Goal: Task Accomplishment & Management: Complete application form

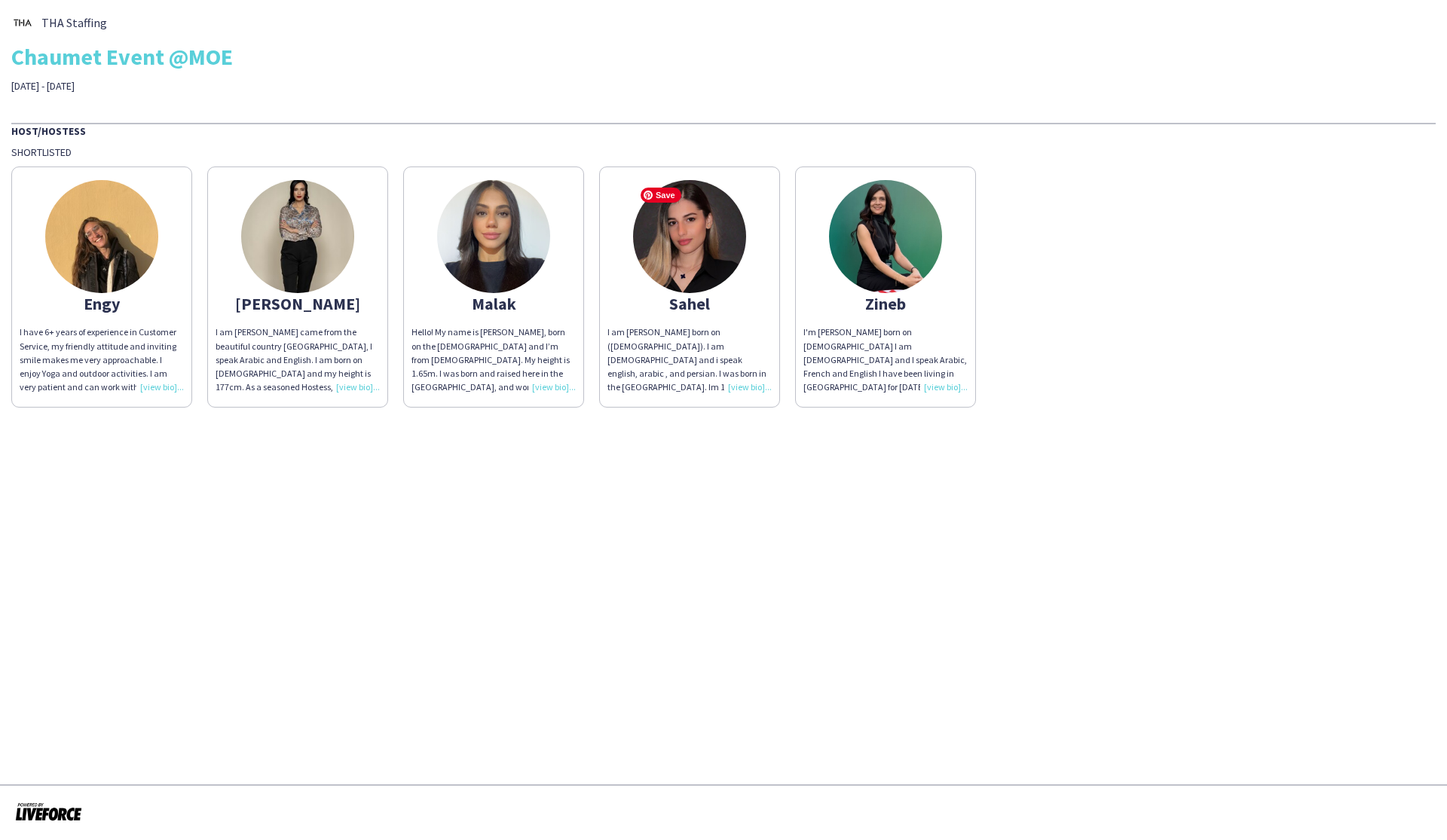
click at [690, 280] on img at bounding box center [689, 236] width 113 height 113
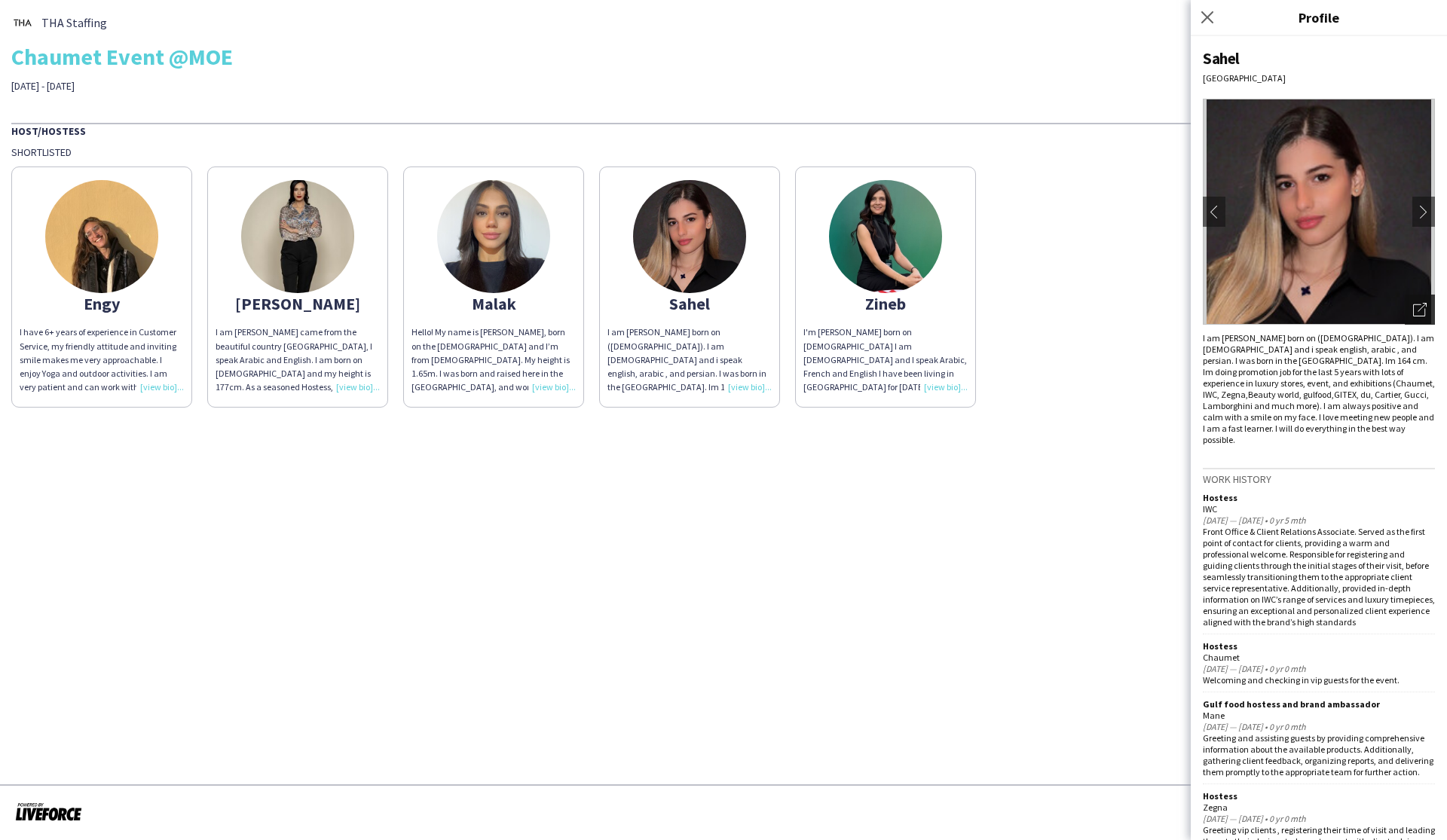
click at [825, 315] on icon "Open photos pop-in" at bounding box center [1420, 310] width 14 height 14
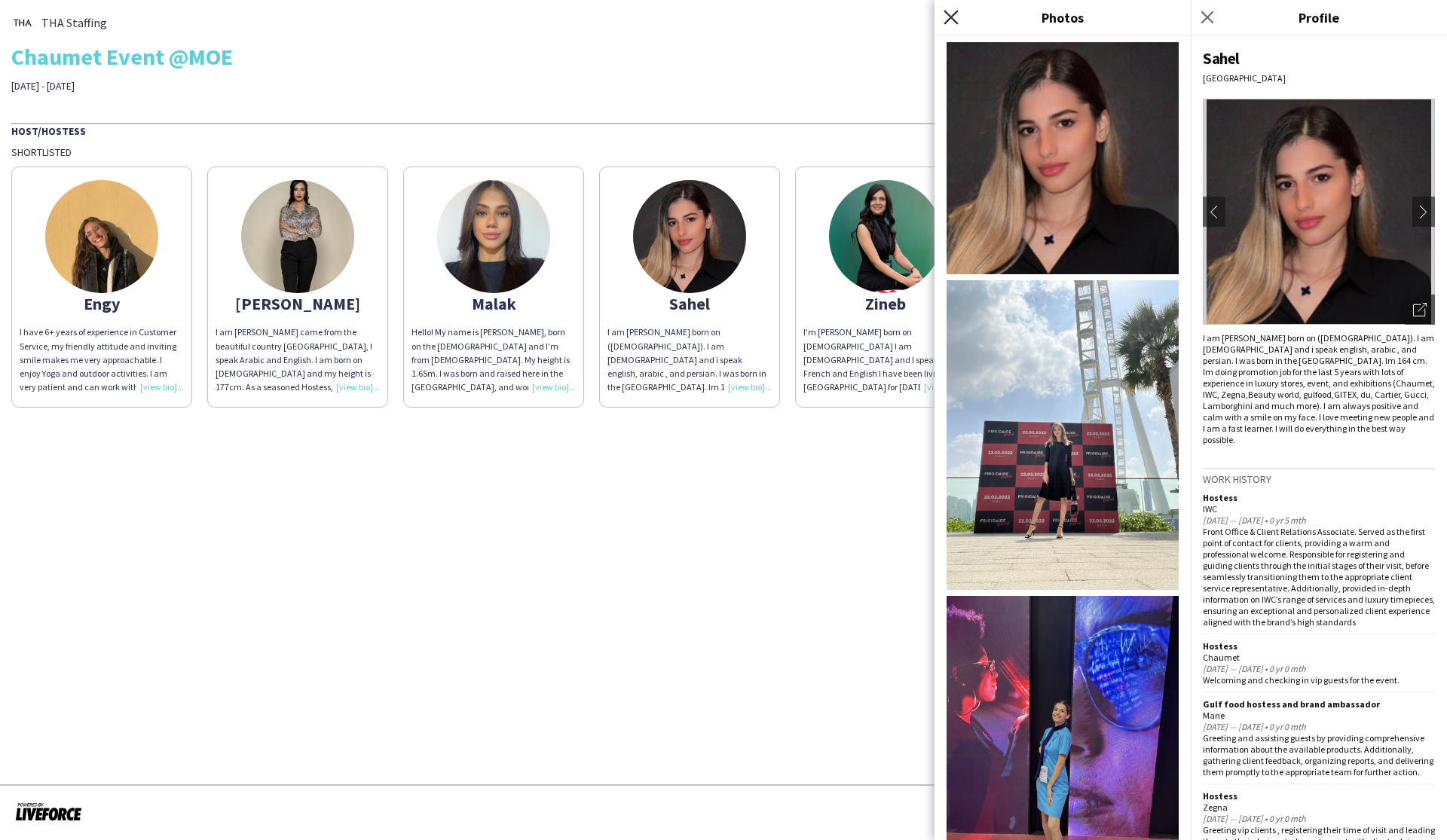
click at [825, 18] on icon "Close pop-in" at bounding box center [951, 16] width 15 height 15
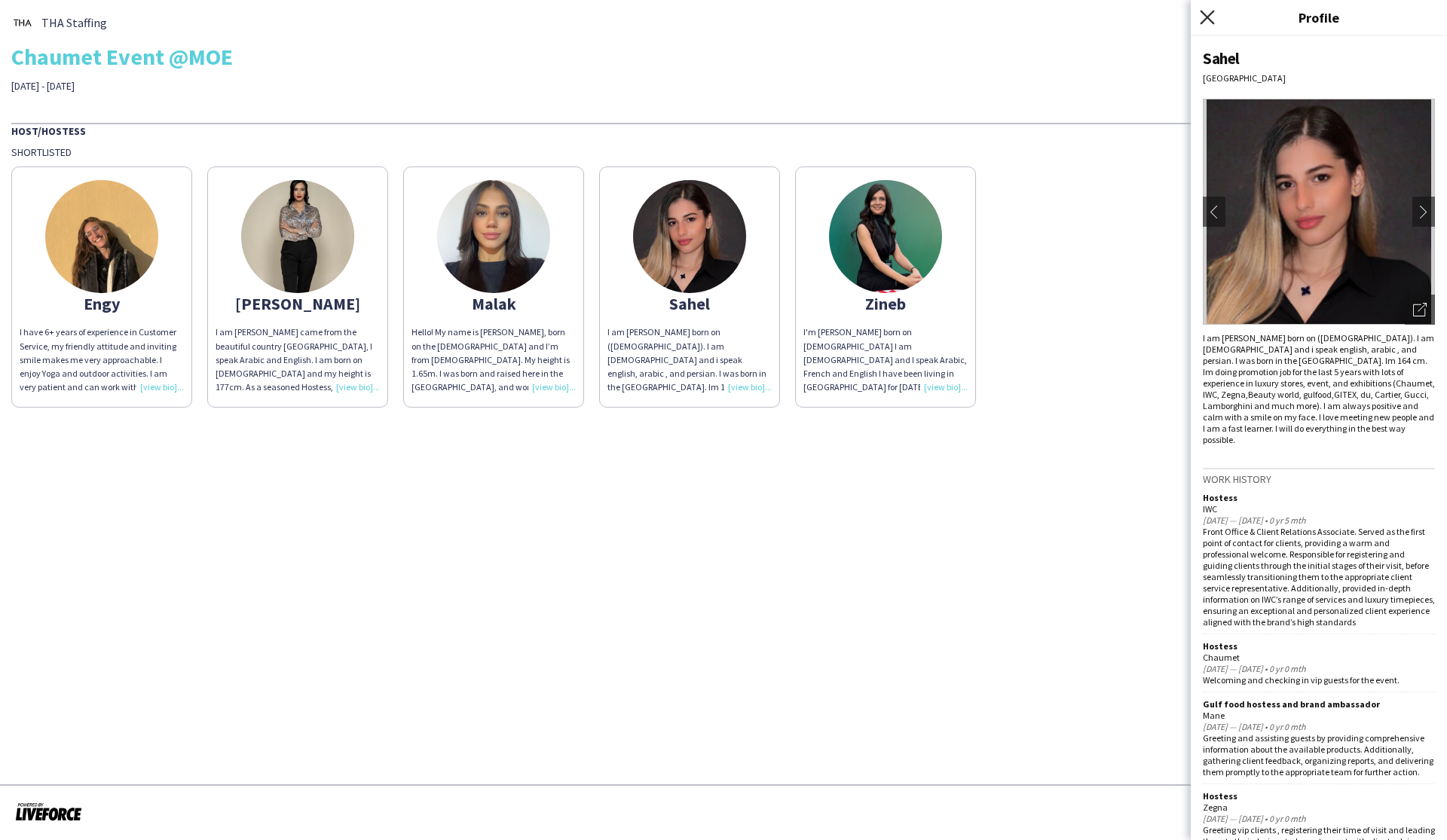
click at [825, 19] on icon "Close pop-in" at bounding box center [1207, 16] width 15 height 15
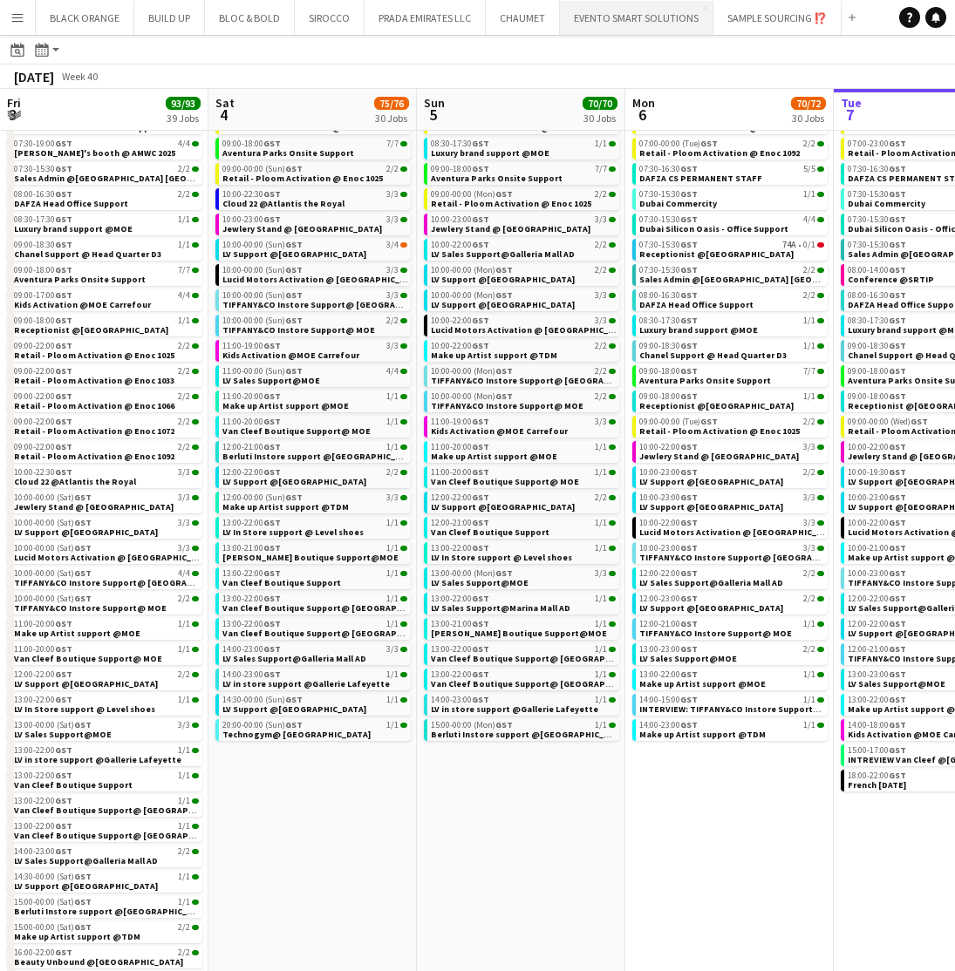
scroll to position [0, 569]
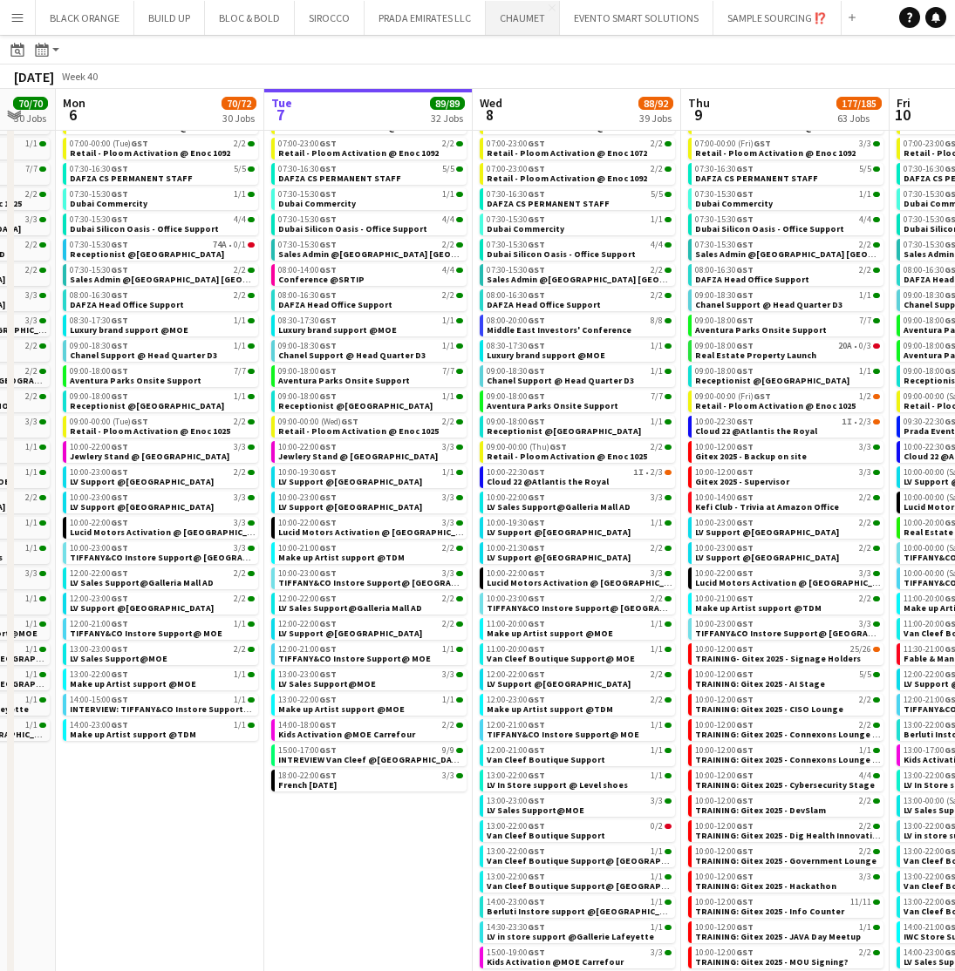
click at [504, 20] on button "CHAUMET Close" at bounding box center [523, 18] width 74 height 34
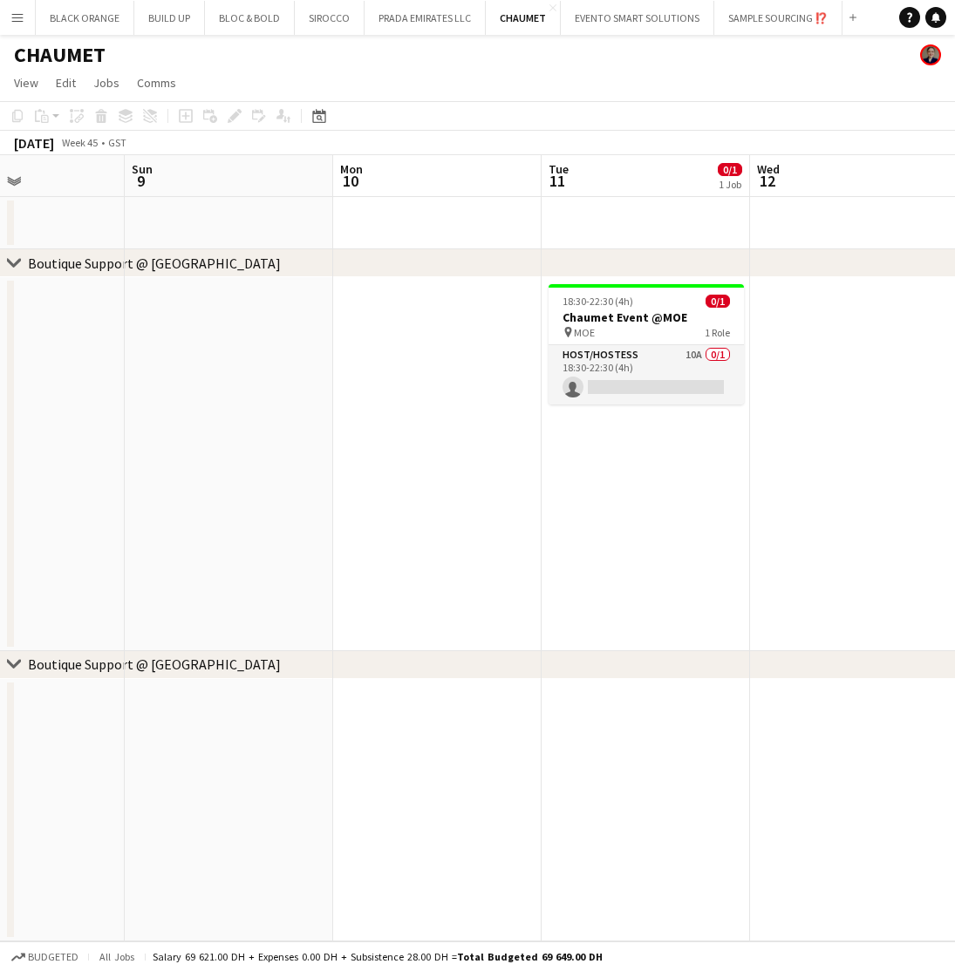
scroll to position [0, 726]
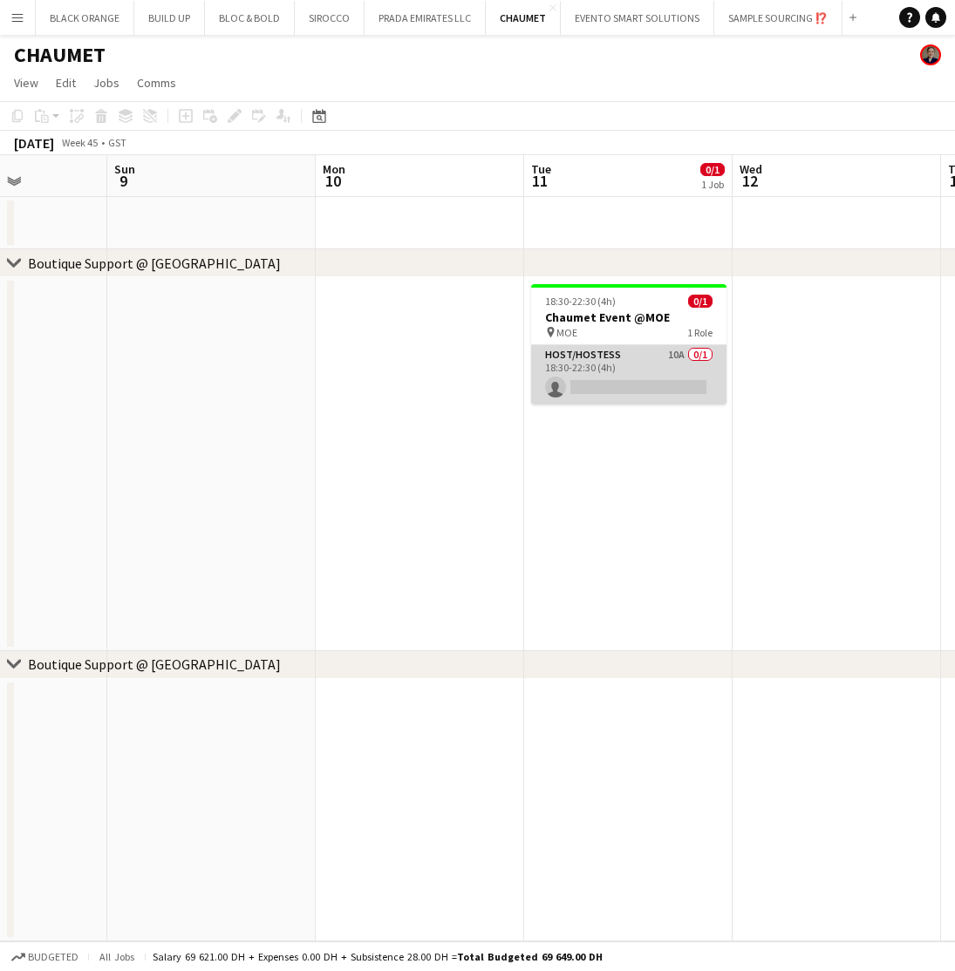
click at [616, 366] on app-card-role "Host/Hostess 10A 0/1 18:30-22:30 (4h) single-neutral-actions" at bounding box center [628, 374] width 195 height 59
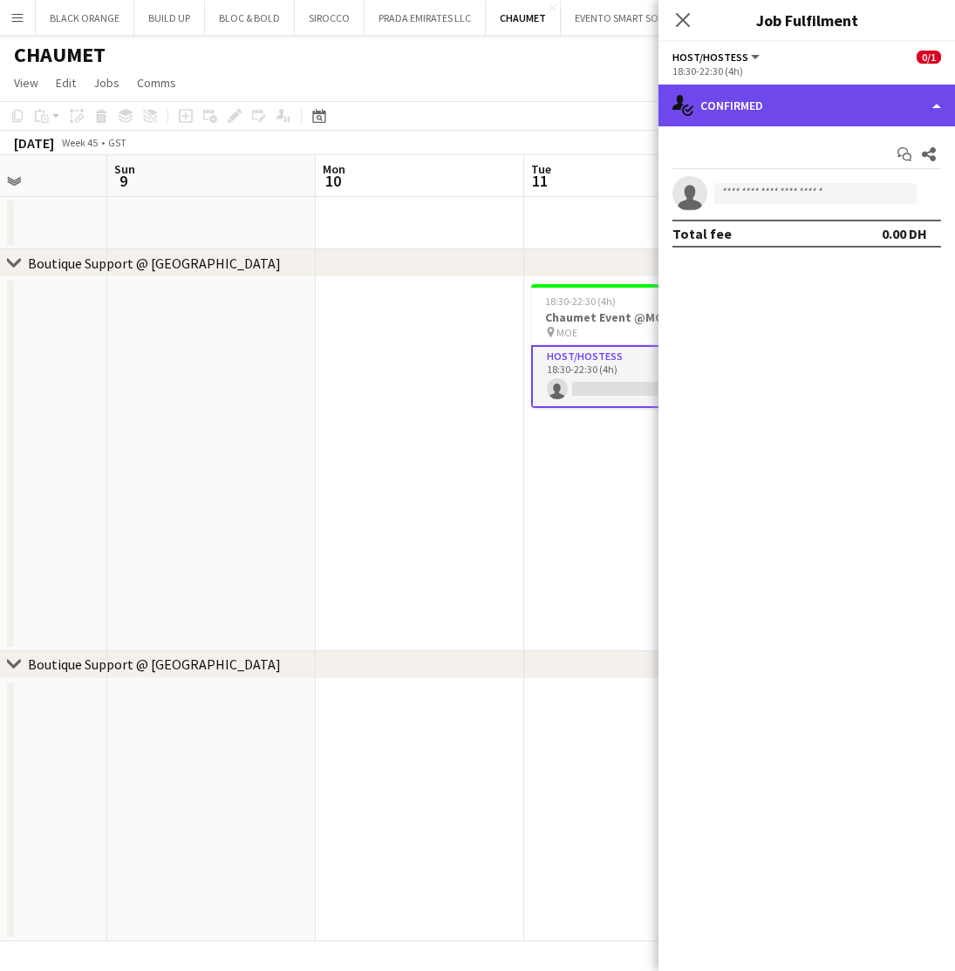
click at [827, 99] on div "single-neutral-actions-check-2 Confirmed" at bounding box center [806, 106] width 296 height 42
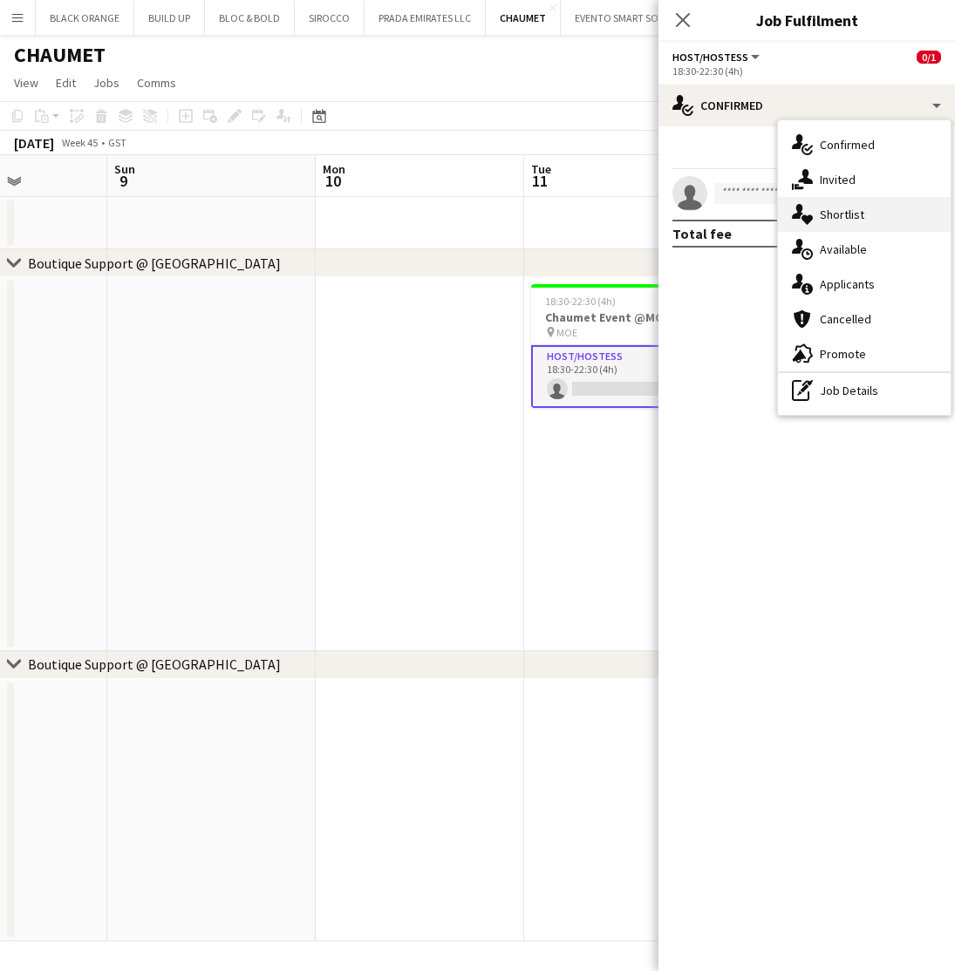
click at [834, 215] on span "Shortlist" at bounding box center [842, 215] width 44 height 16
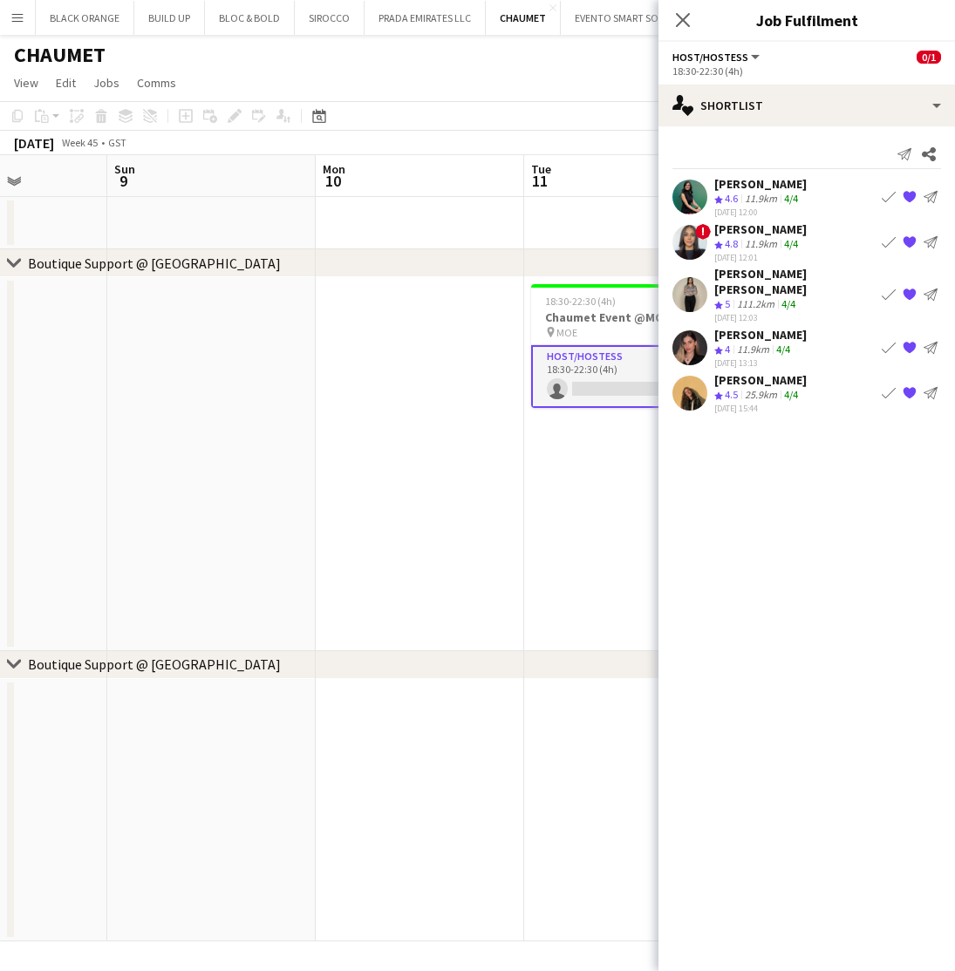
click at [886, 341] on app-icon "Book crew" at bounding box center [889, 348] width 14 height 14
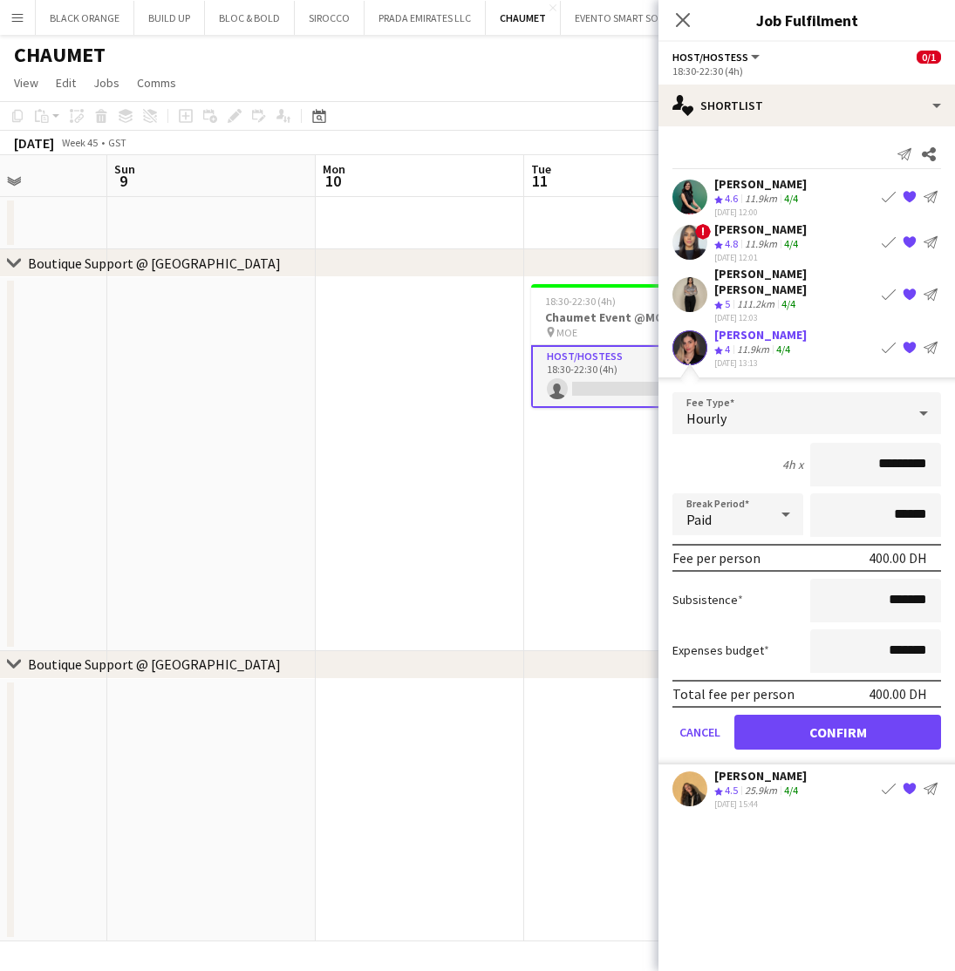
click at [828, 716] on button "Confirm" at bounding box center [837, 732] width 207 height 35
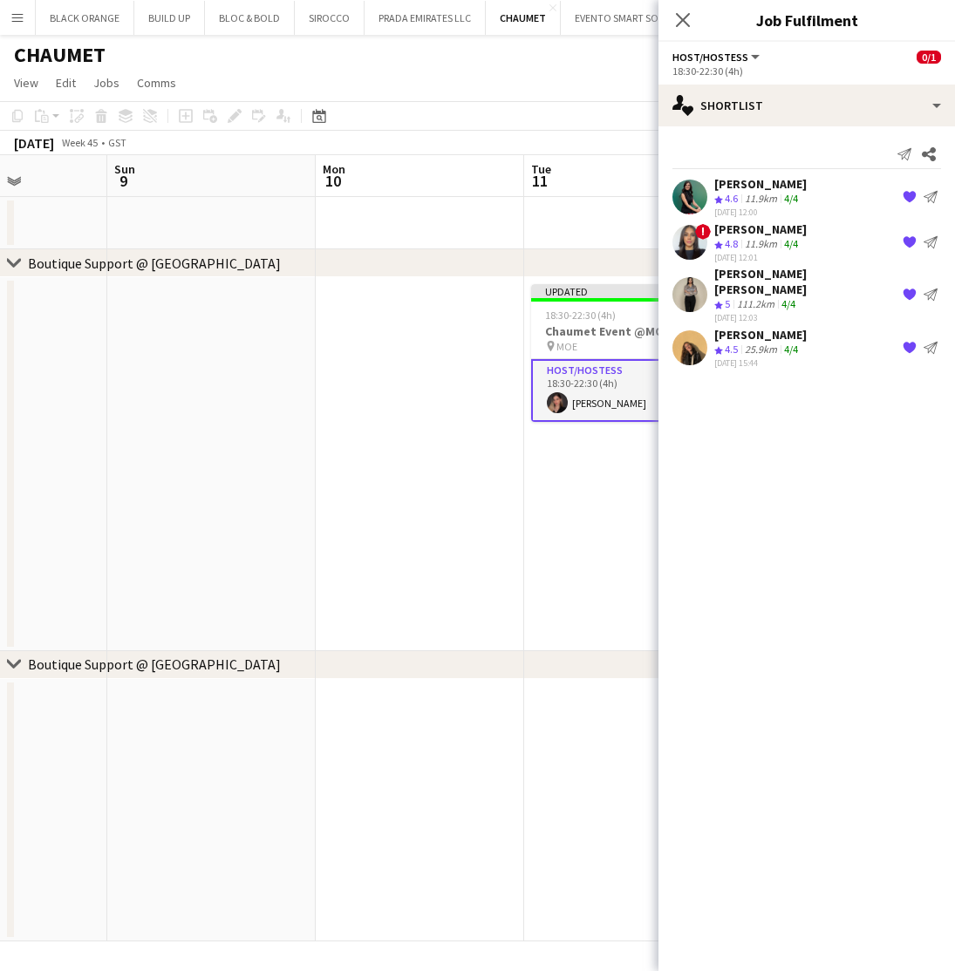
click at [528, 539] on app-date-cell "Updated 18:30-22:30 (4h) 1/1 Chaumet Event @MOE pin MOE 1 Role Host/Hostess 1/1…" at bounding box center [628, 464] width 208 height 374
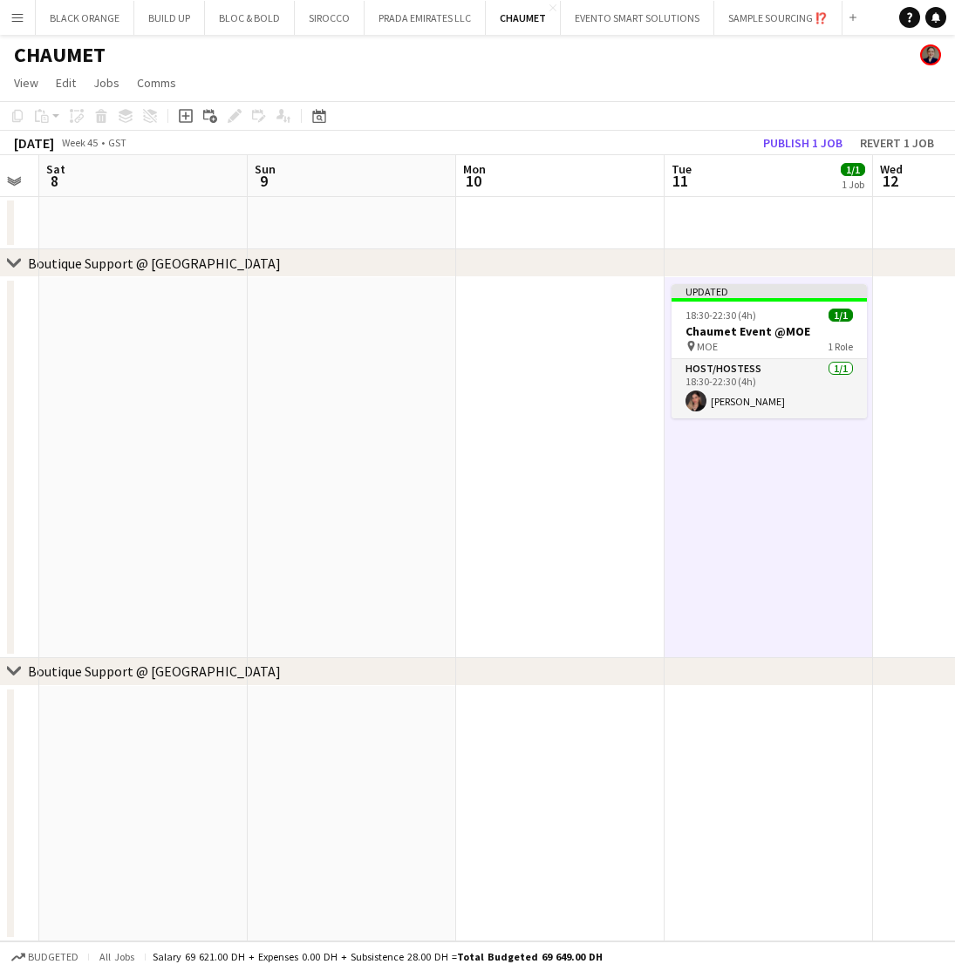
scroll to position [0, 602]
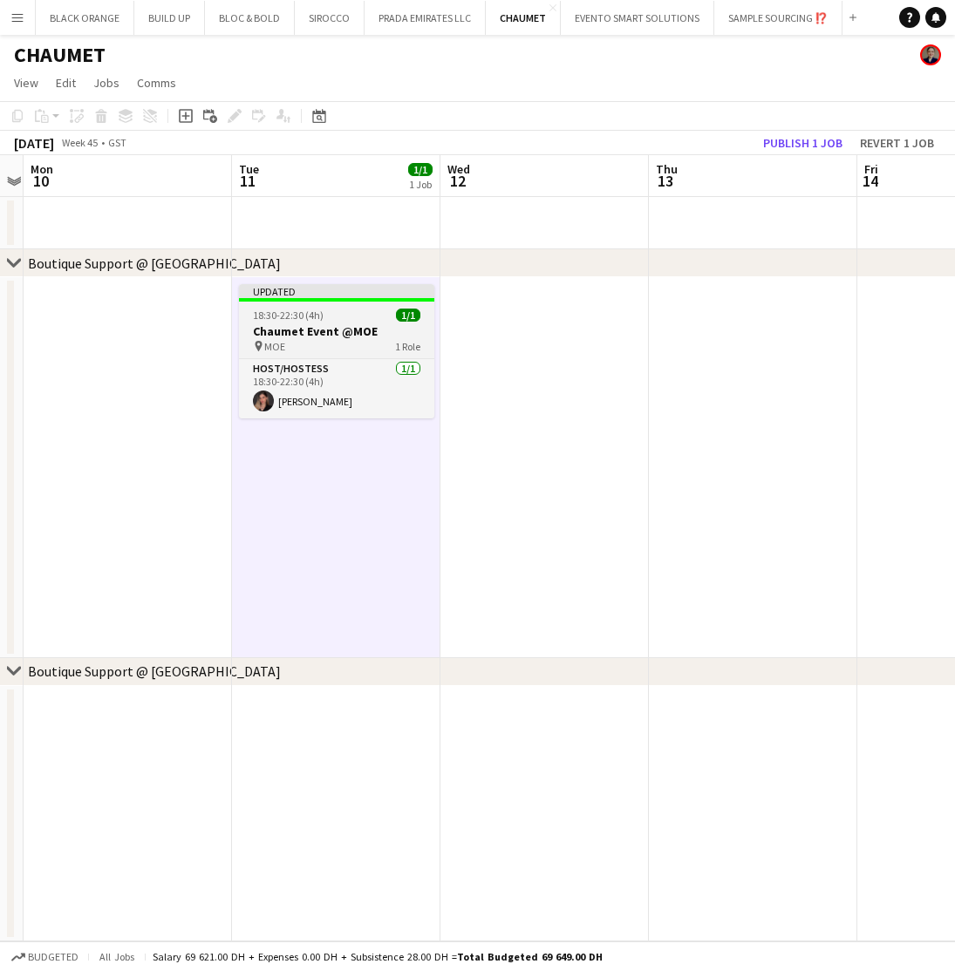
click at [278, 290] on div "Updated" at bounding box center [336, 291] width 195 height 14
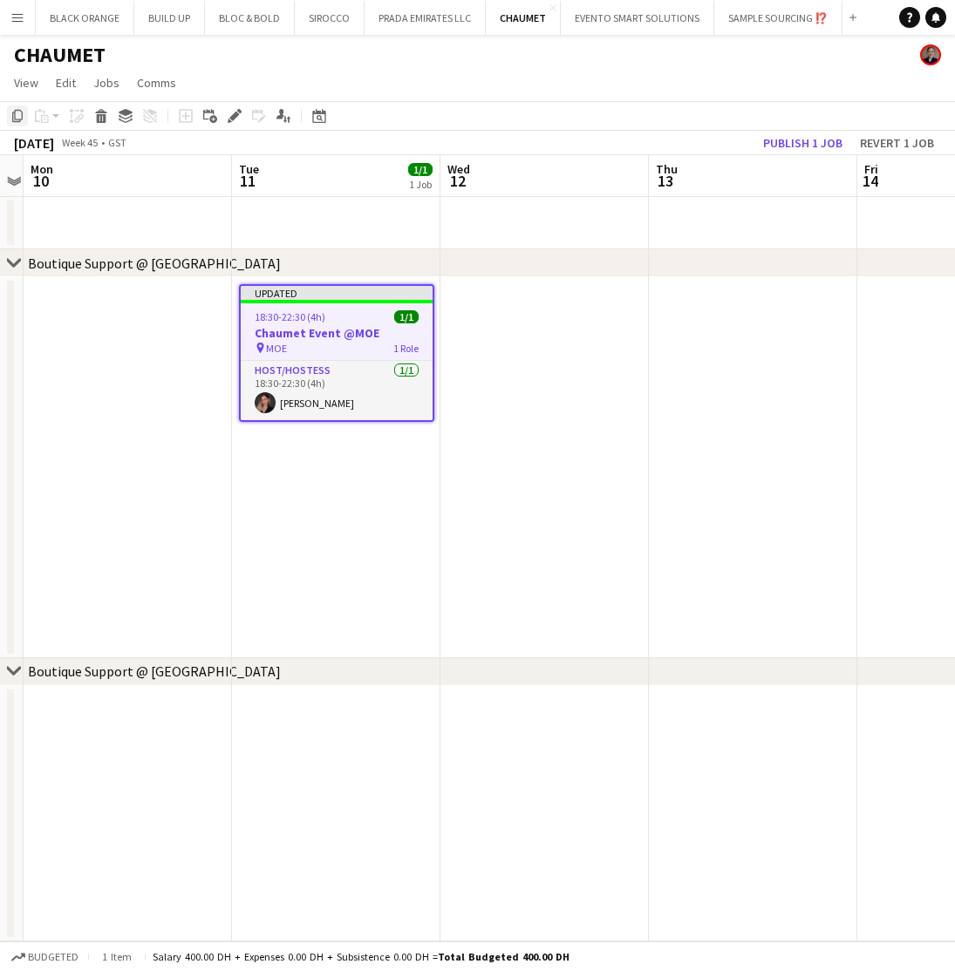
click at [19, 119] on icon "Copy" at bounding box center [17, 116] width 14 height 14
click at [535, 344] on app-date-cell at bounding box center [544, 467] width 208 height 381
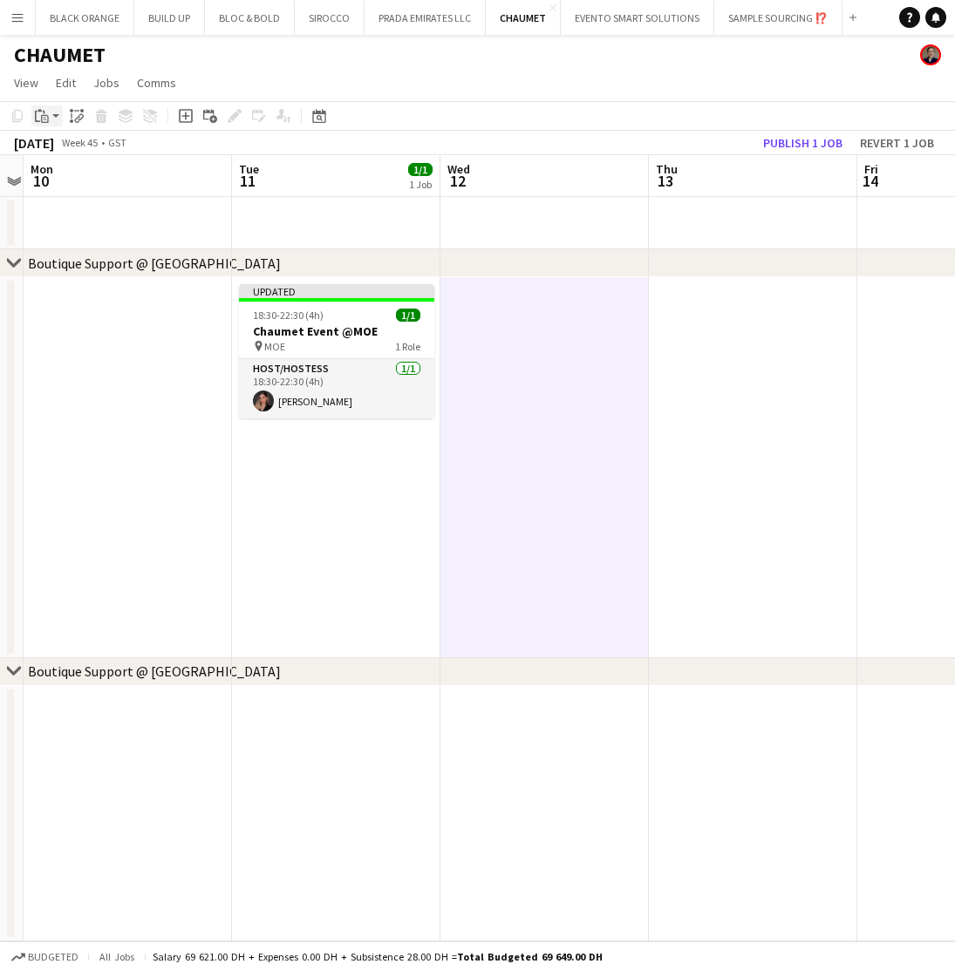
click at [55, 112] on app-action-btn "Paste" at bounding box center [46, 116] width 31 height 21
click at [76, 179] on link "Paste with crew Command Shift V" at bounding box center [115, 179] width 138 height 16
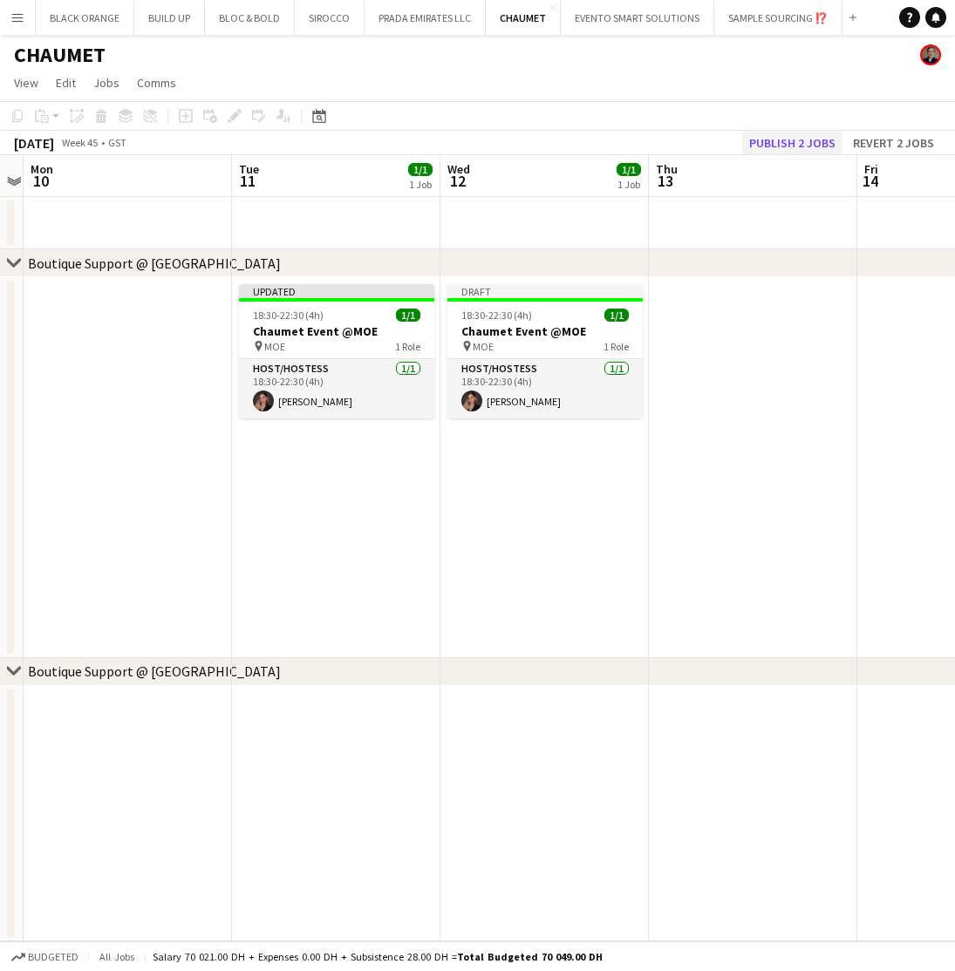
click at [779, 146] on button "Publish 2 jobs" at bounding box center [792, 143] width 100 height 23
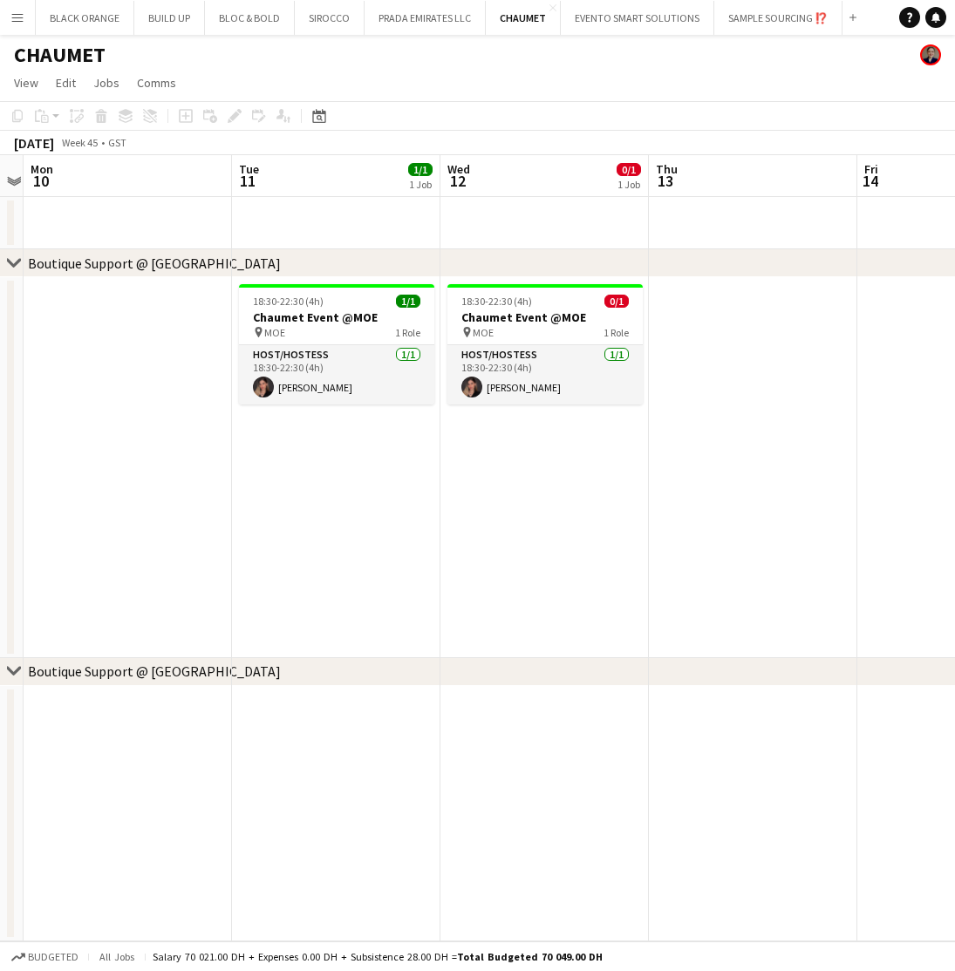
click at [516, 381] on app-card-role "Host/Hostess 1/1 18:30-22:30 (4h) Sahel Rahimi" at bounding box center [544, 374] width 195 height 59
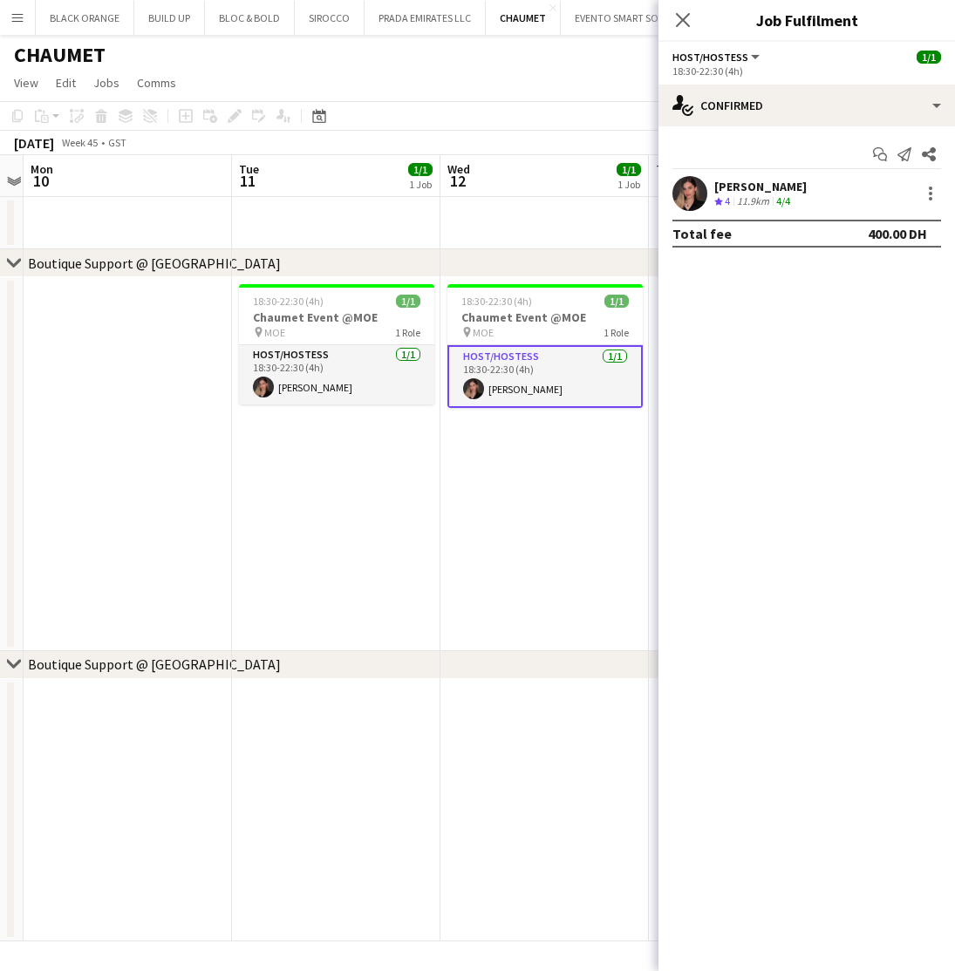
click at [694, 192] on app-user-avatar at bounding box center [689, 193] width 35 height 35
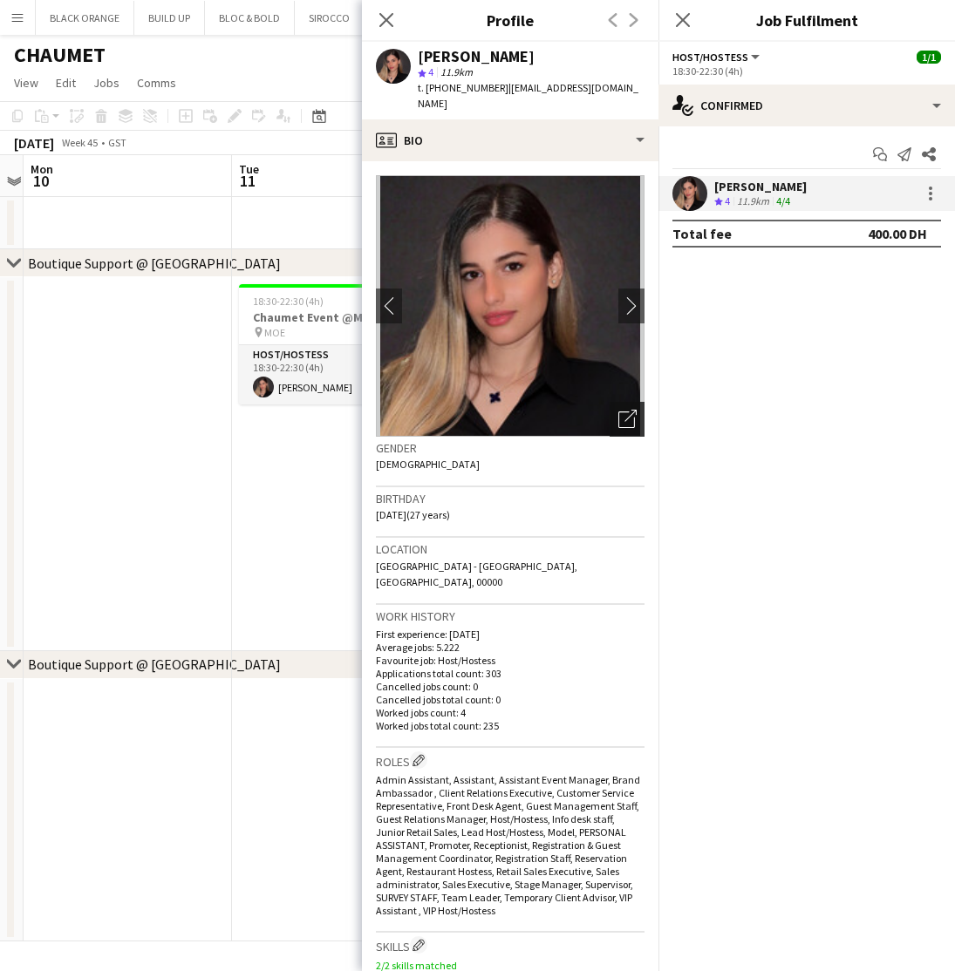
click at [634, 410] on icon "Open photos pop-in" at bounding box center [627, 419] width 18 height 18
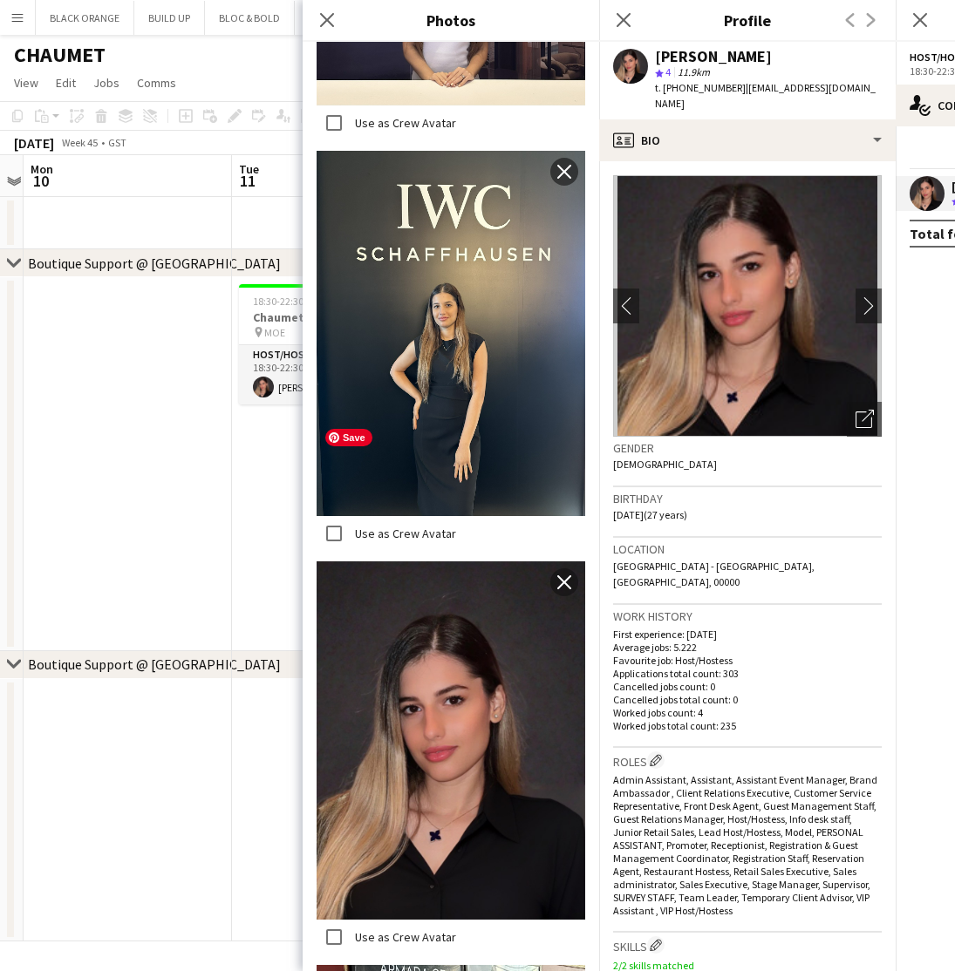
scroll to position [624, 0]
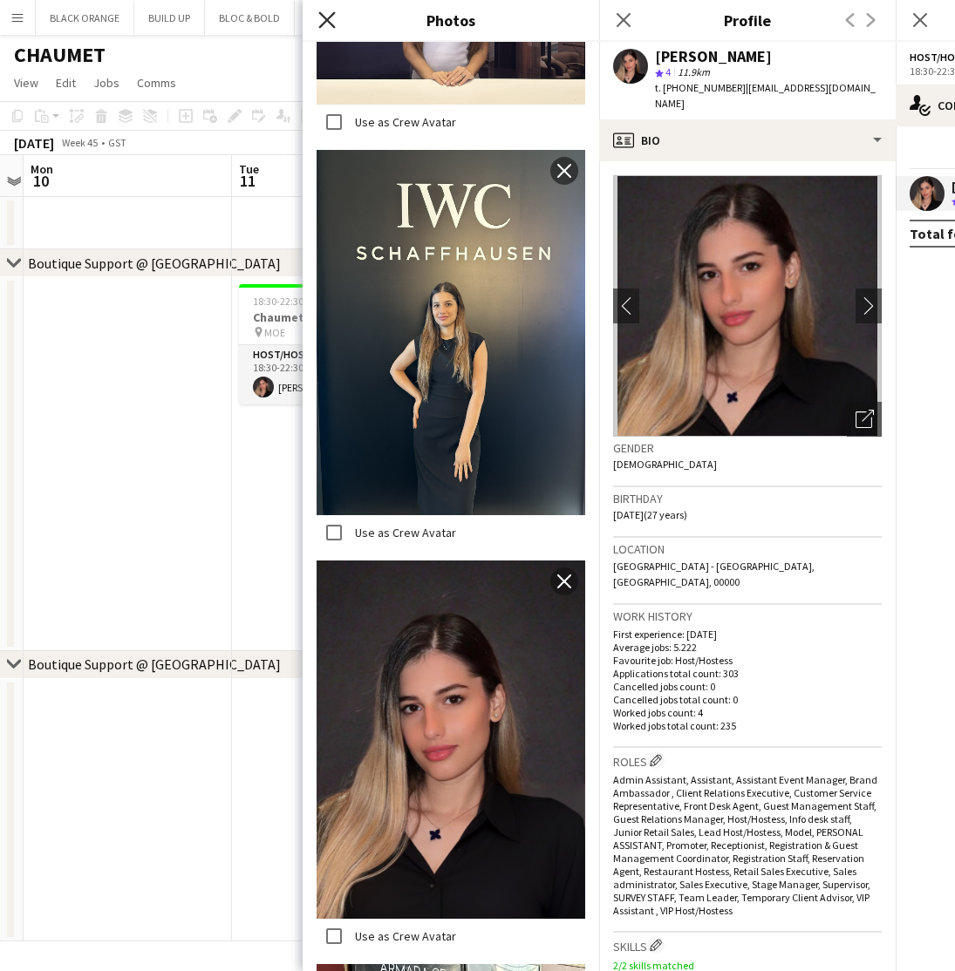
click at [324, 18] on icon "Close pop-in" at bounding box center [326, 19] width 17 height 17
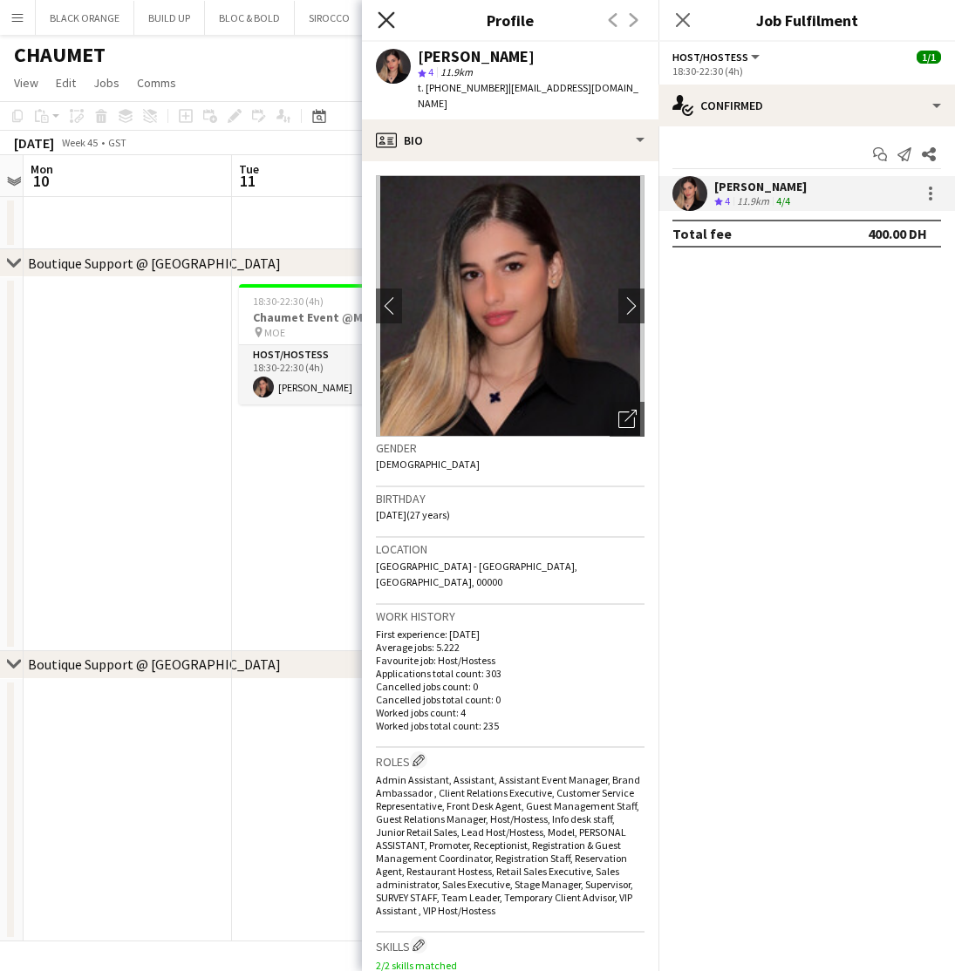
click at [386, 24] on icon "Close pop-in" at bounding box center [386, 19] width 17 height 17
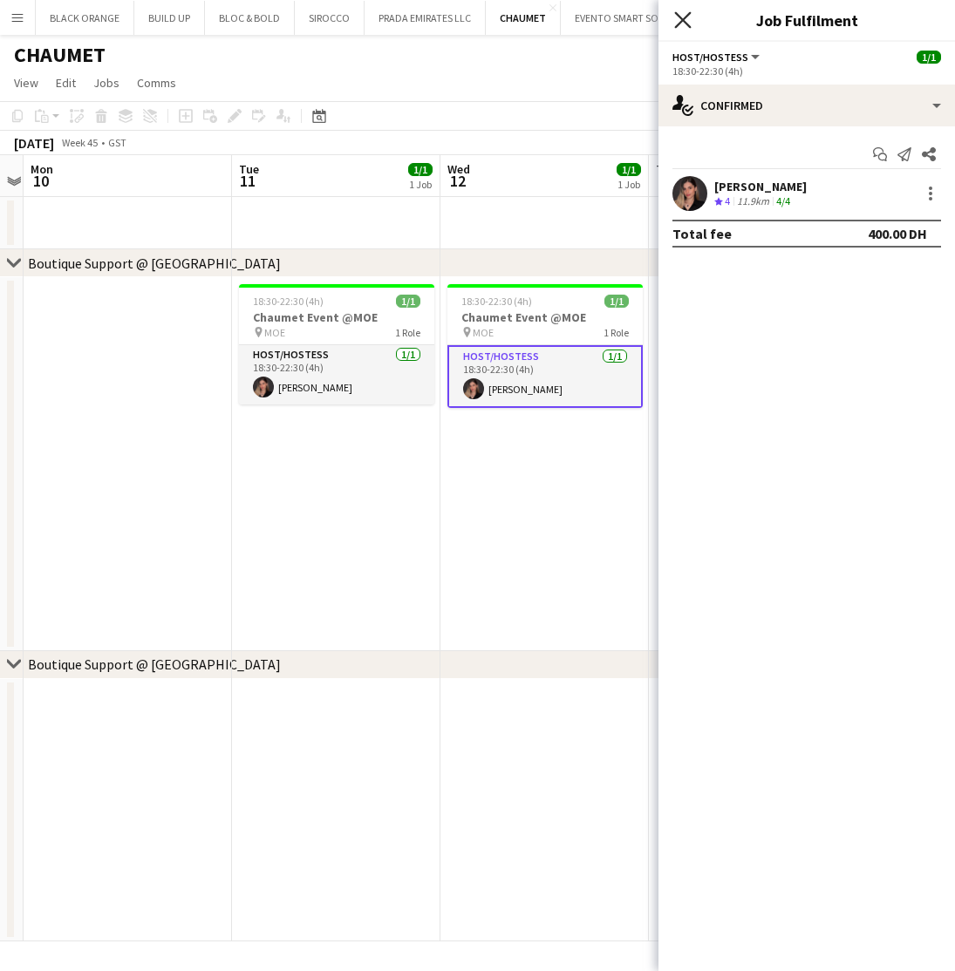
click at [687, 17] on icon at bounding box center [682, 19] width 17 height 17
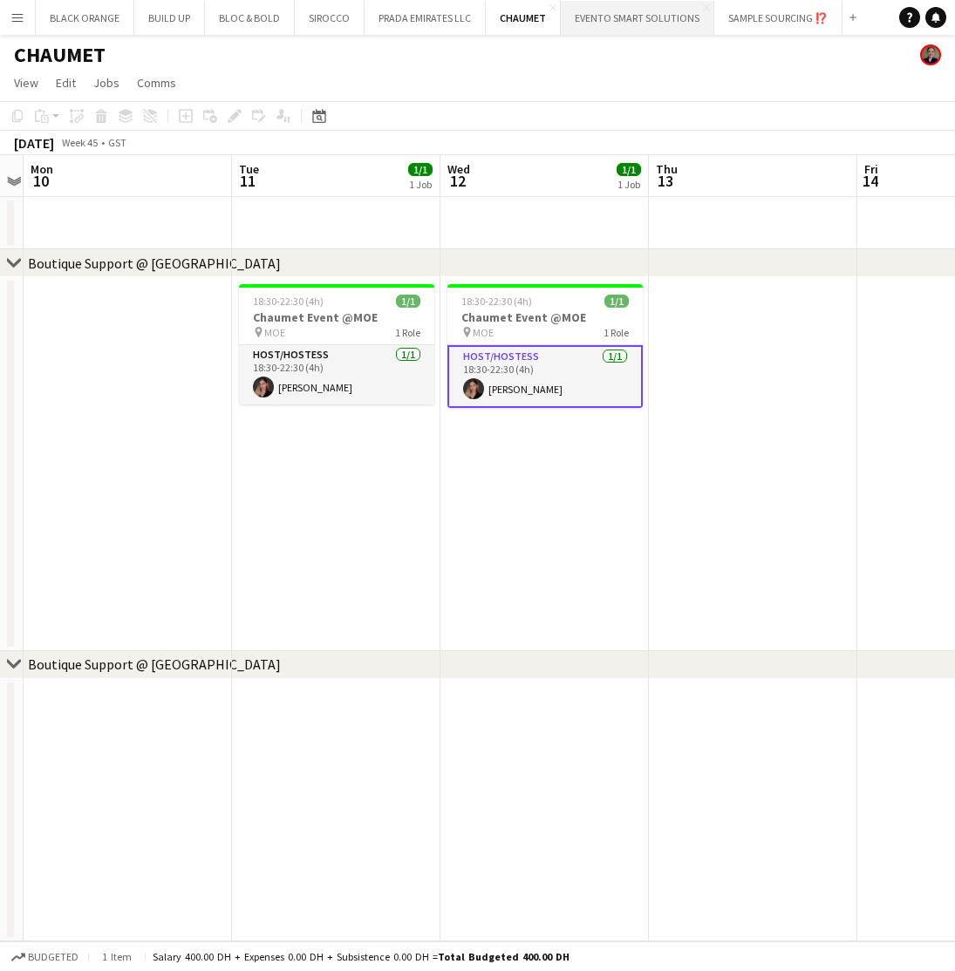
click at [637, 14] on button "EVENTO SMART SOLUTIONS Close" at bounding box center [637, 18] width 153 height 34
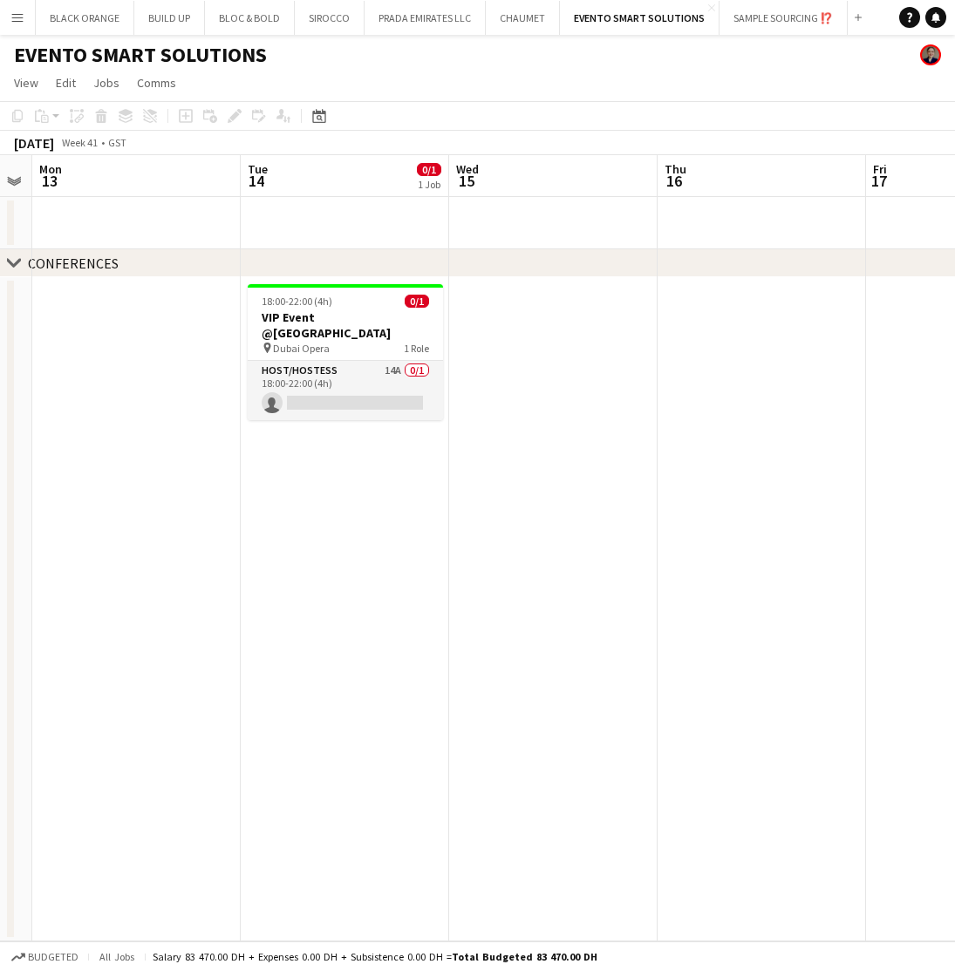
scroll to position [0, 588]
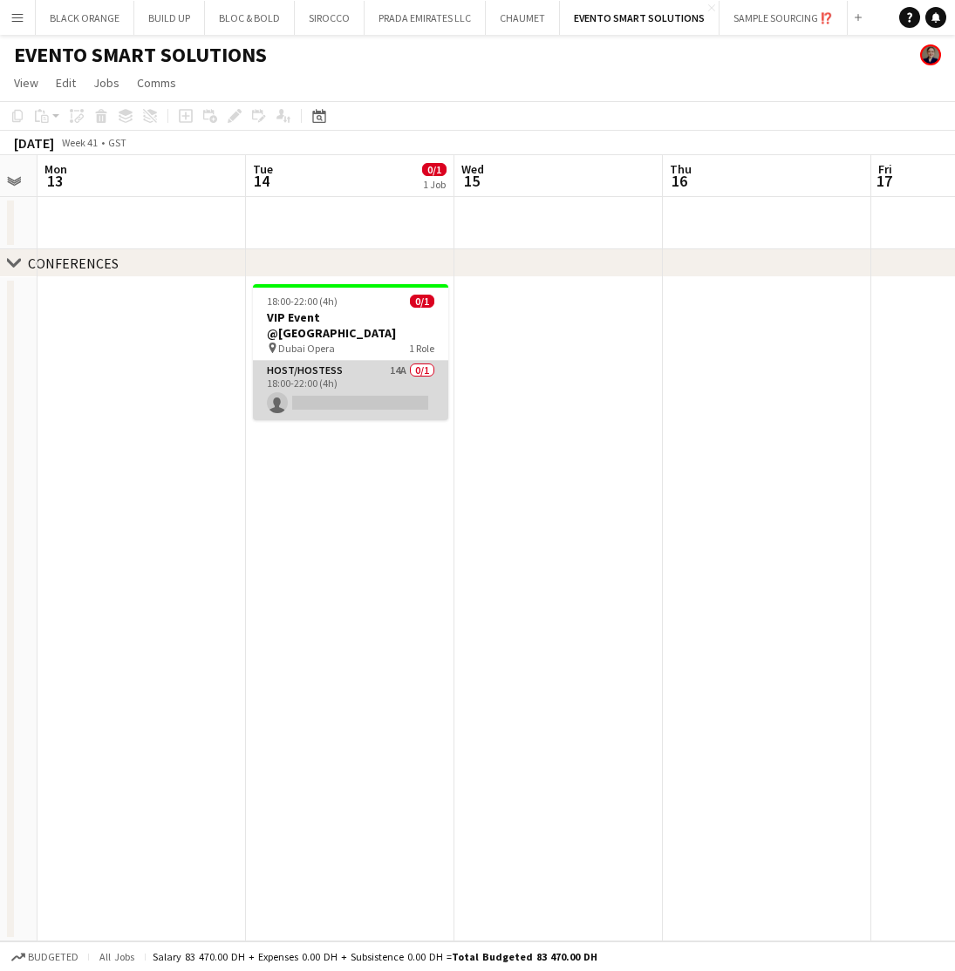
click at [358, 380] on app-card-role "Host/Hostess 14A 0/1 18:00-22:00 (4h) single-neutral-actions" at bounding box center [350, 390] width 195 height 59
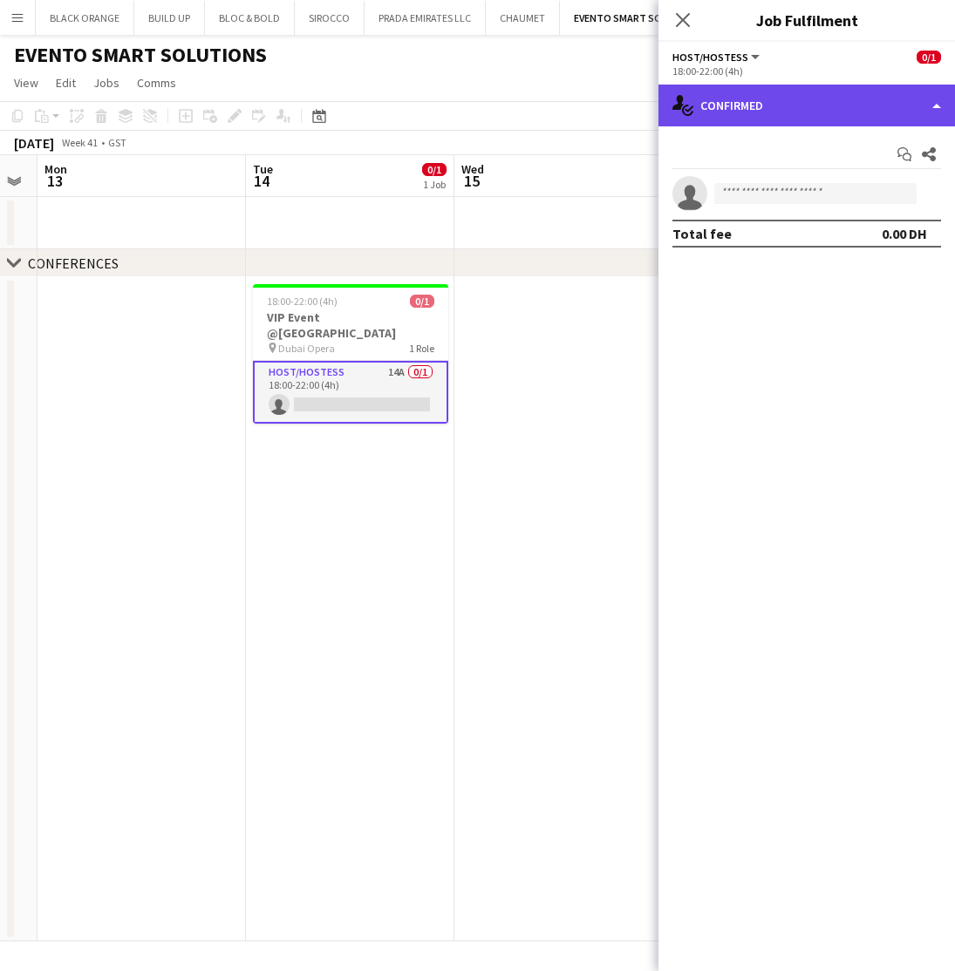
click at [773, 101] on div "single-neutral-actions-check-2 Confirmed" at bounding box center [806, 106] width 296 height 42
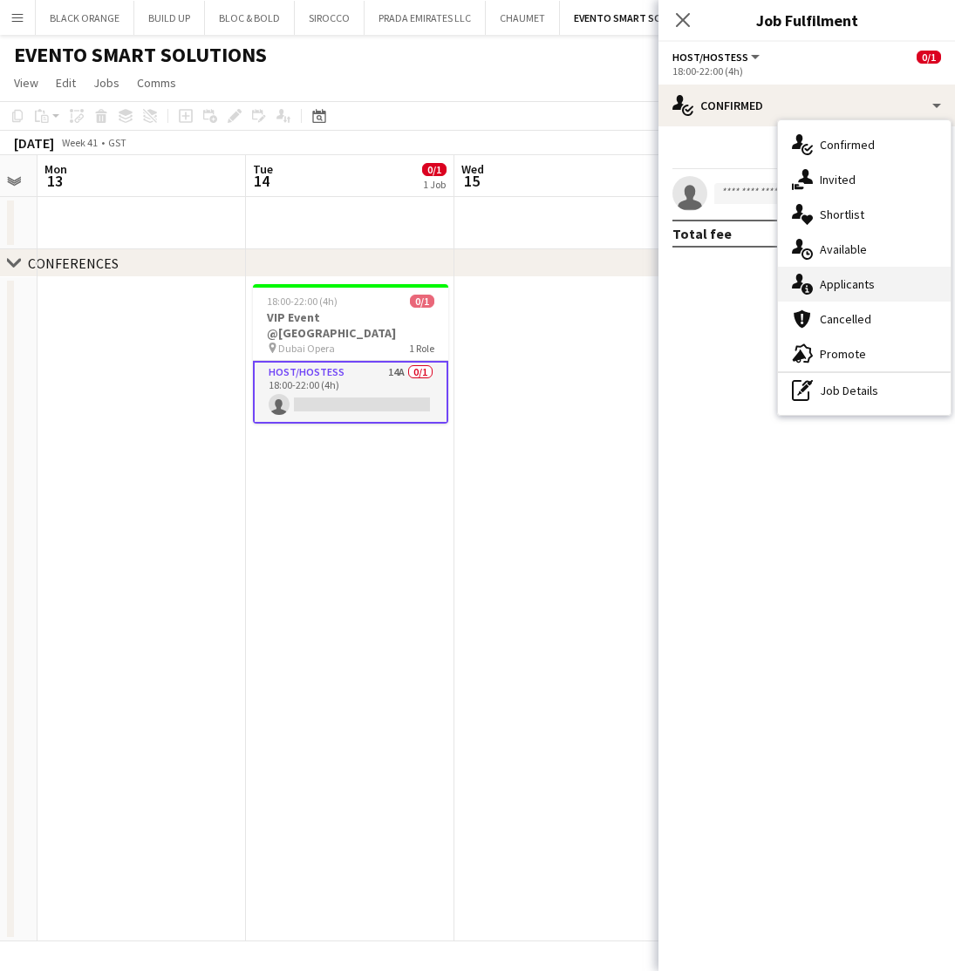
click at [824, 291] on span "Applicants" at bounding box center [847, 284] width 55 height 16
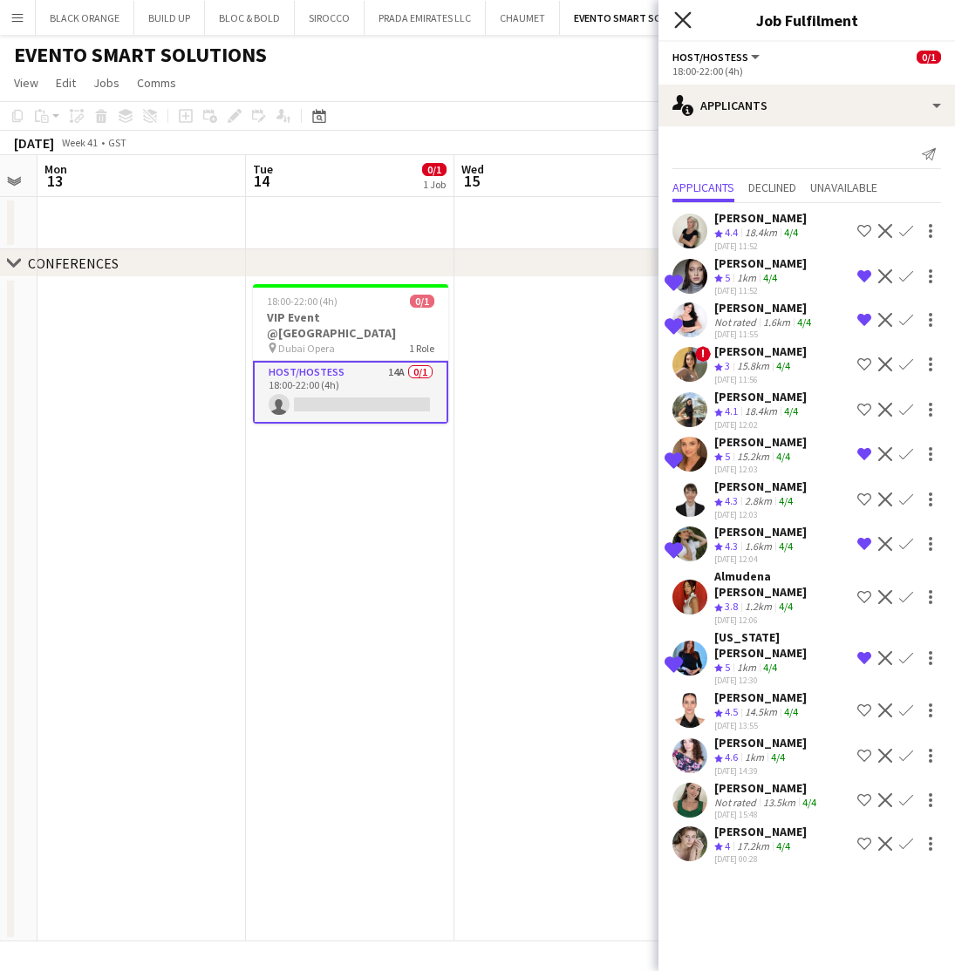
click at [691, 25] on icon "Close pop-in" at bounding box center [682, 19] width 17 height 17
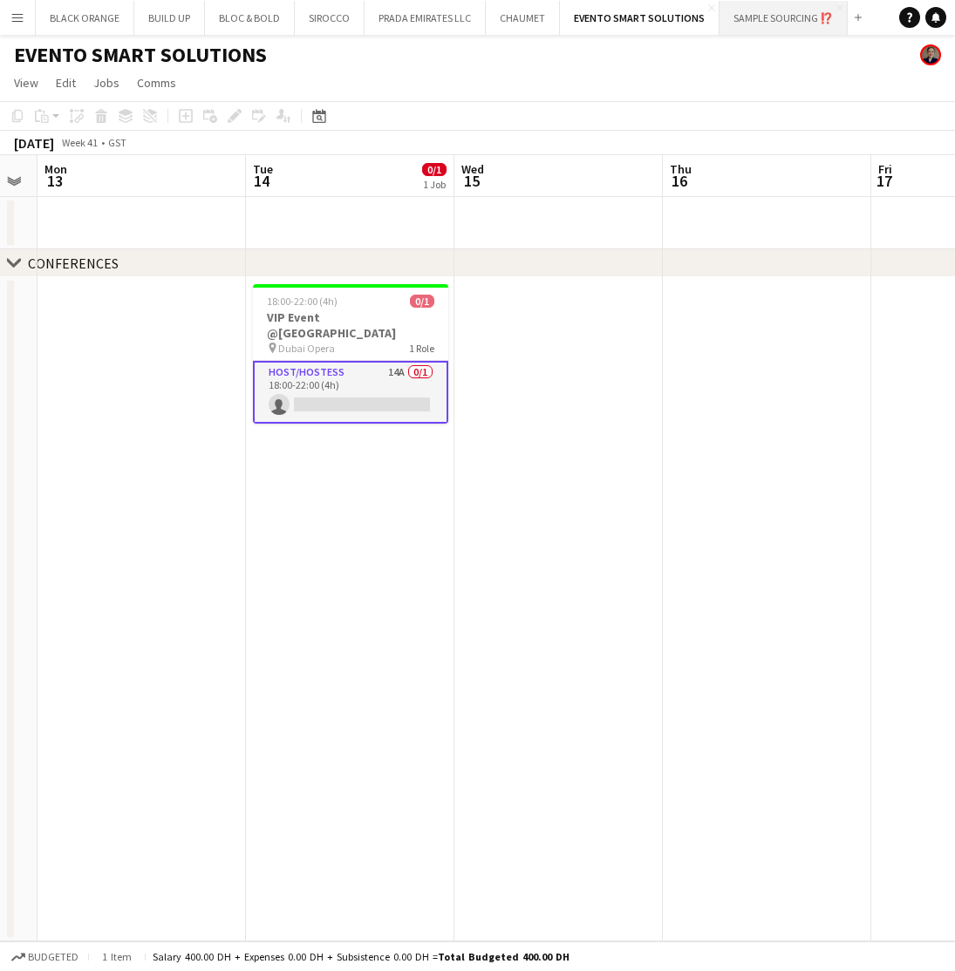
click at [769, 29] on button "SAMPLE SOURCING ⁉️ Close" at bounding box center [783, 18] width 128 height 34
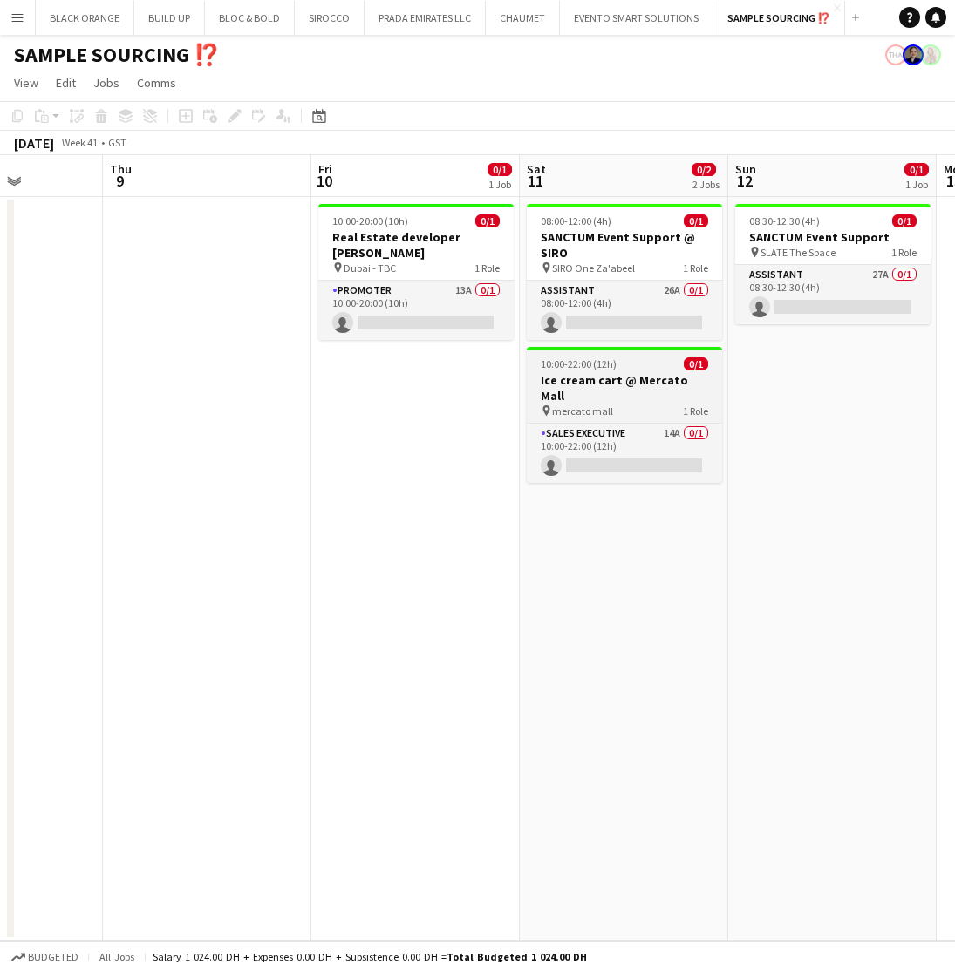
scroll to position [0, 739]
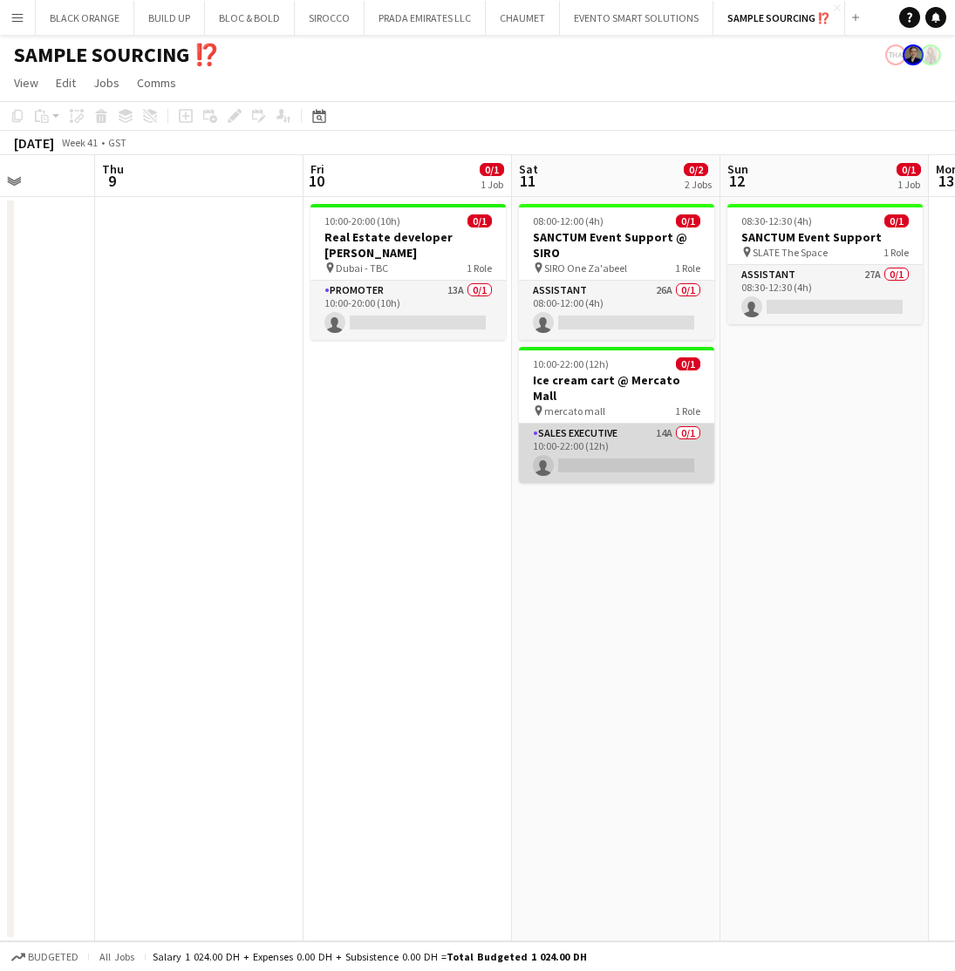
click at [610, 424] on app-card-role "Sales Executive 14A 0/1 10:00-22:00 (12h) single-neutral-actions" at bounding box center [616, 453] width 195 height 59
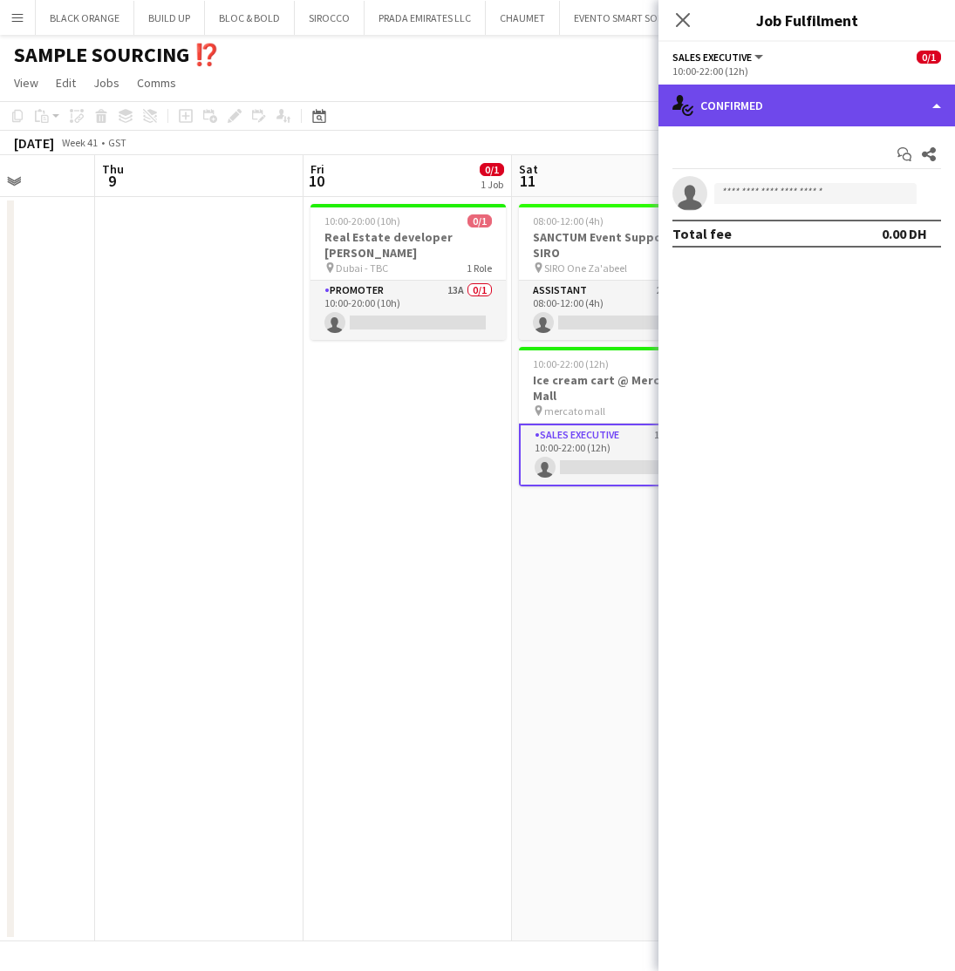
click at [768, 98] on div "single-neutral-actions-check-2 Confirmed" at bounding box center [806, 106] width 296 height 42
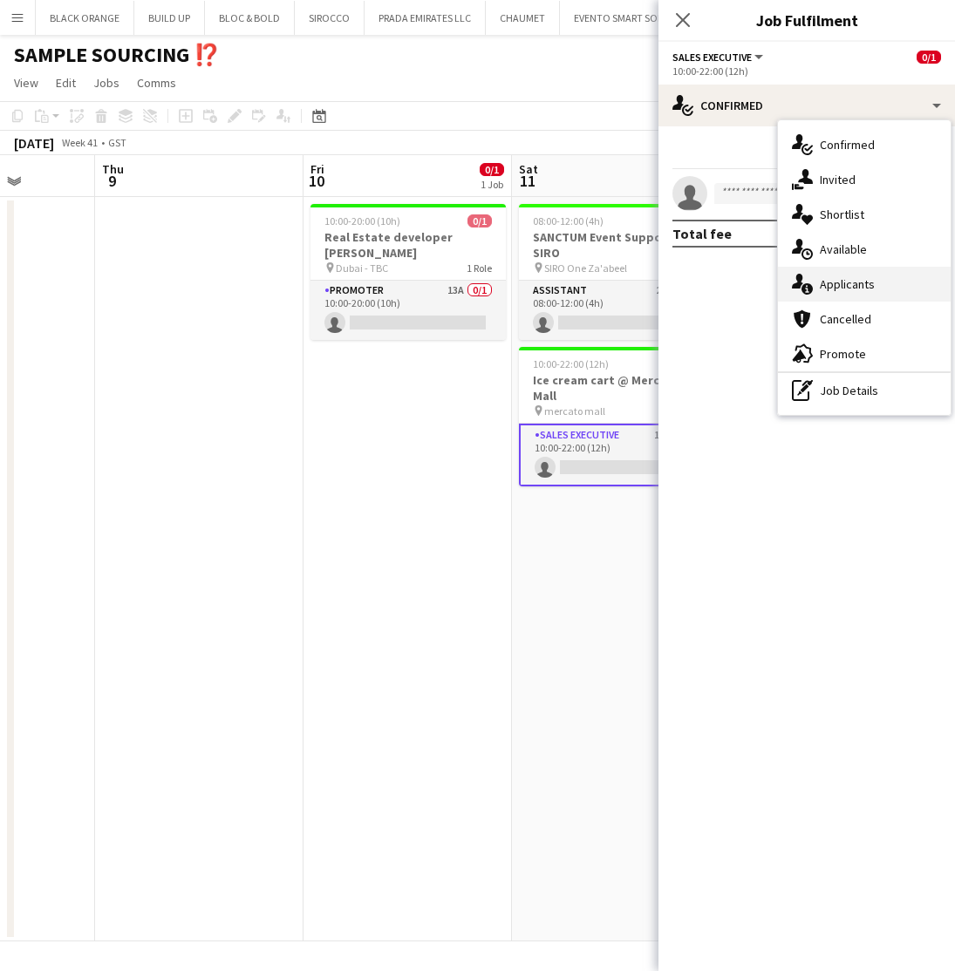
click at [829, 280] on span "Applicants" at bounding box center [847, 284] width 55 height 16
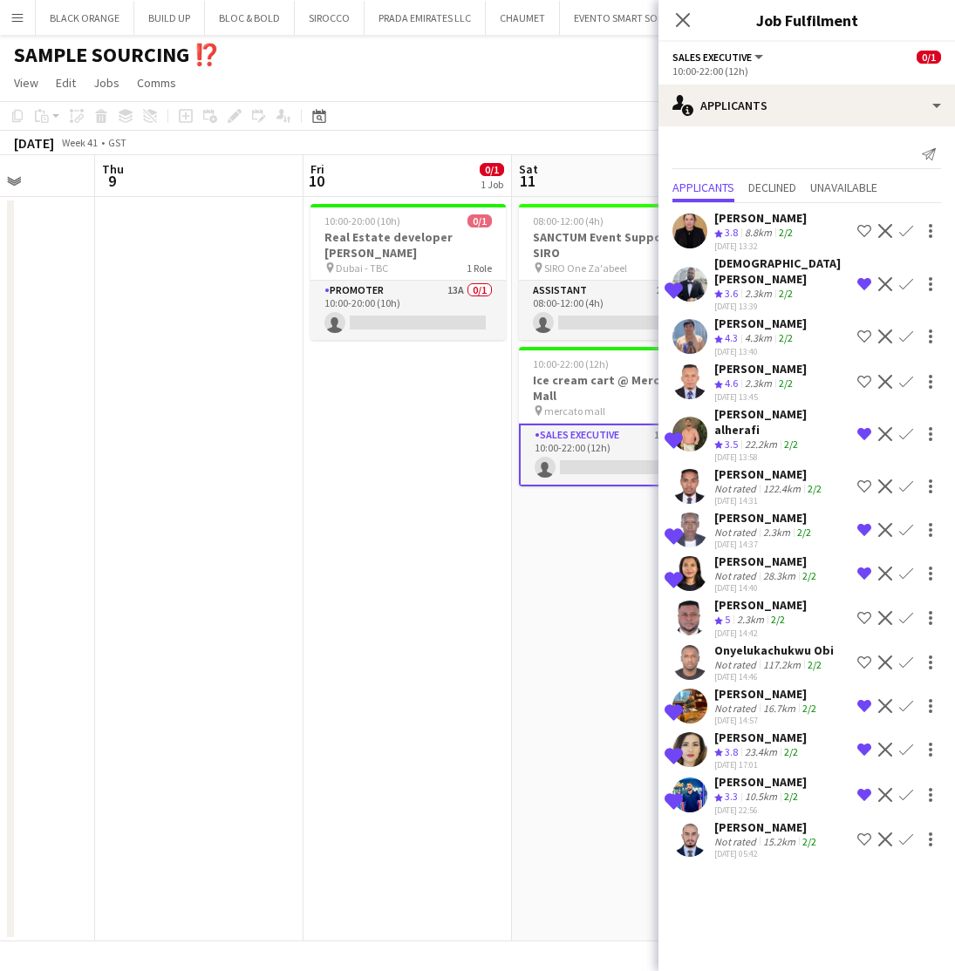
click at [756, 835] on div "Not rated" at bounding box center [736, 841] width 45 height 13
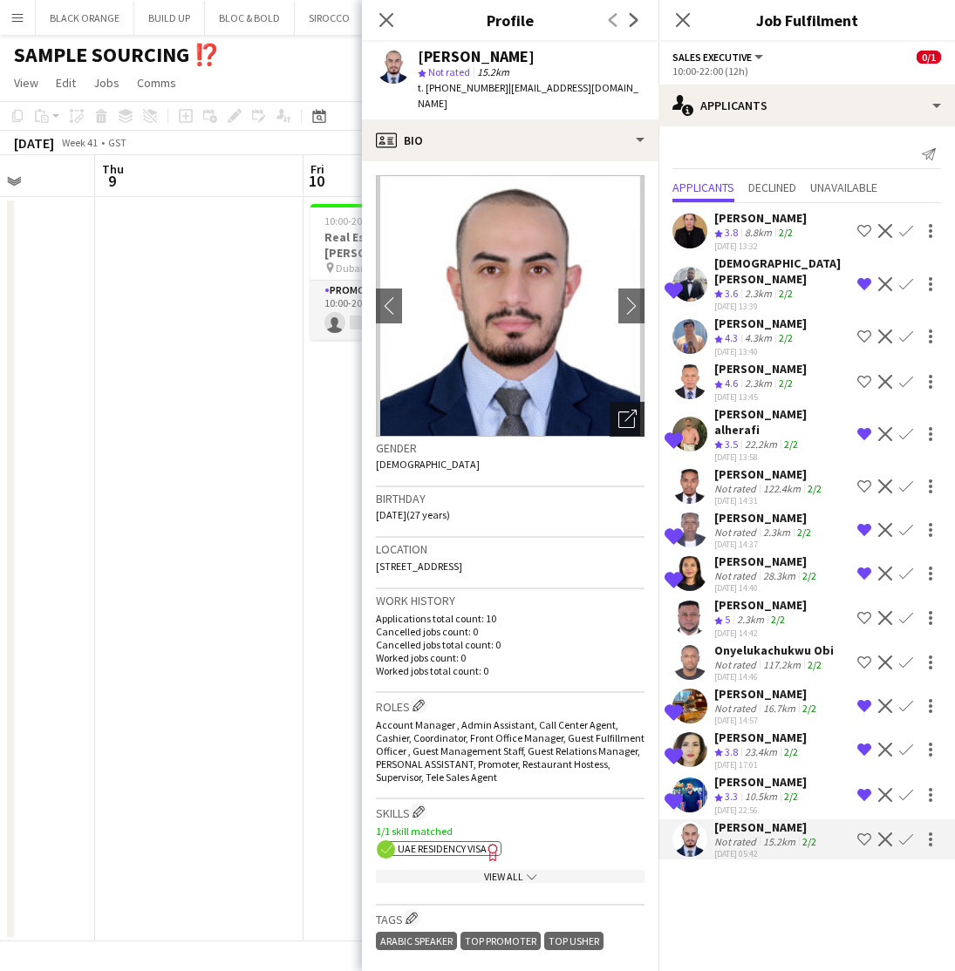
click at [624, 410] on icon "Open photos pop-in" at bounding box center [627, 419] width 18 height 18
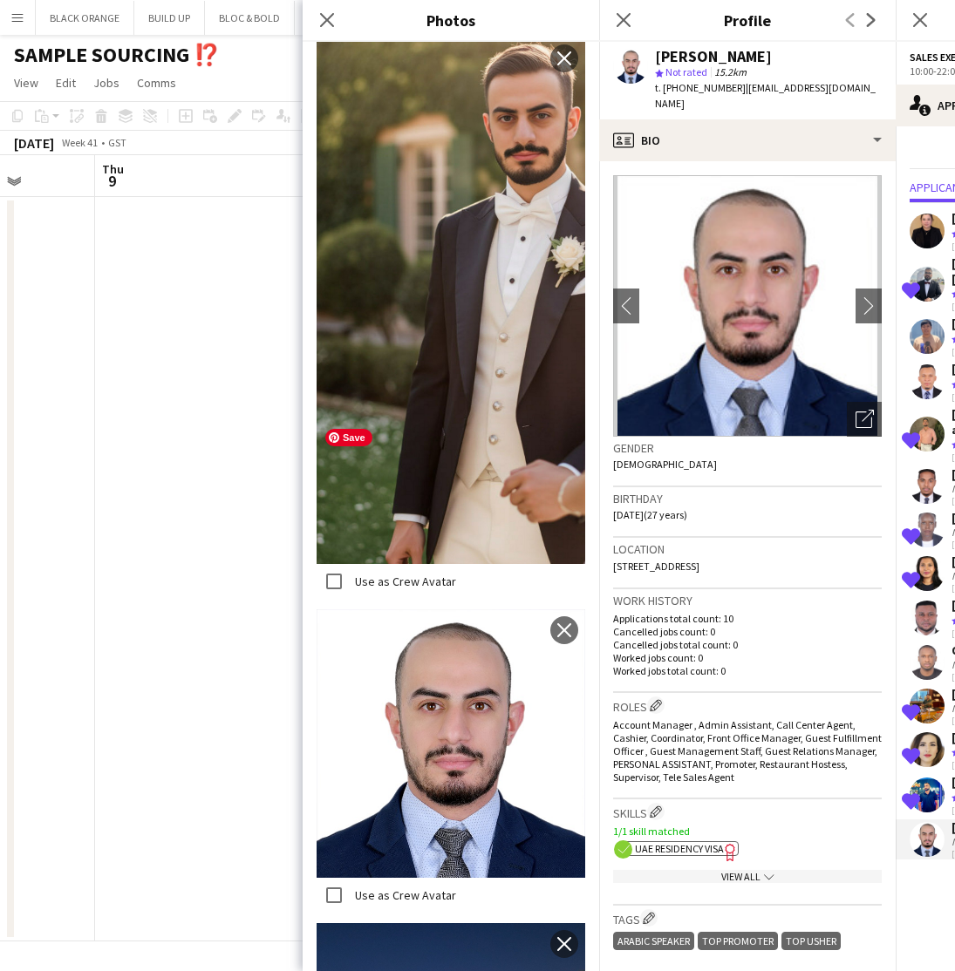
scroll to position [1314, 0]
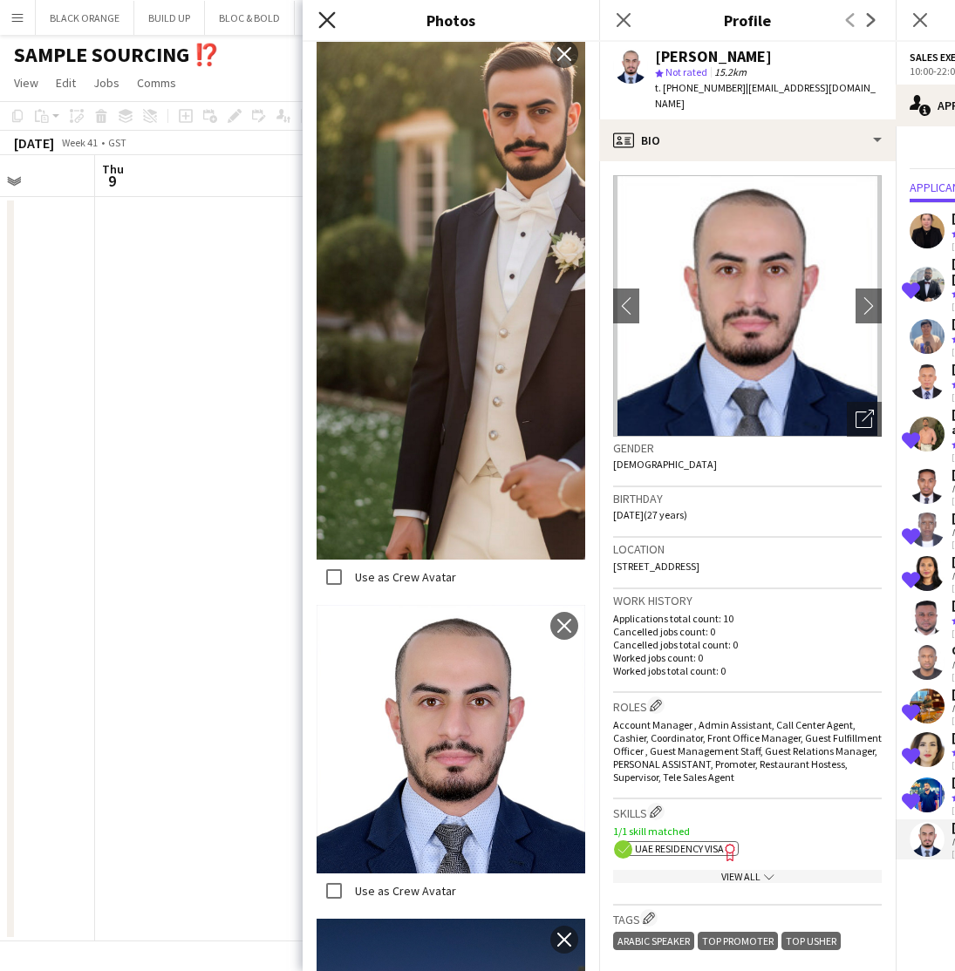
click at [327, 21] on icon at bounding box center [326, 19] width 17 height 17
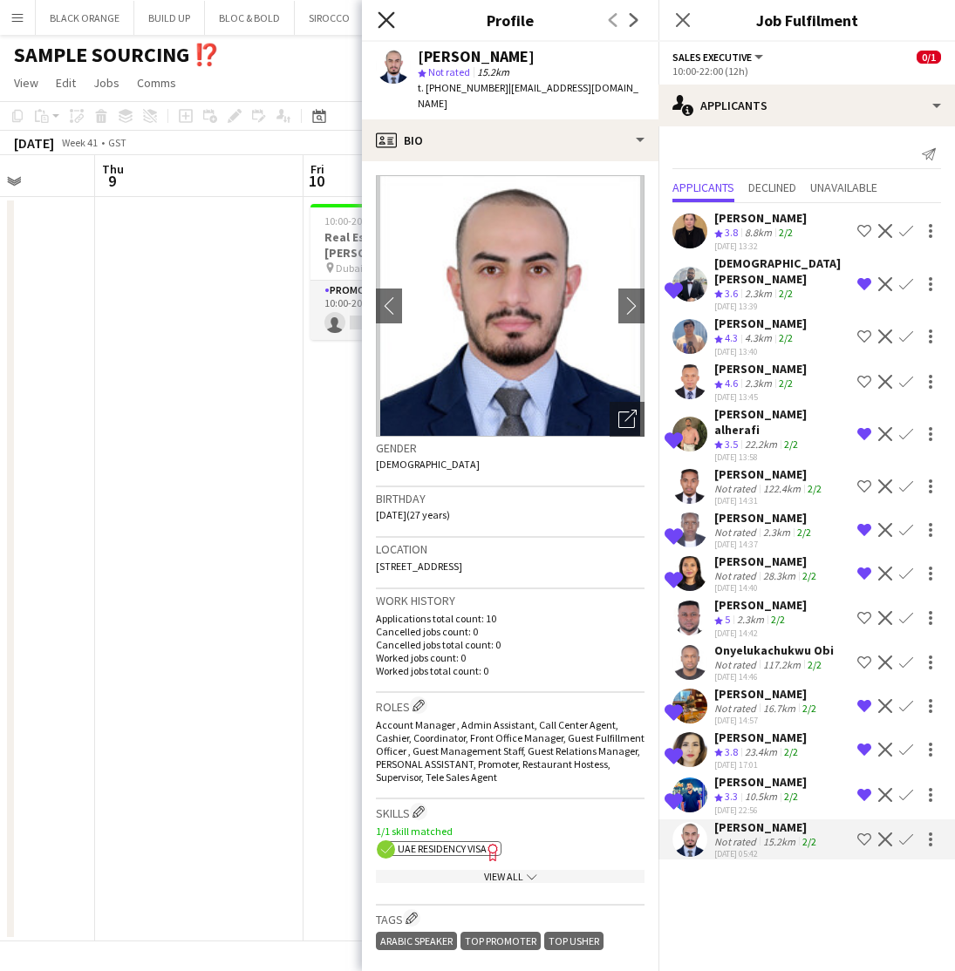
click at [380, 19] on icon "Close pop-in" at bounding box center [386, 19] width 17 height 17
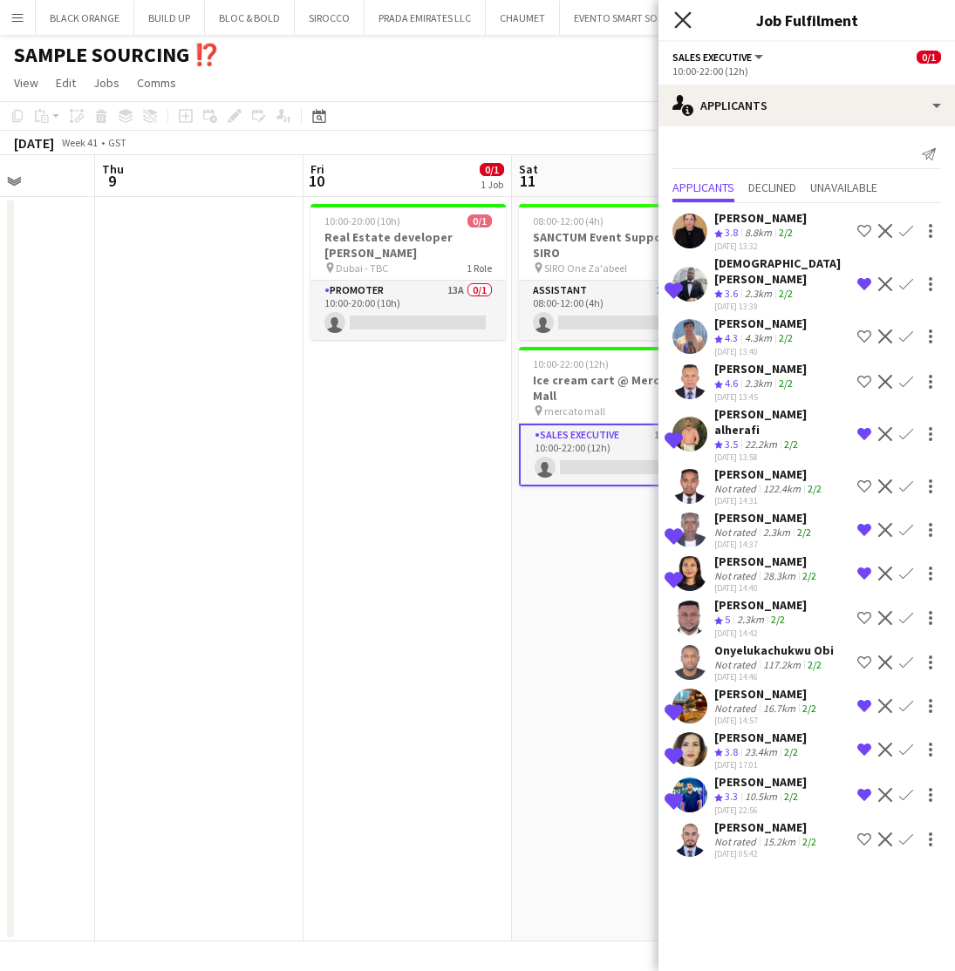
click at [680, 17] on icon at bounding box center [682, 19] width 17 height 17
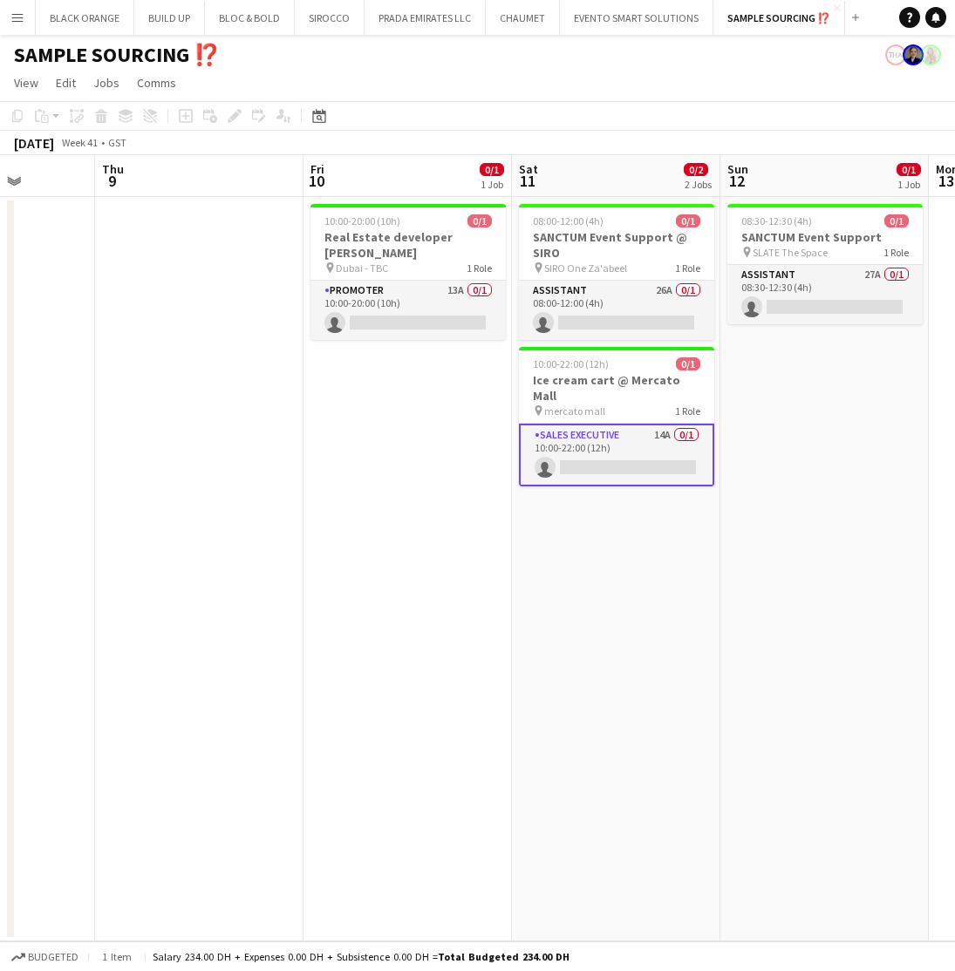
click at [895, 426] on app-date-cell "08:30-12:30 (4h) 0/1 SANCTUM Event Support pin SLATE The Space 1 Role Assistant…" at bounding box center [824, 569] width 208 height 745
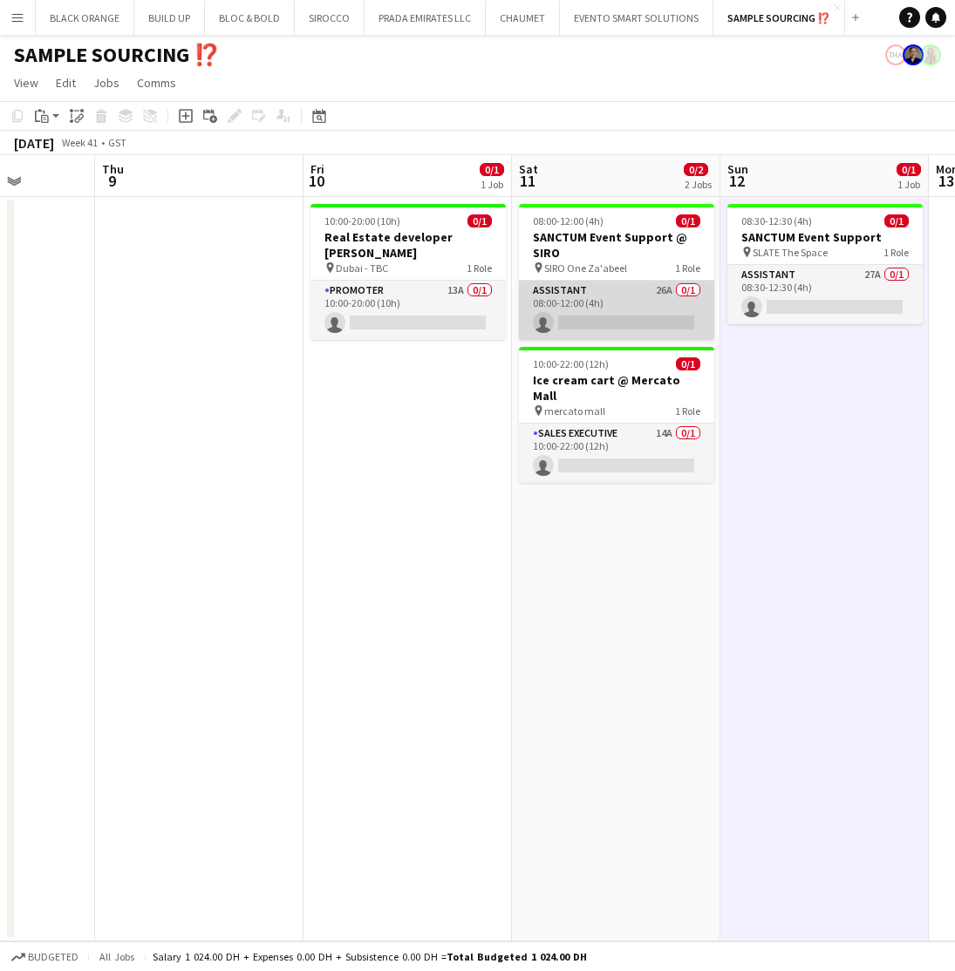
click at [651, 296] on app-card-role "Assistant 26A 0/1 08:00-12:00 (4h) single-neutral-actions" at bounding box center [616, 310] width 195 height 59
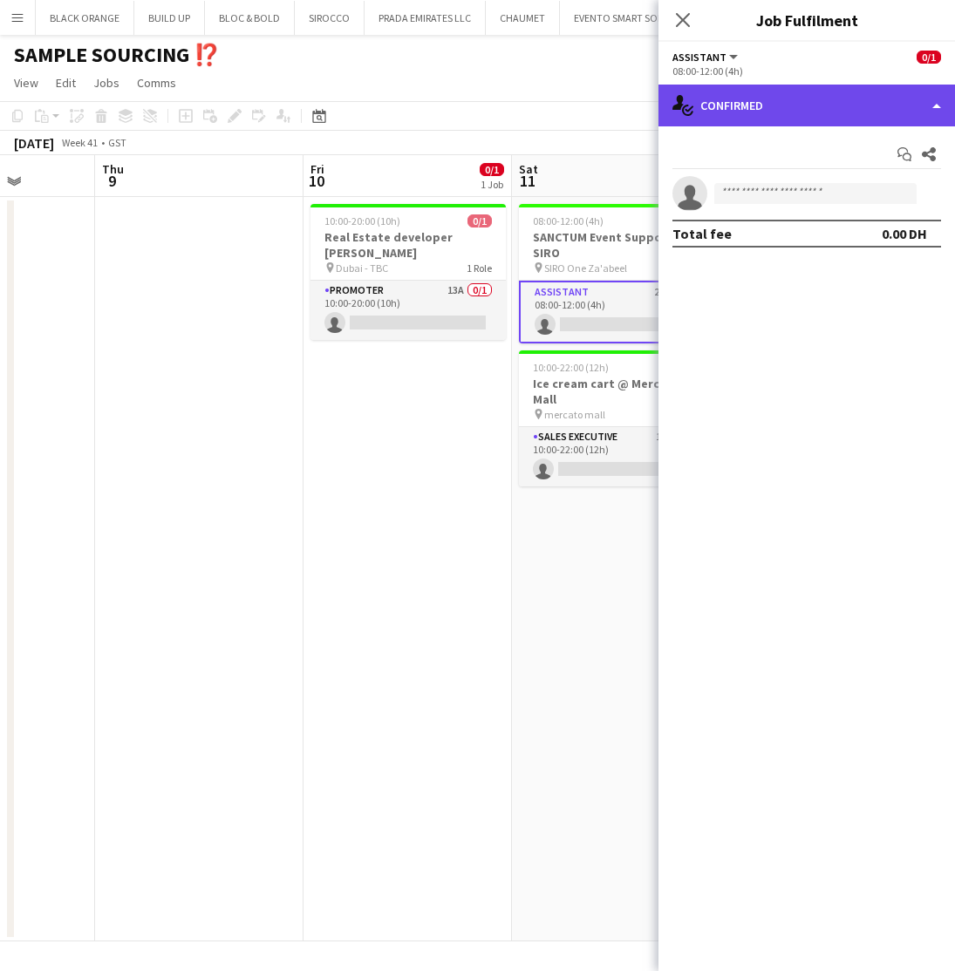
click at [792, 112] on div "single-neutral-actions-check-2 Confirmed" at bounding box center [806, 106] width 296 height 42
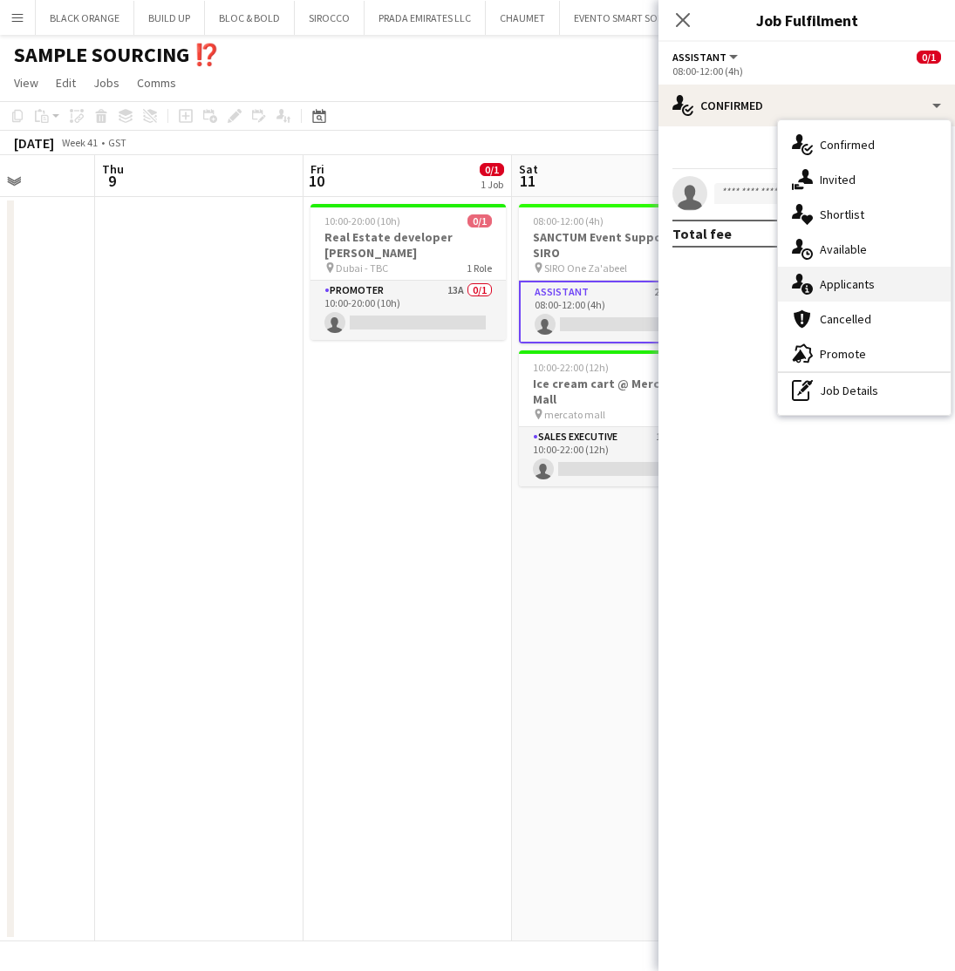
click at [837, 285] on span "Applicants" at bounding box center [847, 284] width 55 height 16
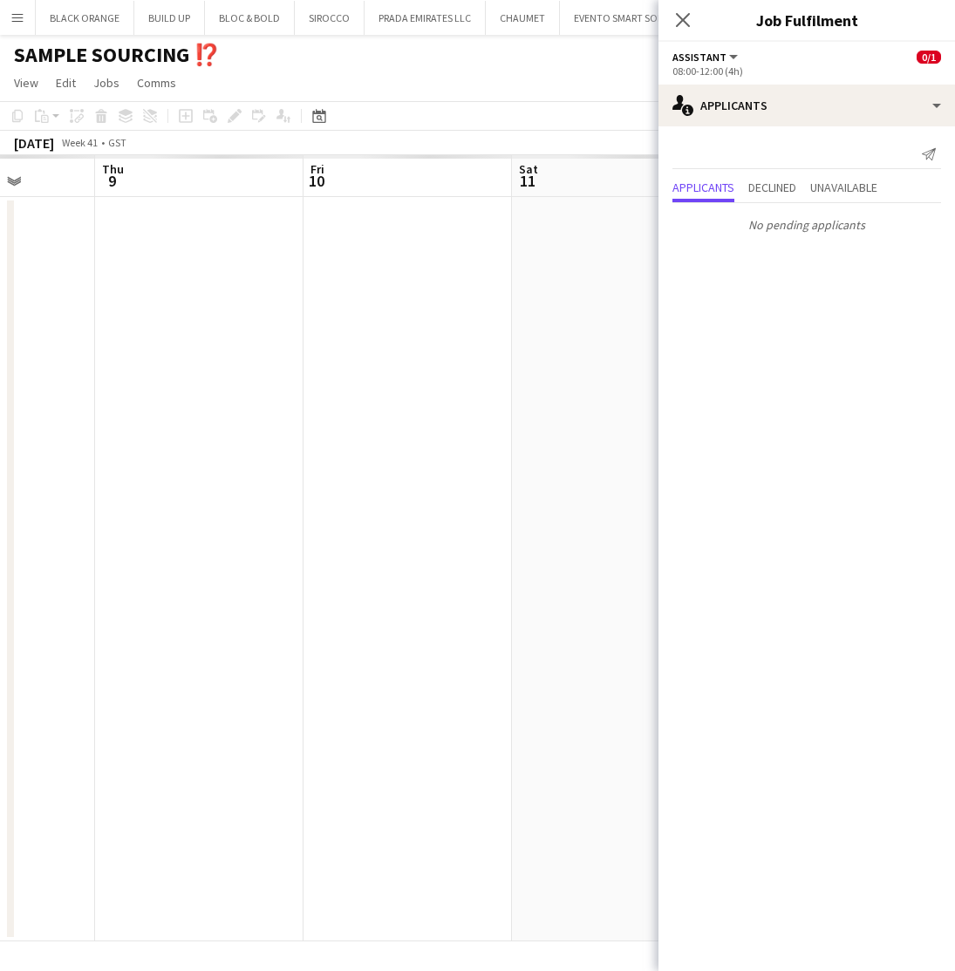
scroll to position [0, 0]
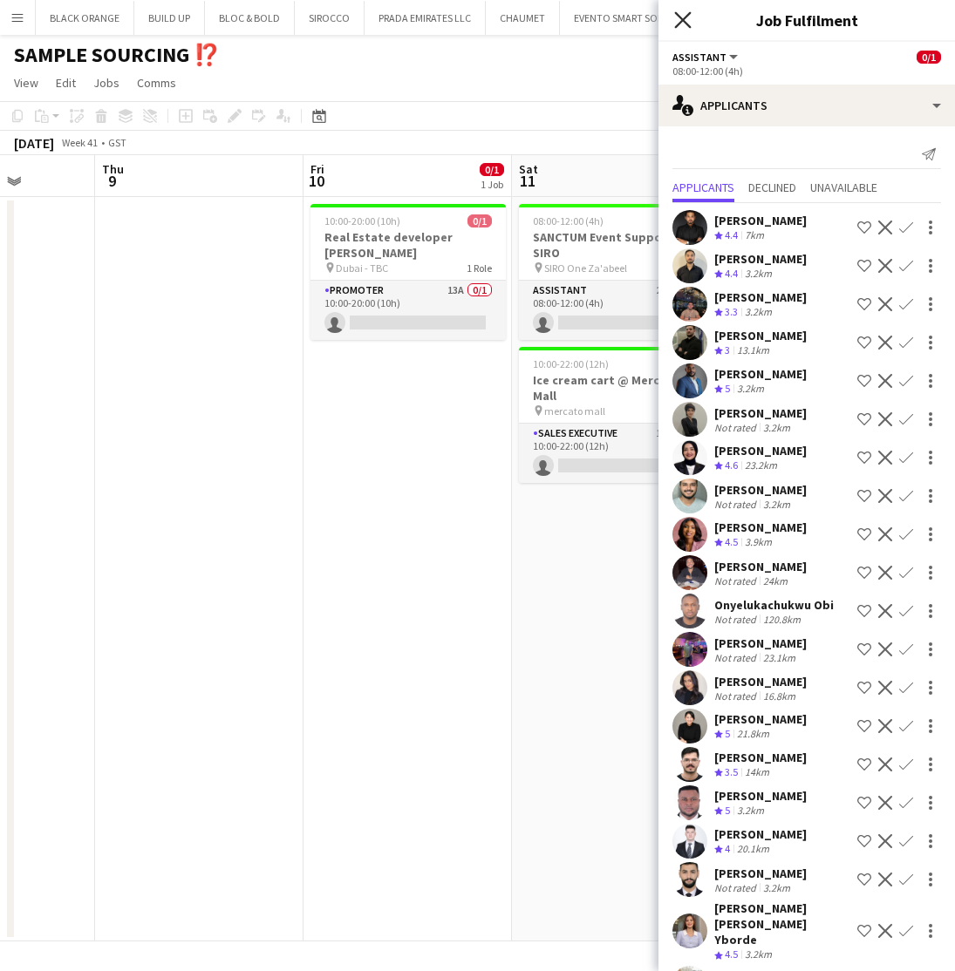
click at [680, 22] on icon at bounding box center [682, 19] width 17 height 17
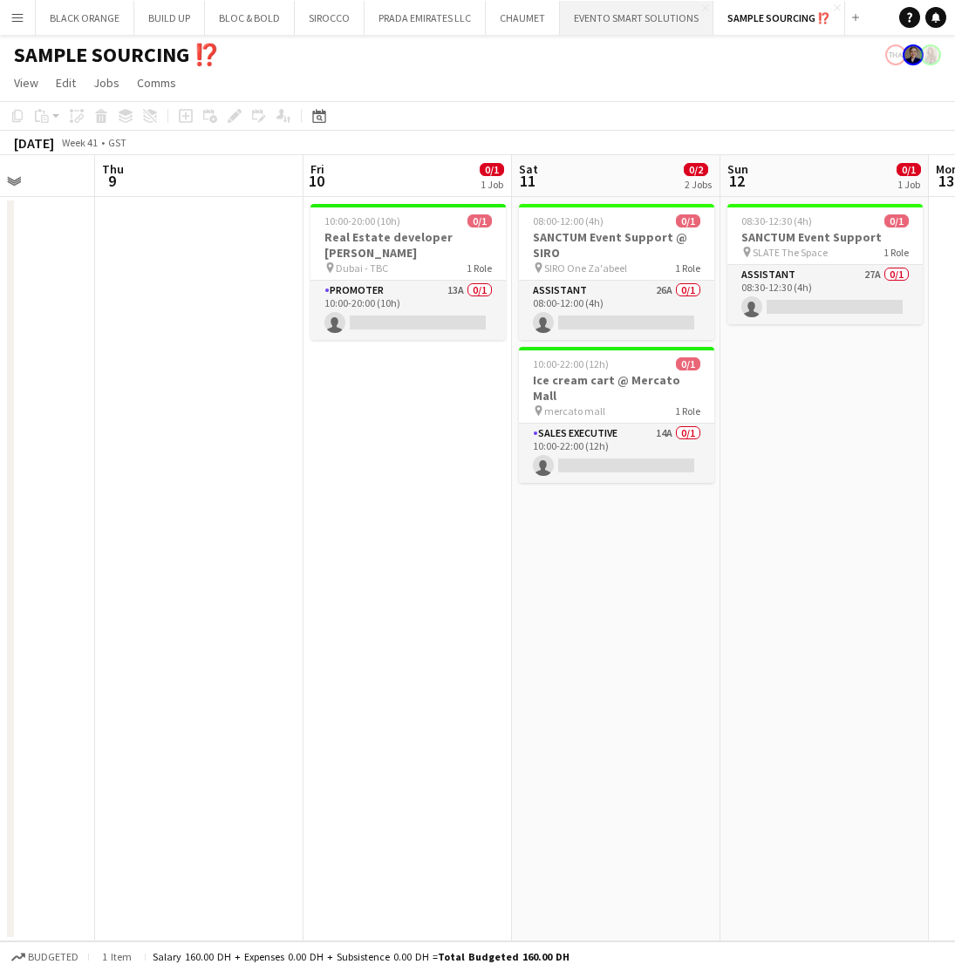
click at [594, 24] on button "EVENTO SMART SOLUTIONS Close" at bounding box center [636, 18] width 153 height 34
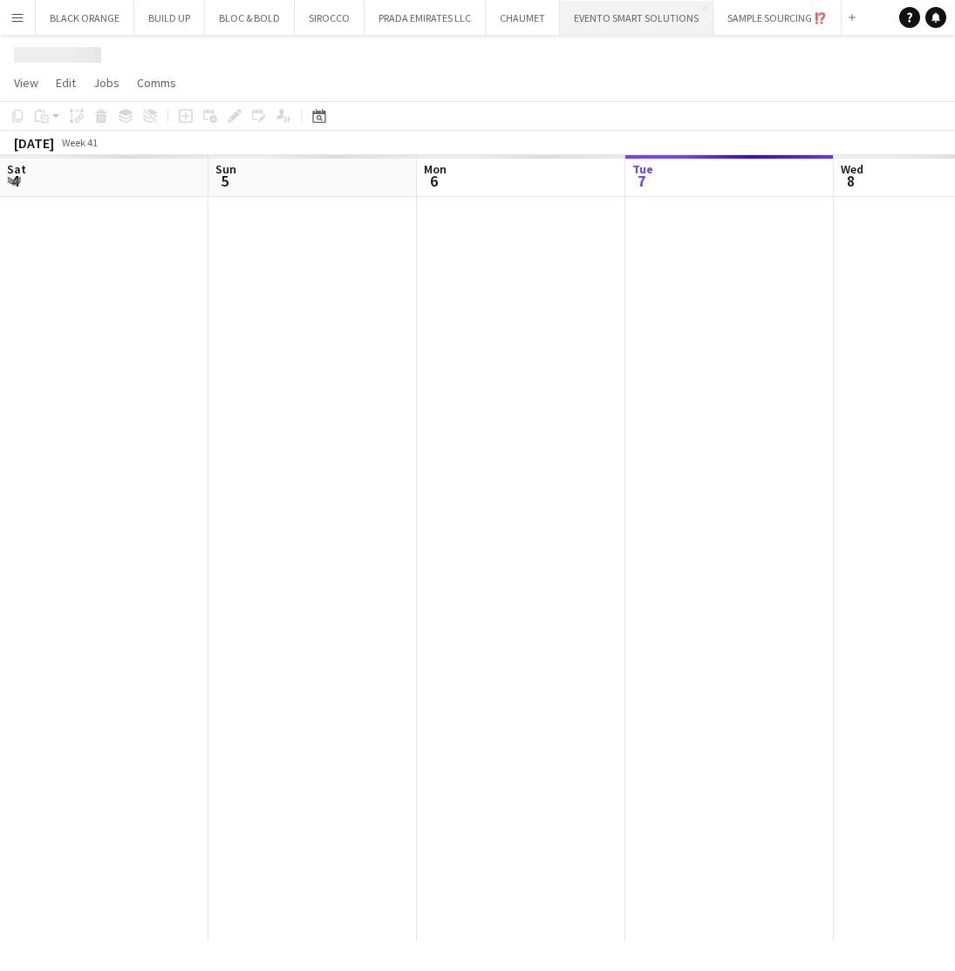
scroll to position [0, 417]
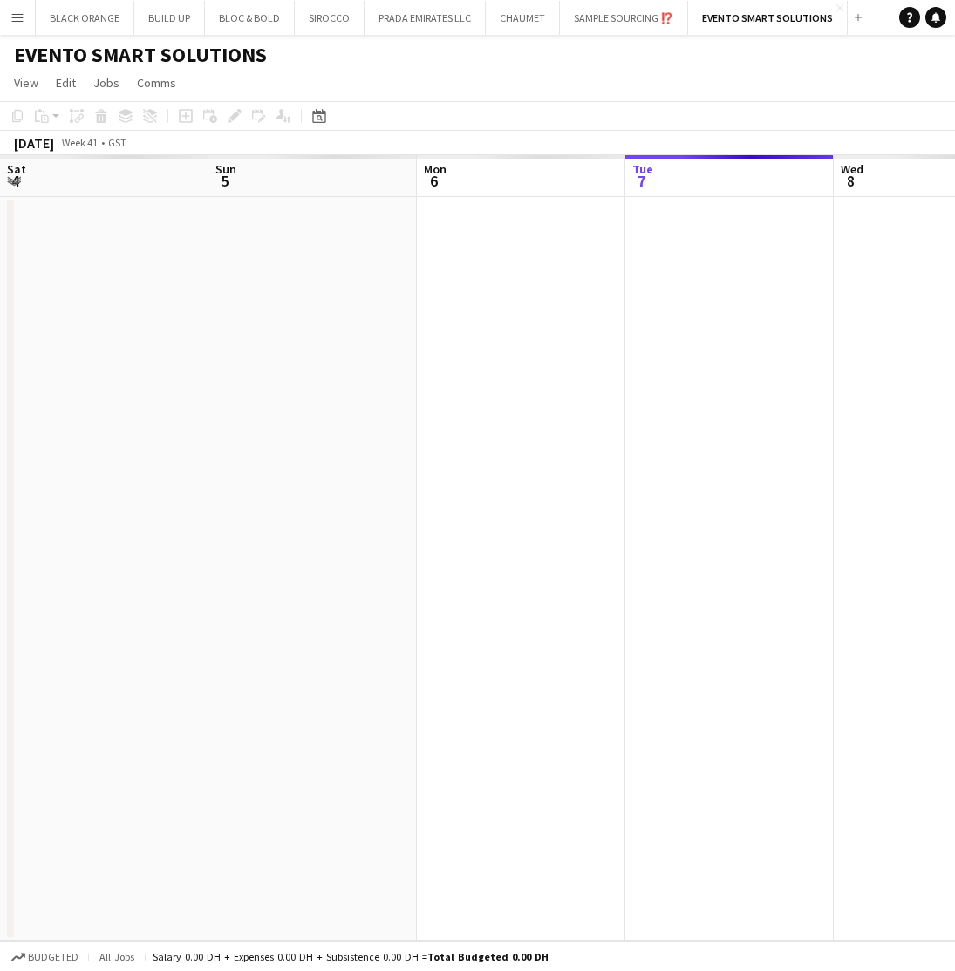
scroll to position [0, 417]
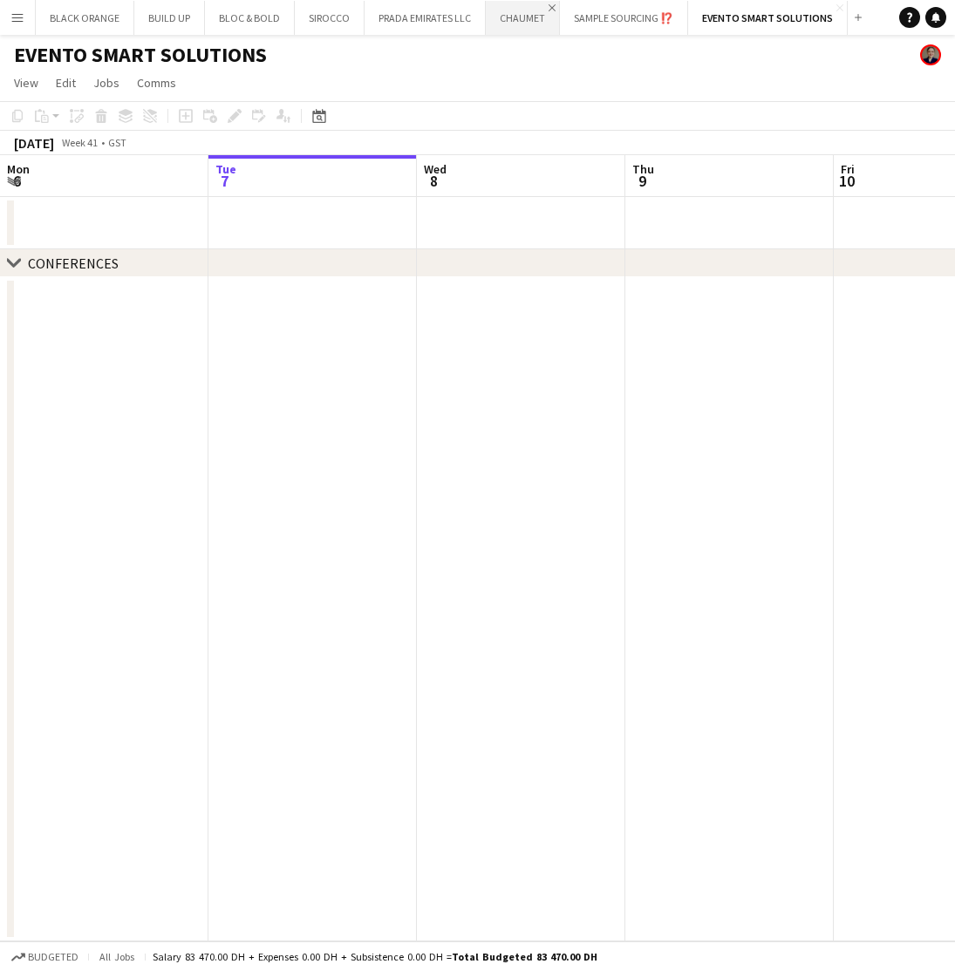
click at [549, 7] on app-icon "Close" at bounding box center [552, 7] width 7 height 7
click at [409, 30] on button "PRADA EMIRATES LLC Close" at bounding box center [425, 18] width 121 height 34
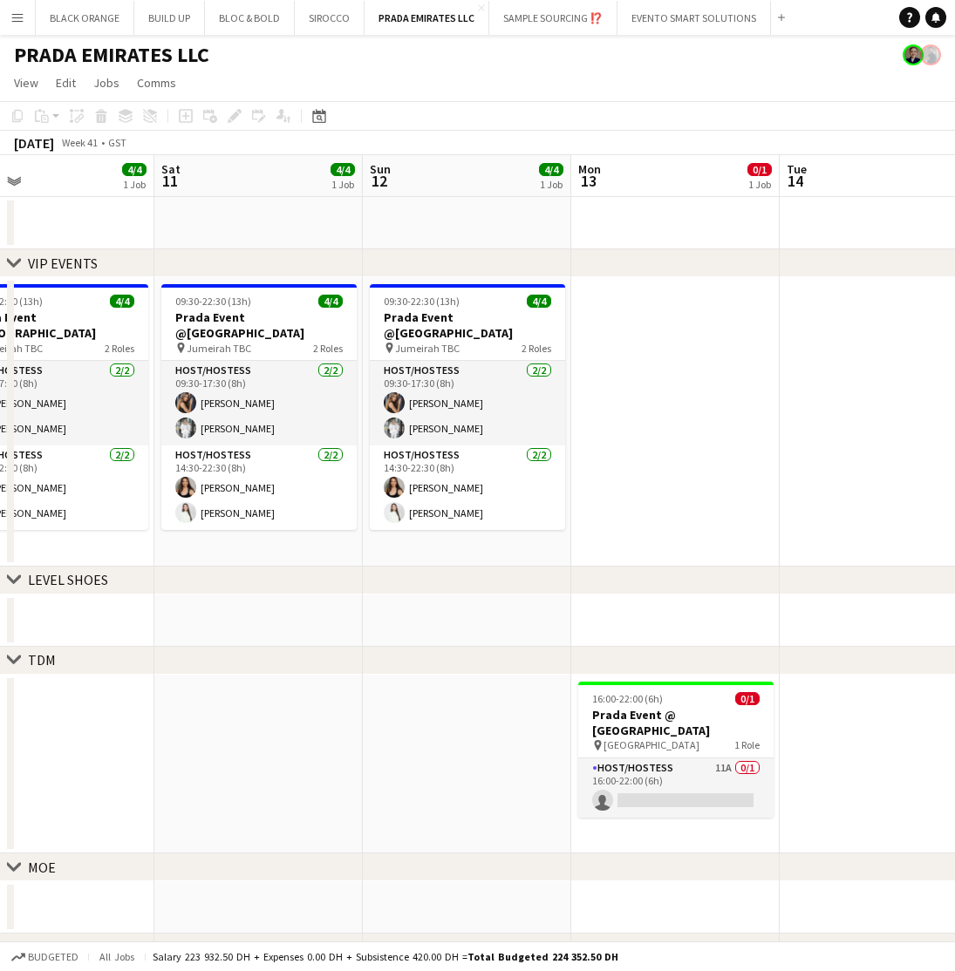
scroll to position [0, 681]
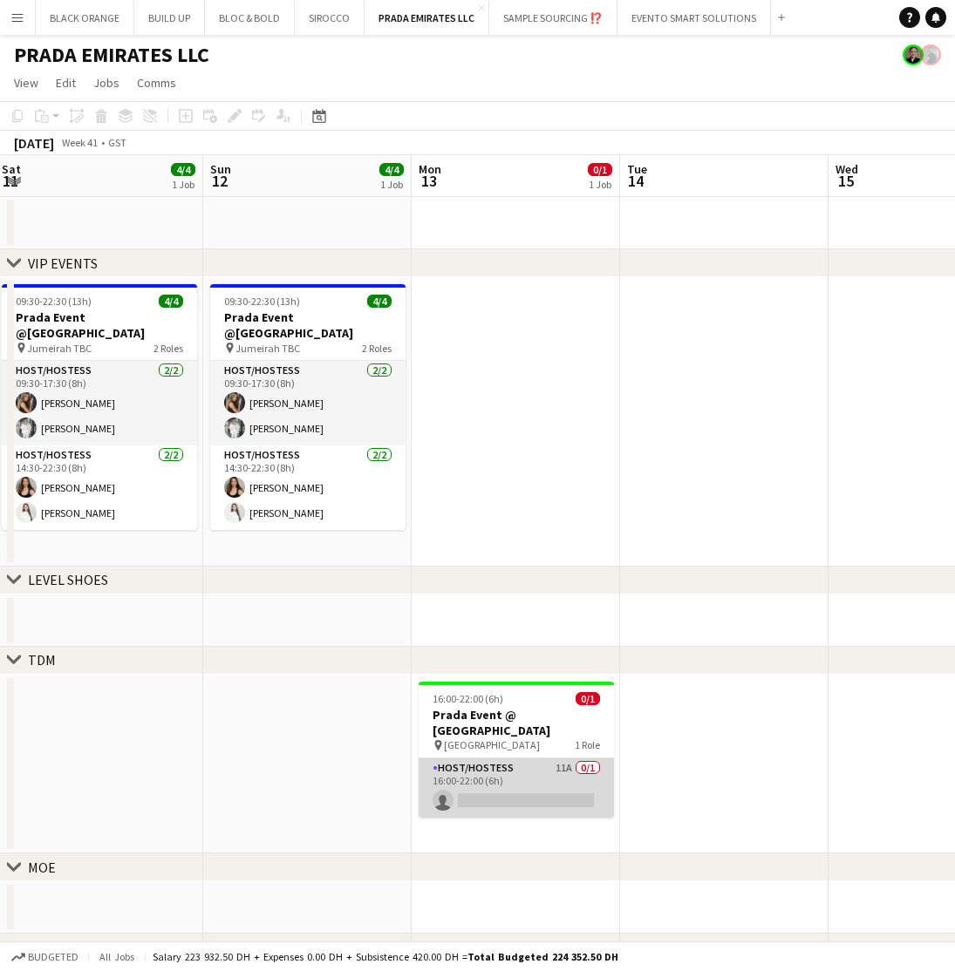
click at [555, 765] on app-card-role "Host/Hostess 11A 0/1 16:00-22:00 (6h) single-neutral-actions" at bounding box center [516, 788] width 195 height 59
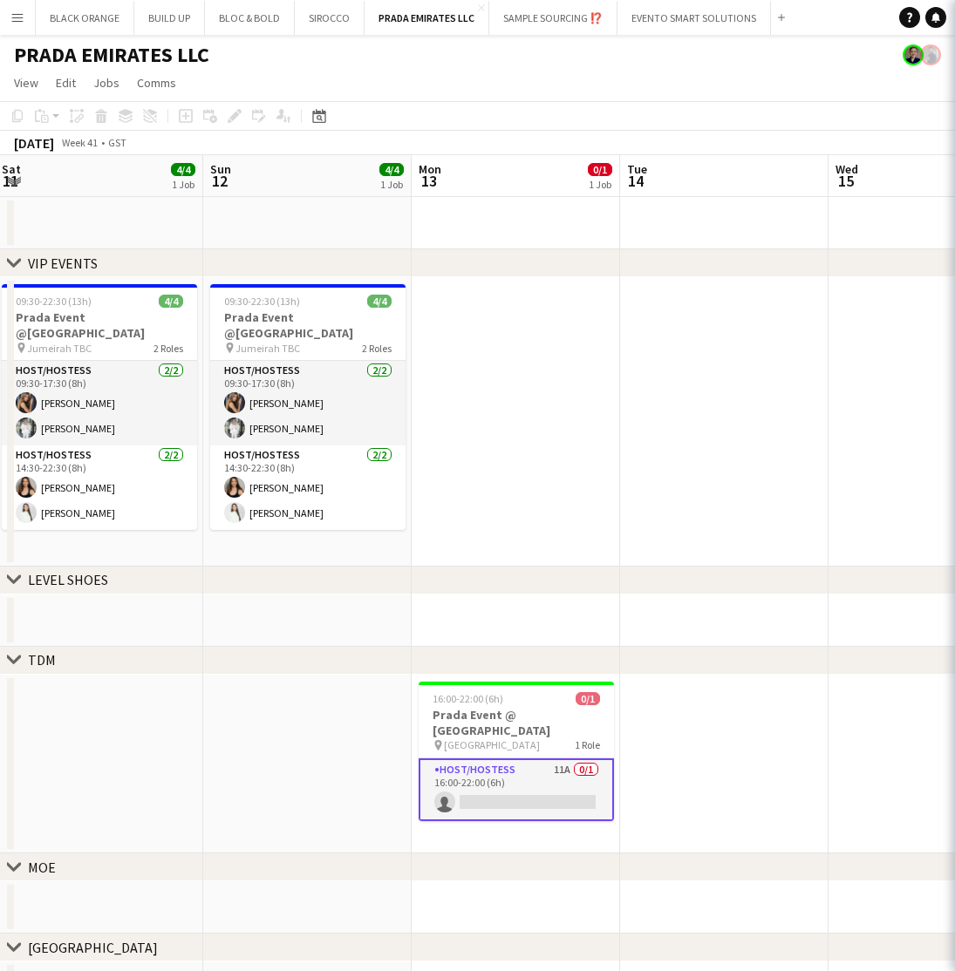
scroll to position [0, 631]
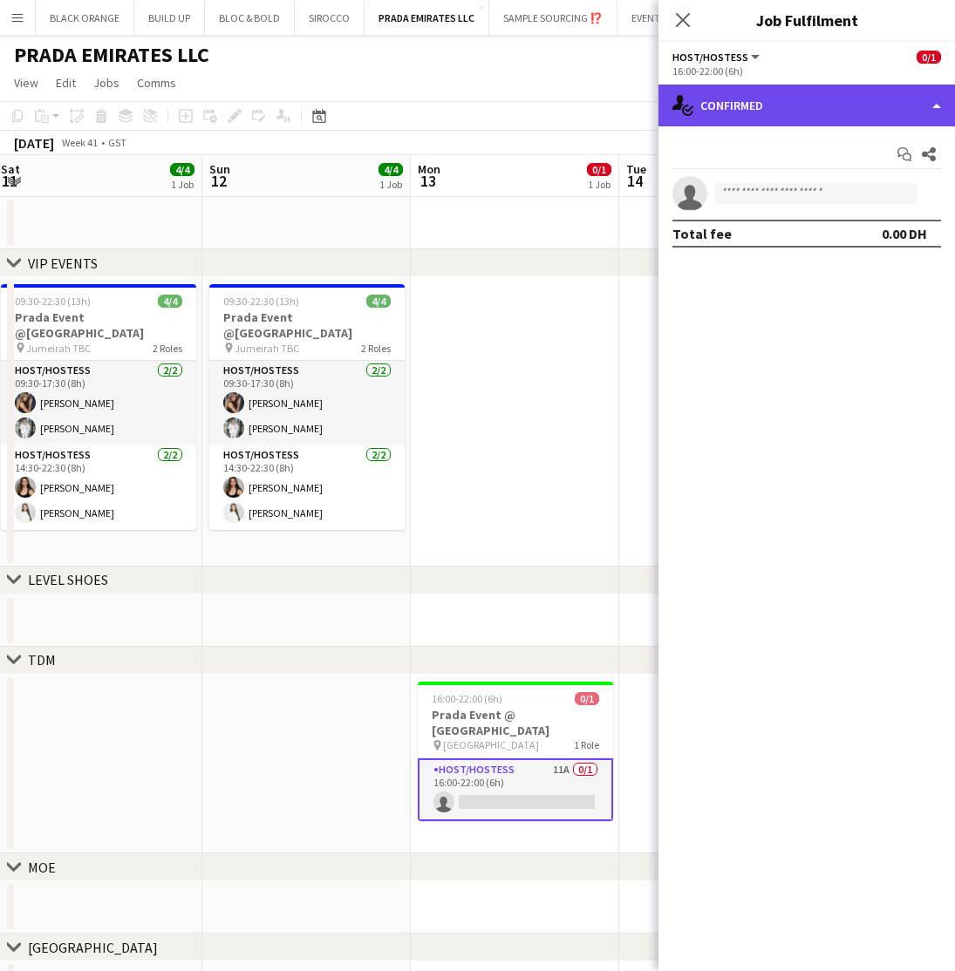
click at [769, 115] on div "single-neutral-actions-check-2 Confirmed" at bounding box center [806, 106] width 296 height 42
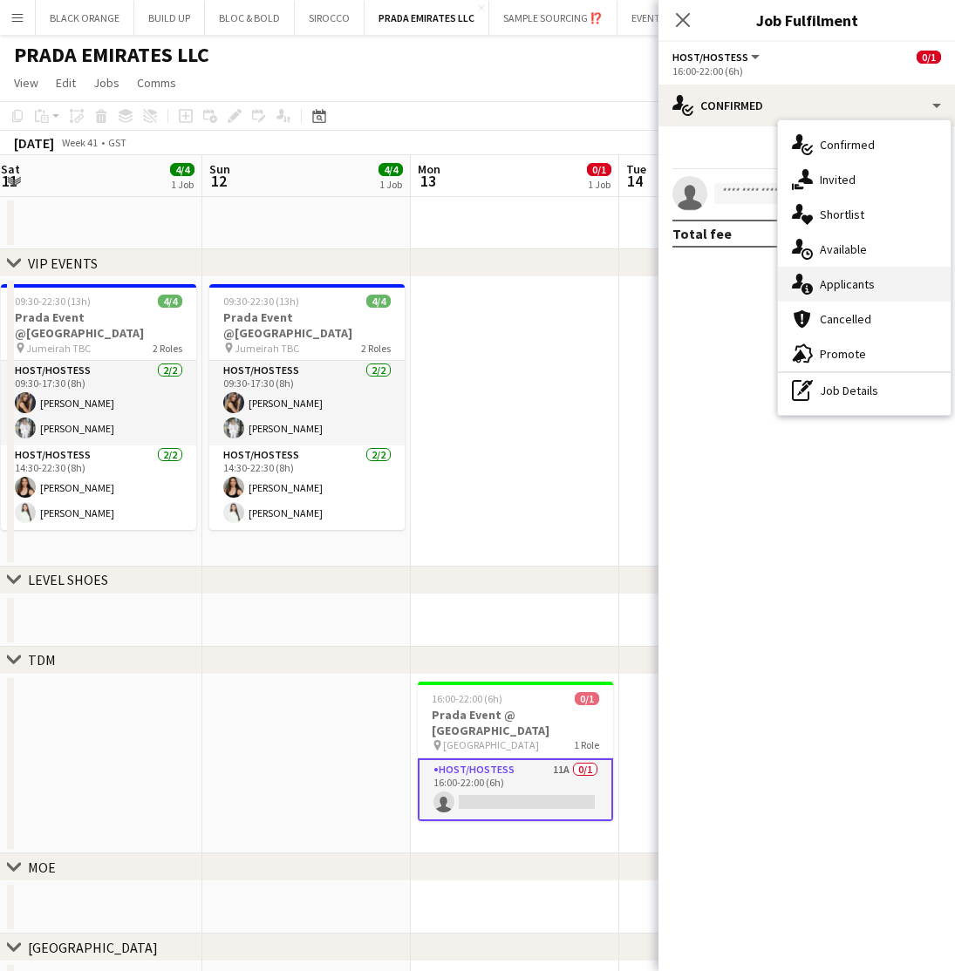
click at [834, 277] on span "Applicants" at bounding box center [847, 284] width 55 height 16
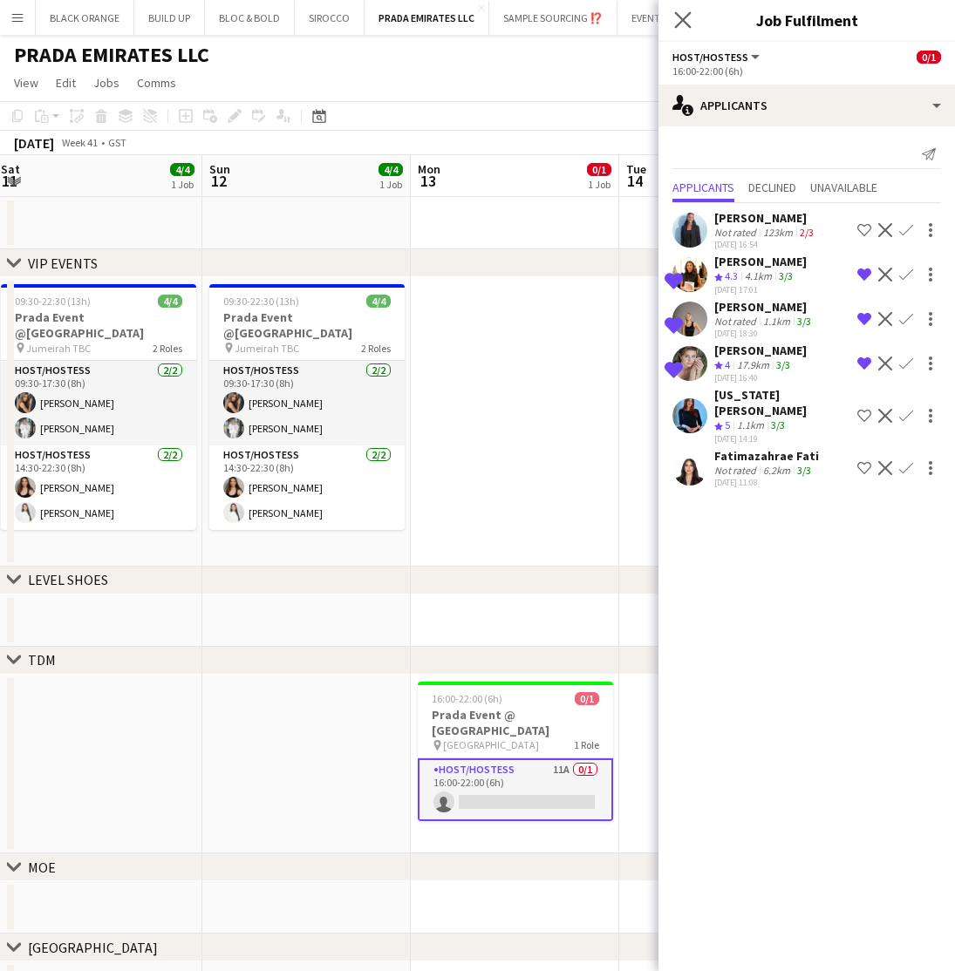
click at [672, 18] on app-icon "Close pop-in" at bounding box center [683, 20] width 25 height 25
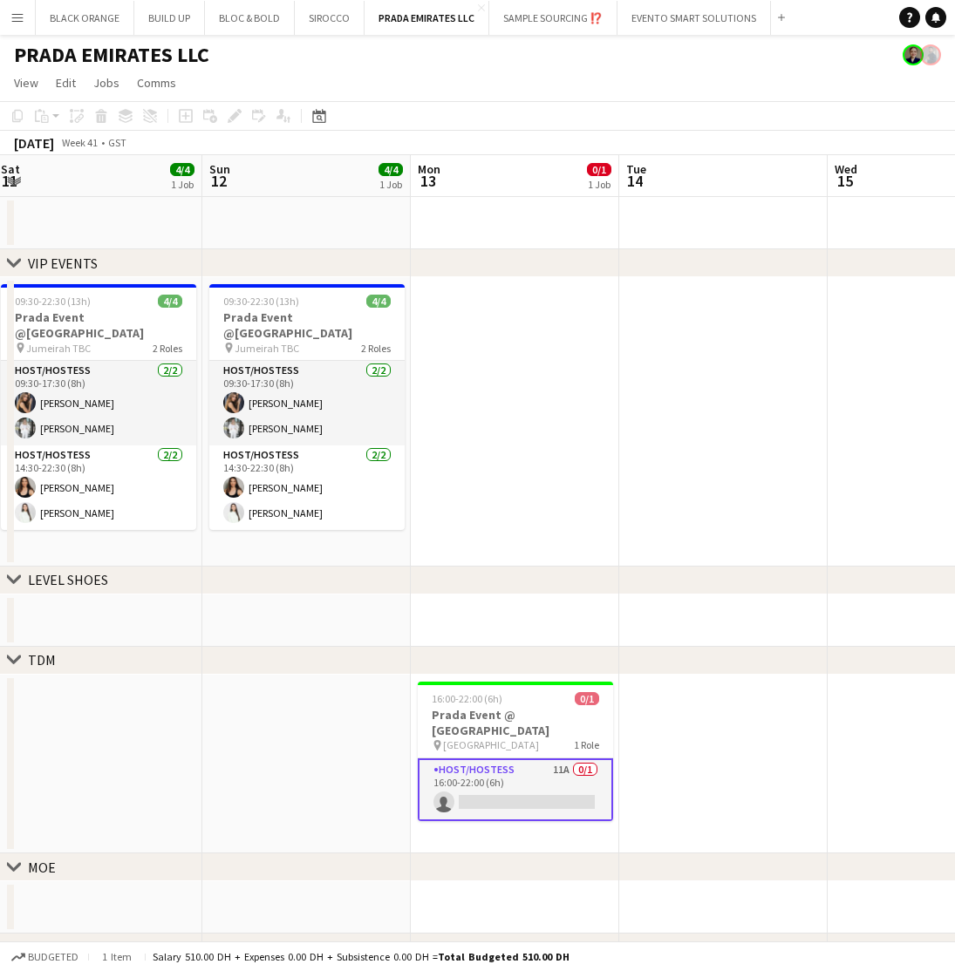
click at [519, 764] on app-card-role "Host/Hostess 11A 0/1 16:00-22:00 (6h) single-neutral-actions" at bounding box center [515, 790] width 195 height 63
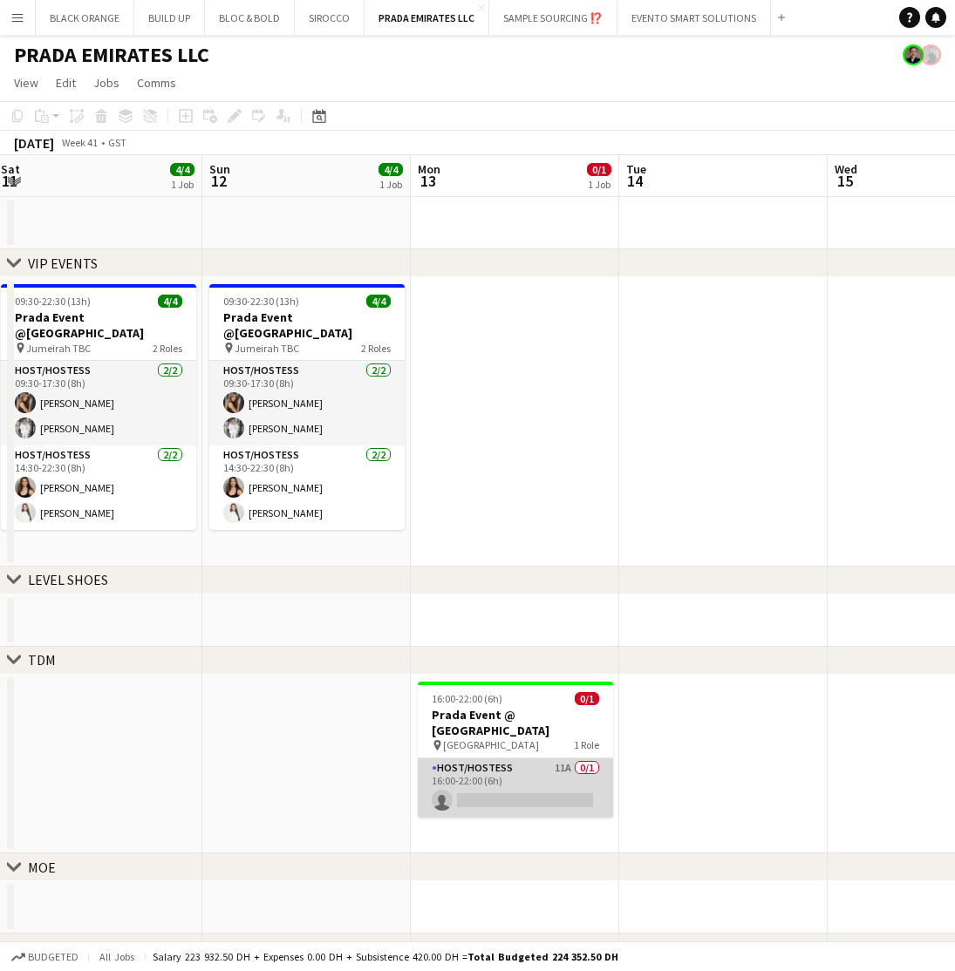
click at [519, 764] on app-card-role "Host/Hostess 11A 0/1 16:00-22:00 (6h) single-neutral-actions" at bounding box center [515, 788] width 195 height 59
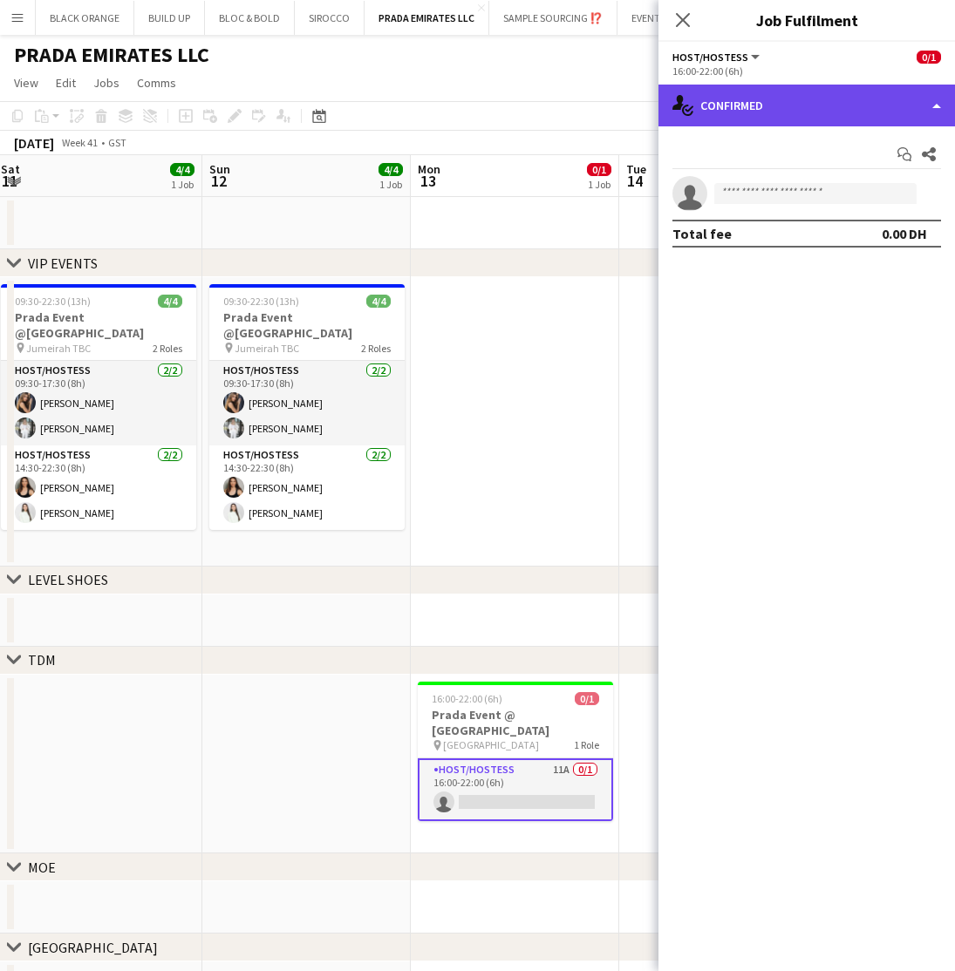
click at [758, 106] on div "single-neutral-actions-check-2 Confirmed" at bounding box center [806, 106] width 296 height 42
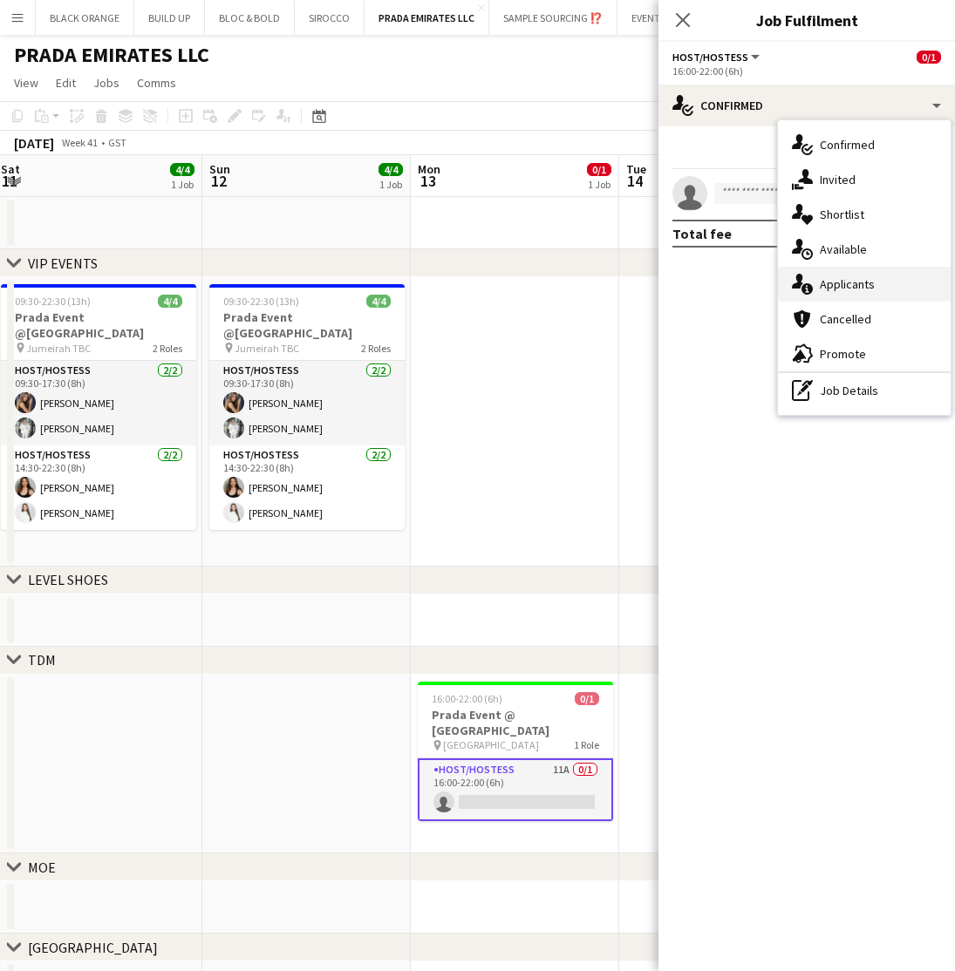
click at [842, 281] on span "Applicants" at bounding box center [847, 284] width 55 height 16
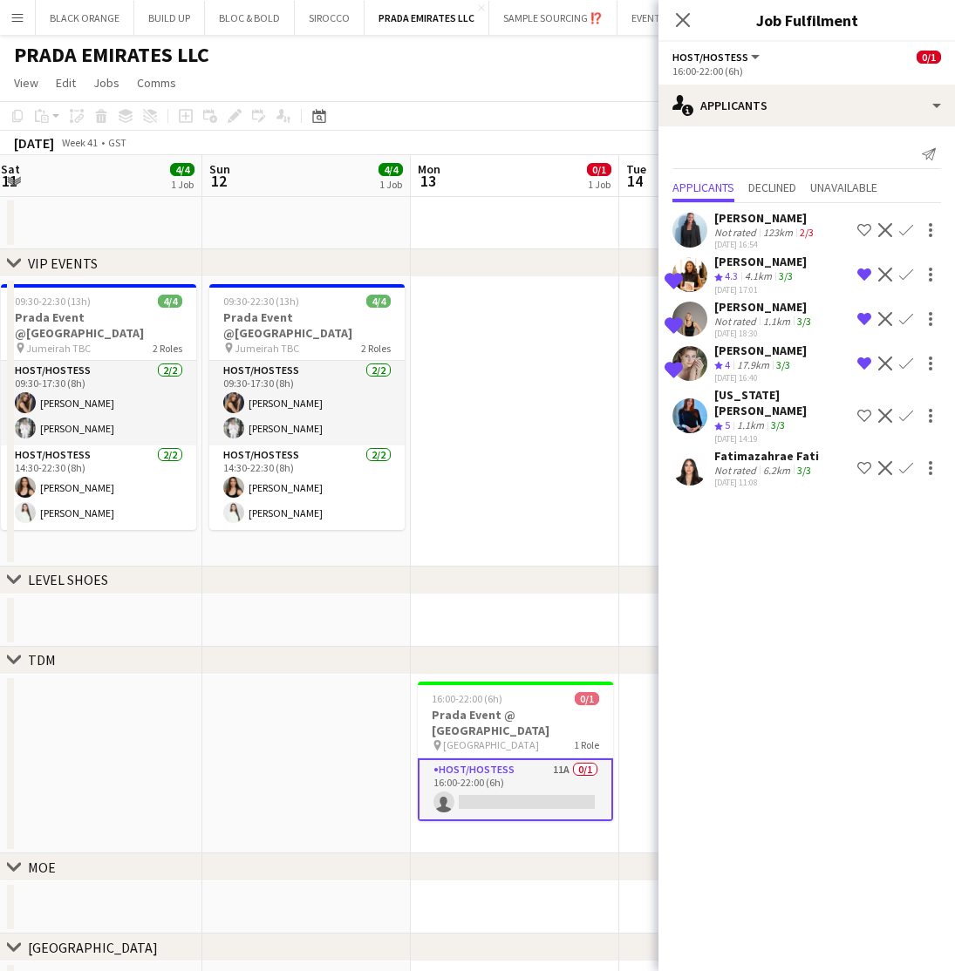
click at [743, 477] on div "05-10-2025 11:08" at bounding box center [766, 482] width 105 height 11
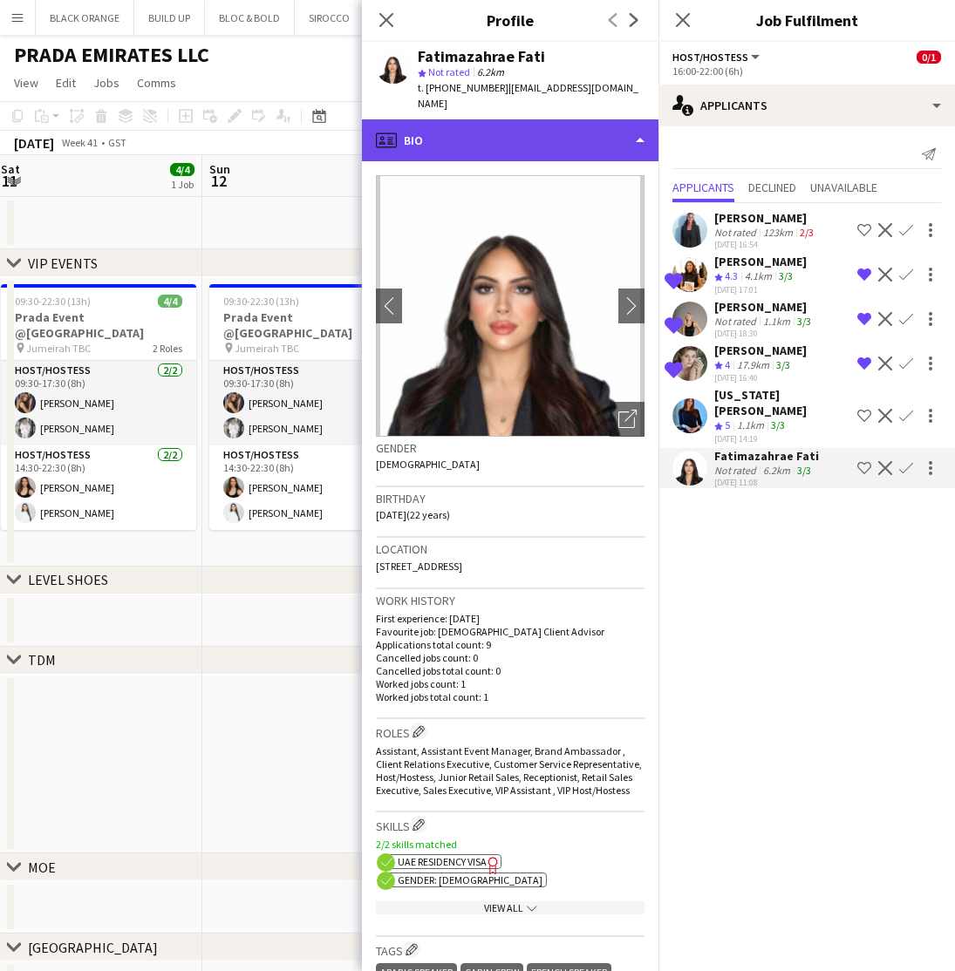
click at [554, 127] on div "profile Bio" at bounding box center [510, 140] width 296 height 42
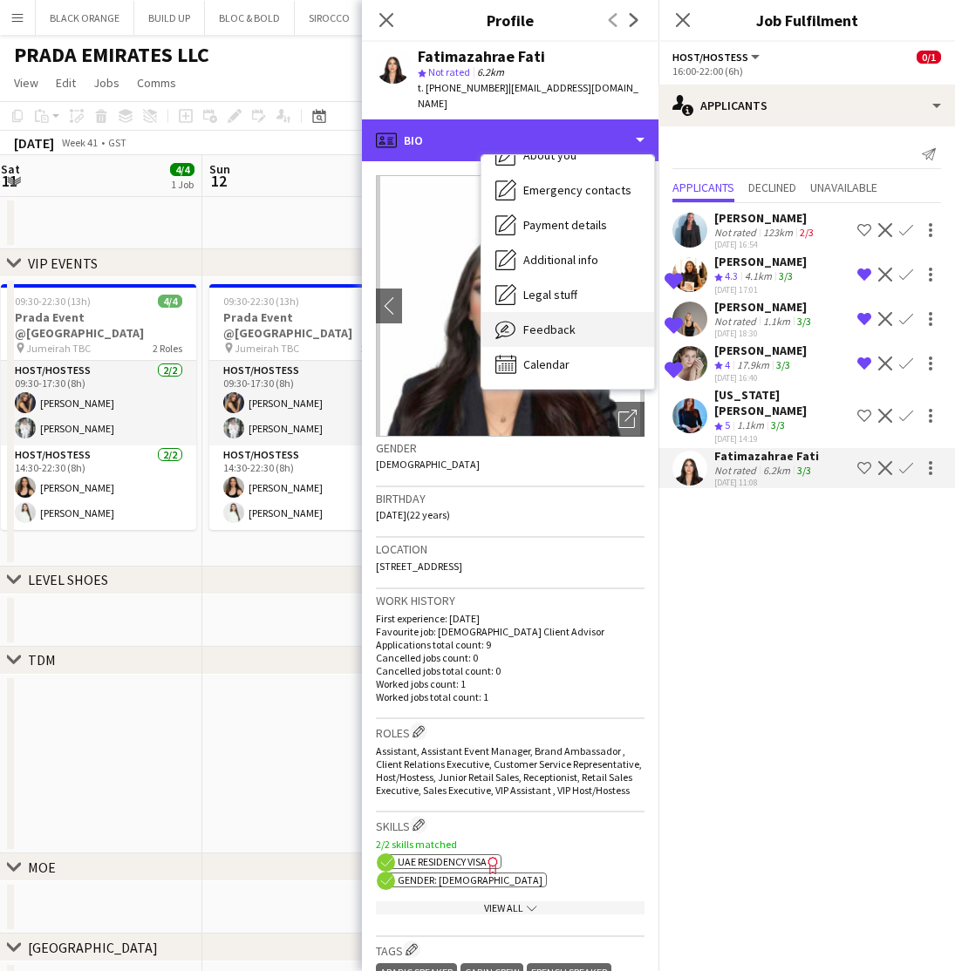
scroll to position [130, 0]
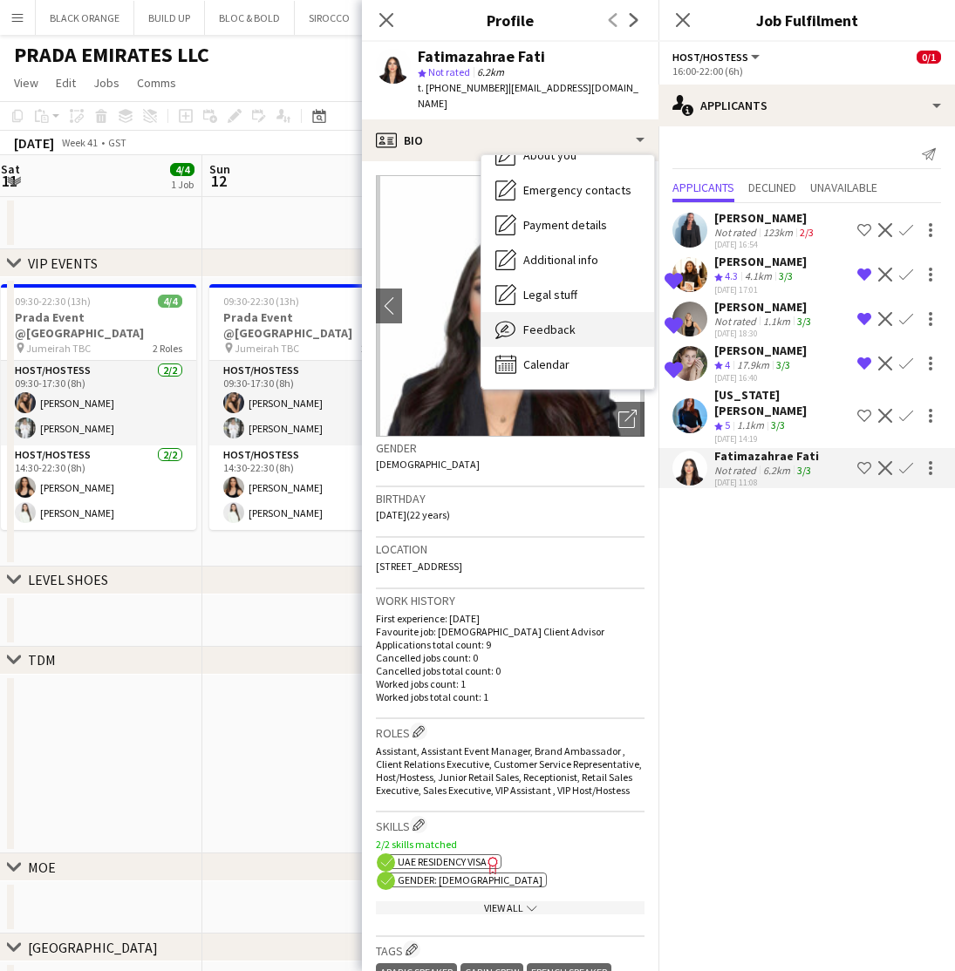
click at [547, 322] on span "Feedback" at bounding box center [549, 330] width 52 height 16
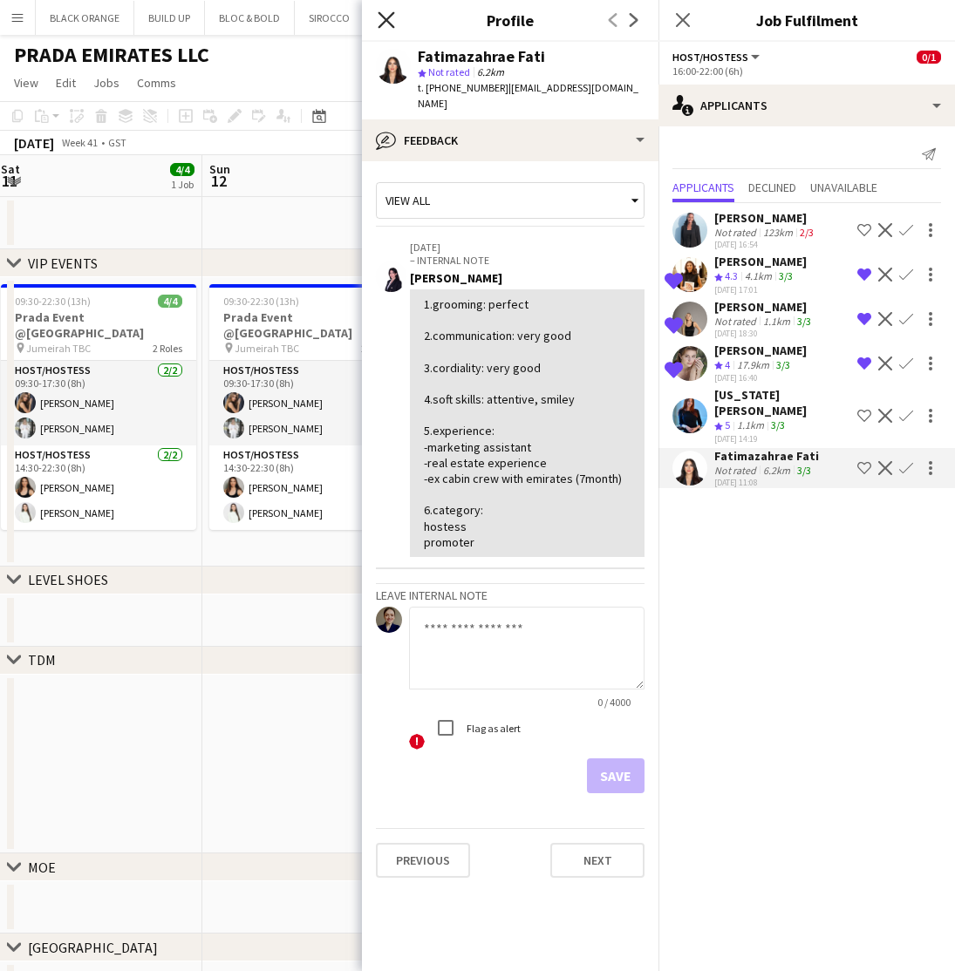
click at [387, 15] on icon "Close pop-in" at bounding box center [386, 19] width 17 height 17
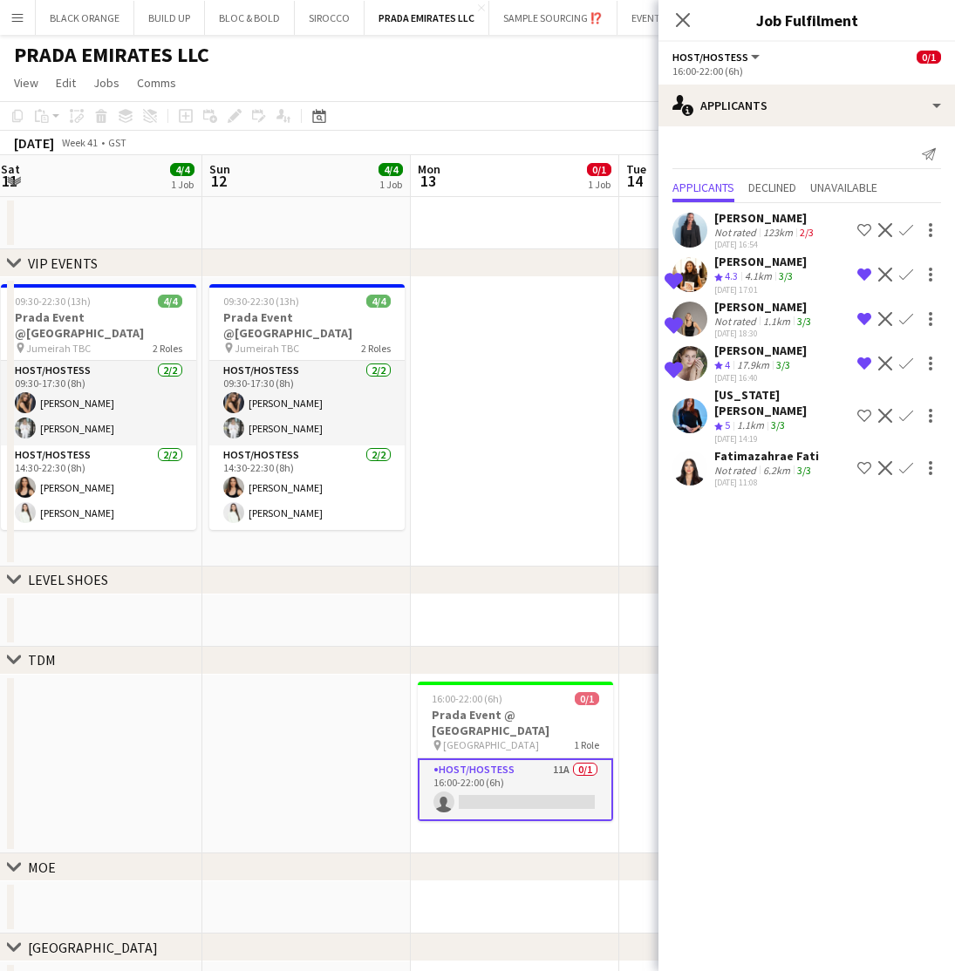
click at [862, 461] on app-icon "Shortlist crew" at bounding box center [864, 468] width 14 height 14
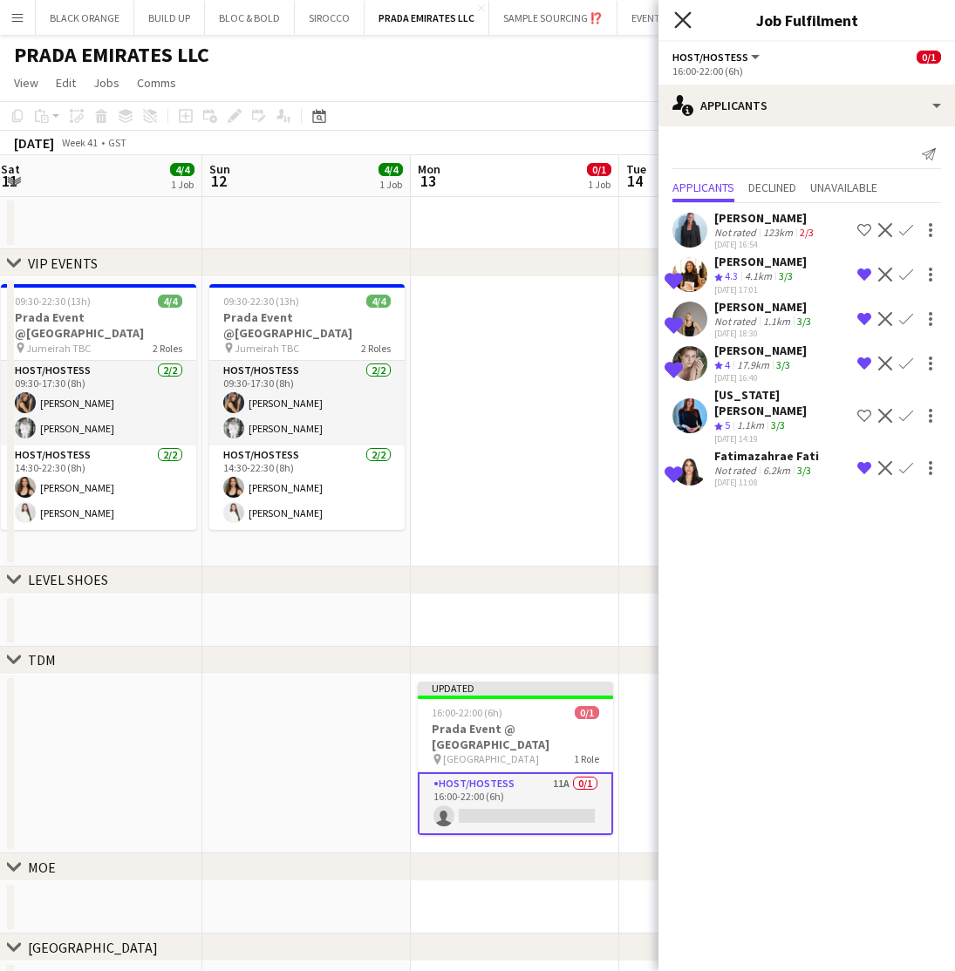
click at [683, 23] on icon "Close pop-in" at bounding box center [682, 19] width 17 height 17
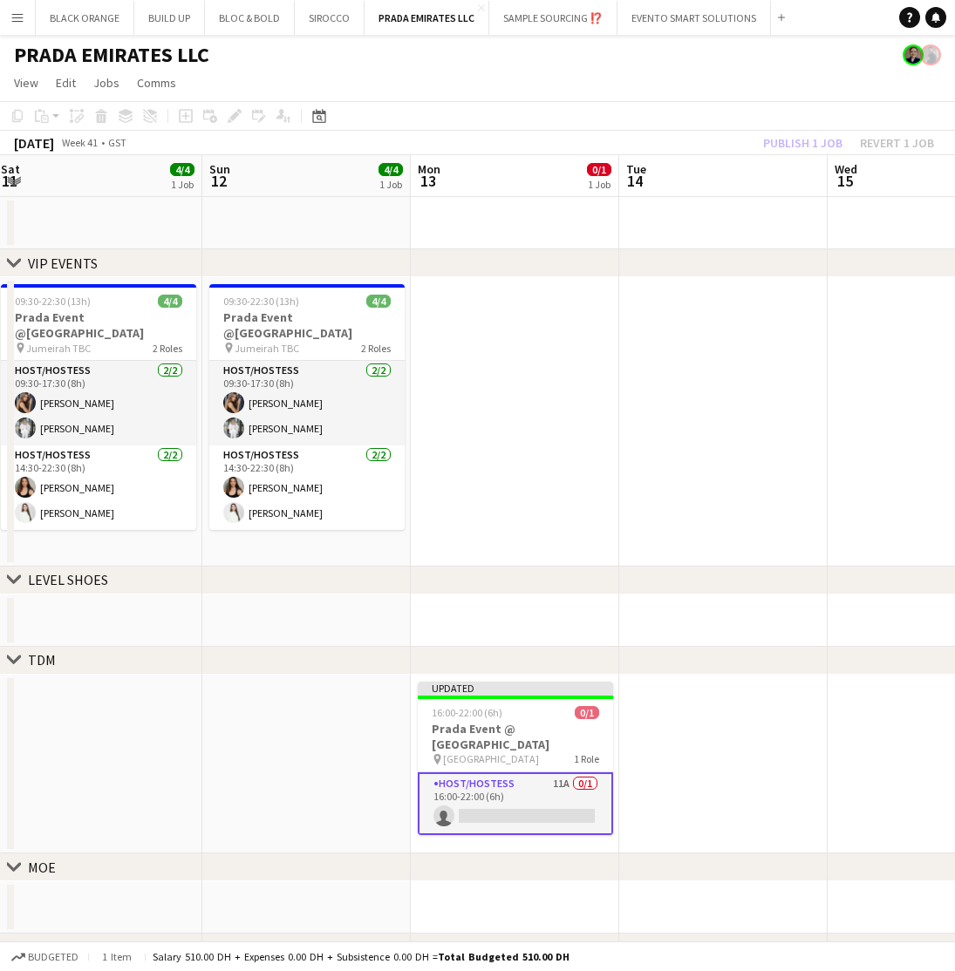
click at [796, 146] on div "Publish 1 job Revert 1 job" at bounding box center [848, 143] width 213 height 23
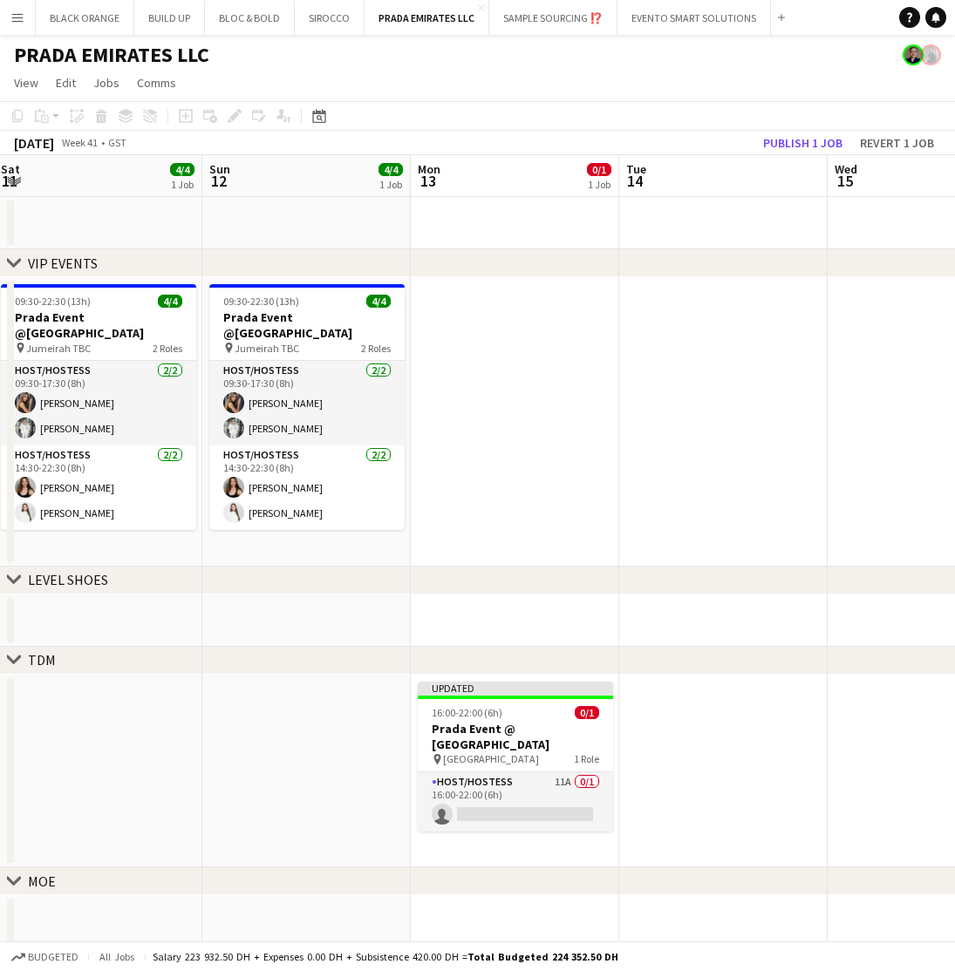
click at [796, 146] on button "Publish 1 job" at bounding box center [802, 143] width 93 height 23
click at [763, 140] on div "Publish 1 job Revert 1 job" at bounding box center [848, 143] width 213 height 23
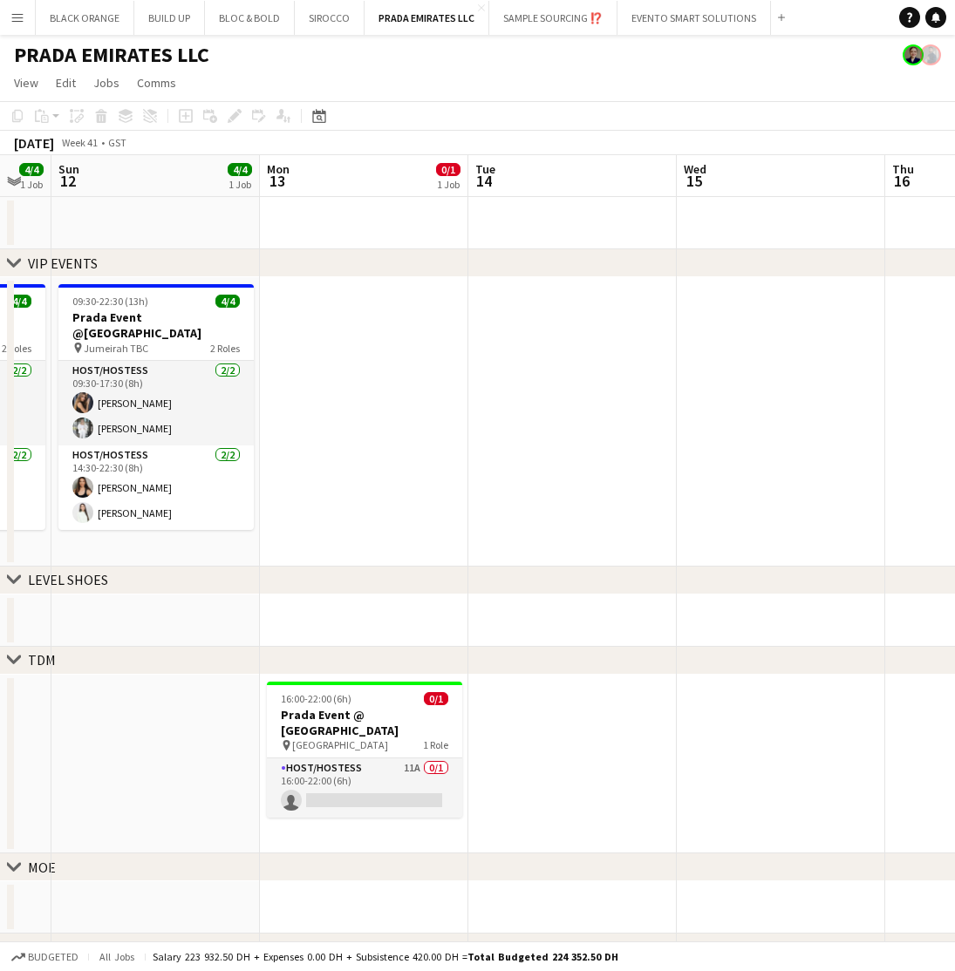
scroll to position [0, 573]
click at [347, 759] on app-card-role "Host/Hostess 11A 0/1 16:00-22:00 (6h) single-neutral-actions" at bounding box center [365, 788] width 195 height 59
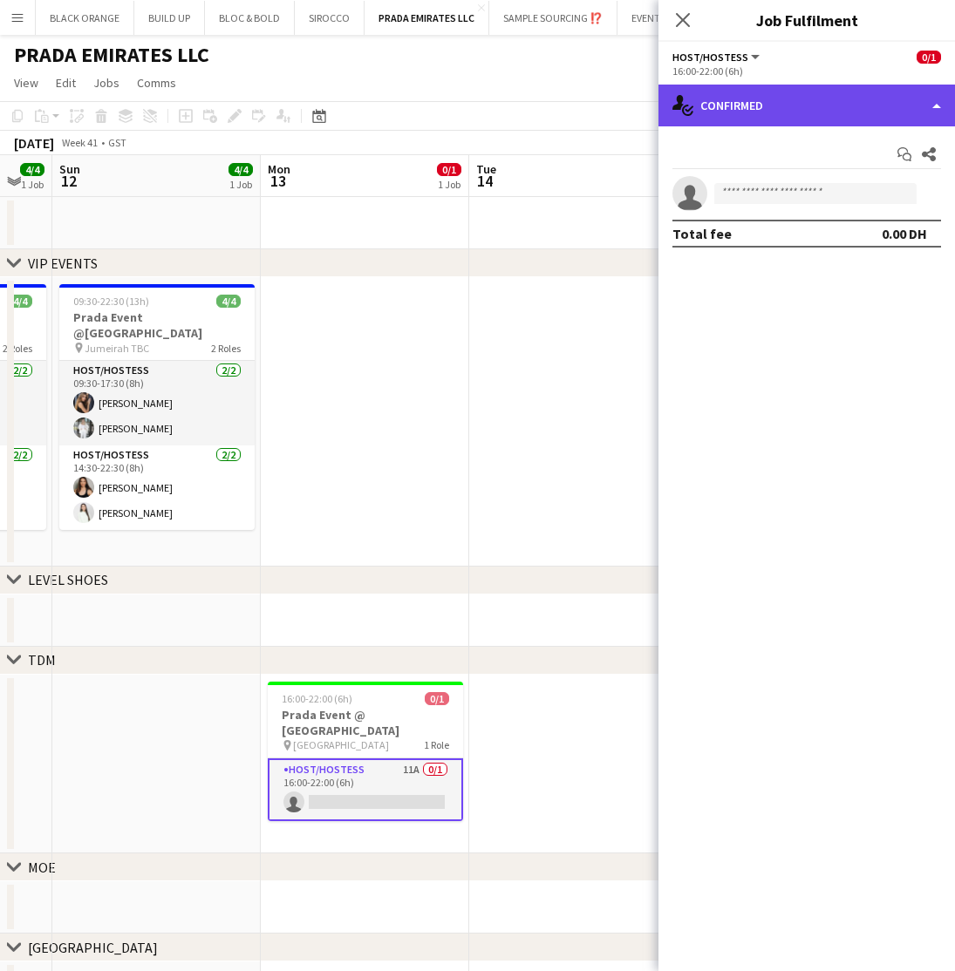
click at [753, 103] on div "single-neutral-actions-check-2 Confirmed" at bounding box center [806, 106] width 296 height 42
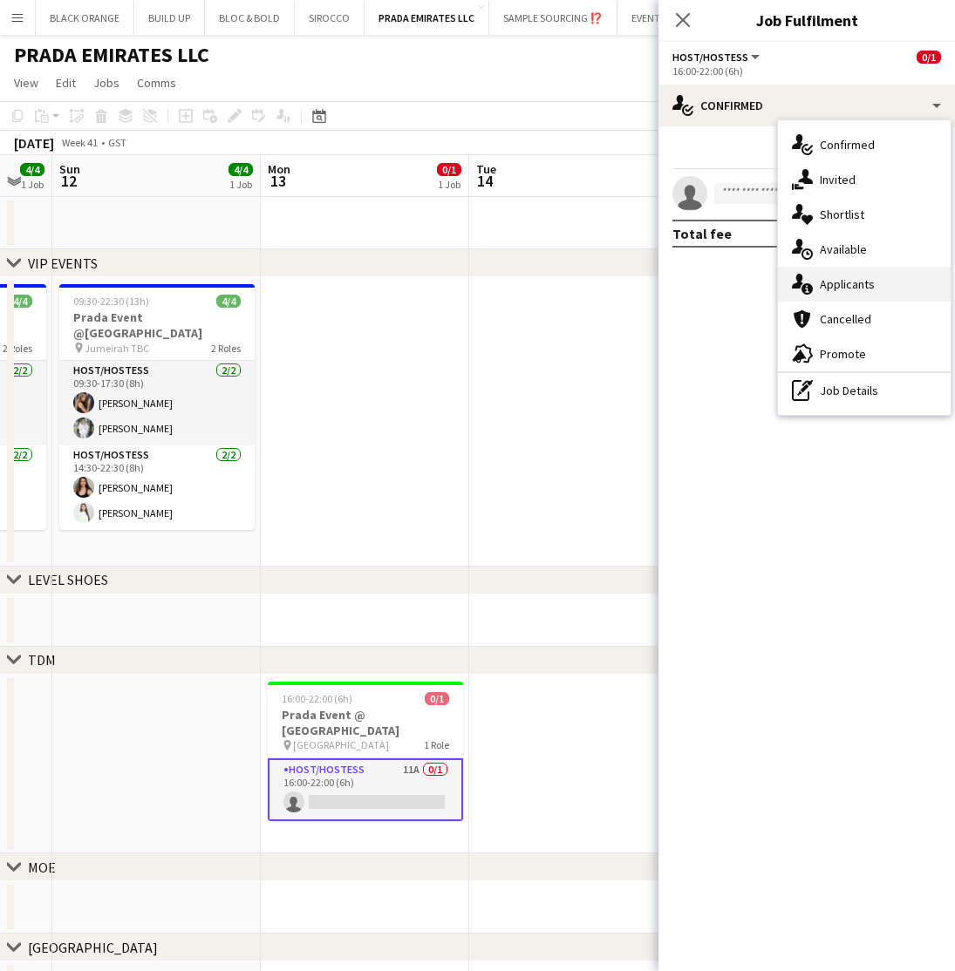
click at [835, 287] on span "Applicants" at bounding box center [847, 284] width 55 height 16
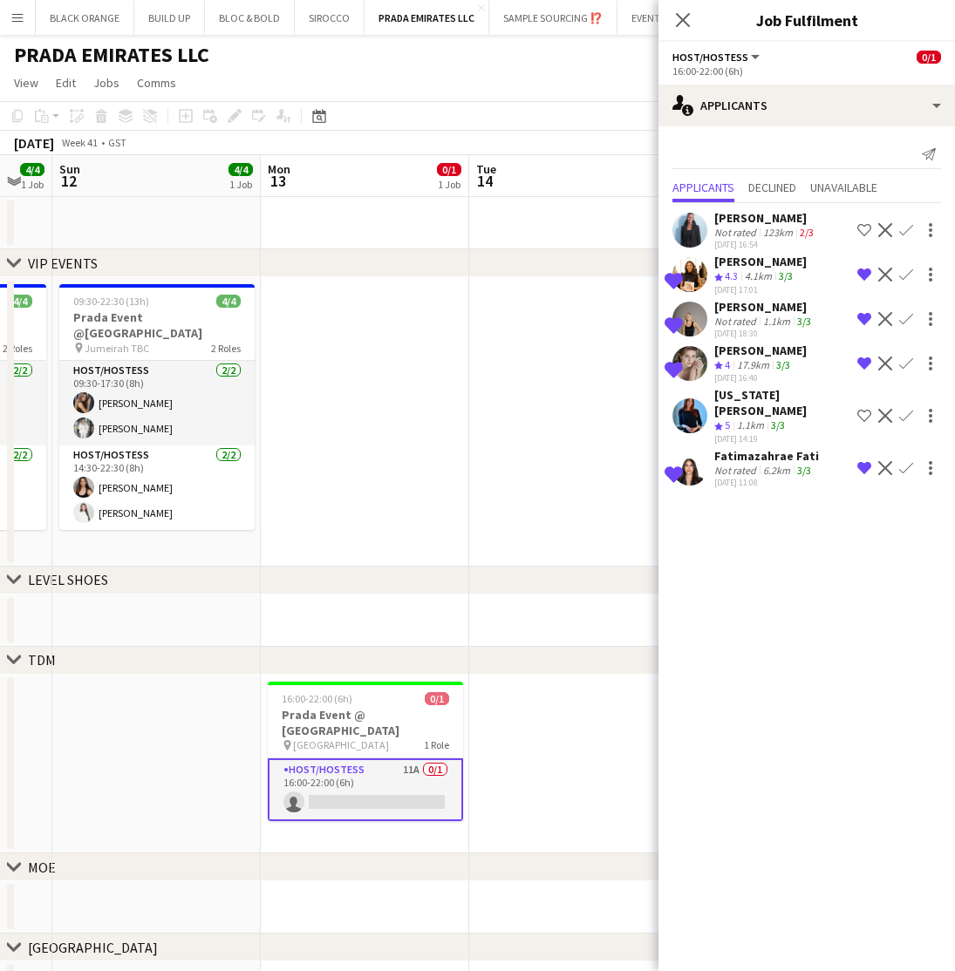
click at [741, 448] on div "Fatimazahrae Fati" at bounding box center [766, 456] width 105 height 16
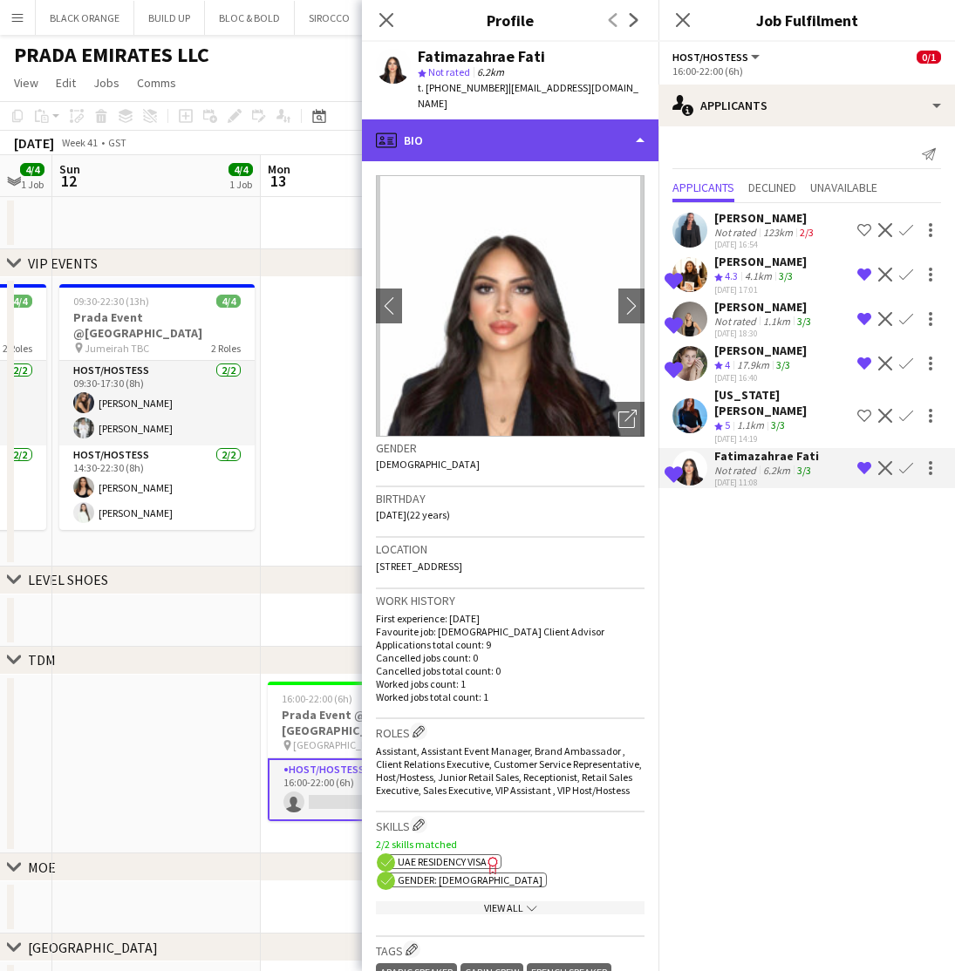
click at [512, 135] on div "profile Bio" at bounding box center [510, 140] width 296 height 42
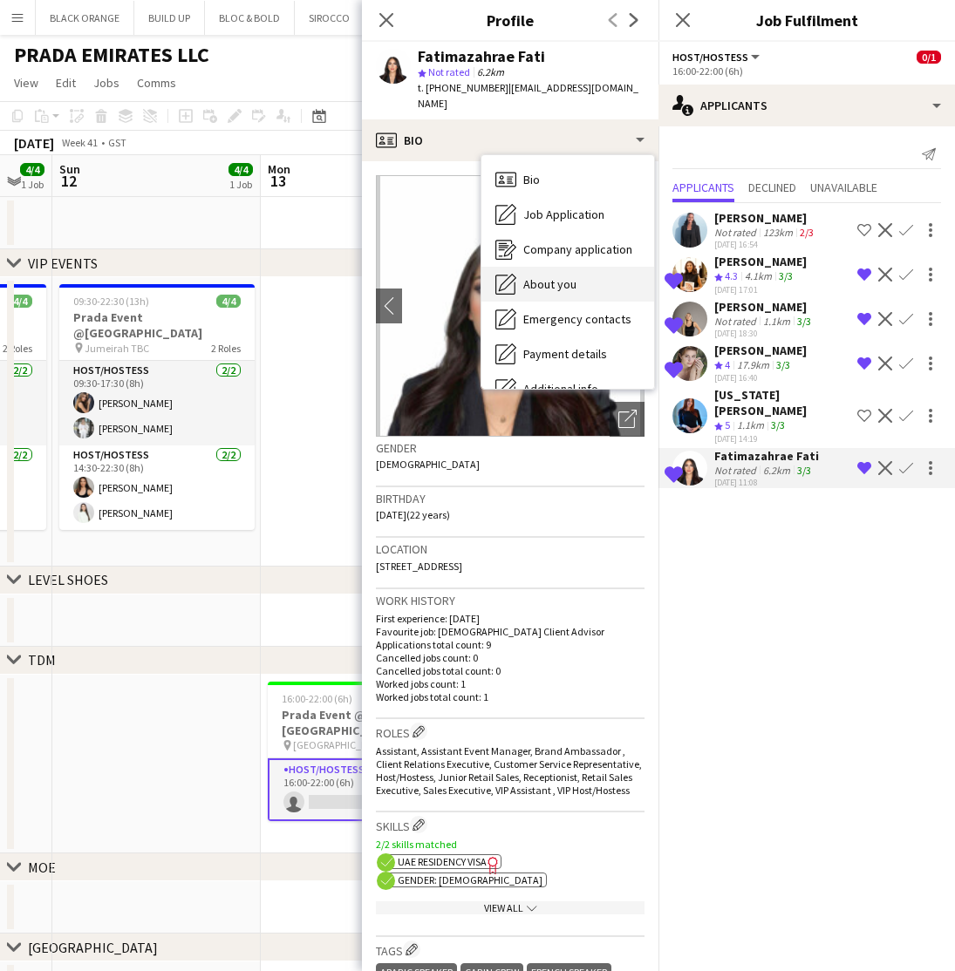
click at [545, 277] on span "About you" at bounding box center [549, 284] width 53 height 16
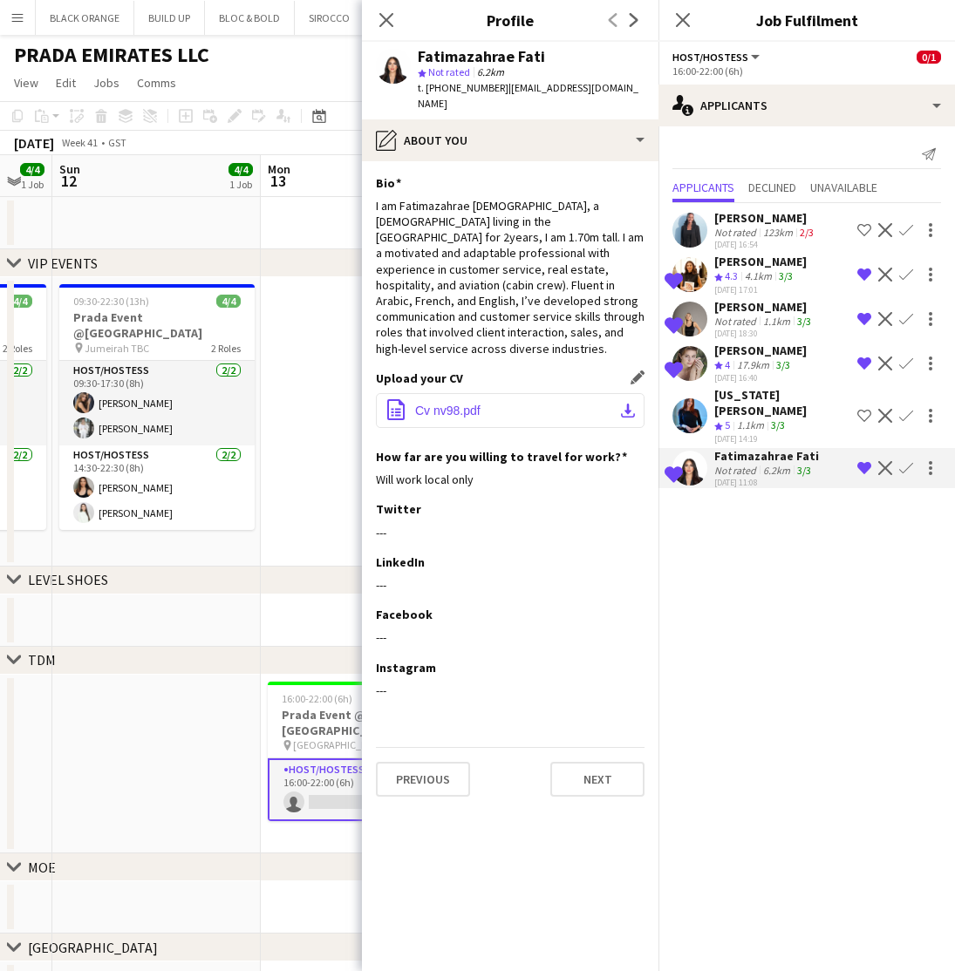
click at [426, 401] on button "office-file-sheet Cv nv98.pdf download-bottom" at bounding box center [510, 410] width 269 height 35
click at [377, 19] on app-icon "Close pop-in" at bounding box center [386, 20] width 25 height 25
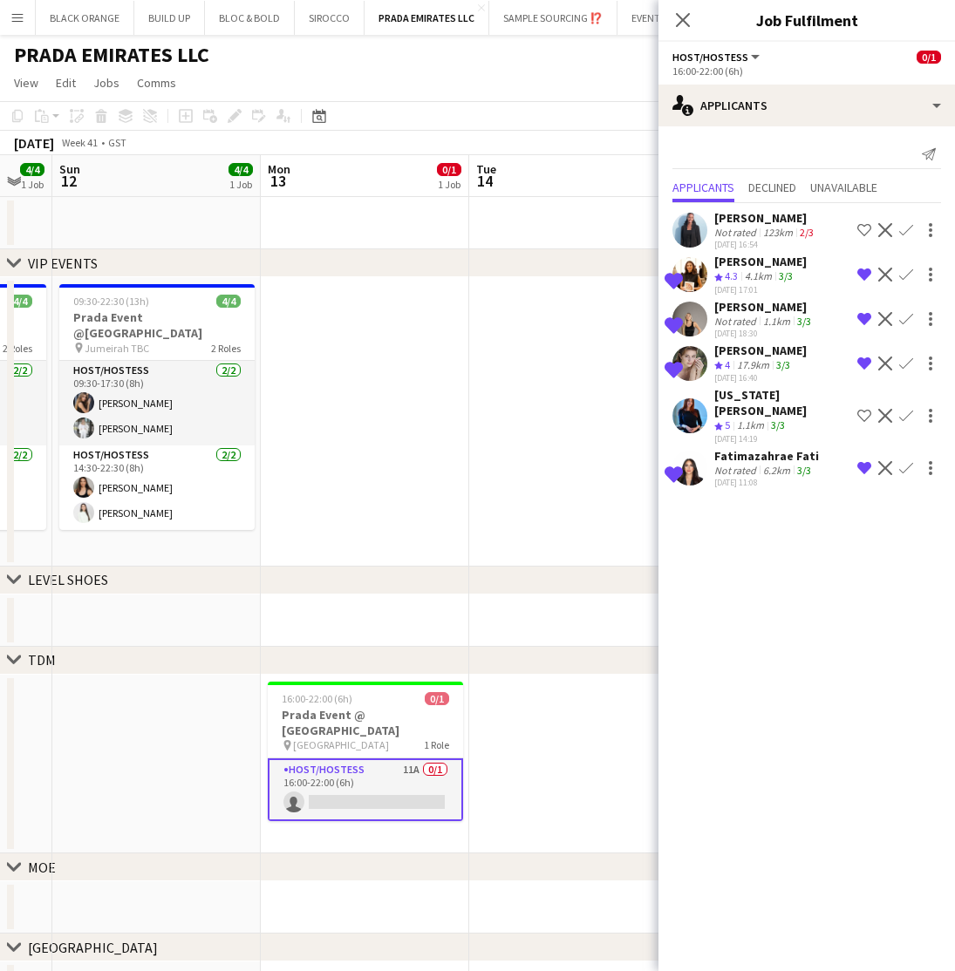
click at [570, 716] on app-date-cell at bounding box center [573, 765] width 208 height 180
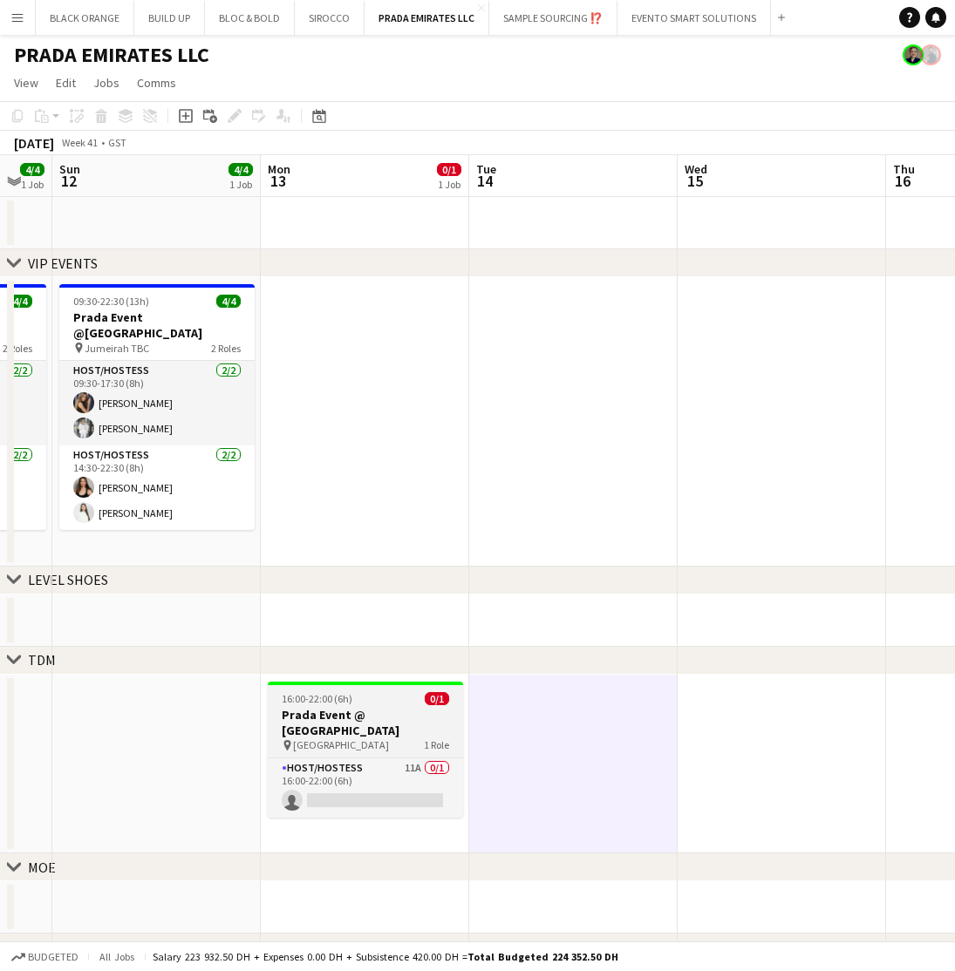
click at [338, 711] on h3 "Prada Event @ [GEOGRAPHIC_DATA]" at bounding box center [365, 722] width 195 height 31
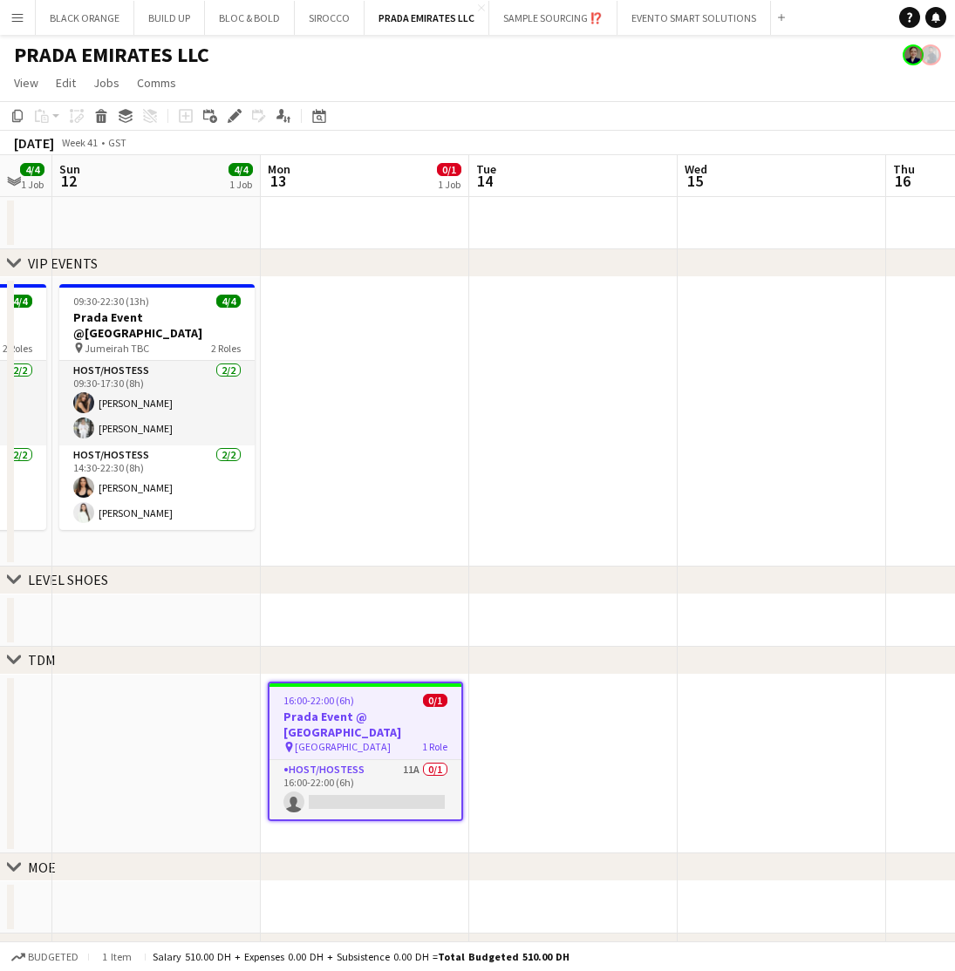
click at [591, 726] on app-date-cell at bounding box center [573, 765] width 208 height 180
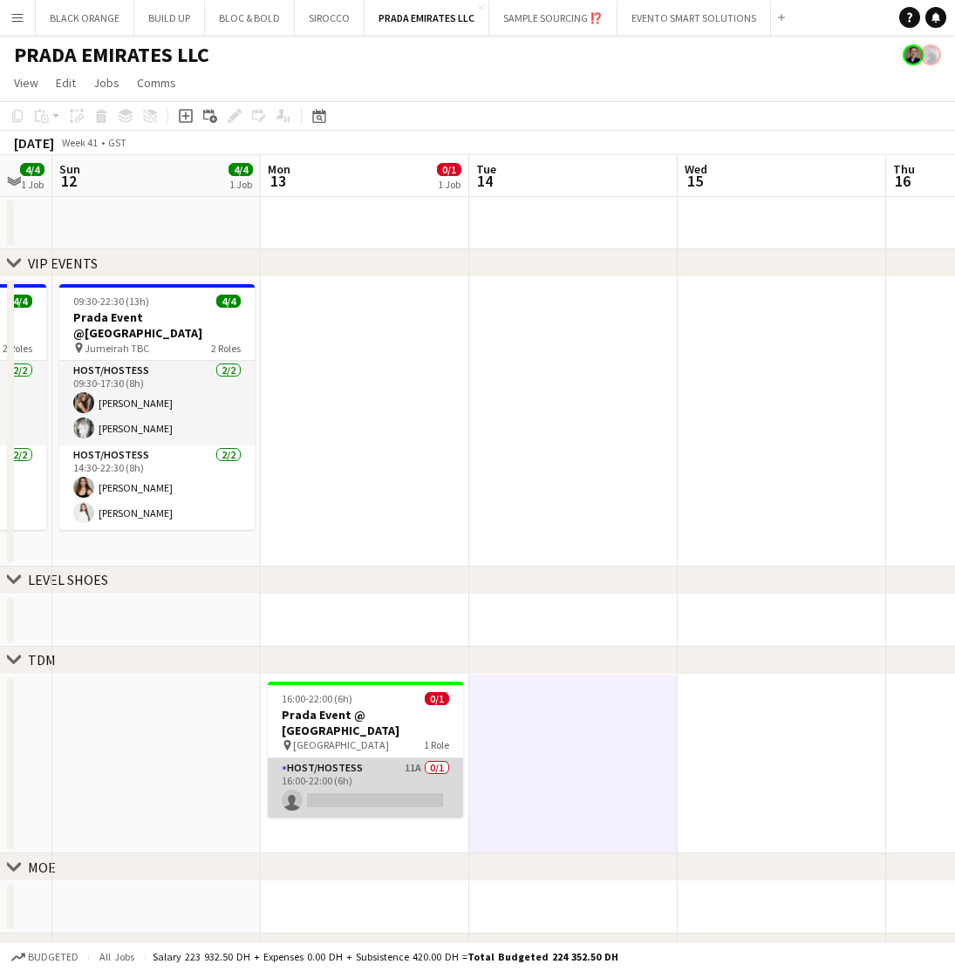
click at [344, 785] on app-card-role "Host/Hostess 11A 0/1 16:00-22:00 (6h) single-neutral-actions" at bounding box center [365, 788] width 195 height 59
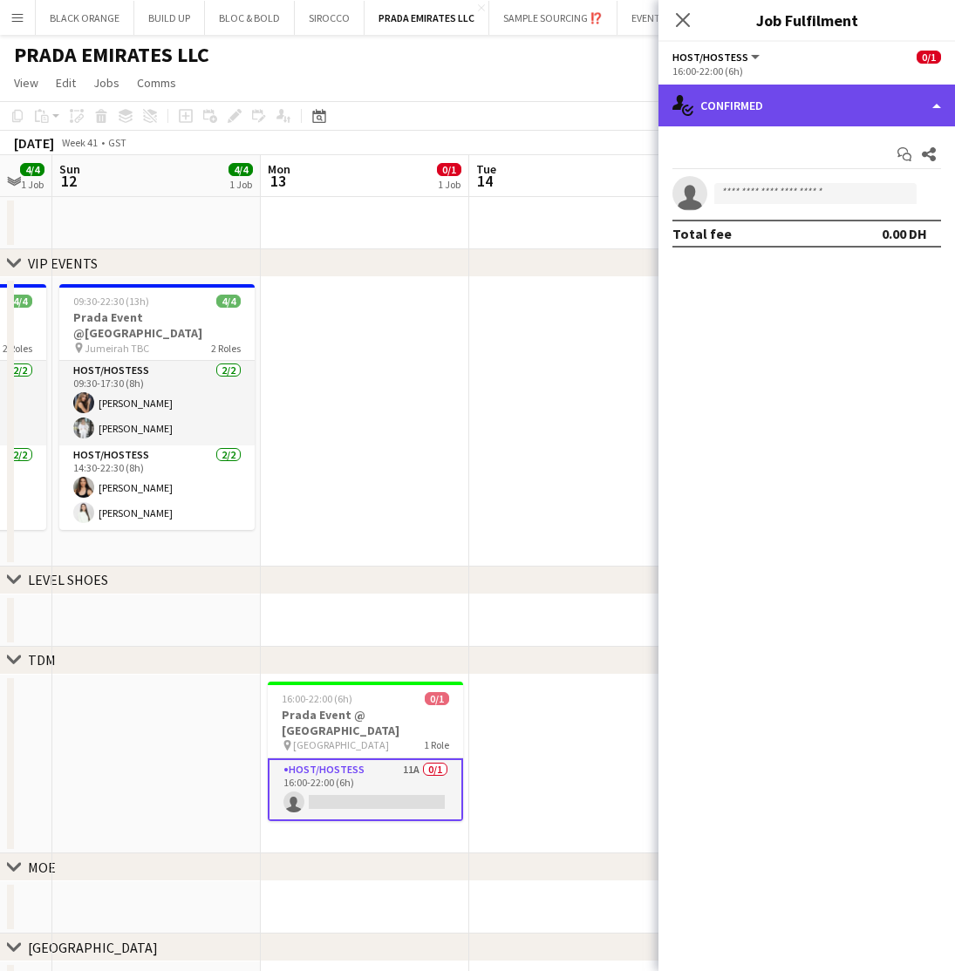
click at [785, 115] on div "single-neutral-actions-check-2 Confirmed" at bounding box center [806, 106] width 296 height 42
click at [812, 101] on div "single-neutral-actions-check-2 Confirmed" at bounding box center [806, 106] width 296 height 42
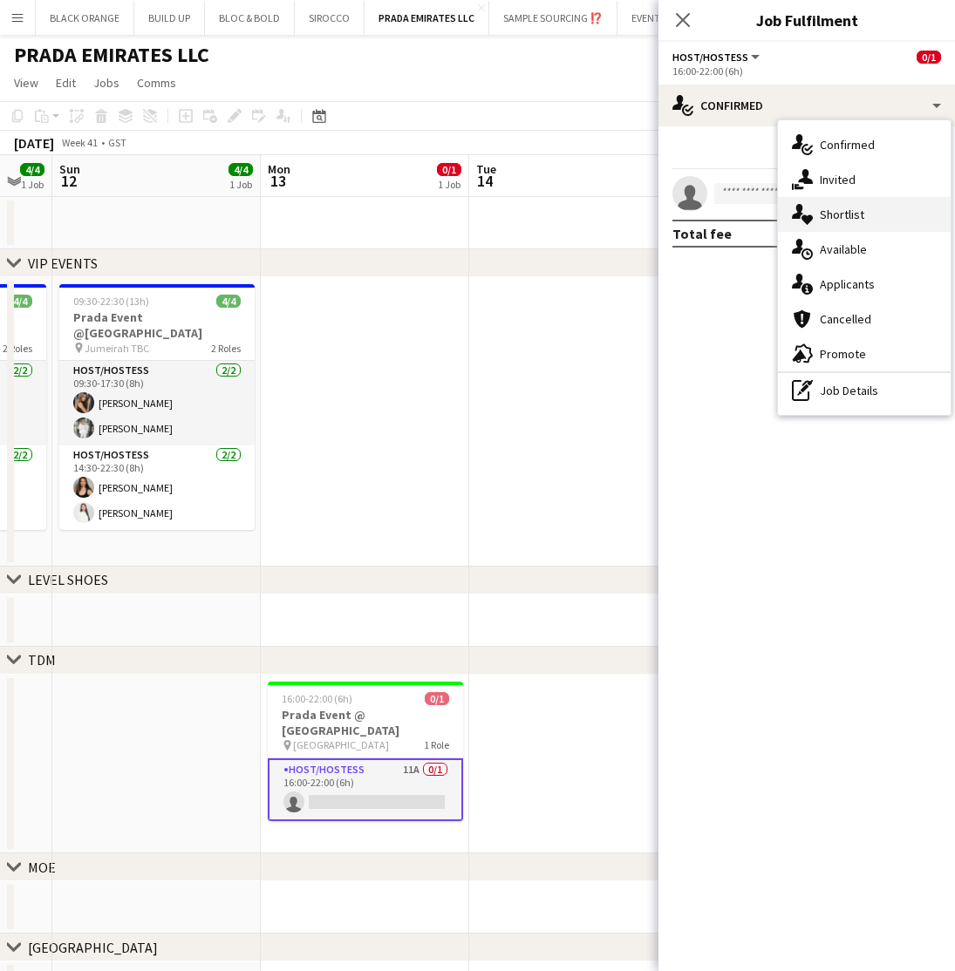
click at [835, 208] on span "Shortlist" at bounding box center [842, 215] width 44 height 16
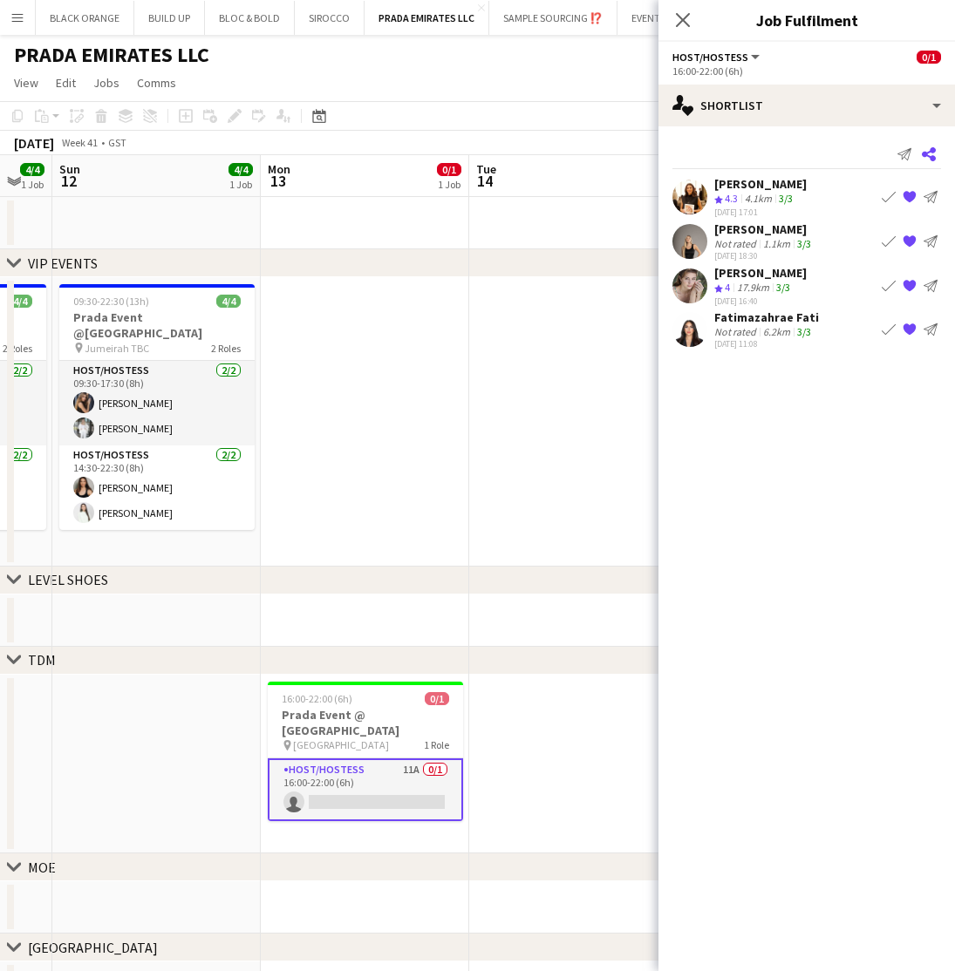
click at [927, 152] on icon "Share" at bounding box center [929, 154] width 14 height 14
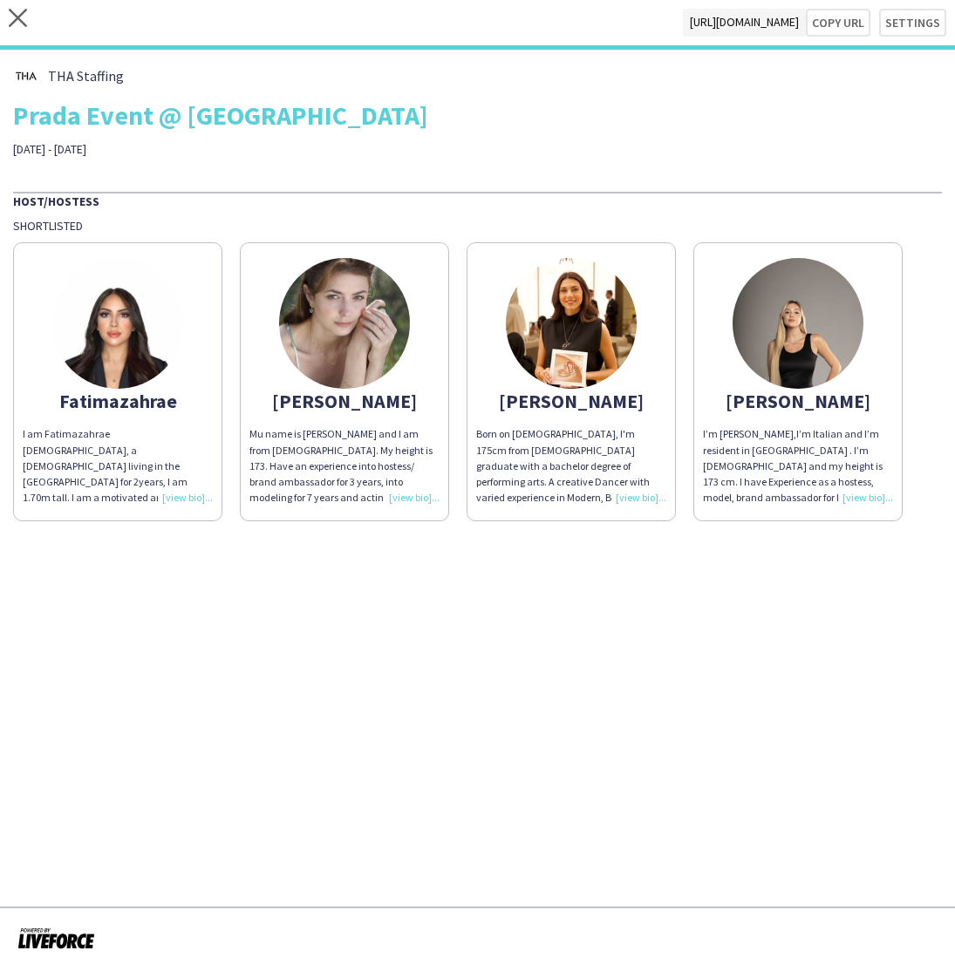
click at [99, 337] on img at bounding box center [117, 323] width 131 height 131
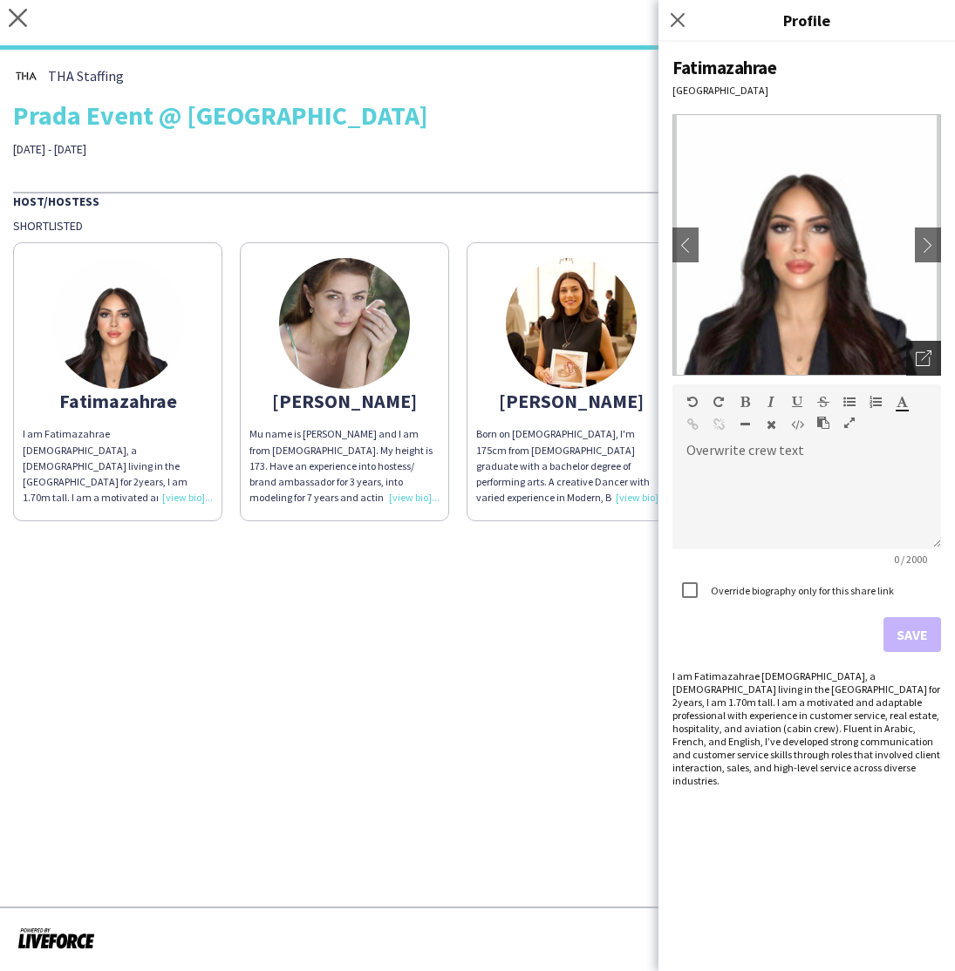
click at [926, 361] on icon "Open photos pop-in" at bounding box center [924, 359] width 16 height 16
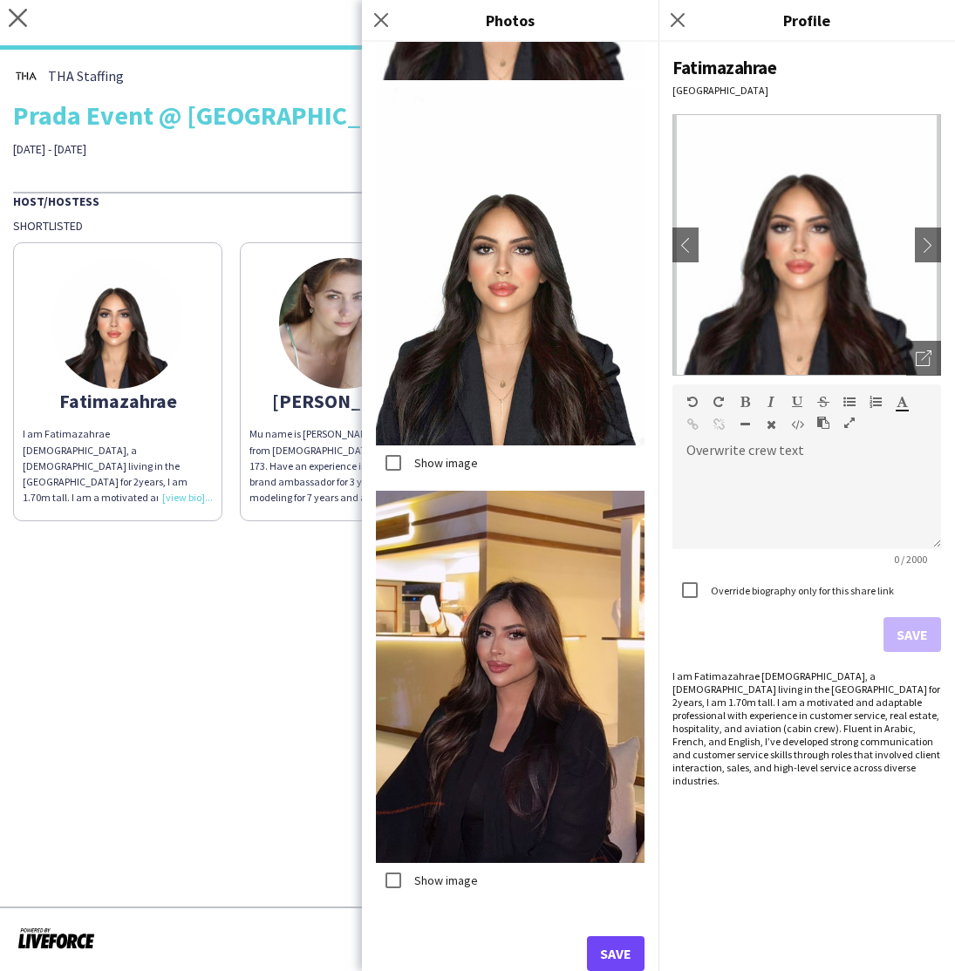
click at [629, 956] on button "Save" at bounding box center [616, 954] width 58 height 35
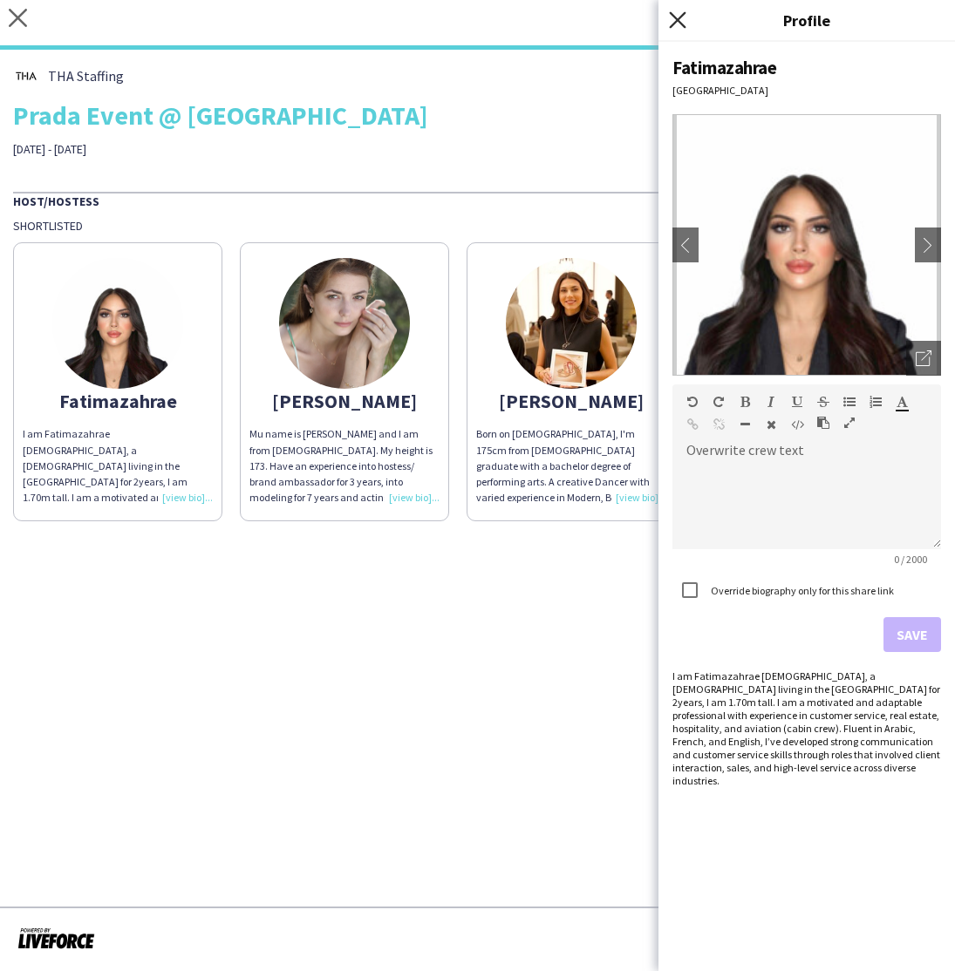
click at [683, 17] on icon "Close pop-in" at bounding box center [677, 19] width 17 height 17
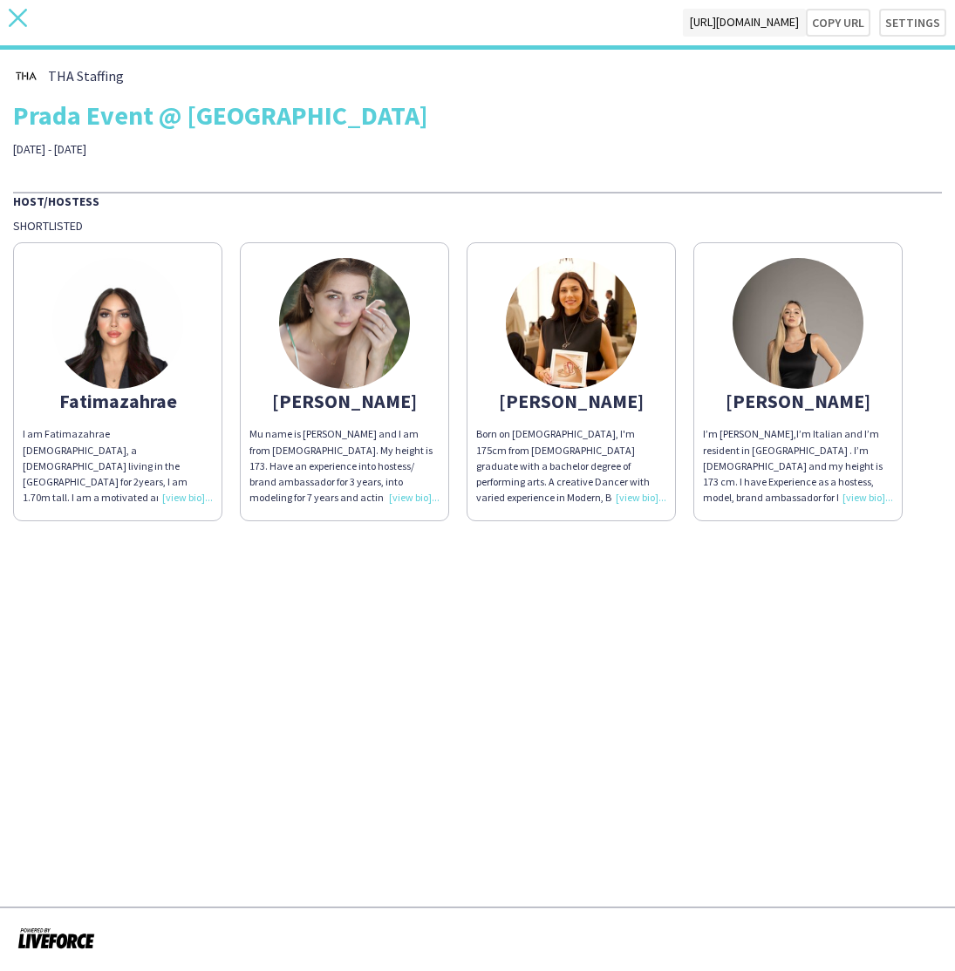
click at [16, 15] on icon at bounding box center [18, 18] width 18 height 18
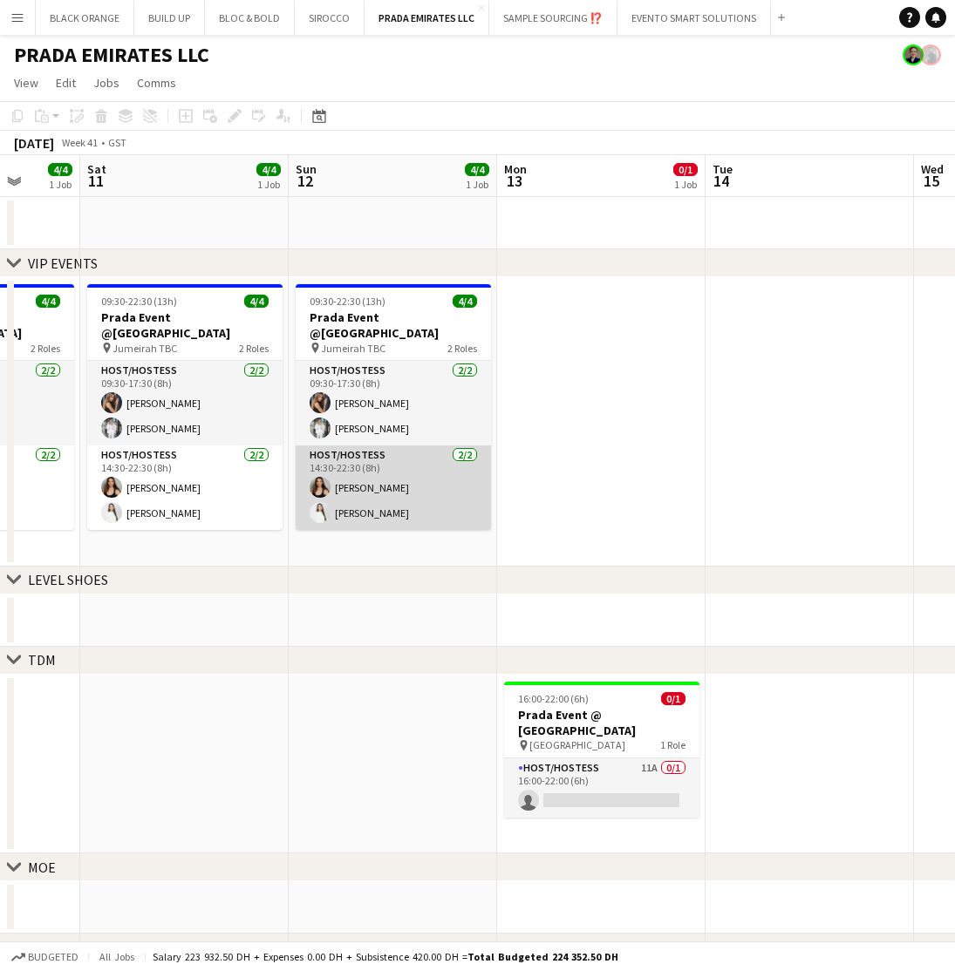
scroll to position [0, 603]
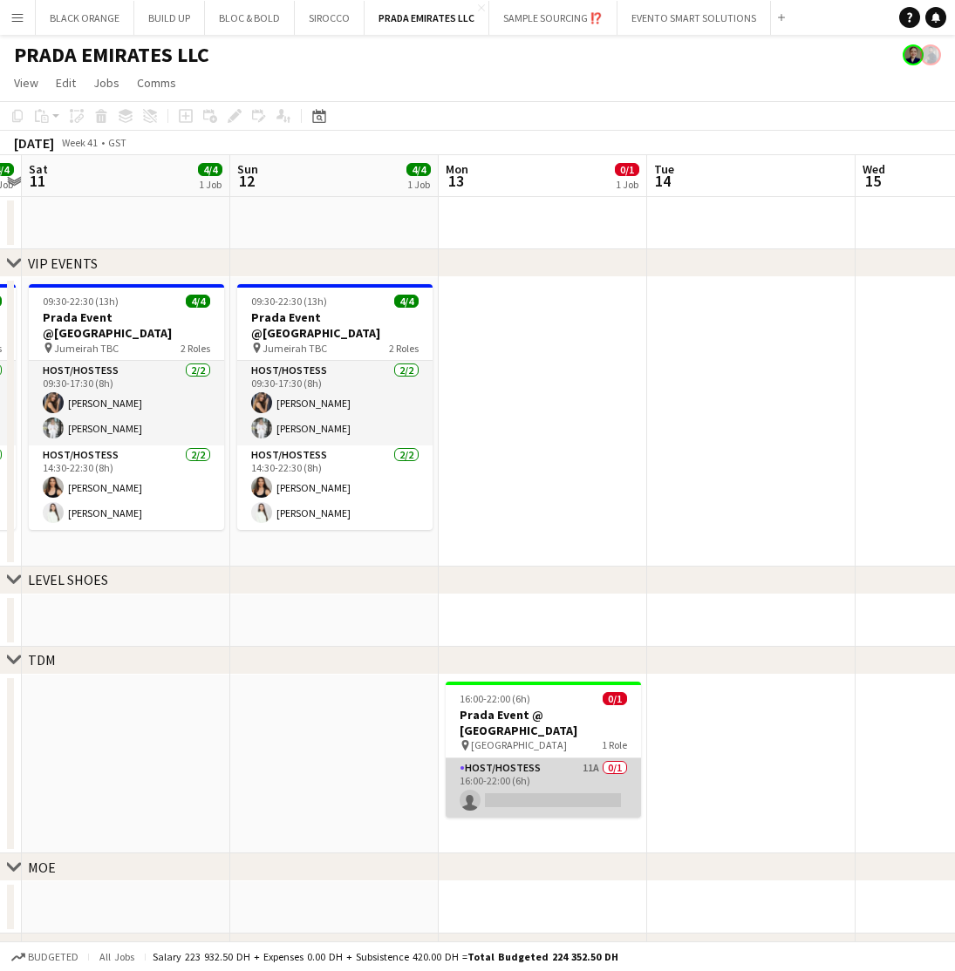
click at [509, 791] on app-card-role "Host/Hostess 11A 0/1 16:00-22:00 (6h) single-neutral-actions" at bounding box center [543, 788] width 195 height 59
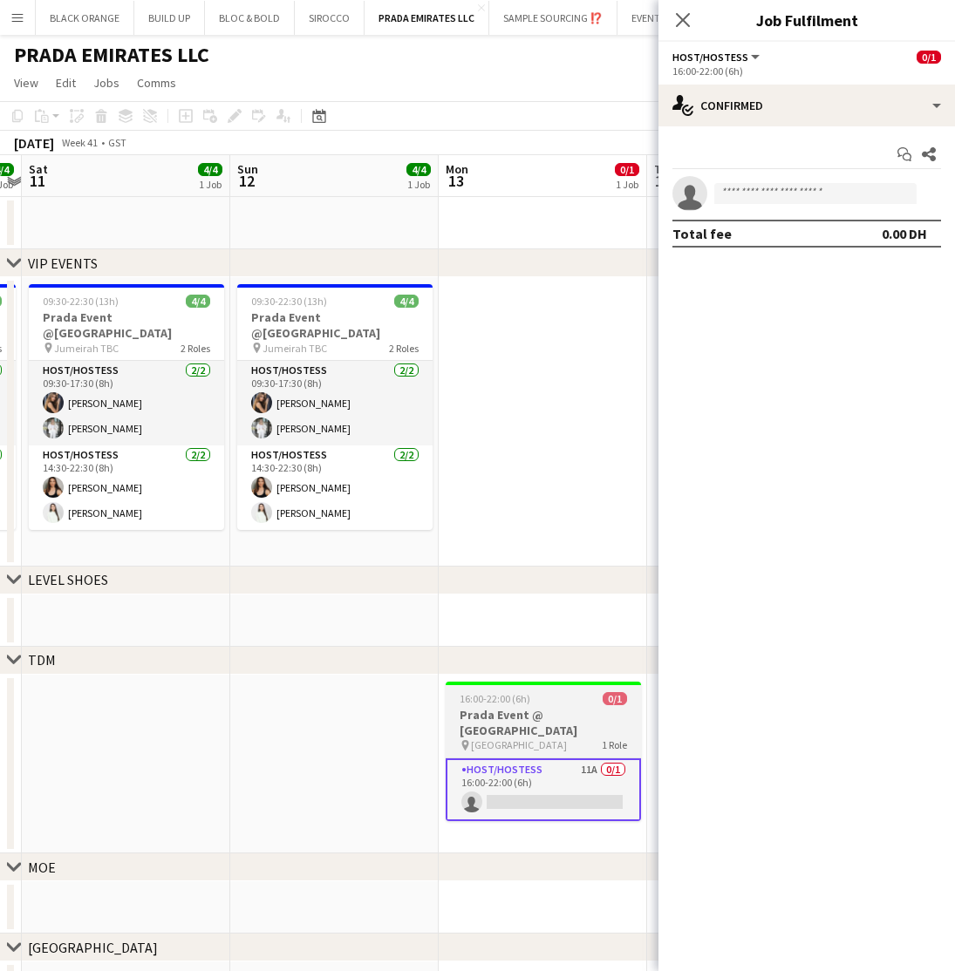
click at [790, 777] on mat-expansion-panel "check Confirmed Start chat Share single-neutral-actions Total fee 0.00 DH" at bounding box center [806, 548] width 296 height 845
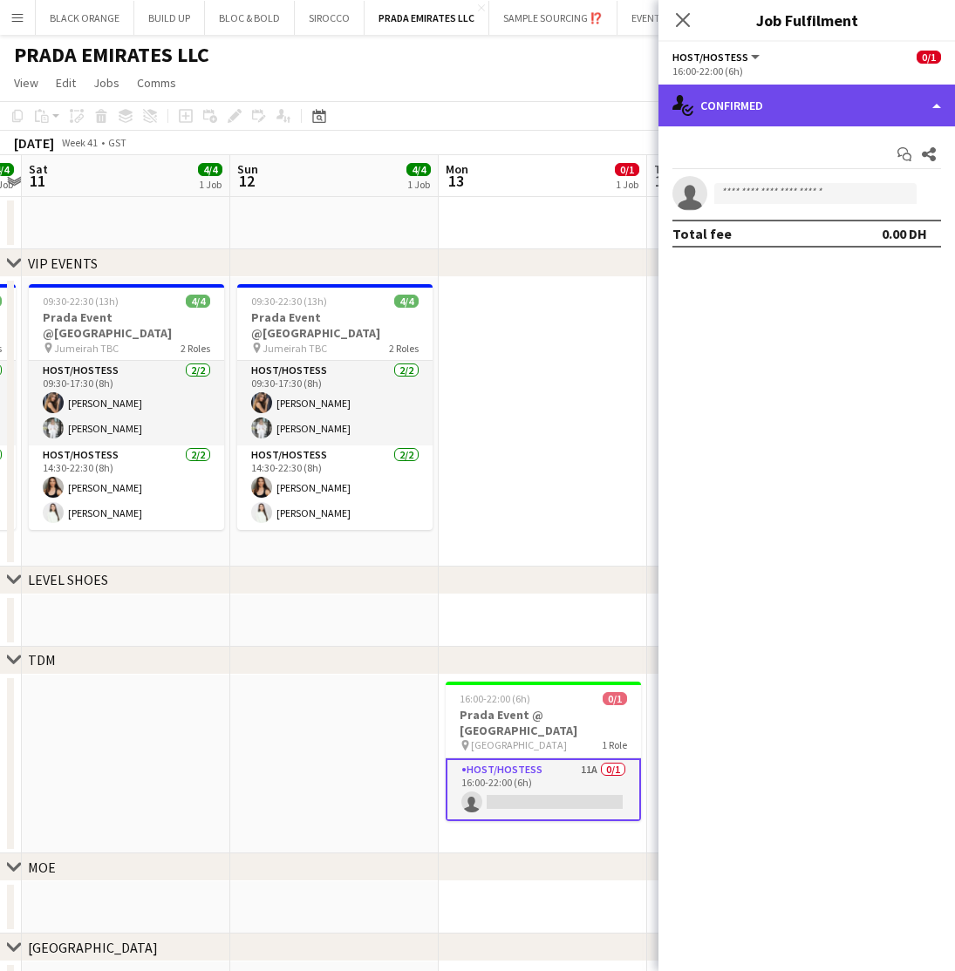
click at [814, 123] on div "single-neutral-actions-check-2 Confirmed" at bounding box center [806, 106] width 296 height 42
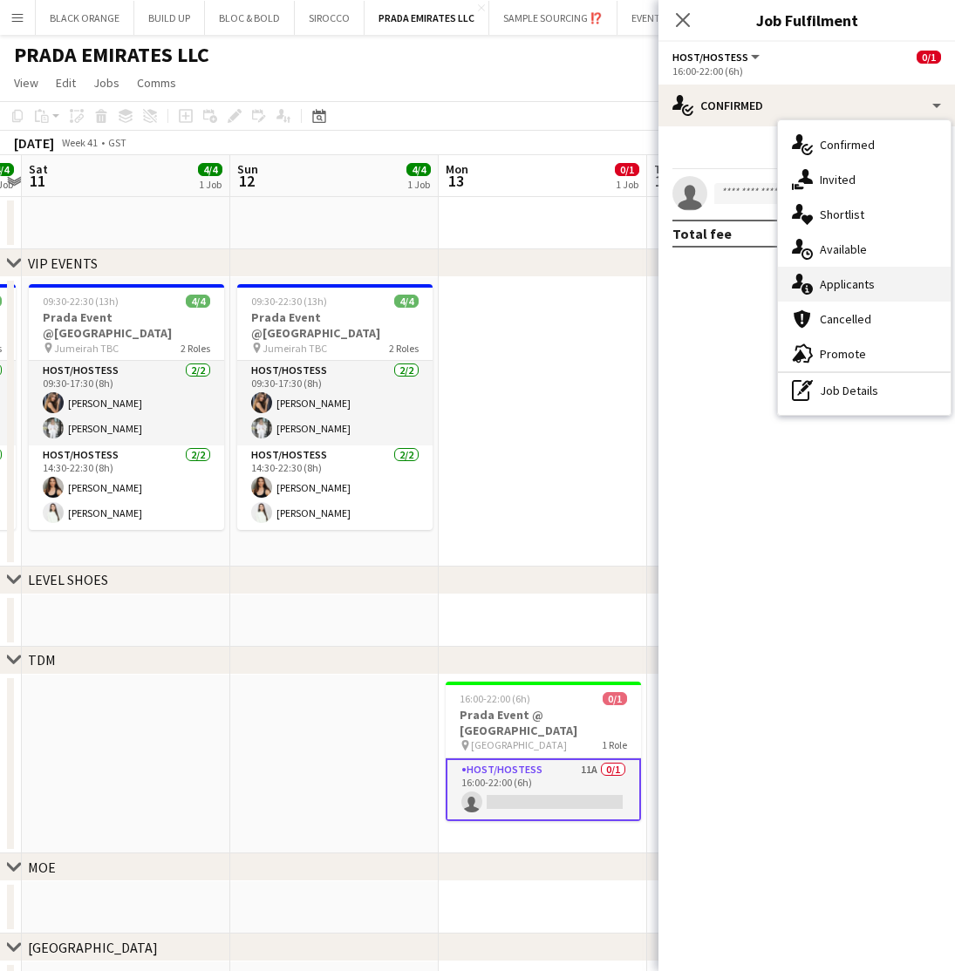
click at [855, 287] on span "Applicants" at bounding box center [847, 284] width 55 height 16
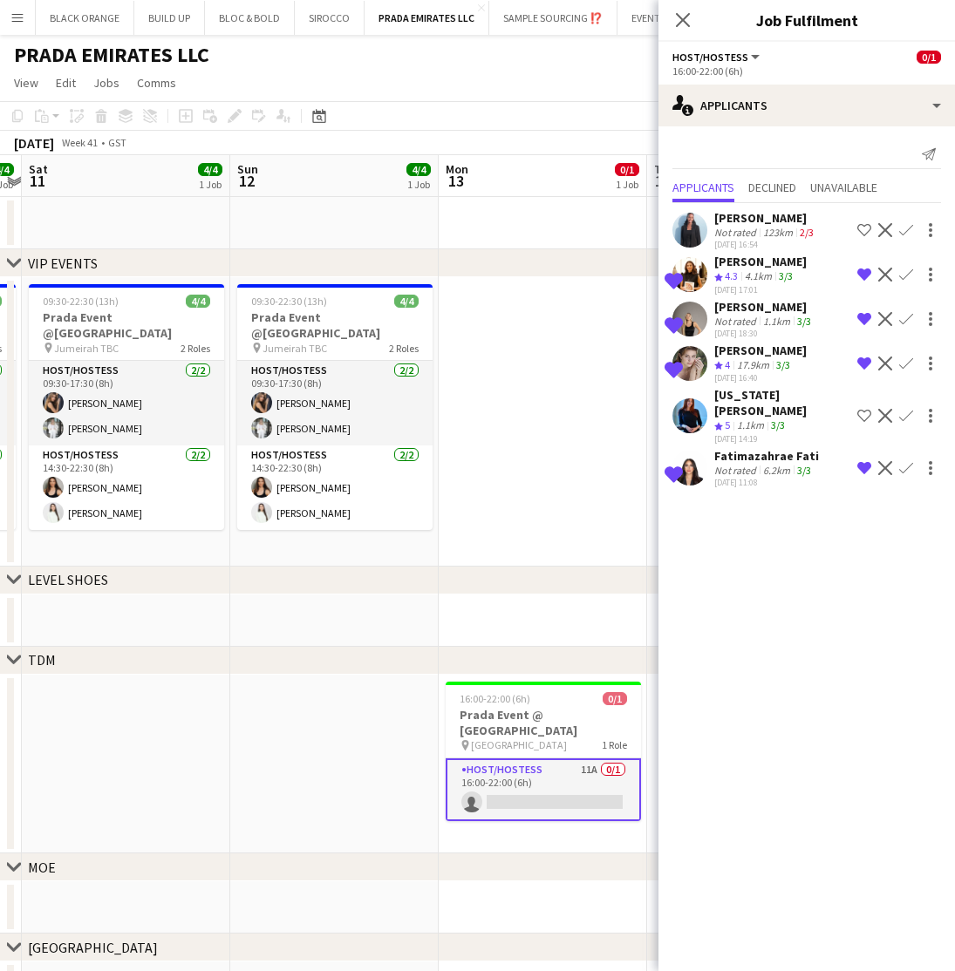
click at [752, 464] on div "Not rated" at bounding box center [736, 470] width 45 height 13
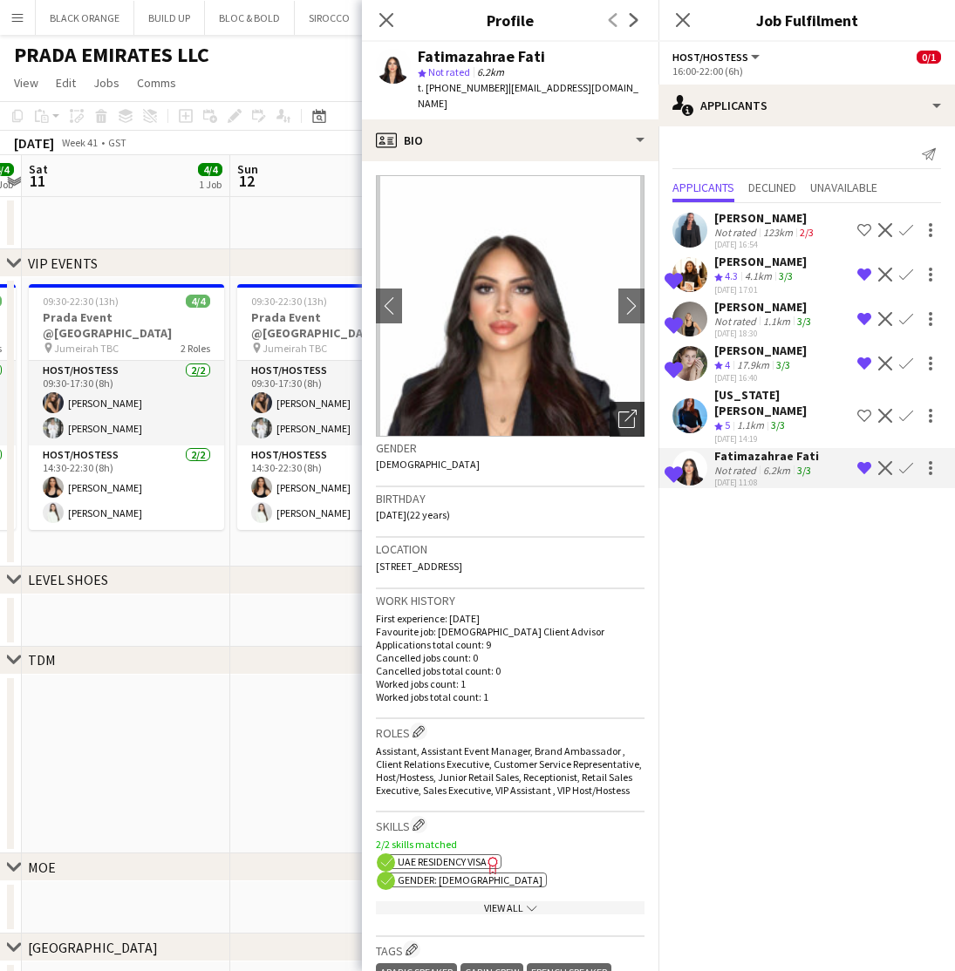
click at [629, 424] on icon "Open photos pop-in" at bounding box center [627, 419] width 18 height 18
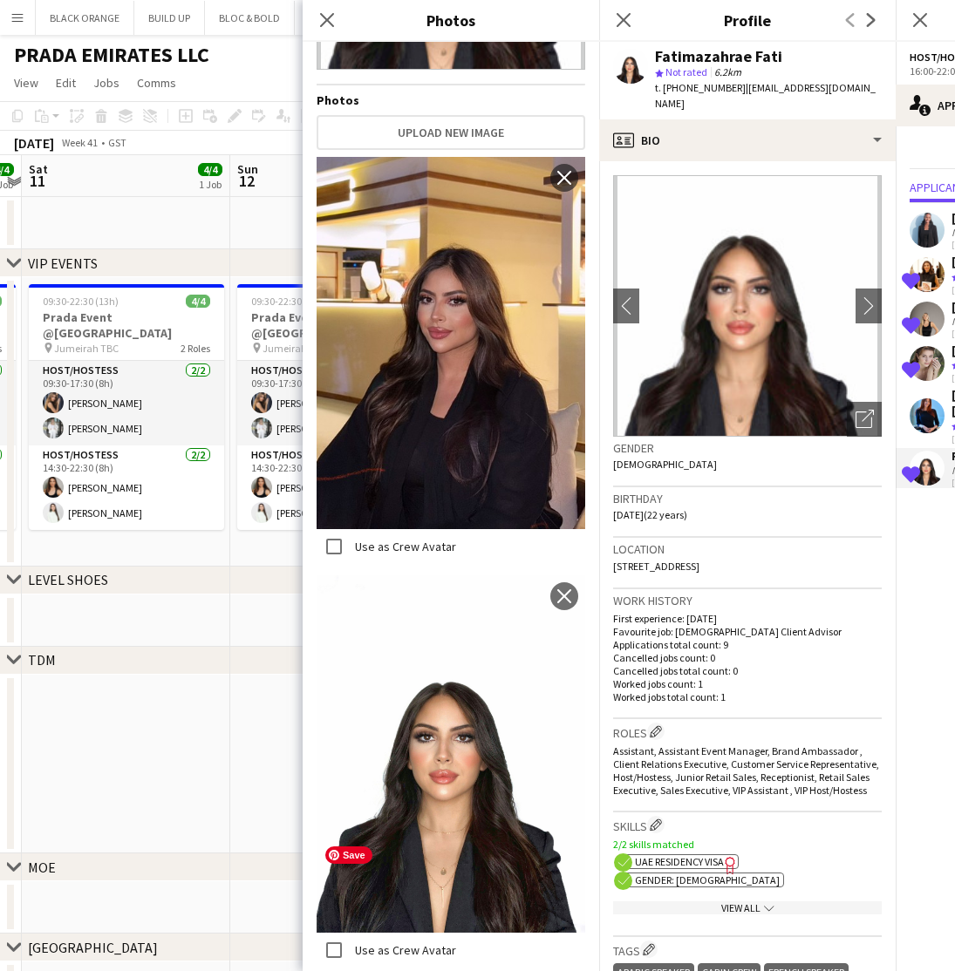
scroll to position [263, 0]
click at [326, 22] on icon at bounding box center [326, 19] width 17 height 17
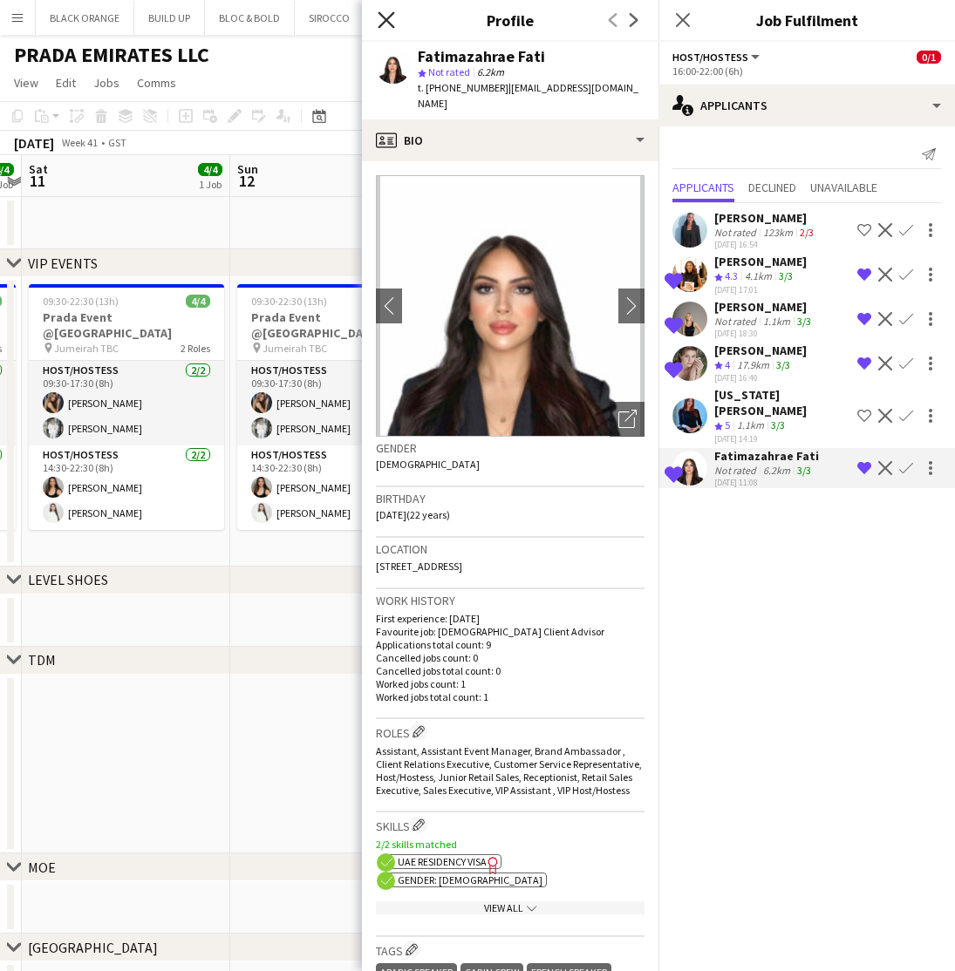
click at [385, 14] on icon "Close pop-in" at bounding box center [386, 19] width 17 height 17
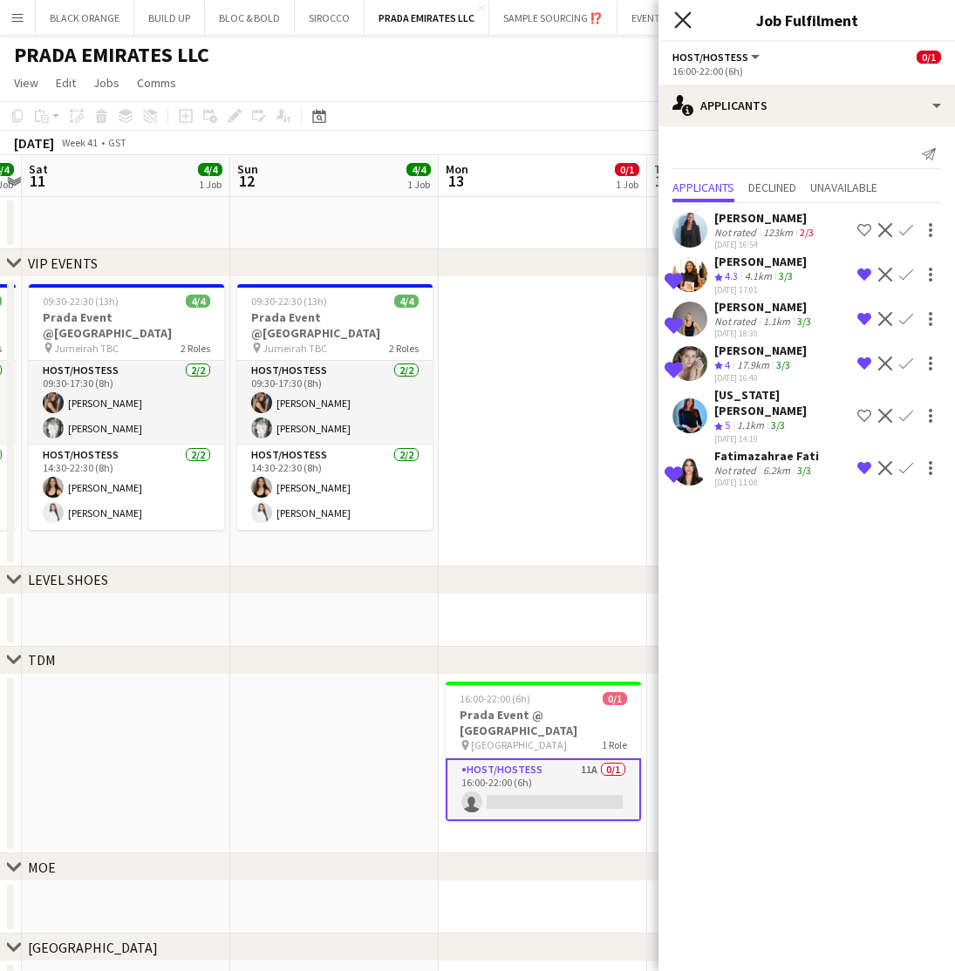
click at [685, 20] on icon "Close pop-in" at bounding box center [682, 19] width 17 height 17
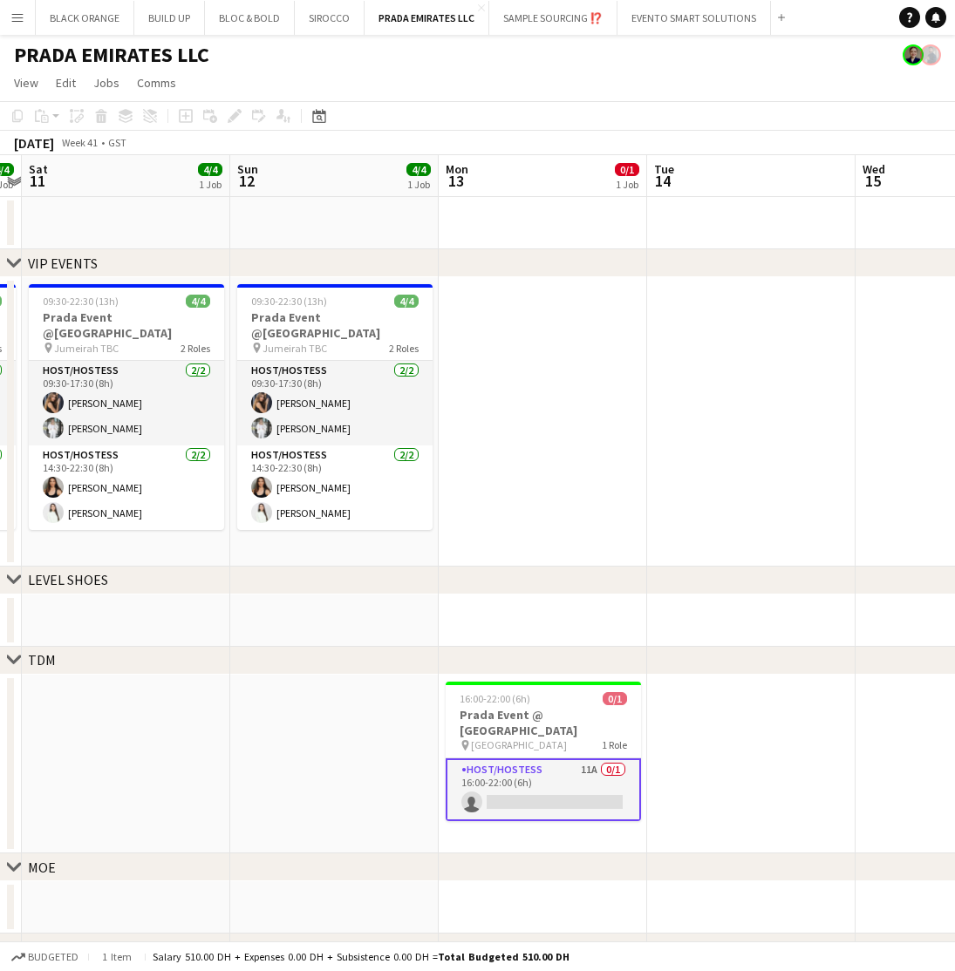
click at [767, 766] on app-date-cell at bounding box center [751, 765] width 208 height 180
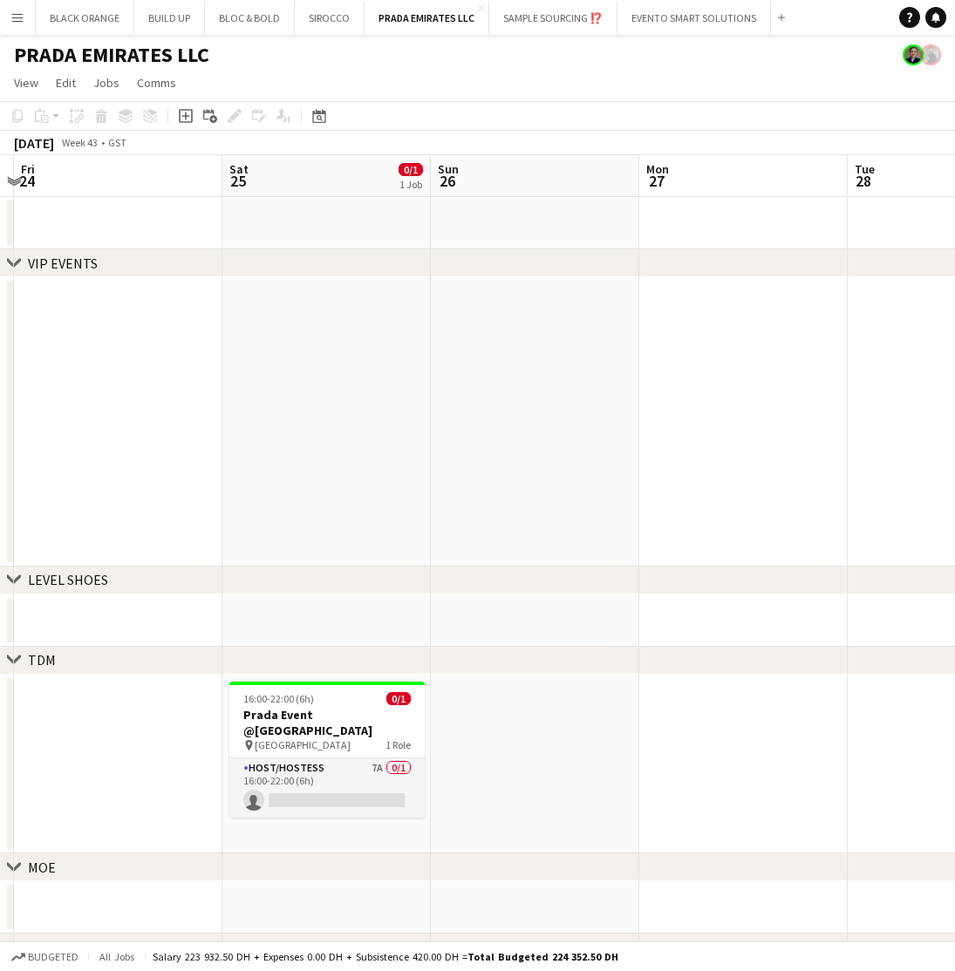
scroll to position [0, 621]
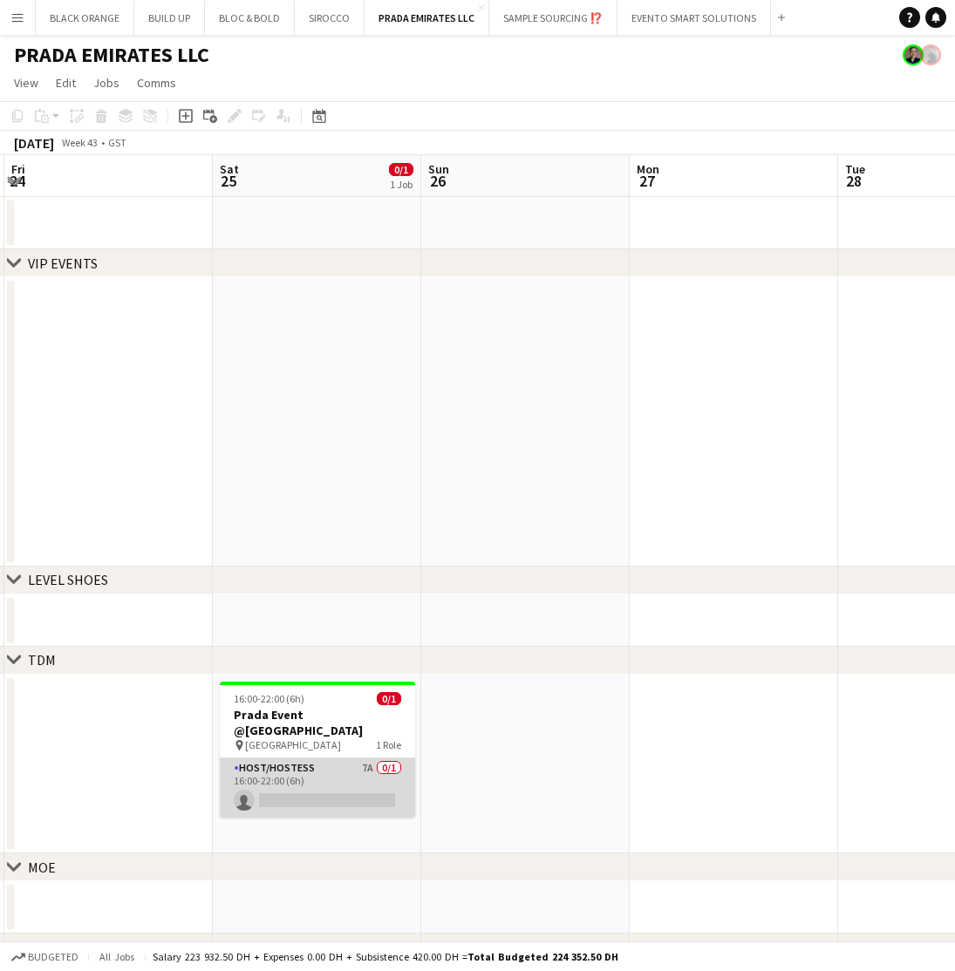
click at [316, 766] on app-card-role "Host/Hostess 7A 0/1 16:00-22:00 (6h) single-neutral-actions" at bounding box center [317, 788] width 195 height 59
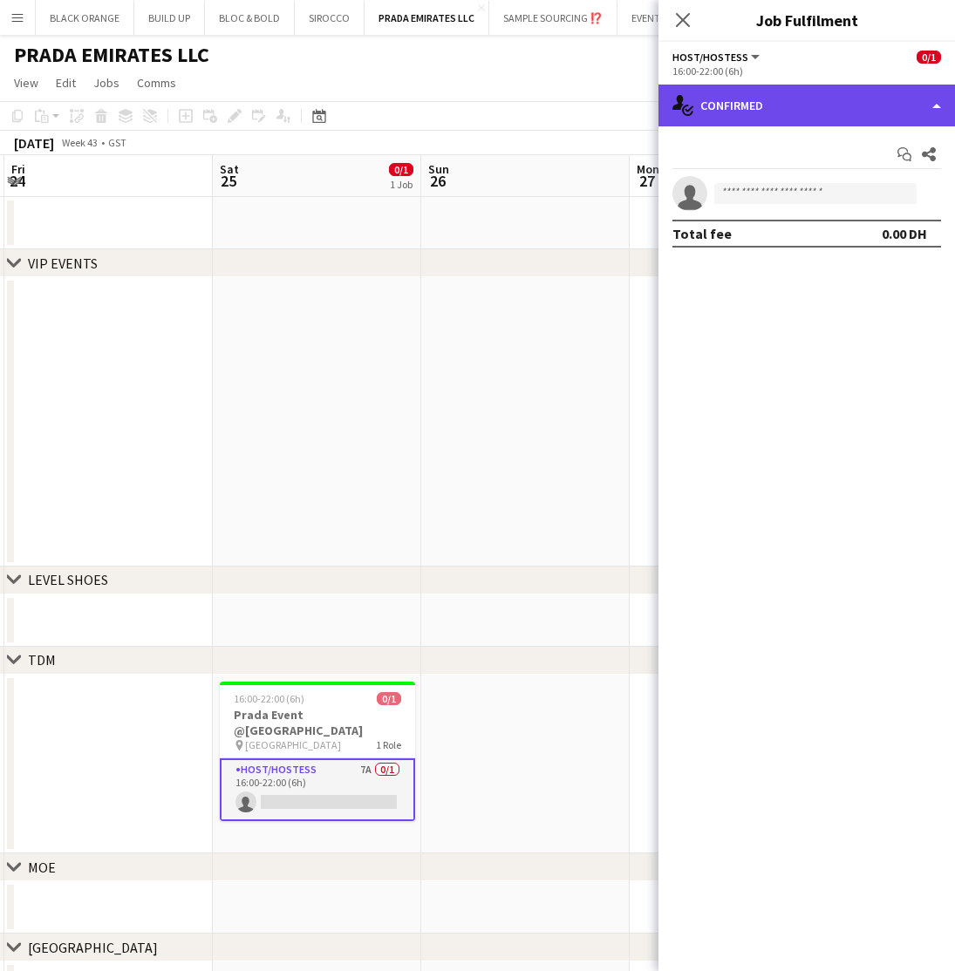
click at [789, 101] on div "single-neutral-actions-check-2 Confirmed" at bounding box center [806, 106] width 296 height 42
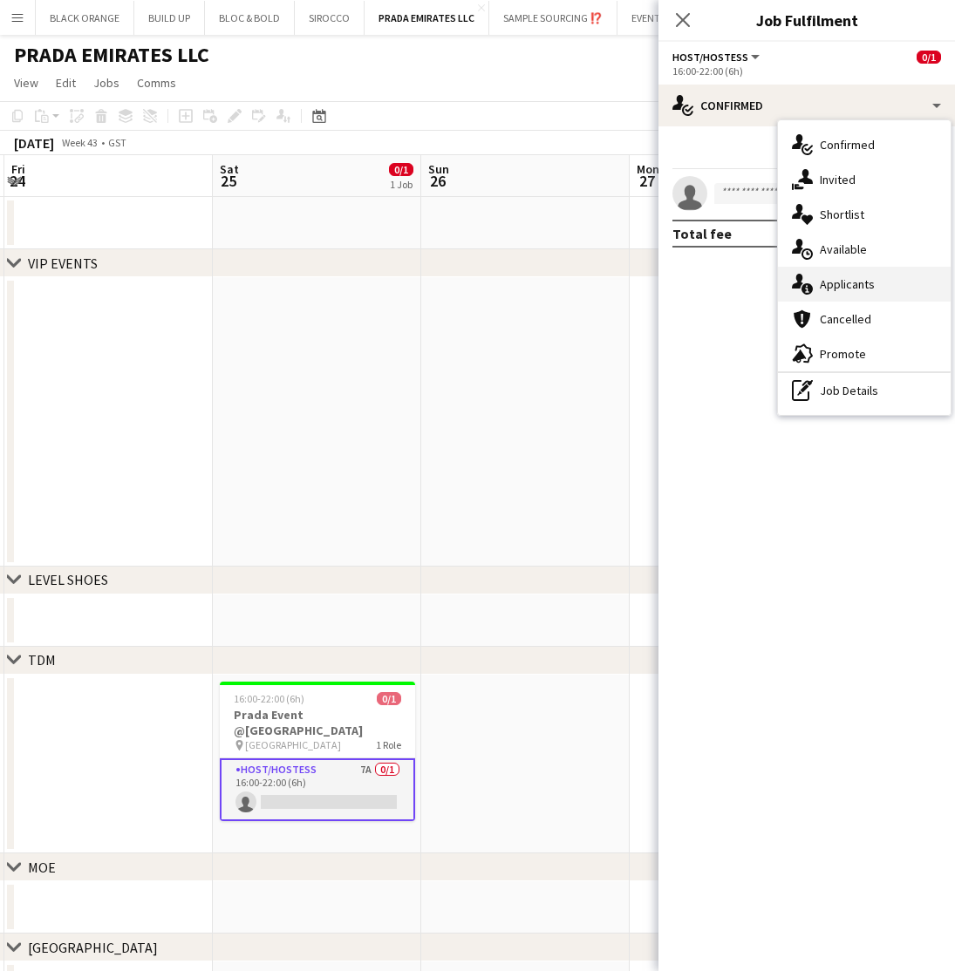
click at [858, 282] on span "Applicants" at bounding box center [847, 284] width 55 height 16
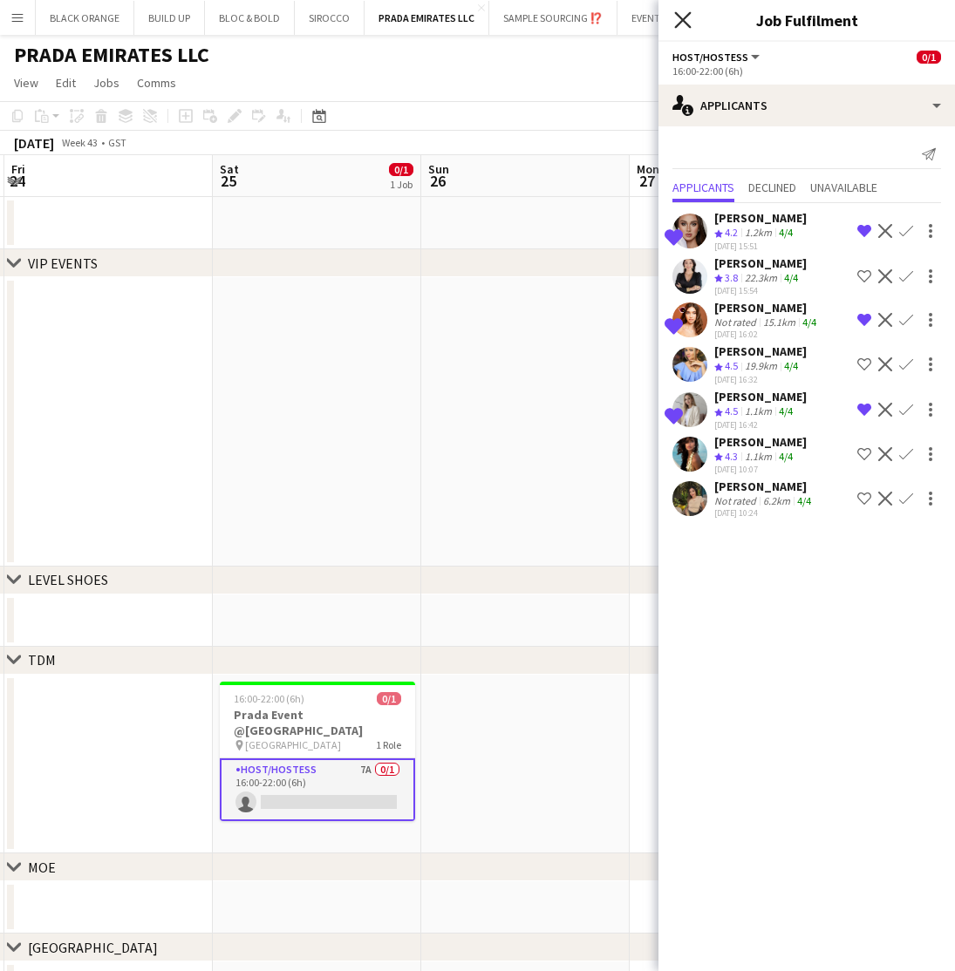
click at [680, 18] on icon at bounding box center [682, 19] width 17 height 17
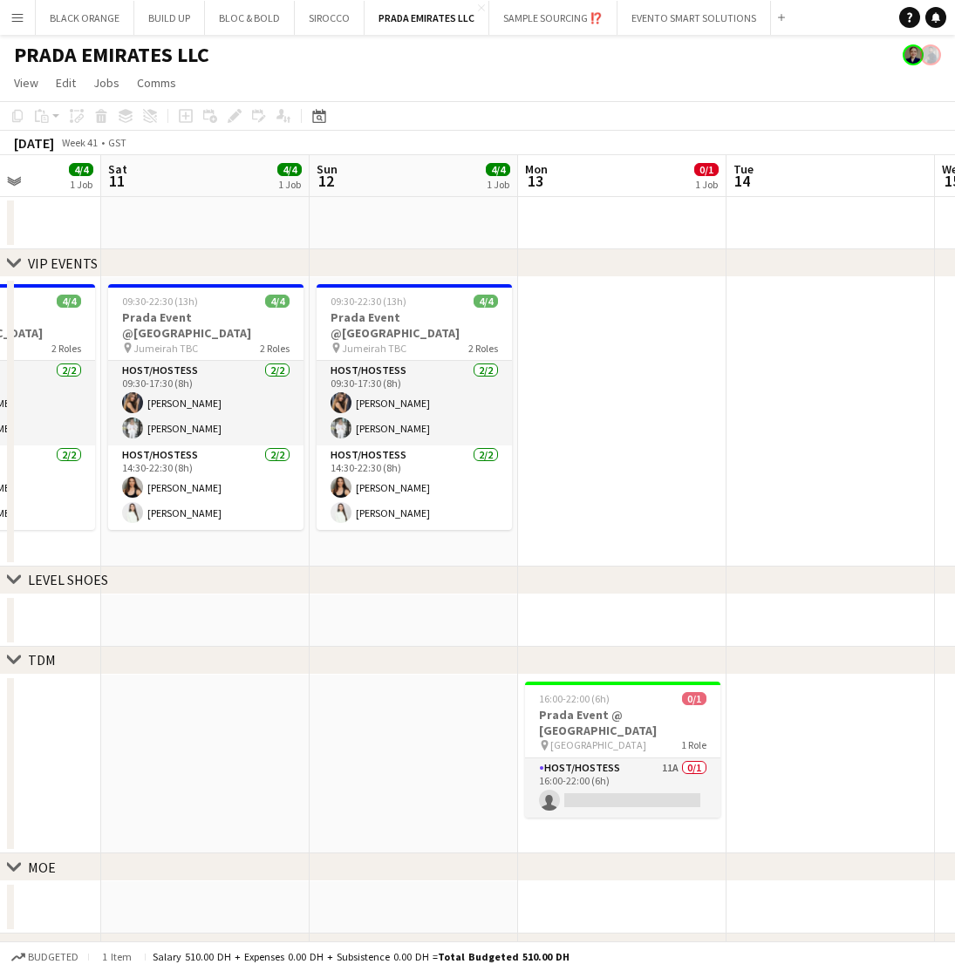
scroll to position [0, 522]
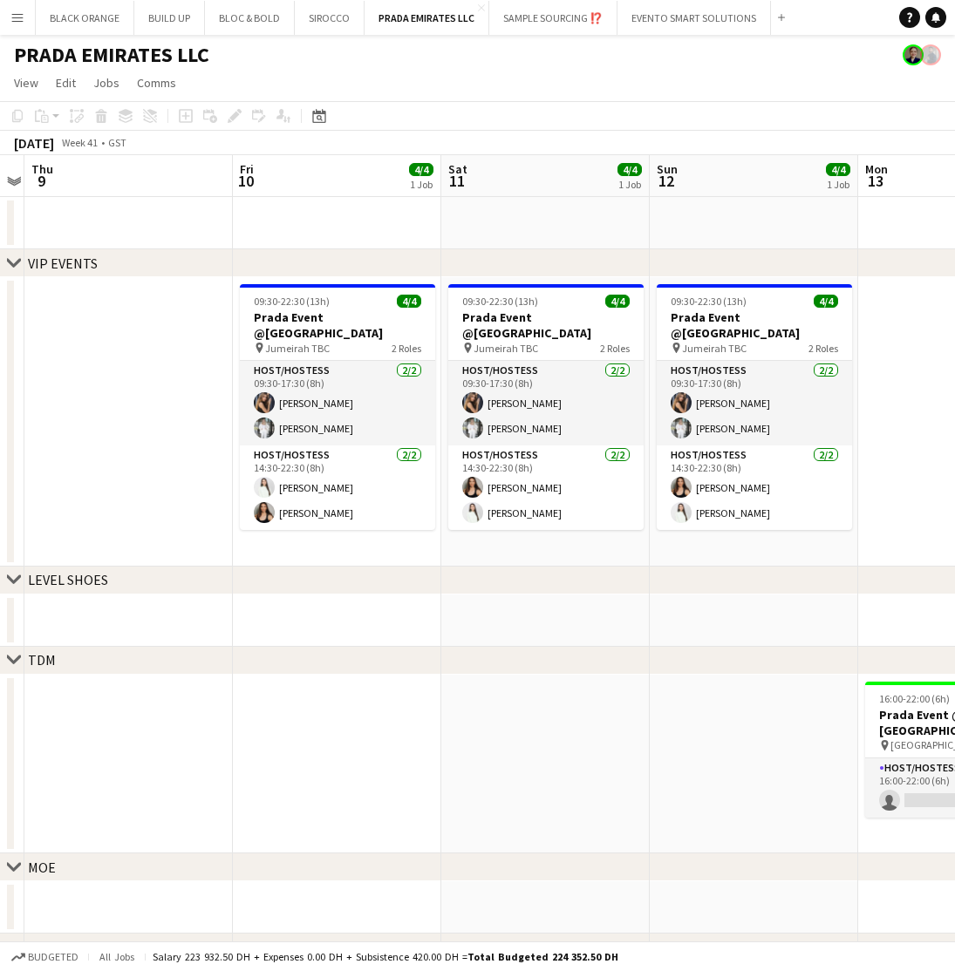
scroll to position [0, 385]
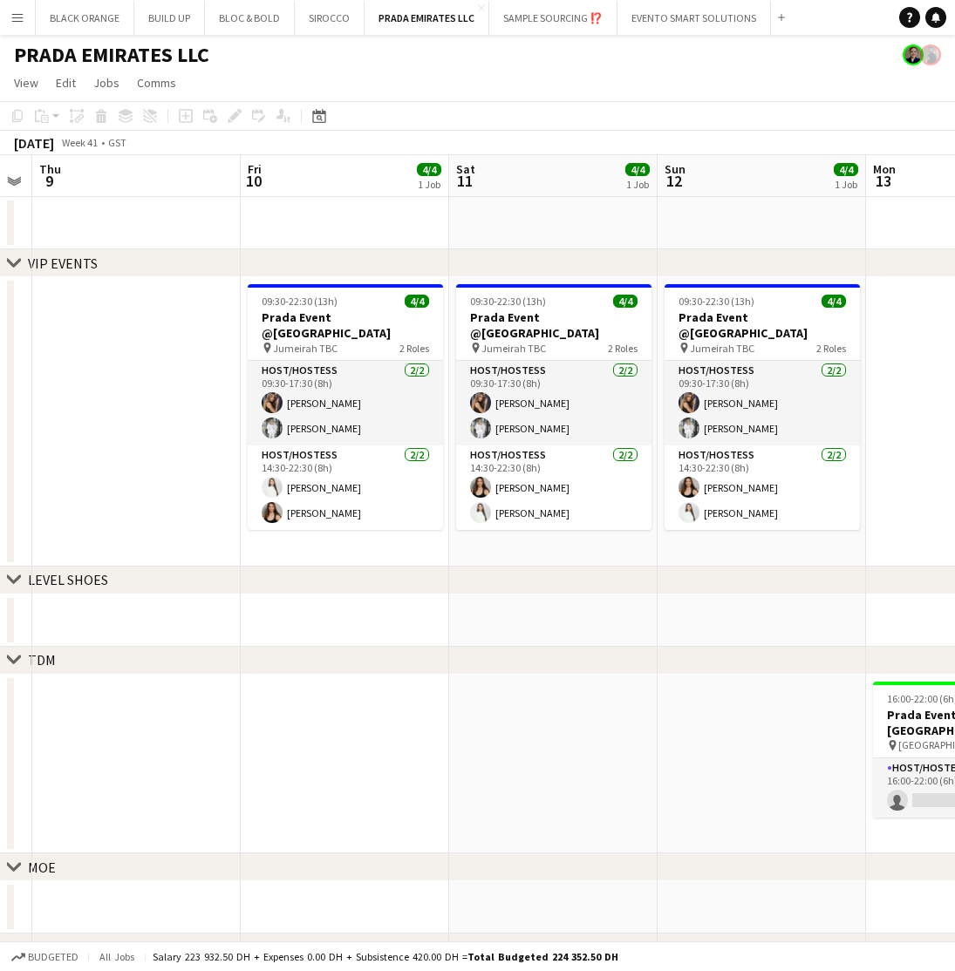
click at [17, 18] on app-icon "Menu" at bounding box center [17, 17] width 14 height 14
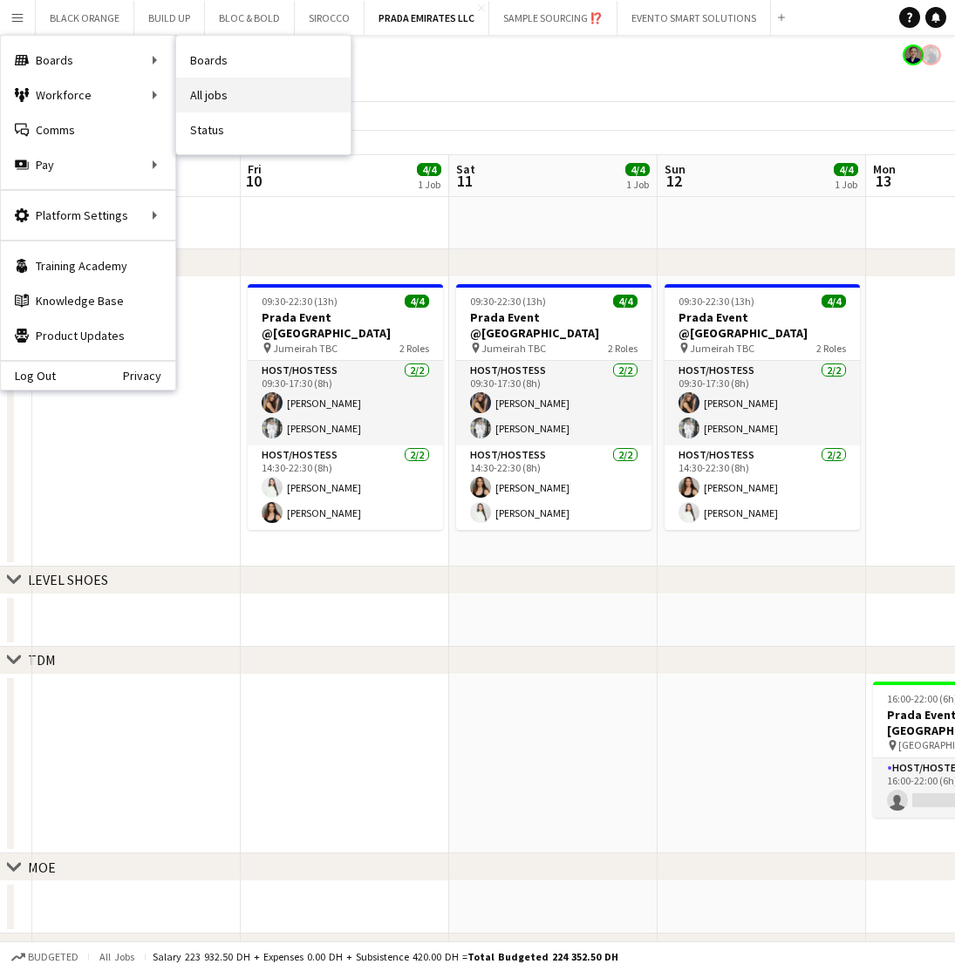
click at [219, 94] on link "All jobs" at bounding box center [263, 95] width 174 height 35
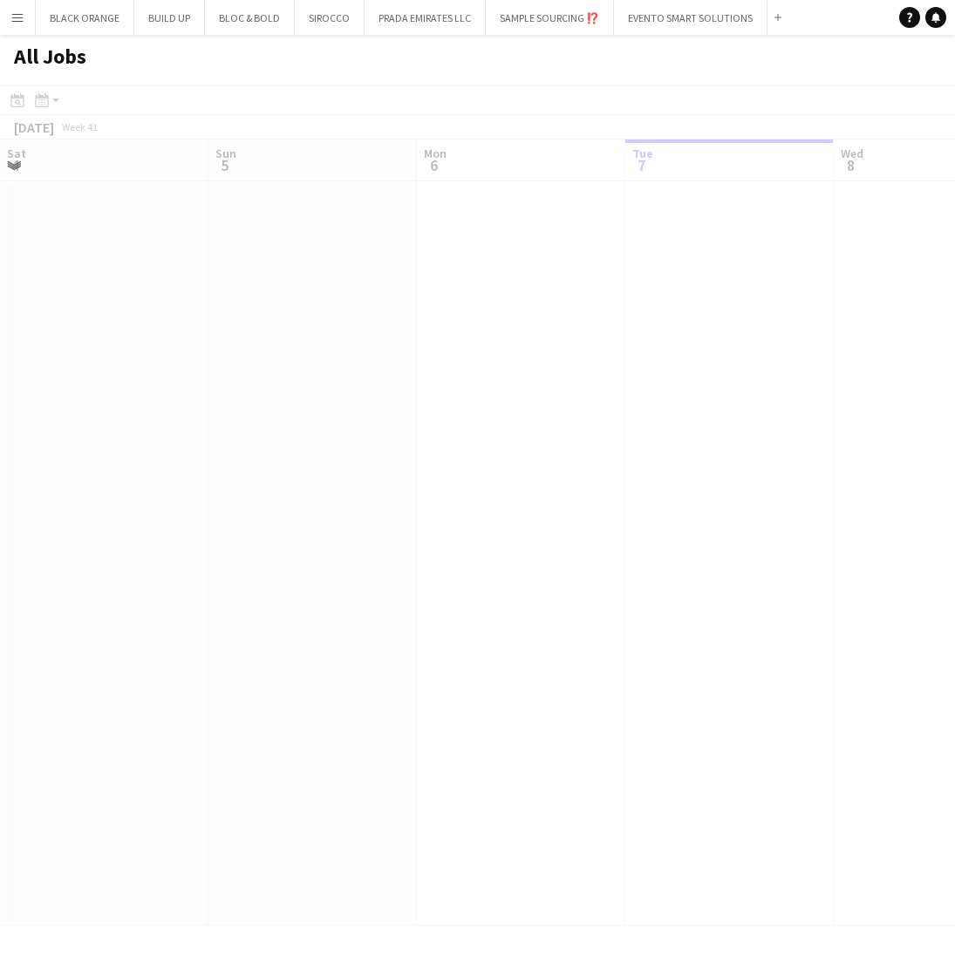
scroll to position [0, 417]
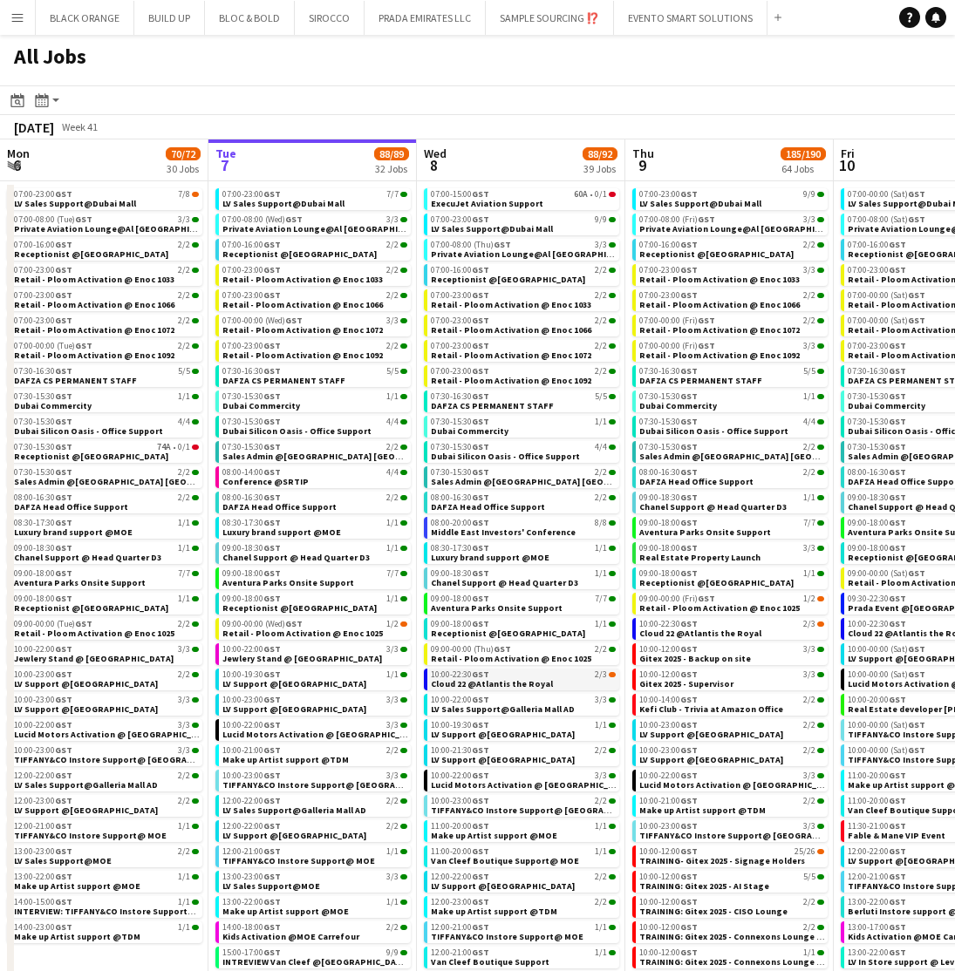
click at [507, 686] on span "Cloud 22 @Atlantis the Royal" at bounding box center [492, 683] width 122 height 11
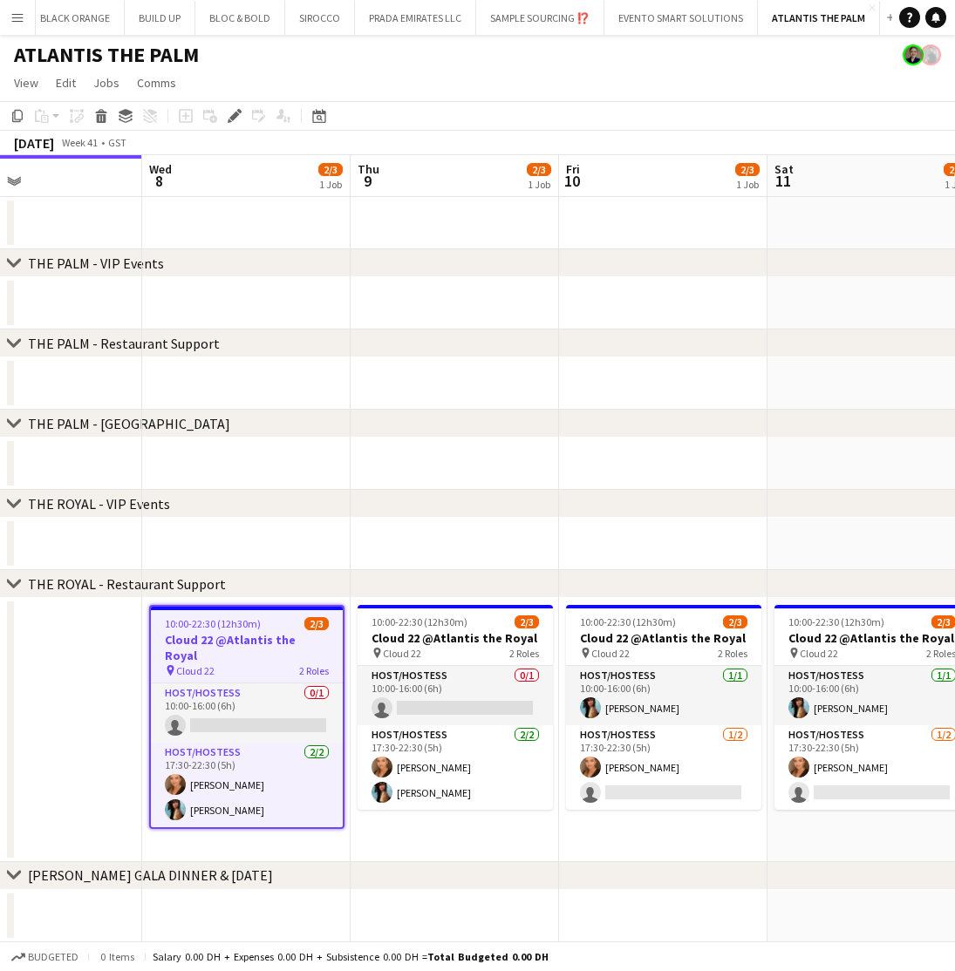
scroll to position [0, 691]
click at [684, 698] on app-card-role "Host/Hostess 1/1 10:00-16:00 (6h) Akmaral Satzhanova" at bounding box center [664, 695] width 195 height 59
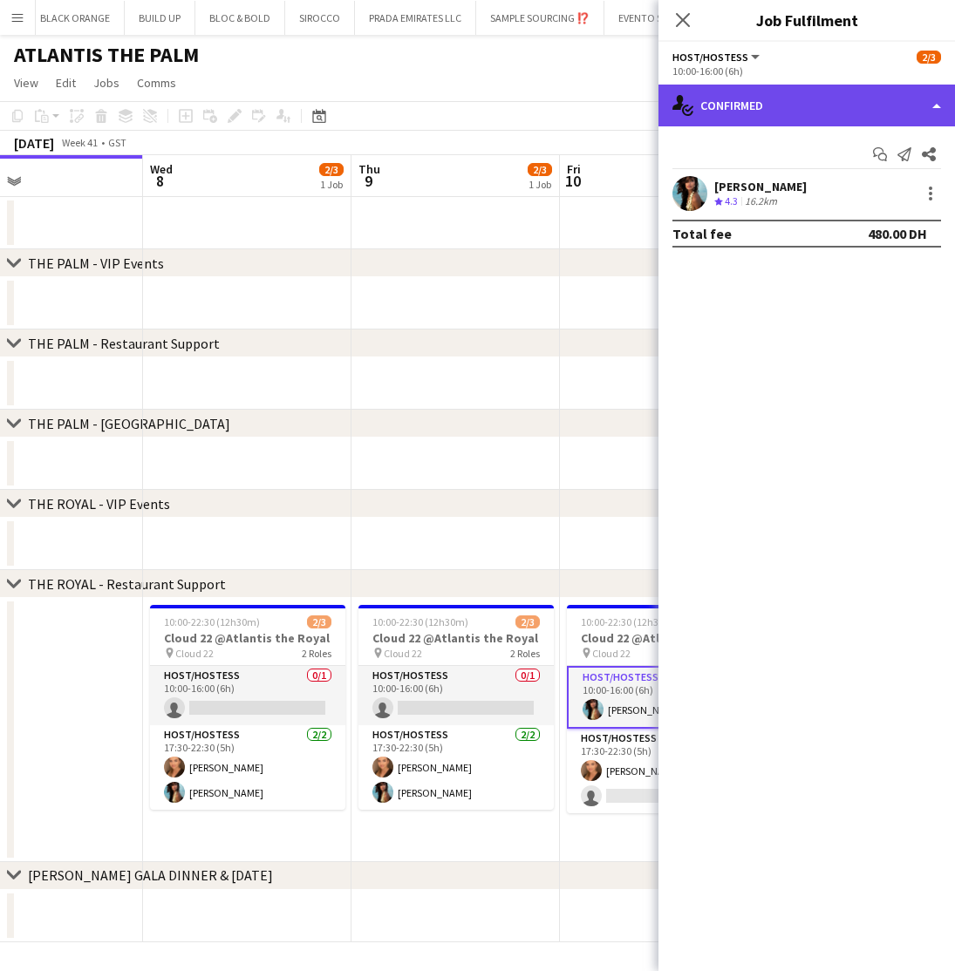
click at [816, 109] on div "single-neutral-actions-check-2 Confirmed" at bounding box center [806, 106] width 296 height 42
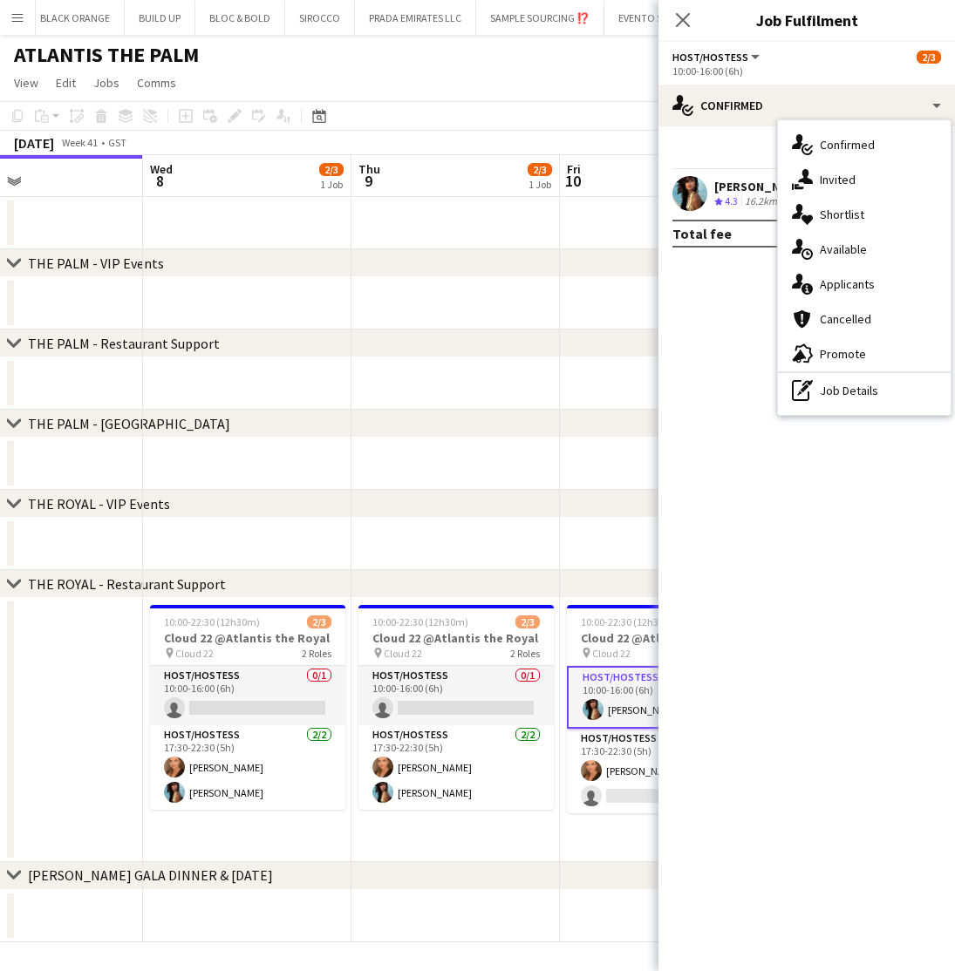
click at [697, 189] on app-user-avatar at bounding box center [689, 193] width 35 height 35
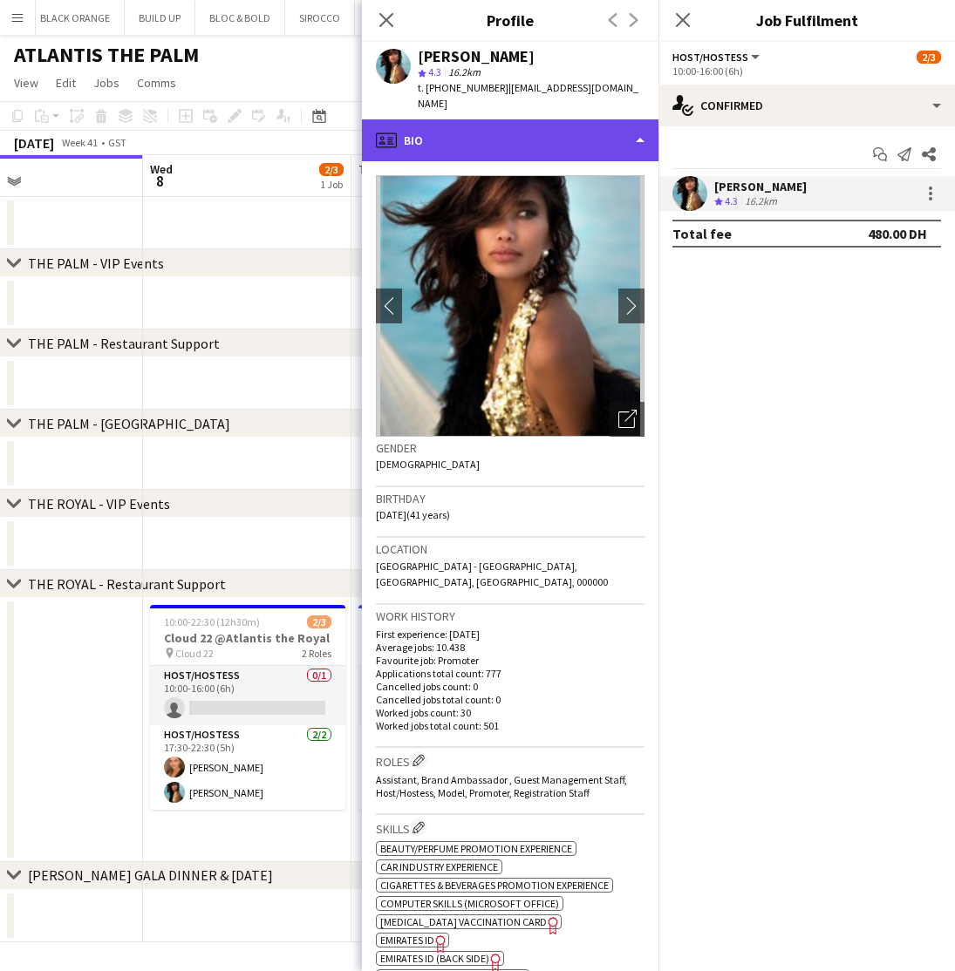
click at [580, 119] on div "profile Bio" at bounding box center [510, 140] width 296 height 42
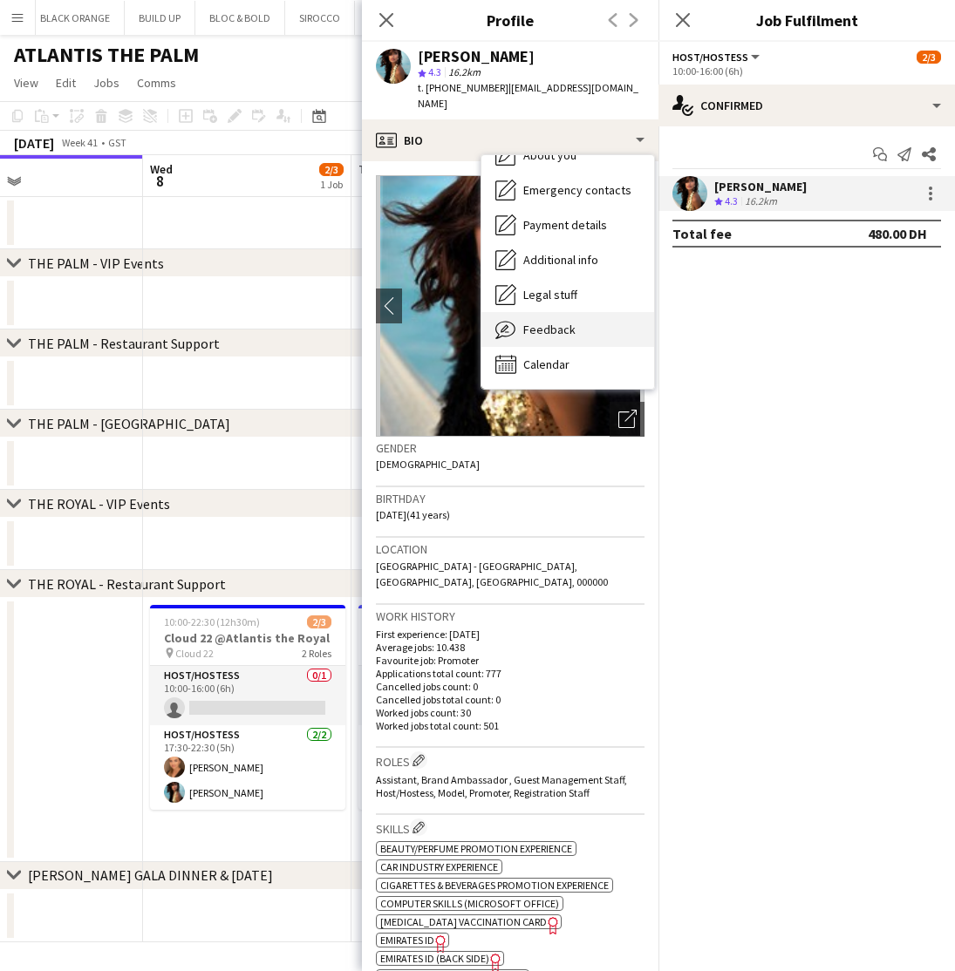
scroll to position [94, 0]
click at [548, 322] on span "Feedback" at bounding box center [549, 330] width 52 height 16
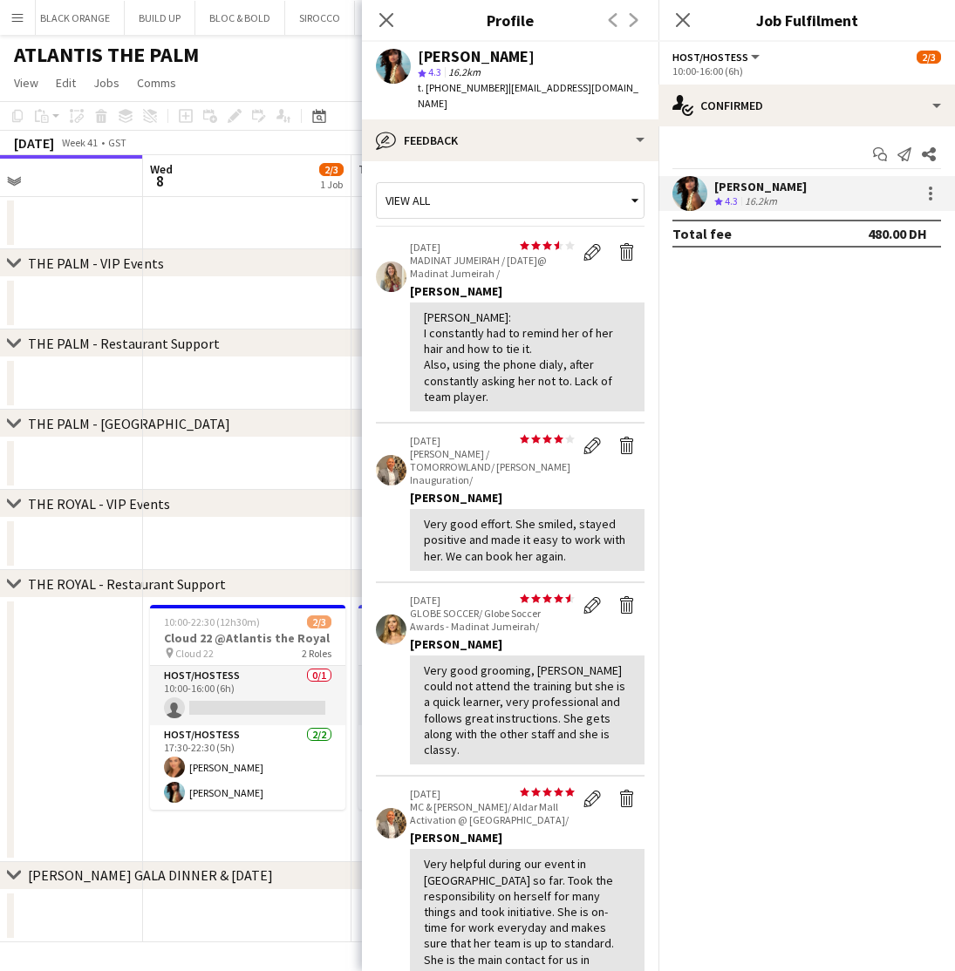
click at [18, 17] on app-icon "Menu" at bounding box center [17, 17] width 14 height 14
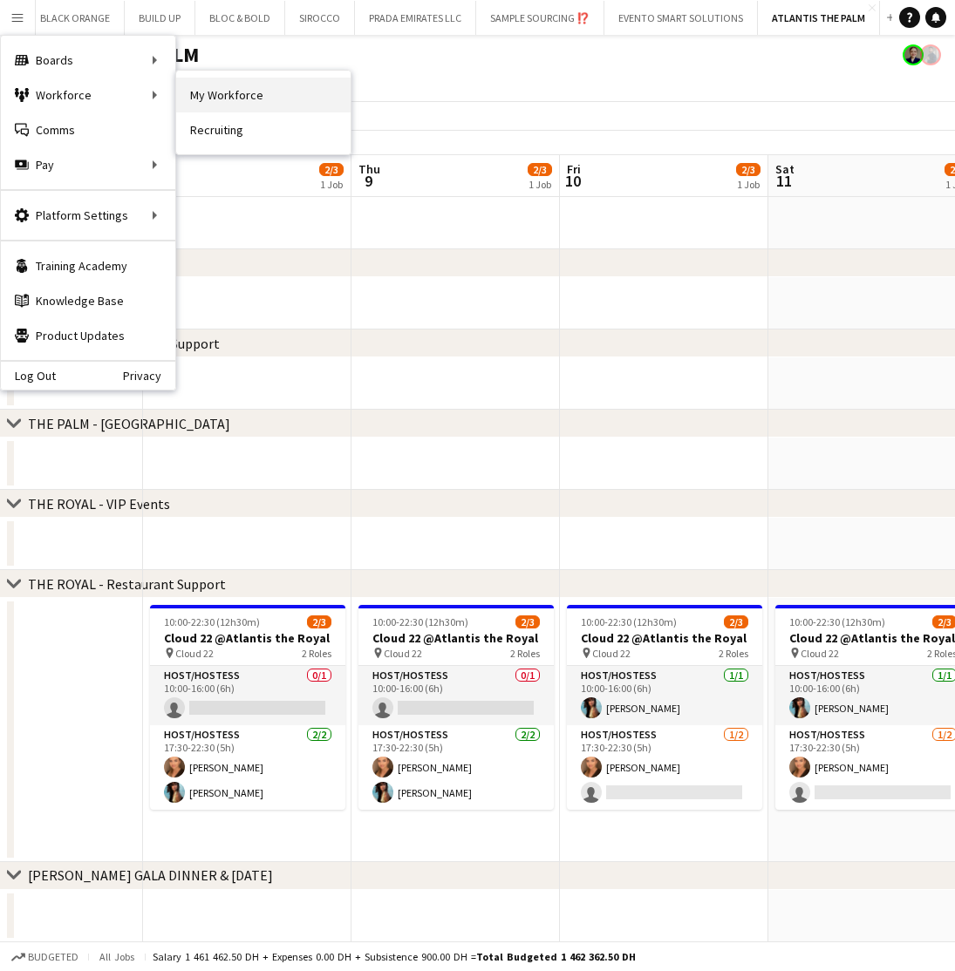
click at [194, 95] on link "My Workforce" at bounding box center [263, 95] width 174 height 35
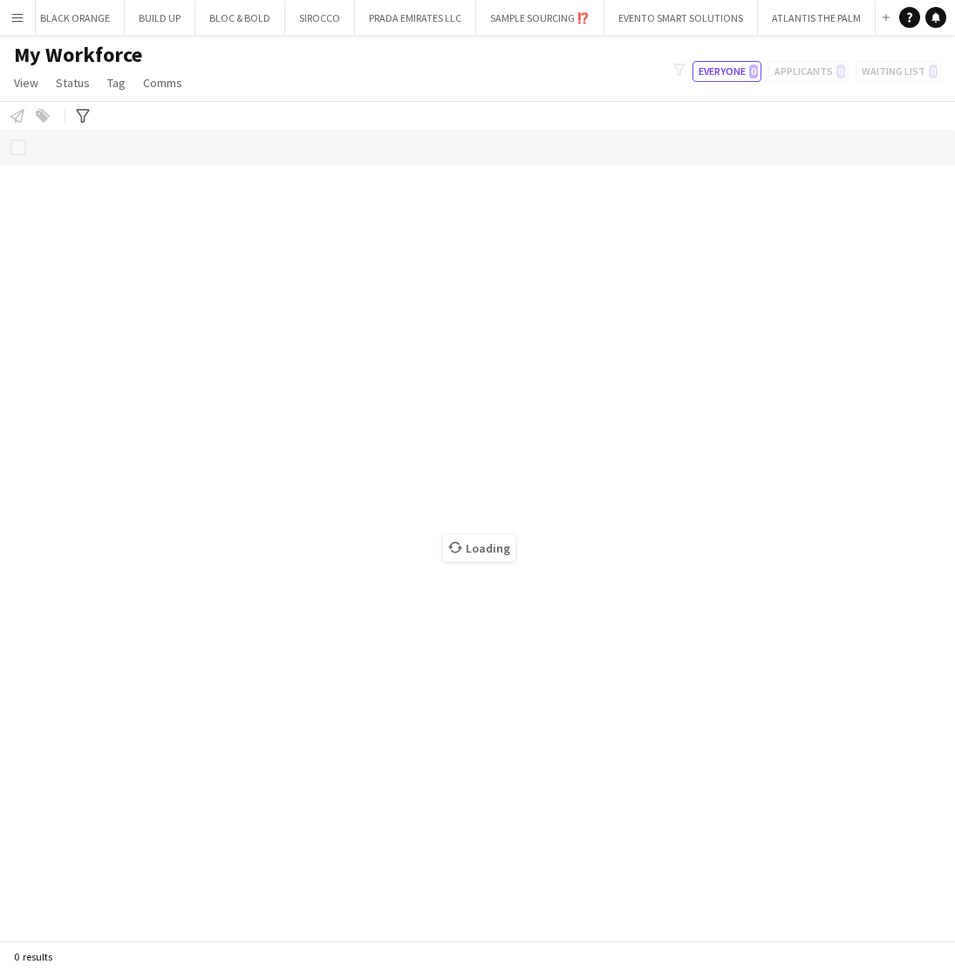
scroll to position [0, 8]
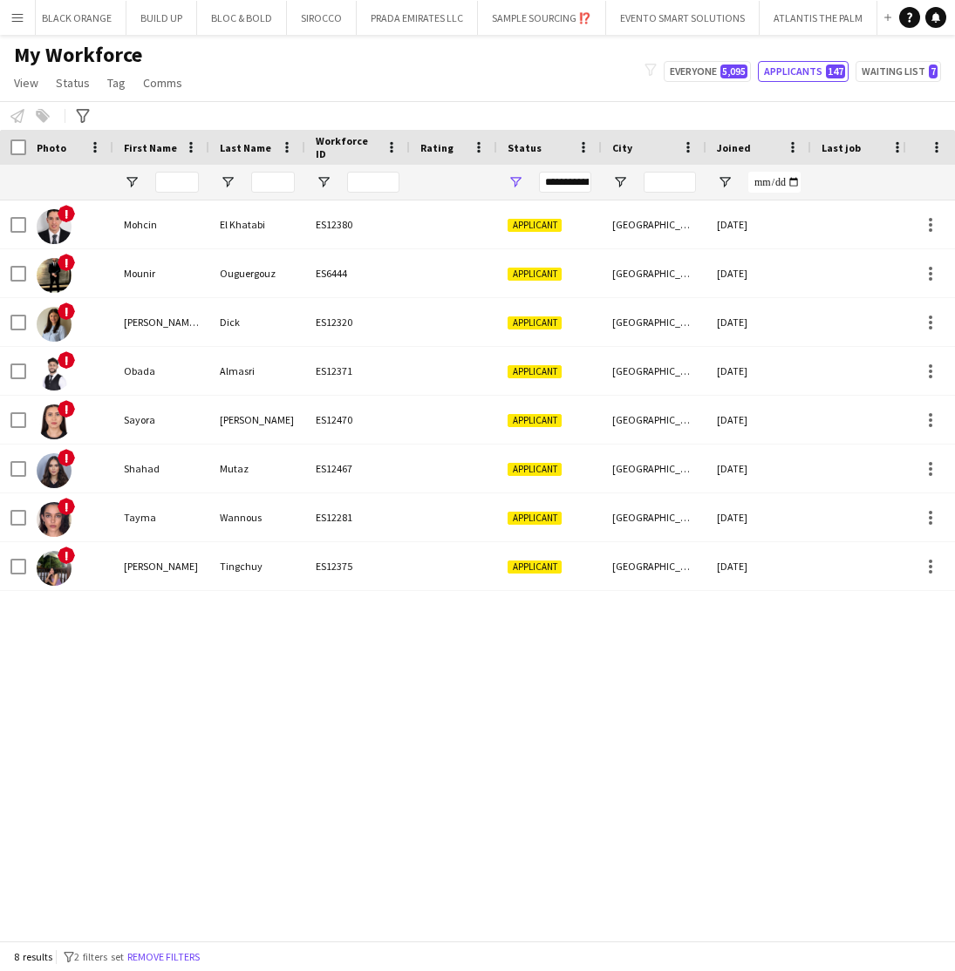
click at [571, 180] on div "**********" at bounding box center [565, 182] width 52 height 21
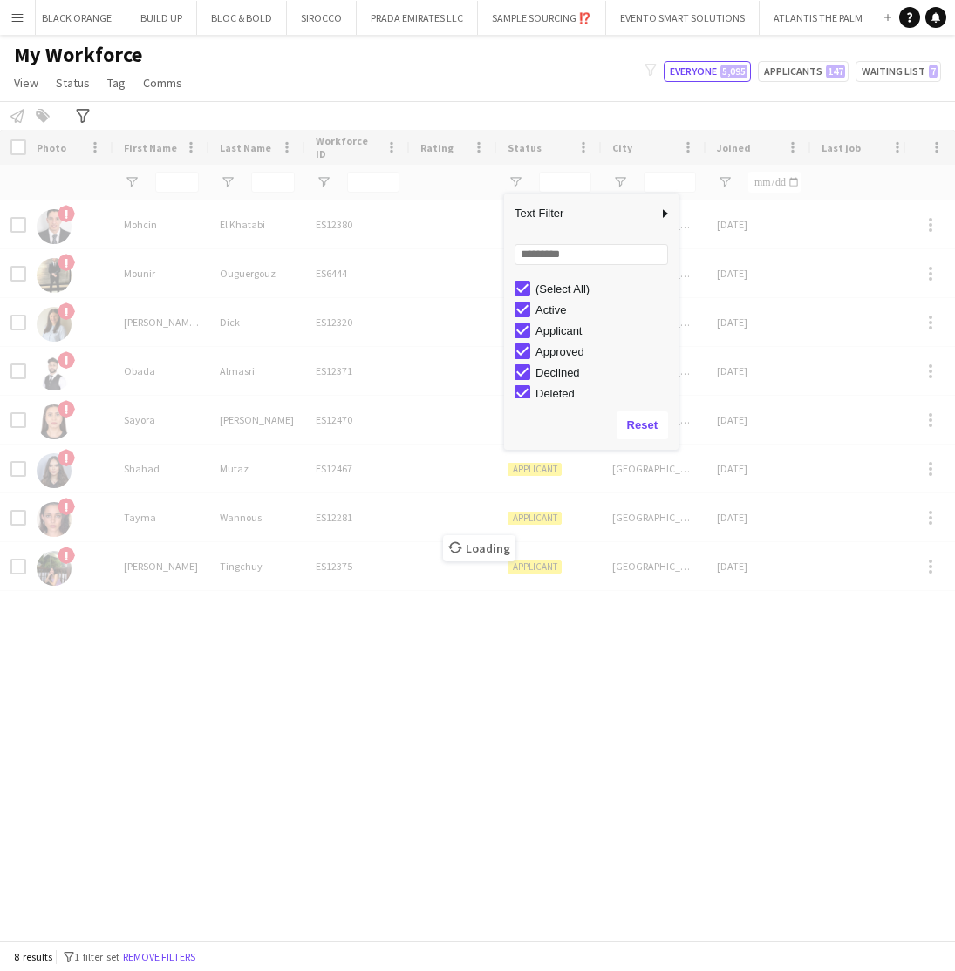
click at [644, 690] on div "Loading" at bounding box center [477, 535] width 955 height 811
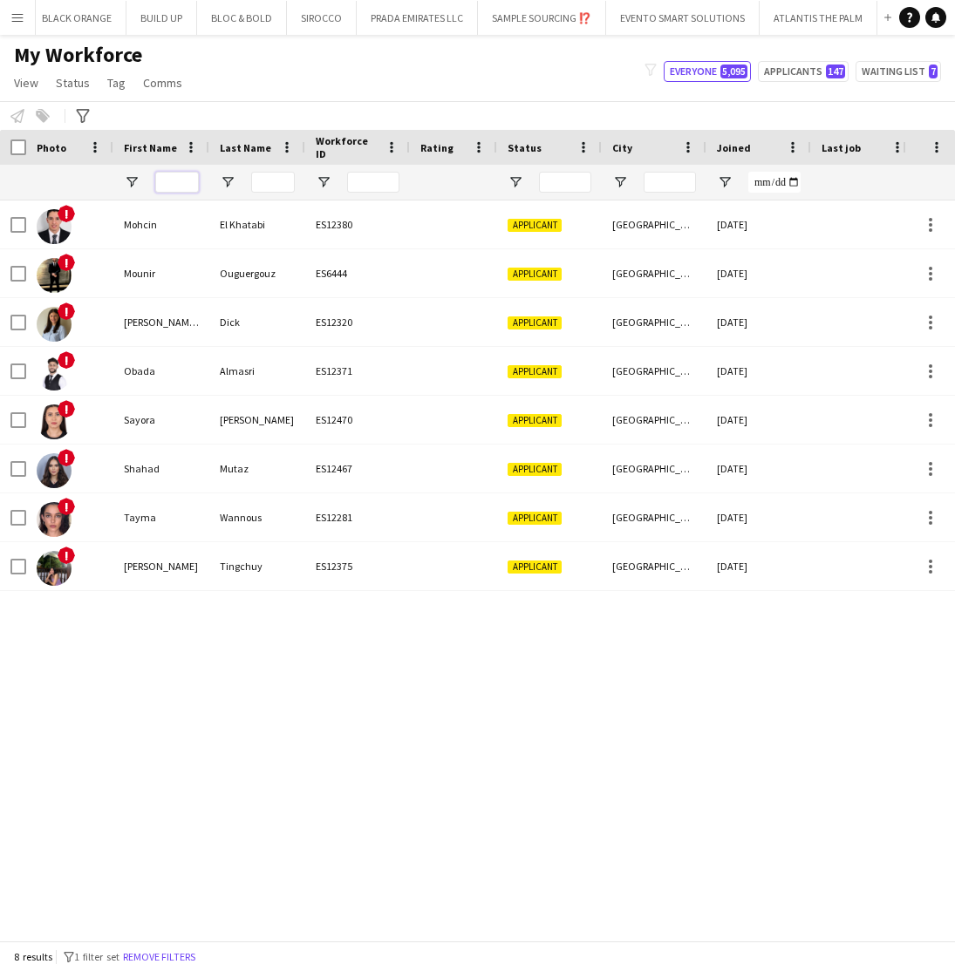
click at [167, 176] on input "First Name Filter Input" at bounding box center [177, 182] width 44 height 21
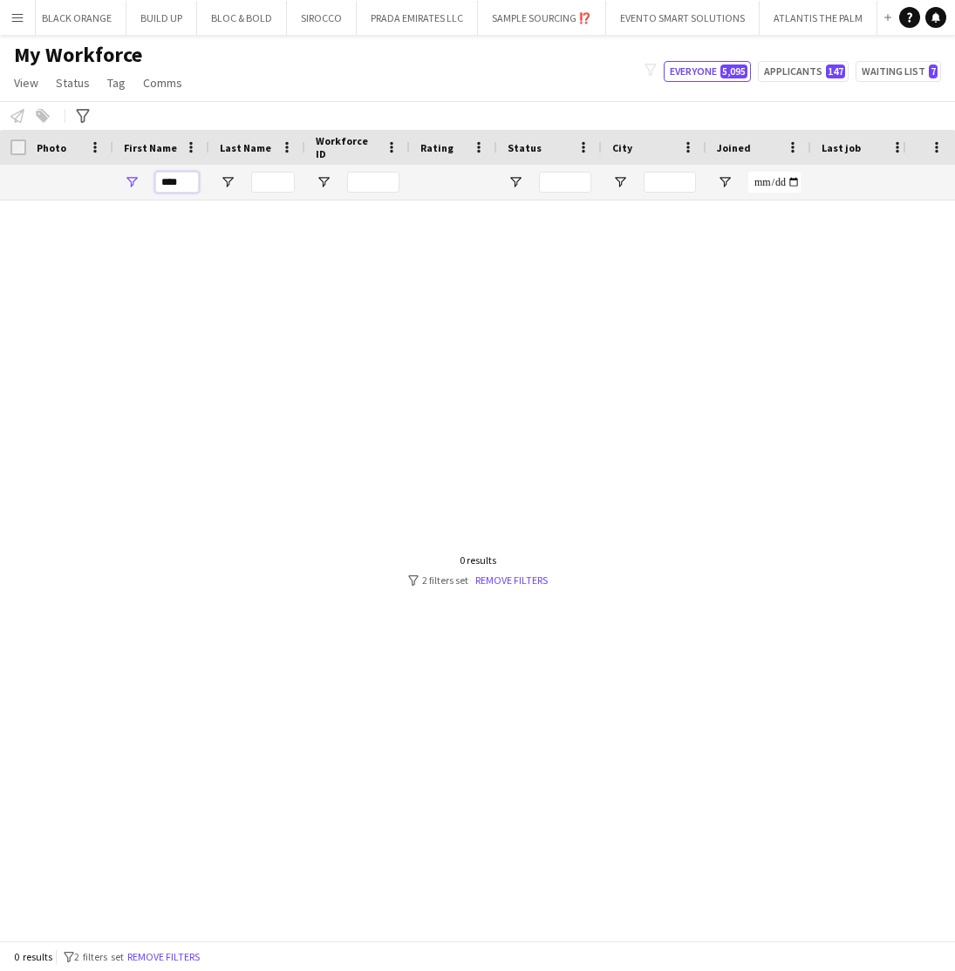
type input "****"
click at [187, 189] on input "****" at bounding box center [177, 182] width 44 height 21
type input "****"
click at [188, 180] on input "****" at bounding box center [177, 182] width 44 height 21
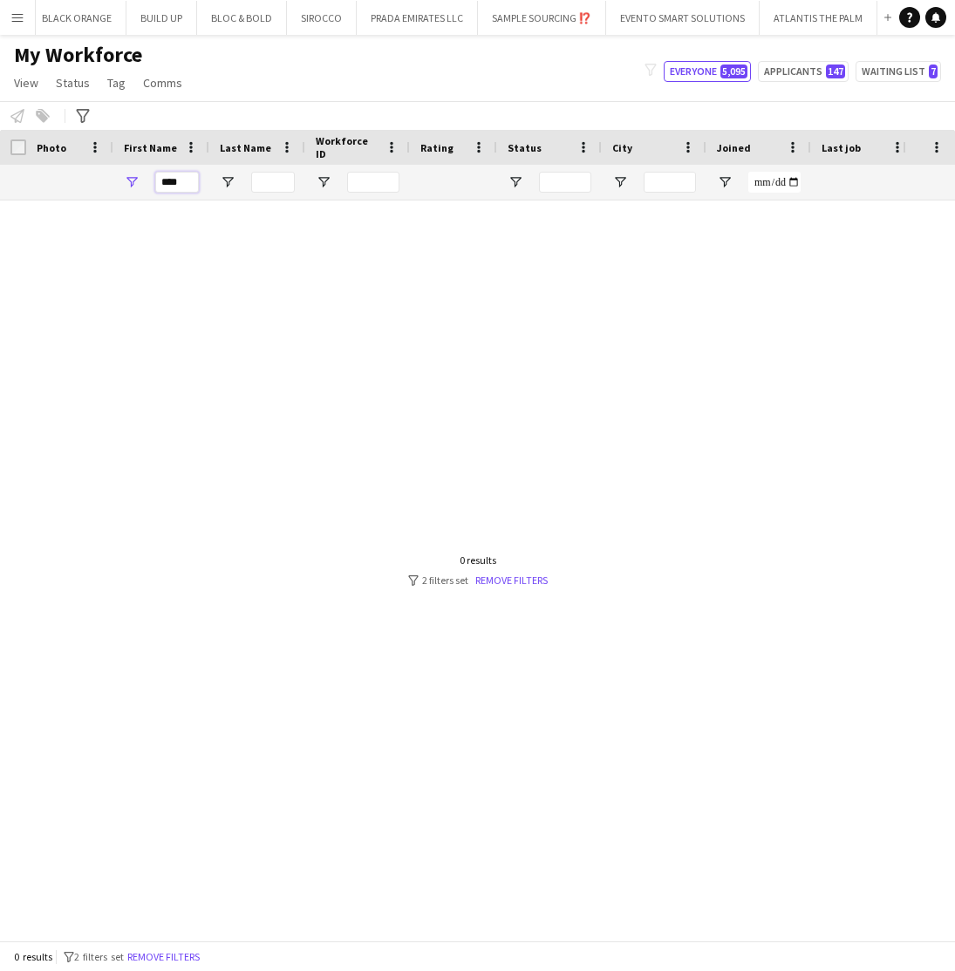
click at [188, 180] on input "****" at bounding box center [177, 182] width 44 height 21
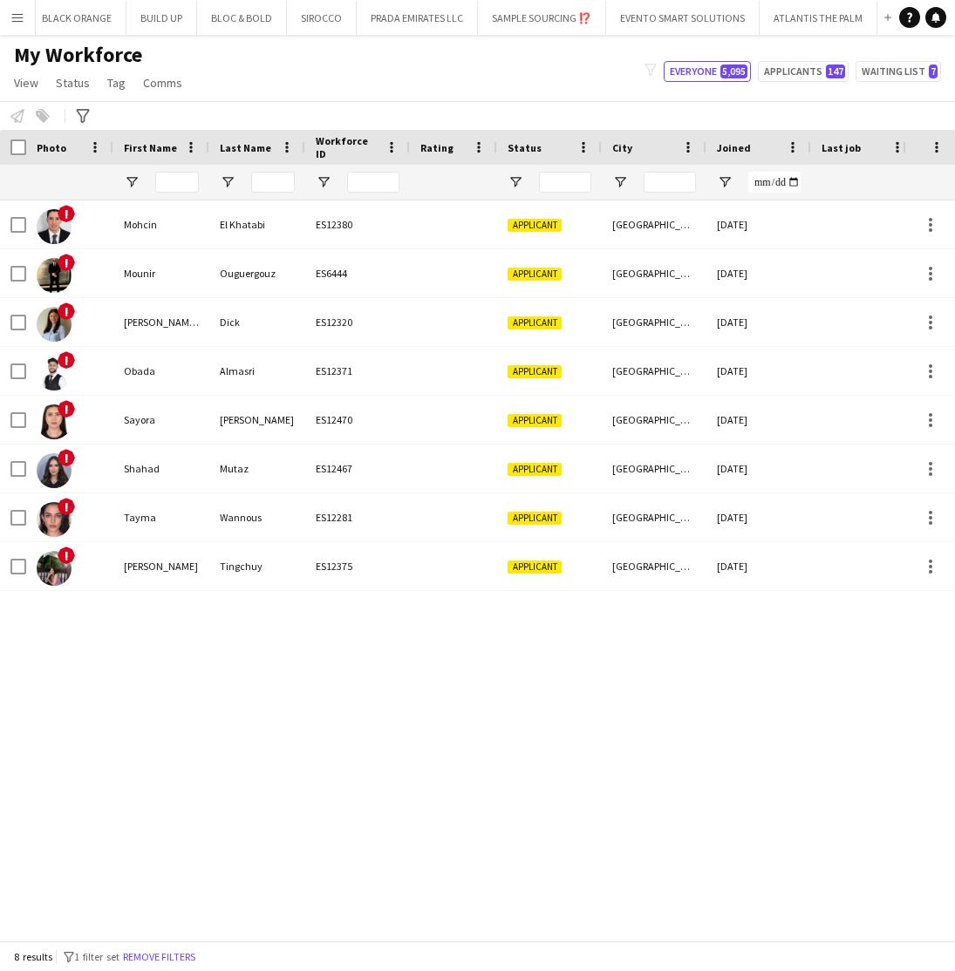
click at [525, 154] on div "Status" at bounding box center [539, 147] width 63 height 26
click at [521, 146] on span "Status" at bounding box center [525, 147] width 34 height 13
click at [520, 184] on span "Open Filter Menu" at bounding box center [516, 182] width 16 height 16
click at [617, 739] on div "! Mohcin El Khatabi ES12380 Applicant Dubai 10-09-2025 0 Self-employed Crew ! M…" at bounding box center [451, 571] width 903 height 740
click at [523, 146] on span "Status" at bounding box center [525, 147] width 34 height 13
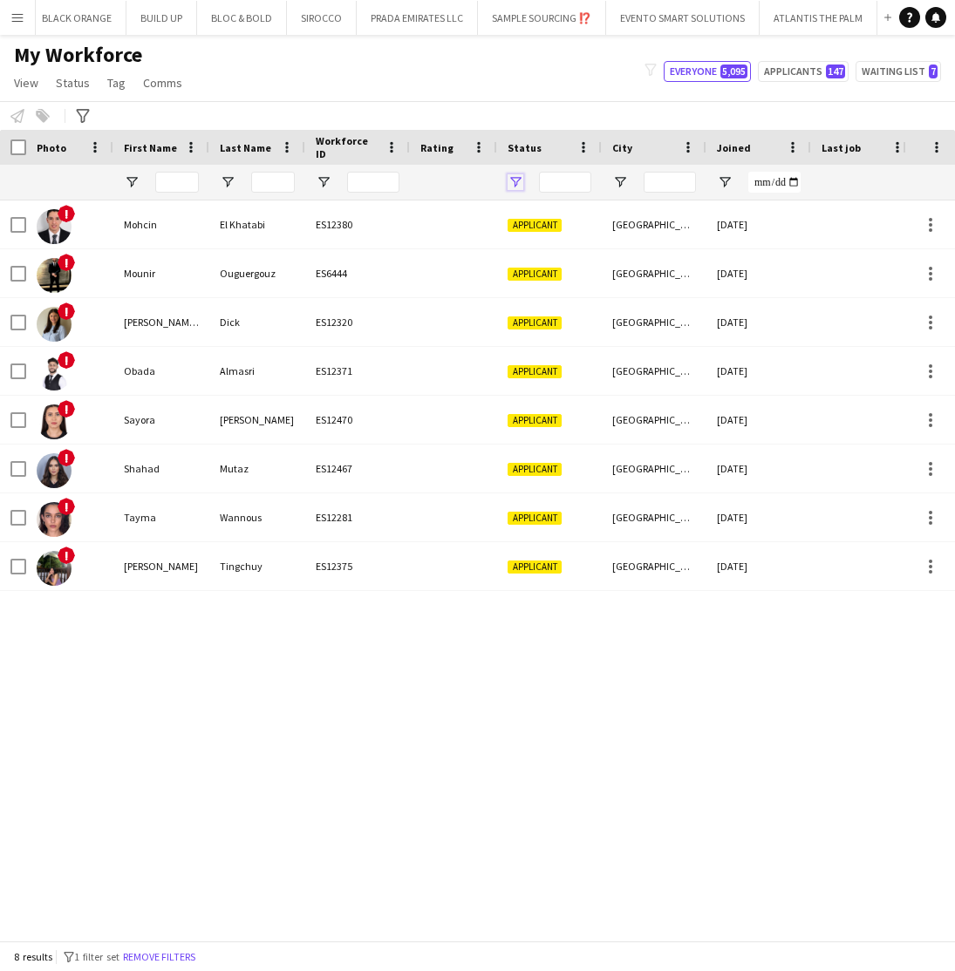
click at [520, 184] on span "Open Filter Menu" at bounding box center [516, 182] width 16 height 16
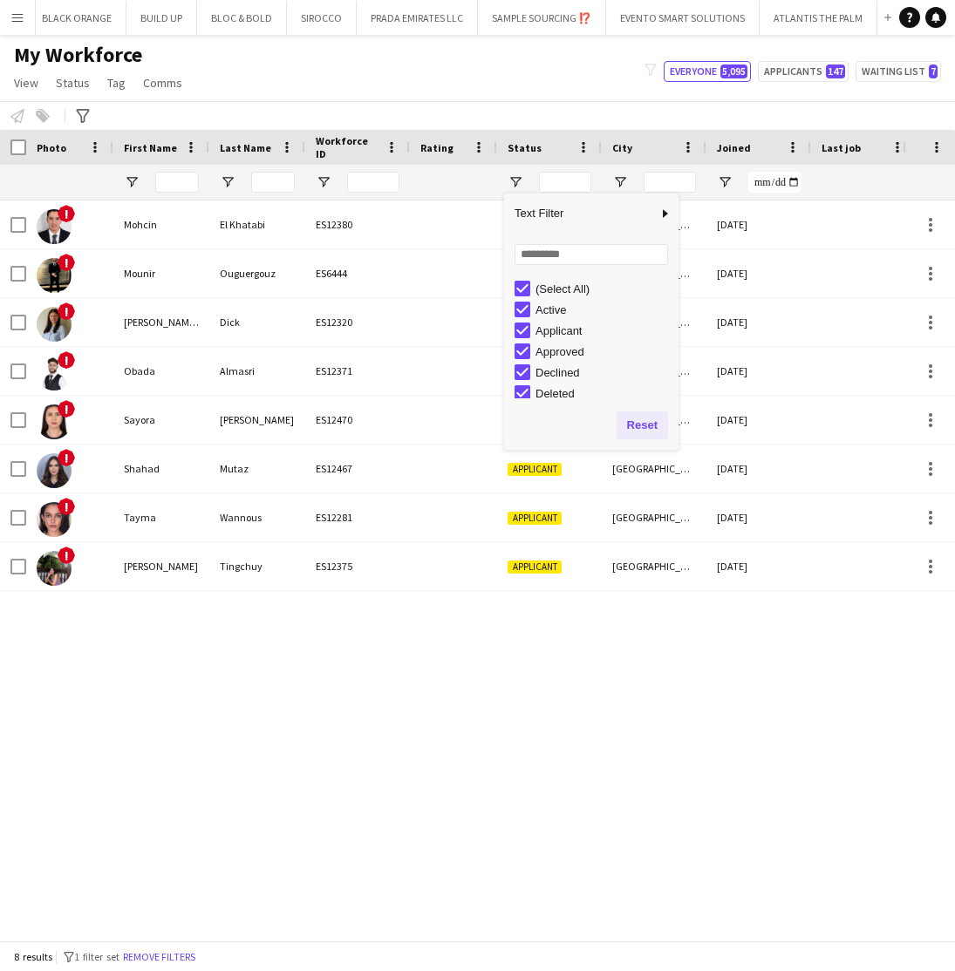
click at [656, 428] on button "Reset" at bounding box center [642, 426] width 51 height 28
click at [630, 697] on div "! Mohcin El Khatabi ES12380 Applicant Dubai 10-09-2025 0 Self-employed Crew ! M…" at bounding box center [451, 571] width 903 height 740
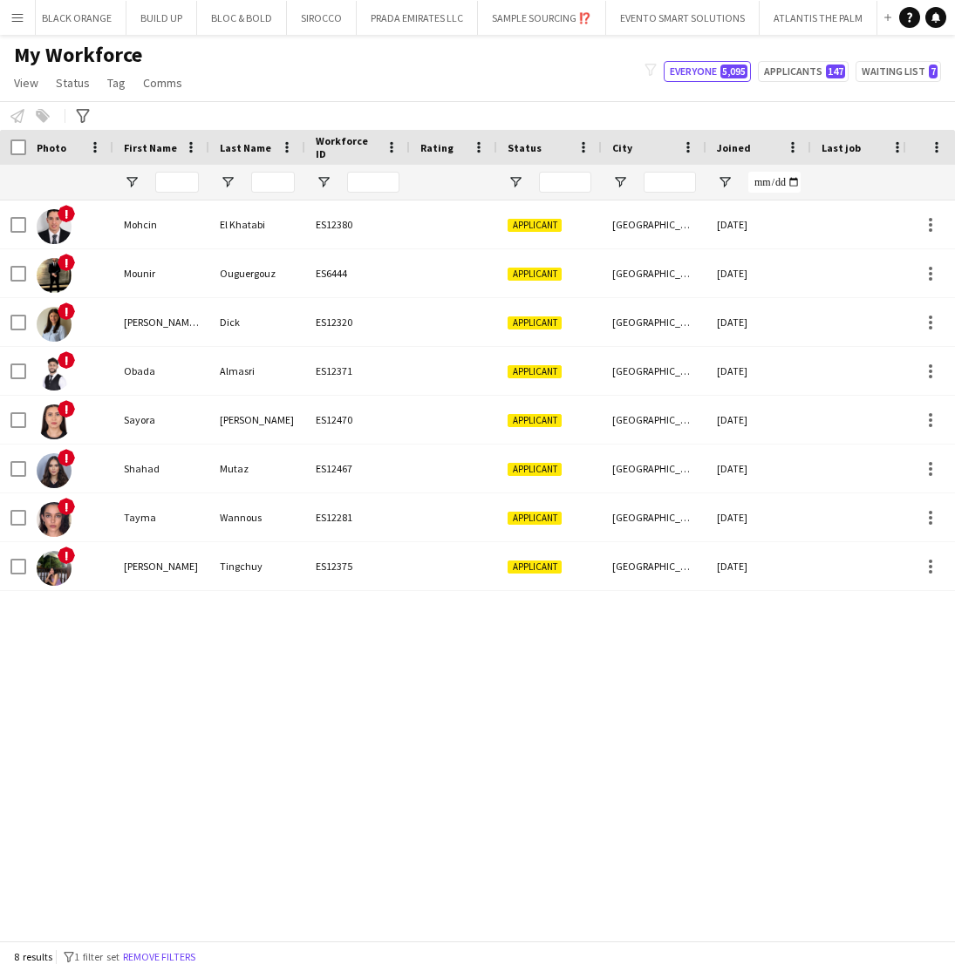
click at [19, 25] on button "Menu" at bounding box center [17, 17] width 35 height 35
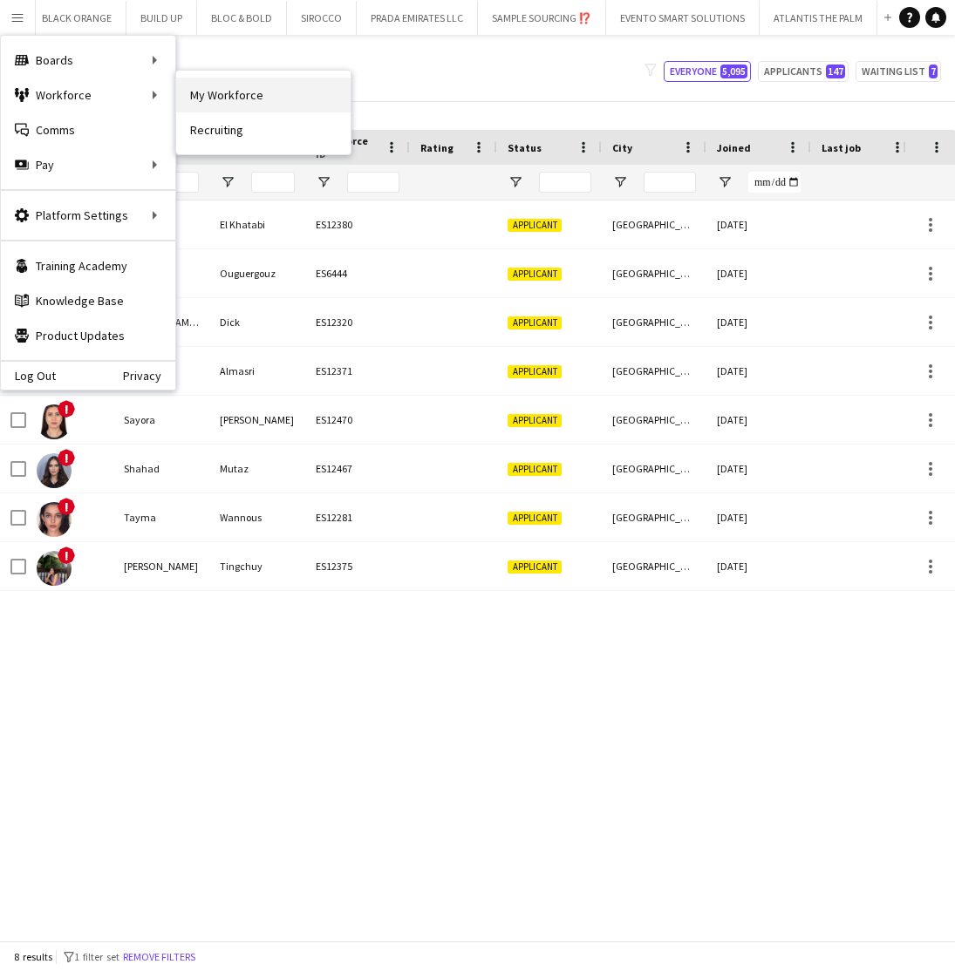
click at [206, 96] on link "My Workforce" at bounding box center [263, 95] width 174 height 35
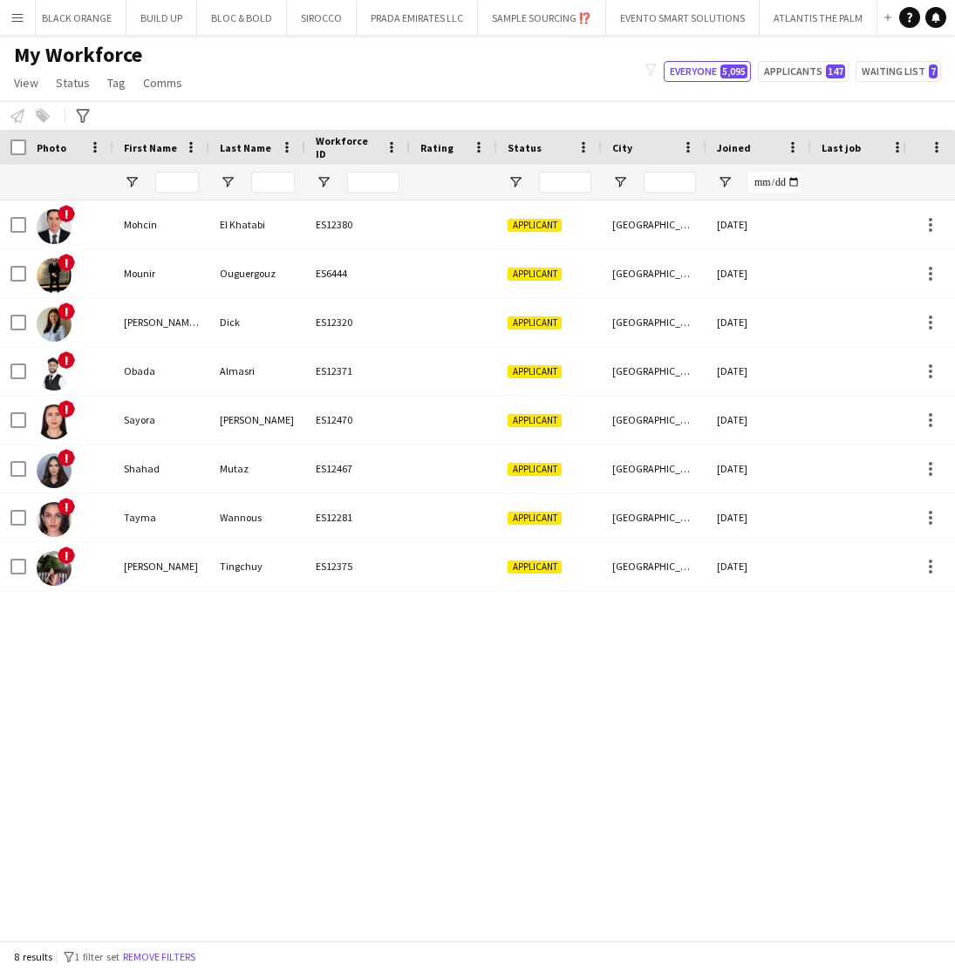
type input "**********"
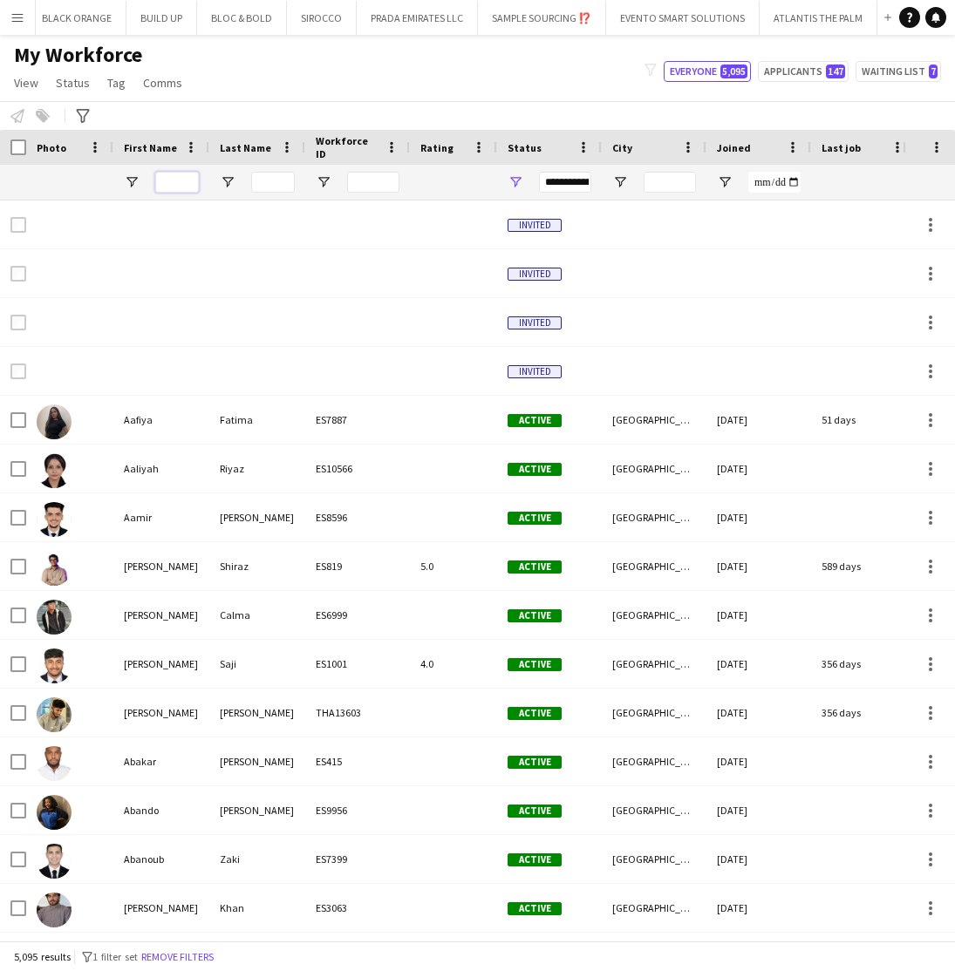
click at [182, 175] on input "First Name Filter Input" at bounding box center [177, 182] width 44 height 21
type input "*"
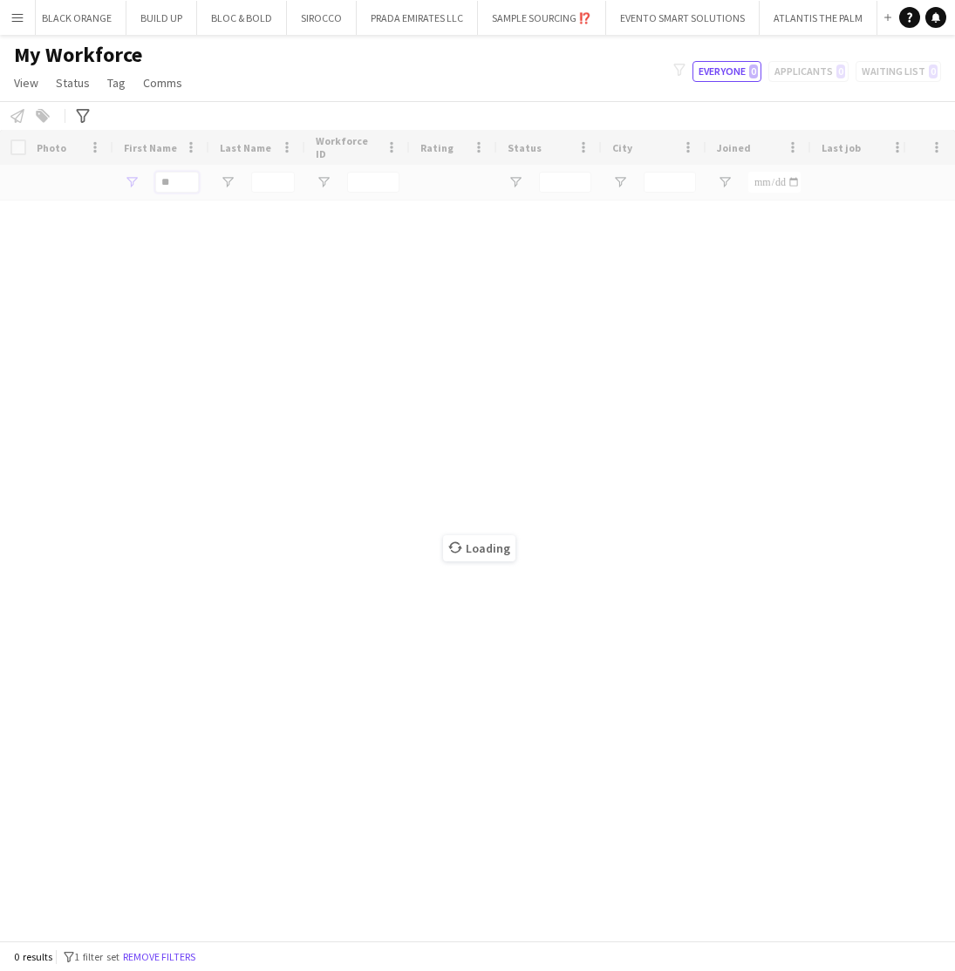
type input "*"
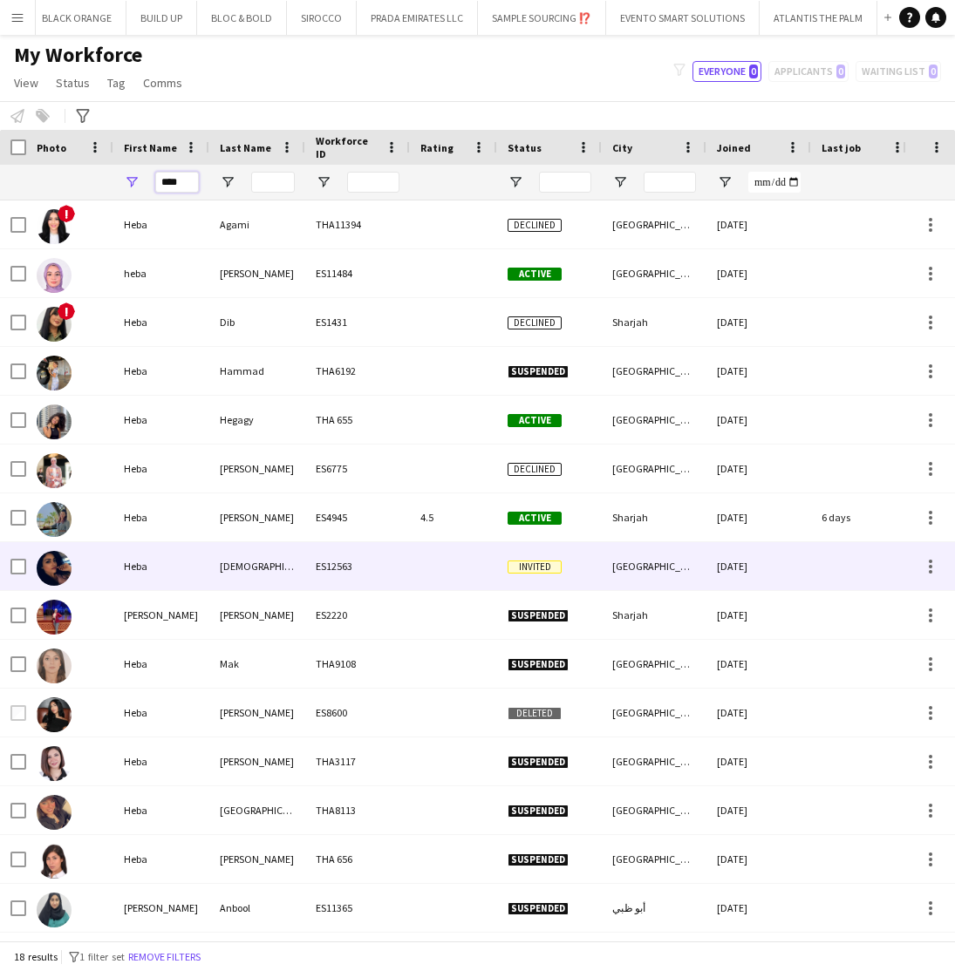
type input "****"
click at [197, 569] on div "Heba" at bounding box center [161, 566] width 96 height 48
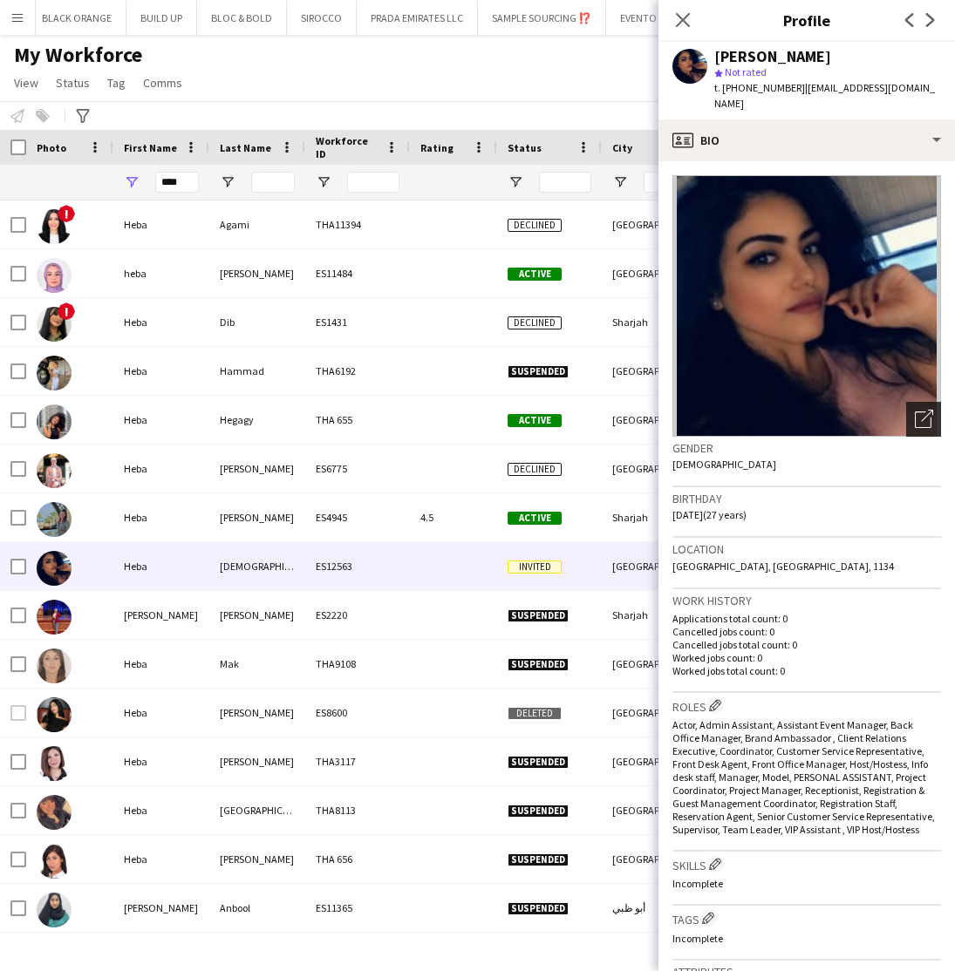
click at [928, 410] on icon "Open photos pop-in" at bounding box center [924, 419] width 18 height 18
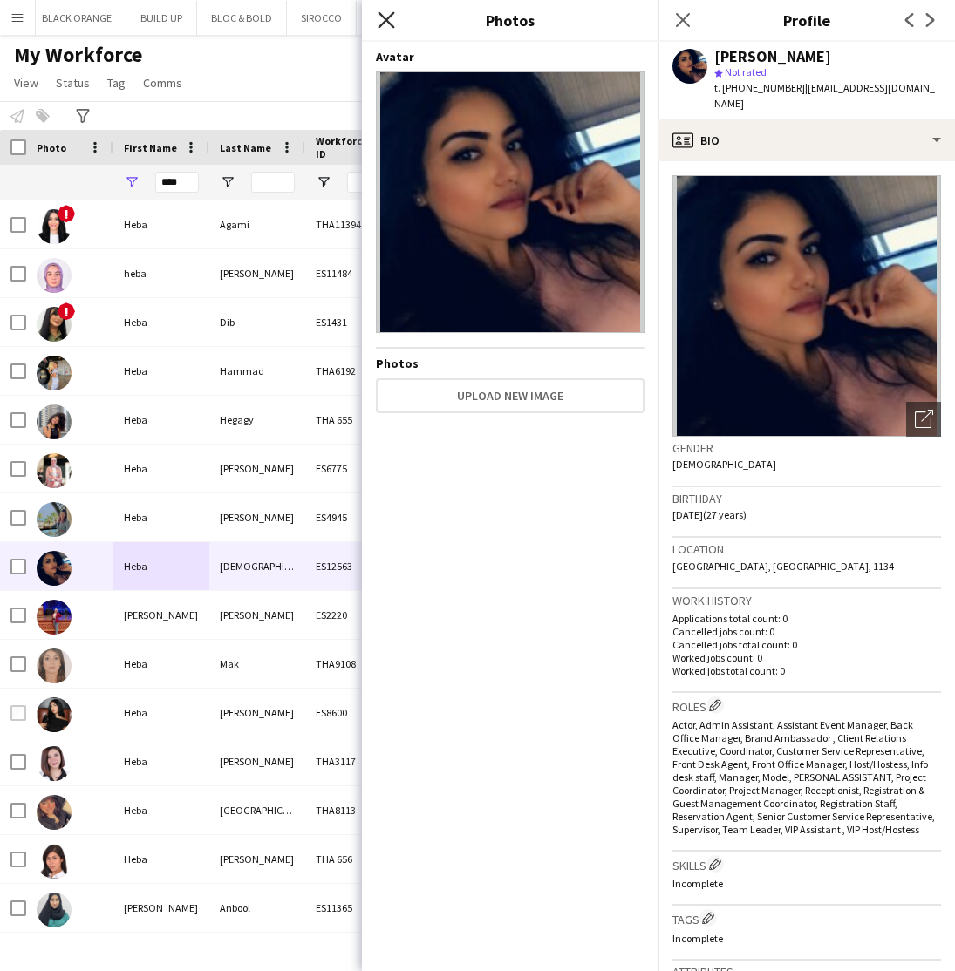
click at [389, 19] on icon "Close pop-in" at bounding box center [386, 19] width 17 height 17
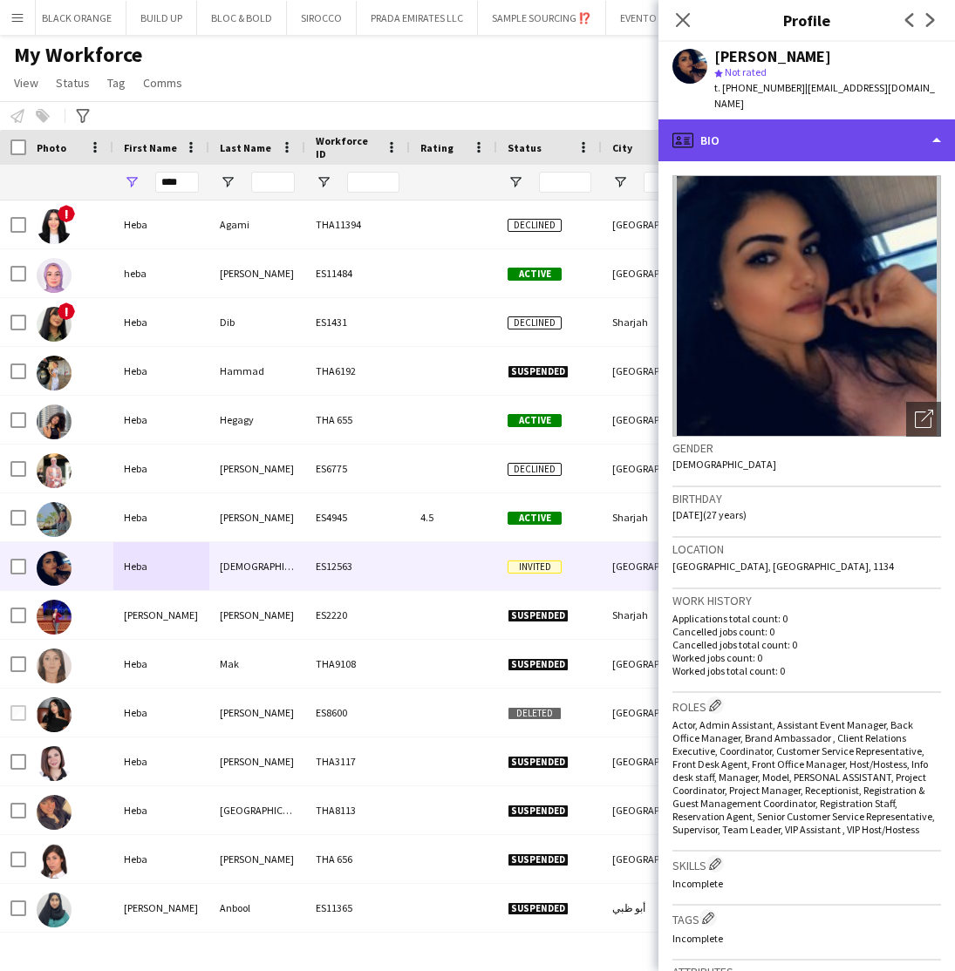
click at [819, 124] on div "profile Bio" at bounding box center [806, 140] width 296 height 42
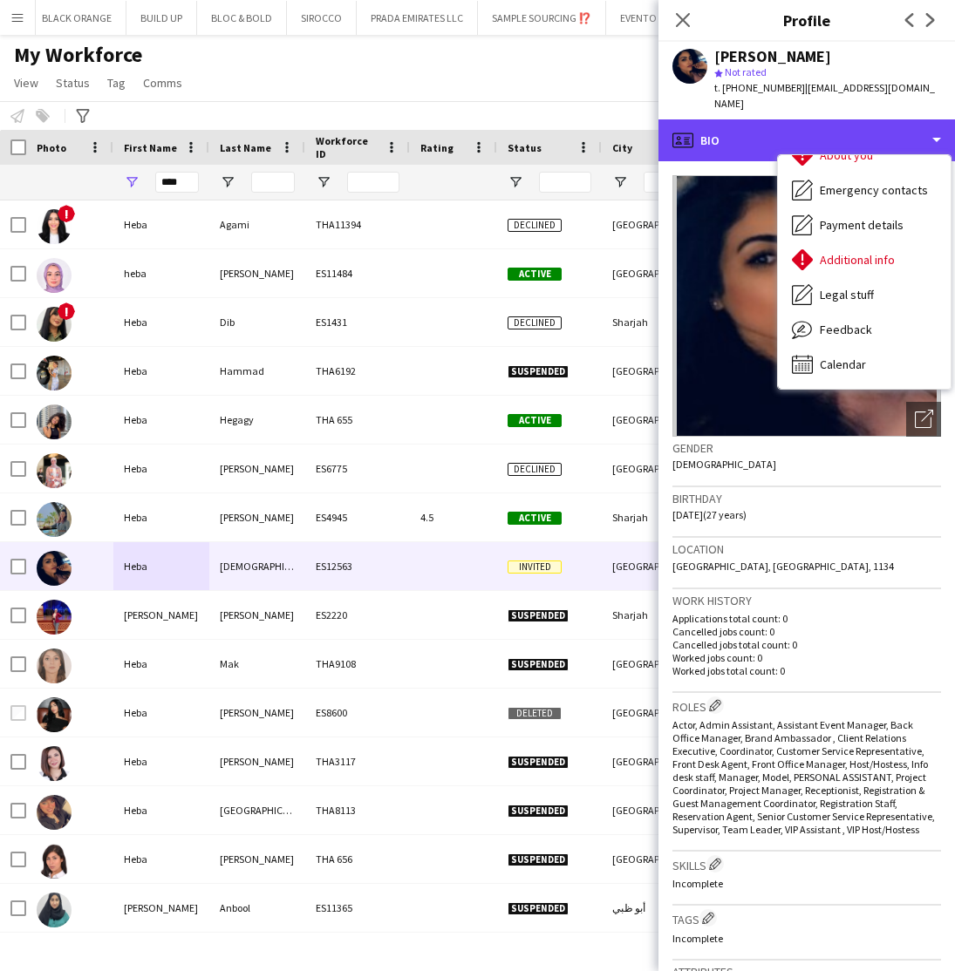
scroll to position [94, 0]
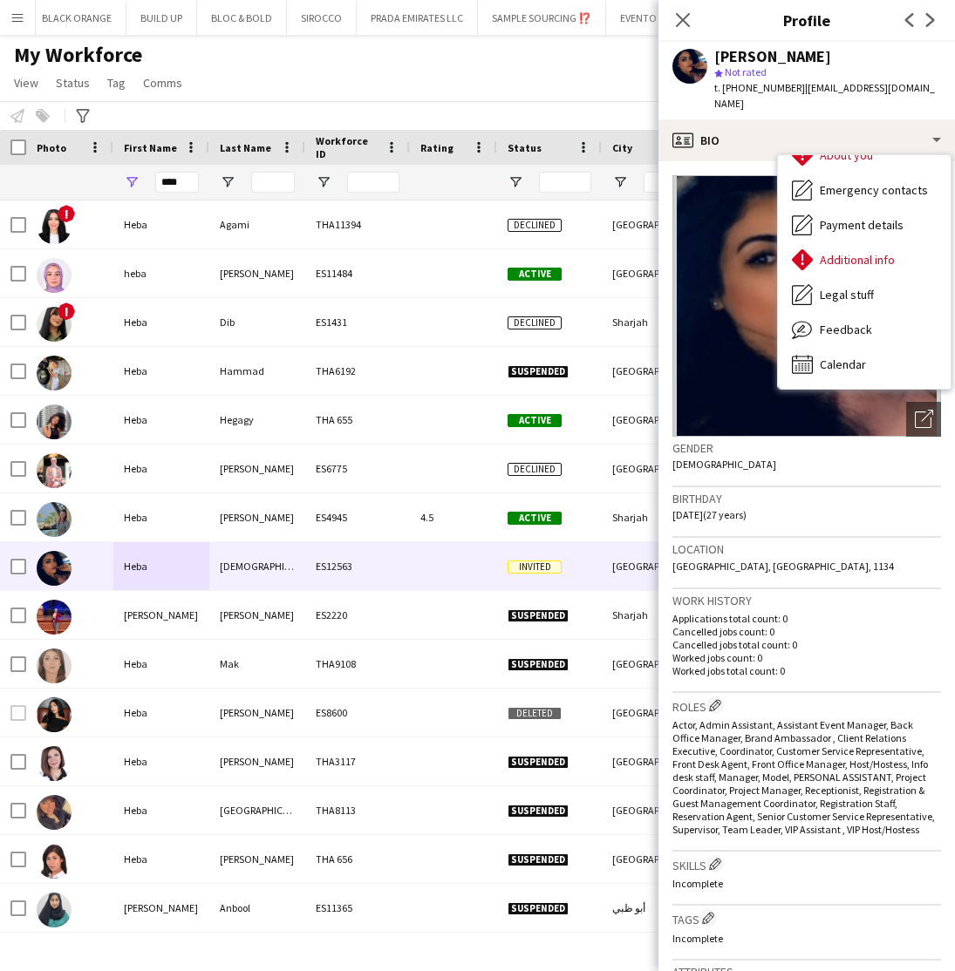
click at [794, 542] on h3 "Location" at bounding box center [806, 550] width 269 height 16
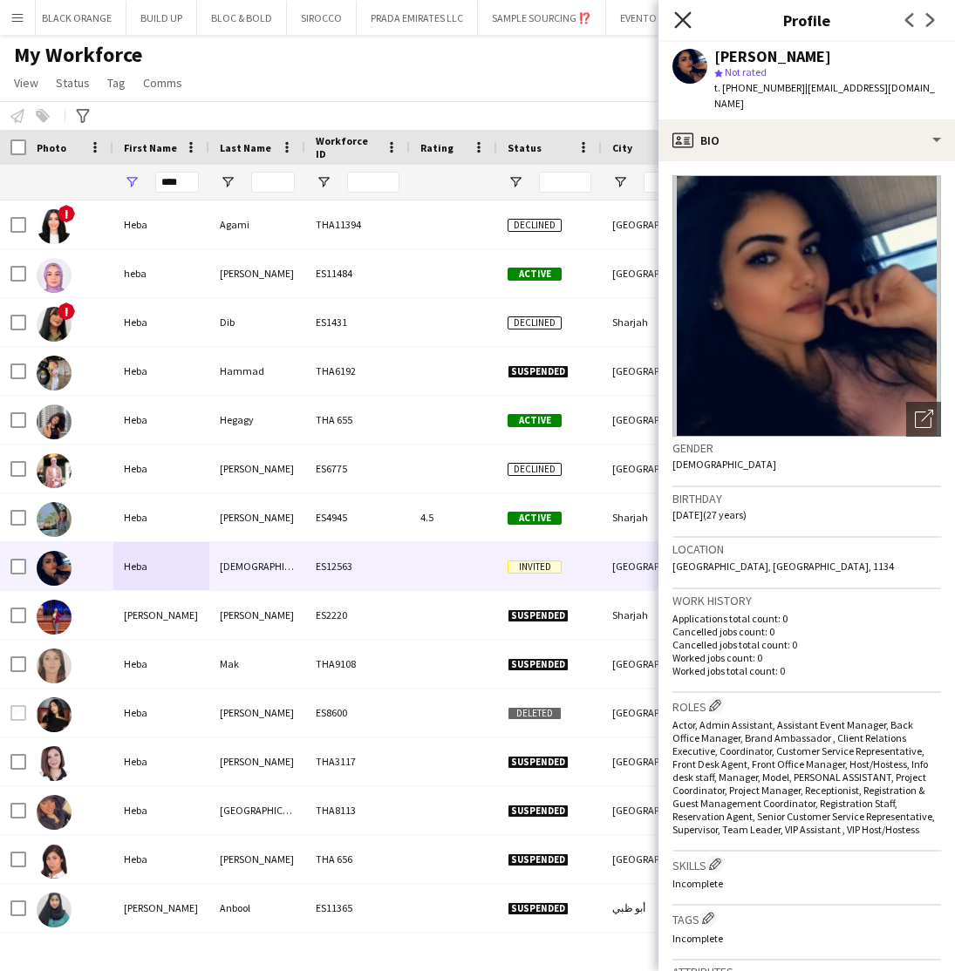
click at [678, 28] on icon "Close pop-in" at bounding box center [682, 19] width 17 height 17
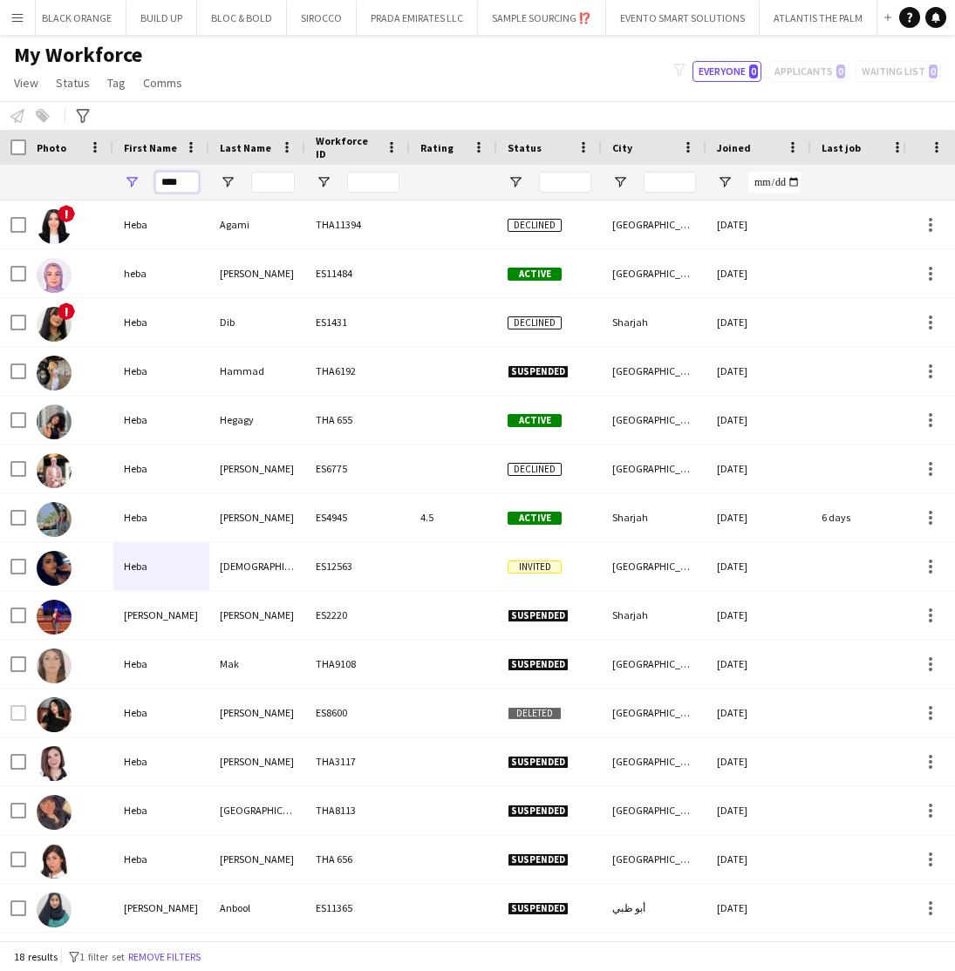
click at [182, 178] on input "****" at bounding box center [177, 182] width 44 height 21
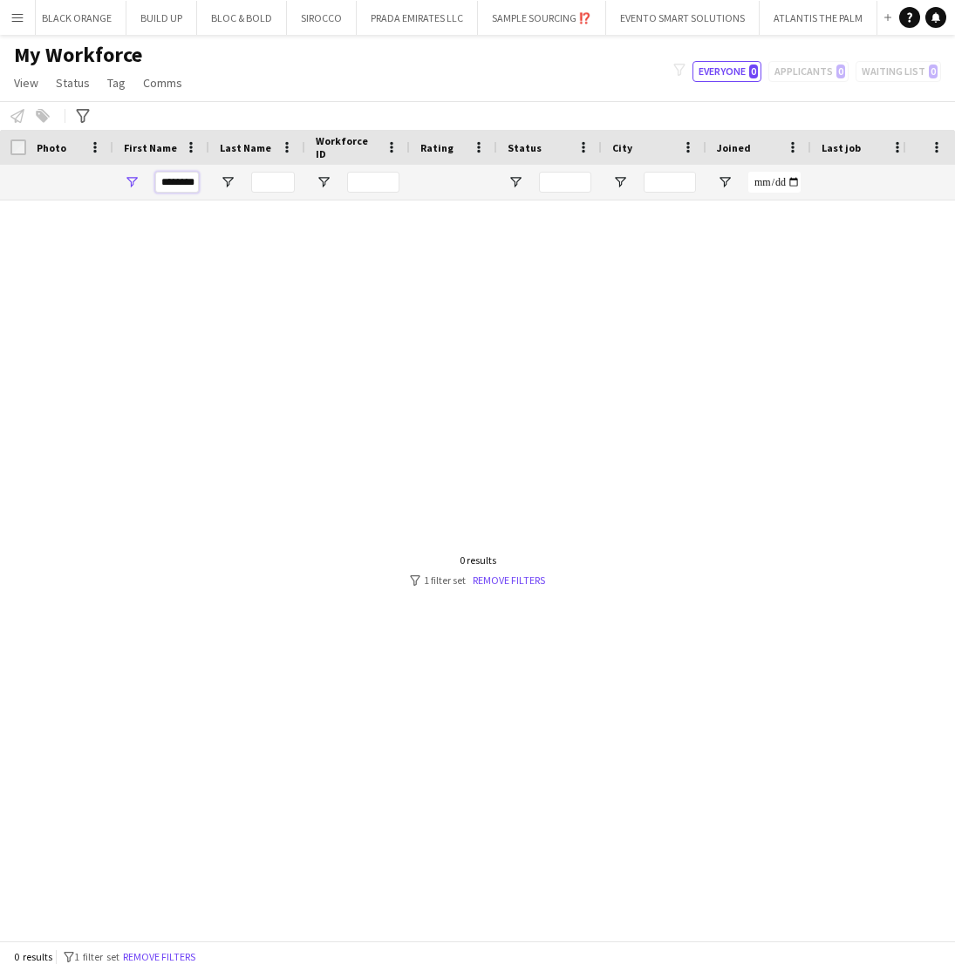
scroll to position [261, 0]
click at [181, 178] on input "********" at bounding box center [177, 182] width 44 height 21
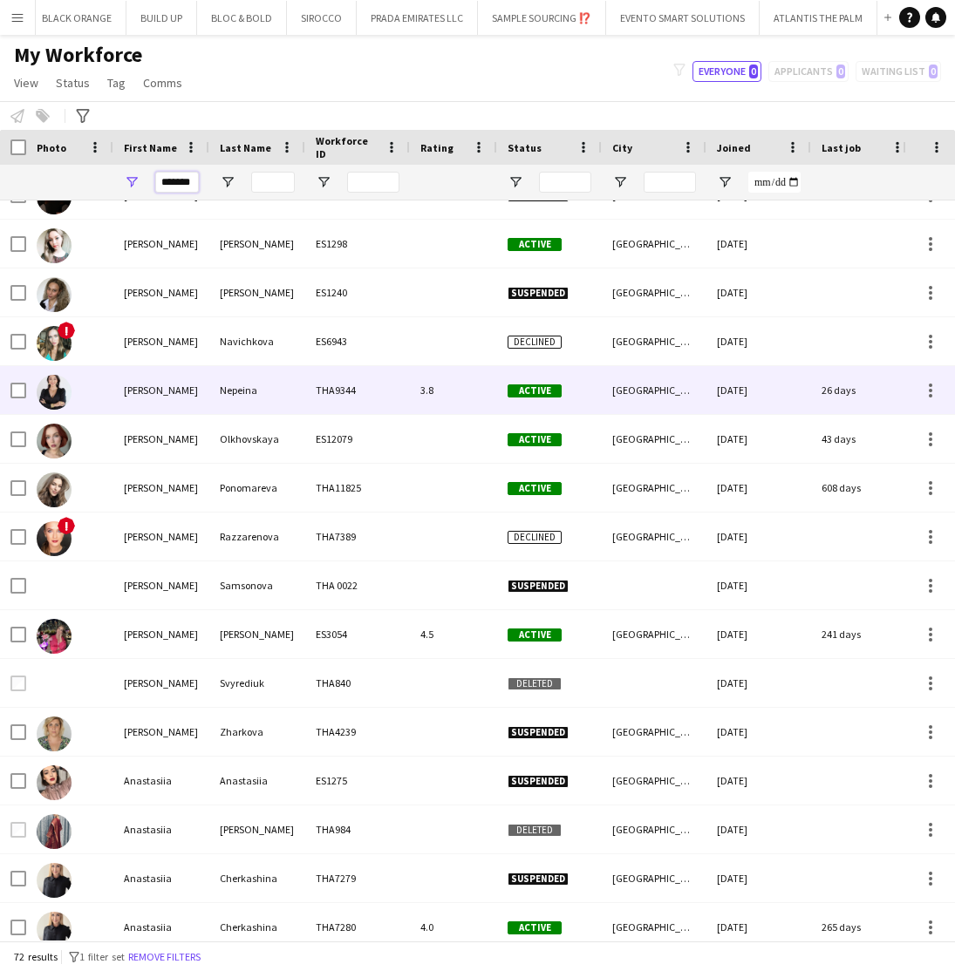
scroll to position [808, 0]
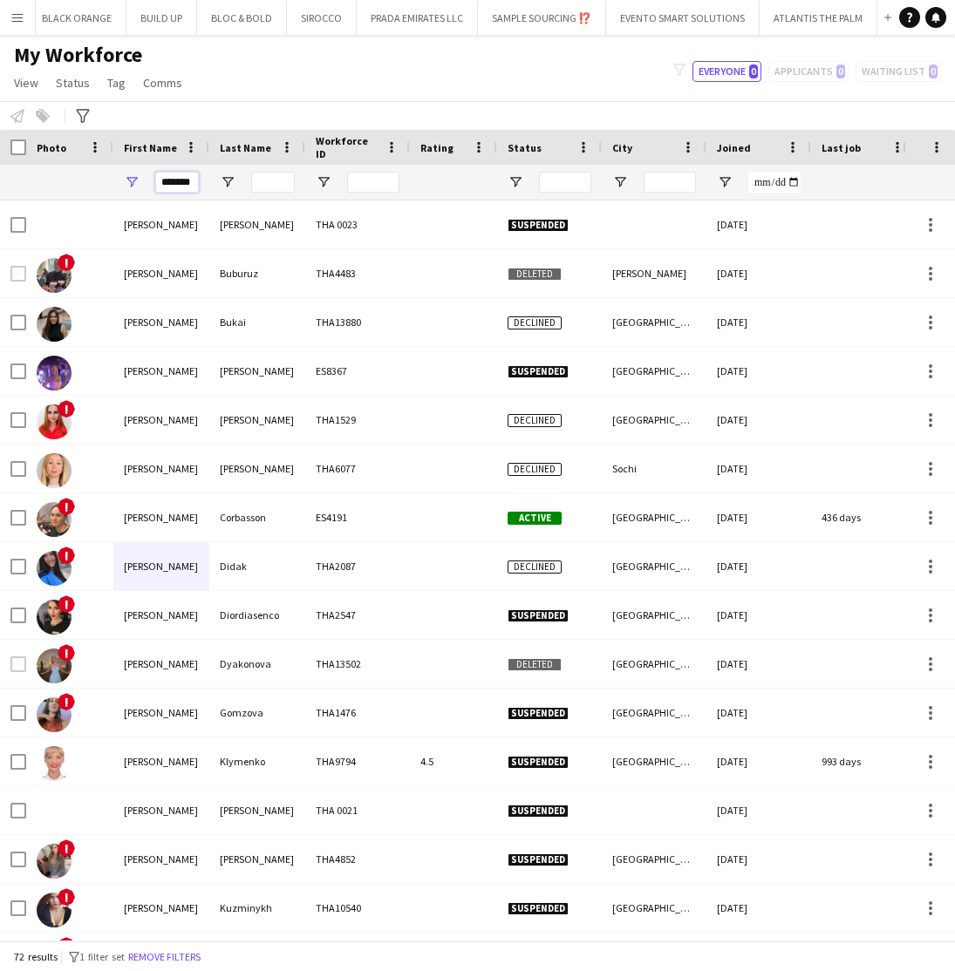
click at [183, 186] on input "*******" at bounding box center [177, 182] width 44 height 21
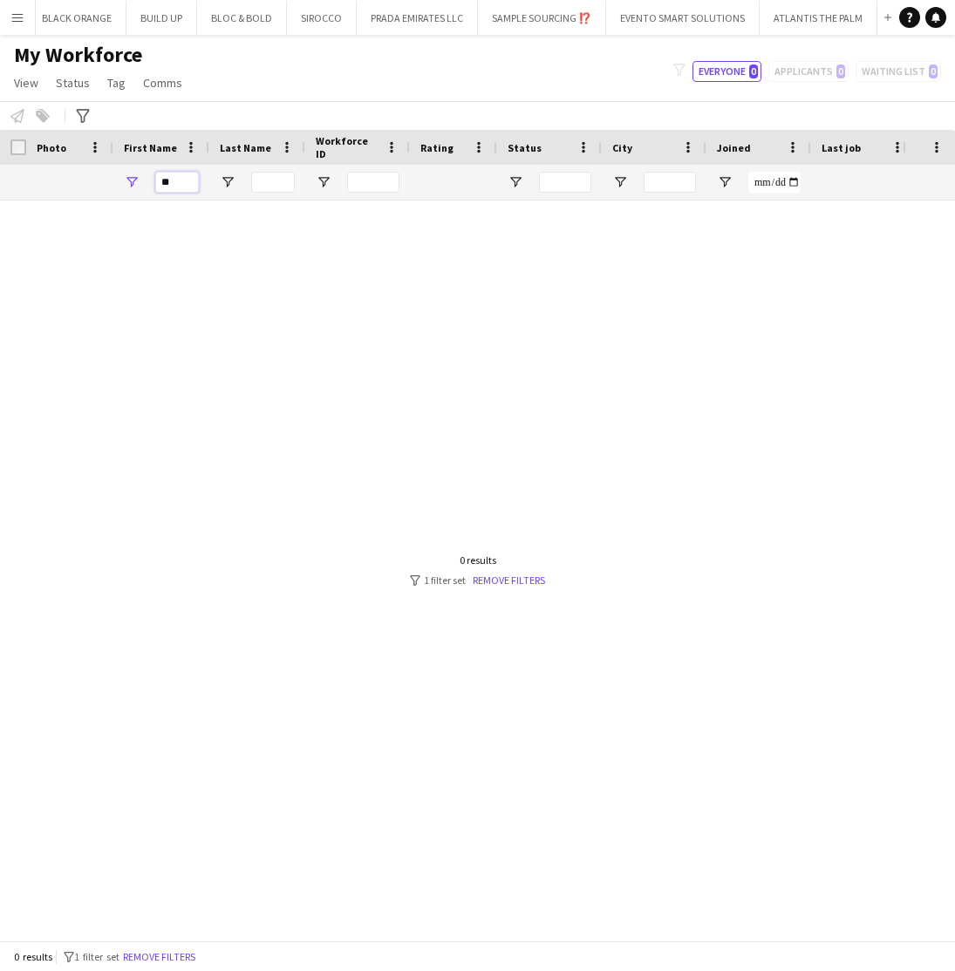
type input "*"
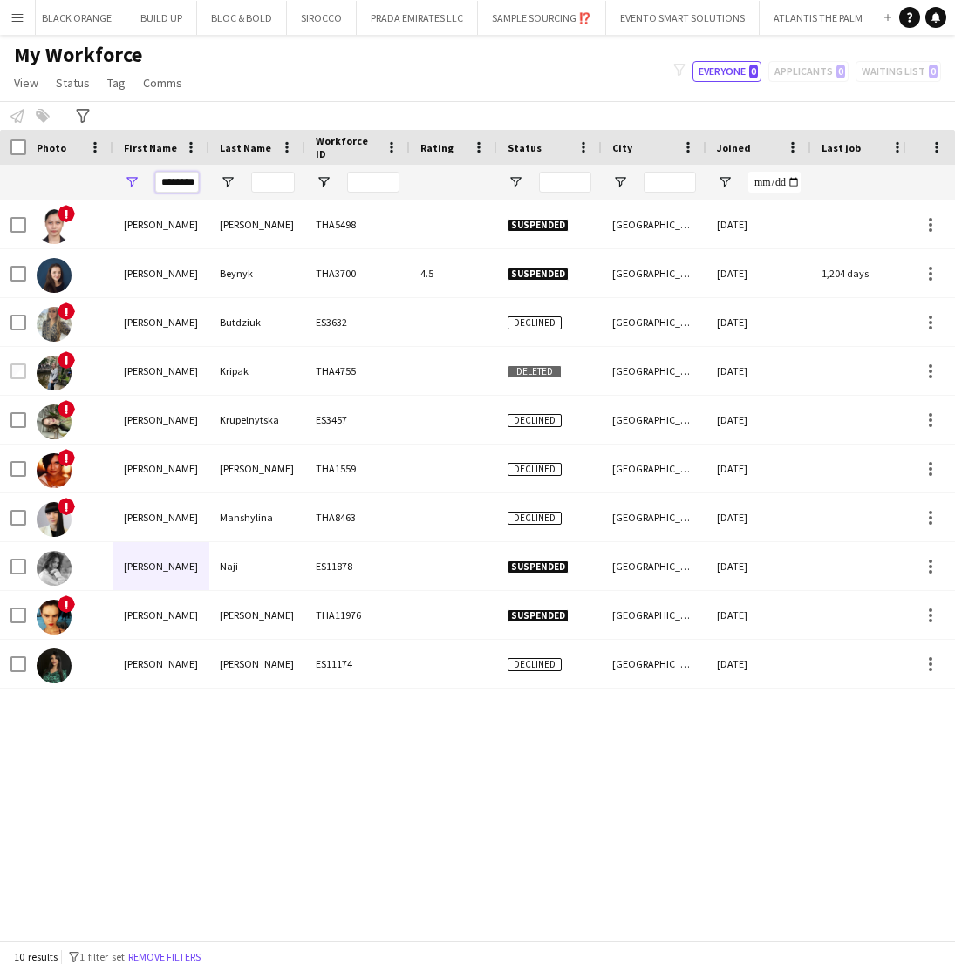
type input "********"
click at [201, 854] on div "! Hellena Viktoria Cortes THA5498 Suspended Dubai 14-04-2022 0 Self-employed Cr…" at bounding box center [451, 571] width 903 height 740
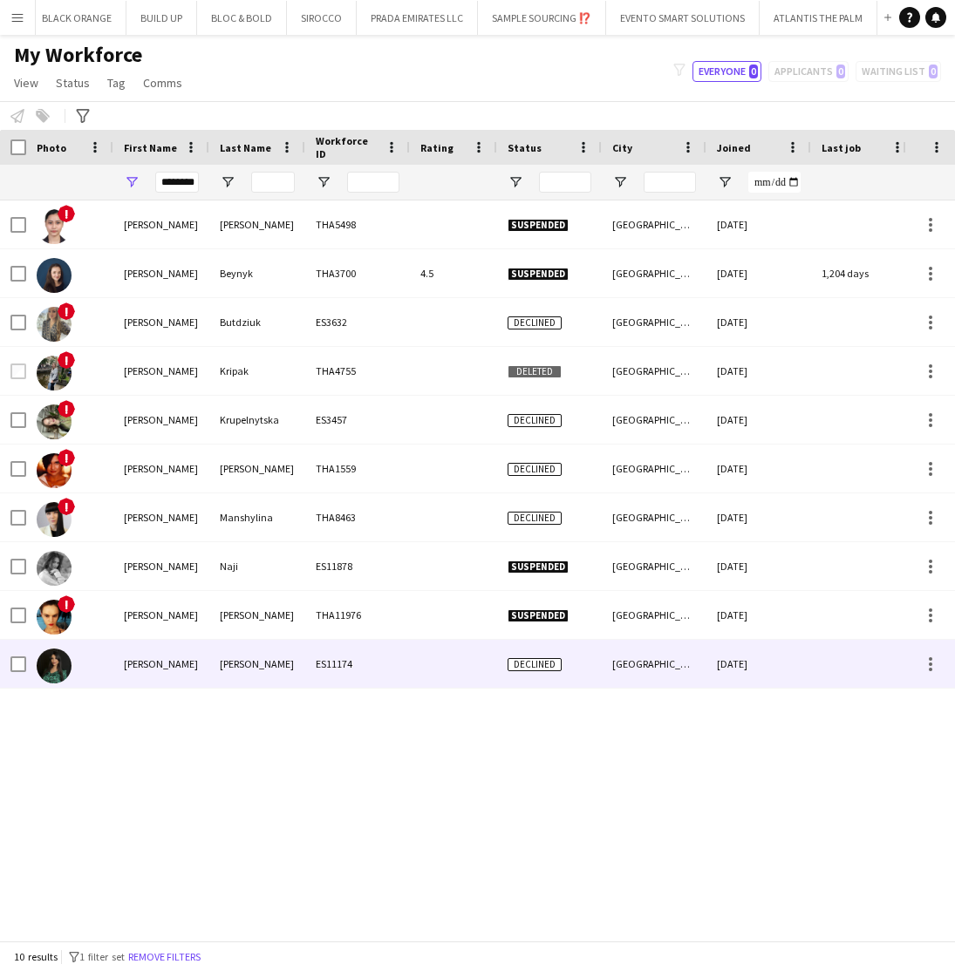
click at [243, 665] on div "[PERSON_NAME]" at bounding box center [257, 664] width 96 height 48
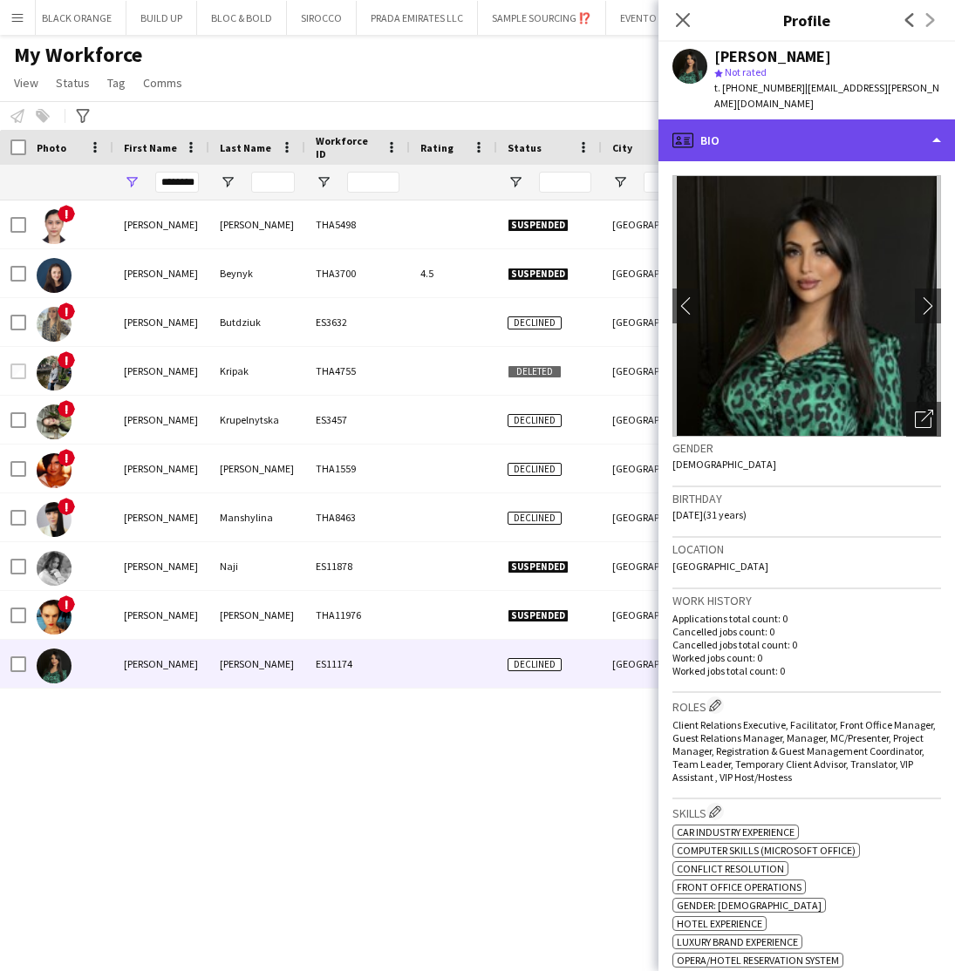
click at [869, 122] on div "profile Bio" at bounding box center [806, 140] width 296 height 42
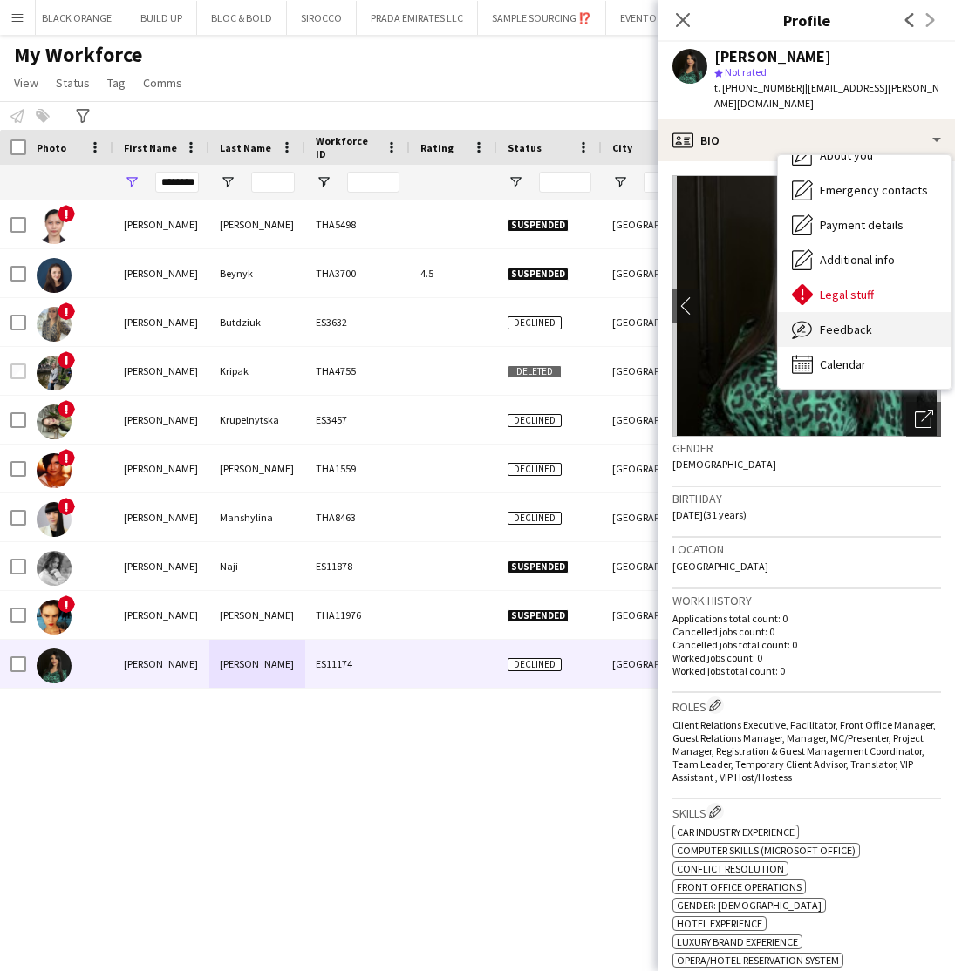
click at [842, 322] on span "Feedback" at bounding box center [846, 330] width 52 height 16
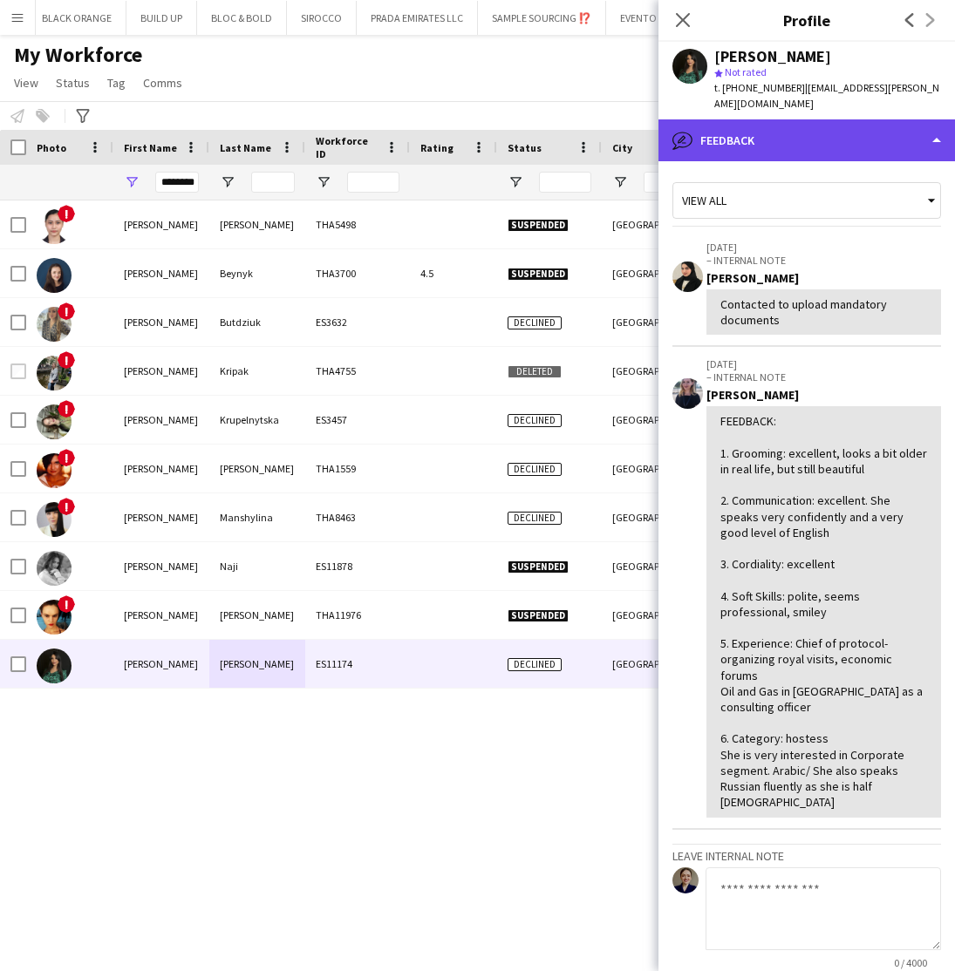
click at [852, 120] on div "bubble-pencil Feedback" at bounding box center [806, 140] width 296 height 42
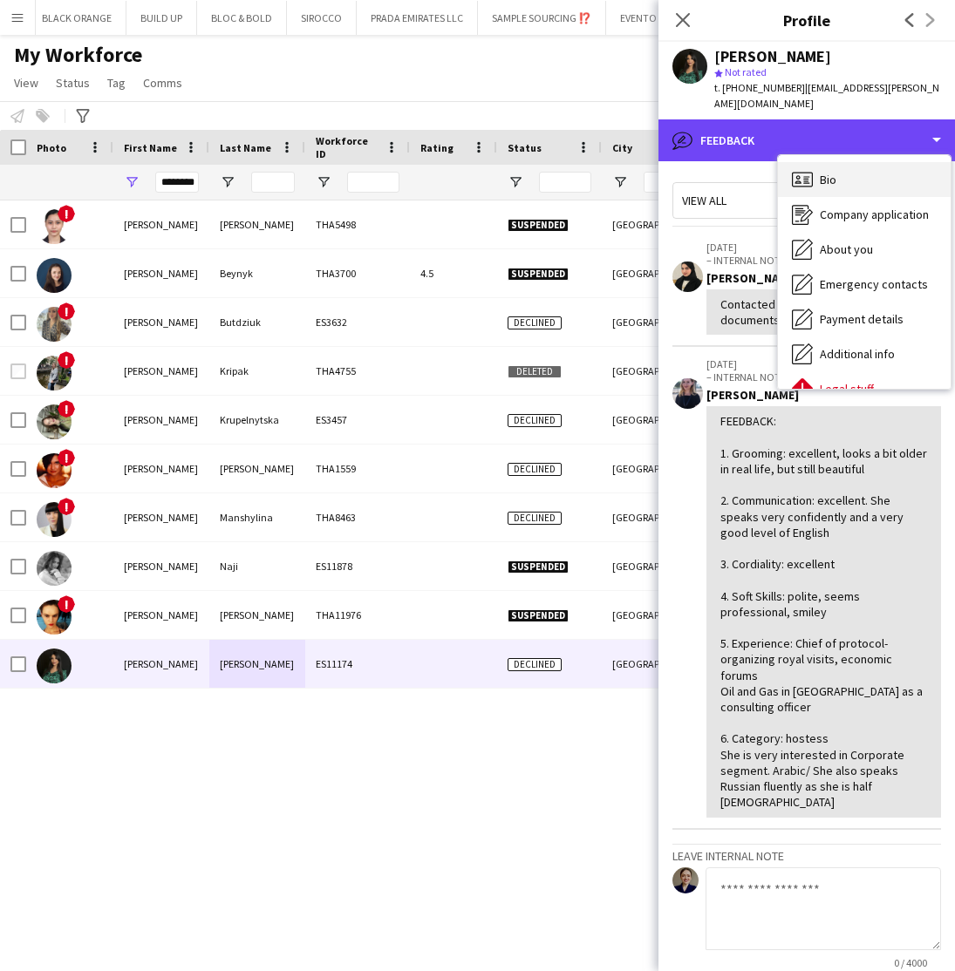
scroll to position [0, 0]
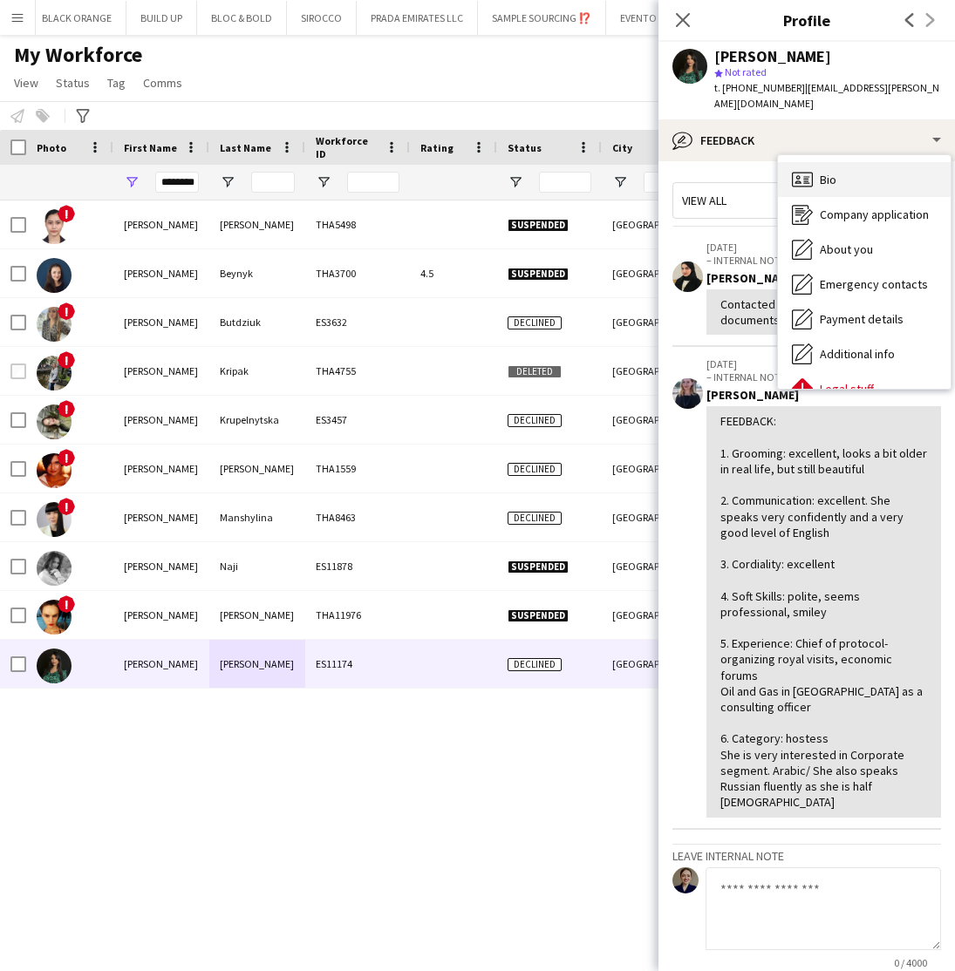
click at [831, 172] on span "Bio" at bounding box center [828, 180] width 17 height 16
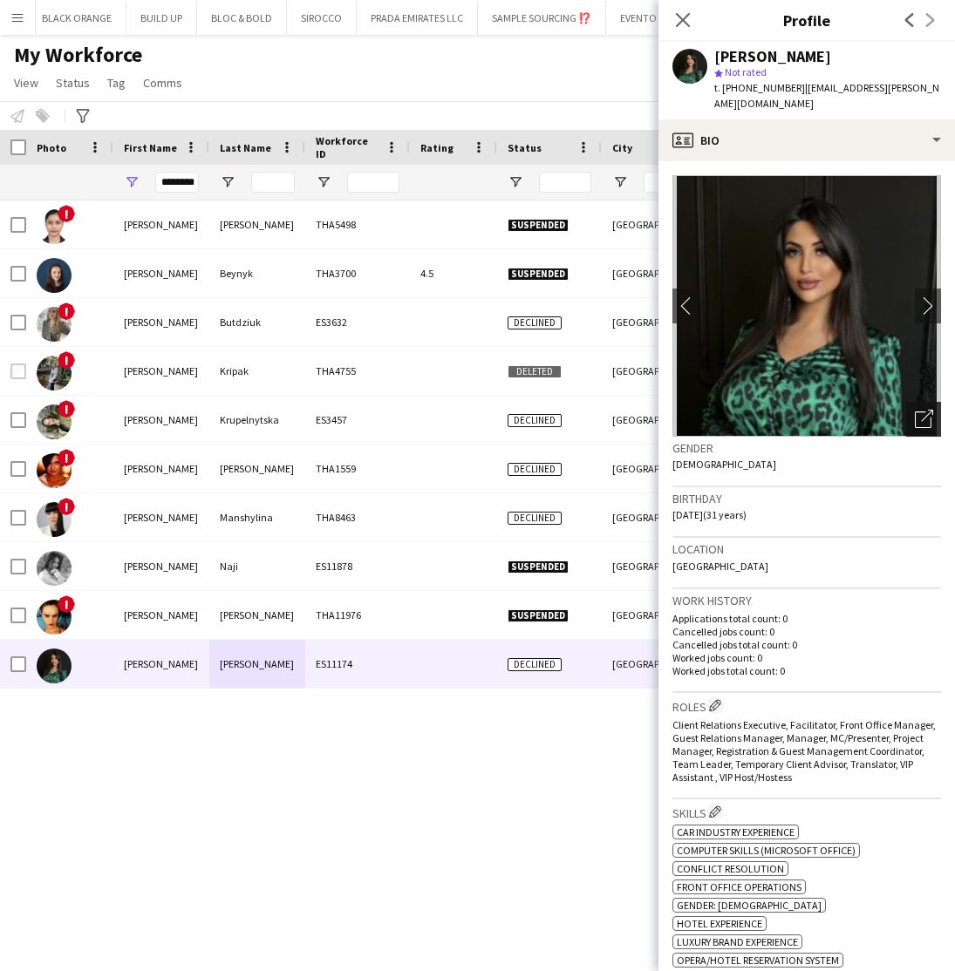
click at [917, 410] on icon "Open photos pop-in" at bounding box center [924, 419] width 18 height 18
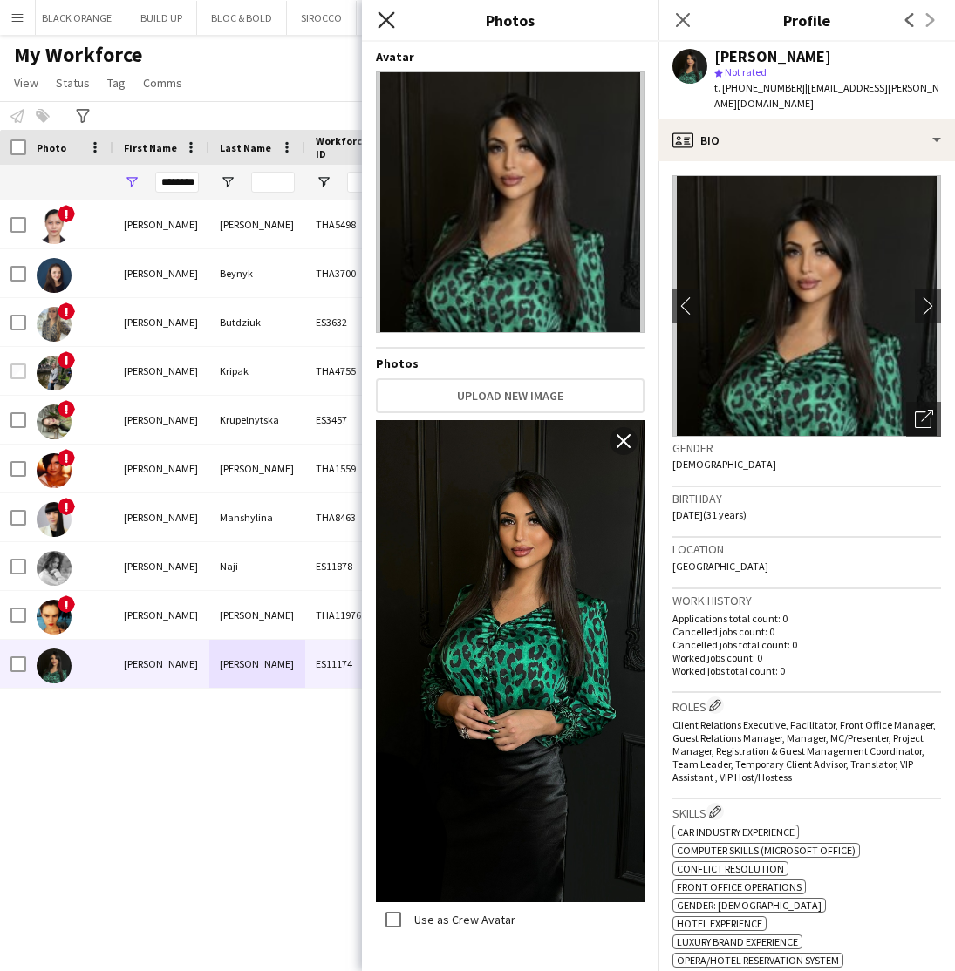
click at [379, 22] on icon "Close pop-in" at bounding box center [386, 19] width 17 height 17
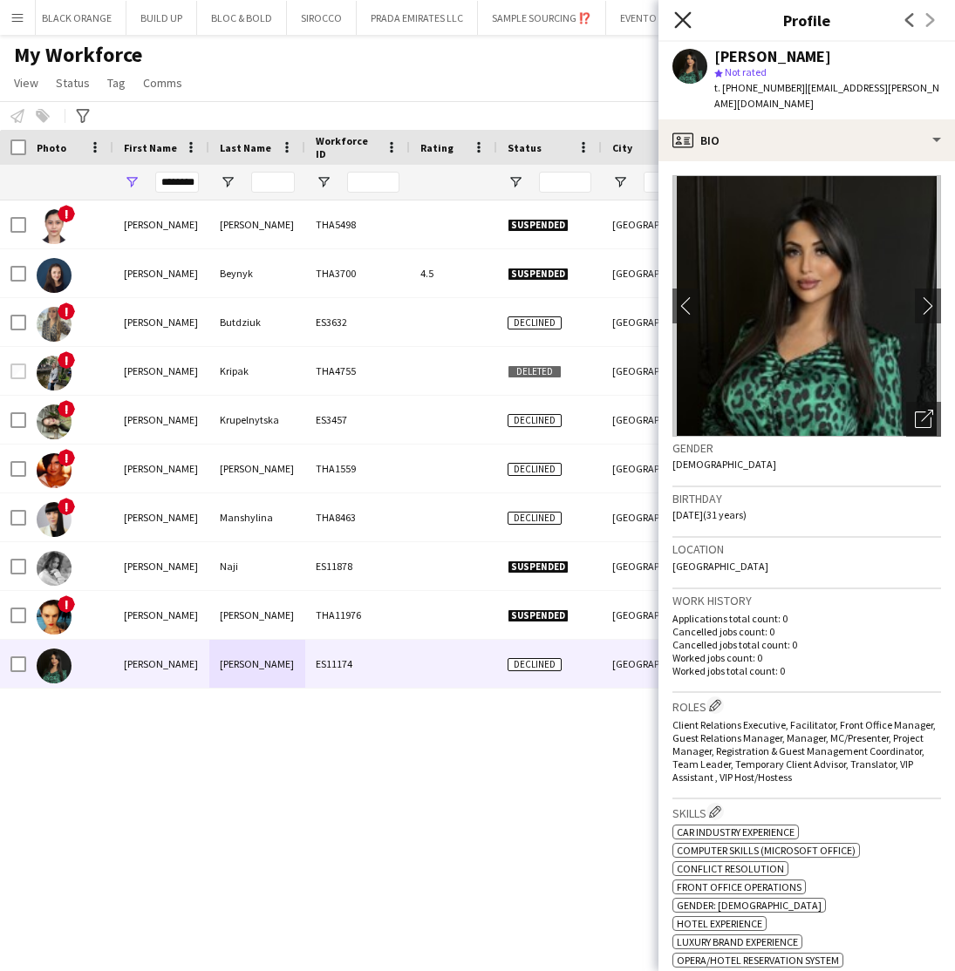
click at [678, 21] on icon "Close pop-in" at bounding box center [682, 19] width 17 height 17
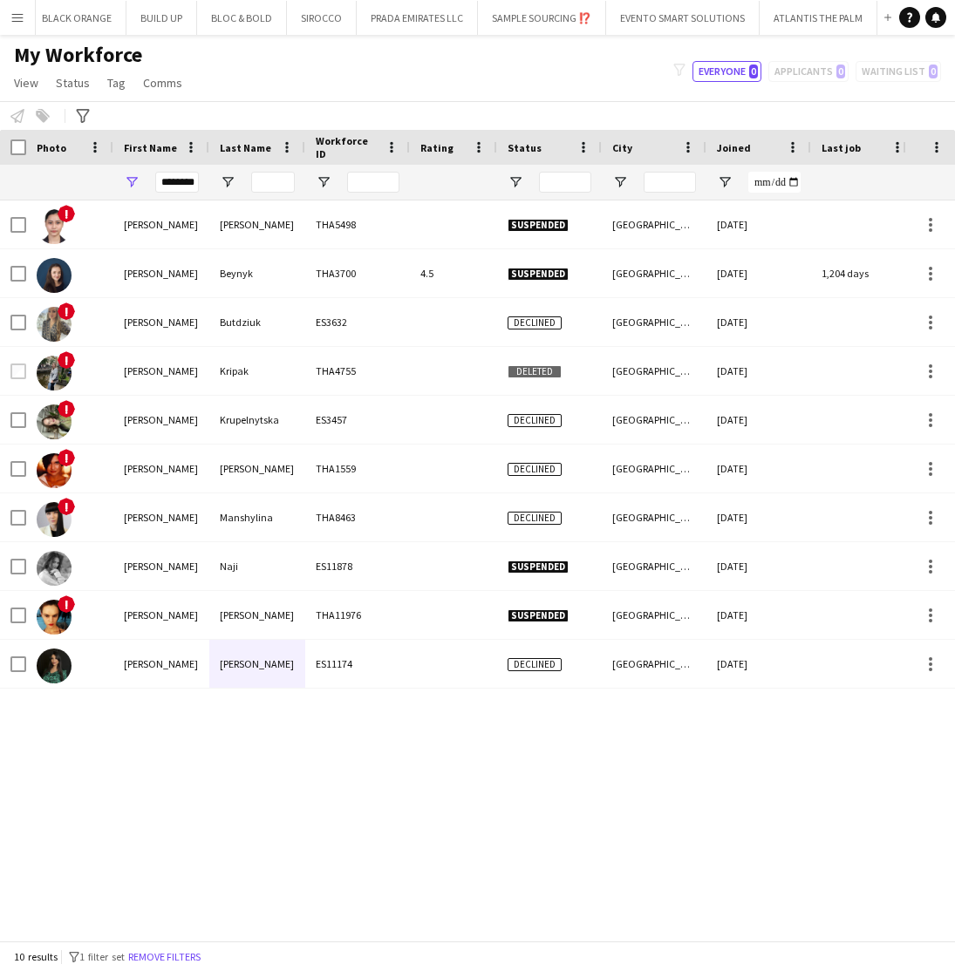
click at [628, 88] on div "My Workforce View Views Default view New view Update view Delete view Edit name…" at bounding box center [477, 71] width 955 height 59
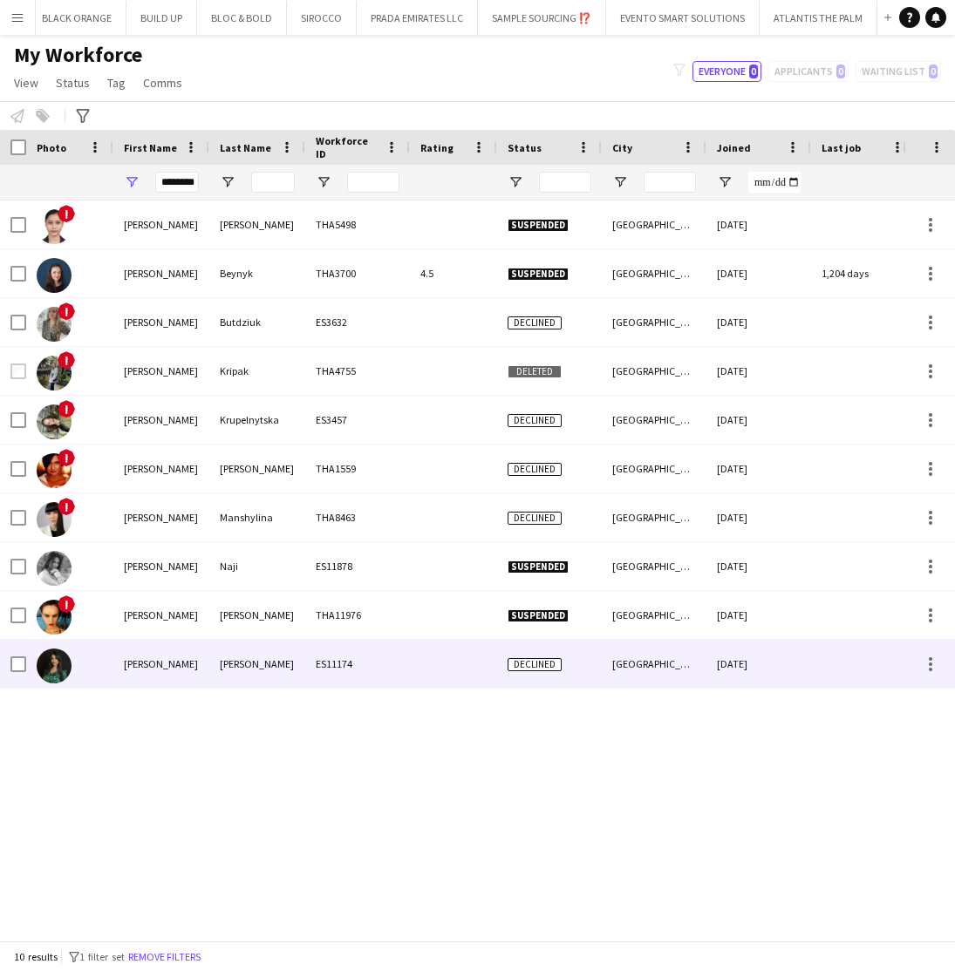
click at [212, 669] on div "[PERSON_NAME]" at bounding box center [257, 664] width 96 height 48
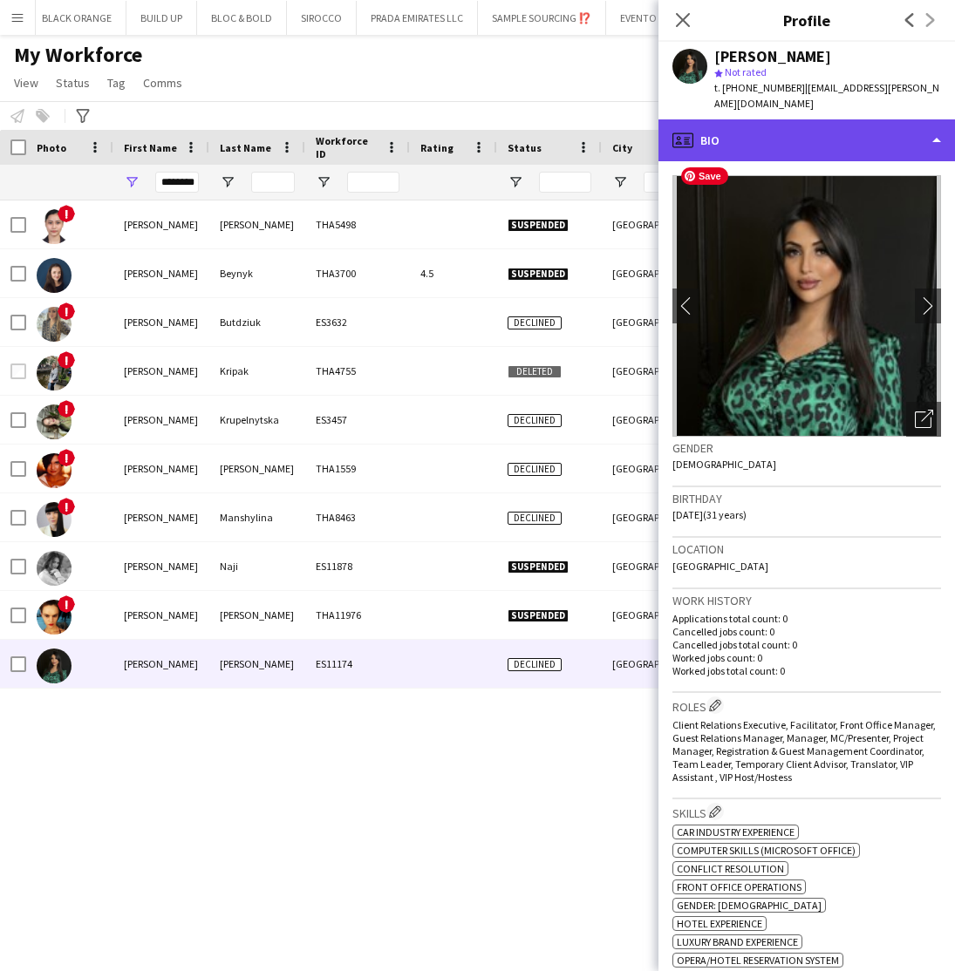
click at [859, 121] on div "profile Bio" at bounding box center [806, 140] width 296 height 42
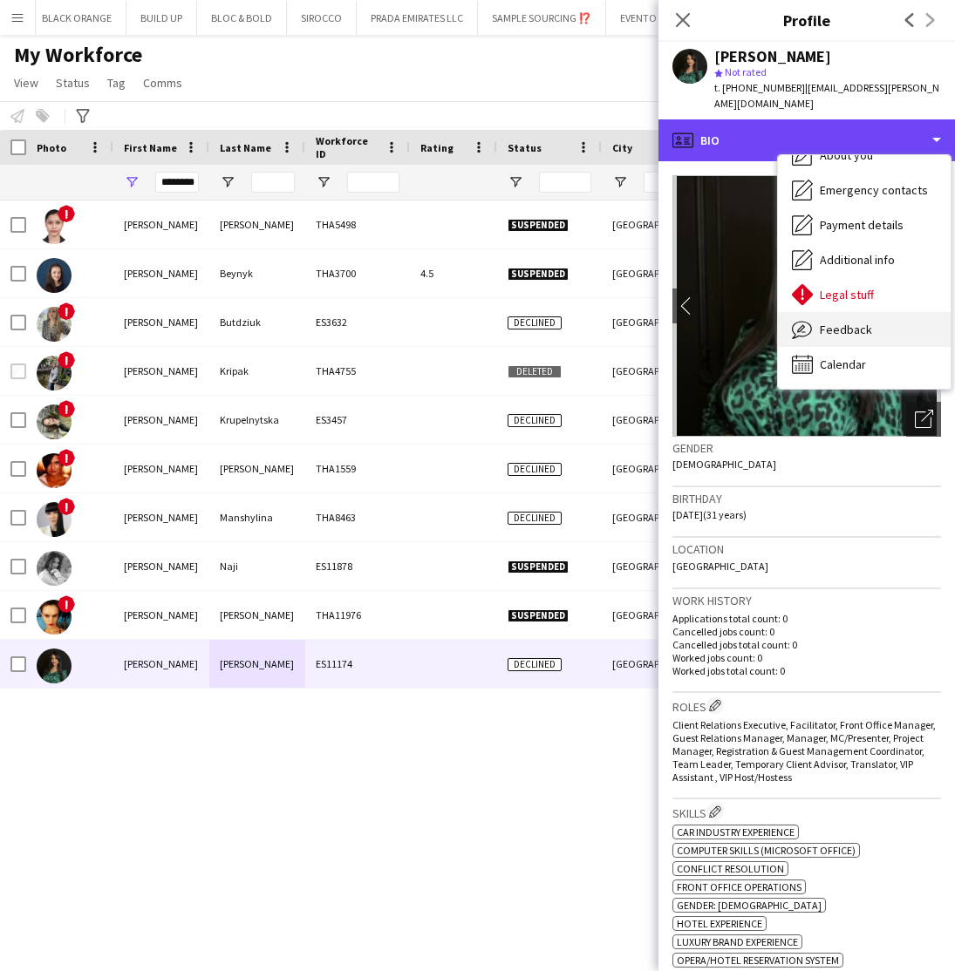
scroll to position [94, 0]
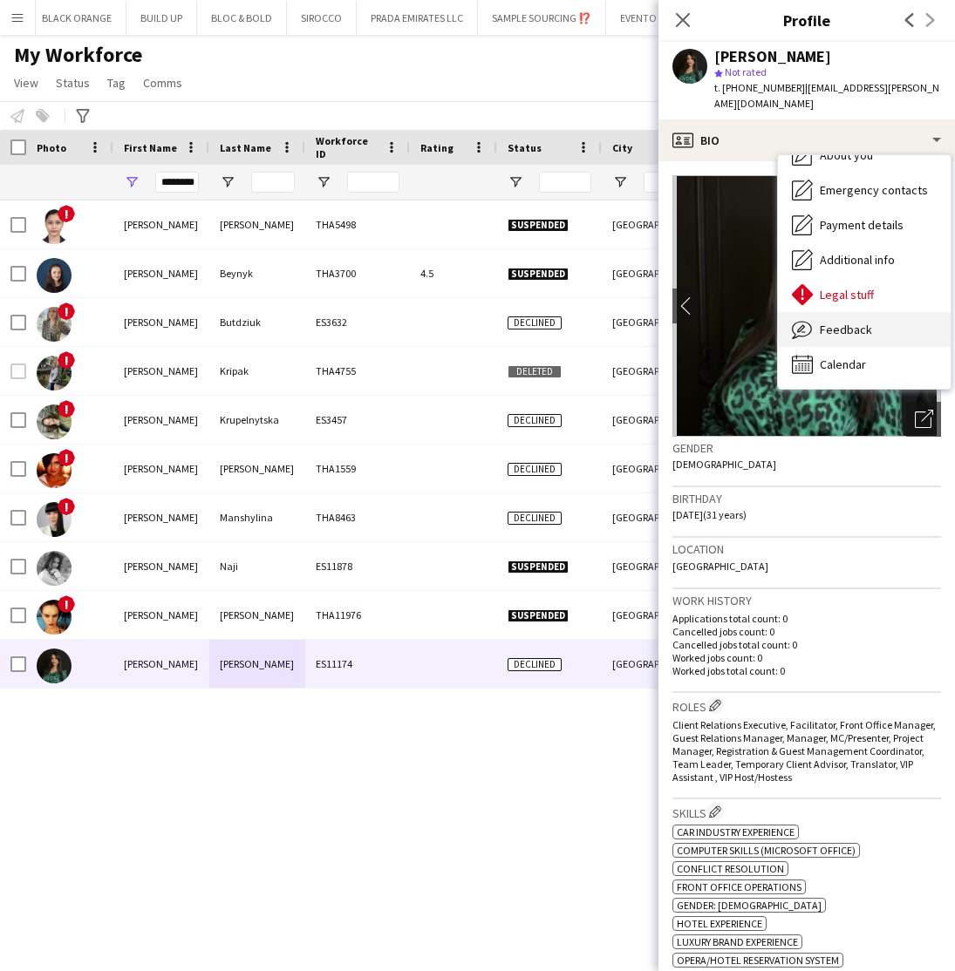
click at [833, 322] on span "Feedback" at bounding box center [846, 330] width 52 height 16
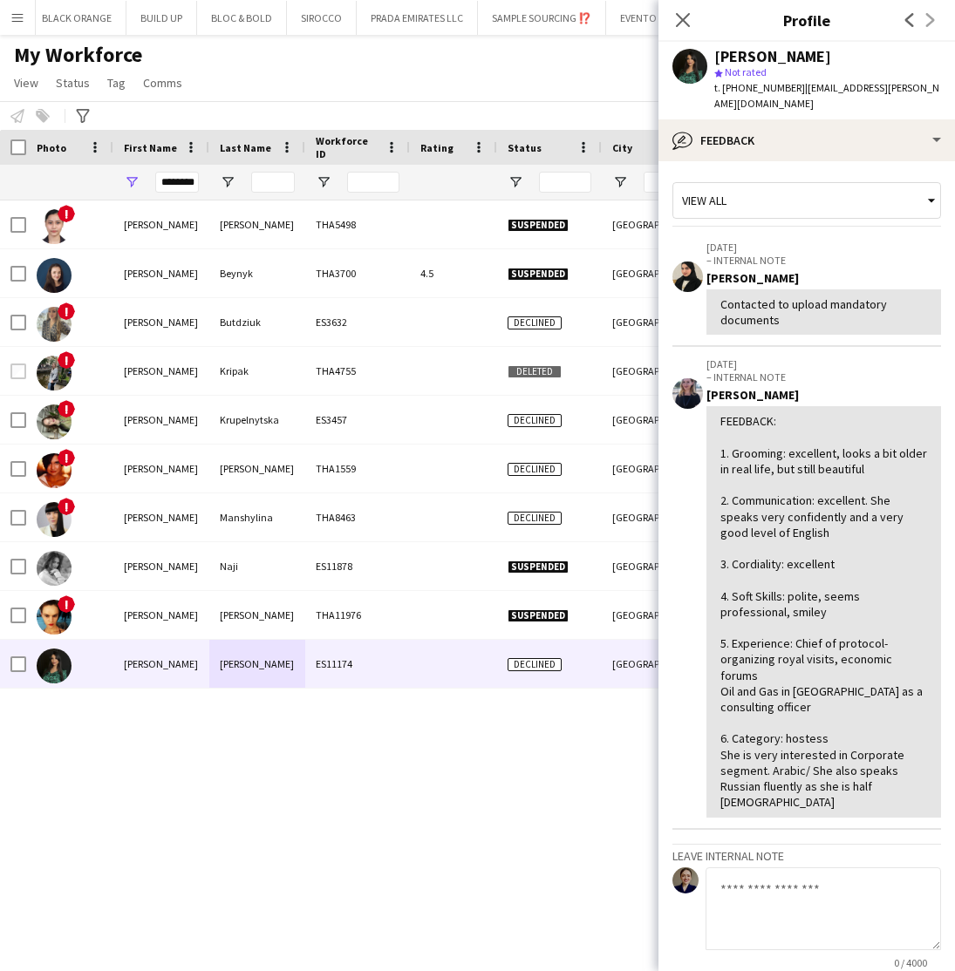
scroll to position [78, 0]
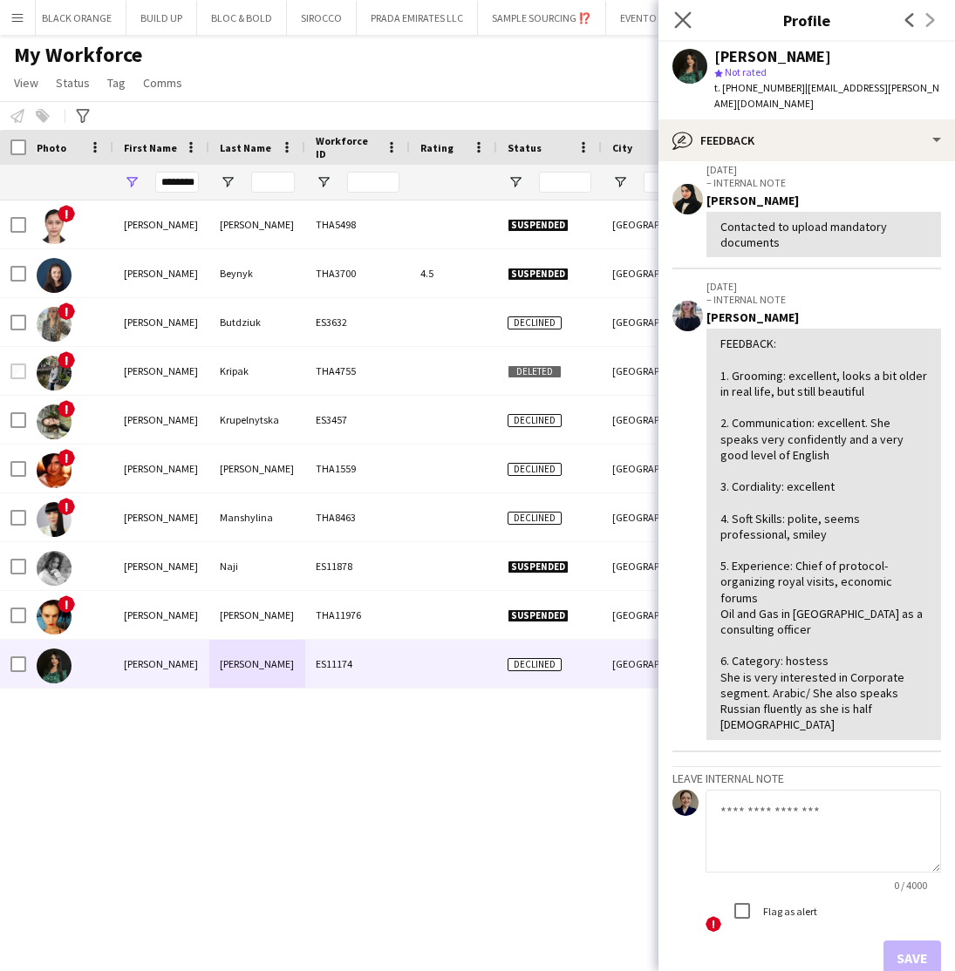
click at [681, 31] on app-icon "Close pop-in" at bounding box center [683, 20] width 25 height 25
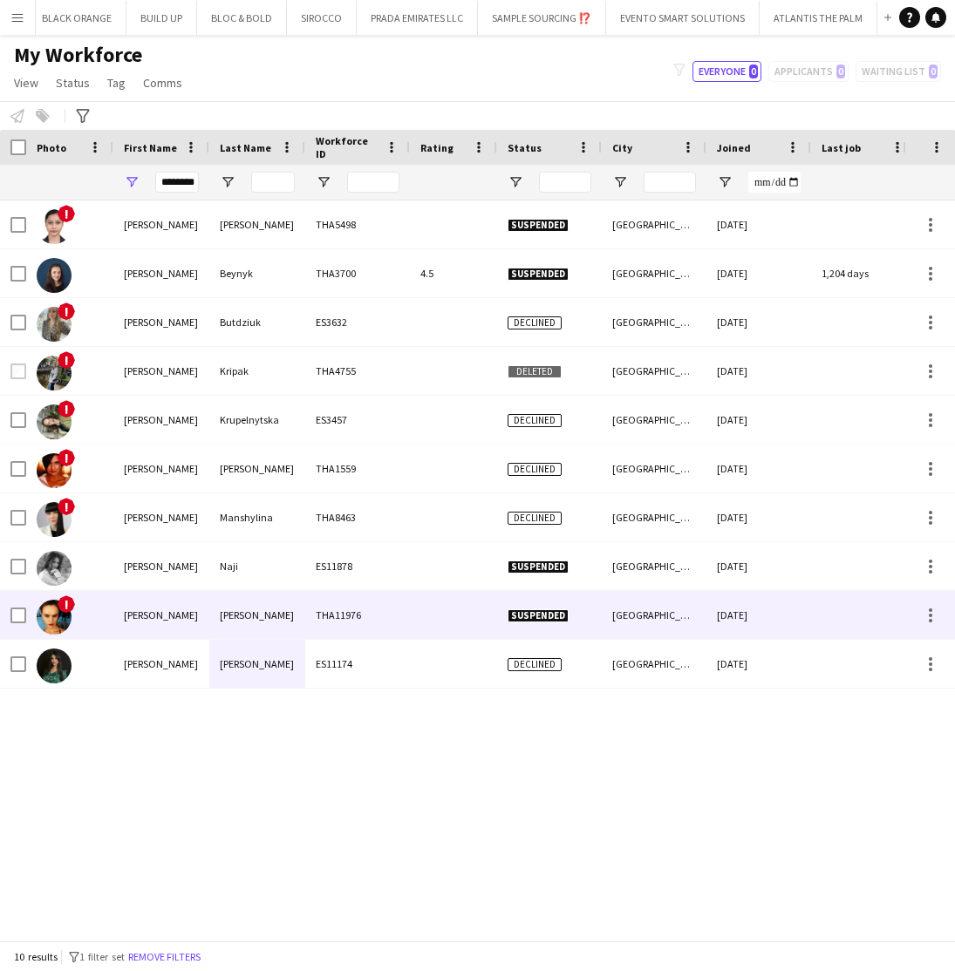
click at [189, 619] on div "[PERSON_NAME]" at bounding box center [161, 615] width 96 height 48
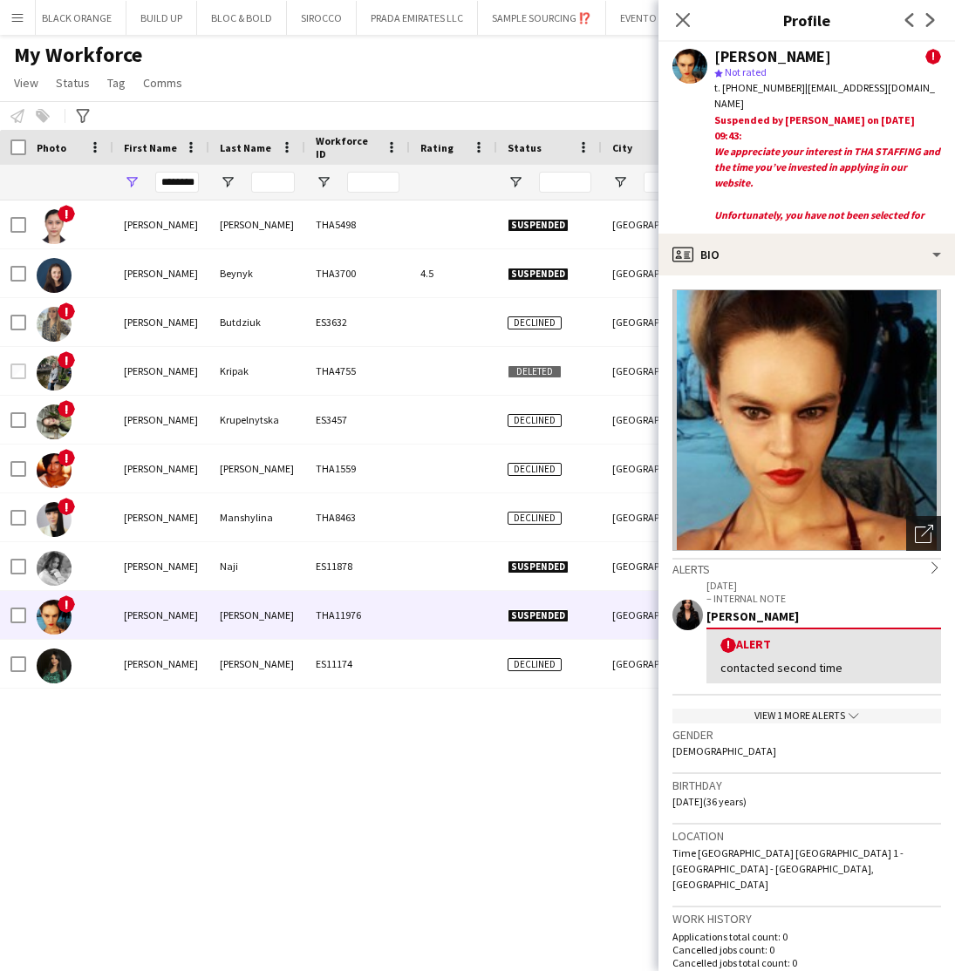
click at [915, 532] on icon at bounding box center [923, 535] width 17 height 17
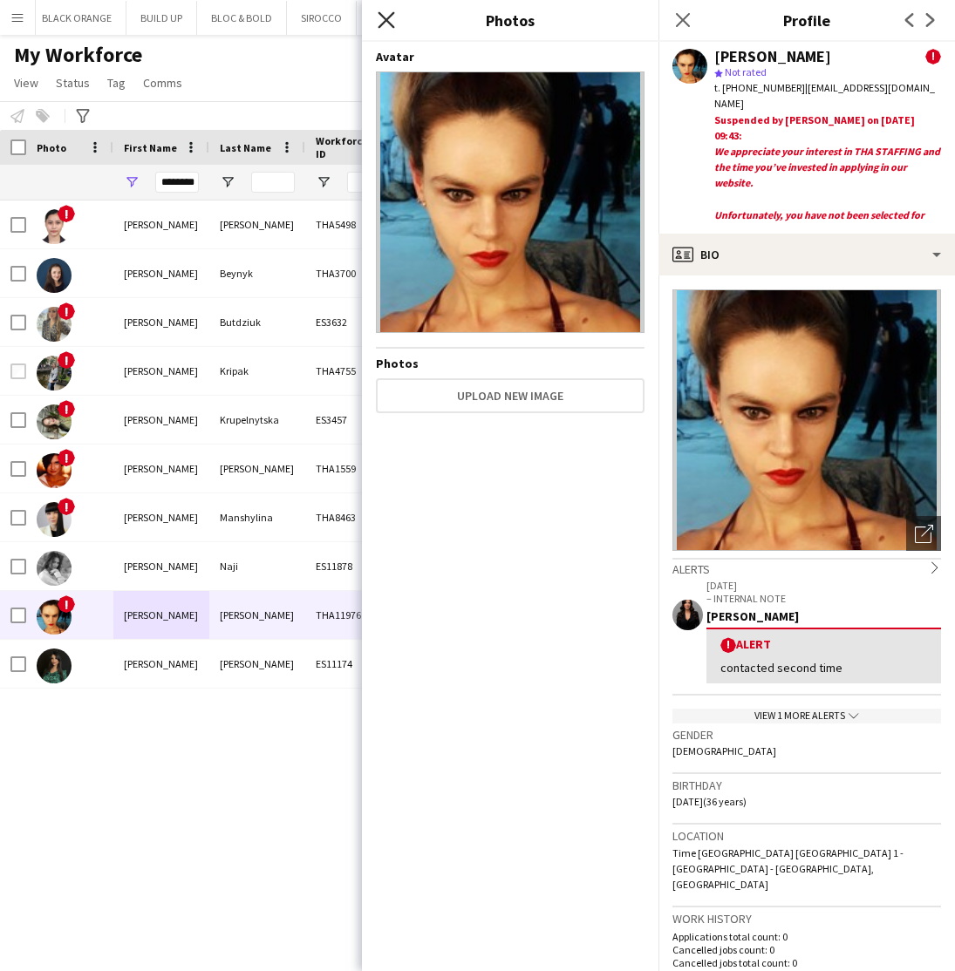
click at [387, 28] on icon "Close pop-in" at bounding box center [386, 19] width 17 height 17
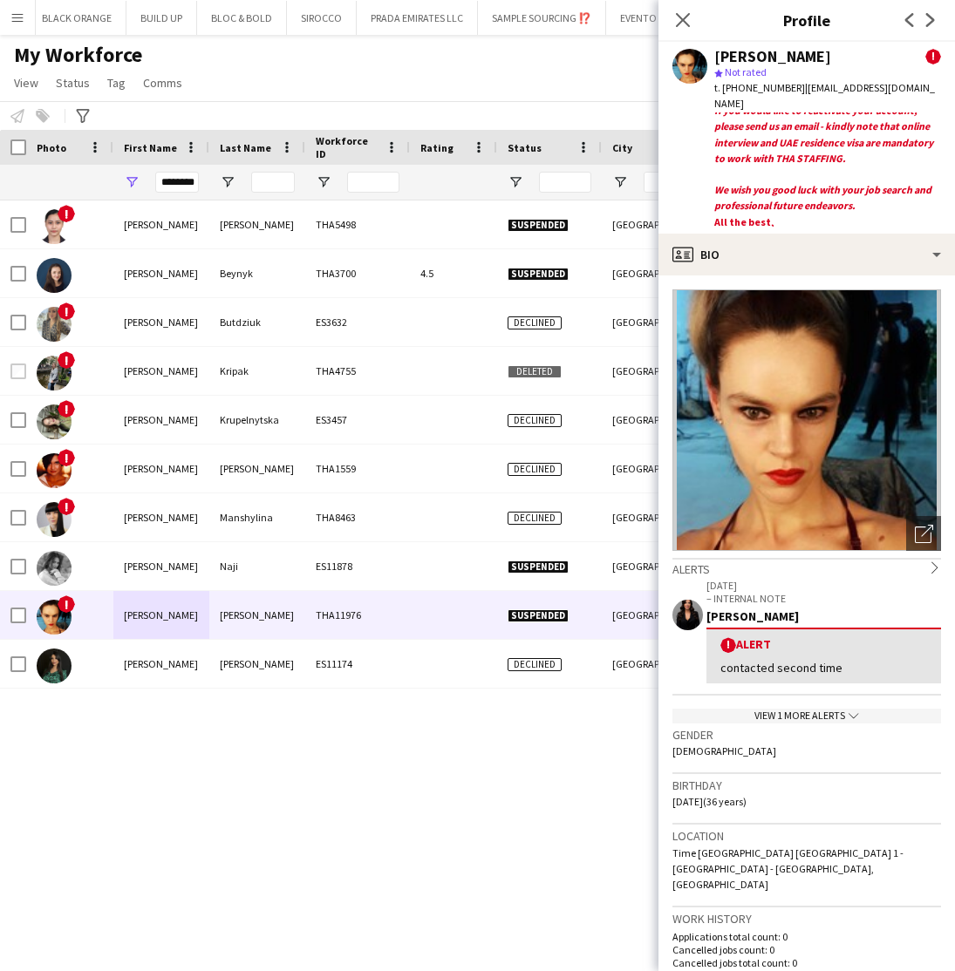
scroll to position [215, 0]
click at [683, 21] on icon at bounding box center [682, 19] width 17 height 17
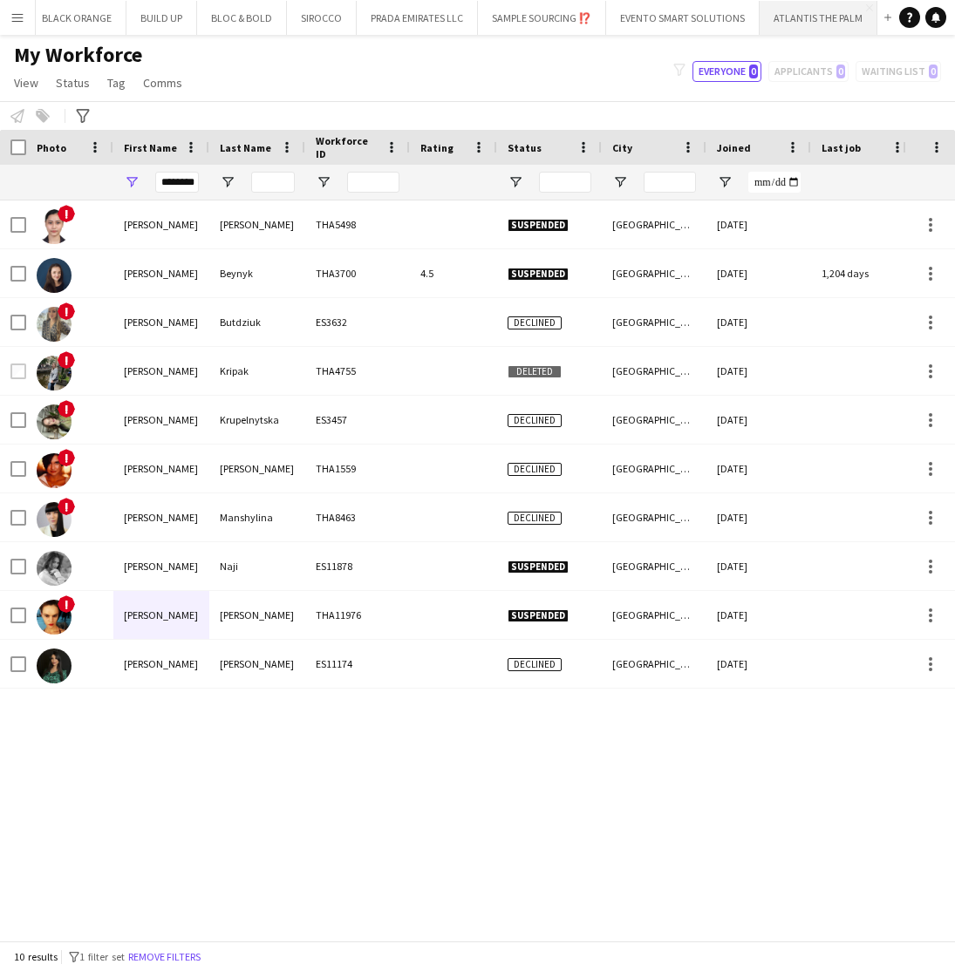
click at [814, 21] on button "ATLANTIS THE PALM Close" at bounding box center [819, 18] width 118 height 34
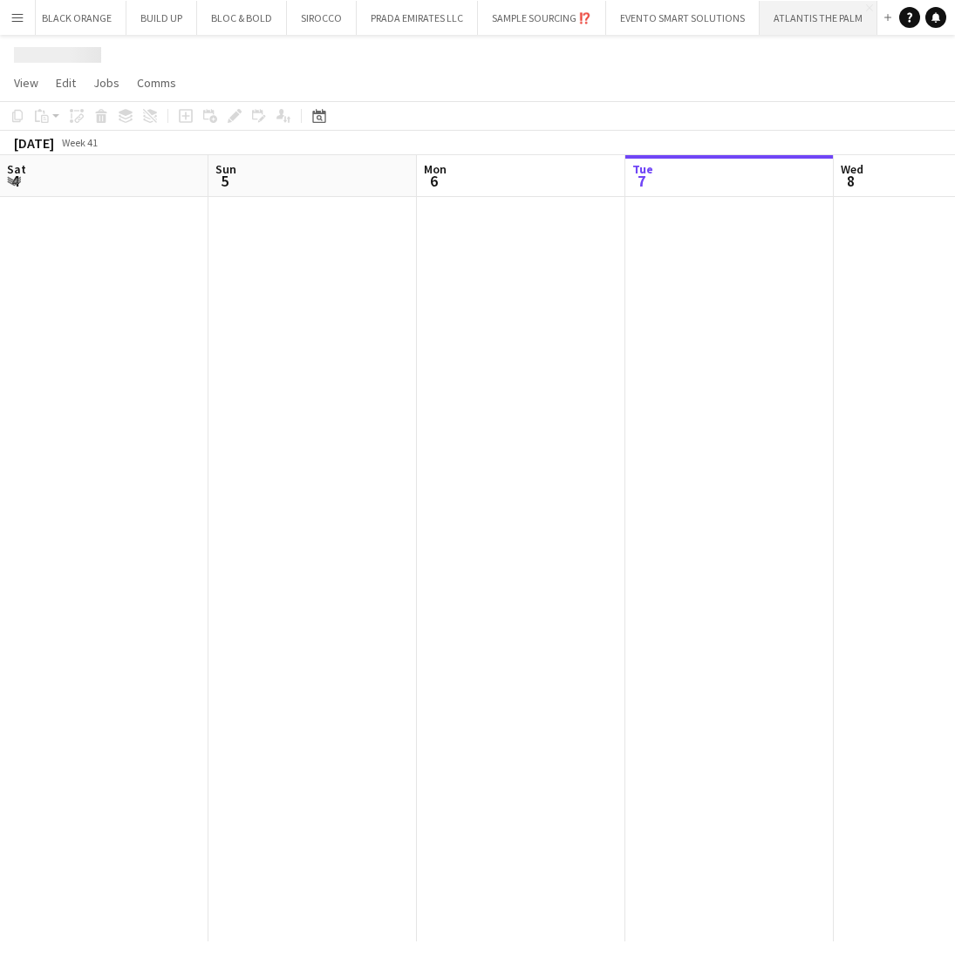
scroll to position [0, 417]
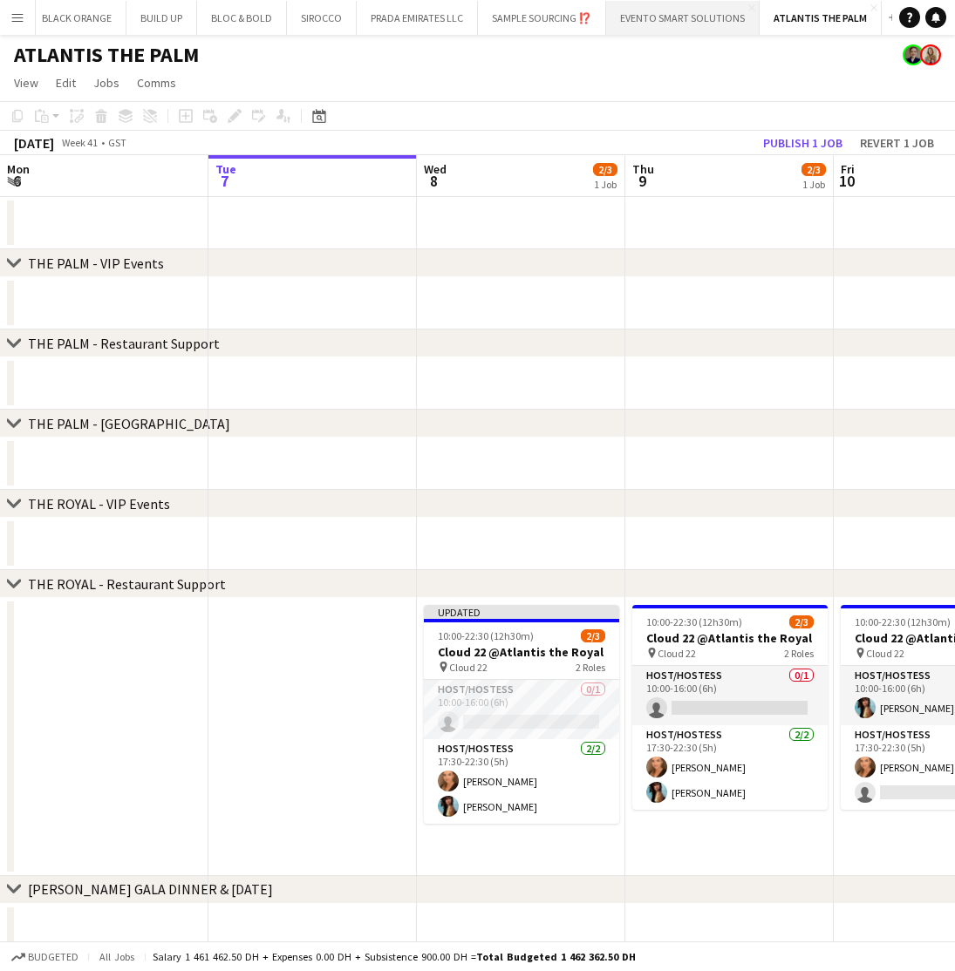
click at [654, 16] on button "EVENTO SMART SOLUTIONS Close" at bounding box center [682, 18] width 153 height 34
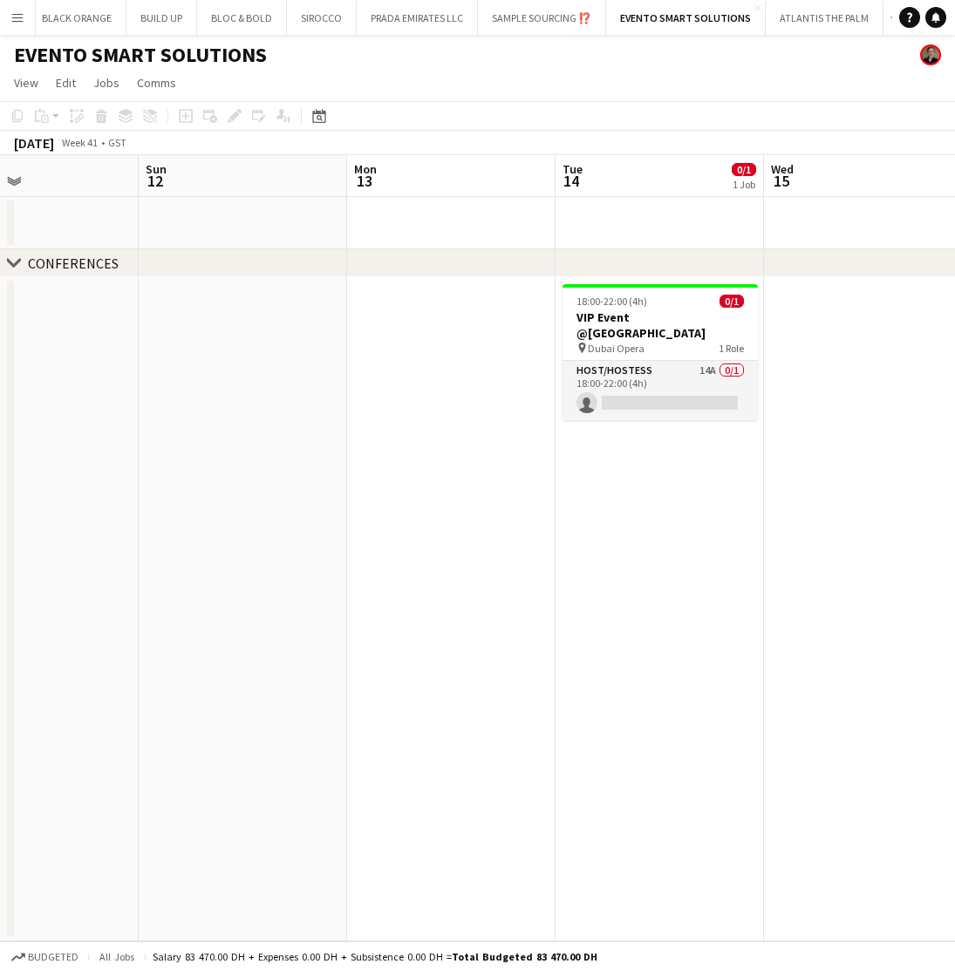
scroll to position [0, 712]
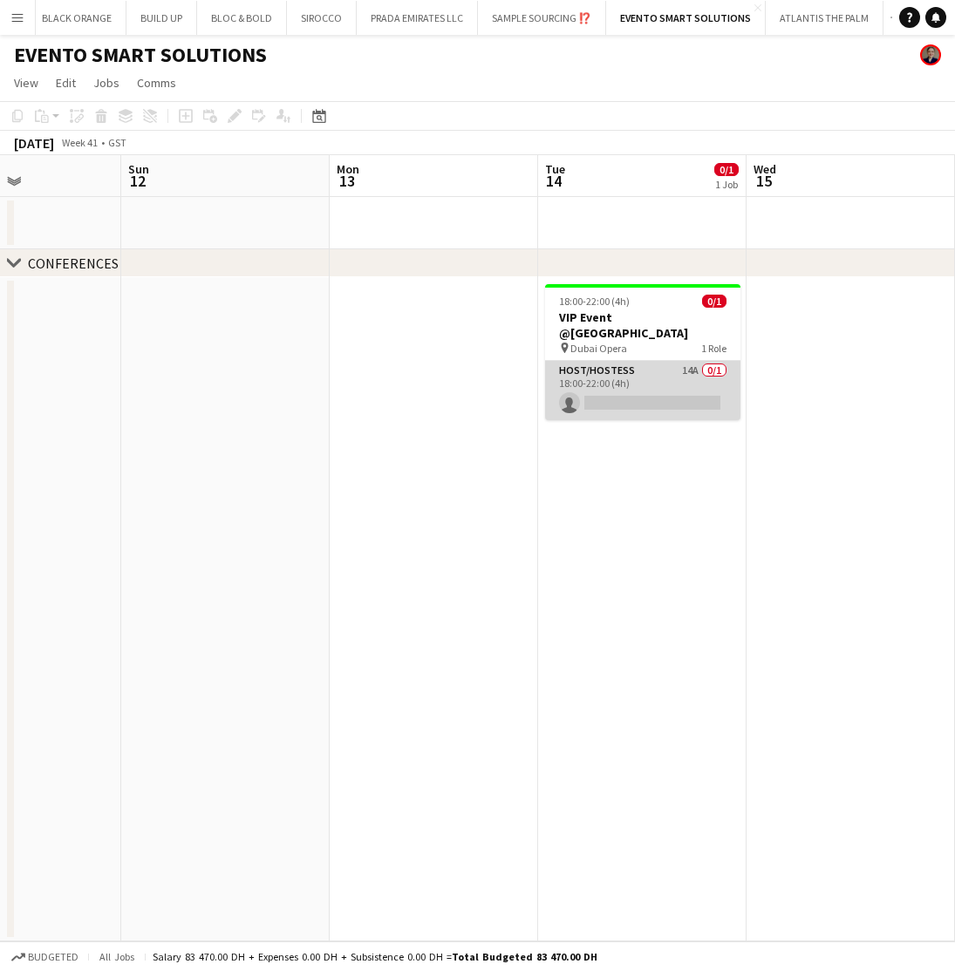
click at [646, 382] on app-card-role "Host/Hostess 14A 0/1 18:00-22:00 (4h) single-neutral-actions" at bounding box center [642, 390] width 195 height 59
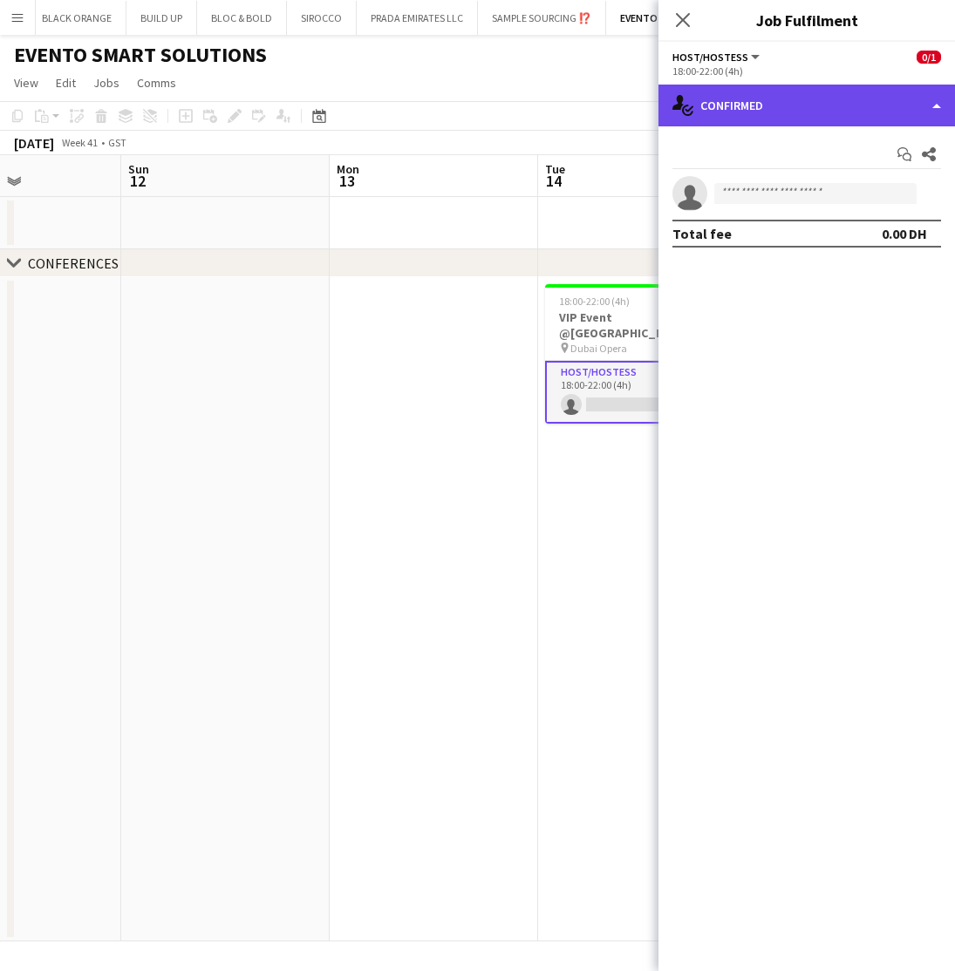
click at [874, 120] on div "single-neutral-actions-check-2 Confirmed" at bounding box center [806, 106] width 296 height 42
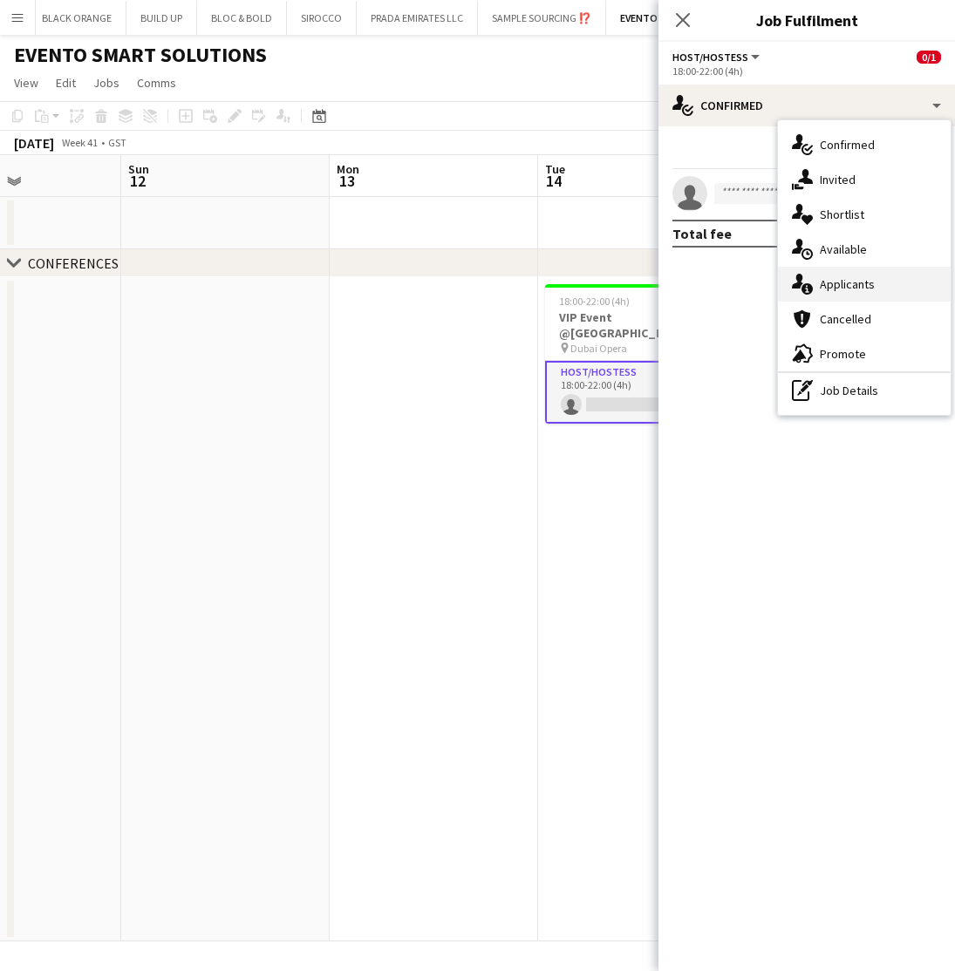
click at [843, 278] on span "Applicants" at bounding box center [847, 284] width 55 height 16
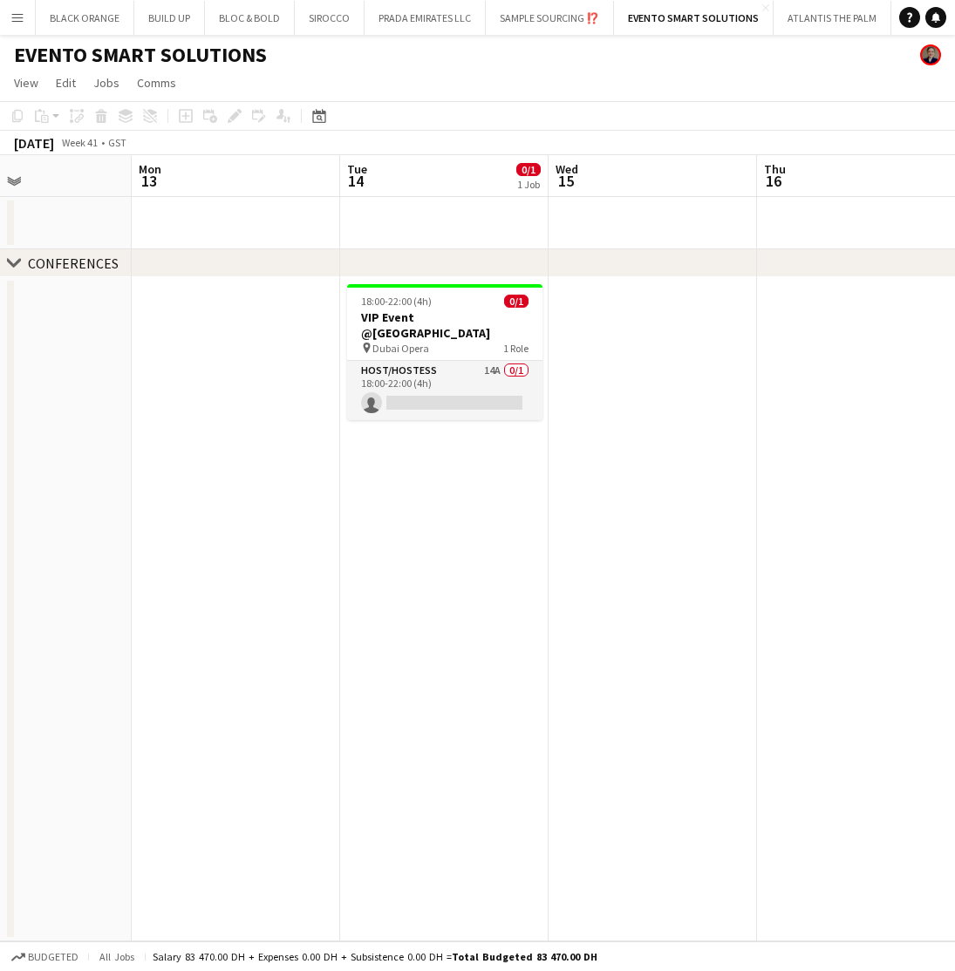
scroll to position [0, 715]
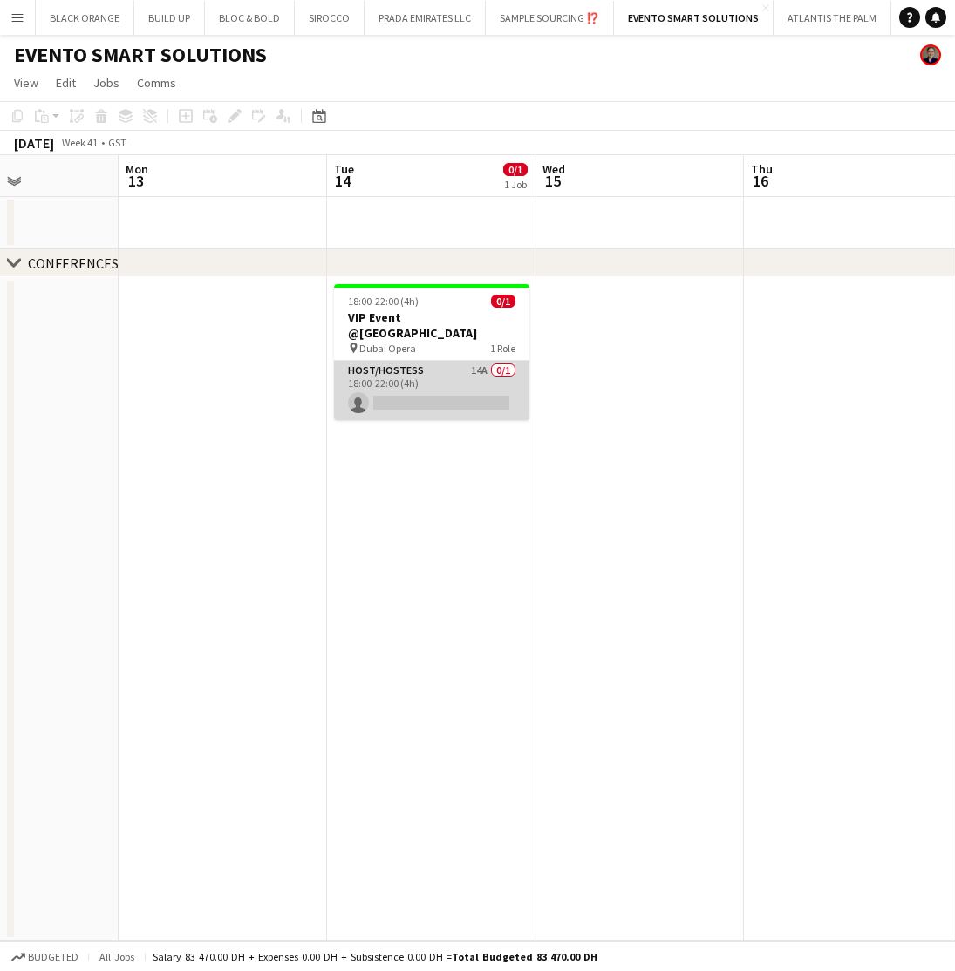
click at [420, 375] on app-card-role "Host/Hostess 14A 0/1 18:00-22:00 (4h) single-neutral-actions" at bounding box center [431, 390] width 195 height 59
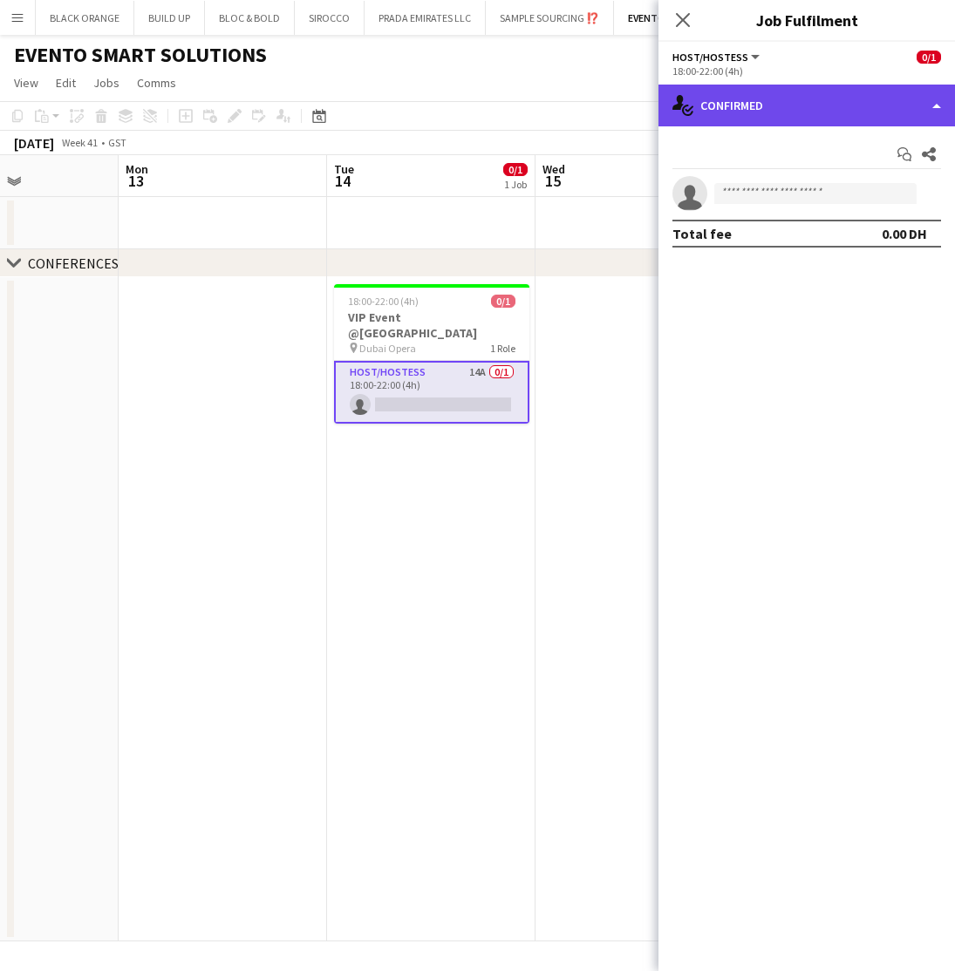
click at [793, 113] on div "single-neutral-actions-check-2 Confirmed" at bounding box center [806, 106] width 296 height 42
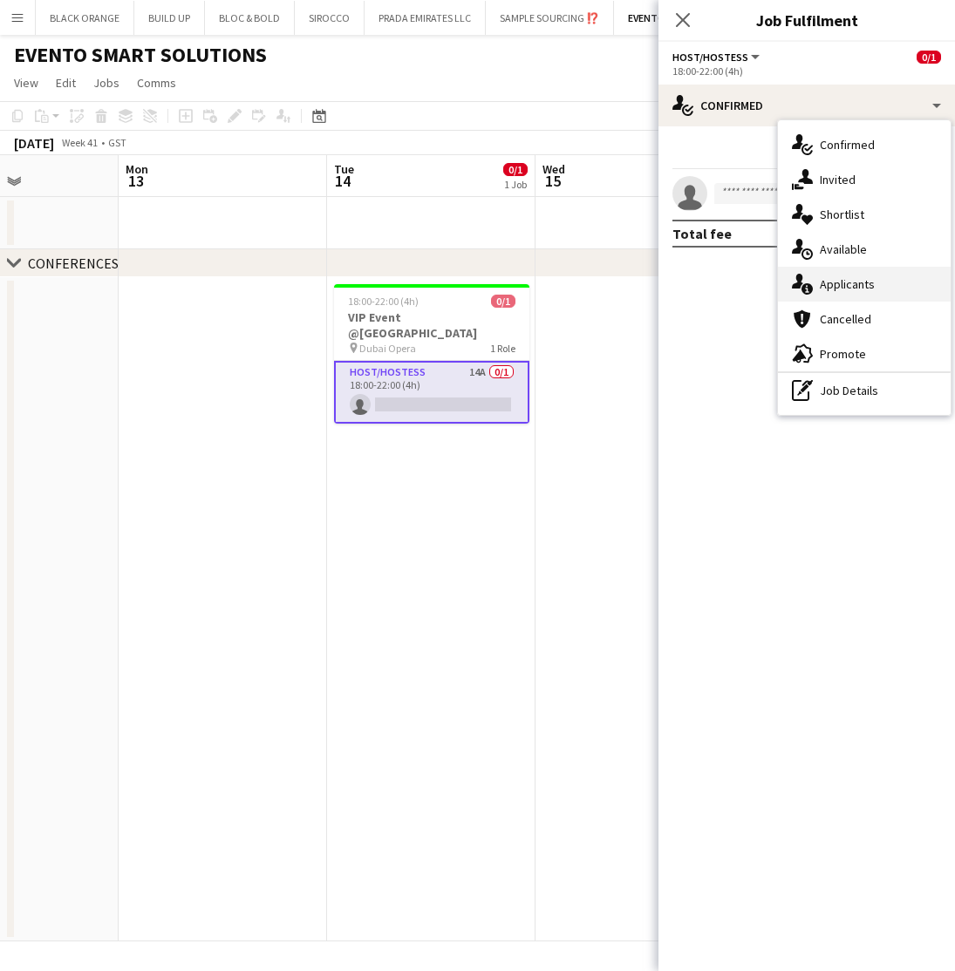
click at [831, 283] on span "Applicants" at bounding box center [847, 284] width 55 height 16
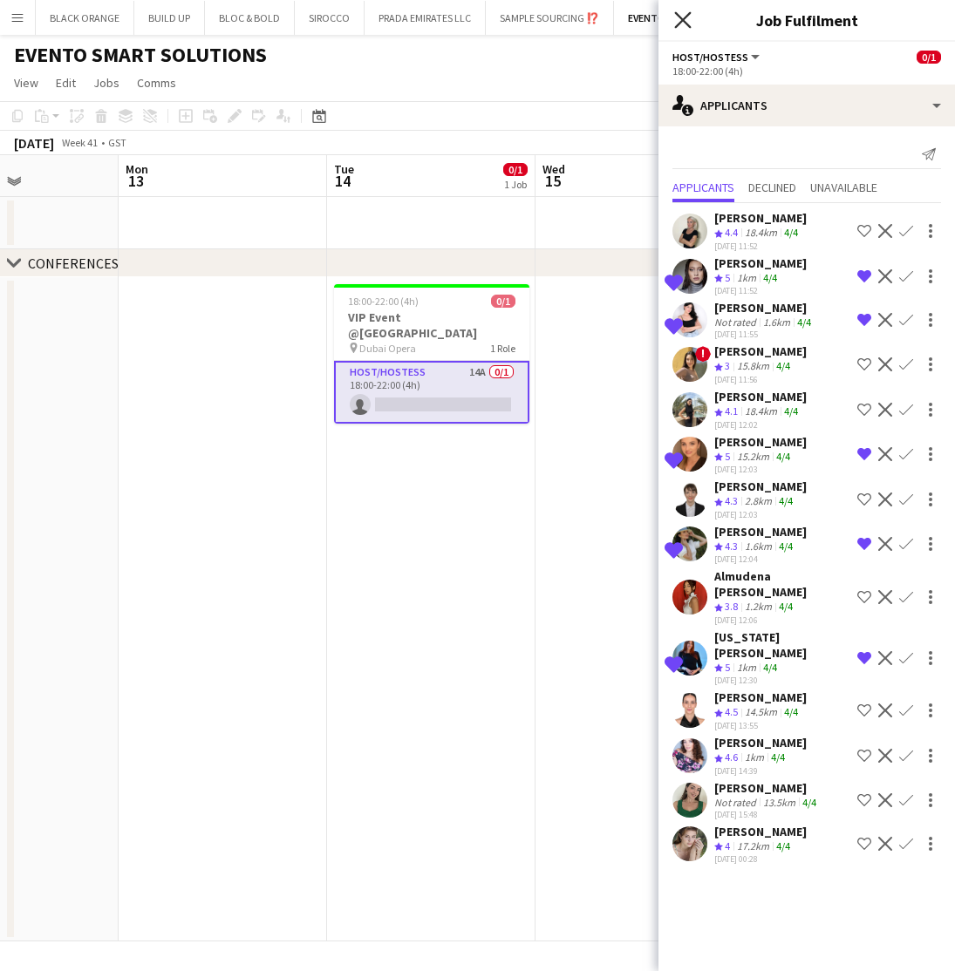
click at [685, 17] on icon "Close pop-in" at bounding box center [682, 19] width 17 height 17
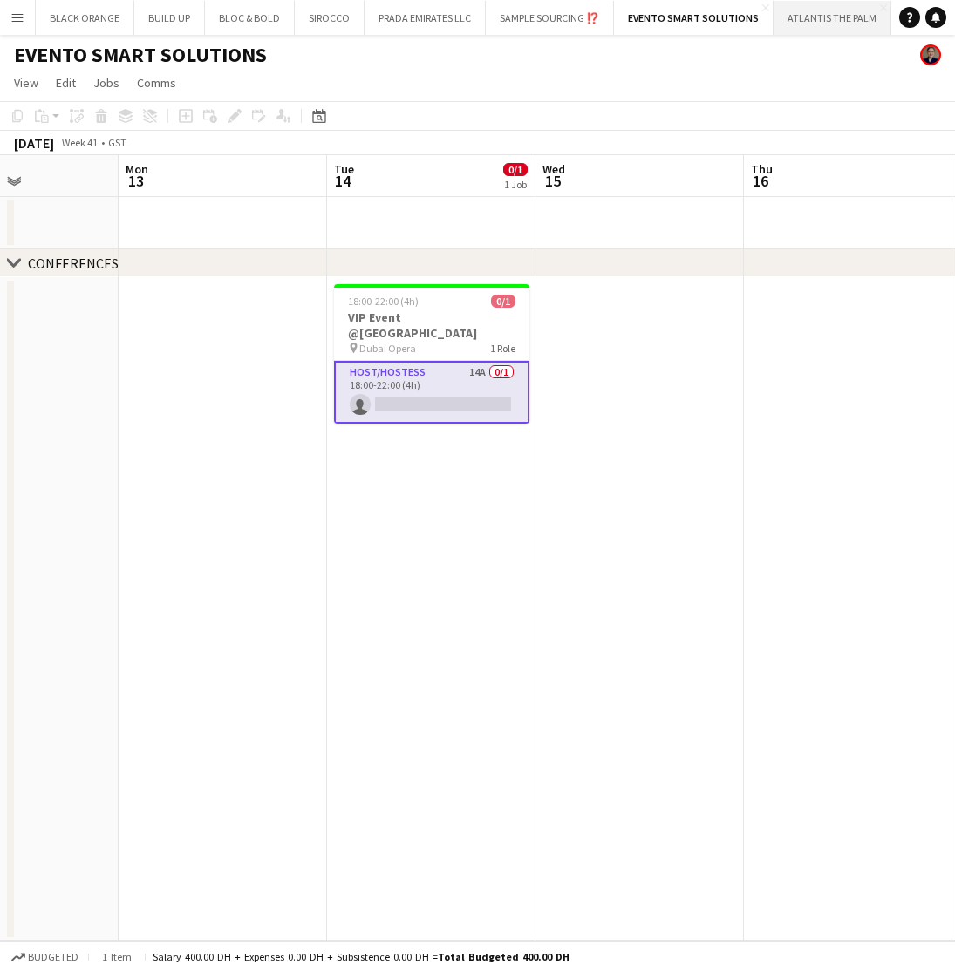
click at [820, 17] on button "ATLANTIS THE PALM Close" at bounding box center [832, 18] width 118 height 34
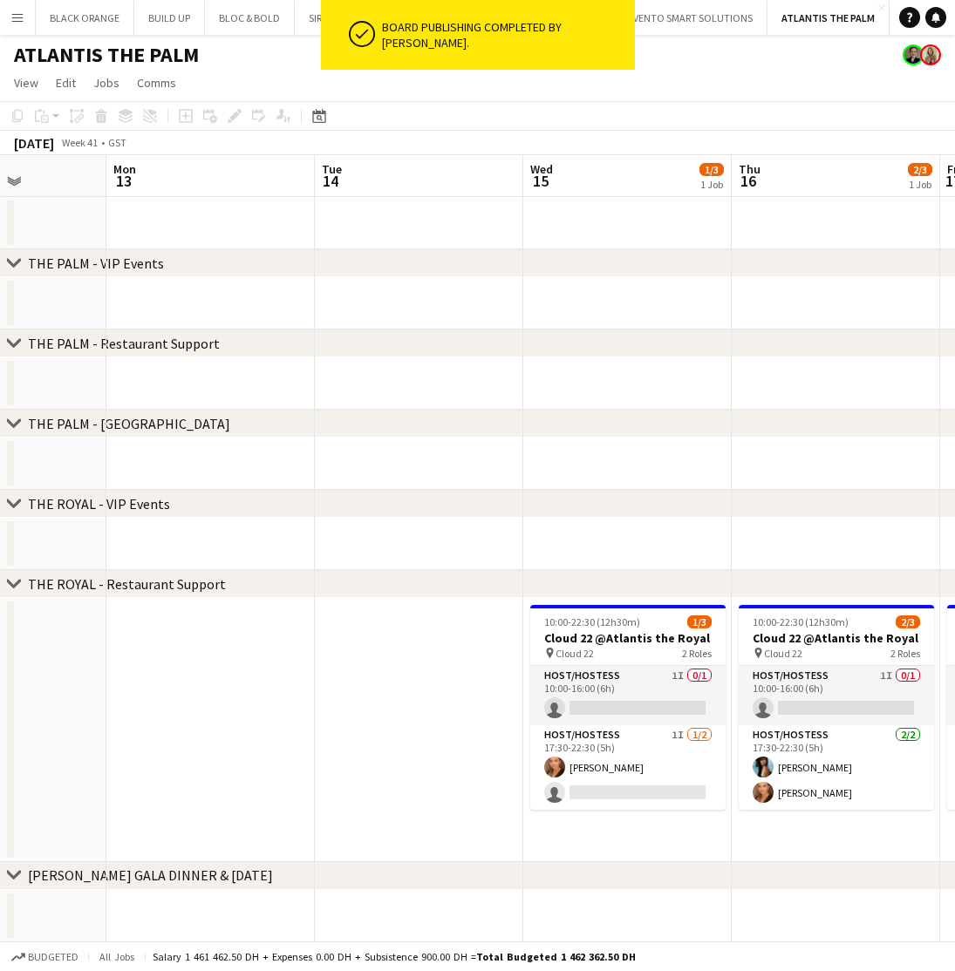
scroll to position [0, 520]
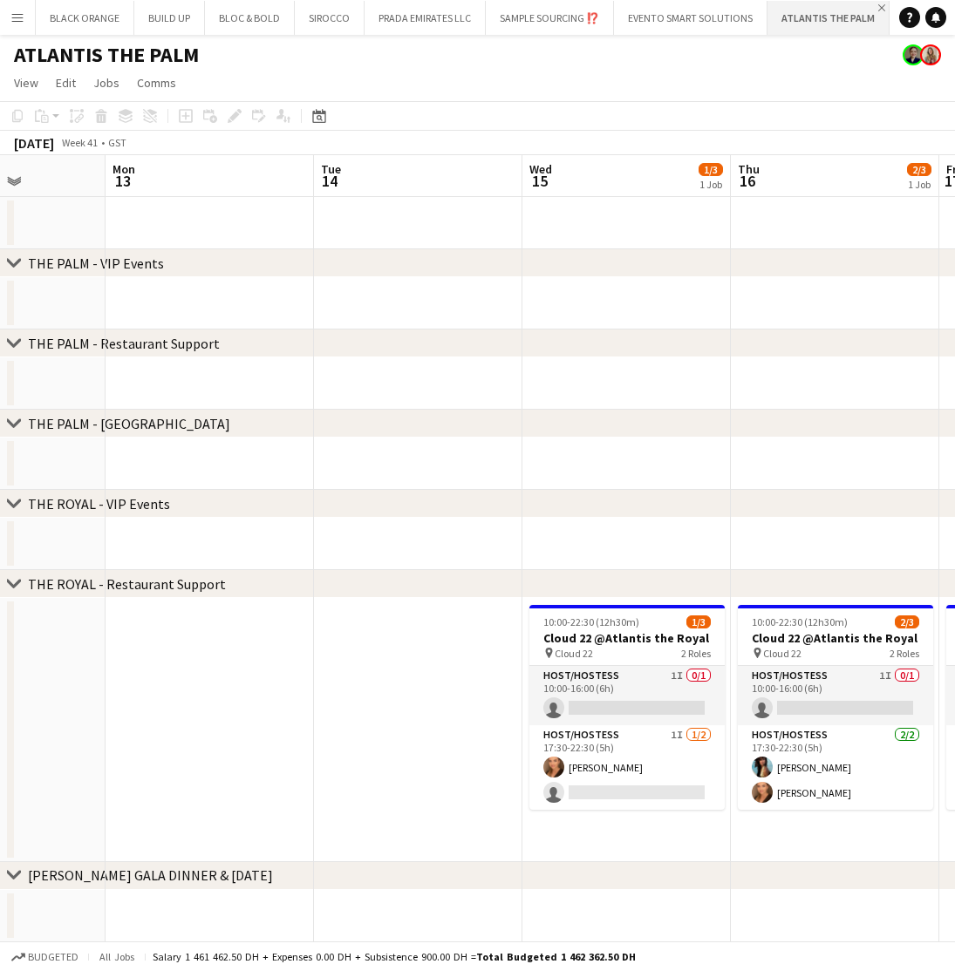
click at [878, 7] on app-icon "Close" at bounding box center [881, 7] width 7 height 7
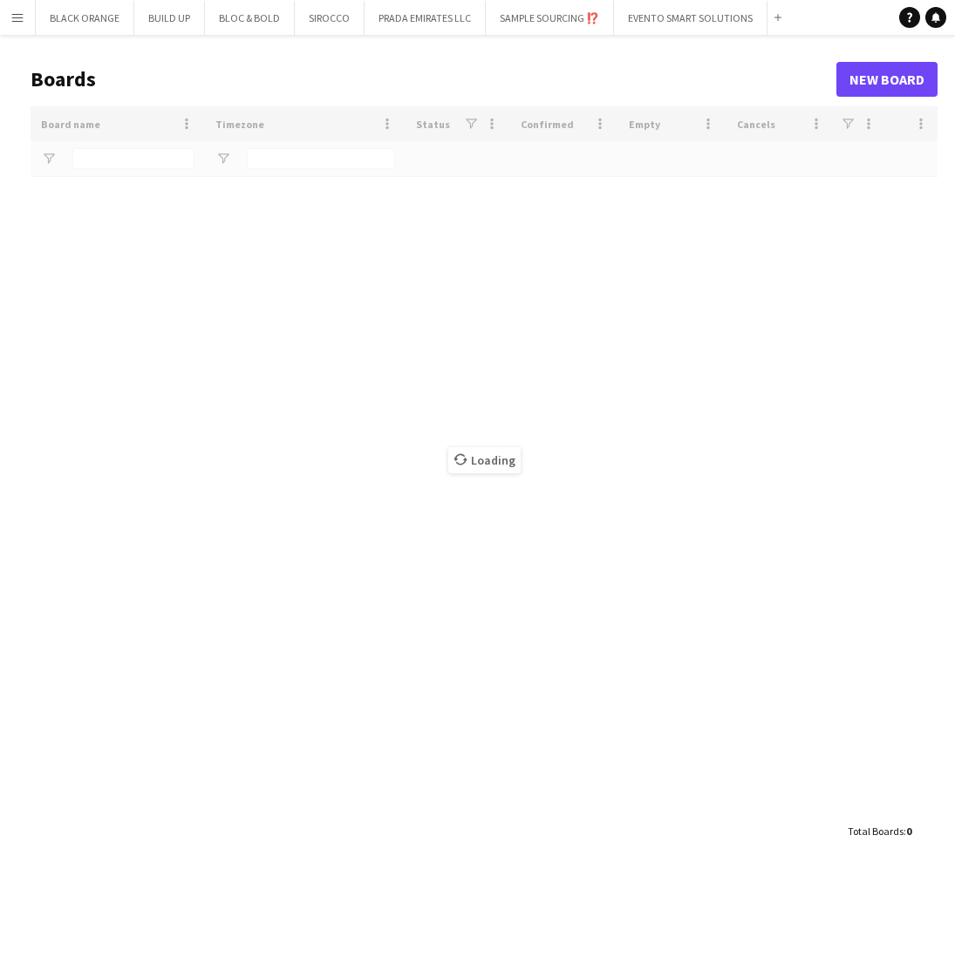
type input "*****"
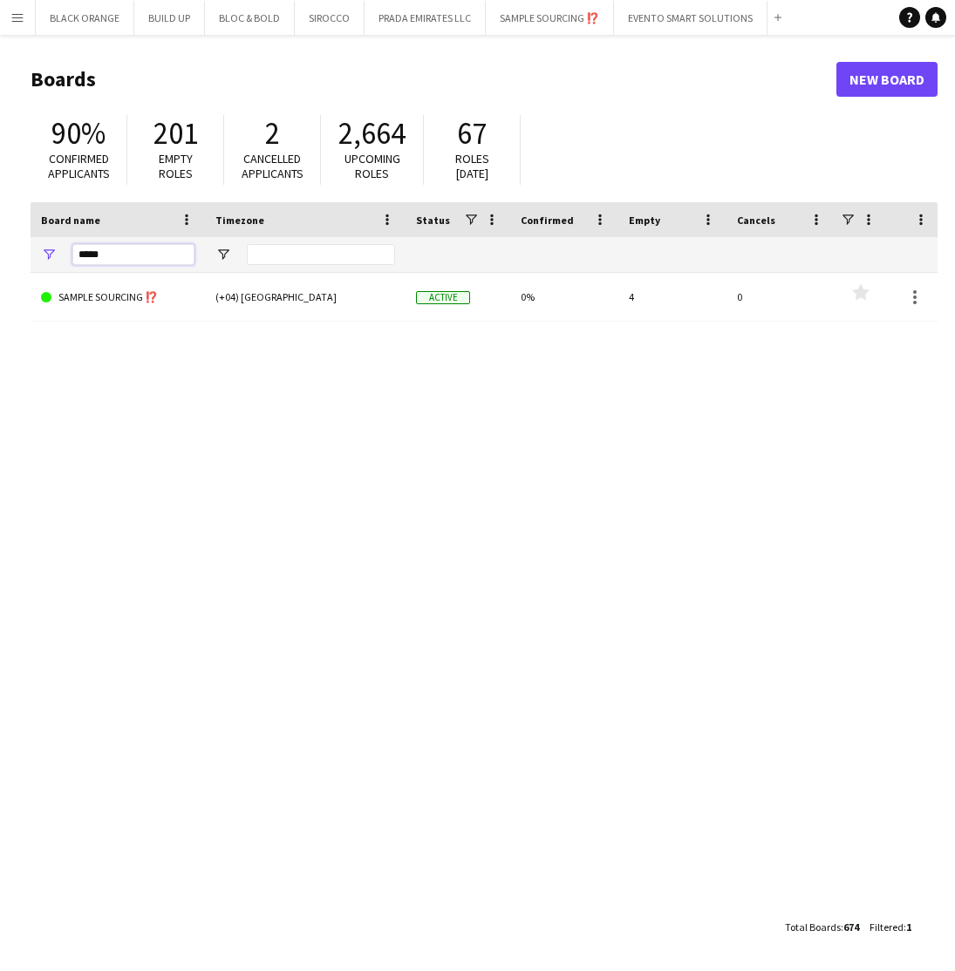
click at [139, 259] on input "*****" at bounding box center [133, 254] width 122 height 21
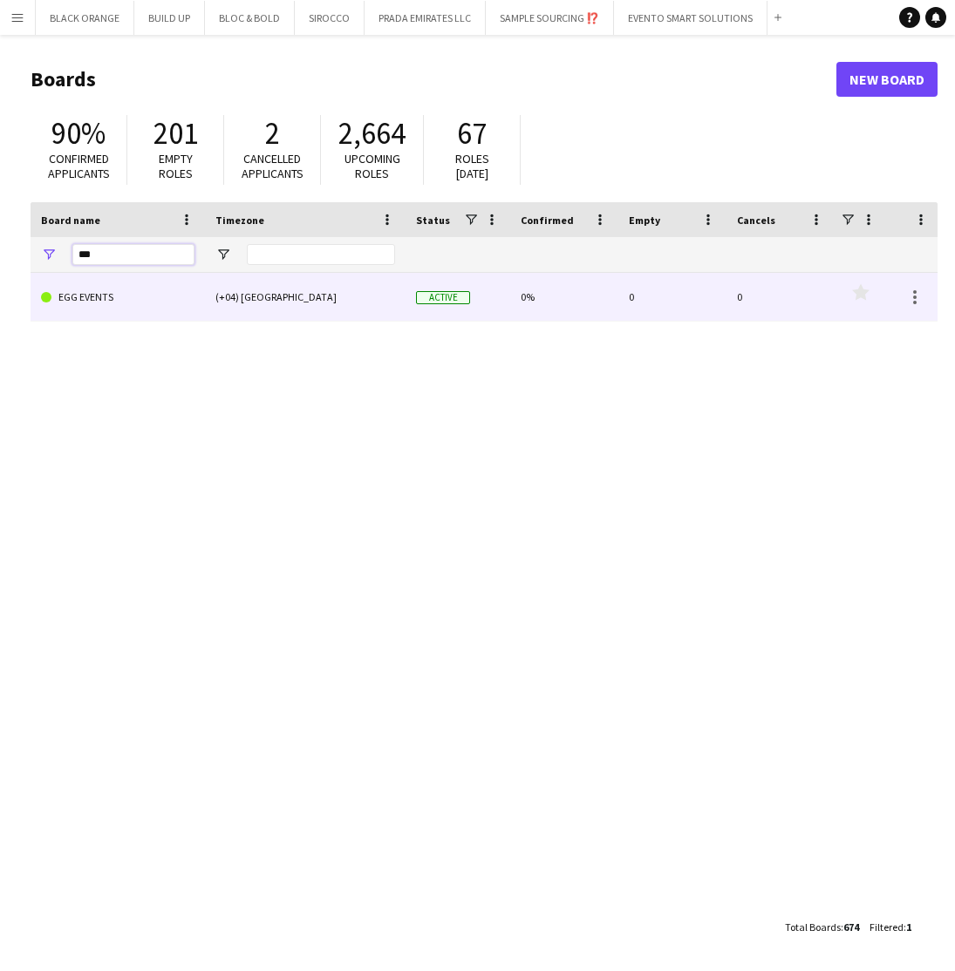
type input "***"
click at [78, 299] on link "EGG EVENTS" at bounding box center [117, 297] width 153 height 49
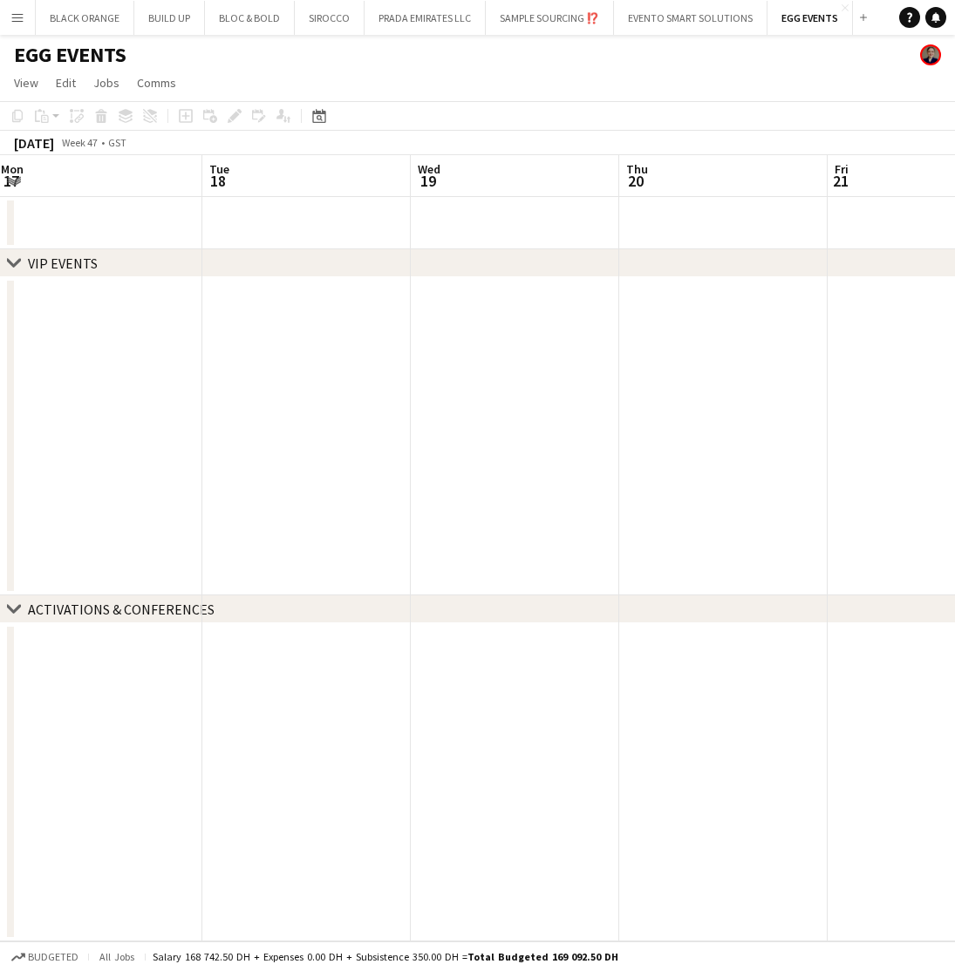
click at [697, 434] on app-date-cell at bounding box center [723, 436] width 208 height 318
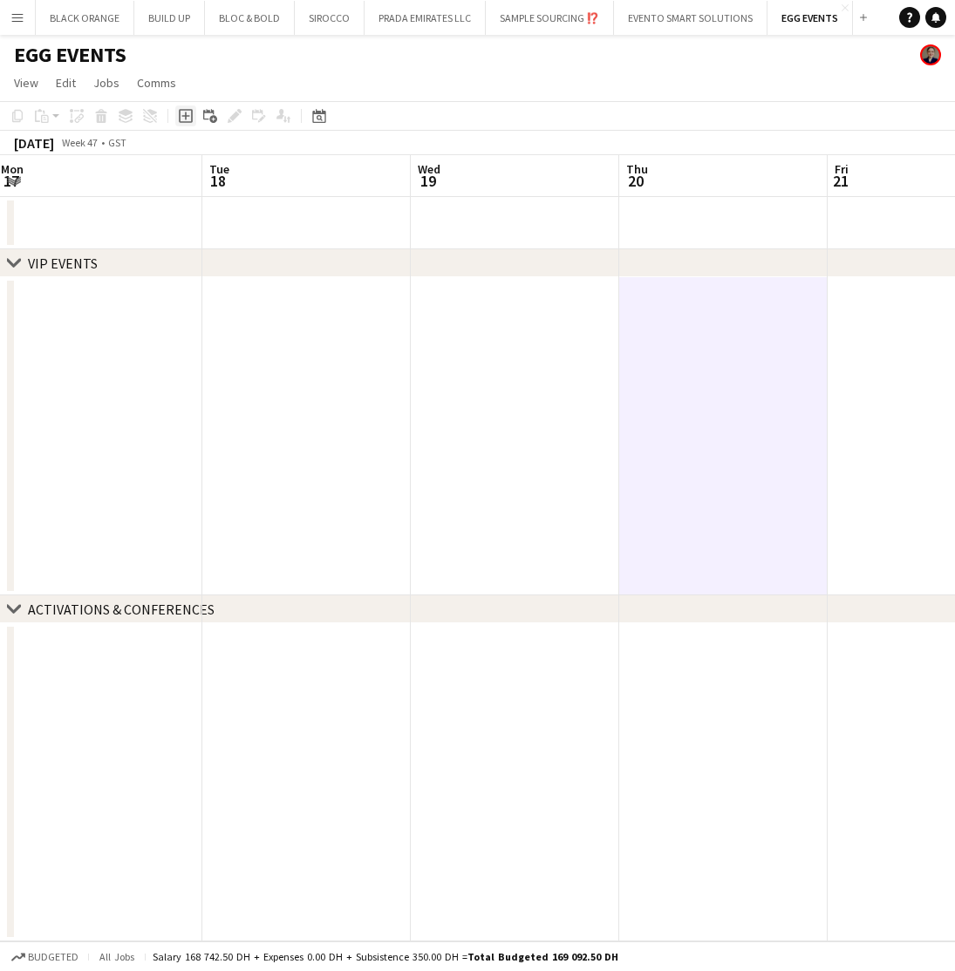
click at [185, 119] on icon "Add job" at bounding box center [186, 116] width 14 height 14
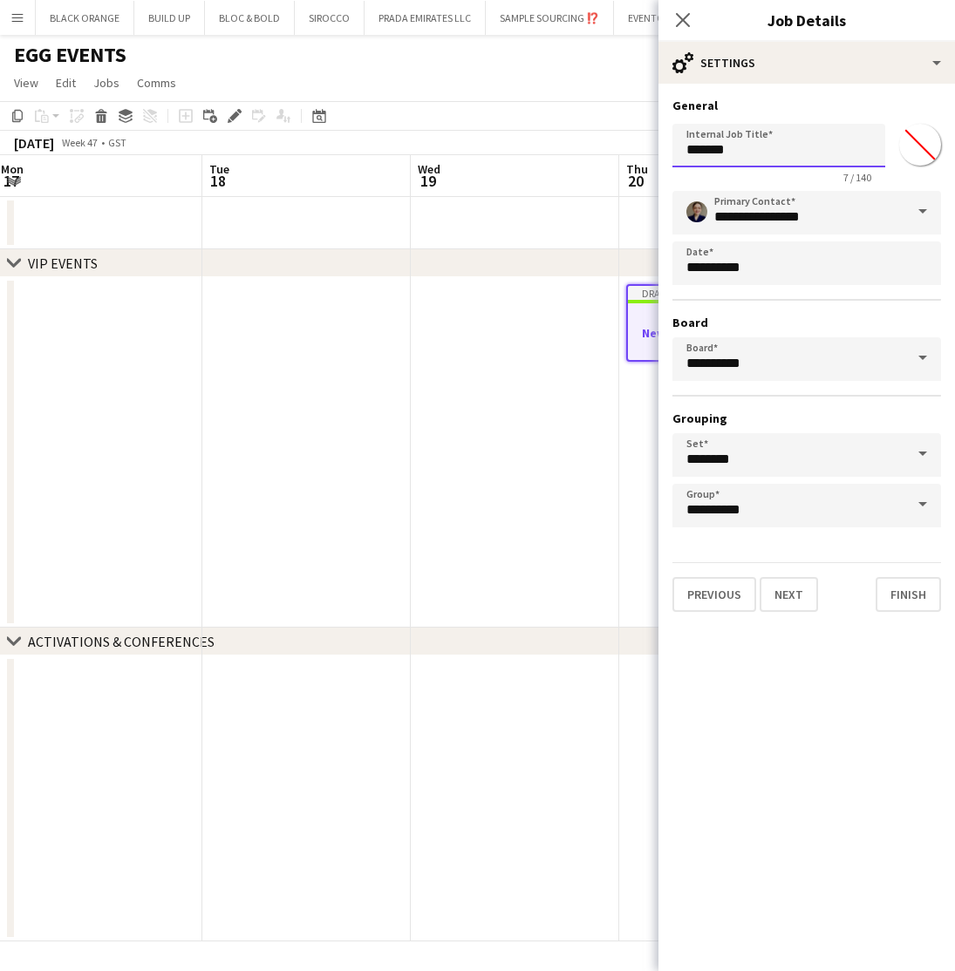
click at [741, 154] on input "*******" at bounding box center [778, 146] width 213 height 44
type input "**********"
click at [916, 143] on input "*******" at bounding box center [920, 144] width 63 height 63
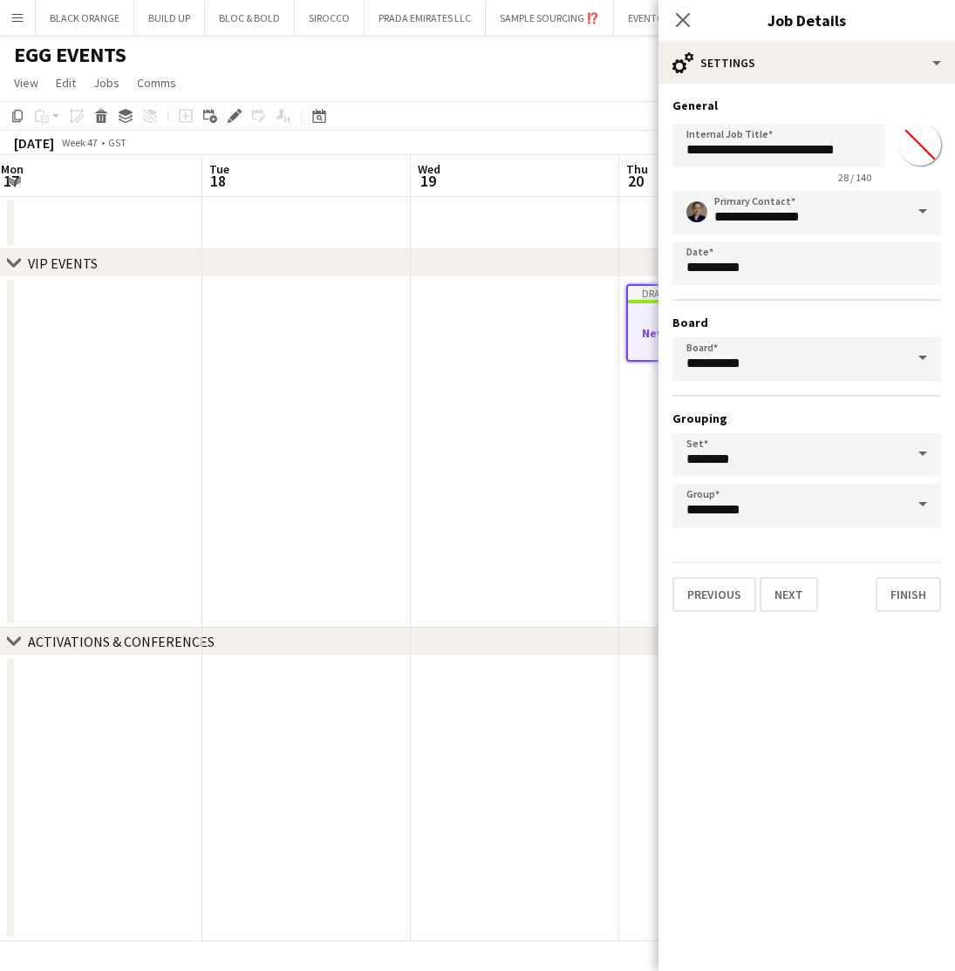
type input "*******"
click at [803, 594] on button "Next" at bounding box center [789, 594] width 58 height 35
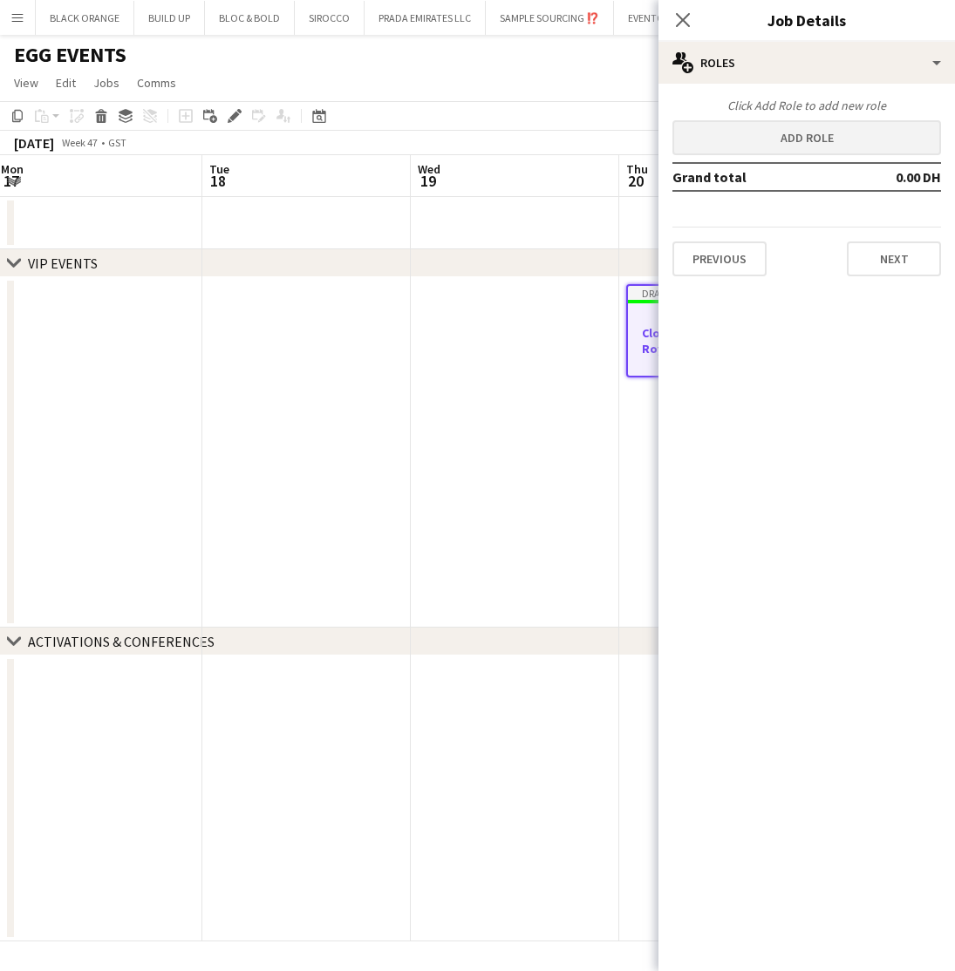
click at [785, 144] on button "Add role" at bounding box center [806, 137] width 269 height 35
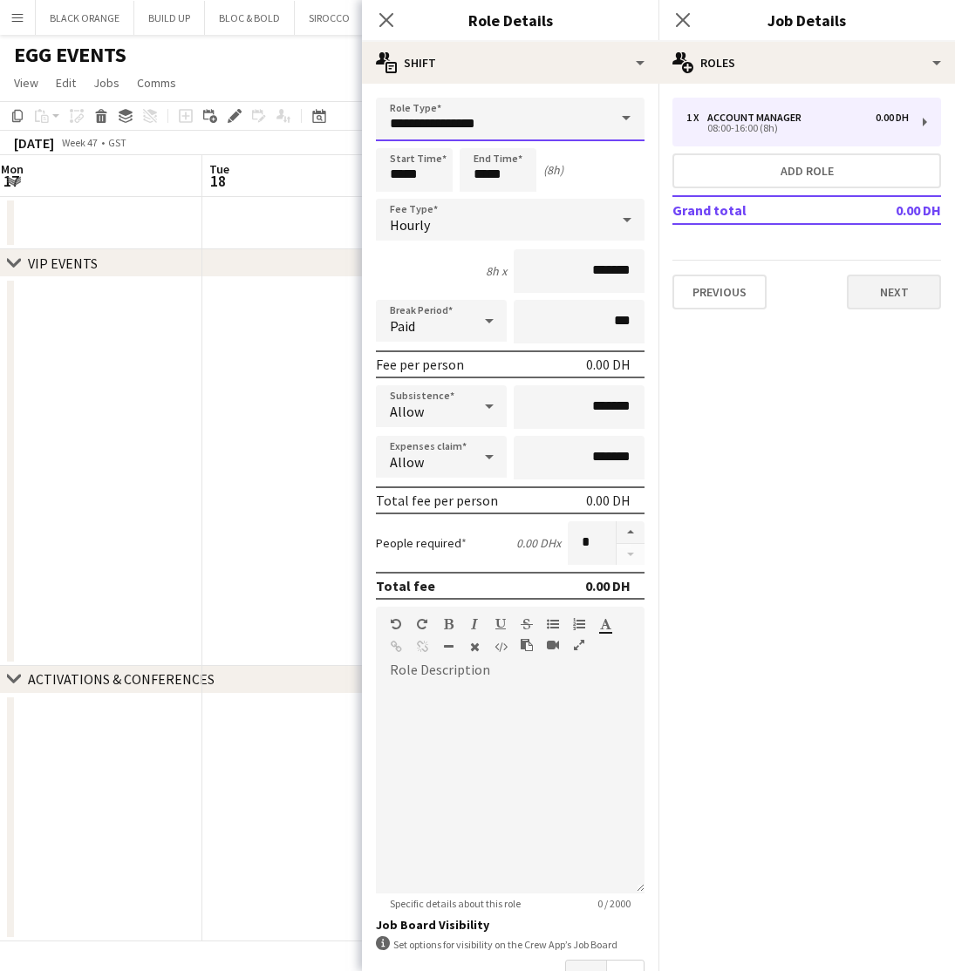
click at [410, 119] on input "**********" at bounding box center [510, 120] width 269 height 44
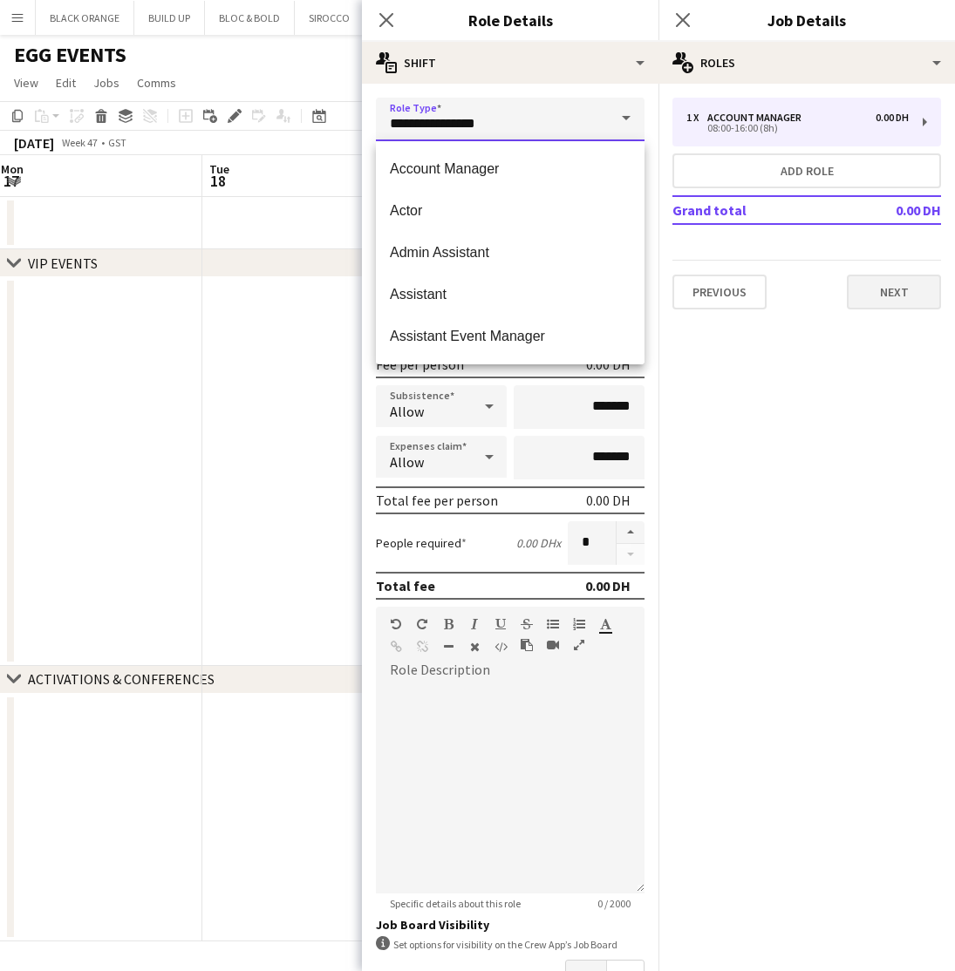
click at [410, 119] on input "**********" at bounding box center [510, 120] width 269 height 44
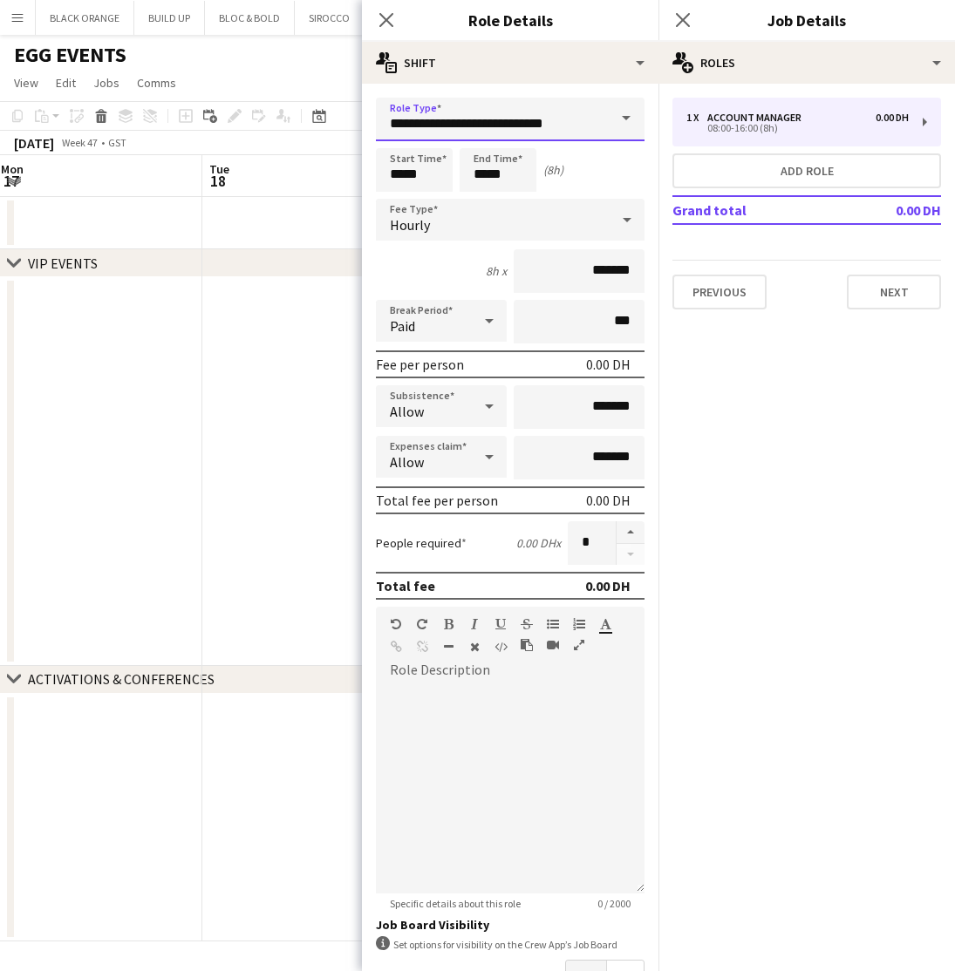
click at [506, 111] on input "**********" at bounding box center [510, 120] width 269 height 44
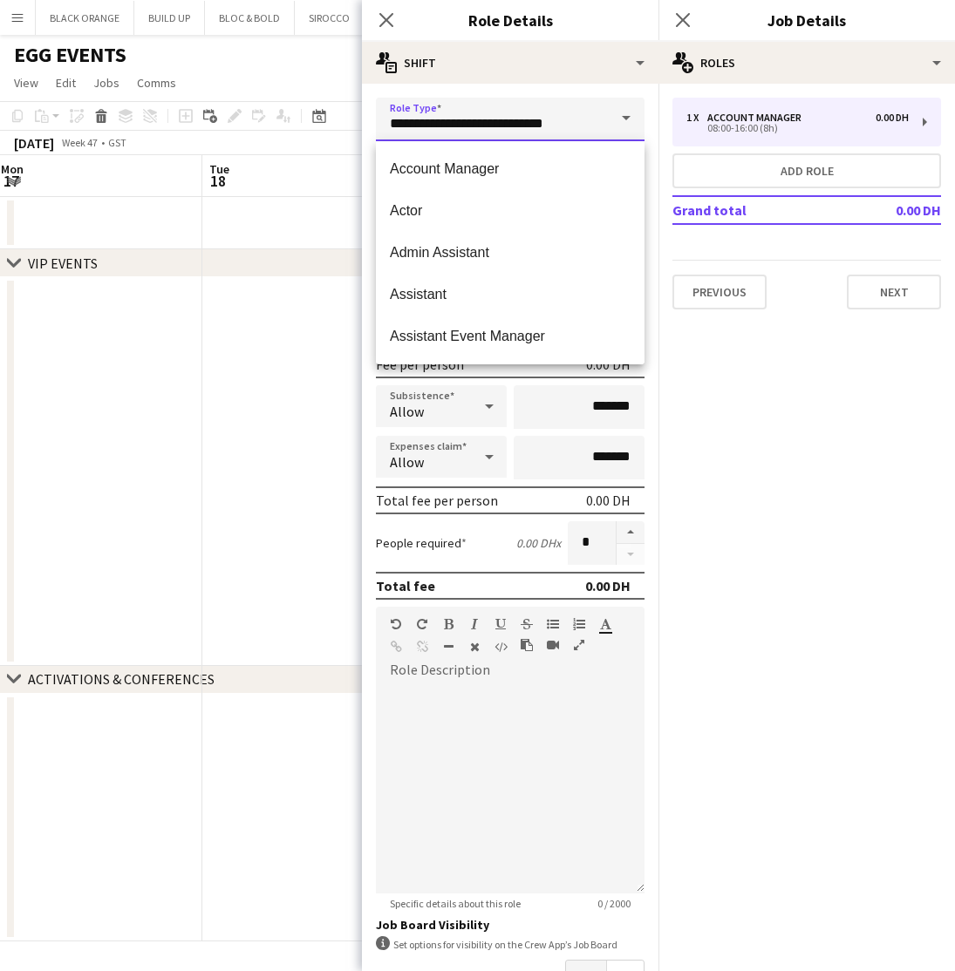
click at [506, 111] on input "**********" at bounding box center [510, 120] width 269 height 44
type input "**********"
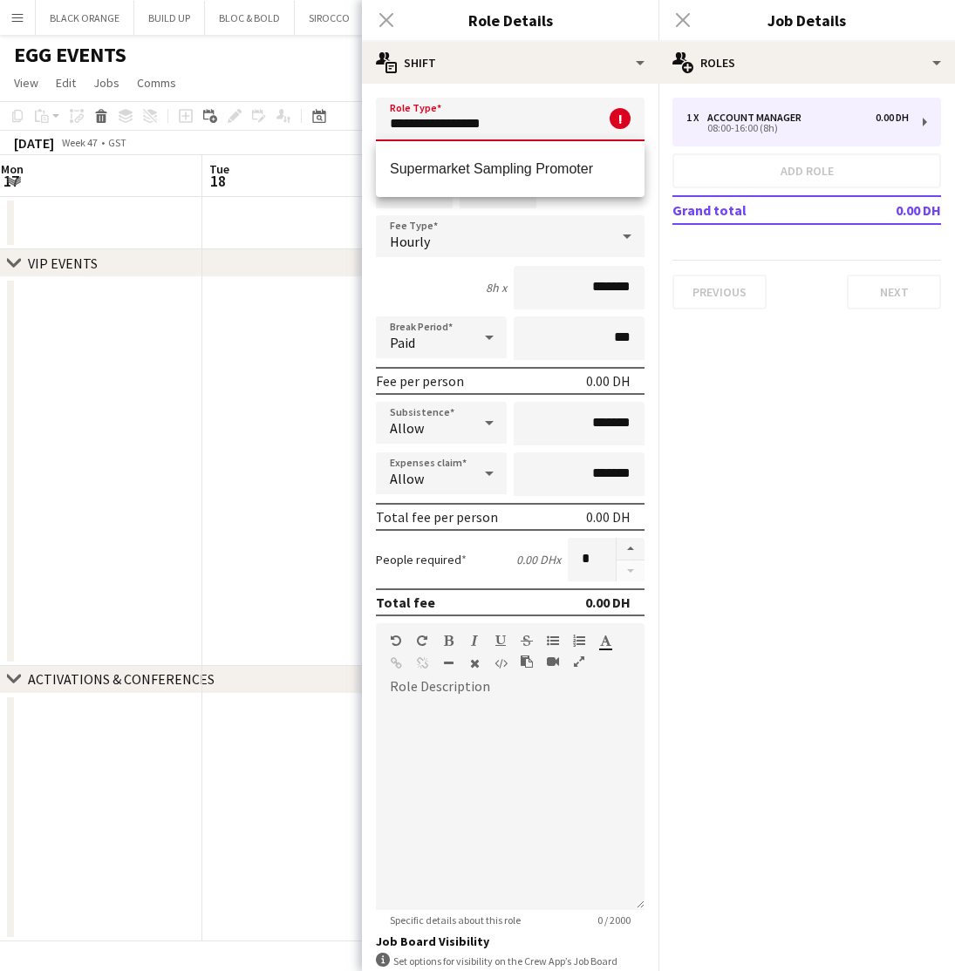
click at [534, 123] on input "**********" at bounding box center [510, 120] width 269 height 44
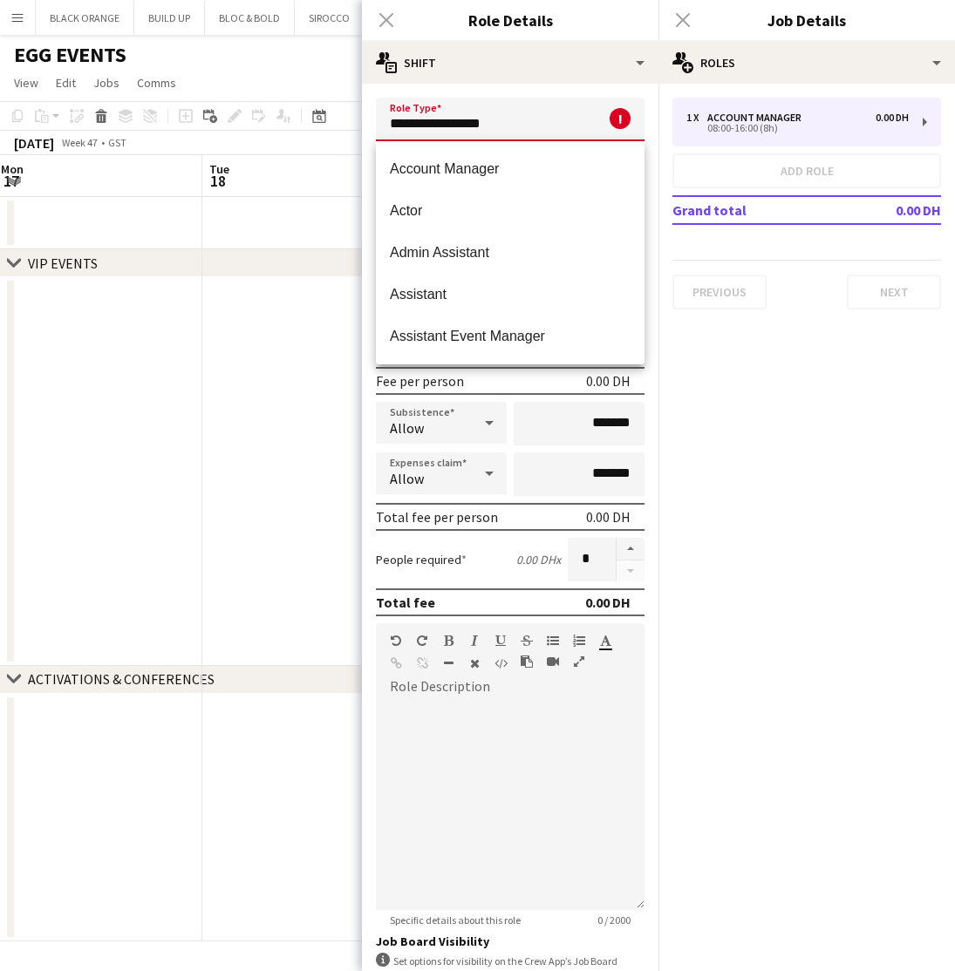
click at [534, 123] on input "**********" at bounding box center [510, 120] width 269 height 44
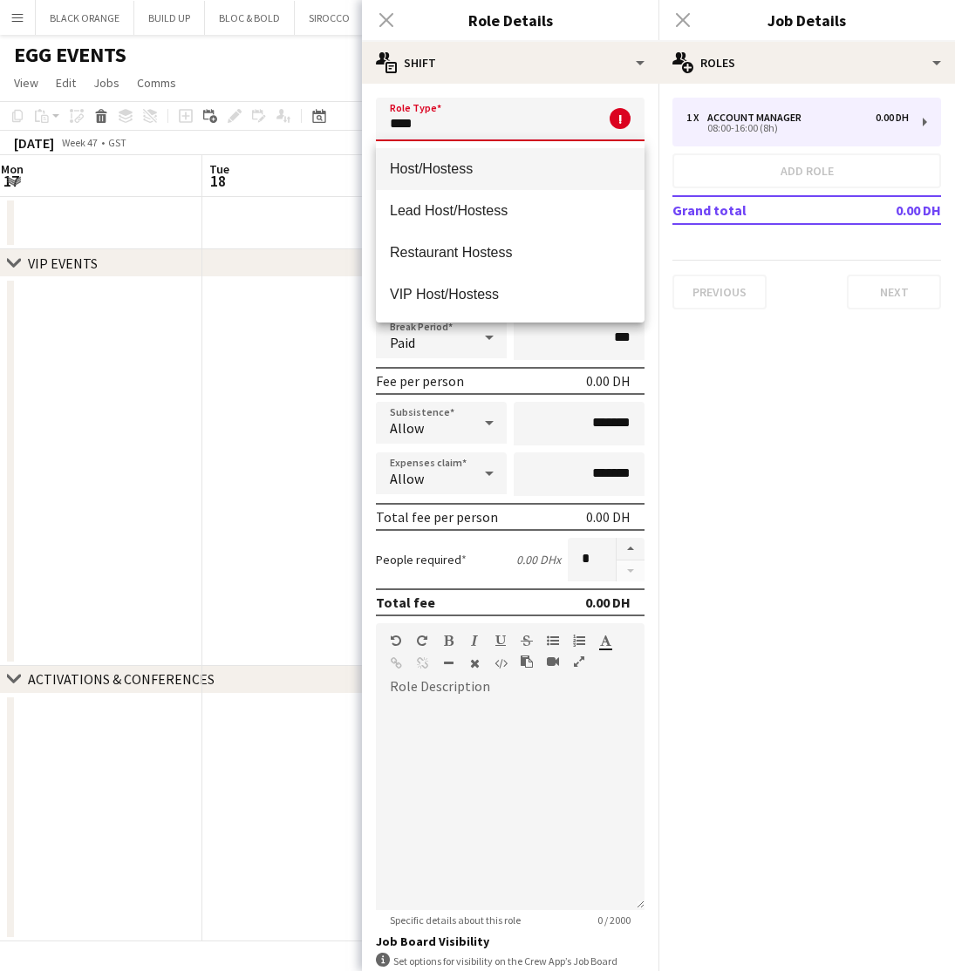
click at [455, 163] on span "Host/Hostess" at bounding box center [510, 168] width 241 height 17
type input "**********"
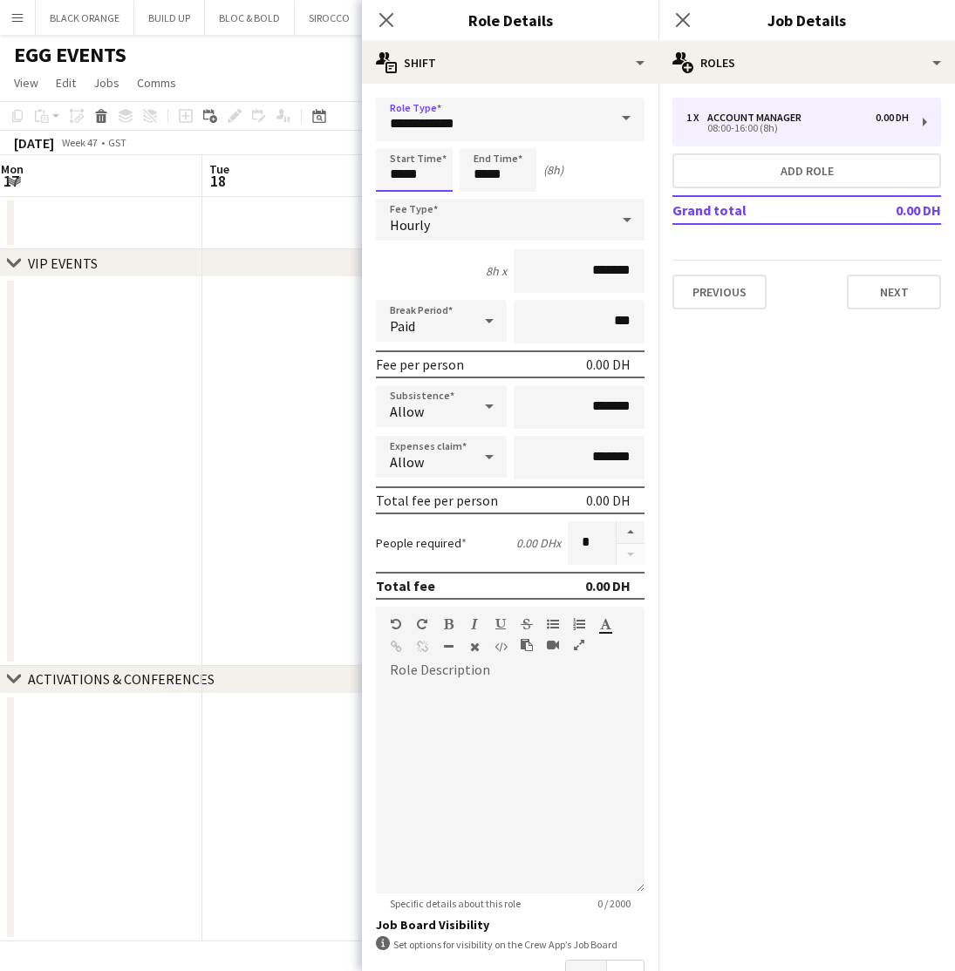
click at [431, 177] on input "*****" at bounding box center [414, 170] width 77 height 44
type input "*****"
click at [503, 169] on input "*****" at bounding box center [498, 170] width 77 height 44
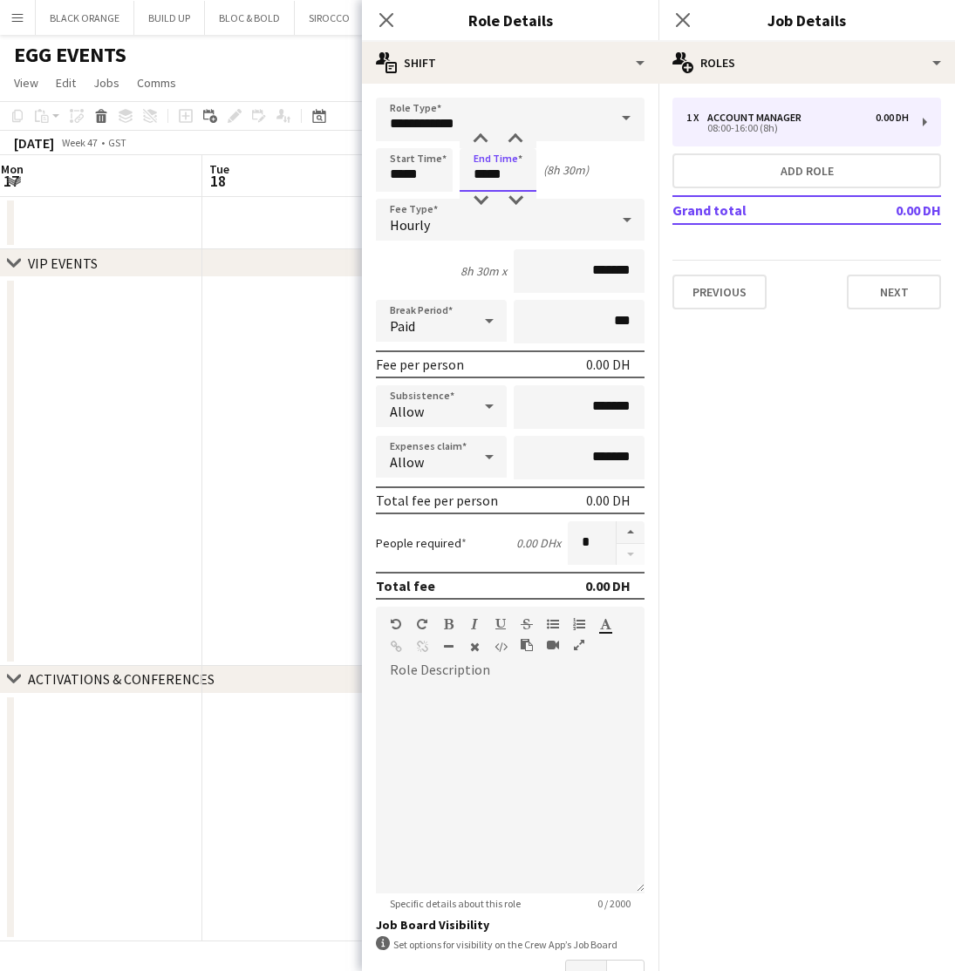
click at [503, 169] on input "*****" at bounding box center [498, 170] width 77 height 44
type input "*****"
drag, startPoint x: 611, startPoint y: 274, endPoint x: 569, endPoint y: 273, distance: 42.7
click at [568, 273] on input "*******" at bounding box center [579, 271] width 131 height 44
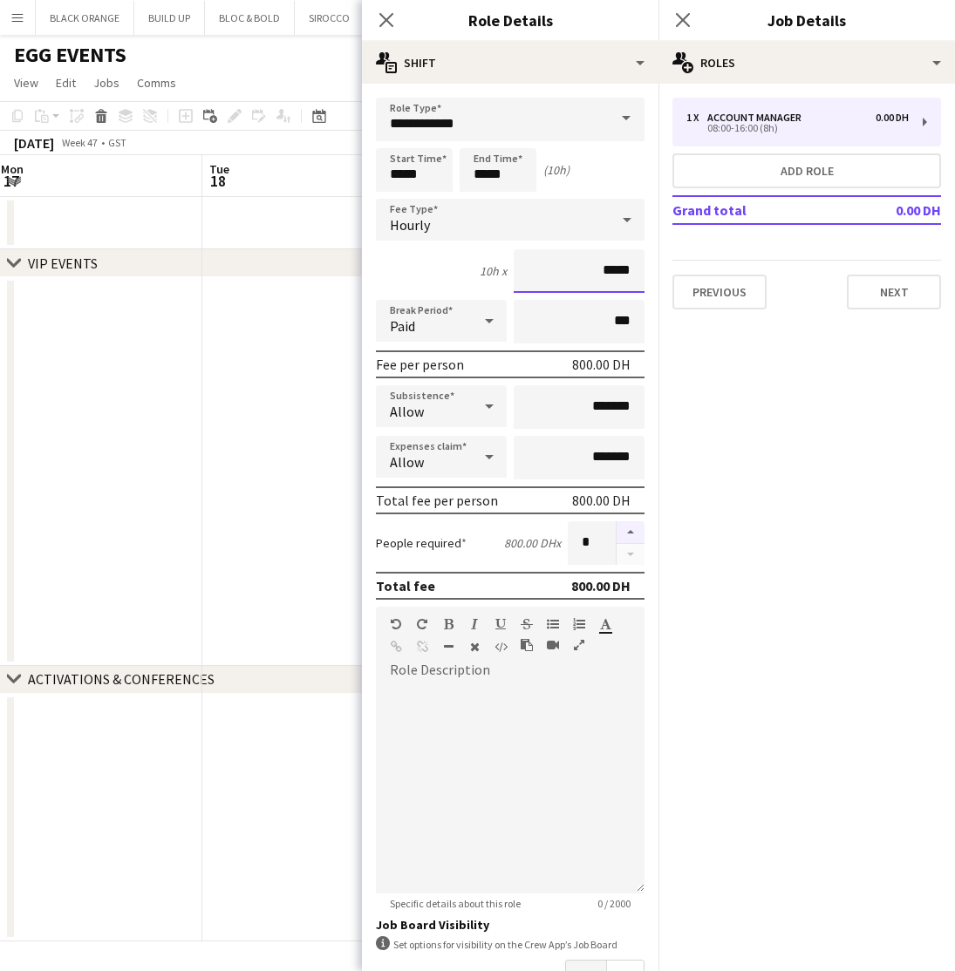
type input "*****"
click at [628, 525] on button "button" at bounding box center [631, 532] width 28 height 23
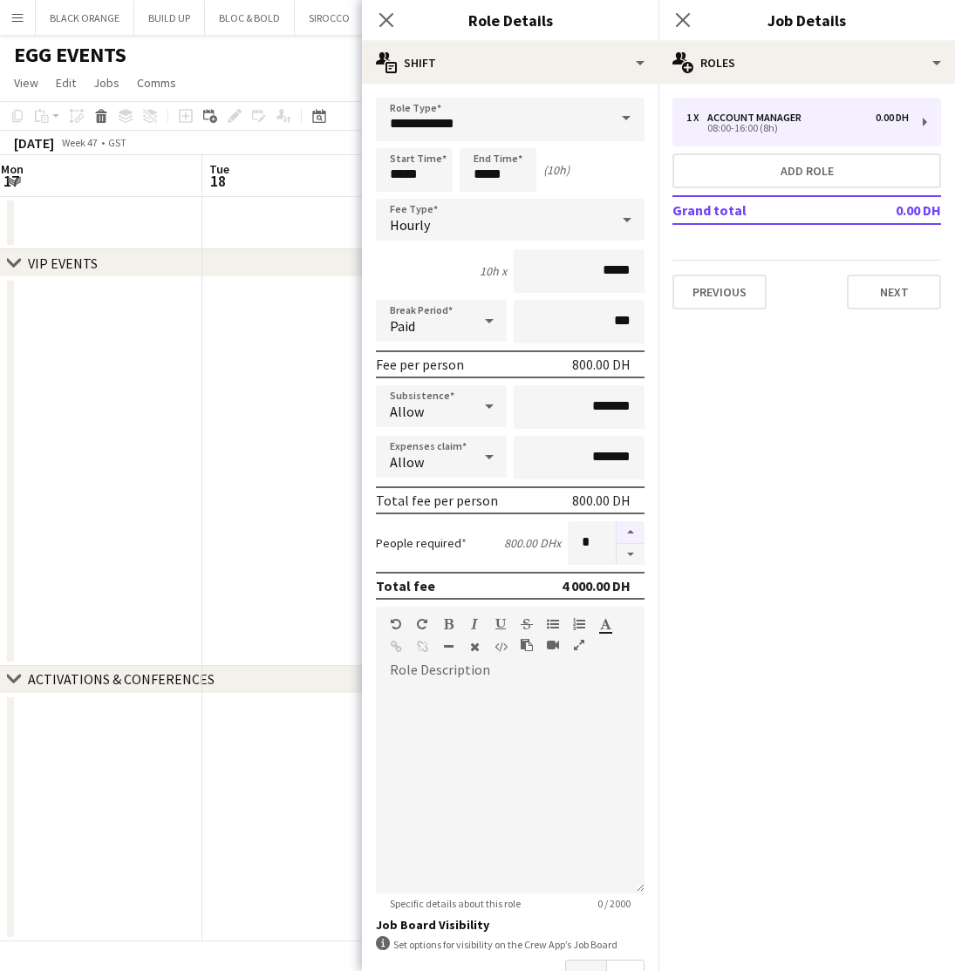
click at [628, 525] on button "button" at bounding box center [631, 532] width 28 height 23
type input "*"
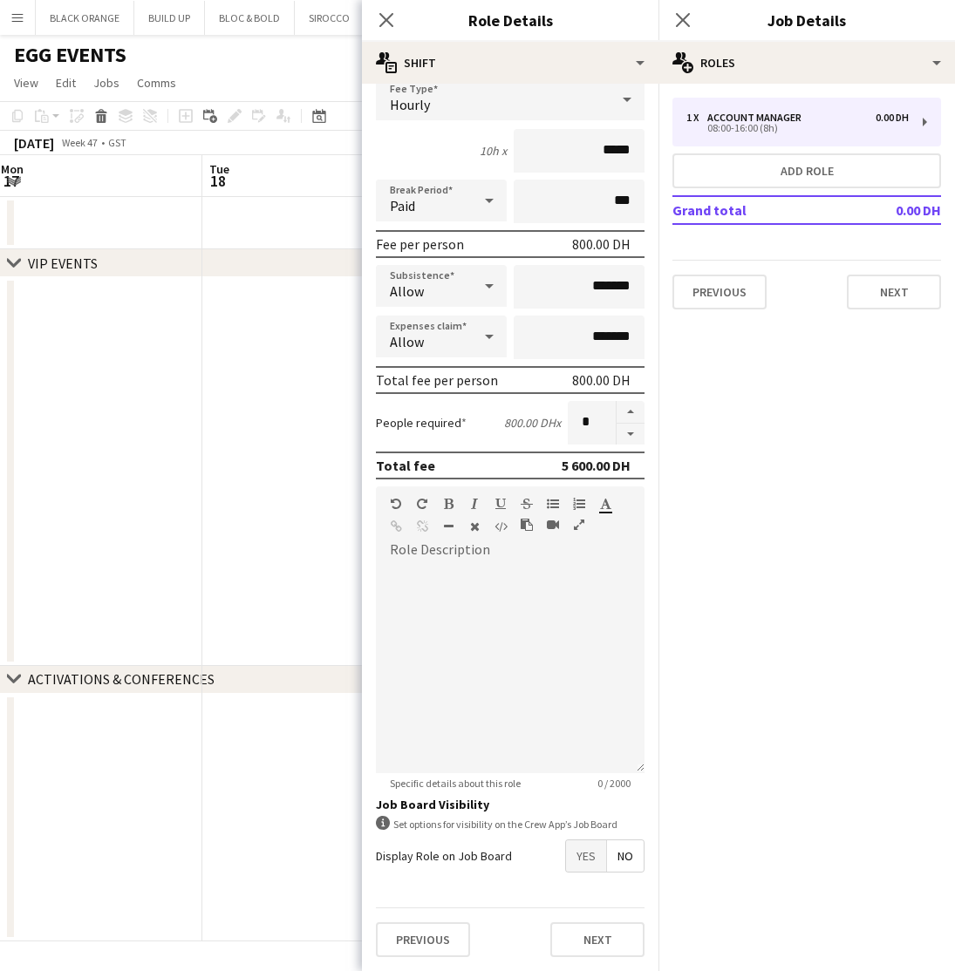
scroll to position [120, 0]
click at [604, 938] on button "Next" at bounding box center [597, 940] width 94 height 35
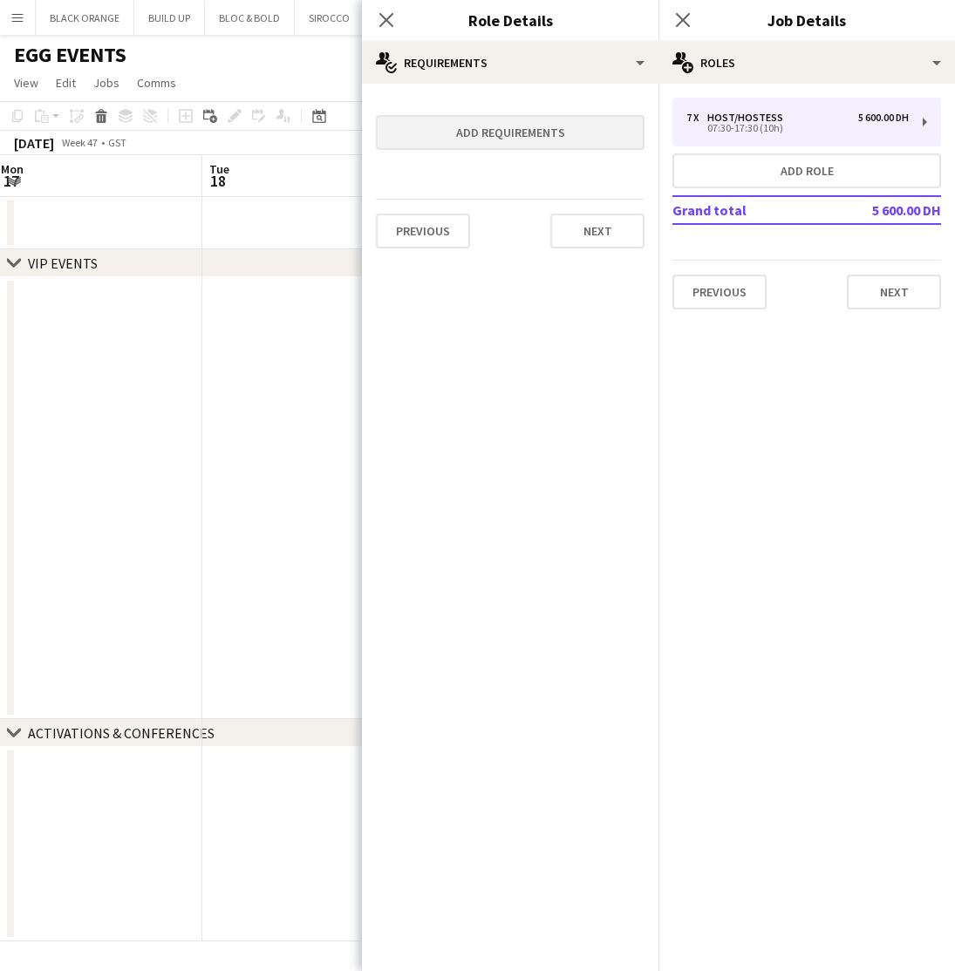
click at [486, 138] on button "Add requirements" at bounding box center [510, 132] width 269 height 35
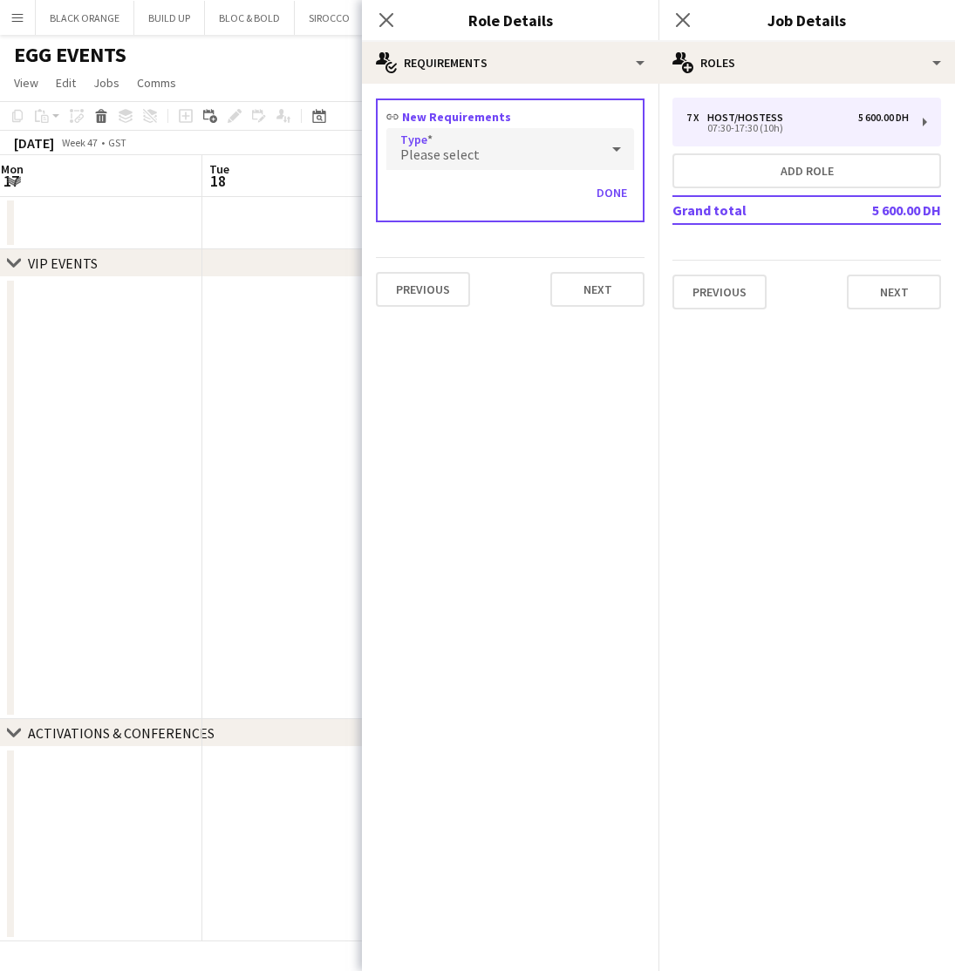
click at [492, 152] on div "Please select" at bounding box center [492, 149] width 213 height 42
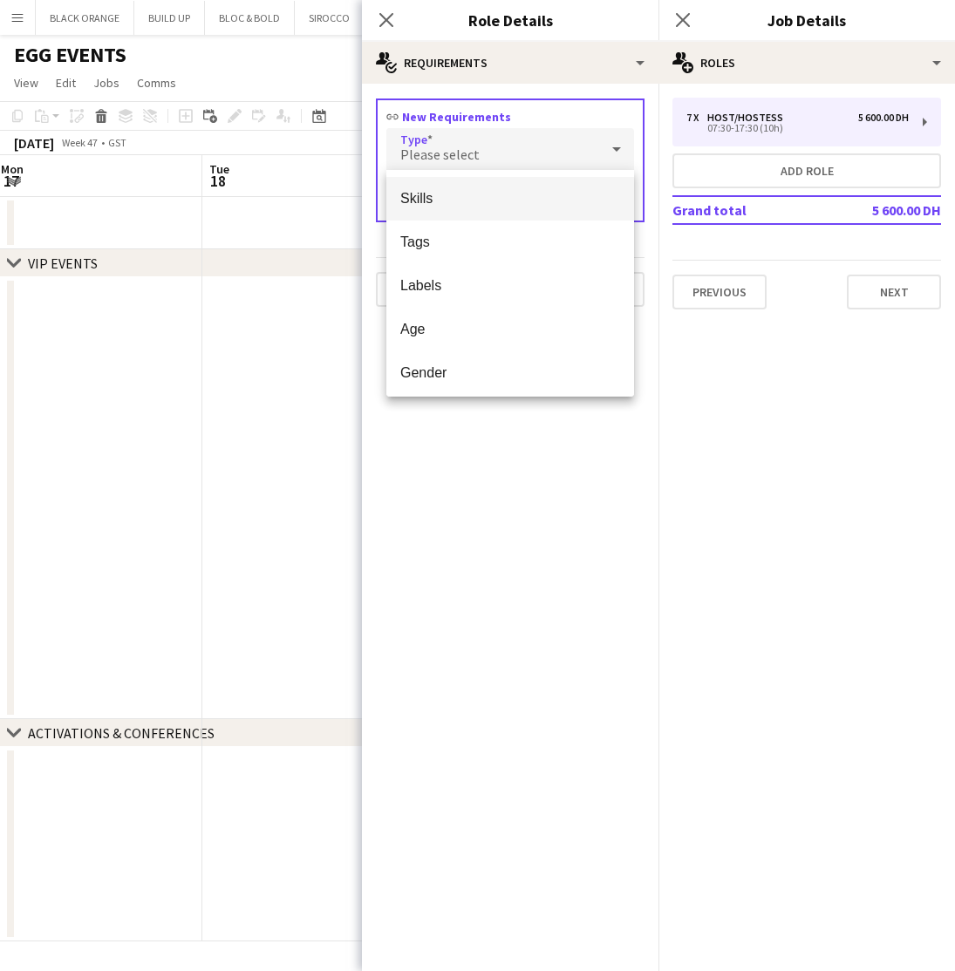
click at [474, 195] on span "Skills" at bounding box center [510, 198] width 220 height 17
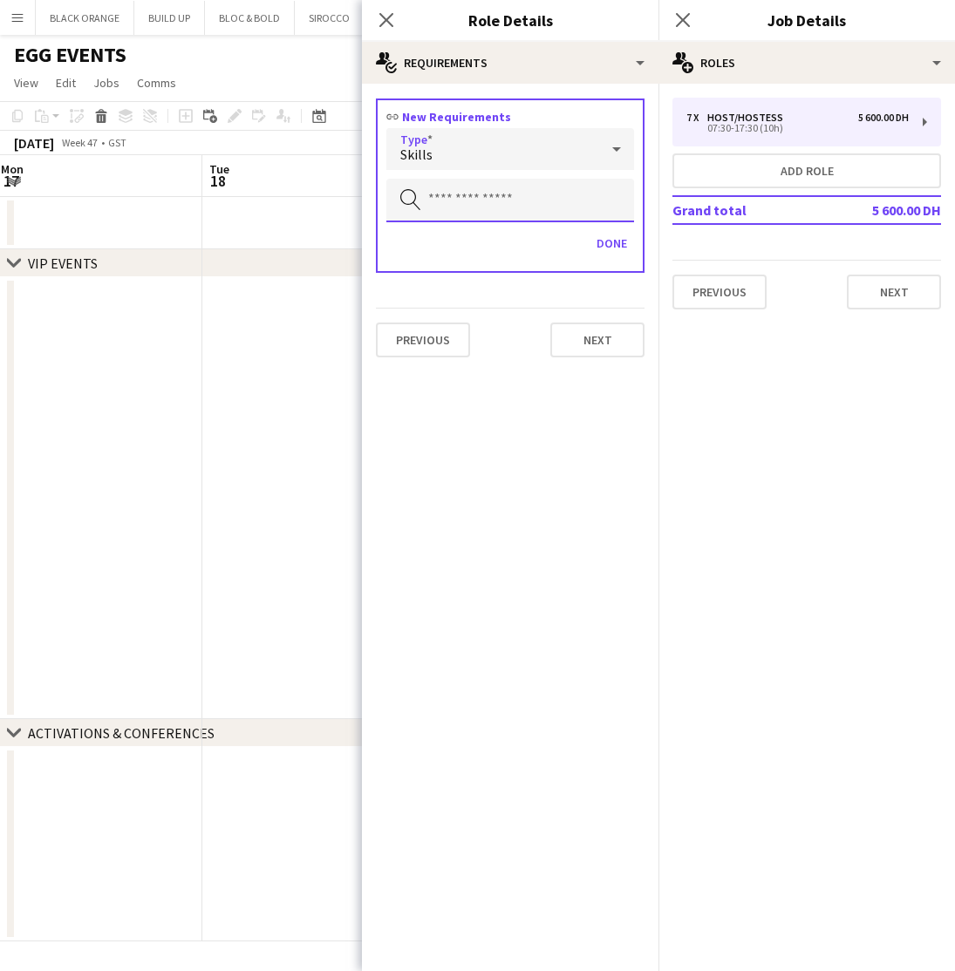
click at [473, 201] on input "text" at bounding box center [510, 201] width 248 height 44
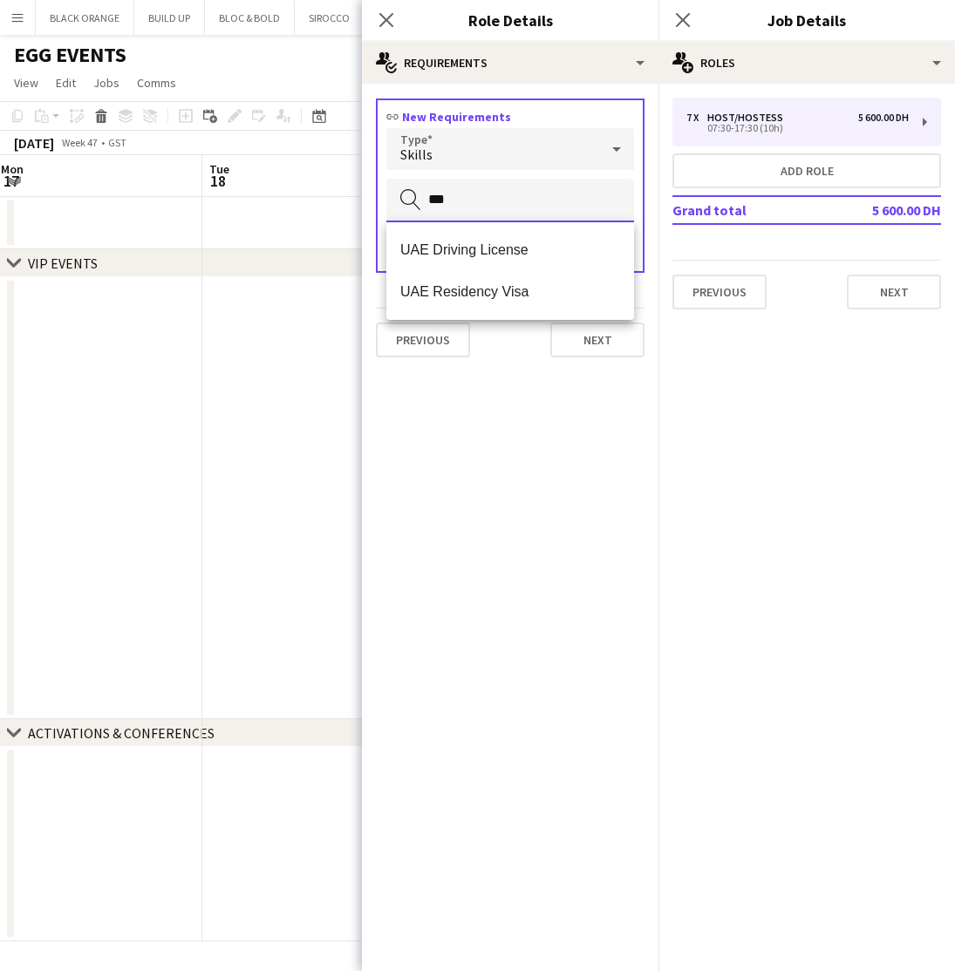
type input "***"
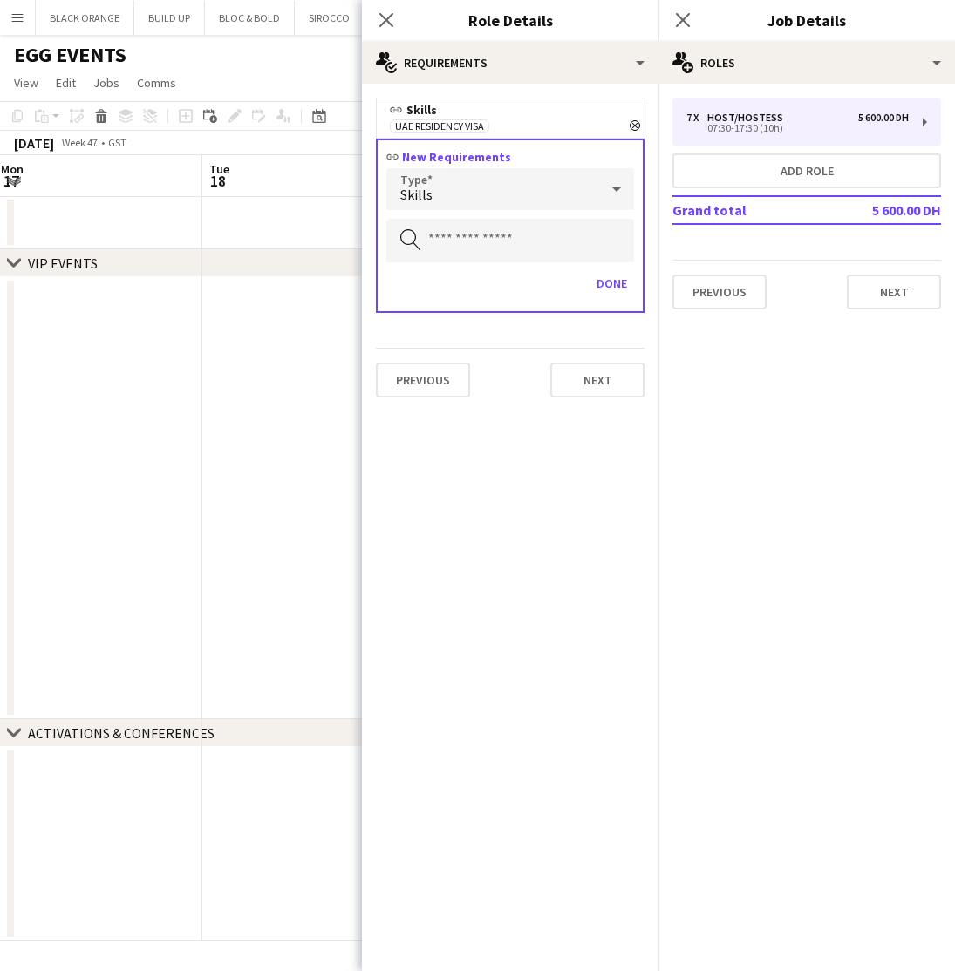
click at [488, 192] on div "Skills" at bounding box center [492, 189] width 213 height 42
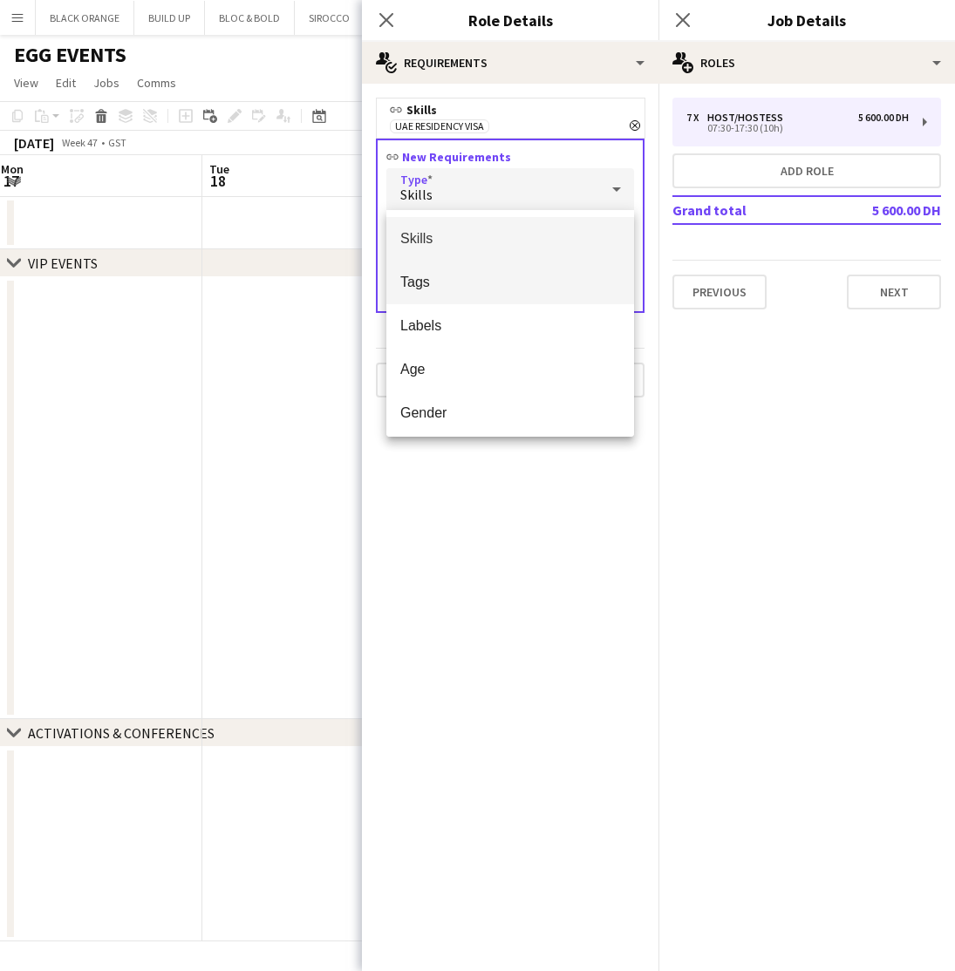
click at [466, 275] on span "Tags" at bounding box center [510, 282] width 220 height 17
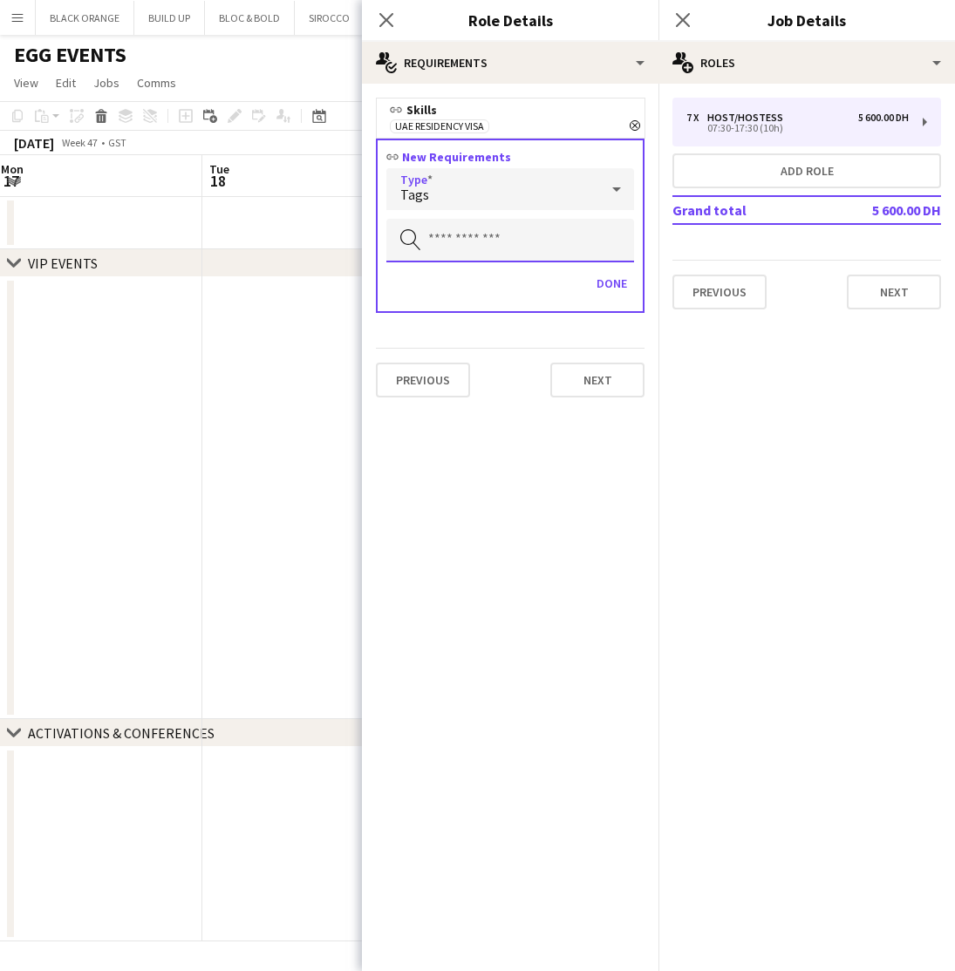
click at [516, 235] on input "text" at bounding box center [510, 241] width 248 height 44
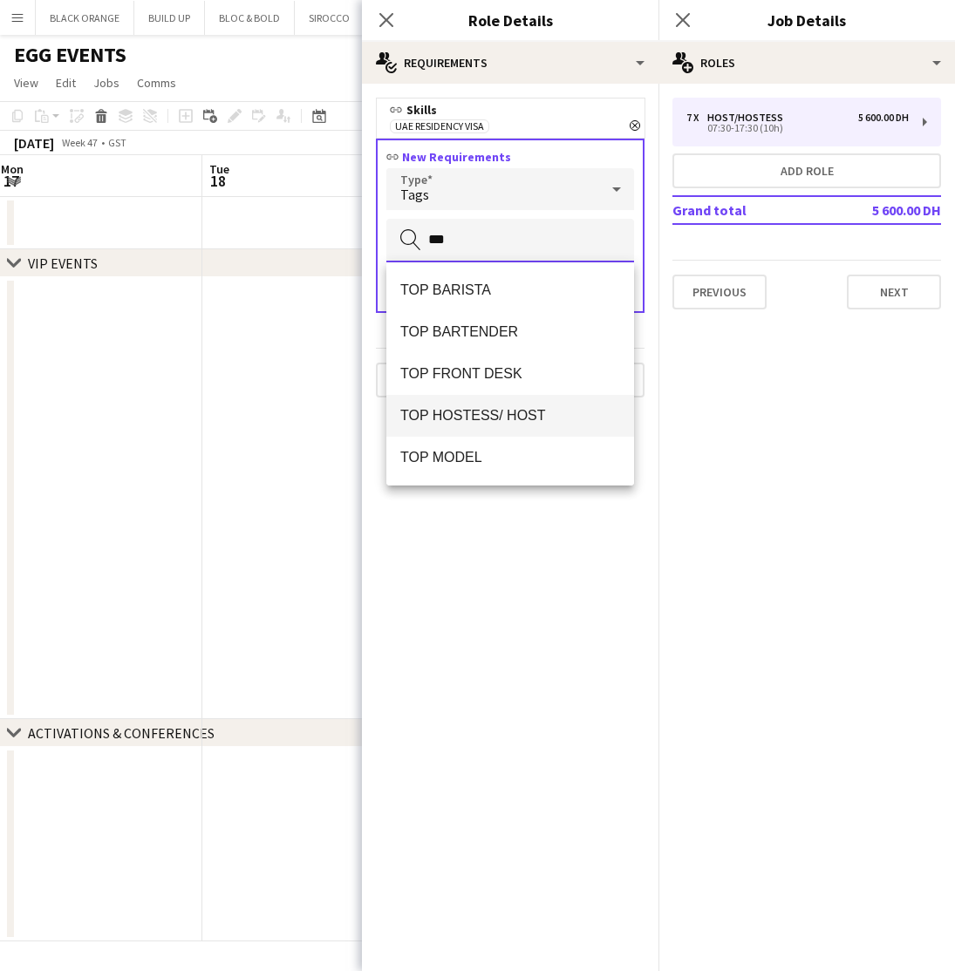
type input "***"
click at [493, 407] on span "TOP HOSTESS/ HOST" at bounding box center [510, 415] width 220 height 17
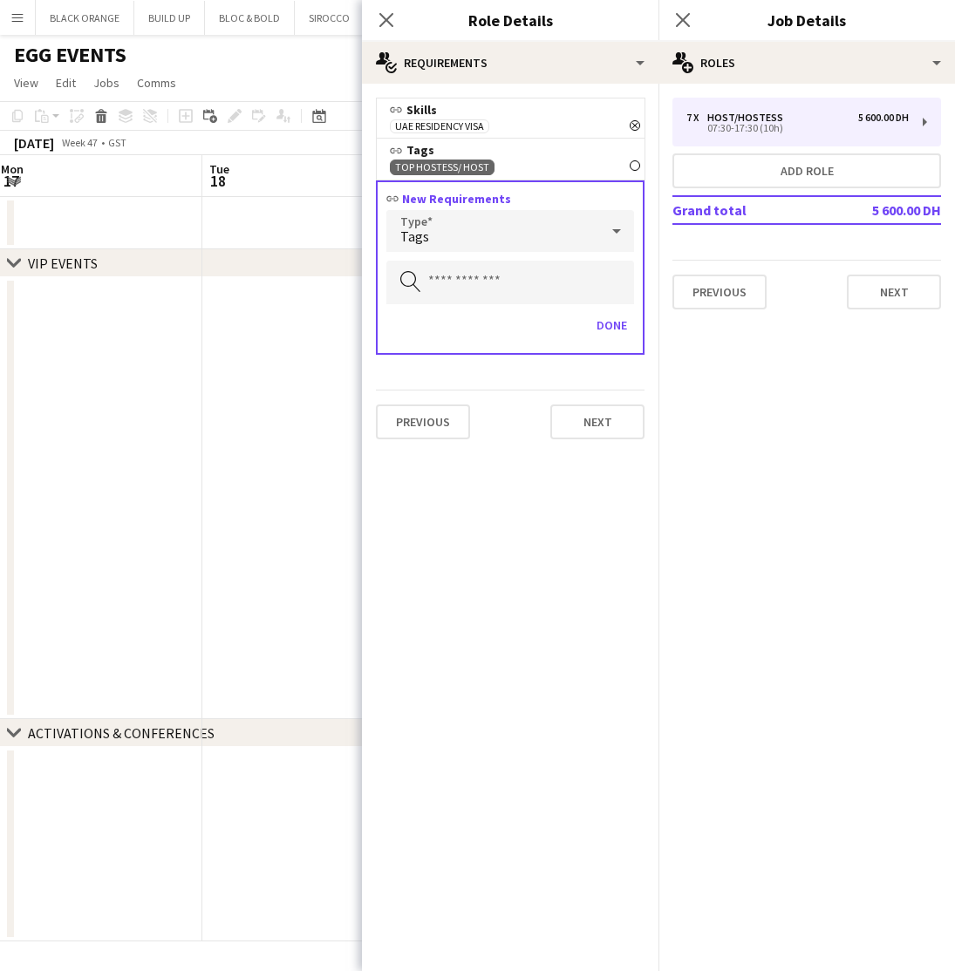
click at [467, 243] on div "Tags" at bounding box center [492, 231] width 213 height 42
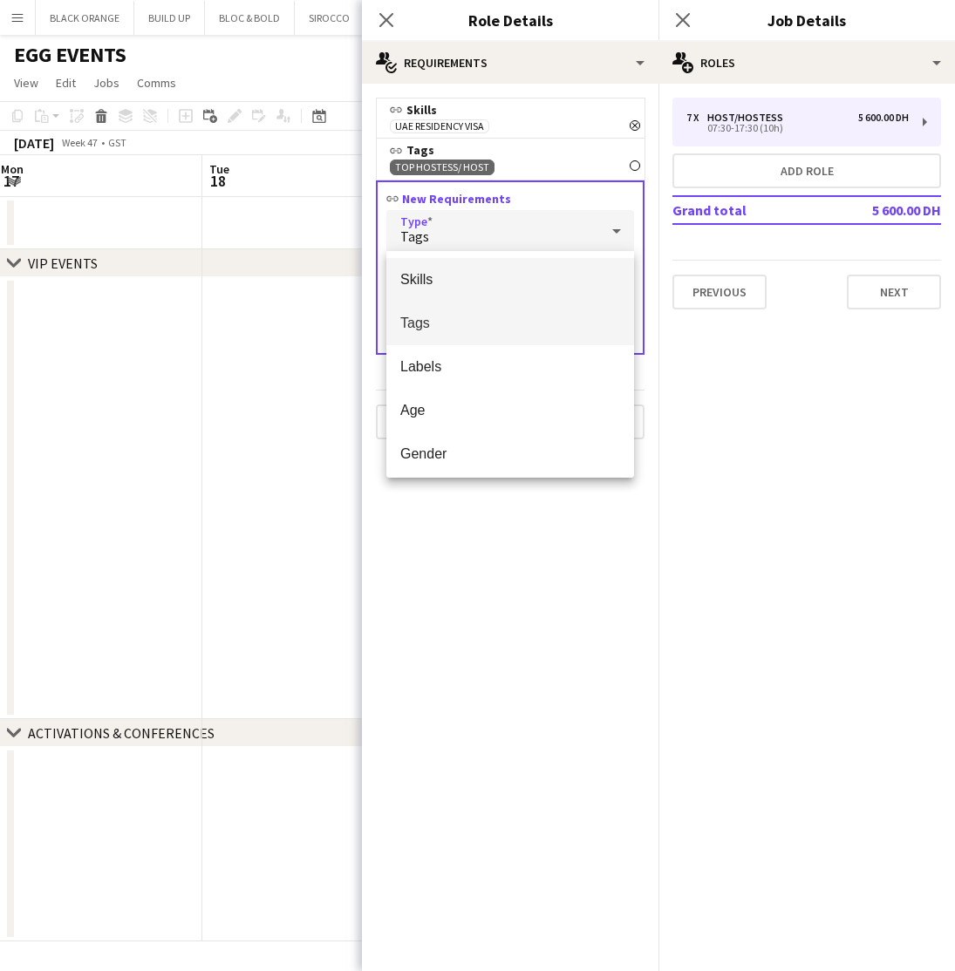
click at [437, 282] on span "Skills" at bounding box center [510, 279] width 220 height 17
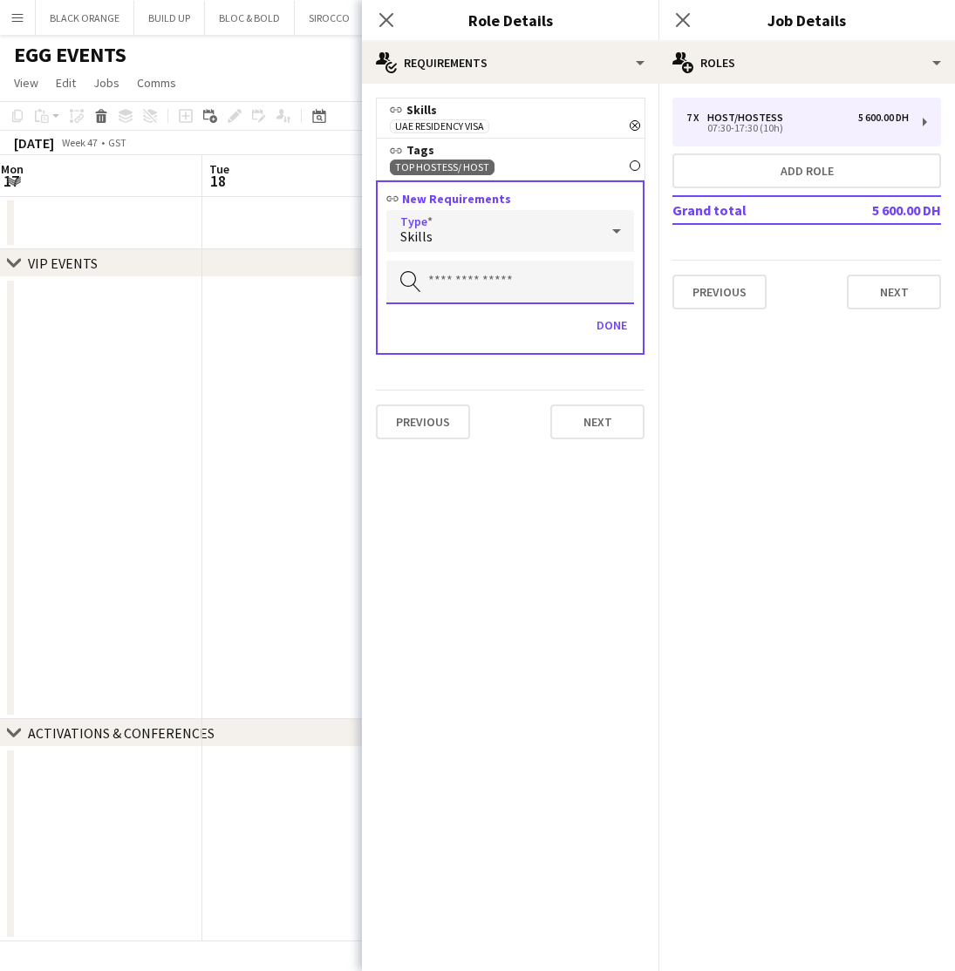
click at [489, 284] on input "text" at bounding box center [510, 283] width 248 height 44
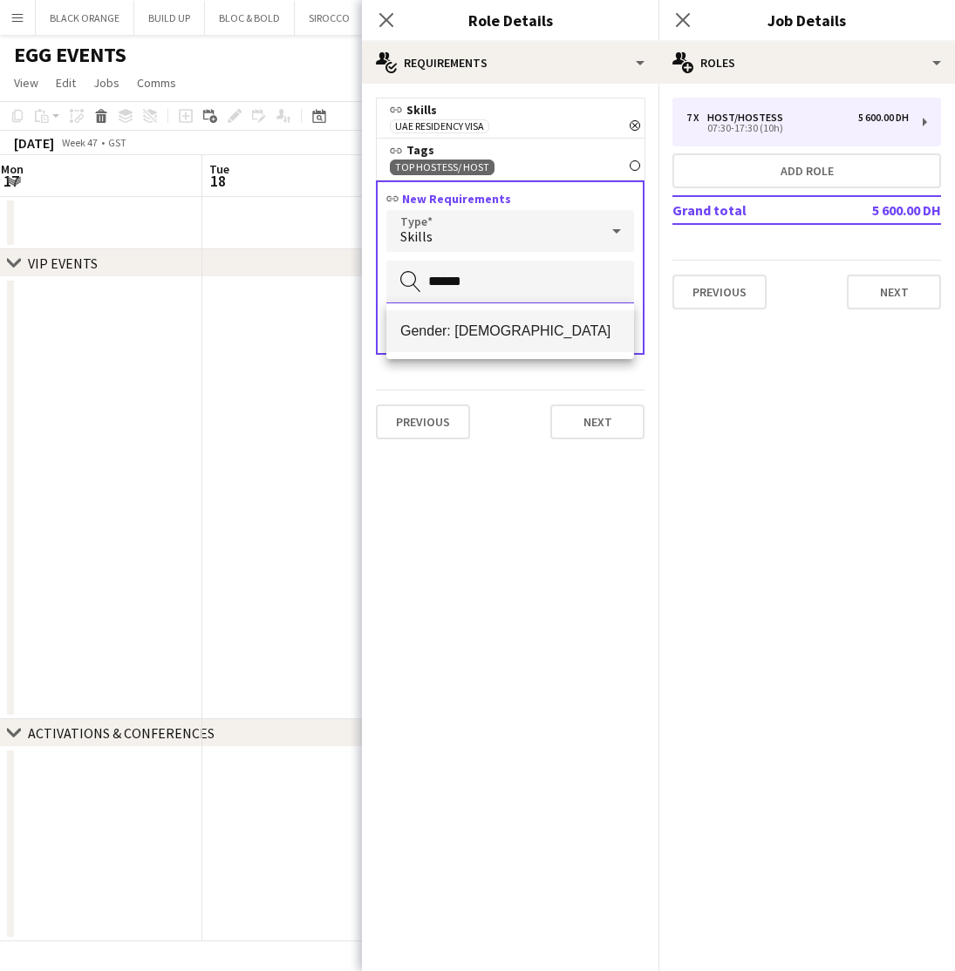
type input "******"
click at [488, 318] on mat-option "Gender: [DEMOGRAPHIC_DATA]" at bounding box center [510, 331] width 248 height 42
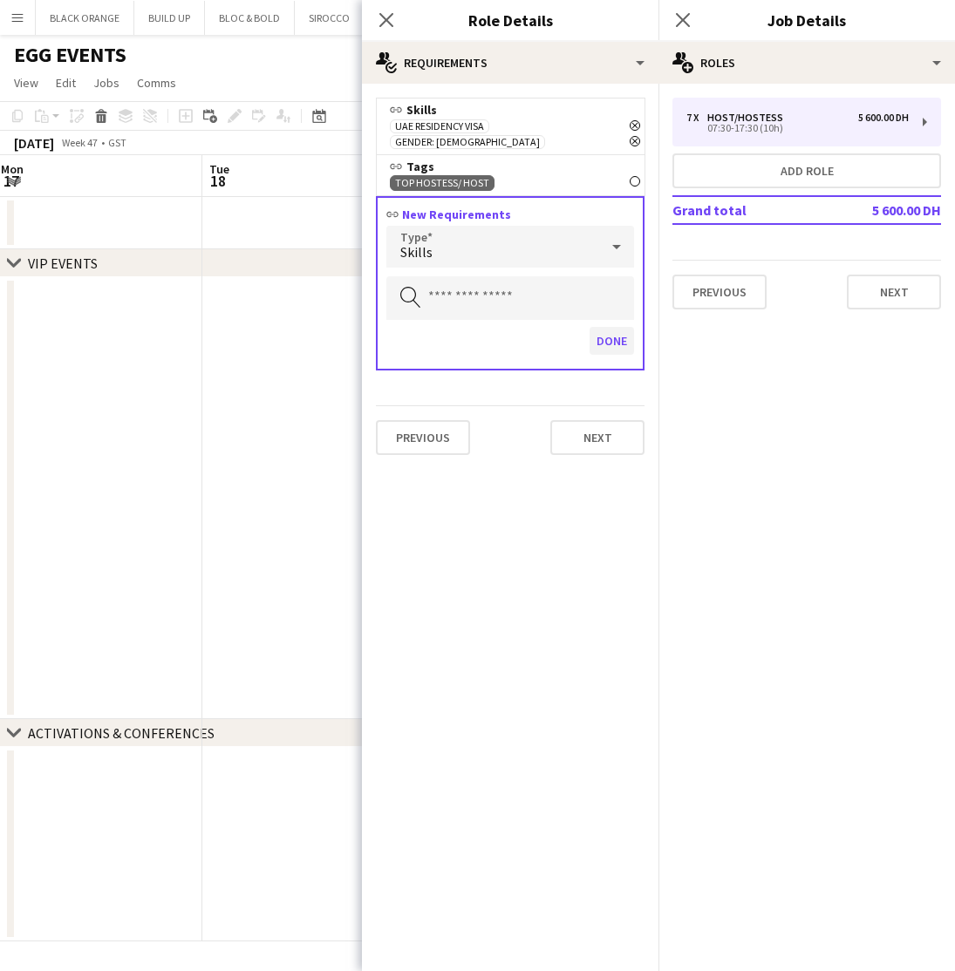
click at [611, 327] on button "Done" at bounding box center [611, 341] width 44 height 28
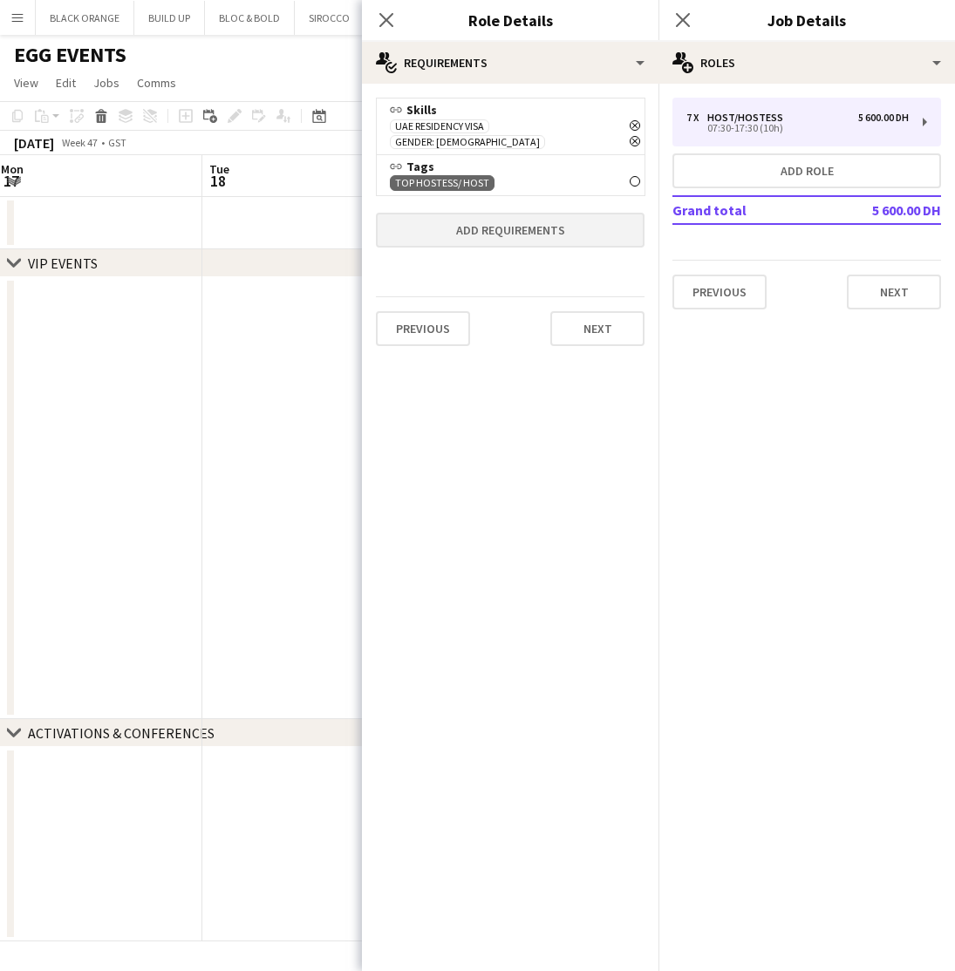
click at [474, 216] on button "Add requirements" at bounding box center [510, 230] width 269 height 35
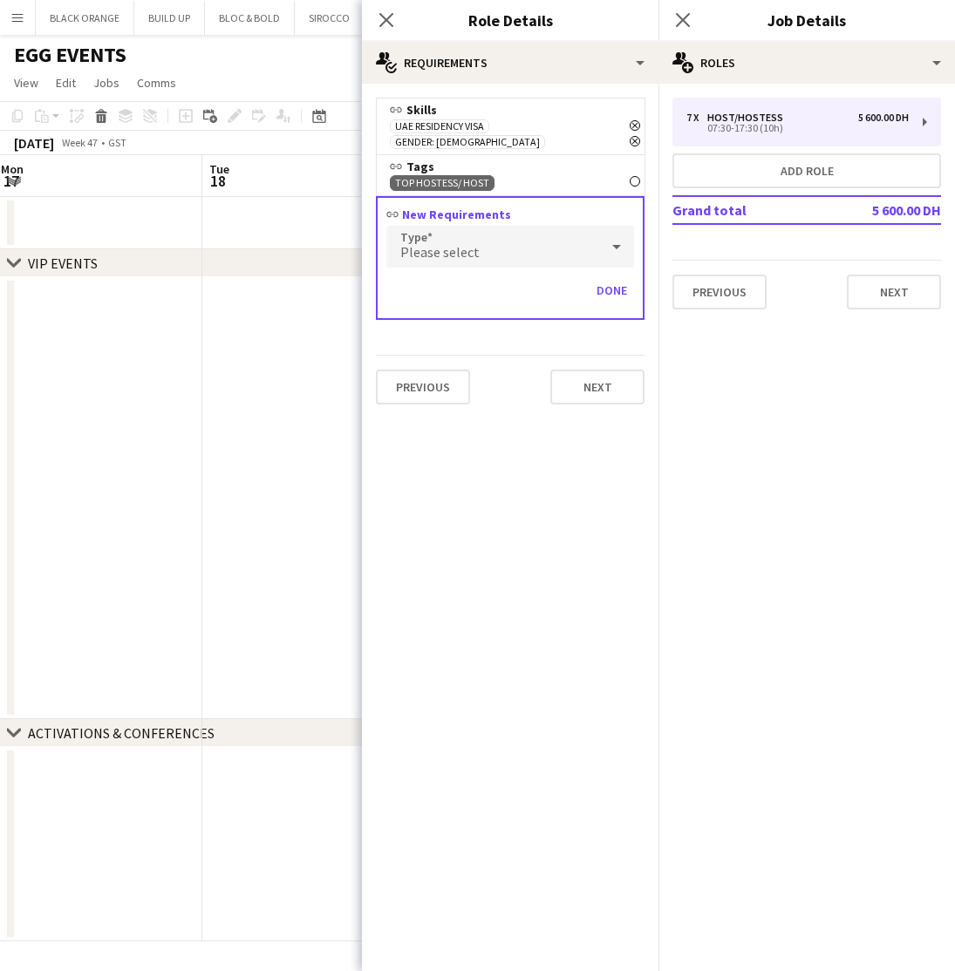
click at [483, 226] on div "Please select" at bounding box center [492, 247] width 213 height 42
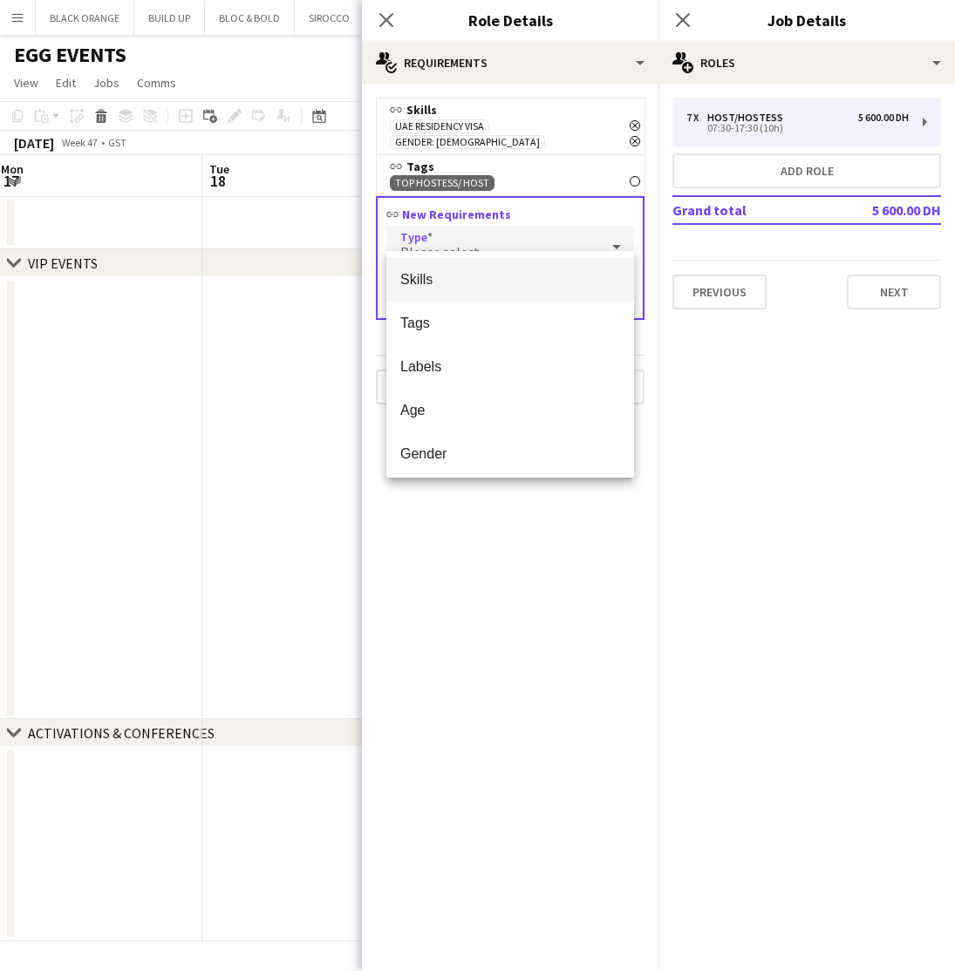
click at [623, 620] on div at bounding box center [477, 485] width 955 height 971
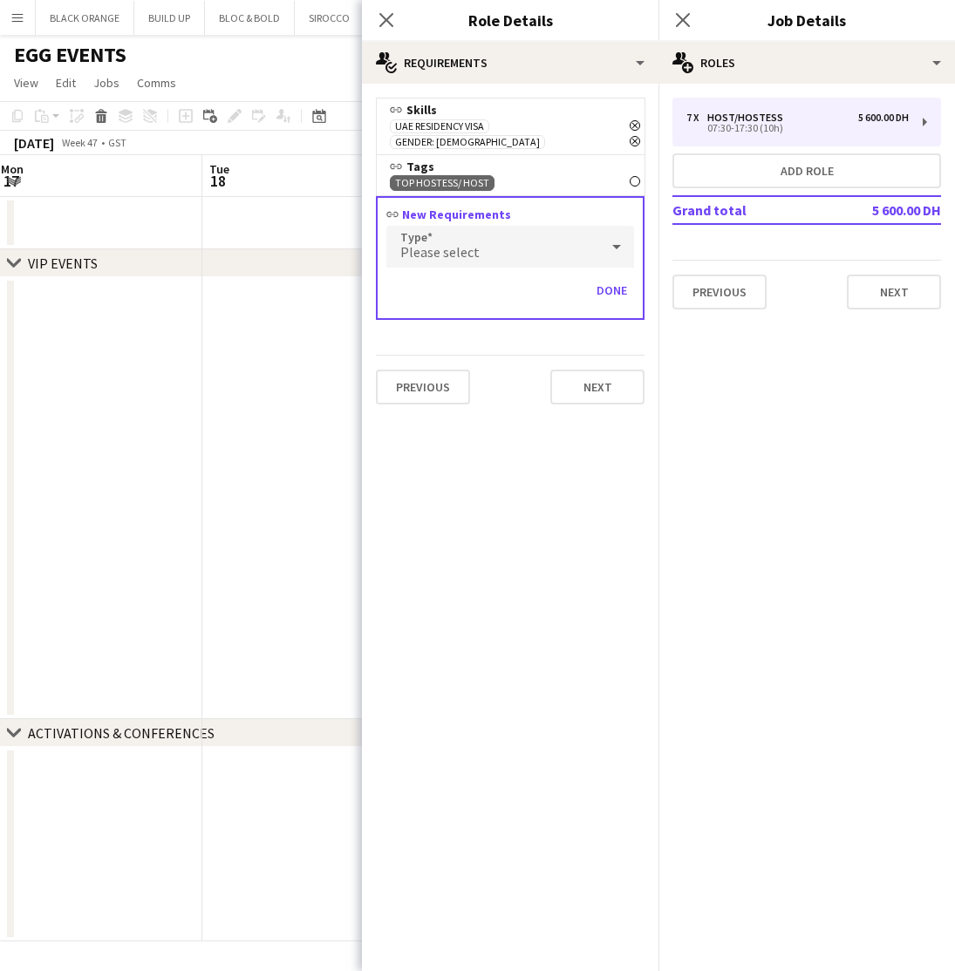
click at [499, 235] on div "Please select" at bounding box center [492, 247] width 213 height 42
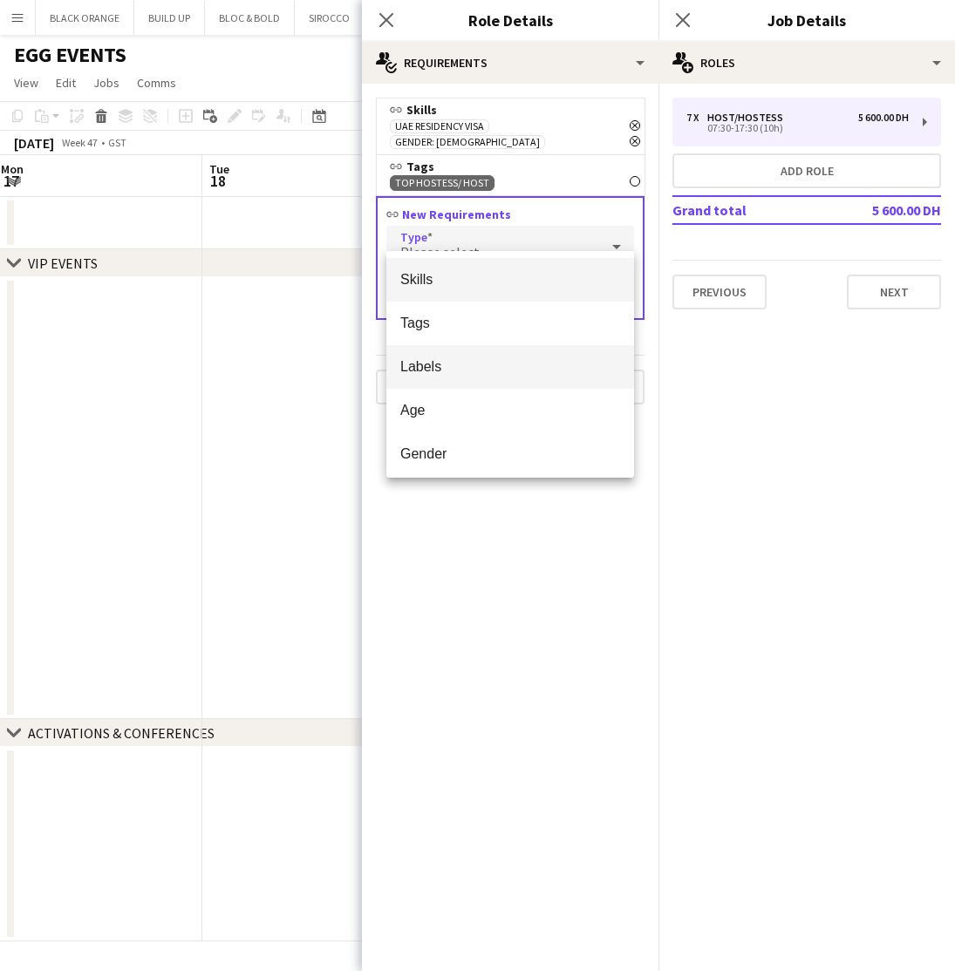
click at [420, 364] on span "Labels" at bounding box center [510, 366] width 220 height 17
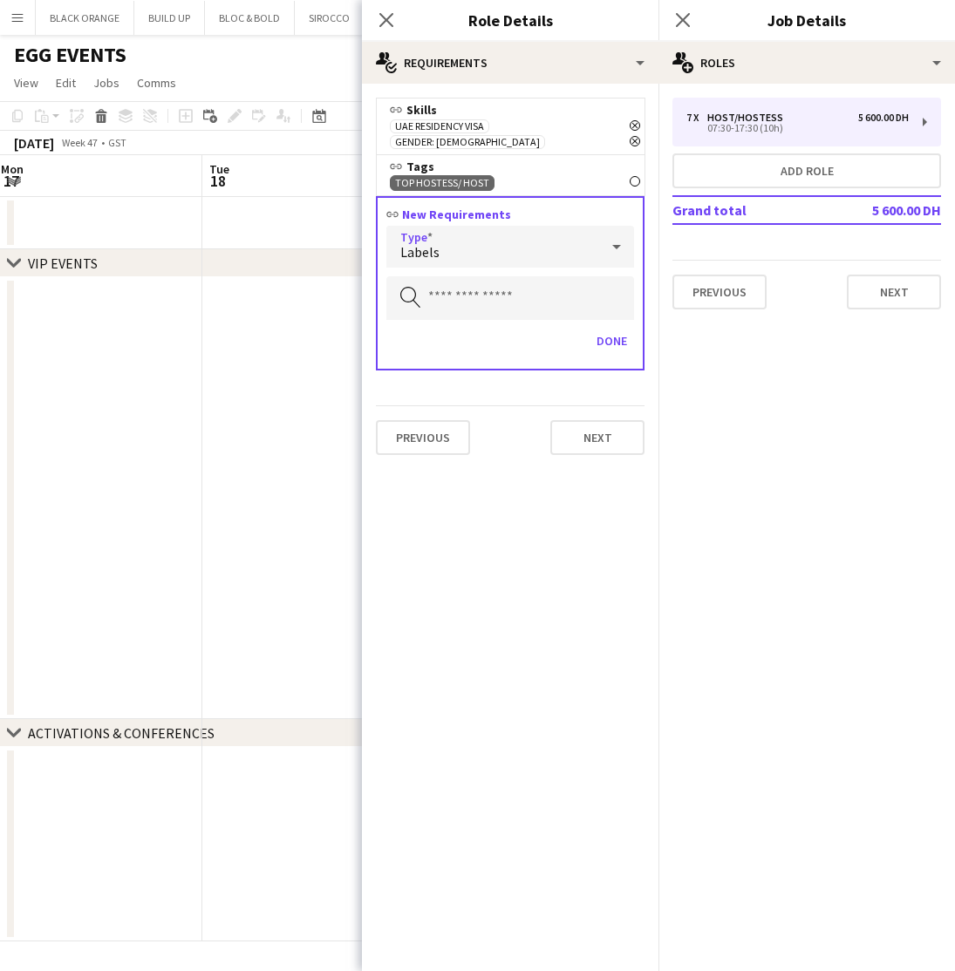
click at [416, 287] on icon "Search by label" at bounding box center [410, 297] width 21 height 21
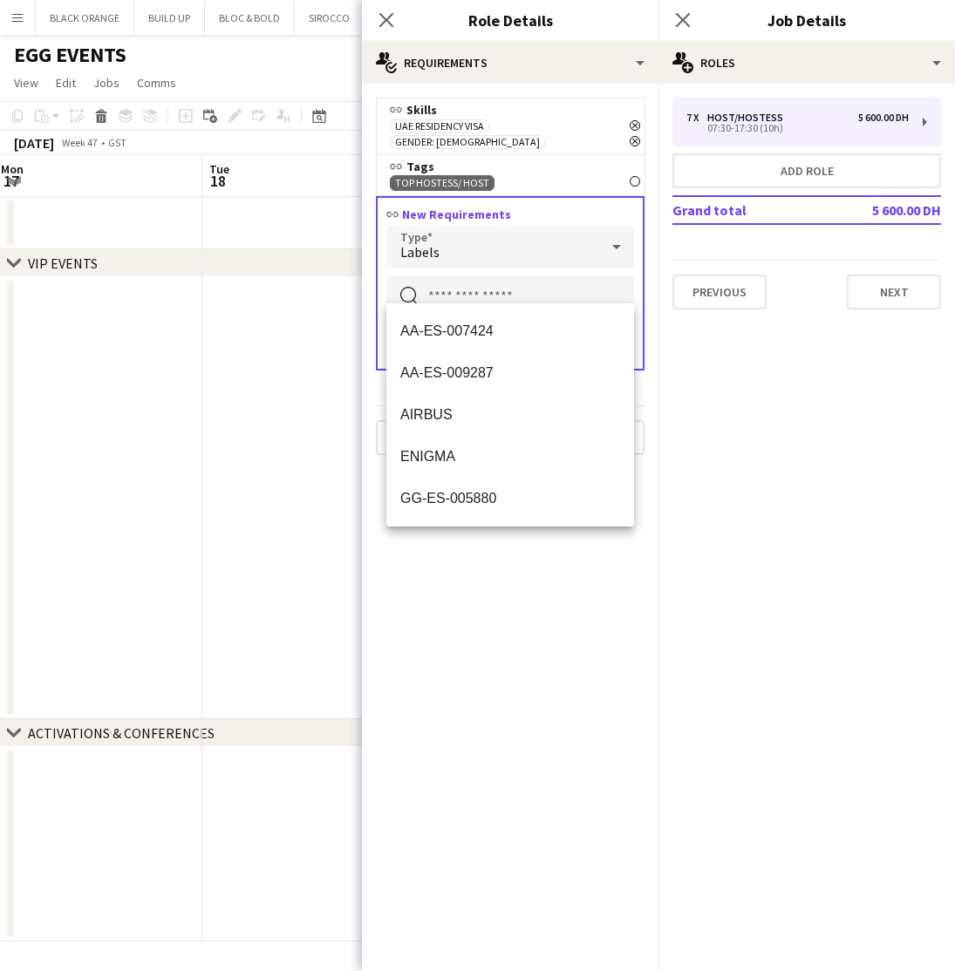
click at [442, 281] on input "text" at bounding box center [510, 298] width 248 height 44
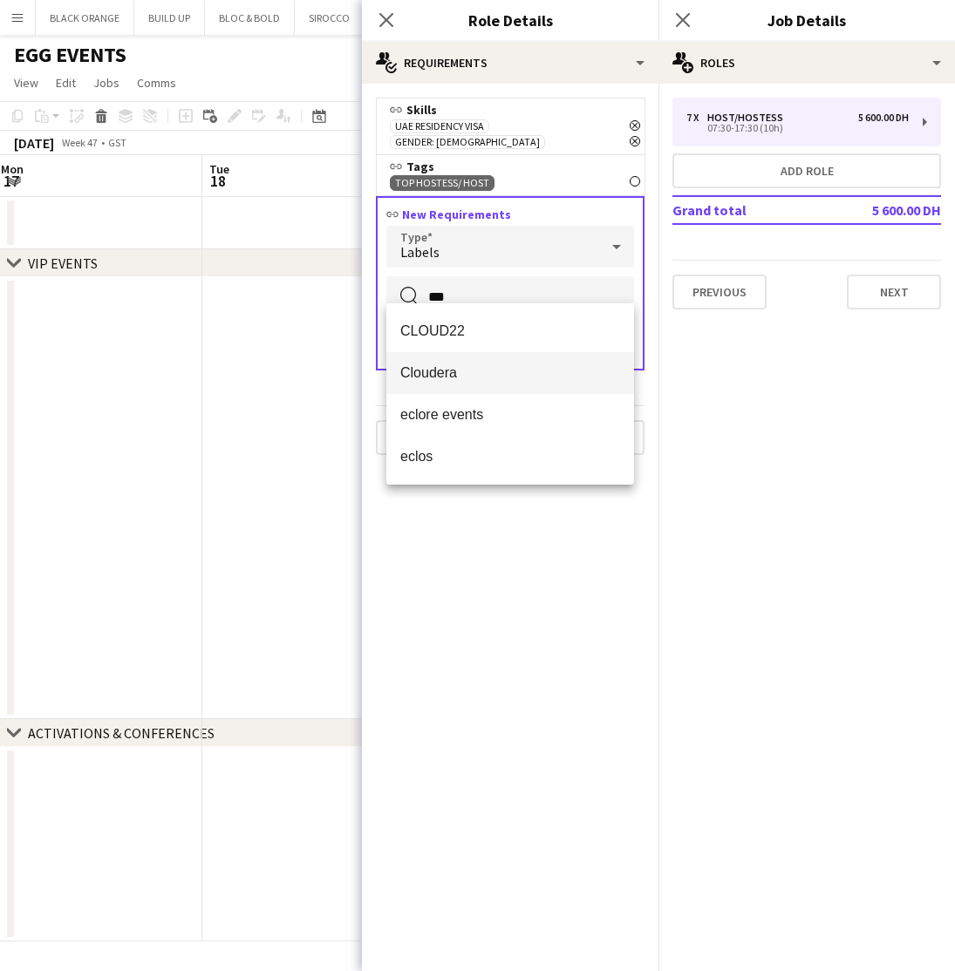
type input "***"
click at [421, 371] on span "Cloudera" at bounding box center [510, 373] width 220 height 17
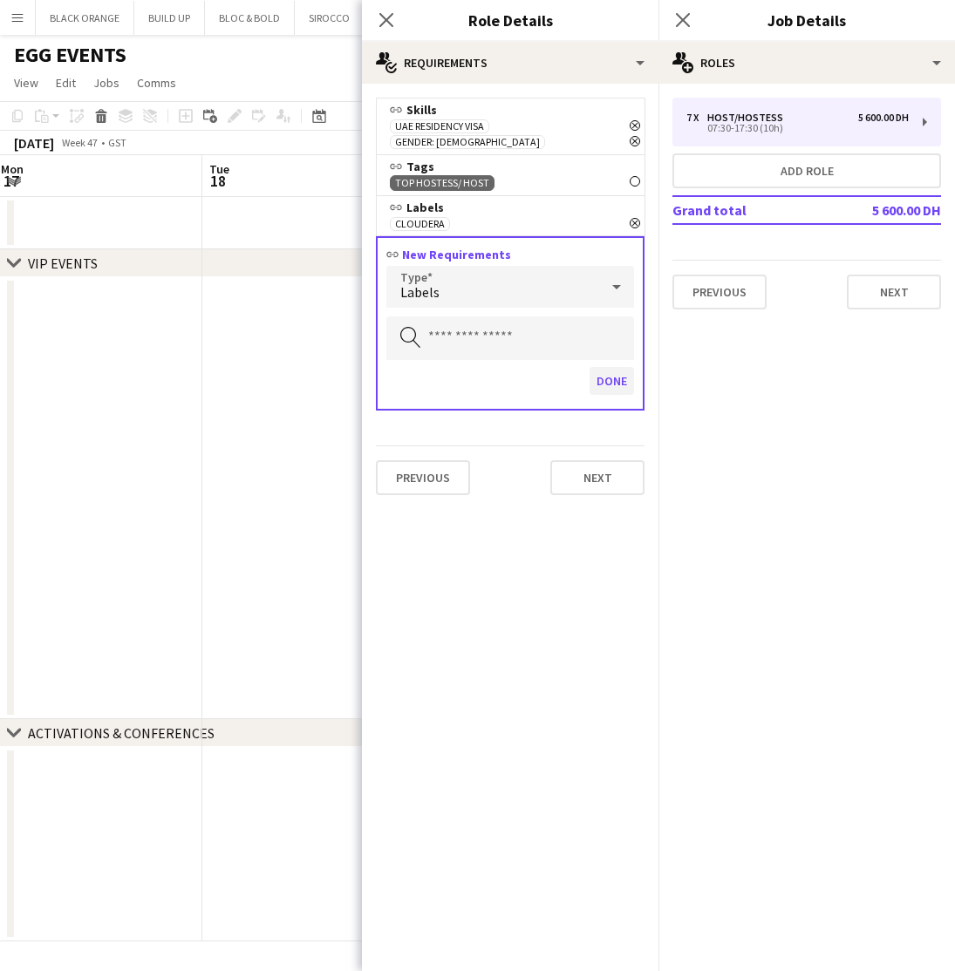
click at [605, 369] on button "Done" at bounding box center [611, 381] width 44 height 28
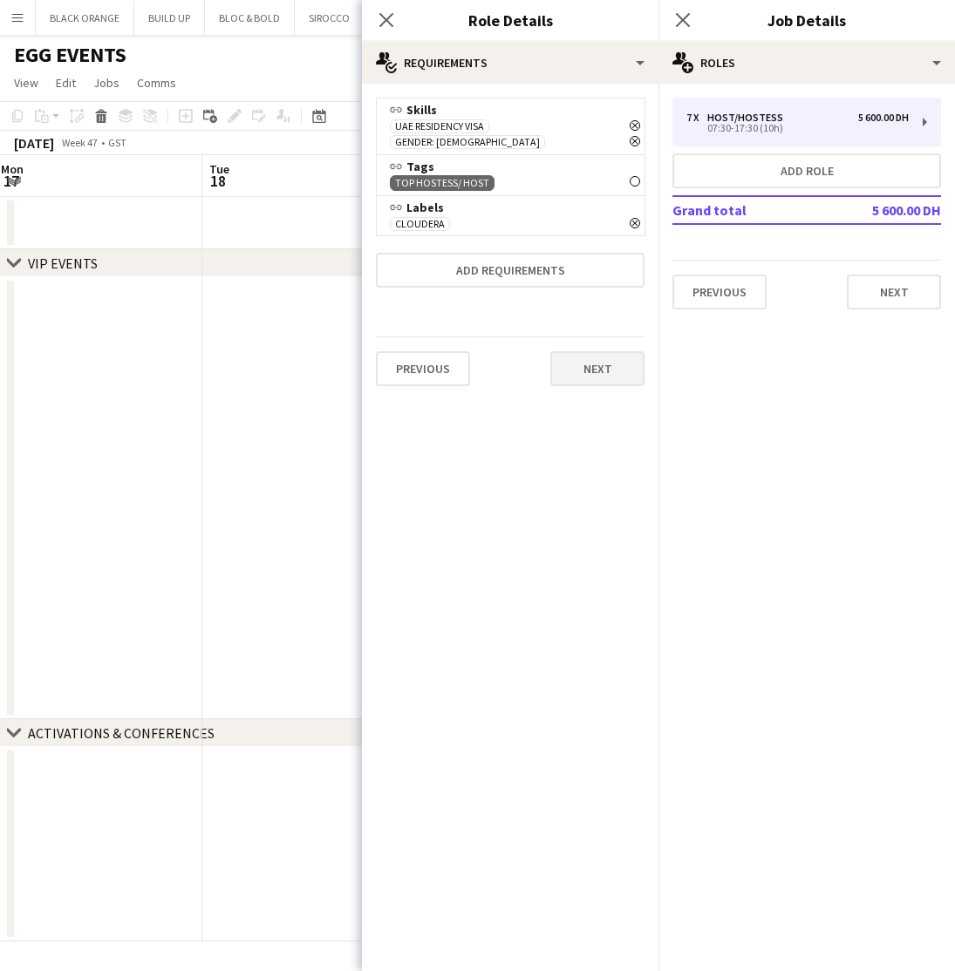
click at [596, 352] on button "Next" at bounding box center [597, 368] width 94 height 35
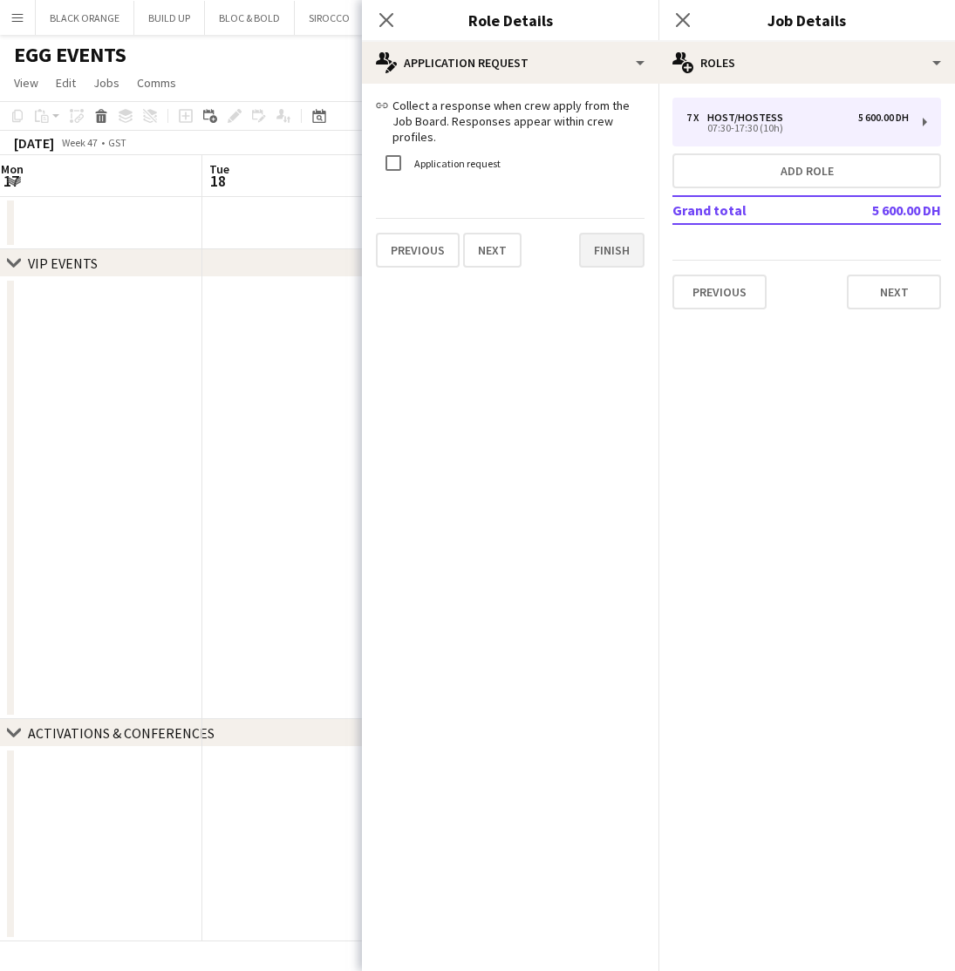
click at [621, 236] on button "Finish" at bounding box center [611, 250] width 65 height 35
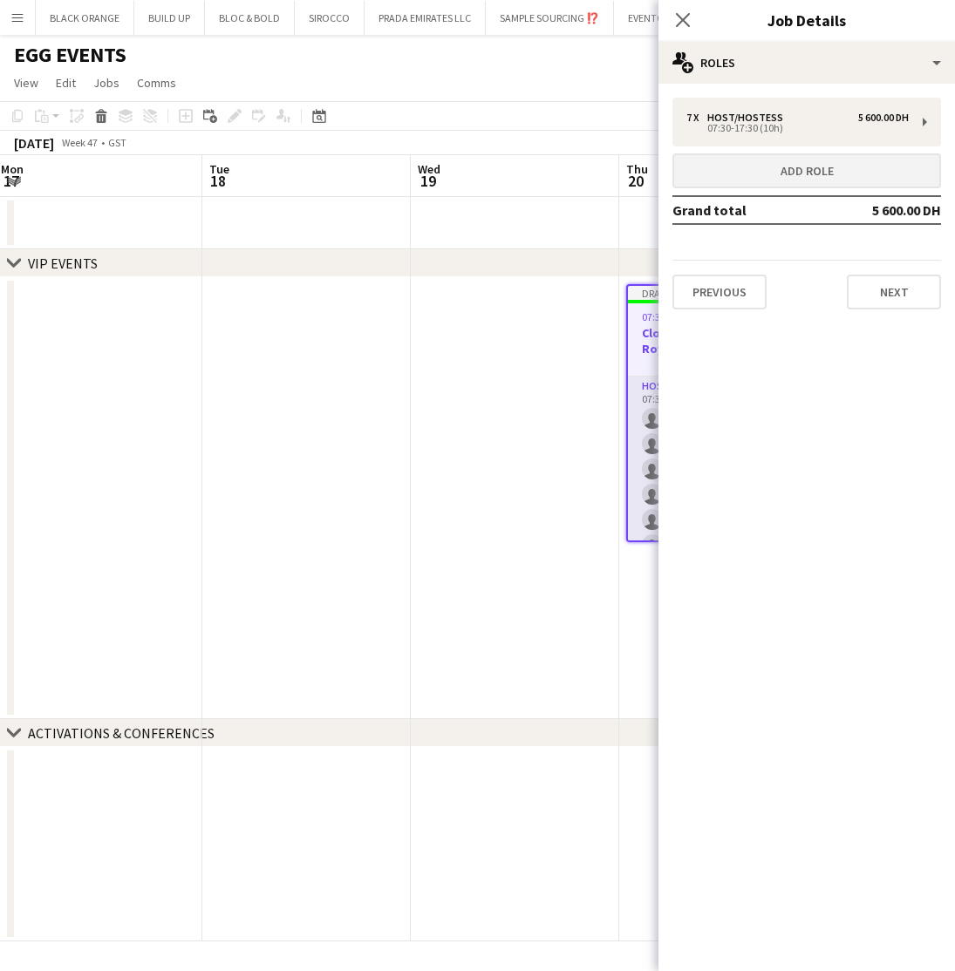
click at [841, 159] on button "Add role" at bounding box center [806, 170] width 269 height 35
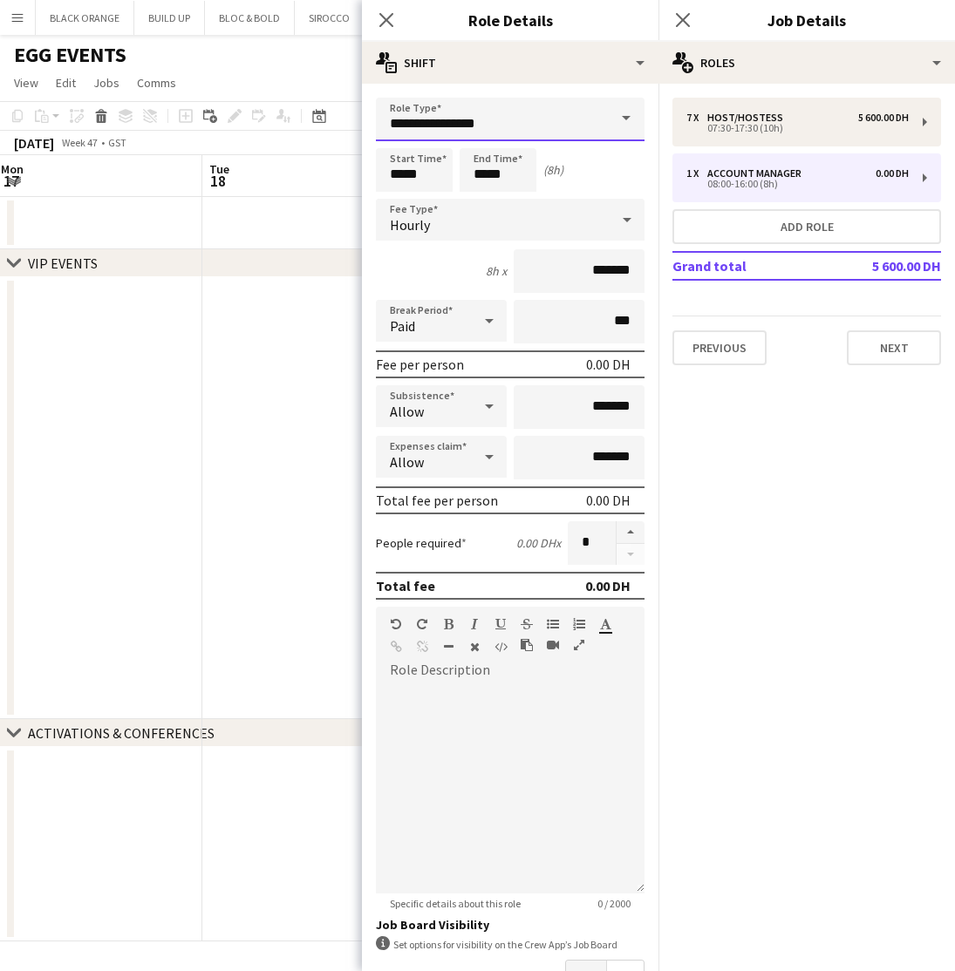
click at [451, 125] on input "**********" at bounding box center [510, 120] width 269 height 44
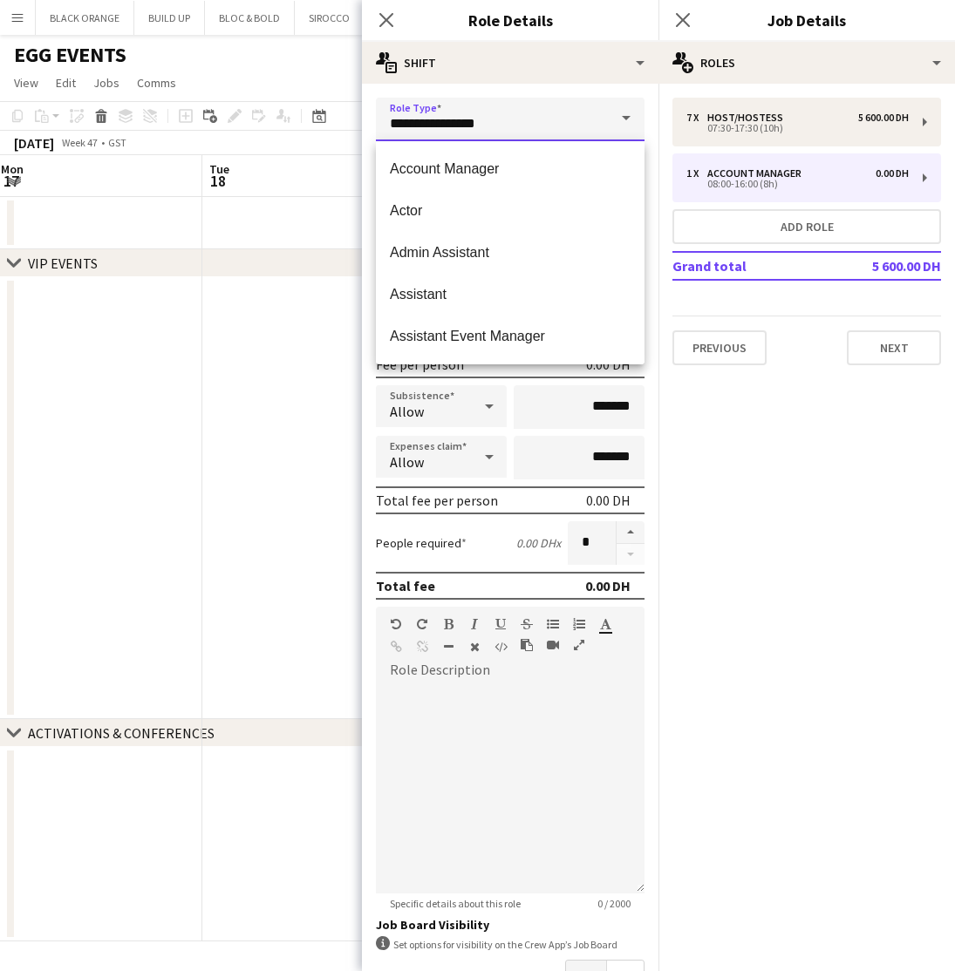
click at [555, 122] on input "**********" at bounding box center [510, 120] width 269 height 44
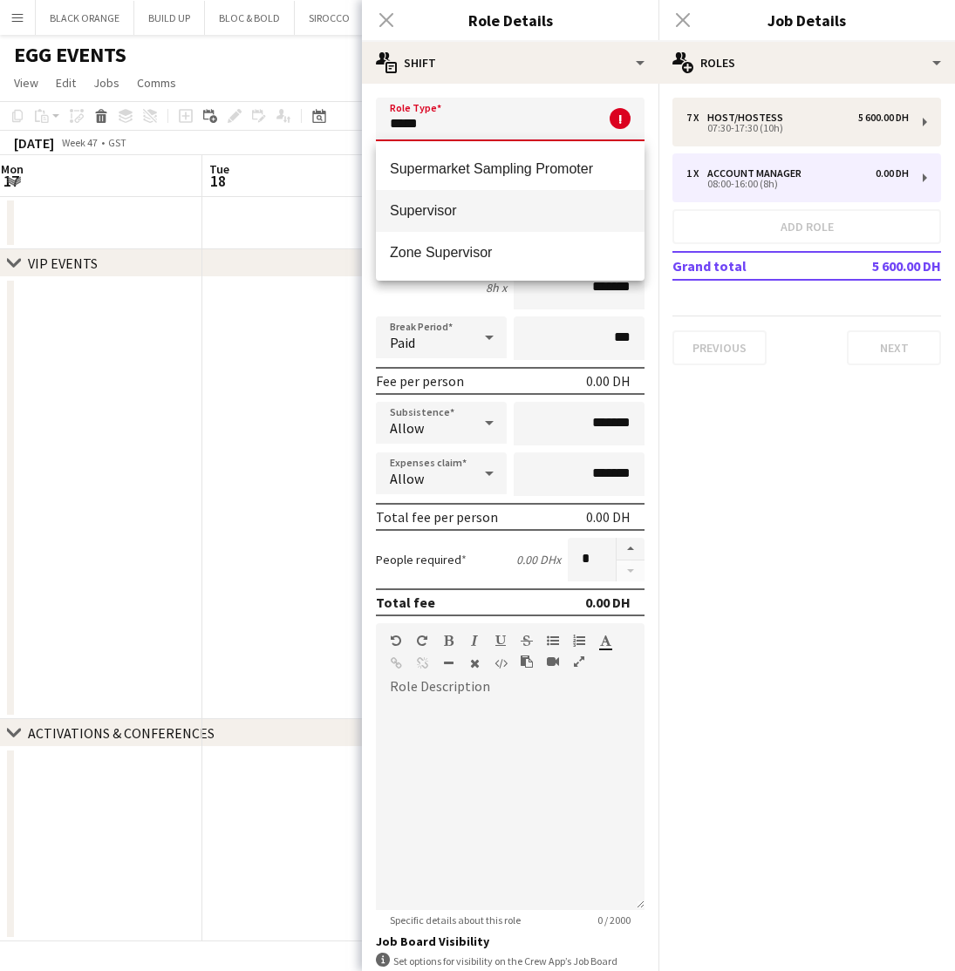
click at [464, 207] on span "Supervisor" at bounding box center [510, 210] width 241 height 17
type input "**********"
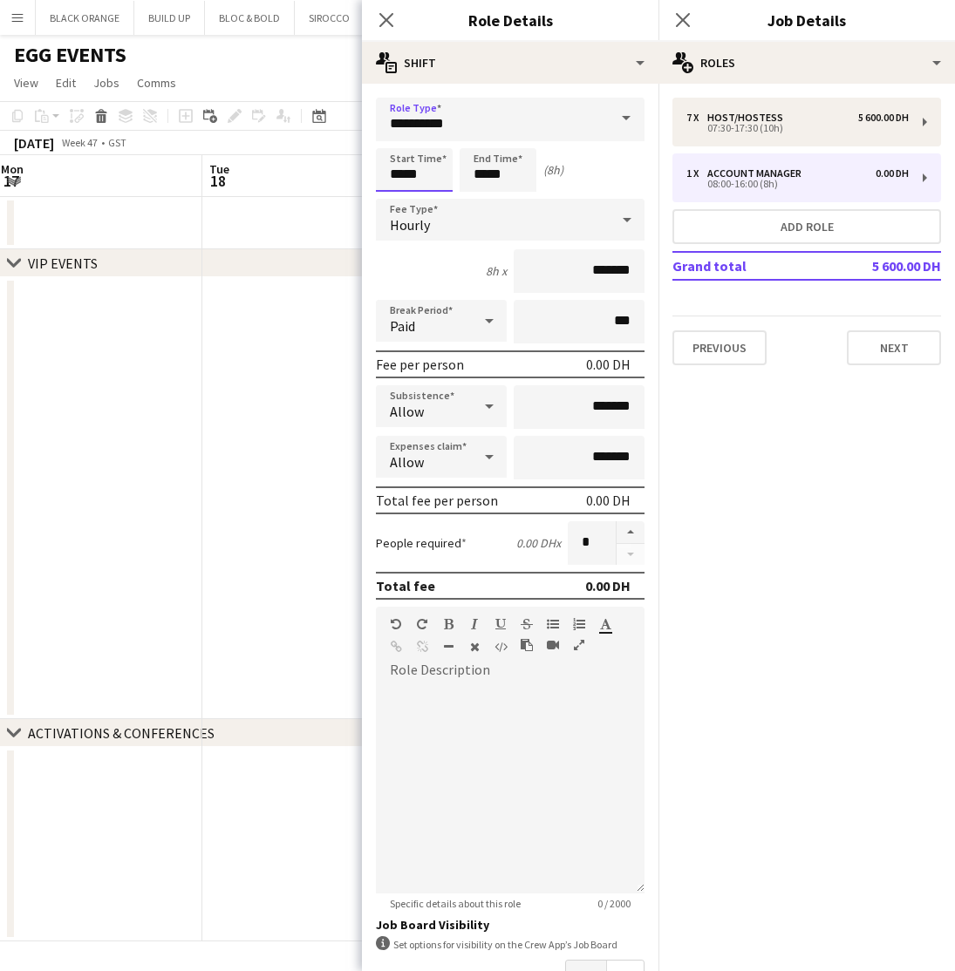
click at [433, 178] on input "*****" at bounding box center [414, 170] width 77 height 44
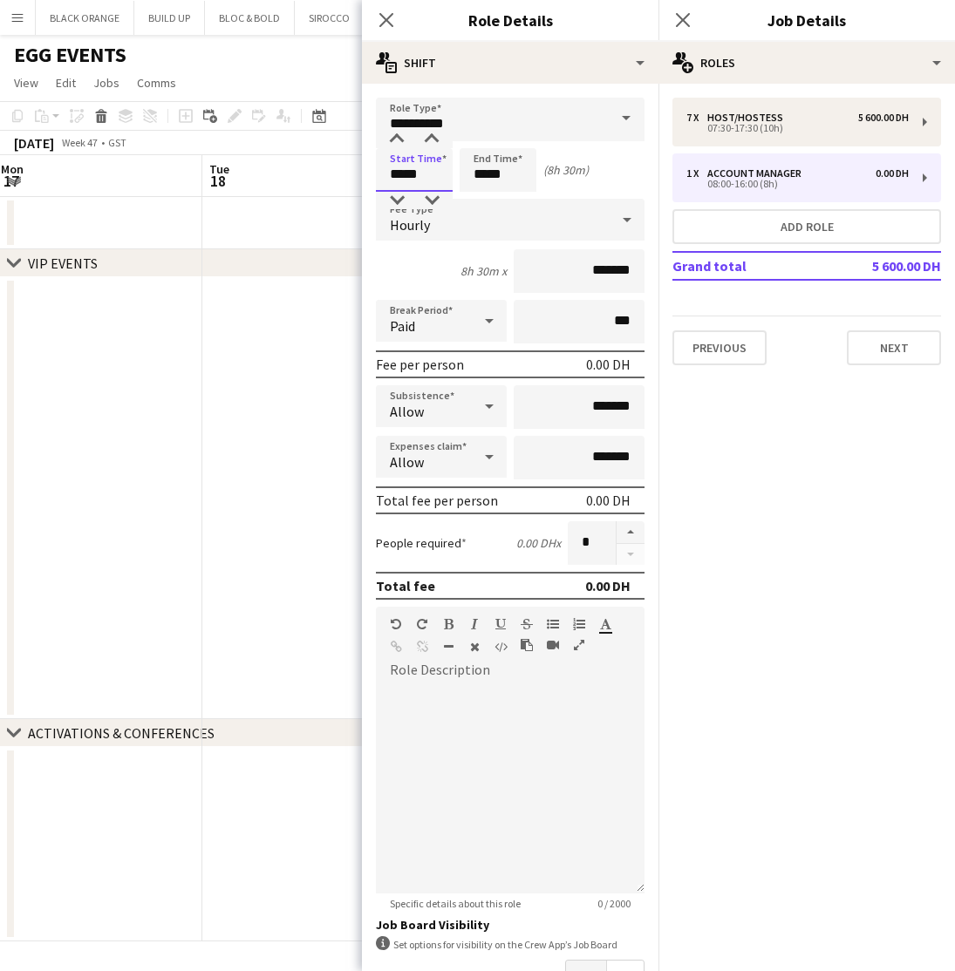
type input "*****"
click at [510, 179] on input "*****" at bounding box center [498, 170] width 77 height 44
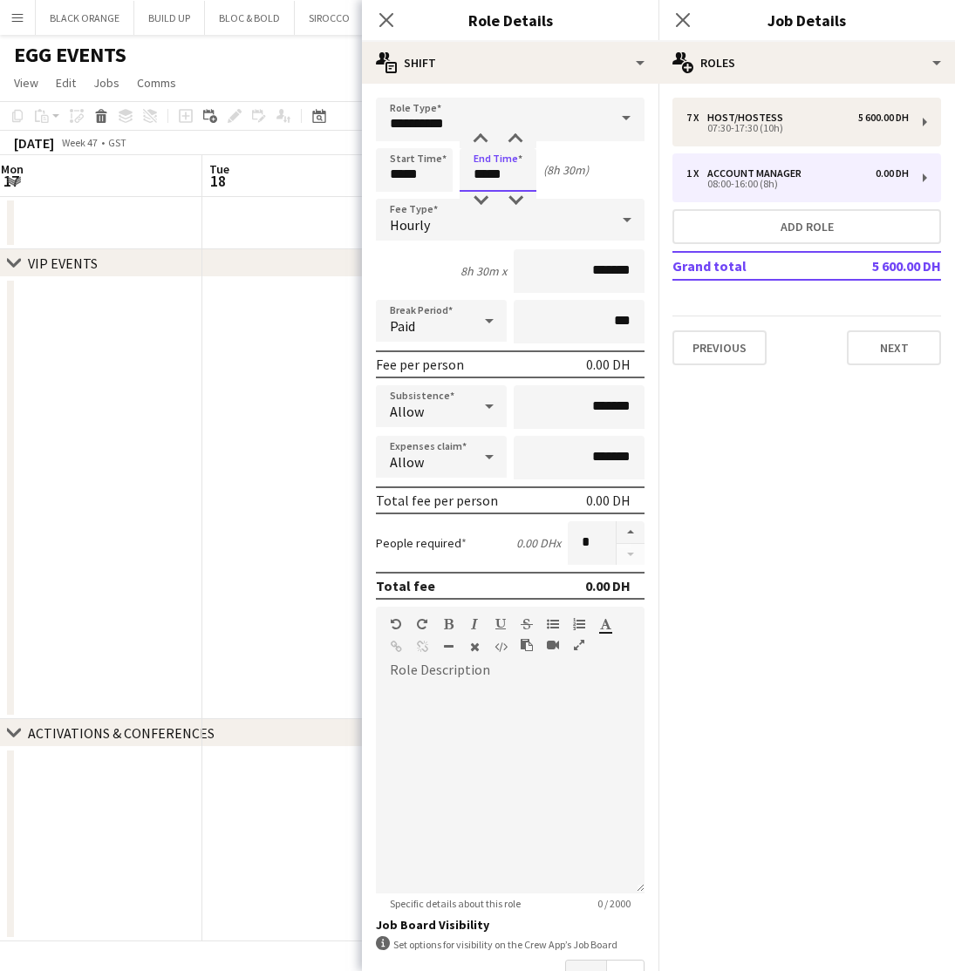
click at [510, 179] on input "*****" at bounding box center [498, 170] width 77 height 44
type input "*****"
click at [581, 274] on input "*******" at bounding box center [579, 271] width 131 height 44
drag, startPoint x: 610, startPoint y: 271, endPoint x: 545, endPoint y: 269, distance: 64.6
click at [545, 270] on input "*******" at bounding box center [579, 271] width 131 height 44
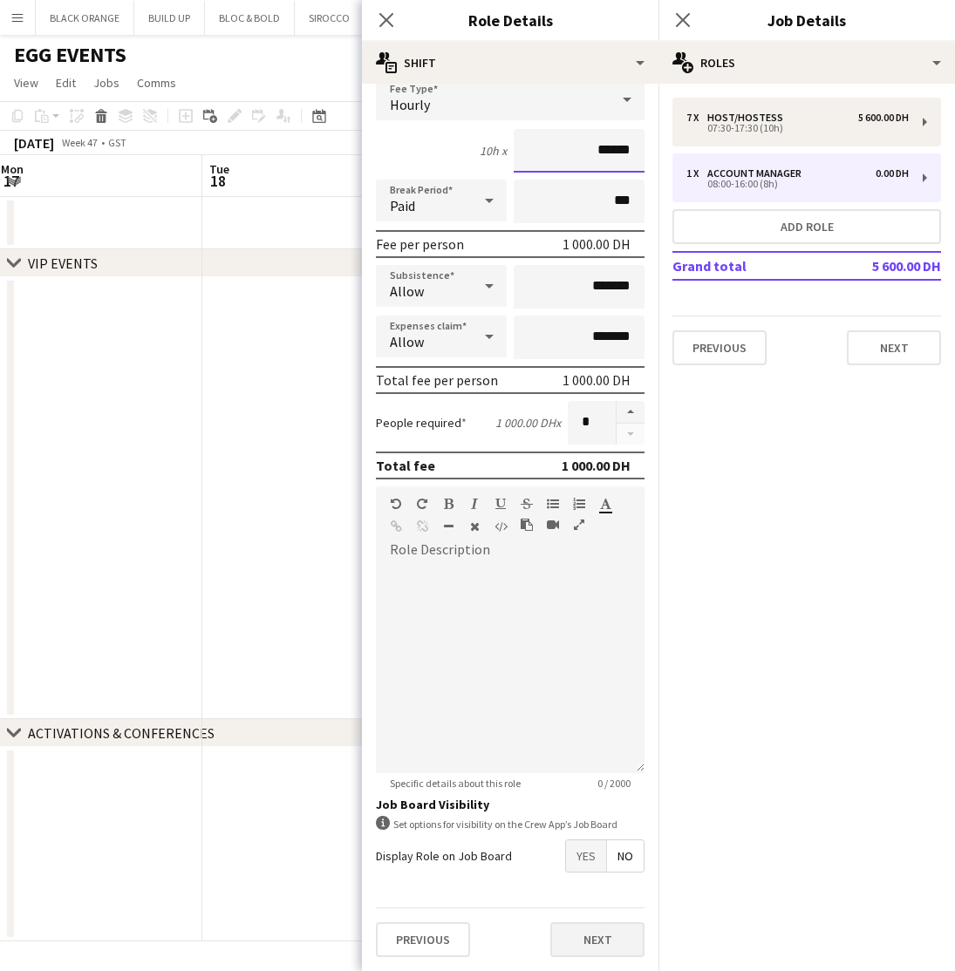
scroll to position [120, 0]
type input "******"
click at [596, 937] on button "Next" at bounding box center [597, 940] width 94 height 35
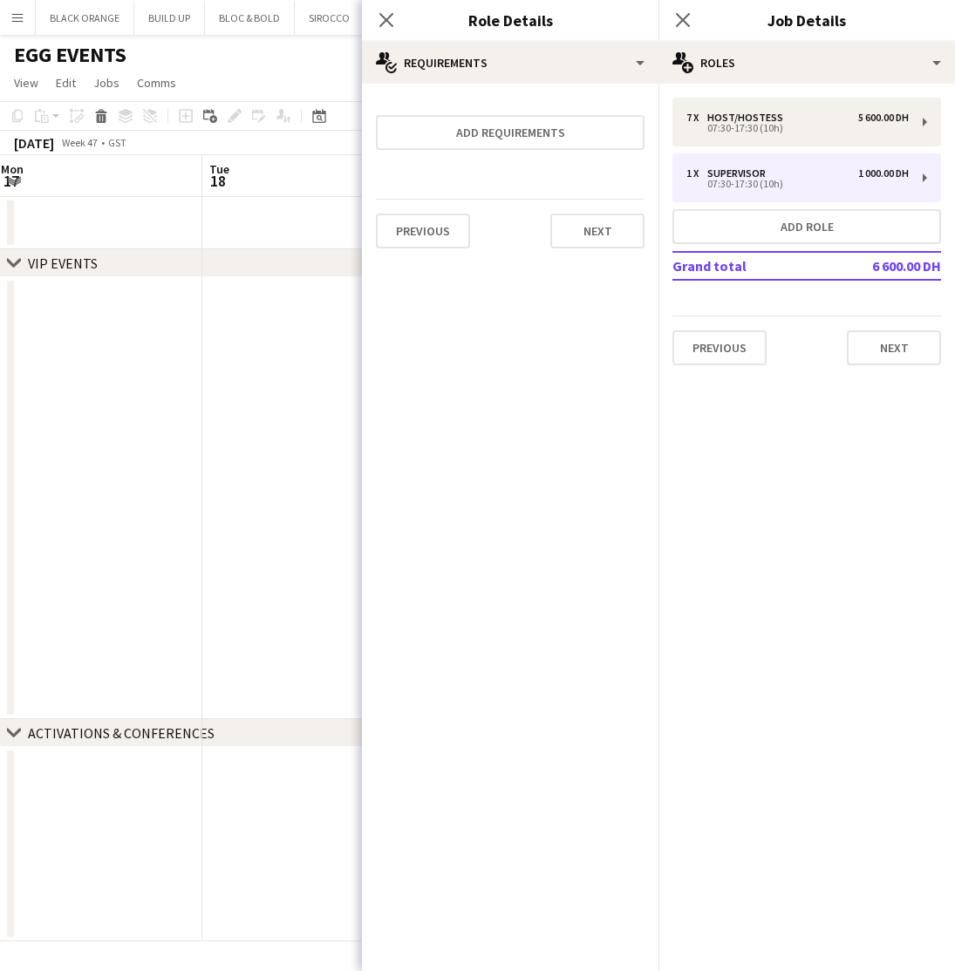
scroll to position [0, 0]
click at [472, 130] on button "Add requirements" at bounding box center [510, 132] width 269 height 35
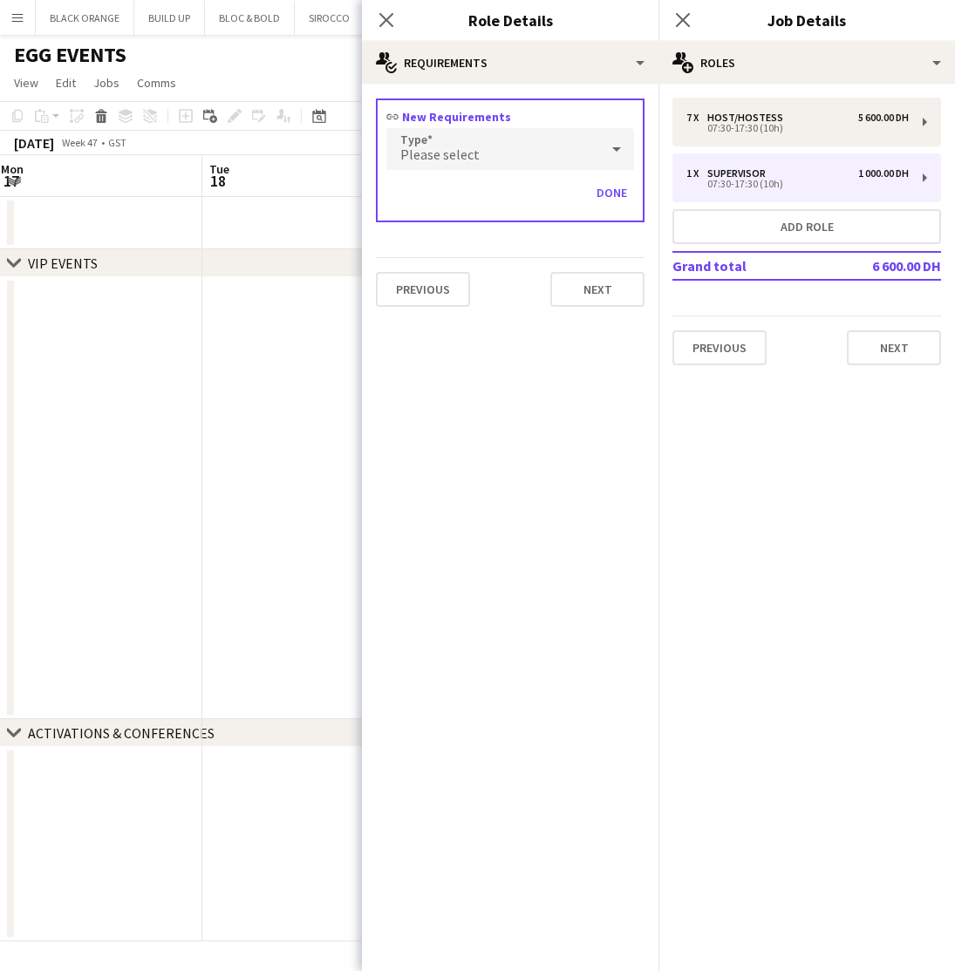
click at [504, 150] on div "Please select" at bounding box center [492, 149] width 213 height 42
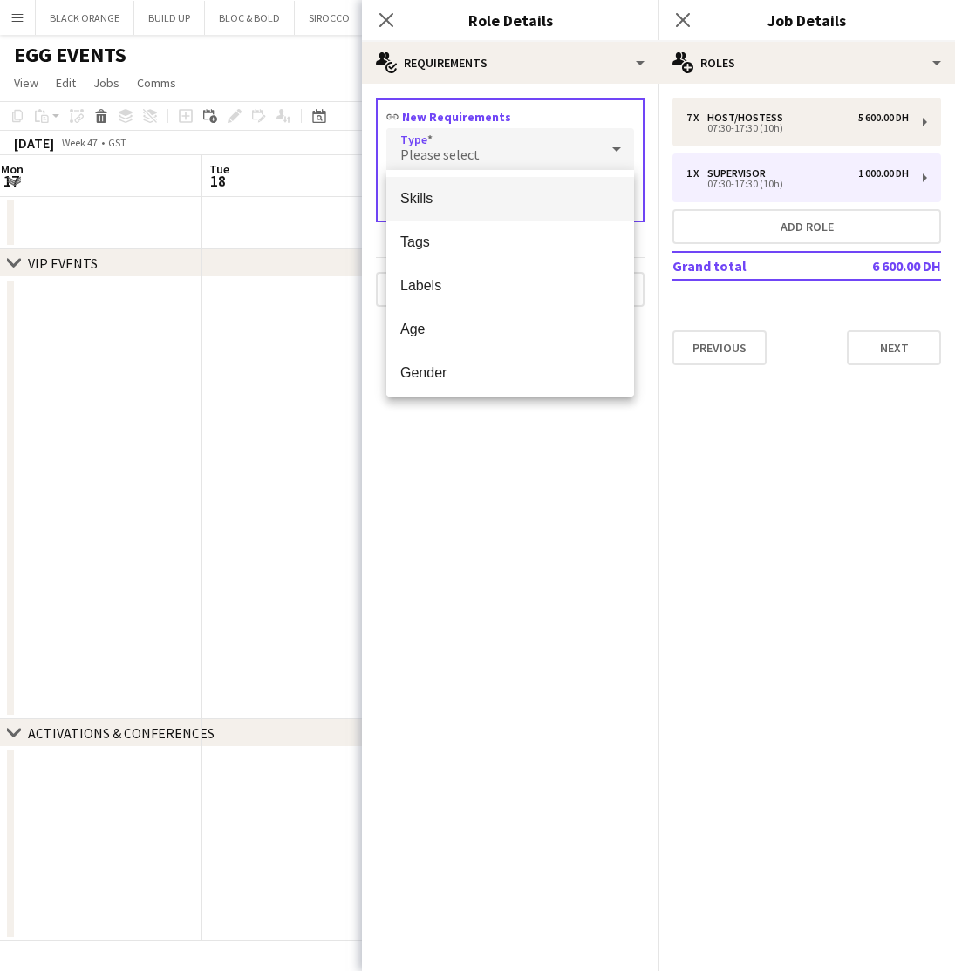
click at [438, 193] on span "Skills" at bounding box center [510, 198] width 220 height 17
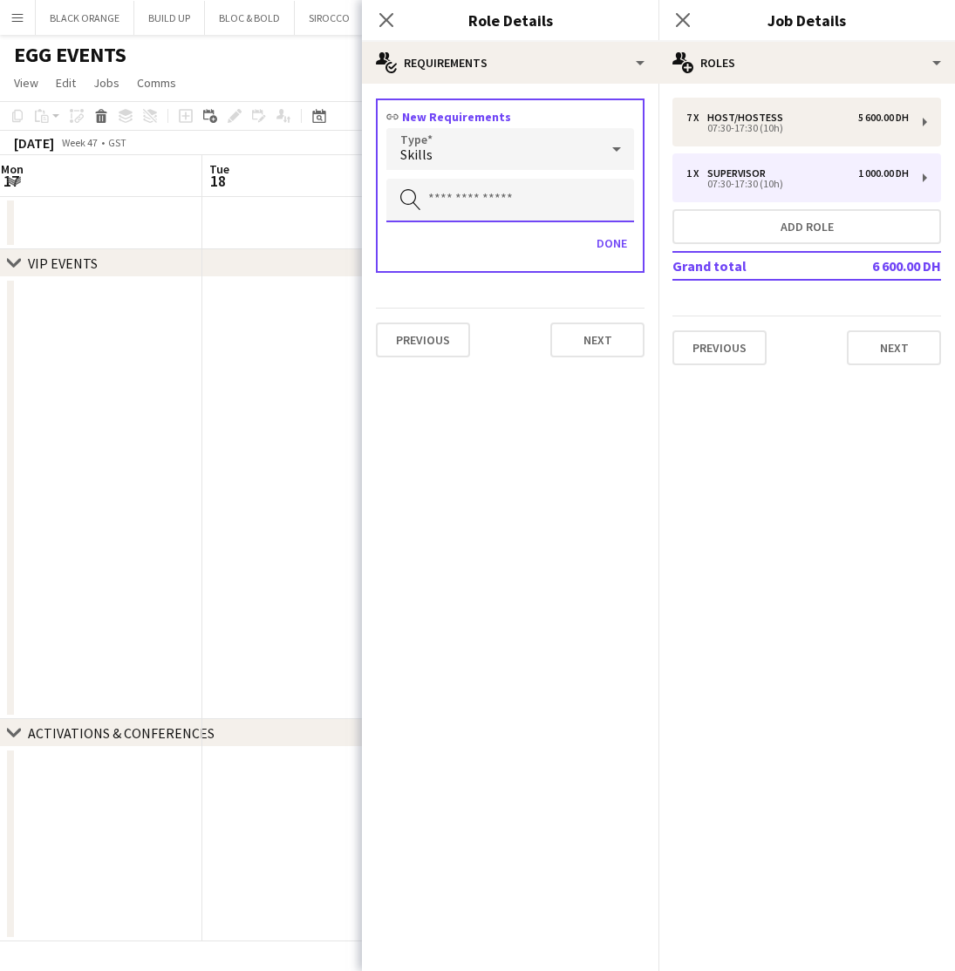
click at [480, 200] on input "text" at bounding box center [510, 201] width 248 height 44
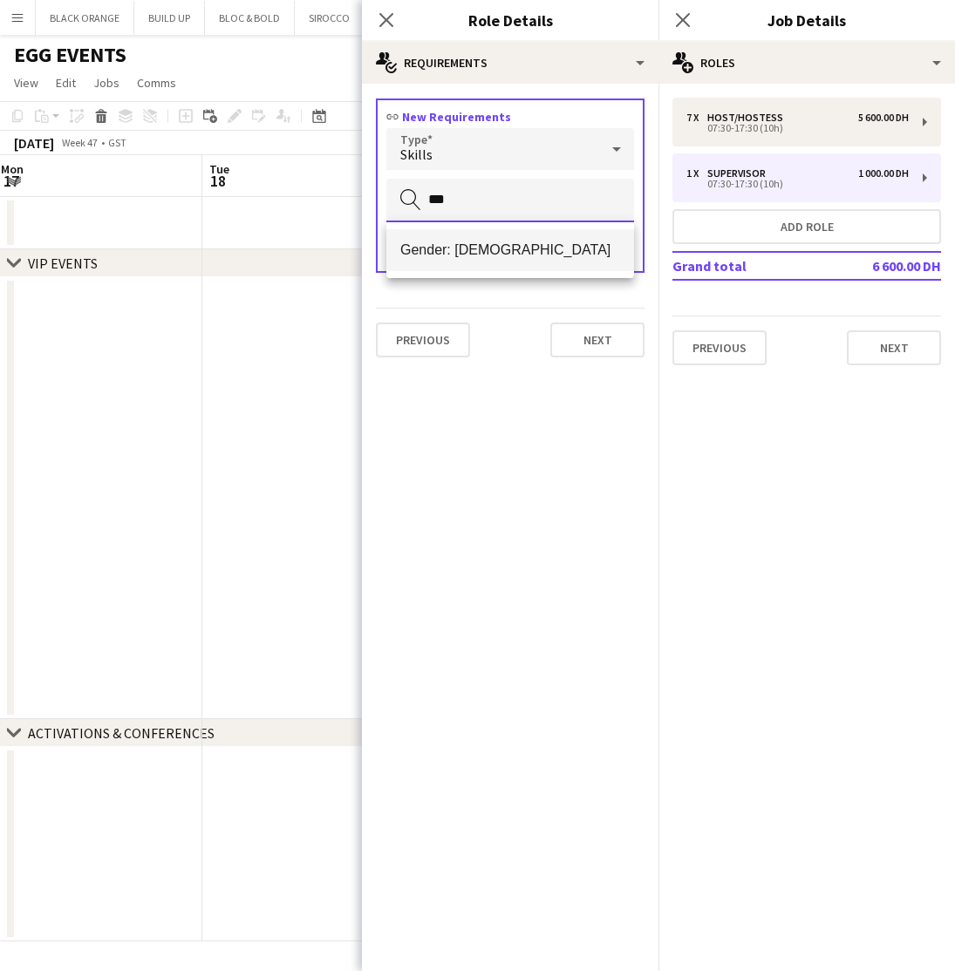
type input "***"
click at [487, 237] on mat-option "Gender: [DEMOGRAPHIC_DATA]" at bounding box center [510, 250] width 248 height 42
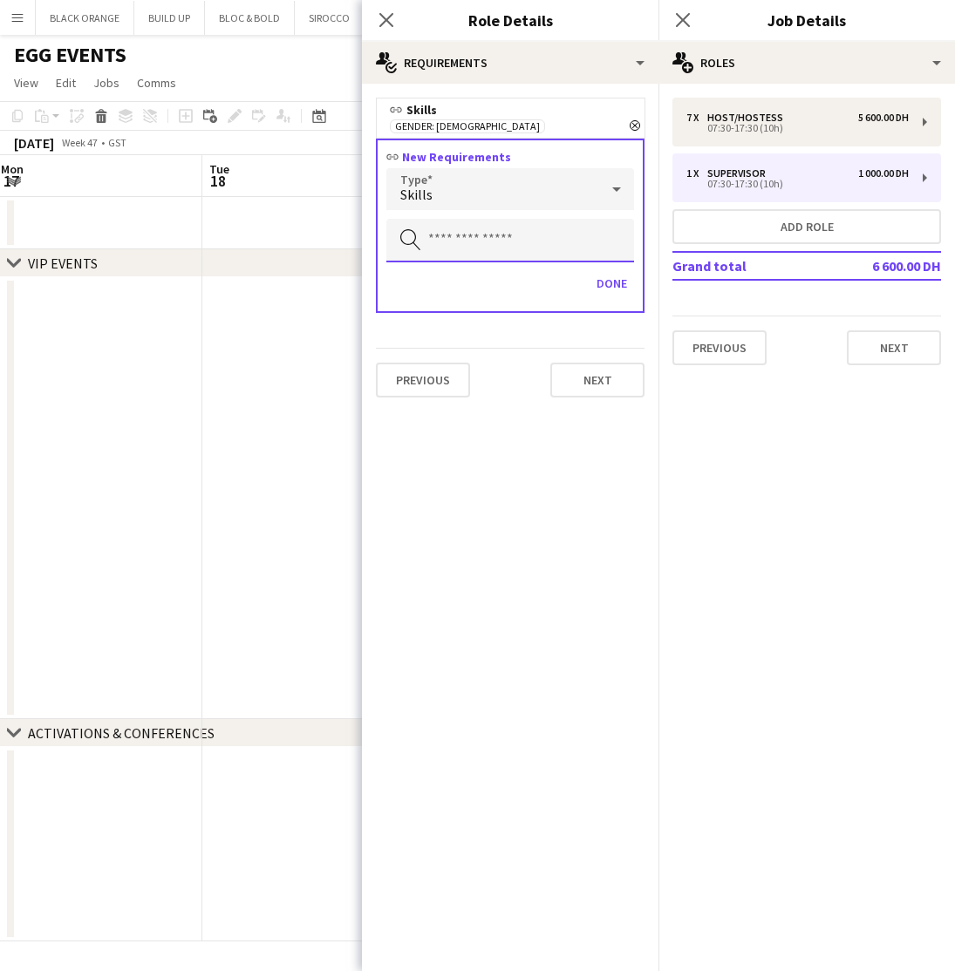
click at [471, 223] on input "text" at bounding box center [510, 241] width 248 height 44
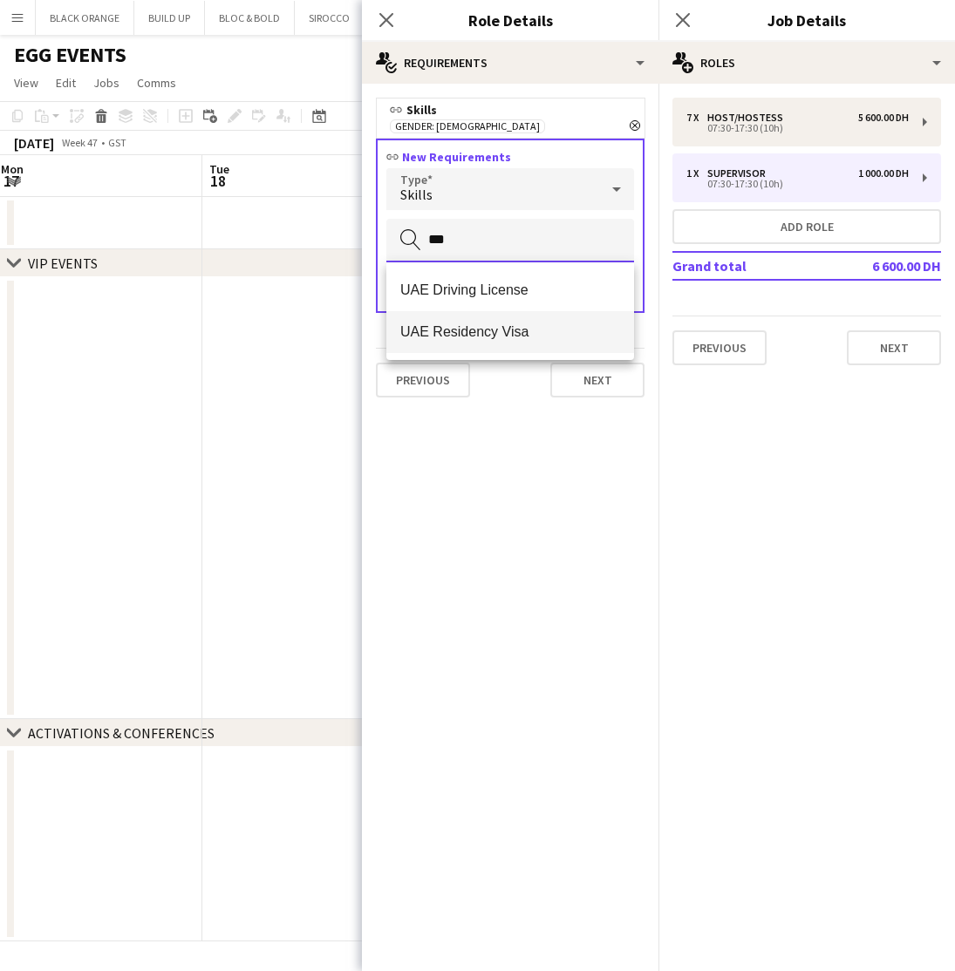
type input "***"
click at [501, 333] on span "UAE Residency Visa" at bounding box center [510, 332] width 220 height 17
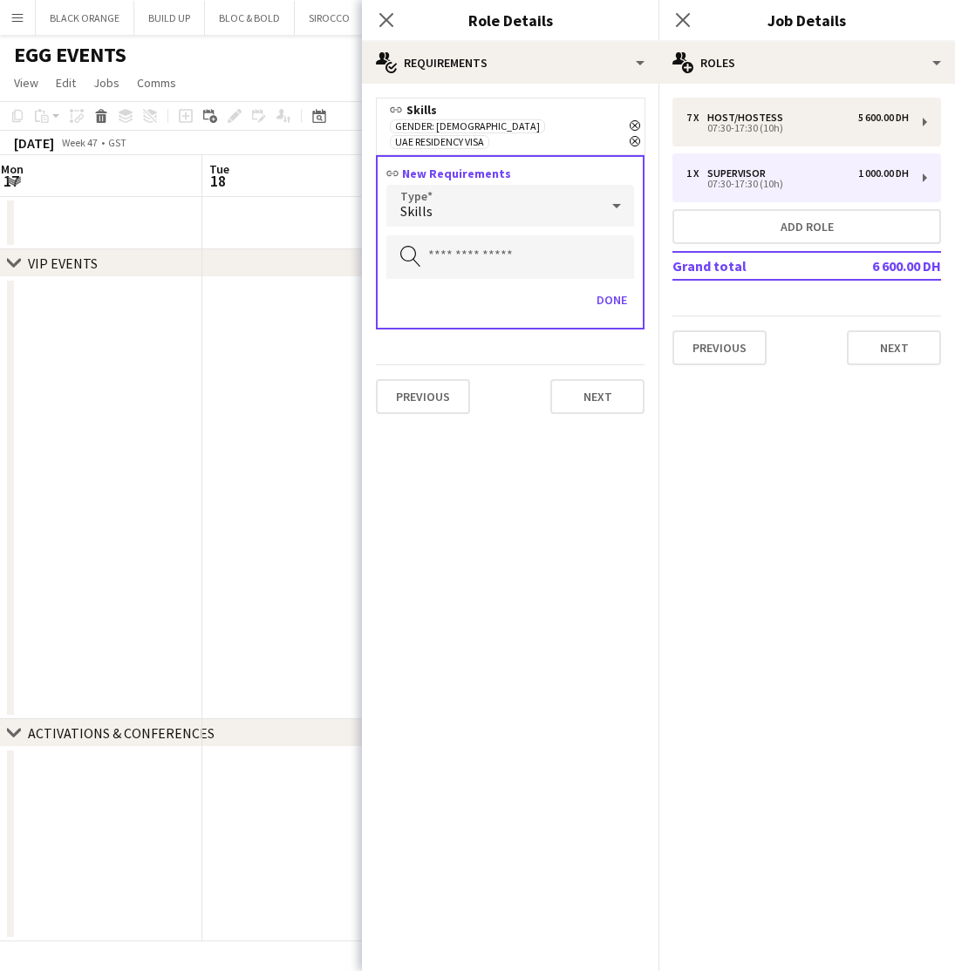
click at [455, 190] on div "Skills" at bounding box center [492, 206] width 213 height 42
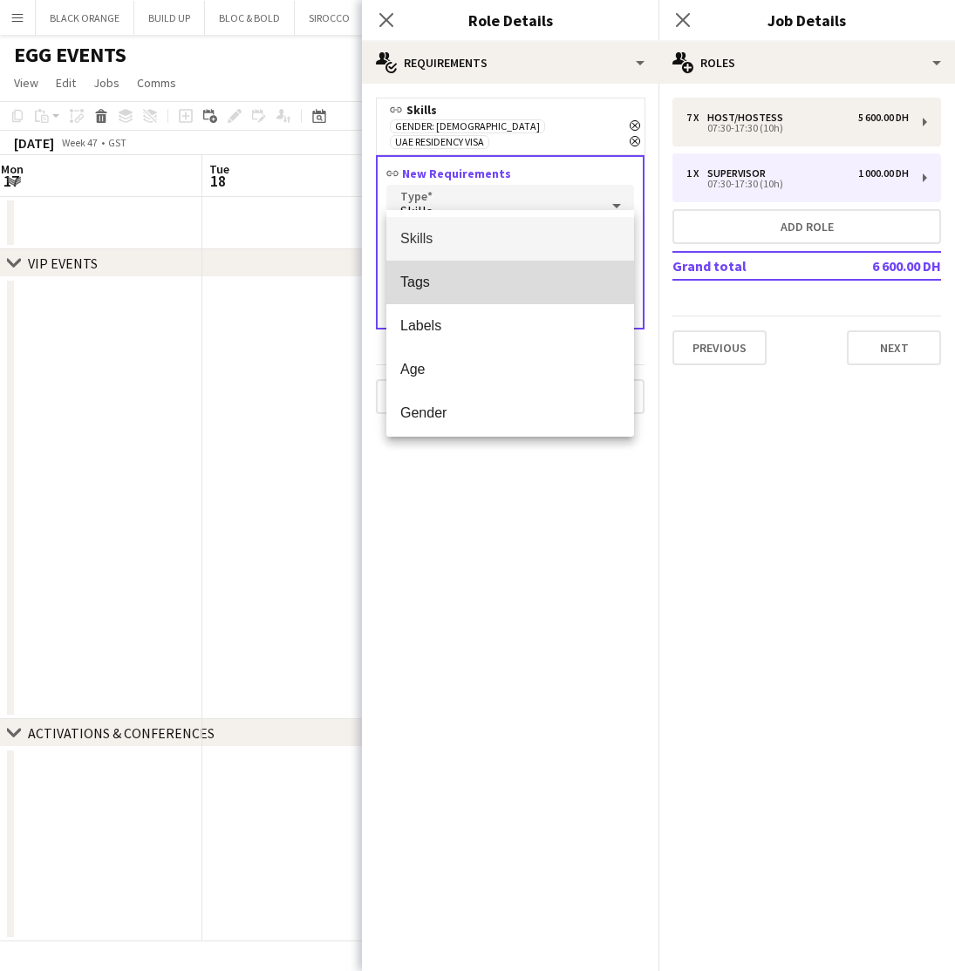
click at [420, 278] on span "Tags" at bounding box center [510, 282] width 220 height 17
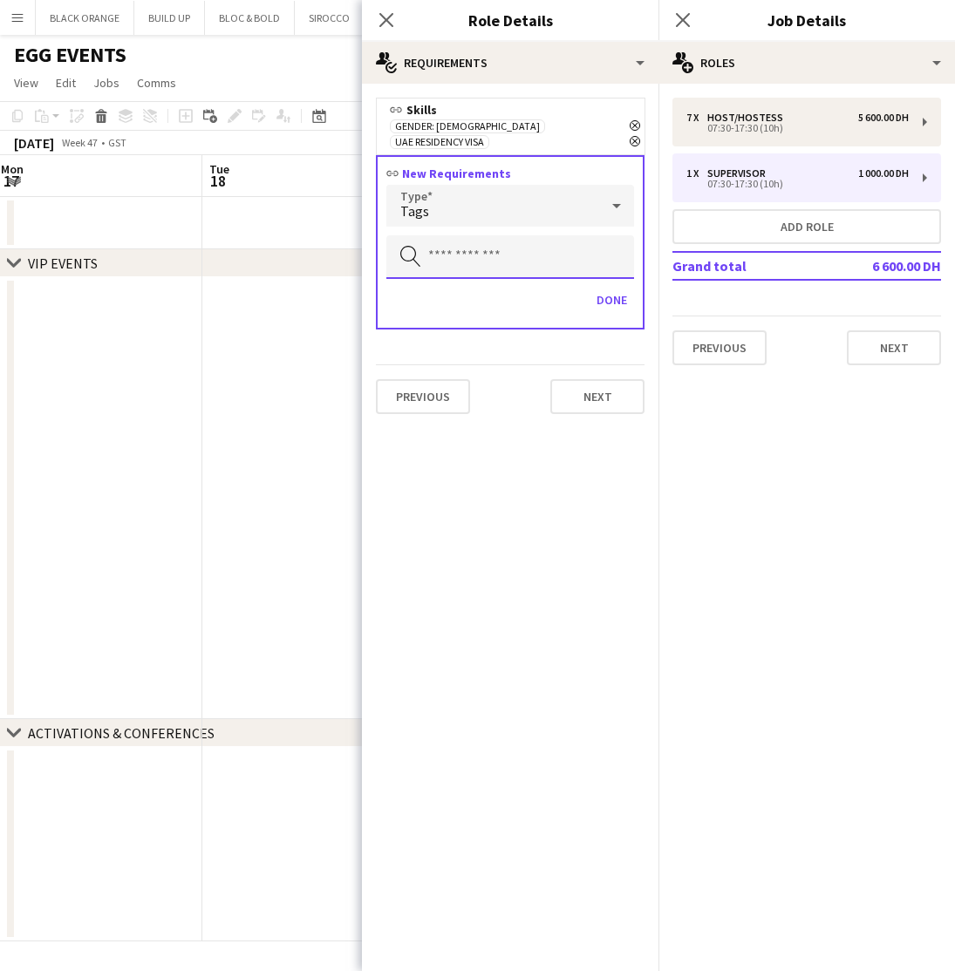
click at [513, 235] on input "text" at bounding box center [510, 257] width 248 height 44
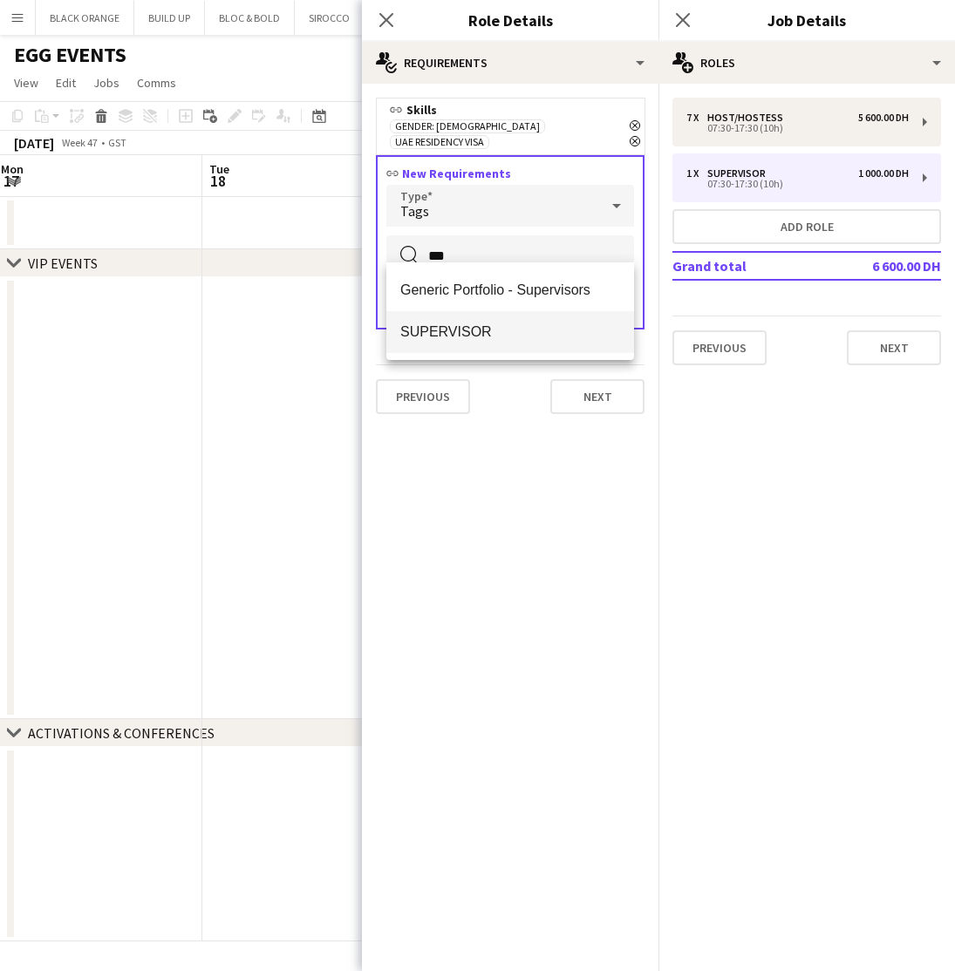
type input "***"
click at [494, 330] on span "SUPERVISOR" at bounding box center [510, 332] width 220 height 17
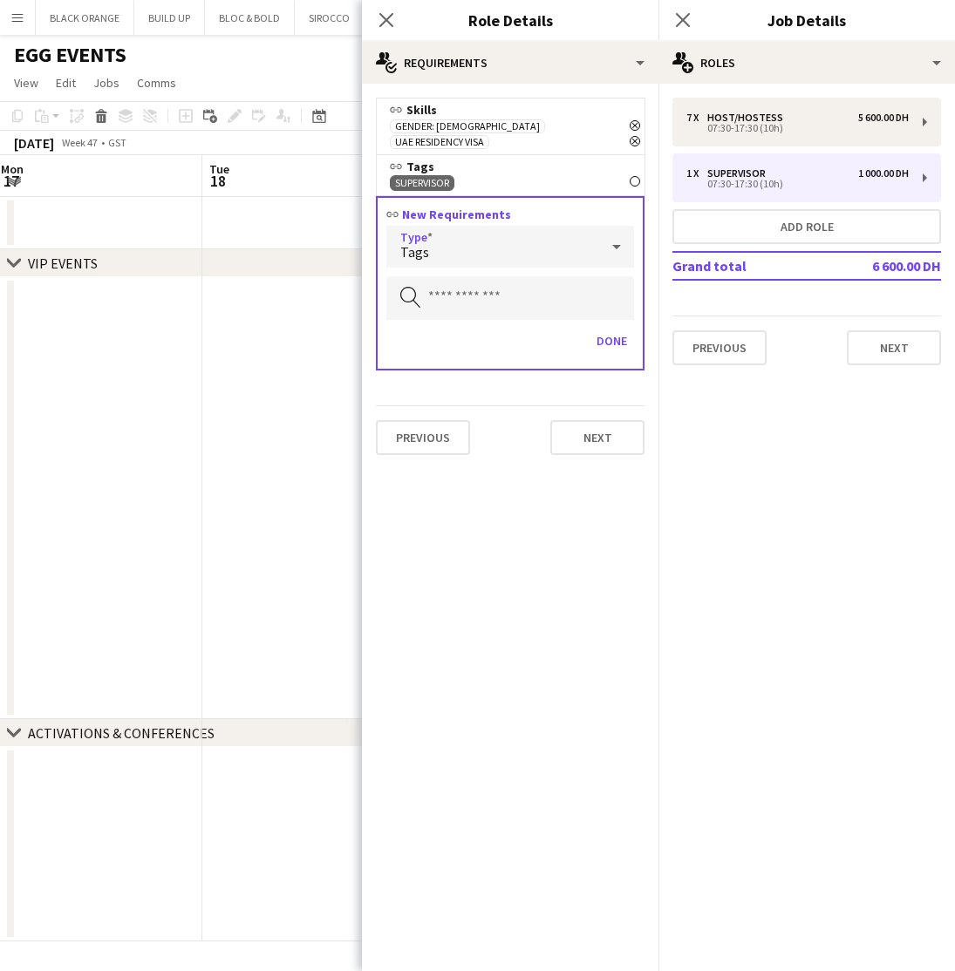
click at [460, 247] on div "Tags" at bounding box center [492, 247] width 213 height 42
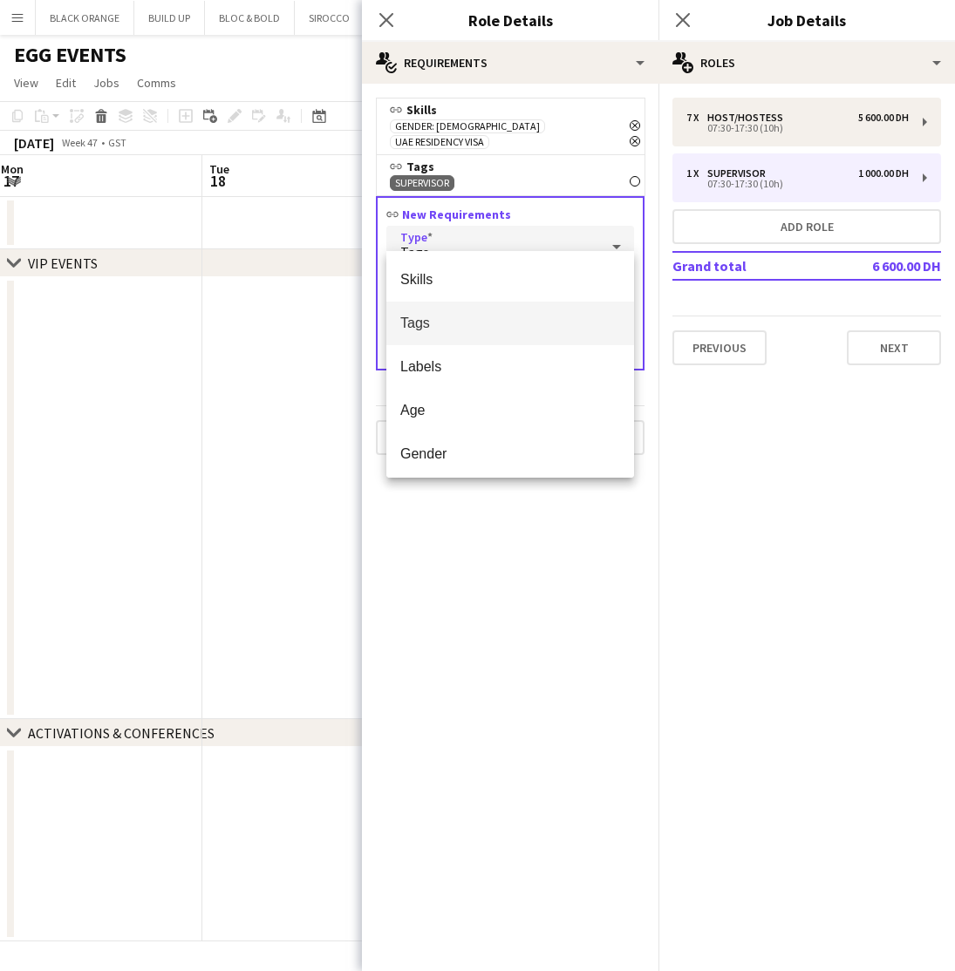
click at [455, 605] on div at bounding box center [477, 485] width 955 height 971
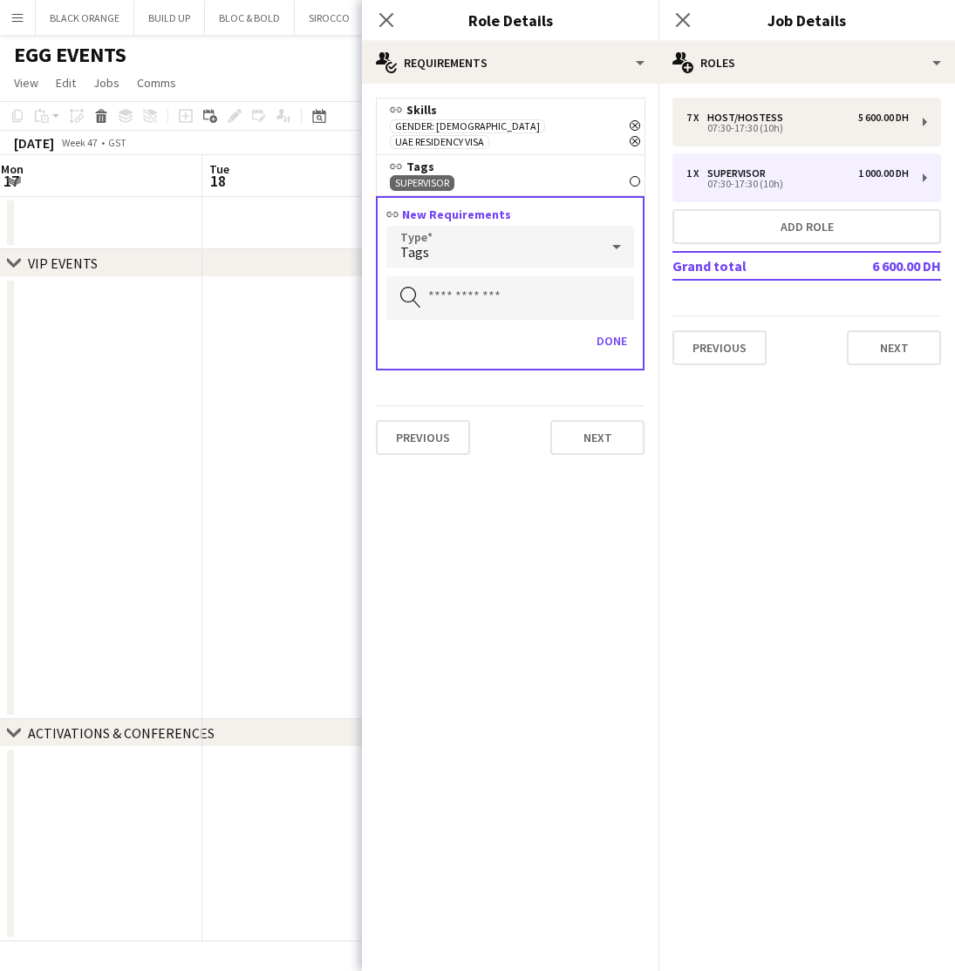
click at [479, 236] on div "Tags" at bounding box center [492, 247] width 213 height 42
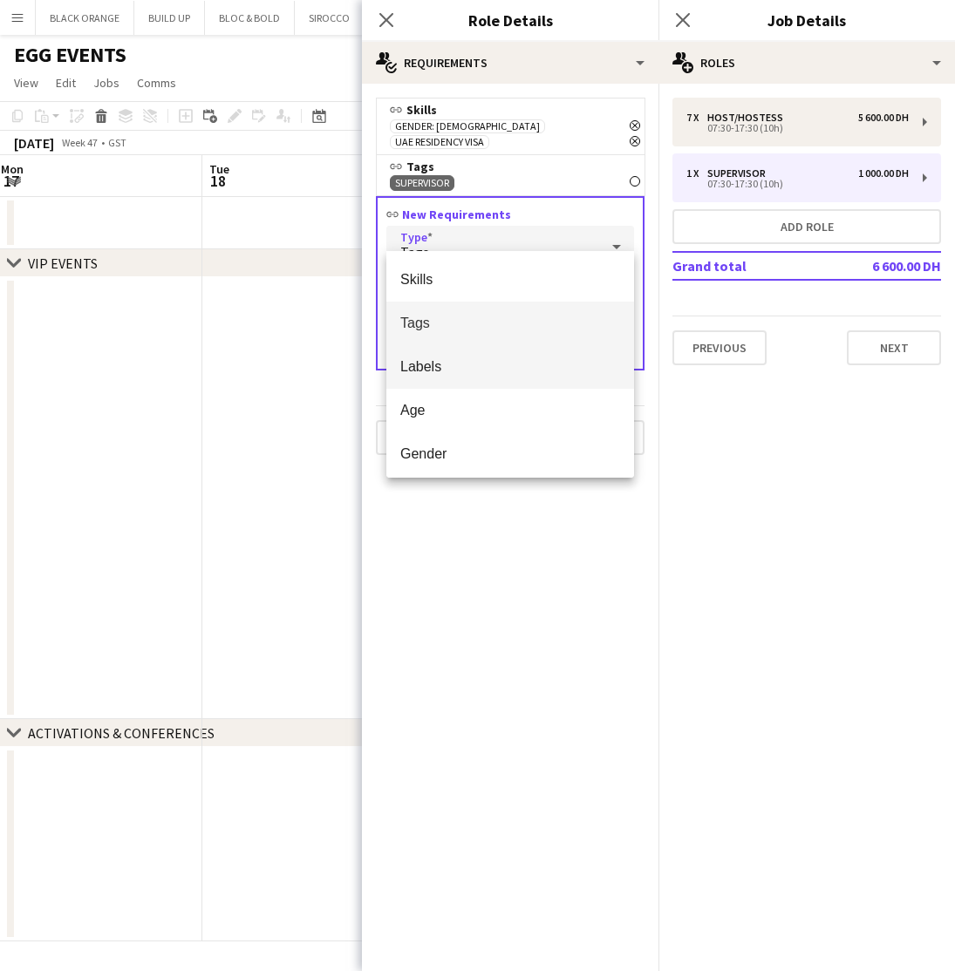
click at [437, 365] on span "Labels" at bounding box center [510, 366] width 220 height 17
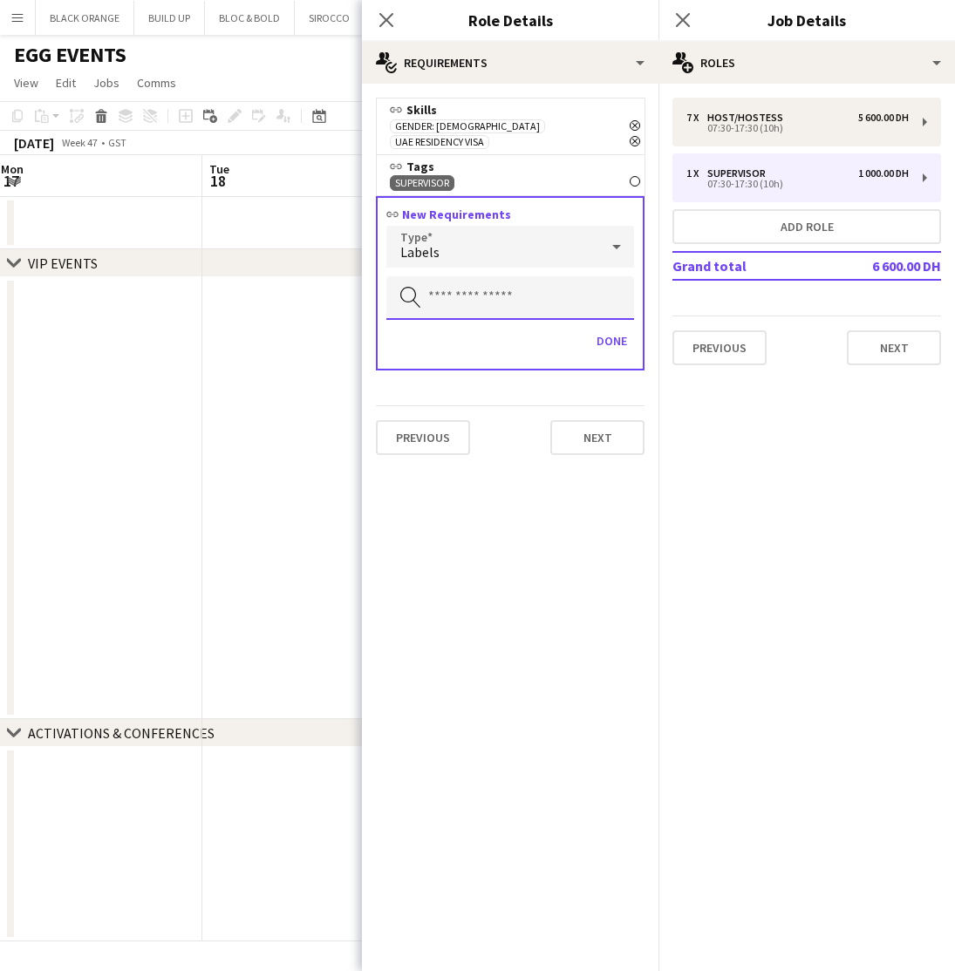
click at [457, 283] on input "text" at bounding box center [510, 298] width 248 height 44
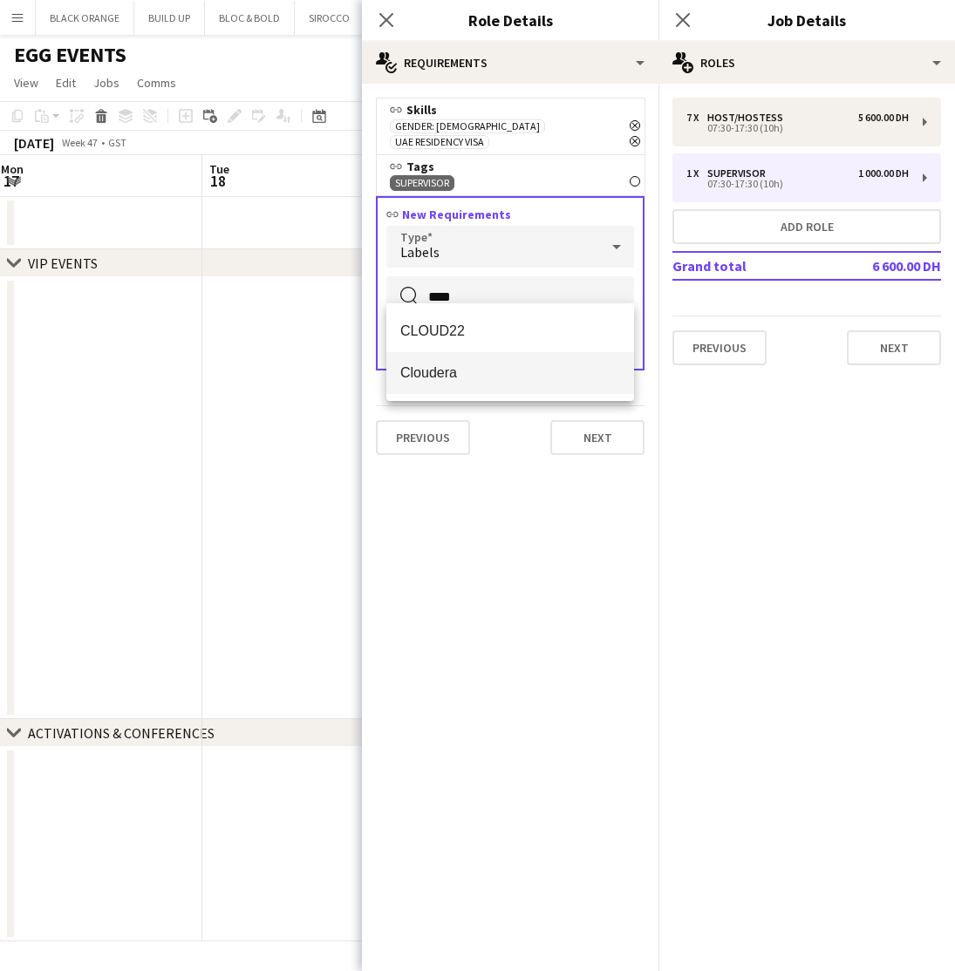
type input "****"
click at [433, 368] on span "Cloudera" at bounding box center [510, 373] width 220 height 17
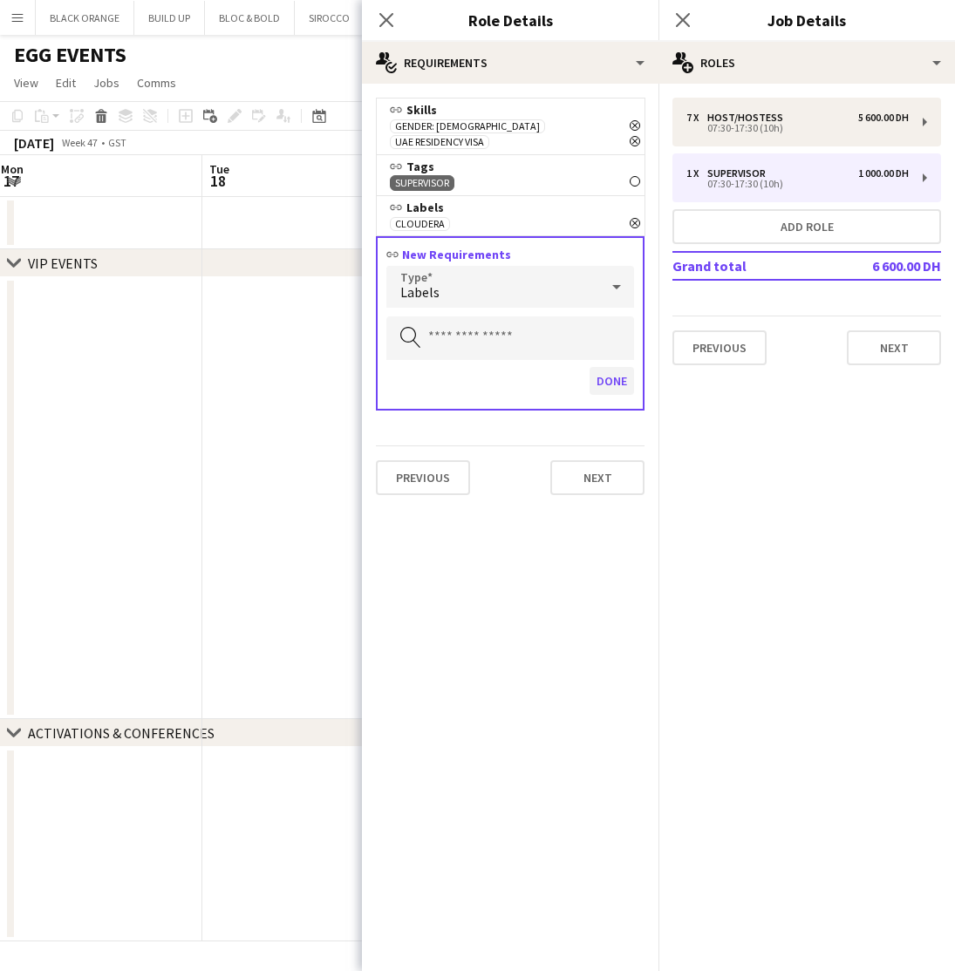
click at [614, 370] on button "Done" at bounding box center [611, 381] width 44 height 28
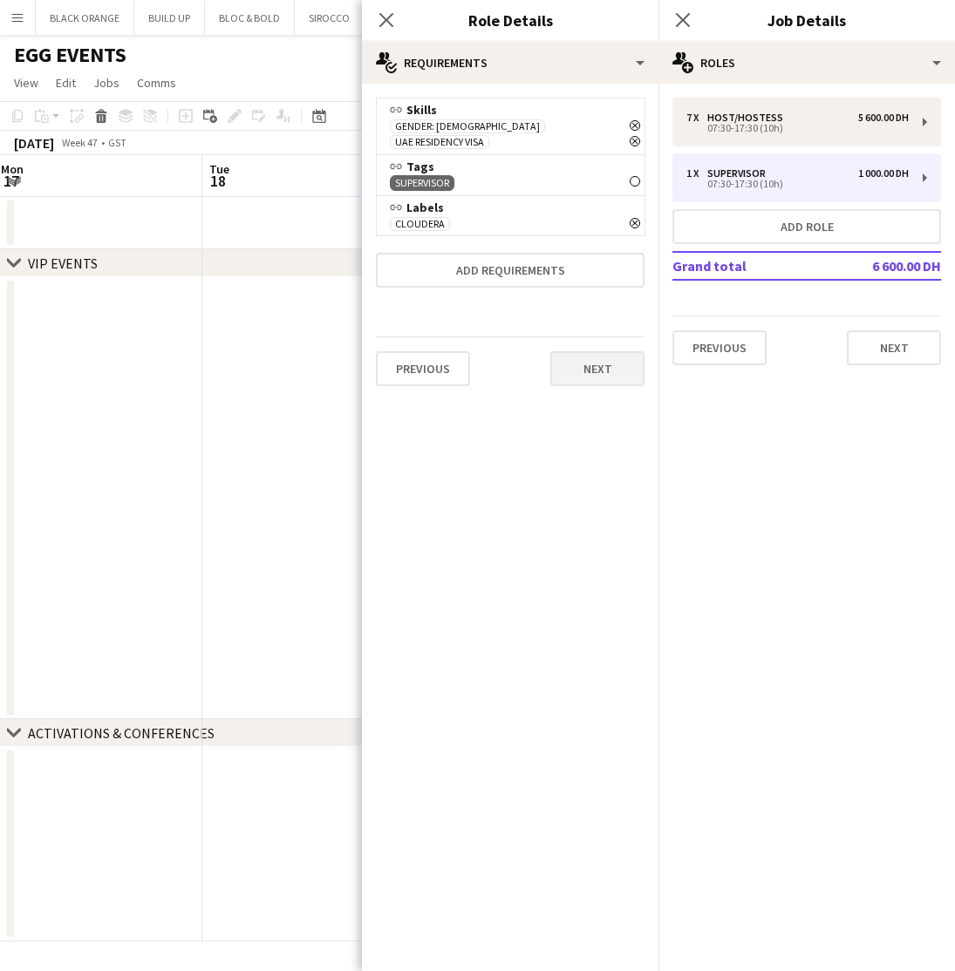
click at [591, 358] on button "Next" at bounding box center [597, 368] width 94 height 35
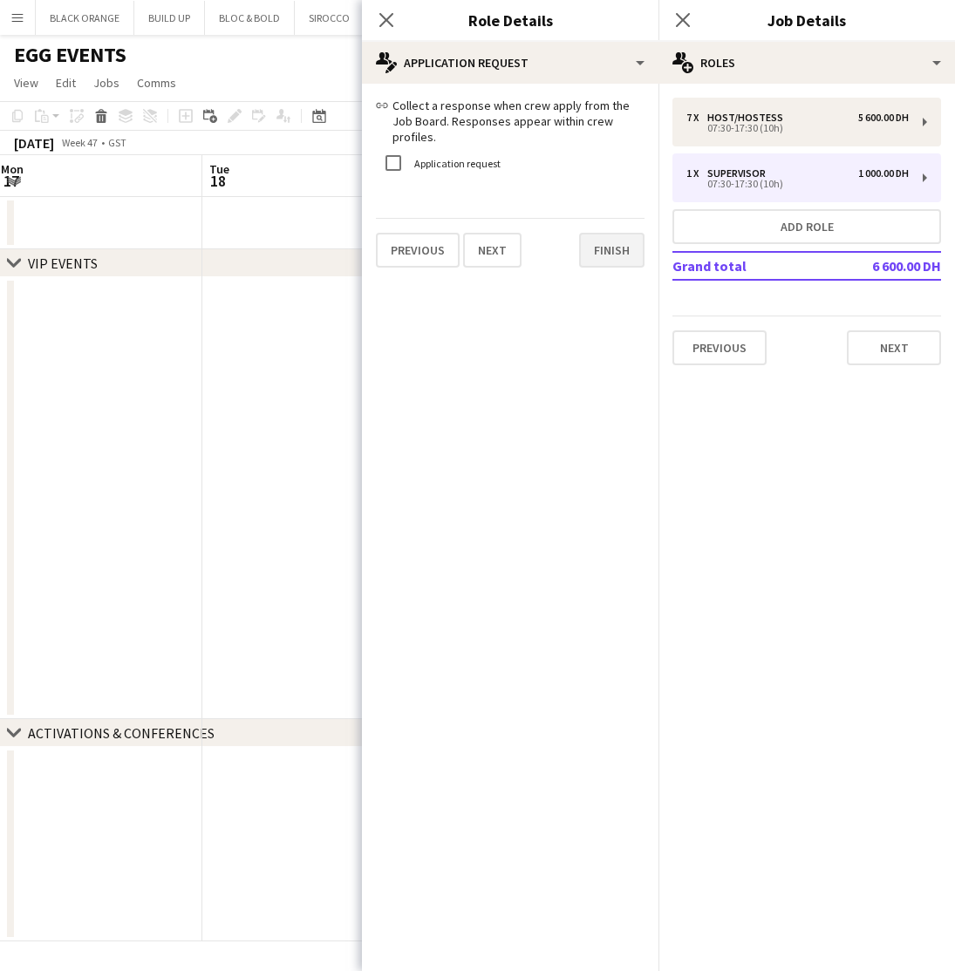
click at [595, 235] on button "Finish" at bounding box center [611, 250] width 65 height 35
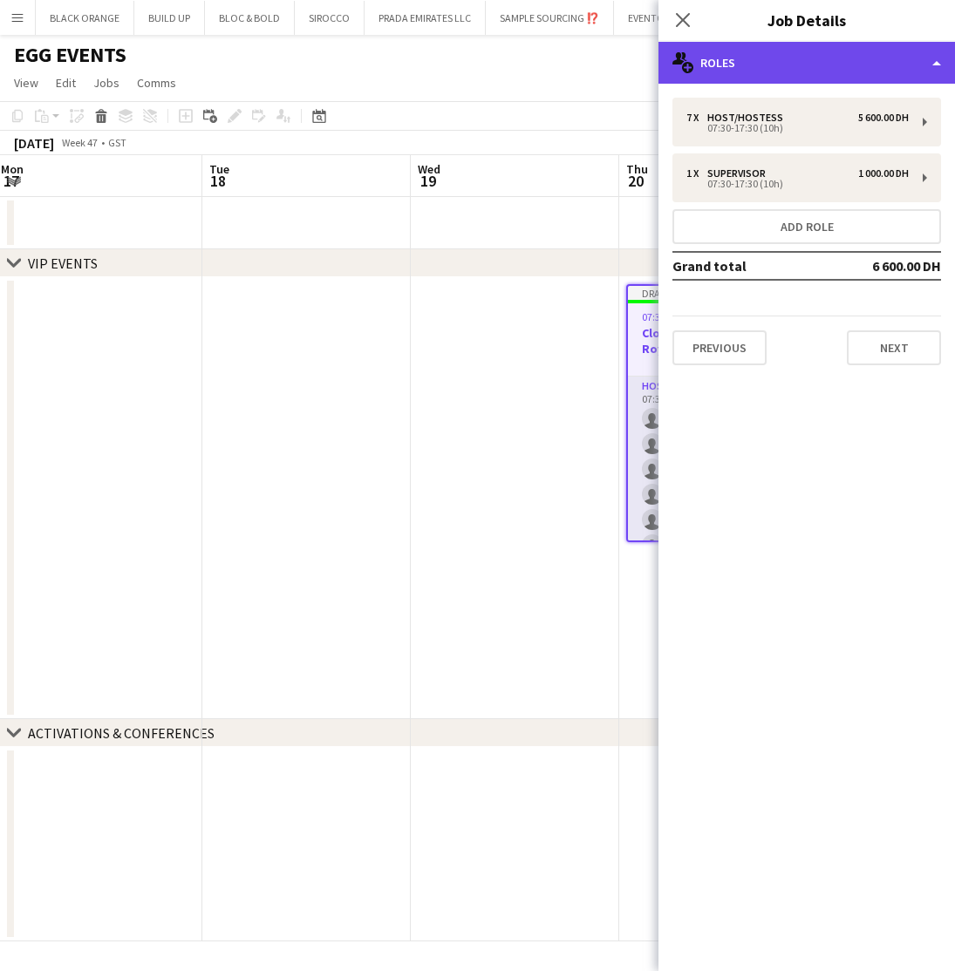
click at [790, 53] on div "multiple-users-add Roles" at bounding box center [806, 63] width 296 height 42
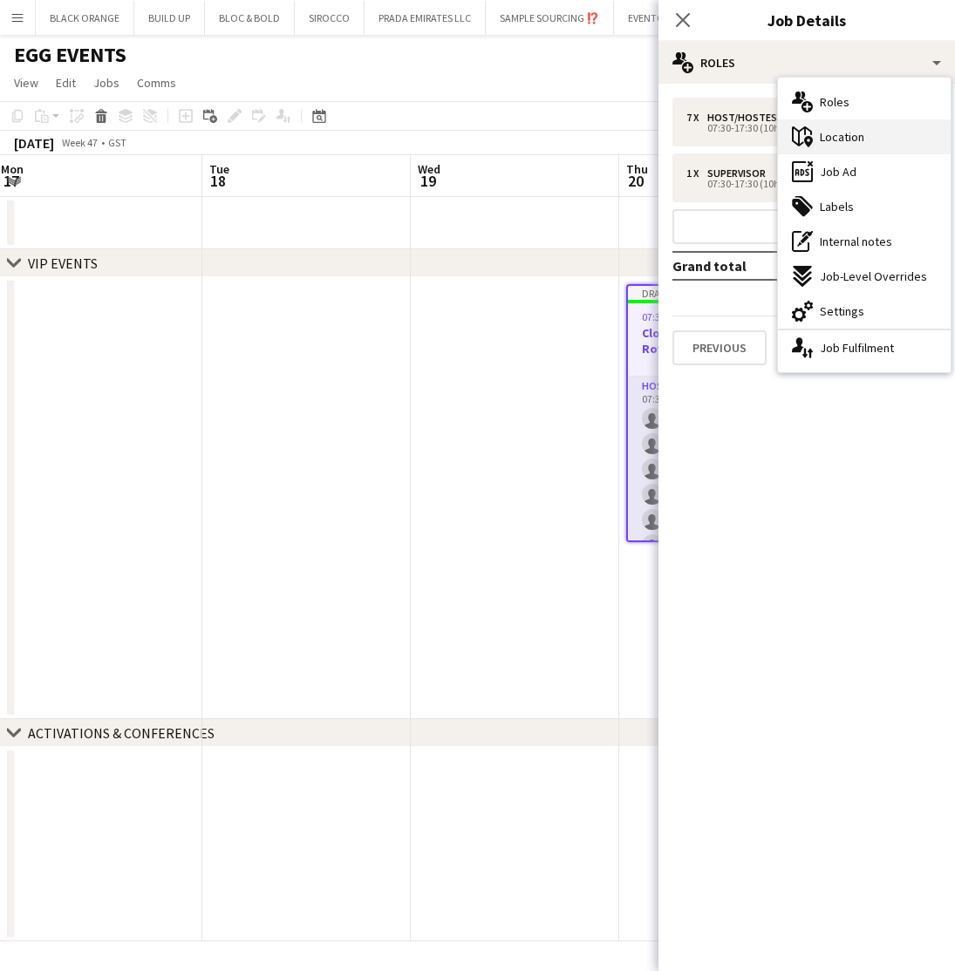
click at [847, 141] on span "Location" at bounding box center [842, 137] width 44 height 16
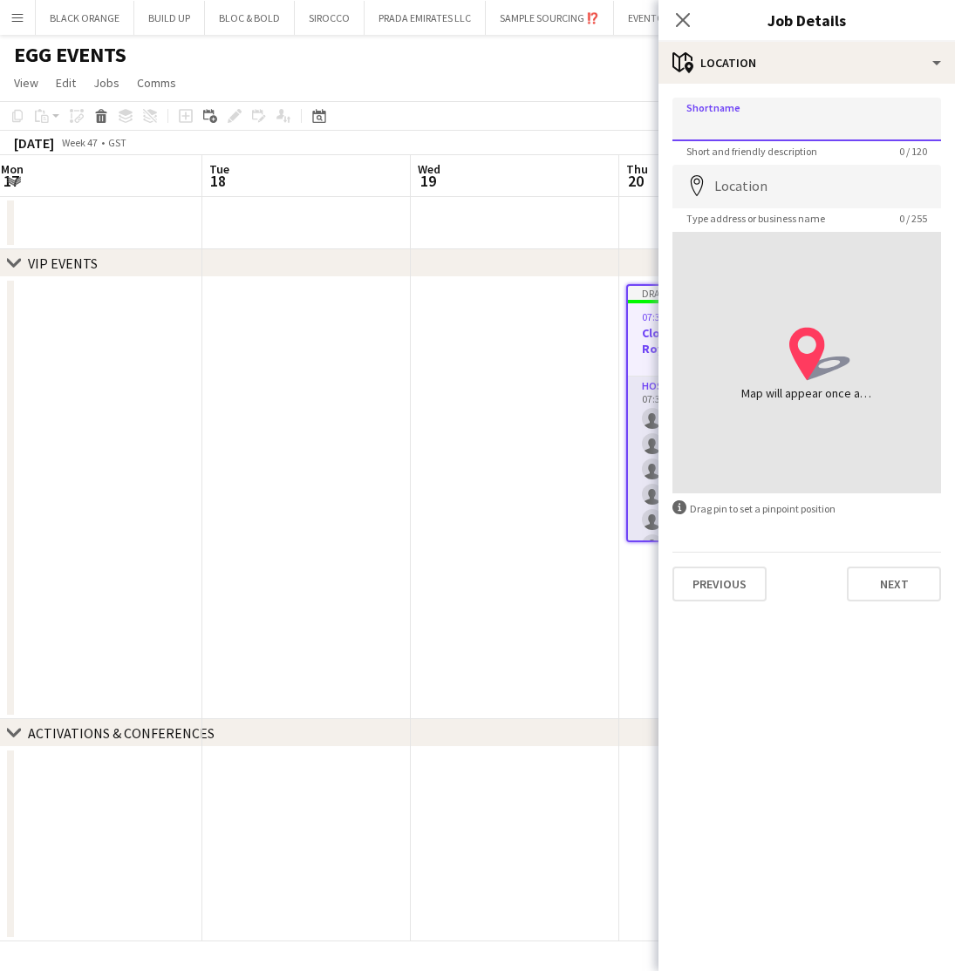
click at [712, 128] on input "Shortname" at bounding box center [806, 120] width 269 height 44
type input "**********"
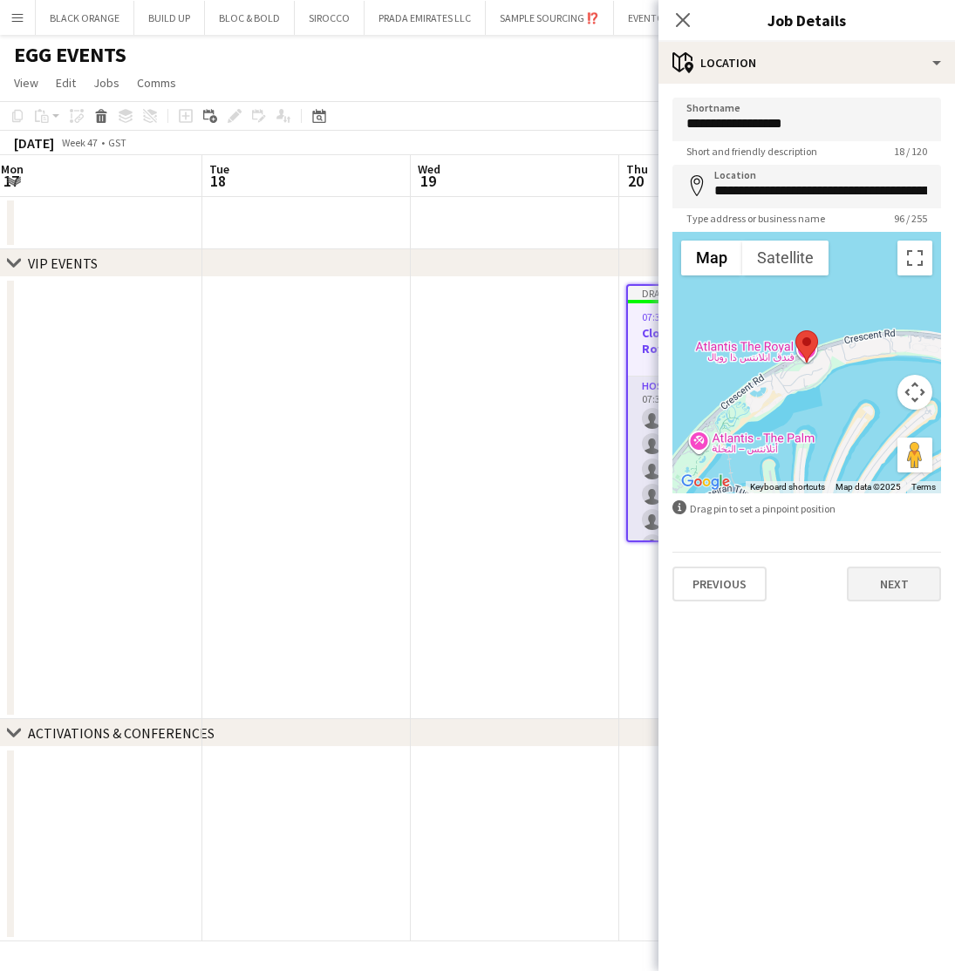
click at [895, 586] on button "Next" at bounding box center [894, 584] width 94 height 35
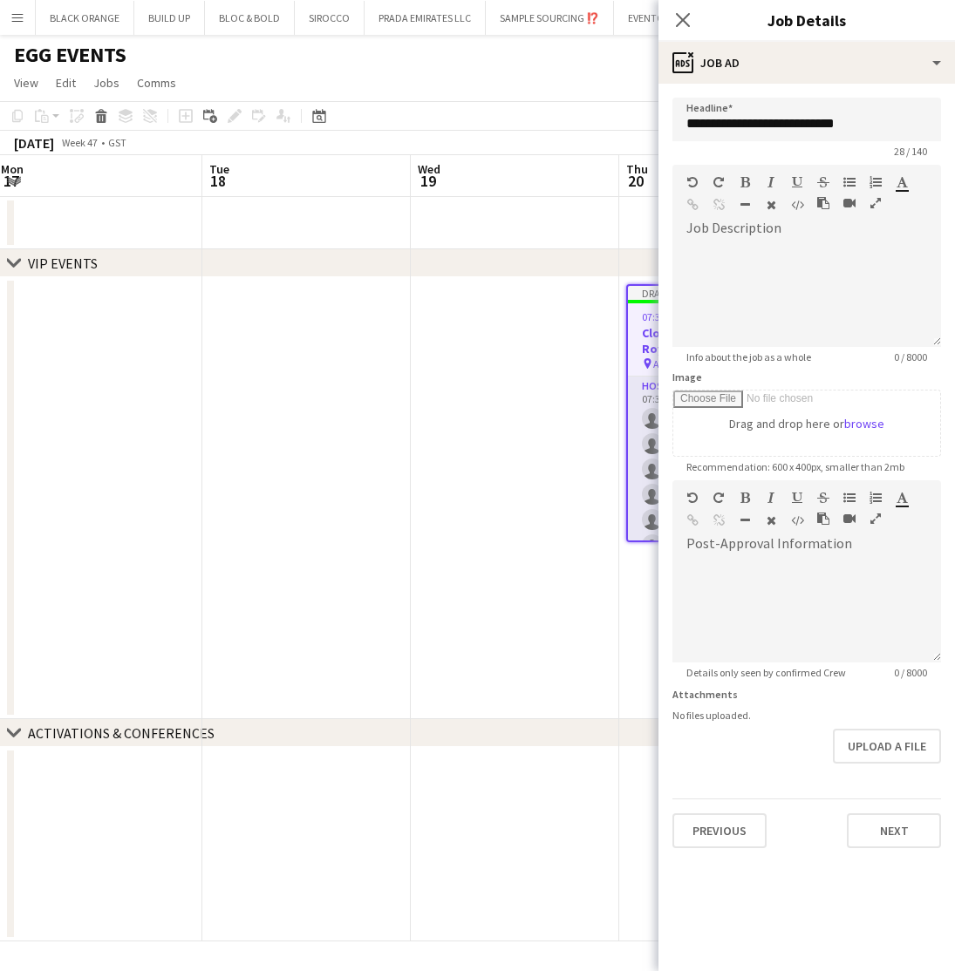
click at [875, 209] on button "button" at bounding box center [875, 203] width 12 height 14
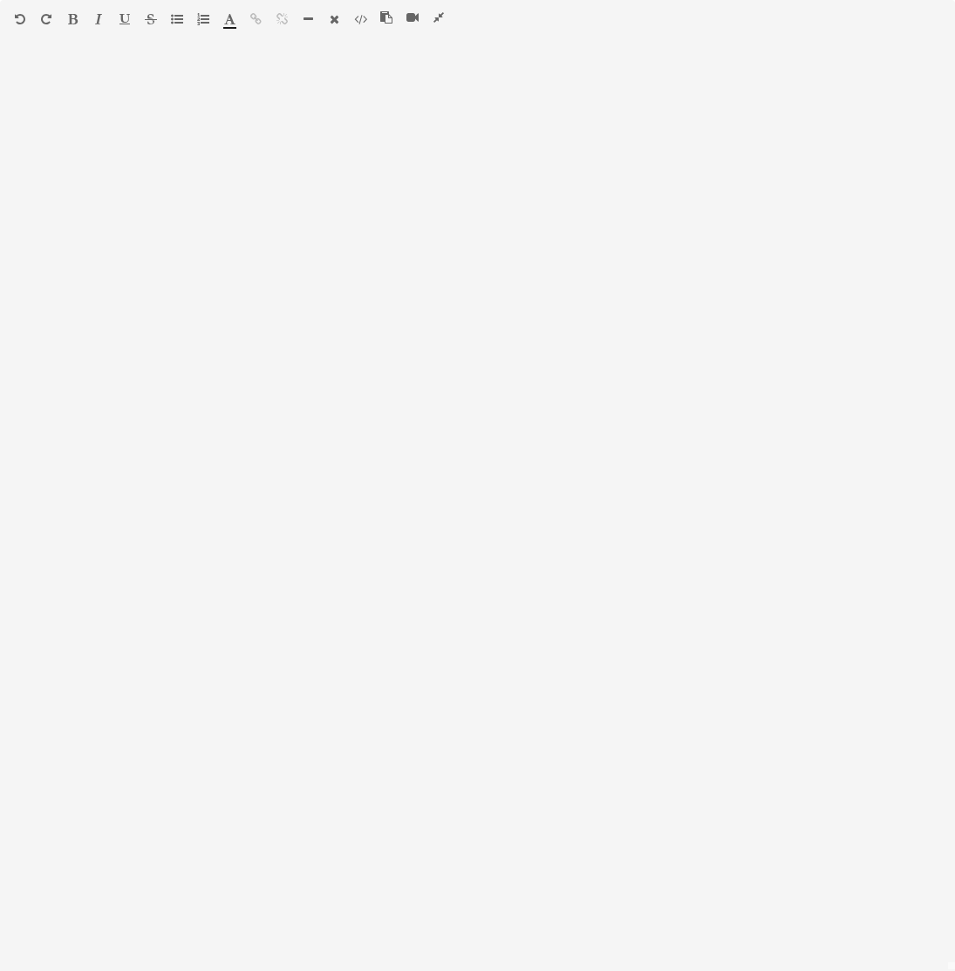
click at [386, 19] on icon "button" at bounding box center [386, 17] width 12 height 12
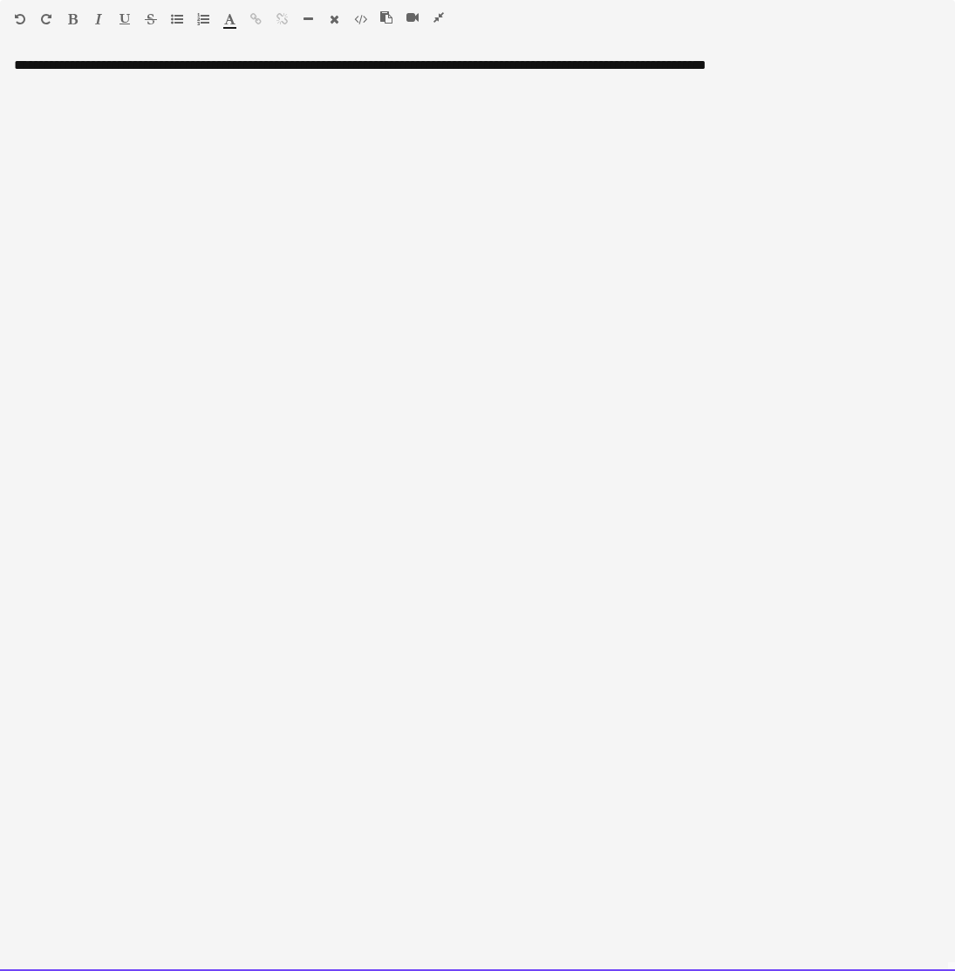
click at [112, 69] on div "**********" at bounding box center [477, 514] width 955 height 915
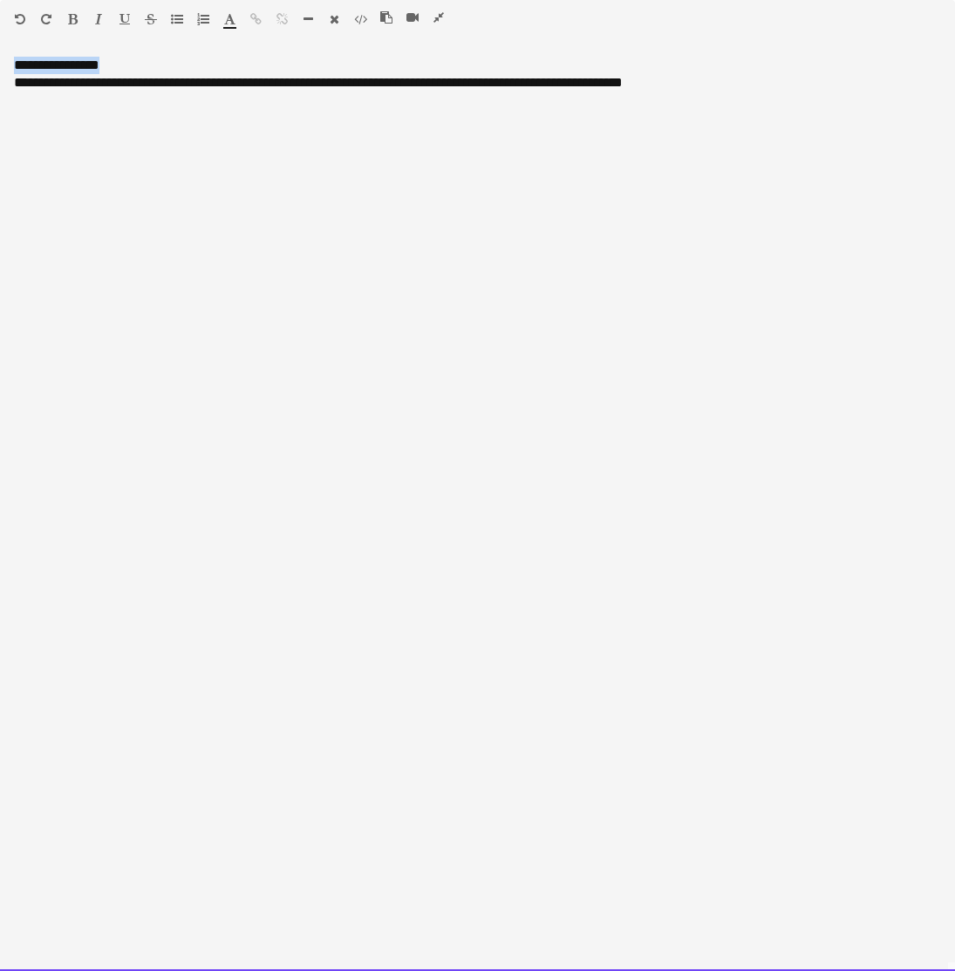
drag, startPoint x: 151, startPoint y: 63, endPoint x: 4, endPoint y: 65, distance: 146.5
click at [4, 65] on div "**********" at bounding box center [477, 514] width 955 height 915
click at [65, 17] on div at bounding box center [40, 22] width 52 height 21
click at [73, 17] on icon "button" at bounding box center [73, 19] width 10 height 12
click at [125, 67] on div "**********" at bounding box center [477, 514] width 955 height 915
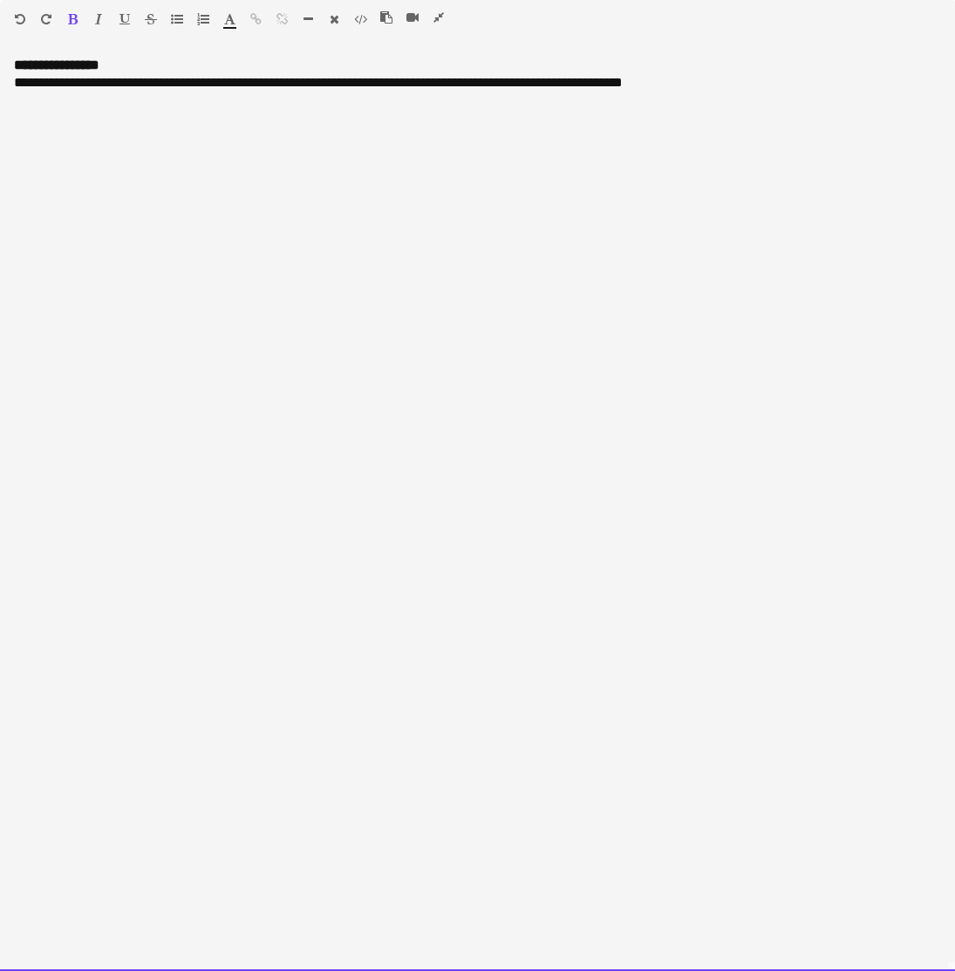
click at [195, 83] on div "**********" at bounding box center [477, 82] width 927 height 17
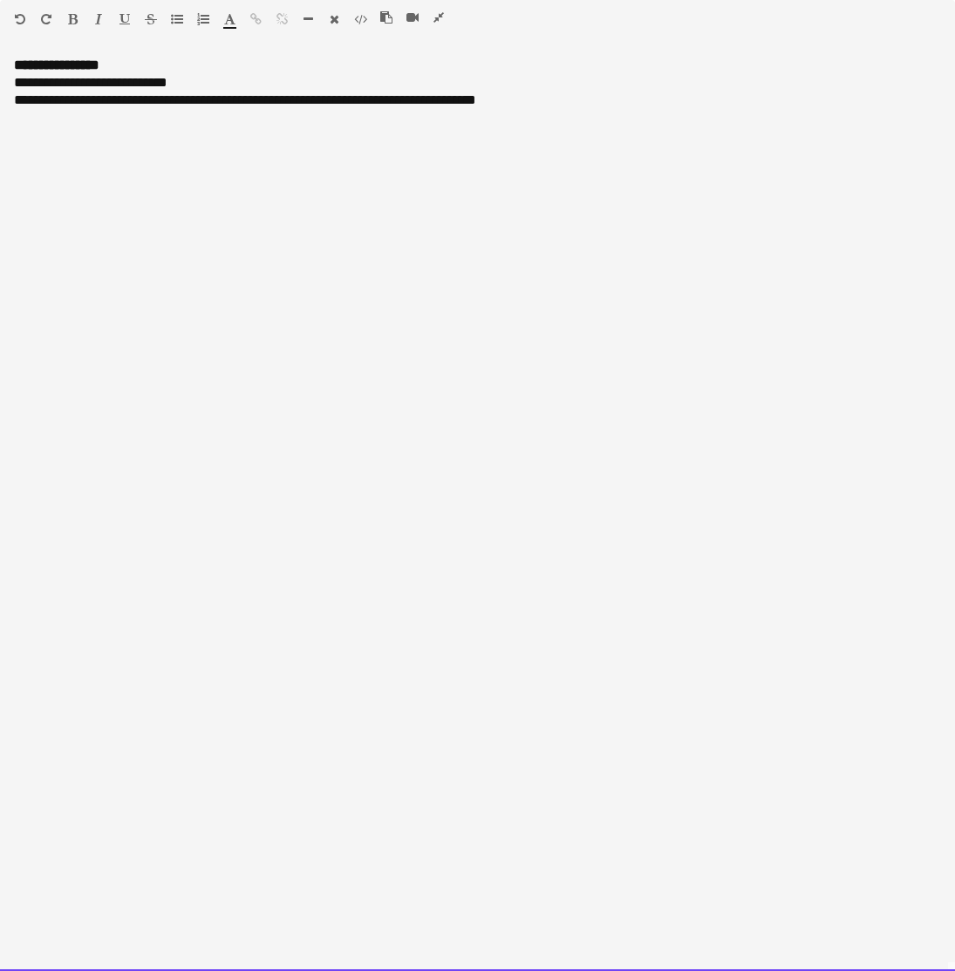
click at [211, 101] on div "**********" at bounding box center [477, 100] width 927 height 17
click at [25, 100] on div "**********" at bounding box center [477, 100] width 927 height 17
click at [12, 103] on div "**********" at bounding box center [477, 514] width 955 height 915
click at [26, 99] on span "**********" at bounding box center [104, 99] width 180 height 13
click at [20, 83] on div "**********" at bounding box center [477, 82] width 927 height 17
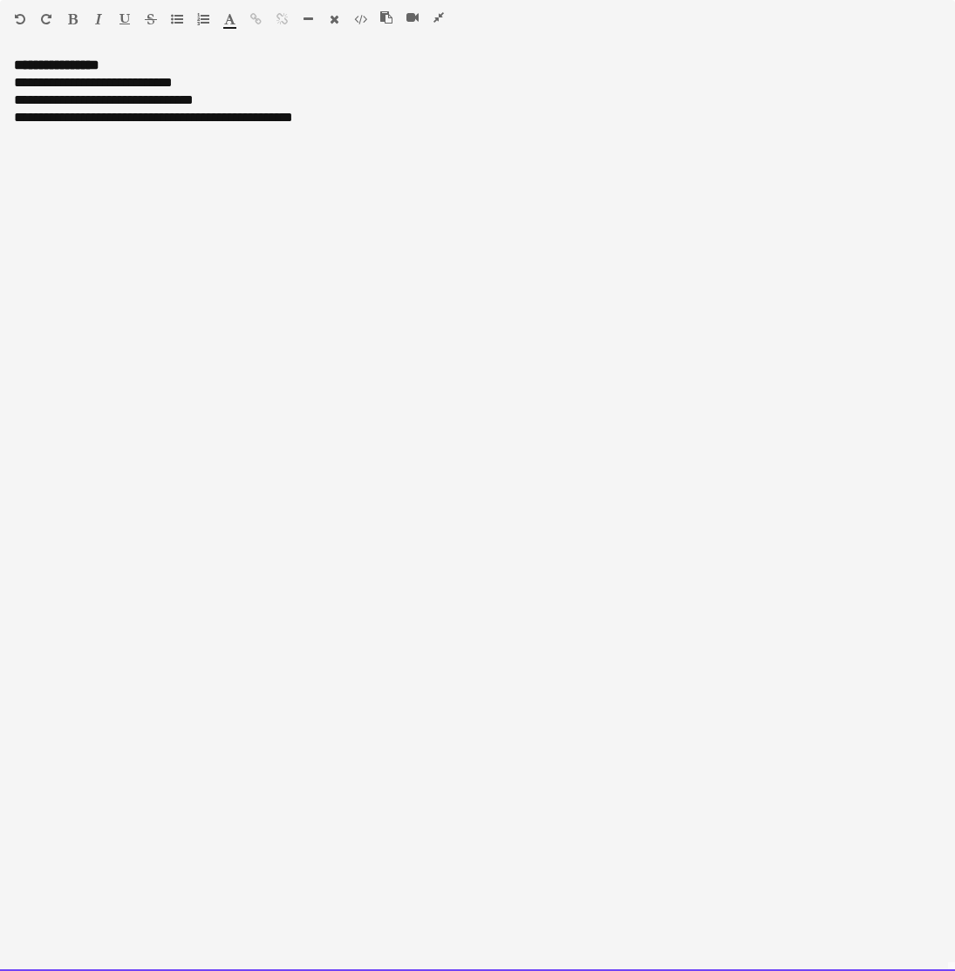
click at [220, 95] on div "**********" at bounding box center [477, 100] width 927 height 17
click at [15, 119] on div "**********" at bounding box center [477, 117] width 927 height 17
click at [176, 174] on div "**********" at bounding box center [477, 514] width 955 height 915
click at [124, 114] on div "**********" at bounding box center [477, 117] width 927 height 17
click at [130, 119] on div "**********" at bounding box center [477, 117] width 927 height 17
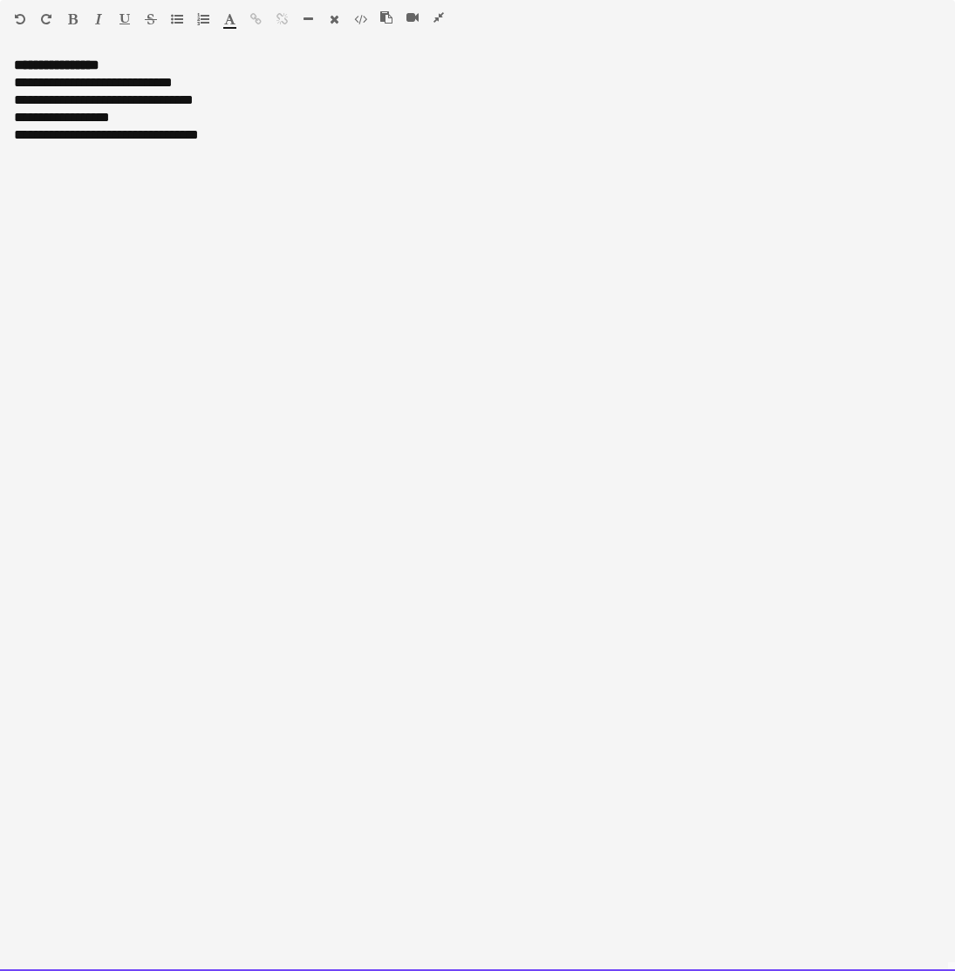
click at [17, 137] on div "**********" at bounding box center [477, 134] width 927 height 17
click at [28, 135] on div "**********" at bounding box center [477, 134] width 927 height 17
click at [267, 161] on div "**********" at bounding box center [477, 514] width 955 height 915
click at [28, 154] on div "**********" at bounding box center [477, 152] width 927 height 17
click at [255, 153] on div "**********" at bounding box center [477, 152] width 927 height 17
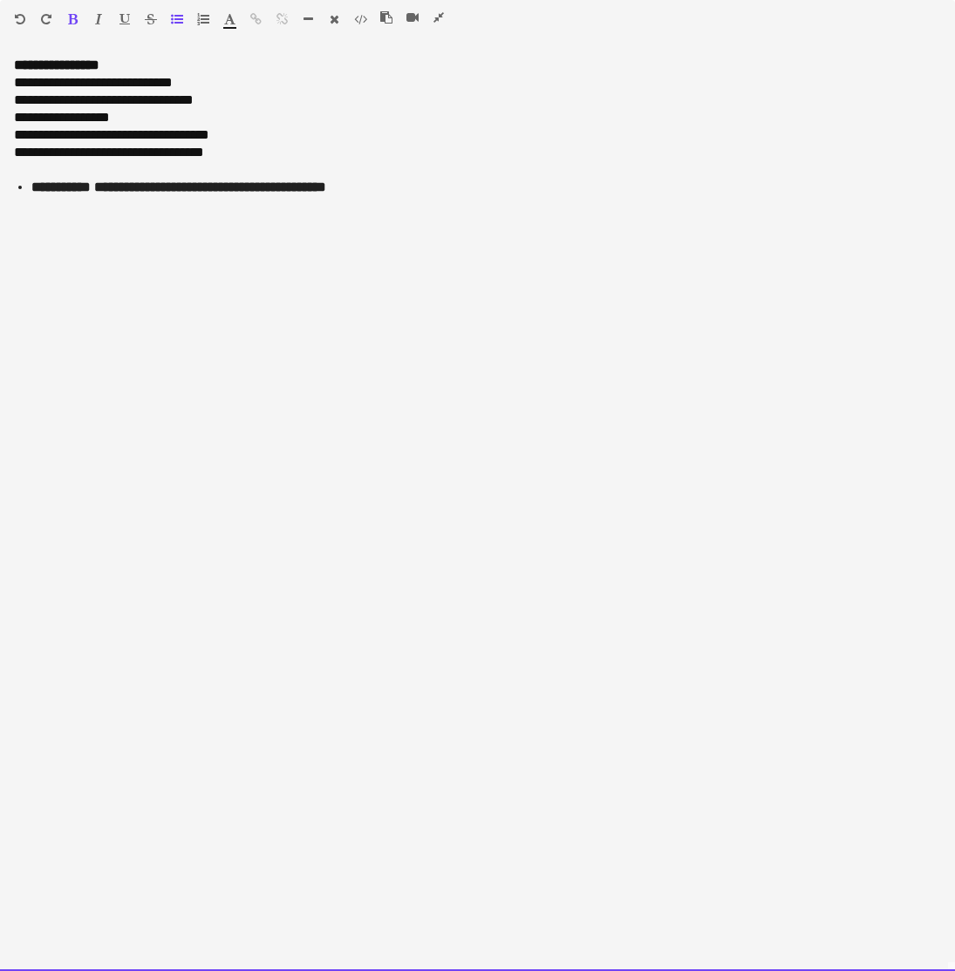
click at [31, 184] on strong "**********" at bounding box center [60, 187] width 59 height 13
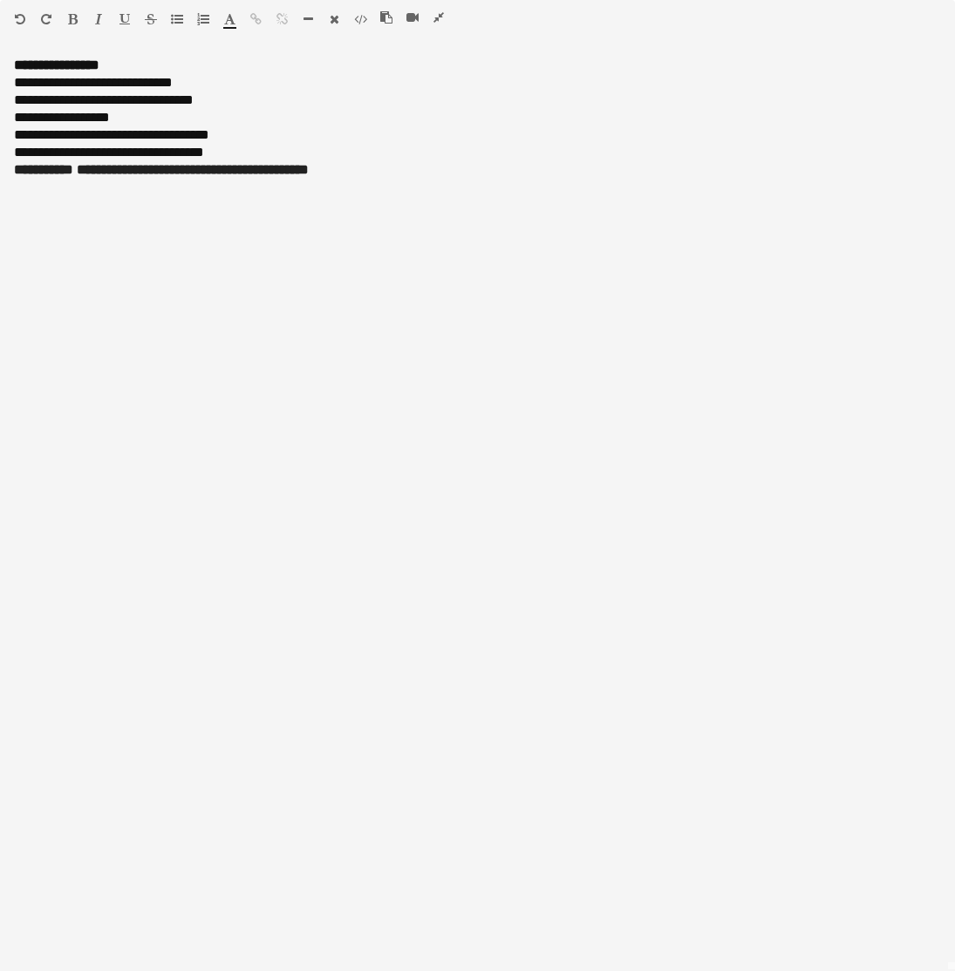
click at [19, 17] on icon "button" at bounding box center [20, 19] width 10 height 12
click at [16, 18] on icon "button" at bounding box center [20, 19] width 10 height 12
click at [386, 21] on icon "button" at bounding box center [386, 17] width 12 height 12
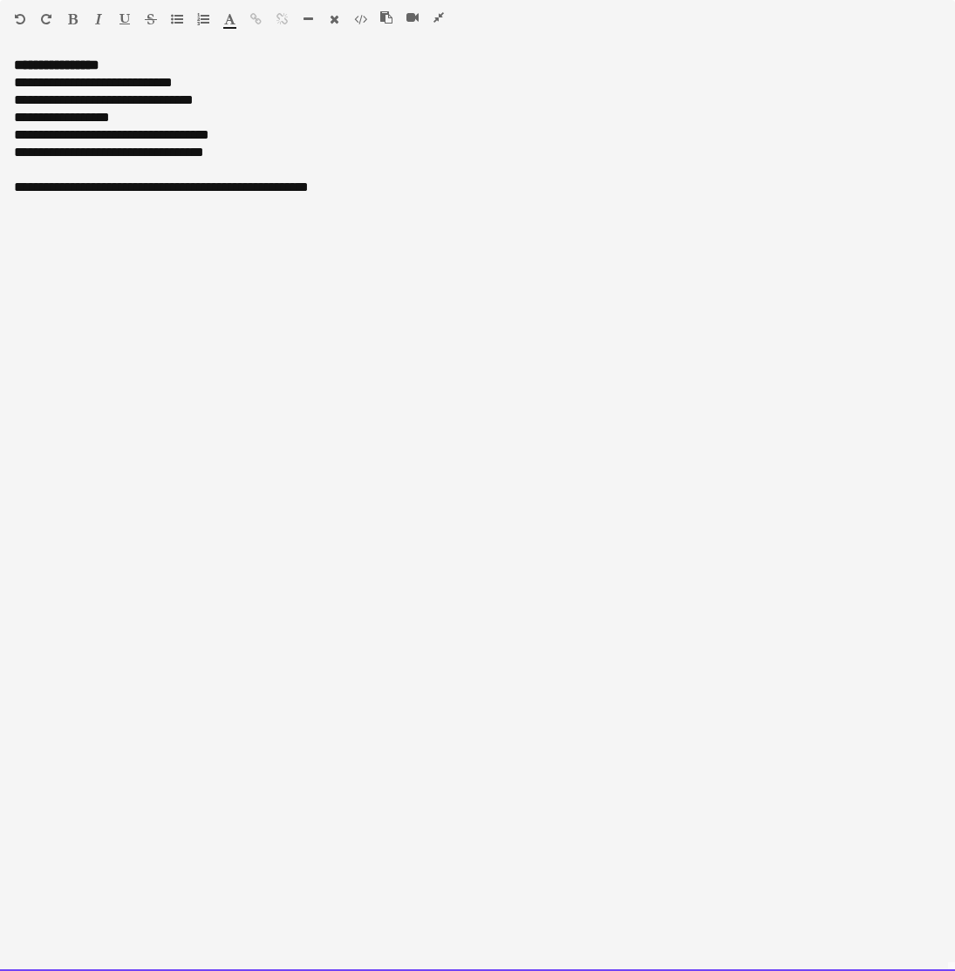
click at [85, 190] on div "**********" at bounding box center [477, 187] width 927 height 17
drag, startPoint x: 102, startPoint y: 191, endPoint x: 9, endPoint y: 189, distance: 93.3
click at [9, 189] on div "**********" at bounding box center [477, 514] width 955 height 915
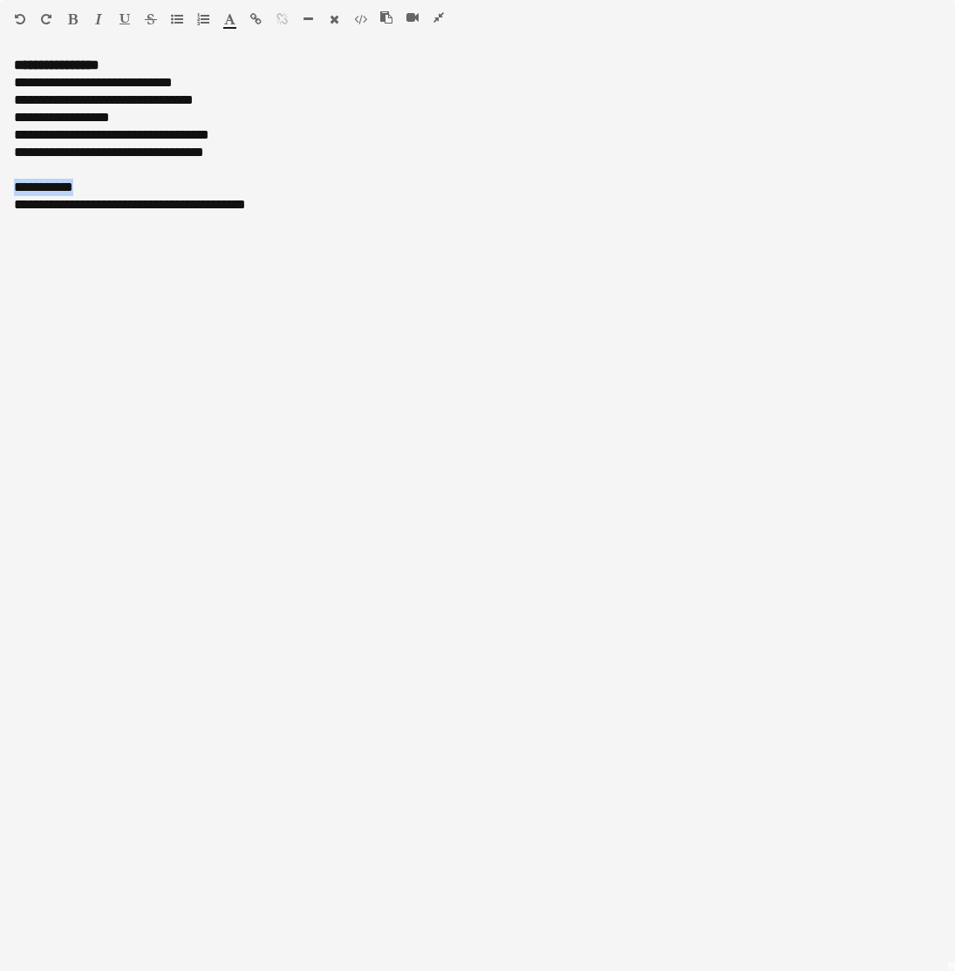
click at [72, 17] on icon "button" at bounding box center [73, 19] width 10 height 12
click at [34, 212] on div "**********" at bounding box center [477, 204] width 927 height 17
click at [54, 204] on div "**********" at bounding box center [477, 204] width 927 height 17
click at [148, 209] on div "**********" at bounding box center [477, 204] width 927 height 17
click at [79, 208] on div "**********" at bounding box center [477, 204] width 927 height 17
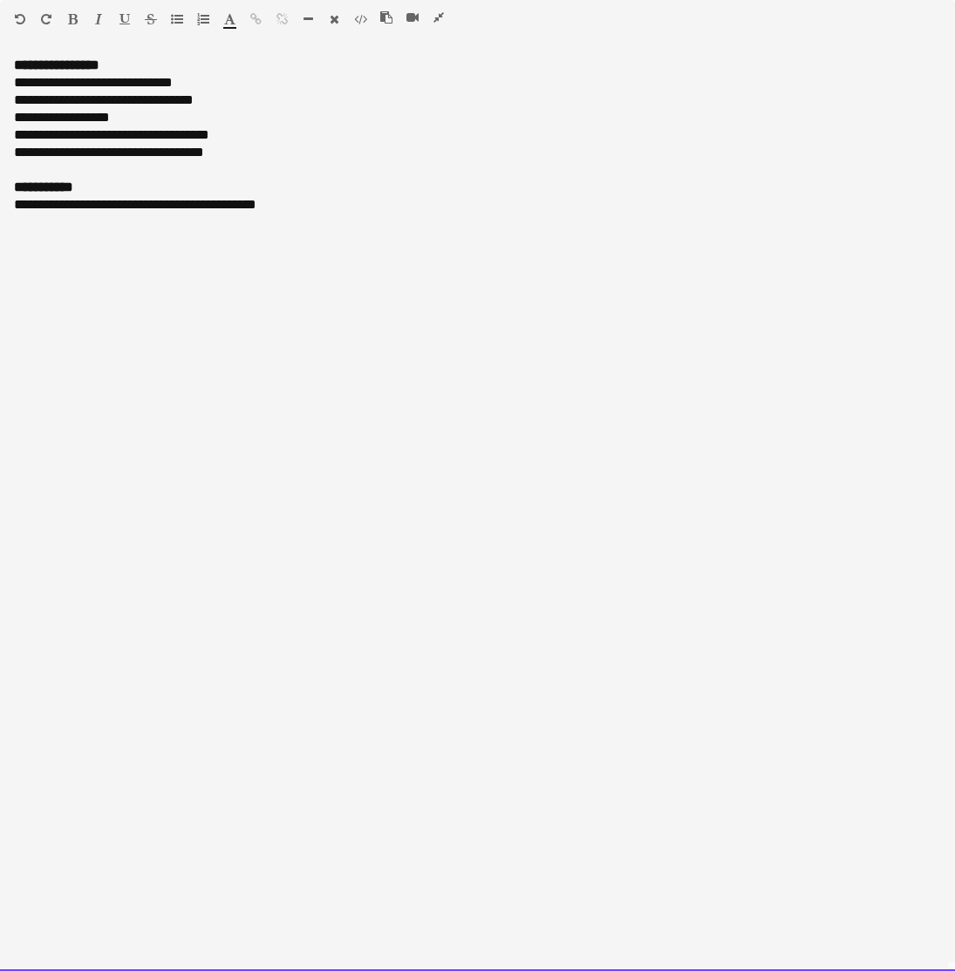
click at [131, 208] on div "**********" at bounding box center [477, 204] width 927 height 17
click at [187, 212] on div "**********" at bounding box center [477, 204] width 927 height 17
click at [221, 207] on div "**********" at bounding box center [477, 204] width 927 height 17
click at [263, 210] on div "**********" at bounding box center [477, 204] width 927 height 17
click at [310, 209] on div "**********" at bounding box center [477, 204] width 927 height 17
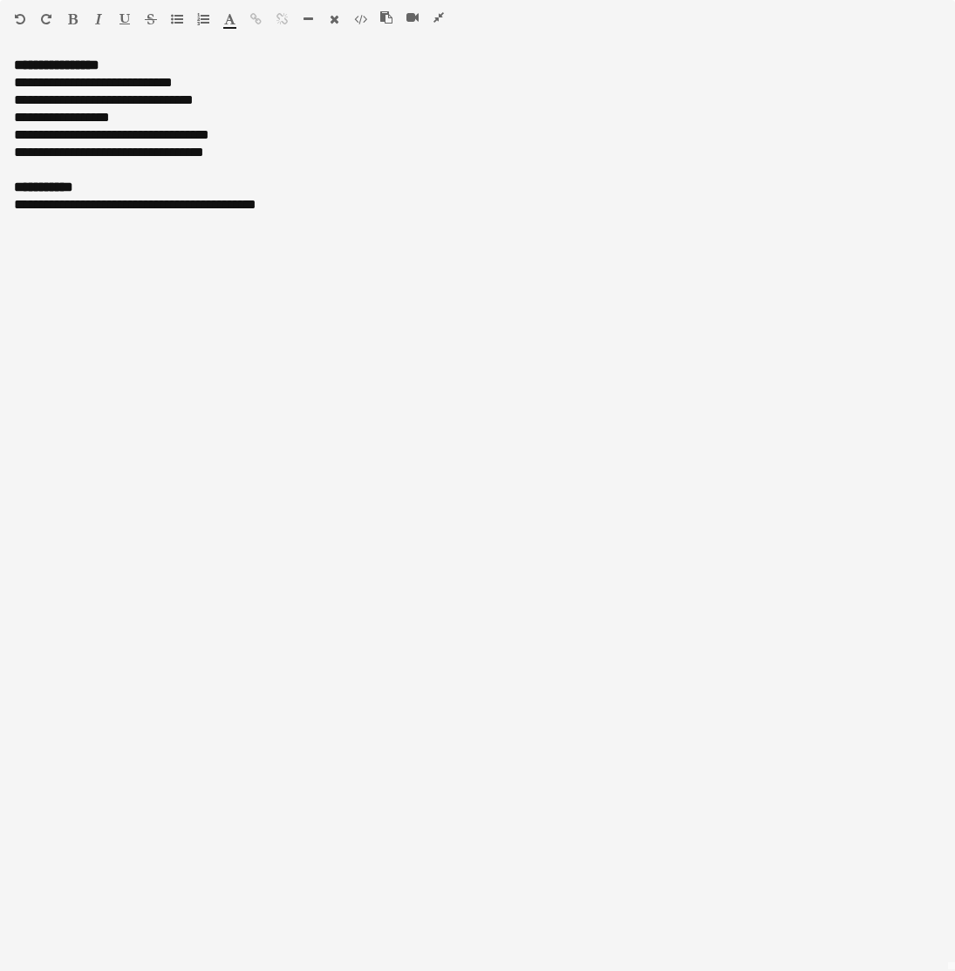
click at [438, 17] on icon "button" at bounding box center [438, 17] width 10 height 12
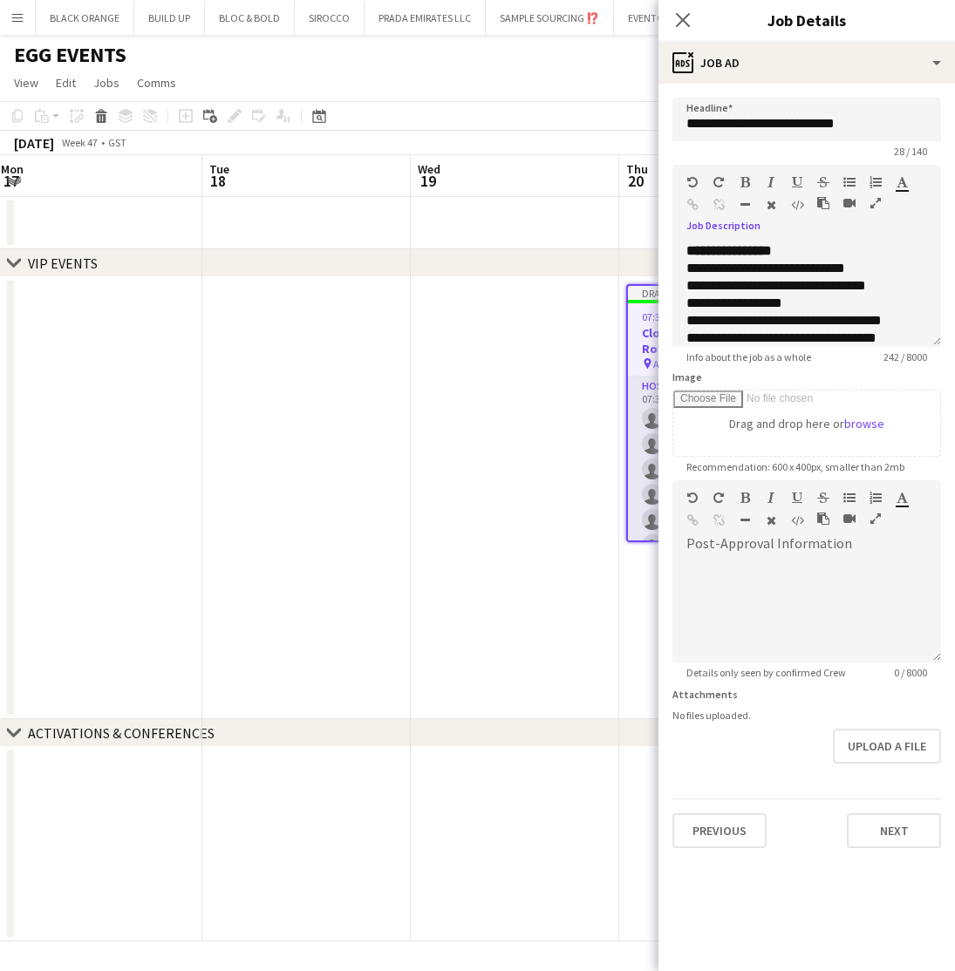
click at [559, 281] on app-date-cell at bounding box center [515, 498] width 208 height 442
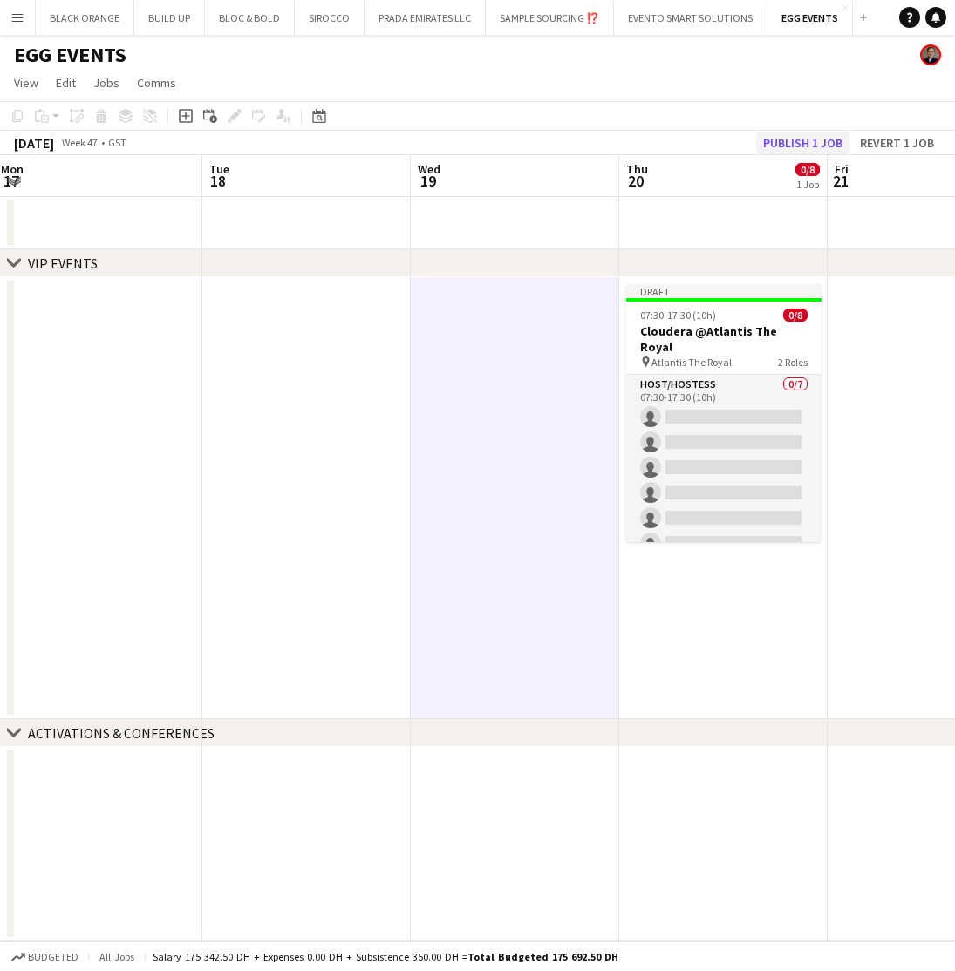
click at [814, 143] on button "Publish 1 job" at bounding box center [802, 143] width 93 height 23
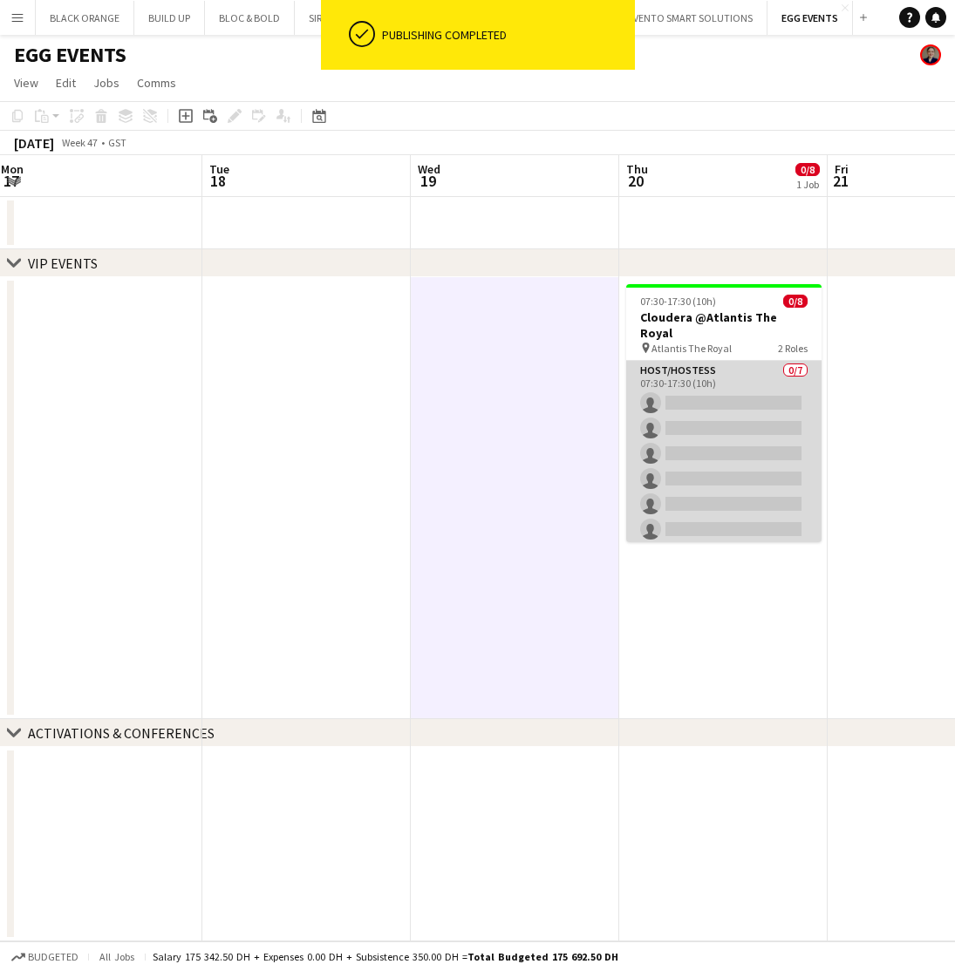
click at [739, 402] on app-card-role "Host/Hostess 0/7 07:30-17:30 (10h) single-neutral-actions single-neutral-action…" at bounding box center [723, 466] width 195 height 211
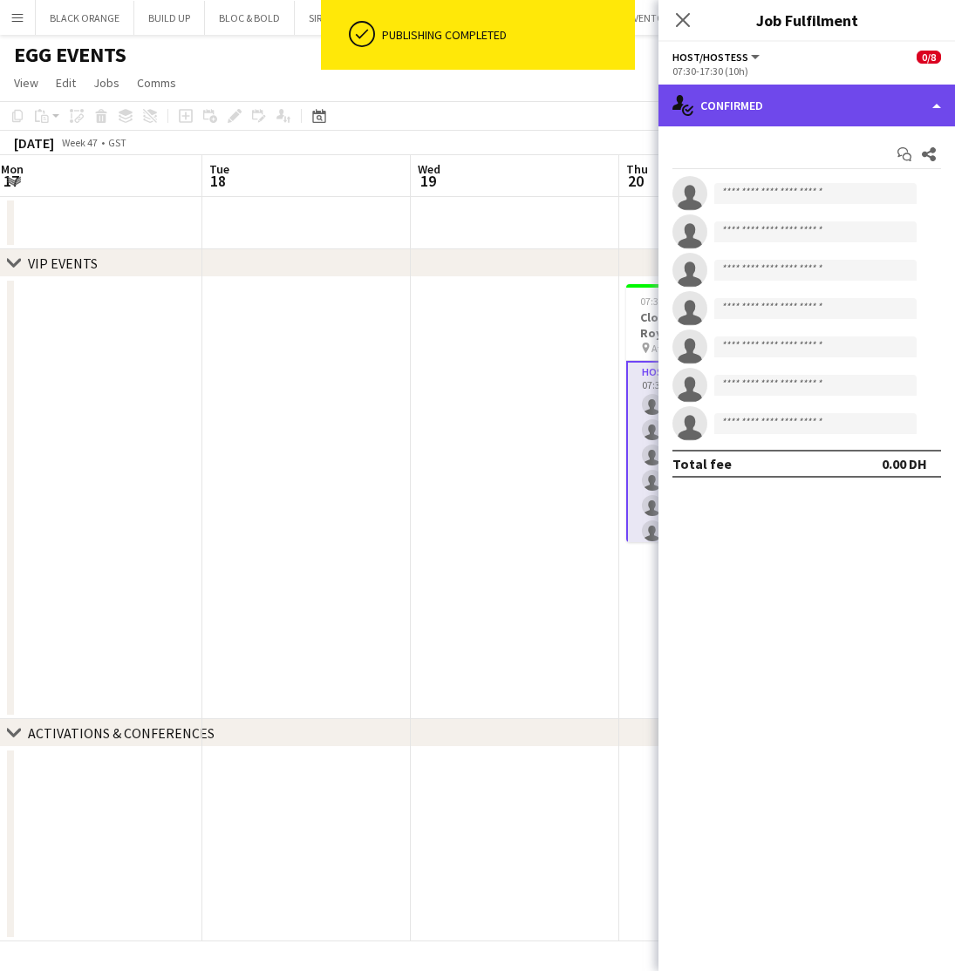
click at [827, 103] on div "single-neutral-actions-check-2 Confirmed" at bounding box center [806, 106] width 296 height 42
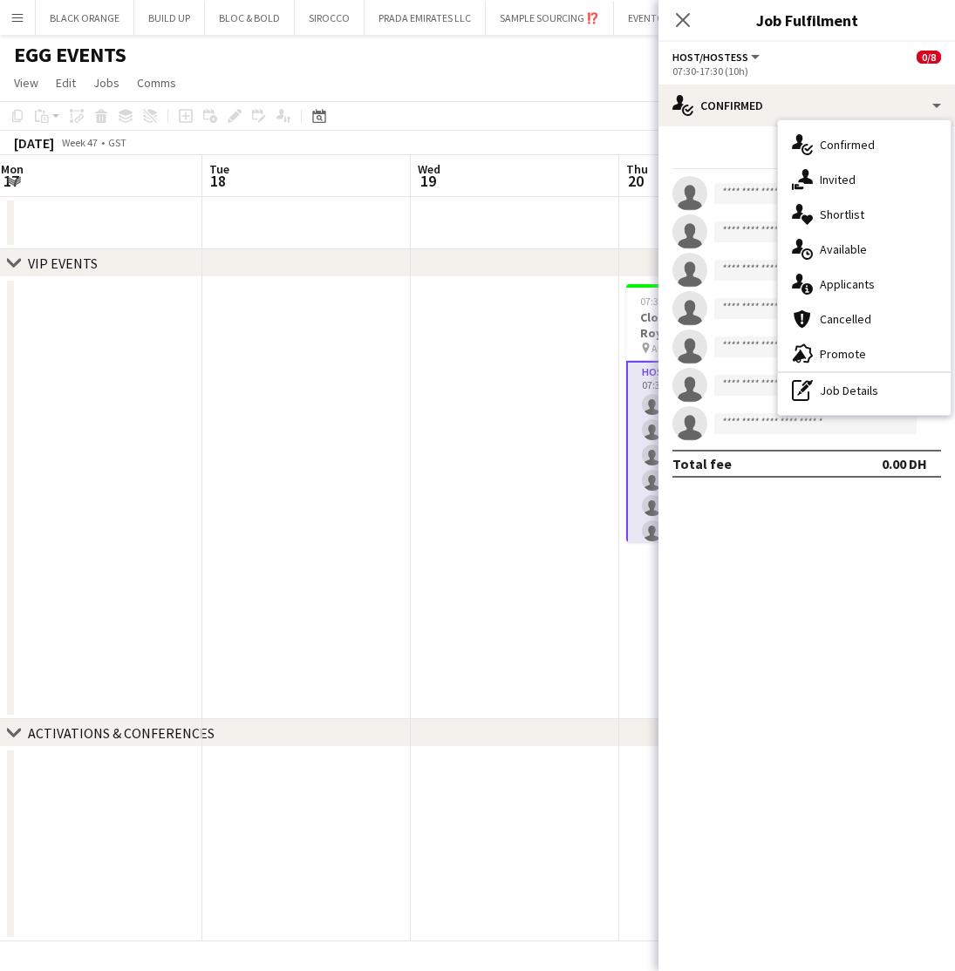
click at [587, 479] on app-date-cell at bounding box center [515, 498] width 208 height 442
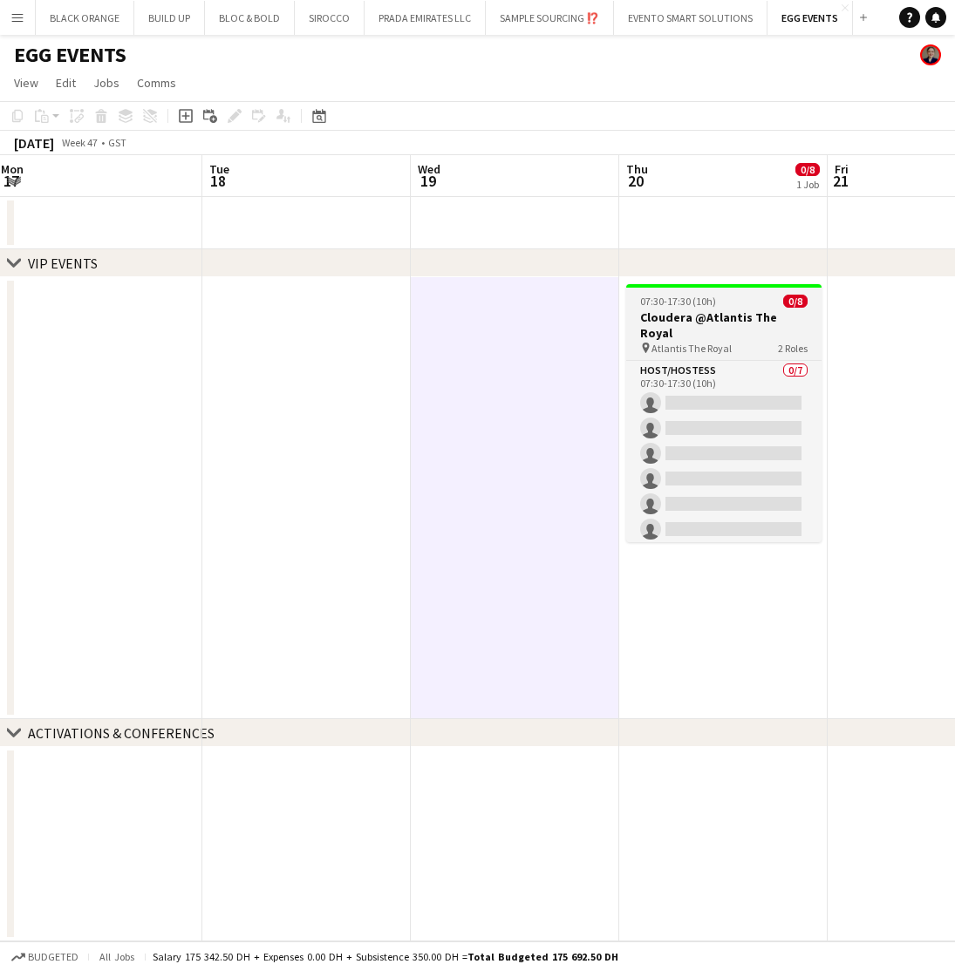
click at [737, 341] on div "pin Atlantis The Royal 2 Roles" at bounding box center [723, 348] width 195 height 14
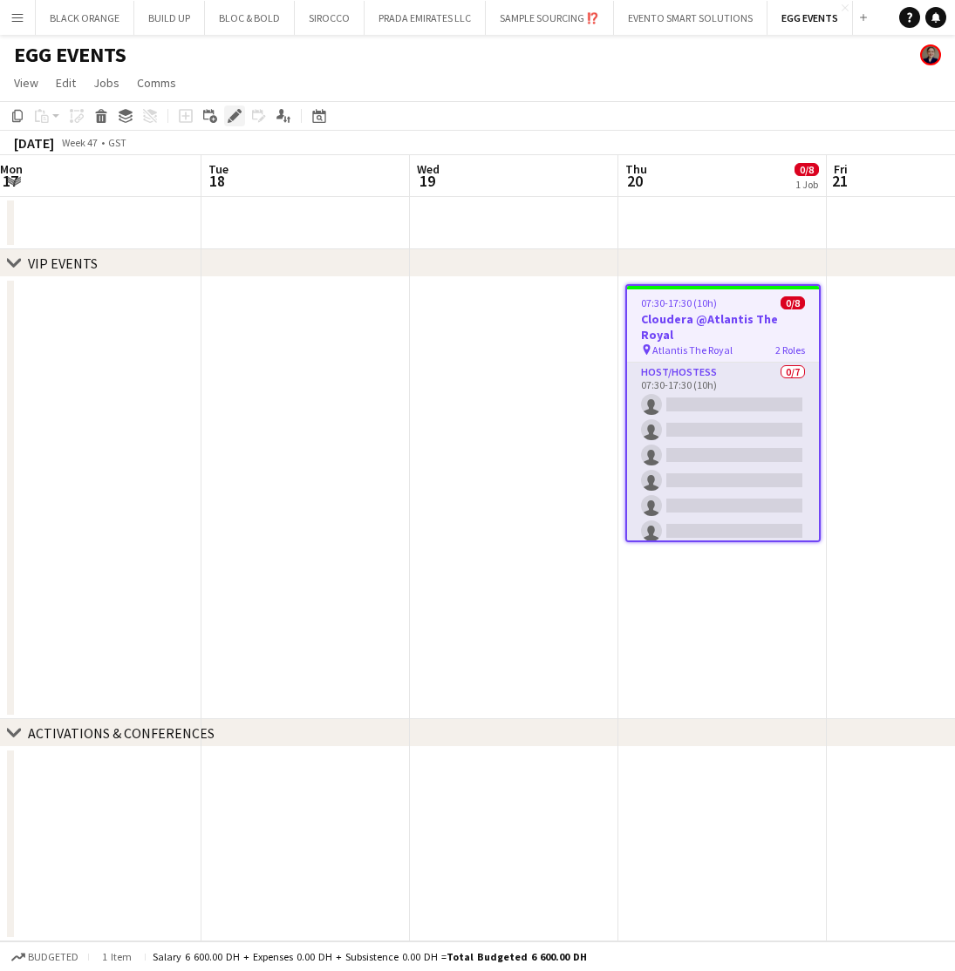
click at [228, 111] on icon "Edit" at bounding box center [235, 116] width 14 height 14
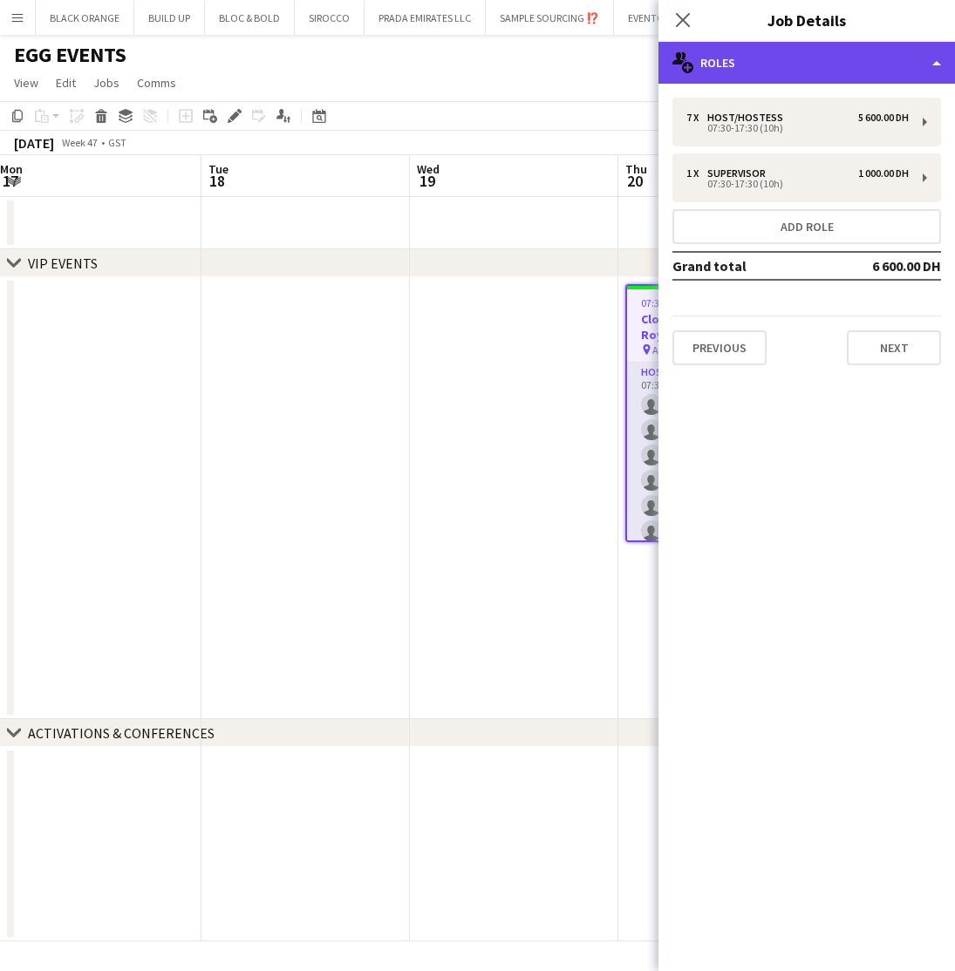
click at [829, 56] on div "multiple-users-add Roles" at bounding box center [806, 63] width 296 height 42
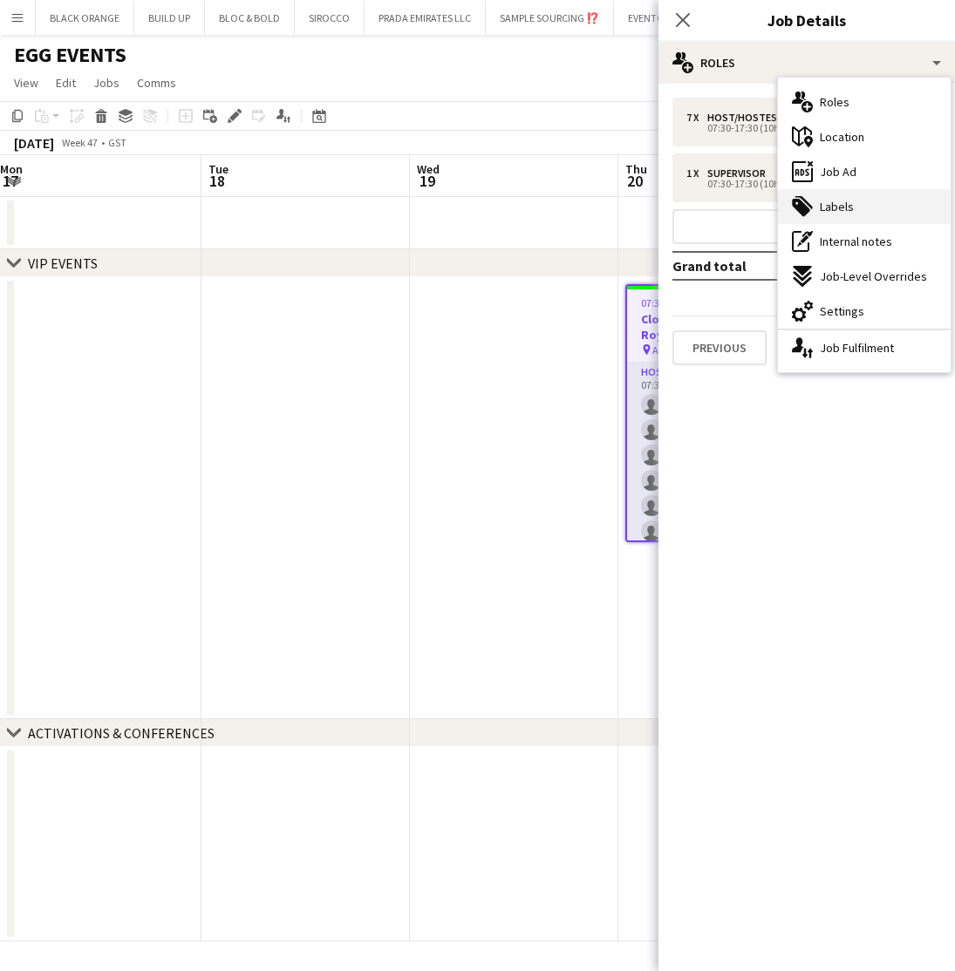
click at [848, 208] on span "Labels" at bounding box center [837, 207] width 34 height 16
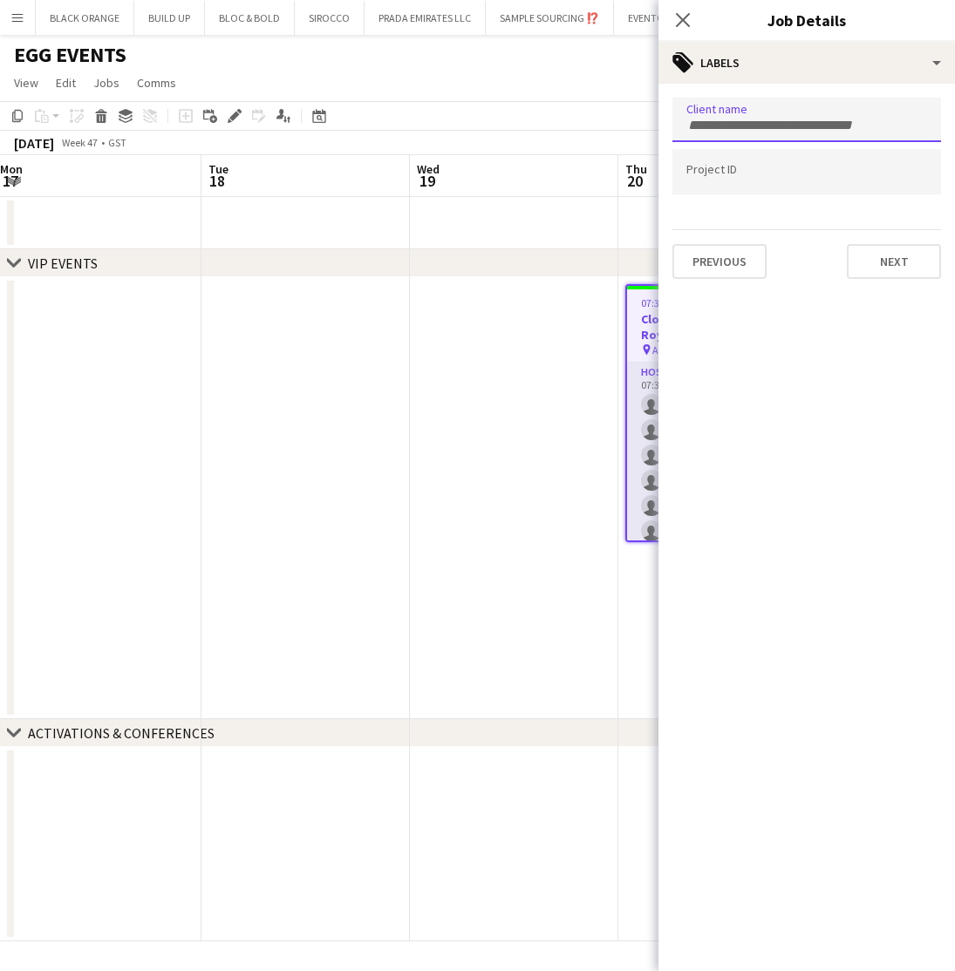
click at [789, 125] on input "Type to search client labels..." at bounding box center [806, 126] width 241 height 16
type input "***"
click at [778, 167] on div "EGG EVENTS" at bounding box center [806, 174] width 269 height 42
click at [720, 173] on input "Type to search project ID labels..." at bounding box center [806, 173] width 241 height 16
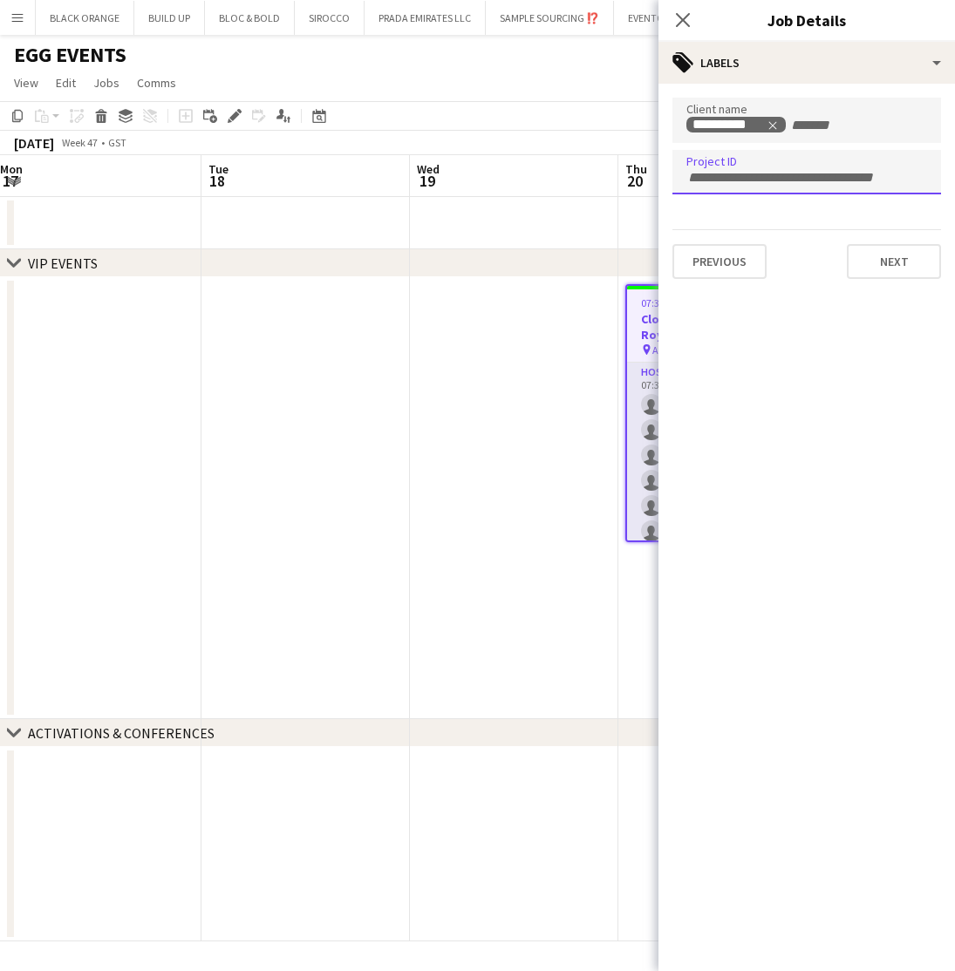
click at [746, 183] on input "Type to search project ID labels..." at bounding box center [806, 178] width 241 height 16
paste input "**********"
type input "**********"
click at [877, 270] on button "Next" at bounding box center [894, 261] width 94 height 35
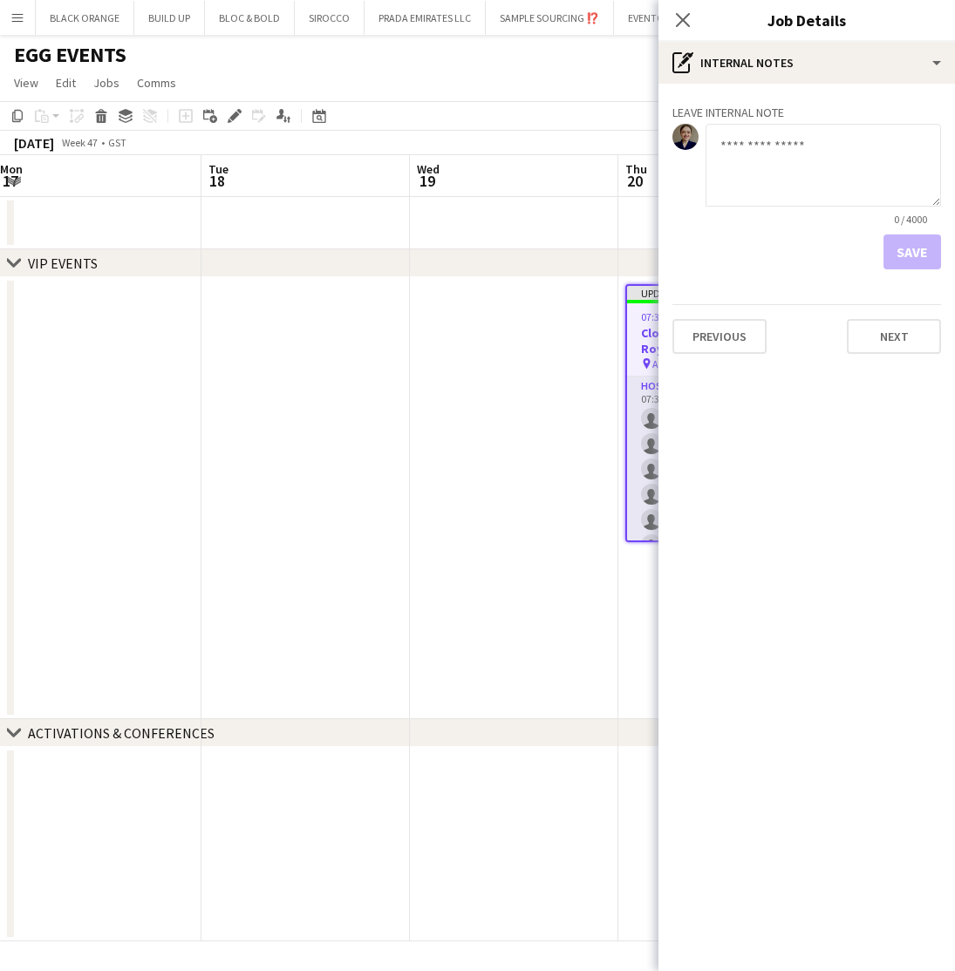
click at [627, 192] on div "Thu 20" at bounding box center [636, 178] width 22 height 35
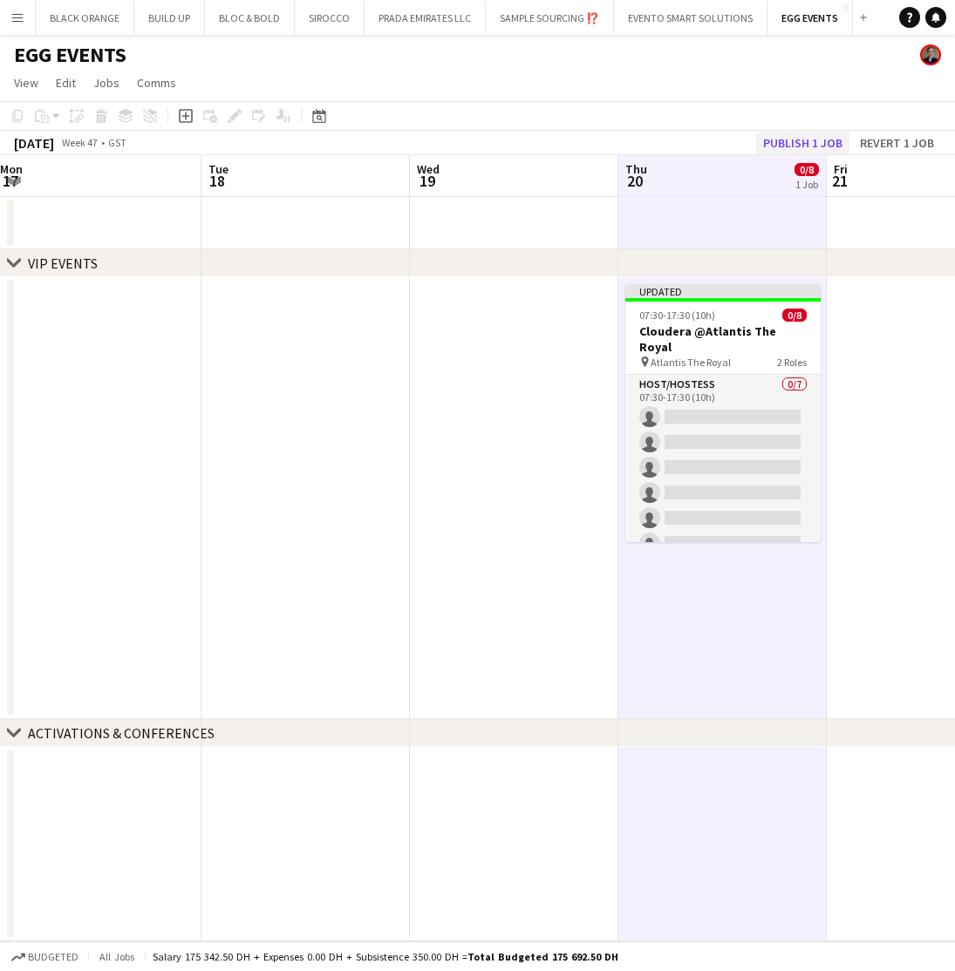
click at [810, 140] on button "Publish 1 job" at bounding box center [802, 143] width 93 height 23
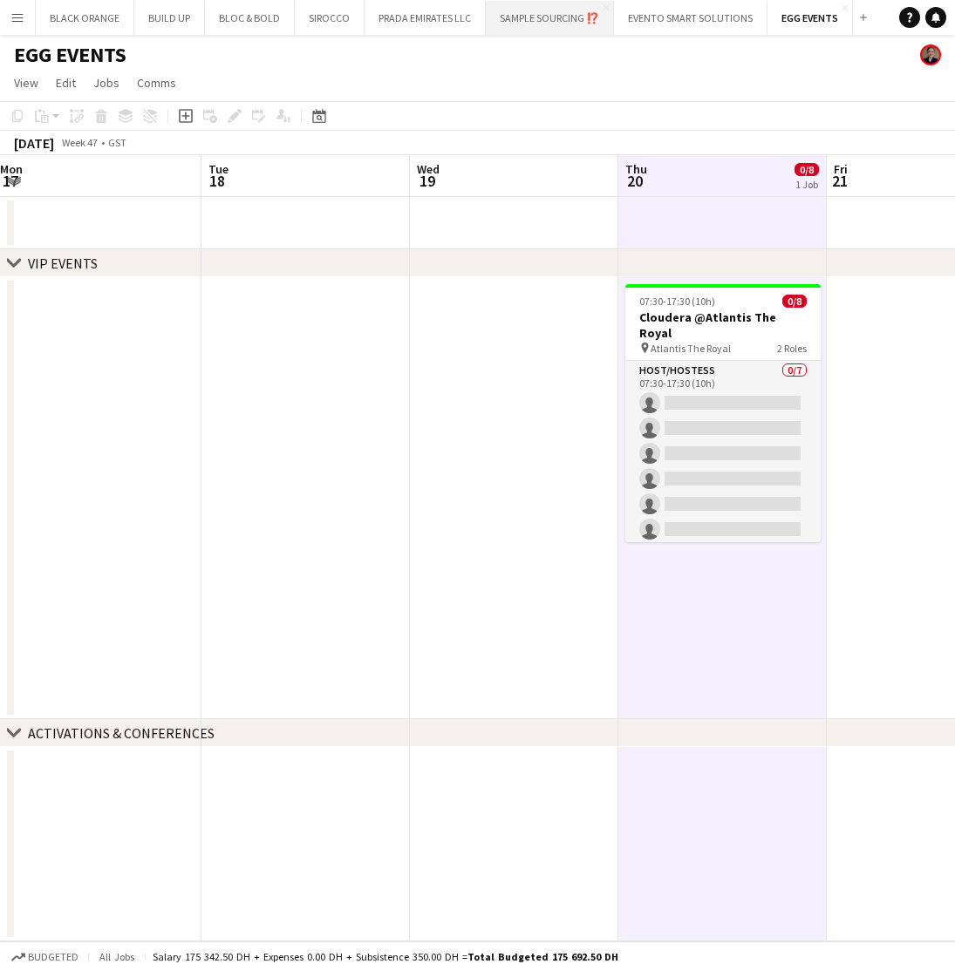
click at [576, 14] on button "SAMPLE SOURCING ⁉️ Close" at bounding box center [550, 18] width 128 height 34
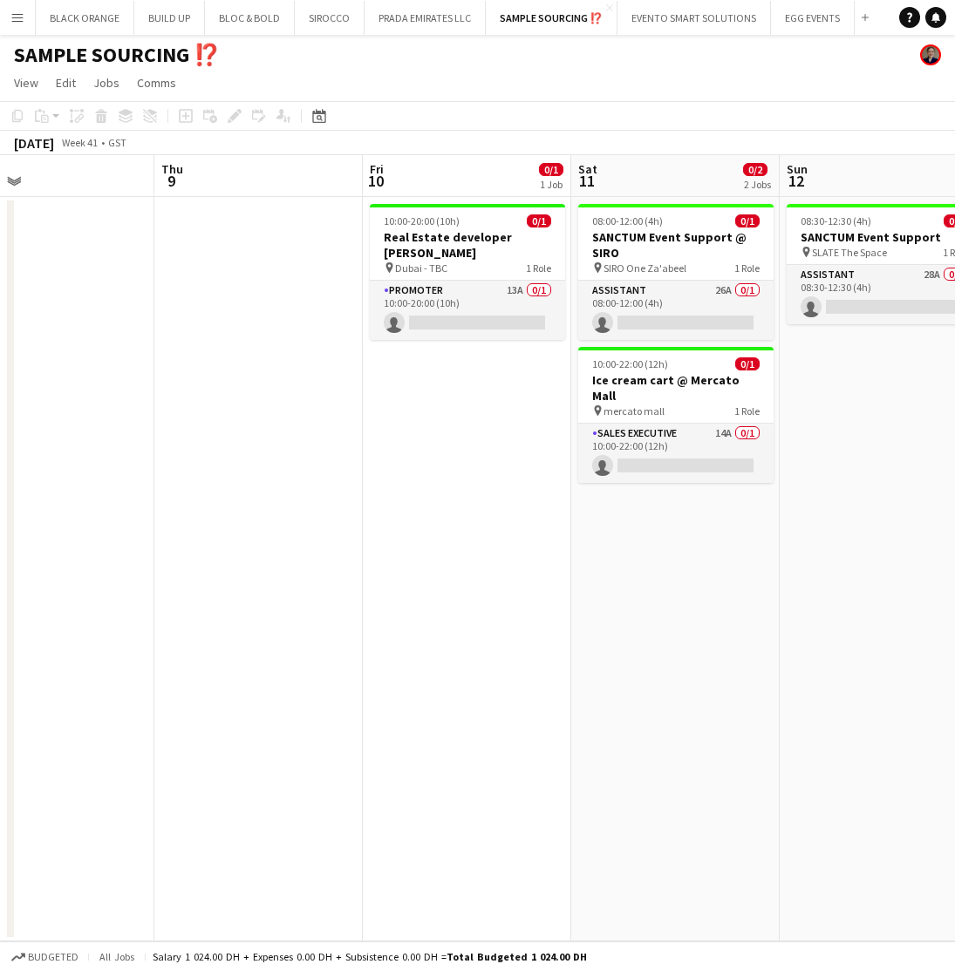
scroll to position [0, 690]
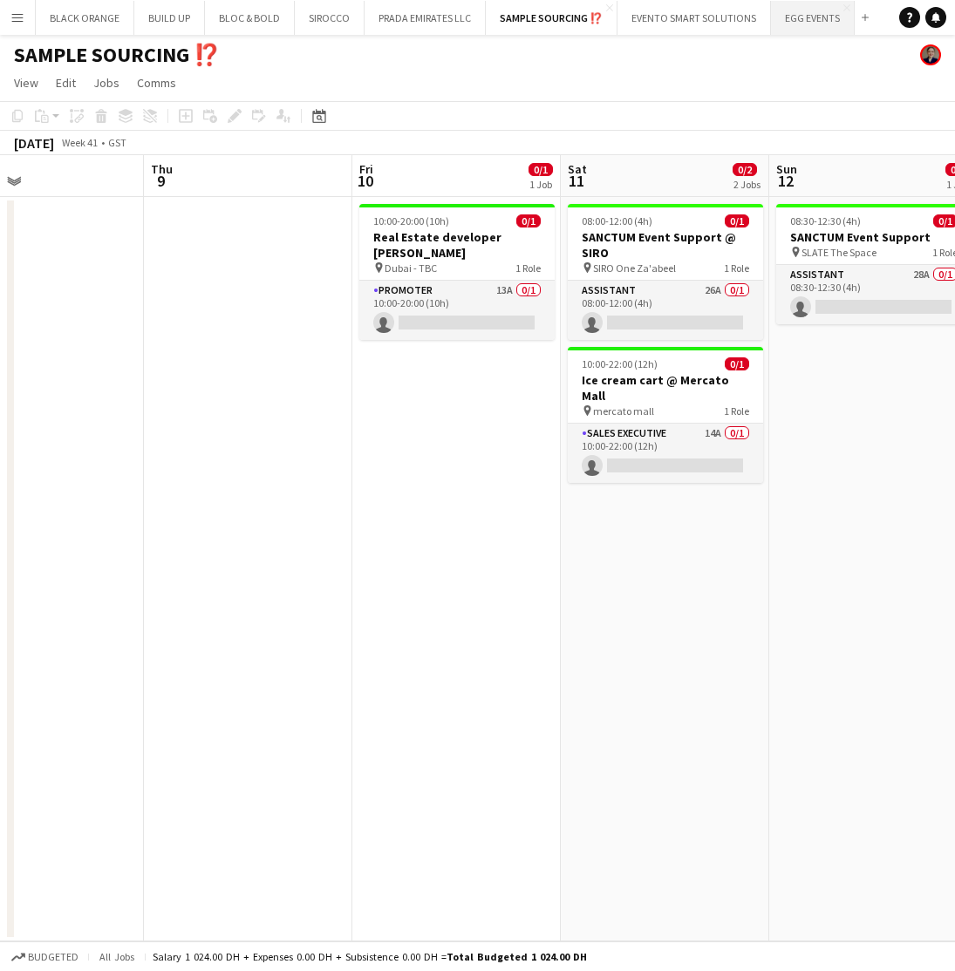
click at [803, 24] on button "EGG EVENTS Close" at bounding box center [813, 18] width 84 height 34
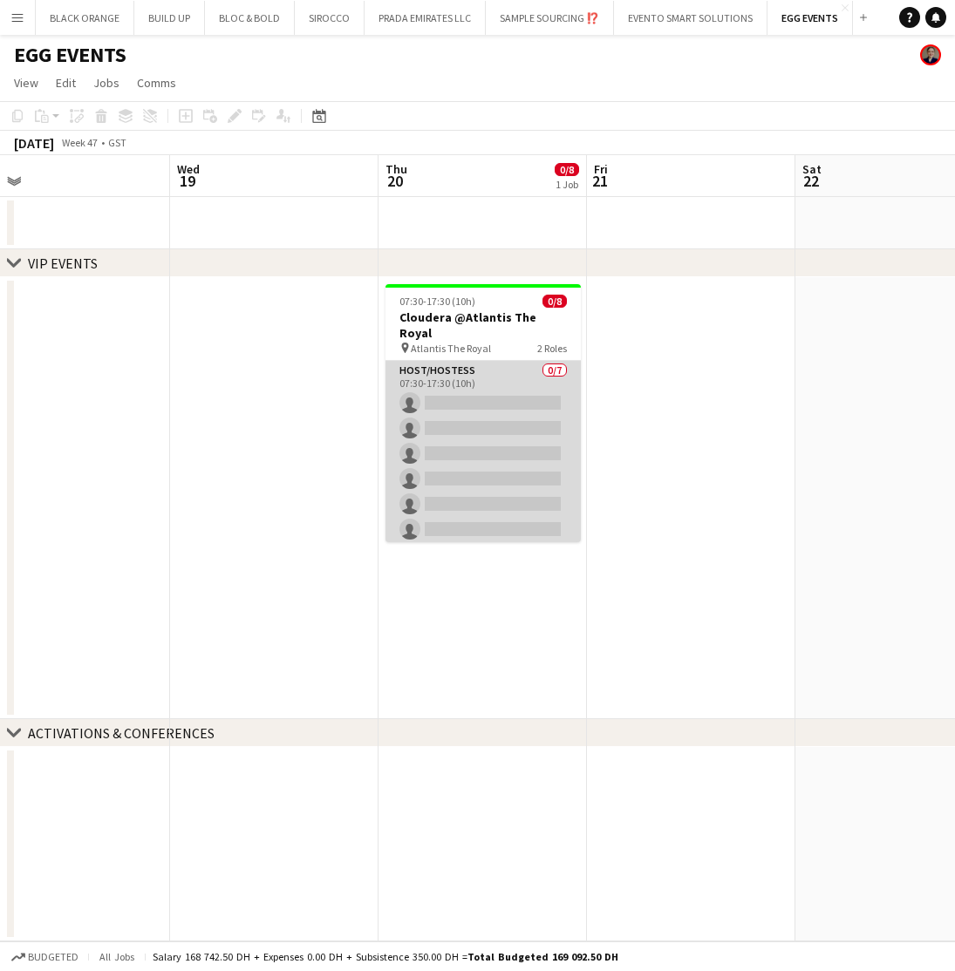
scroll to position [0, 665]
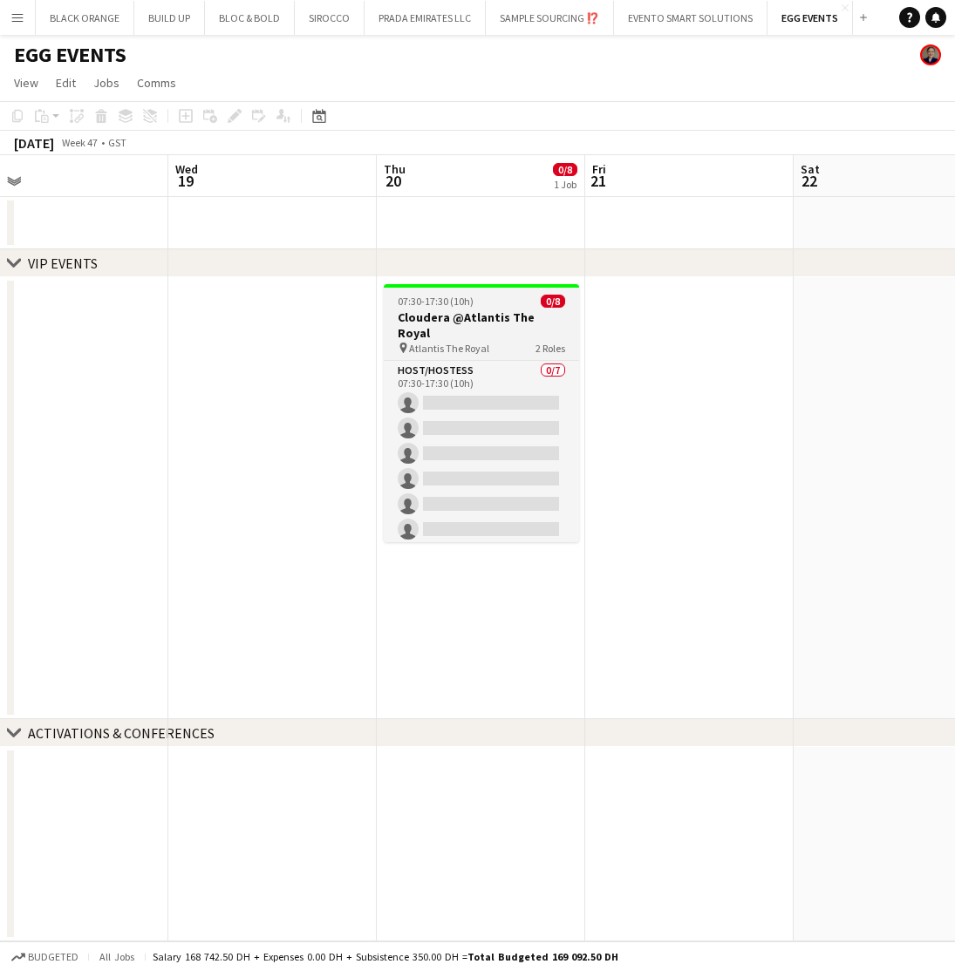
click at [464, 322] on h3 "Cloudera @Atlantis The Royal" at bounding box center [481, 325] width 195 height 31
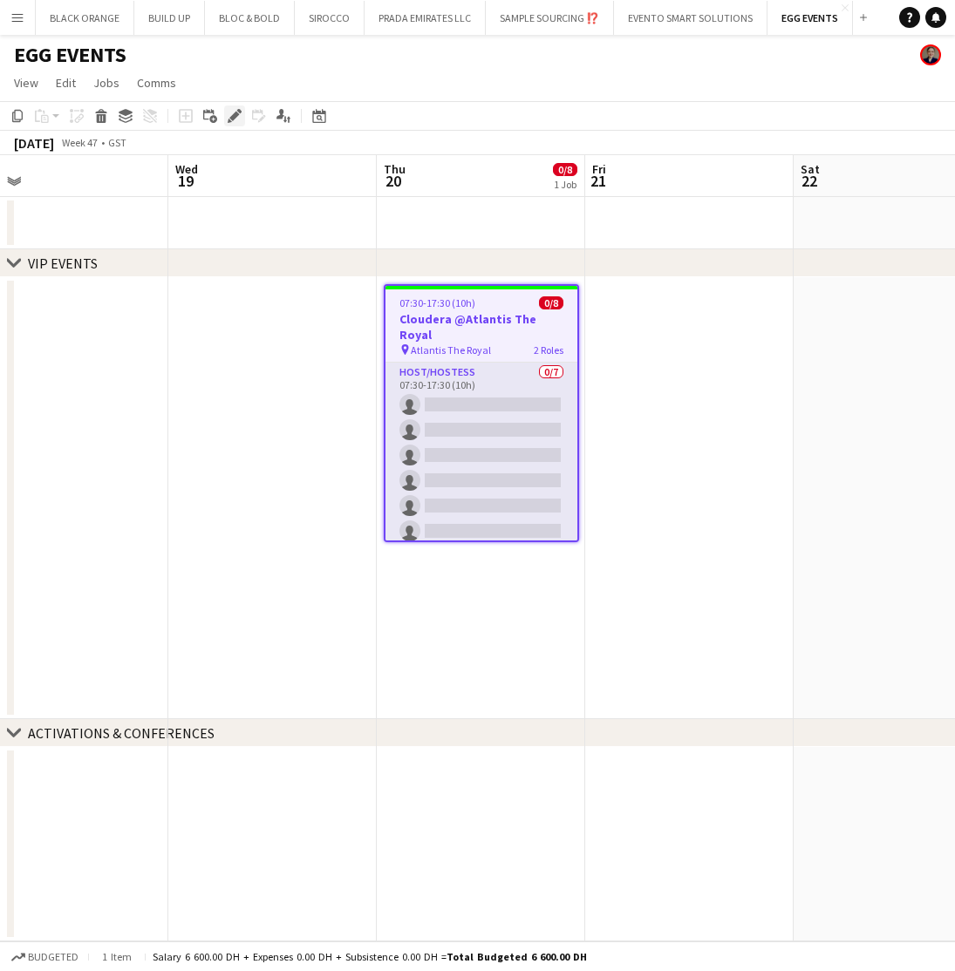
click at [228, 113] on div "Edit" at bounding box center [234, 116] width 21 height 21
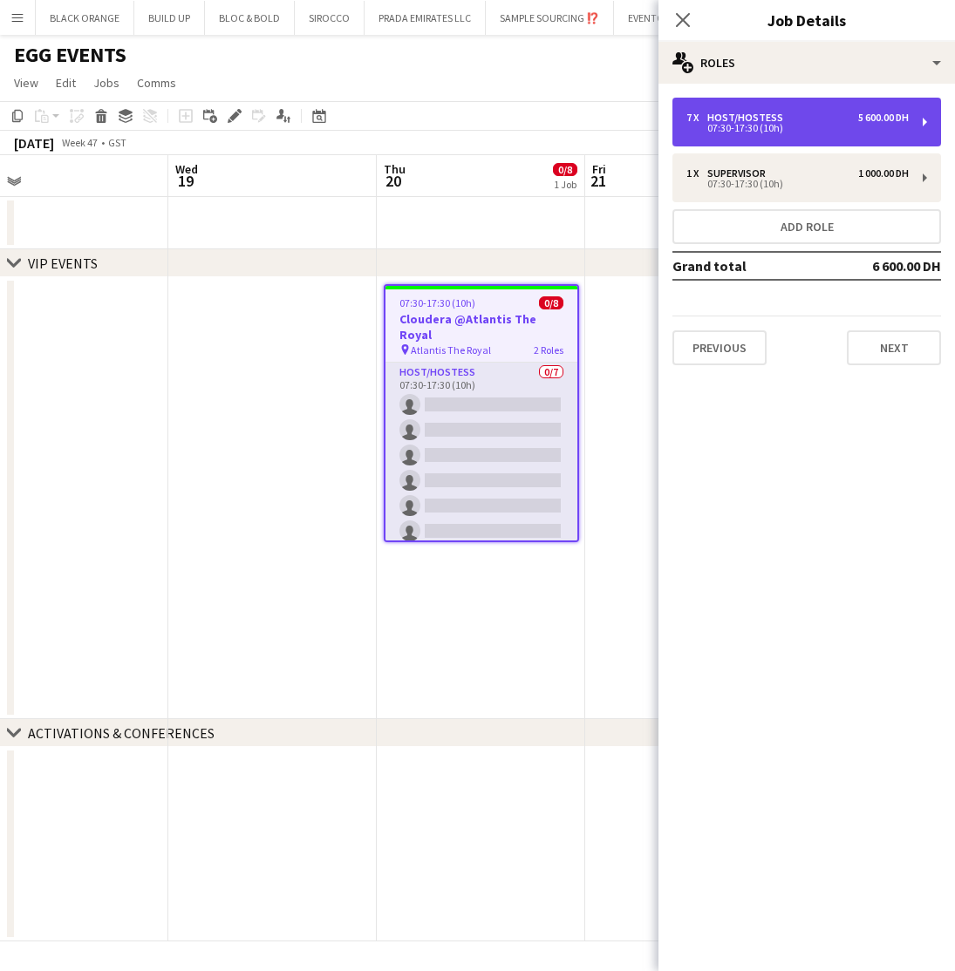
click at [787, 127] on div "07:30-17:30 (10h)" at bounding box center [797, 128] width 222 height 9
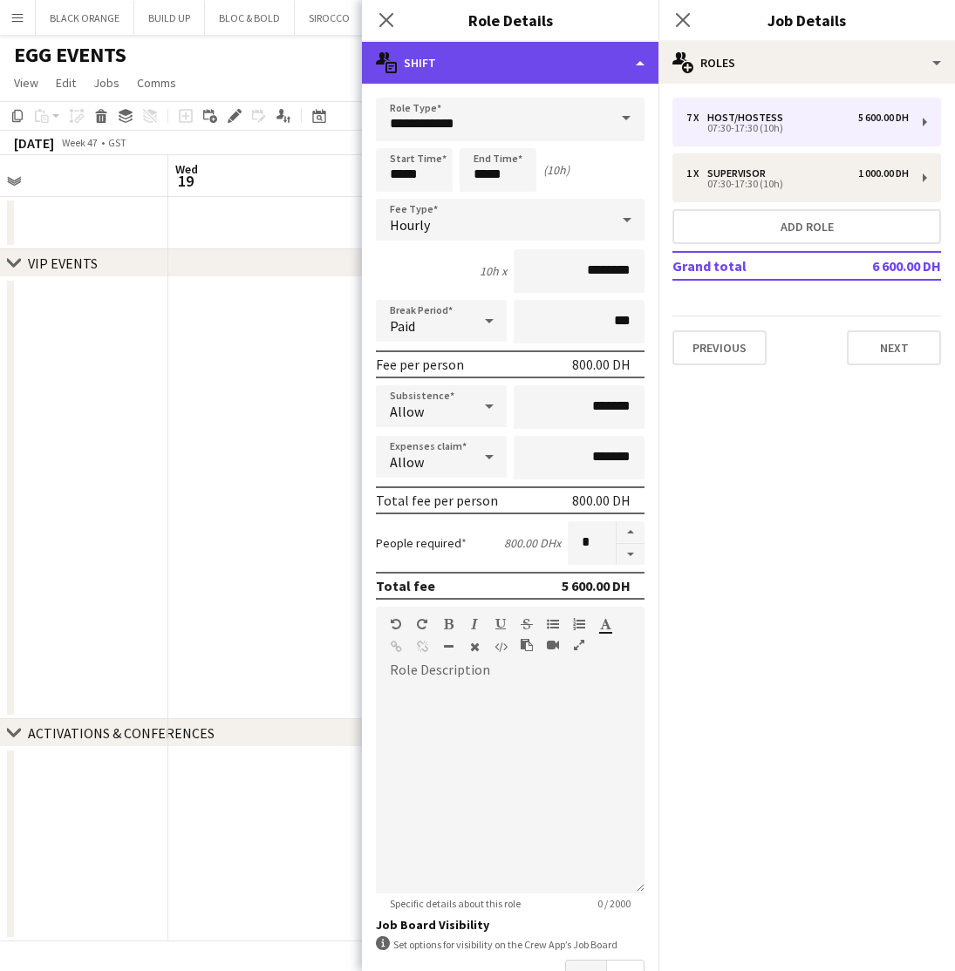
click at [565, 59] on div "multiple-actions-text Shift" at bounding box center [510, 63] width 296 height 42
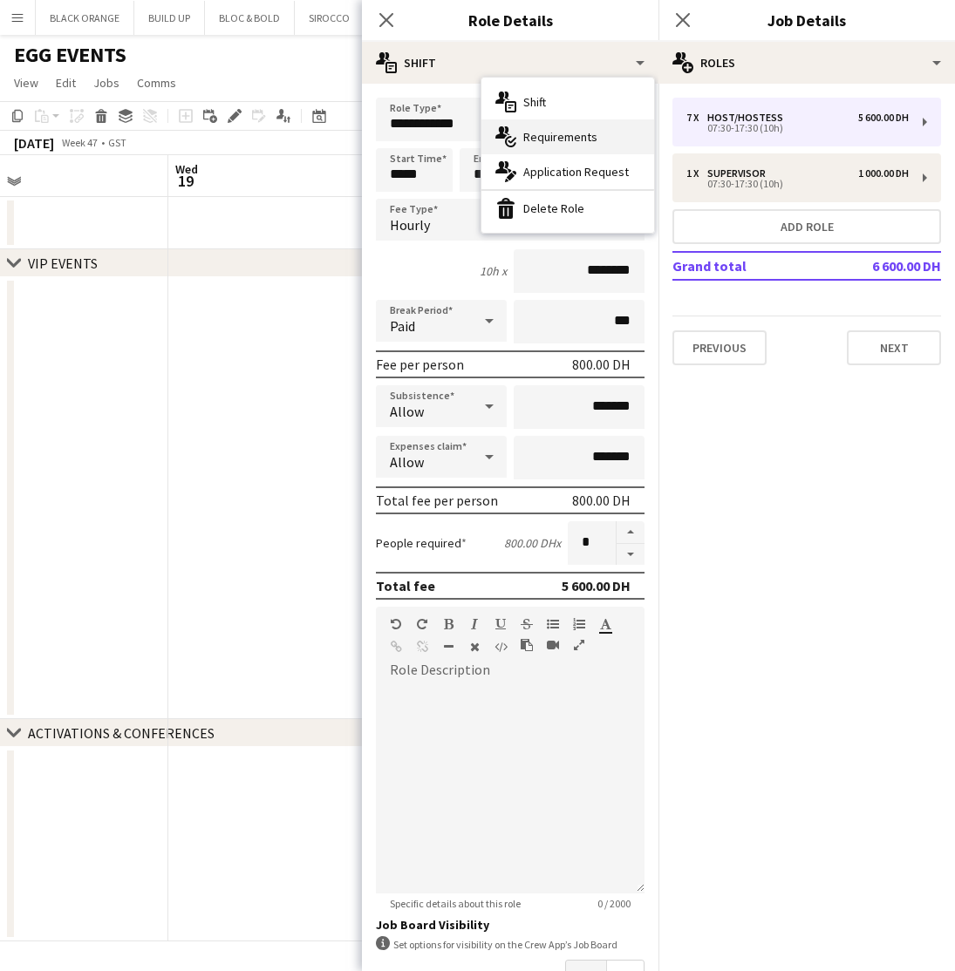
click at [571, 133] on span "Requirements" at bounding box center [560, 137] width 74 height 16
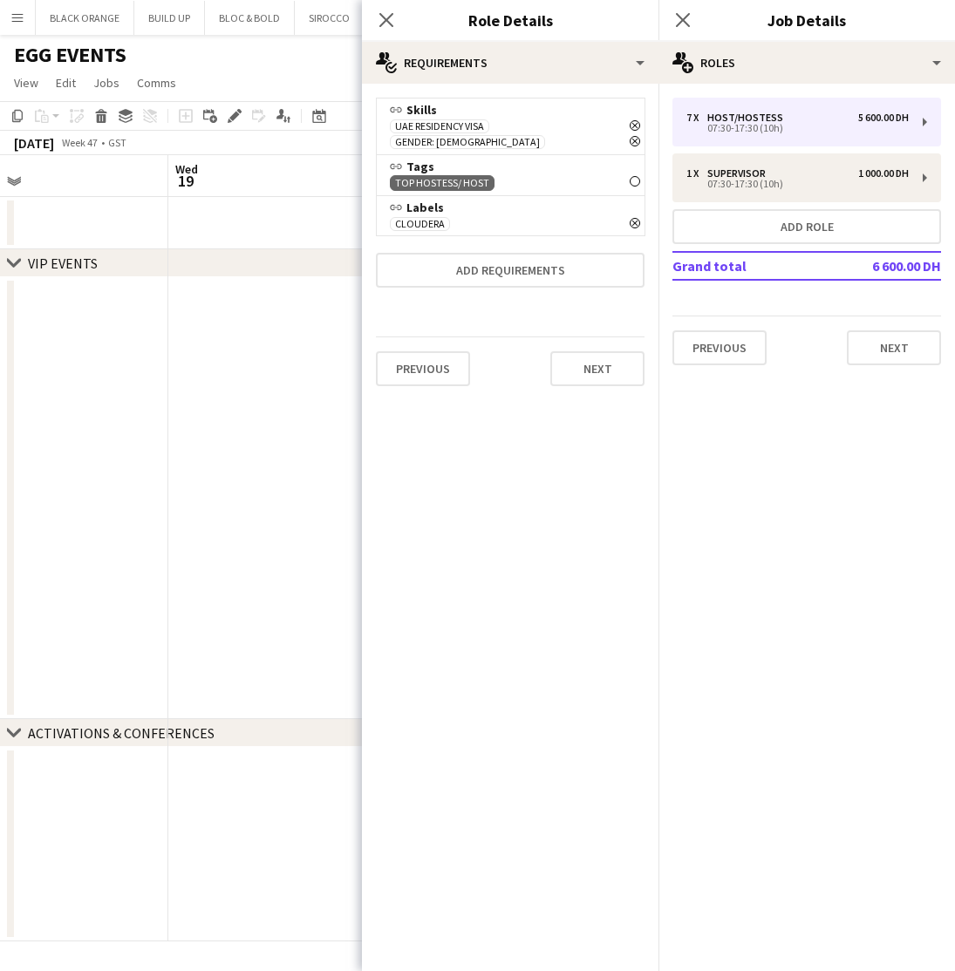
click at [635, 176] on icon "Remove" at bounding box center [635, 181] width 10 height 10
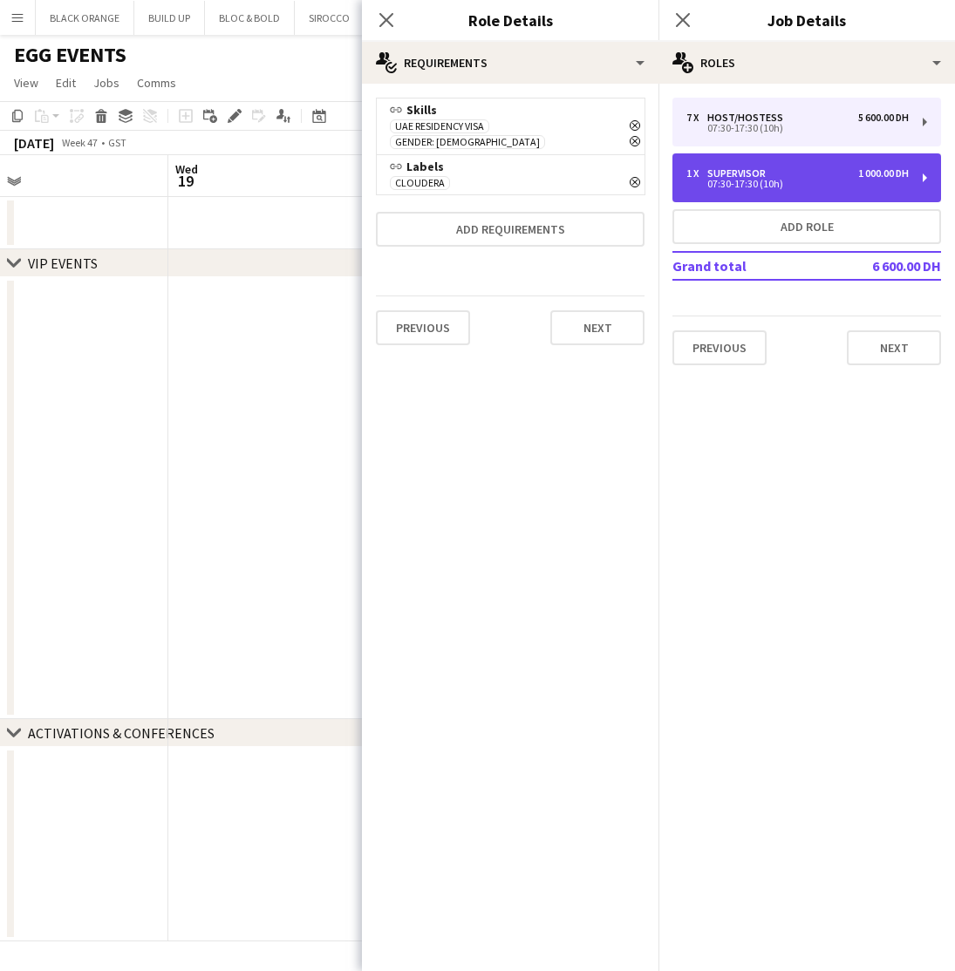
click at [821, 181] on div "07:30-17:30 (10h)" at bounding box center [797, 184] width 222 height 9
type input "**********"
type input "*********"
type input "*"
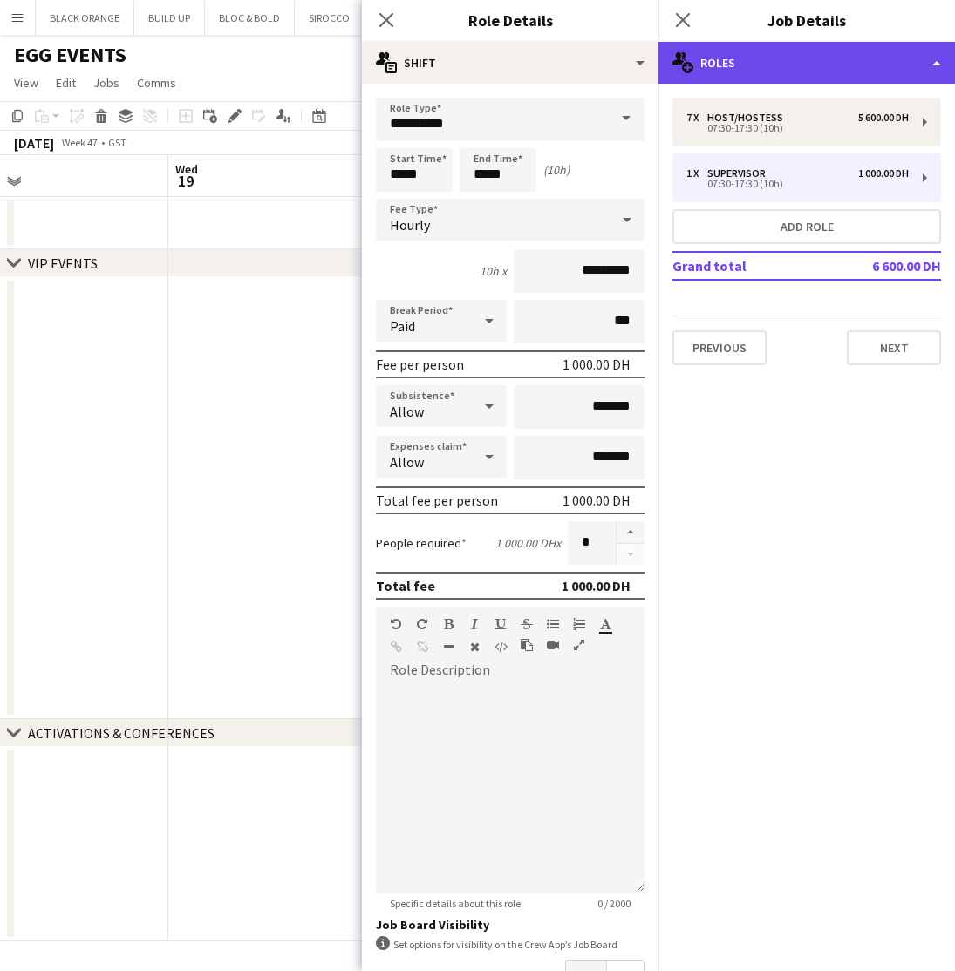
click at [766, 57] on div "multiple-users-add Roles" at bounding box center [806, 63] width 296 height 42
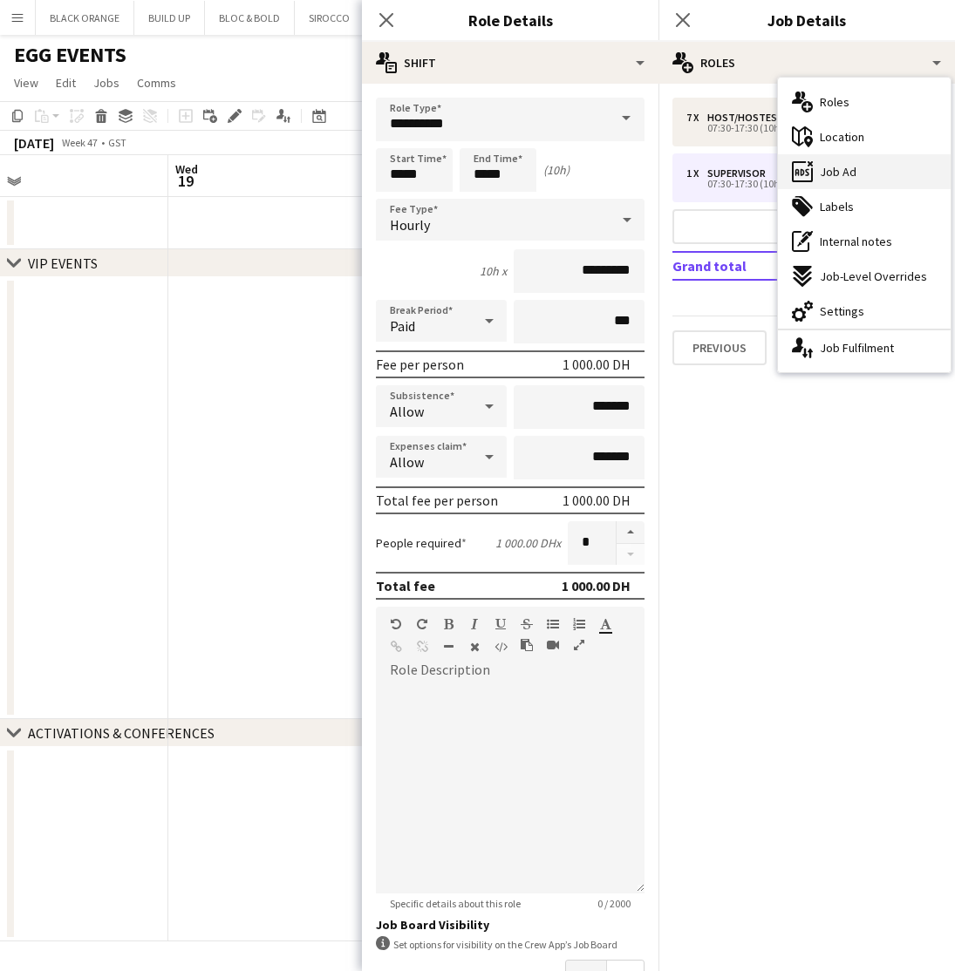
click at [865, 165] on div "ads-window Job Ad" at bounding box center [864, 171] width 173 height 35
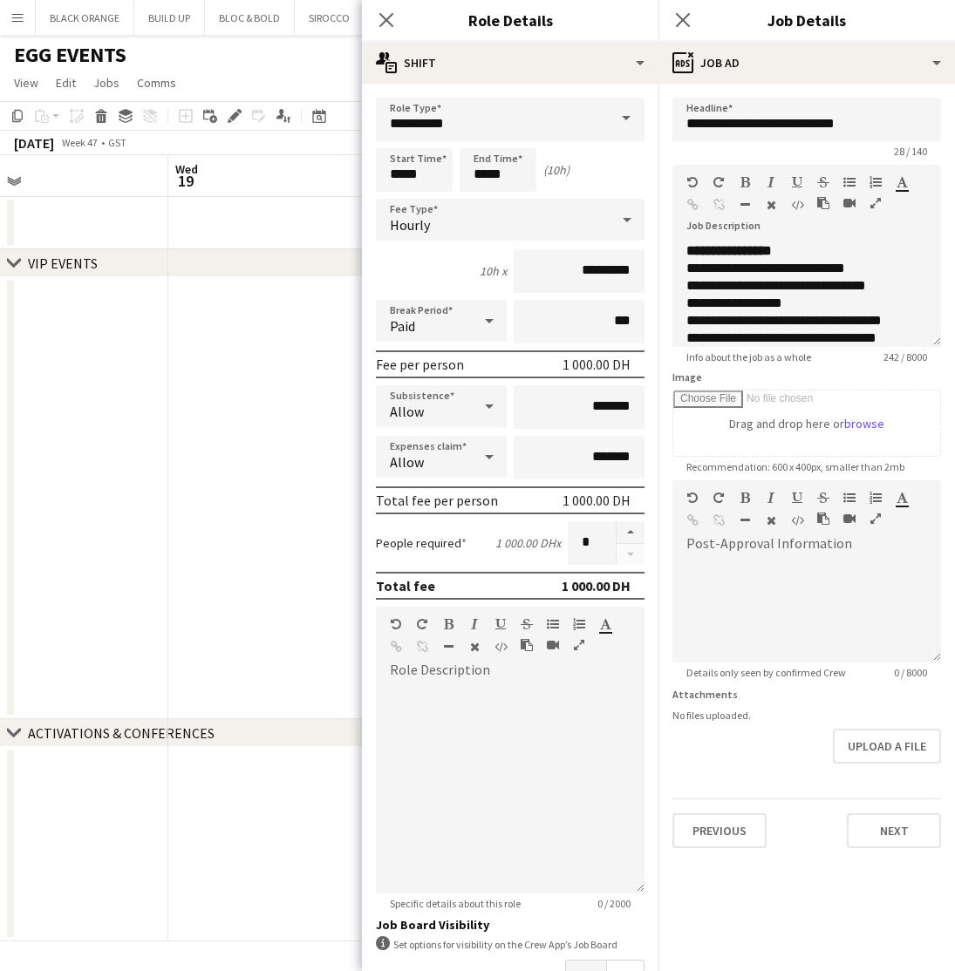
click at [877, 208] on icon "button" at bounding box center [875, 203] width 10 height 12
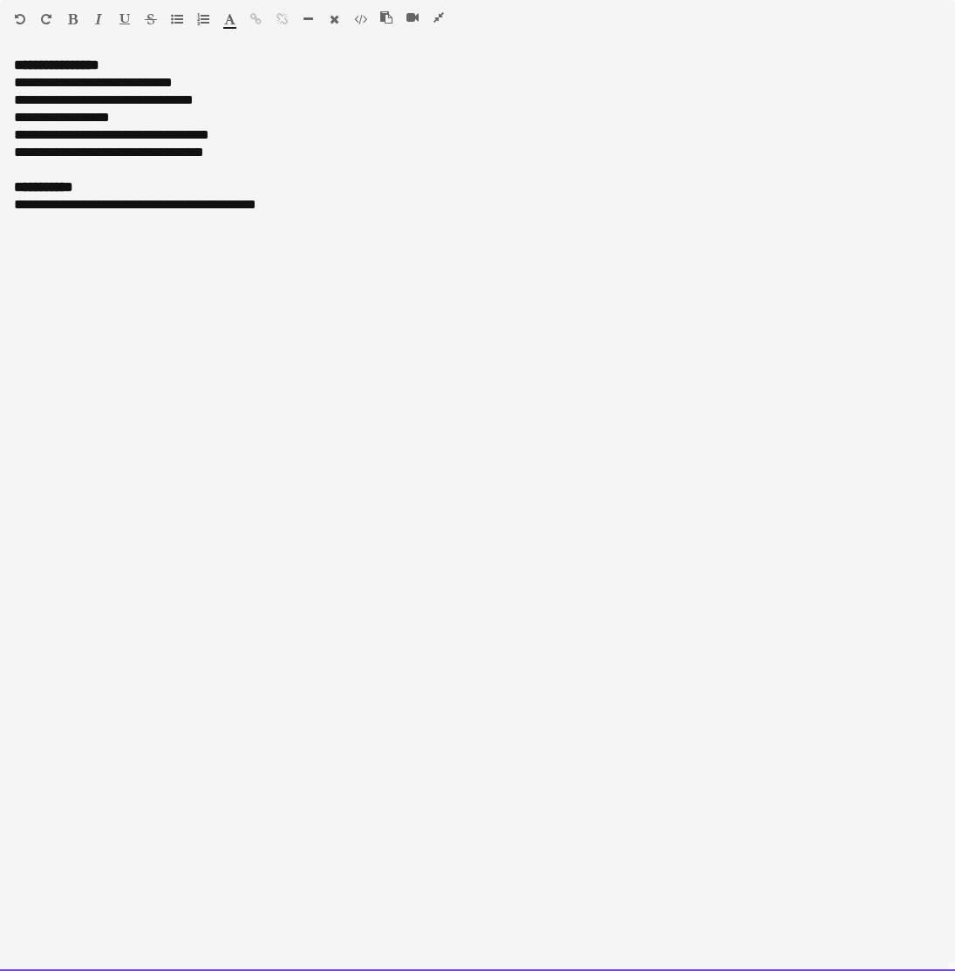
click at [310, 202] on div "**********" at bounding box center [477, 204] width 927 height 17
drag, startPoint x: 226, startPoint y: 260, endPoint x: -22, endPoint y: 236, distance: 248.8
click at [0, 236] on html "Menu Boards Boards Boards All jobs Status Workforce Workforce My Workforce Recr…" at bounding box center [477, 813] width 955 height 1627
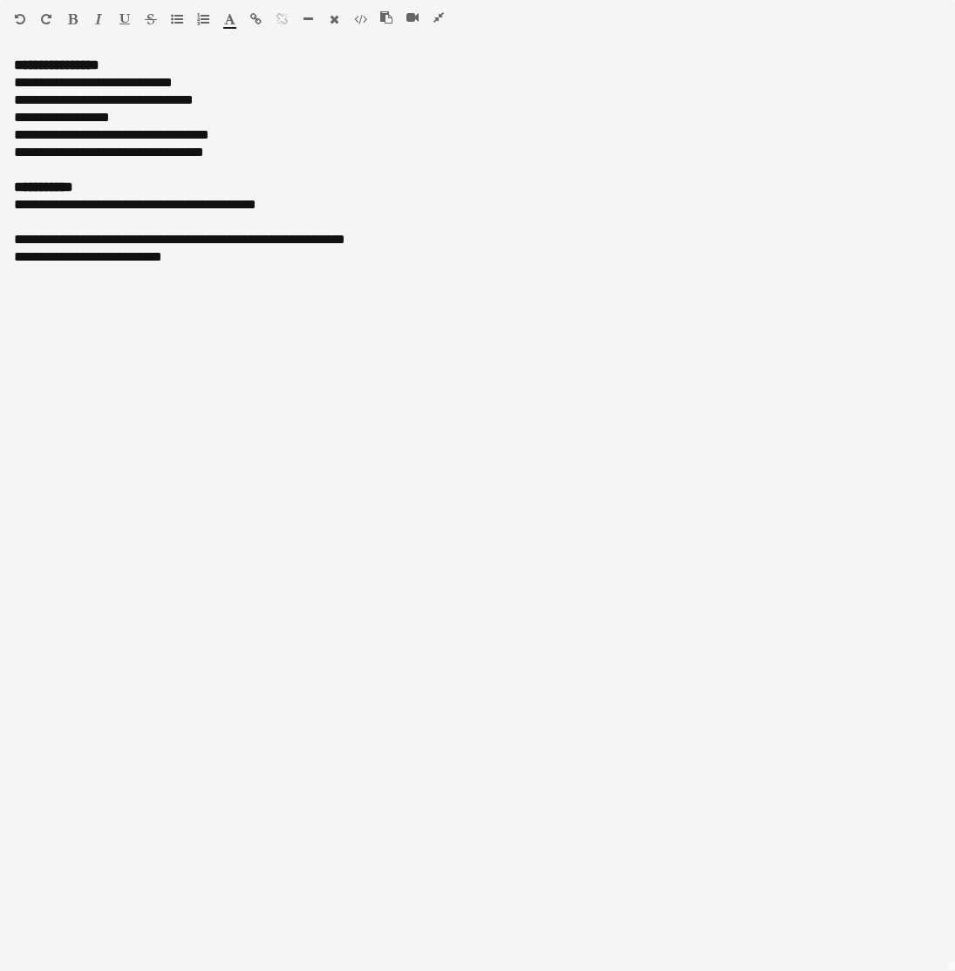
click at [74, 23] on icon "button" at bounding box center [73, 19] width 10 height 12
click at [233, 20] on icon "button" at bounding box center [229, 19] width 11 height 12
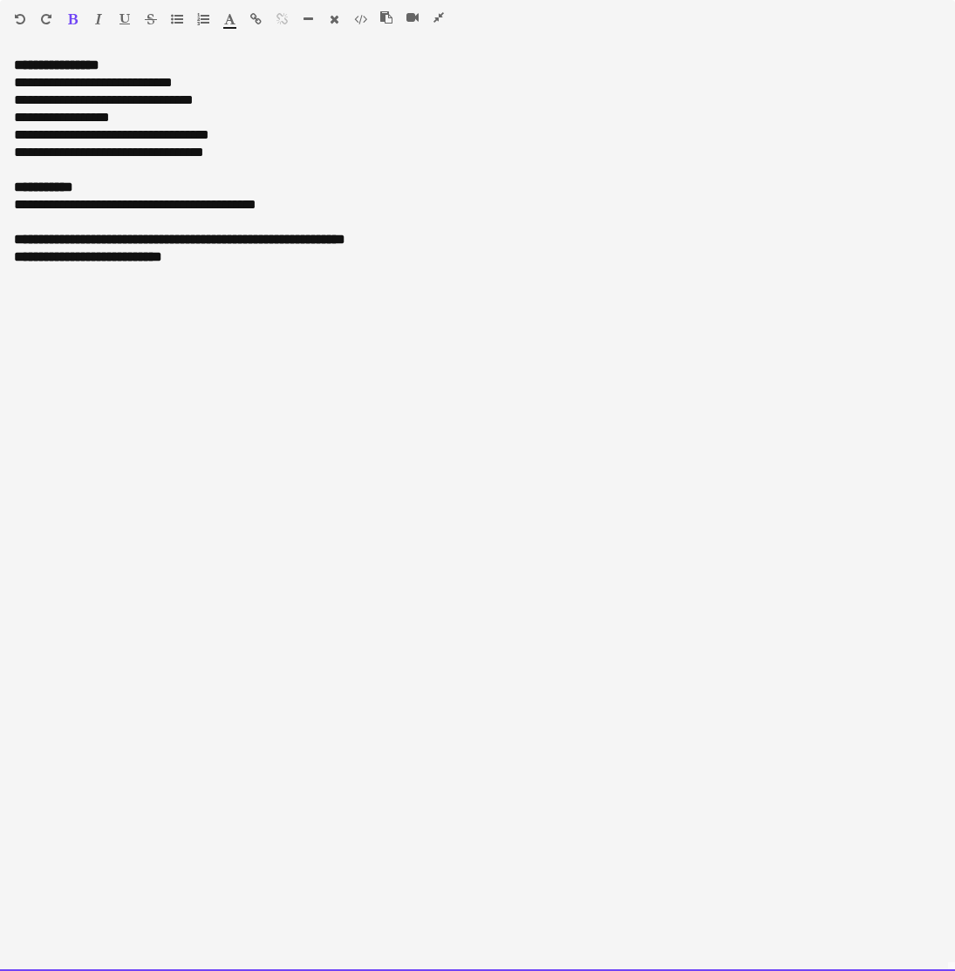
type input "*******"
click at [283, 391] on div "**********" at bounding box center [477, 514] width 955 height 915
click at [461, 242] on div "**********" at bounding box center [477, 239] width 927 height 17
click at [448, 365] on div "**********" at bounding box center [477, 514] width 955 height 915
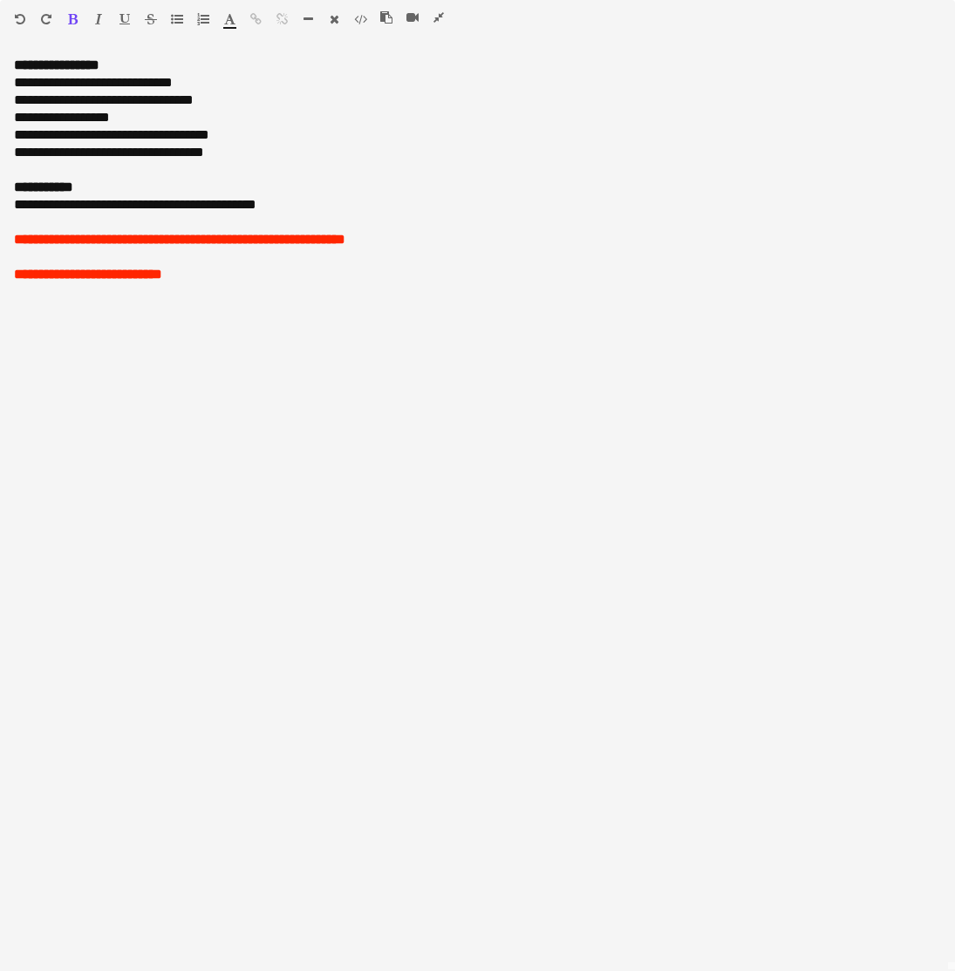
click at [439, 18] on icon "button" at bounding box center [438, 17] width 10 height 12
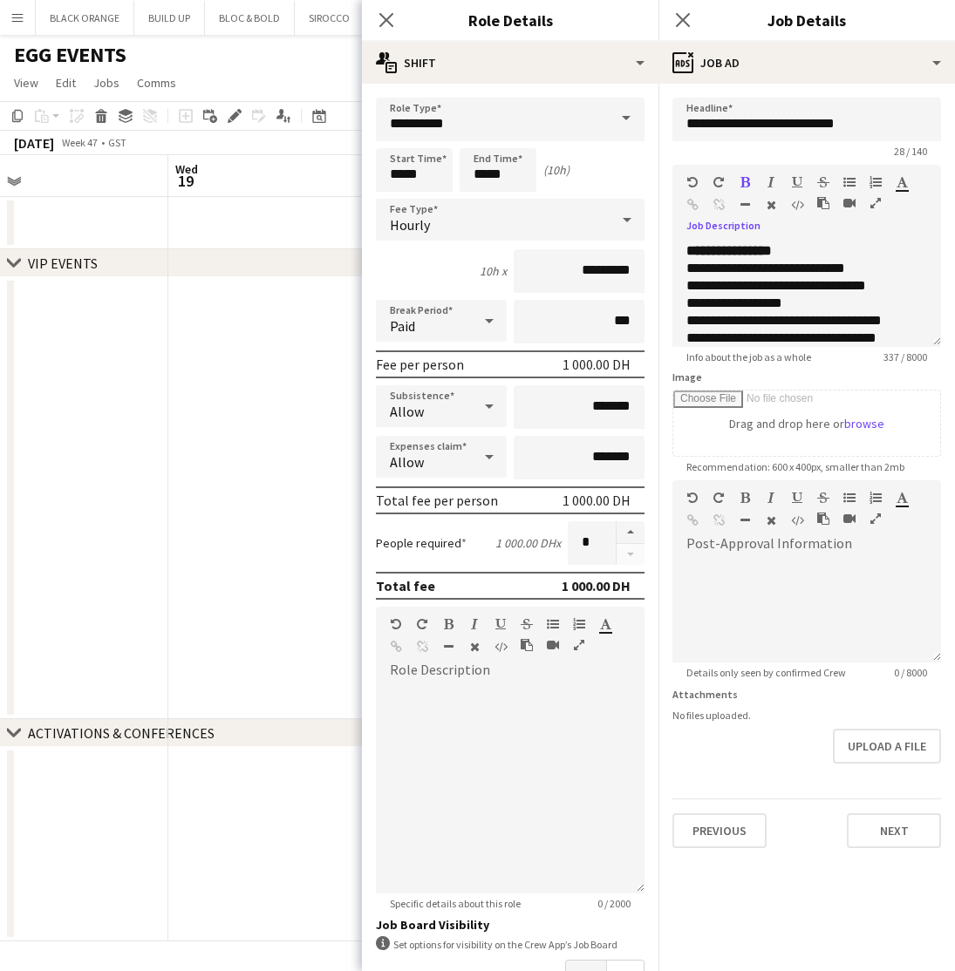
click at [875, 203] on icon "button" at bounding box center [875, 203] width 10 height 12
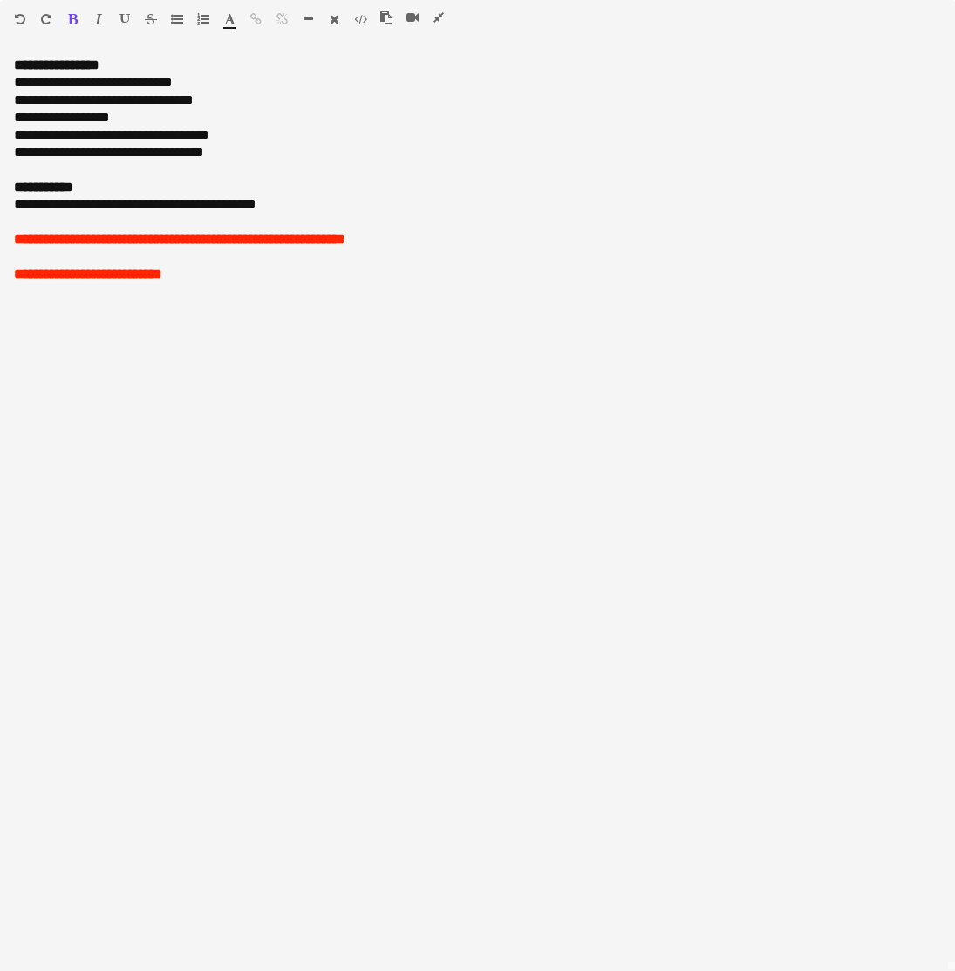
click at [439, 17] on icon "button" at bounding box center [438, 17] width 10 height 12
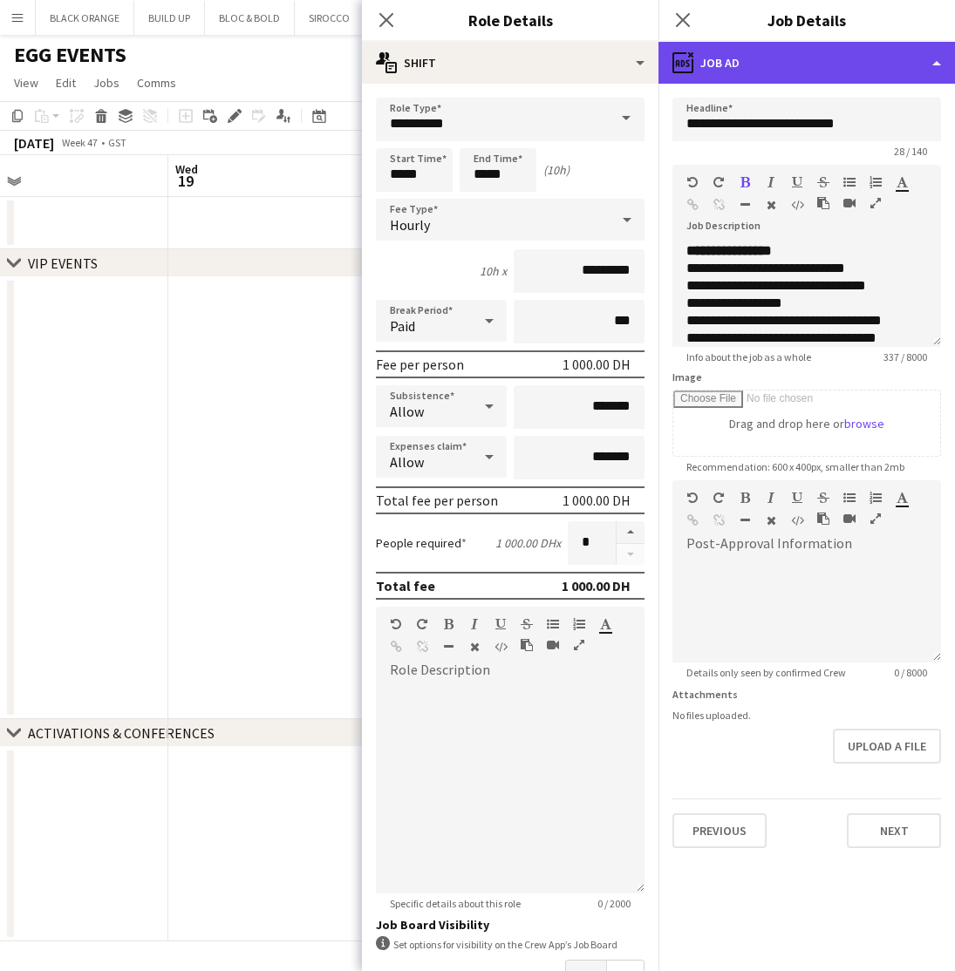
click at [820, 60] on div "ads-window Job Ad" at bounding box center [806, 63] width 296 height 42
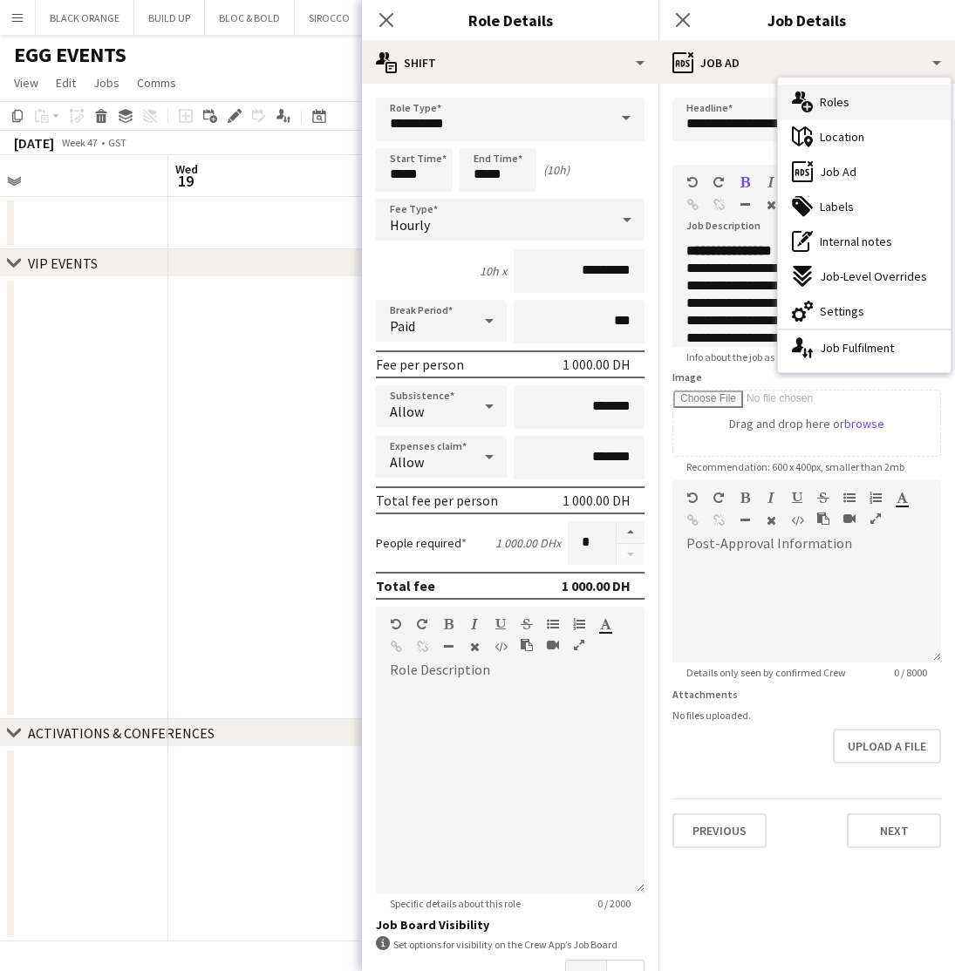
click at [824, 112] on div "multiple-users-add Roles" at bounding box center [864, 102] width 173 height 35
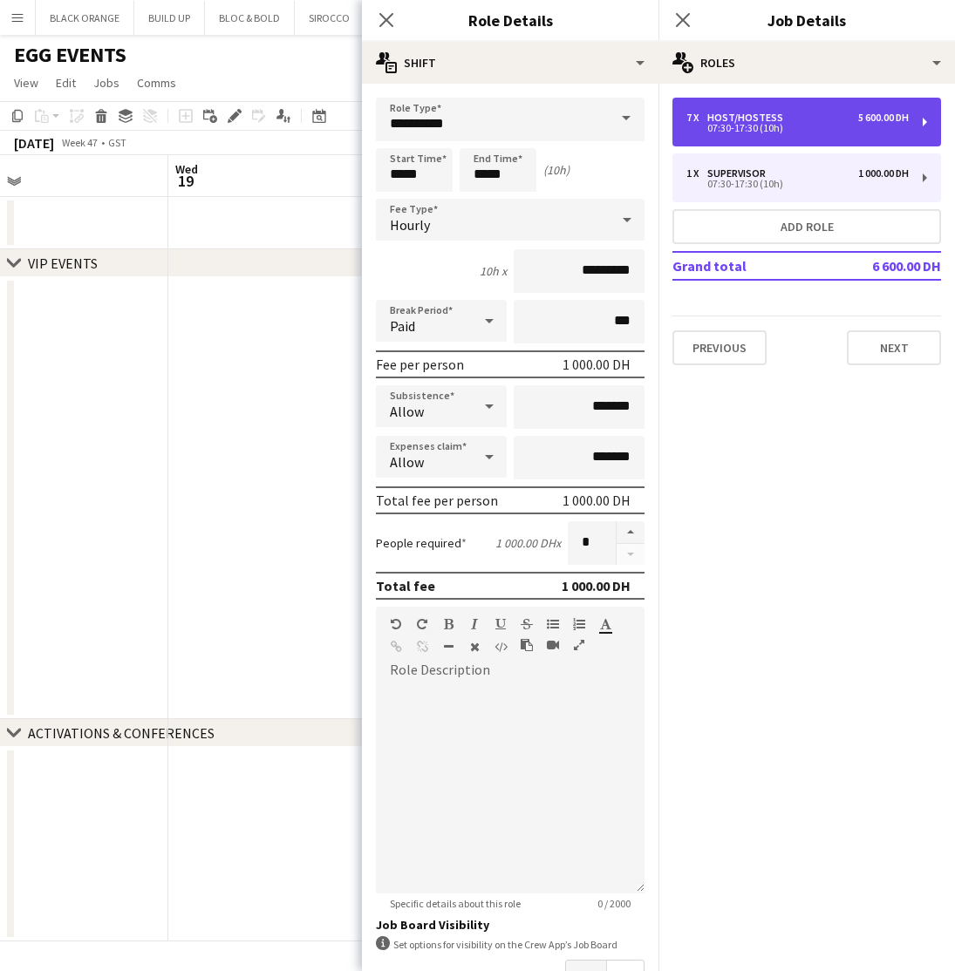
click at [799, 126] on div "07:30-17:30 (10h)" at bounding box center [797, 128] width 222 height 9
type input "**********"
type input "********"
type input "*"
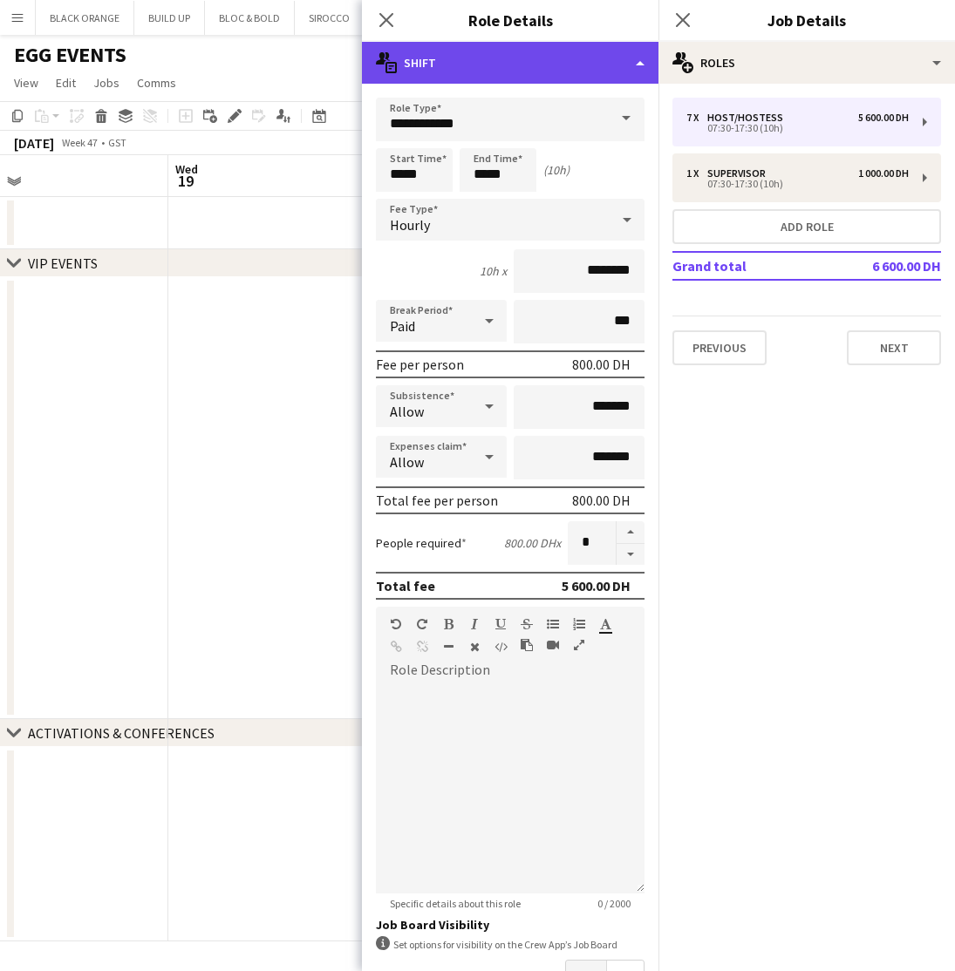
click at [519, 76] on div "multiple-actions-text Shift" at bounding box center [510, 63] width 296 height 42
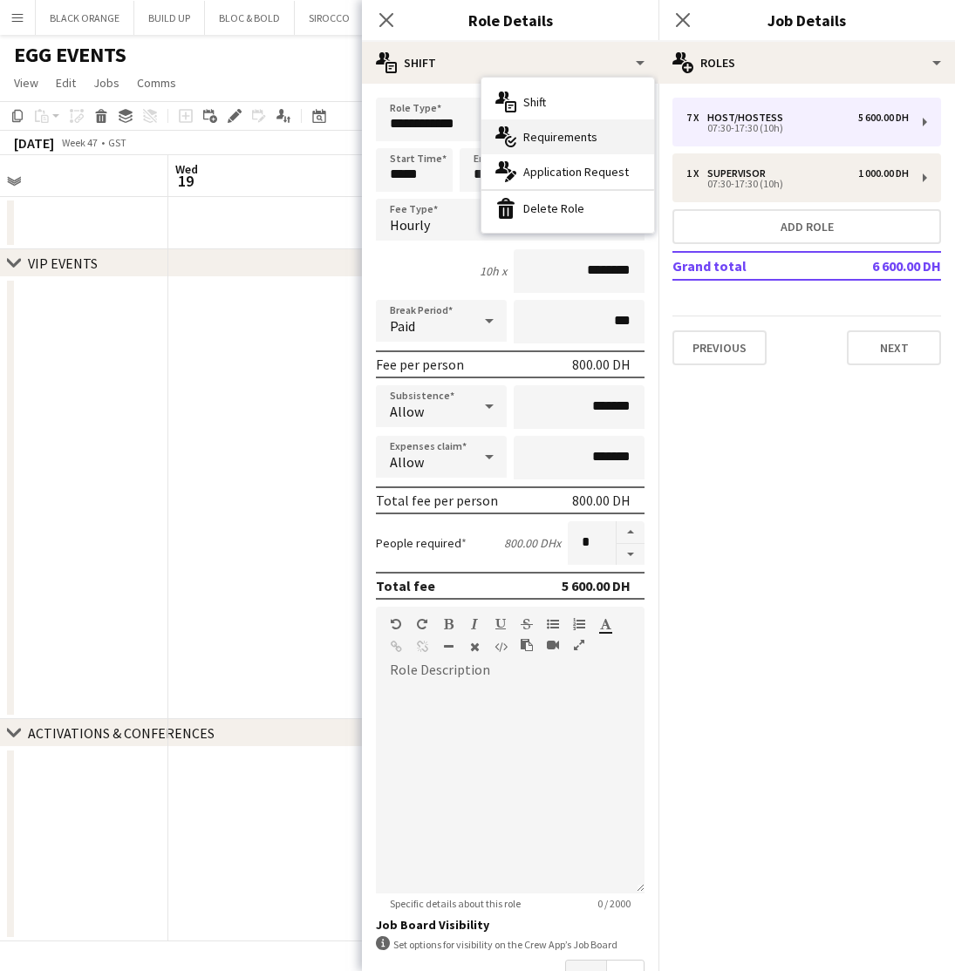
click at [548, 145] on div "multiple-actions-check-2 Requirements" at bounding box center [567, 136] width 173 height 35
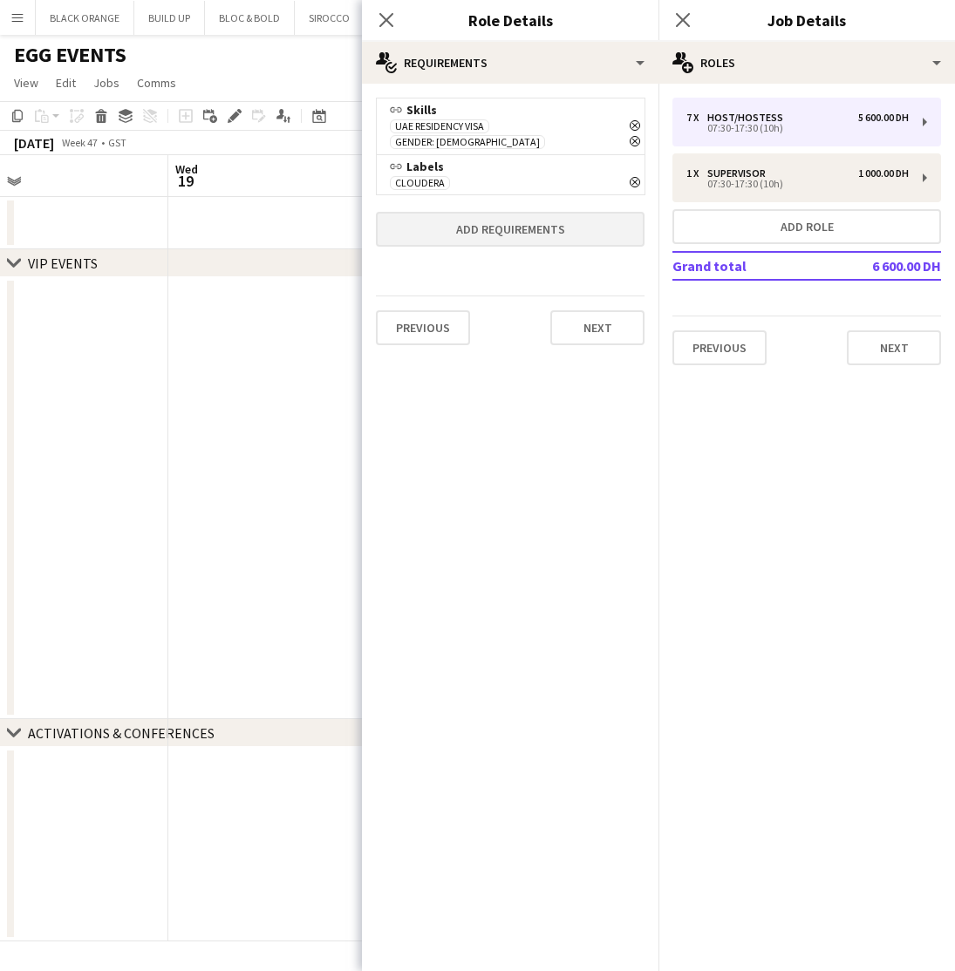
click at [516, 217] on button "Add requirements" at bounding box center [510, 229] width 269 height 35
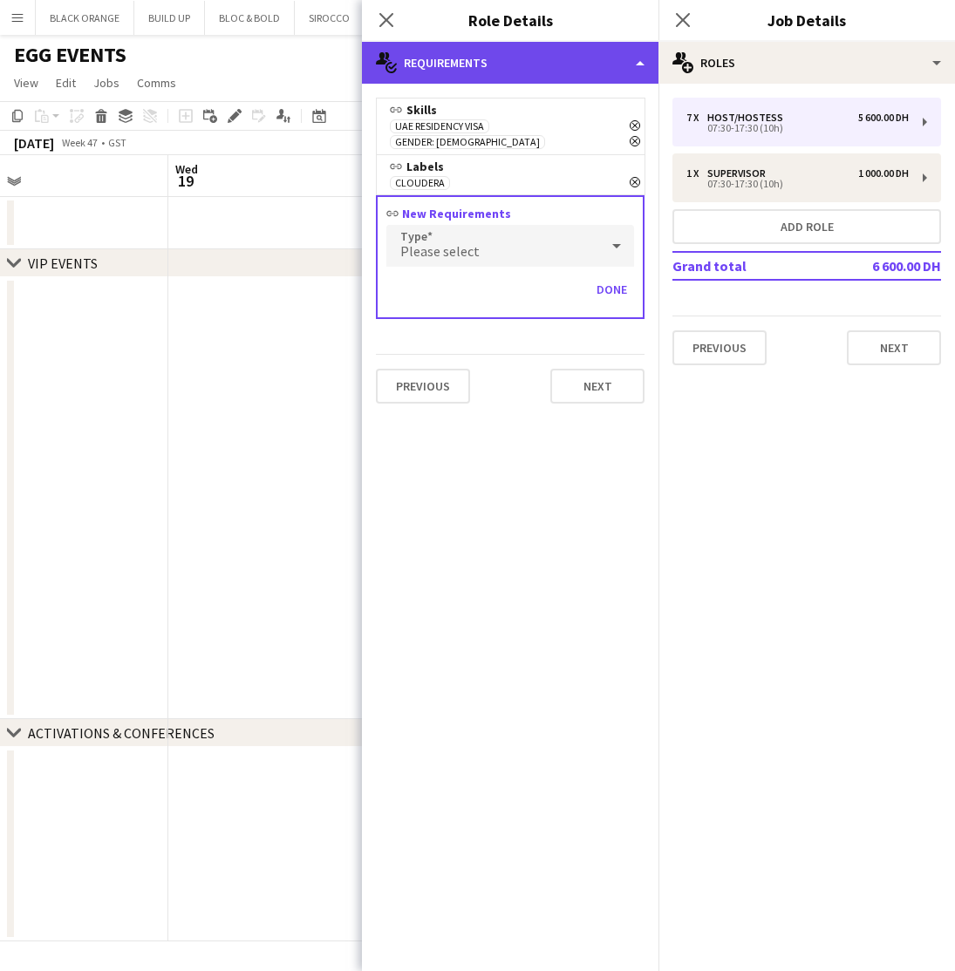
click at [487, 53] on div "multiple-actions-check-2 Requirements" at bounding box center [510, 63] width 296 height 42
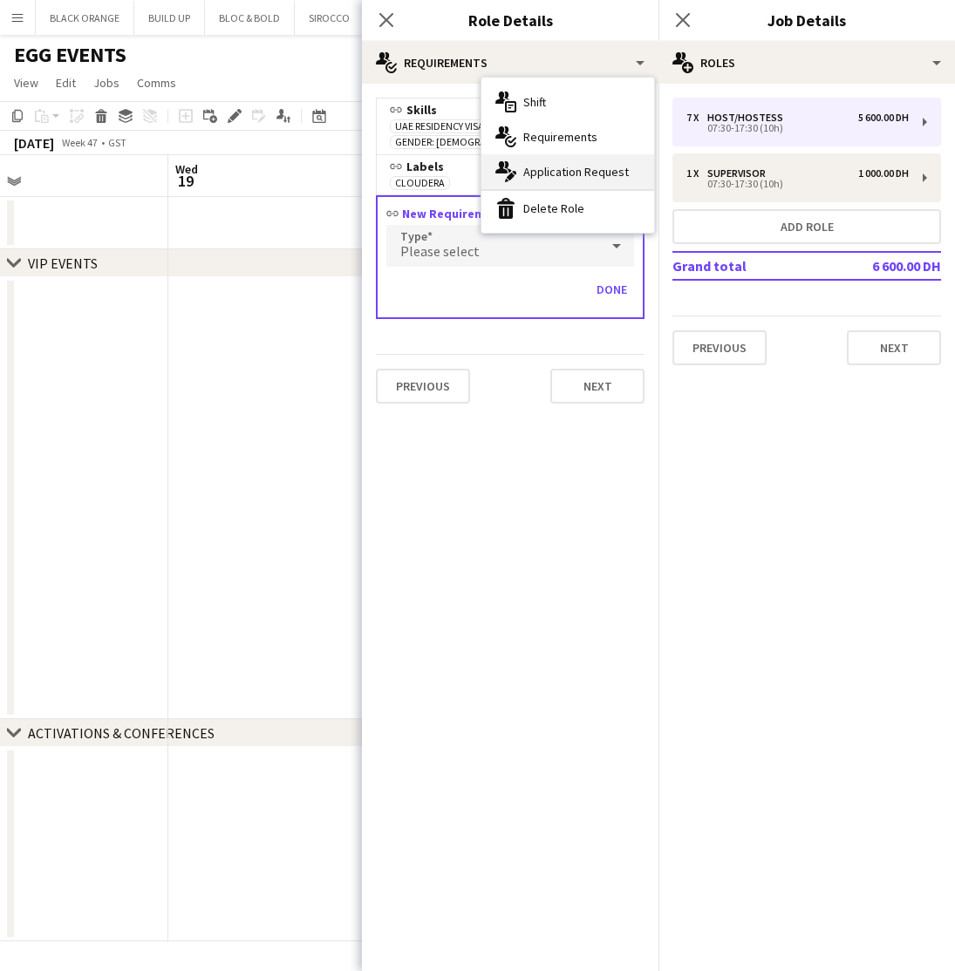
click at [548, 170] on span "Application Request" at bounding box center [576, 172] width 106 height 16
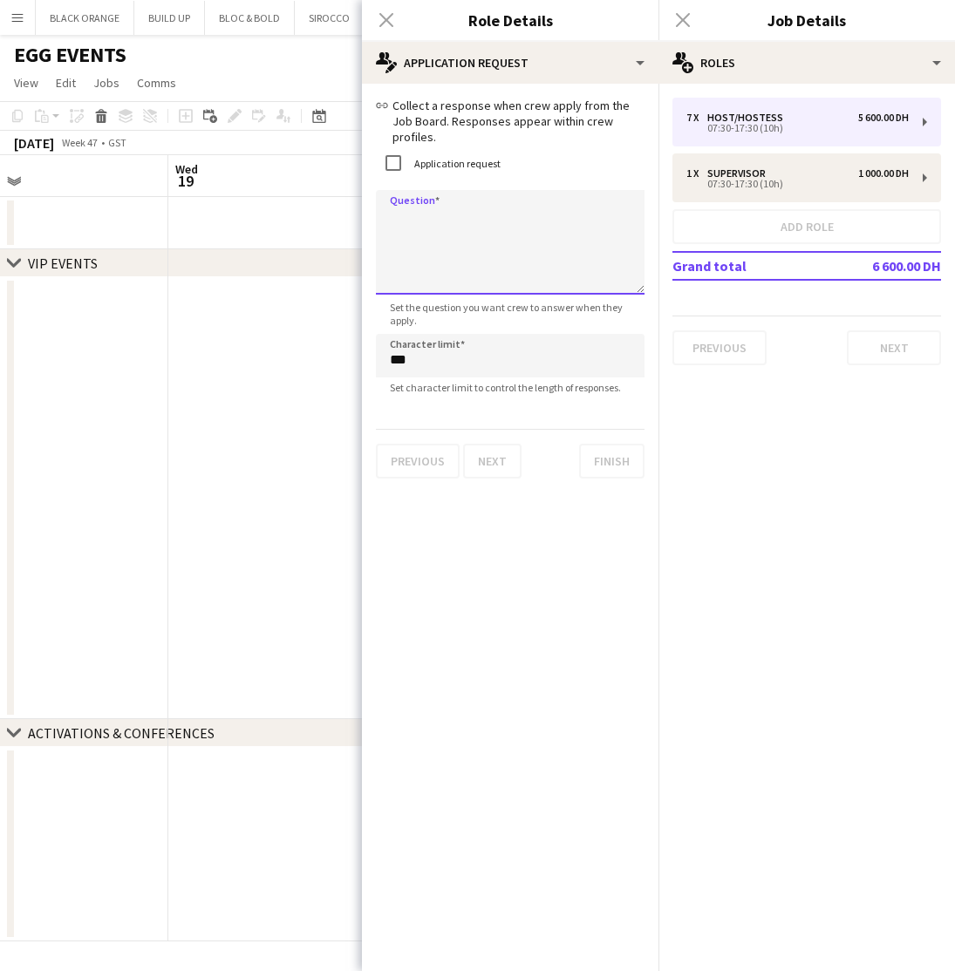
click at [430, 201] on textarea "Question" at bounding box center [510, 242] width 269 height 105
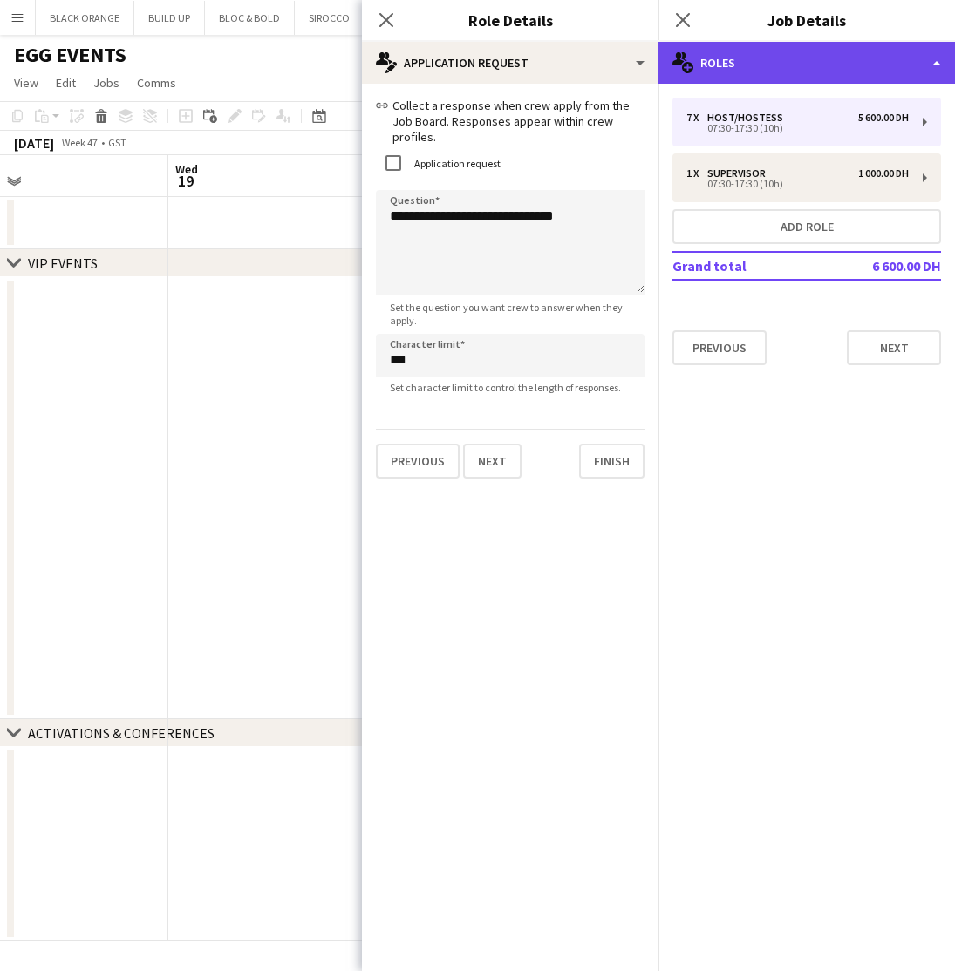
click at [864, 53] on div "multiple-users-add Roles" at bounding box center [806, 63] width 296 height 42
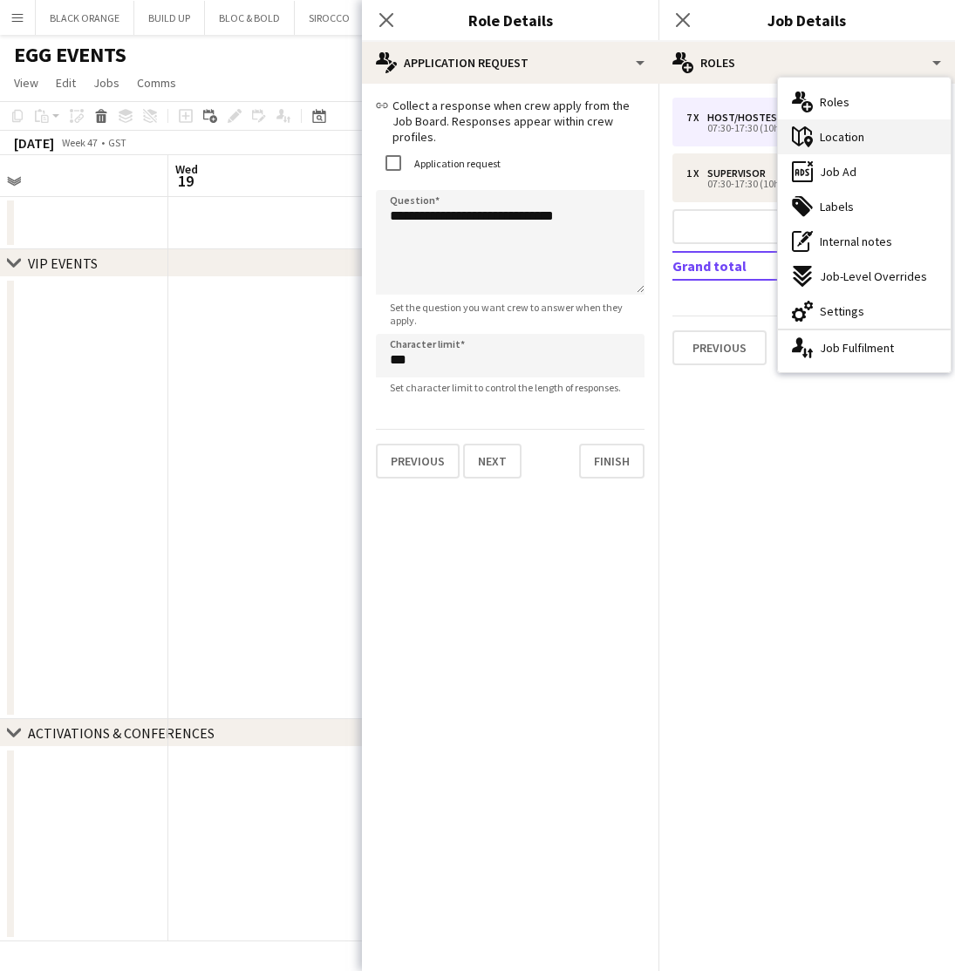
click at [844, 145] on div "maps-pin-1 Location" at bounding box center [864, 136] width 173 height 35
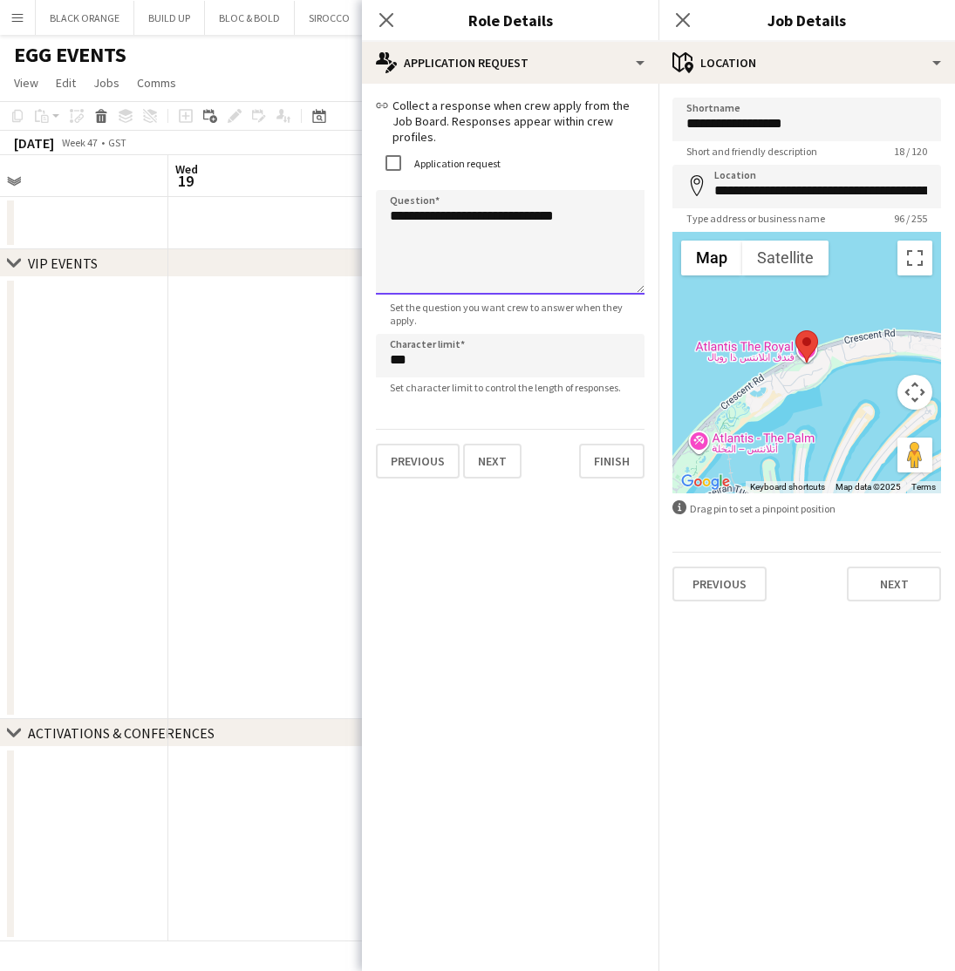
click at [579, 202] on textarea "**********" at bounding box center [510, 242] width 269 height 105
type textarea "**********"
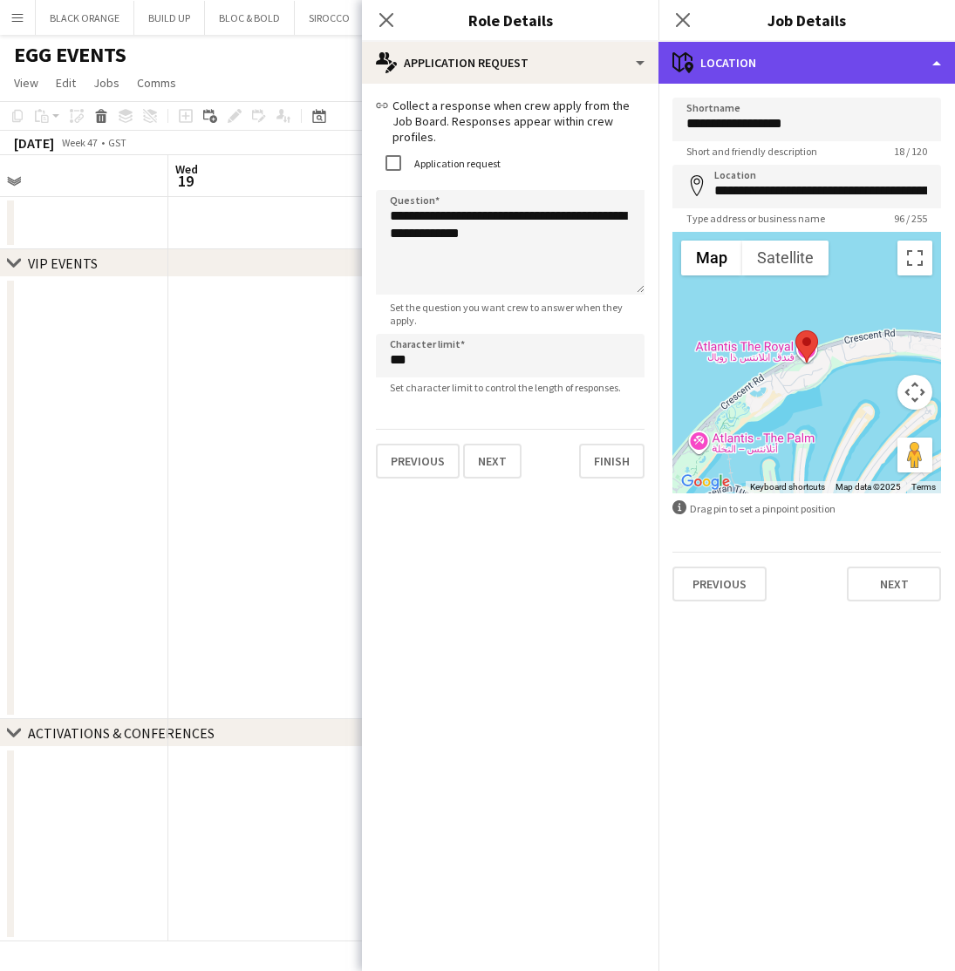
click at [876, 69] on div "maps-pin-1 Location" at bounding box center [806, 63] width 296 height 42
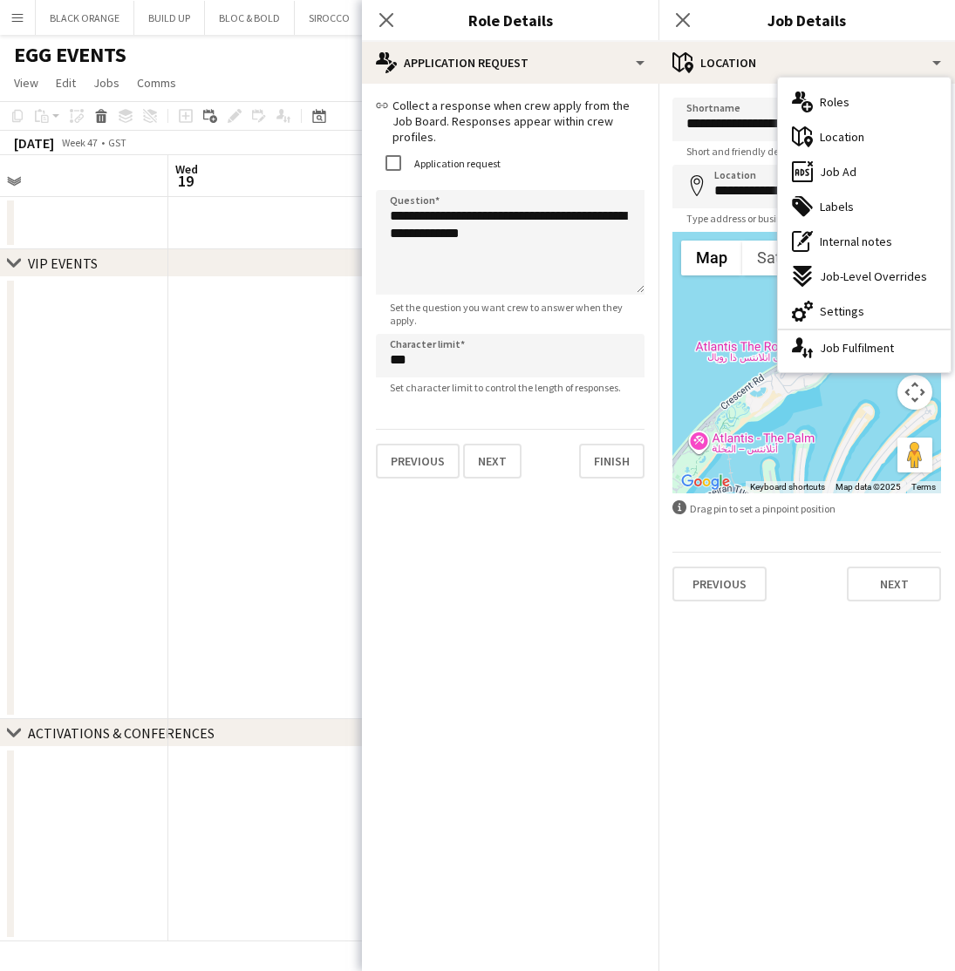
click at [840, 205] on span "Labels" at bounding box center [837, 207] width 34 height 16
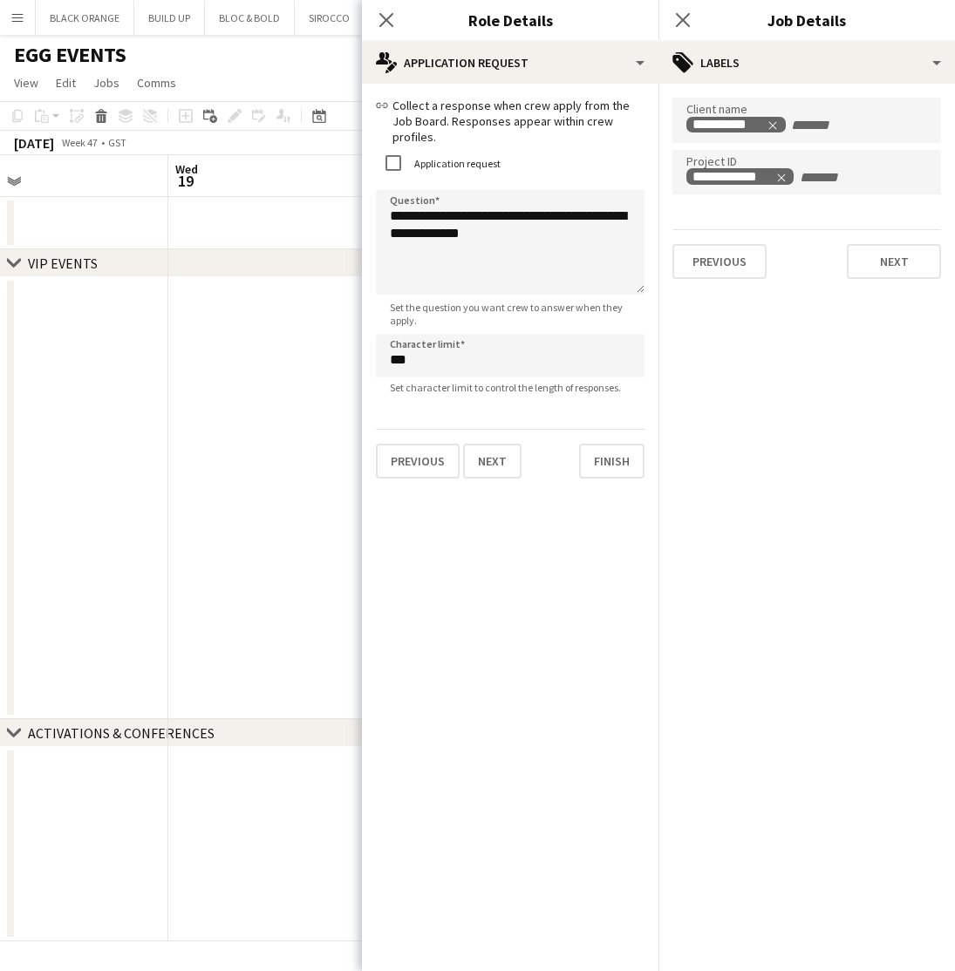
click at [312, 315] on app-date-cell at bounding box center [272, 498] width 208 height 442
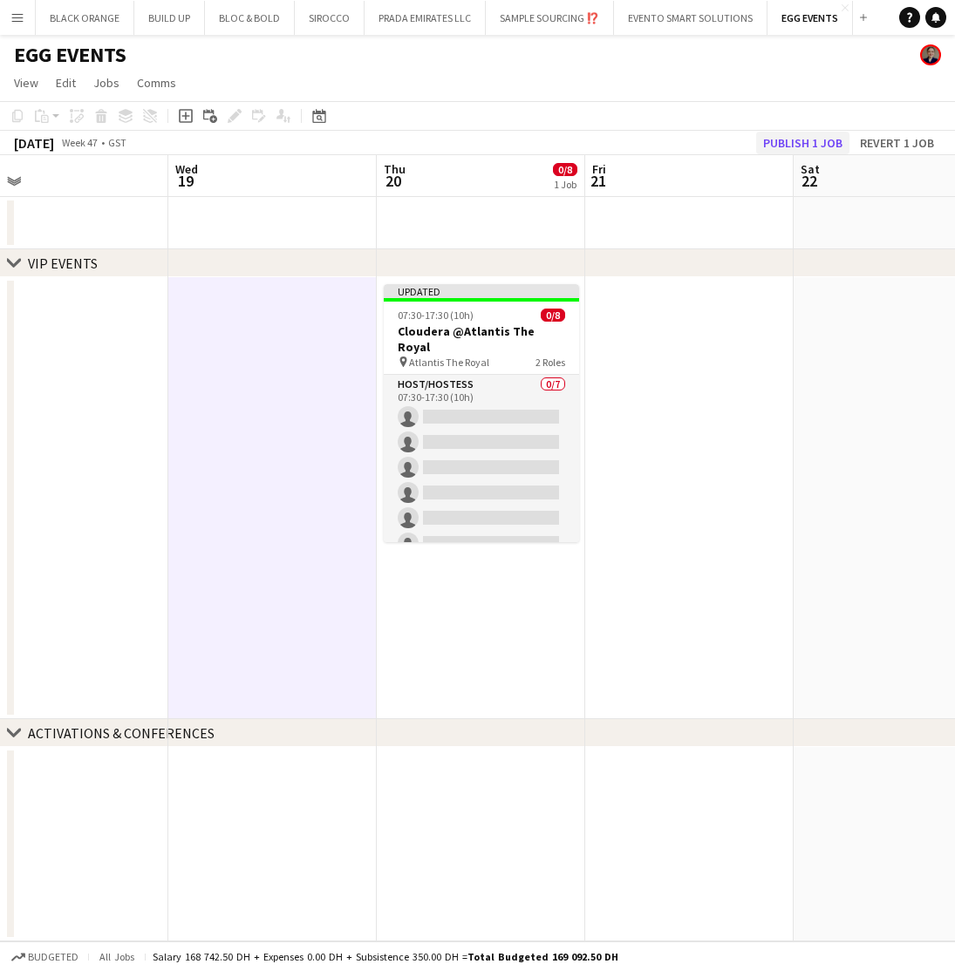
click at [788, 144] on button "Publish 1 job" at bounding box center [802, 143] width 93 height 23
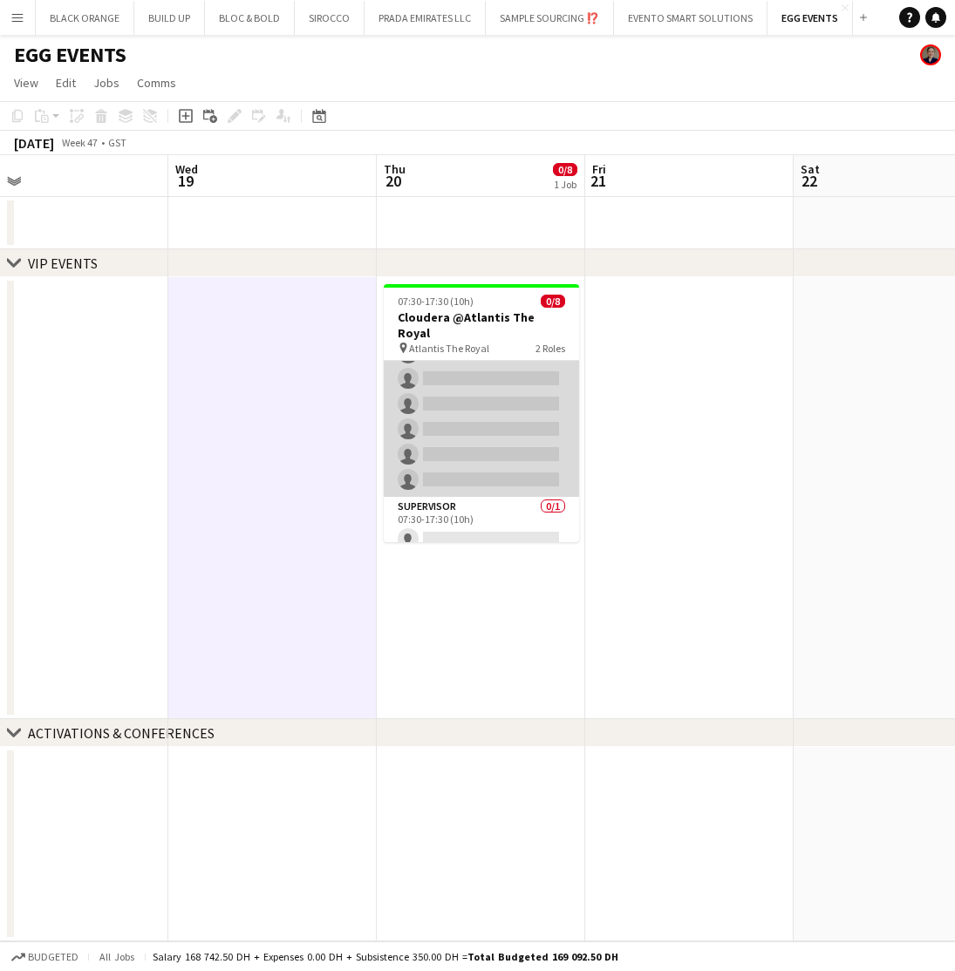
scroll to position [73, 0]
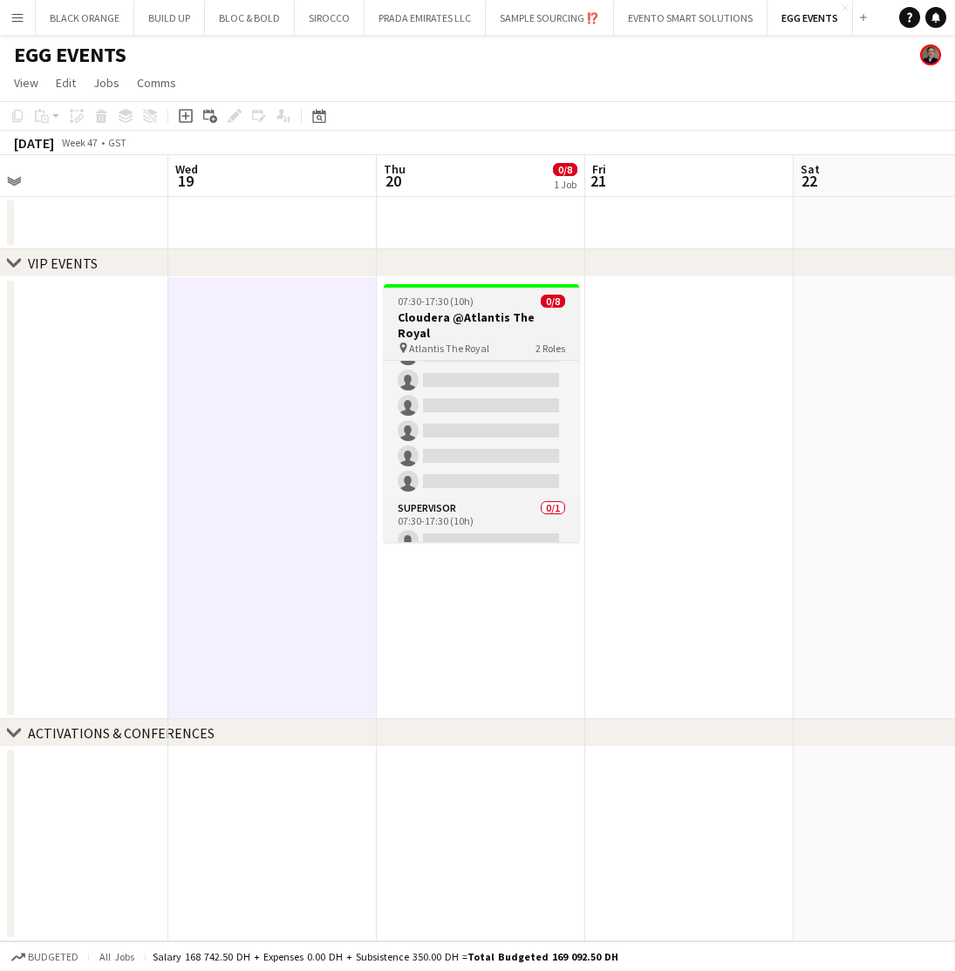
click at [458, 313] on h3 "Cloudera @Atlantis The Royal" at bounding box center [481, 325] width 195 height 31
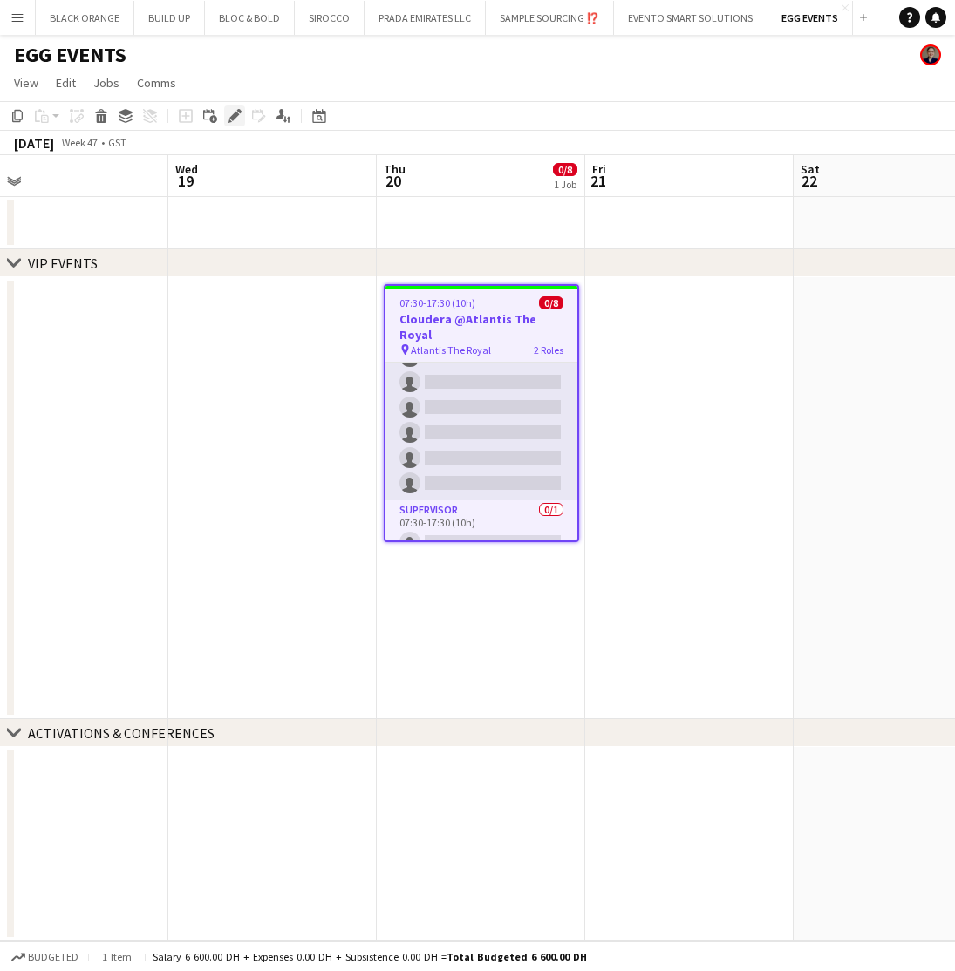
click at [231, 114] on icon "Edit" at bounding box center [235, 116] width 14 height 14
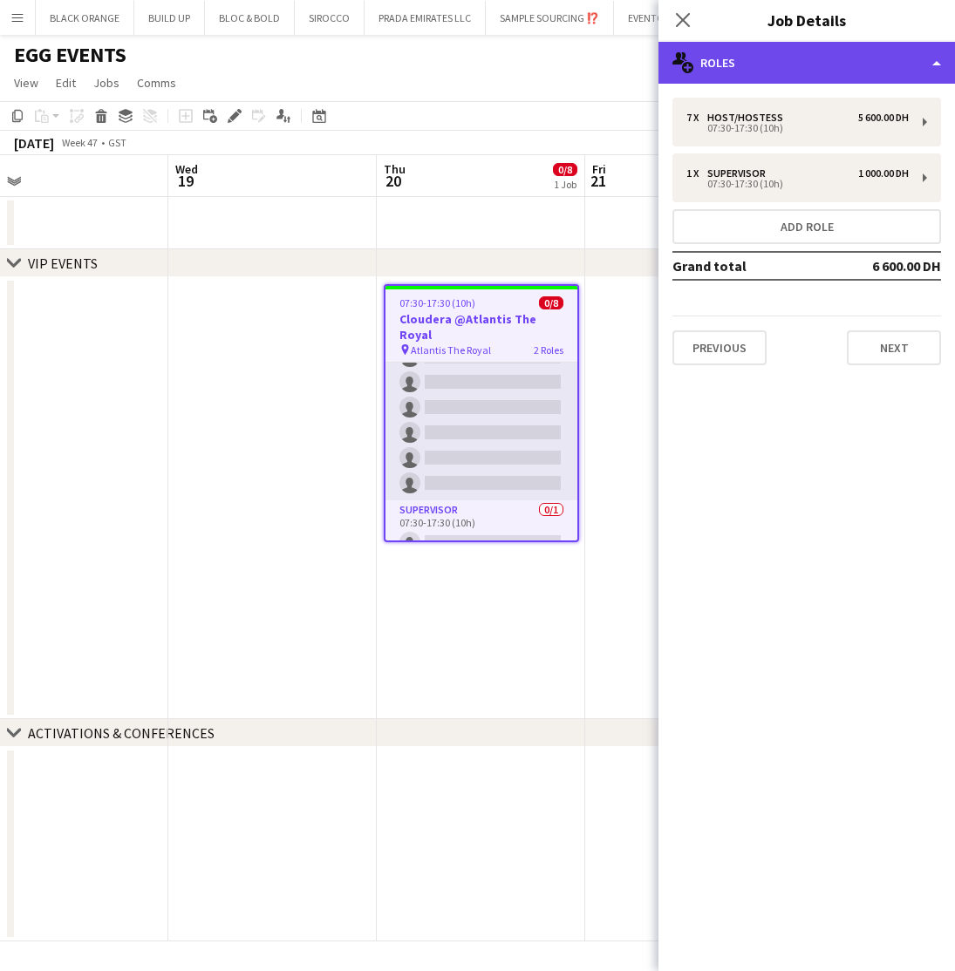
click at [896, 69] on div "multiple-users-add Roles" at bounding box center [806, 63] width 296 height 42
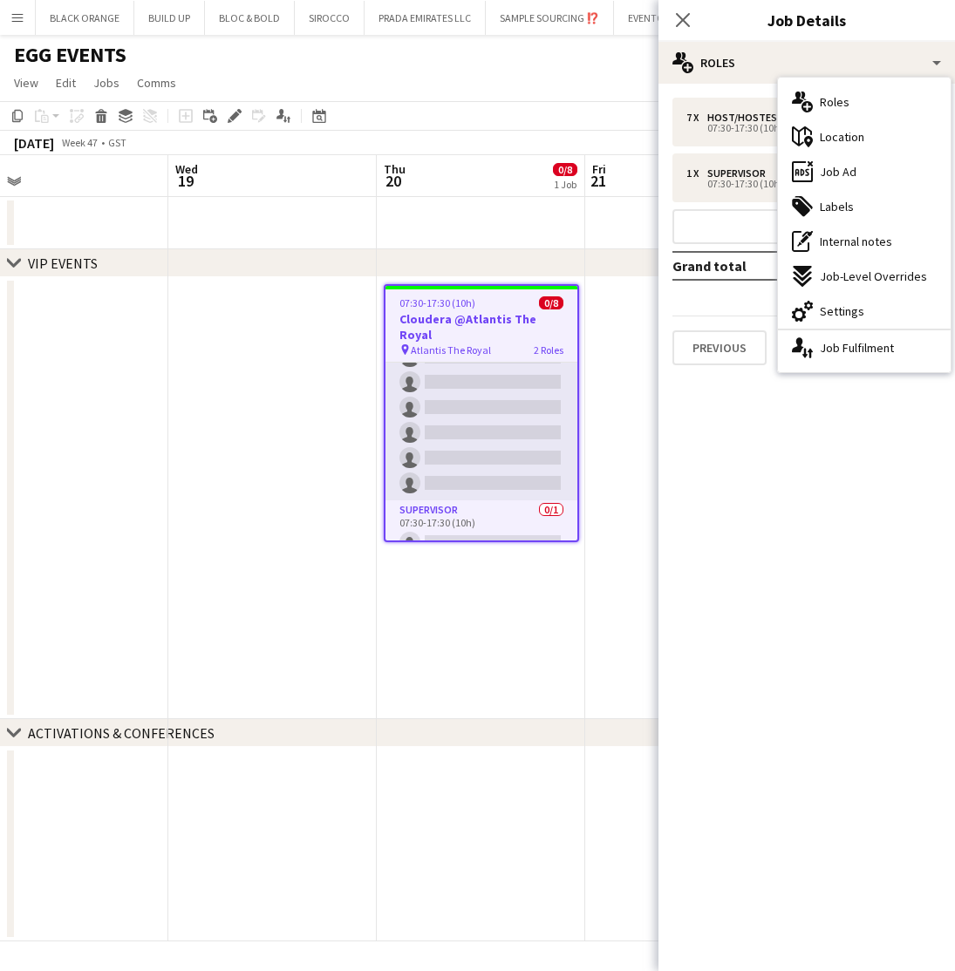
click at [206, 517] on app-date-cell at bounding box center [272, 498] width 208 height 442
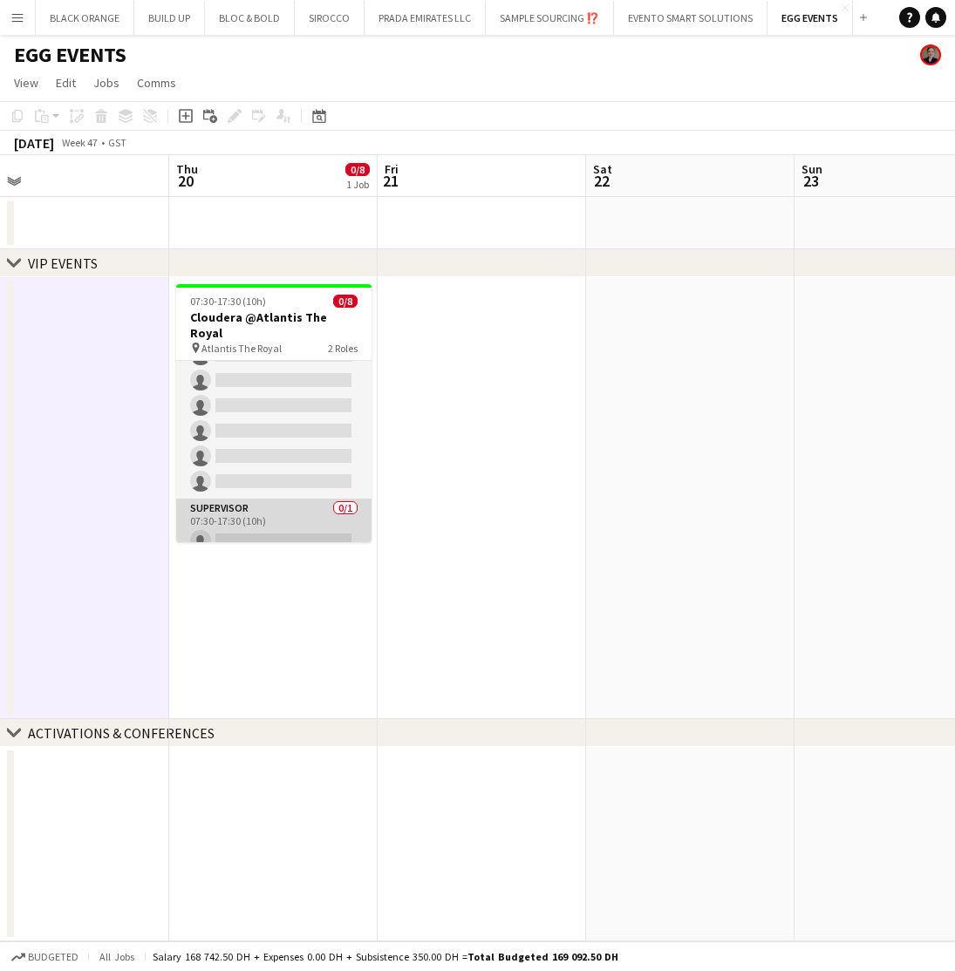
click at [261, 509] on app-card-role "Supervisor 0/1 07:30-17:30 (10h) single-neutral-actions" at bounding box center [273, 528] width 195 height 59
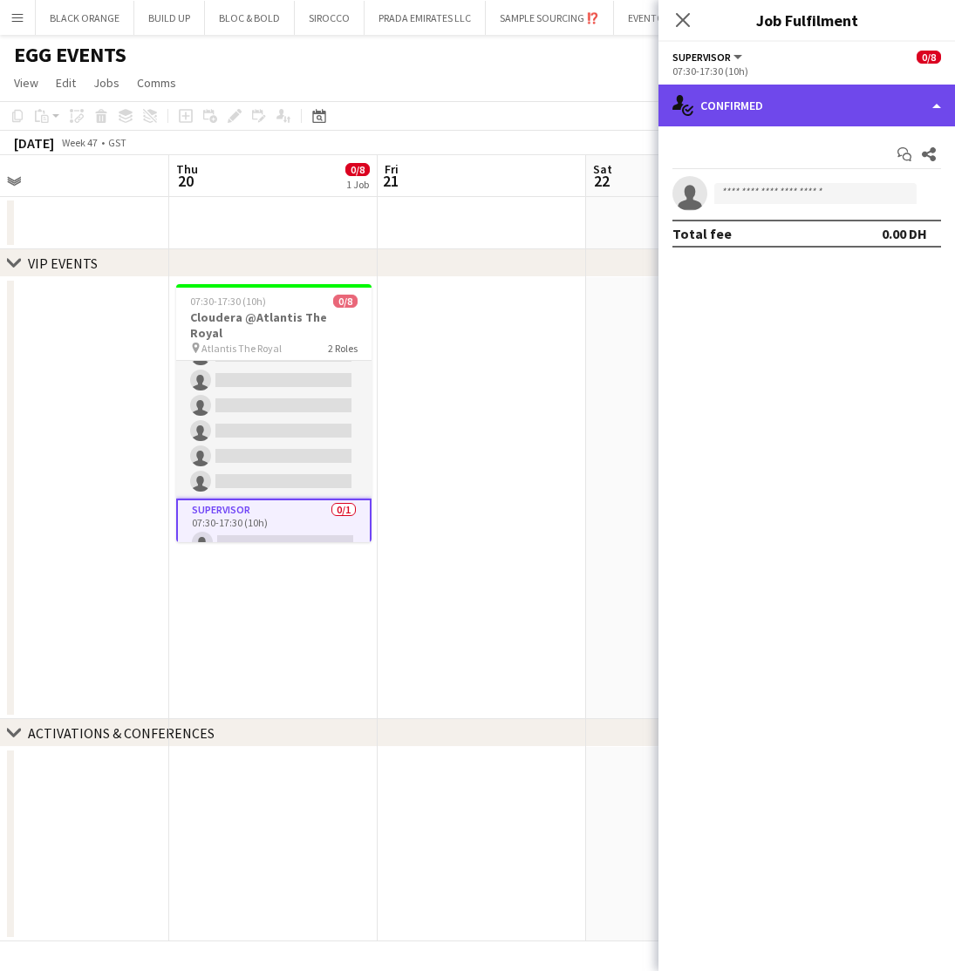
click at [797, 92] on div "single-neutral-actions-check-2 Confirmed" at bounding box center [806, 106] width 296 height 42
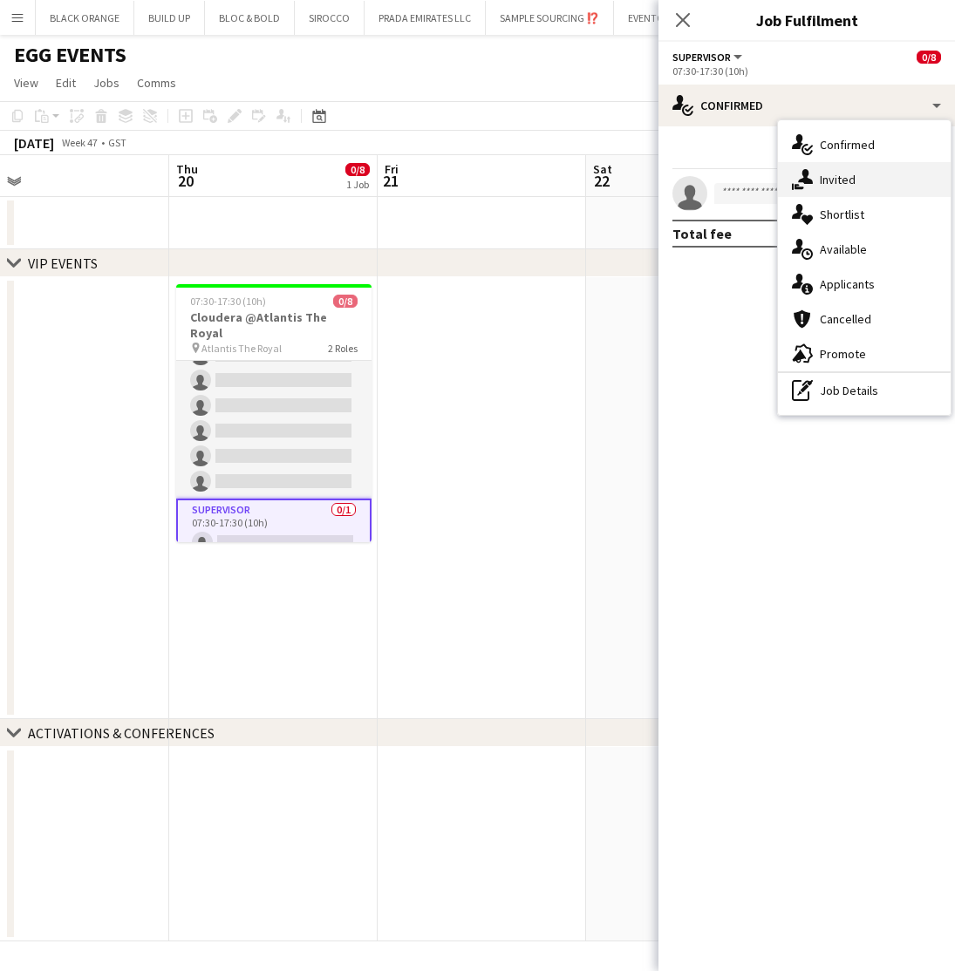
click at [837, 183] on span "Invited" at bounding box center [838, 180] width 36 height 16
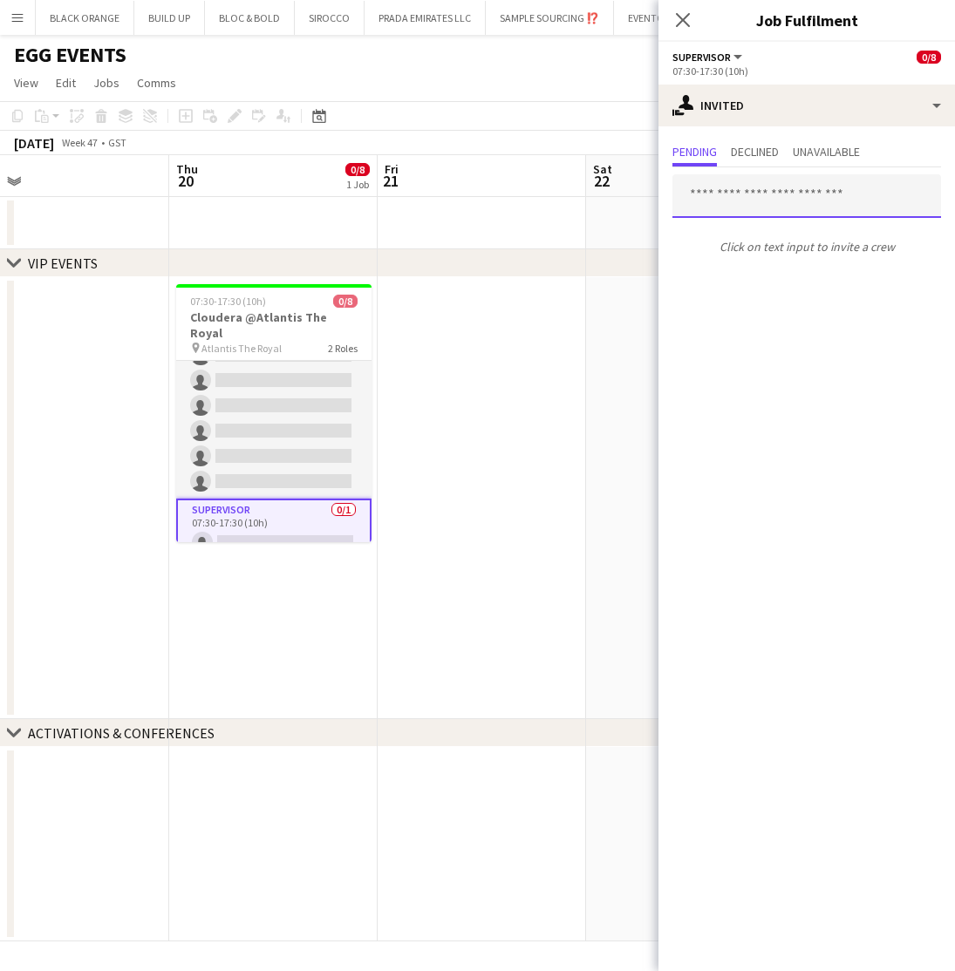
click at [758, 189] on input "text" at bounding box center [806, 196] width 269 height 44
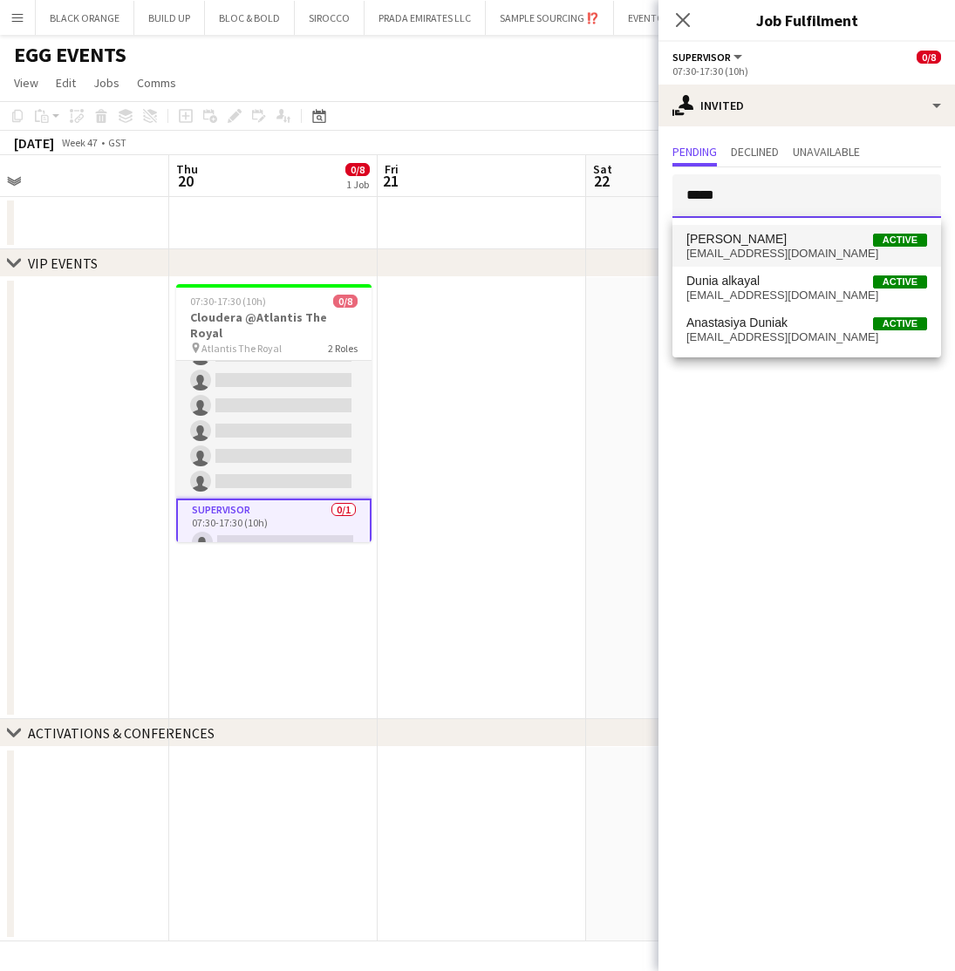
type input "*****"
click at [758, 251] on span "g00013893@icloud.com" at bounding box center [806, 254] width 241 height 14
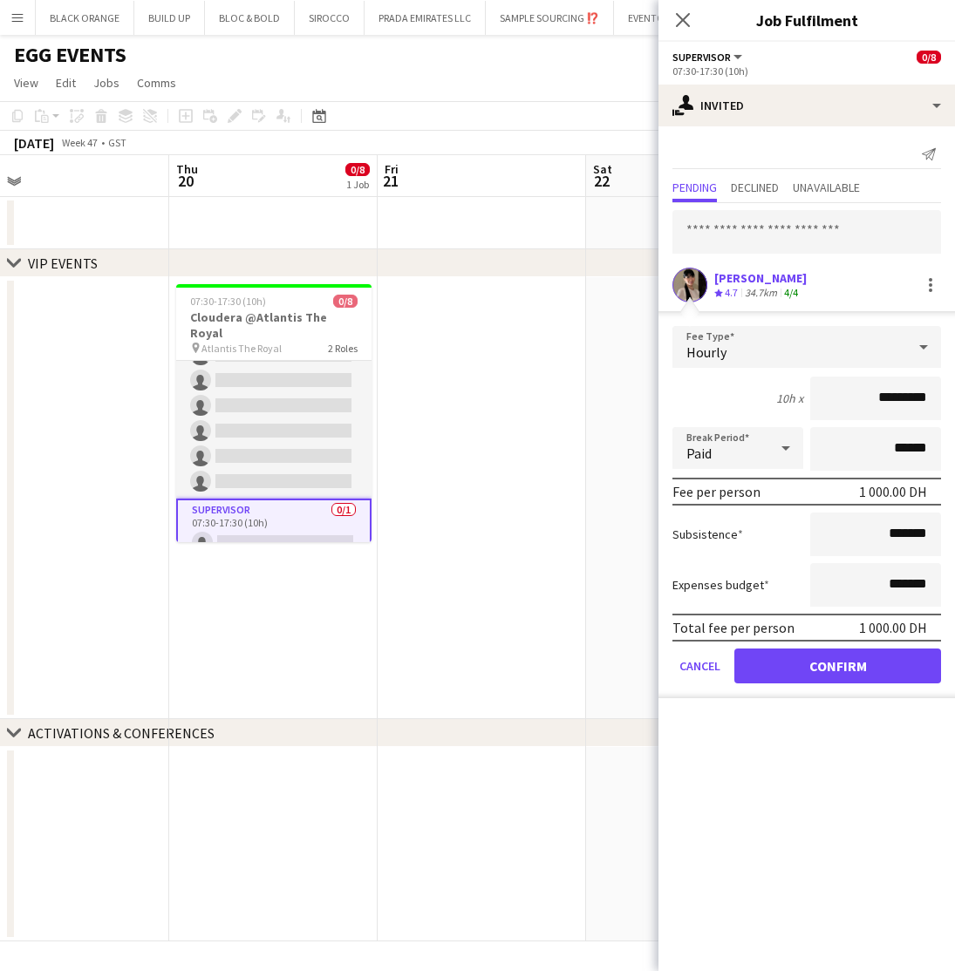
click at [836, 667] on button "Confirm" at bounding box center [837, 666] width 207 height 35
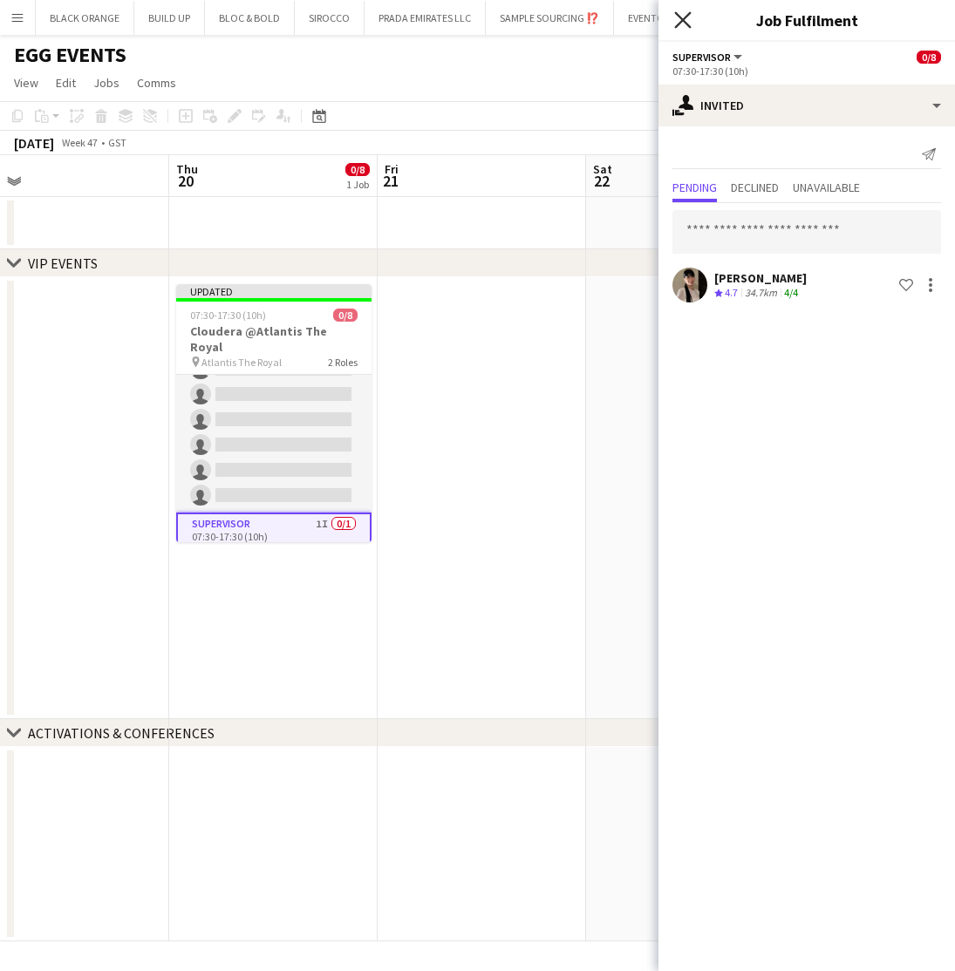
click at [685, 24] on icon "Close pop-in" at bounding box center [682, 19] width 17 height 17
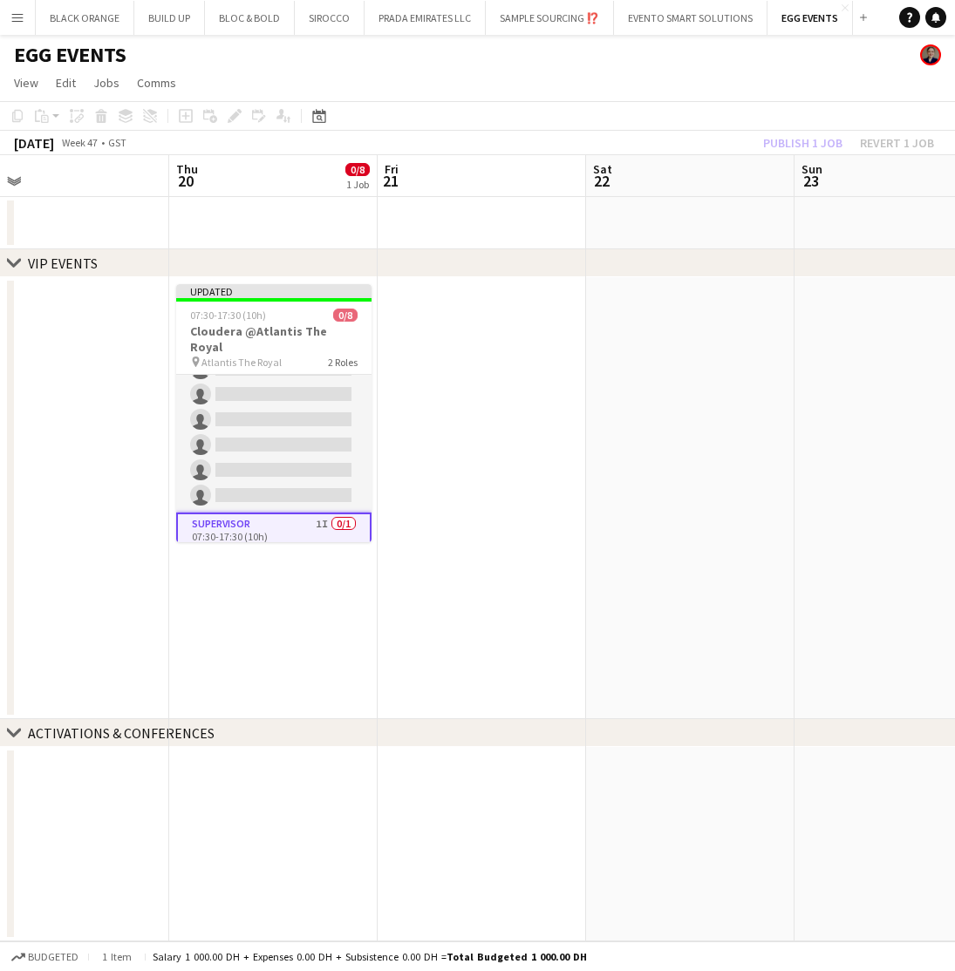
click at [782, 227] on app-date-cell at bounding box center [690, 223] width 208 height 52
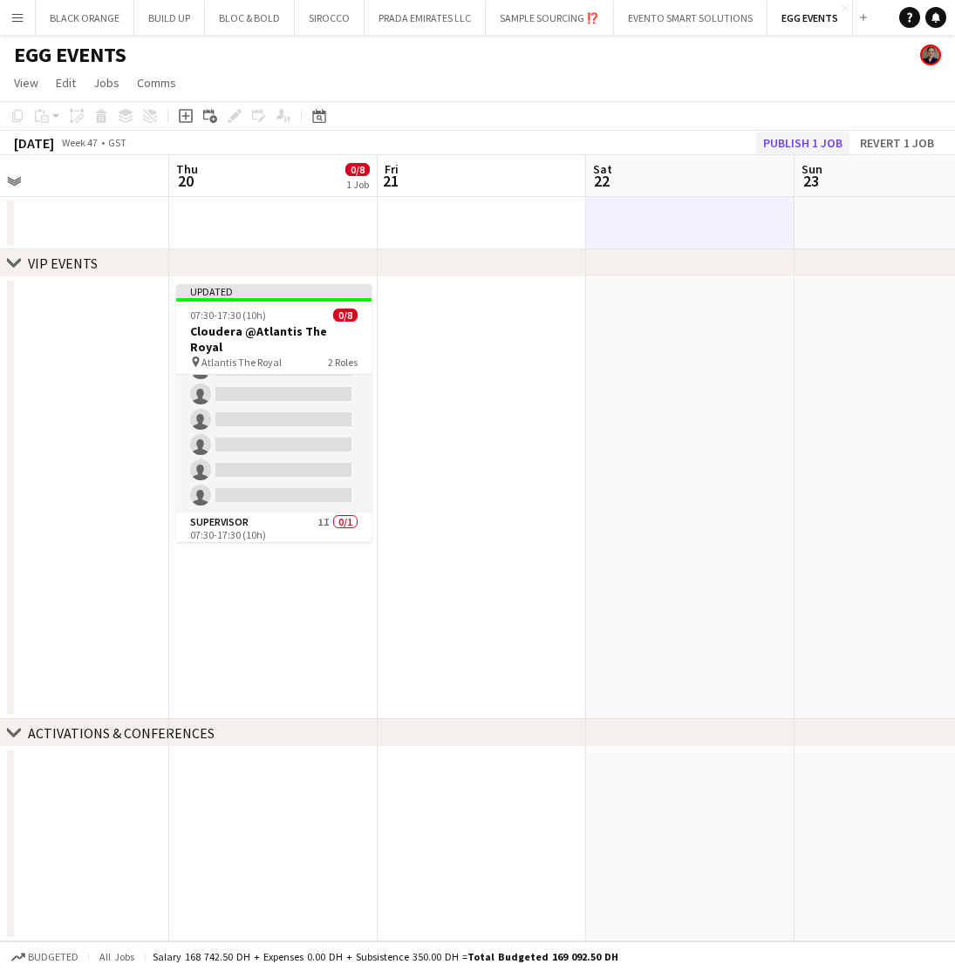
click at [792, 150] on button "Publish 1 job" at bounding box center [802, 143] width 93 height 23
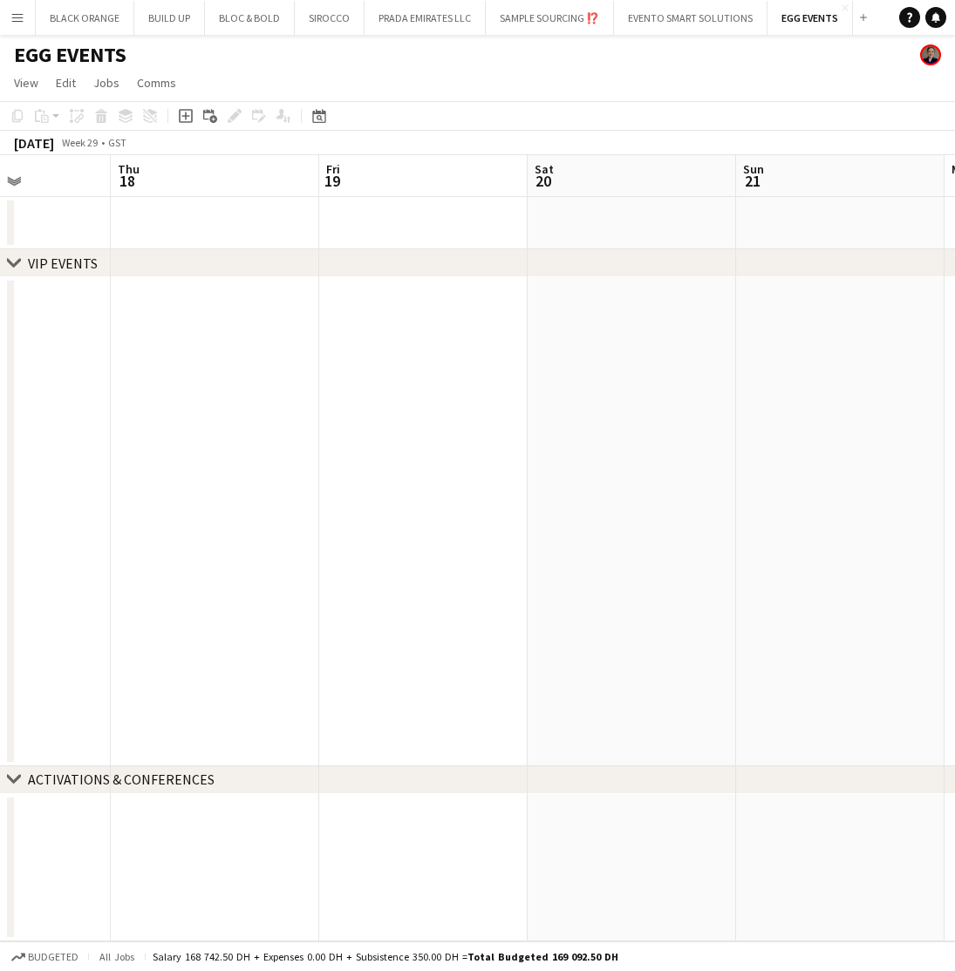
scroll to position [0, 511]
click at [704, 20] on button "EVENTO SMART SOLUTIONS Close" at bounding box center [690, 18] width 153 height 34
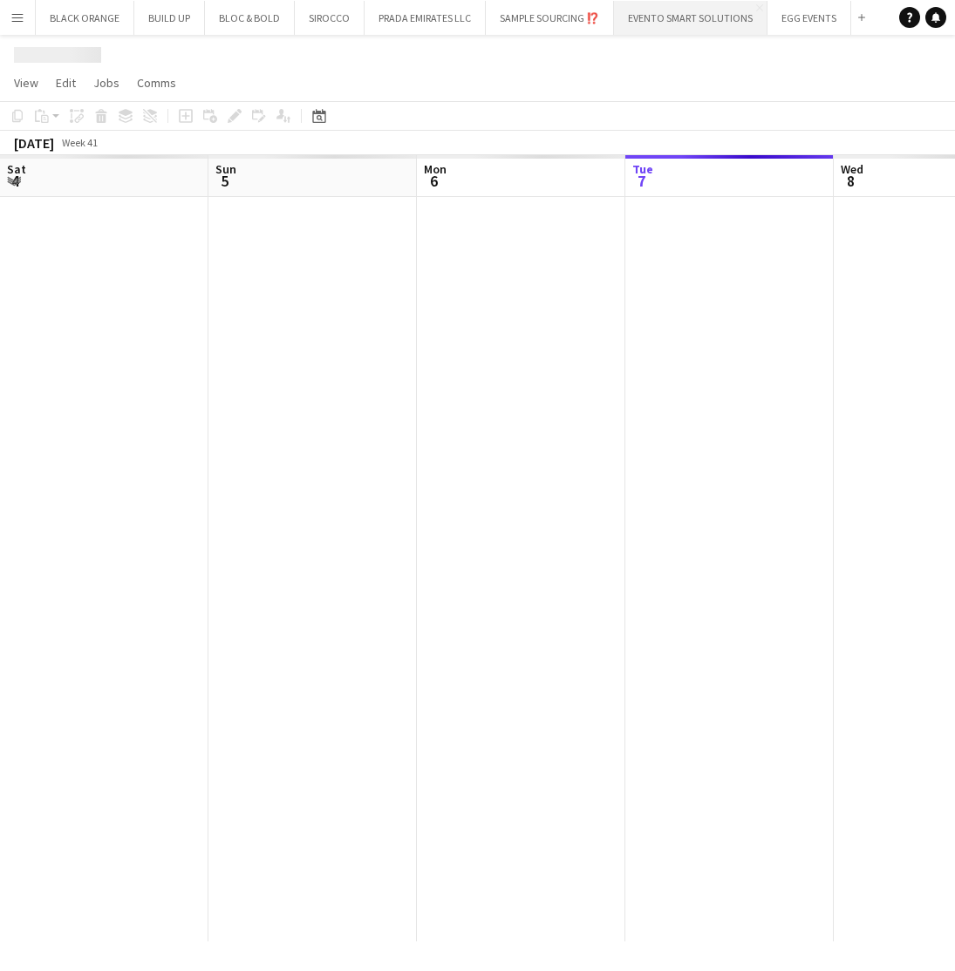
scroll to position [0, 417]
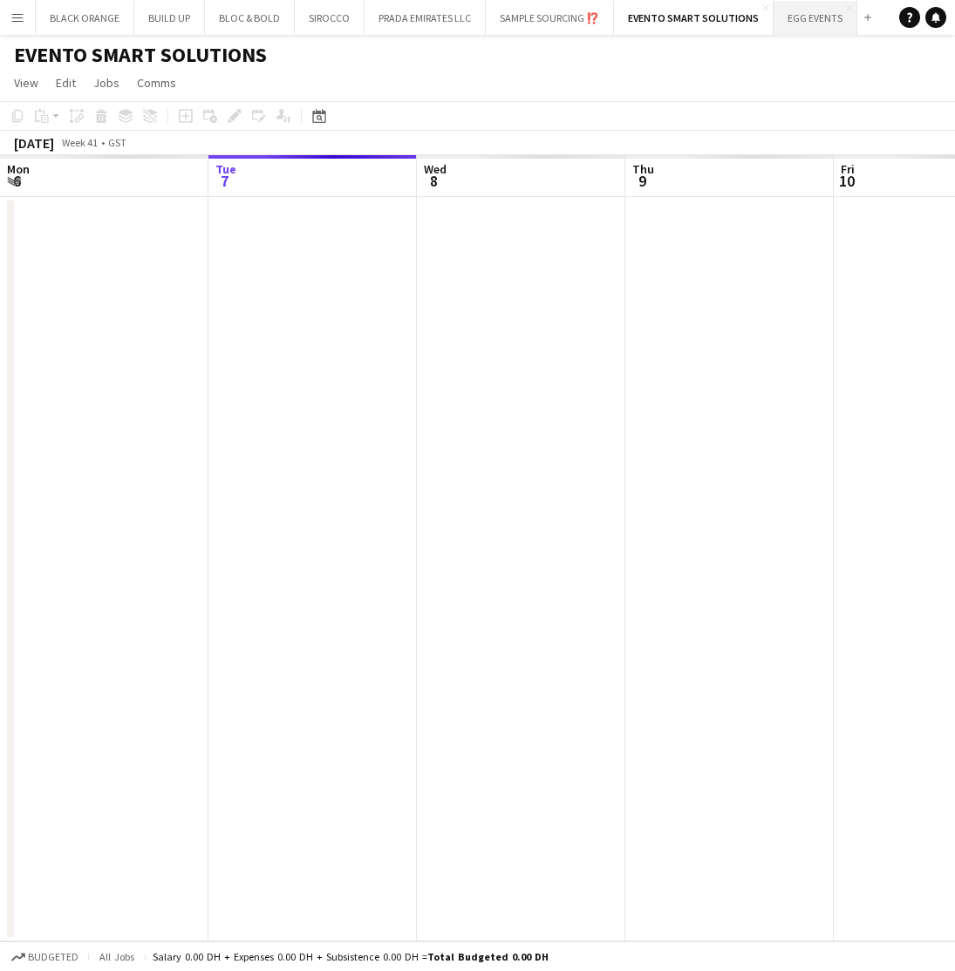
click at [809, 18] on button "EGG EVENTS Close" at bounding box center [815, 18] width 84 height 34
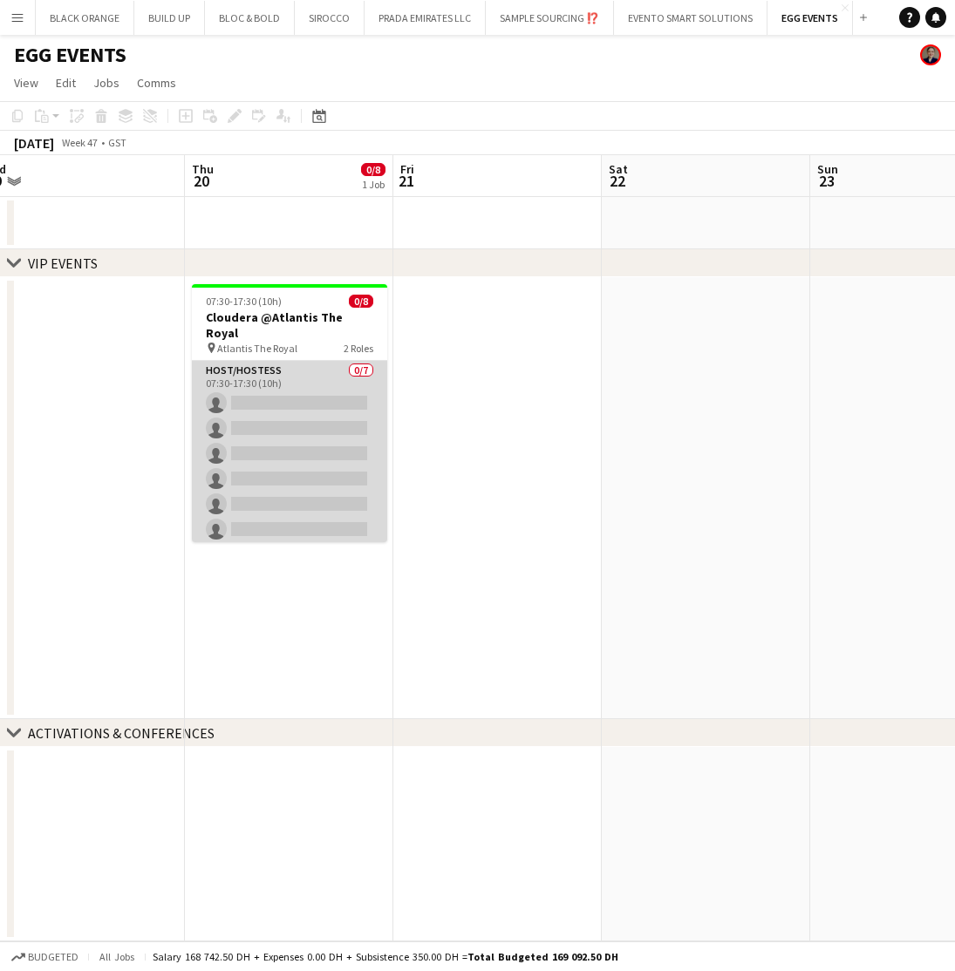
click at [330, 370] on app-card-role "Host/Hostess 0/7 07:30-17:30 (10h) single-neutral-actions single-neutral-action…" at bounding box center [289, 466] width 195 height 211
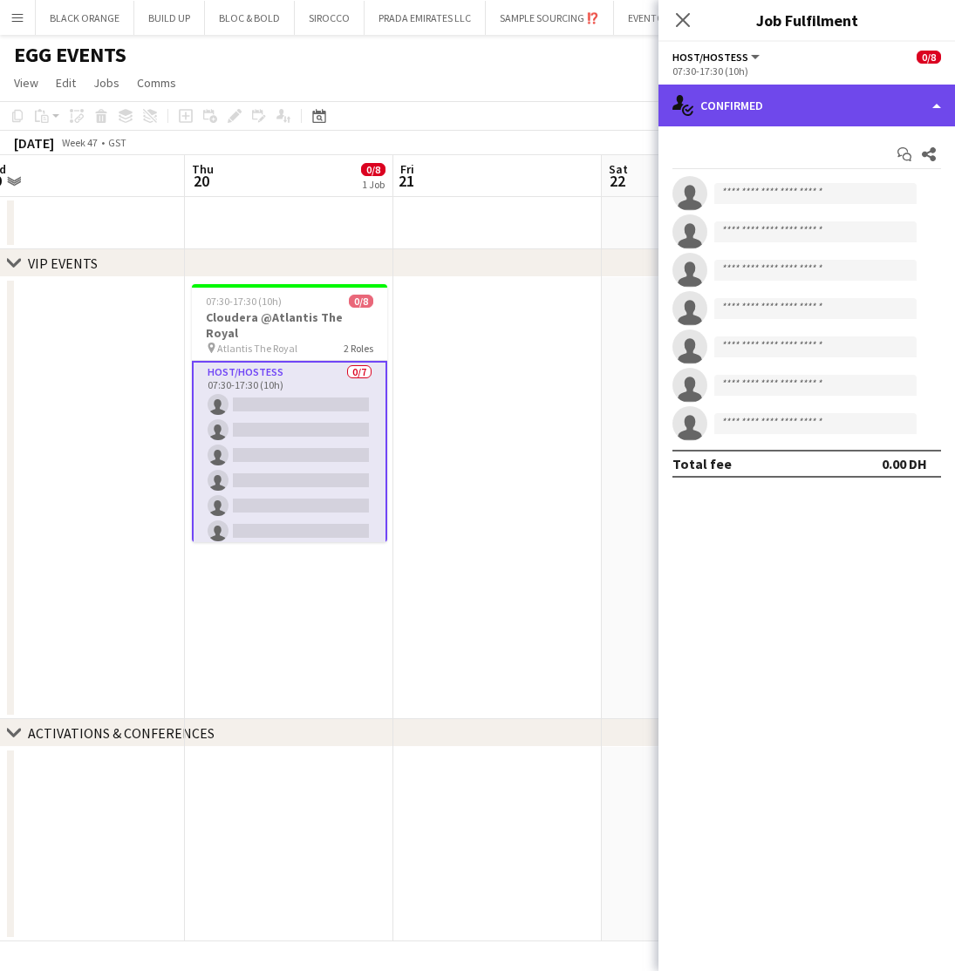
click at [915, 110] on div "single-neutral-actions-check-2 Confirmed" at bounding box center [806, 106] width 296 height 42
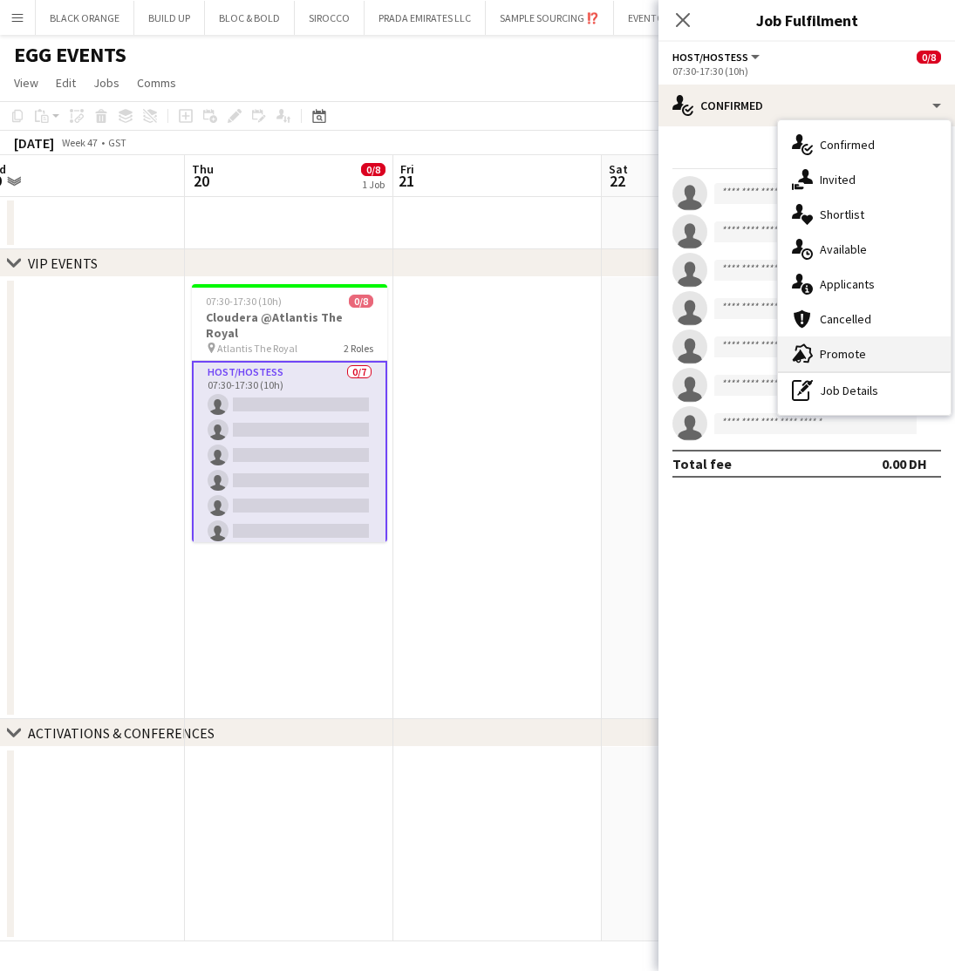
click at [836, 359] on span "Promote" at bounding box center [843, 354] width 46 height 16
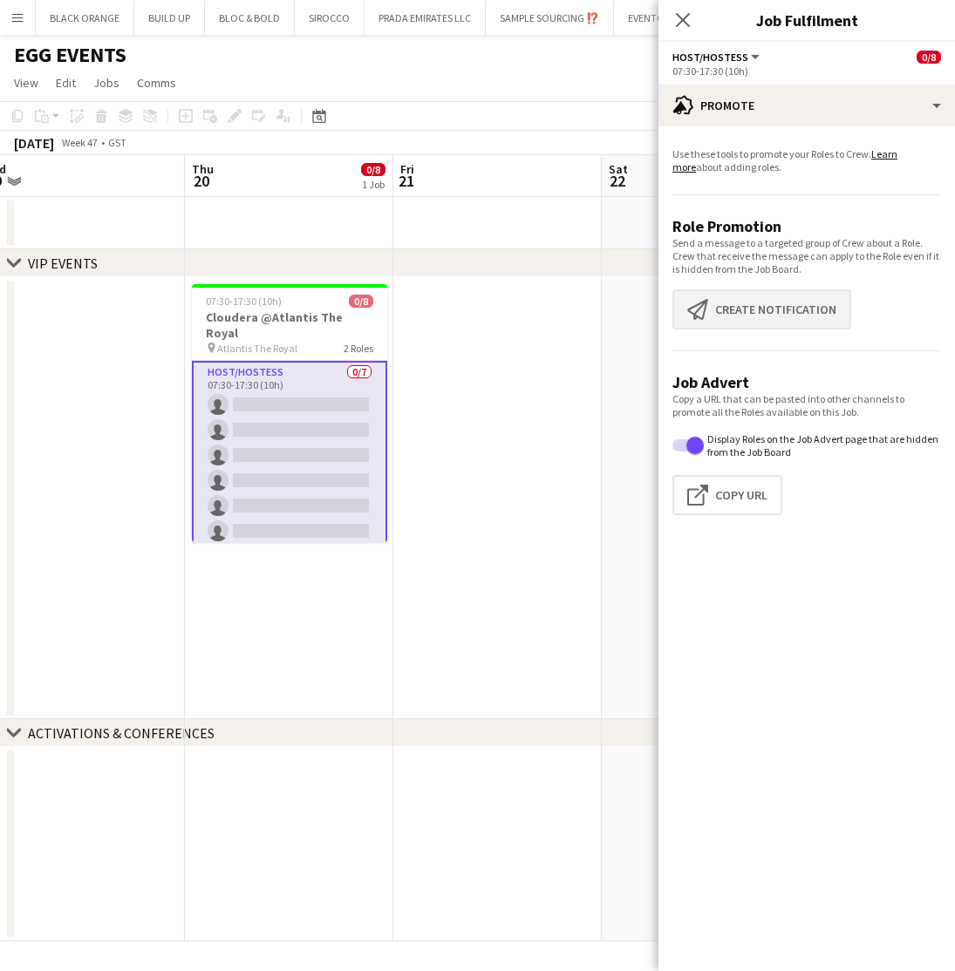
click at [752, 317] on button "Create notification Create notification" at bounding box center [761, 310] width 179 height 40
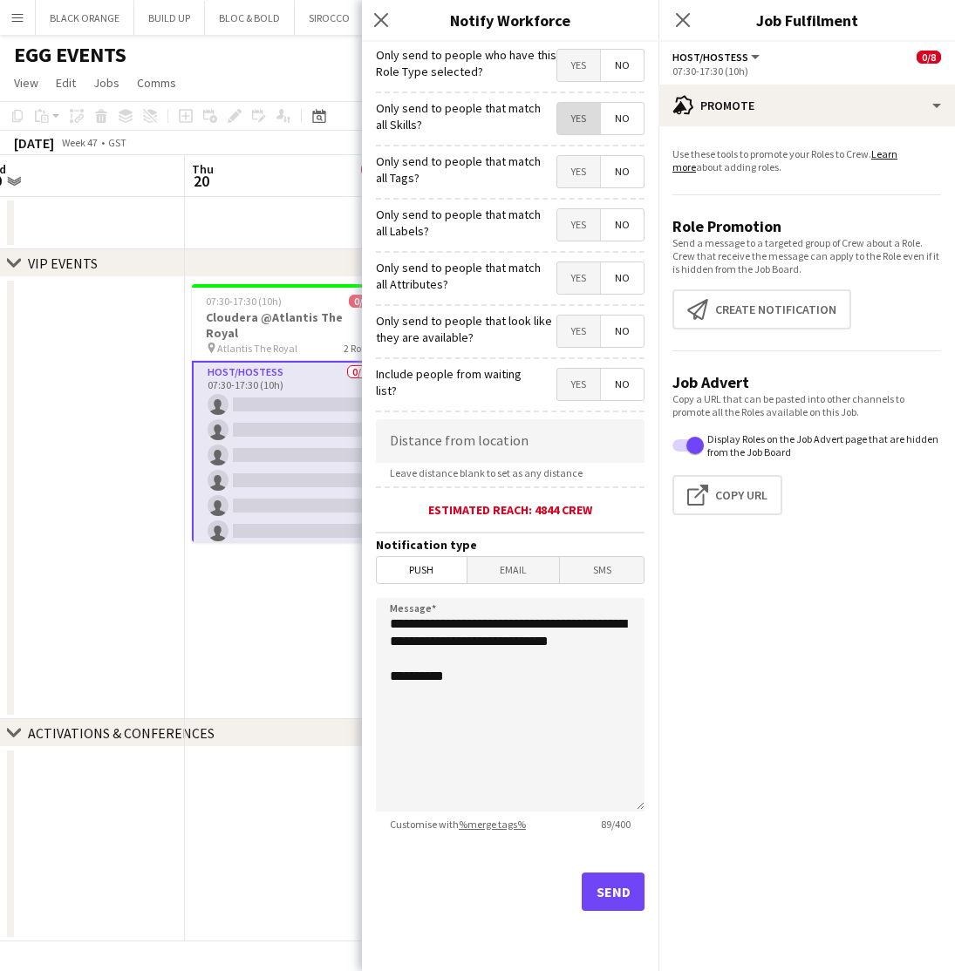
click at [579, 123] on span "Yes" at bounding box center [578, 118] width 43 height 31
click at [582, 175] on span "Yes" at bounding box center [578, 171] width 43 height 31
click at [580, 235] on span "Yes" at bounding box center [578, 224] width 43 height 31
click at [576, 281] on span "Yes" at bounding box center [578, 277] width 43 height 31
click at [581, 336] on span "Yes" at bounding box center [578, 331] width 43 height 31
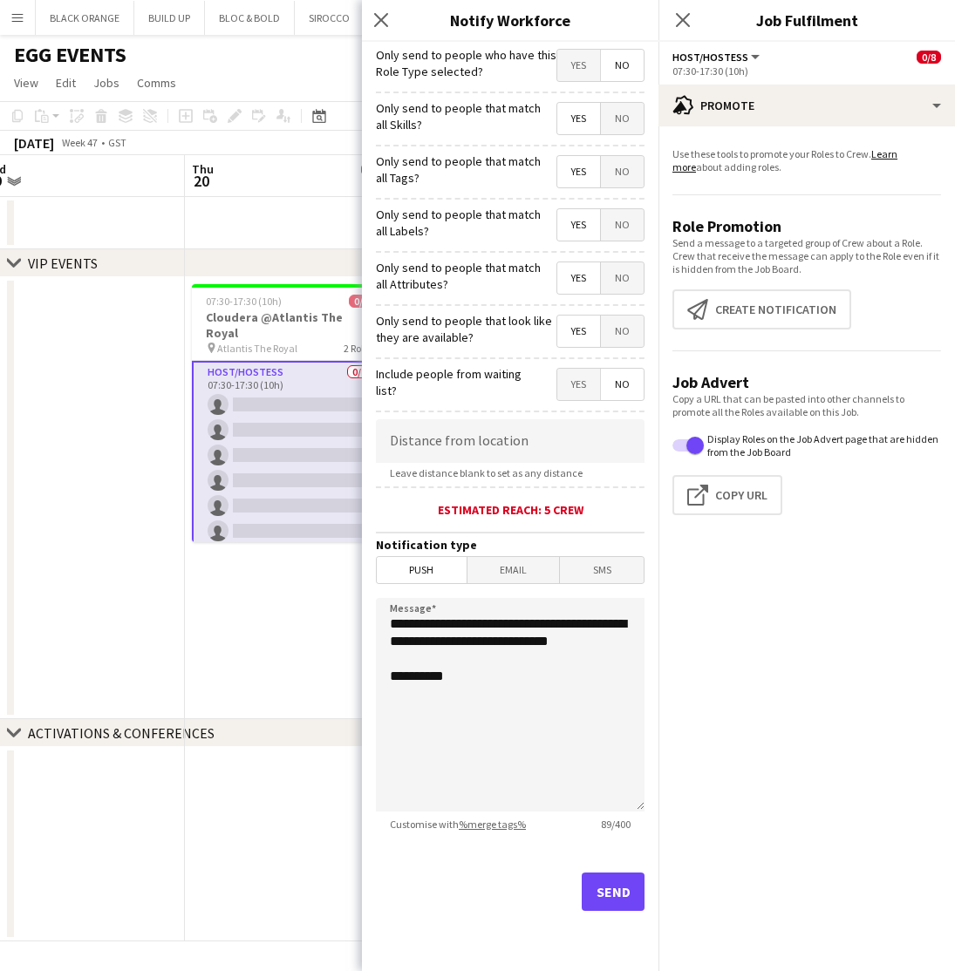
click at [608, 889] on button "Send" at bounding box center [613, 892] width 63 height 38
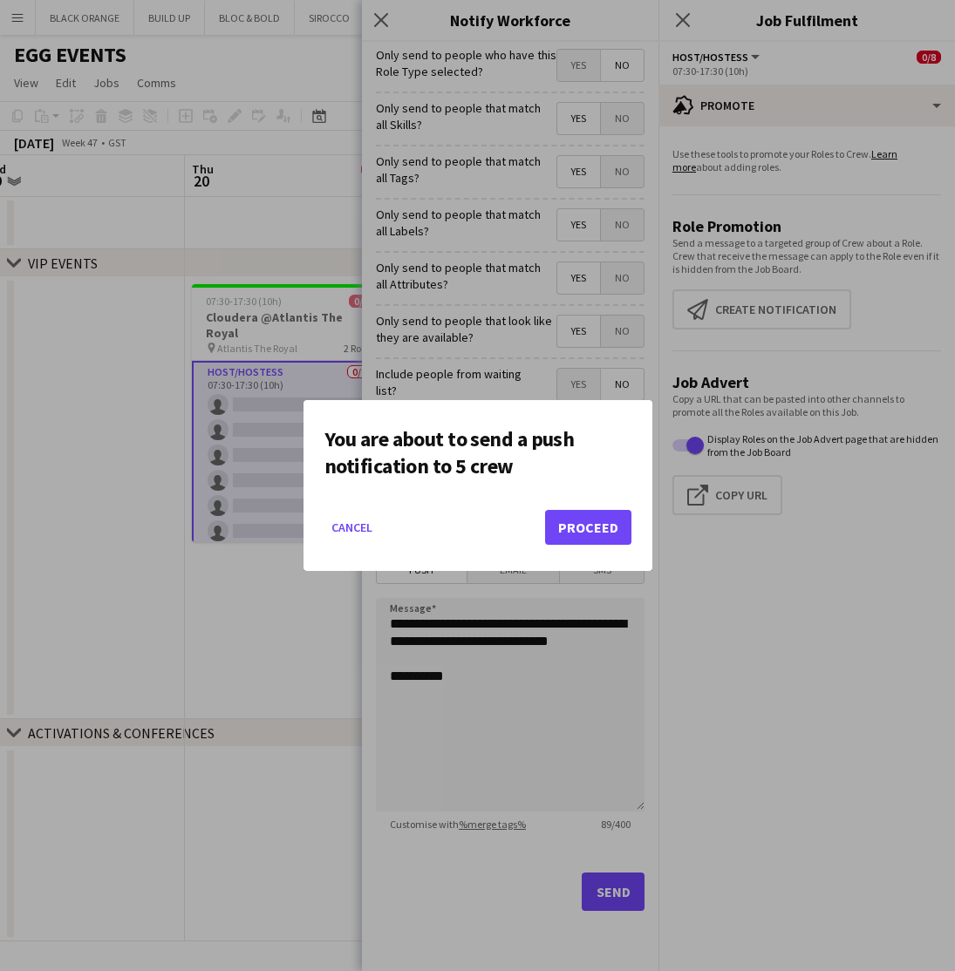
click at [584, 521] on button "Proceed" at bounding box center [588, 527] width 86 height 35
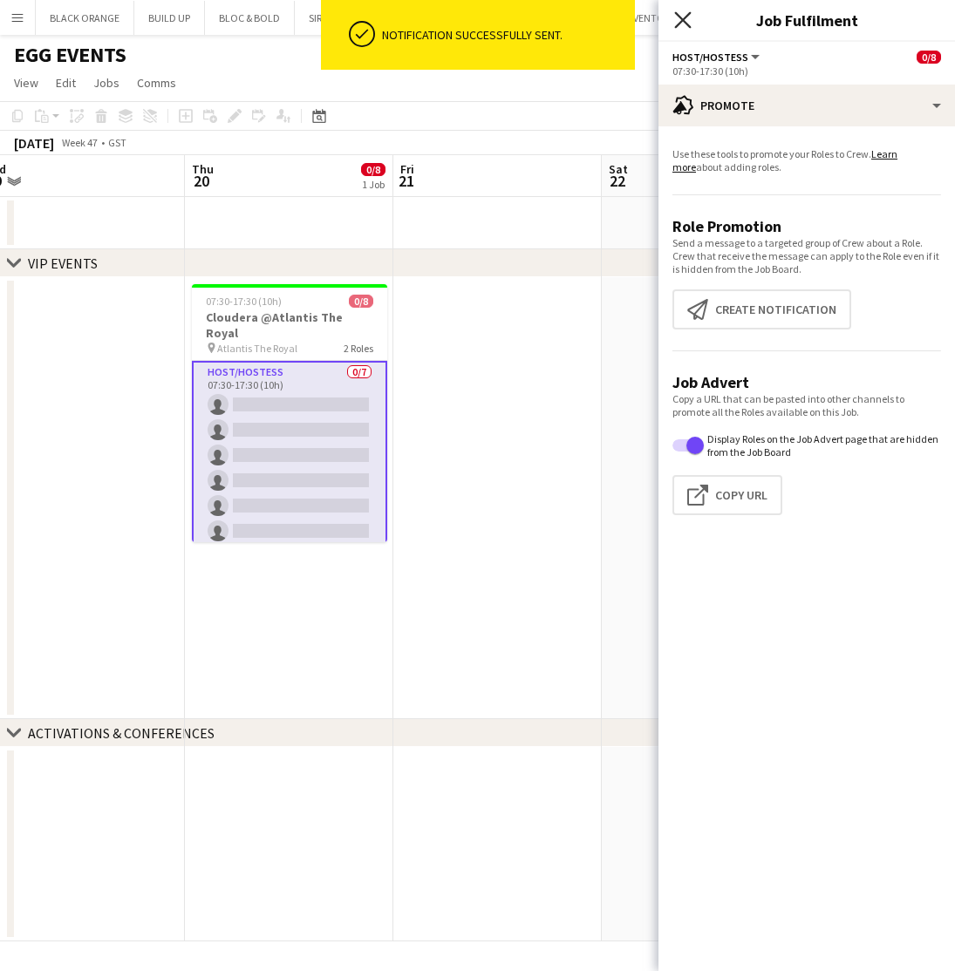
click at [685, 19] on icon at bounding box center [682, 19] width 17 height 17
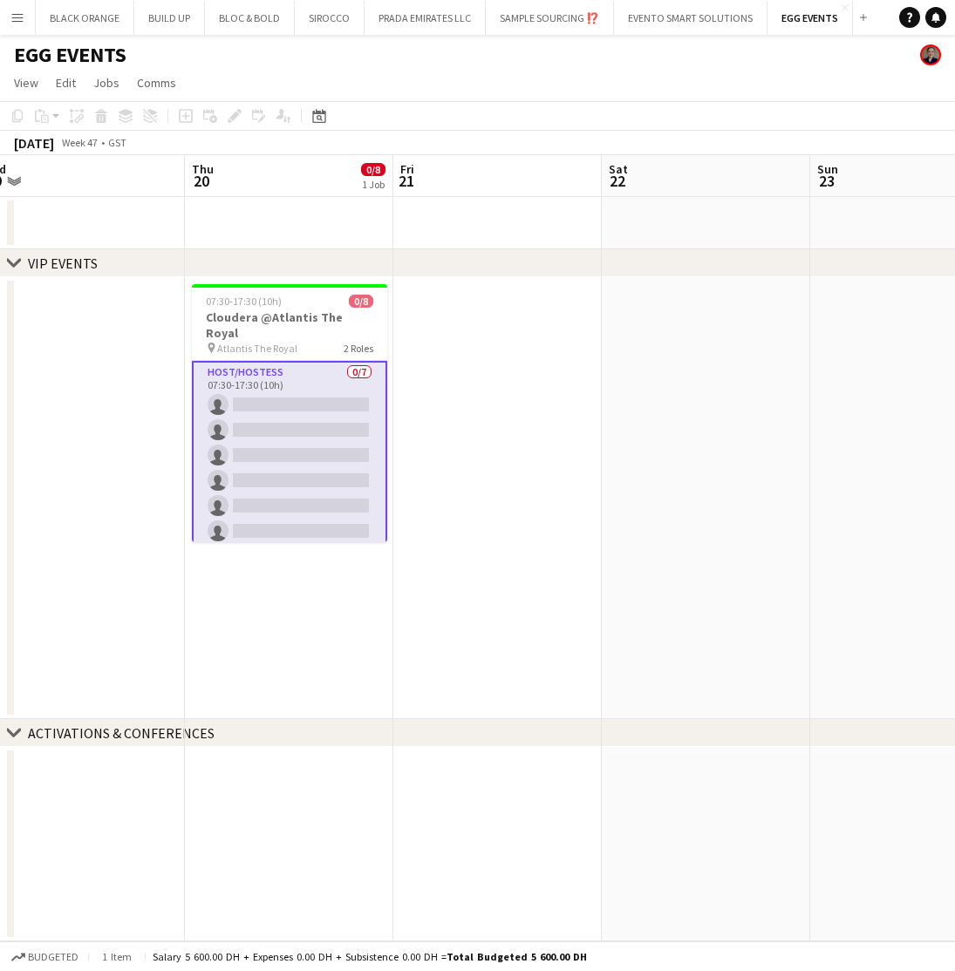
click at [274, 408] on app-card-role "Host/Hostess 0/7 07:30-17:30 (10h) single-neutral-actions single-neutral-action…" at bounding box center [289, 468] width 195 height 215
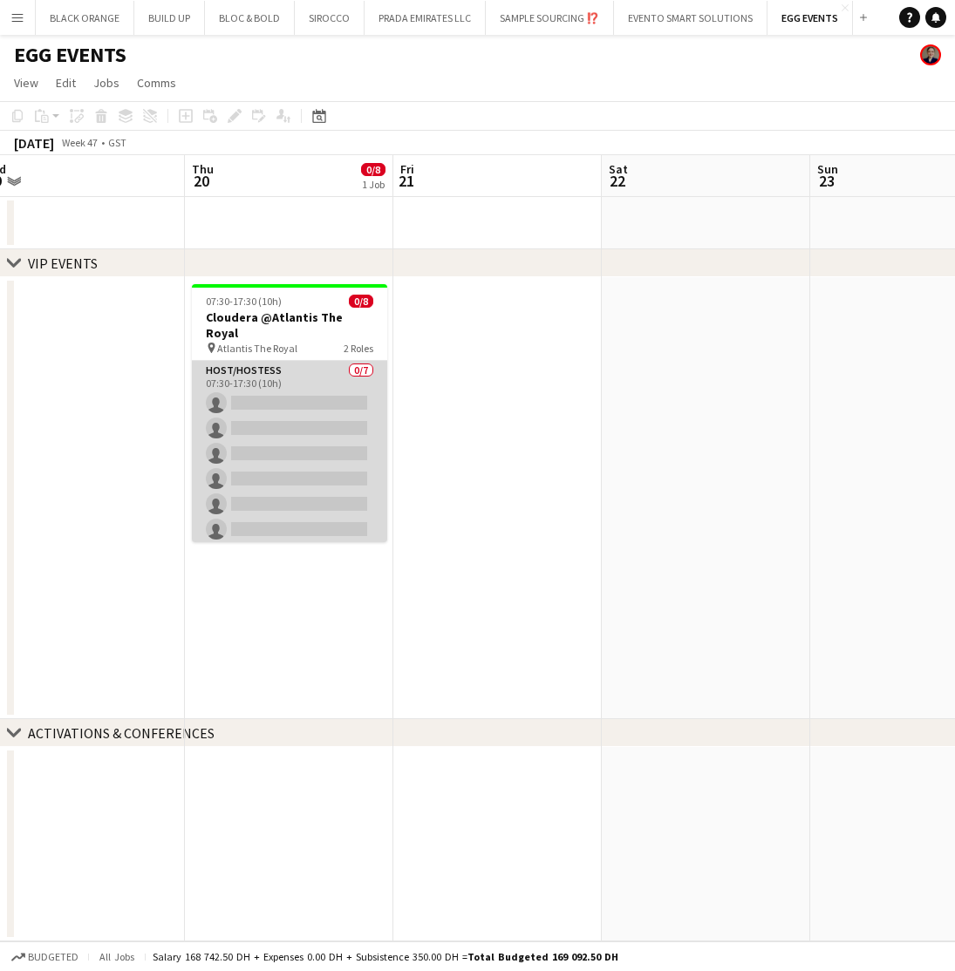
click at [274, 408] on app-card-role "Host/Hostess 0/7 07:30-17:30 (10h) single-neutral-actions single-neutral-action…" at bounding box center [289, 466] width 195 height 211
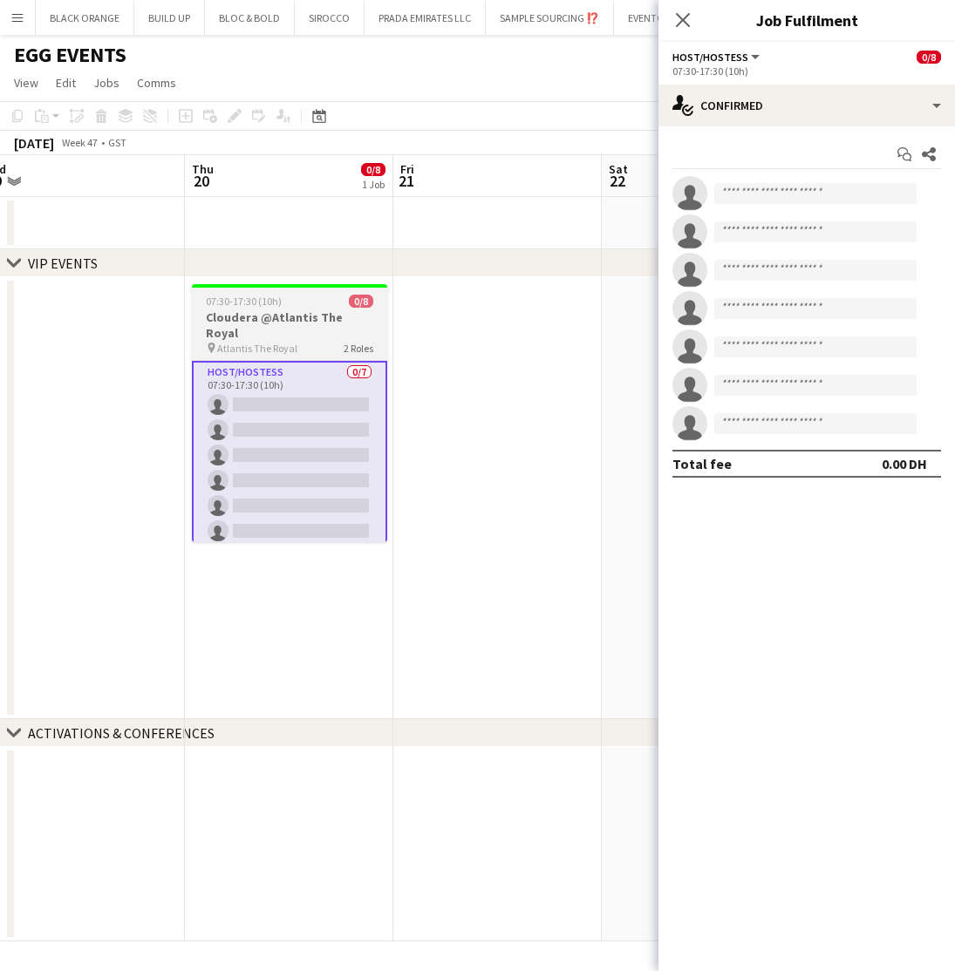
click at [238, 341] on app-job-card "07:30-17:30 (10h) 0/8 Cloudera @Atlantis The Royal pin Atlantis The Royal 2 Rol…" at bounding box center [289, 413] width 195 height 258
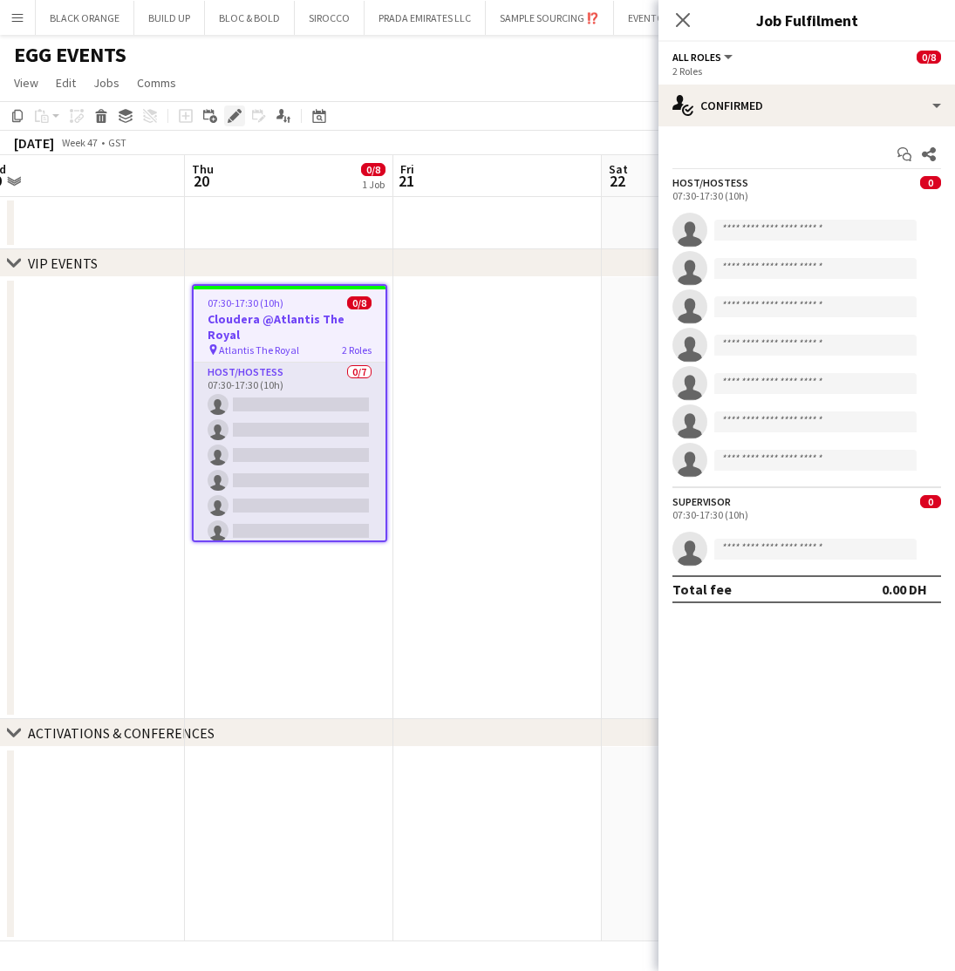
click at [229, 119] on icon "Edit" at bounding box center [235, 116] width 14 height 14
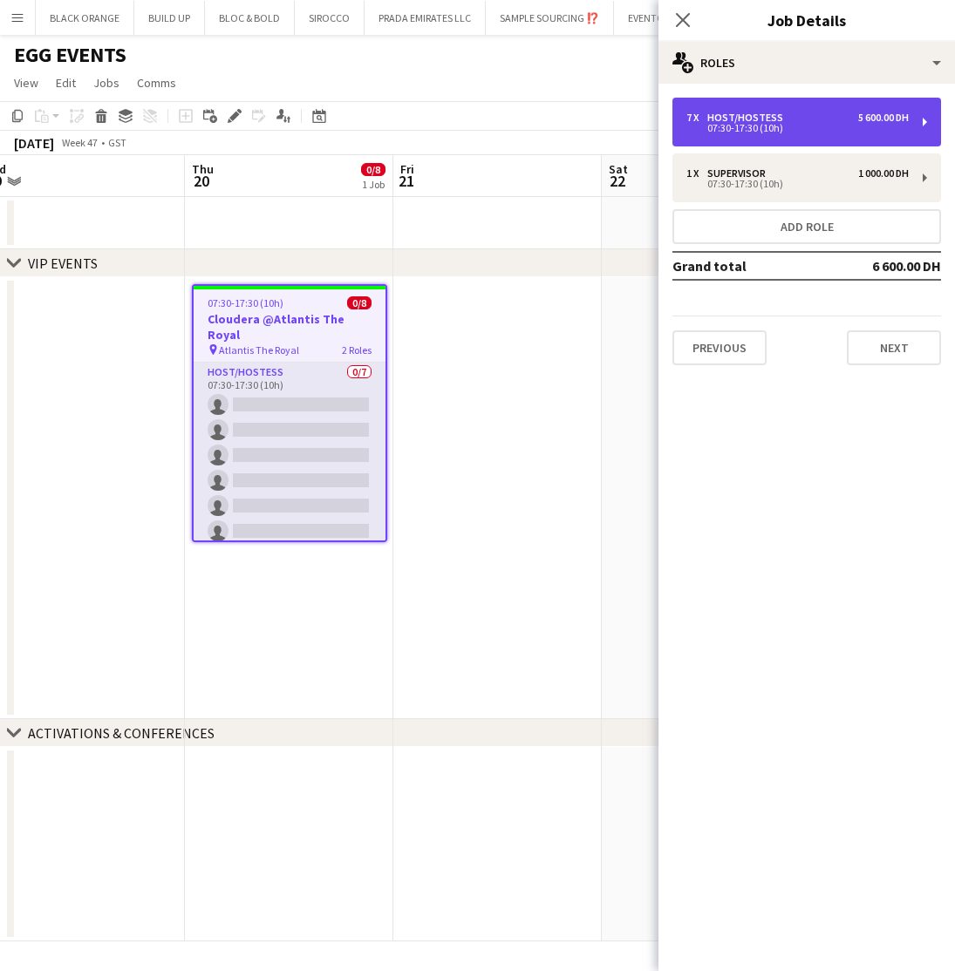
click at [820, 119] on div "7 x Host/Hostess 5 600.00 DH" at bounding box center [797, 118] width 222 height 12
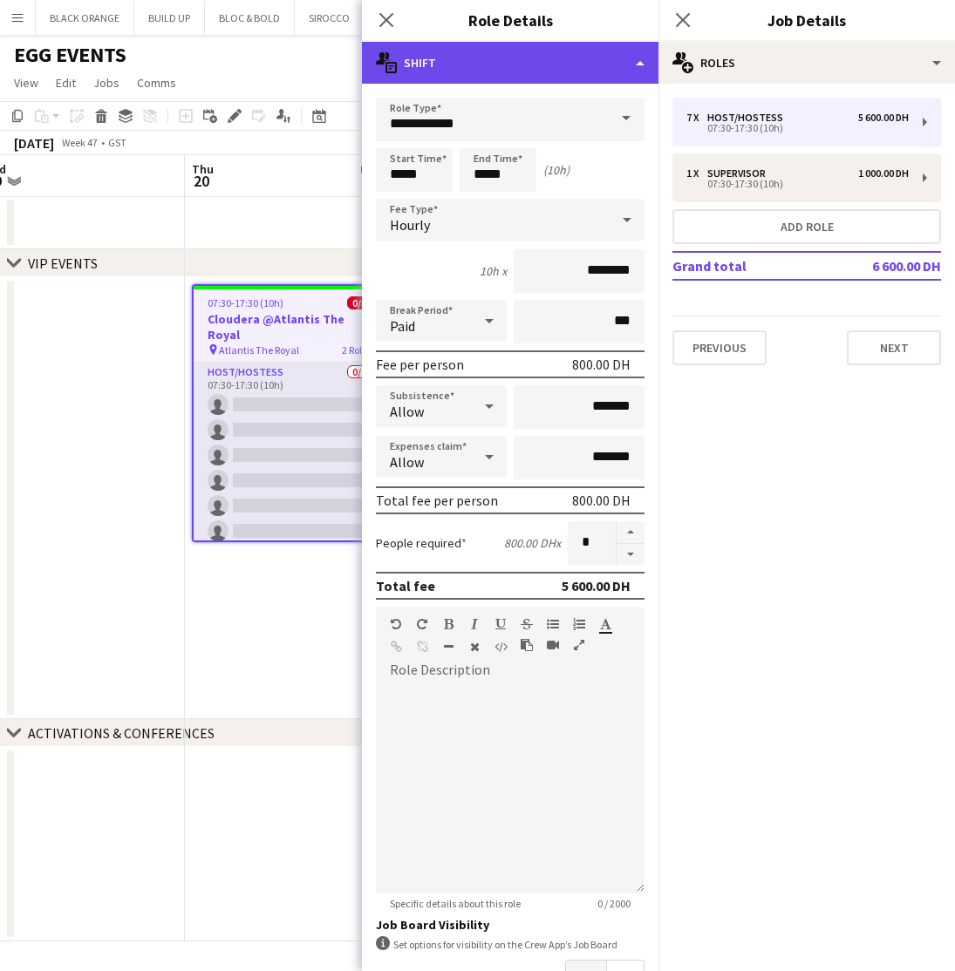
click at [473, 59] on div "multiple-actions-text Shift" at bounding box center [510, 63] width 296 height 42
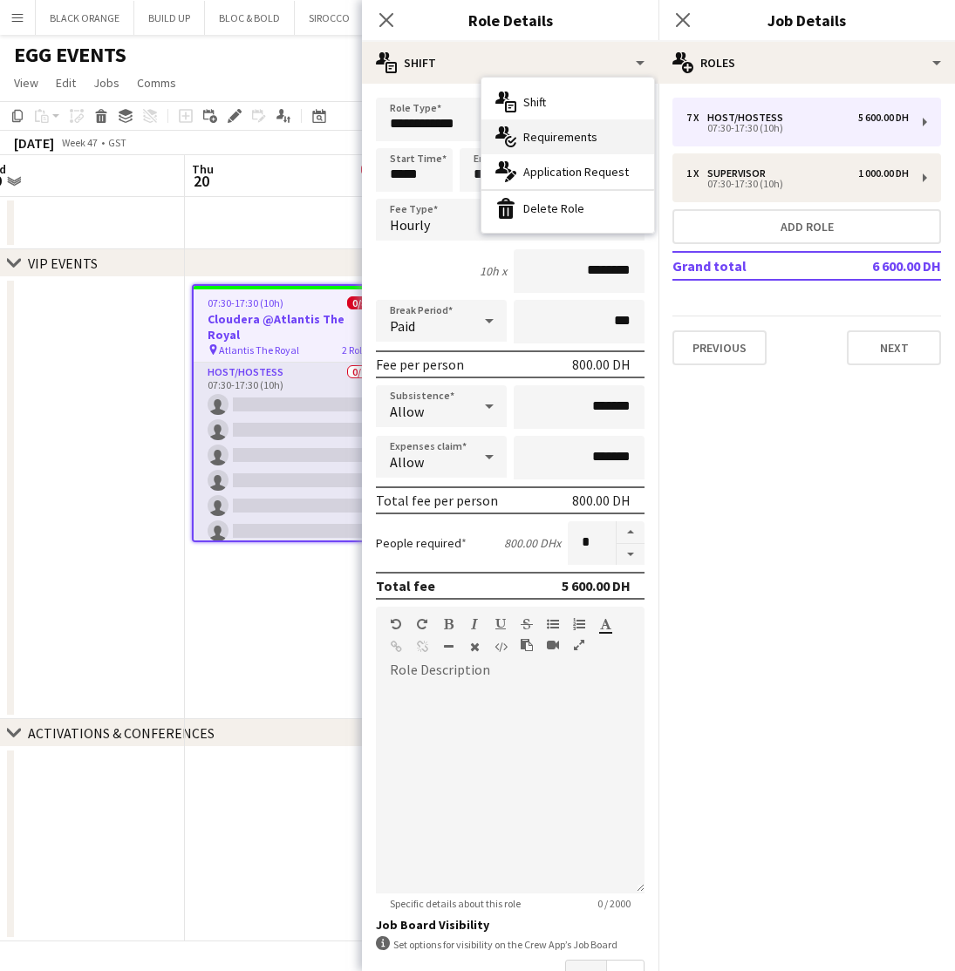
click at [543, 137] on span "Requirements" at bounding box center [560, 137] width 74 height 16
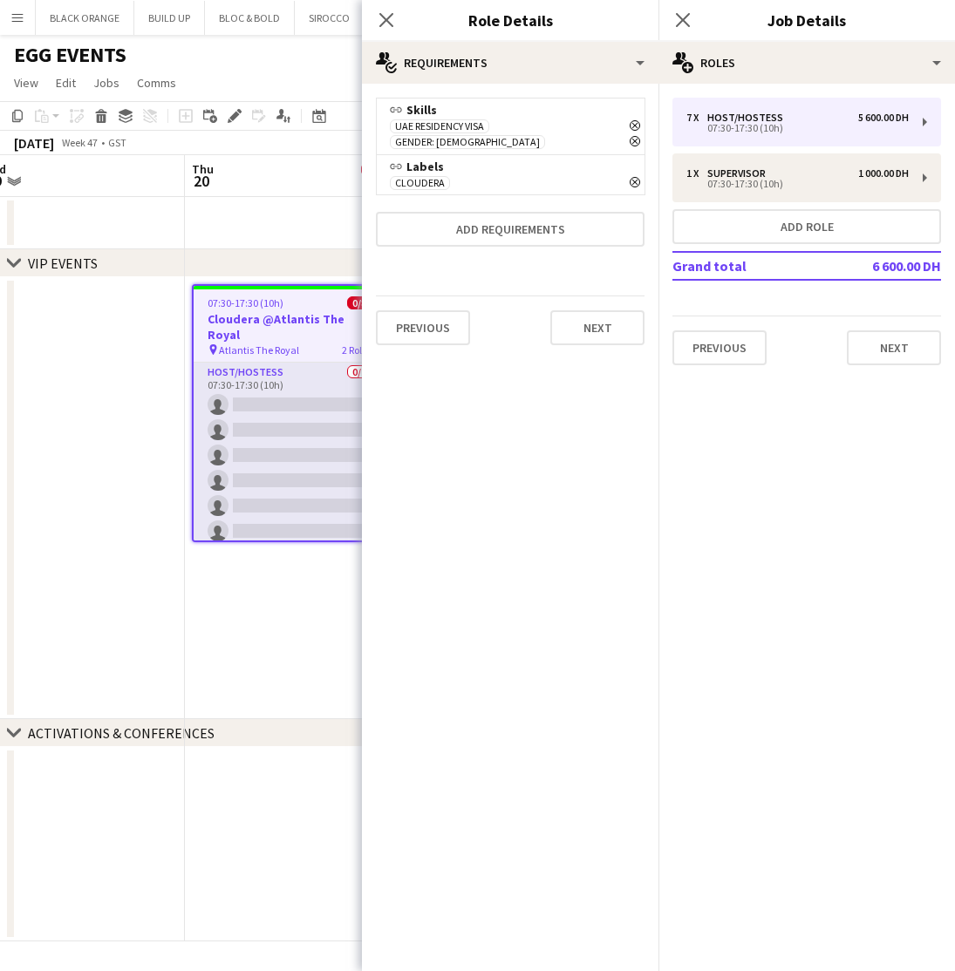
click at [634, 177] on icon "Remove" at bounding box center [635, 182] width 10 height 10
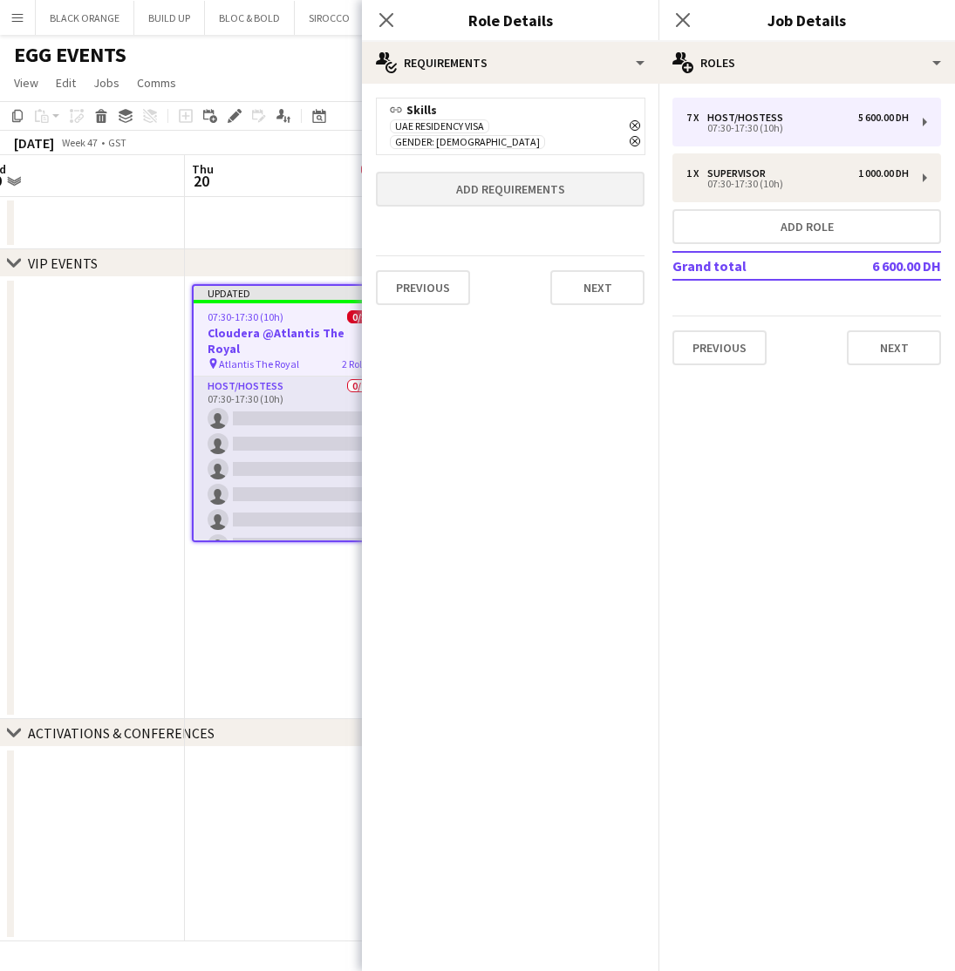
click at [498, 174] on button "Add requirements" at bounding box center [510, 189] width 269 height 35
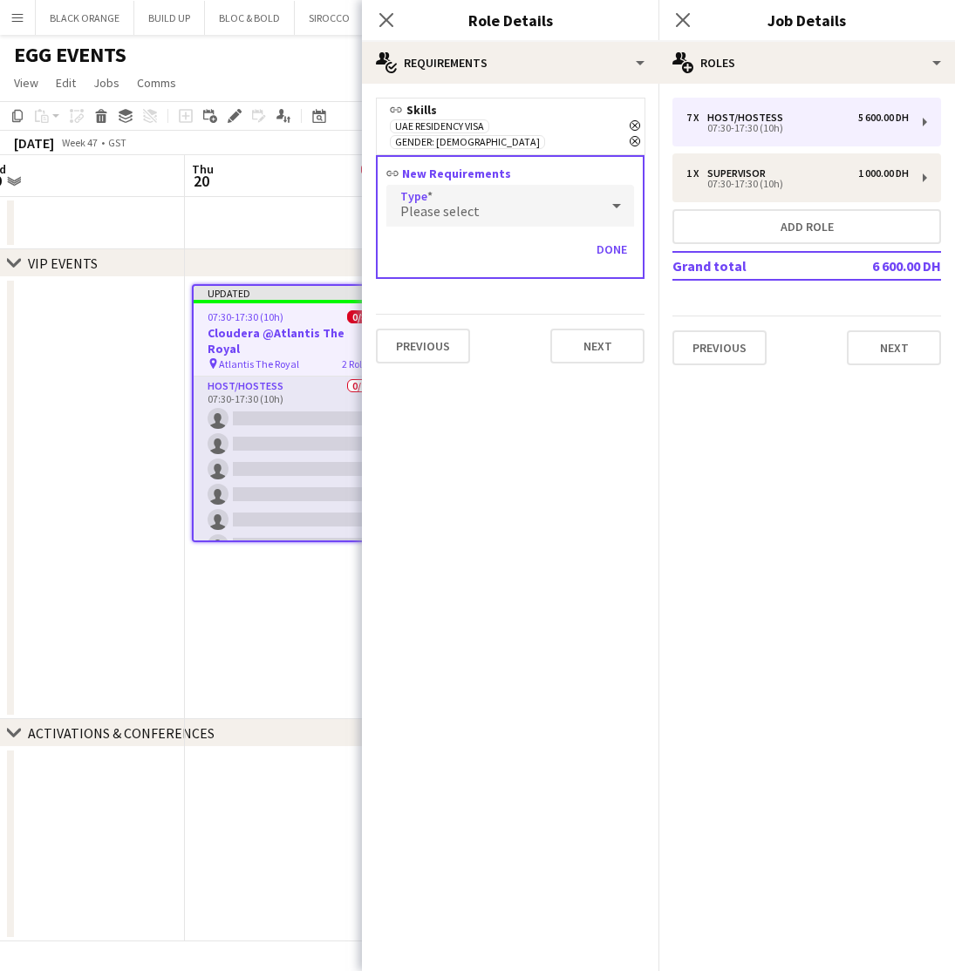
click at [453, 202] on span "Please select" at bounding box center [439, 210] width 79 height 17
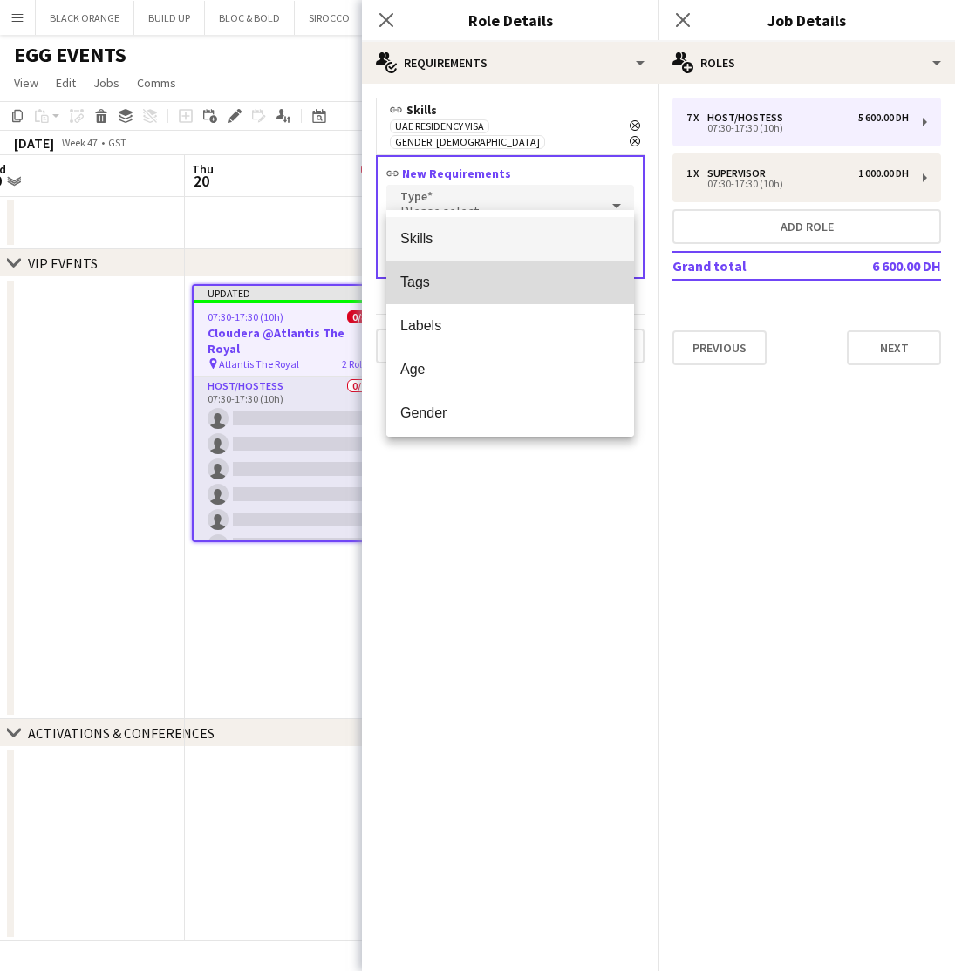
click at [439, 297] on mat-option "Tags" at bounding box center [510, 283] width 248 height 44
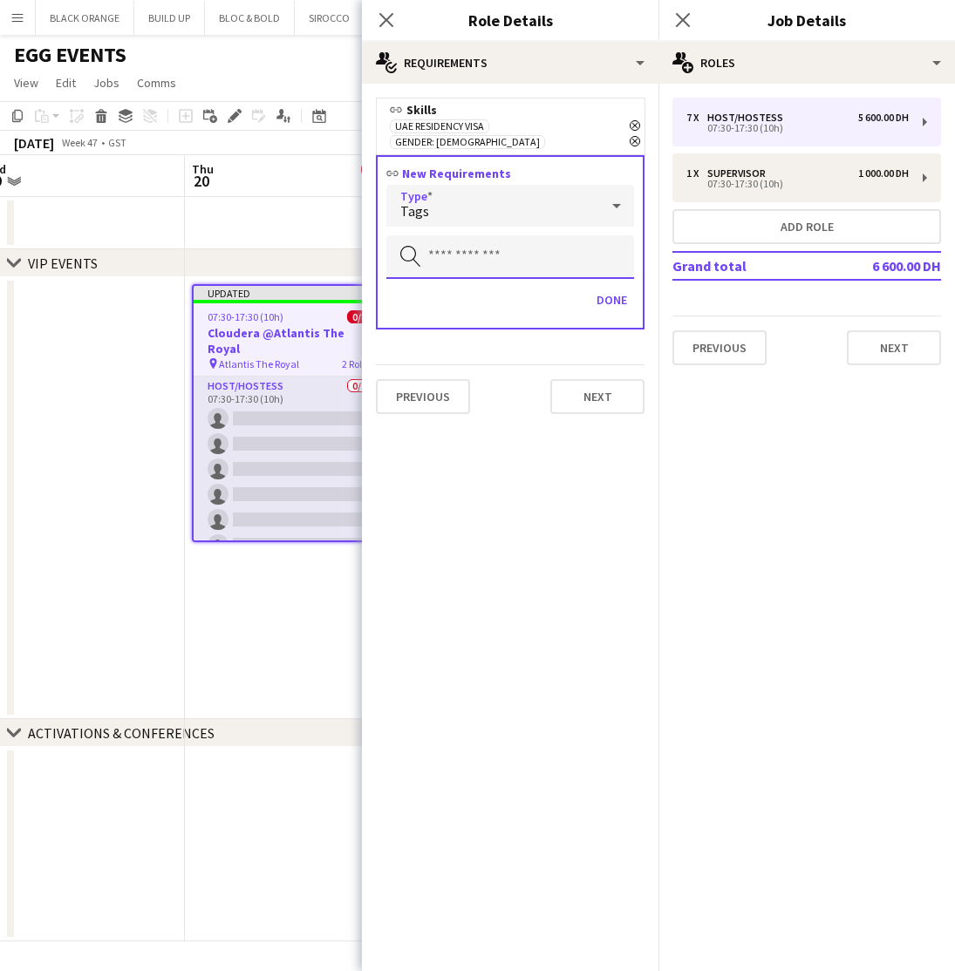
click at [437, 235] on input "text" at bounding box center [510, 257] width 248 height 44
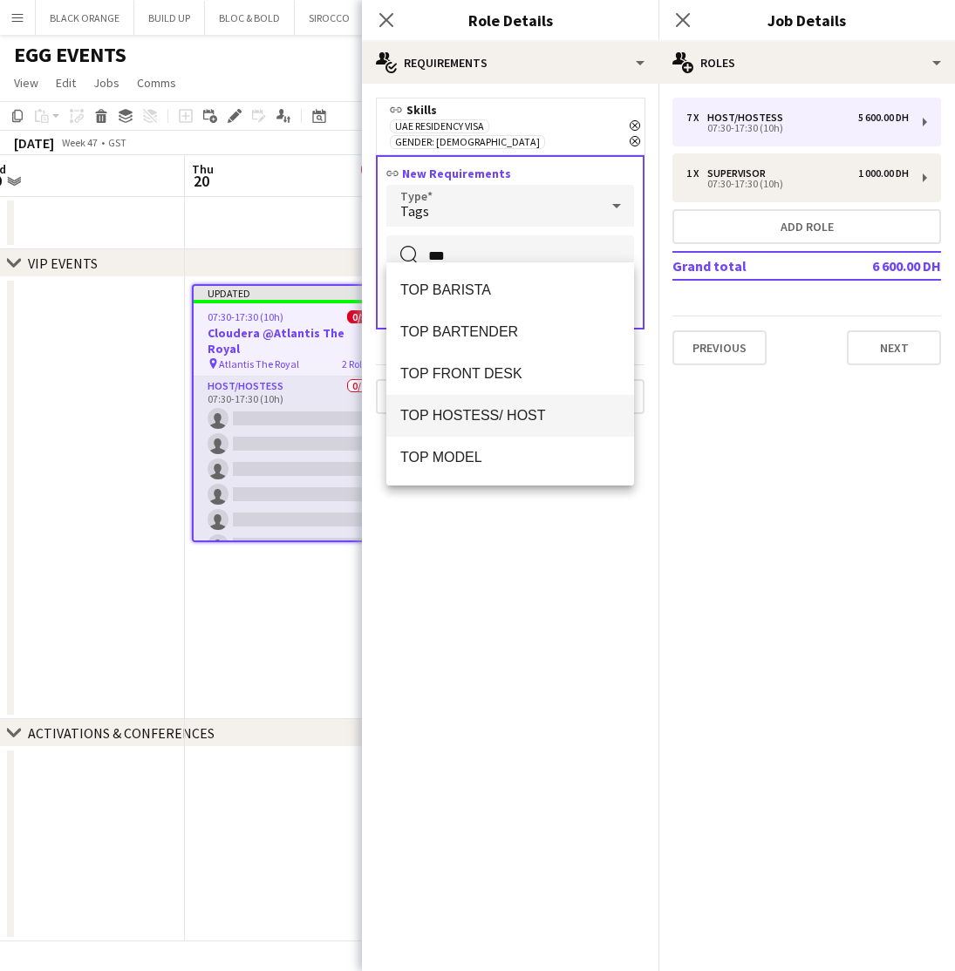
type input "***"
click at [463, 403] on mat-option "TOP HOSTESS/ HOST" at bounding box center [510, 416] width 248 height 42
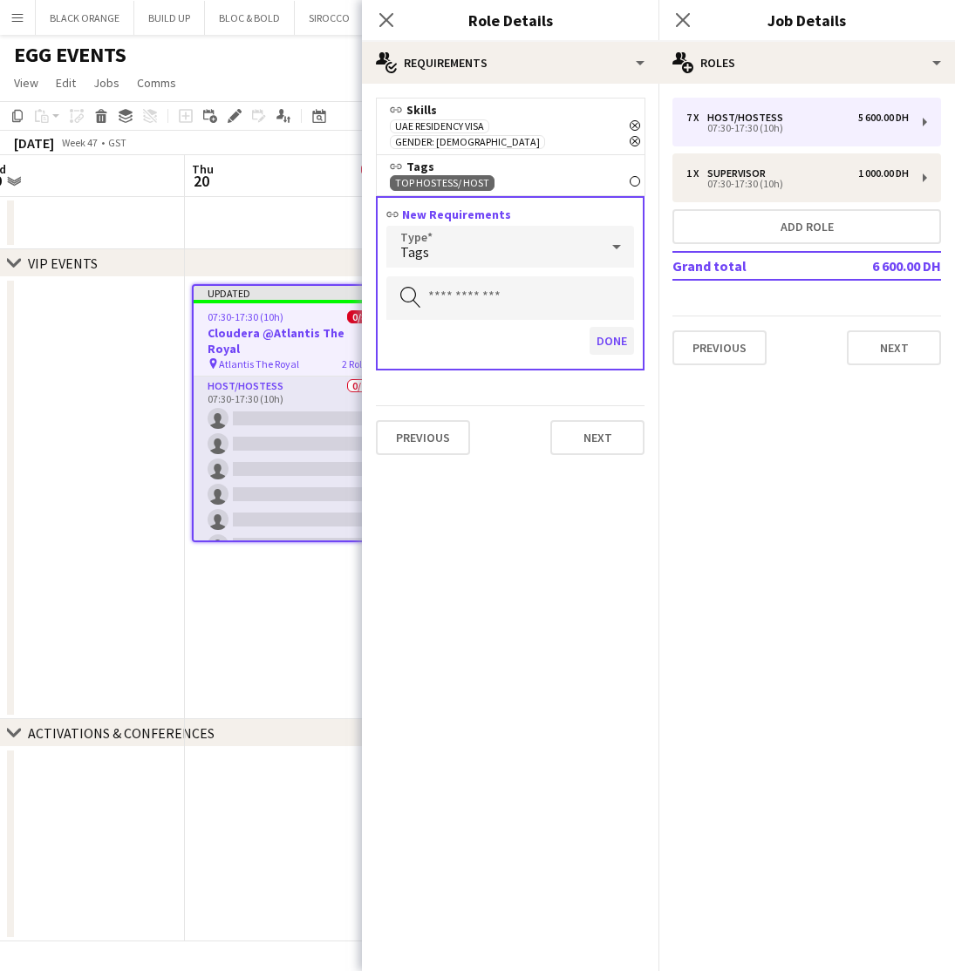
click at [621, 327] on button "Done" at bounding box center [611, 341] width 44 height 28
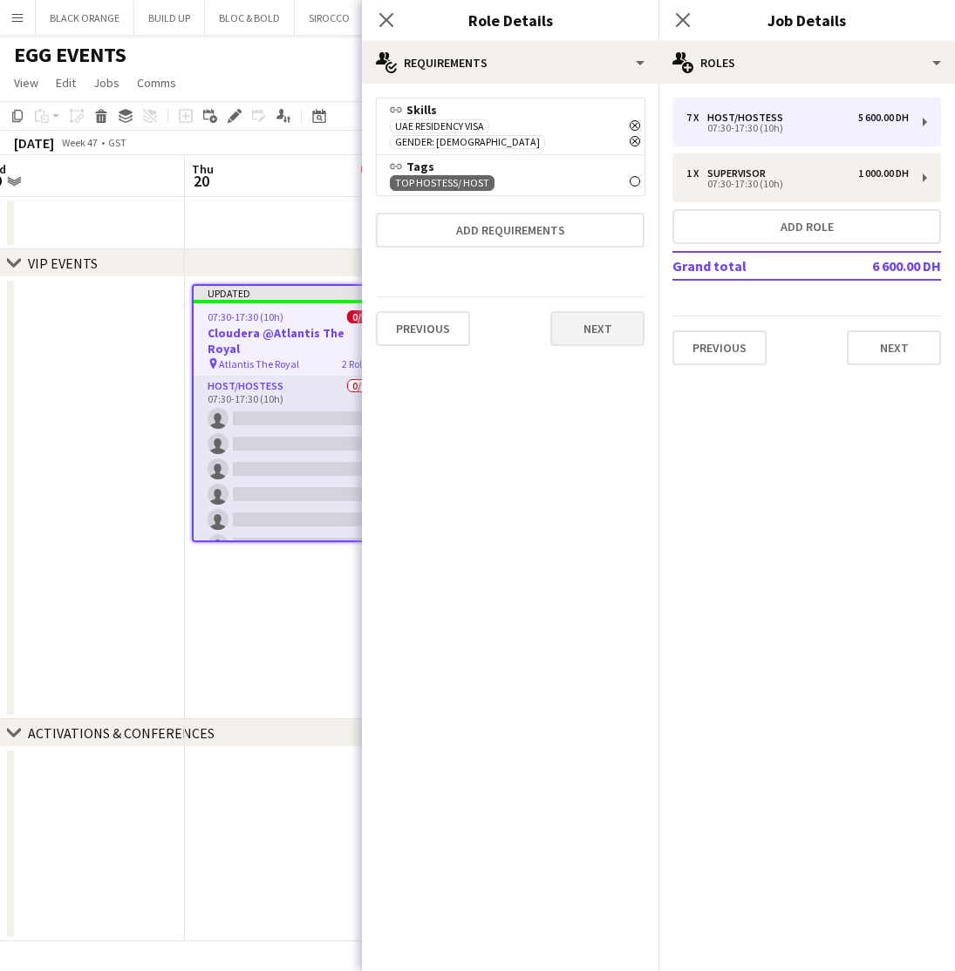
click at [608, 324] on button "Next" at bounding box center [597, 328] width 94 height 35
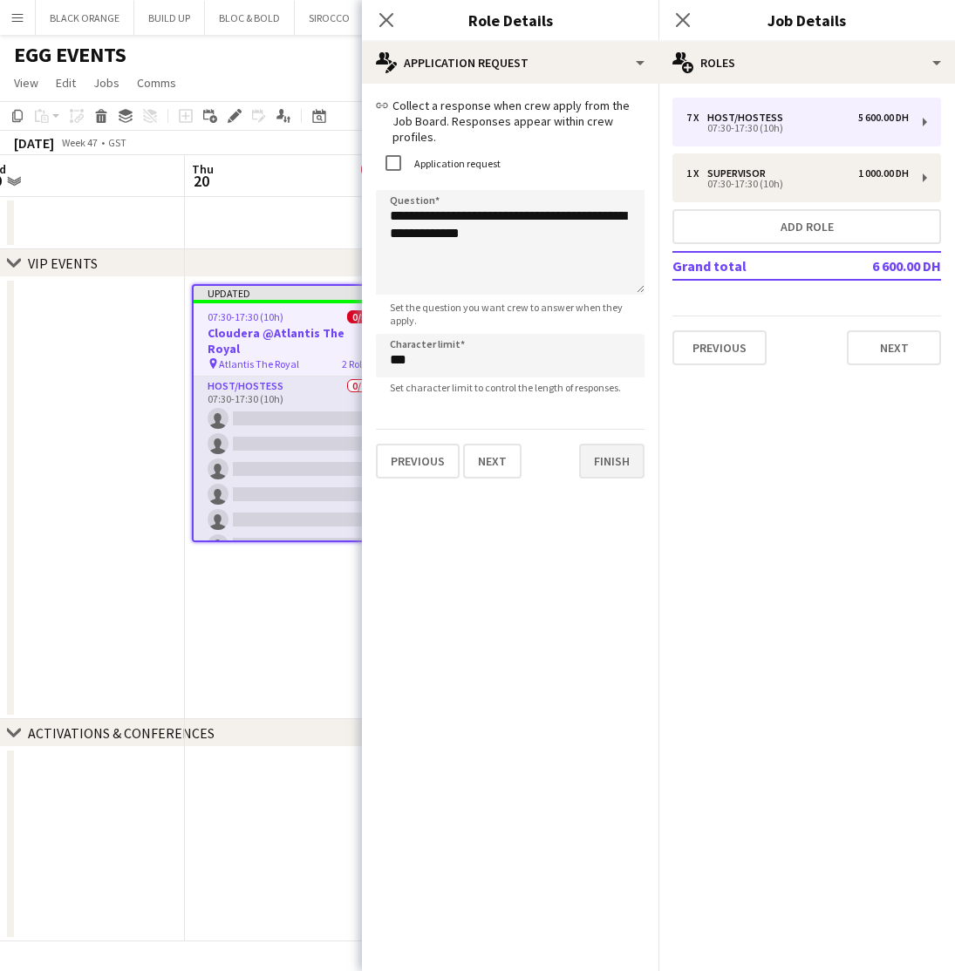
click at [603, 445] on button "Finish" at bounding box center [611, 461] width 65 height 35
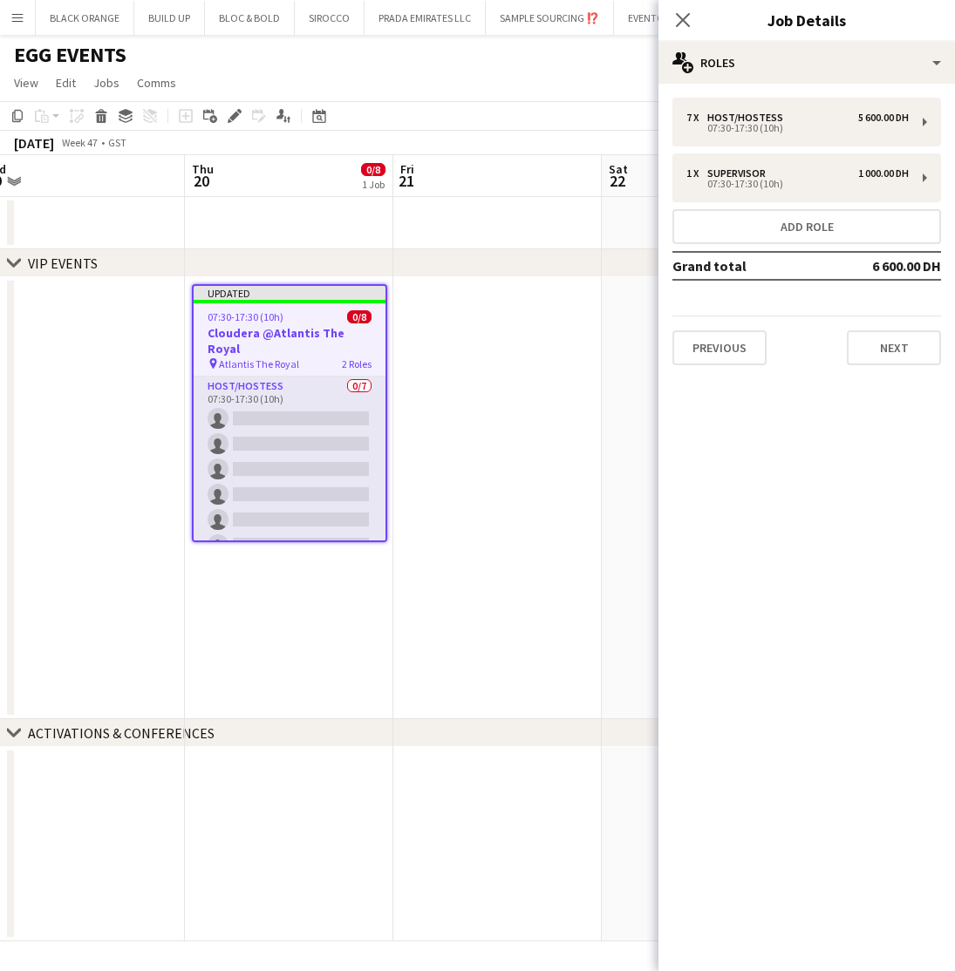
click at [565, 520] on app-date-cell at bounding box center [497, 498] width 208 height 442
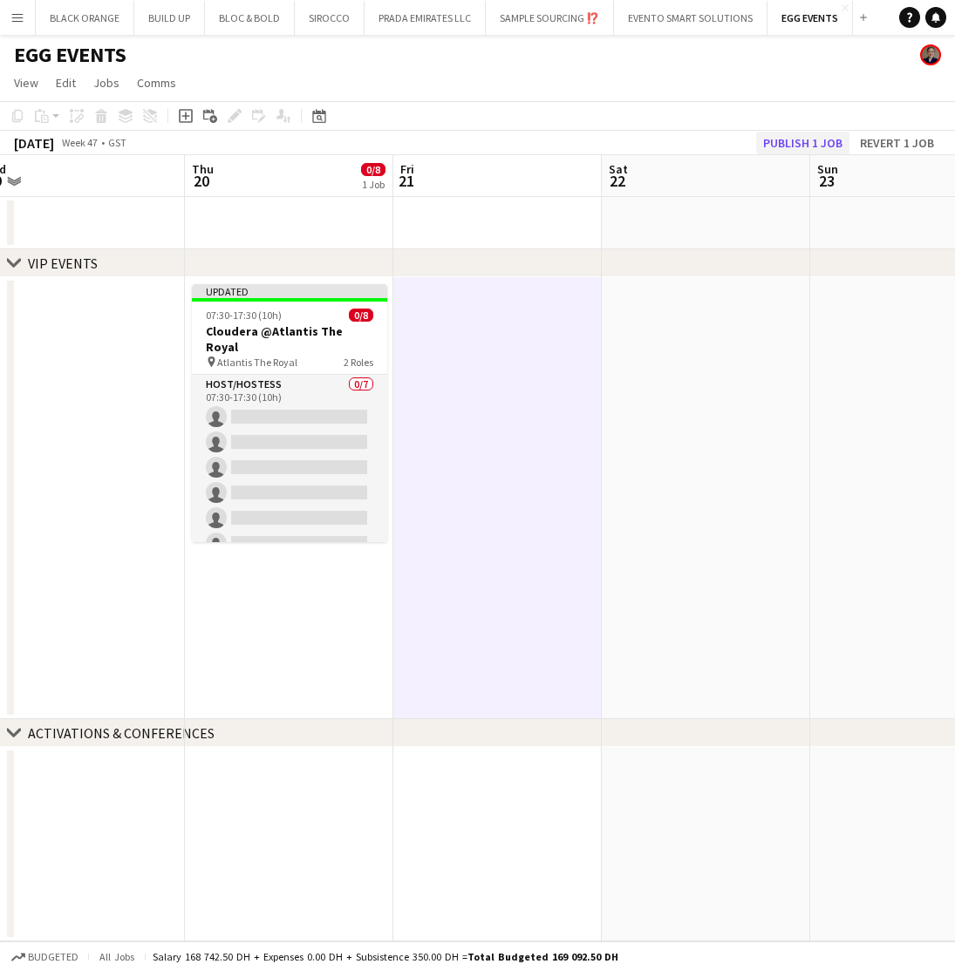
click at [791, 145] on button "Publish 1 job" at bounding box center [802, 143] width 93 height 23
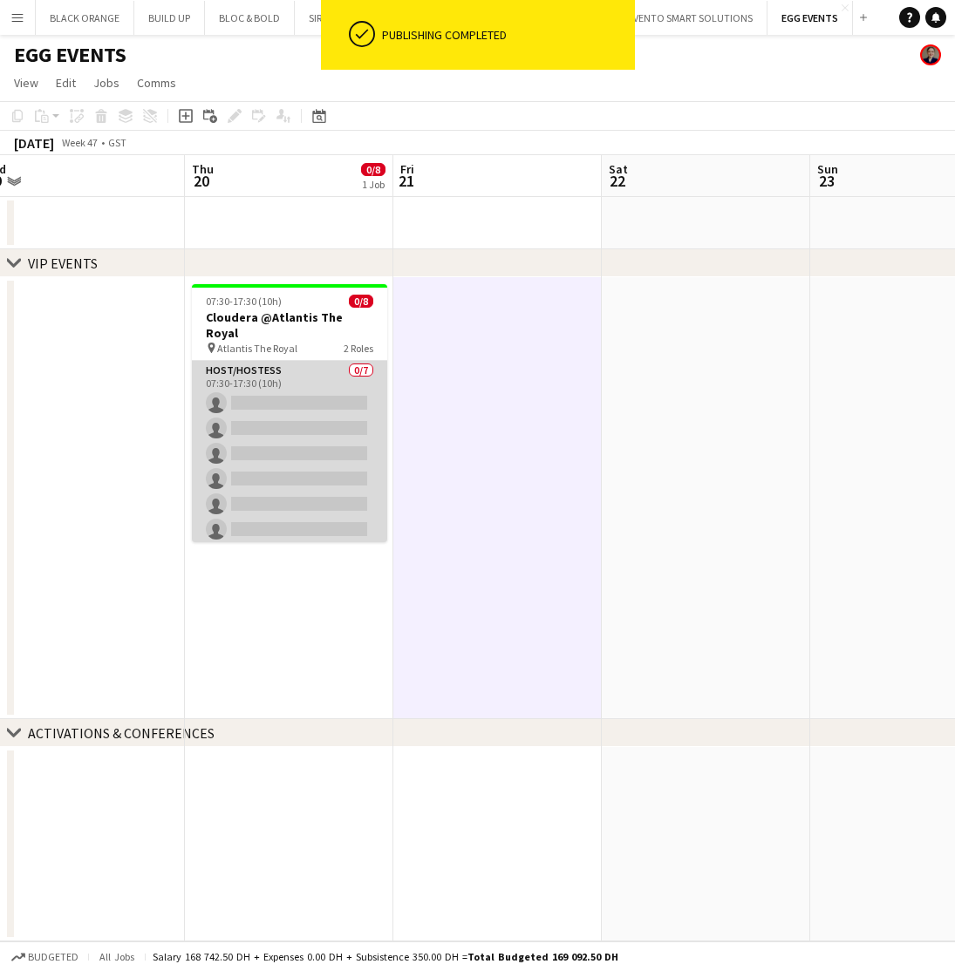
click at [282, 410] on app-card-role "Host/Hostess 0/7 07:30-17:30 (10h) single-neutral-actions single-neutral-action…" at bounding box center [289, 466] width 195 height 211
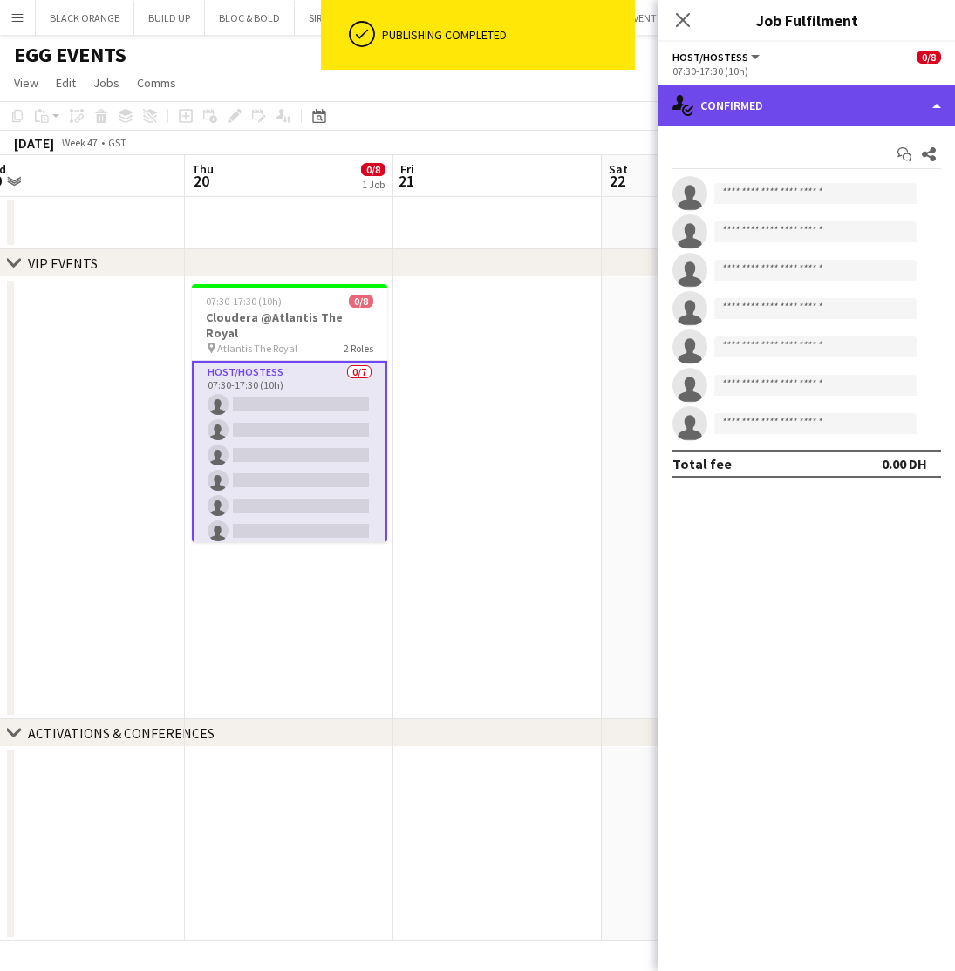
click at [829, 111] on div "single-neutral-actions-check-2 Confirmed" at bounding box center [806, 106] width 296 height 42
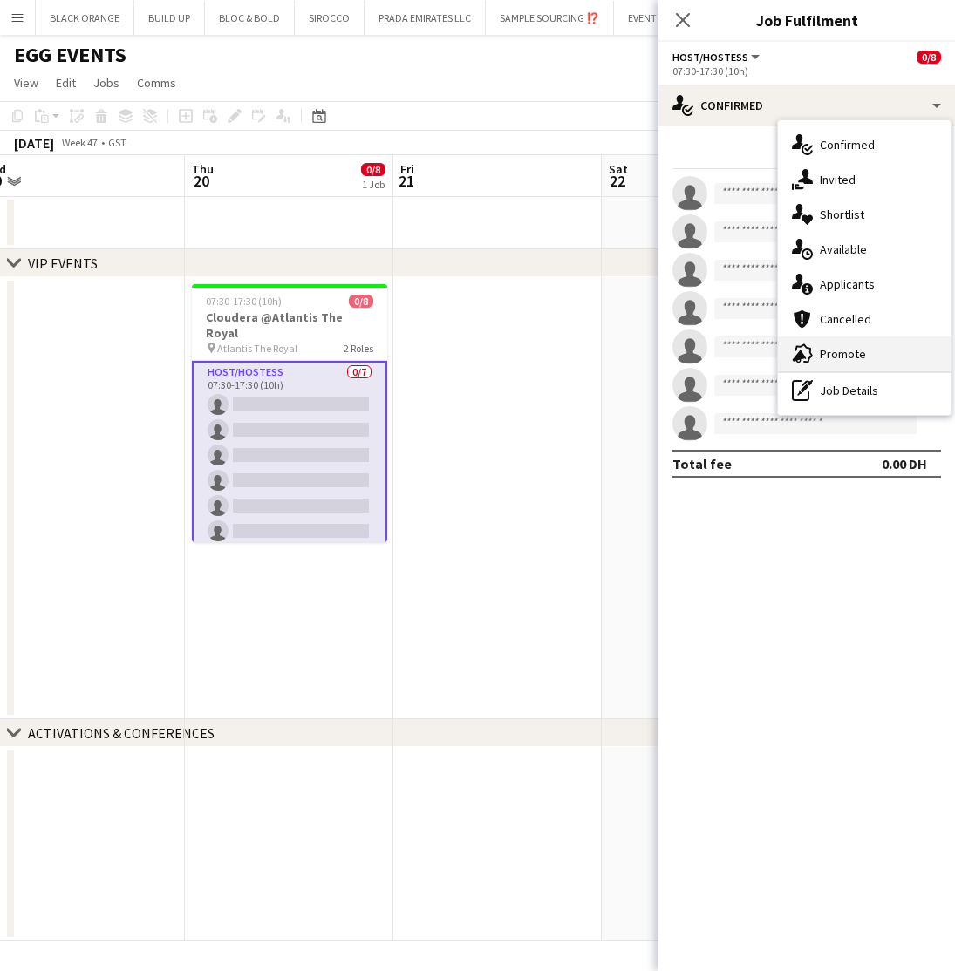
click at [846, 356] on span "Promote" at bounding box center [843, 354] width 46 height 16
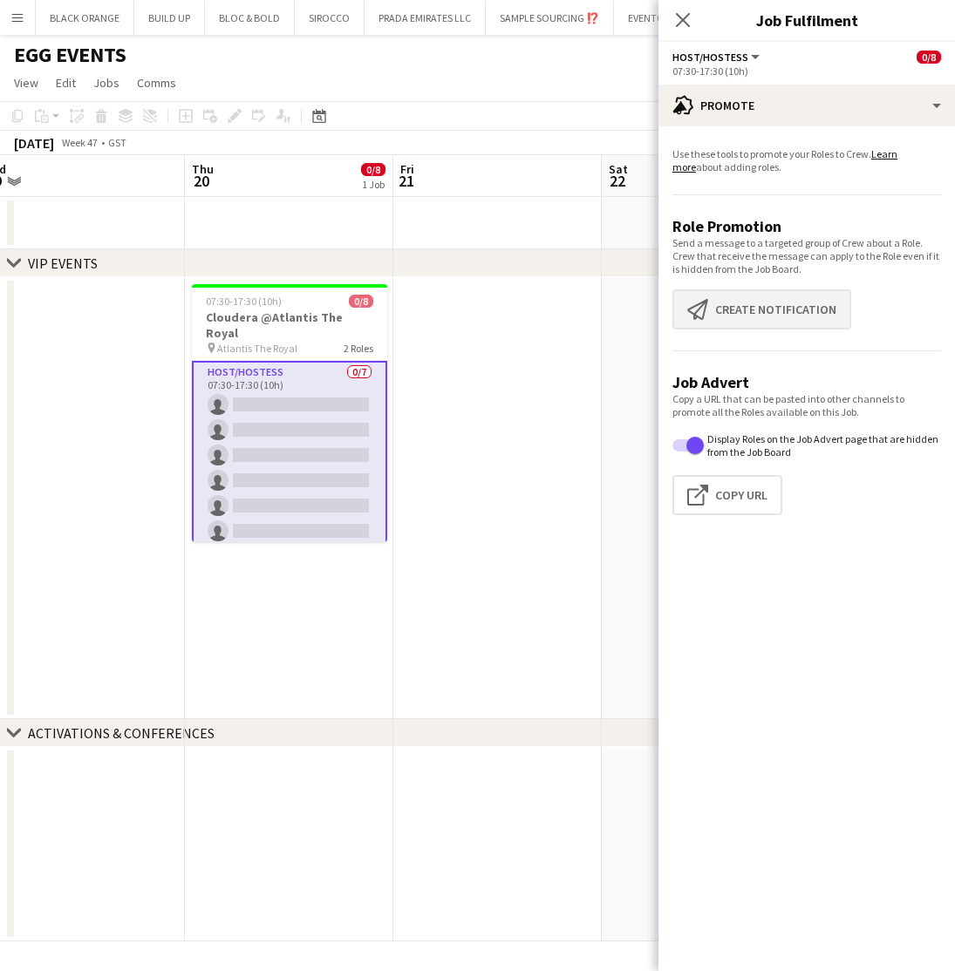
click at [747, 310] on button "Create notification Create notification" at bounding box center [761, 310] width 179 height 40
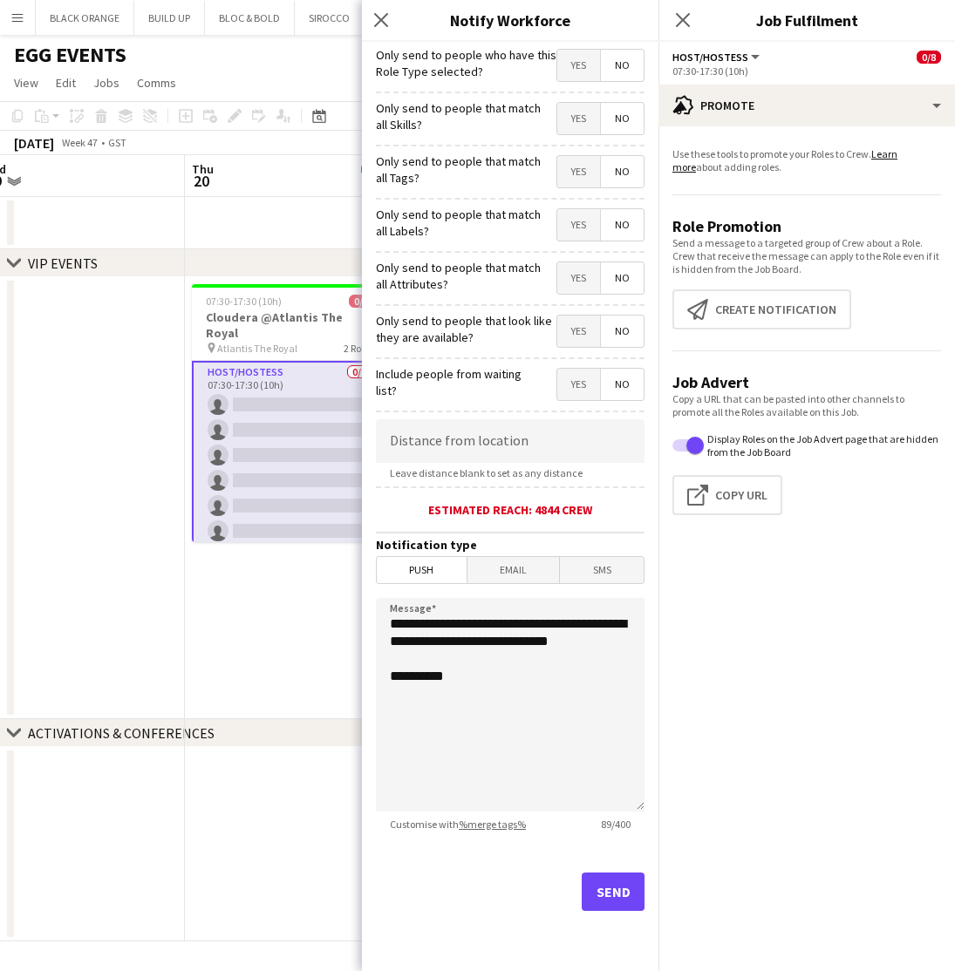
click at [571, 114] on span "Yes" at bounding box center [578, 118] width 43 height 31
click at [575, 179] on span "Yes" at bounding box center [578, 171] width 43 height 31
click at [576, 217] on span "Yes" at bounding box center [578, 224] width 43 height 31
click at [583, 281] on span "Yes" at bounding box center [578, 277] width 43 height 31
click at [573, 337] on span "Yes" at bounding box center [578, 331] width 43 height 31
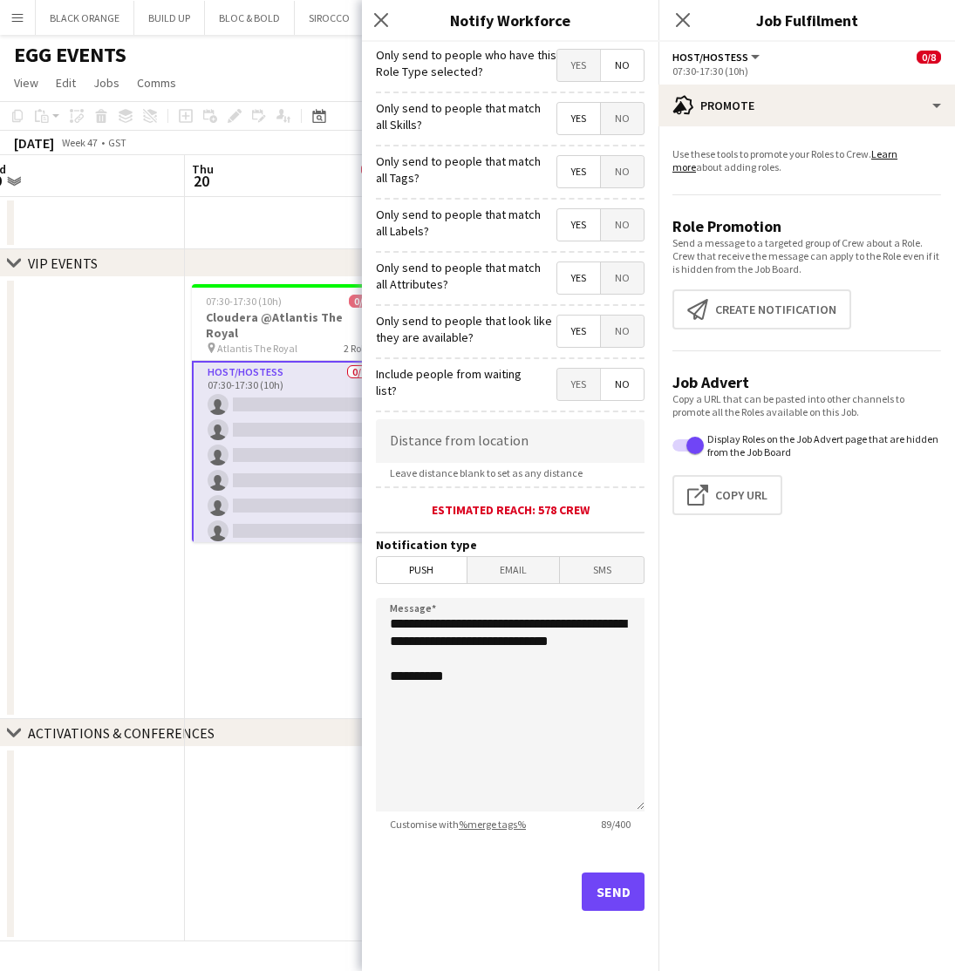
click at [606, 896] on button "Send" at bounding box center [613, 892] width 63 height 38
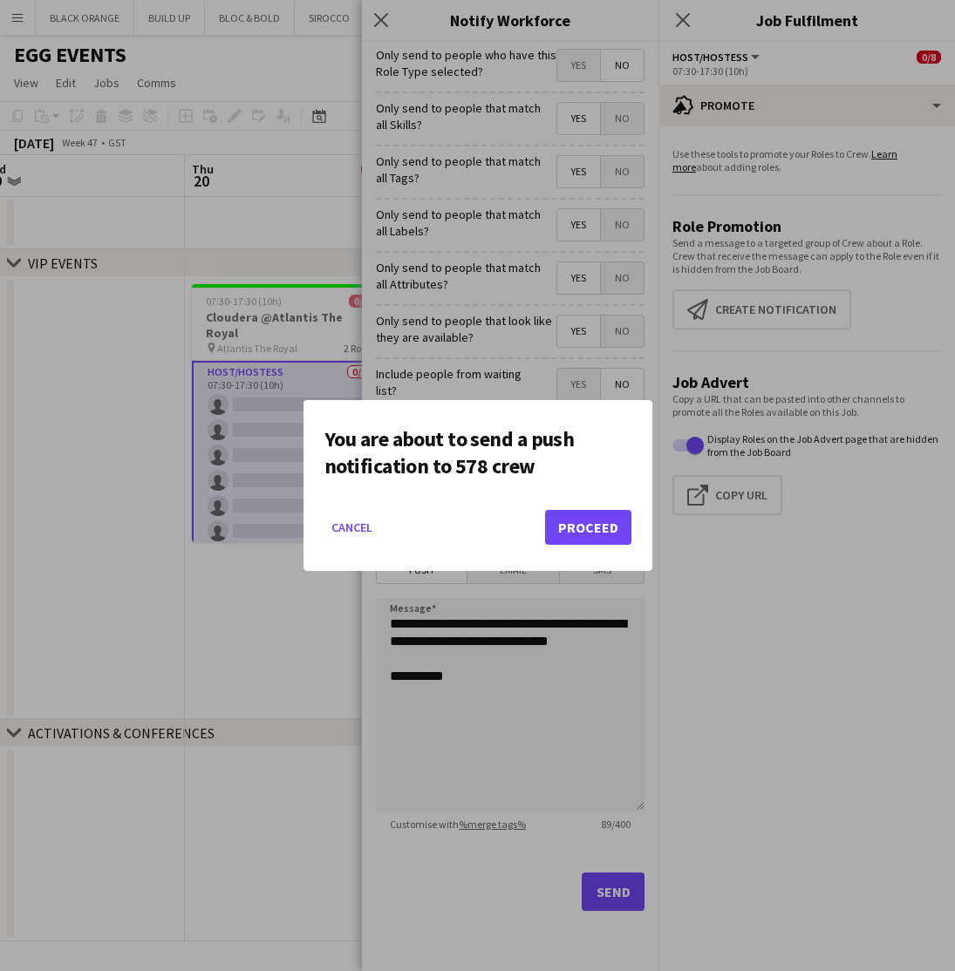
click at [583, 527] on button "Proceed" at bounding box center [588, 527] width 86 height 35
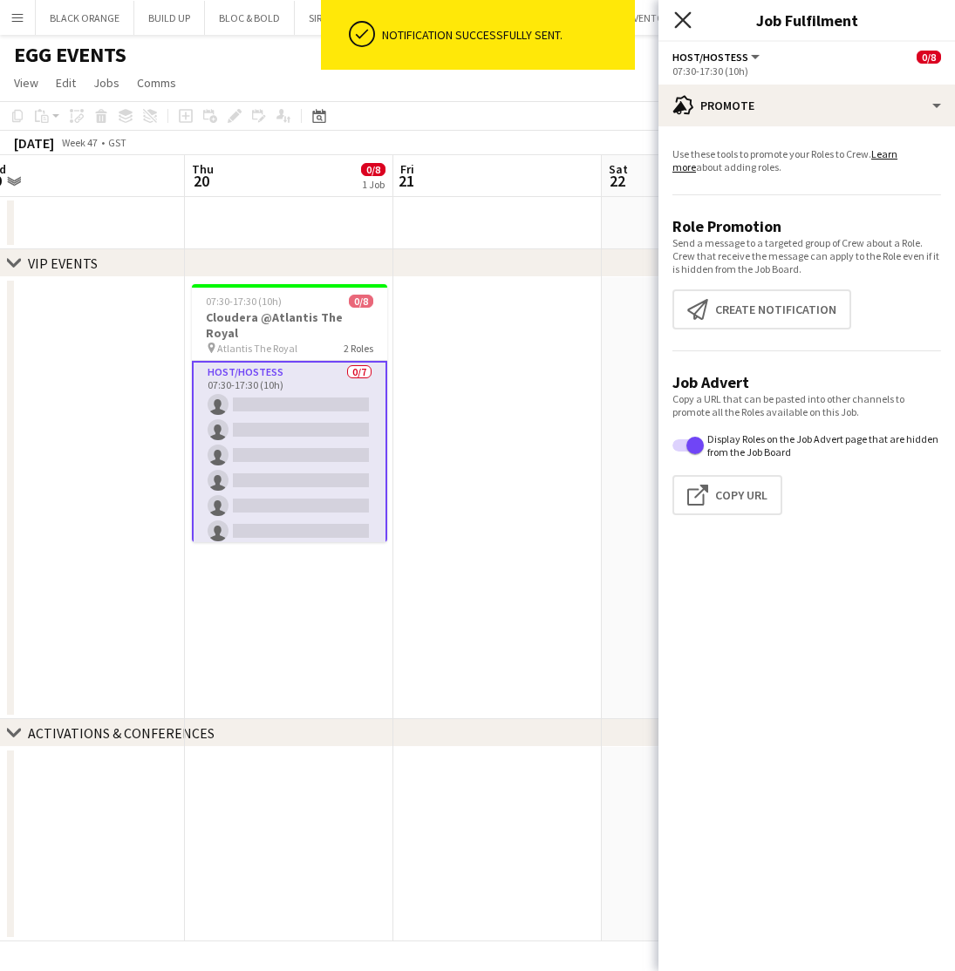
click at [686, 23] on icon at bounding box center [682, 19] width 17 height 17
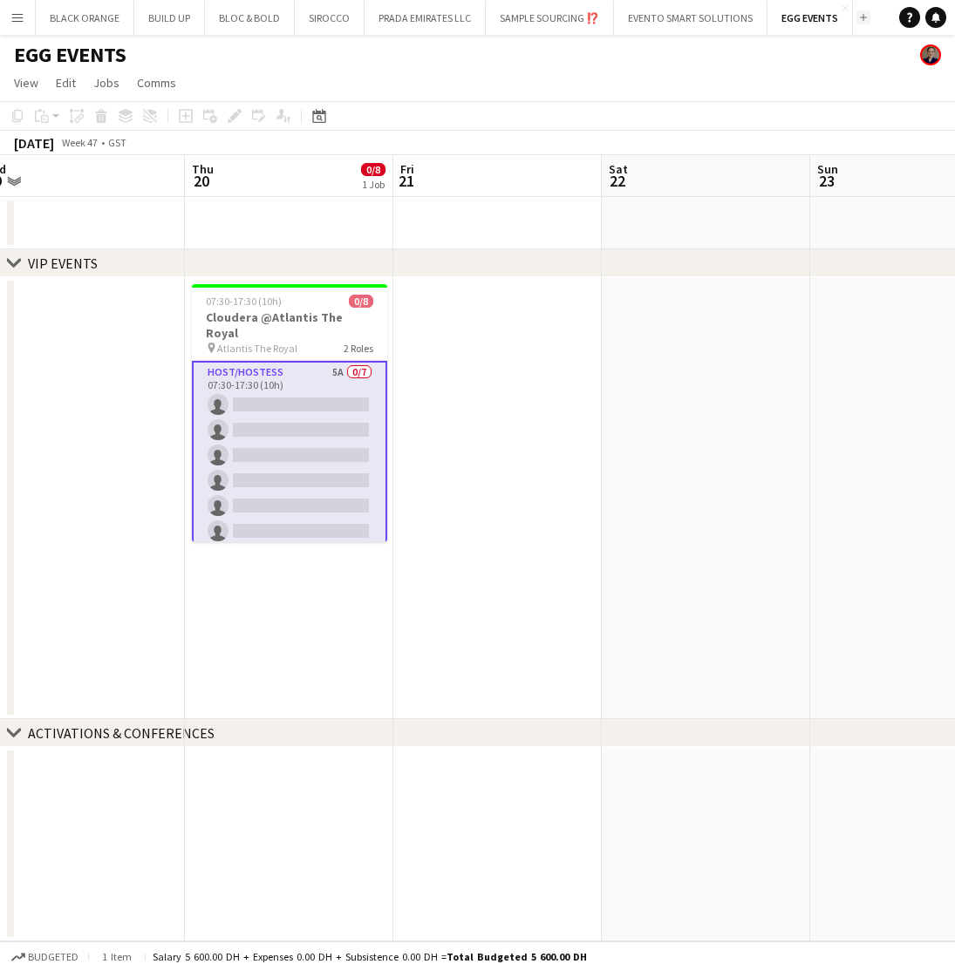
click at [860, 17] on app-icon "Add" at bounding box center [863, 17] width 7 height 7
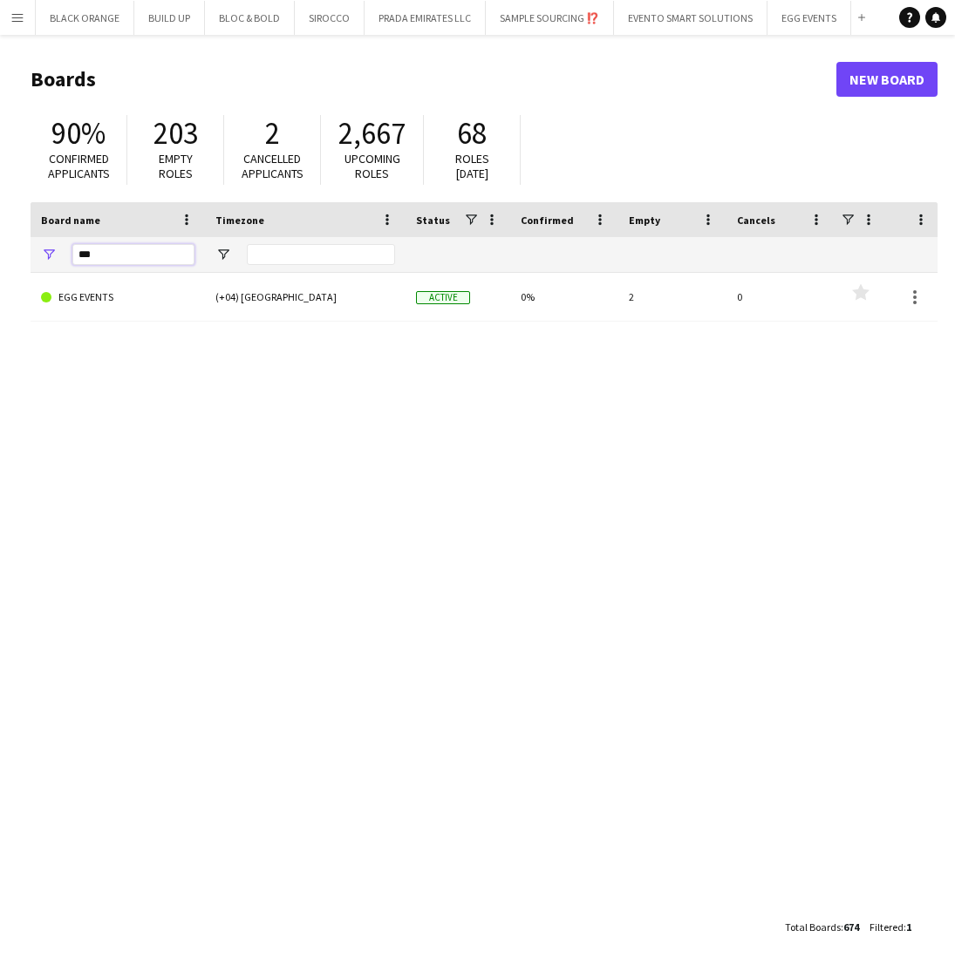
click at [117, 256] on input "***" at bounding box center [133, 254] width 122 height 21
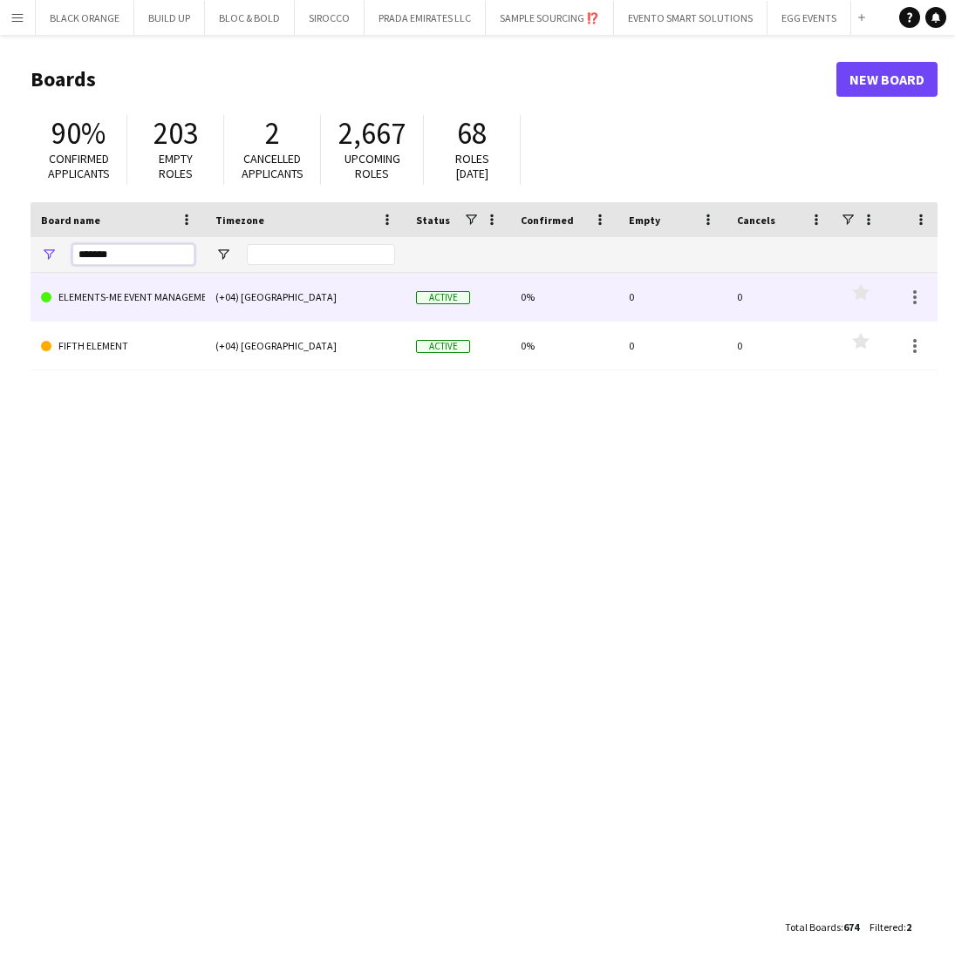
type input "*******"
click at [93, 308] on link "ELEMENTS-ME EVENT MANAGEMENT" at bounding box center [117, 297] width 153 height 49
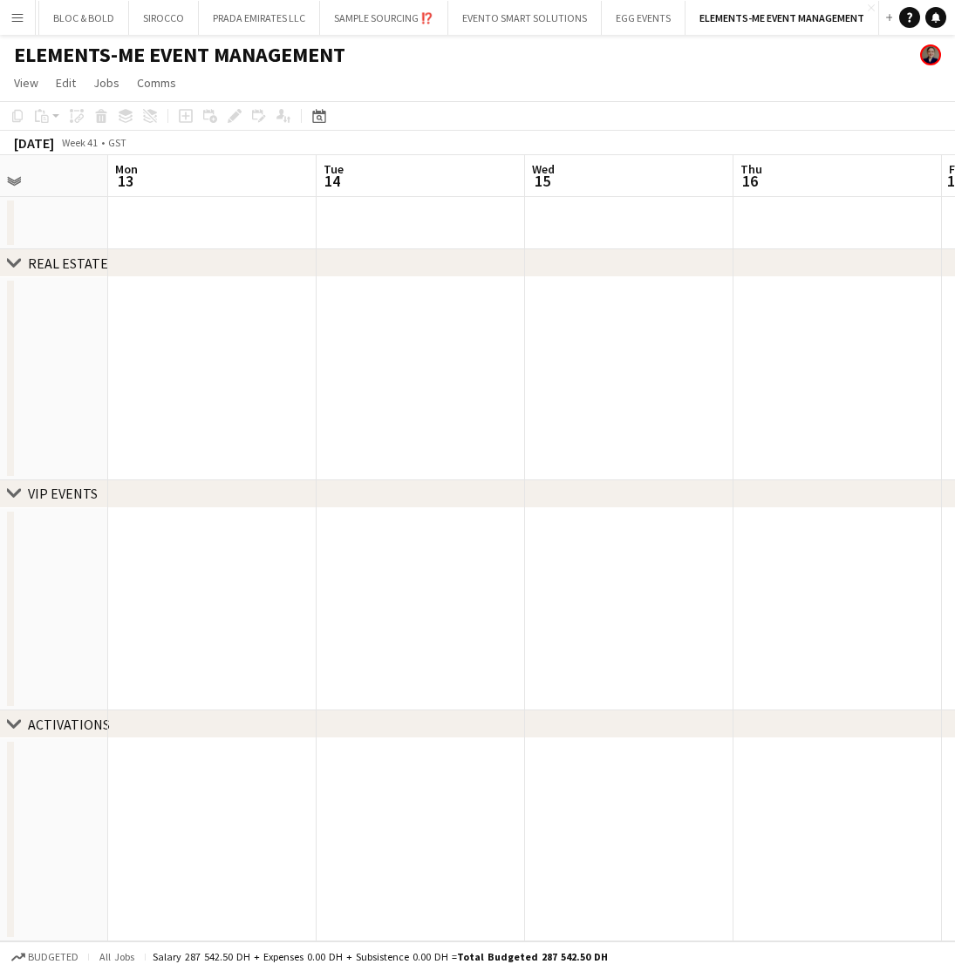
click at [231, 626] on app-date-cell at bounding box center [212, 609] width 208 height 203
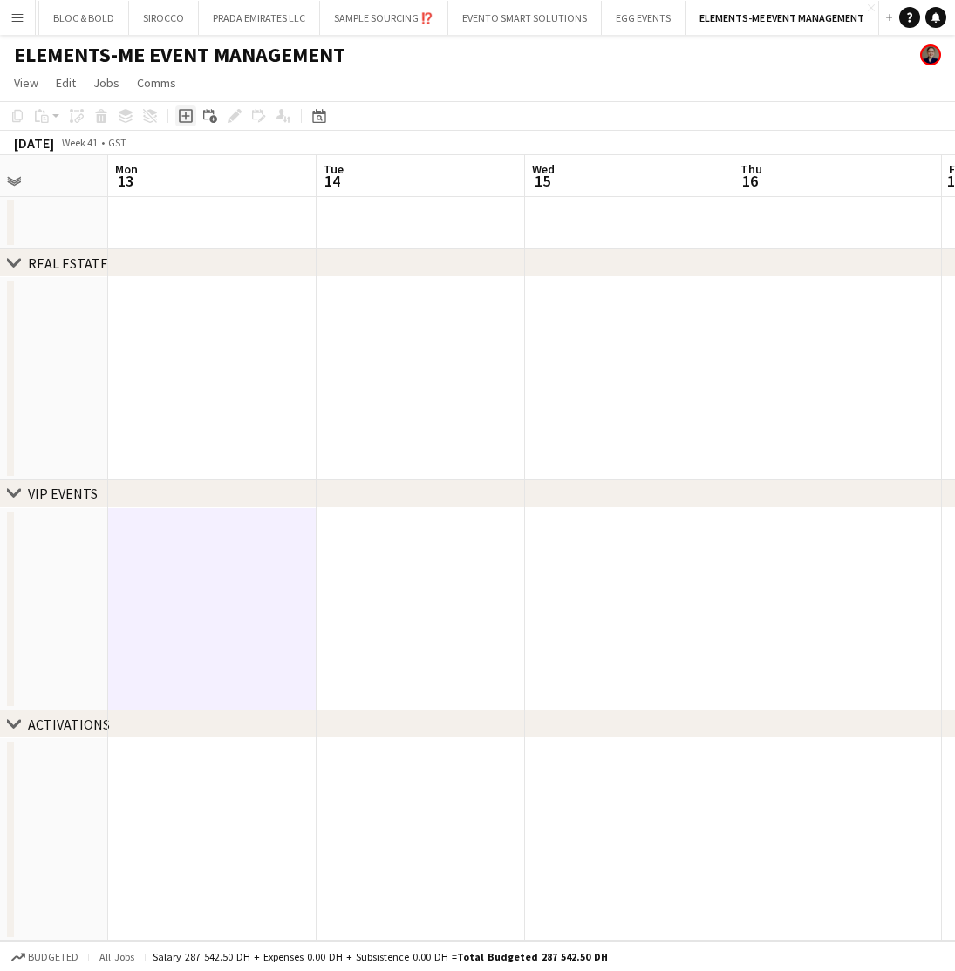
click at [183, 115] on icon "Add job" at bounding box center [186, 116] width 14 height 14
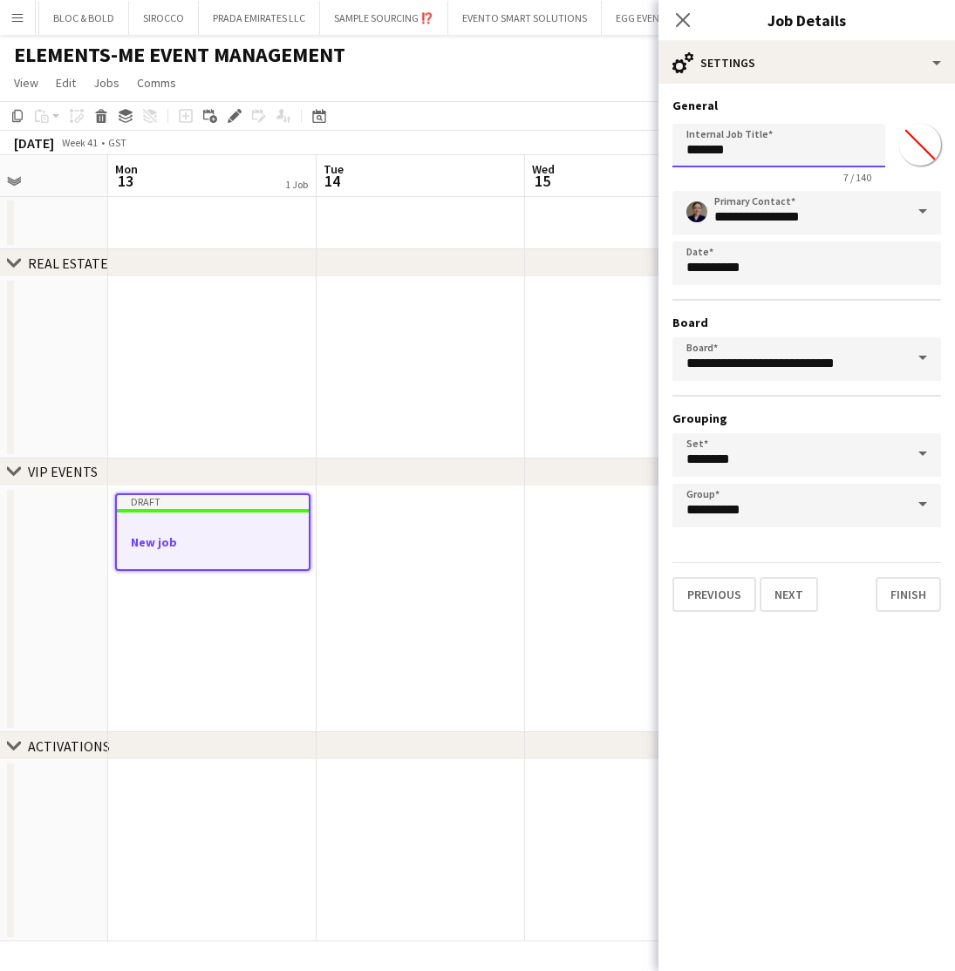
click at [743, 149] on input "*******" at bounding box center [778, 146] width 213 height 44
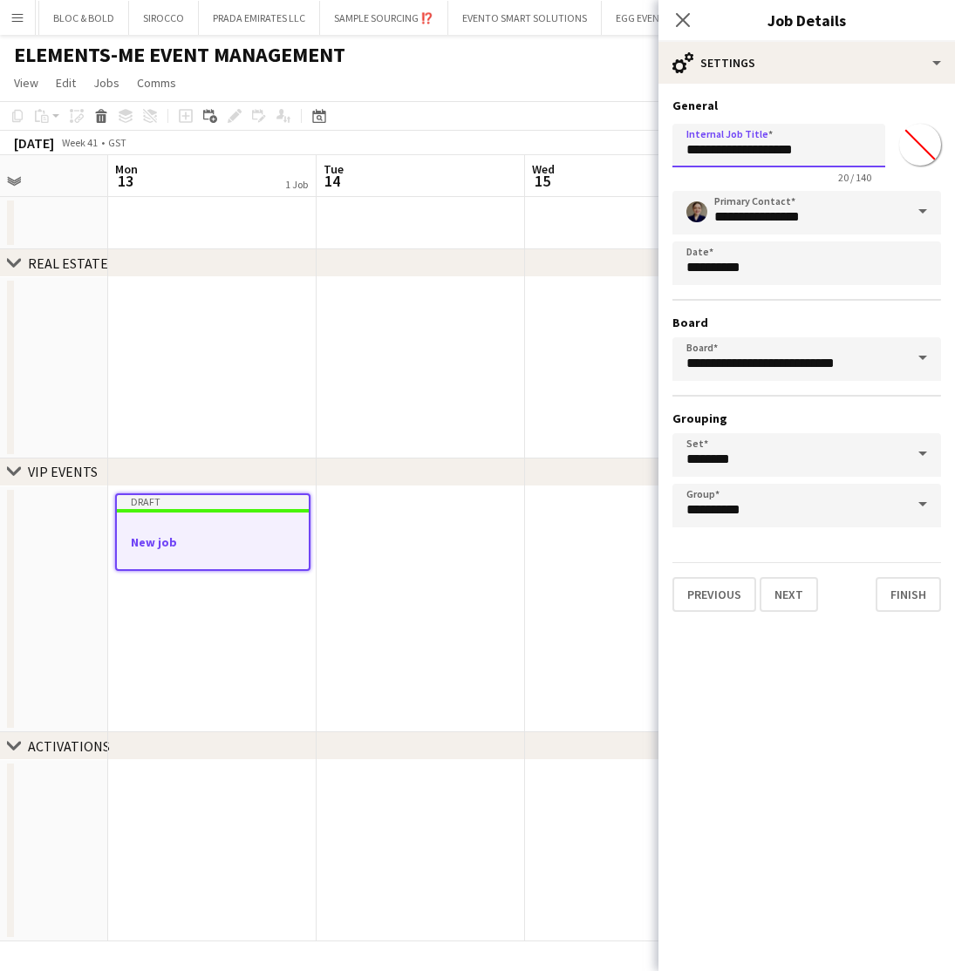
click at [777, 156] on input "**********" at bounding box center [778, 146] width 213 height 44
click at [826, 149] on input "**********" at bounding box center [778, 146] width 213 height 44
type input "**********"
click at [930, 156] on input "*******" at bounding box center [920, 144] width 63 height 63
type input "*******"
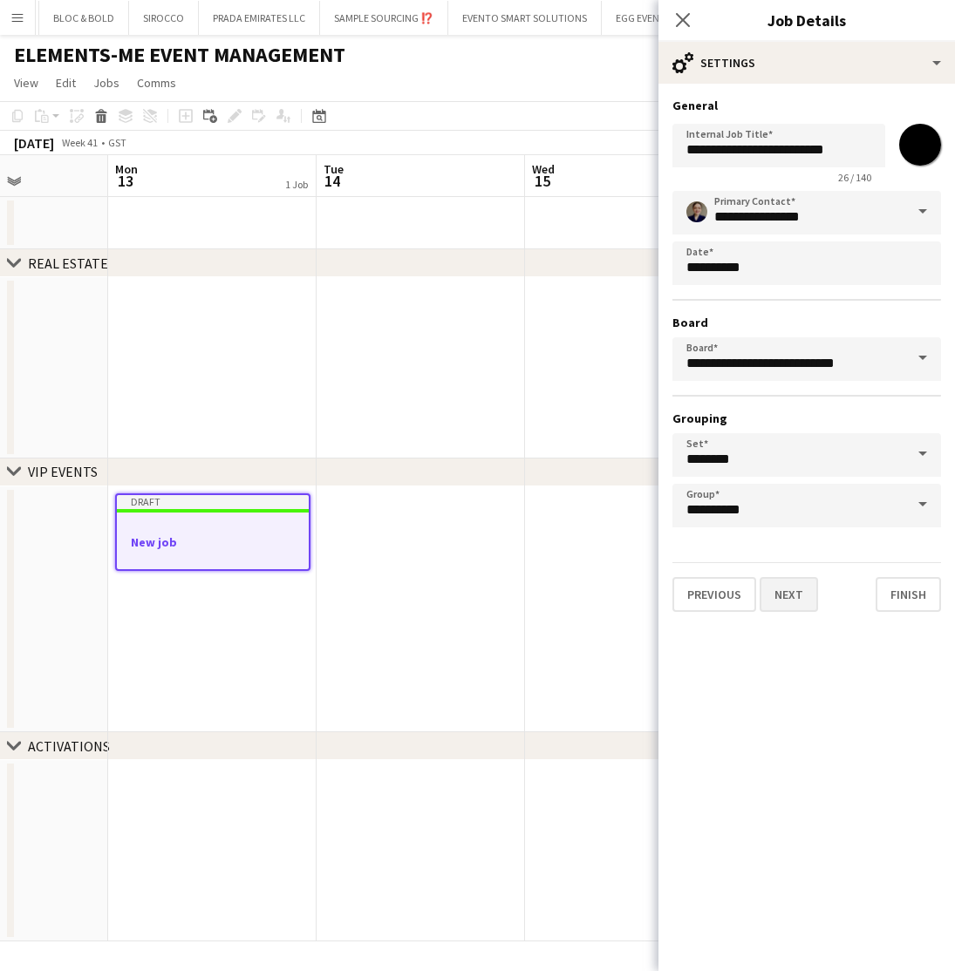
click at [787, 601] on button "Next" at bounding box center [789, 594] width 58 height 35
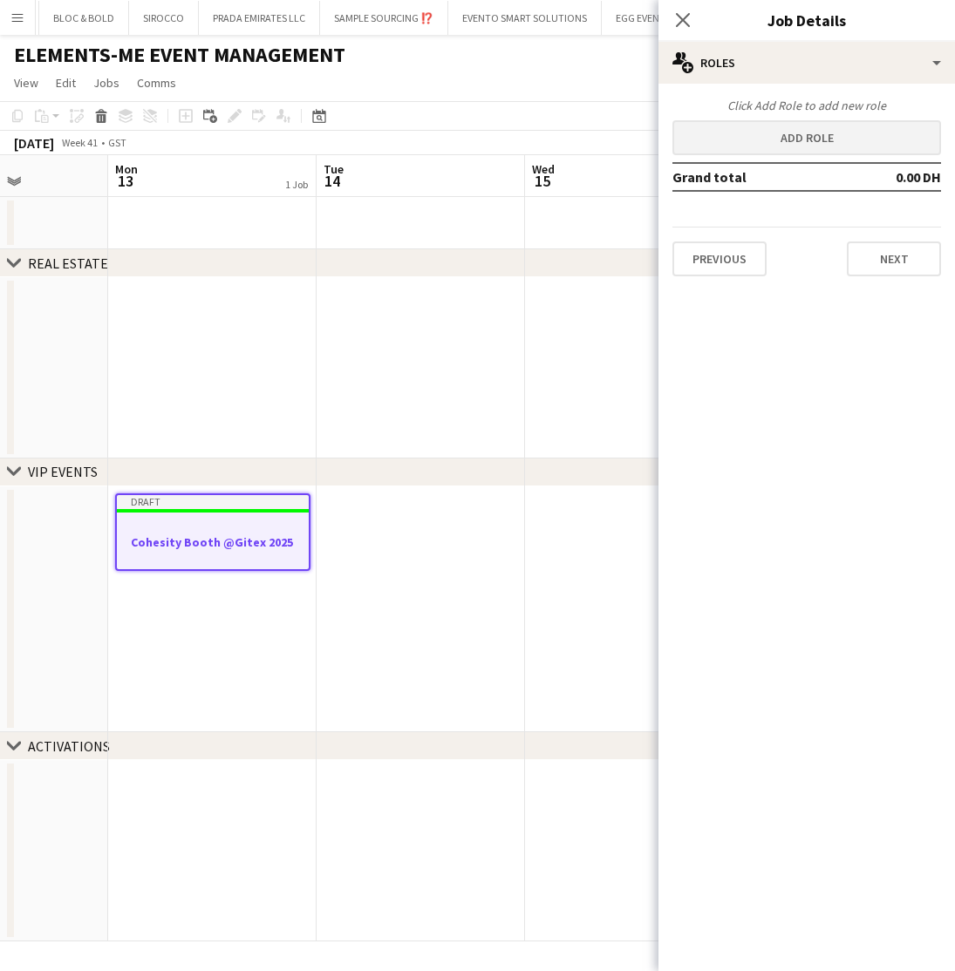
click at [785, 132] on button "Add role" at bounding box center [806, 137] width 269 height 35
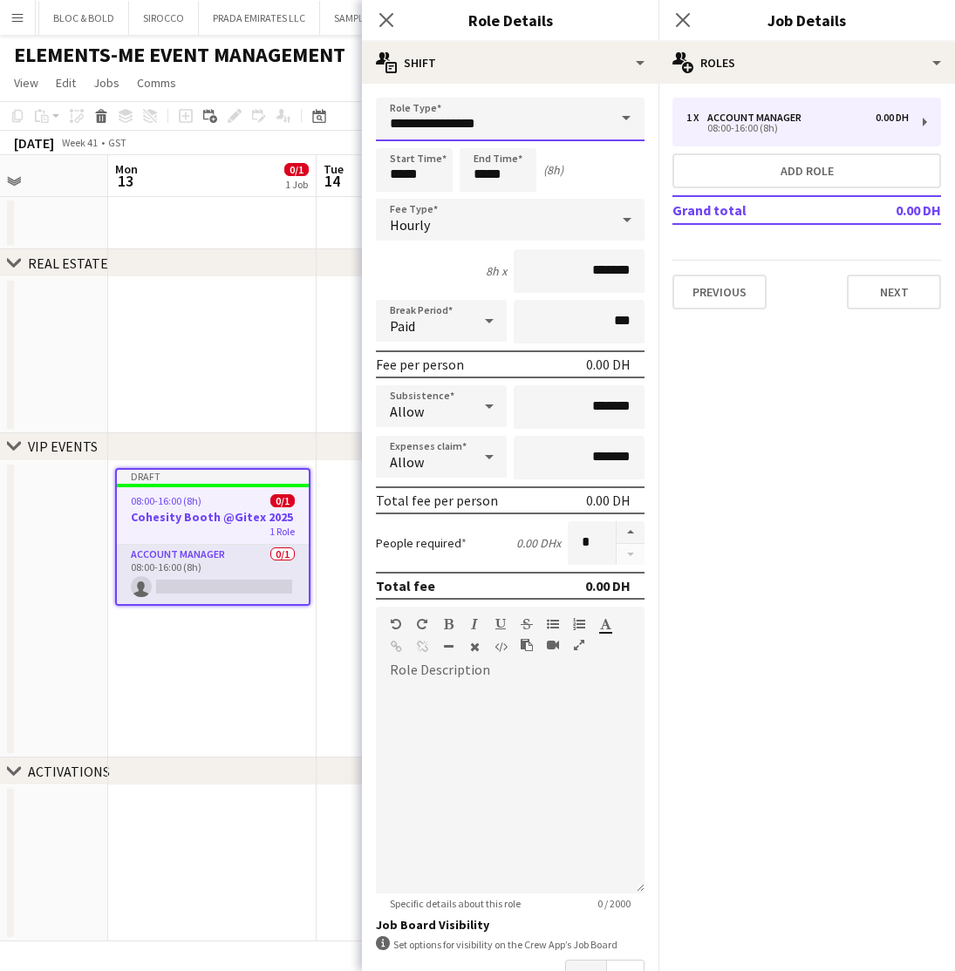
click at [545, 129] on input "**********" at bounding box center [510, 120] width 269 height 44
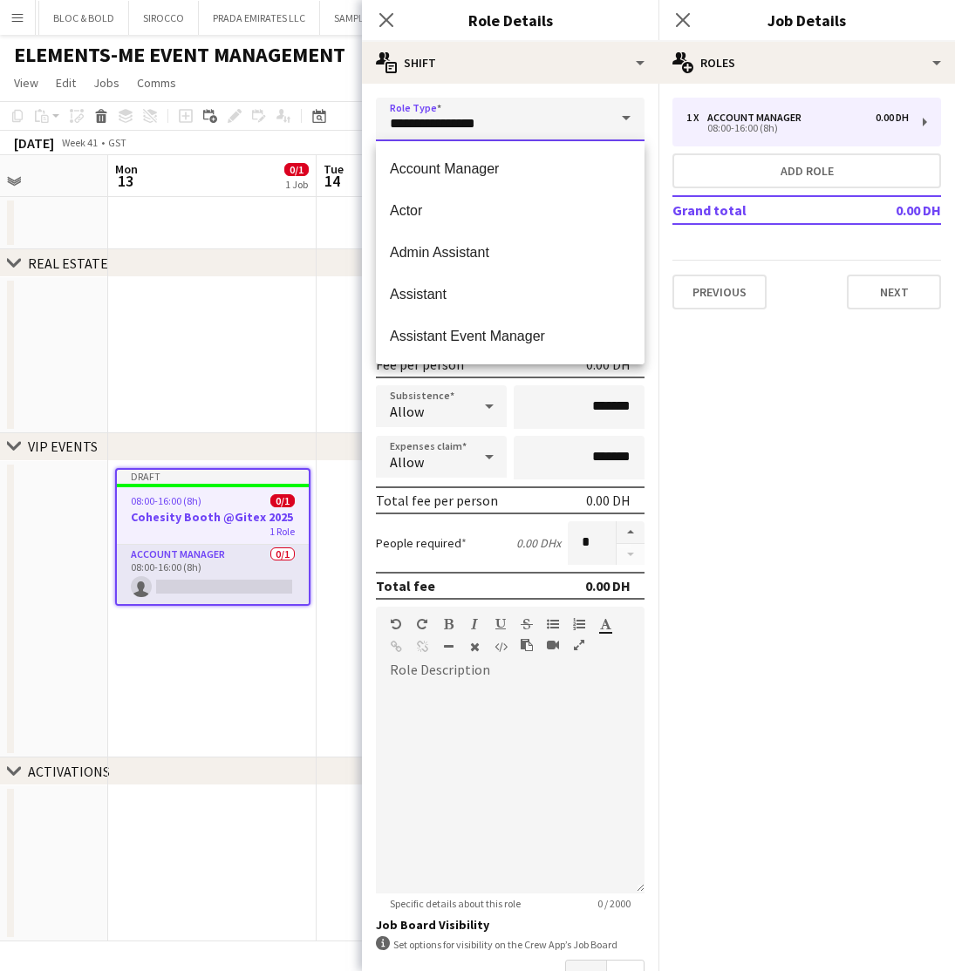
click at [545, 129] on input "**********" at bounding box center [510, 120] width 269 height 44
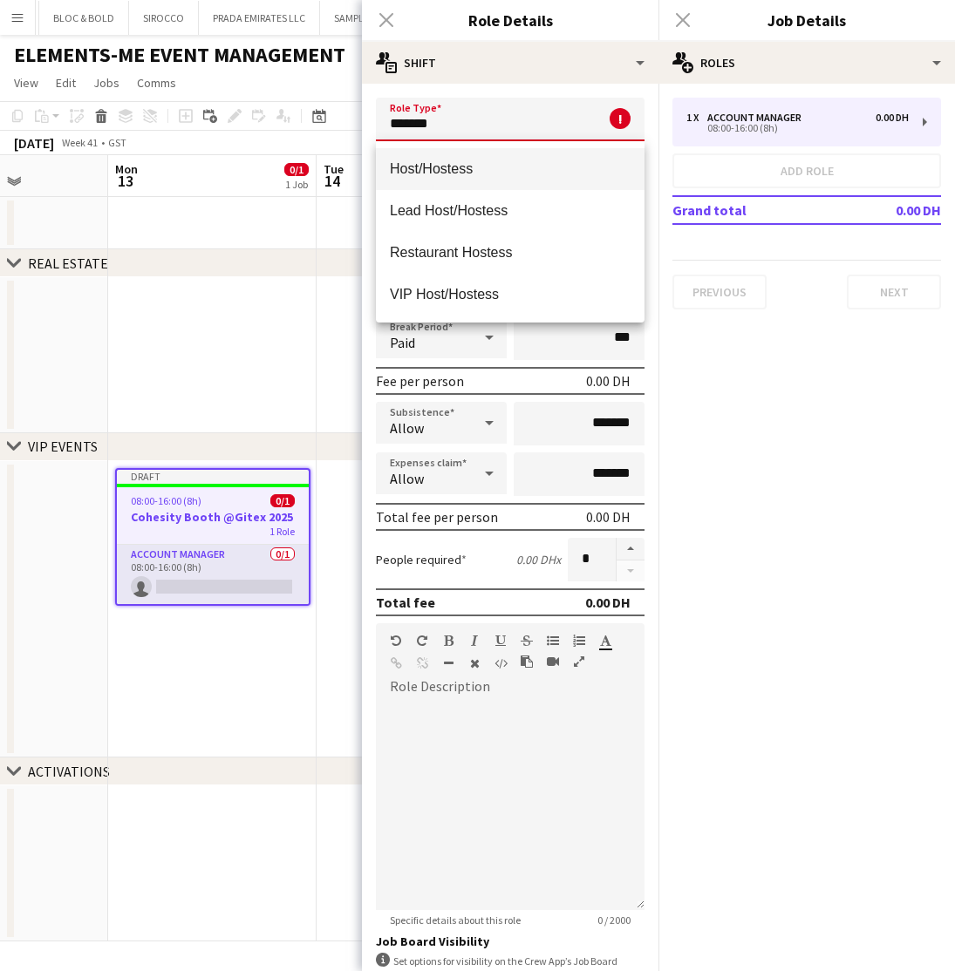
click at [448, 168] on span "Host/Hostess" at bounding box center [510, 168] width 241 height 17
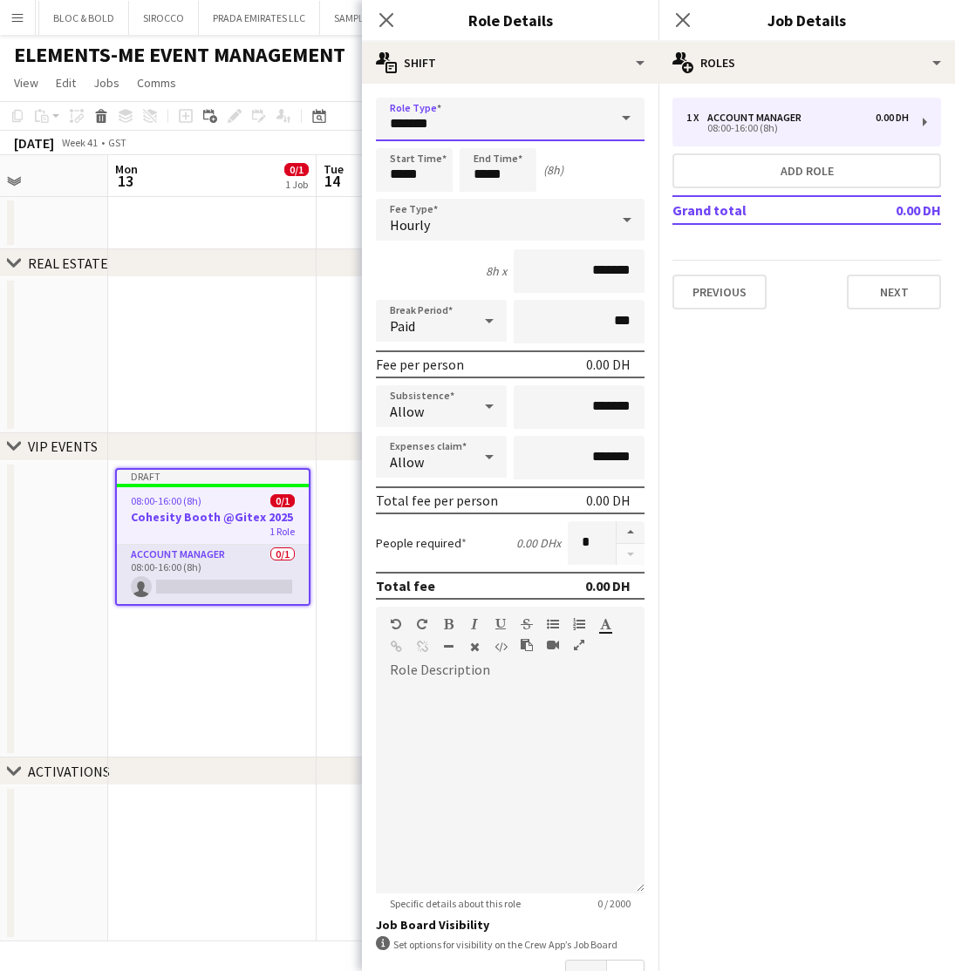
type input "**********"
click at [426, 170] on input "*****" at bounding box center [414, 170] width 77 height 44
type input "*****"
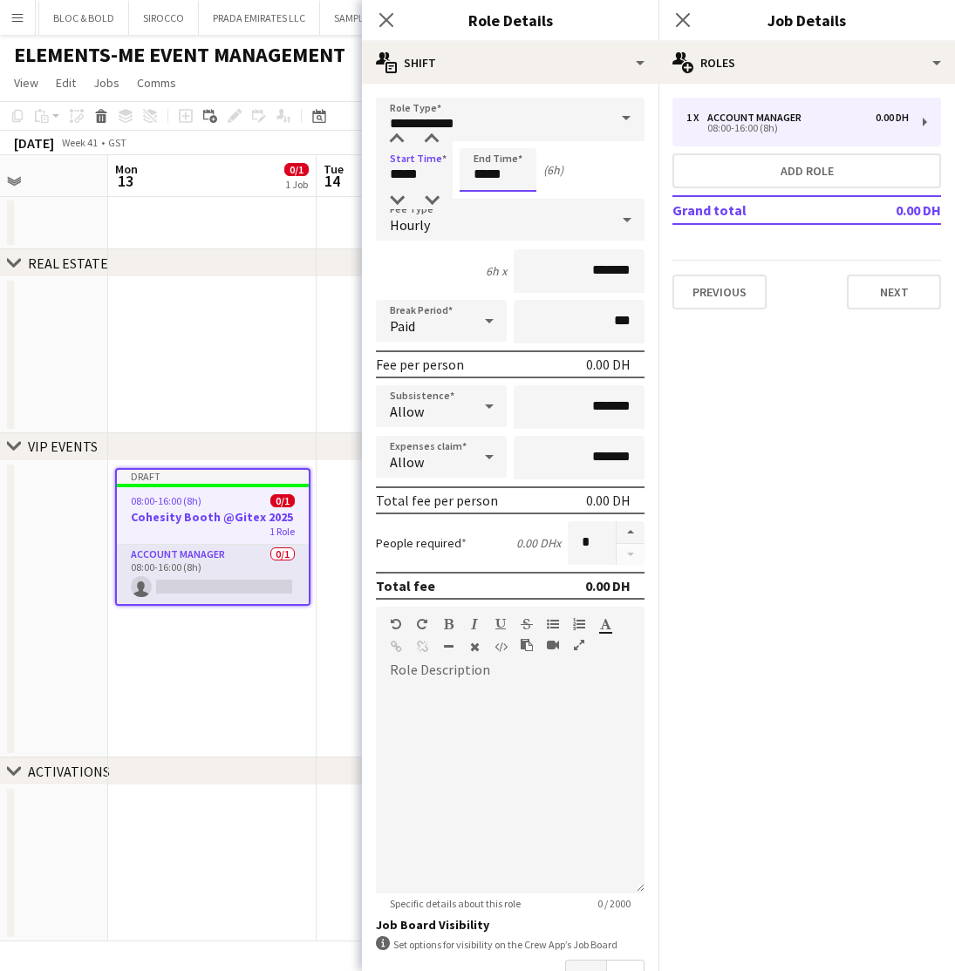
click at [515, 185] on input "*****" at bounding box center [498, 170] width 77 height 44
type input "*****"
drag, startPoint x: 610, startPoint y: 272, endPoint x: 555, endPoint y: 270, distance: 55.0
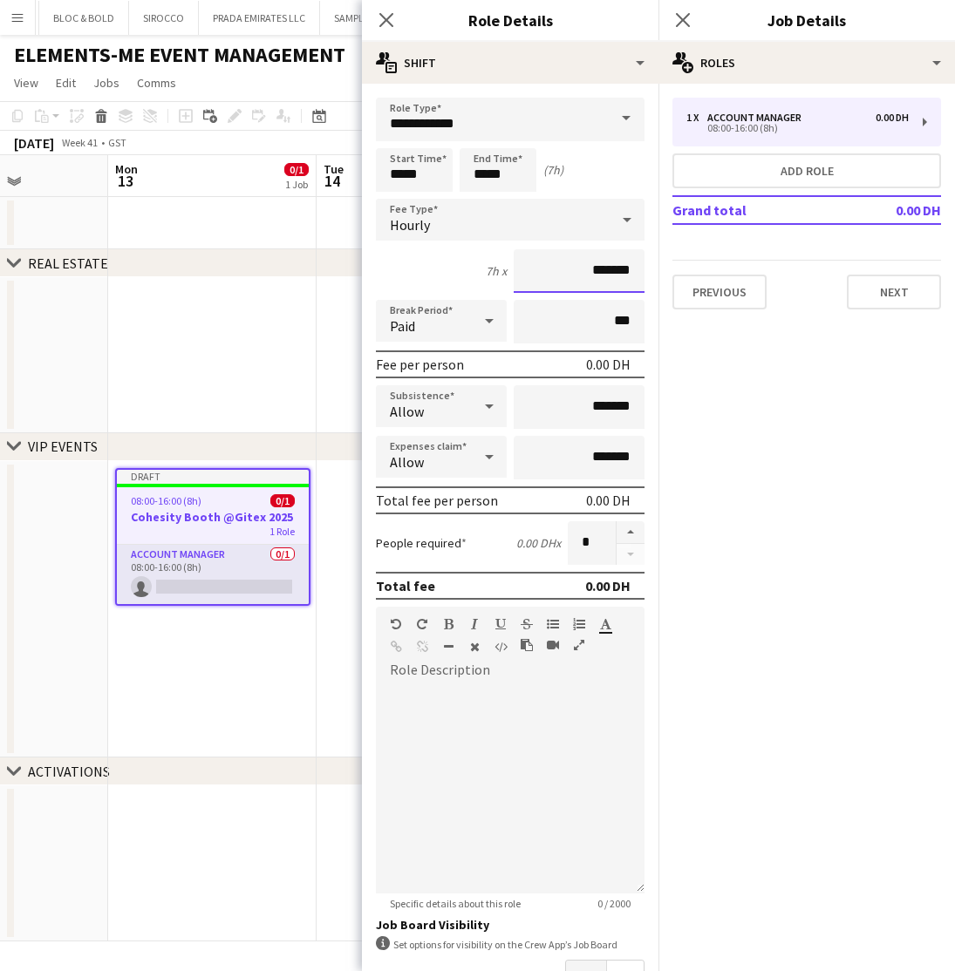
click at [555, 271] on input "*******" at bounding box center [579, 271] width 131 height 44
type input "*****"
click at [629, 533] on button "button" at bounding box center [631, 532] width 28 height 23
type input "*"
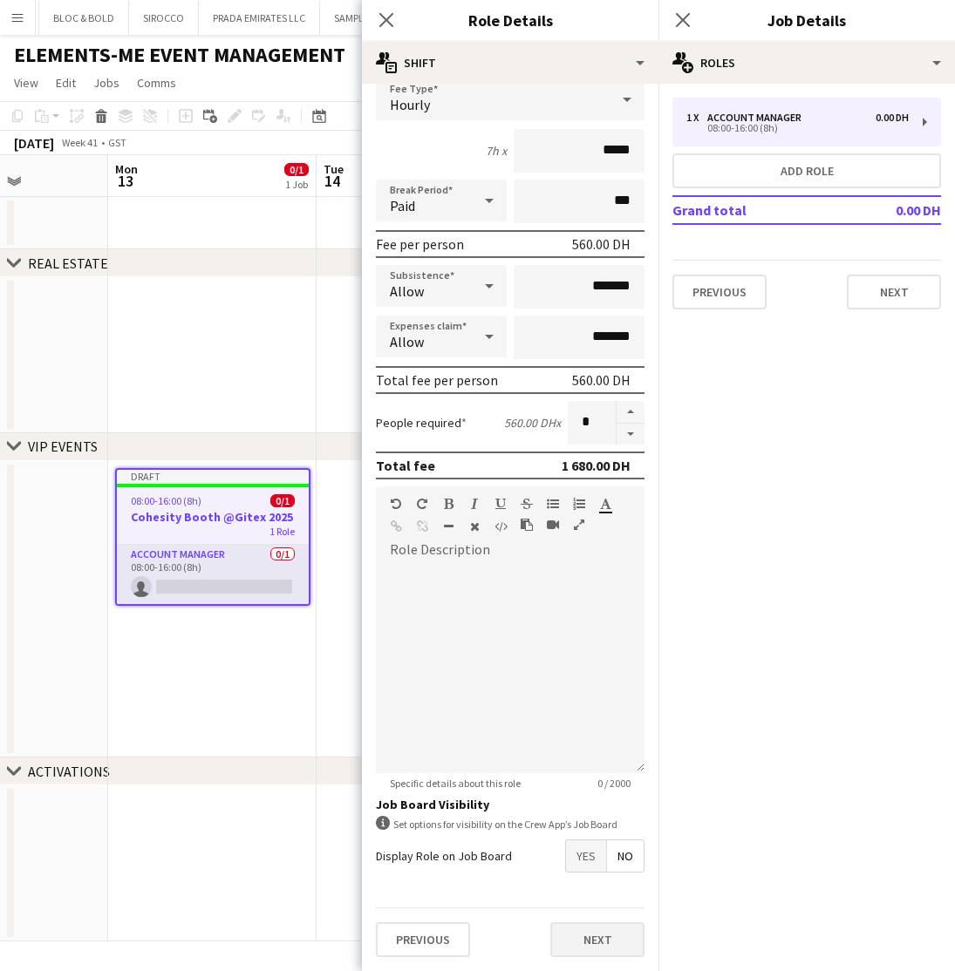
scroll to position [120, 0]
click at [607, 936] on button "Next" at bounding box center [597, 940] width 94 height 35
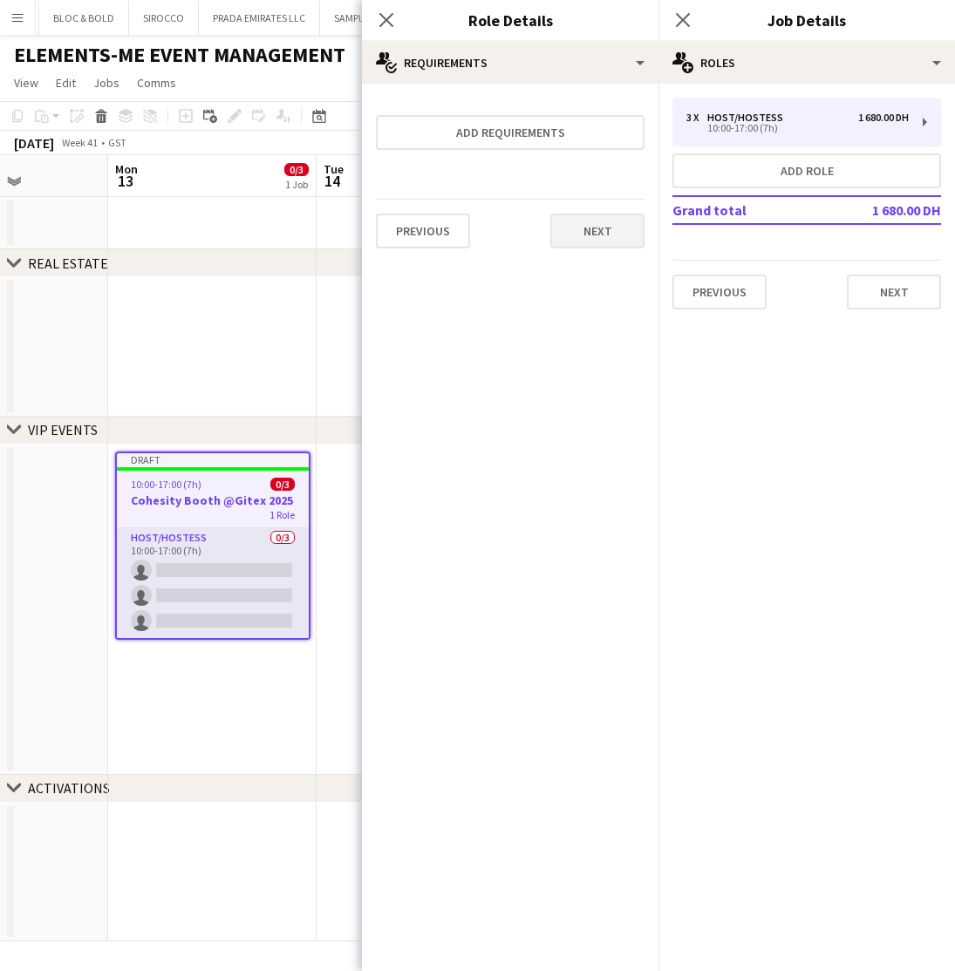
click at [583, 238] on button "Next" at bounding box center [597, 231] width 94 height 35
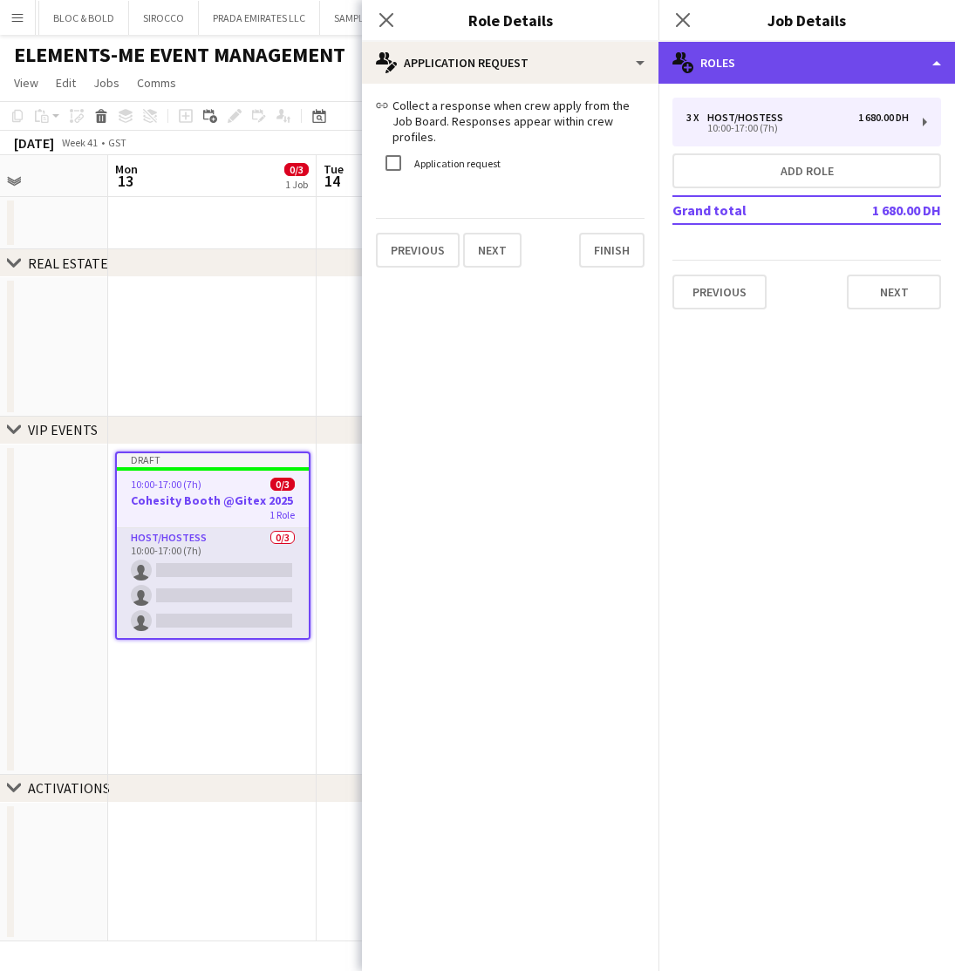
click at [822, 51] on div "multiple-users-add Roles" at bounding box center [806, 63] width 296 height 42
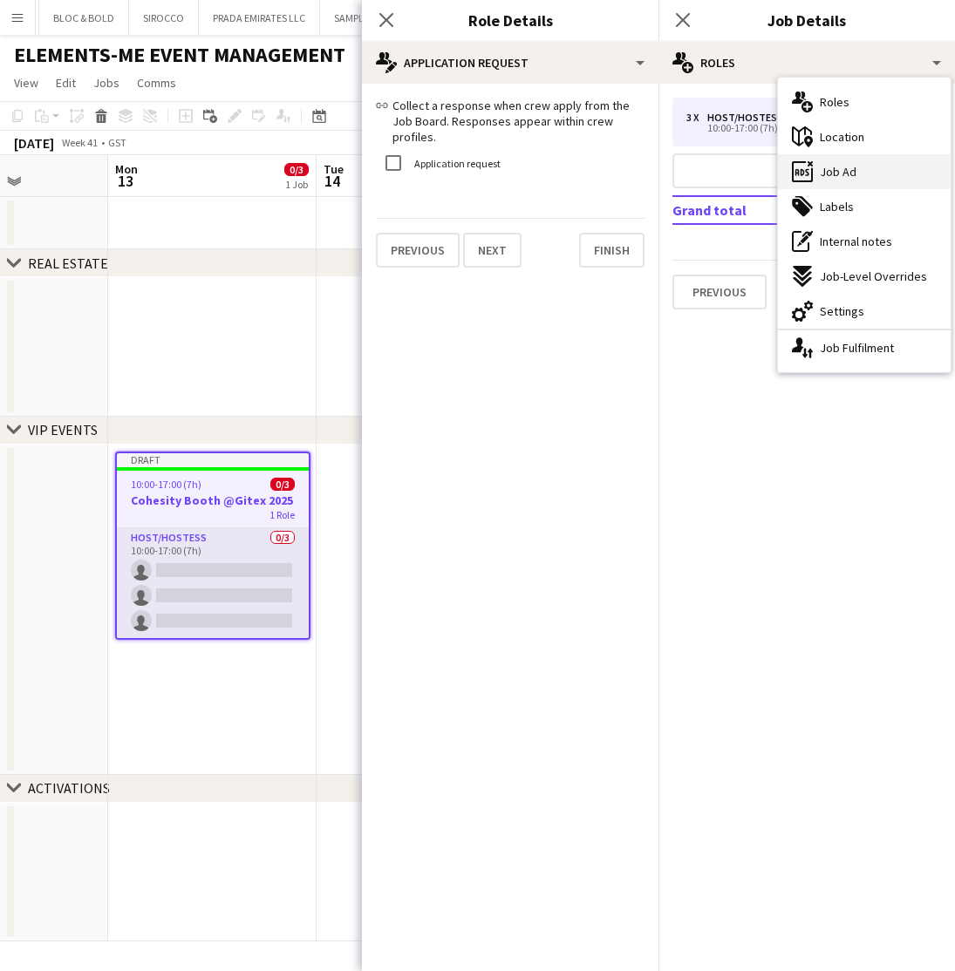
click at [844, 169] on span "Job Ad" at bounding box center [838, 172] width 37 height 16
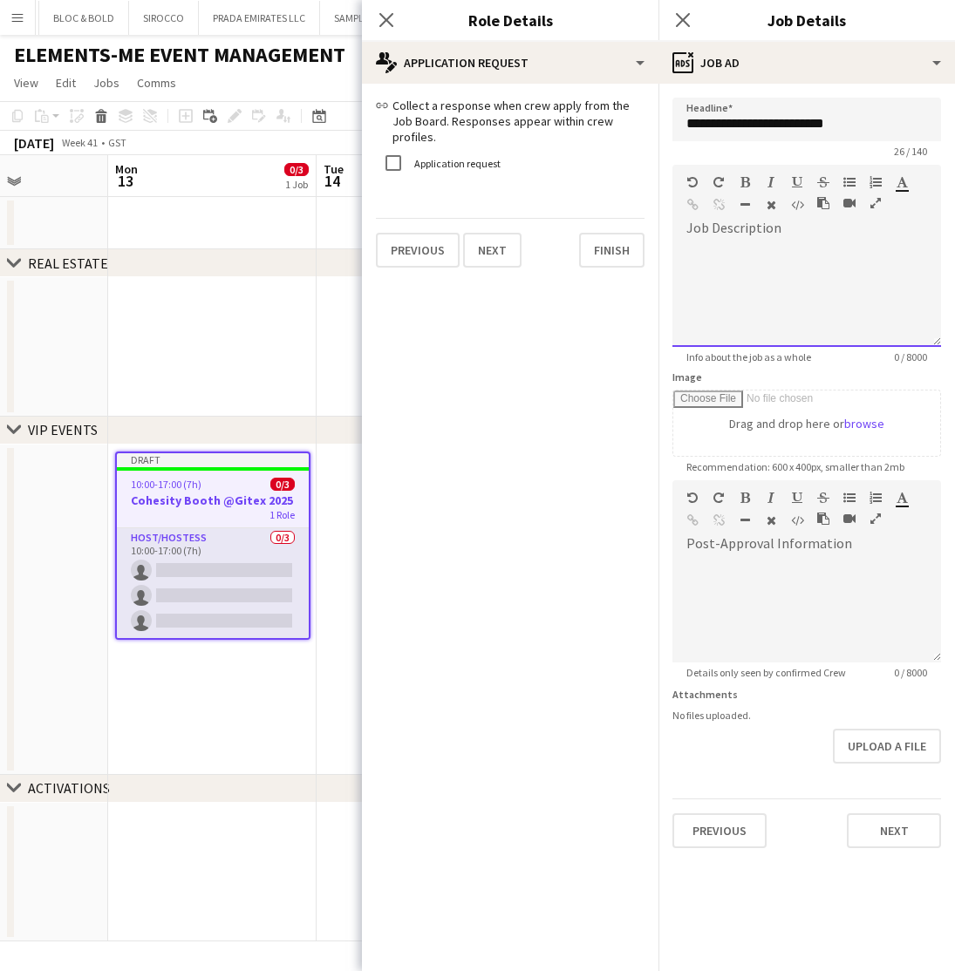
click at [719, 238] on div at bounding box center [806, 288] width 269 height 117
click at [821, 201] on icon "button" at bounding box center [823, 203] width 12 height 12
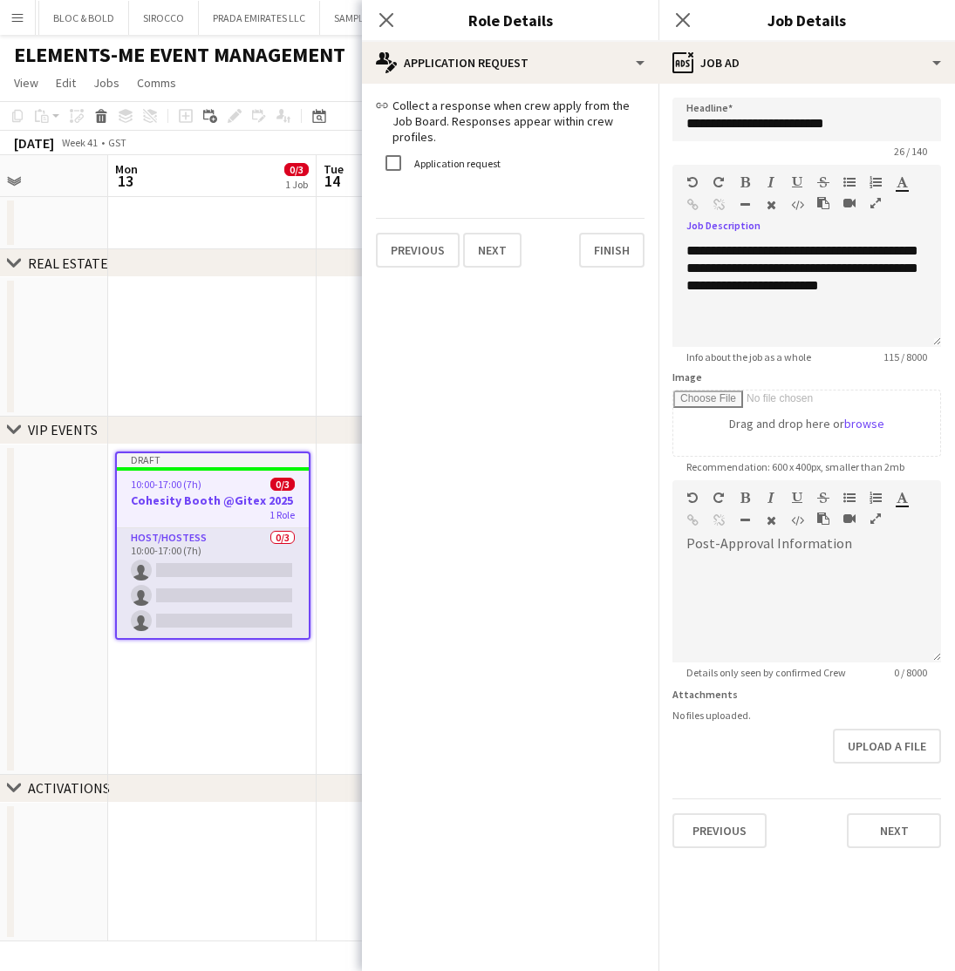
click at [876, 204] on icon "button" at bounding box center [875, 203] width 10 height 12
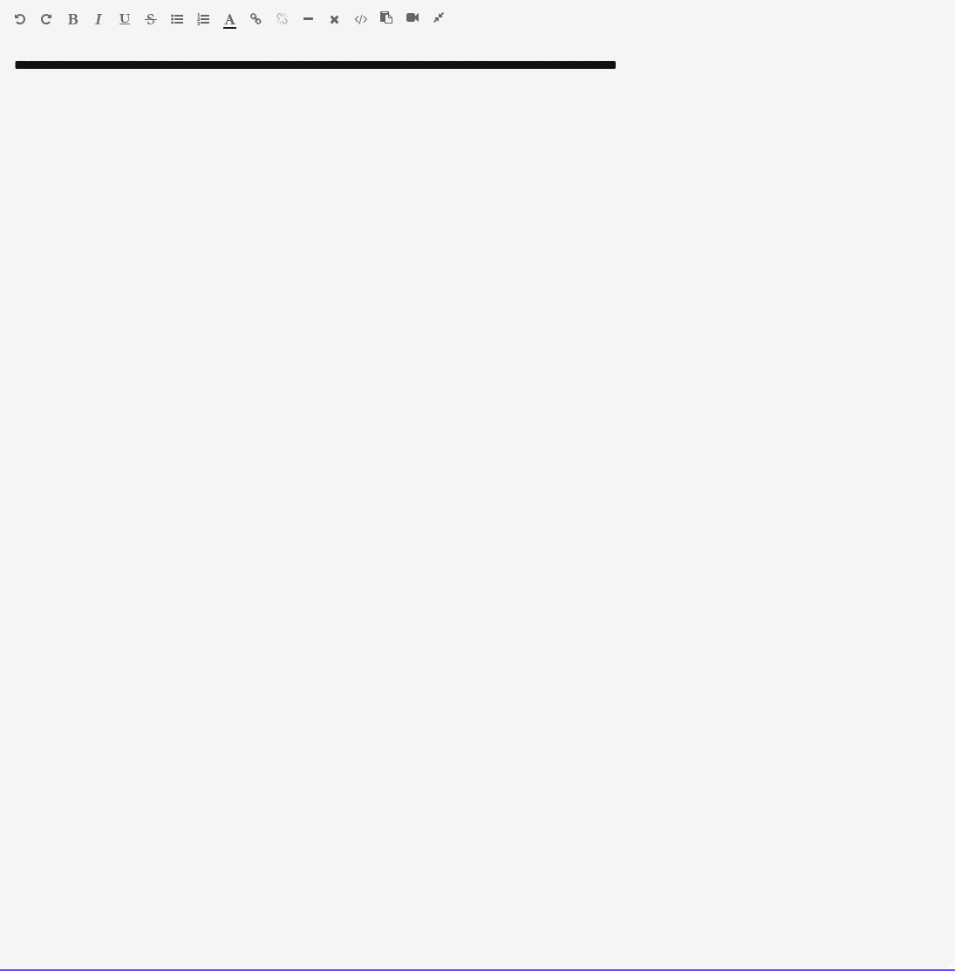
drag, startPoint x: 111, startPoint y: 68, endPoint x: -8, endPoint y: 58, distance: 119.0
click at [0, 58] on html "Menu Boards Boards Boards All jobs Status Workforce Workforce My Workforce Recr…" at bounding box center [477, 813] width 955 height 1627
click at [68, 19] on icon "button" at bounding box center [73, 19] width 10 height 12
click at [120, 65] on div "**********" at bounding box center [477, 514] width 955 height 915
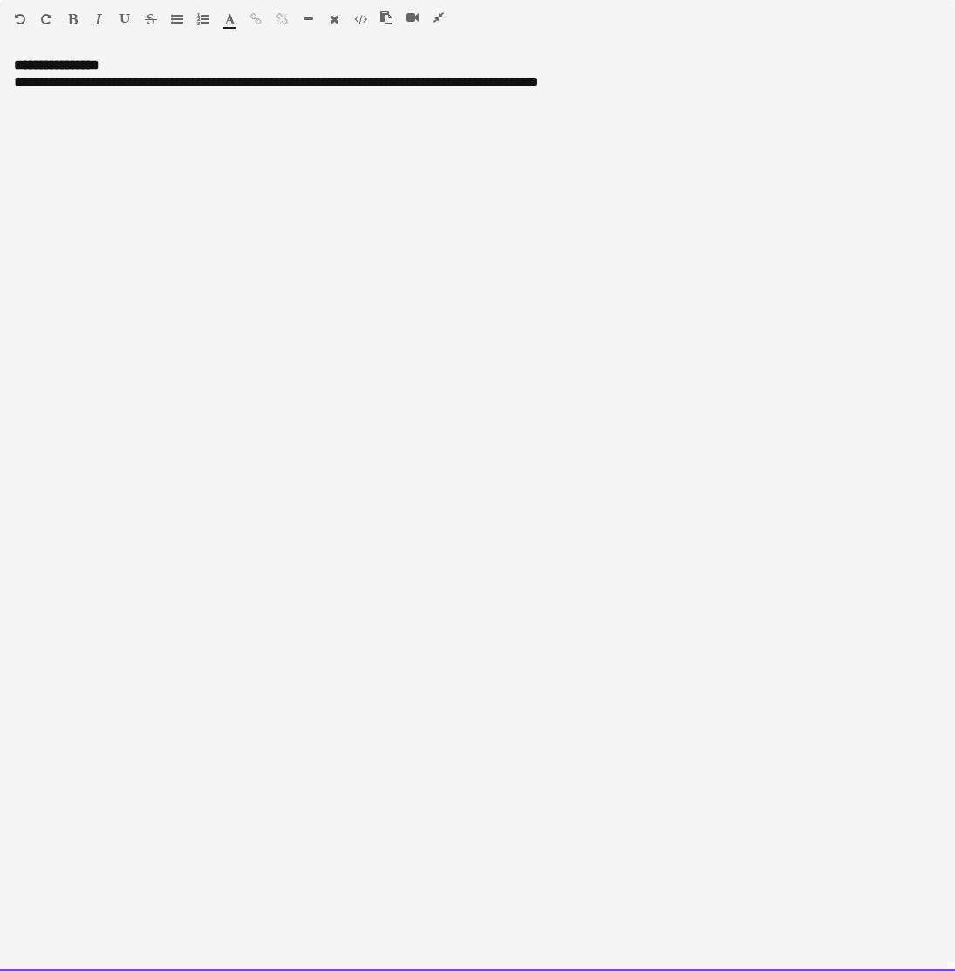
click at [110, 86] on div "**********" at bounding box center [477, 82] width 927 height 17
click at [276, 84] on div "**********" at bounding box center [477, 82] width 927 height 17
click at [274, 84] on div "**********" at bounding box center [477, 82] width 927 height 17
click at [86, 189] on div "**********" at bounding box center [477, 514] width 955 height 915
drag, startPoint x: 85, startPoint y: 105, endPoint x: 24, endPoint y: 99, distance: 61.3
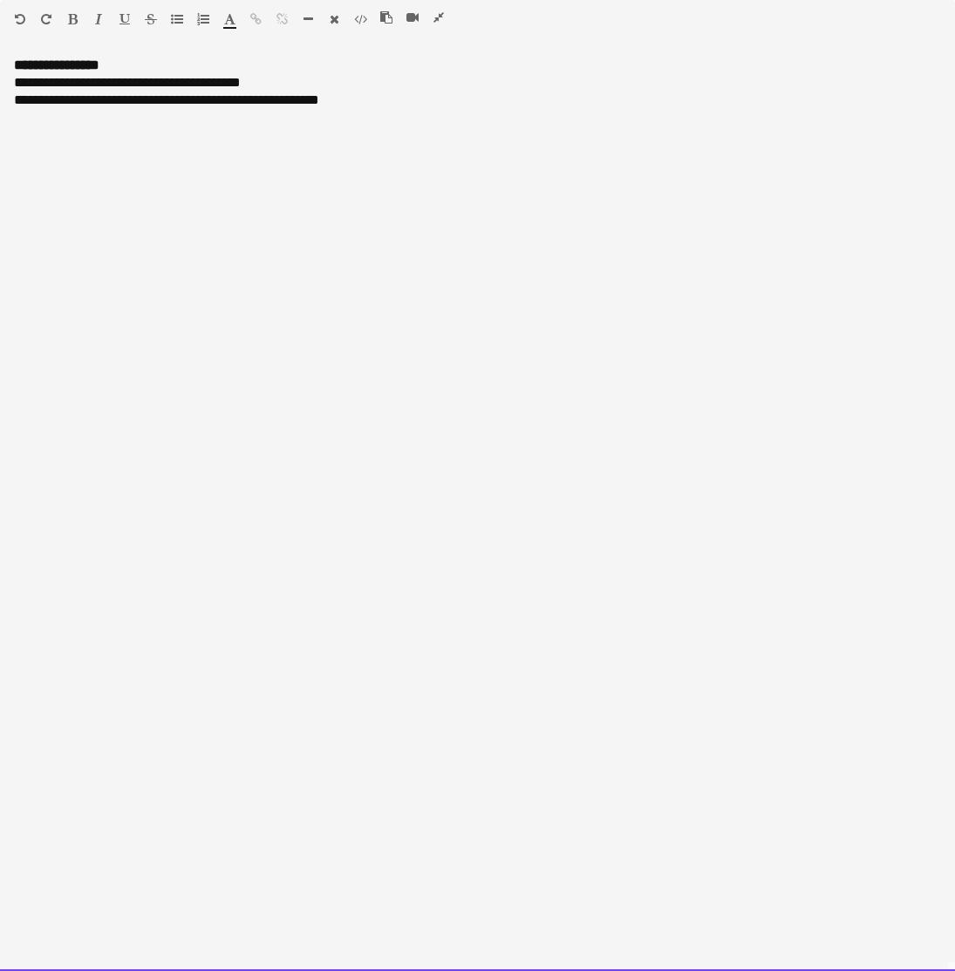
click at [24, 100] on div "**********" at bounding box center [477, 100] width 927 height 17
drag, startPoint x: 99, startPoint y: 101, endPoint x: 66, endPoint y: 100, distance: 32.3
click at [66, 100] on div "**********" at bounding box center [477, 100] width 927 height 17
drag, startPoint x: 200, startPoint y: 100, endPoint x: 173, endPoint y: 99, distance: 27.0
click at [173, 100] on div "**********" at bounding box center [477, 100] width 927 height 17
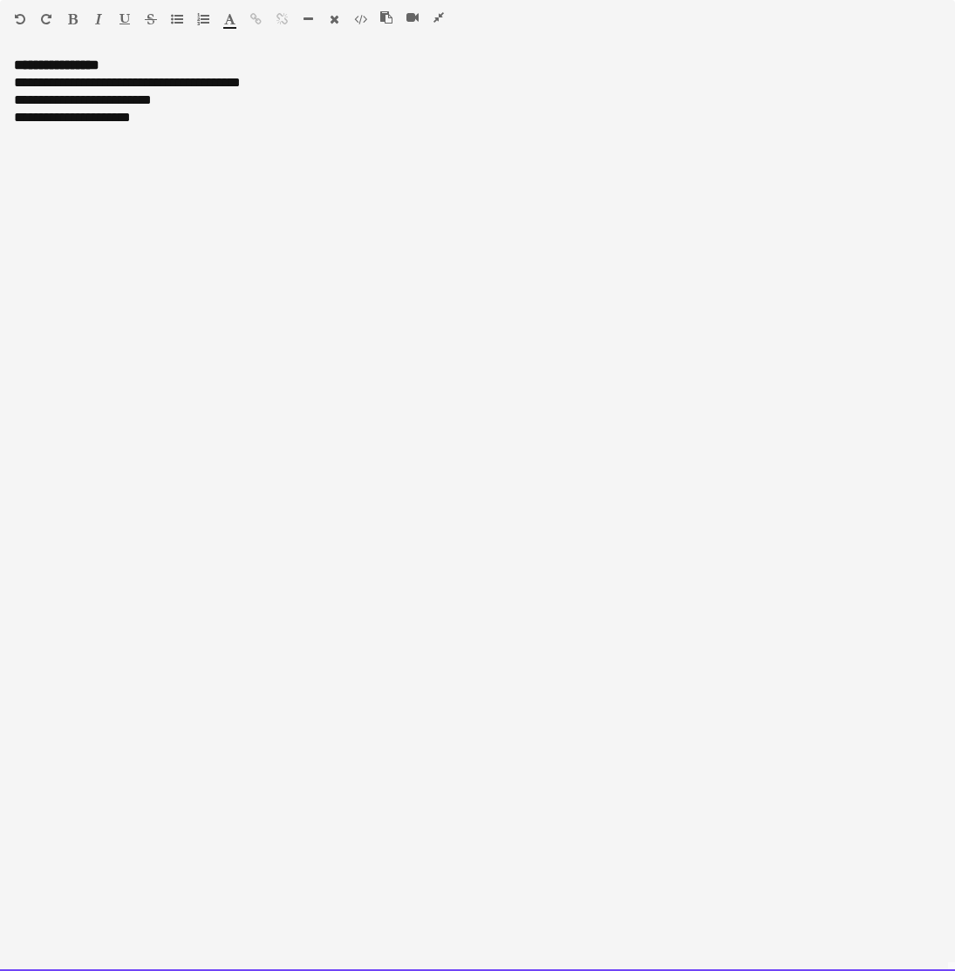
drag, startPoint x: 61, startPoint y: 120, endPoint x: 23, endPoint y: 119, distance: 38.4
click at [23, 119] on div "**********" at bounding box center [477, 117] width 927 height 17
click at [438, 17] on icon "button" at bounding box center [438, 17] width 10 height 12
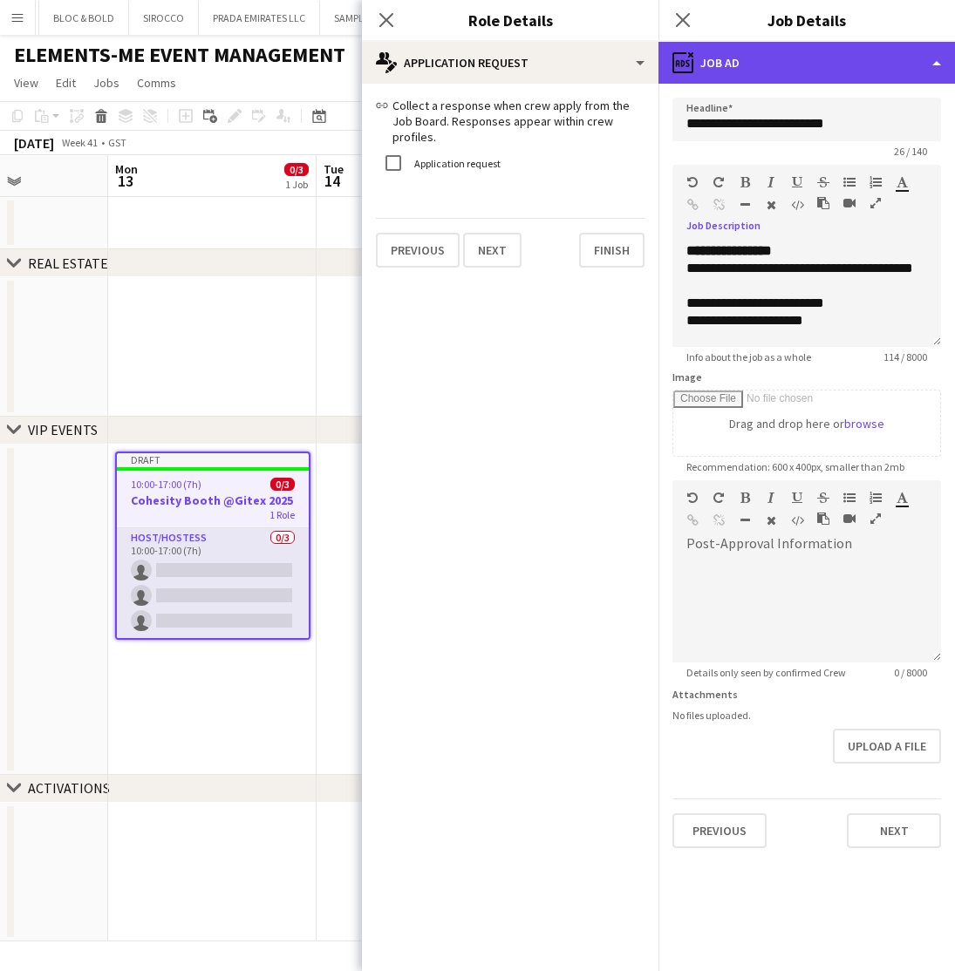
click at [811, 75] on div "ads-window Job Ad" at bounding box center [806, 63] width 296 height 42
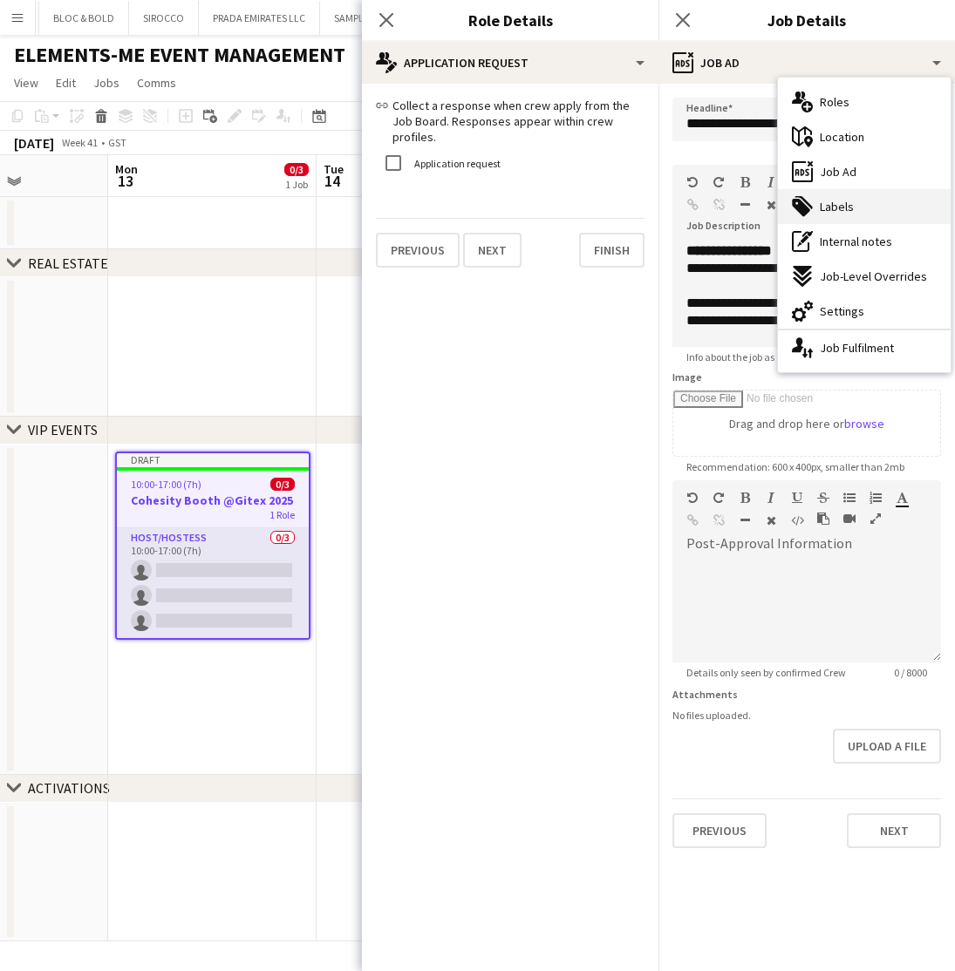
click at [837, 205] on span "Labels" at bounding box center [837, 207] width 34 height 16
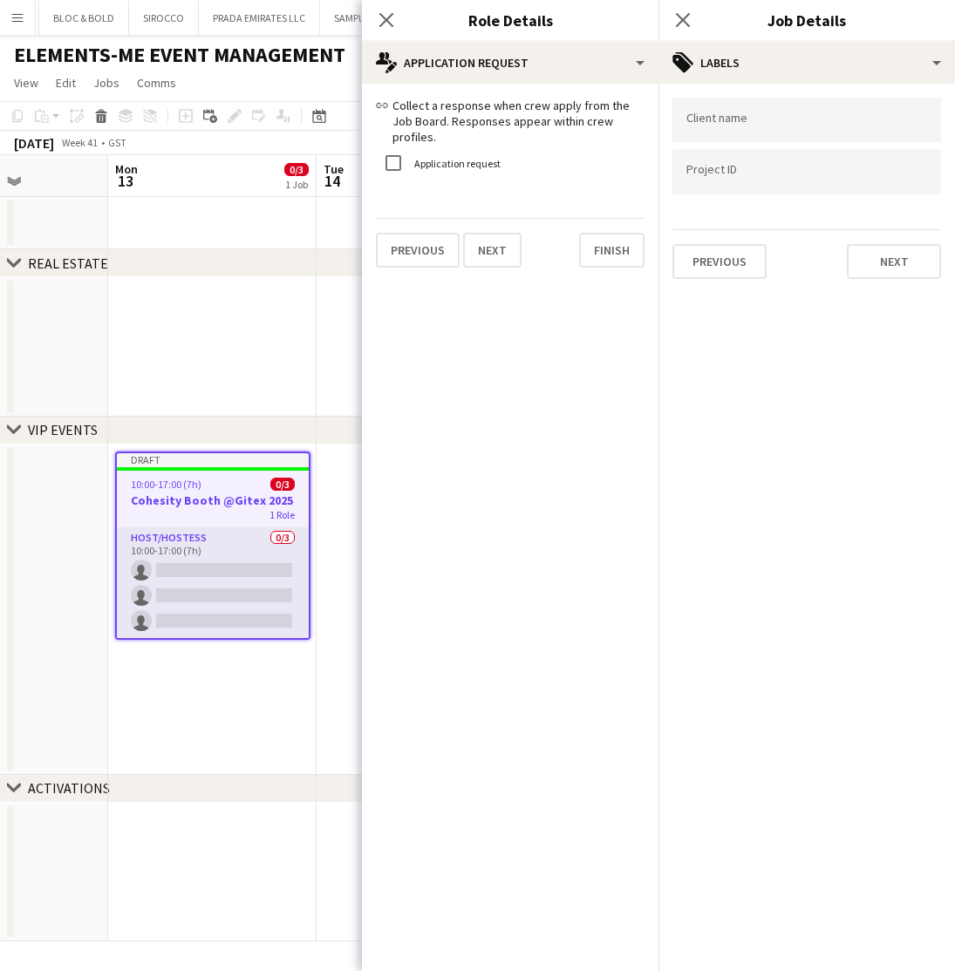
click at [766, 125] on input "Type to search client labels..." at bounding box center [806, 120] width 241 height 16
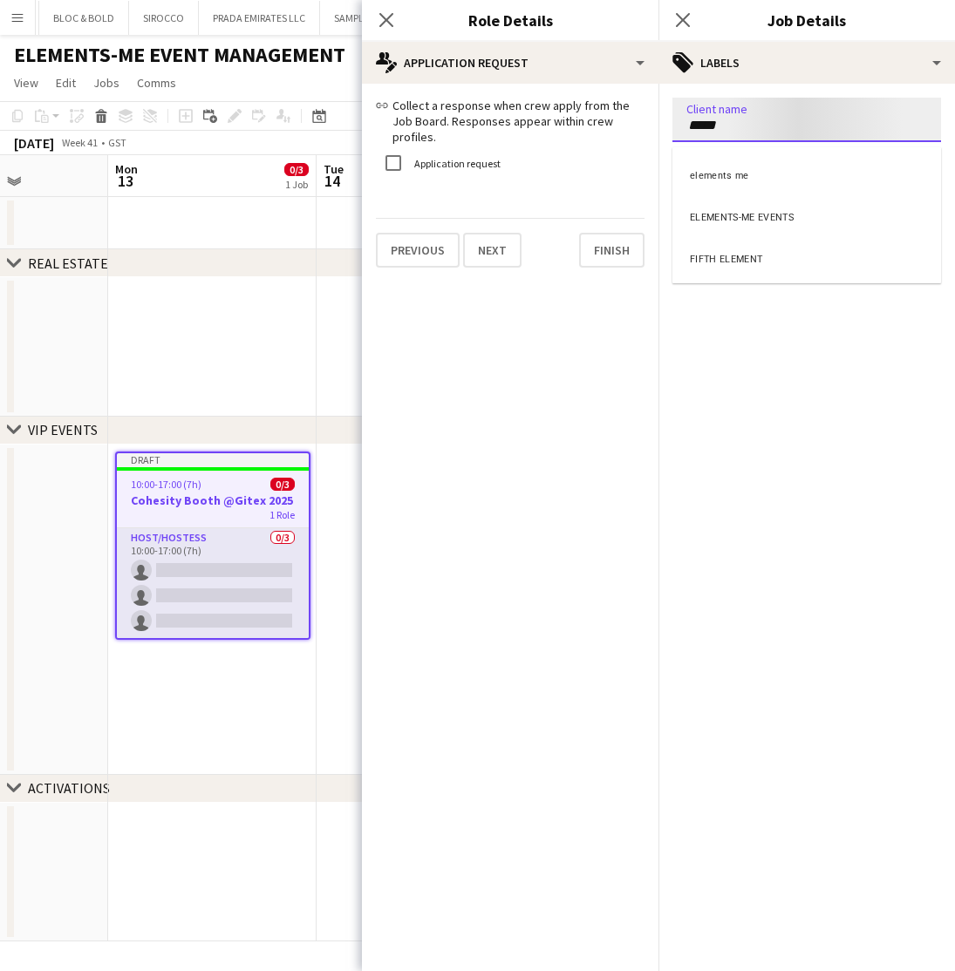
type input "*****"
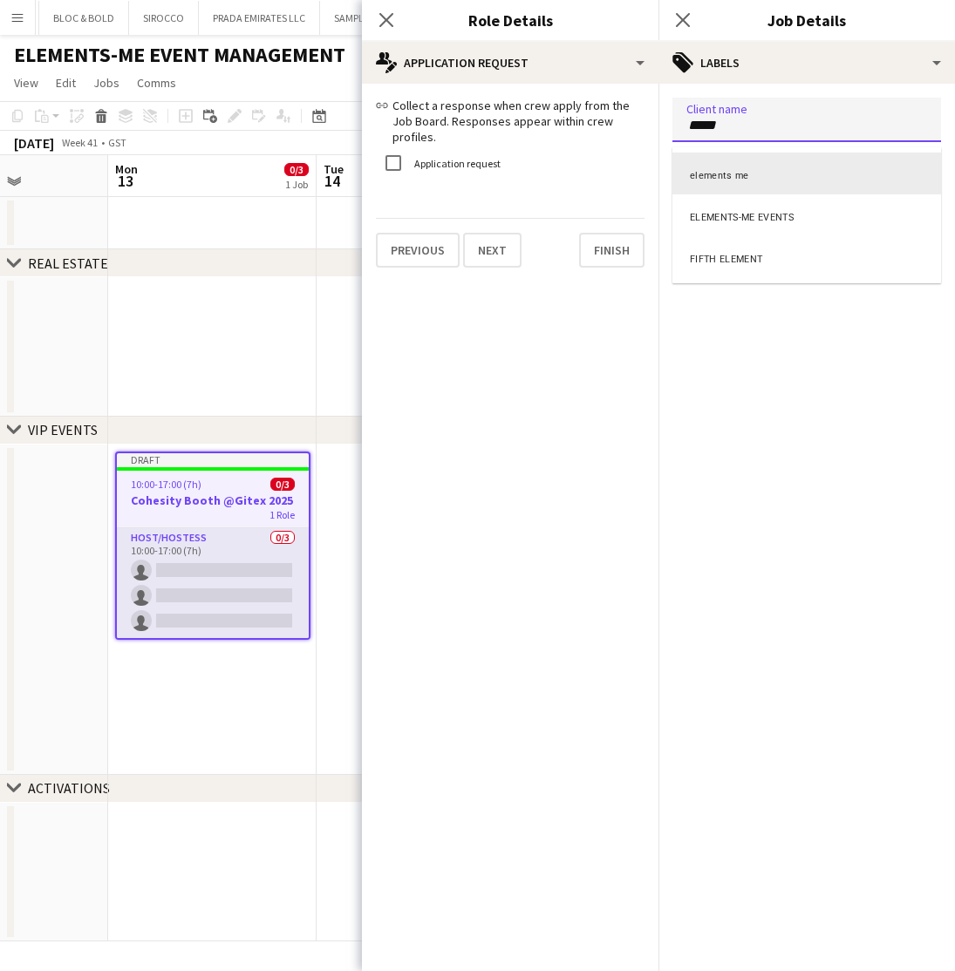
click at [756, 172] on div "elements me" at bounding box center [806, 174] width 269 height 42
click at [717, 179] on input "Type to search project ID labels..." at bounding box center [806, 173] width 241 height 16
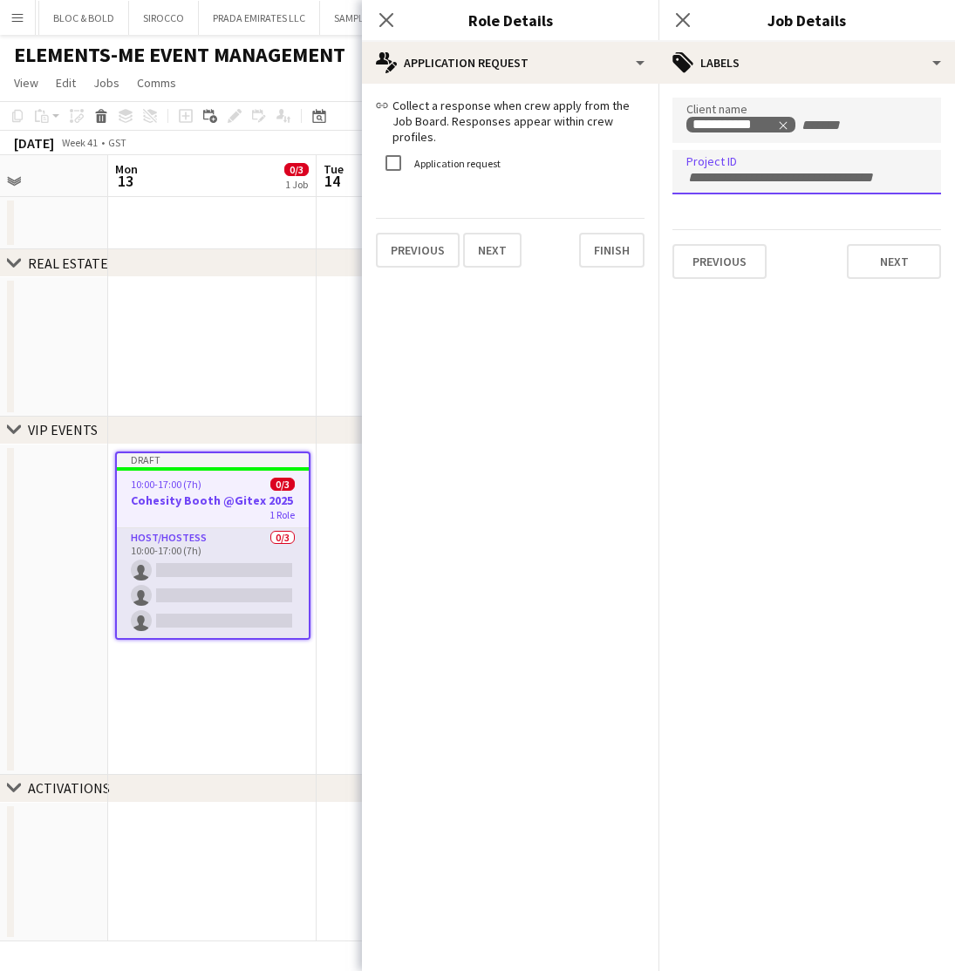
click at [718, 170] on input "Type to search project ID labels..." at bounding box center [806, 178] width 241 height 16
paste input "**********"
type input "**********"
click at [894, 269] on button "Next" at bounding box center [894, 261] width 94 height 35
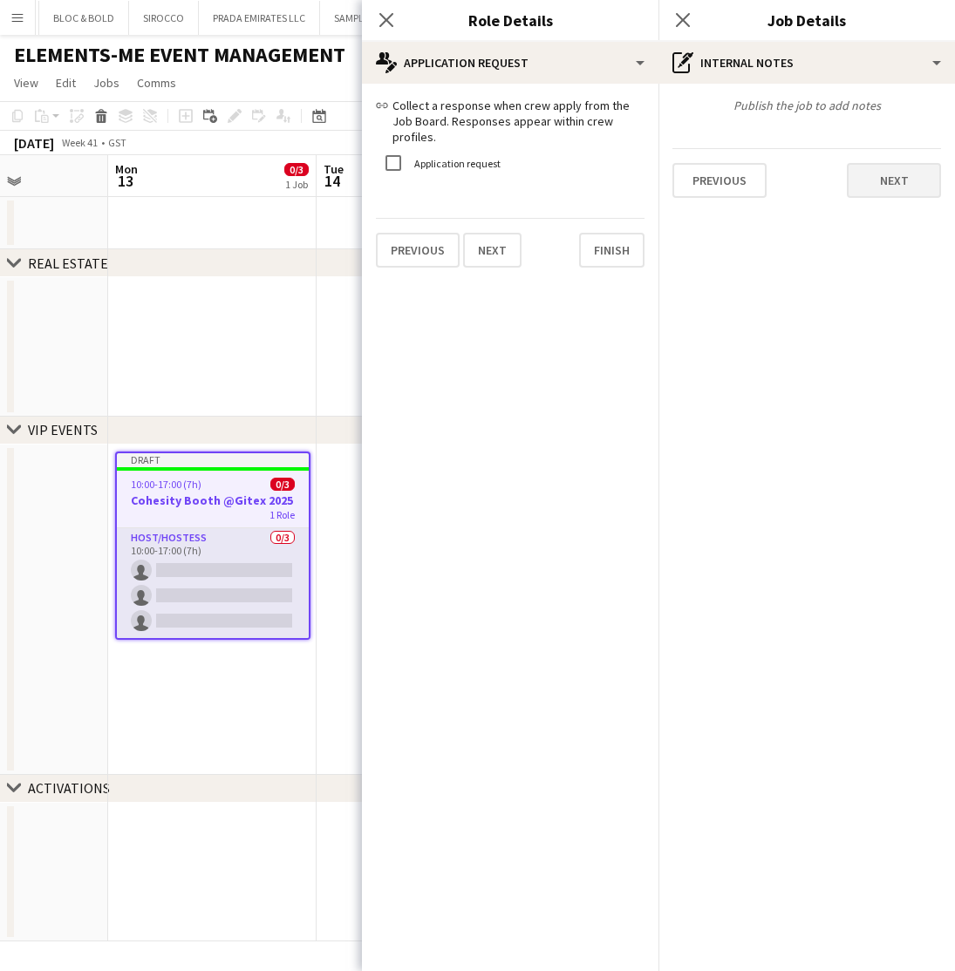
click at [878, 181] on button "Next" at bounding box center [894, 180] width 94 height 35
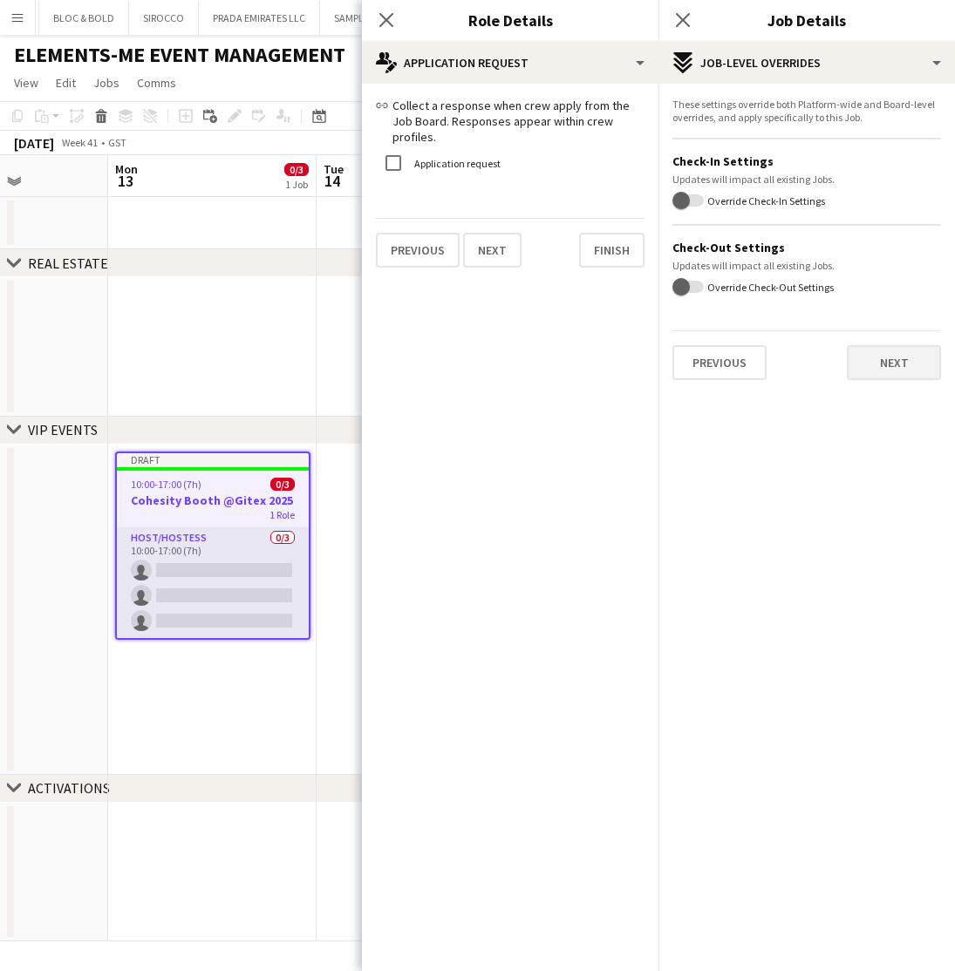
click at [876, 357] on button "Next" at bounding box center [894, 362] width 94 height 35
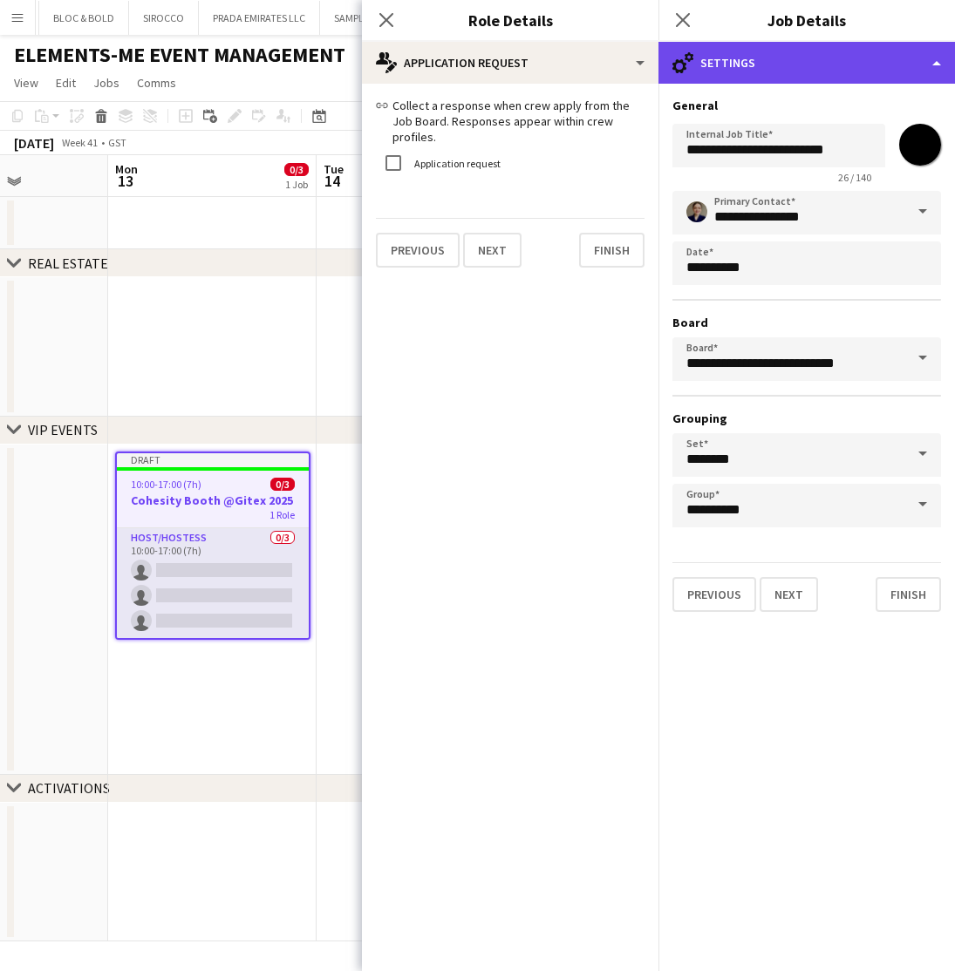
click at [762, 76] on div "cog-double-3 Settings" at bounding box center [806, 63] width 296 height 42
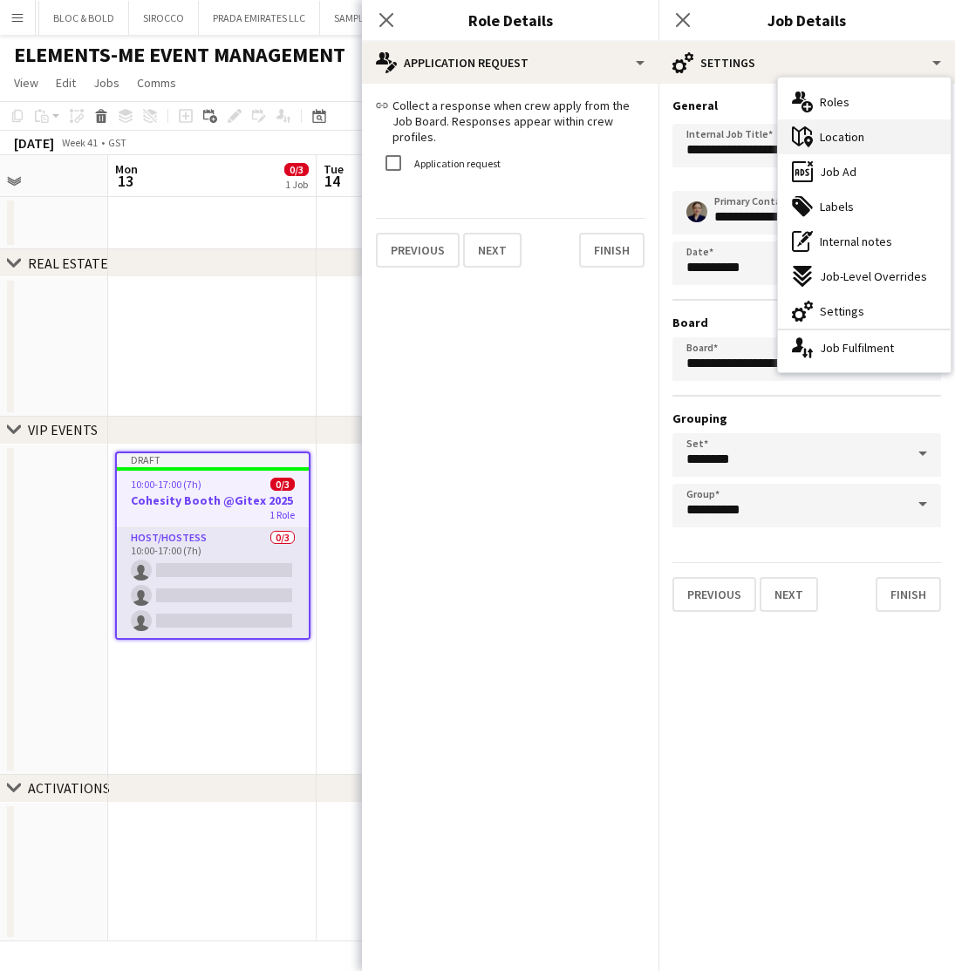
click at [837, 128] on div "maps-pin-1 Location" at bounding box center [864, 136] width 173 height 35
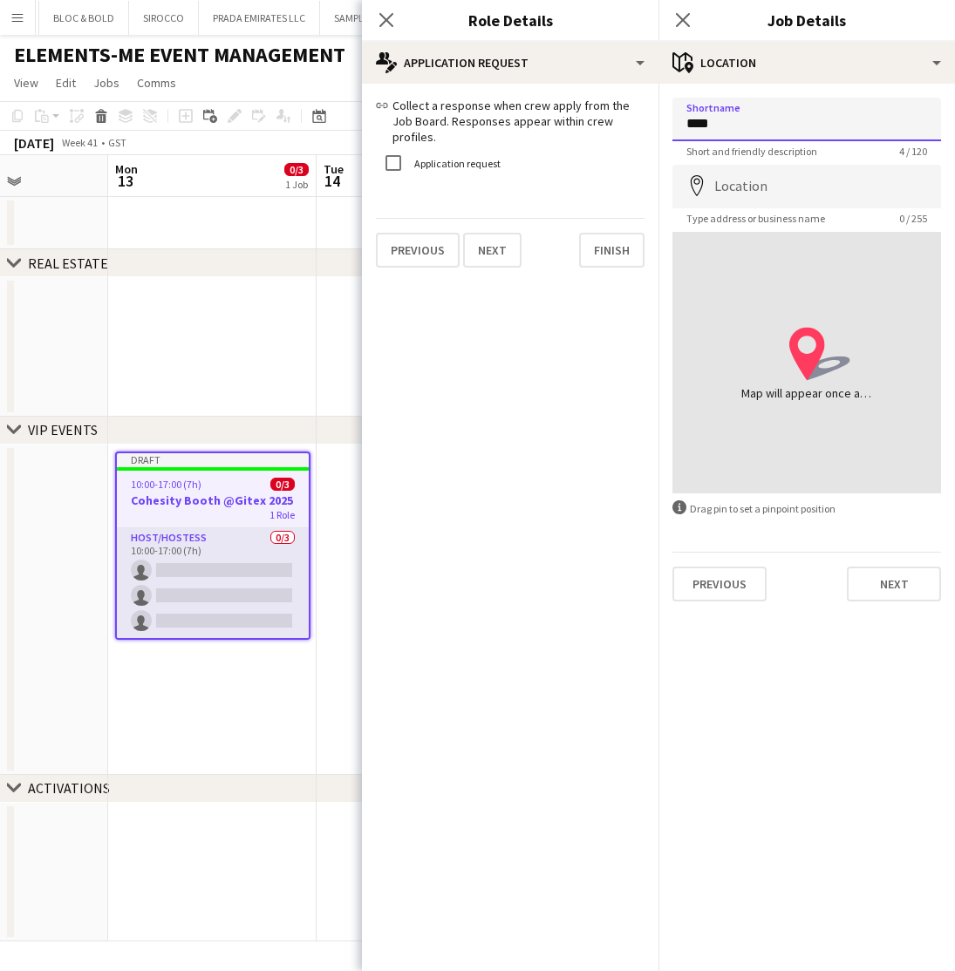
type input "****"
type input "**********"
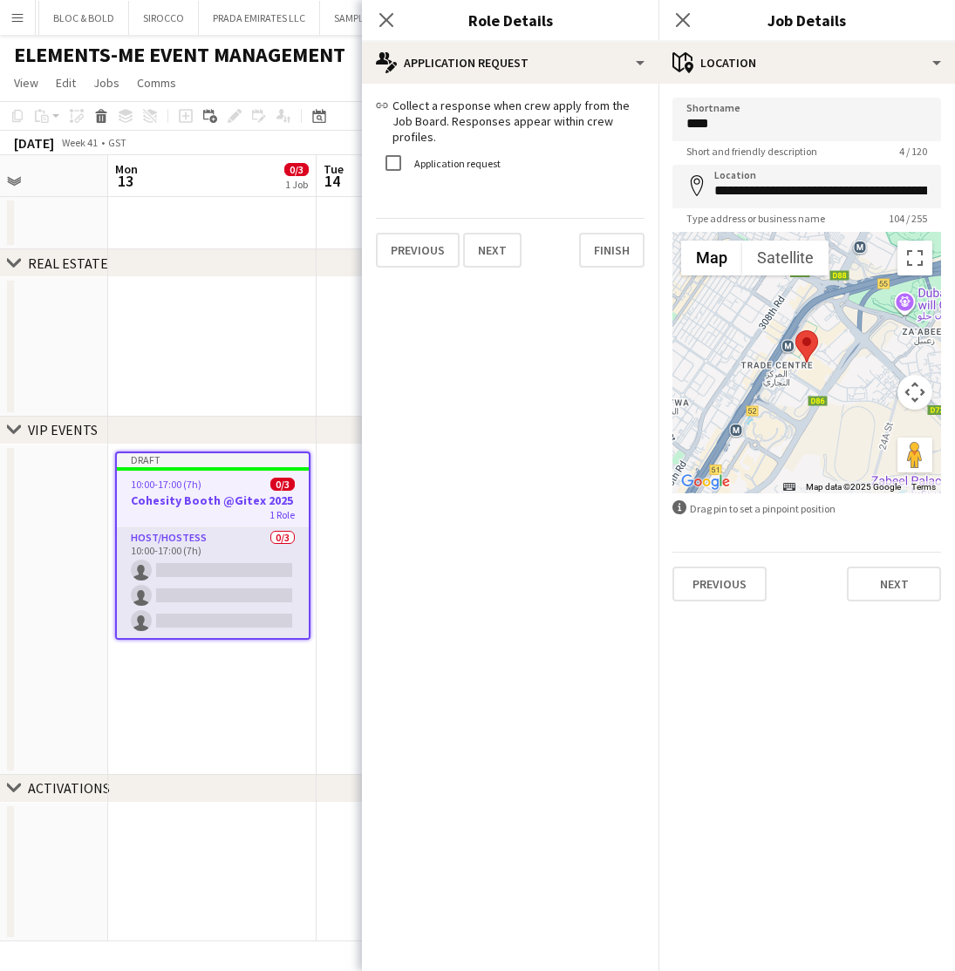
click at [270, 378] on app-date-cell at bounding box center [212, 347] width 208 height 140
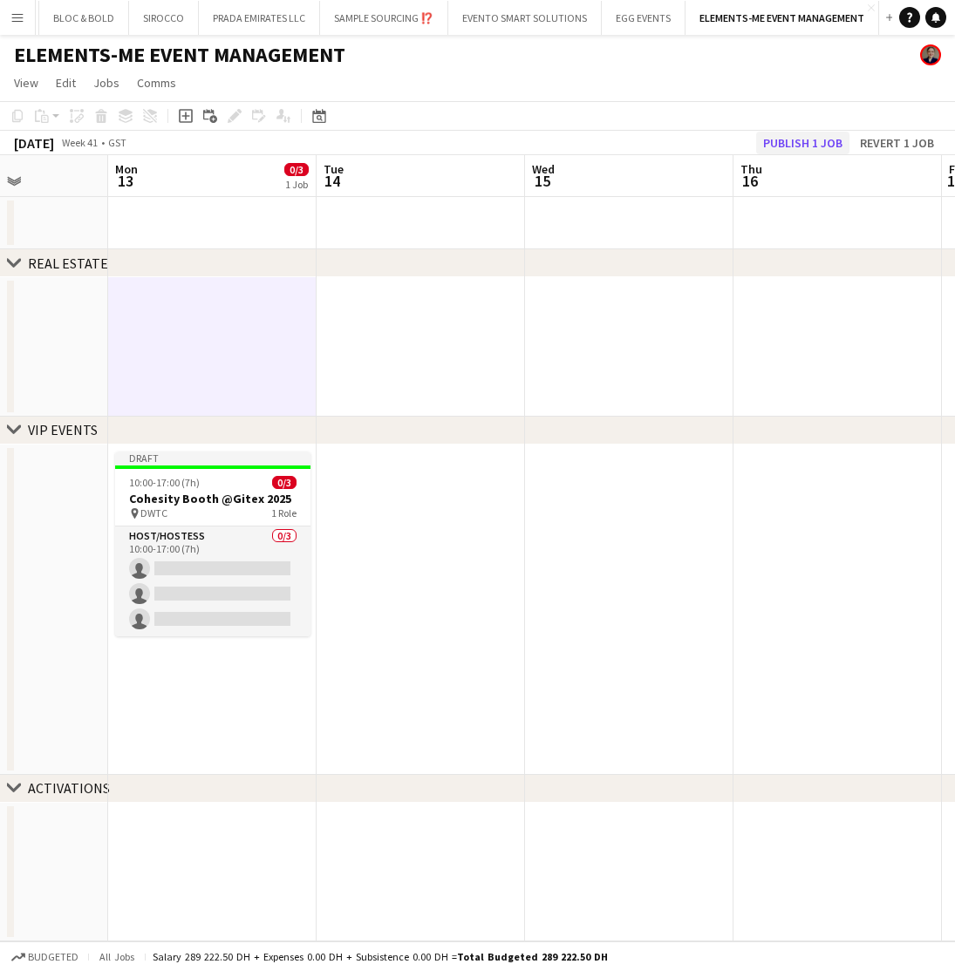
click at [797, 140] on button "Publish 1 job" at bounding box center [802, 143] width 93 height 23
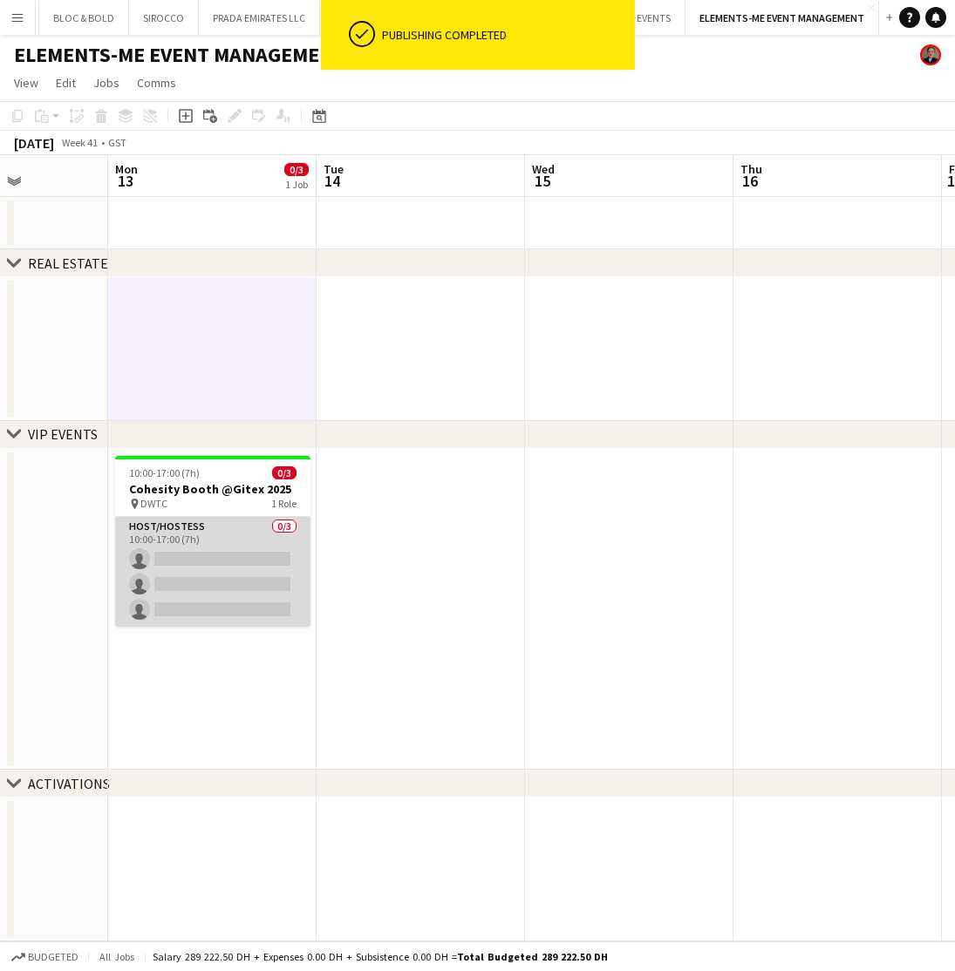
click at [201, 562] on app-card-role "Host/Hostess 0/3 10:00-17:00 (7h) single-neutral-actions single-neutral-actions…" at bounding box center [212, 572] width 195 height 110
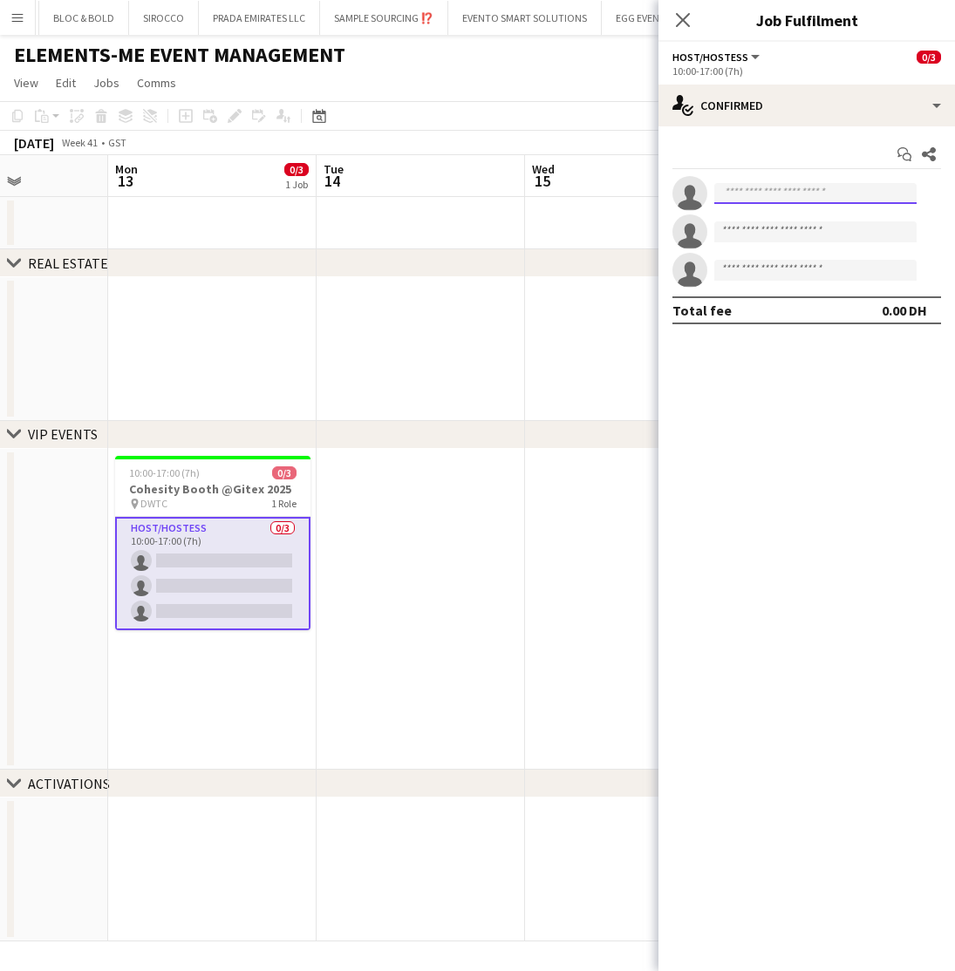
click at [774, 195] on input at bounding box center [815, 193] width 202 height 21
click at [812, 78] on app-options-switcher "Host/Hostess All roles Host/Hostess 0/3 10:00-17:00 (7h)" at bounding box center [806, 63] width 296 height 43
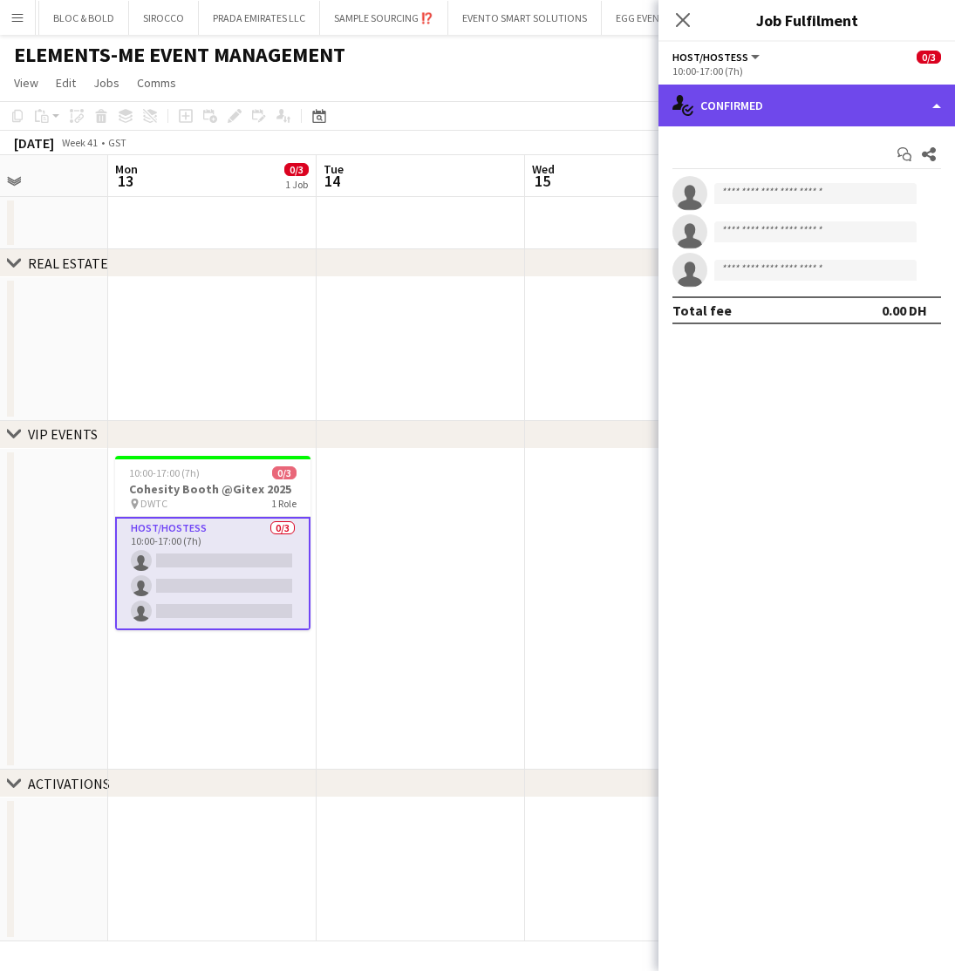
click at [807, 106] on div "single-neutral-actions-check-2 Confirmed" at bounding box center [806, 106] width 296 height 42
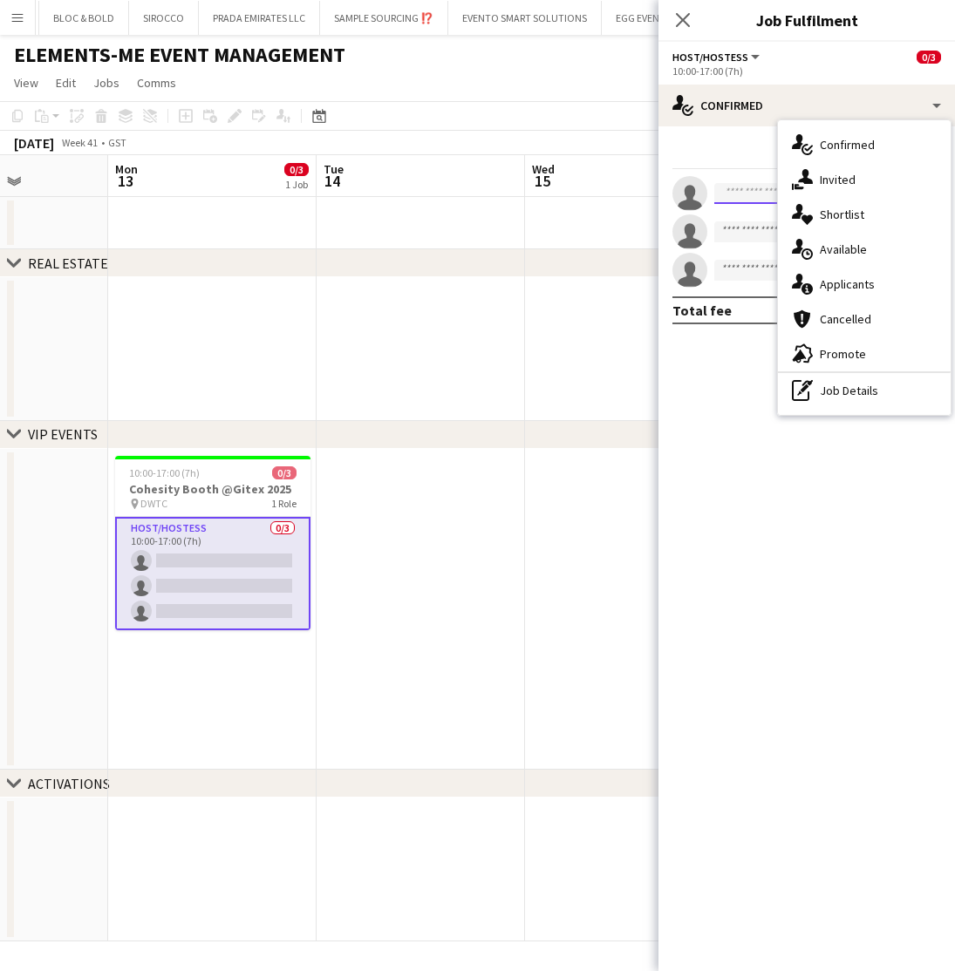
click at [732, 187] on input at bounding box center [815, 193] width 202 height 21
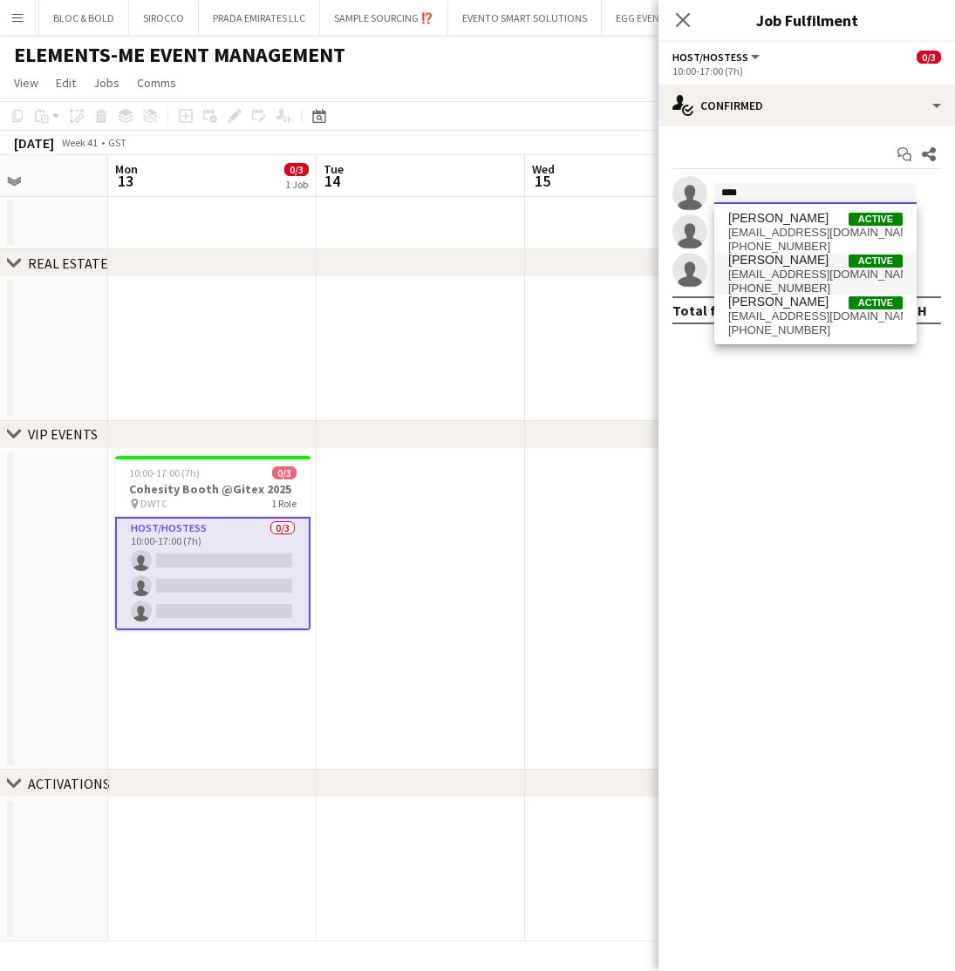
type input "****"
click at [761, 261] on span "Yara Nehawi" at bounding box center [778, 260] width 100 height 15
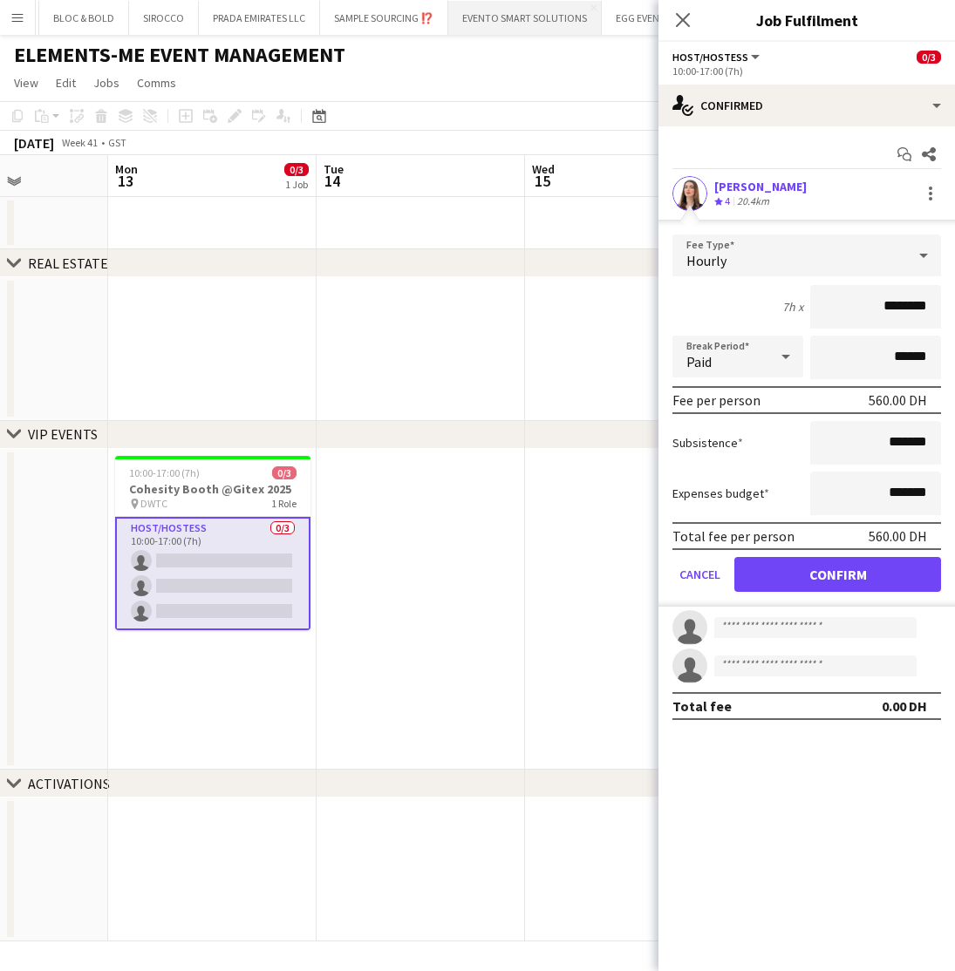
click at [524, 12] on button "EVENTO SMART SOLUTIONS Close" at bounding box center [524, 18] width 153 height 34
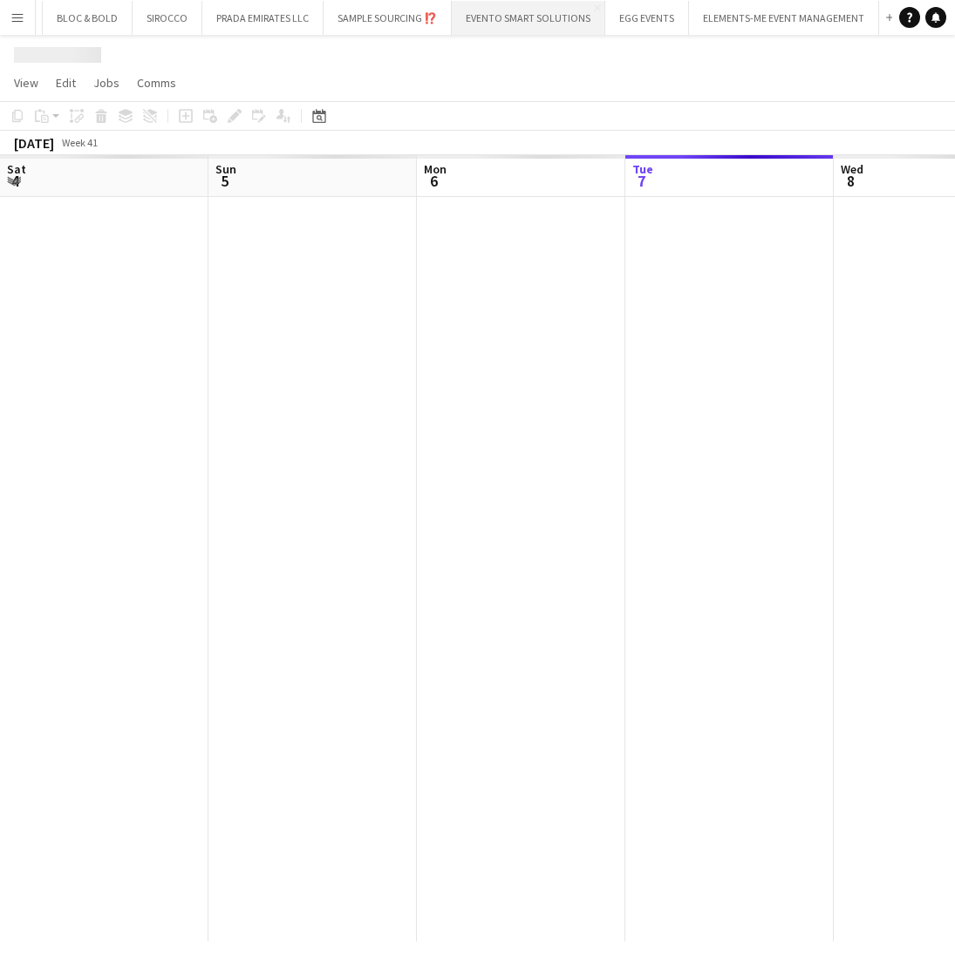
scroll to position [0, 417]
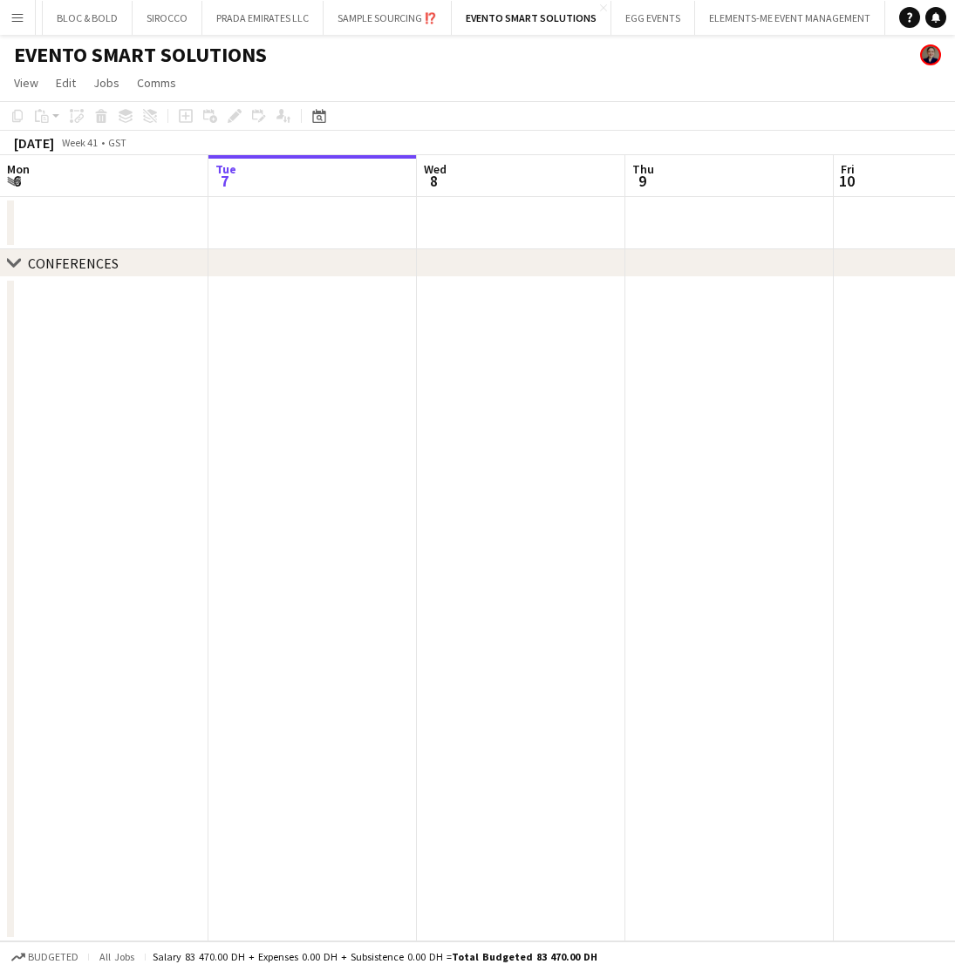
click at [18, 15] on app-icon "Menu" at bounding box center [17, 17] width 14 height 14
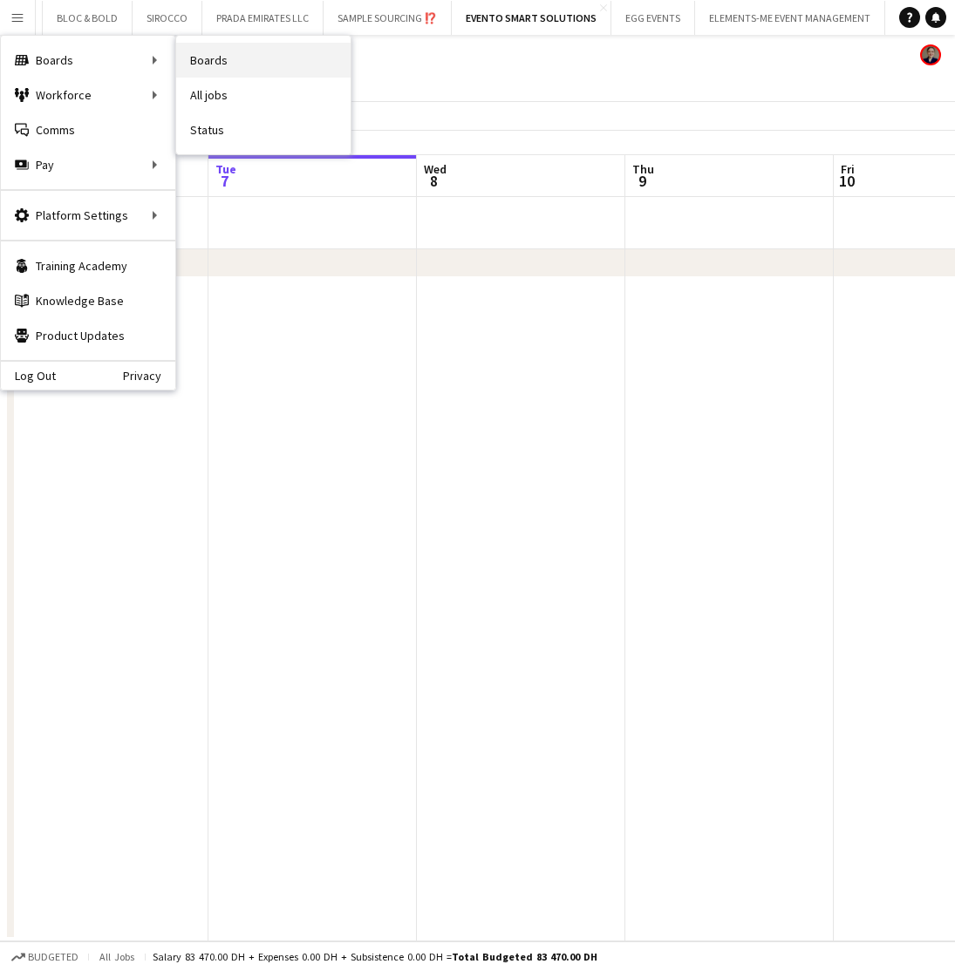
click at [198, 60] on link "Boards" at bounding box center [263, 60] width 174 height 35
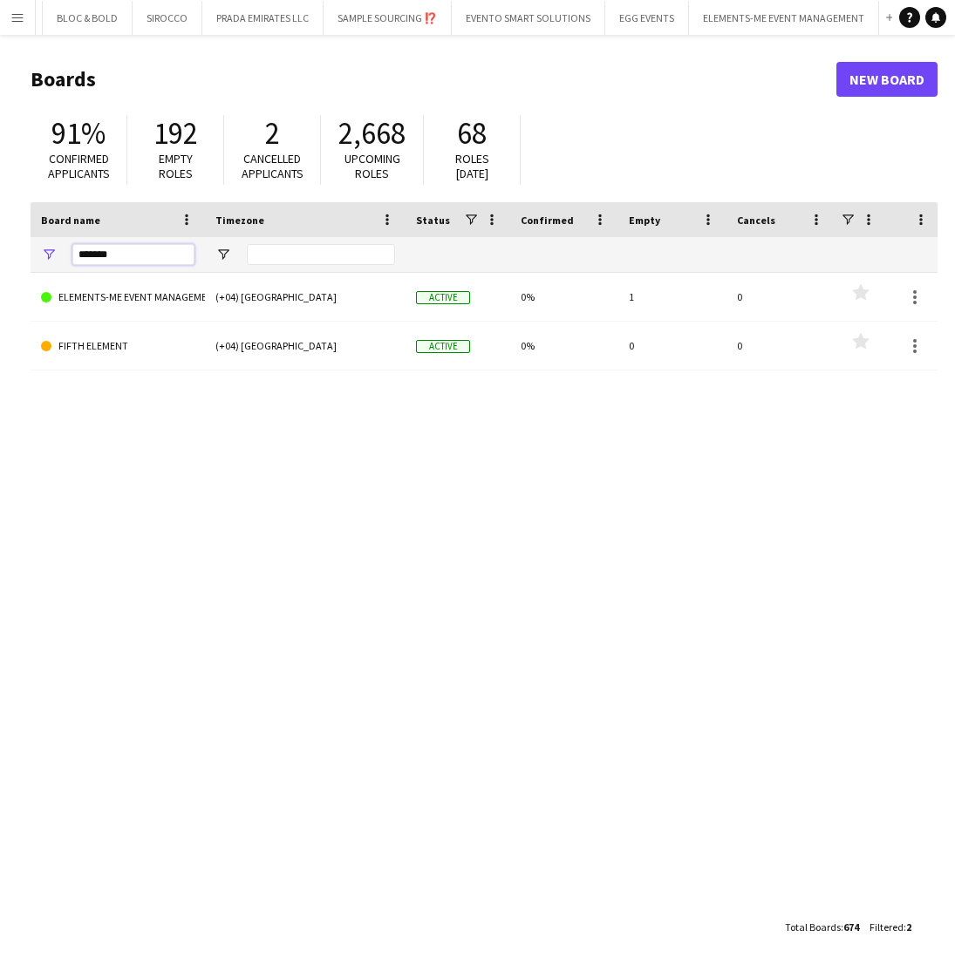
click at [113, 257] on input "*******" at bounding box center [133, 254] width 122 height 21
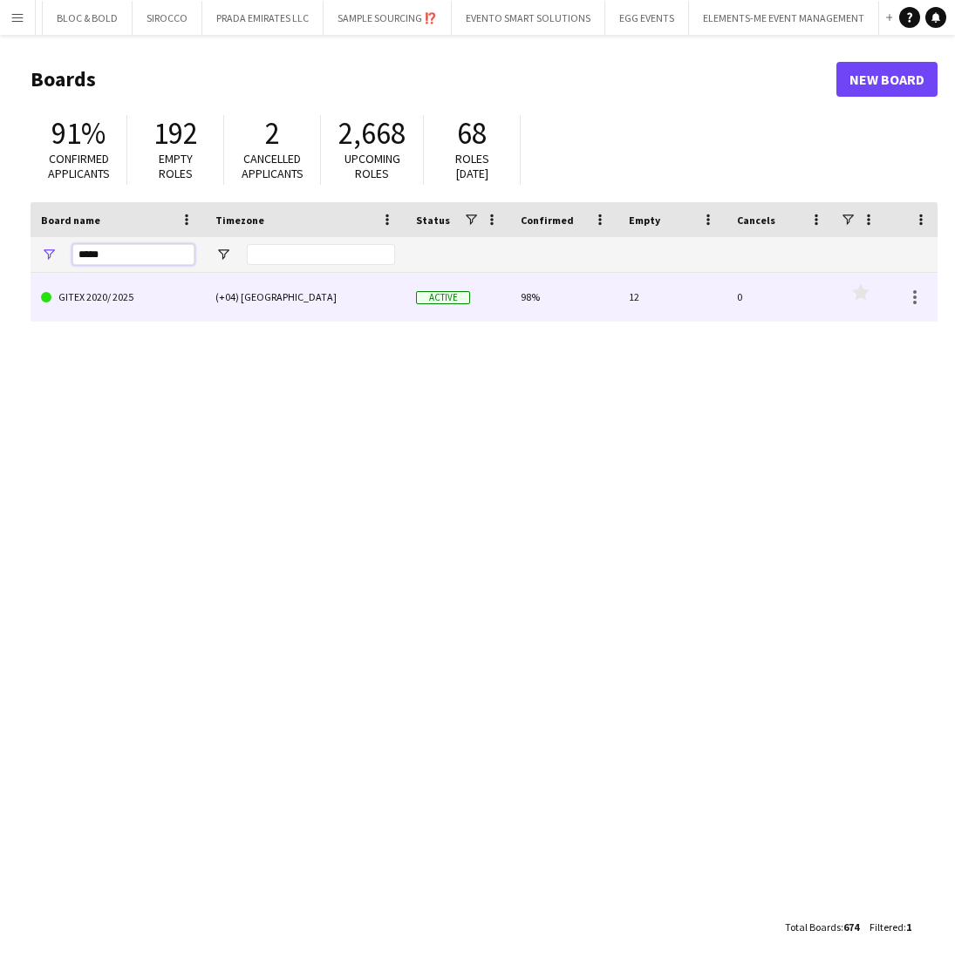
type input "*****"
click at [135, 298] on link "GITEX 2020/ 2025" at bounding box center [117, 297] width 153 height 49
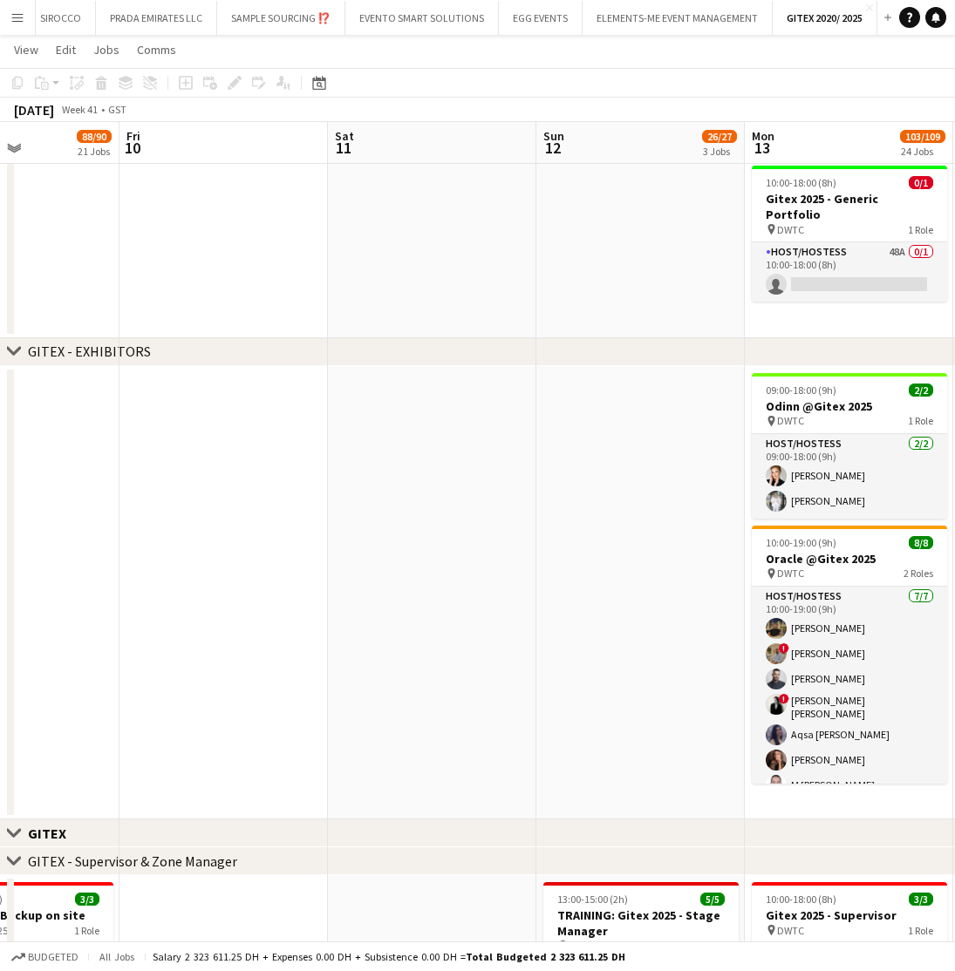
scroll to position [0, 649]
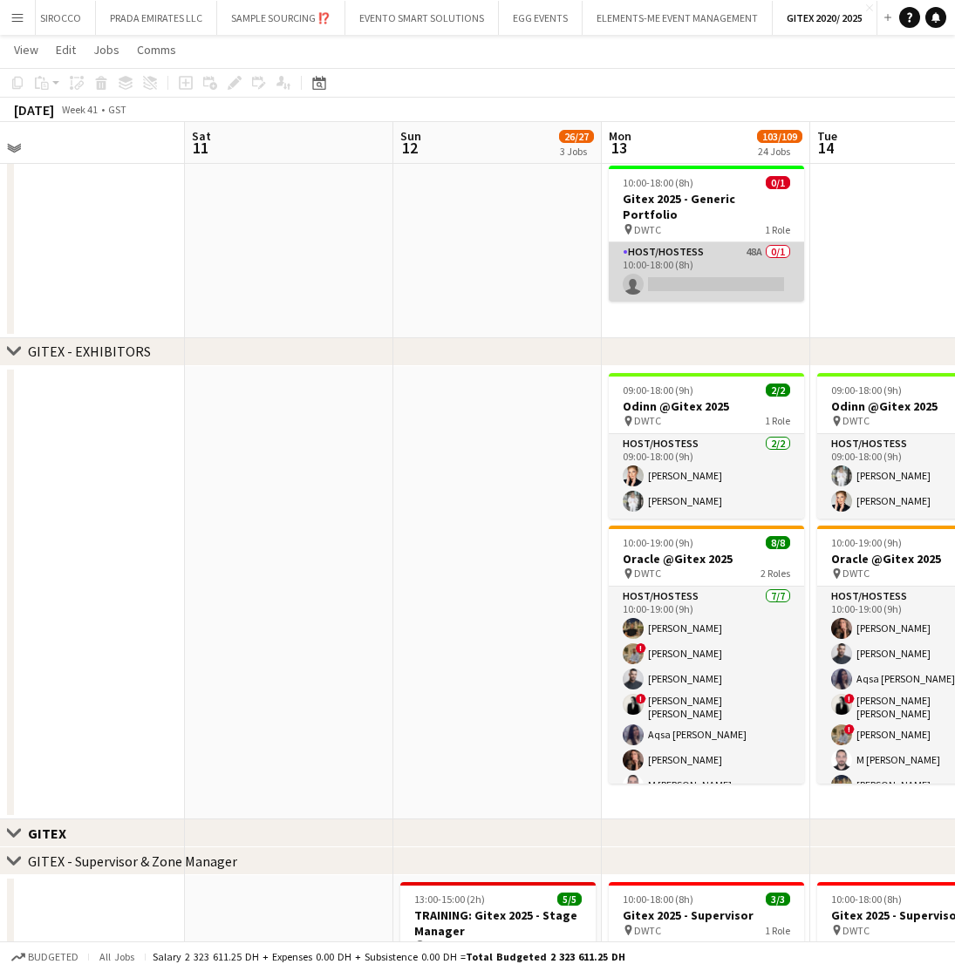
click at [695, 262] on app-card-role "Host/Hostess 48A 0/1 10:00-18:00 (8h) single-neutral-actions" at bounding box center [706, 271] width 195 height 59
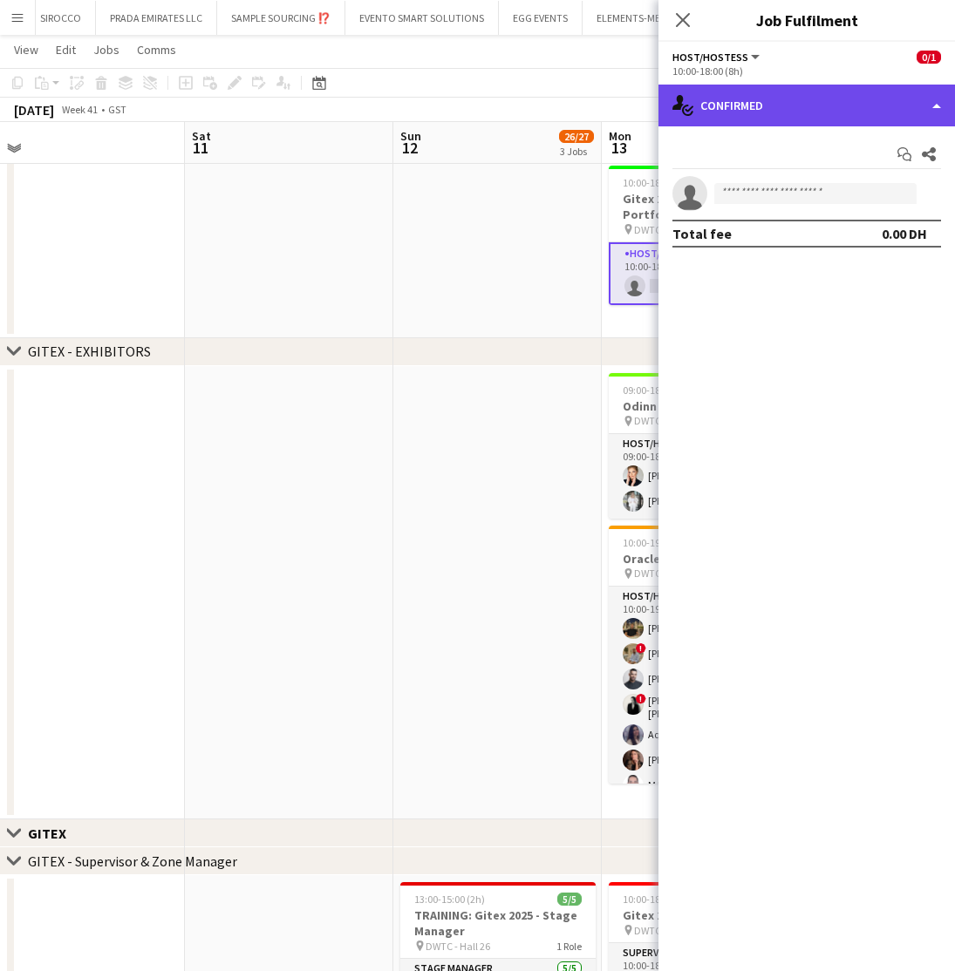
click at [768, 107] on div "single-neutral-actions-check-2 Confirmed" at bounding box center [806, 106] width 296 height 42
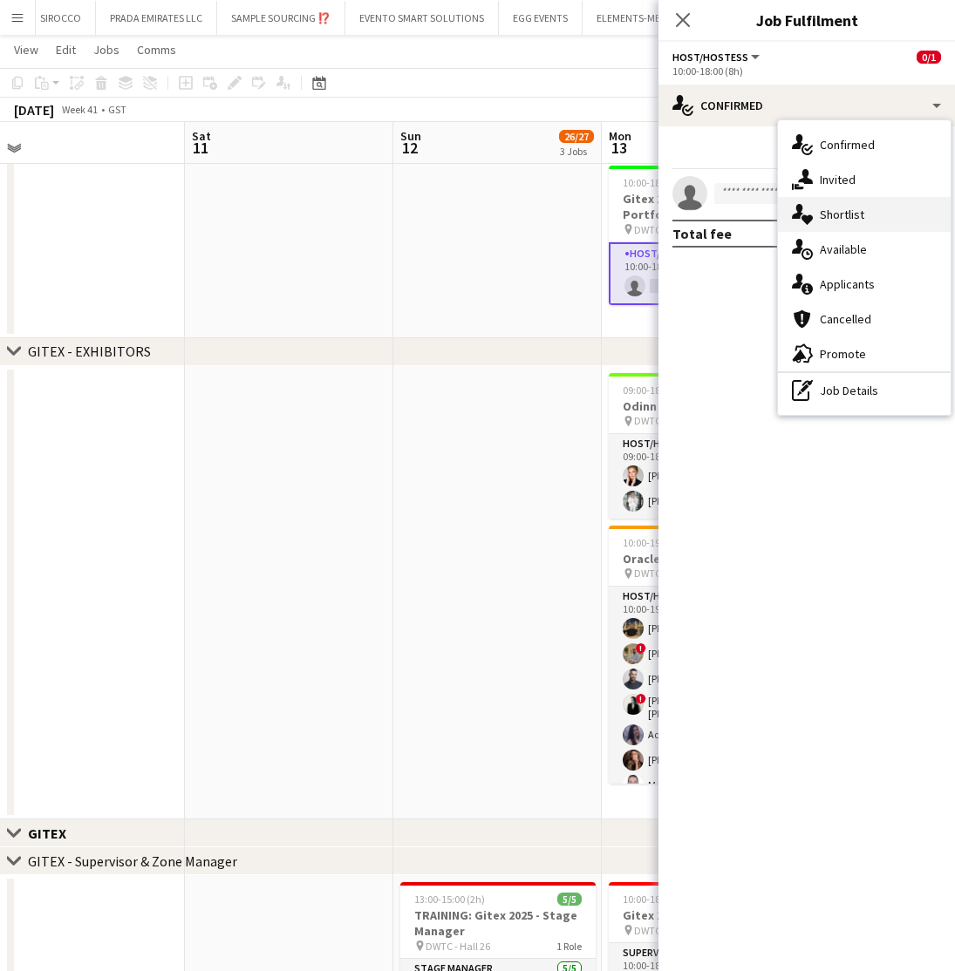
click at [823, 210] on span "Shortlist" at bounding box center [842, 215] width 44 height 16
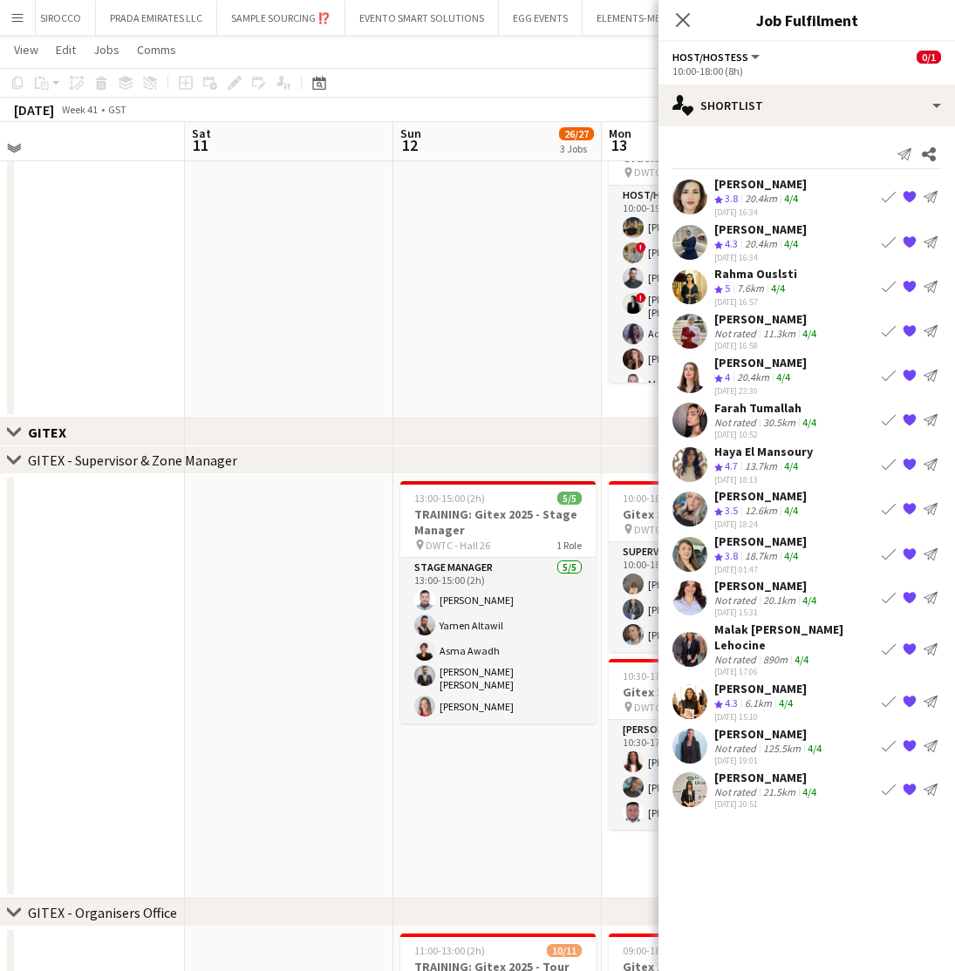
scroll to position [700, 0]
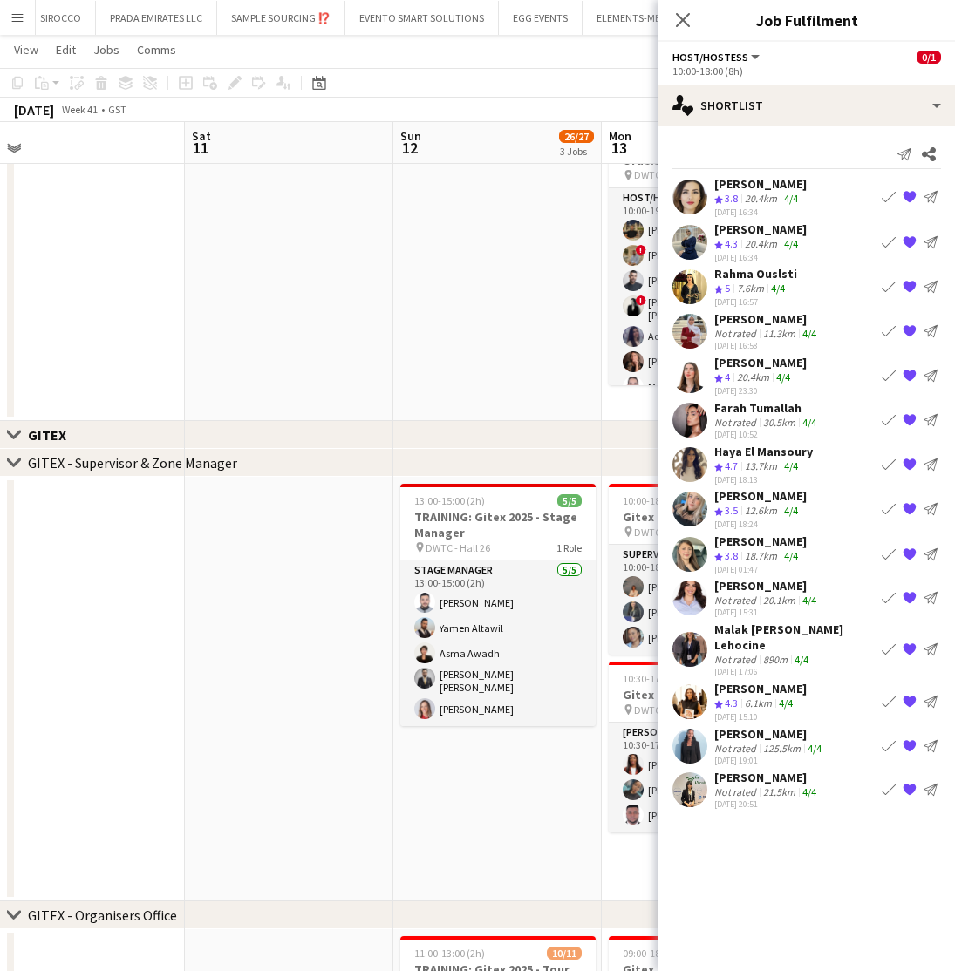
click at [597, 63] on app-page-menu "View Day view expanded Day view collapsed Month view Date picker Jump to today …" at bounding box center [477, 51] width 955 height 33
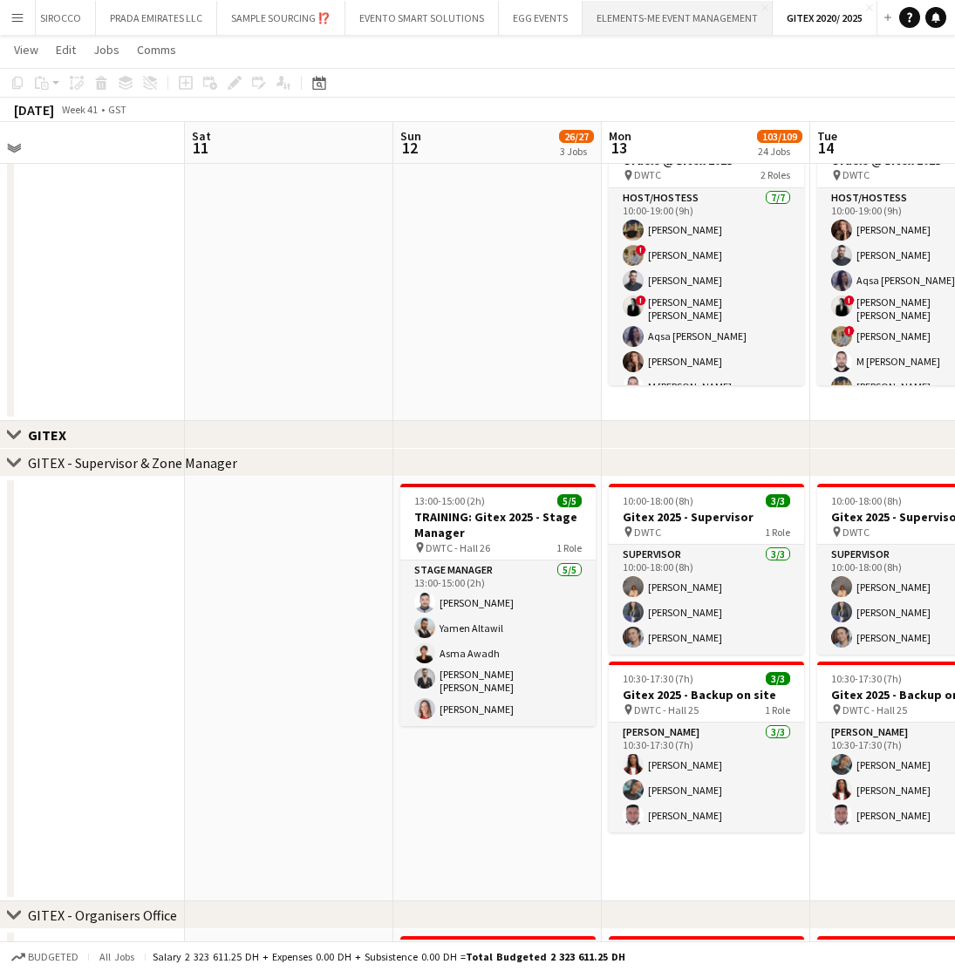
click at [683, 10] on button "ELEMENTS-ME EVENT MANAGEMENT Close" at bounding box center [678, 18] width 190 height 34
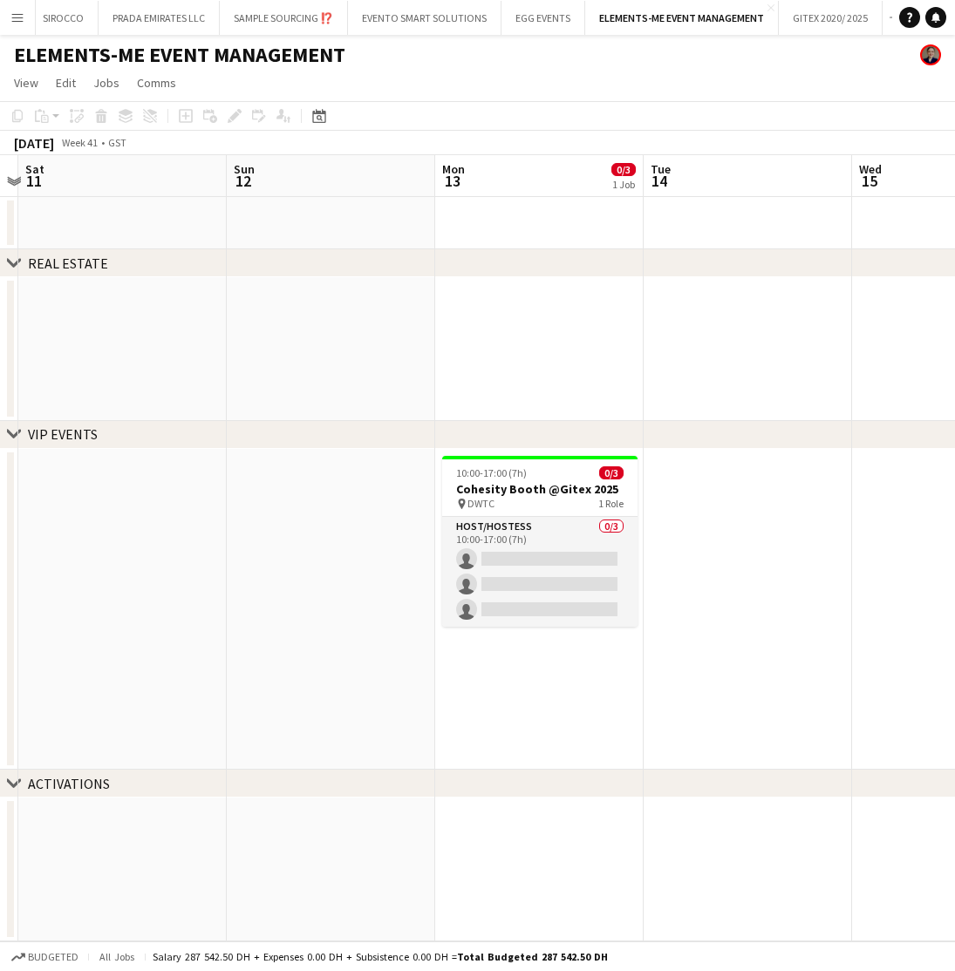
scroll to position [0, 615]
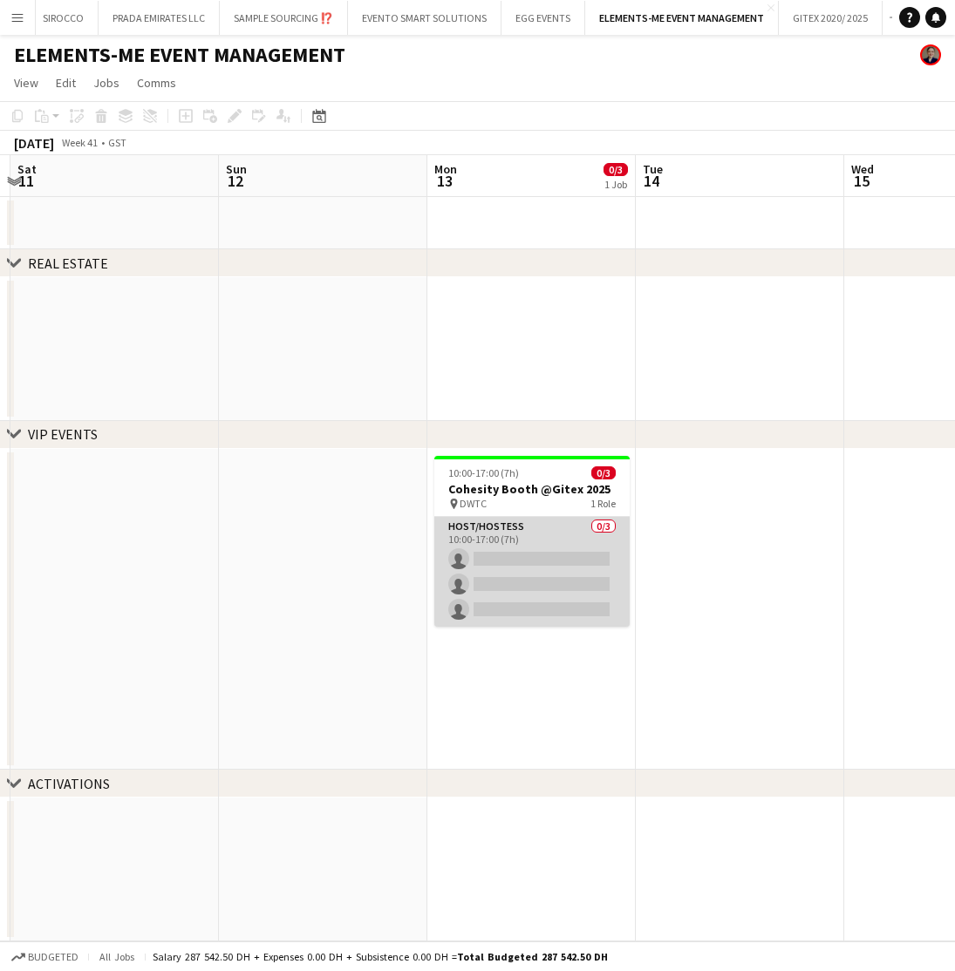
click at [562, 556] on app-card-role "Host/Hostess 0/3 10:00-17:00 (7h) single-neutral-actions single-neutral-actions…" at bounding box center [531, 572] width 195 height 110
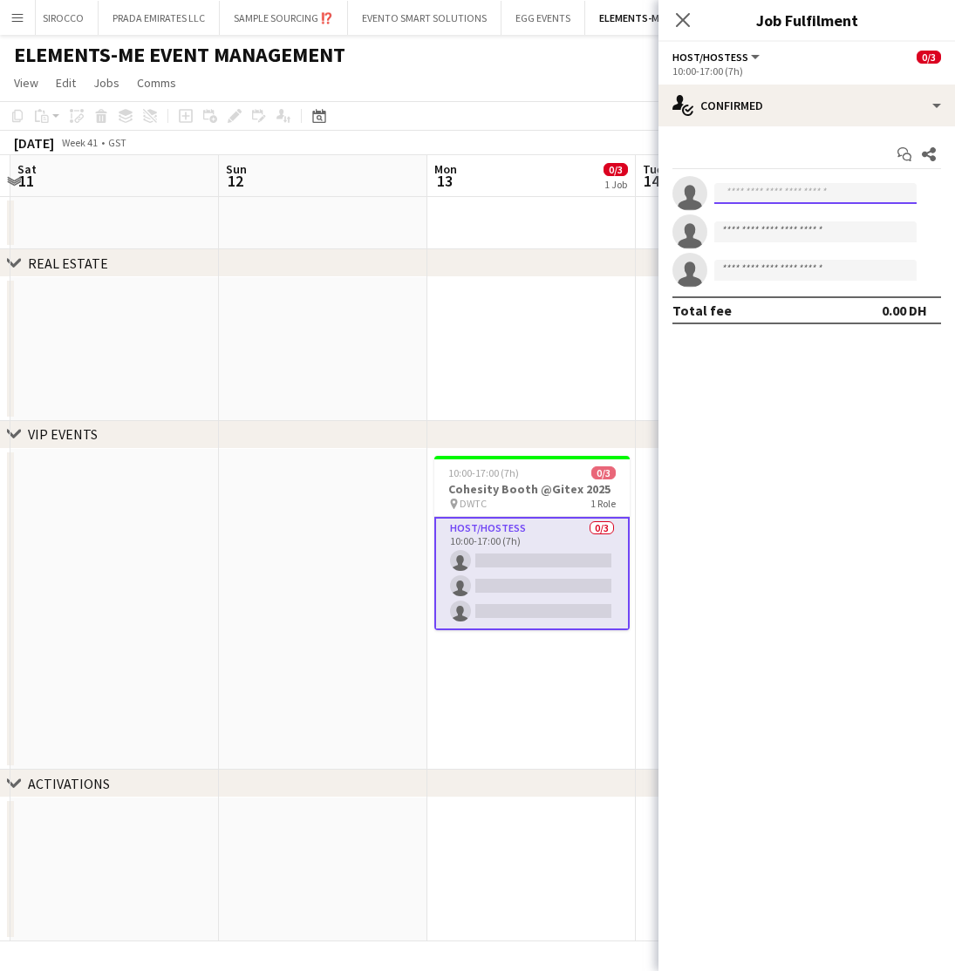
click at [792, 201] on input at bounding box center [815, 193] width 202 height 21
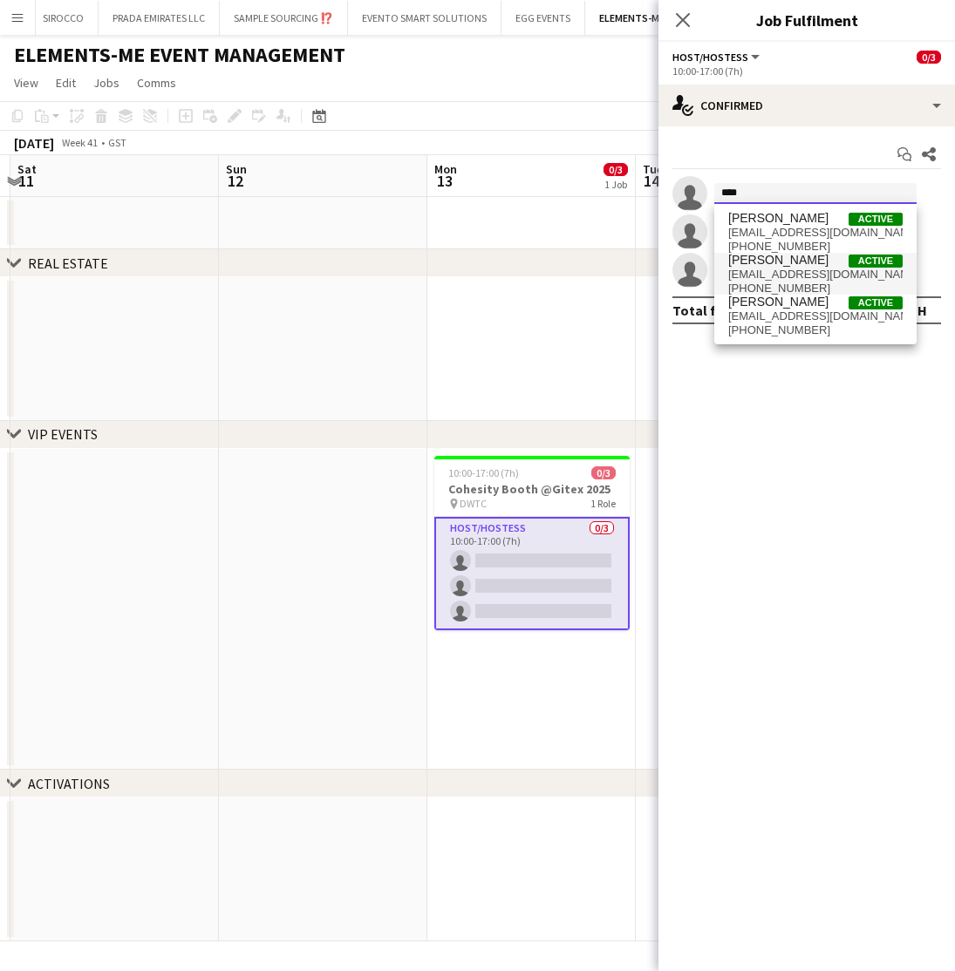
type input "****"
click at [814, 270] on span "yaraalnehawi@gmail.com" at bounding box center [815, 275] width 174 height 14
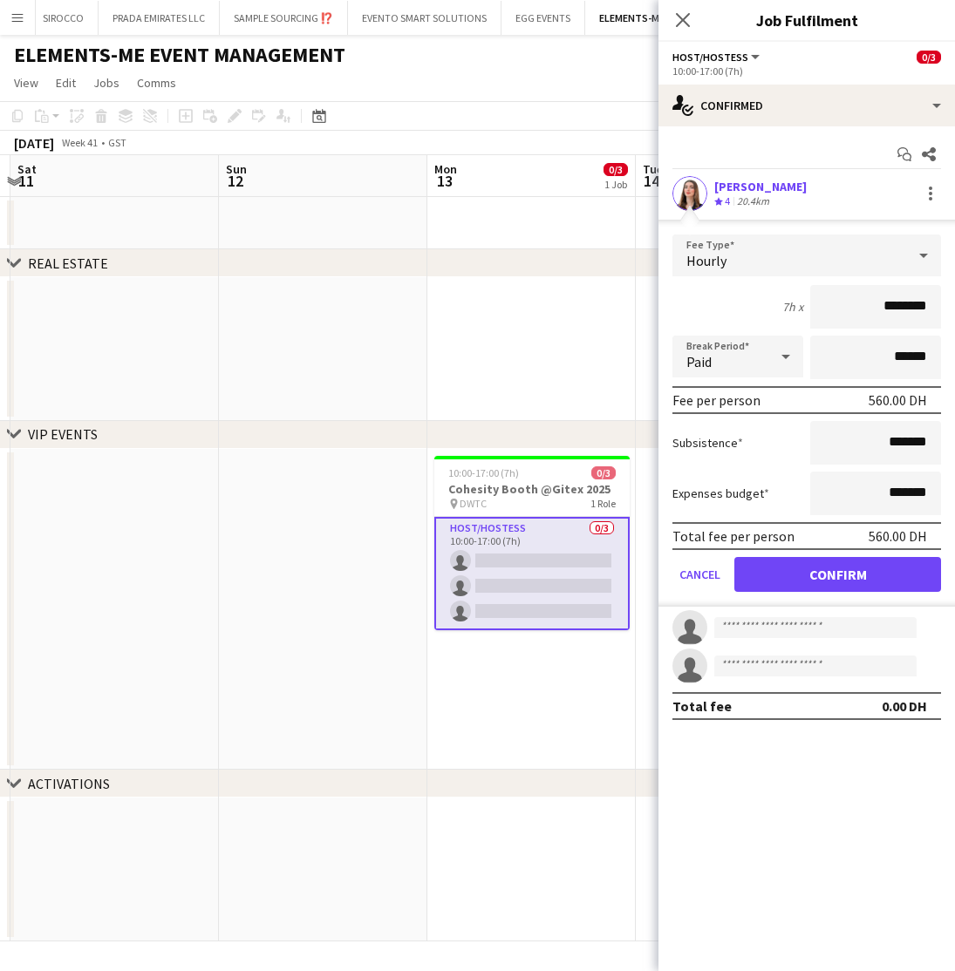
click at [817, 574] on button "Confirm" at bounding box center [837, 574] width 207 height 35
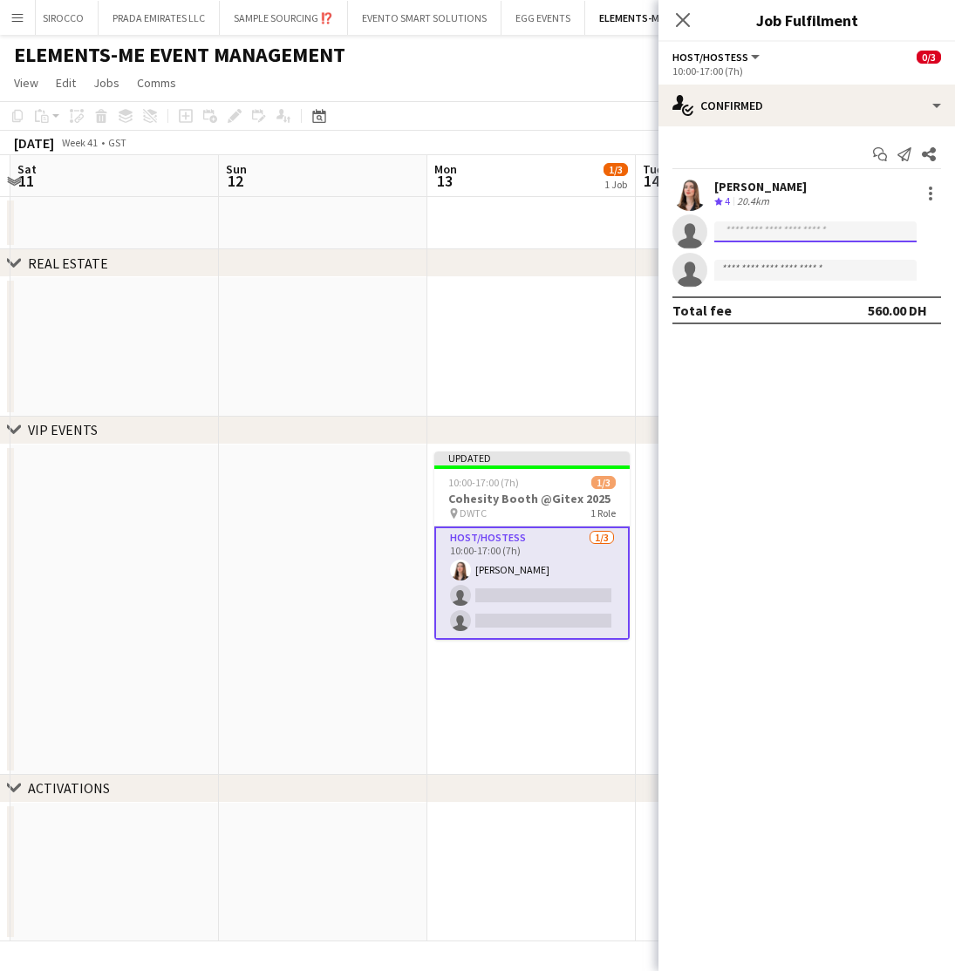
click at [753, 232] on input at bounding box center [815, 231] width 202 height 21
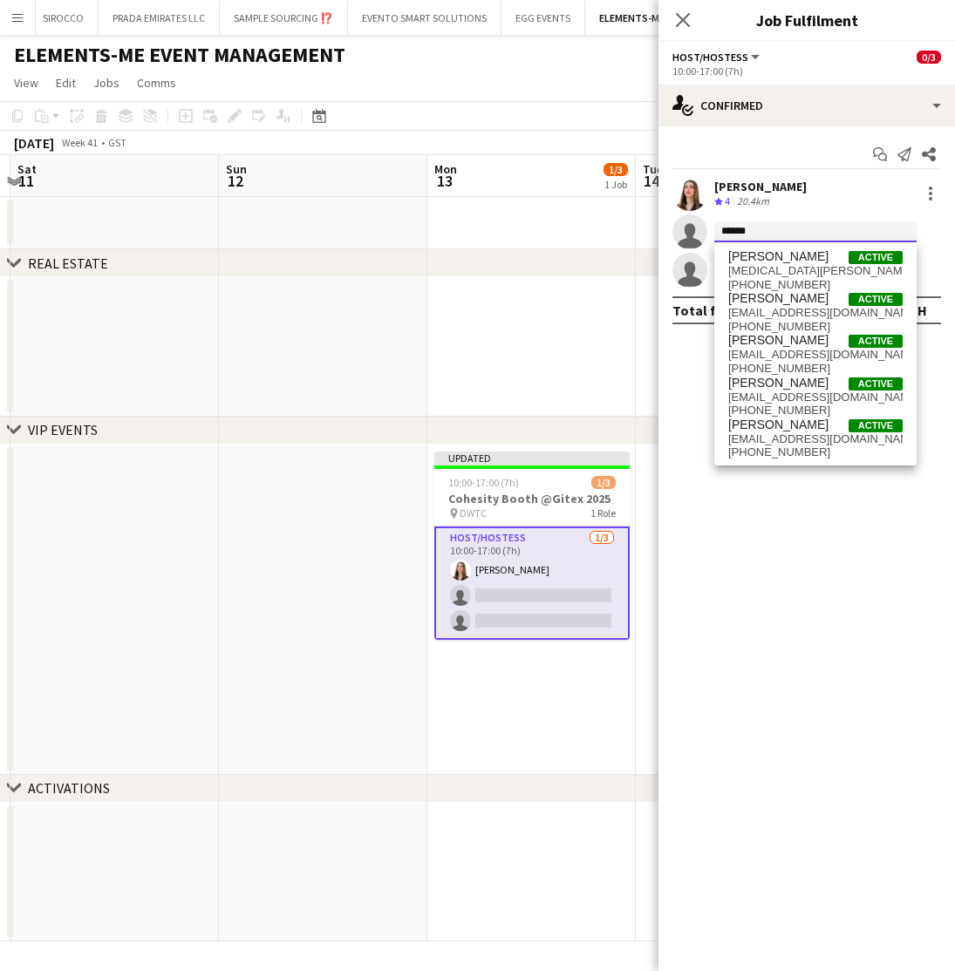
type input "******"
click at [542, 233] on app-date-cell at bounding box center [531, 223] width 208 height 52
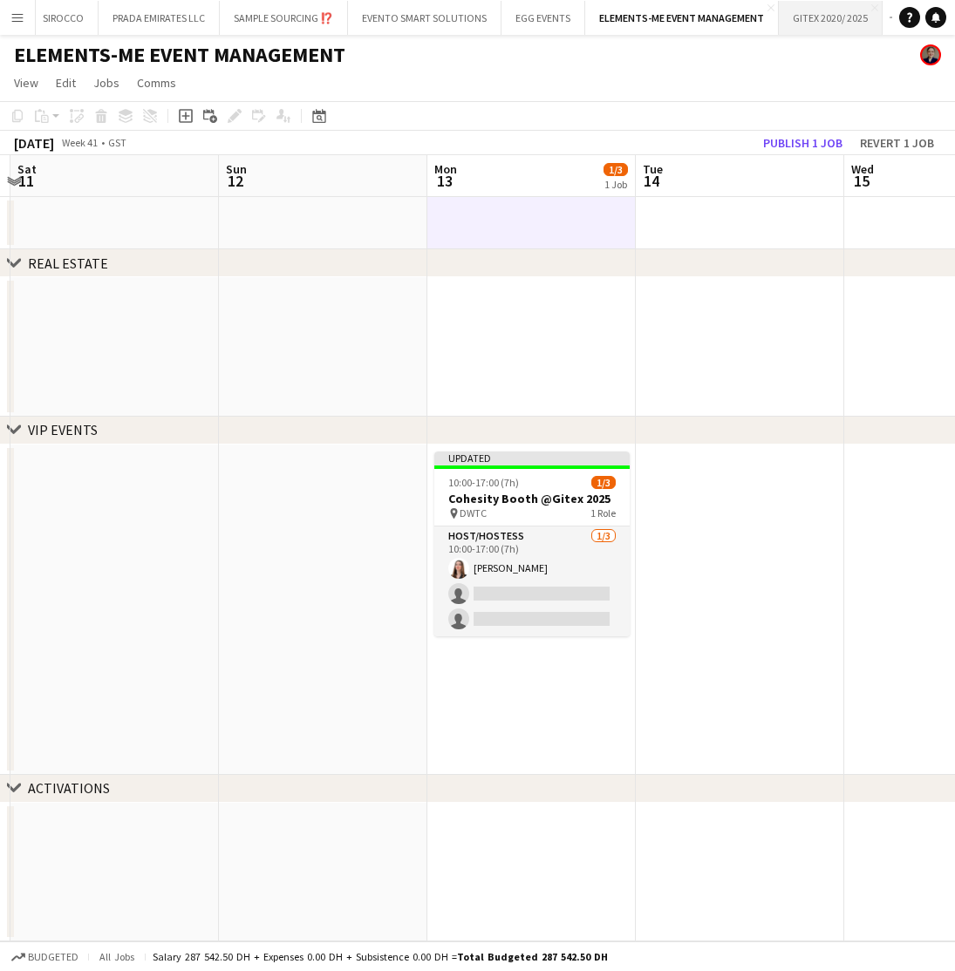
click at [828, 24] on button "GITEX 2020/ 2025 Close" at bounding box center [831, 18] width 104 height 34
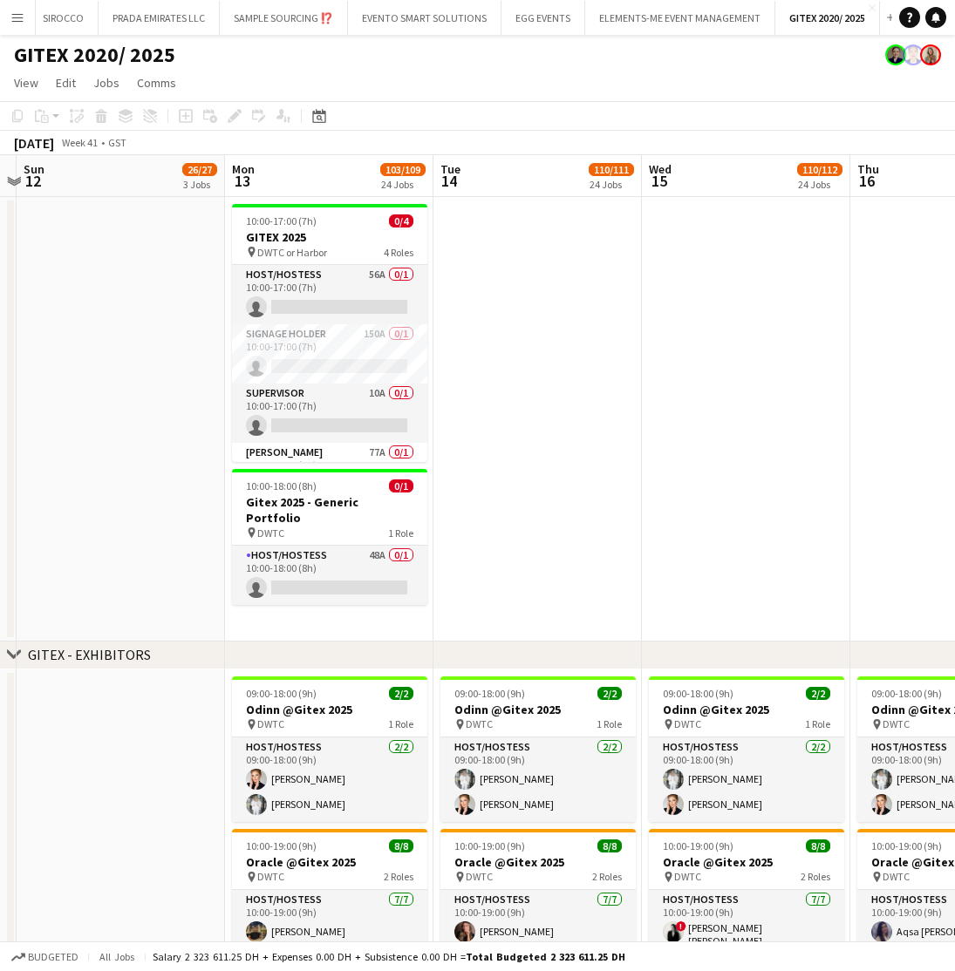
scroll to position [0, 412]
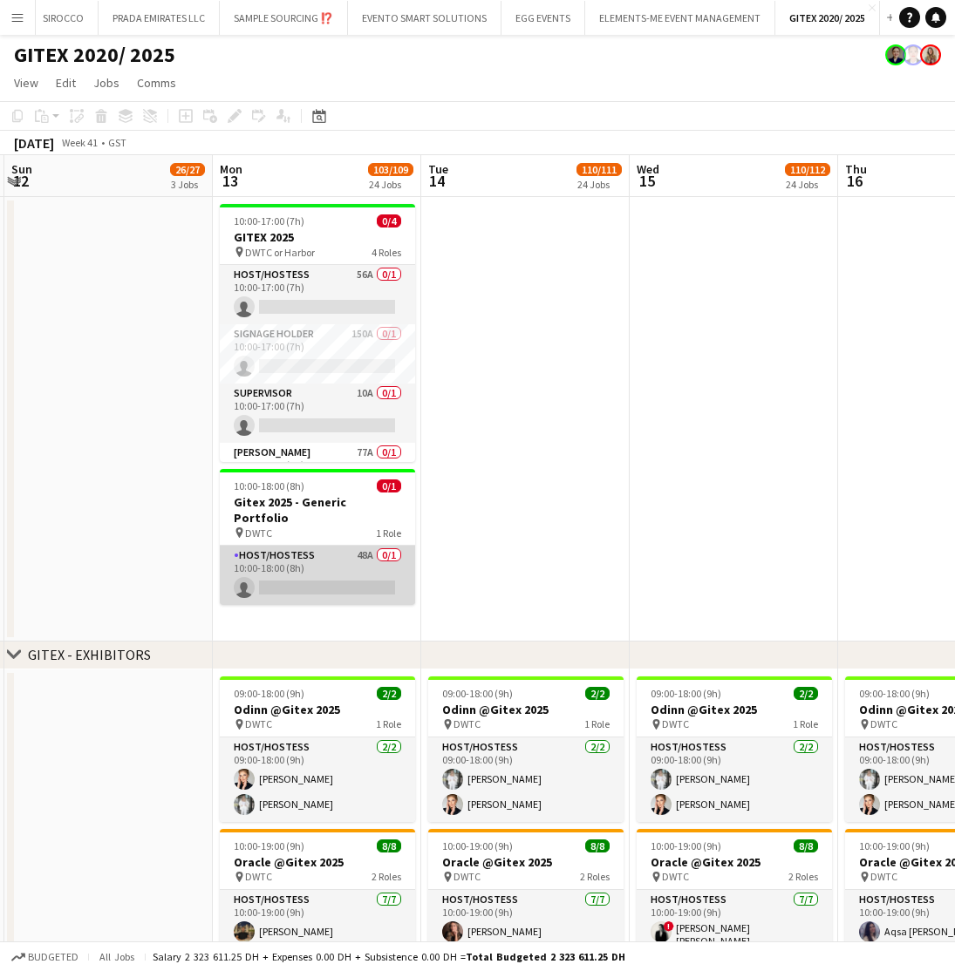
click at [337, 557] on app-card-role "Host/Hostess 48A 0/1 10:00-18:00 (8h) single-neutral-actions" at bounding box center [317, 575] width 195 height 59
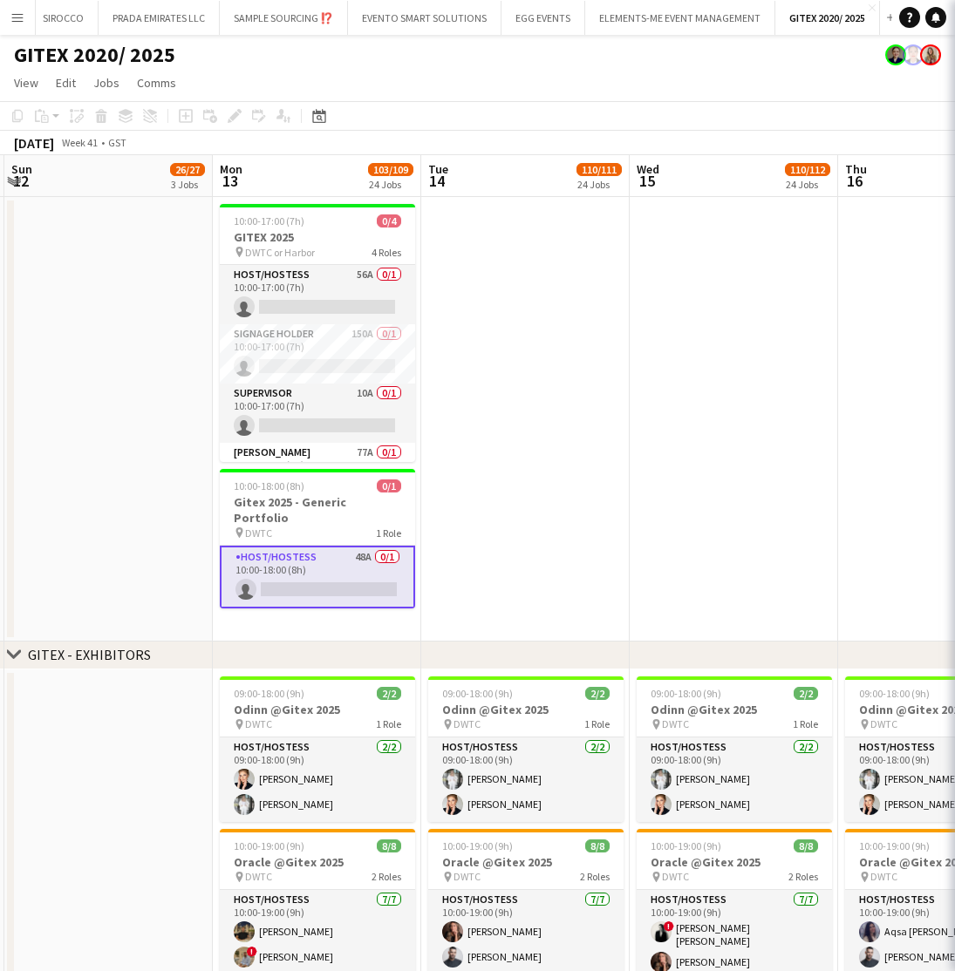
scroll to position [0, 413]
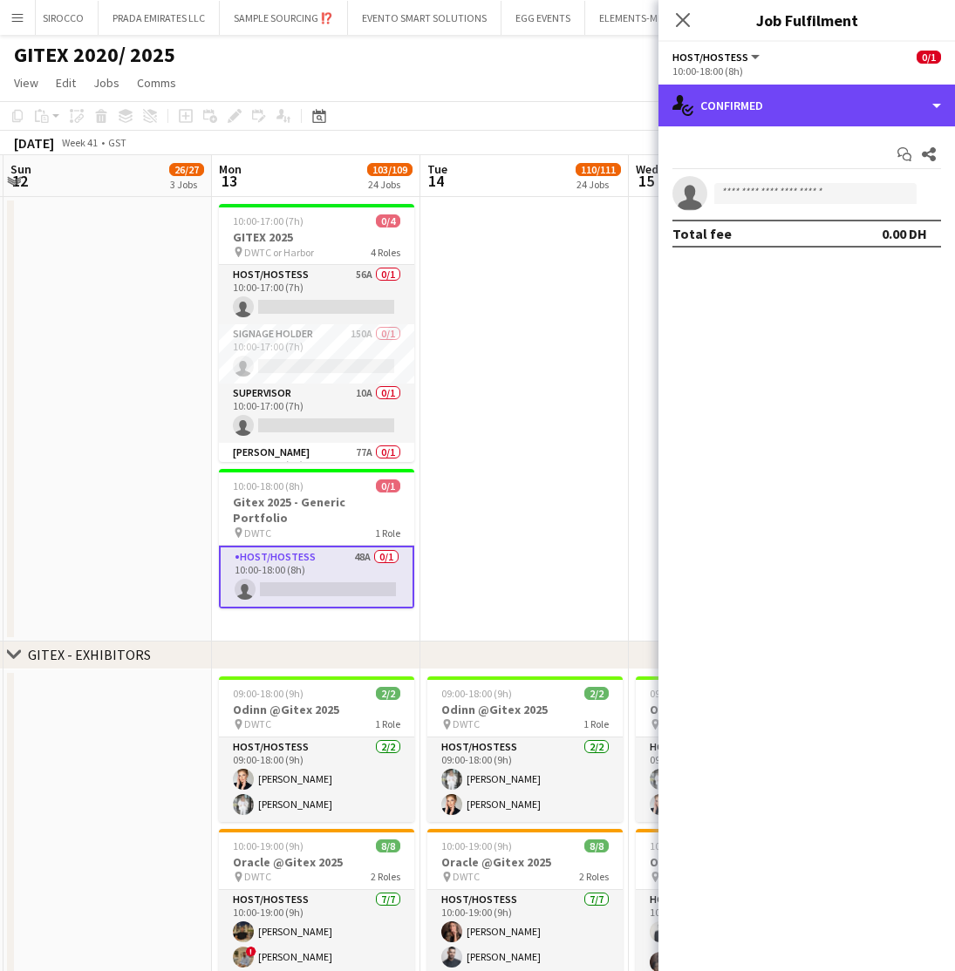
click at [798, 93] on div "single-neutral-actions-check-2 Confirmed" at bounding box center [806, 106] width 296 height 42
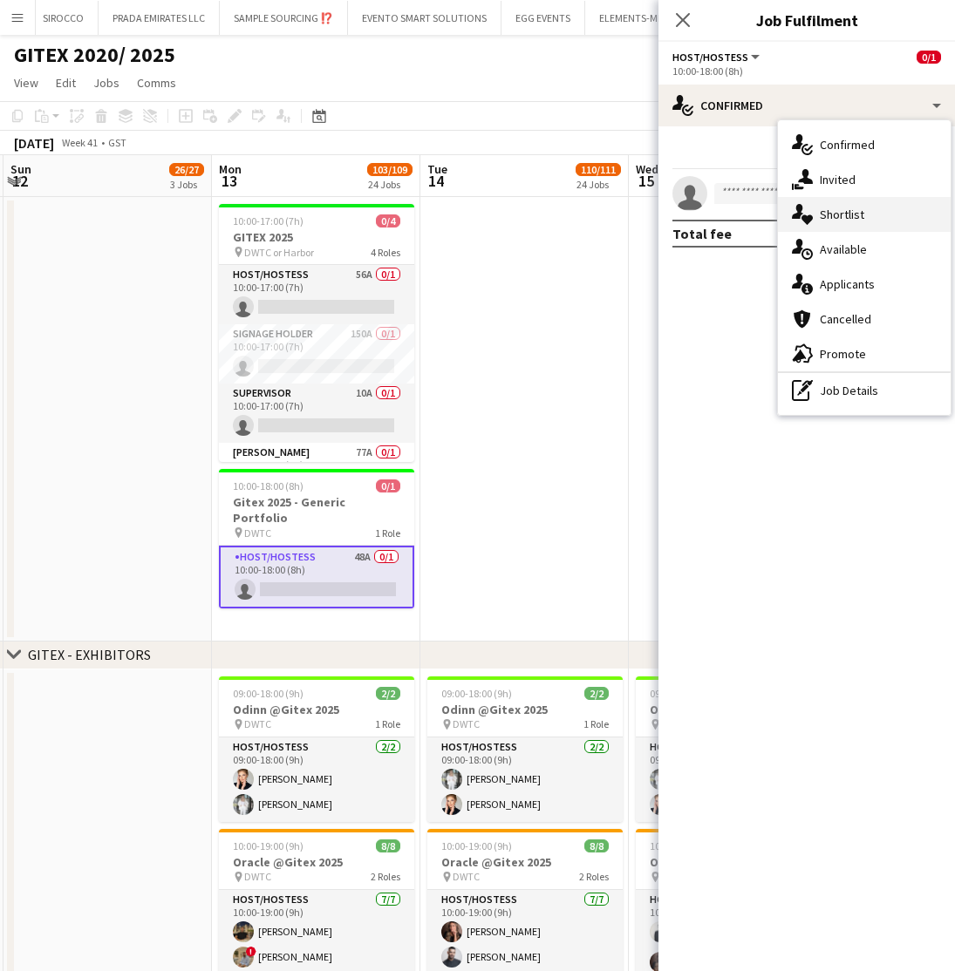
click at [827, 218] on span "Shortlist" at bounding box center [842, 215] width 44 height 16
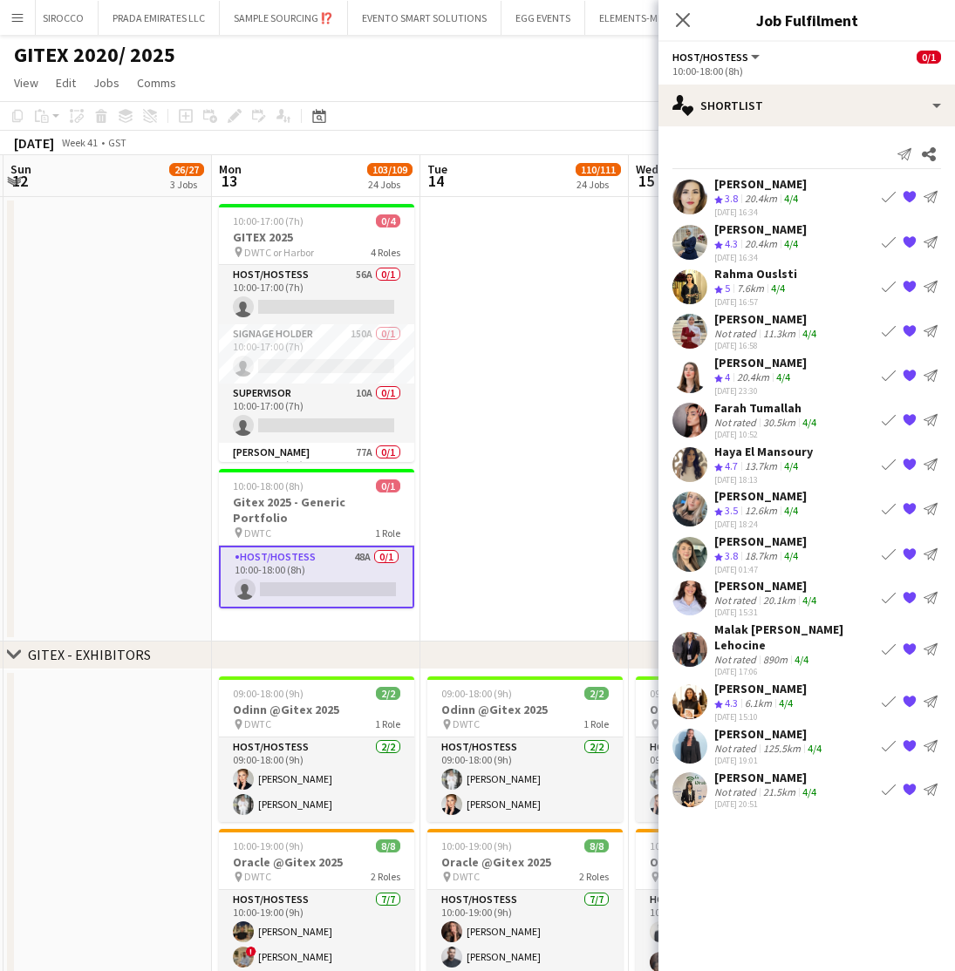
click at [589, 102] on app-toolbar "Copy Paste Paste Command V Paste with crew Command Shift V Paste linked Job Del…" at bounding box center [477, 116] width 955 height 30
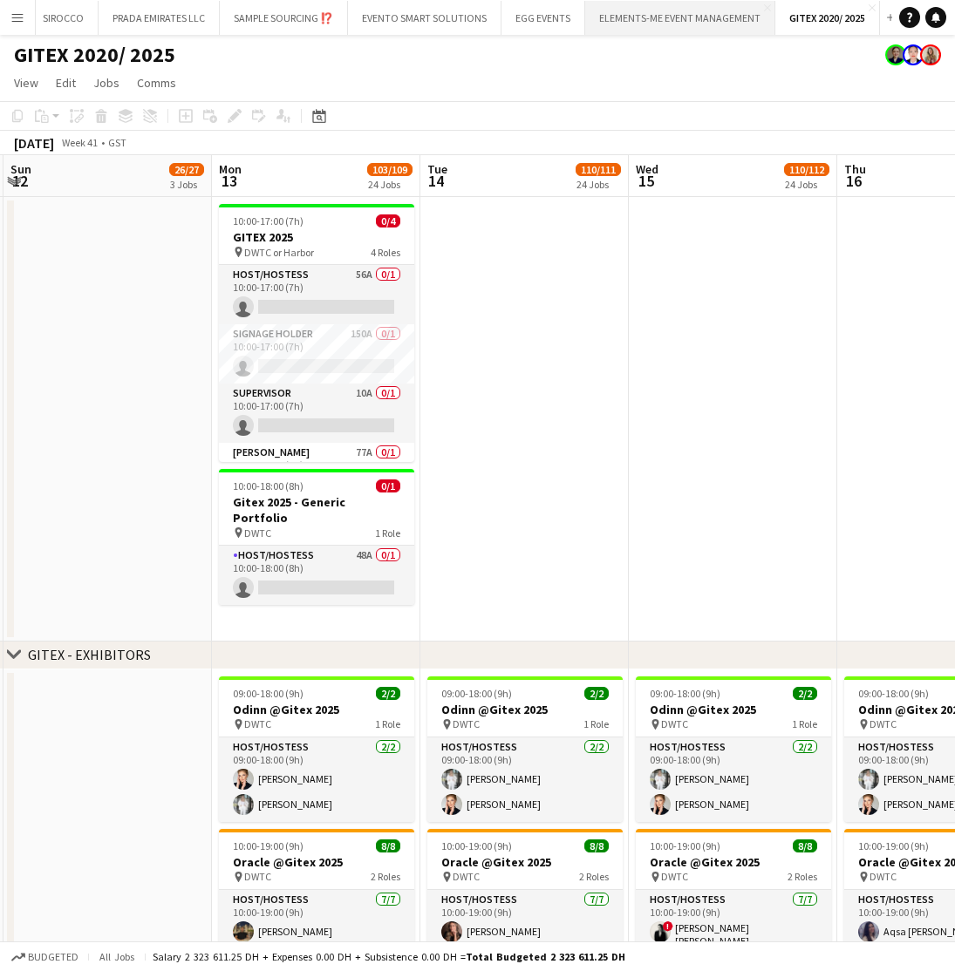
click at [668, 20] on button "ELEMENTS-ME EVENT MANAGEMENT Close" at bounding box center [680, 18] width 190 height 34
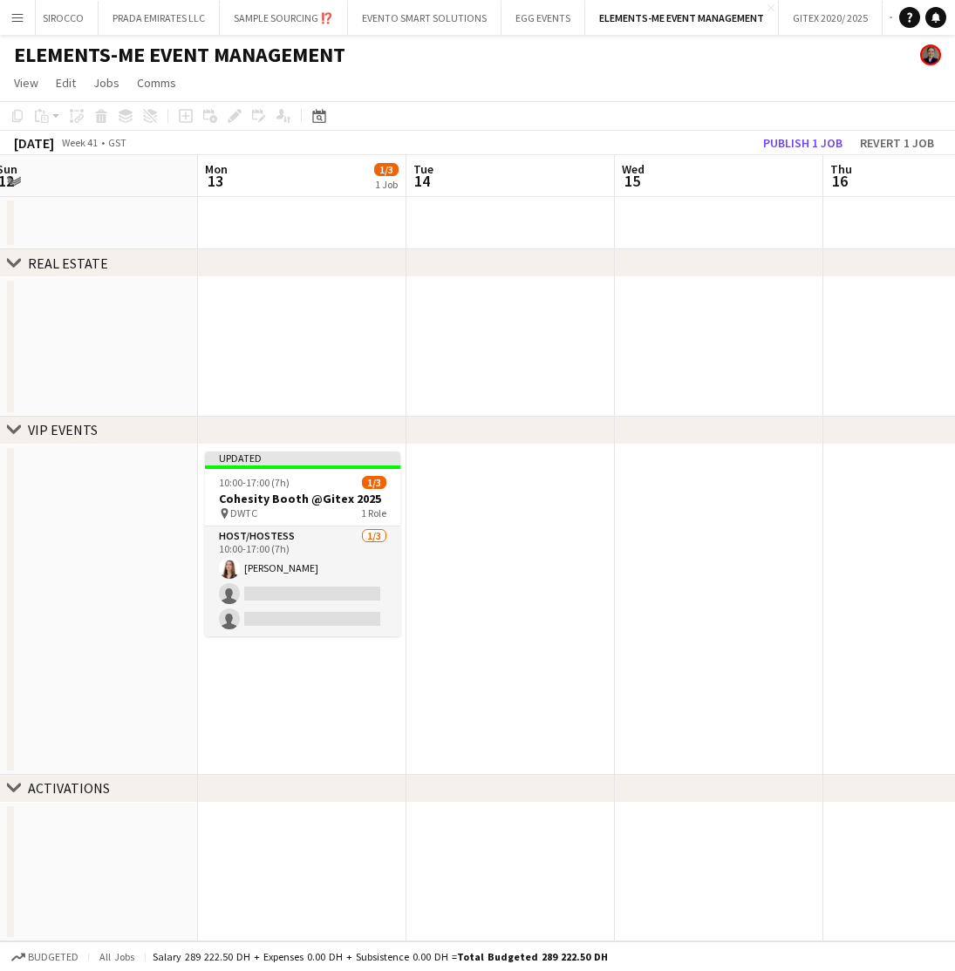
scroll to position [0, 586]
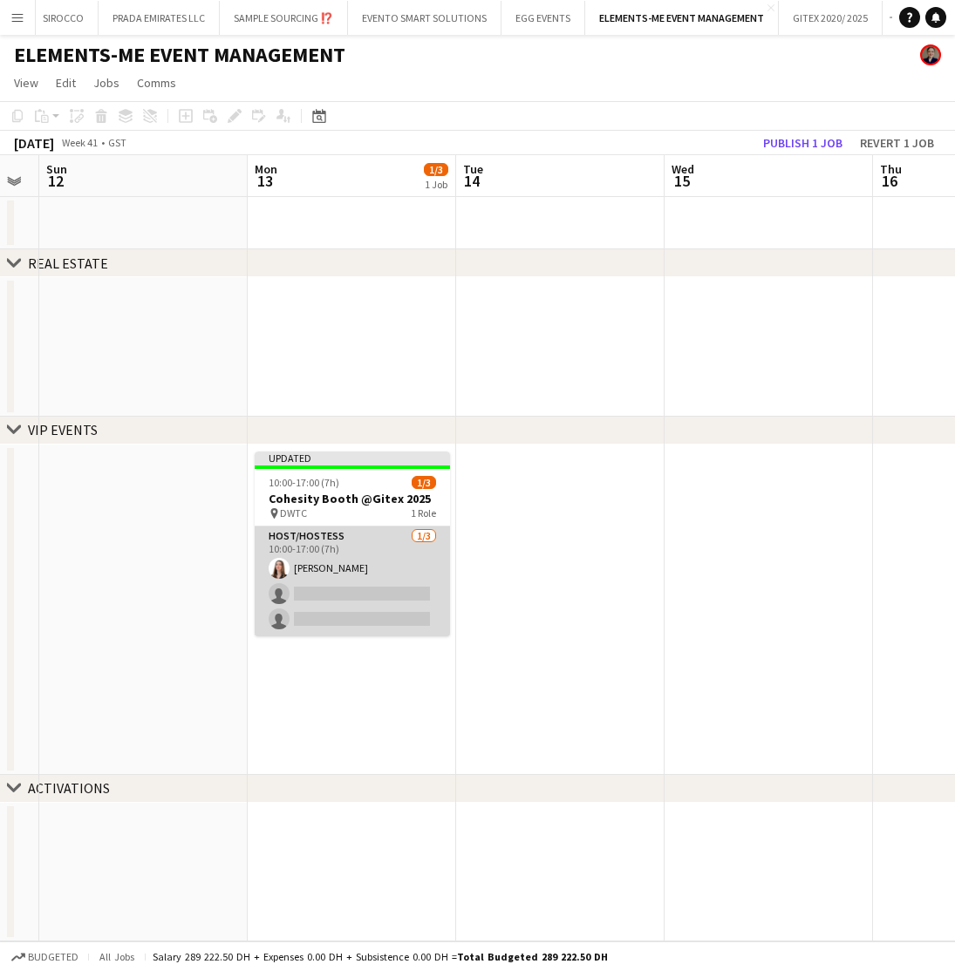
click at [368, 551] on app-card-role "Host/Hostess 1/3 10:00-17:00 (7h) Yara Nehawi single-neutral-actions single-neu…" at bounding box center [352, 582] width 195 height 110
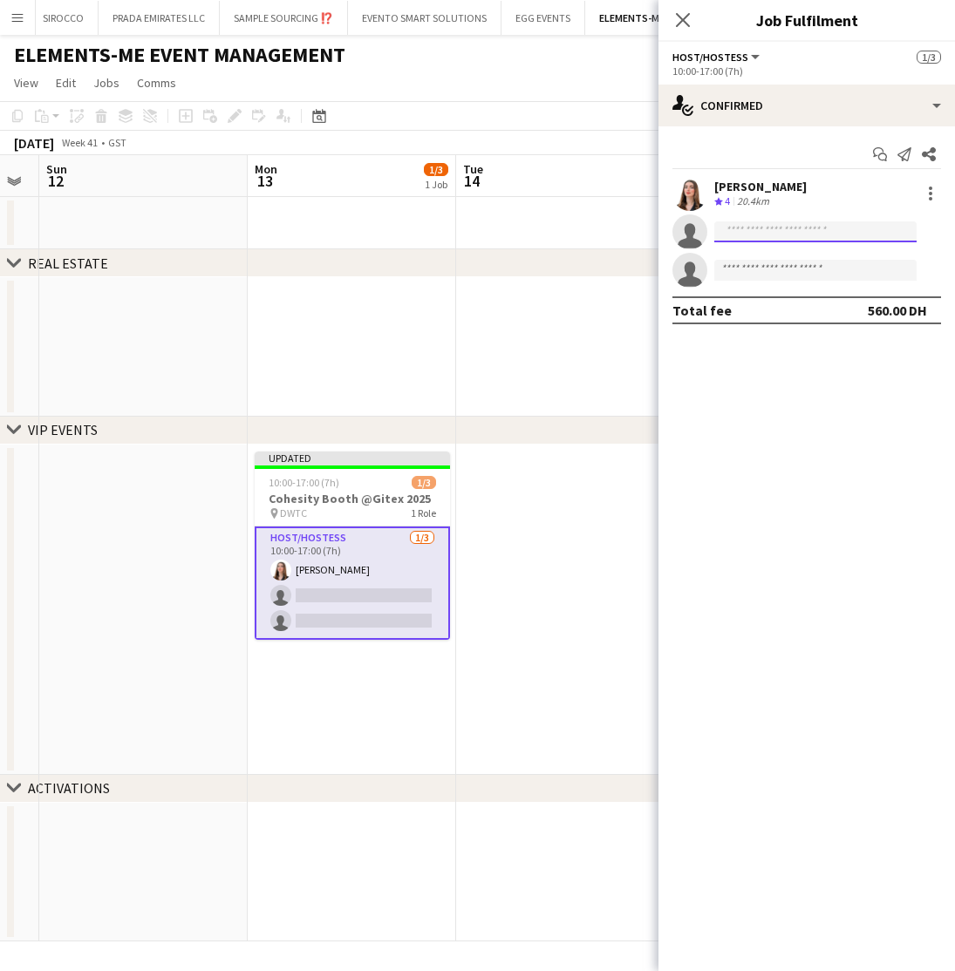
click at [769, 230] on input at bounding box center [815, 231] width 202 height 21
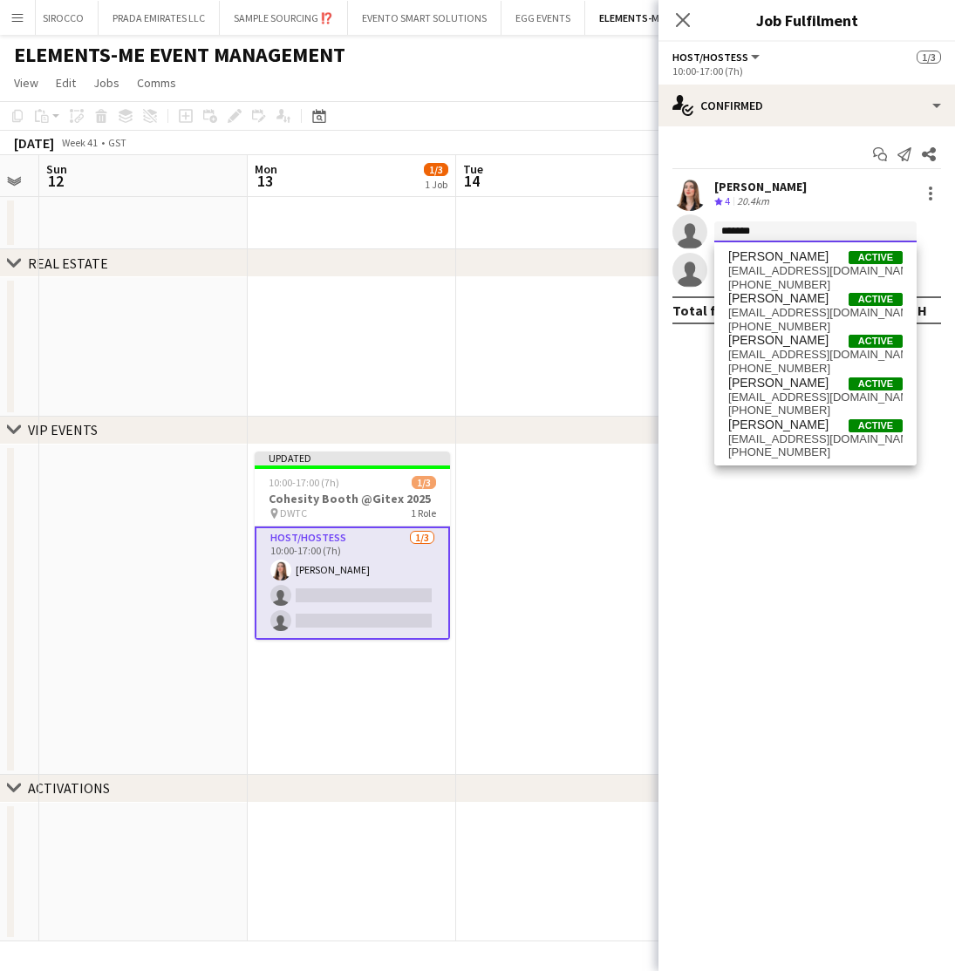
drag, startPoint x: 767, startPoint y: 226, endPoint x: 638, endPoint y: 230, distance: 128.3
click at [638, 231] on body "Menu Boards Boards Boards All jobs Status Workforce Workforce My Workforce Recr…" at bounding box center [477, 485] width 955 height 971
type input "*******"
click at [559, 150] on div "October 2025 Week 41 • GST Publish 1 job Revert 1 job" at bounding box center [477, 143] width 955 height 24
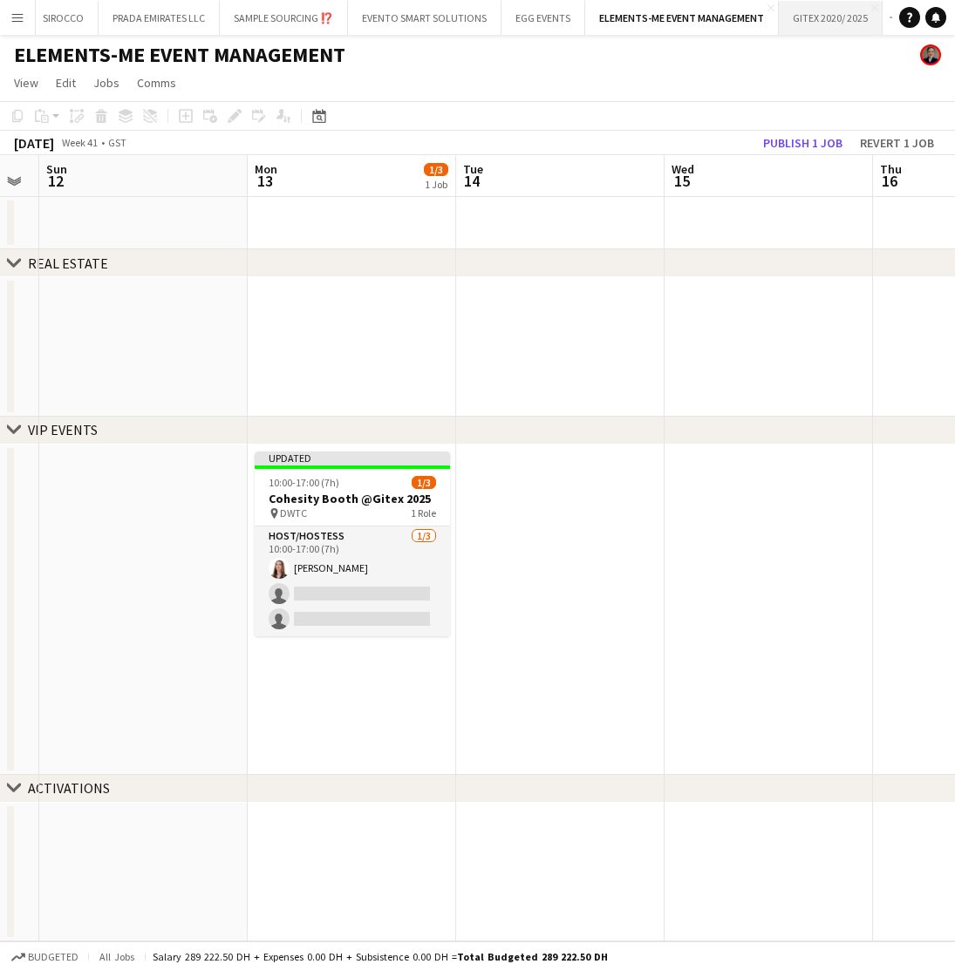
click at [839, 15] on button "GITEX 2020/ 2025 Close" at bounding box center [831, 18] width 104 height 34
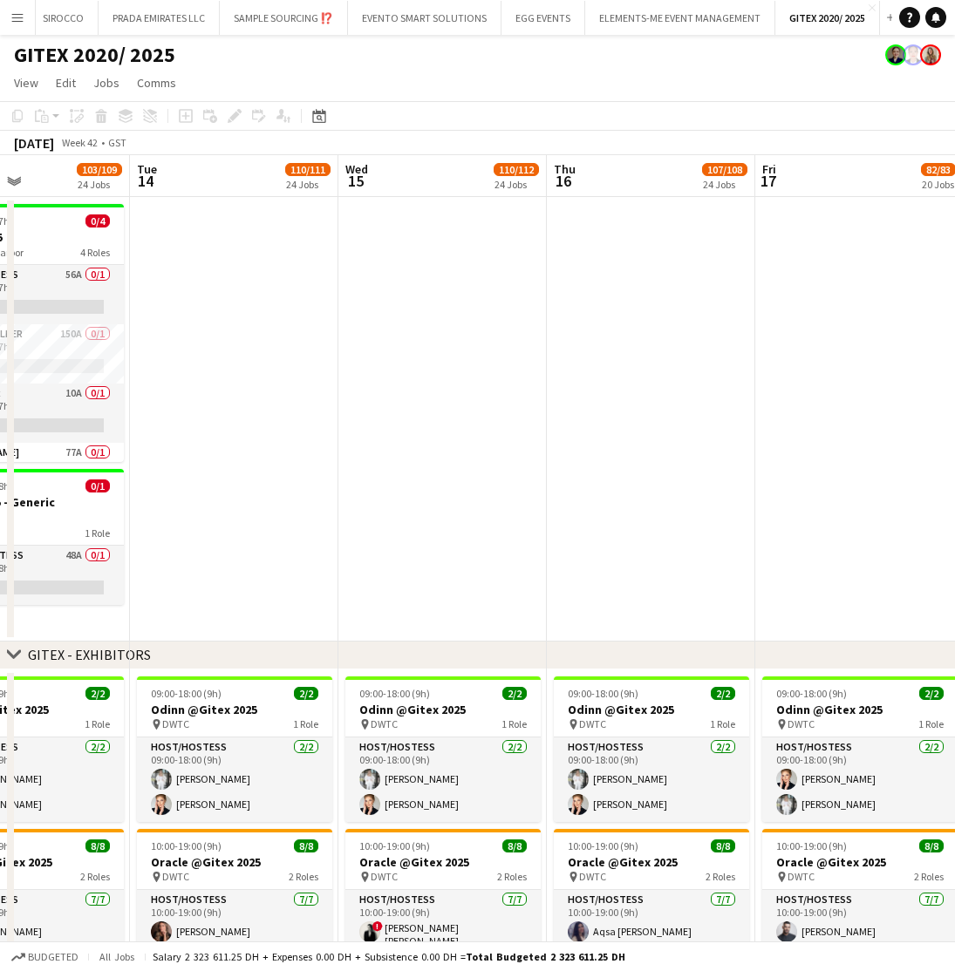
scroll to position [0, 436]
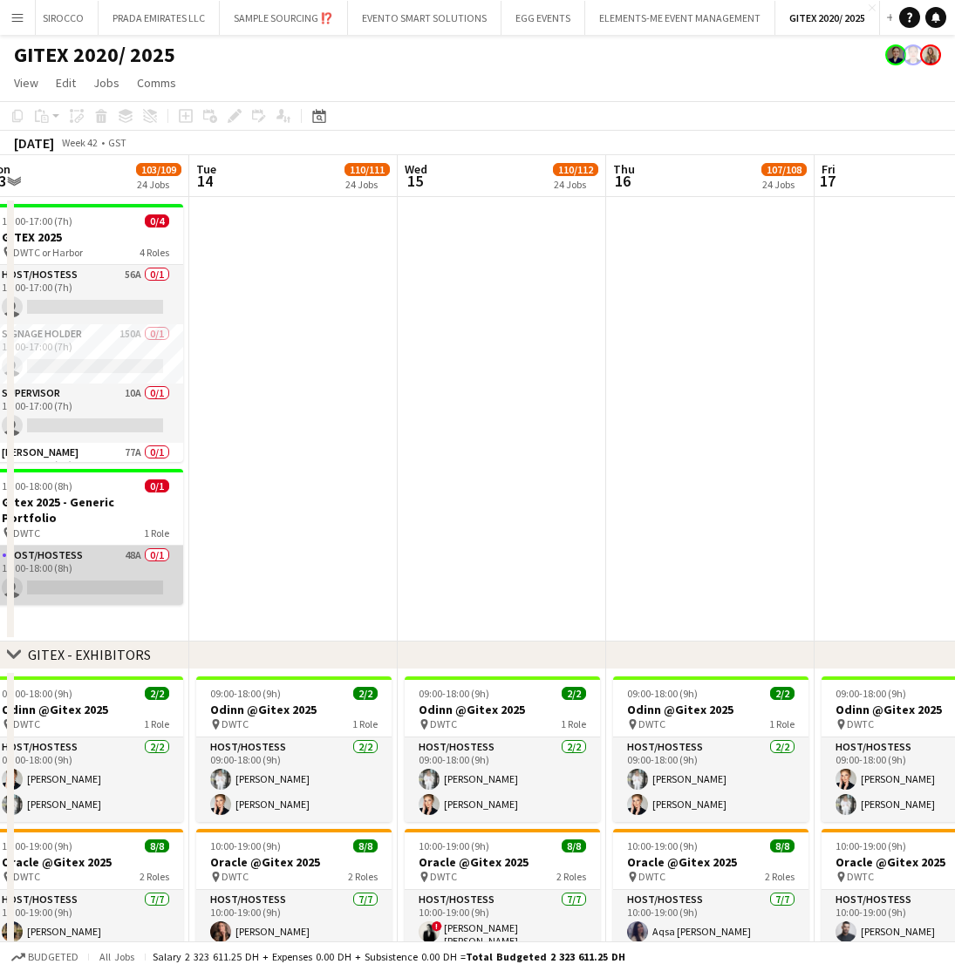
click at [87, 552] on app-card-role "Host/Hostess 48A 0/1 10:00-18:00 (8h) single-neutral-actions" at bounding box center [85, 575] width 195 height 59
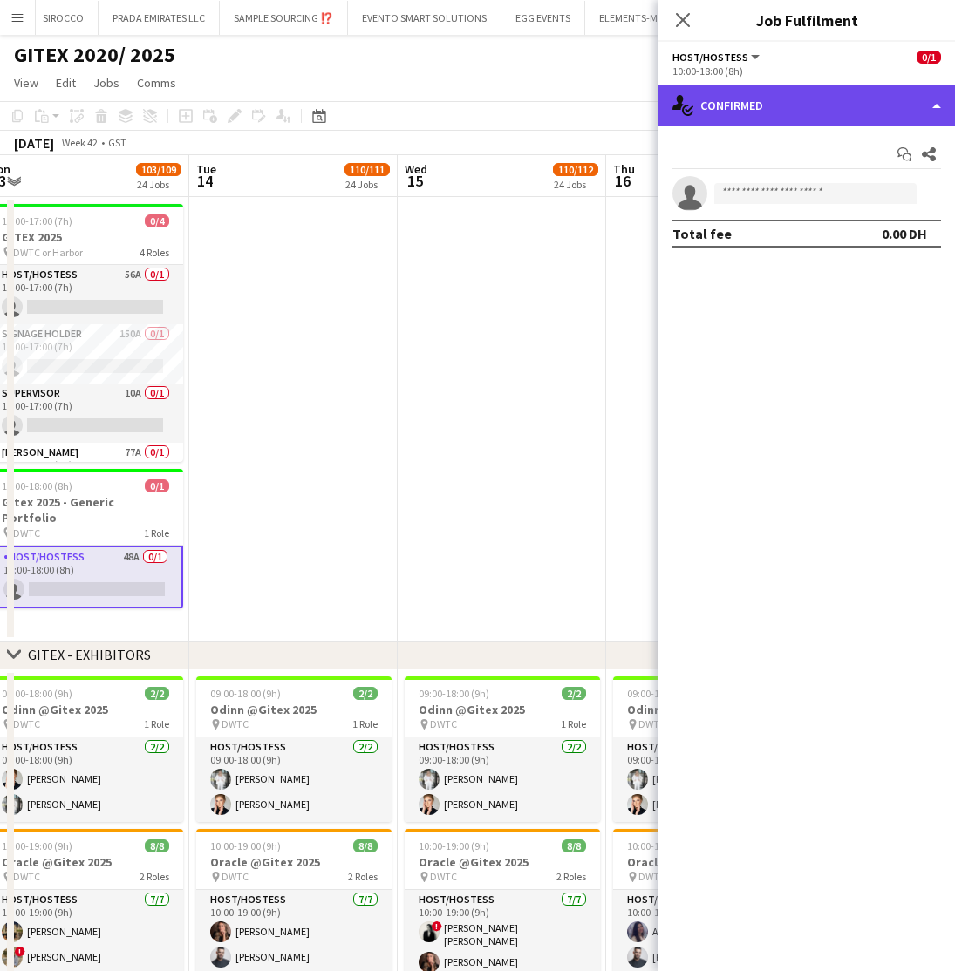
click at [814, 111] on div "single-neutral-actions-check-2 Confirmed" at bounding box center [806, 106] width 296 height 42
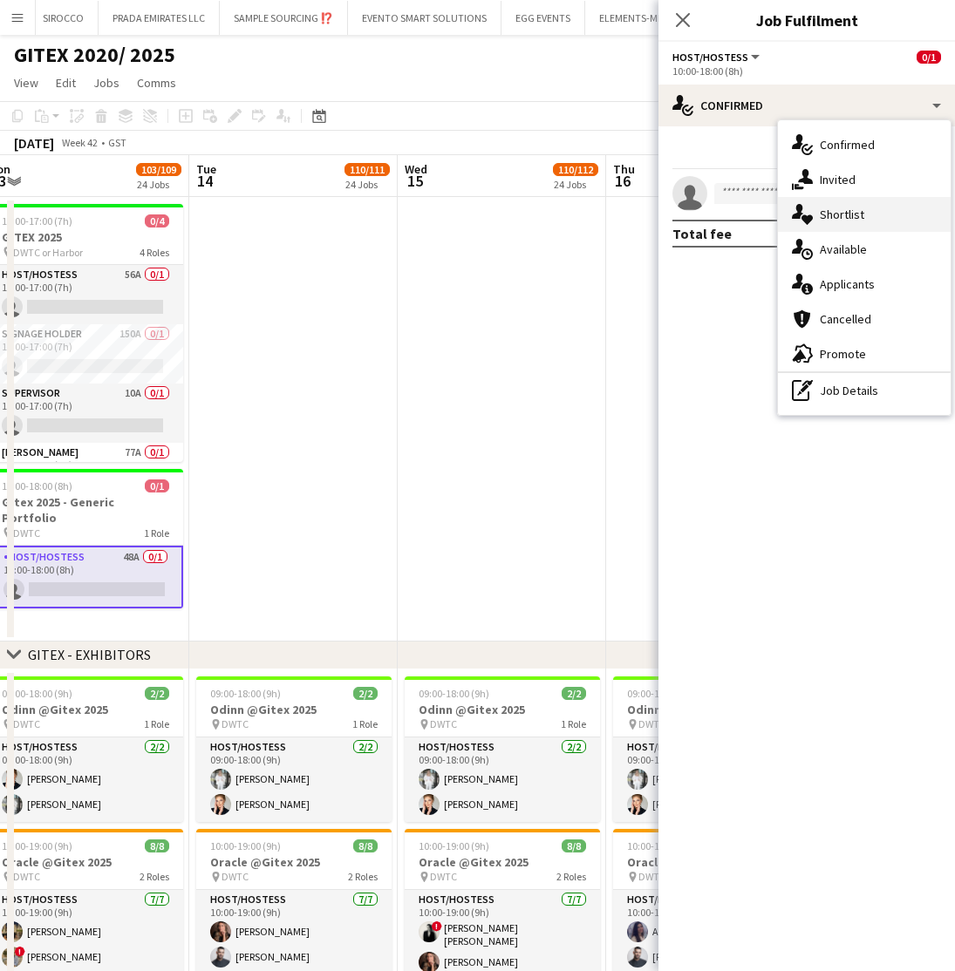
click at [831, 211] on span "Shortlist" at bounding box center [842, 215] width 44 height 16
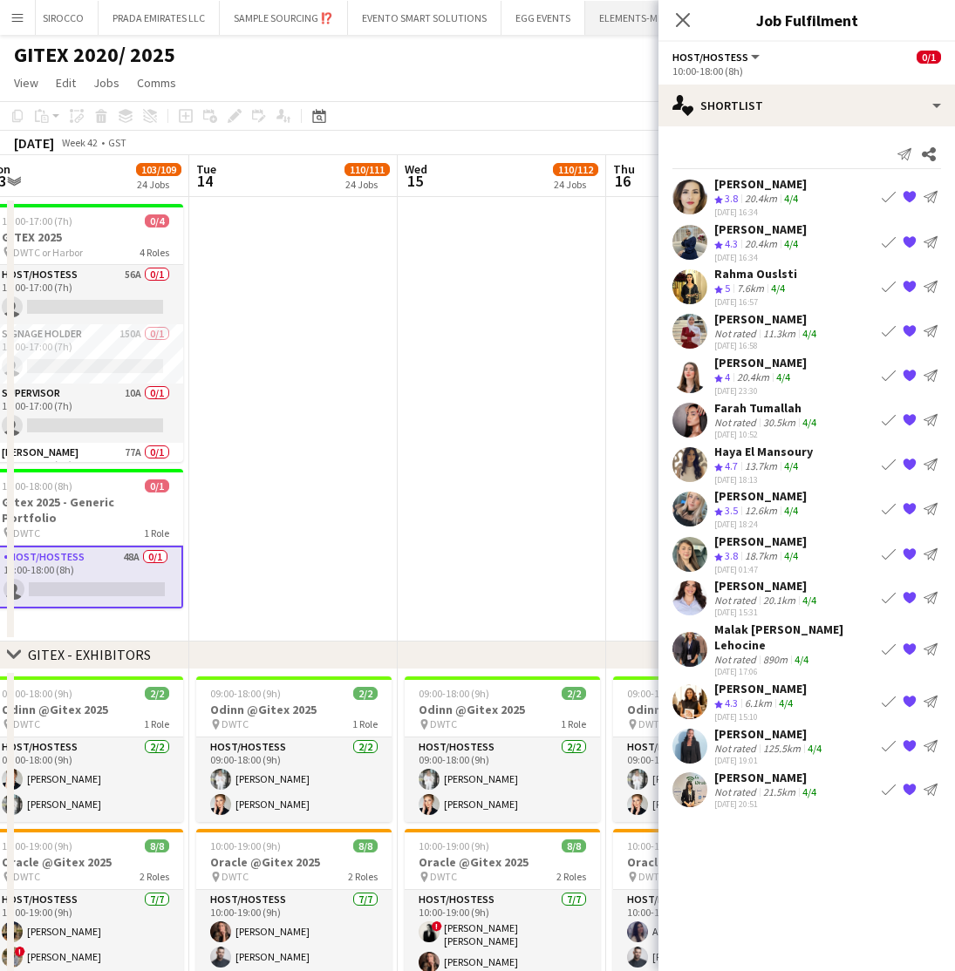
click at [606, 21] on button "ELEMENTS-ME EVENT MANAGEMENT Close" at bounding box center [680, 18] width 190 height 34
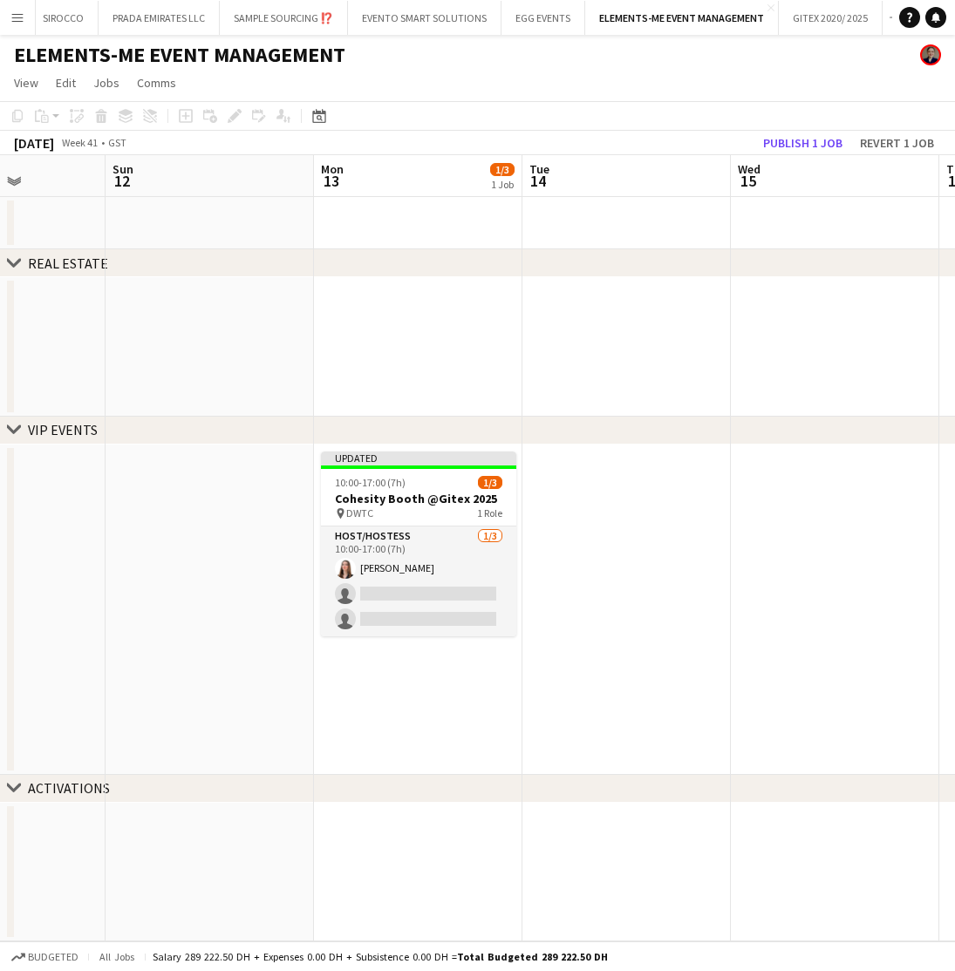
scroll to position [0, 698]
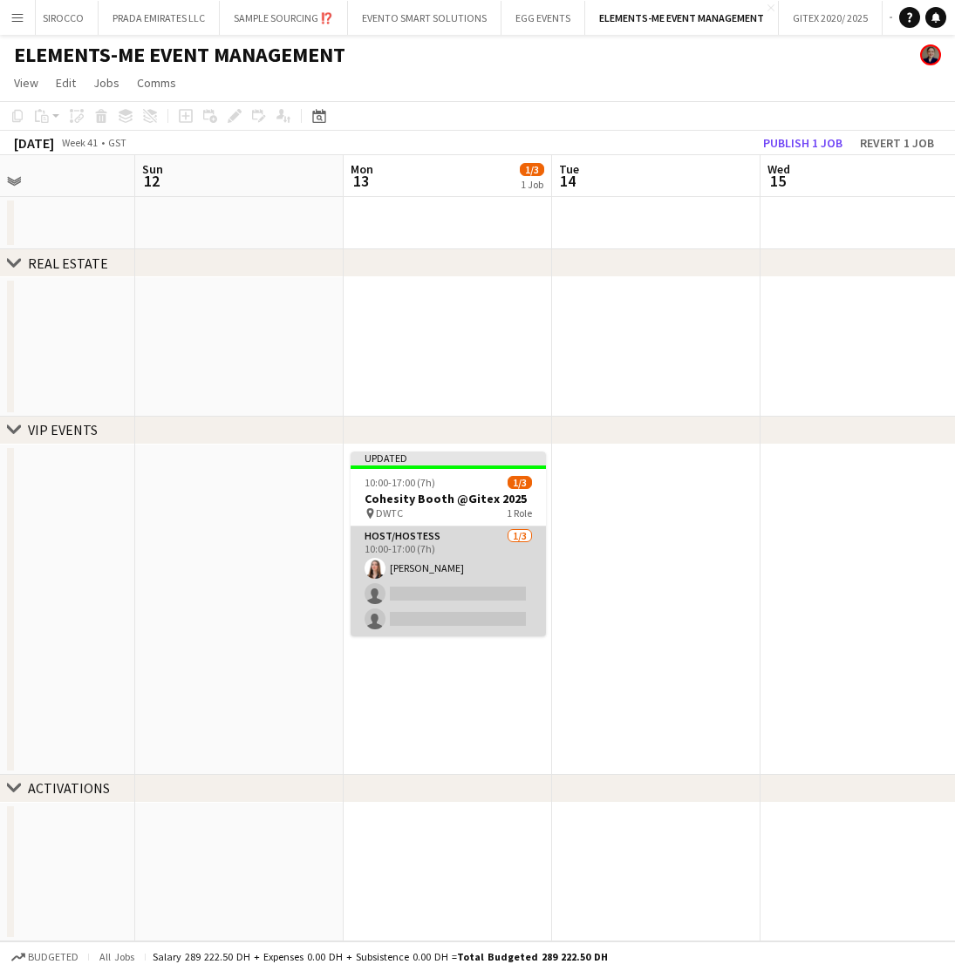
click at [491, 562] on app-card-role "Host/Hostess 1/3 10:00-17:00 (7h) Yara Nehawi single-neutral-actions single-neu…" at bounding box center [448, 582] width 195 height 110
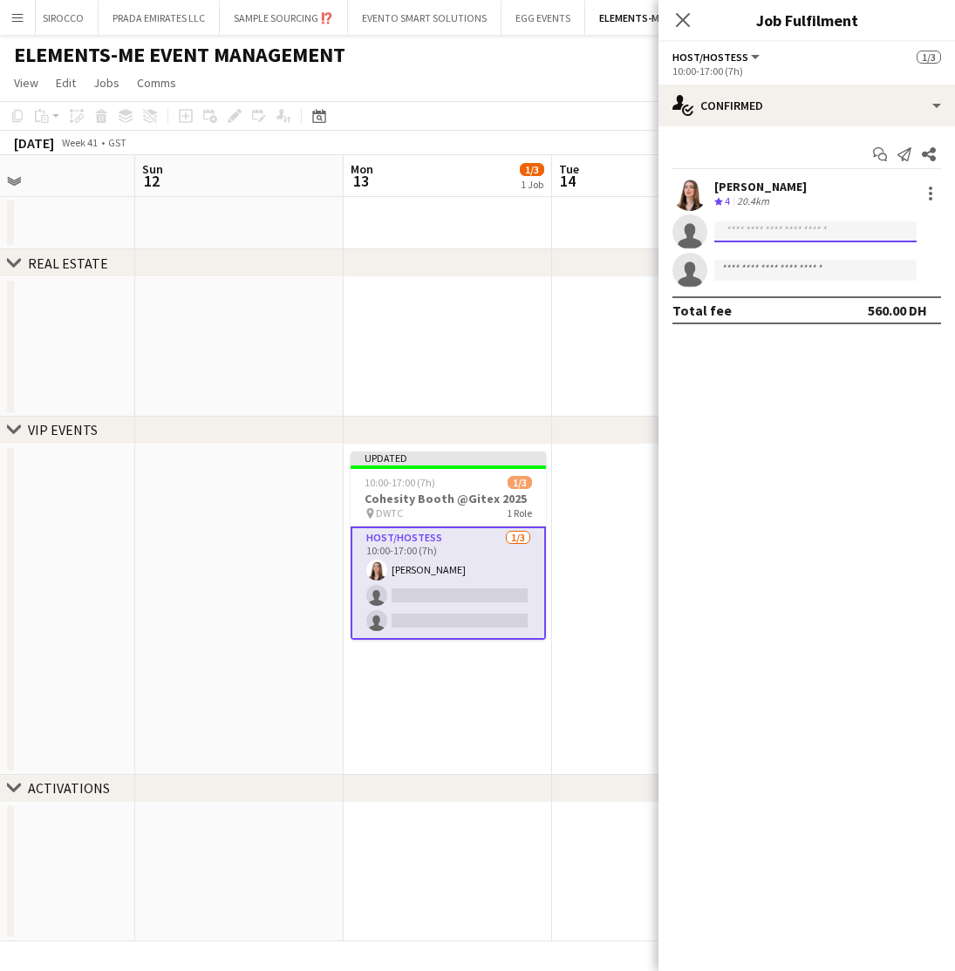
click at [795, 228] on input at bounding box center [815, 231] width 202 height 21
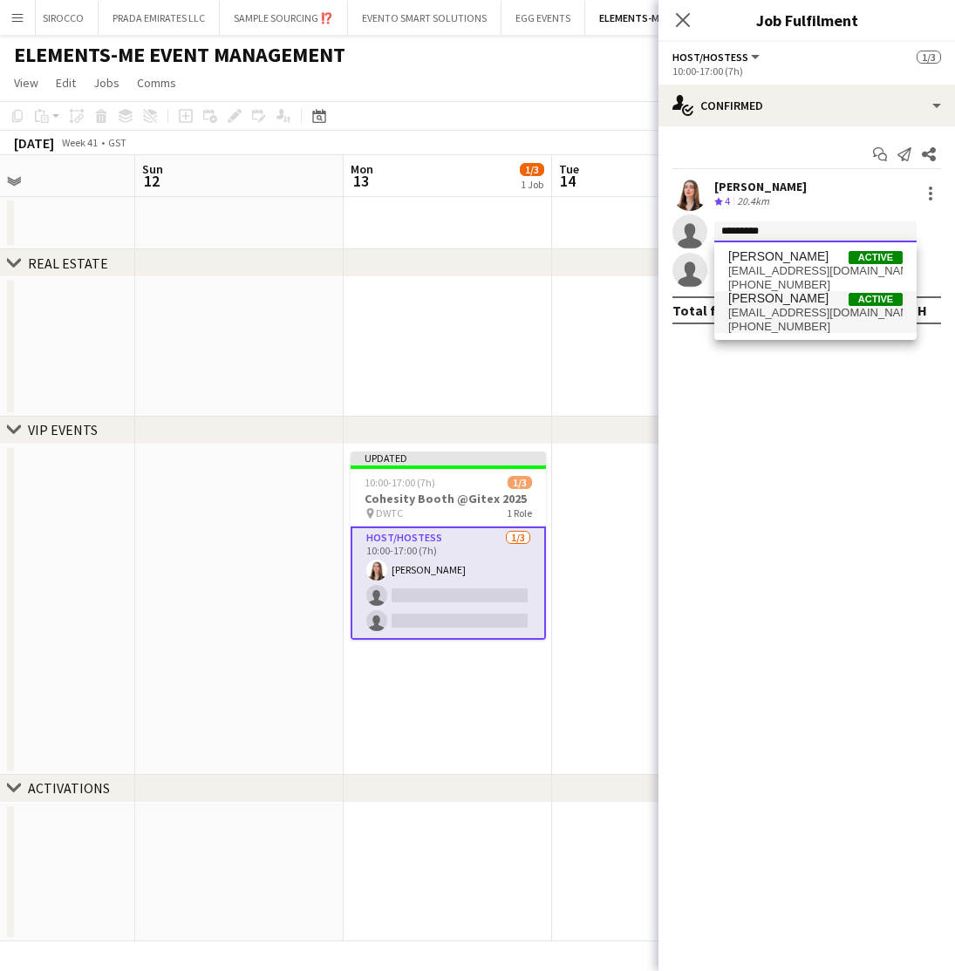
type input "*********"
click at [780, 317] on span "yasminenizameddin@gmail.com" at bounding box center [815, 313] width 174 height 14
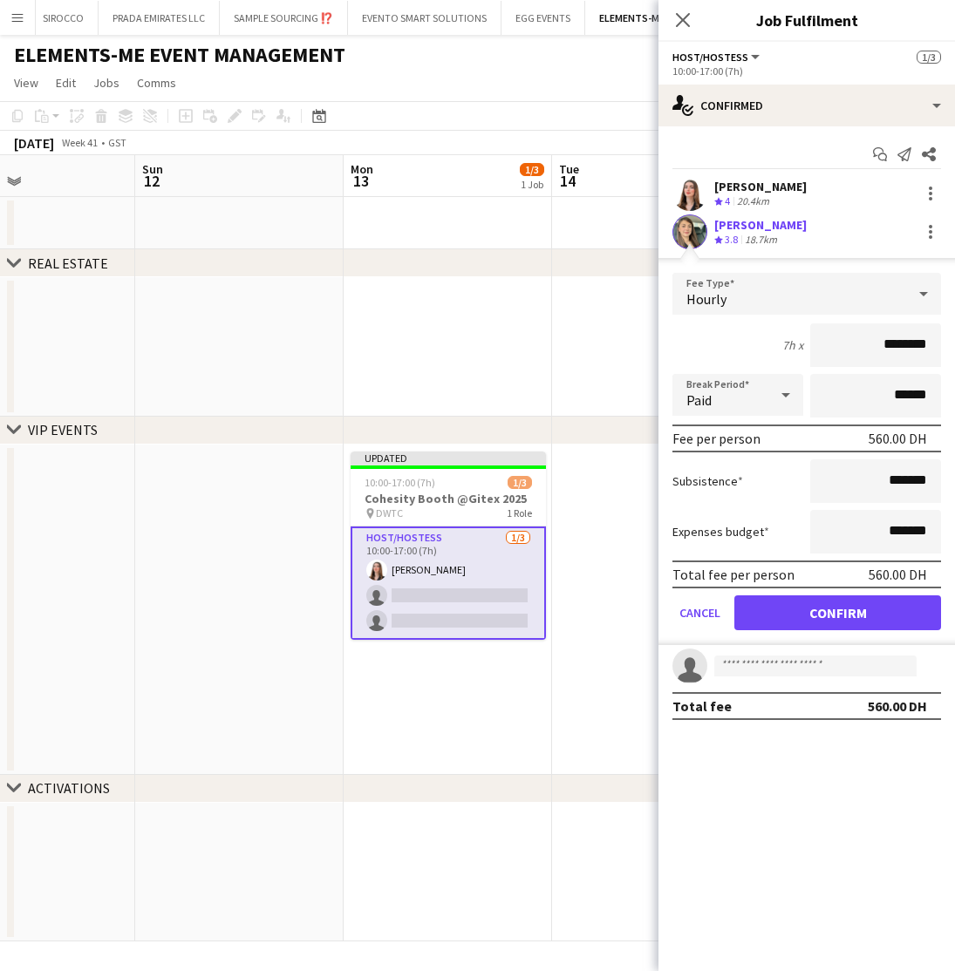
click at [829, 622] on button "Confirm" at bounding box center [837, 613] width 207 height 35
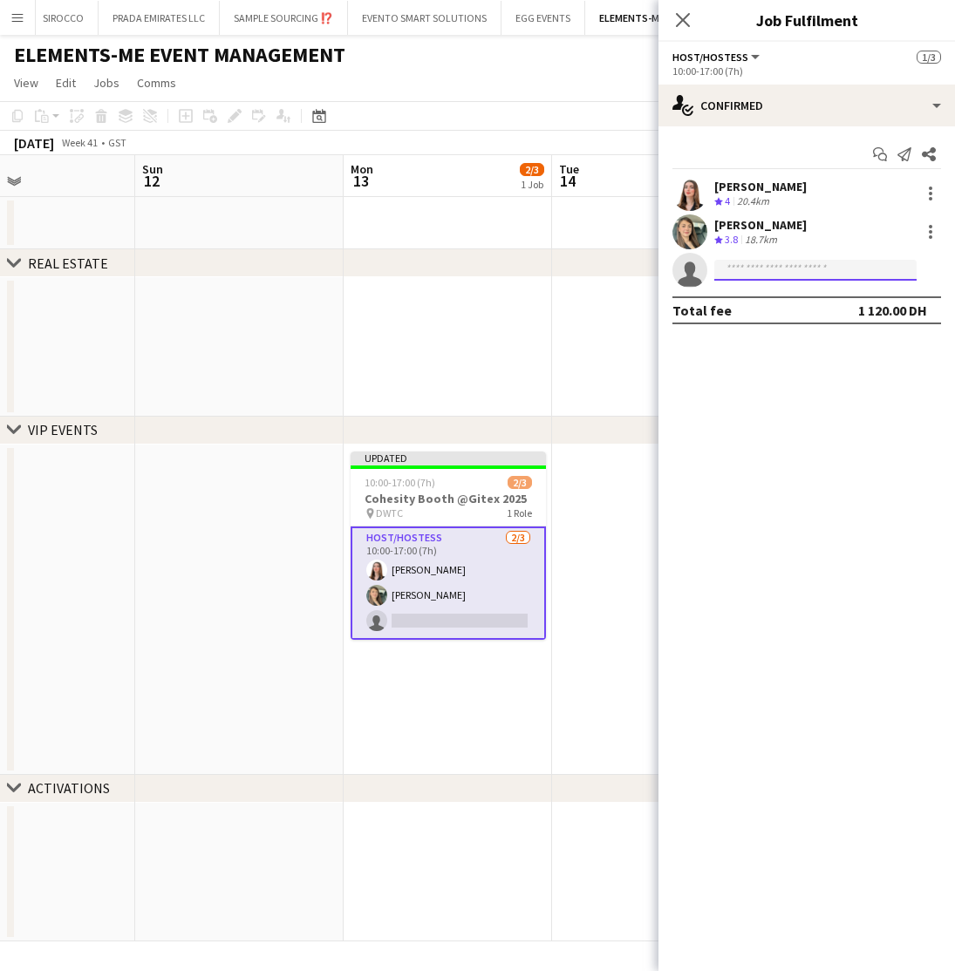
click at [753, 261] on input at bounding box center [815, 270] width 202 height 21
type input "********"
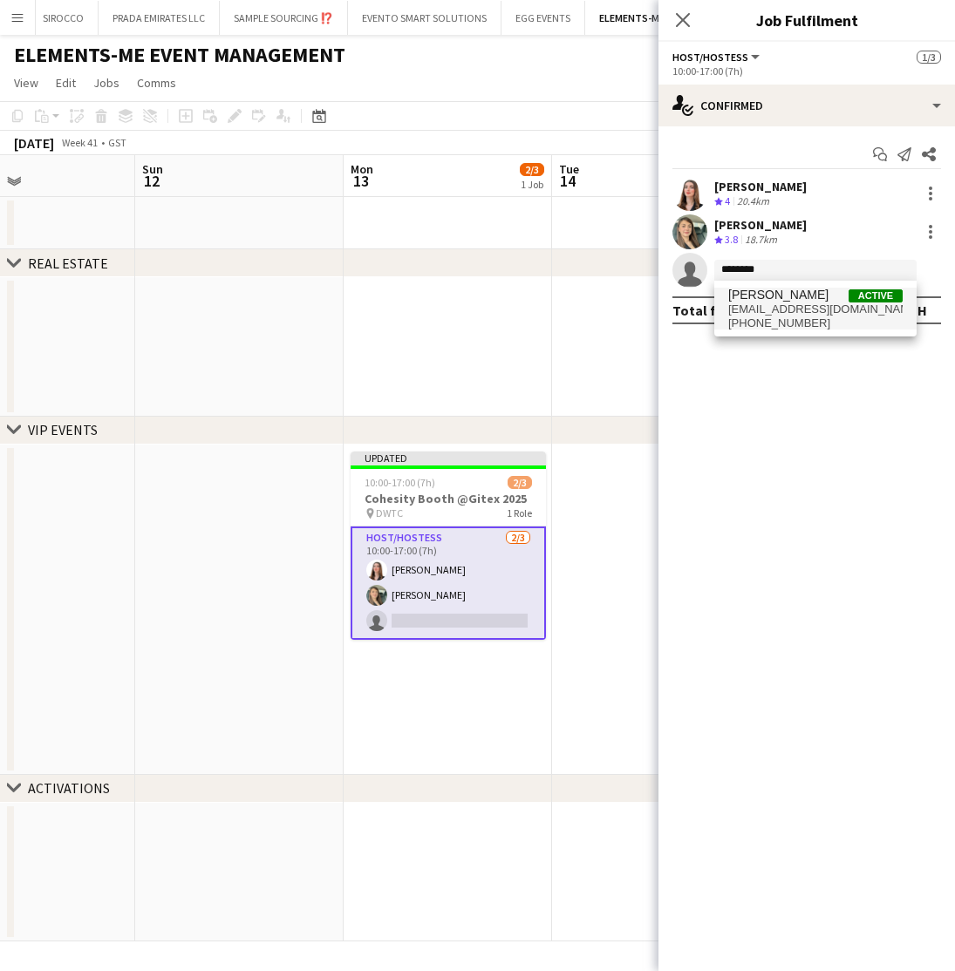
click at [767, 294] on span "amina ouechtati" at bounding box center [778, 295] width 100 height 15
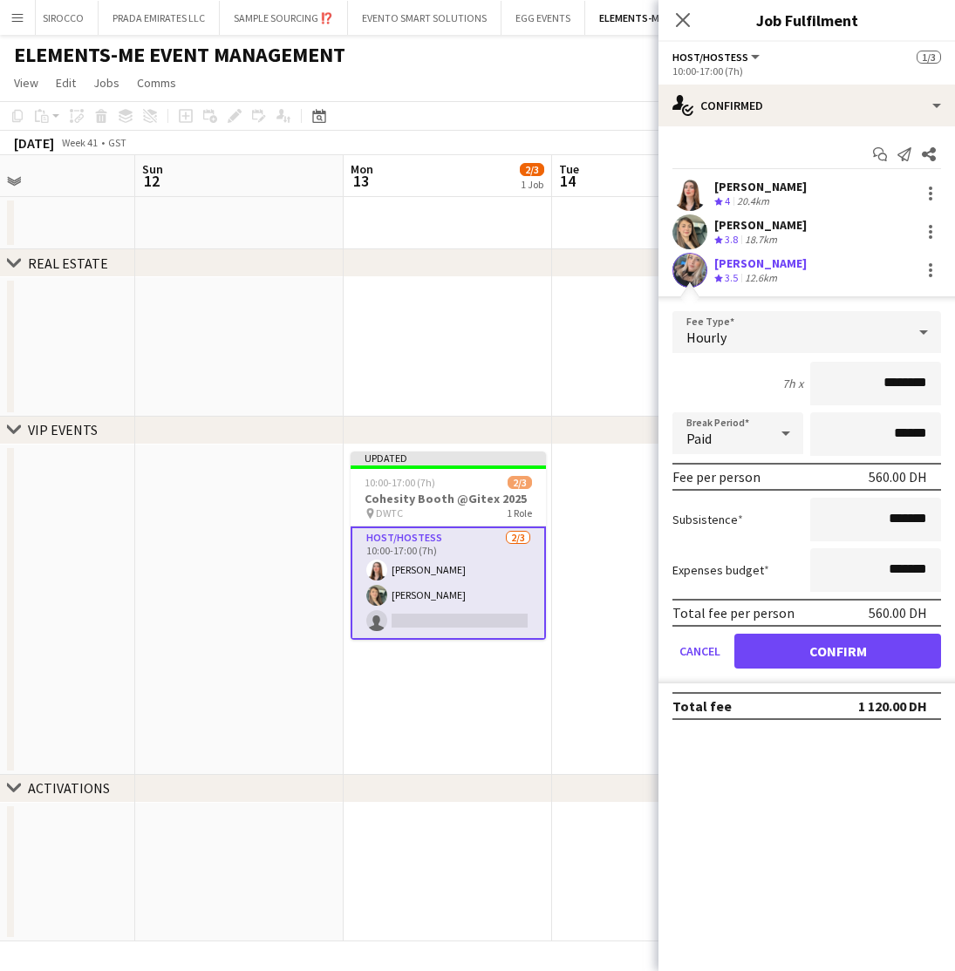
click at [821, 654] on button "Confirm" at bounding box center [837, 651] width 207 height 35
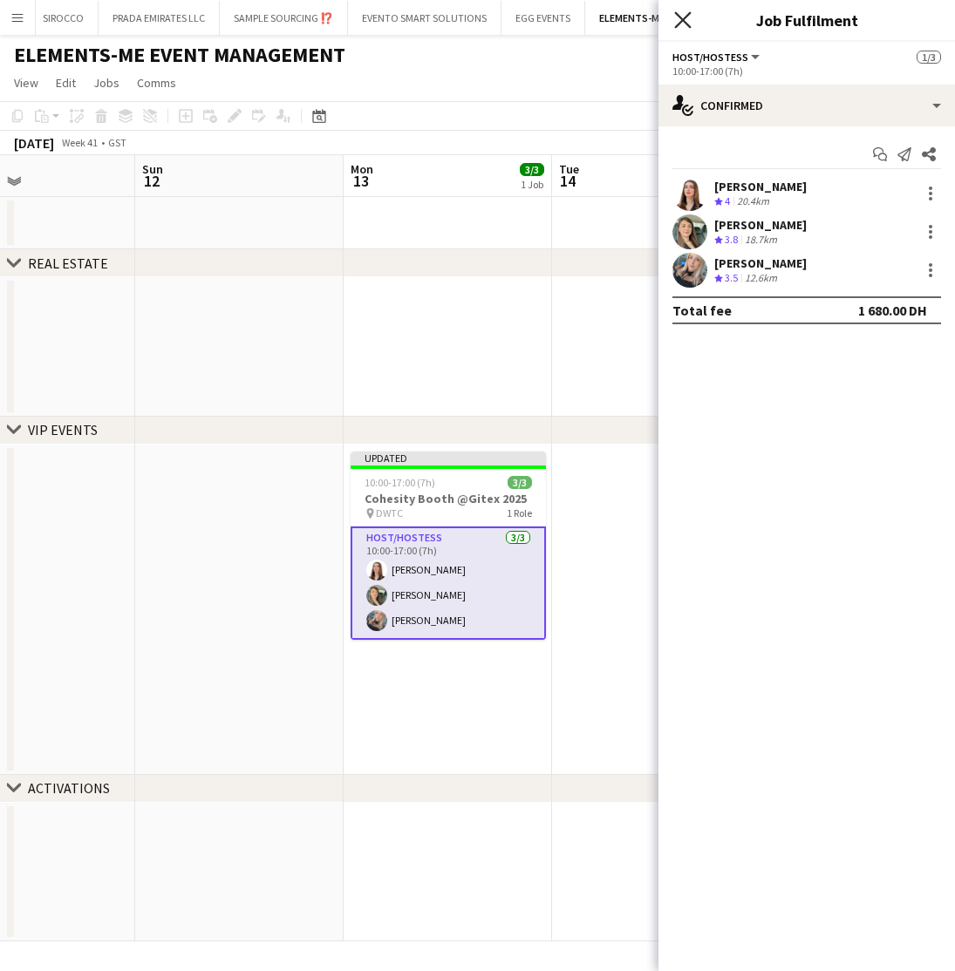
click at [679, 15] on icon "Close pop-in" at bounding box center [682, 19] width 17 height 17
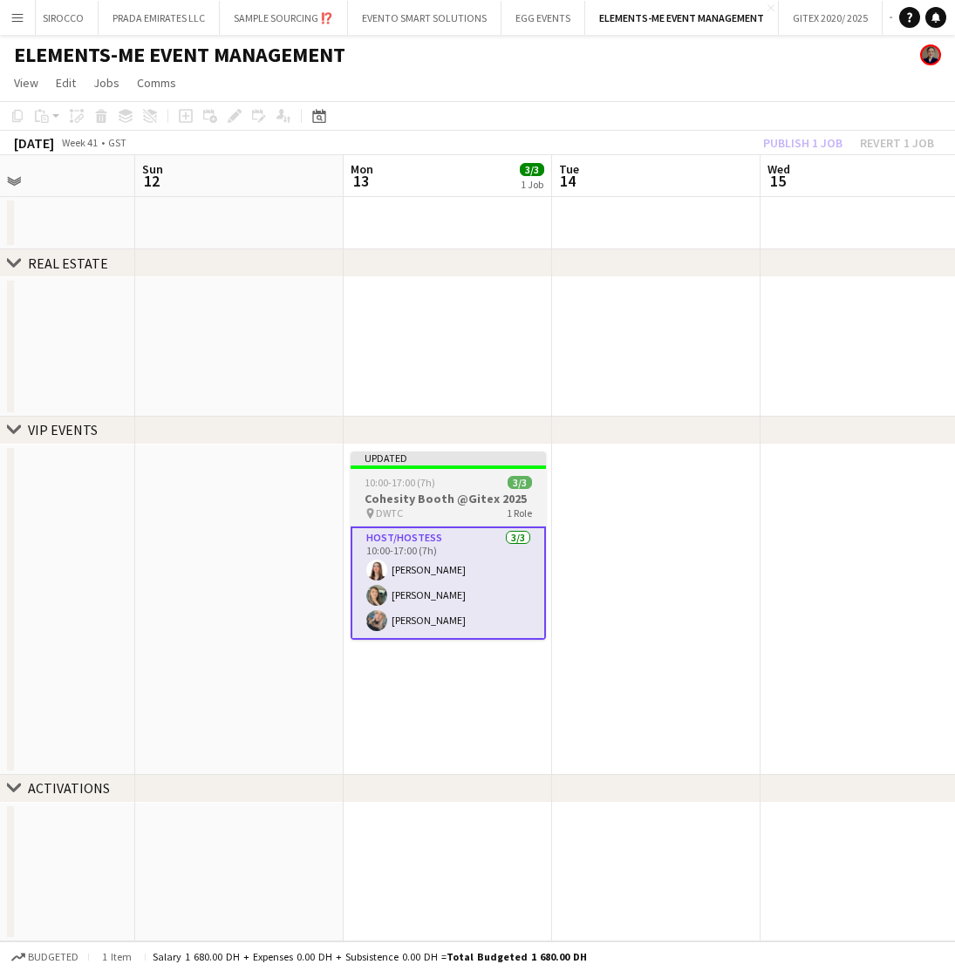
click at [446, 486] on div "10:00-17:00 (7h) 3/3" at bounding box center [448, 482] width 195 height 13
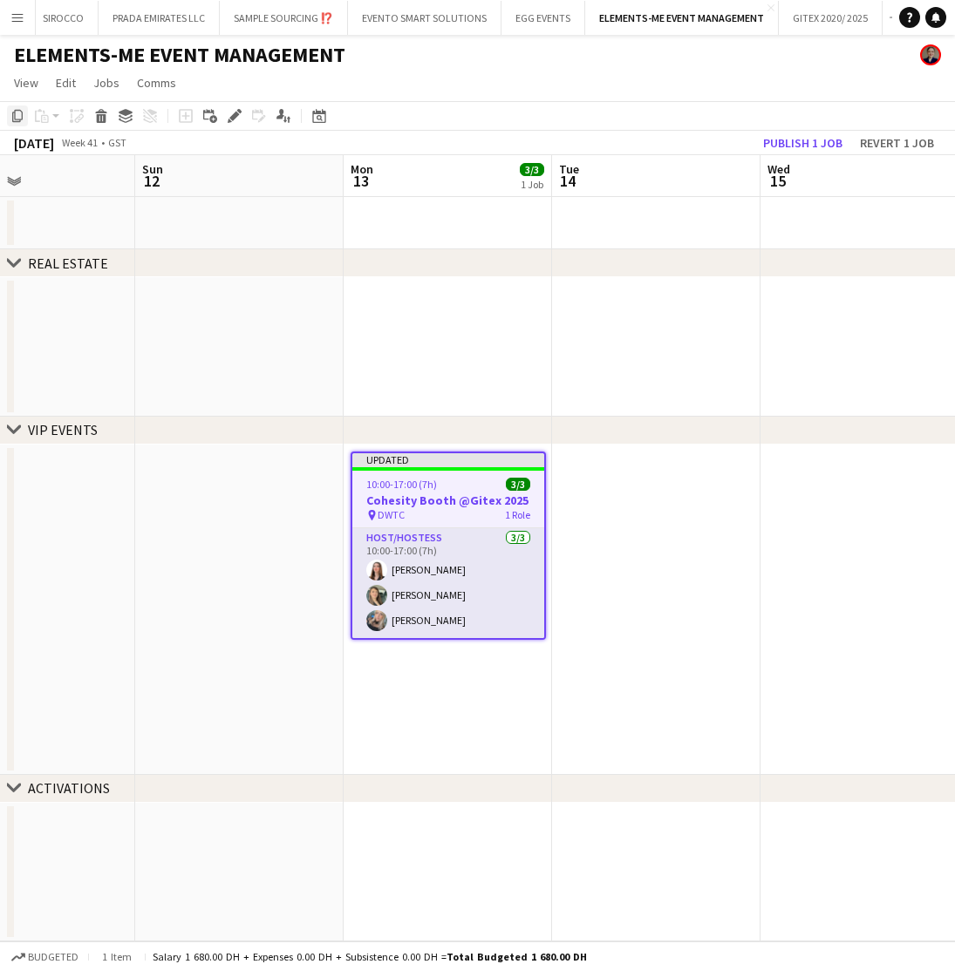
click at [16, 118] on icon "Copy" at bounding box center [17, 116] width 14 height 14
click at [660, 541] on app-date-cell at bounding box center [656, 610] width 208 height 330
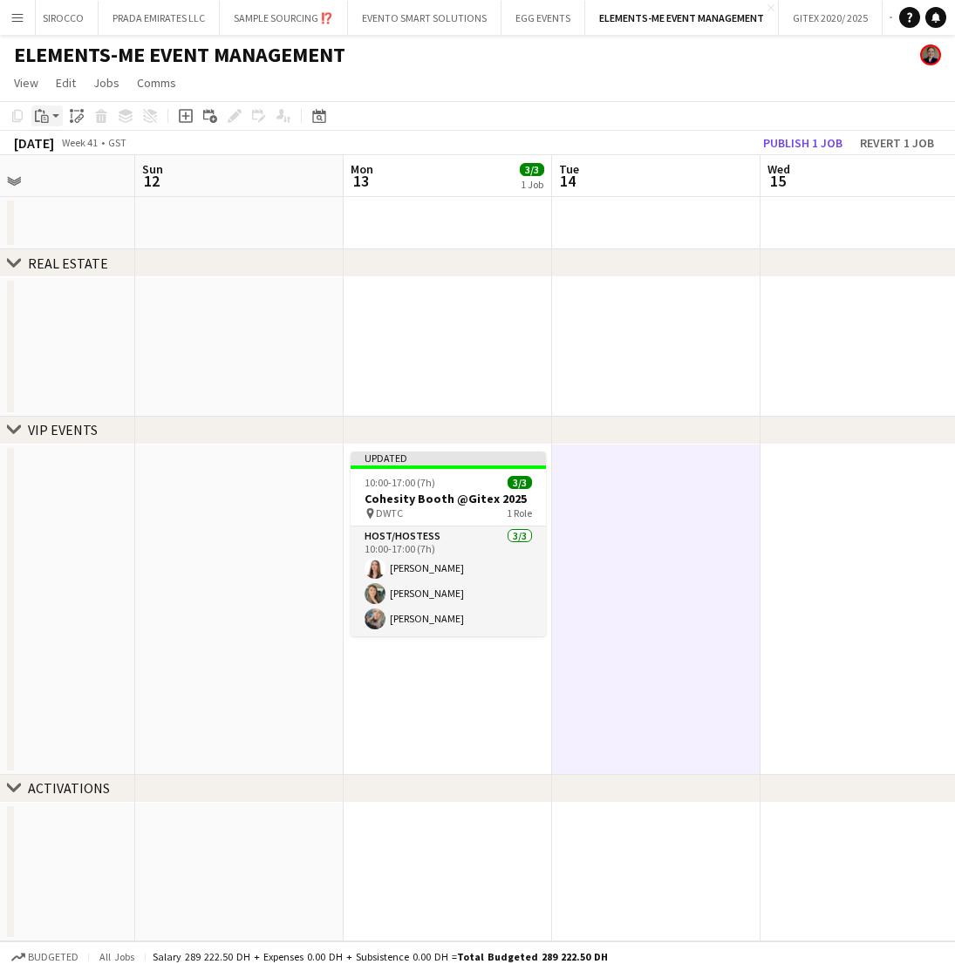
click at [47, 110] on icon "Paste" at bounding box center [42, 116] width 14 height 14
click at [62, 187] on div "Paste Command V Paste with crew Command Shift V" at bounding box center [115, 163] width 166 height 73
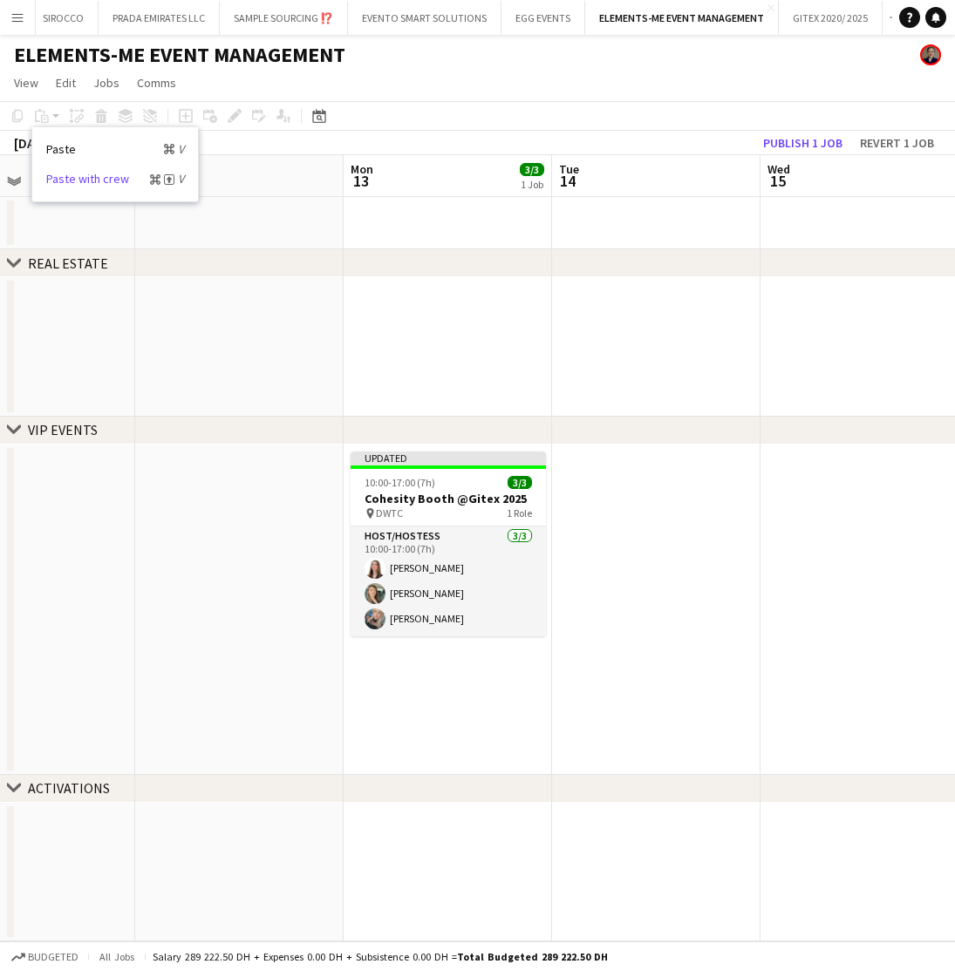
click at [65, 182] on link "Paste with crew Command Shift V" at bounding box center [115, 179] width 138 height 16
click at [653, 539] on app-date-cell at bounding box center [656, 610] width 208 height 330
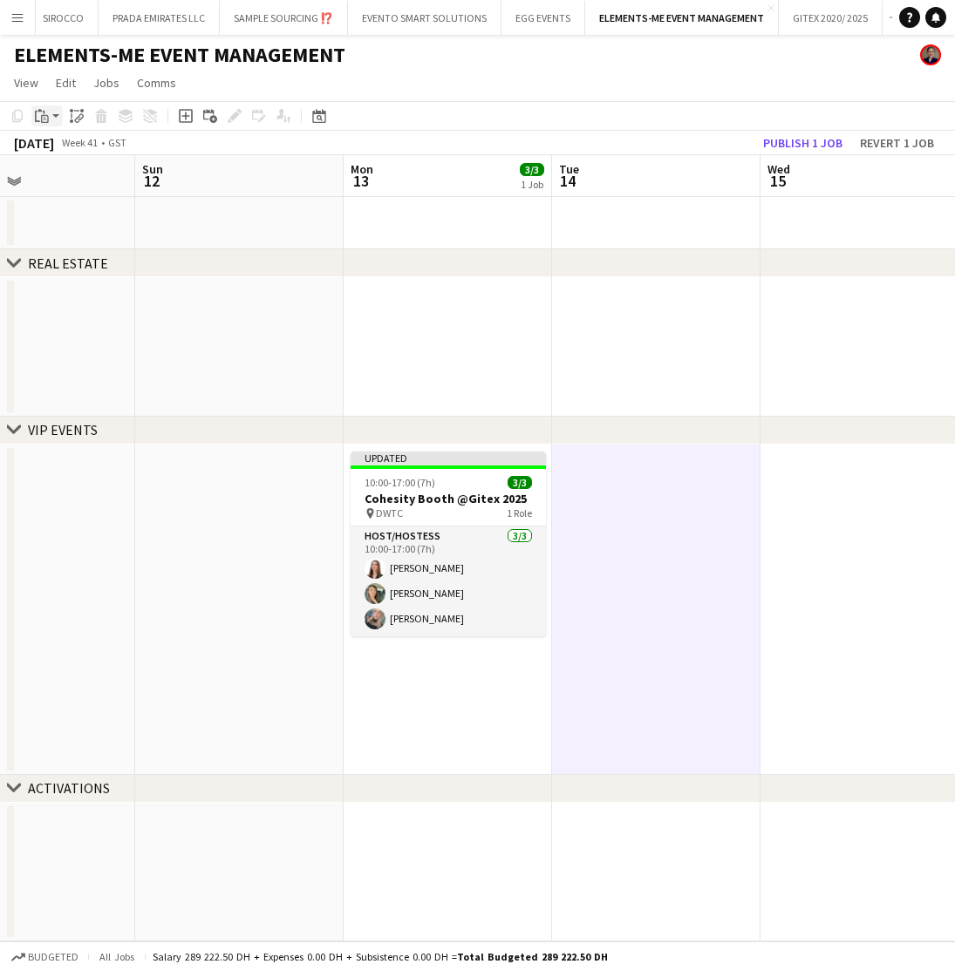
click at [38, 115] on icon "Paste" at bounding box center [42, 116] width 14 height 14
click at [69, 178] on link "Paste with crew Command Shift V" at bounding box center [115, 179] width 138 height 16
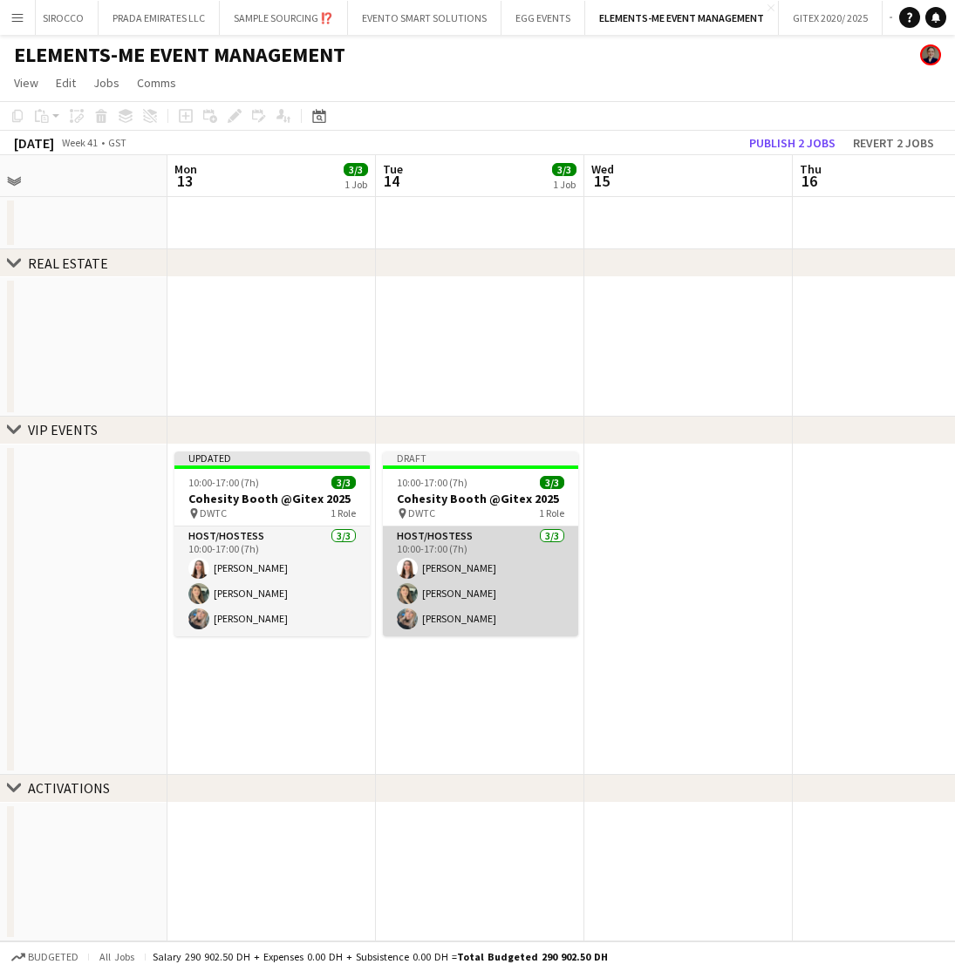
scroll to position [0, 670]
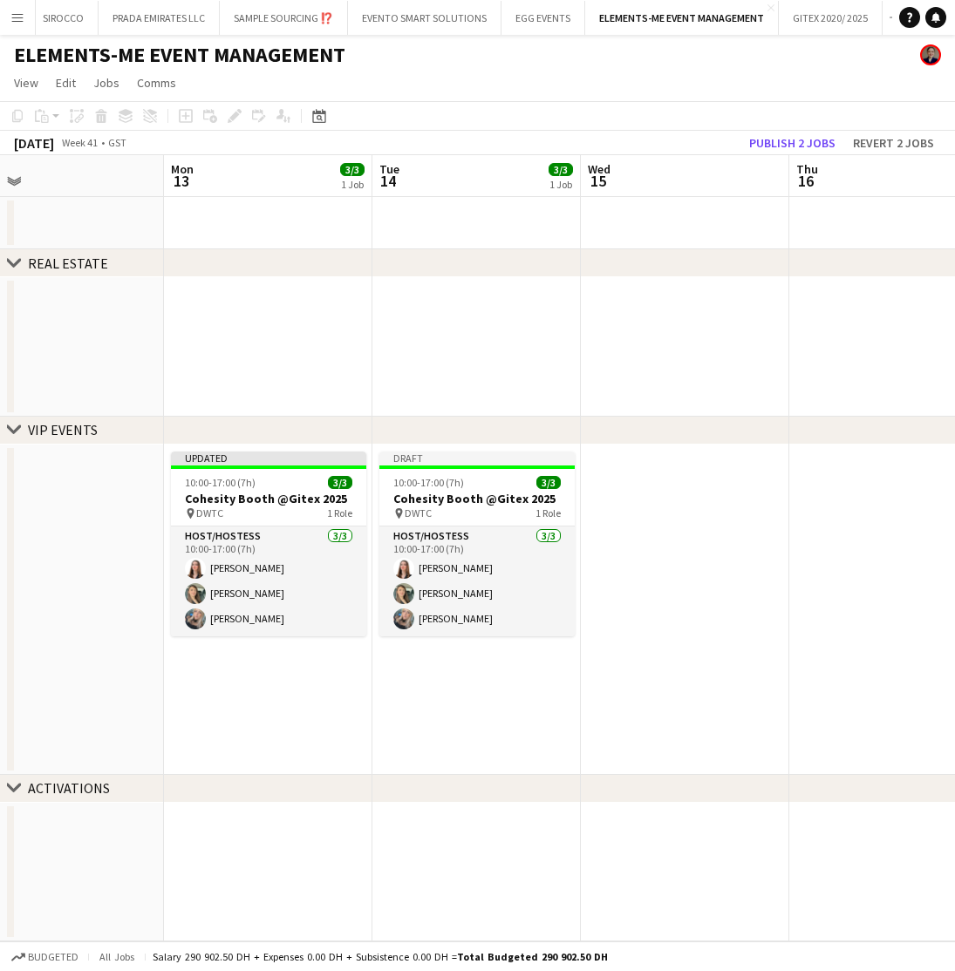
click at [687, 522] on app-date-cell at bounding box center [685, 610] width 208 height 330
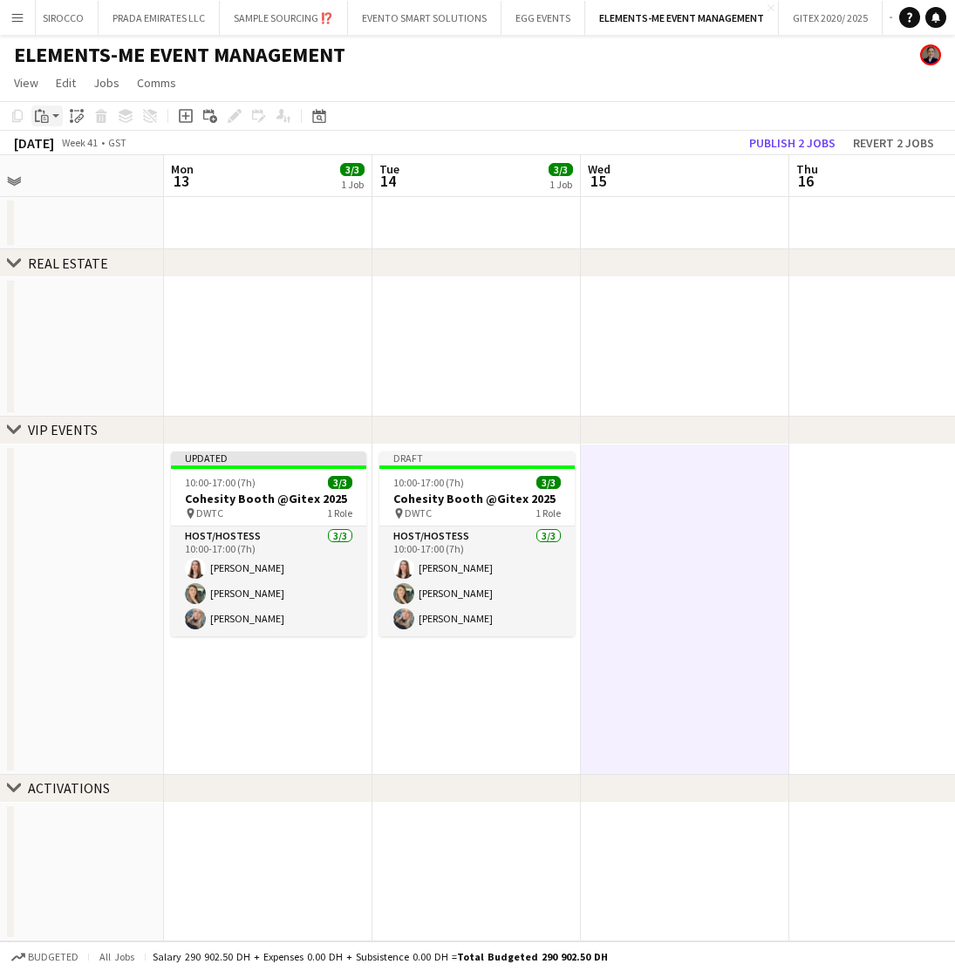
click at [51, 111] on div "Paste" at bounding box center [41, 116] width 21 height 21
click at [63, 174] on link "Paste with crew Command Shift V" at bounding box center [115, 179] width 138 height 16
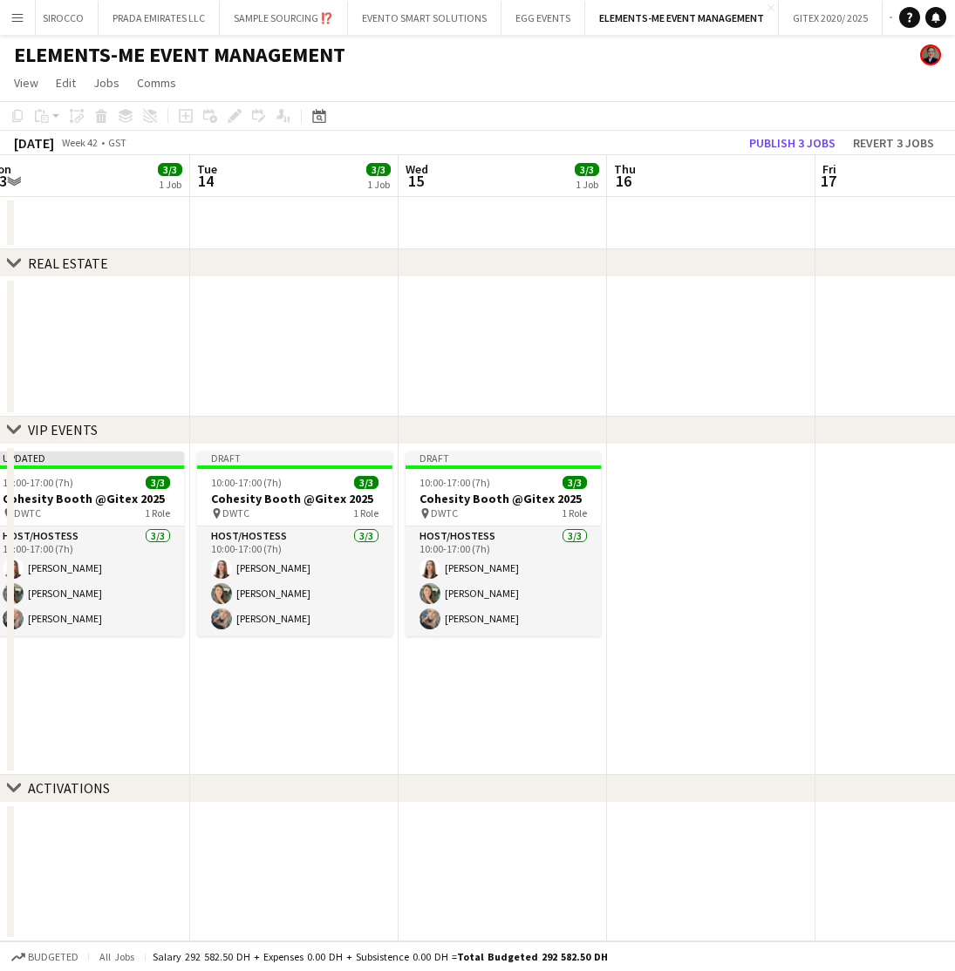
scroll to position [0, 427]
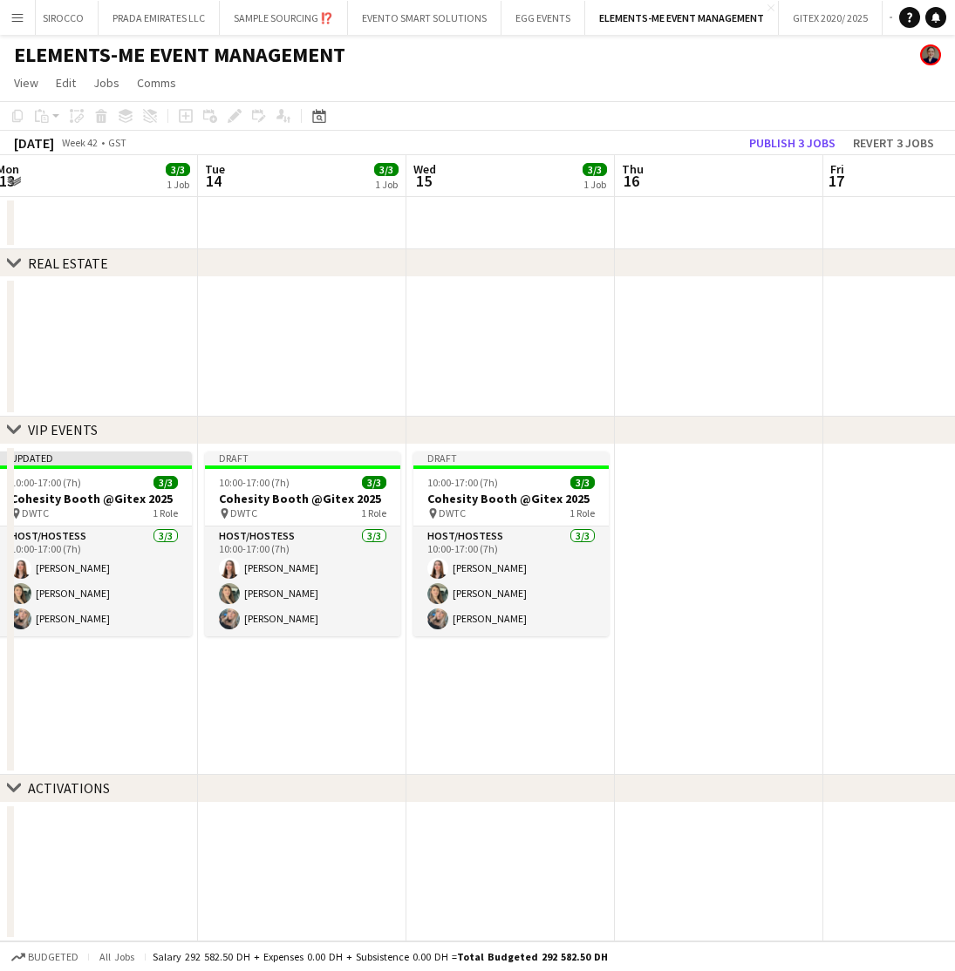
click at [702, 576] on app-date-cell at bounding box center [719, 610] width 208 height 330
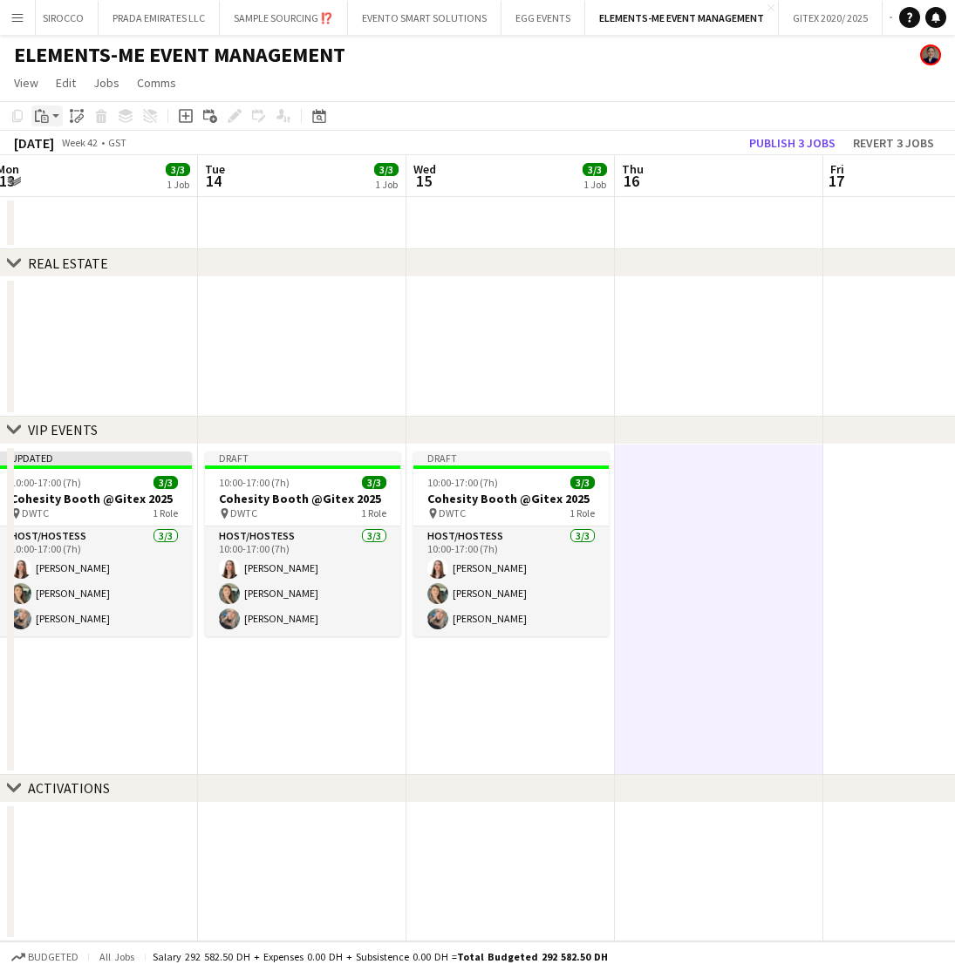
click at [52, 116] on app-action-btn "Paste" at bounding box center [46, 116] width 31 height 21
click at [78, 181] on link "Paste with crew Command Shift V" at bounding box center [115, 179] width 138 height 16
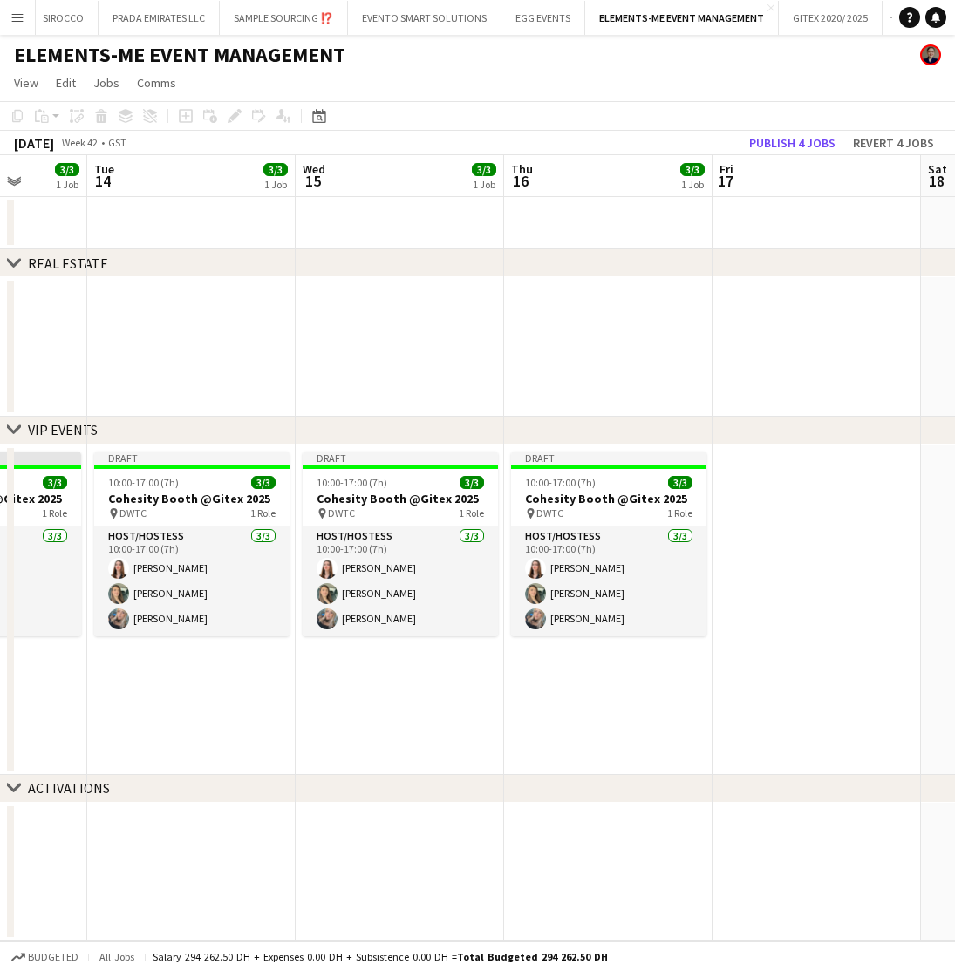
scroll to position [0, 645]
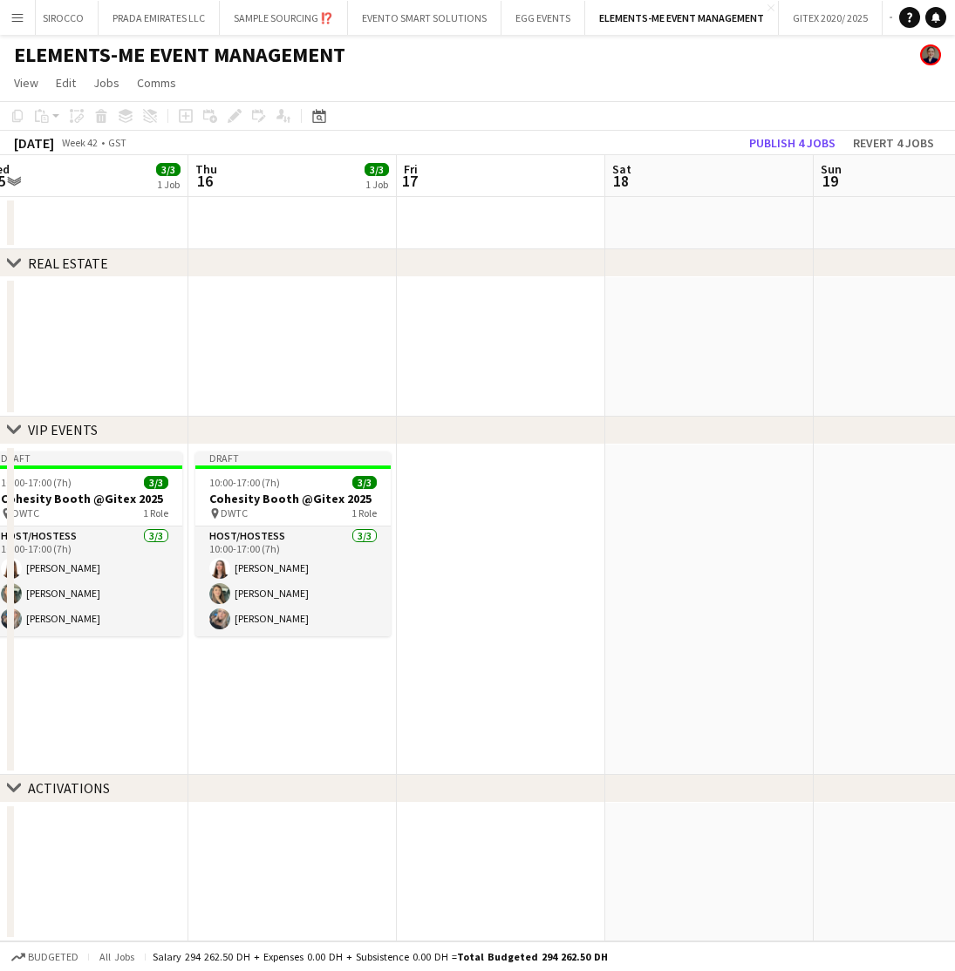
click at [457, 555] on app-date-cell at bounding box center [501, 610] width 208 height 330
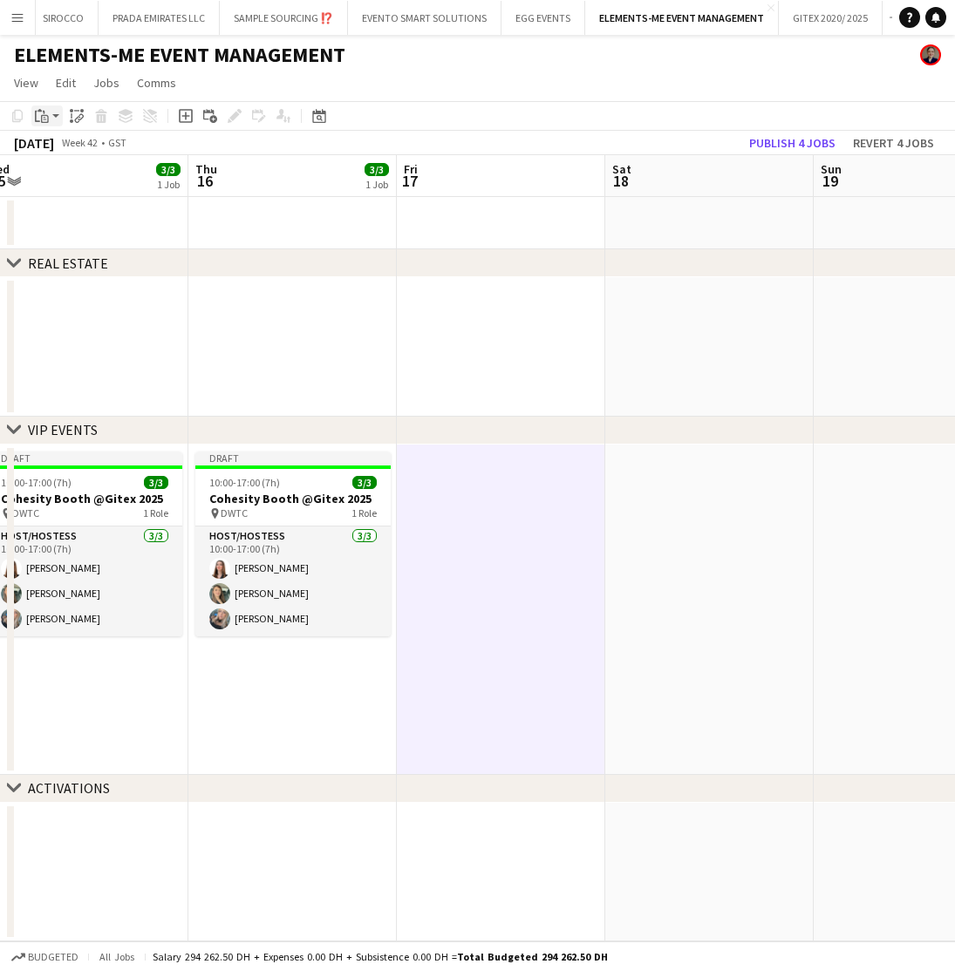
click at [54, 113] on app-action-btn "Paste" at bounding box center [46, 116] width 31 height 21
click at [65, 150] on link "Paste Command V" at bounding box center [115, 149] width 138 height 16
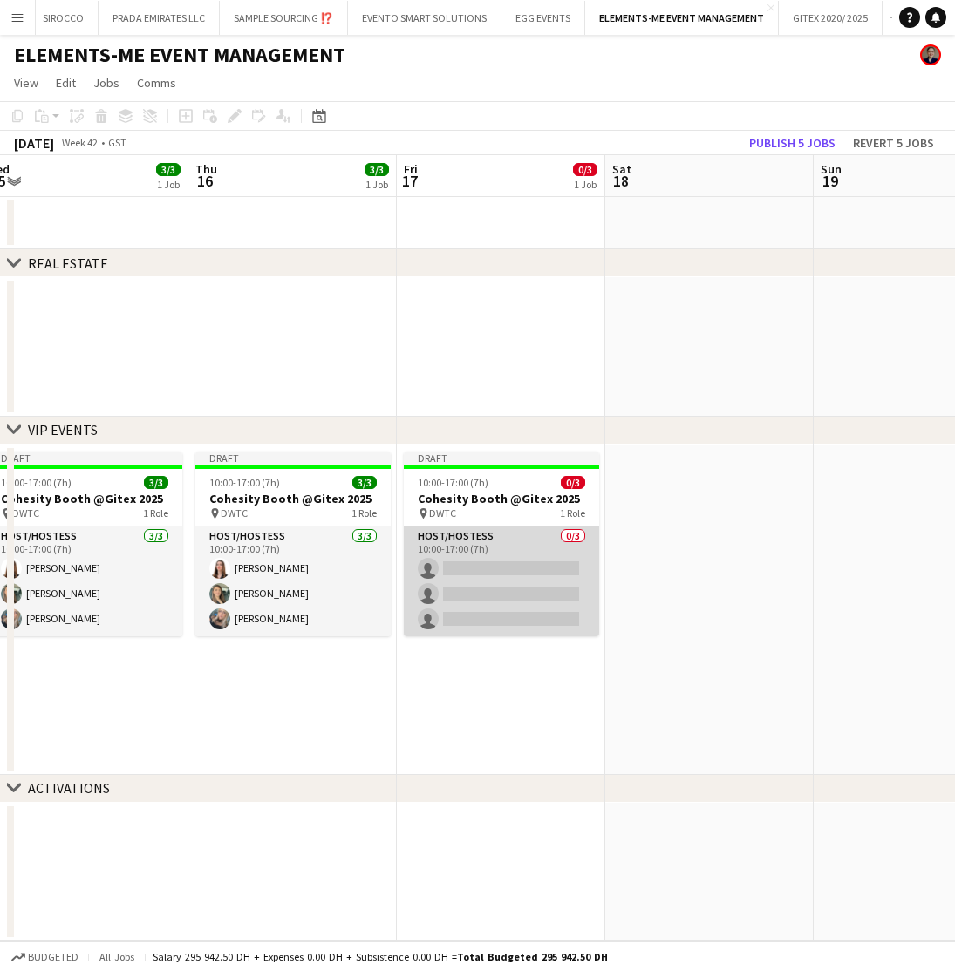
click at [511, 548] on app-card-role "Host/Hostess 0/3 10:00-17:00 (7h) single-neutral-actions single-neutral-actions…" at bounding box center [501, 582] width 195 height 110
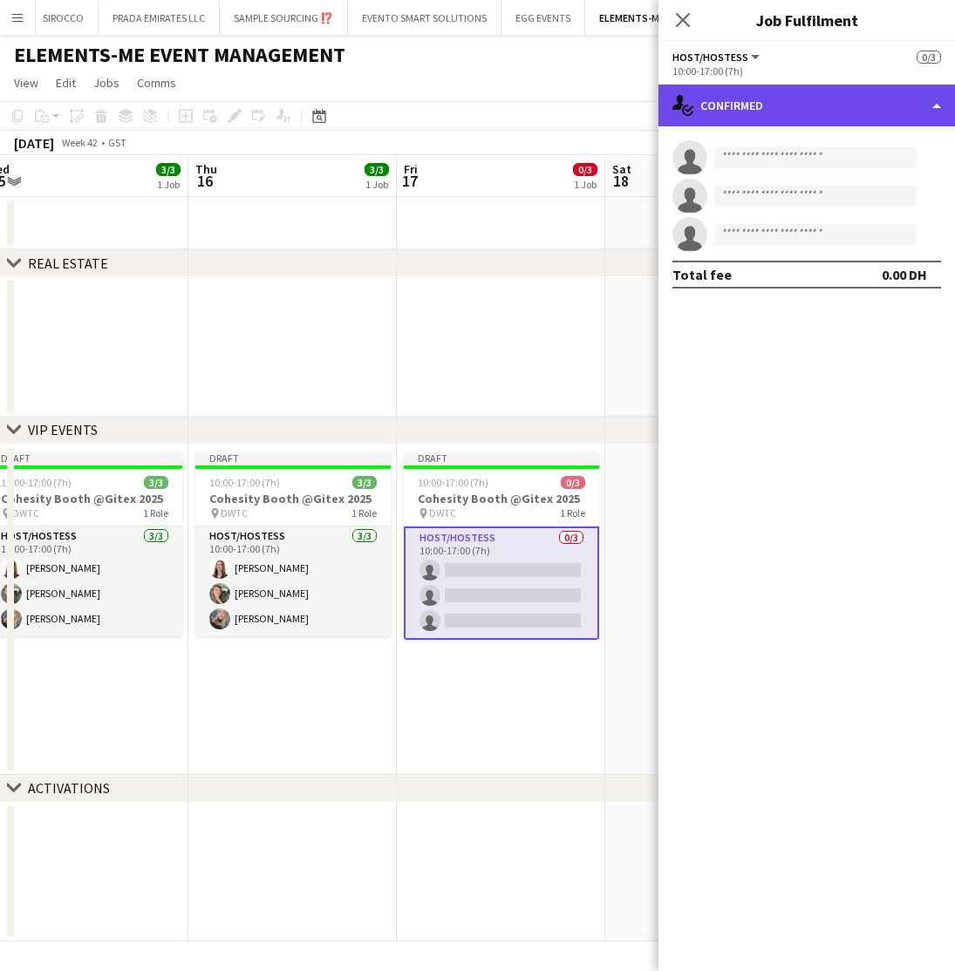
click at [862, 105] on div "single-neutral-actions-check-2 Confirmed" at bounding box center [806, 106] width 296 height 42
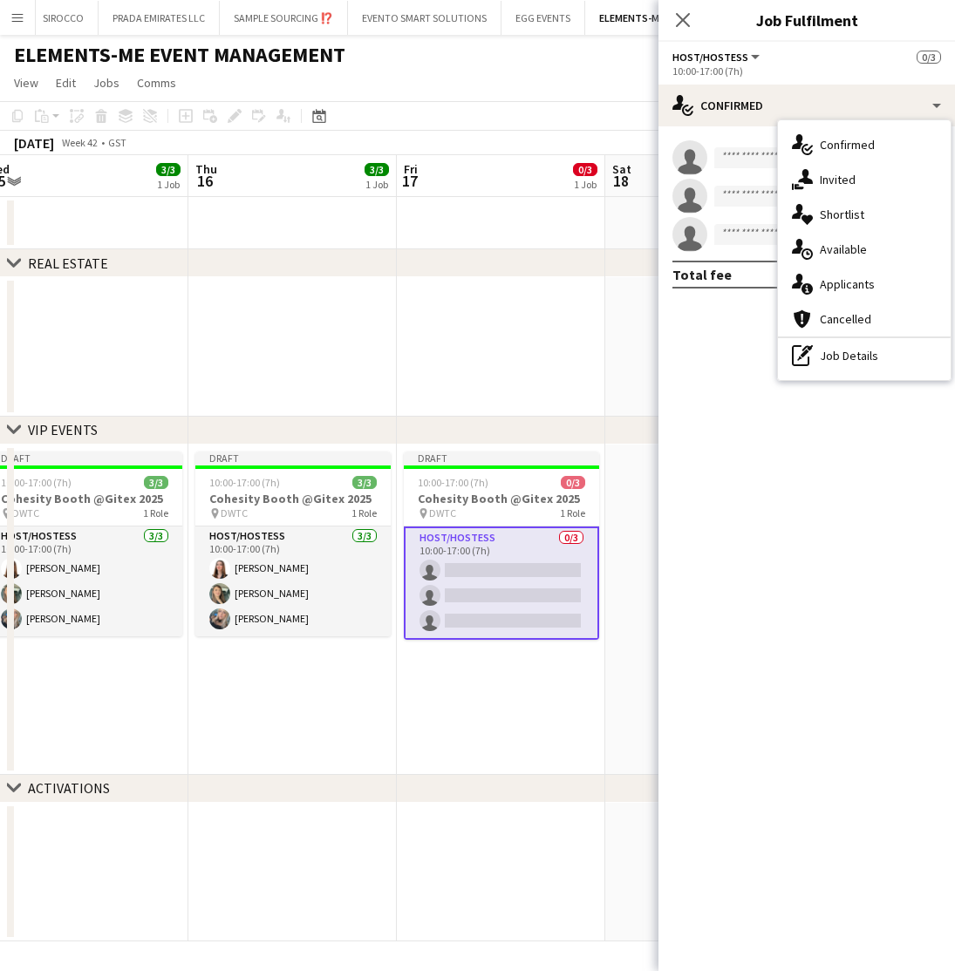
click at [746, 58] on button "Host/Hostess" at bounding box center [717, 57] width 90 height 13
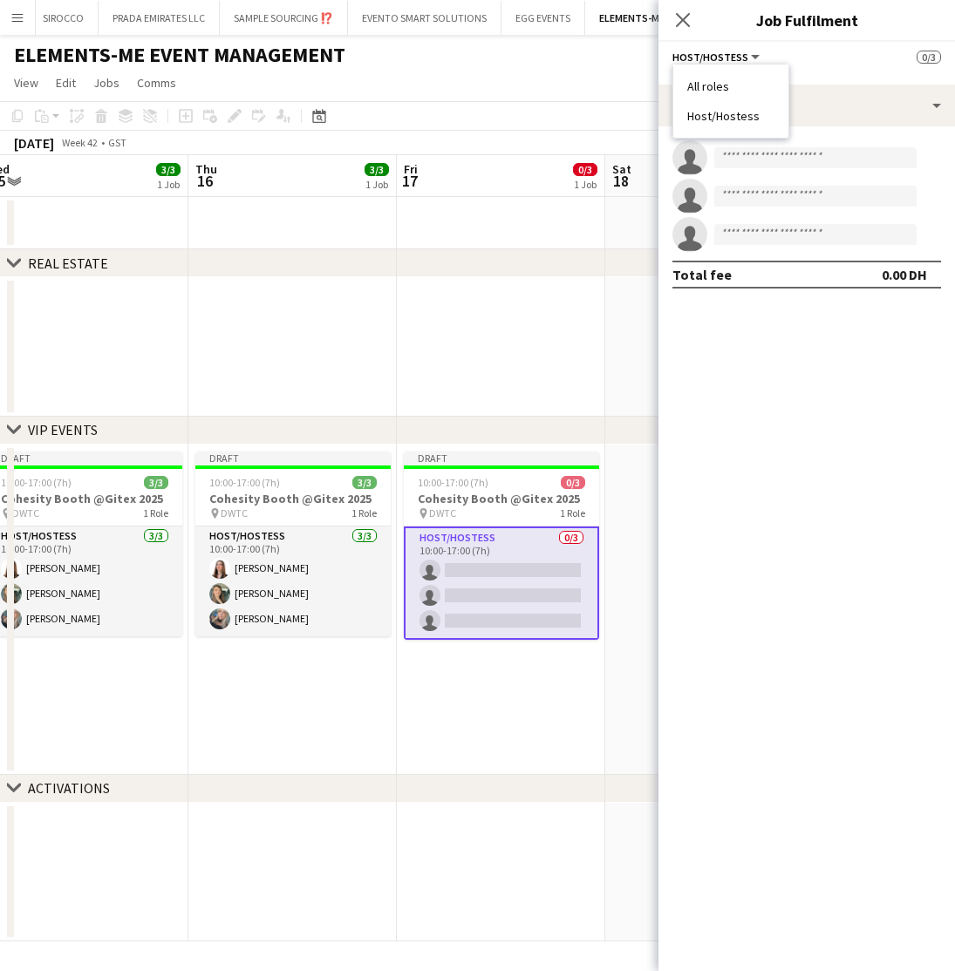
click at [708, 88] on li "All roles" at bounding box center [730, 86] width 87 height 16
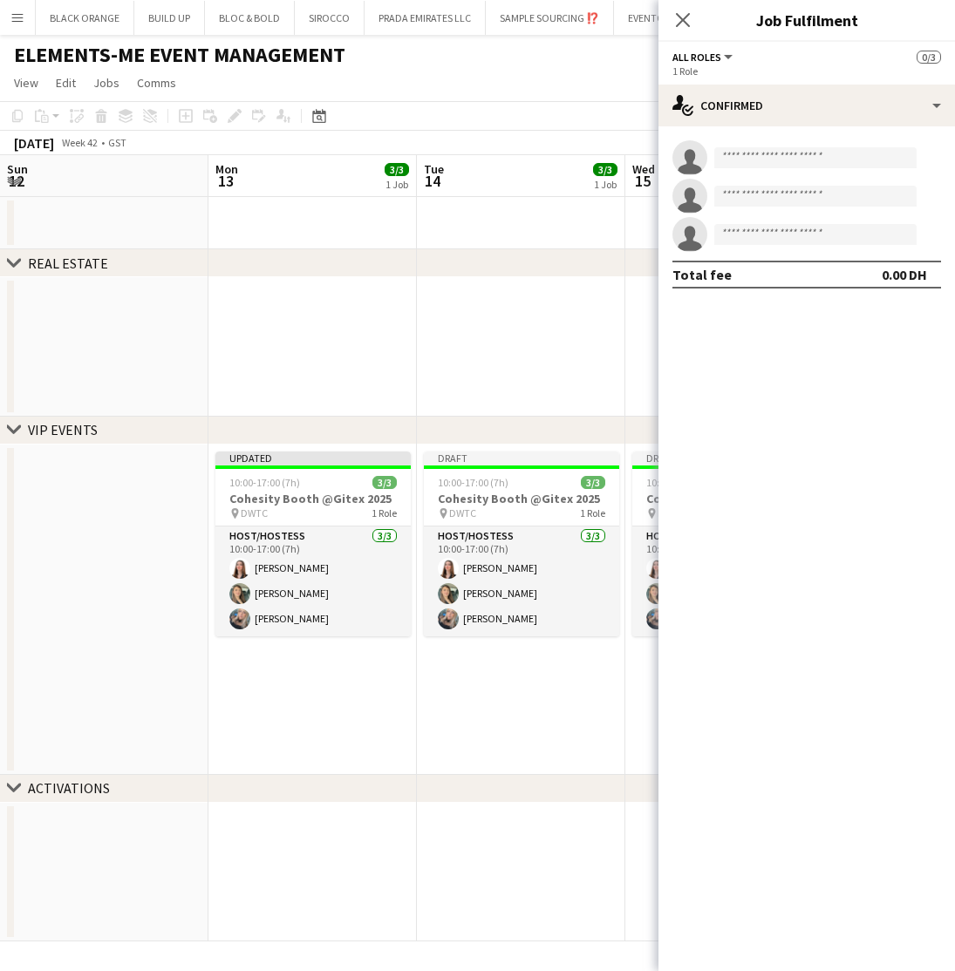
scroll to position [0, 645]
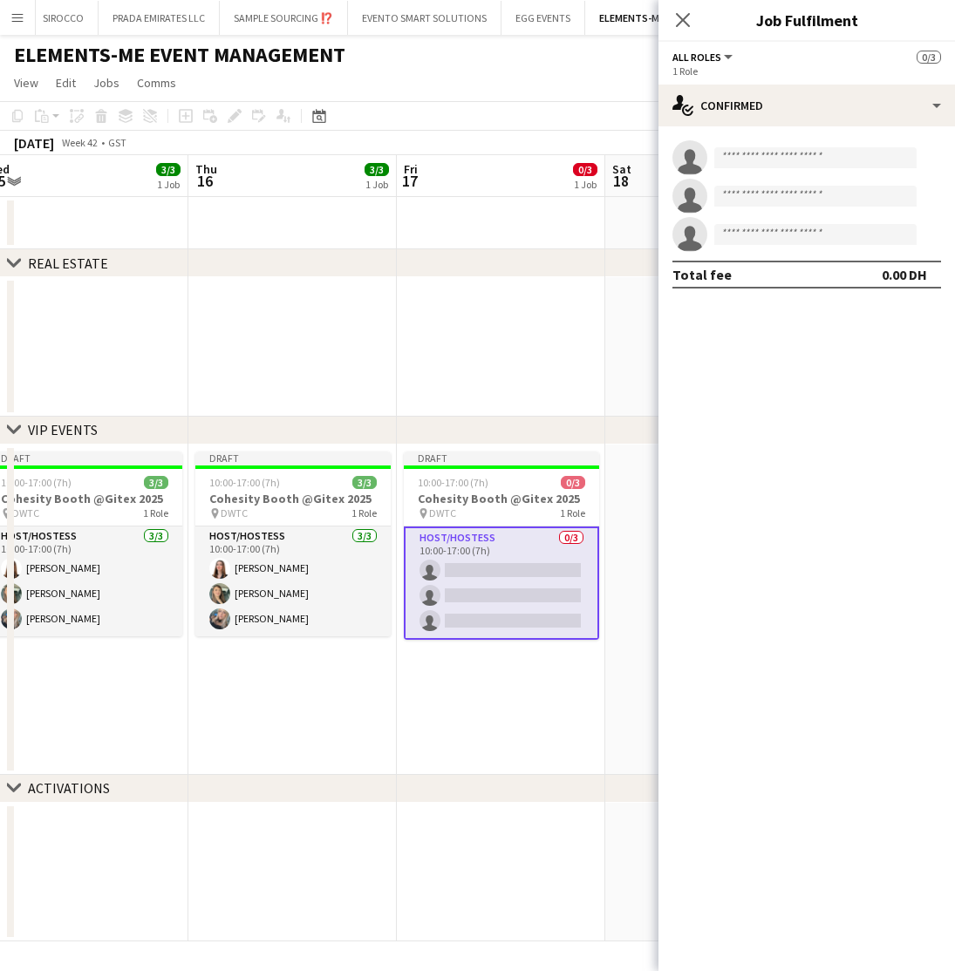
click at [711, 64] on div "All roles All roles Host/Hostess" at bounding box center [703, 57] width 63 height 16
click at [706, 58] on span "All roles" at bounding box center [696, 57] width 49 height 13
click at [729, 112] on li "Host/Hostess" at bounding box center [730, 116] width 87 height 16
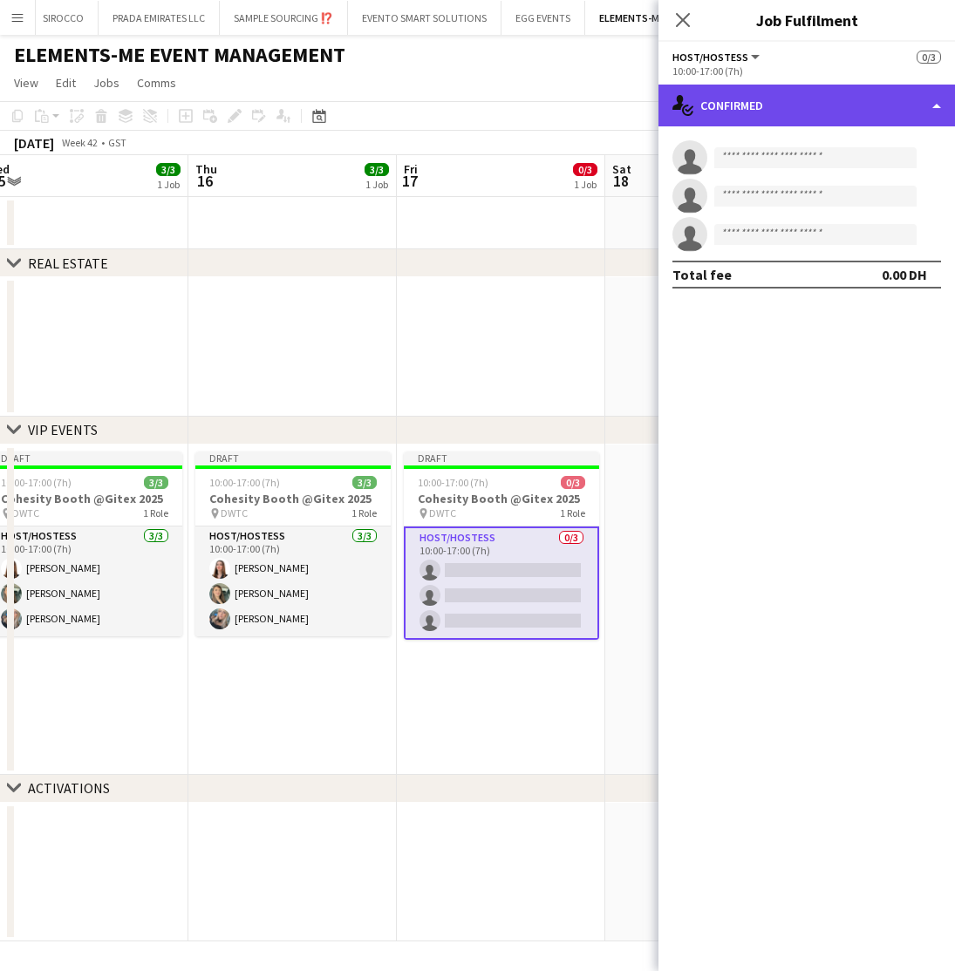
click at [845, 95] on div "single-neutral-actions-check-2 Confirmed" at bounding box center [806, 106] width 296 height 42
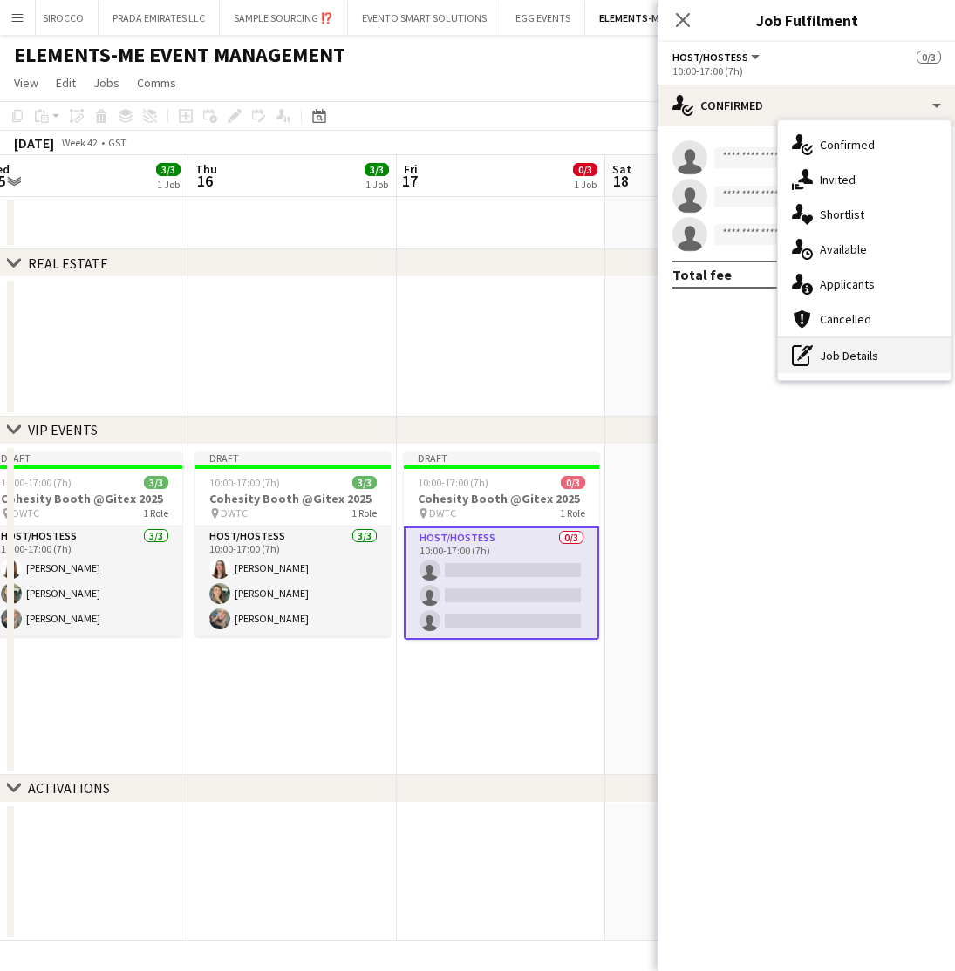
click at [861, 364] on div "pen-write Job Details" at bounding box center [864, 355] width 173 height 35
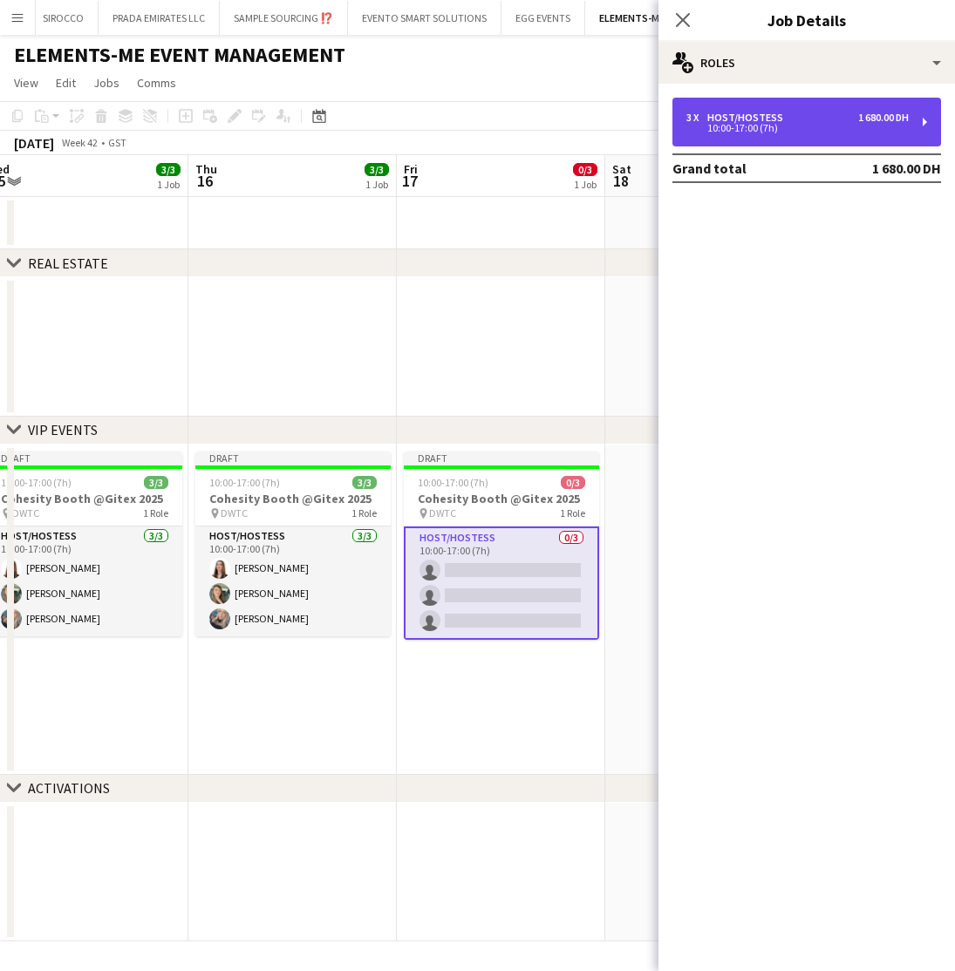
click at [753, 116] on div "Host/Hostess" at bounding box center [748, 118] width 83 height 12
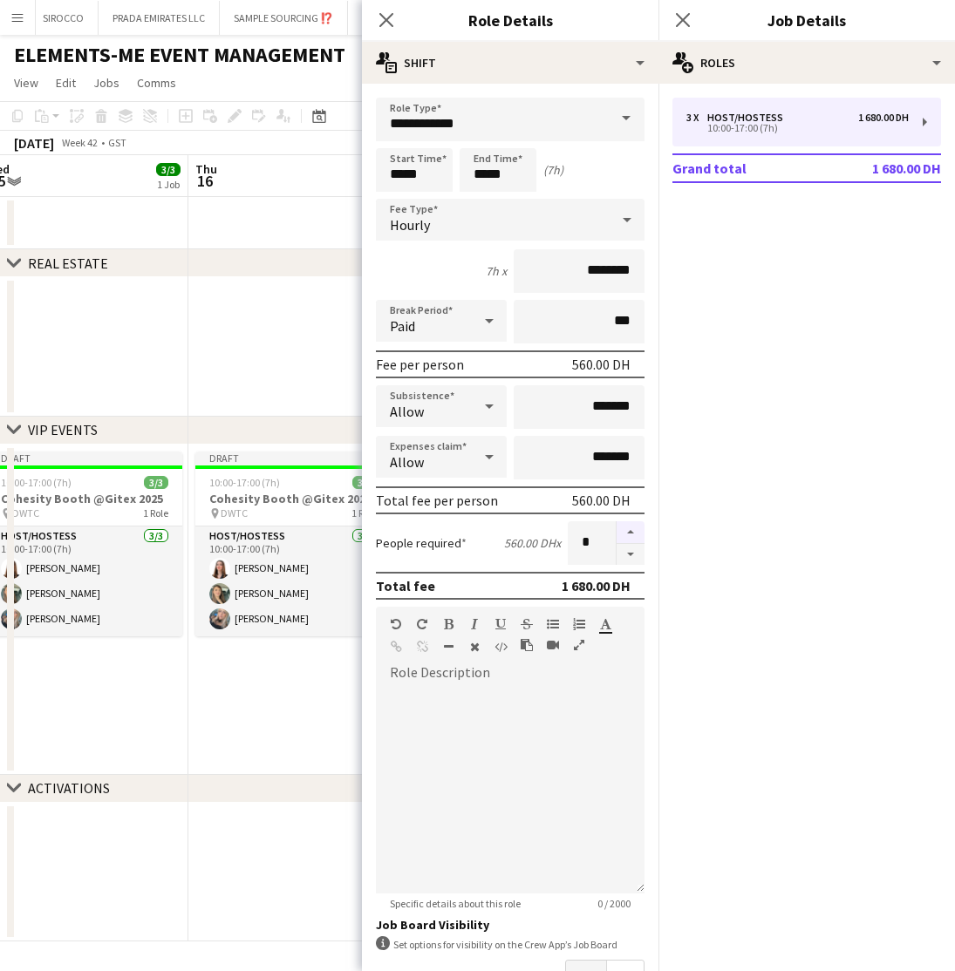
click at [631, 526] on button "button" at bounding box center [631, 532] width 28 height 23
click at [632, 554] on button "button" at bounding box center [631, 555] width 28 height 22
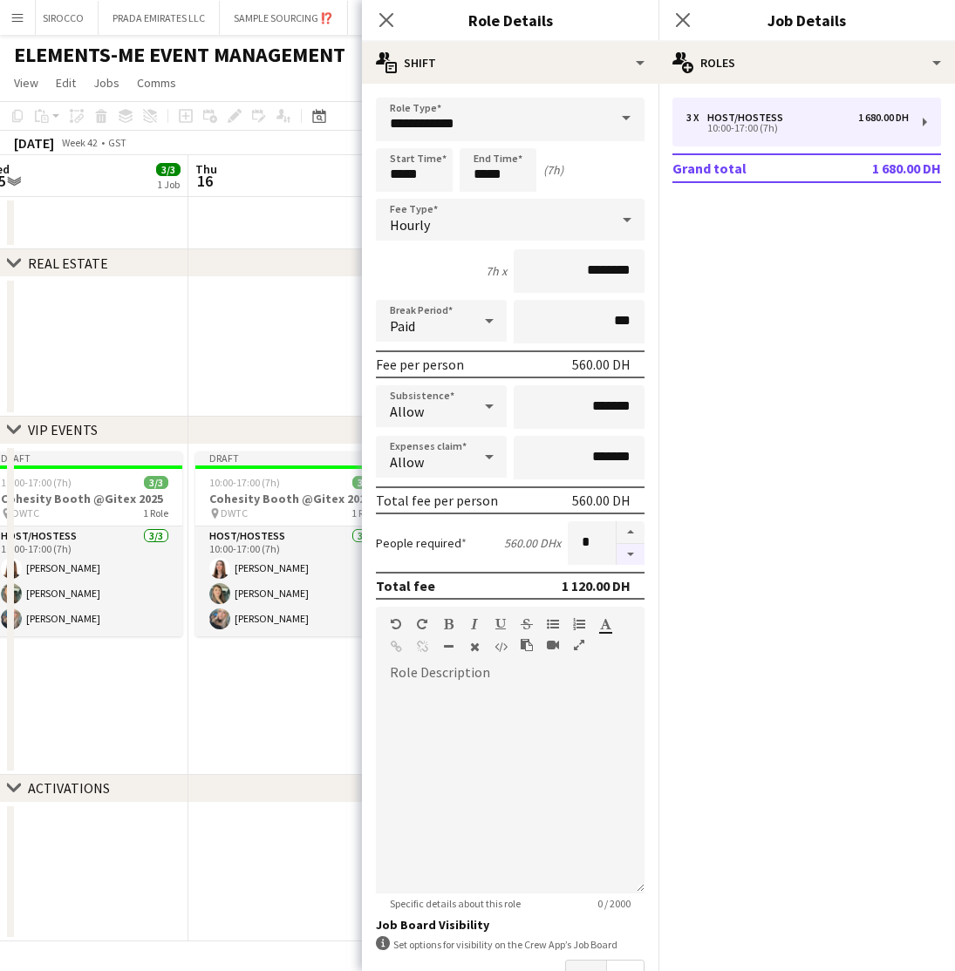
click at [632, 554] on button "button" at bounding box center [631, 555] width 28 height 22
type input "*"
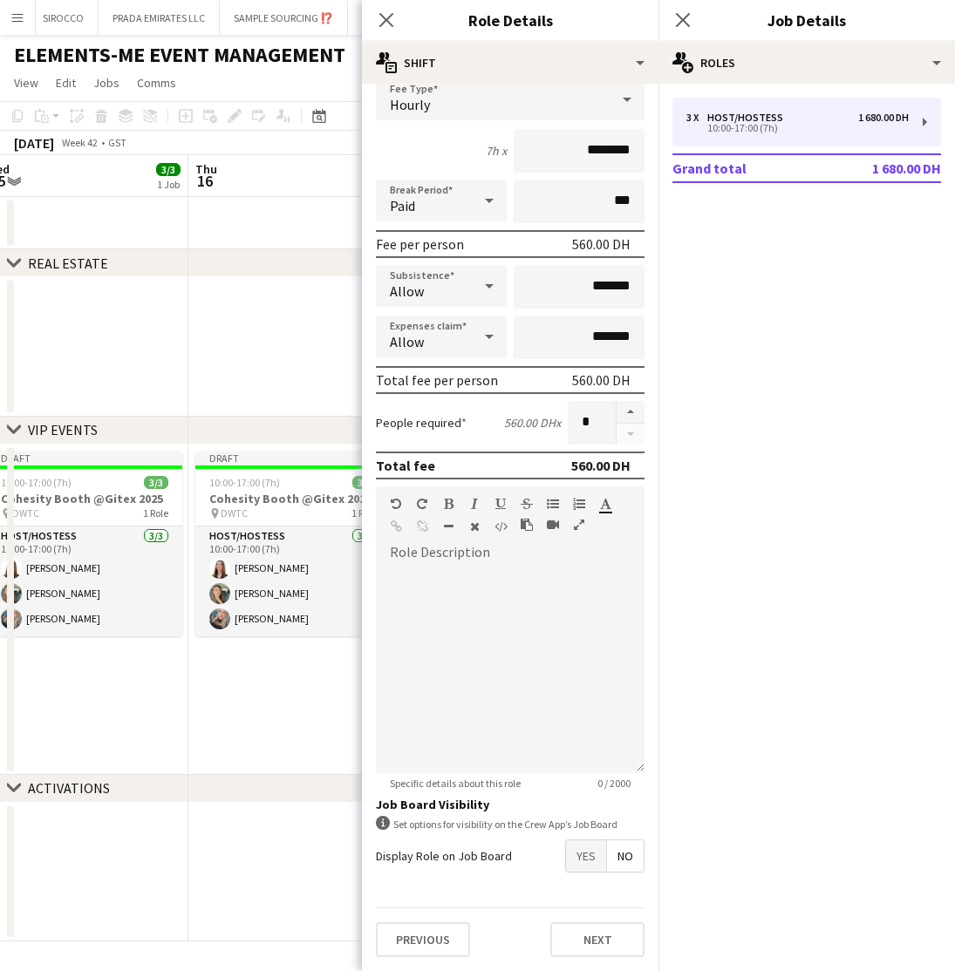
scroll to position [120, 0]
click at [601, 937] on button "Next" at bounding box center [597, 940] width 94 height 35
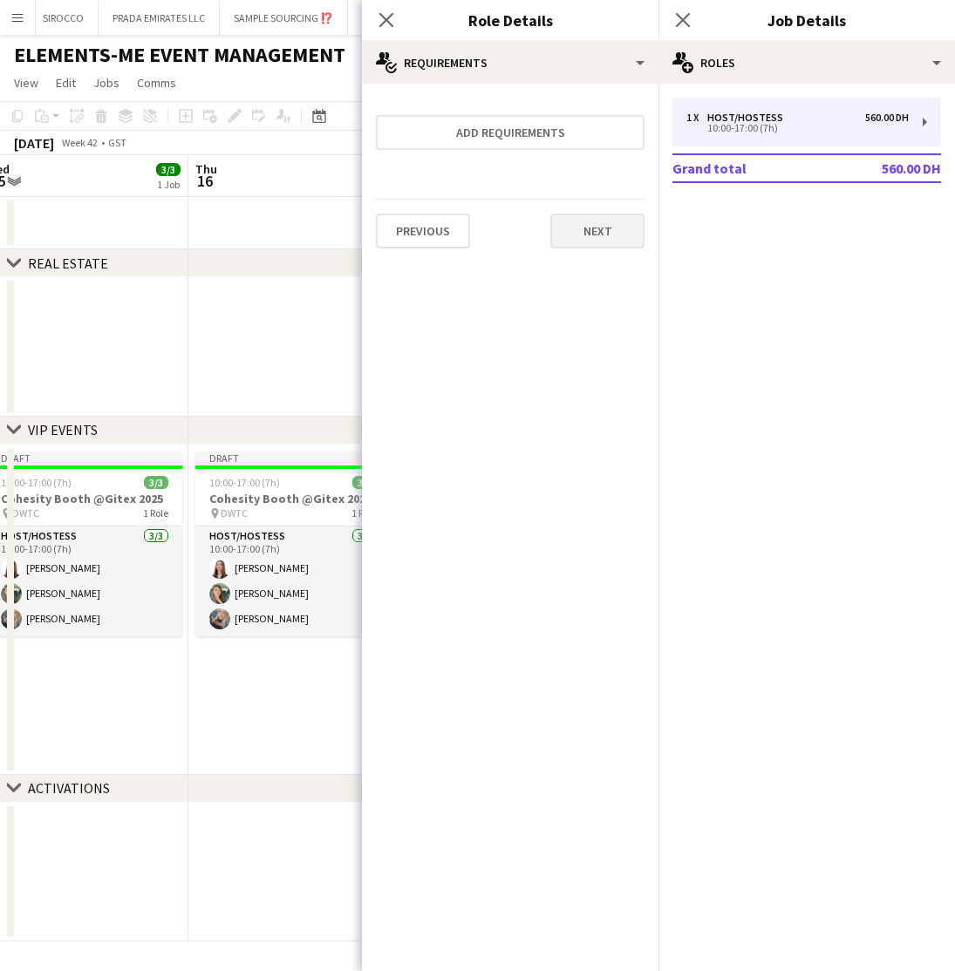
click at [600, 231] on button "Next" at bounding box center [597, 231] width 94 height 35
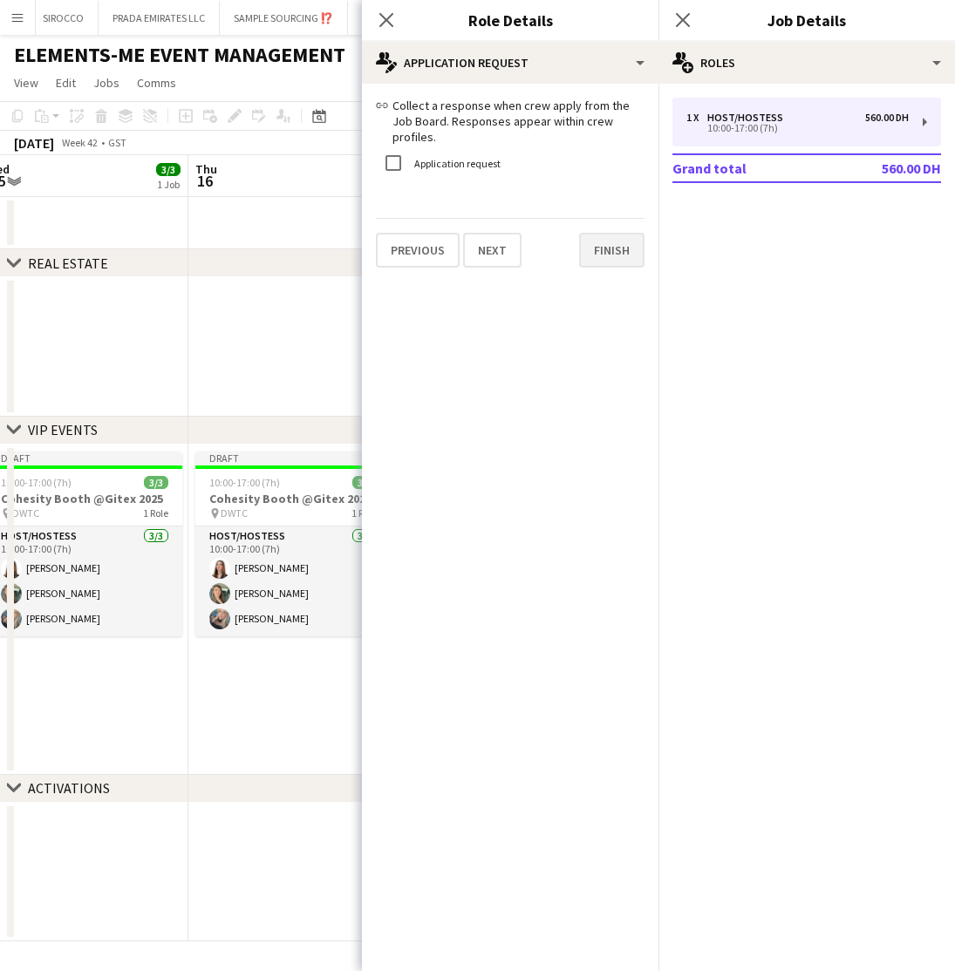
click at [596, 242] on button "Finish" at bounding box center [611, 250] width 65 height 35
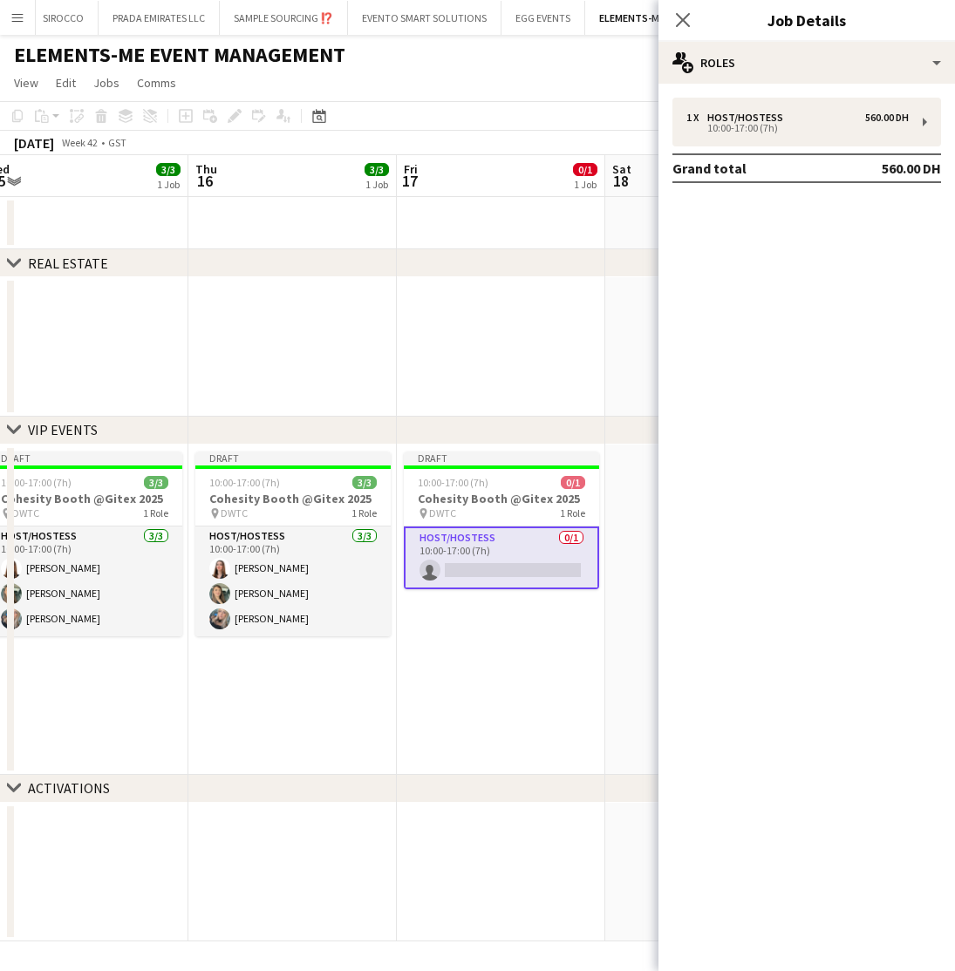
click at [528, 663] on app-date-cell "Draft 10:00-17:00 (7h) 0/1 Cohesity Booth @Gitex 2025 pin DWTC 1 Role Host/Host…" at bounding box center [501, 610] width 208 height 330
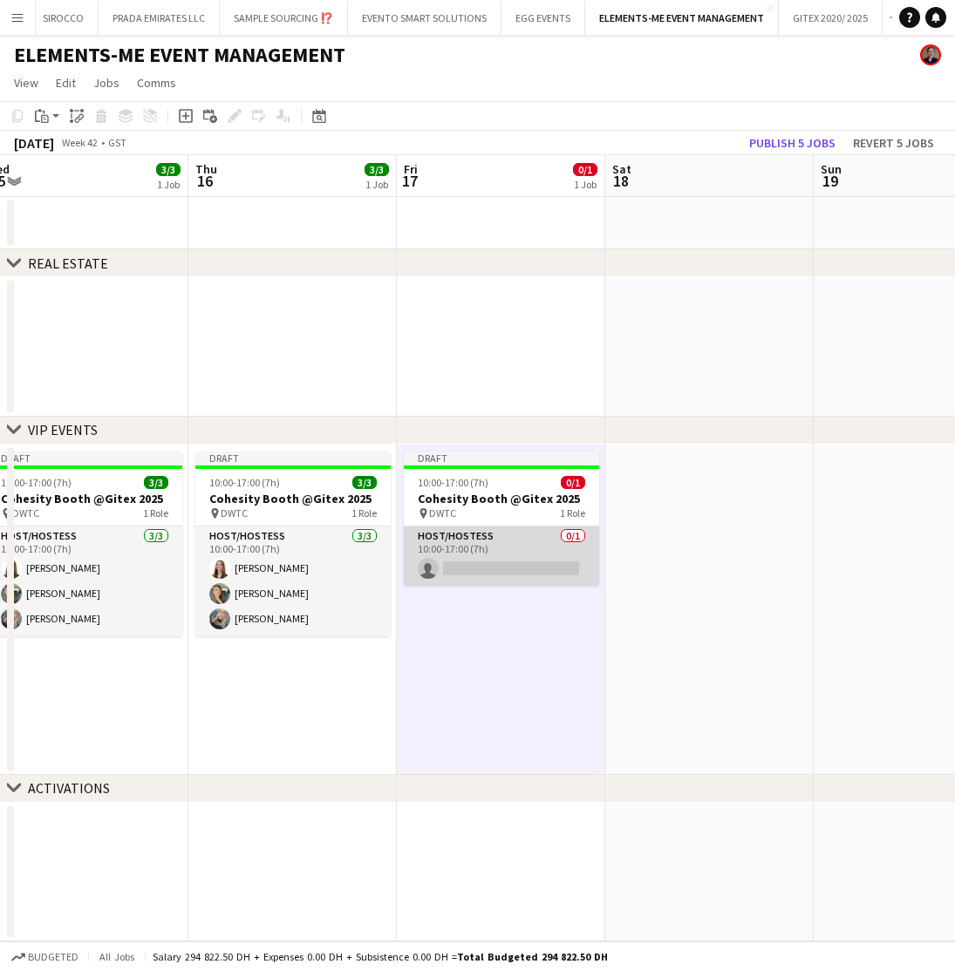
click at [485, 562] on app-card-role "Host/Hostess 0/1 10:00-17:00 (7h) single-neutral-actions" at bounding box center [501, 556] width 195 height 59
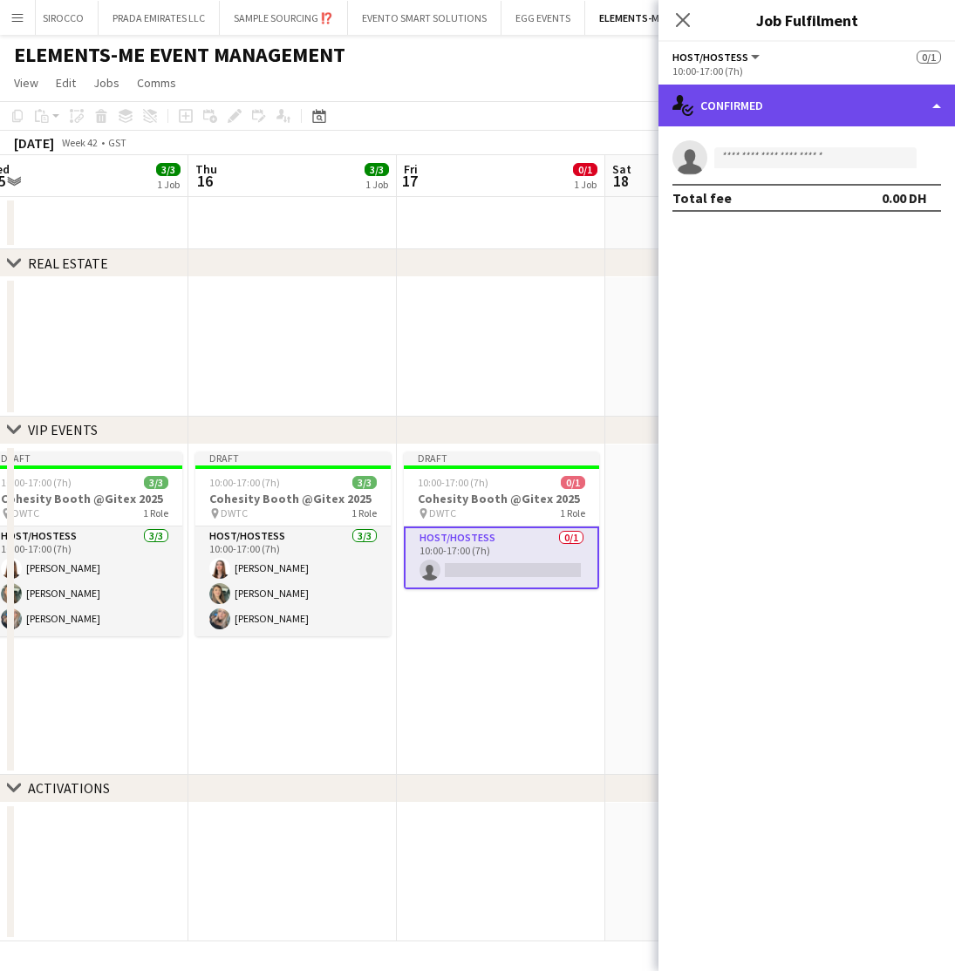
click at [790, 106] on div "single-neutral-actions-check-2 Confirmed" at bounding box center [806, 106] width 296 height 42
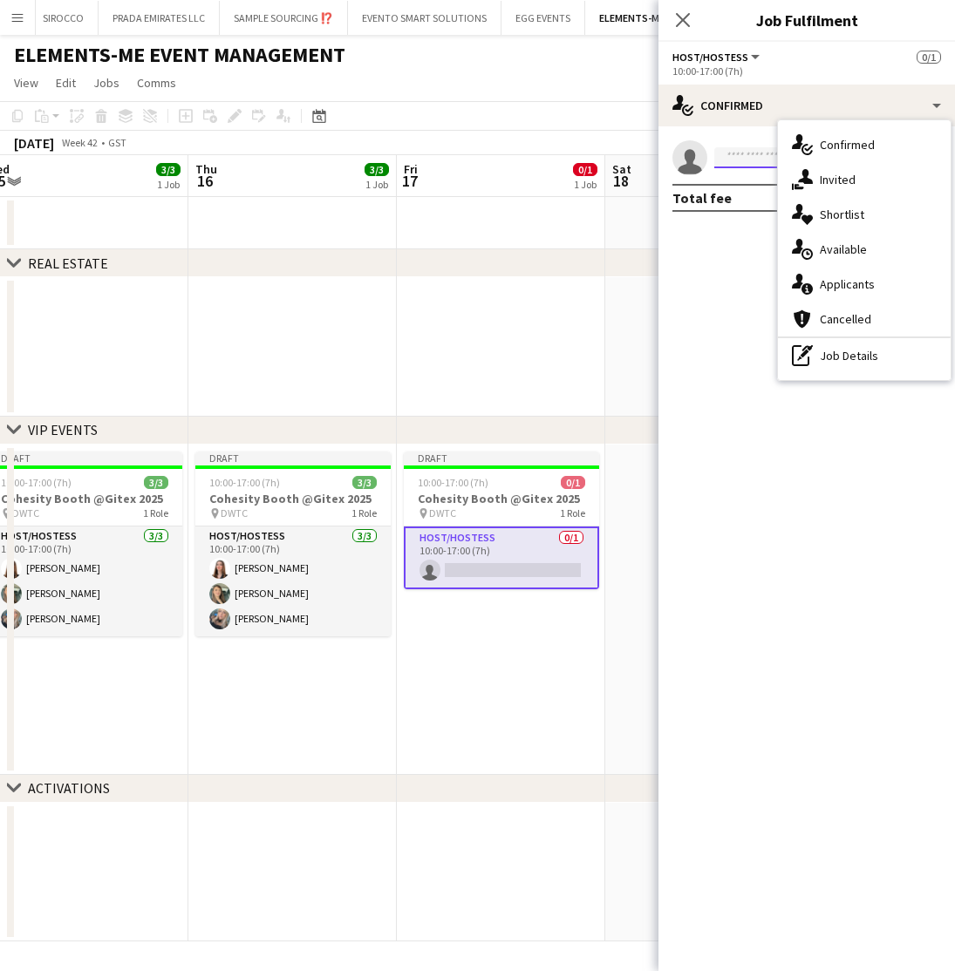
click at [739, 151] on input at bounding box center [815, 157] width 202 height 21
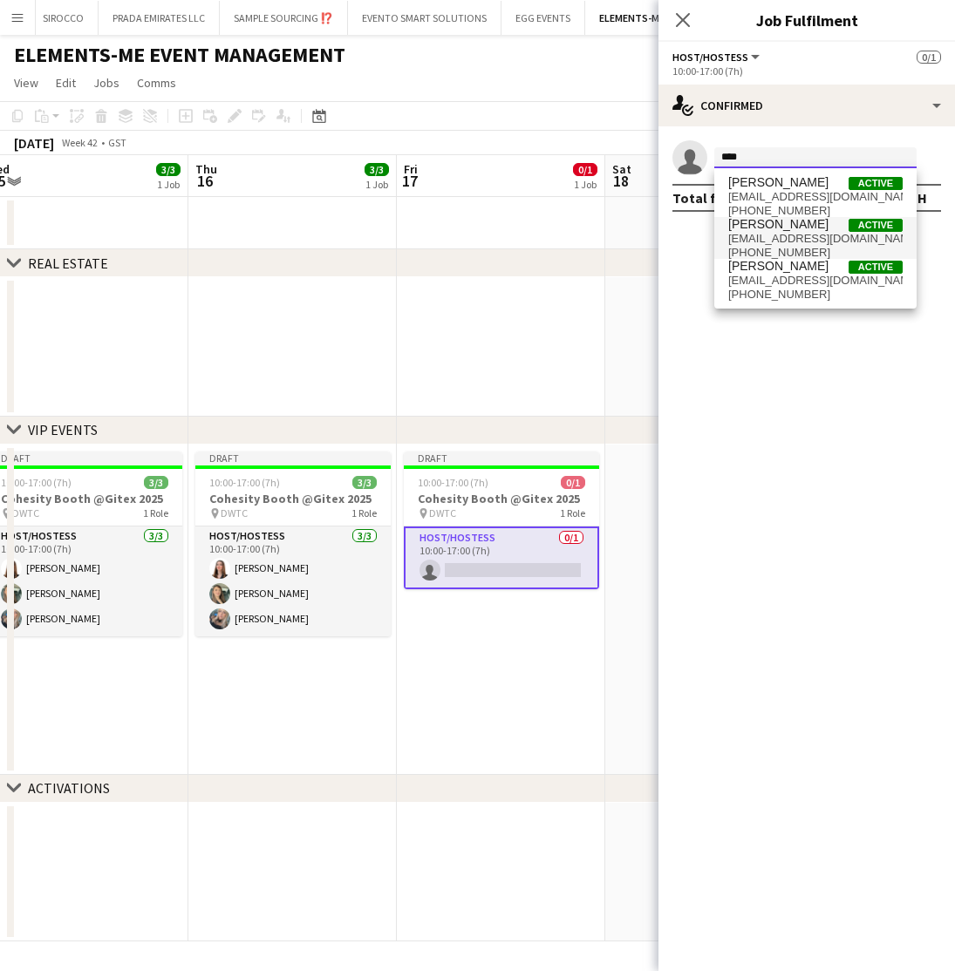
type input "****"
click at [760, 232] on span "yaraalnehawi@gmail.com" at bounding box center [815, 239] width 174 height 14
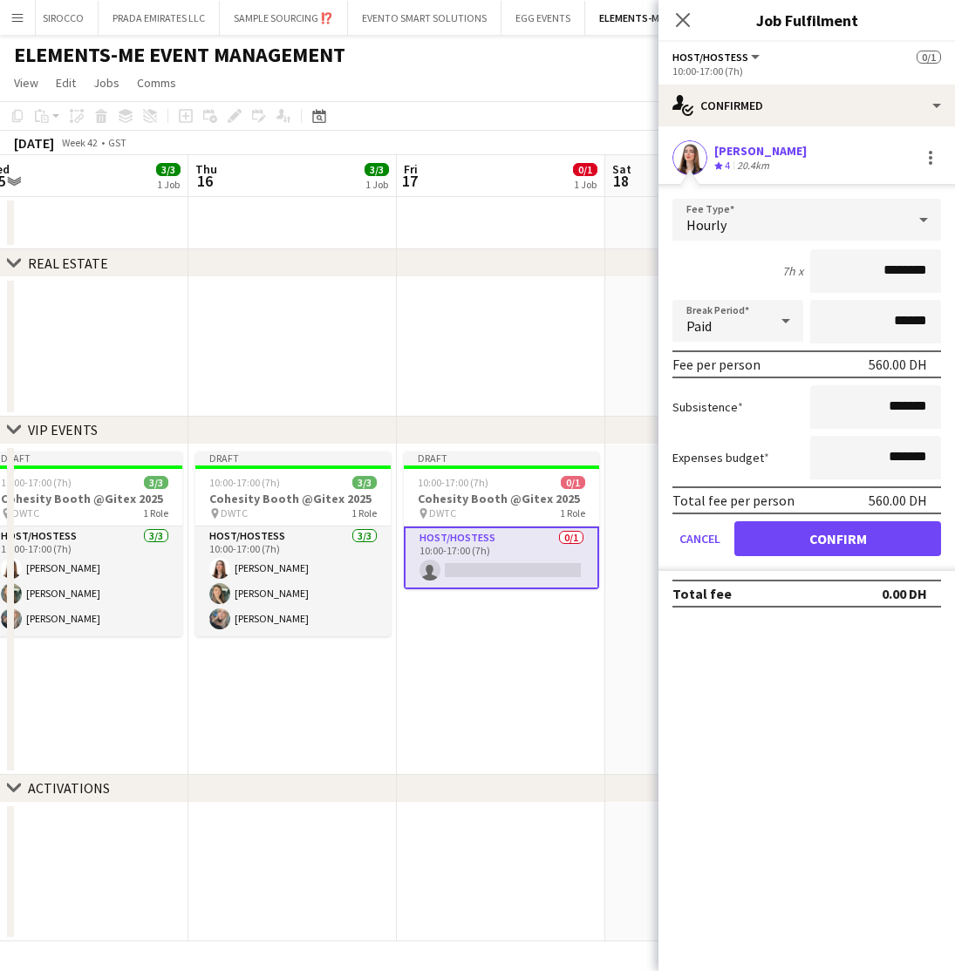
click at [804, 537] on button "Confirm" at bounding box center [837, 538] width 207 height 35
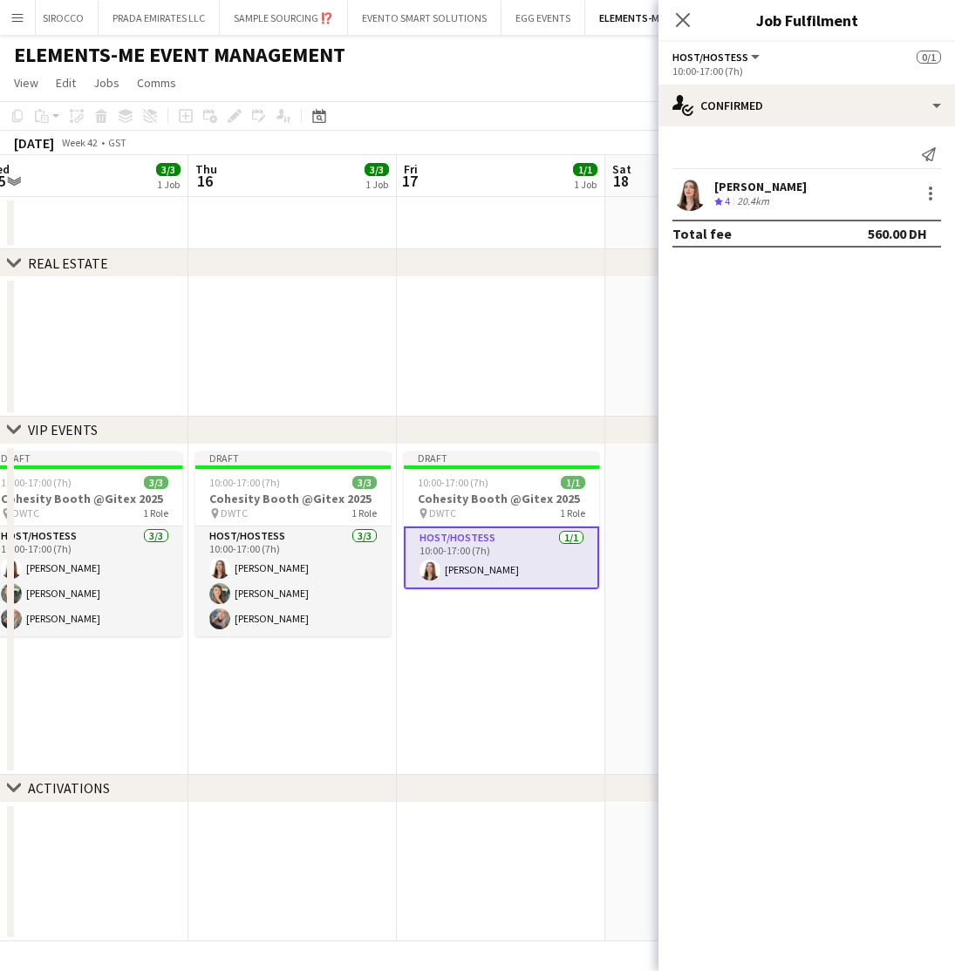
click at [517, 652] on app-date-cell "Draft 10:00-17:00 (7h) 1/1 Cohesity Booth @Gitex 2025 pin DWTC 1 Role Host/Host…" at bounding box center [501, 610] width 208 height 330
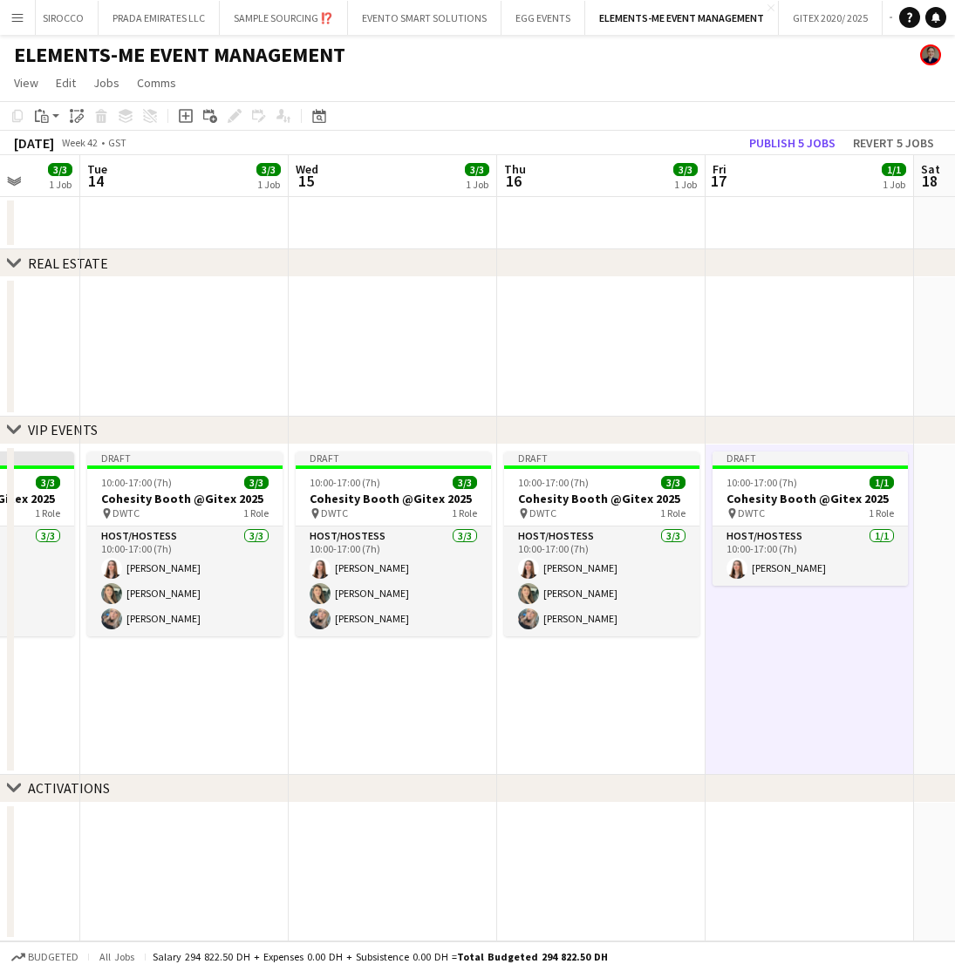
scroll to position [0, 763]
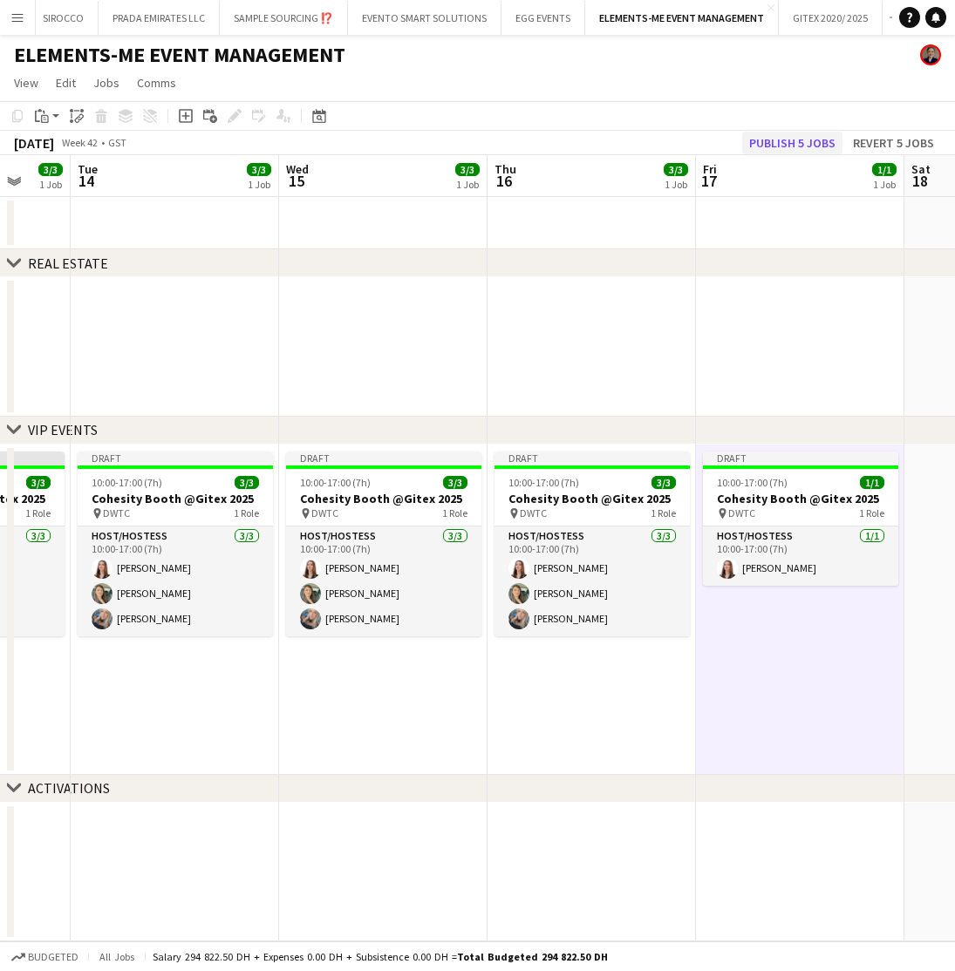
click at [774, 138] on button "Publish 5 jobs" at bounding box center [792, 143] width 100 height 23
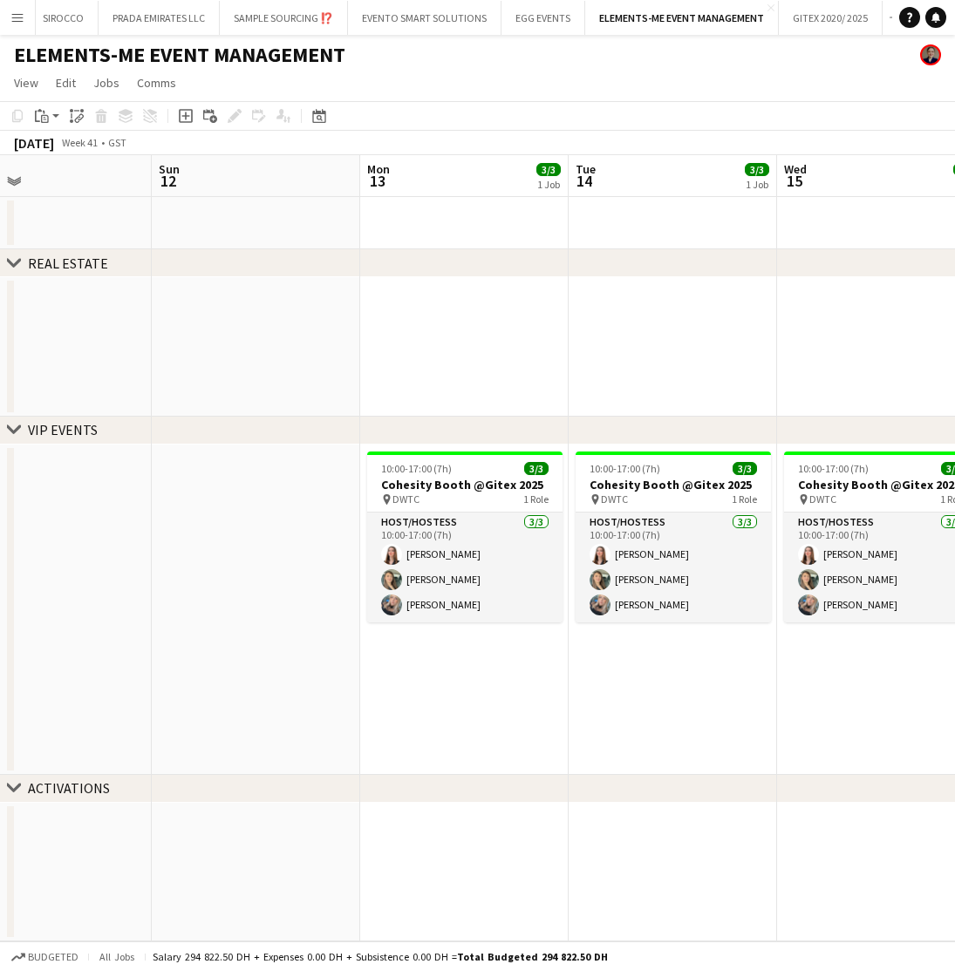
scroll to position [0, 685]
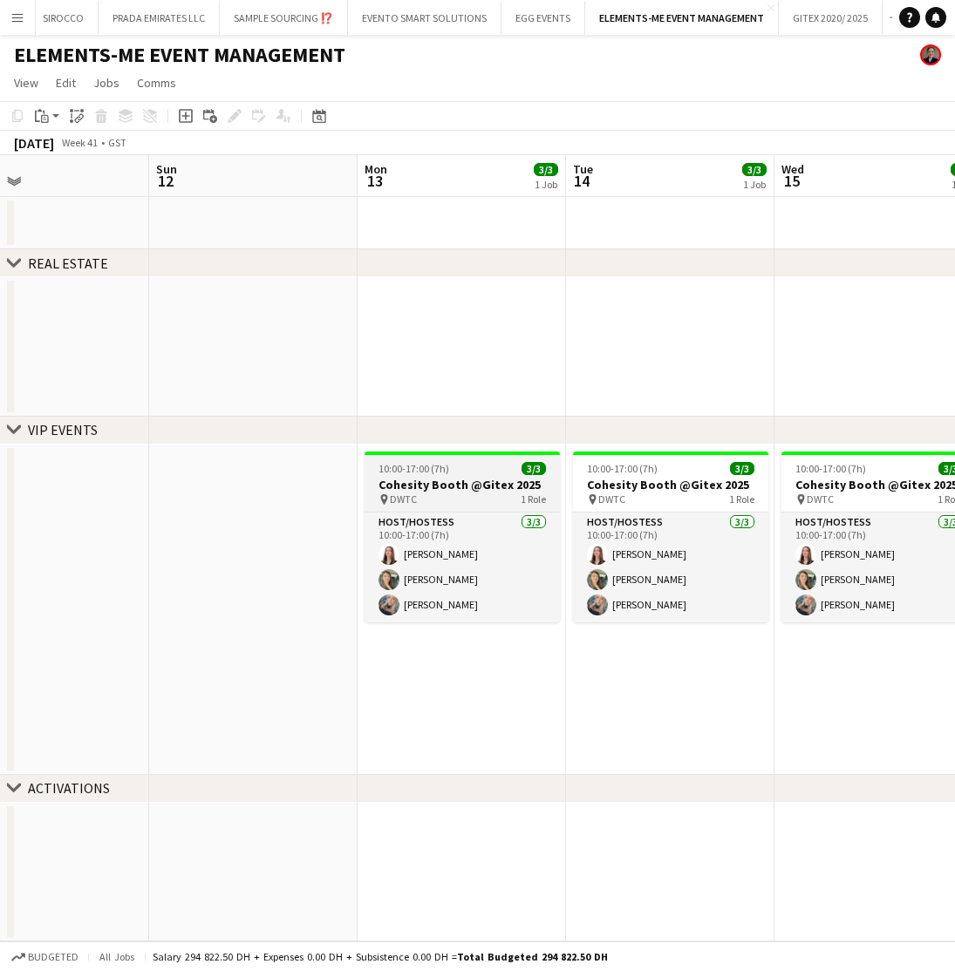
click at [488, 478] on h3 "Cohesity Booth @Gitex 2025" at bounding box center [462, 485] width 195 height 16
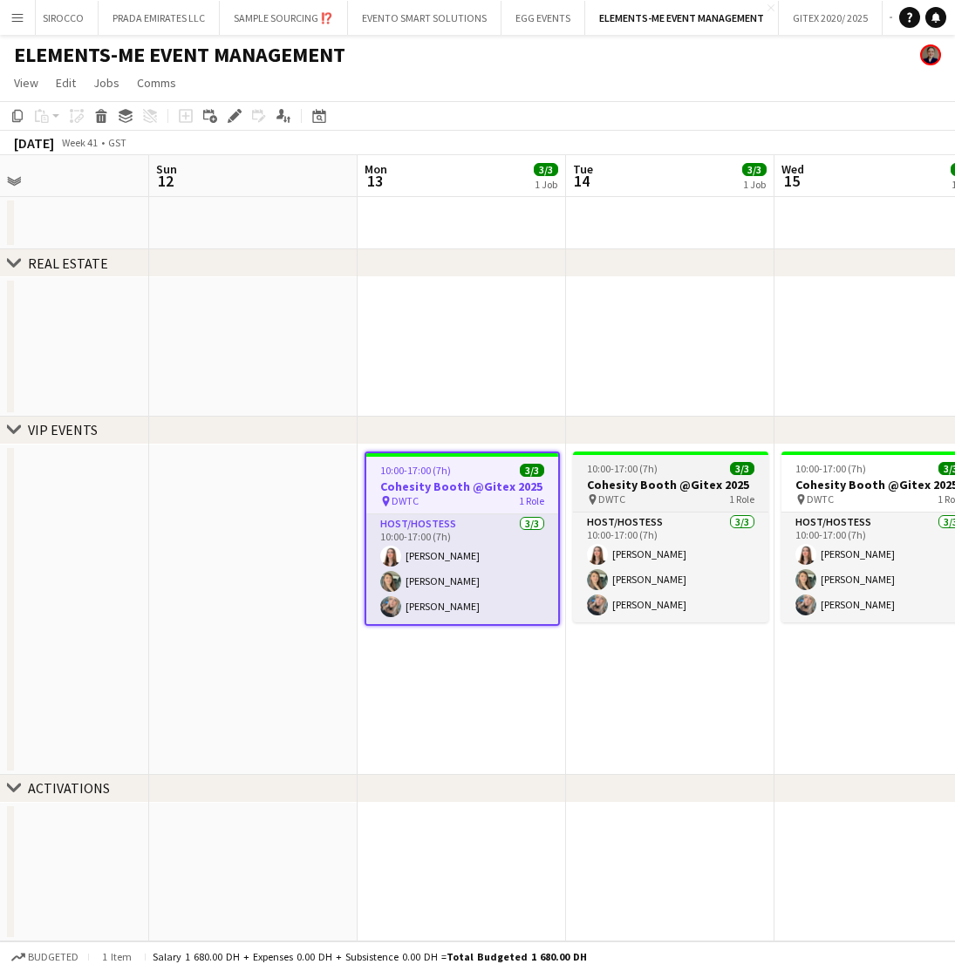
click at [623, 494] on span "DWTC" at bounding box center [611, 499] width 27 height 13
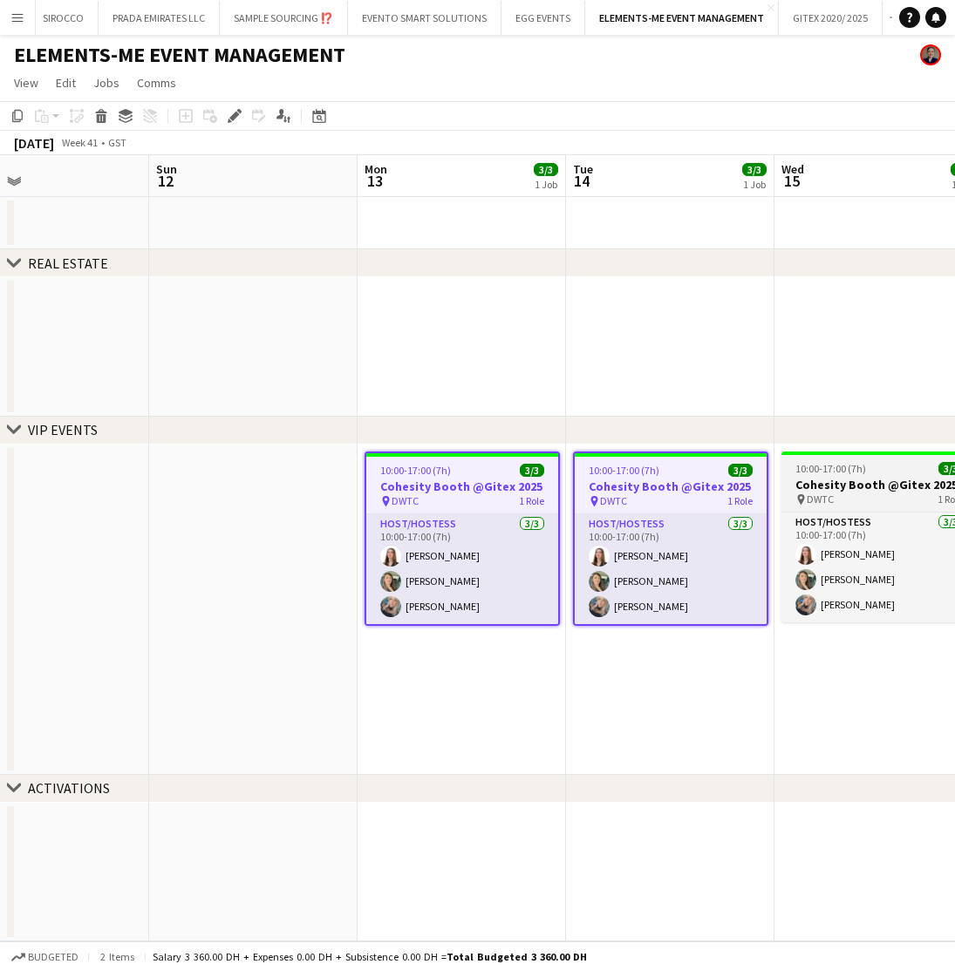
click at [810, 495] on span "DWTC" at bounding box center [820, 499] width 27 height 13
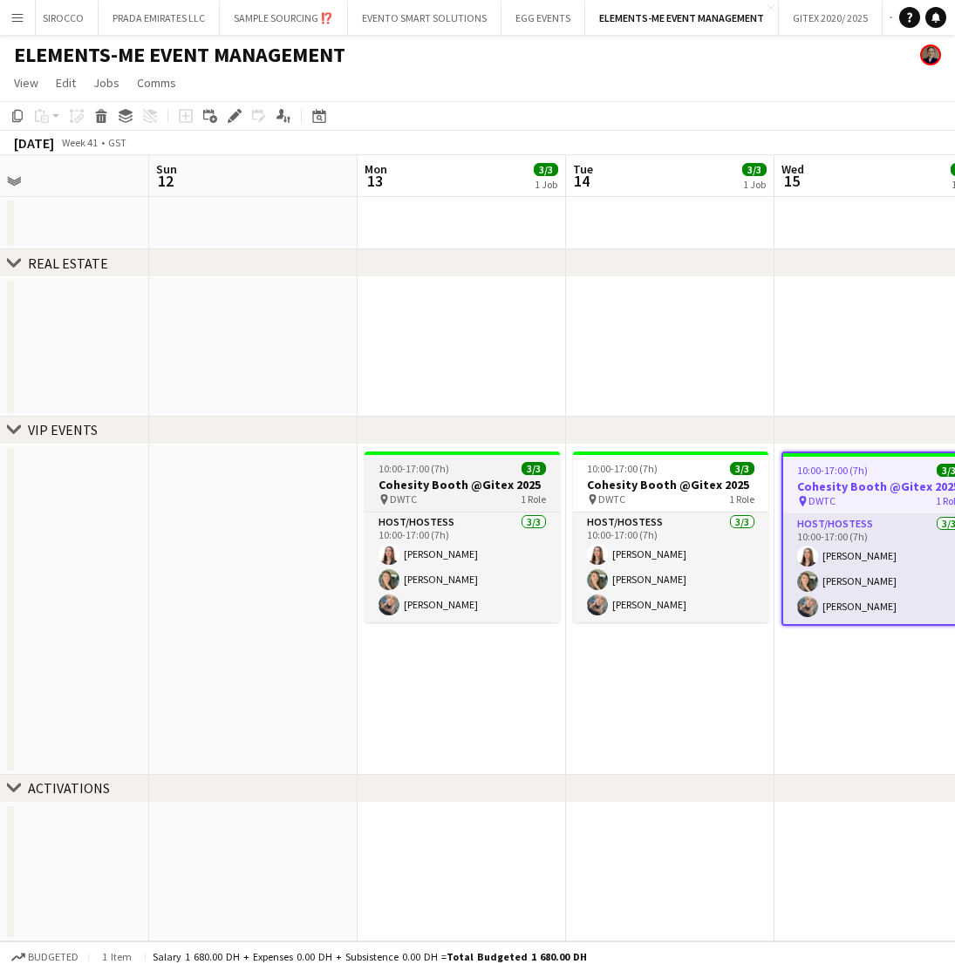
click at [460, 491] on h3 "Cohesity Booth @Gitex 2025" at bounding box center [462, 485] width 195 height 16
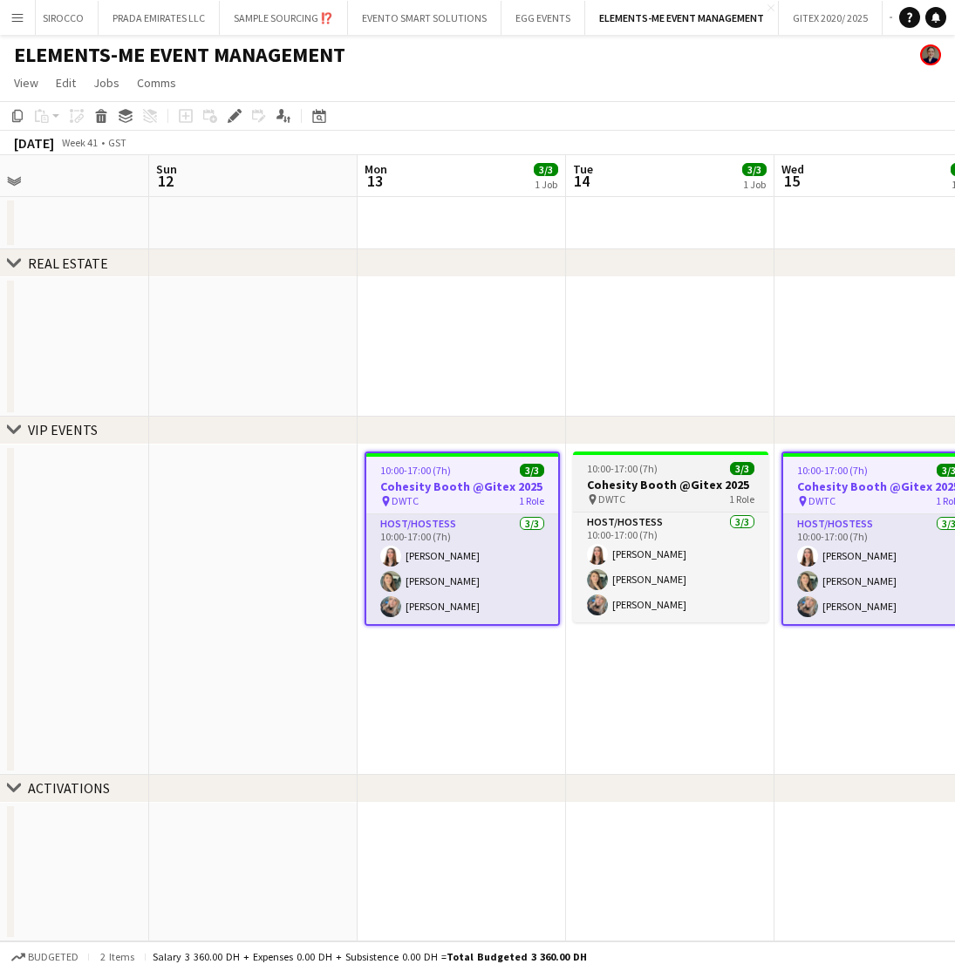
click at [623, 486] on h3 "Cohesity Booth @Gitex 2025" at bounding box center [670, 485] width 195 height 16
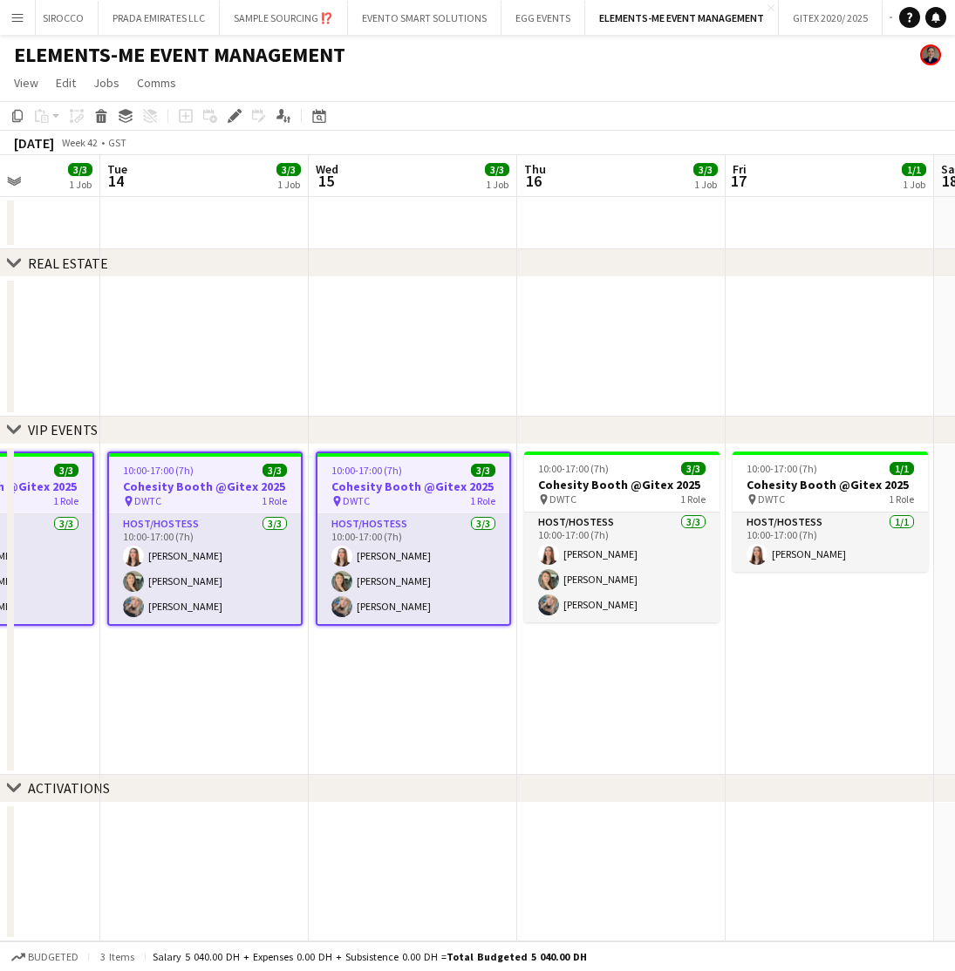
scroll to position [0, 769]
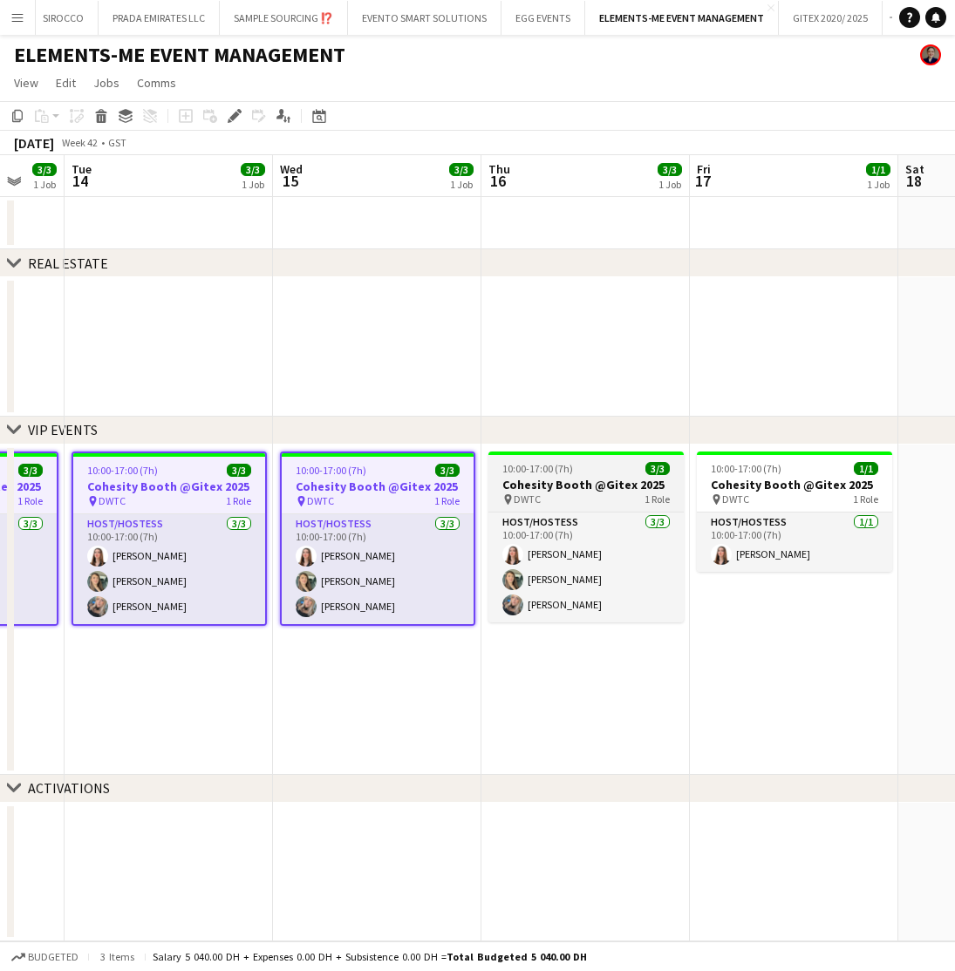
click at [550, 486] on h3 "Cohesity Booth @Gitex 2025" at bounding box center [585, 485] width 195 height 16
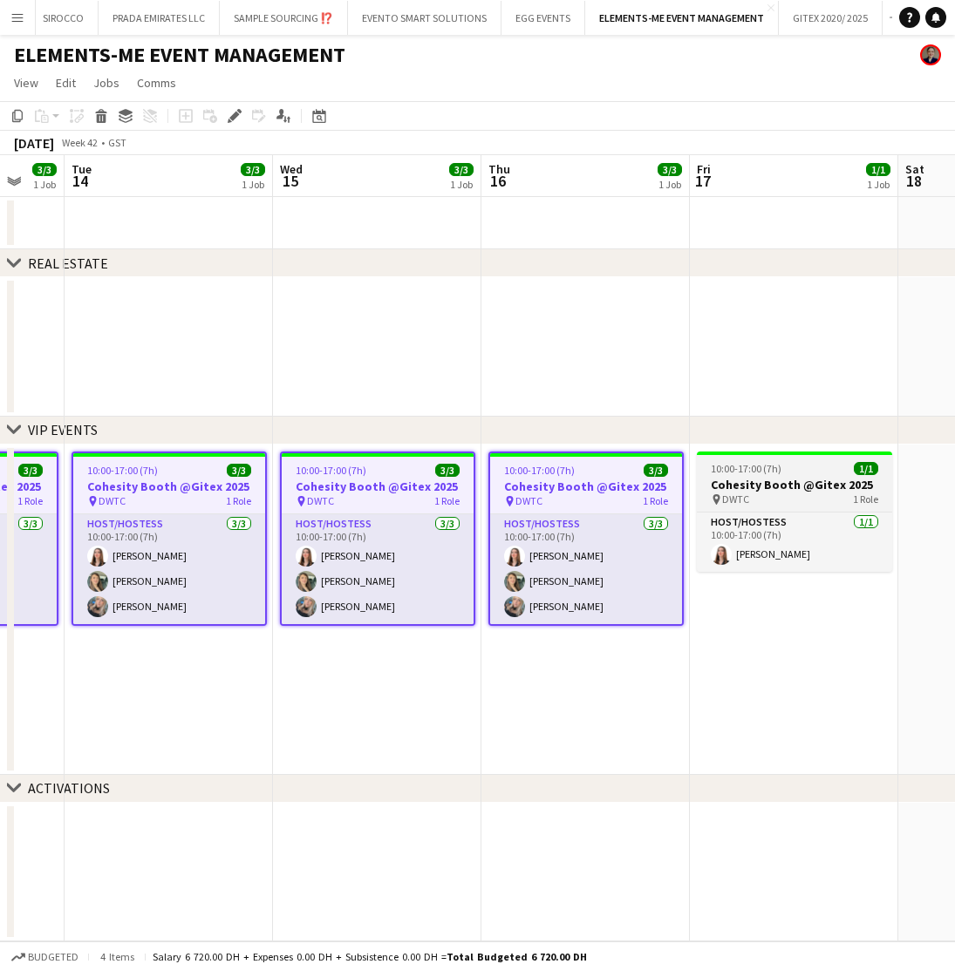
click at [796, 485] on h3 "Cohesity Booth @Gitex 2025" at bounding box center [794, 485] width 195 height 16
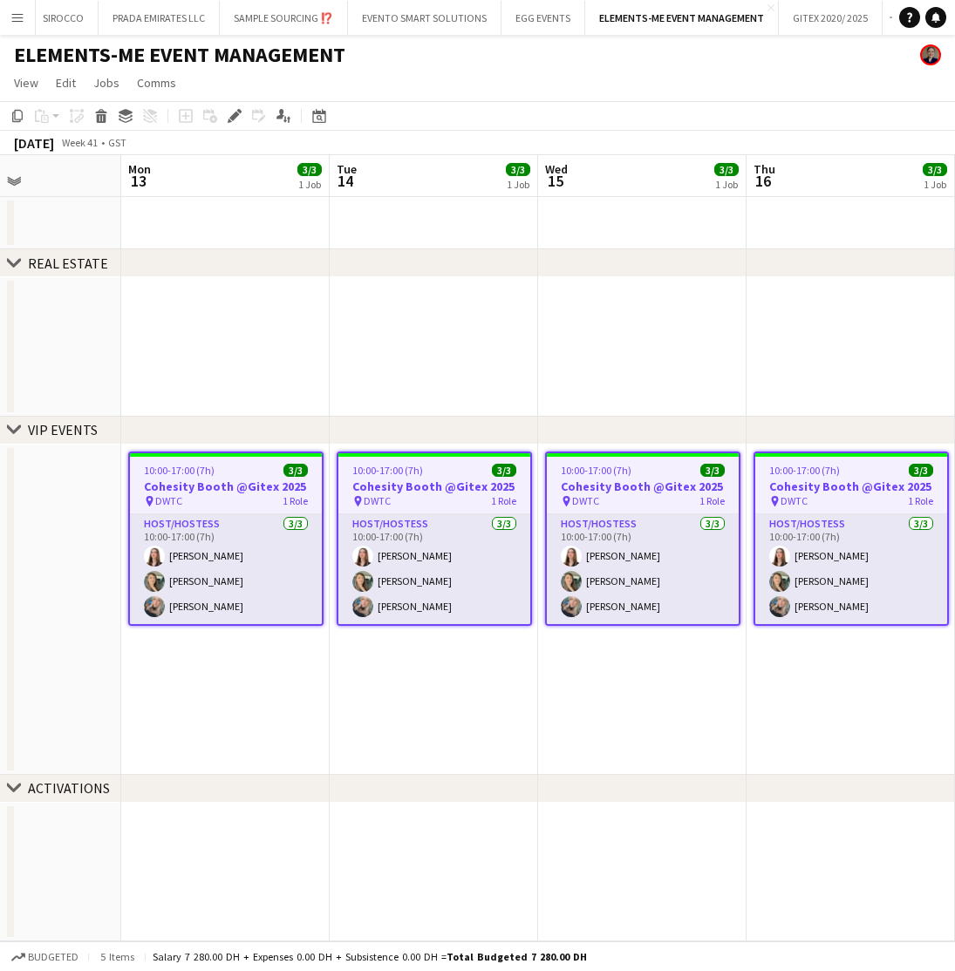
scroll to position [0, 499]
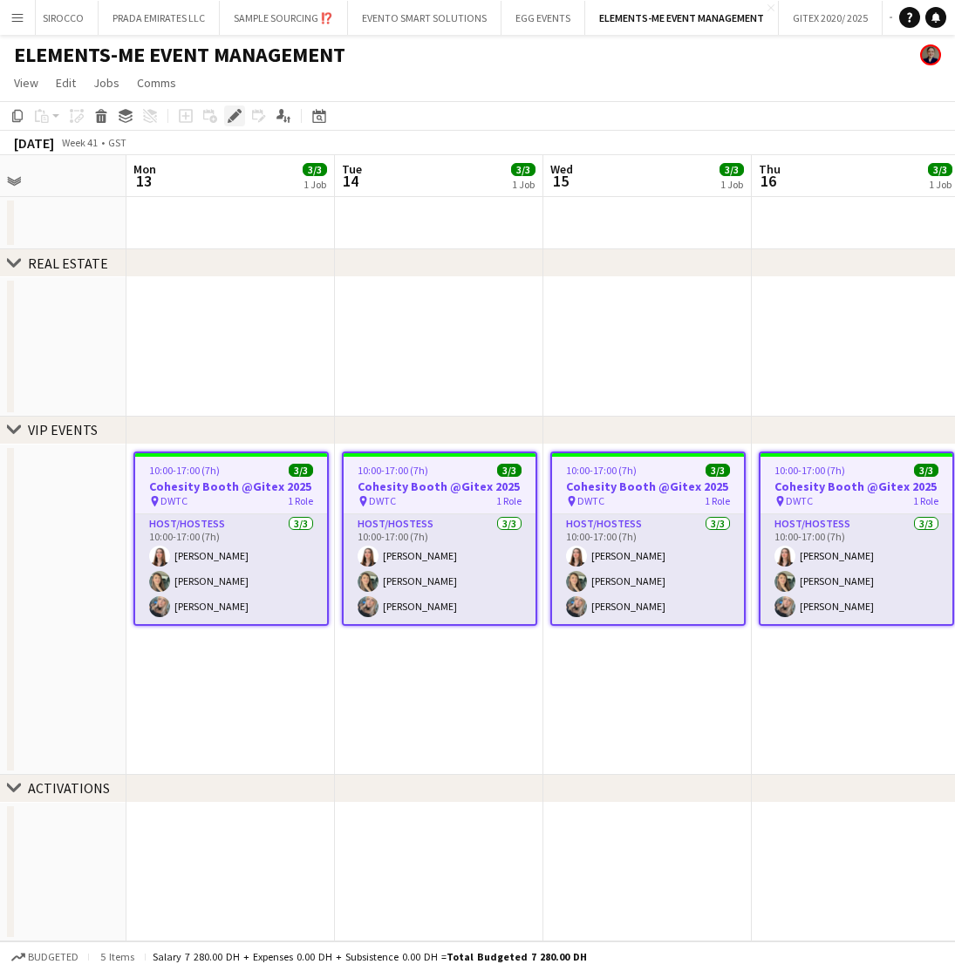
click at [228, 115] on icon "Edit" at bounding box center [235, 116] width 14 height 14
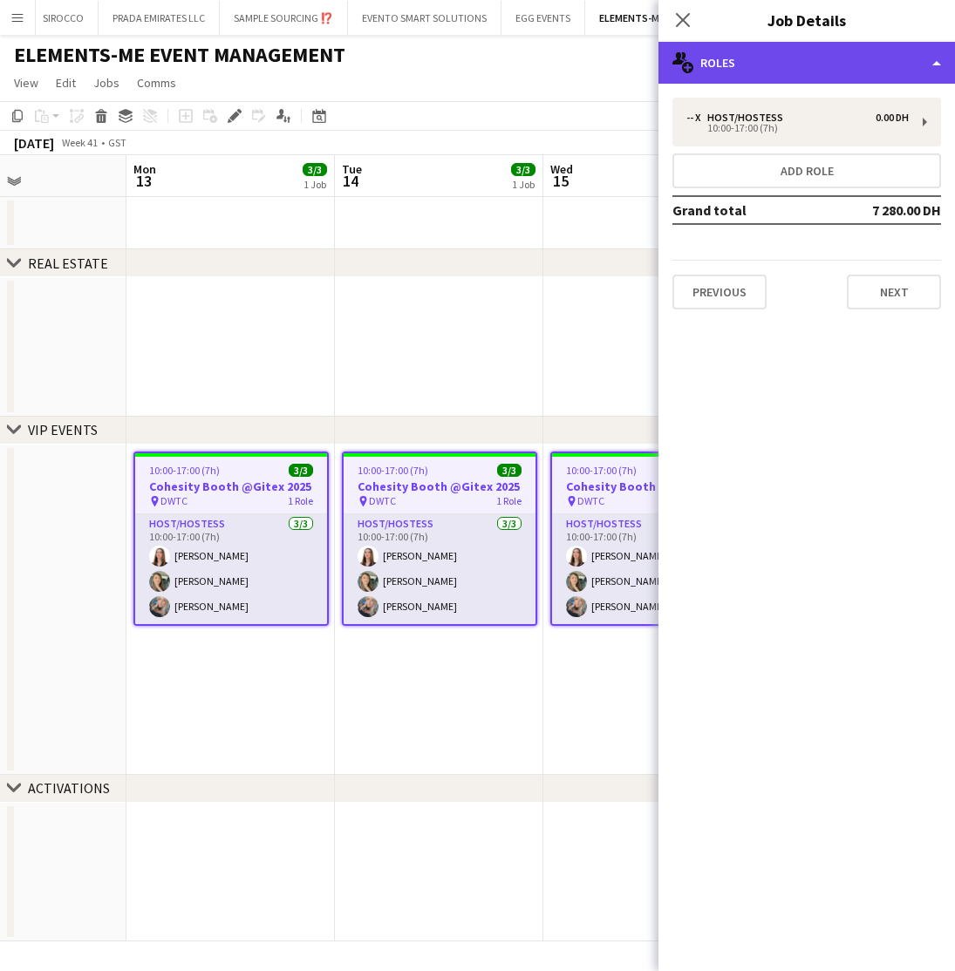
click at [863, 56] on div "multiple-users-add Roles" at bounding box center [806, 63] width 296 height 42
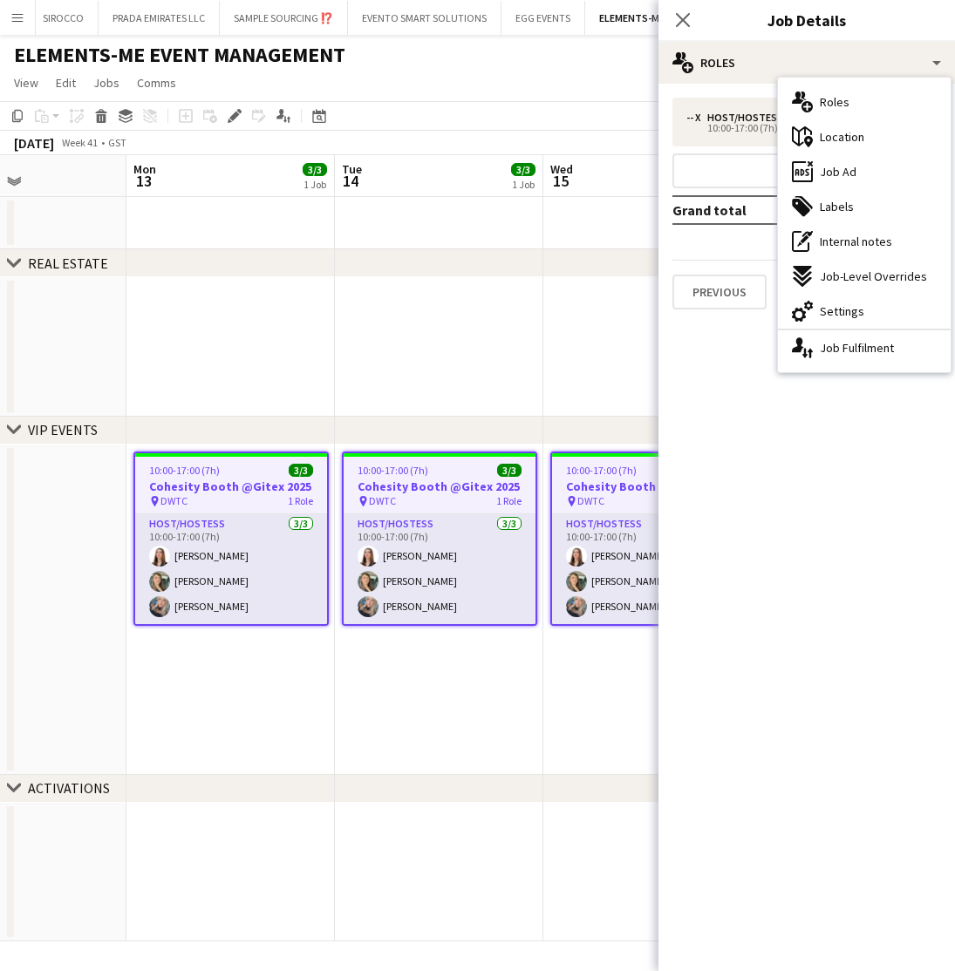
click at [780, 385] on mat-expansion-panel "pencil3 General details -- x Host/Hostess 0.00 DH 10:00-17:00 (7h) Add role Gra…" at bounding box center [806, 528] width 296 height 888
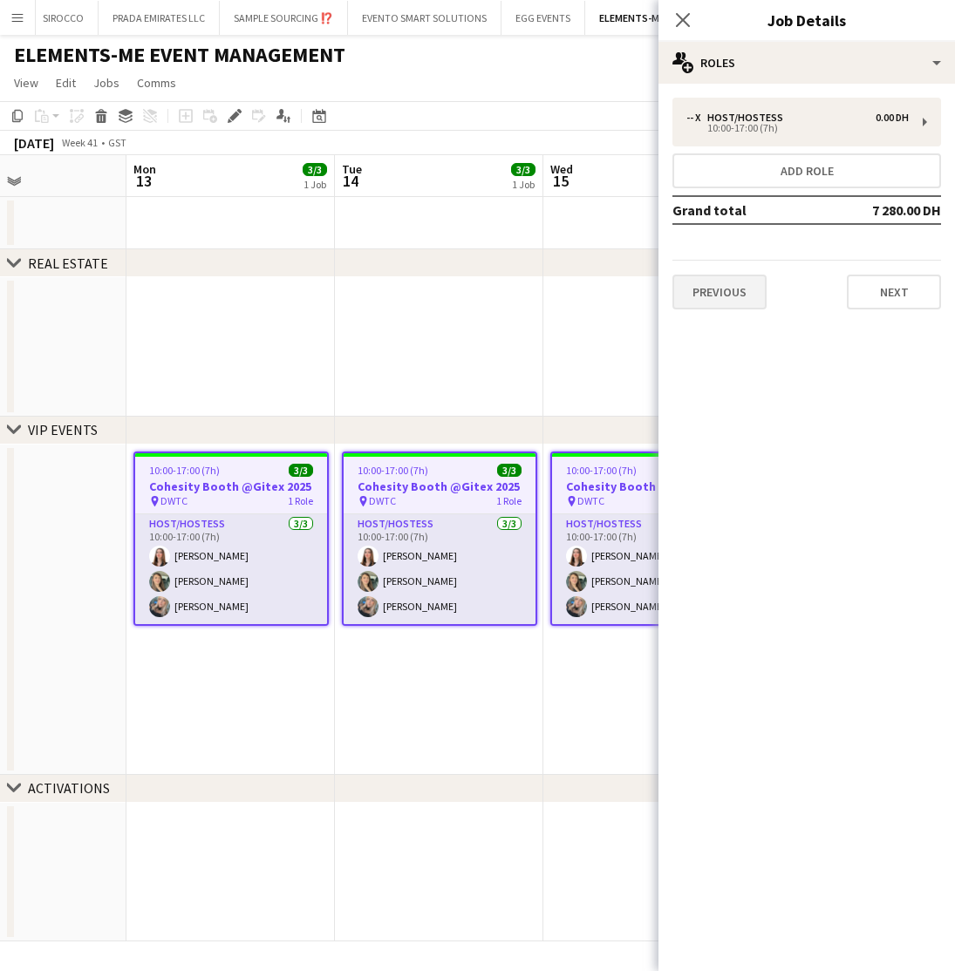
click at [720, 295] on button "Previous" at bounding box center [719, 292] width 94 height 35
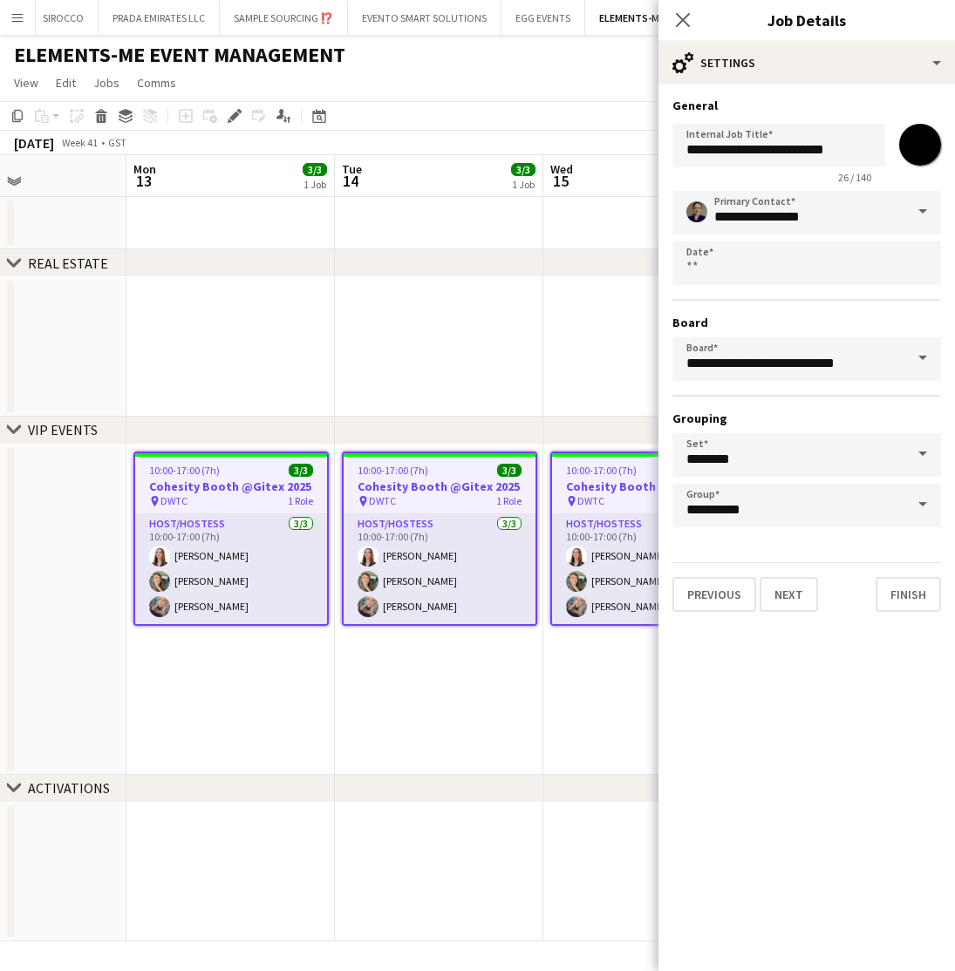
click at [918, 506] on span at bounding box center [922, 505] width 37 height 42
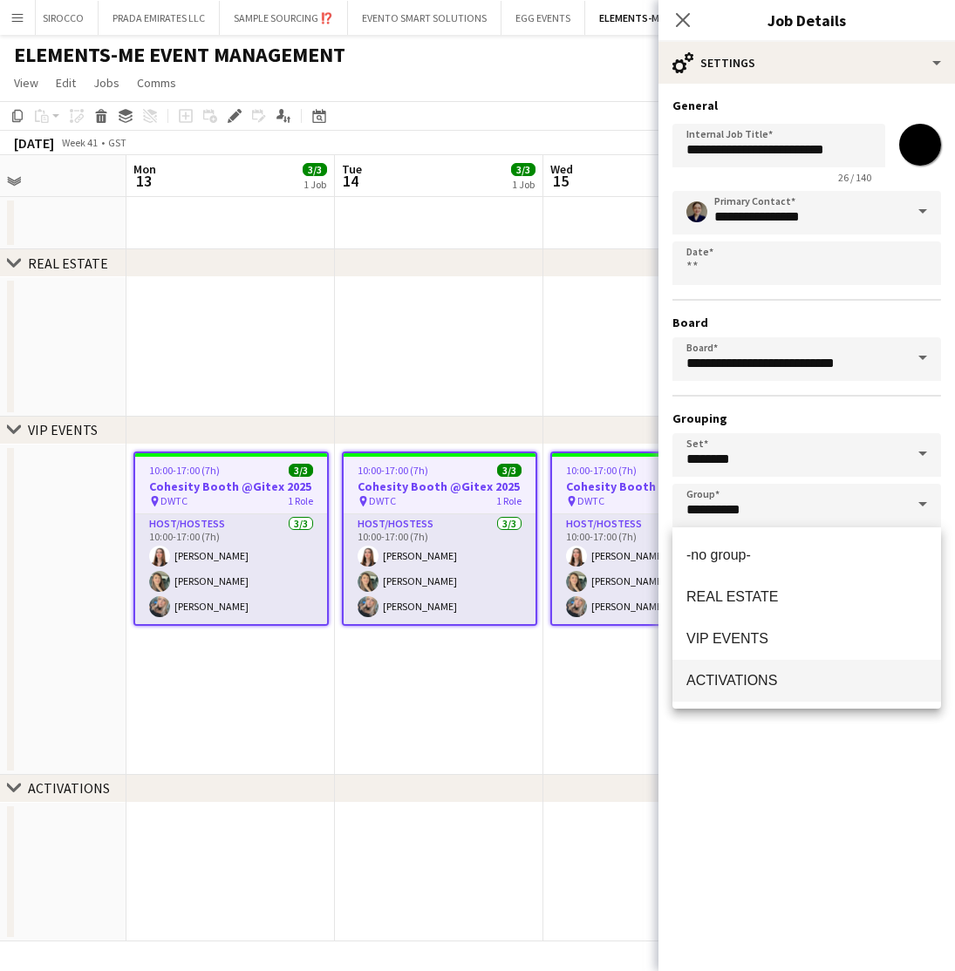
click at [750, 675] on span "ACTIVATIONS" at bounding box center [731, 680] width 91 height 15
type input "**********"
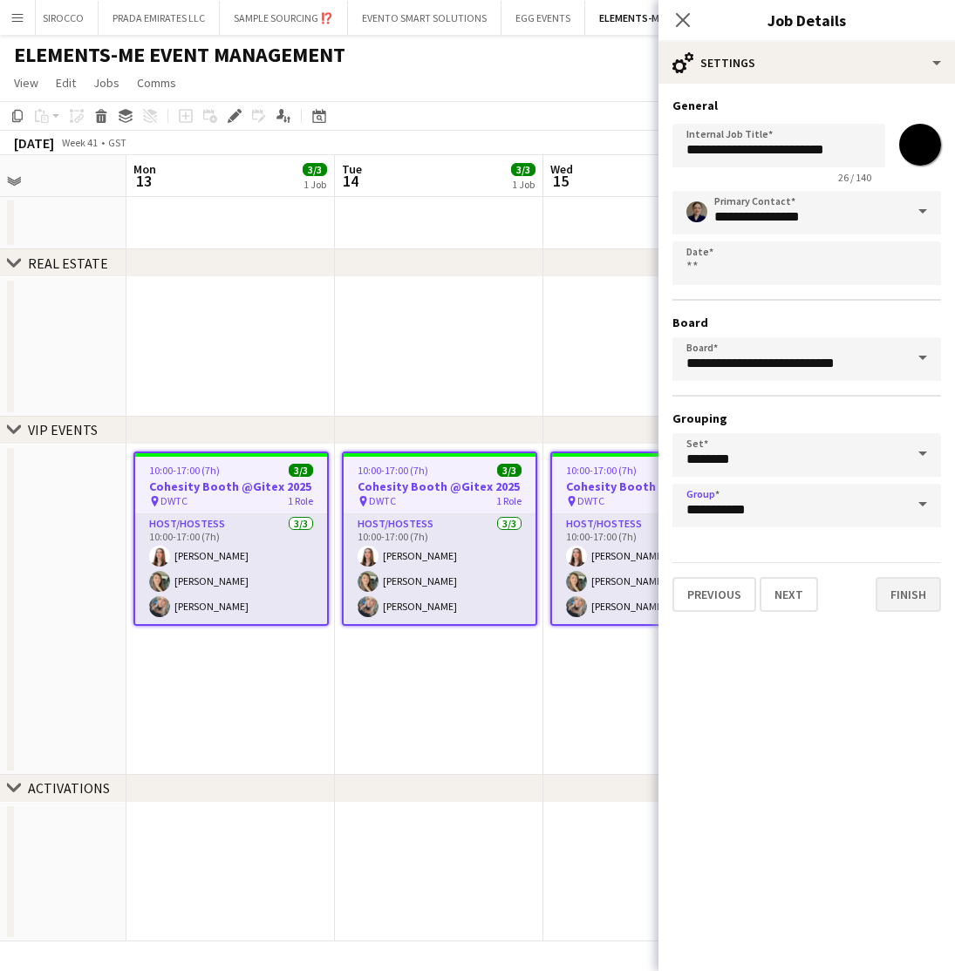
click at [907, 586] on button "Finish" at bounding box center [908, 594] width 65 height 35
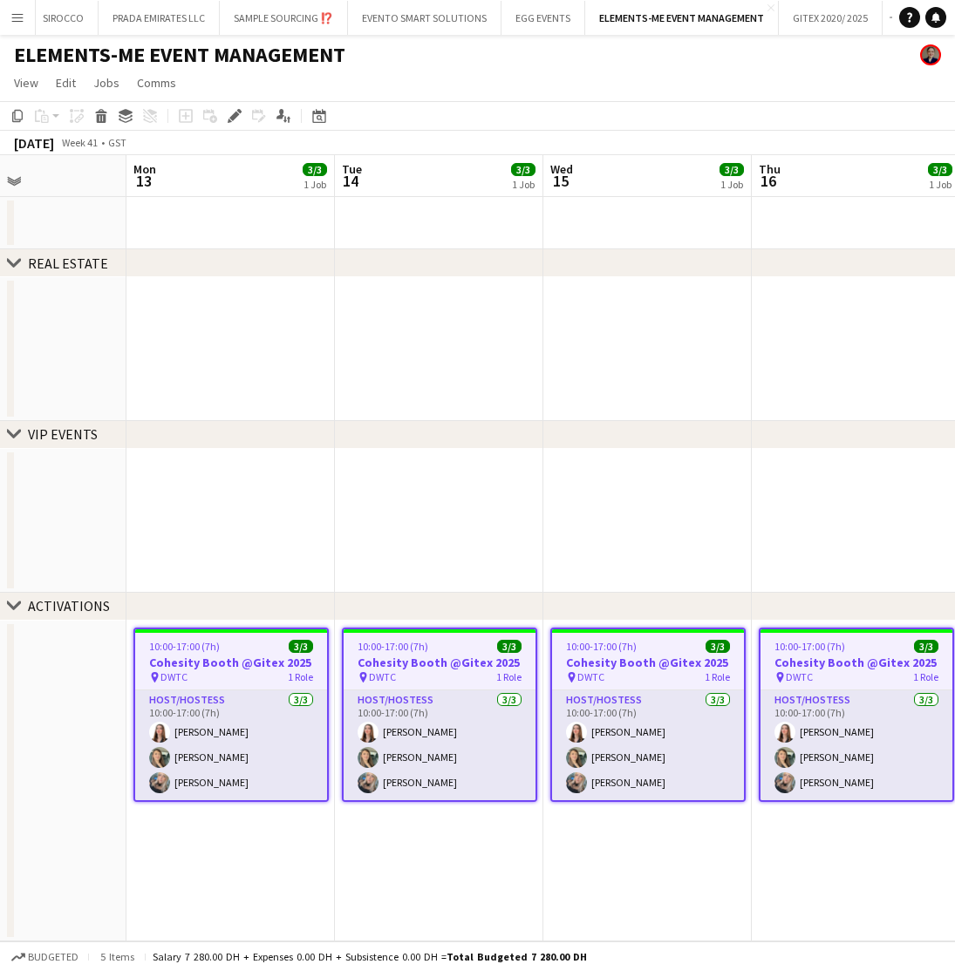
click at [600, 526] on app-date-cell at bounding box center [647, 521] width 208 height 144
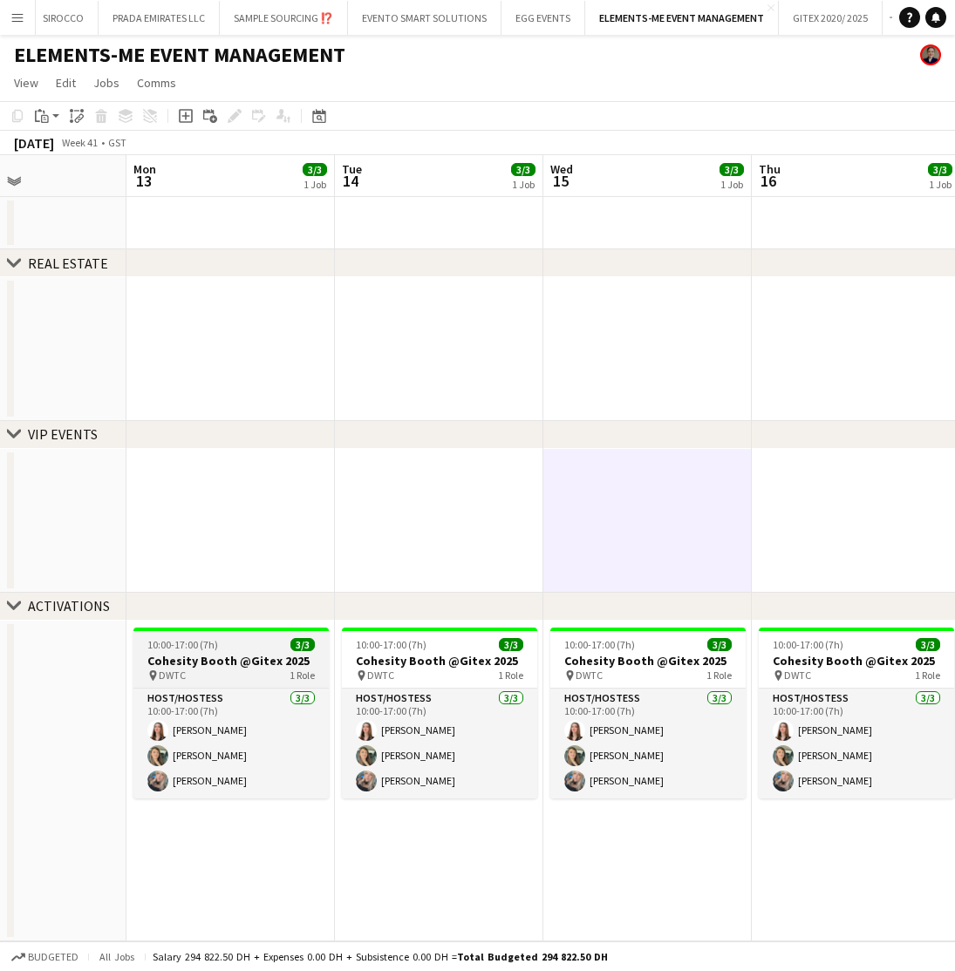
click at [221, 676] on div "pin DWTC 1 Role" at bounding box center [230, 676] width 195 height 14
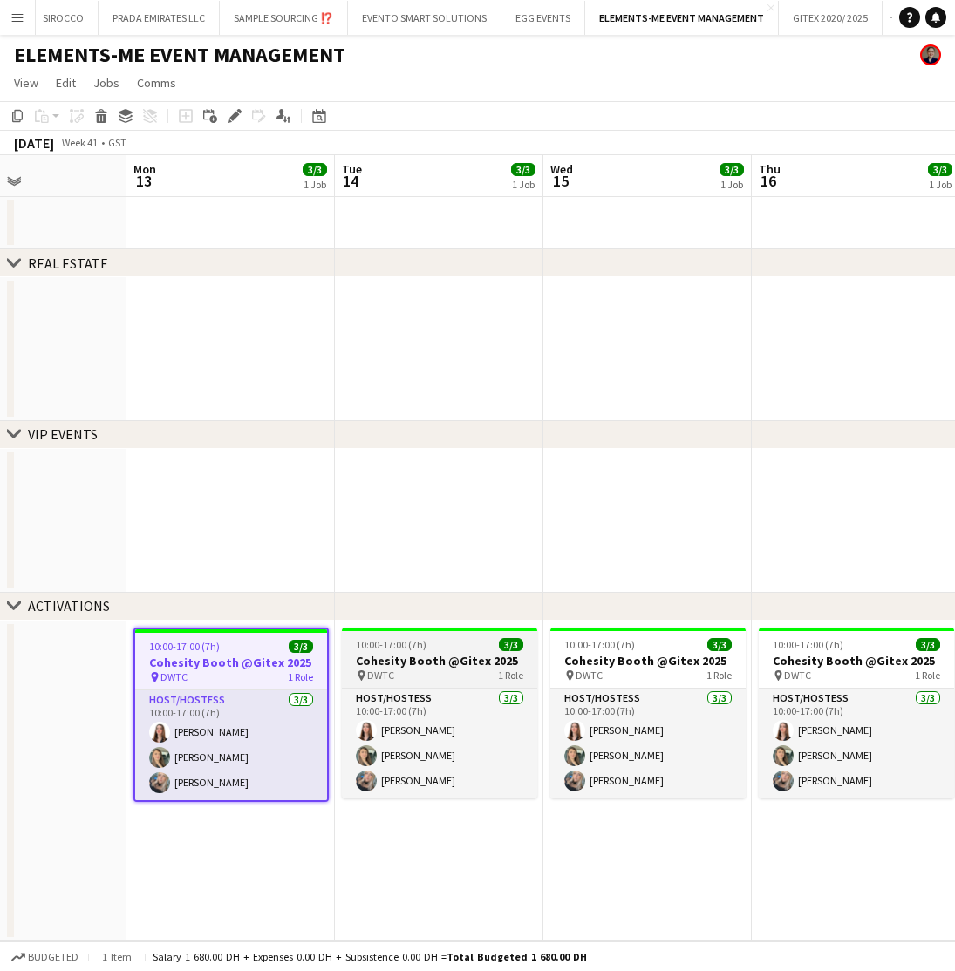
click at [427, 628] on div at bounding box center [439, 629] width 195 height 3
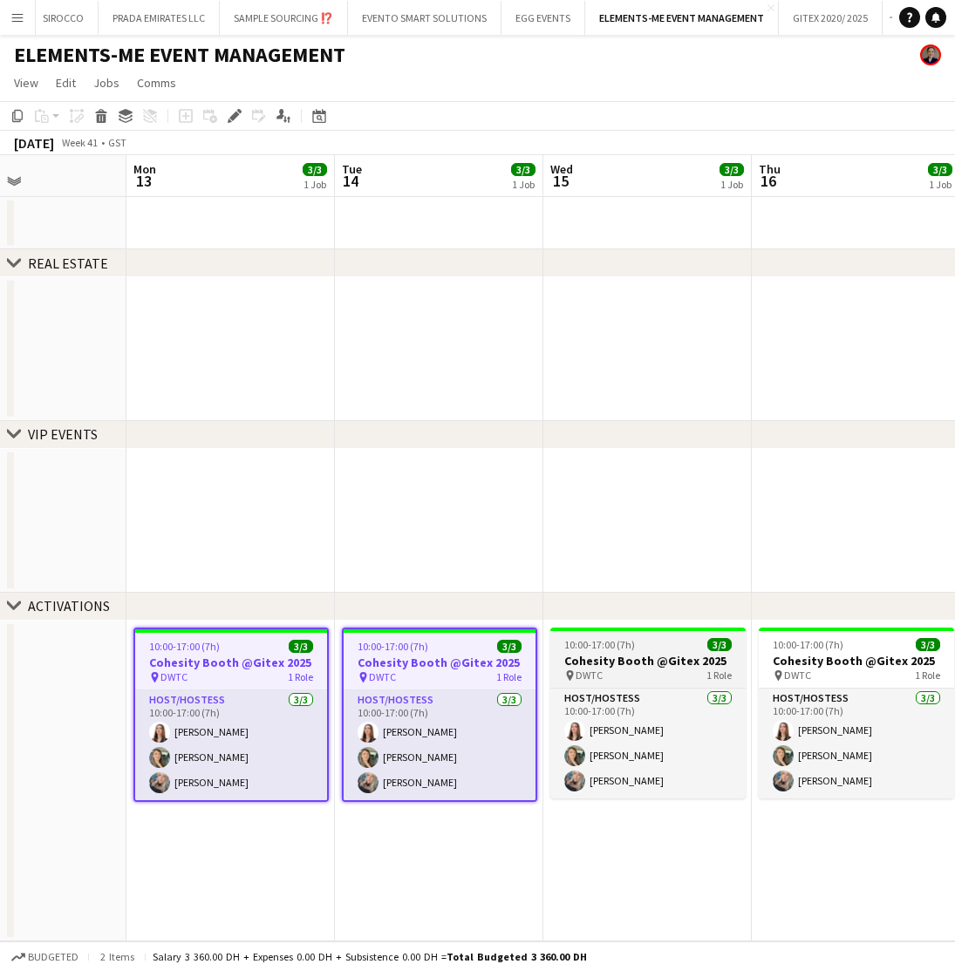
click at [598, 667] on h3 "Cohesity Booth @Gitex 2025" at bounding box center [647, 661] width 195 height 16
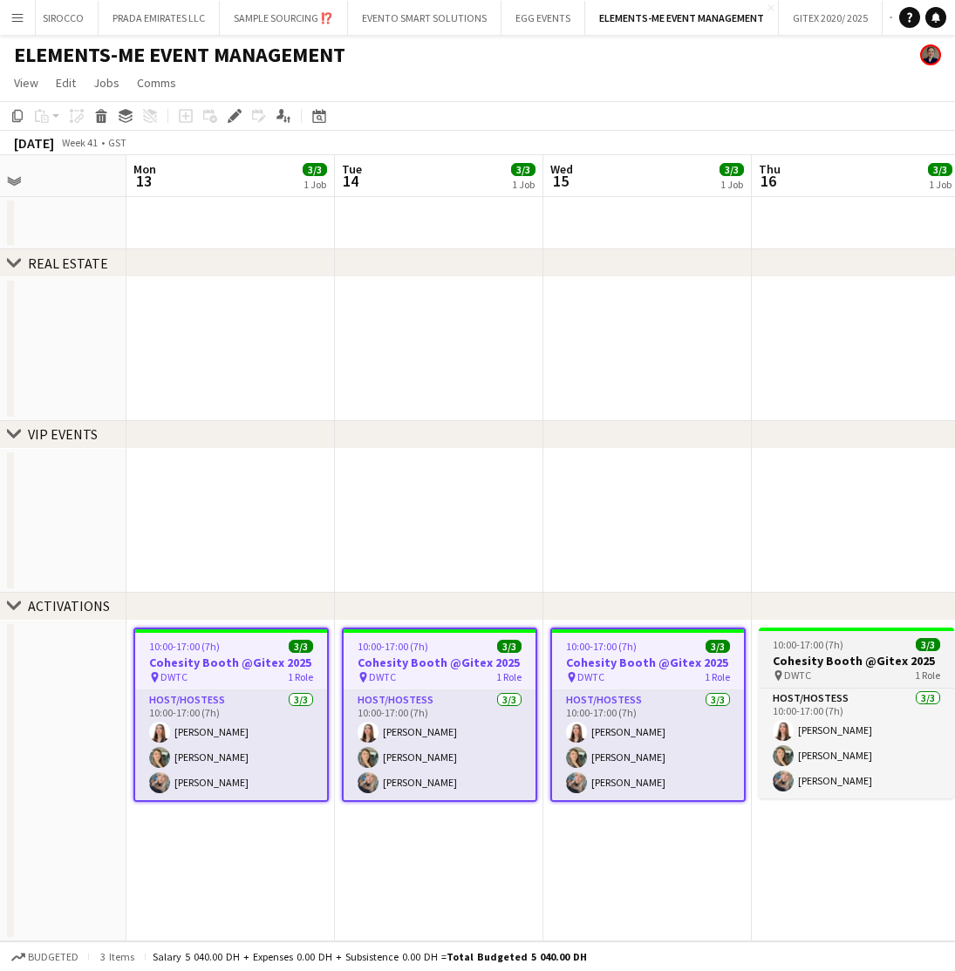
click at [819, 660] on h3 "Cohesity Booth @Gitex 2025" at bounding box center [856, 661] width 195 height 16
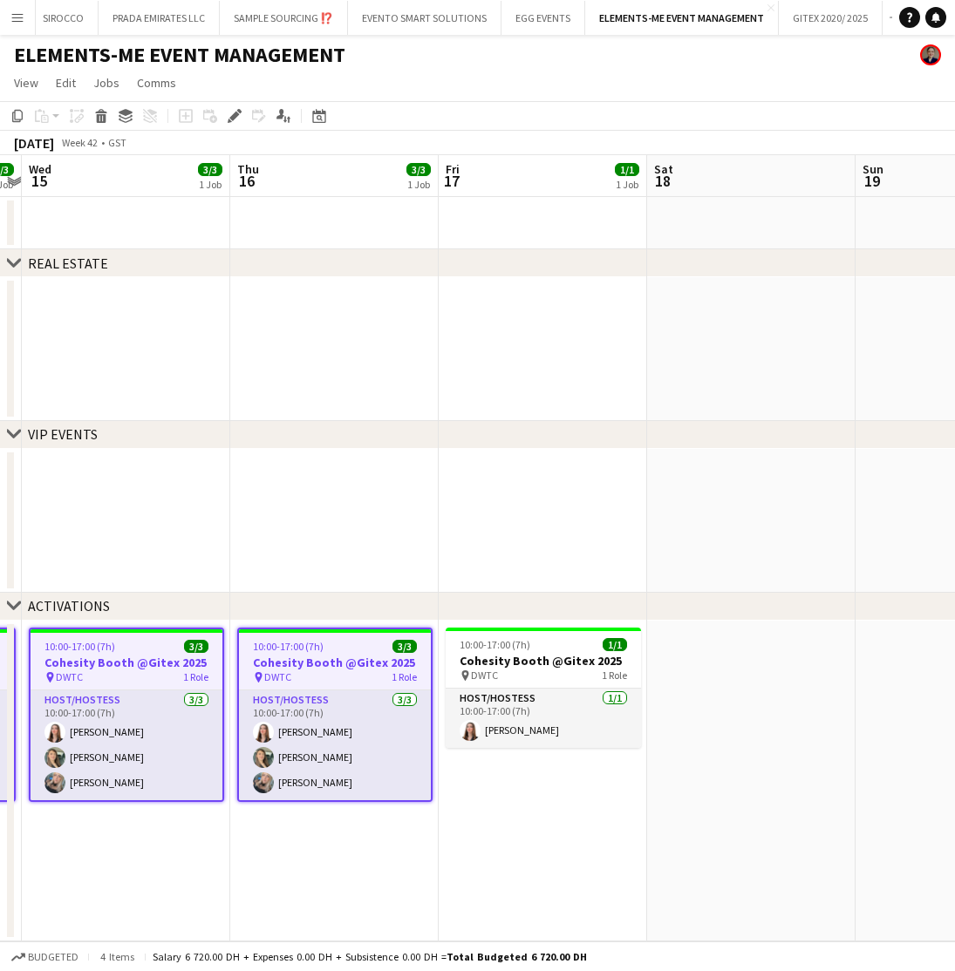
scroll to position [0, 623]
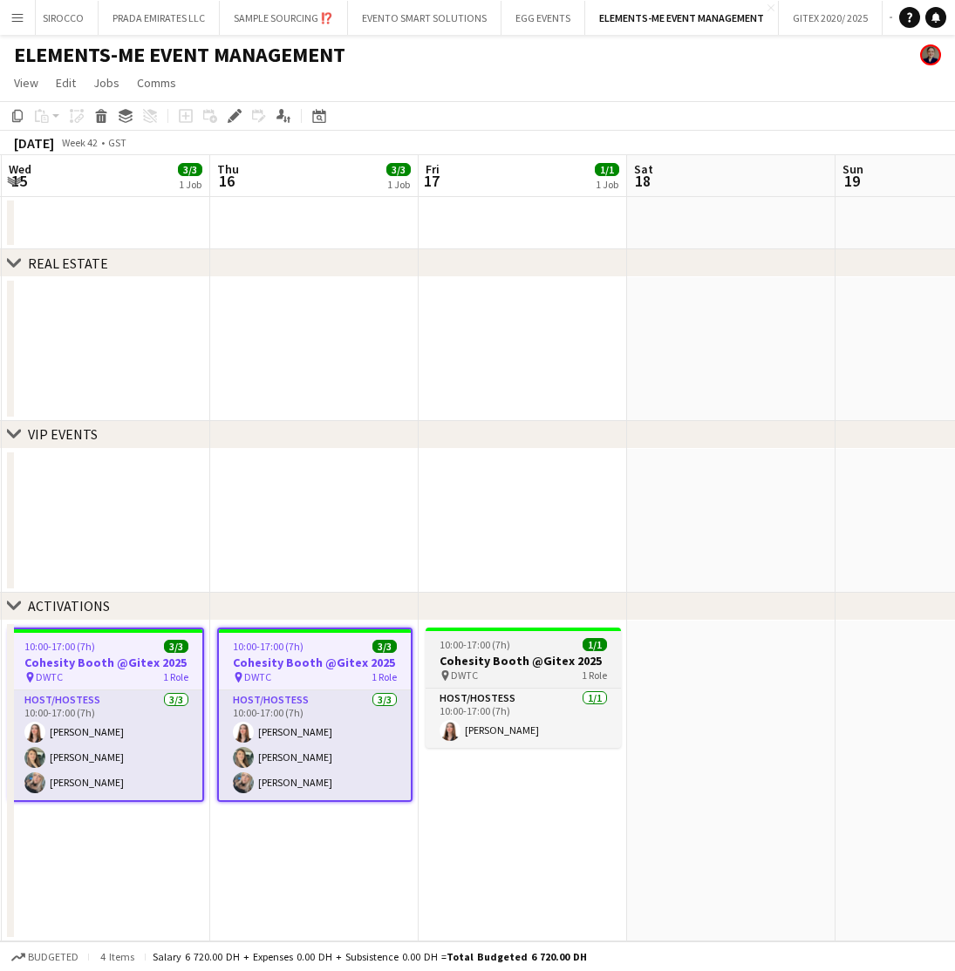
click at [486, 666] on h3 "Cohesity Booth @Gitex 2025" at bounding box center [523, 661] width 195 height 16
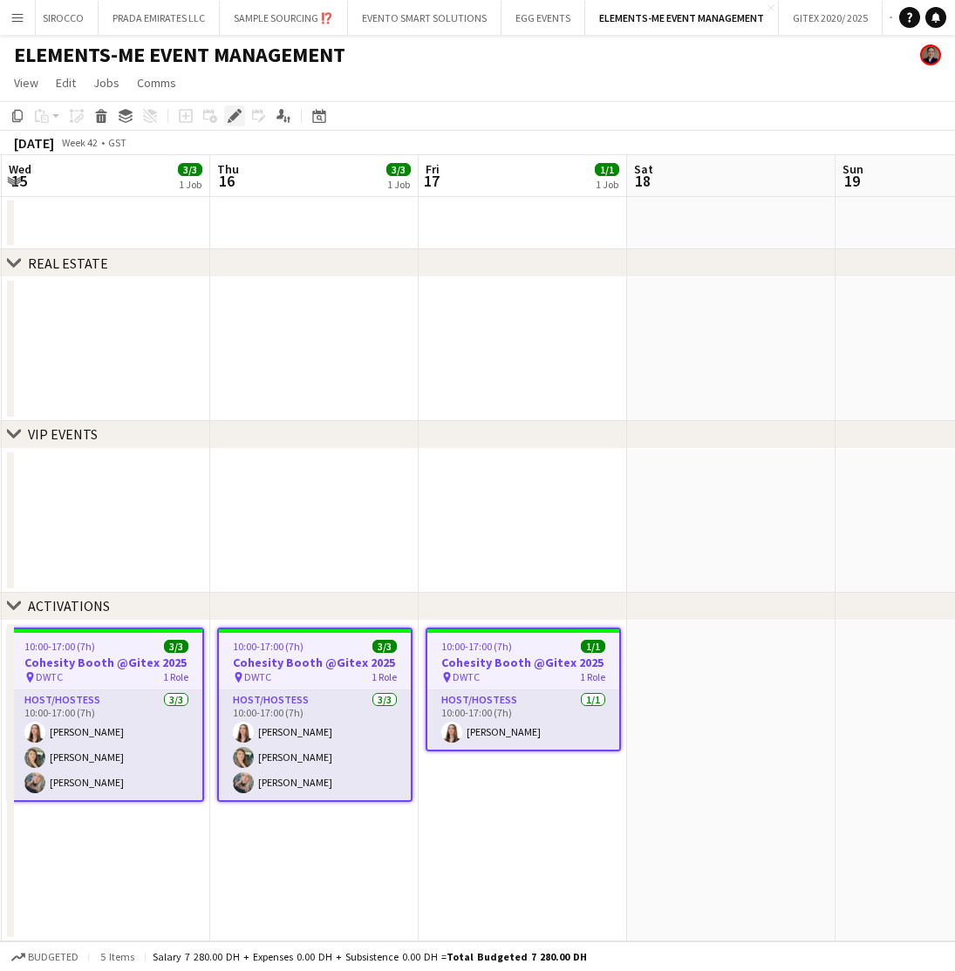
click at [224, 109] on div "Edit" at bounding box center [234, 116] width 21 height 21
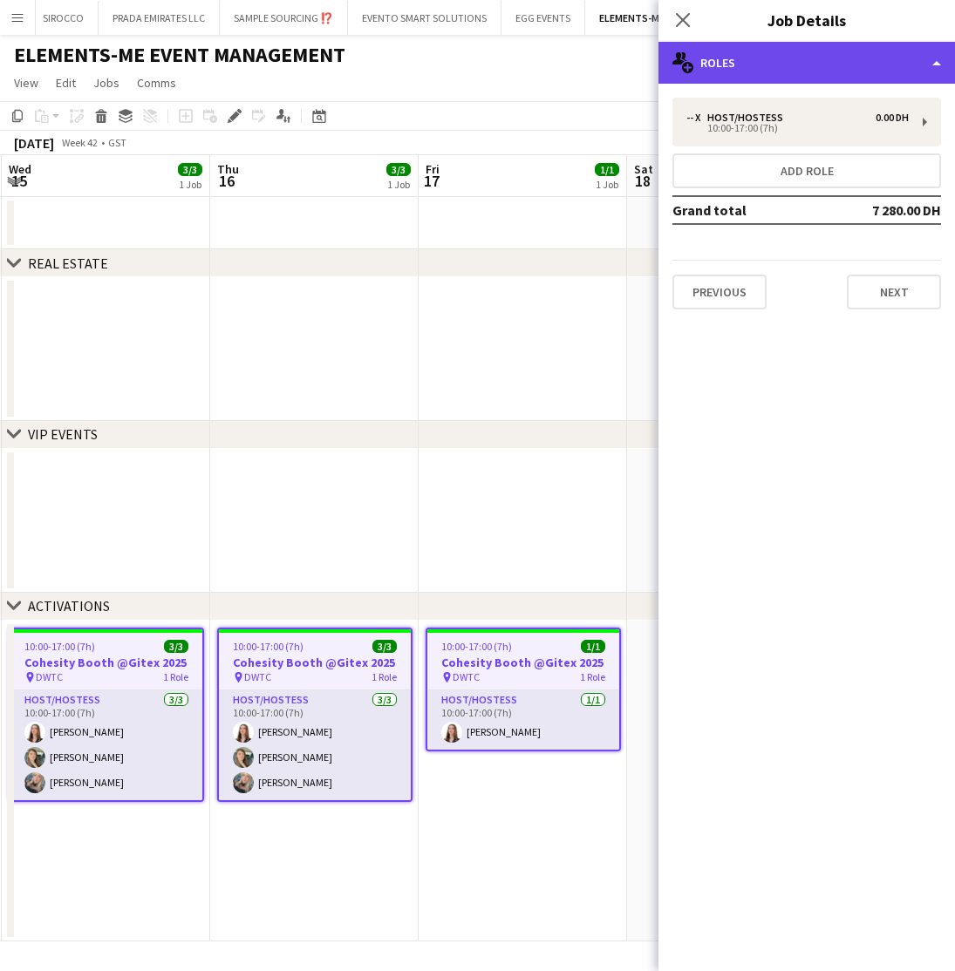
click at [817, 62] on div "multiple-users-add Roles" at bounding box center [806, 63] width 296 height 42
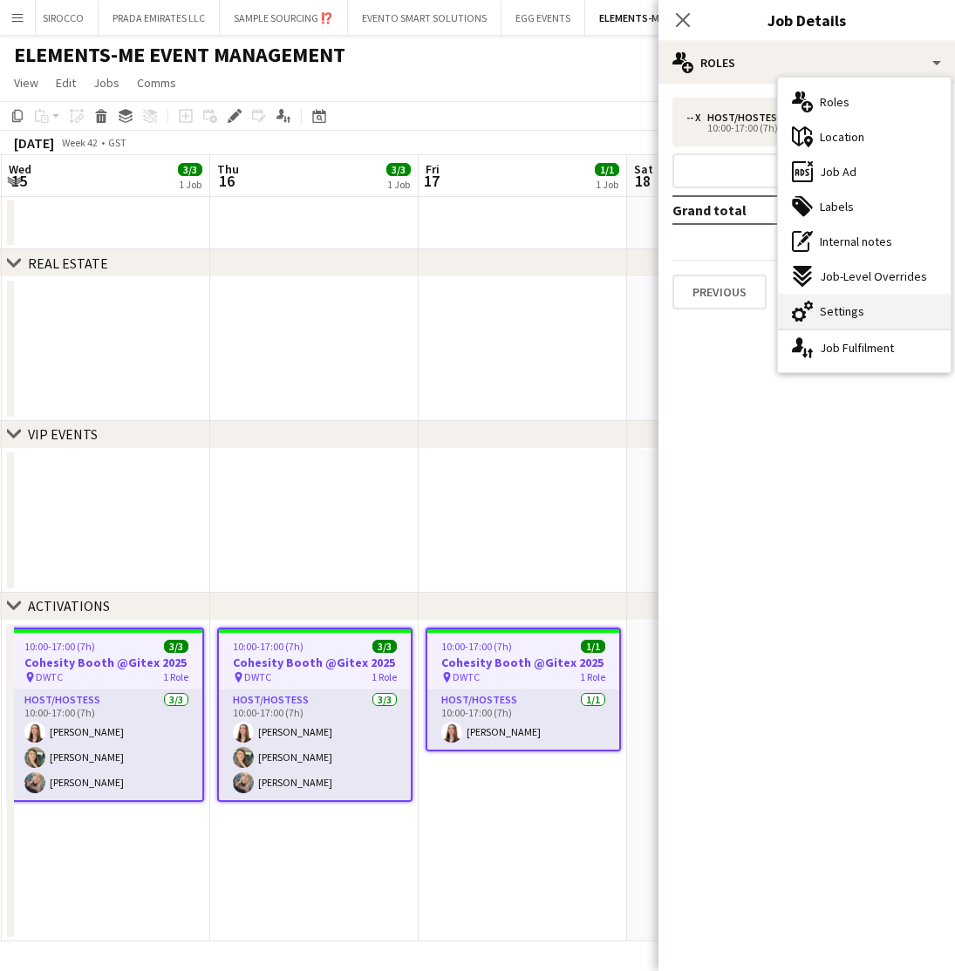
click at [841, 307] on span "Settings" at bounding box center [842, 311] width 44 height 16
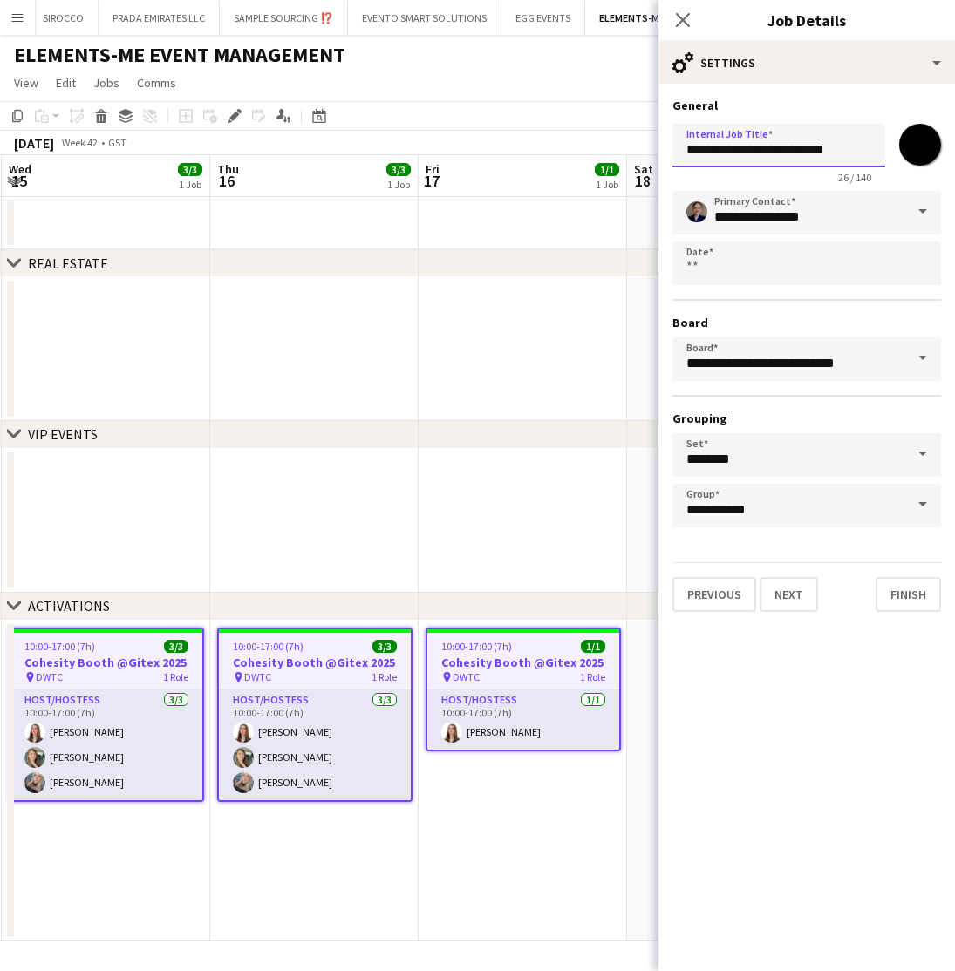
click at [775, 153] on input "**********" at bounding box center [778, 146] width 213 height 44
type input "**********"
click at [905, 596] on button "Finish" at bounding box center [908, 594] width 65 height 35
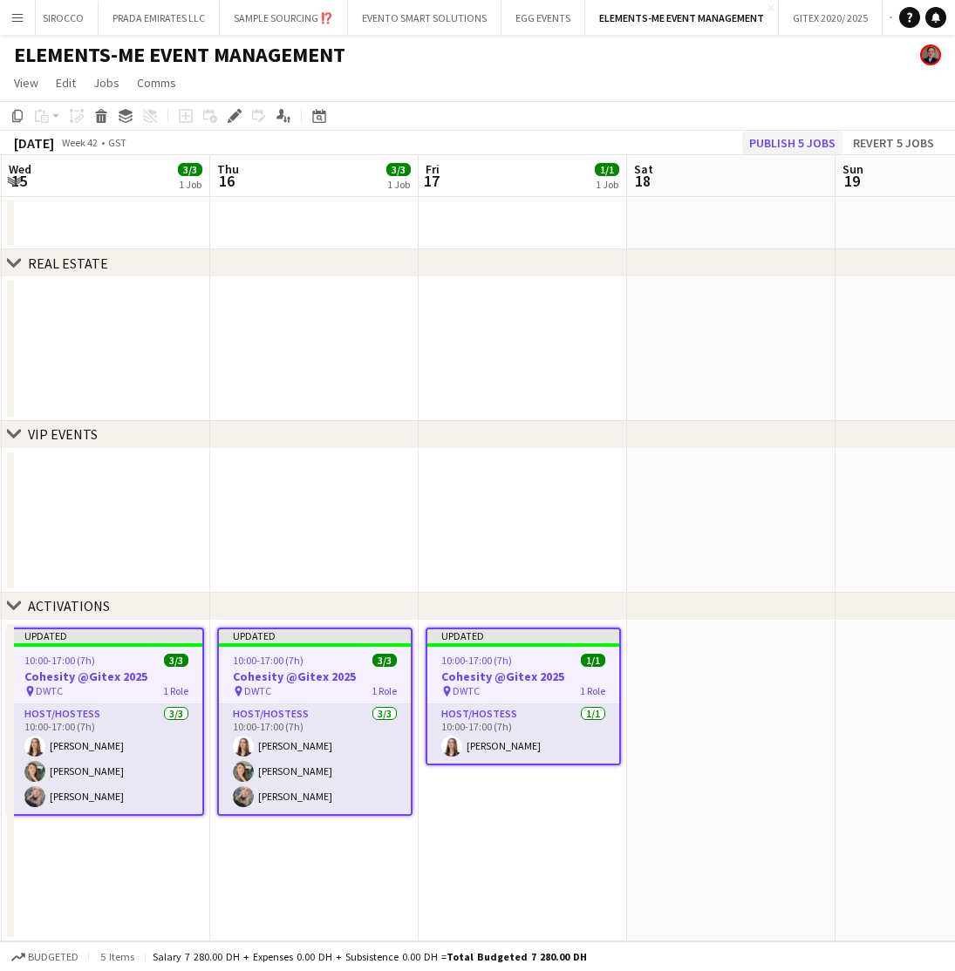
click at [775, 147] on button "Publish 5 jobs" at bounding box center [792, 143] width 100 height 23
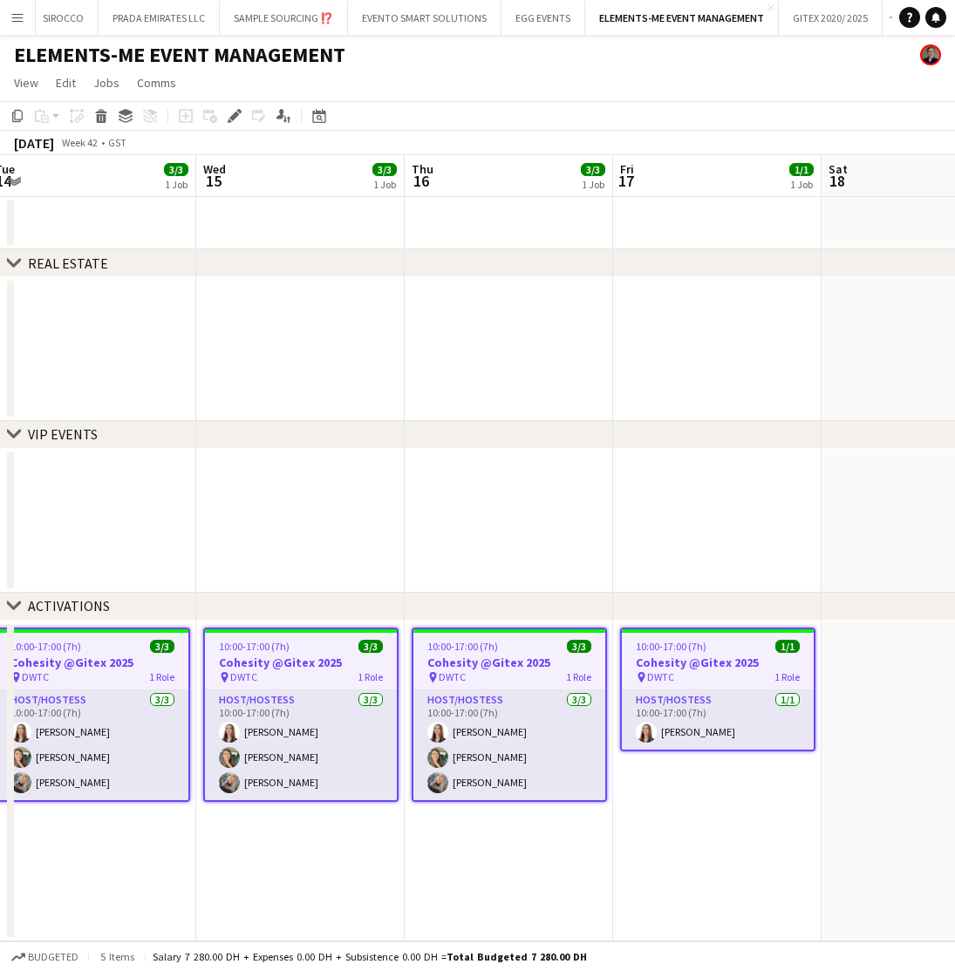
scroll to position [0, 640]
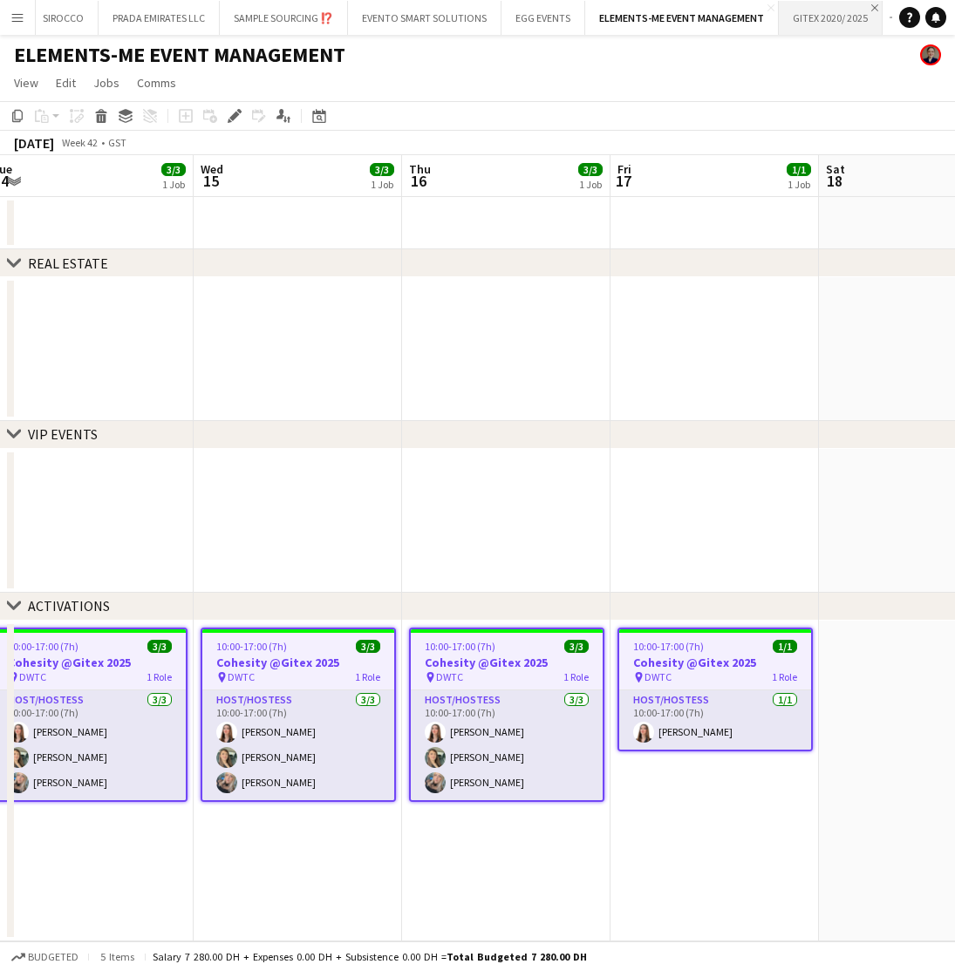
click at [871, 8] on app-icon "Close" at bounding box center [874, 7] width 7 height 7
click at [485, 23] on button "EVENTO SMART SOLUTIONS Close" at bounding box center [524, 18] width 153 height 34
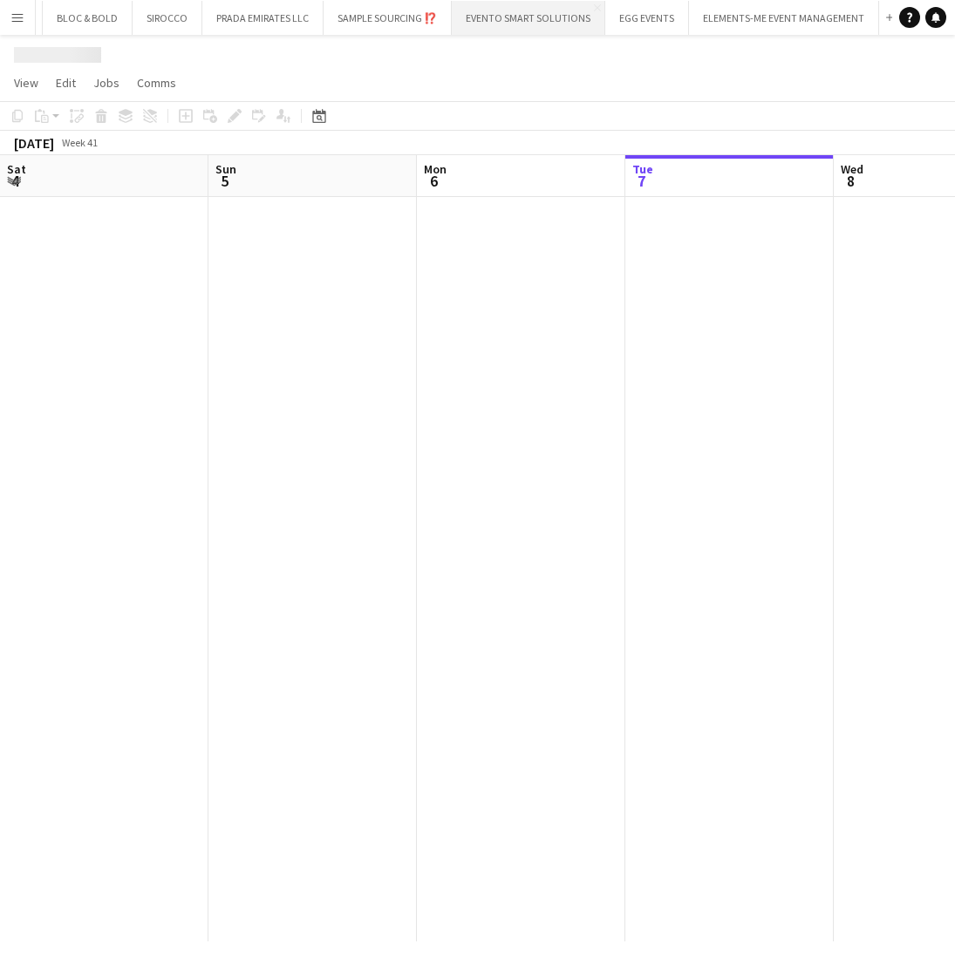
scroll to position [0, 417]
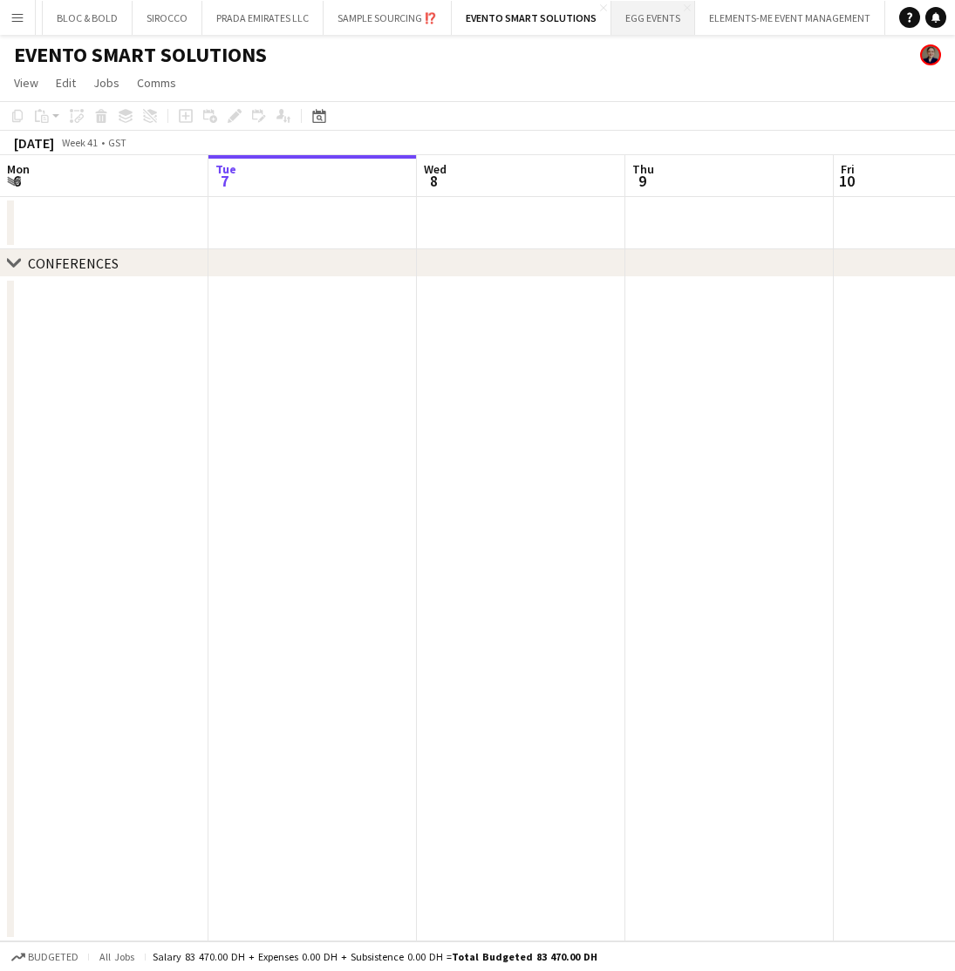
click at [651, 27] on button "EGG EVENTS Close" at bounding box center [653, 18] width 84 height 34
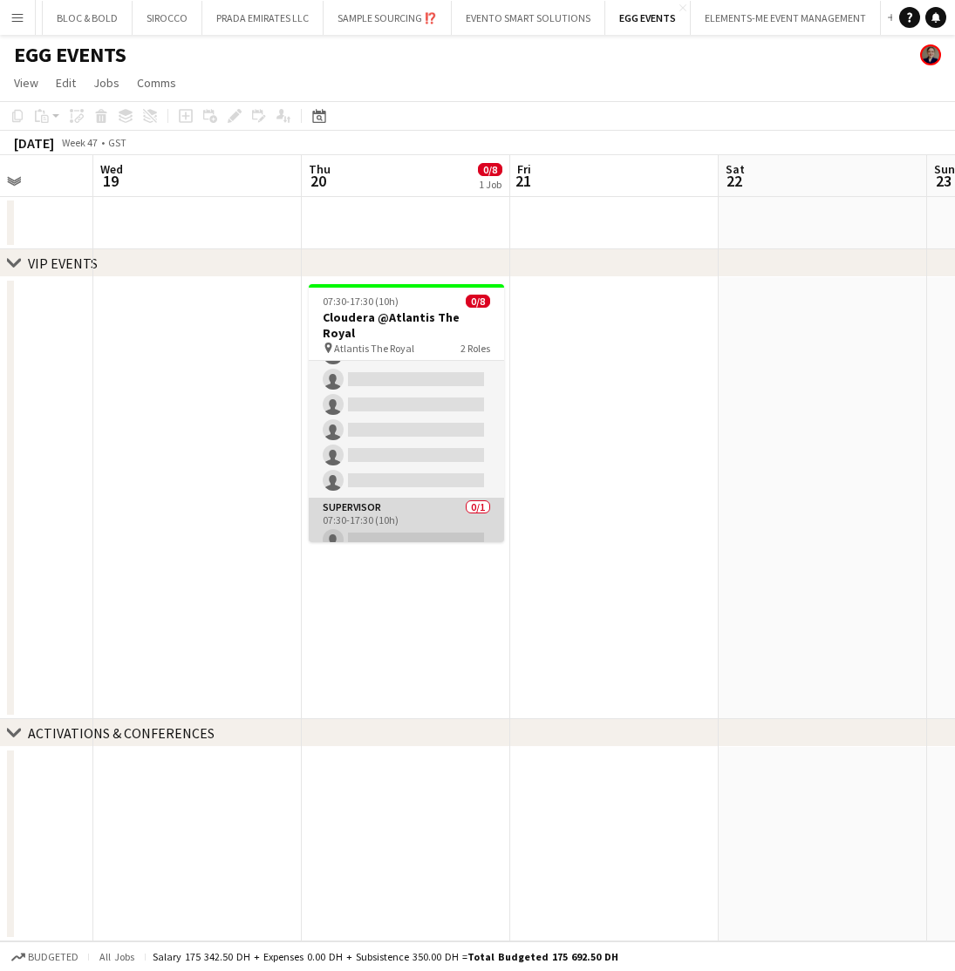
scroll to position [73, 0]
click at [412, 503] on app-card-role "Supervisor 0/1 07:30-17:30 (10h) single-neutral-actions" at bounding box center [406, 528] width 195 height 59
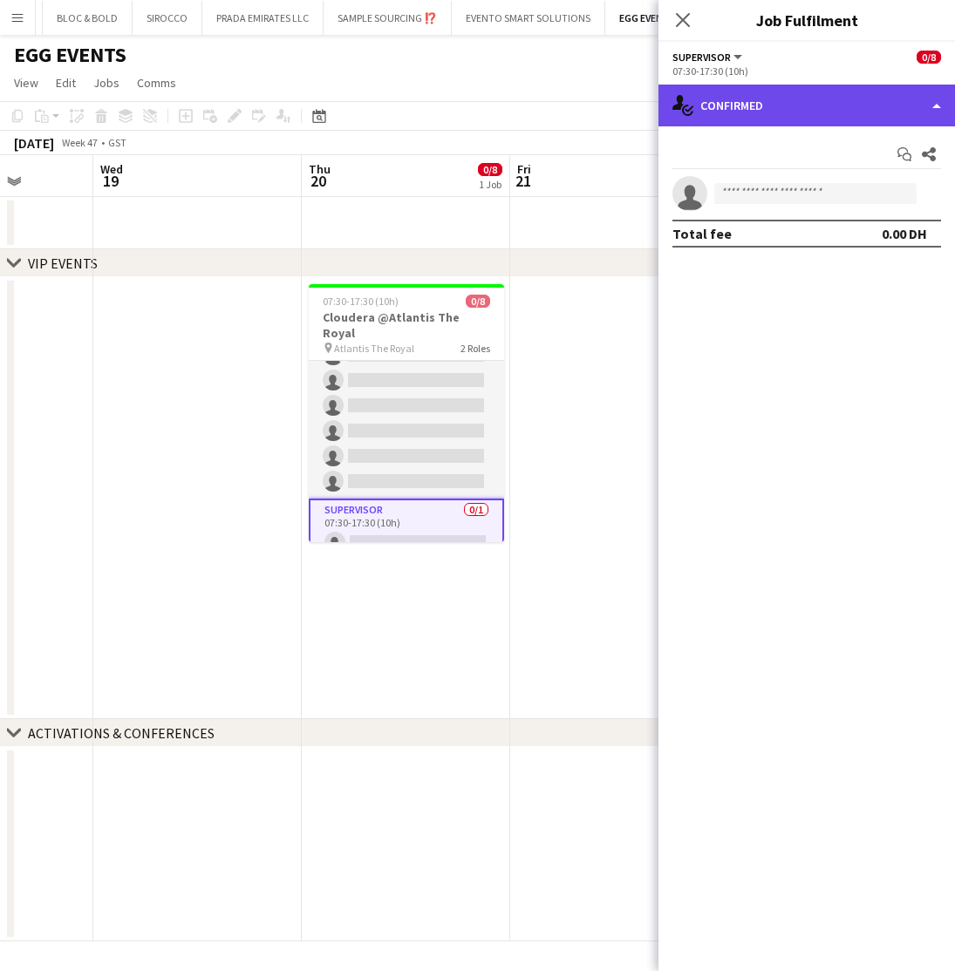
click at [825, 103] on div "single-neutral-actions-check-2 Confirmed" at bounding box center [806, 106] width 296 height 42
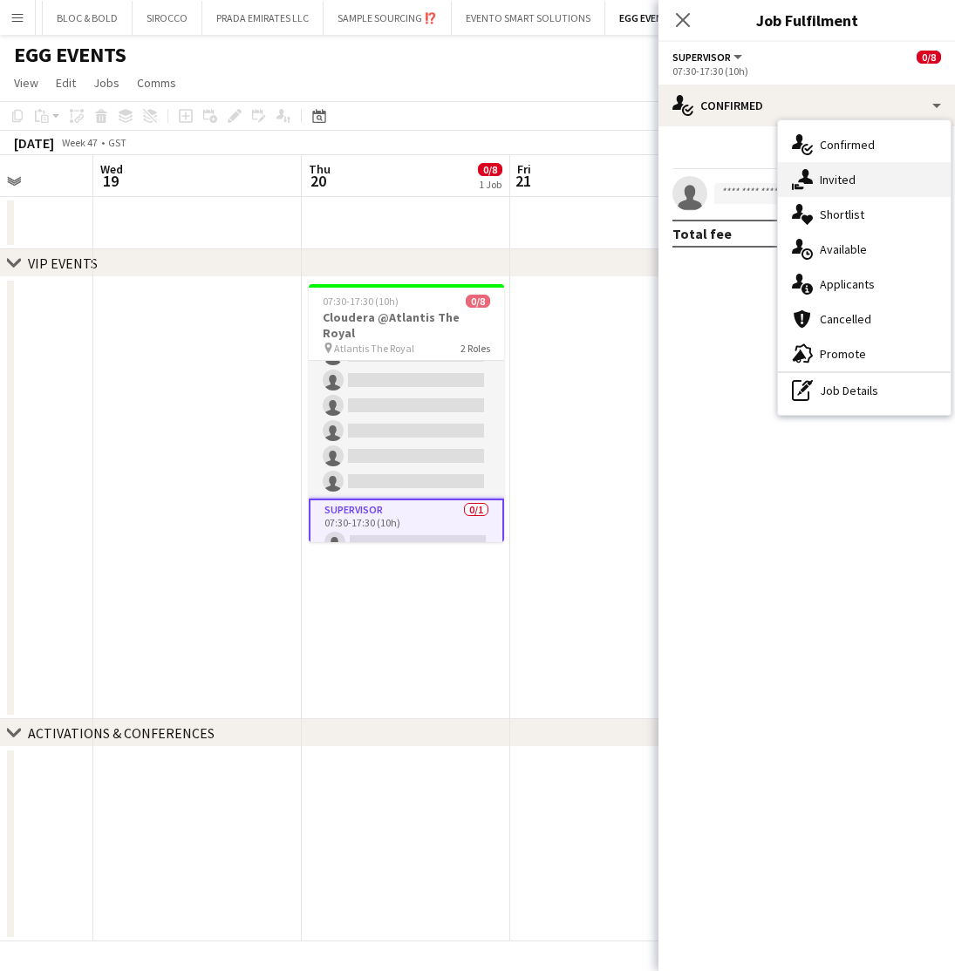
click at [836, 182] on span "Invited" at bounding box center [838, 180] width 36 height 16
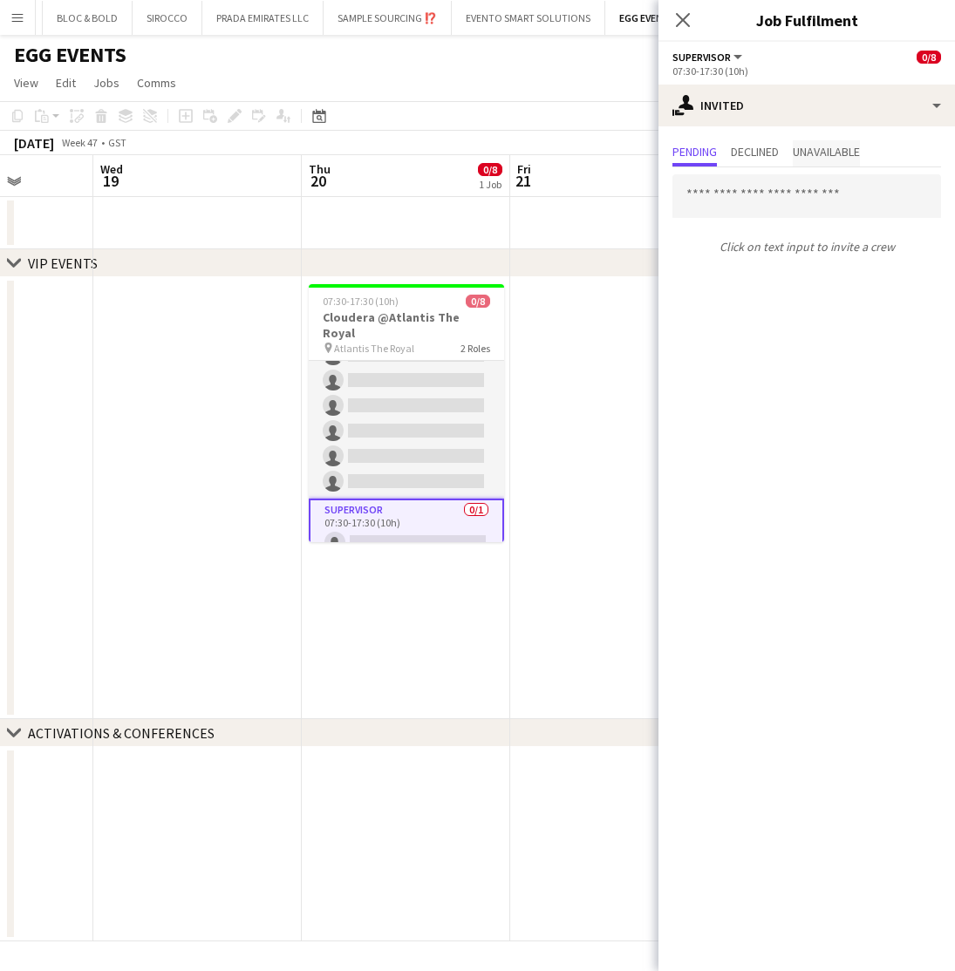
click at [839, 160] on span "Unavailable" at bounding box center [826, 153] width 67 height 26
click at [749, 156] on span "Declined" at bounding box center [755, 152] width 48 height 12
click at [685, 20] on icon "Close pop-in" at bounding box center [682, 19] width 17 height 17
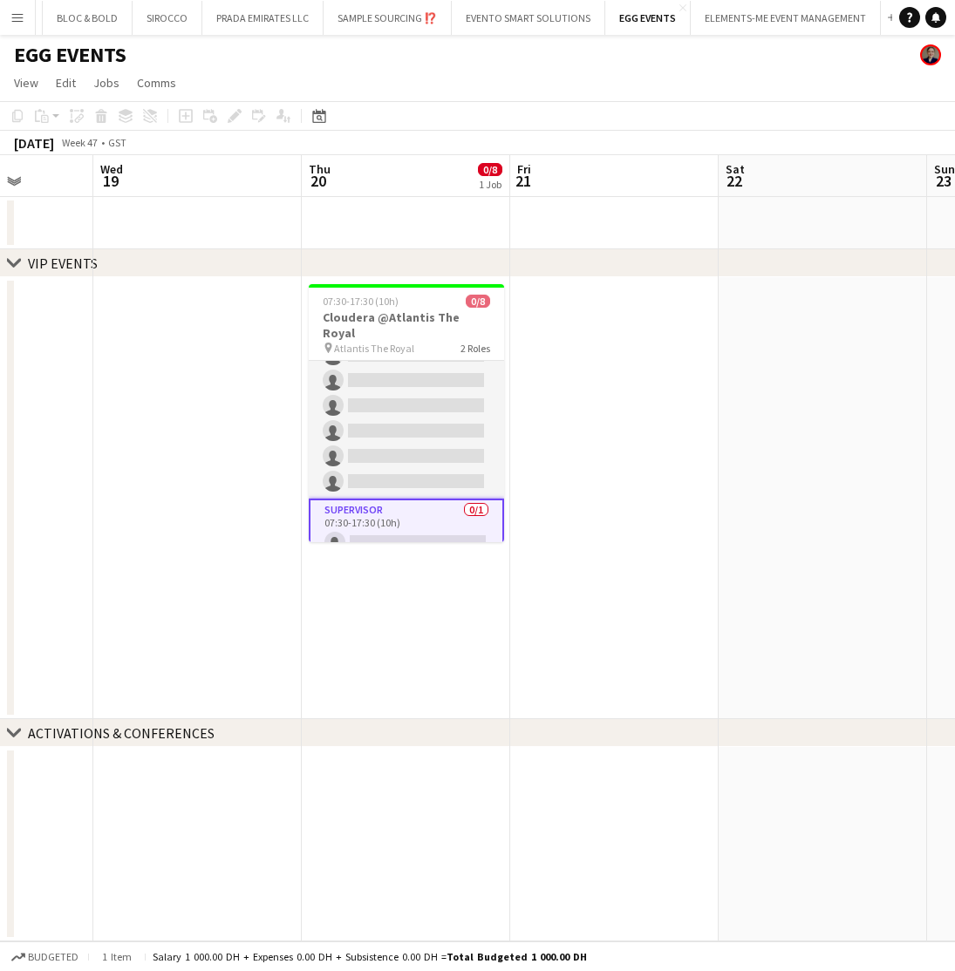
click at [389, 502] on app-card-role "Supervisor 0/1 07:30-17:30 (10h) single-neutral-actions" at bounding box center [406, 530] width 195 height 63
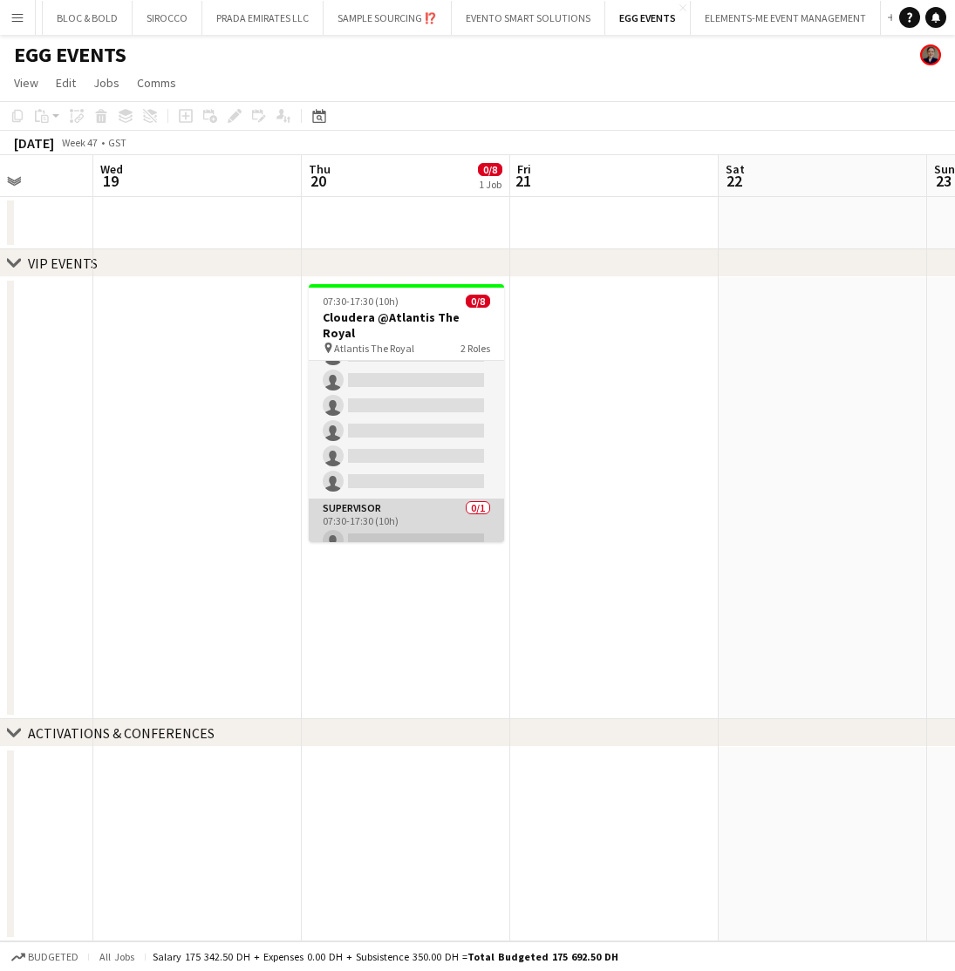
click at [414, 515] on app-card-role "Supervisor 0/1 07:30-17:30 (10h) single-neutral-actions" at bounding box center [406, 528] width 195 height 59
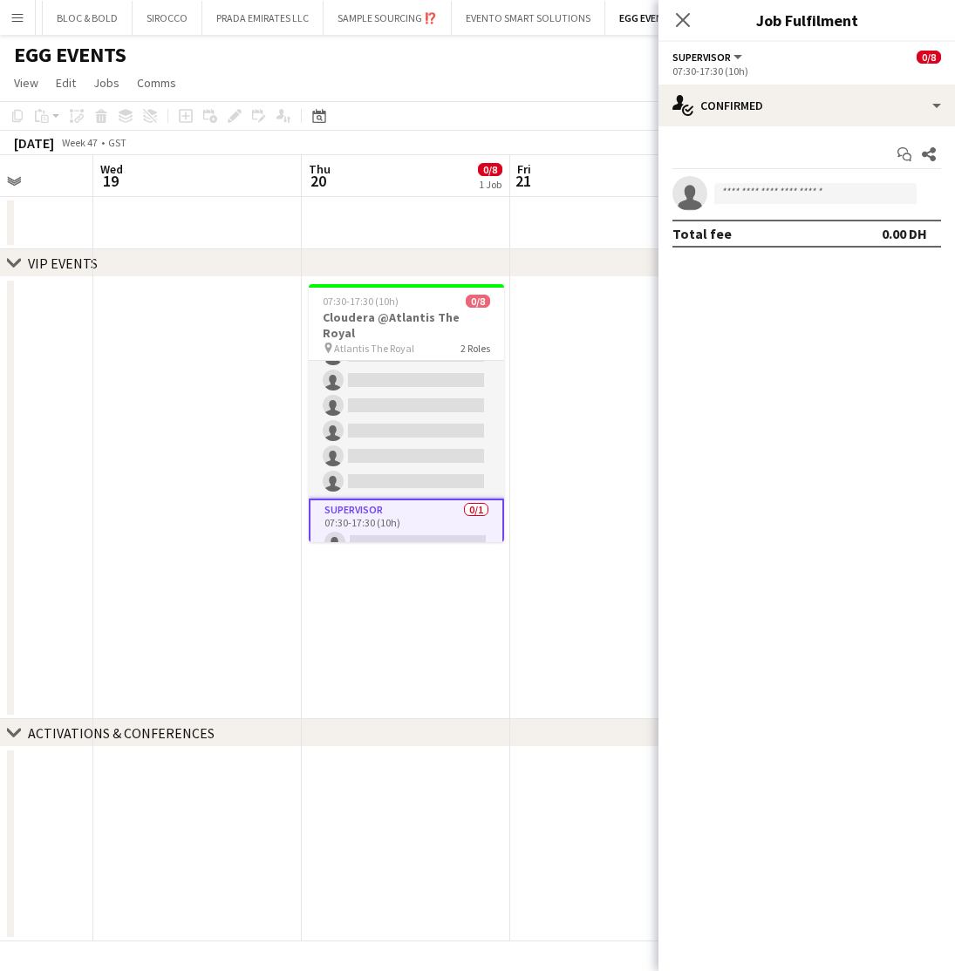
click at [744, 255] on div "Start chat Share single-neutral-actions Total fee 0.00 DH" at bounding box center [806, 193] width 296 height 135
click at [530, 370] on app-date-cell at bounding box center [614, 498] width 208 height 442
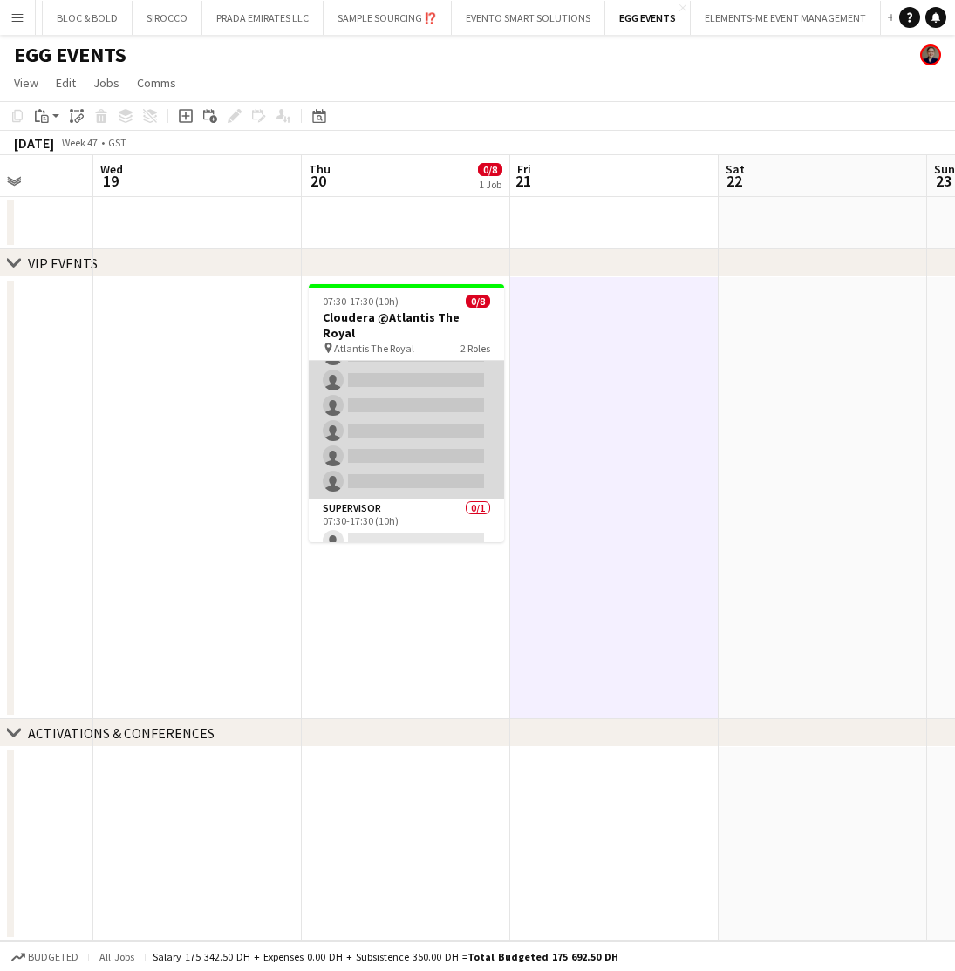
click at [428, 378] on app-card-role "Host/Hostess 8A 0/7 07:30-17:30 (10h) single-neutral-actions single-neutral-act…" at bounding box center [406, 393] width 195 height 211
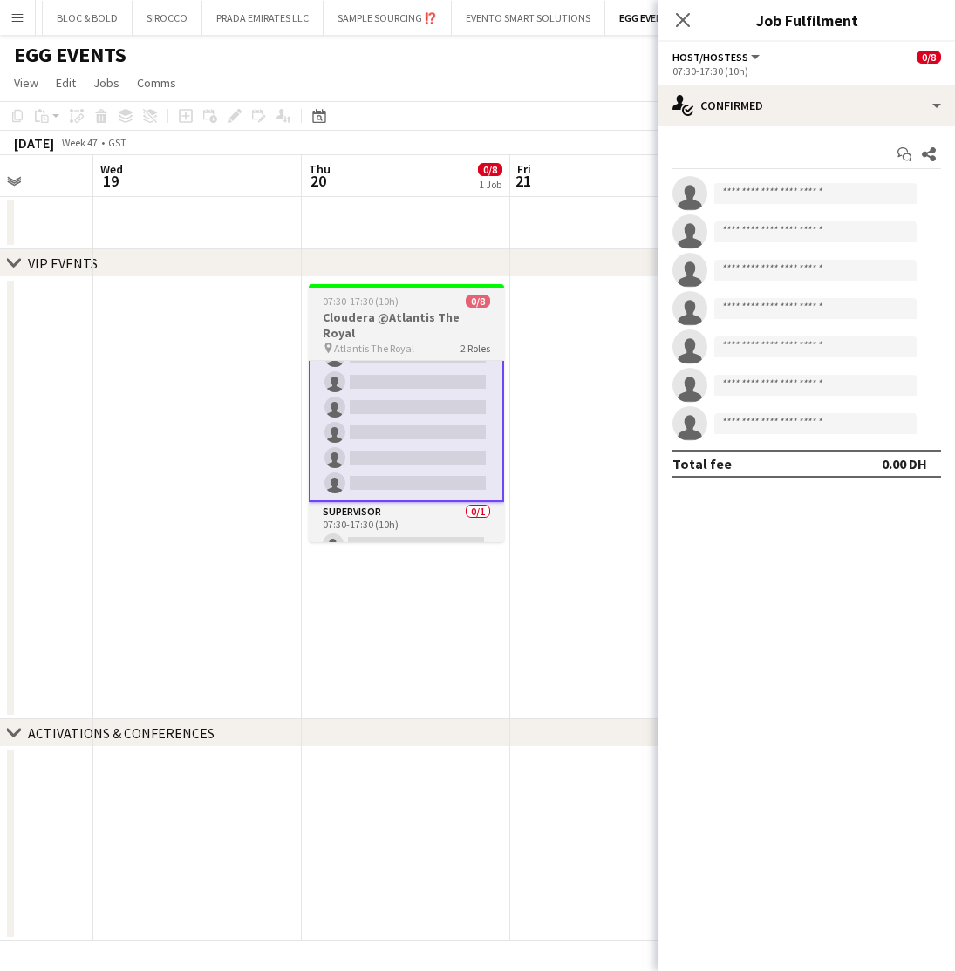
click at [398, 342] on span "Atlantis The Royal" at bounding box center [374, 348] width 80 height 13
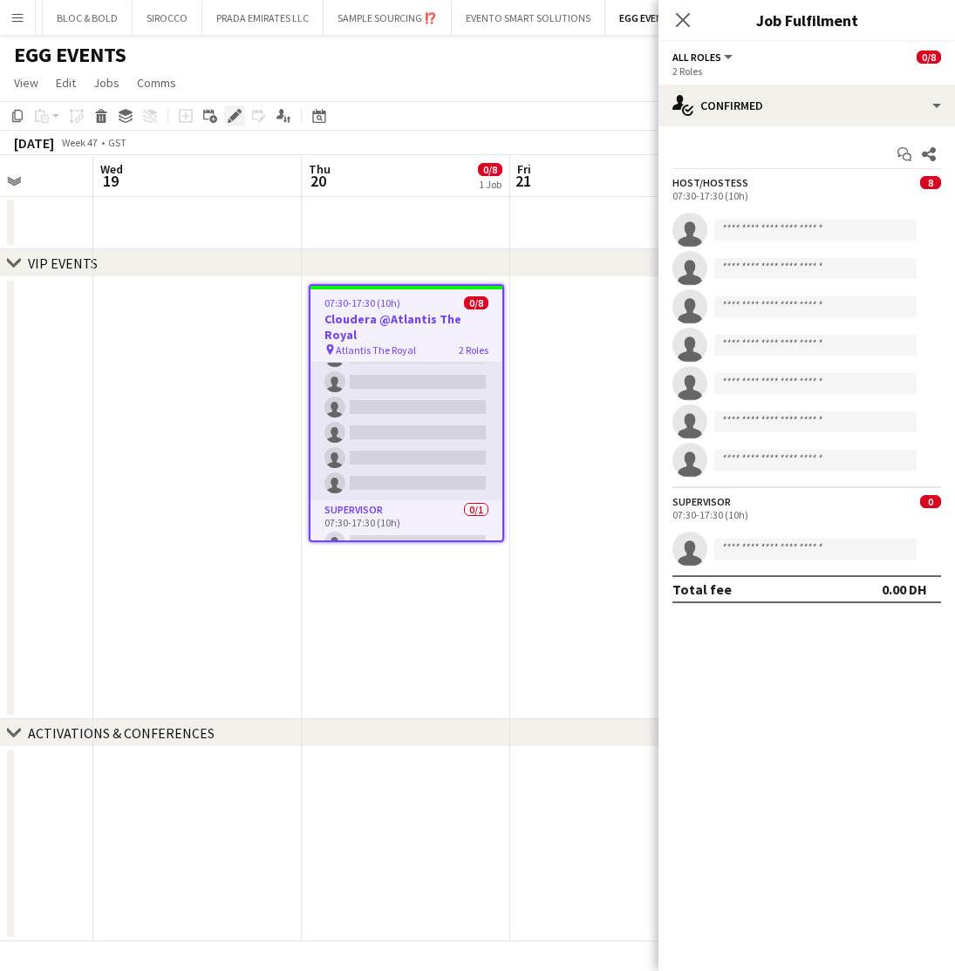
click at [232, 117] on icon at bounding box center [234, 117] width 10 height 10
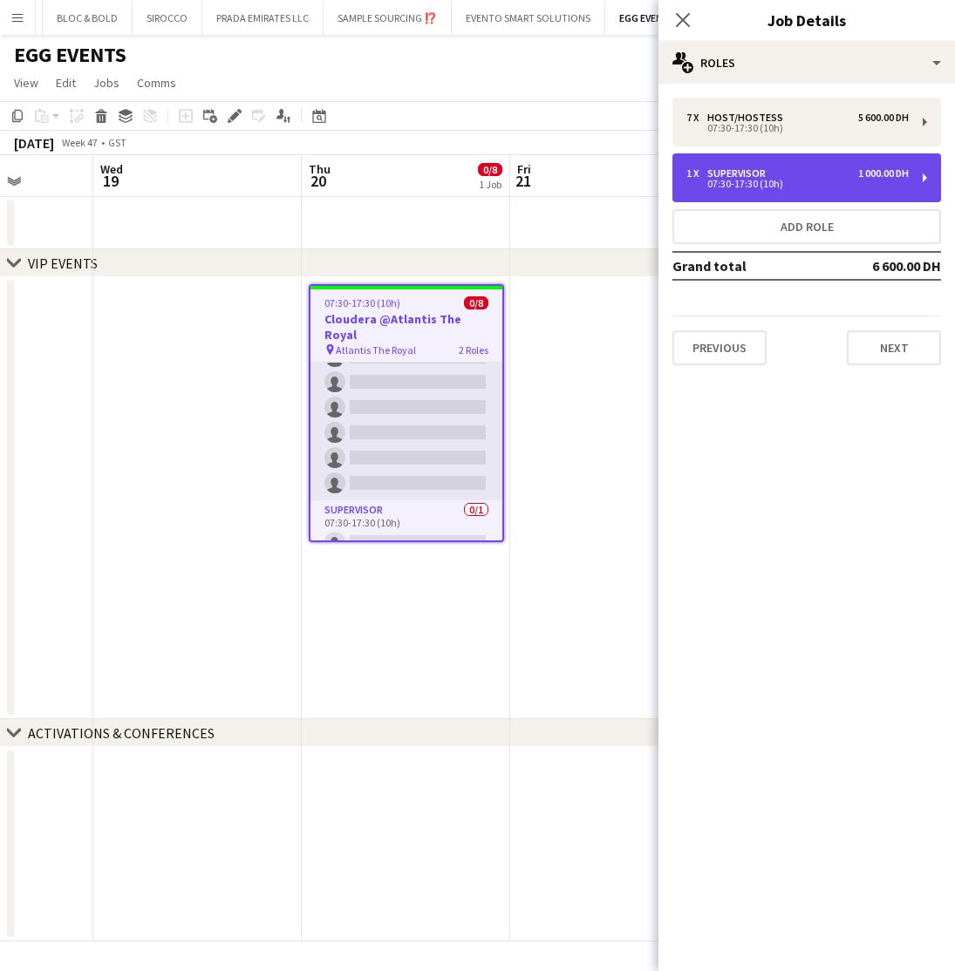
click at [801, 184] on div "07:30-17:30 (10h)" at bounding box center [797, 184] width 222 height 9
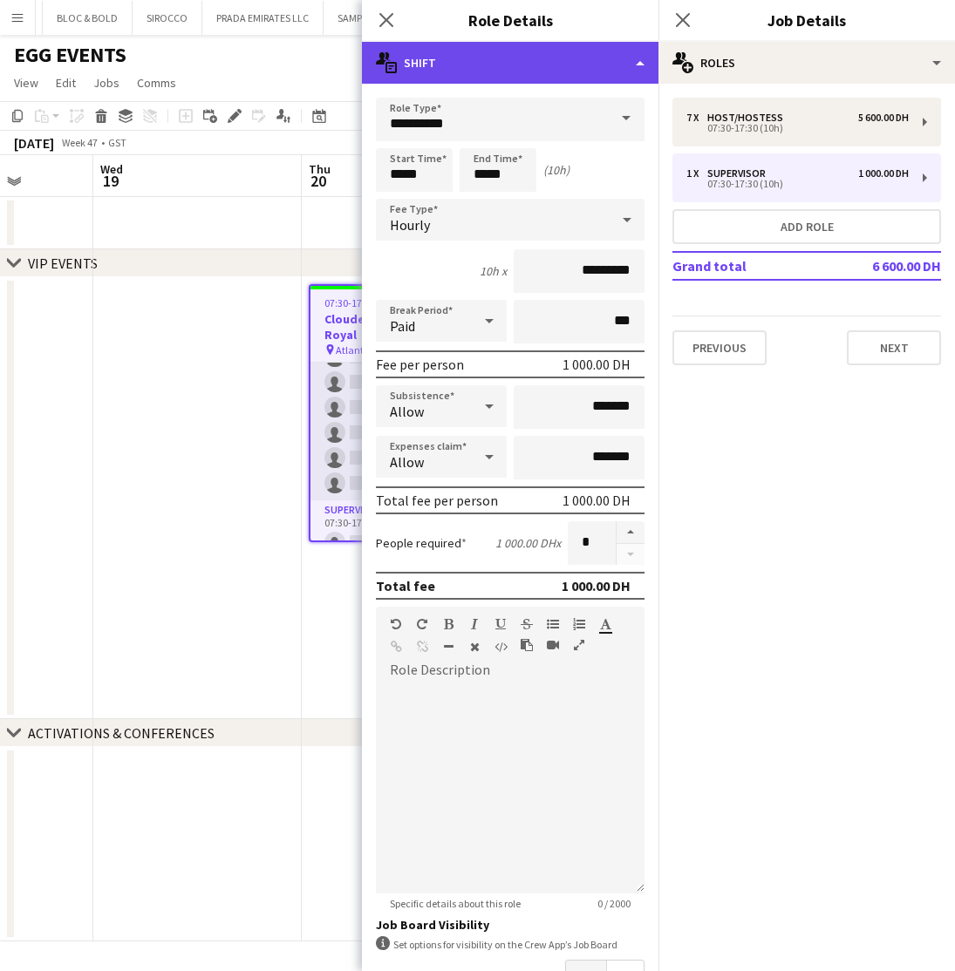
click at [491, 60] on div "multiple-actions-text Shift" at bounding box center [510, 63] width 296 height 42
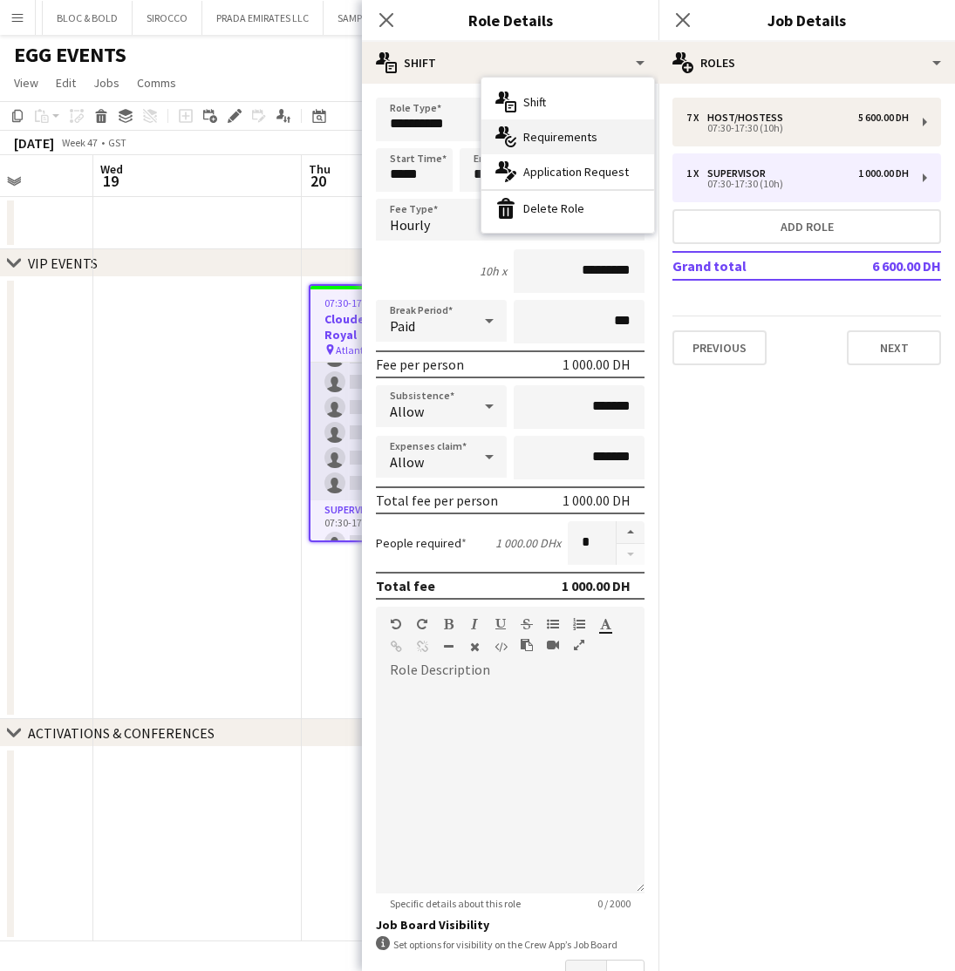
click at [535, 137] on span "Requirements" at bounding box center [560, 137] width 74 height 16
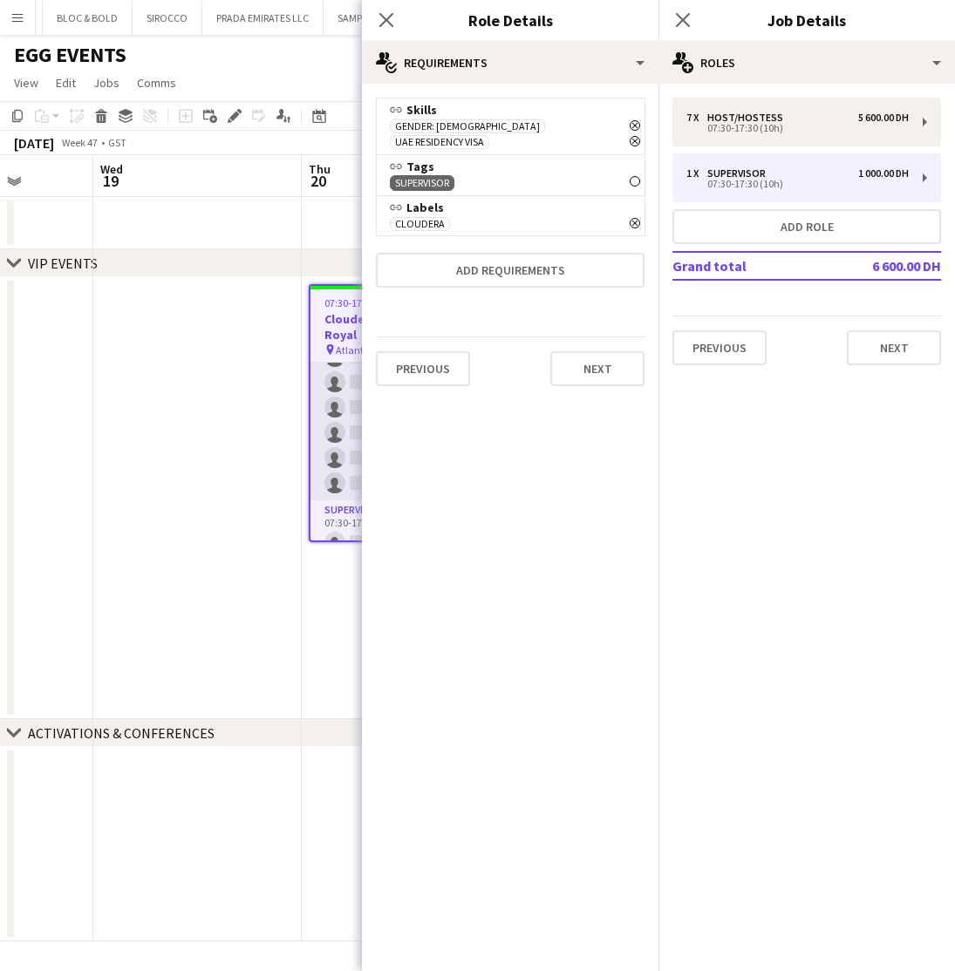
click at [634, 218] on icon "Remove" at bounding box center [635, 223] width 10 height 10
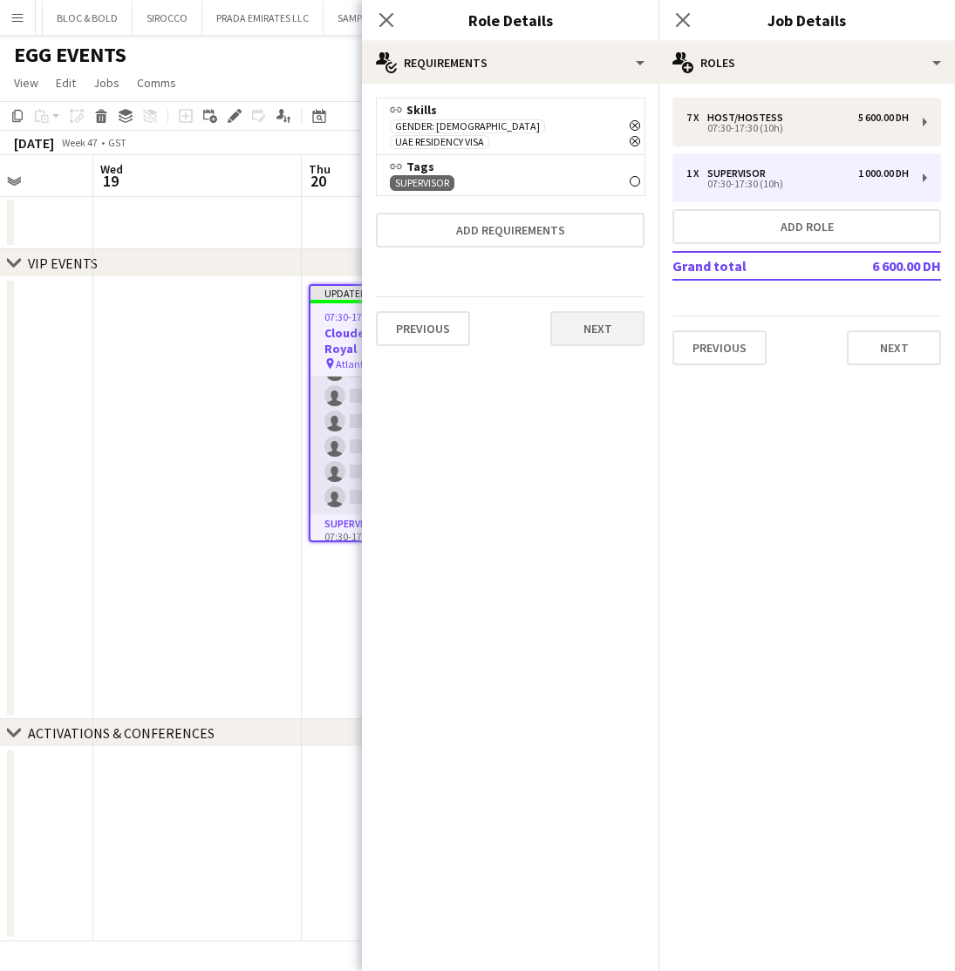
click at [620, 314] on button "Next" at bounding box center [597, 328] width 94 height 35
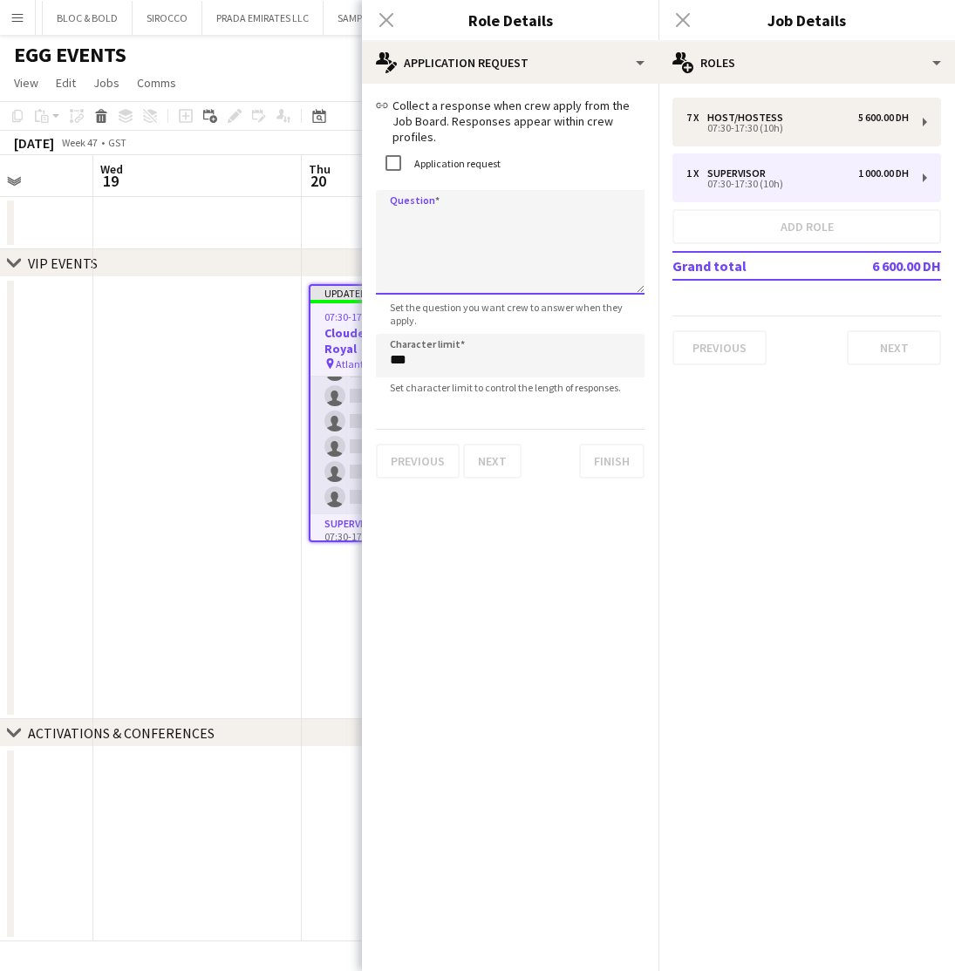
click at [422, 193] on textarea "Question" at bounding box center [510, 242] width 269 height 105
type textarea "**********"
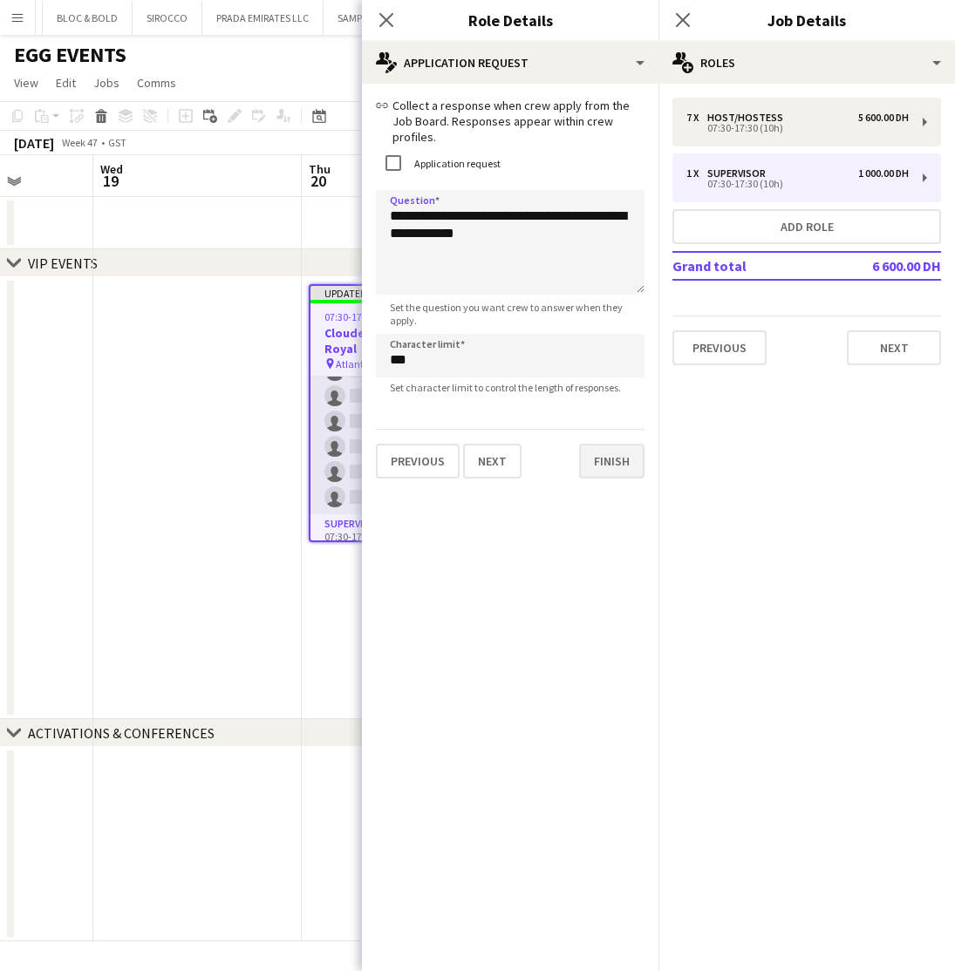
click at [598, 447] on button "Finish" at bounding box center [611, 461] width 65 height 35
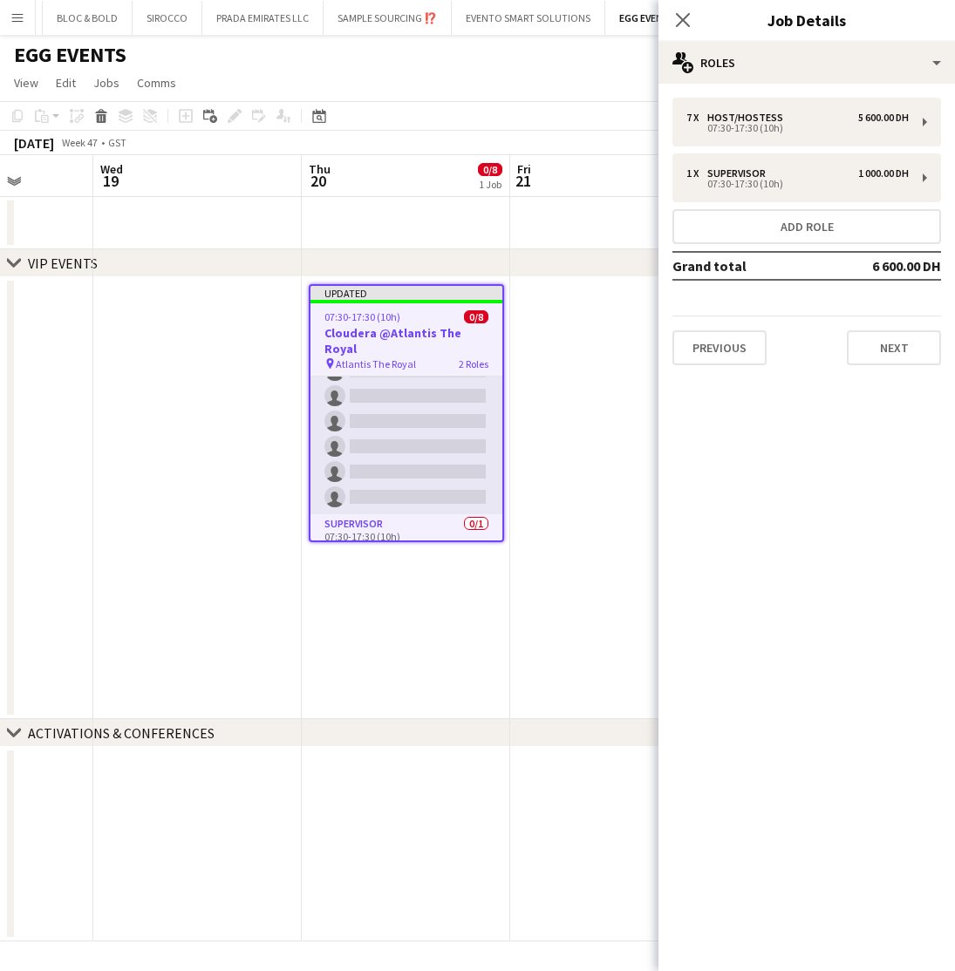
click at [466, 653] on app-date-cell "Updated 07:30-17:30 (10h) 0/8 Cloudera @Atlantis The Royal pin Atlantis The Roy…" at bounding box center [406, 498] width 208 height 442
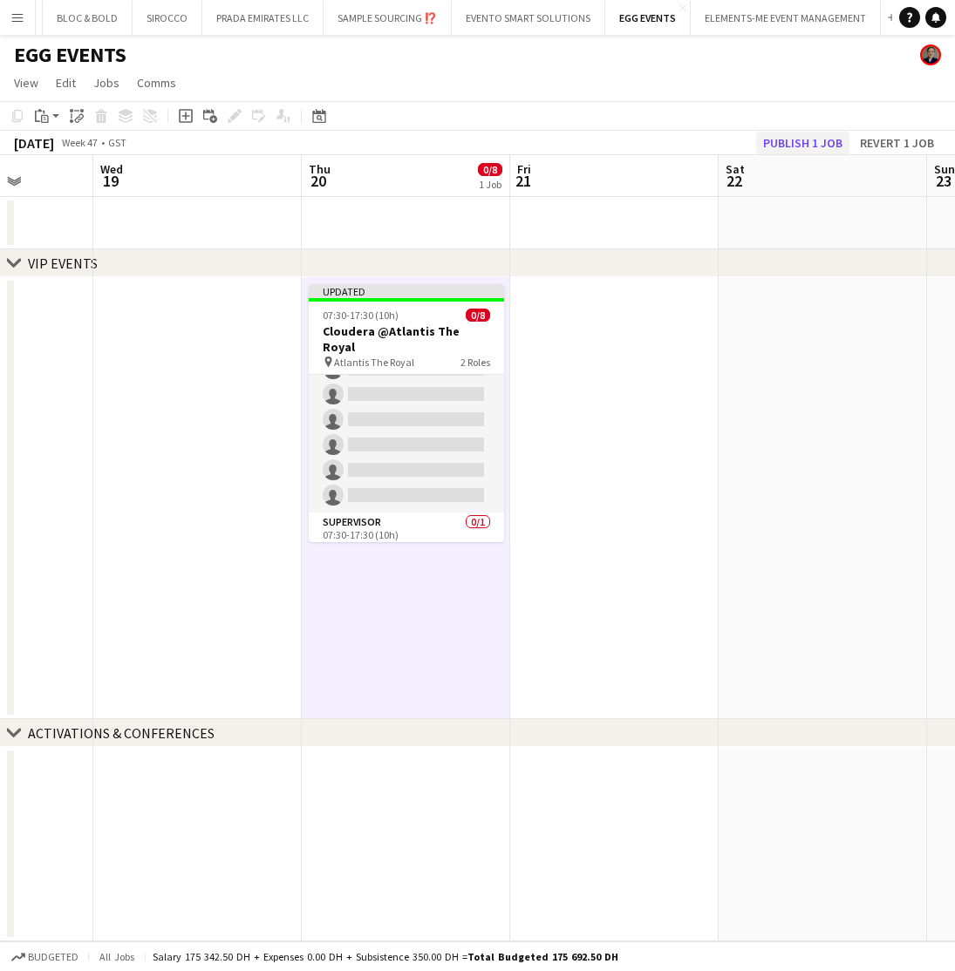
click at [824, 140] on button "Publish 1 job" at bounding box center [802, 143] width 93 height 23
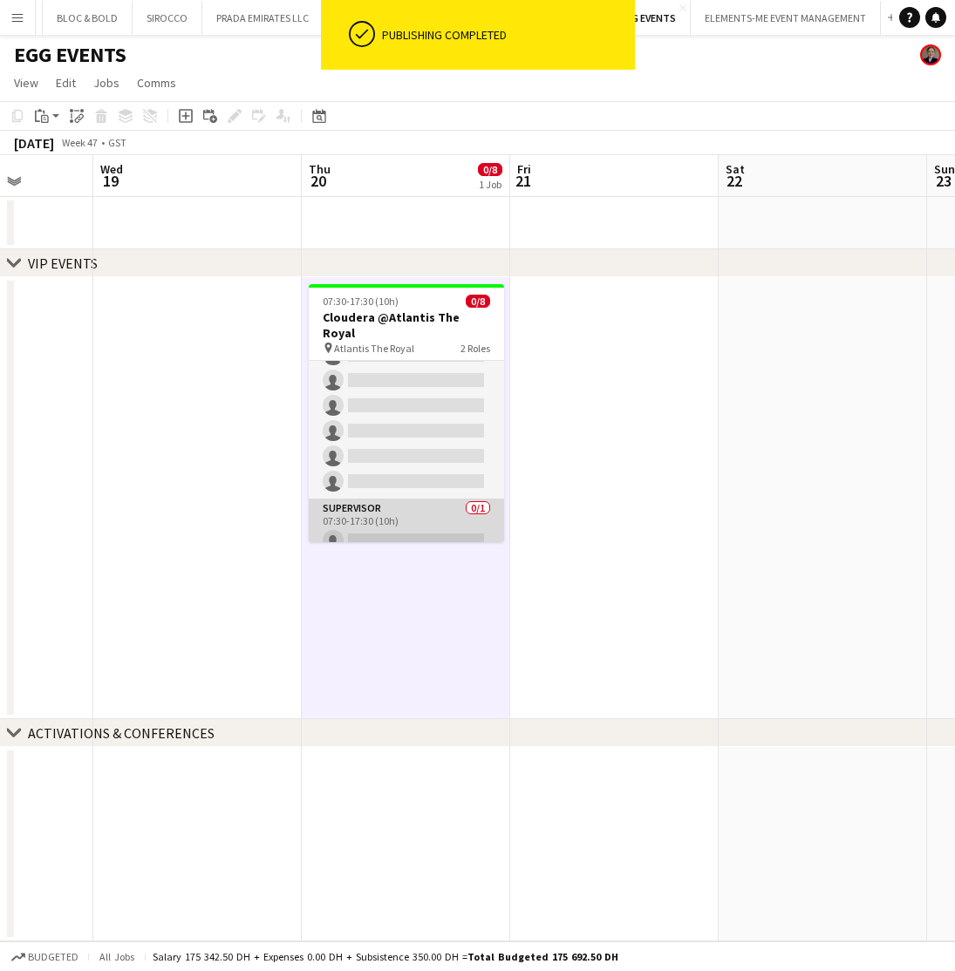
scroll to position [0, 0]
click at [413, 513] on app-card-role "Supervisor 0/1 07:30-17:30 (10h) single-neutral-actions" at bounding box center [406, 528] width 195 height 59
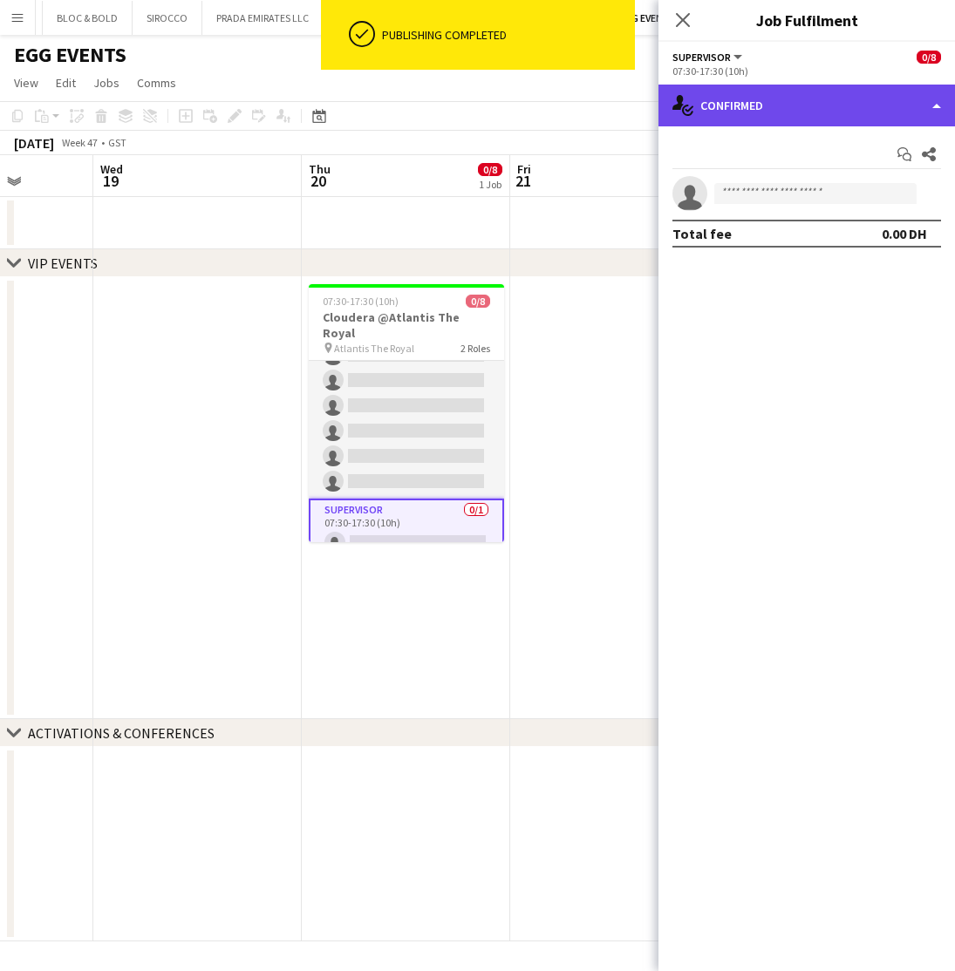
click at [791, 100] on div "single-neutral-actions-check-2 Confirmed" at bounding box center [806, 106] width 296 height 42
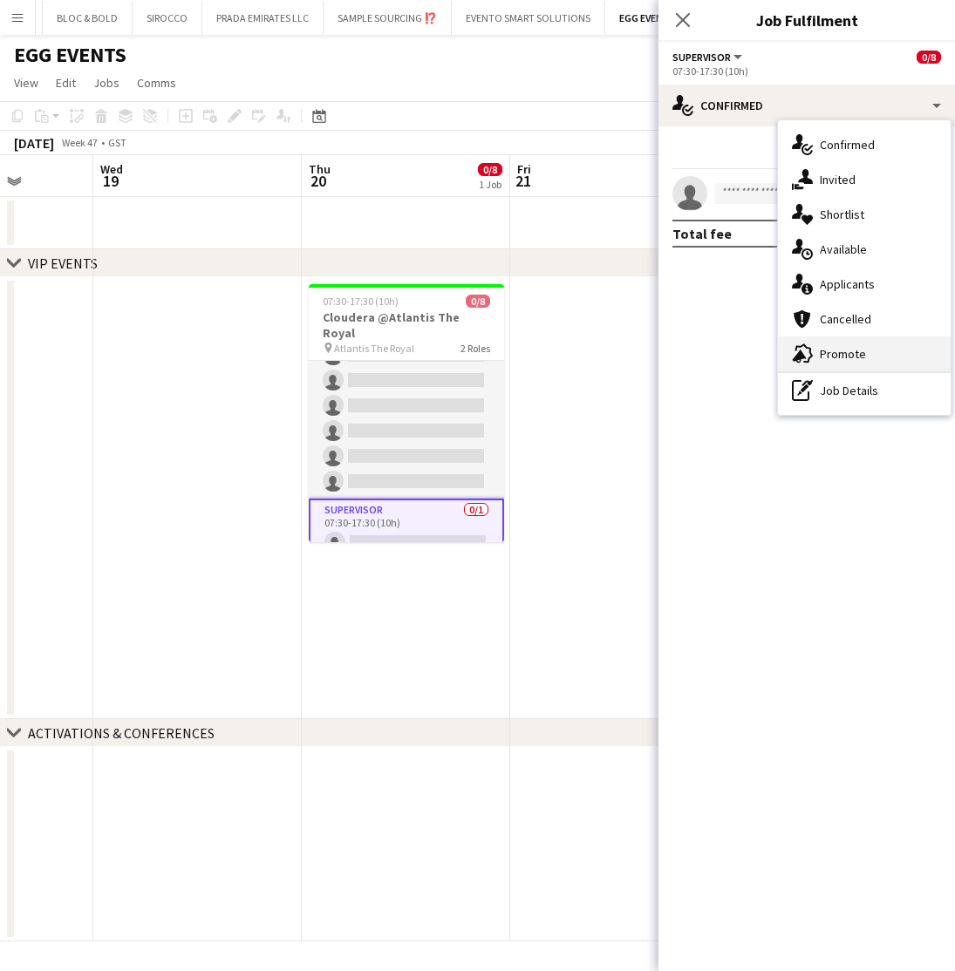
click at [849, 358] on span "Promote" at bounding box center [843, 354] width 46 height 16
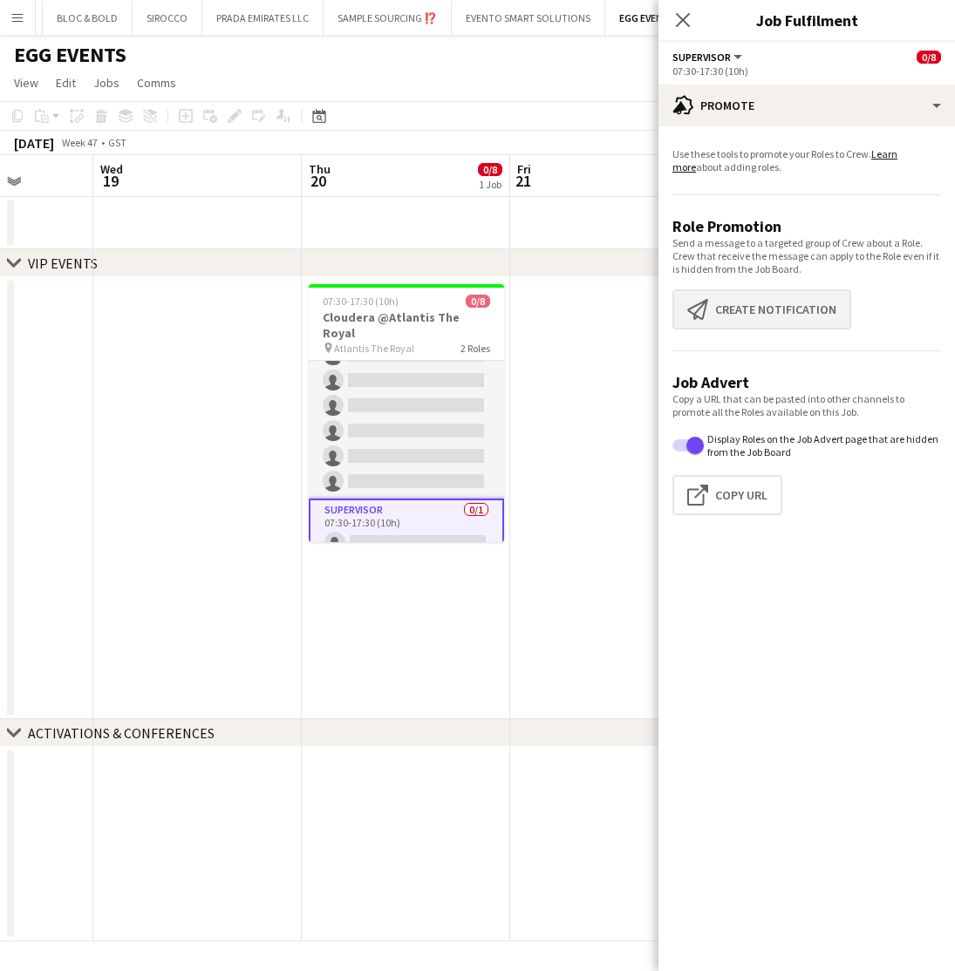
click at [731, 309] on button "Create notification Create notification" at bounding box center [761, 310] width 179 height 40
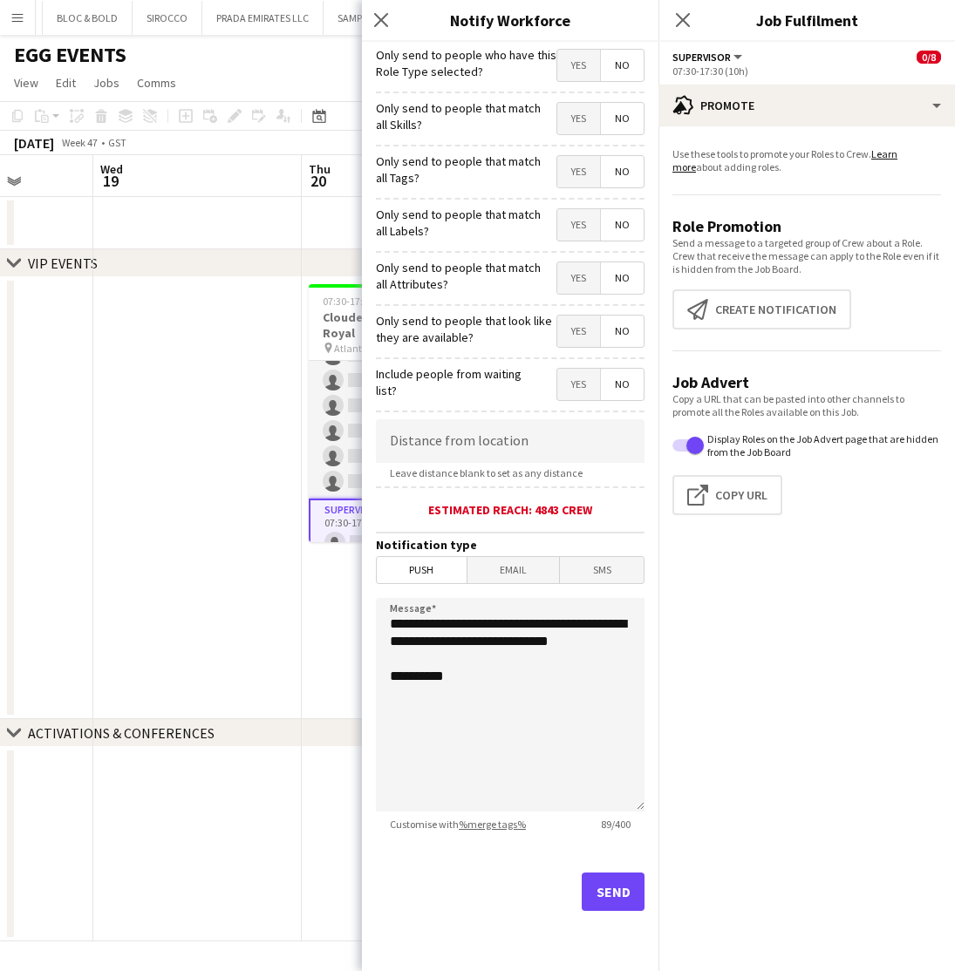
click at [561, 119] on span "Yes" at bounding box center [578, 118] width 43 height 31
click at [582, 163] on span "Yes" at bounding box center [578, 171] width 43 height 31
click at [574, 225] on span "Yes" at bounding box center [578, 224] width 43 height 31
click at [578, 278] on span "Yes" at bounding box center [578, 277] width 43 height 31
click at [583, 340] on span "Yes" at bounding box center [578, 331] width 43 height 31
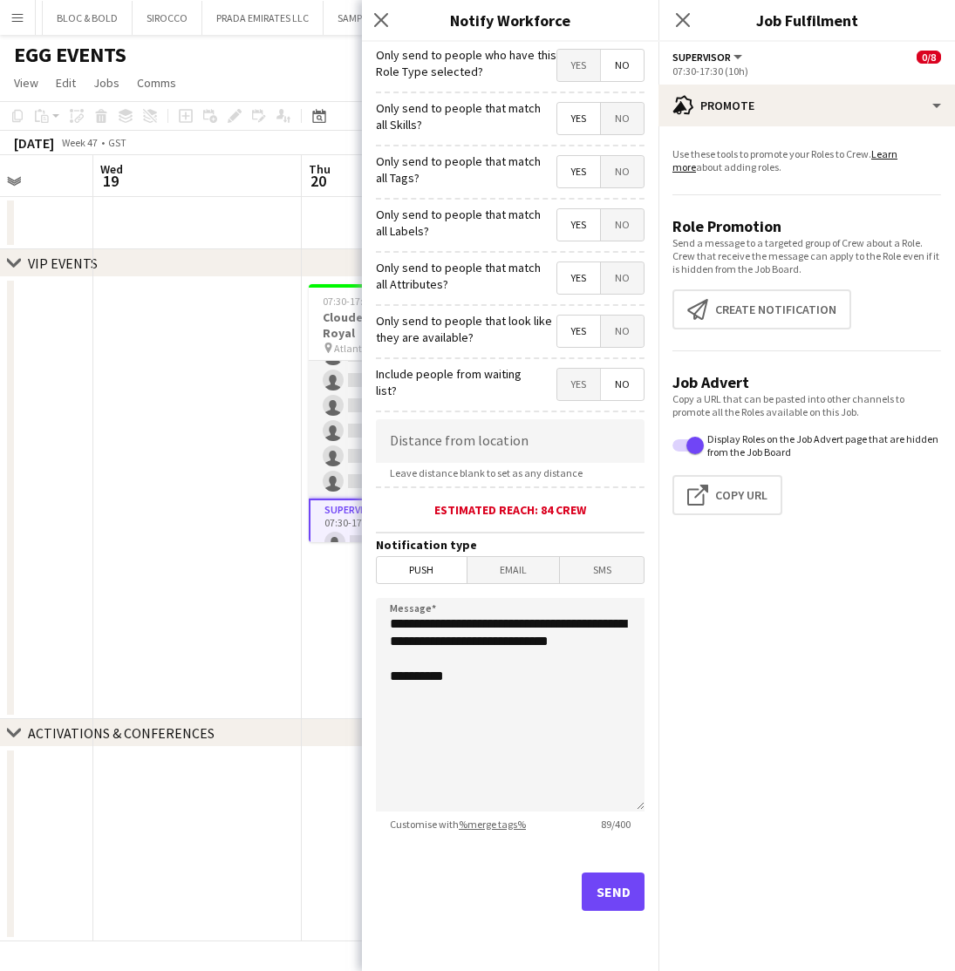
click at [598, 894] on button "Send" at bounding box center [613, 892] width 63 height 38
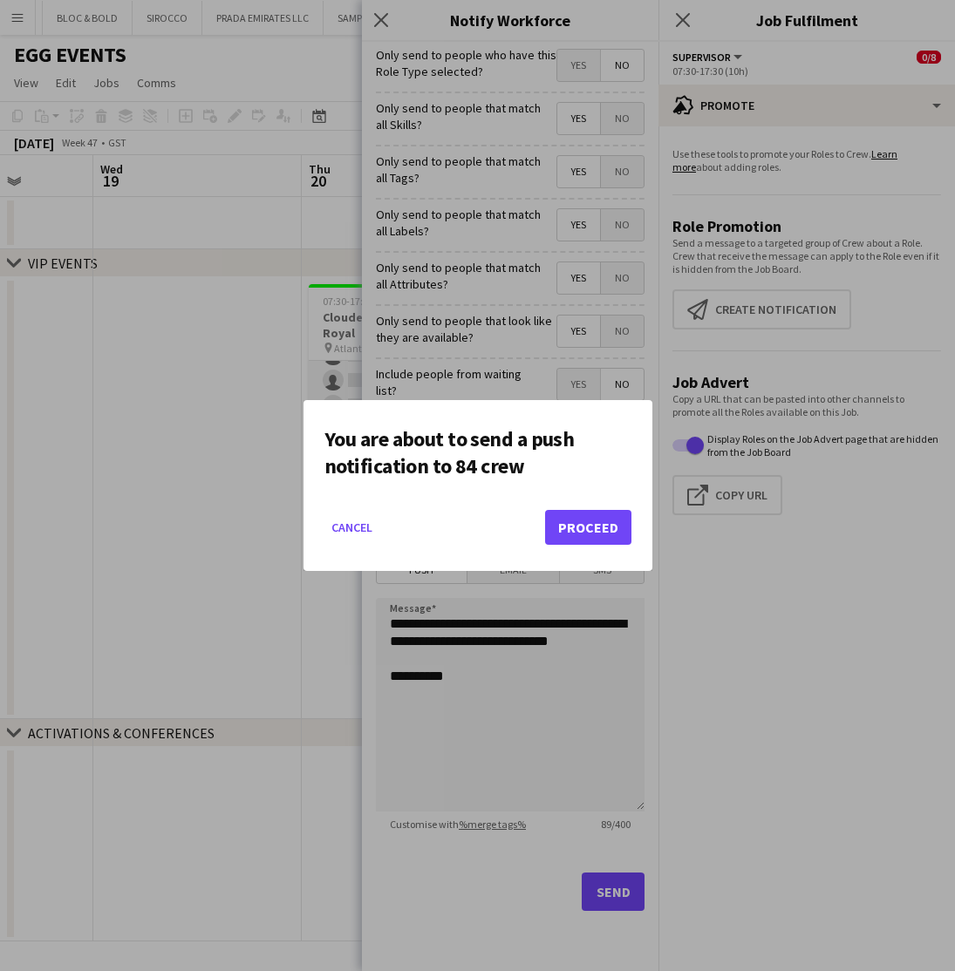
click at [569, 527] on button "Proceed" at bounding box center [588, 527] width 86 height 35
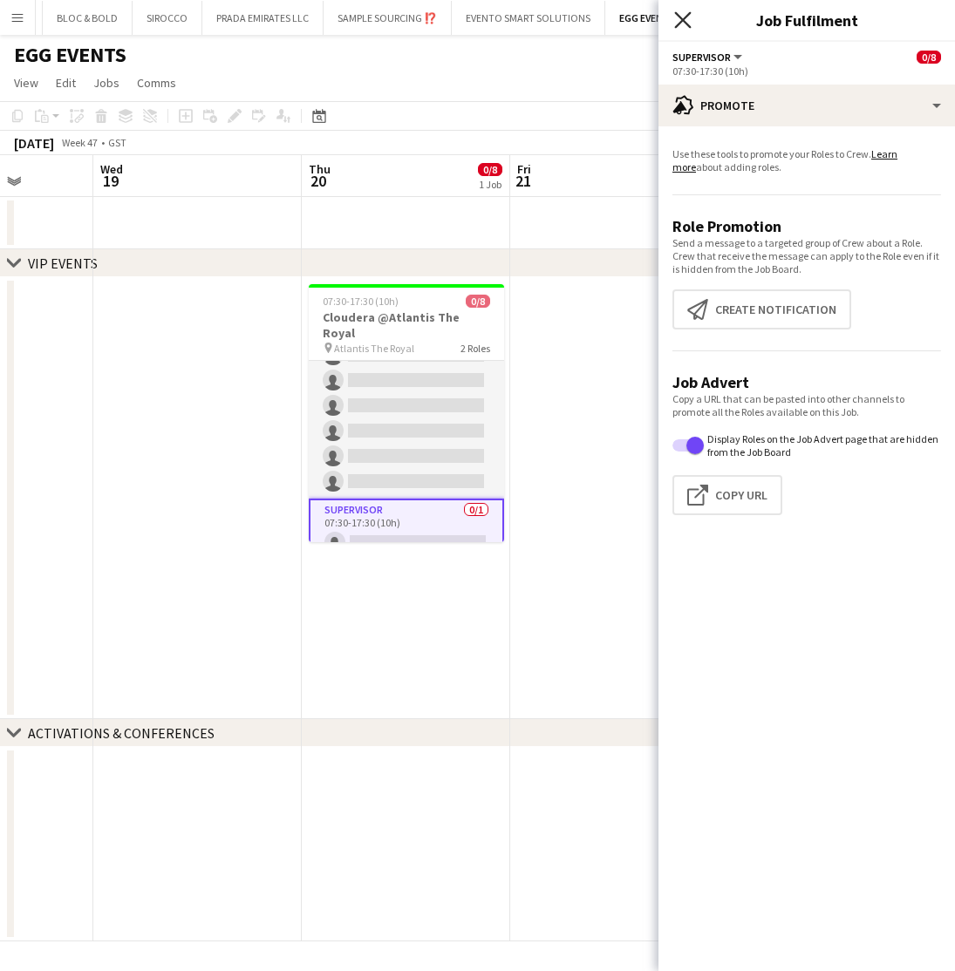
click at [680, 21] on icon "Close pop-in" at bounding box center [682, 19] width 17 height 17
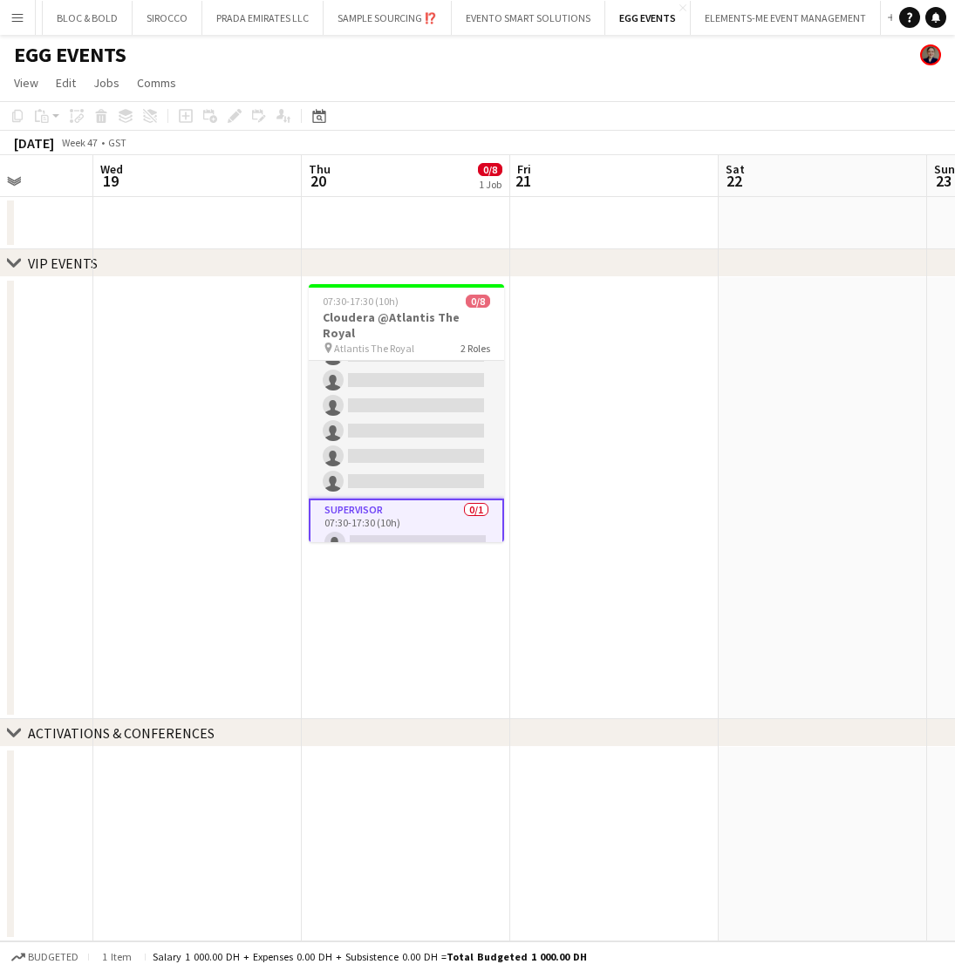
click at [426, 507] on app-card-role "Supervisor 0/1 07:30-17:30 (10h) single-neutral-actions" at bounding box center [406, 530] width 195 height 63
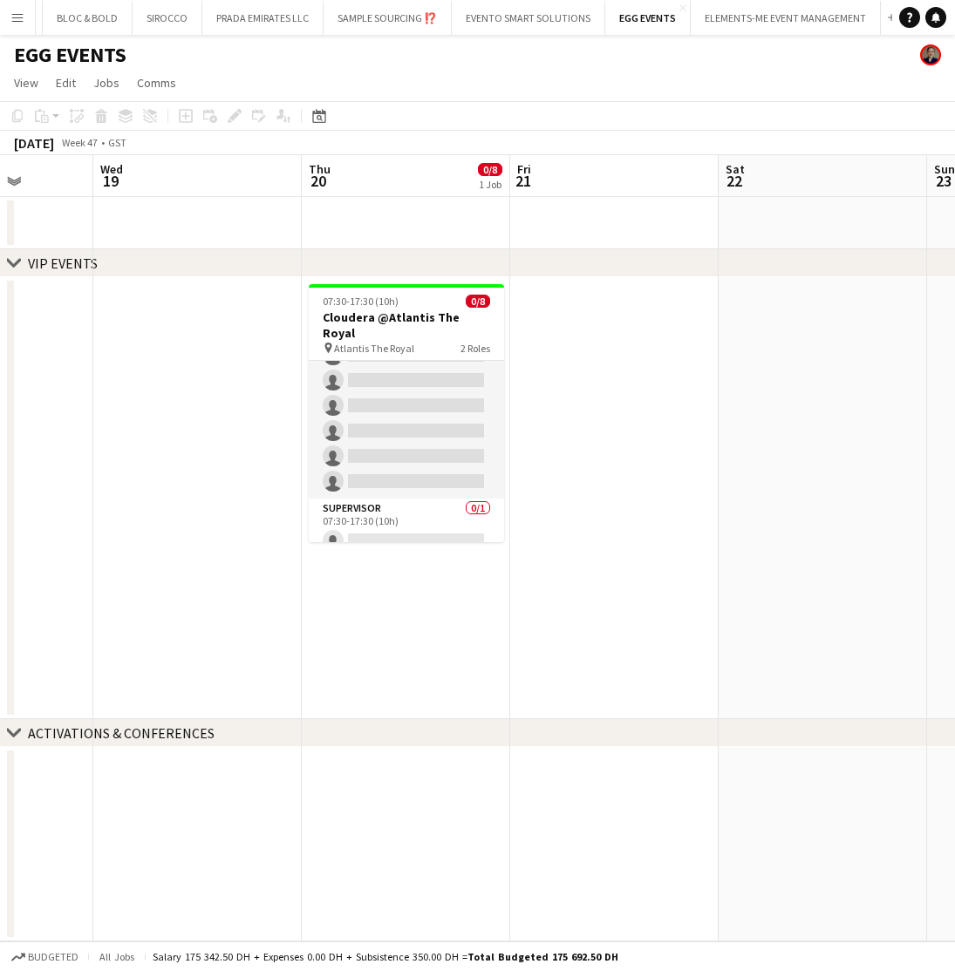
click at [696, 396] on app-date-cell at bounding box center [614, 498] width 208 height 442
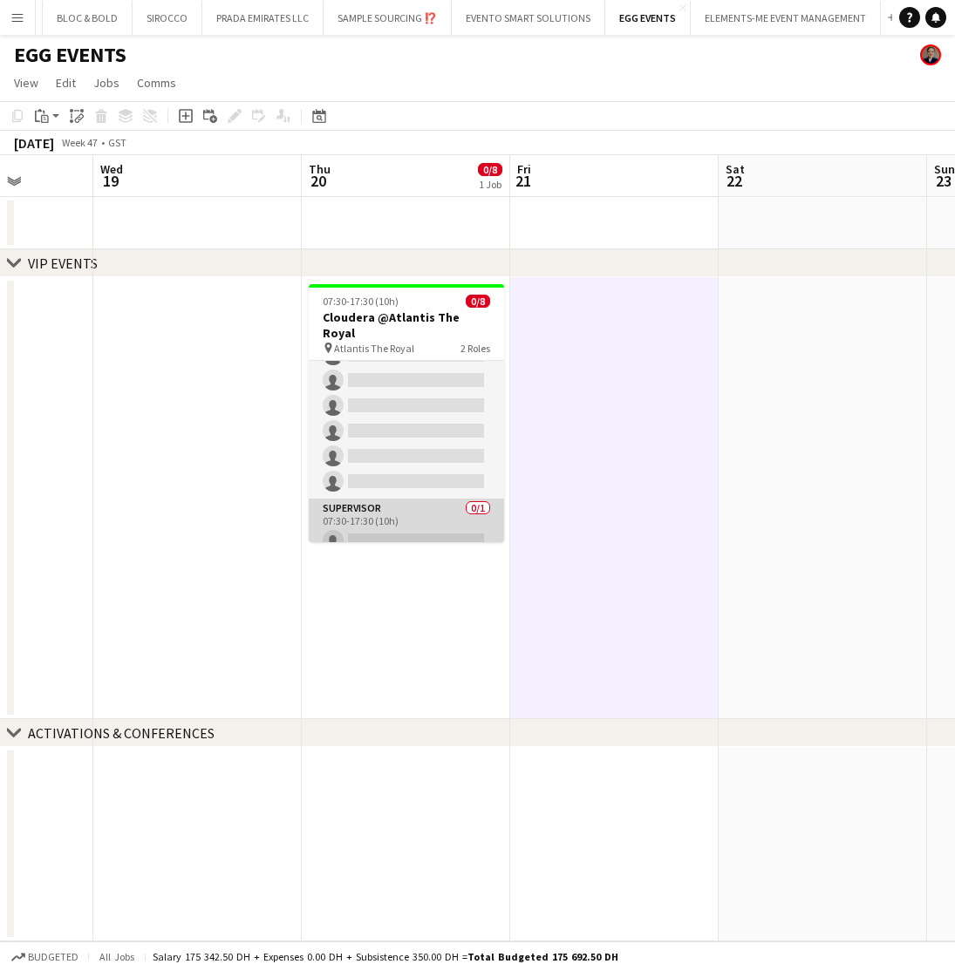
click at [426, 505] on app-card-role "Supervisor 0/1 07:30-17:30 (10h) single-neutral-actions" at bounding box center [406, 528] width 195 height 59
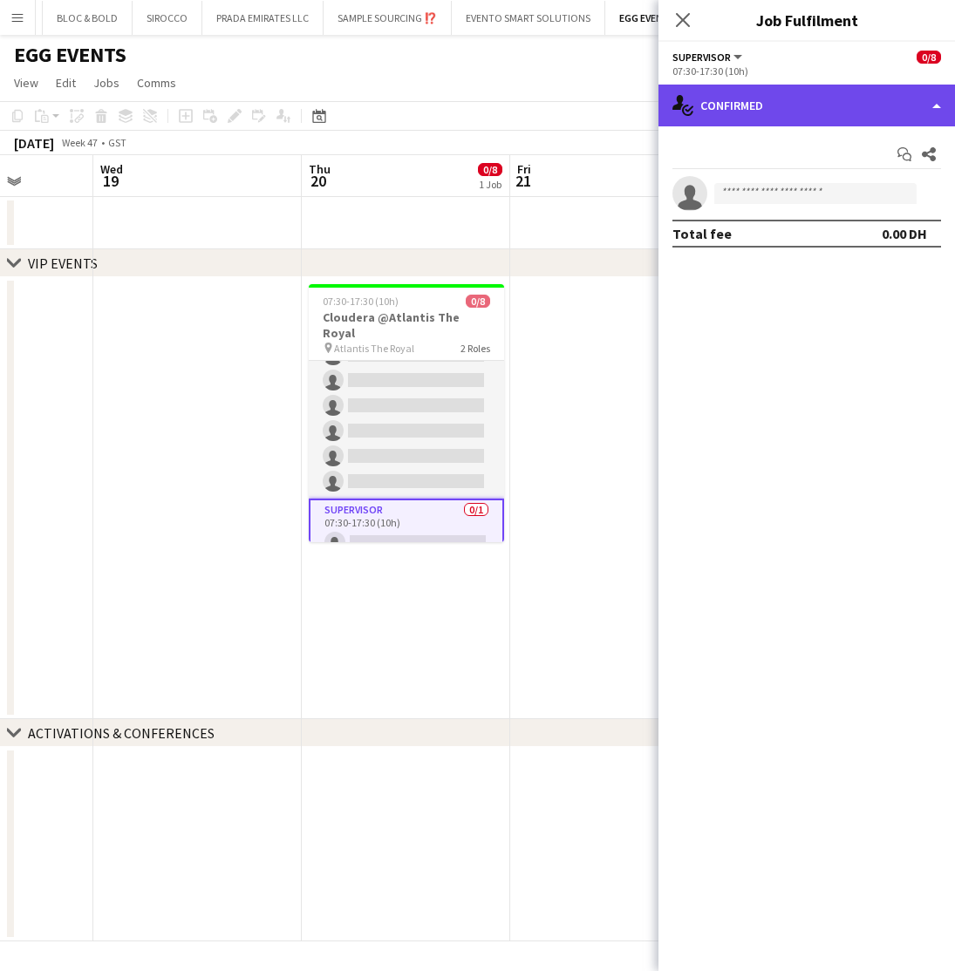
click at [792, 98] on div "single-neutral-actions-check-2 Confirmed" at bounding box center [806, 106] width 296 height 42
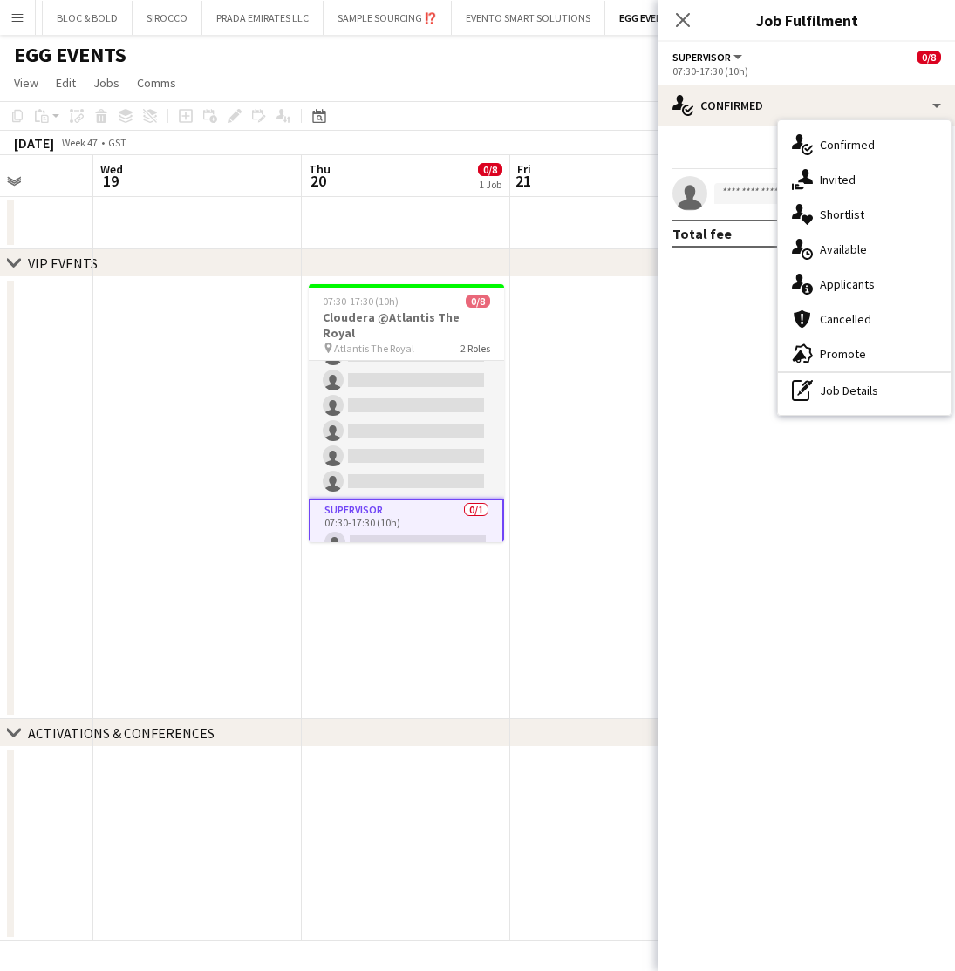
click at [589, 426] on app-date-cell at bounding box center [614, 498] width 208 height 442
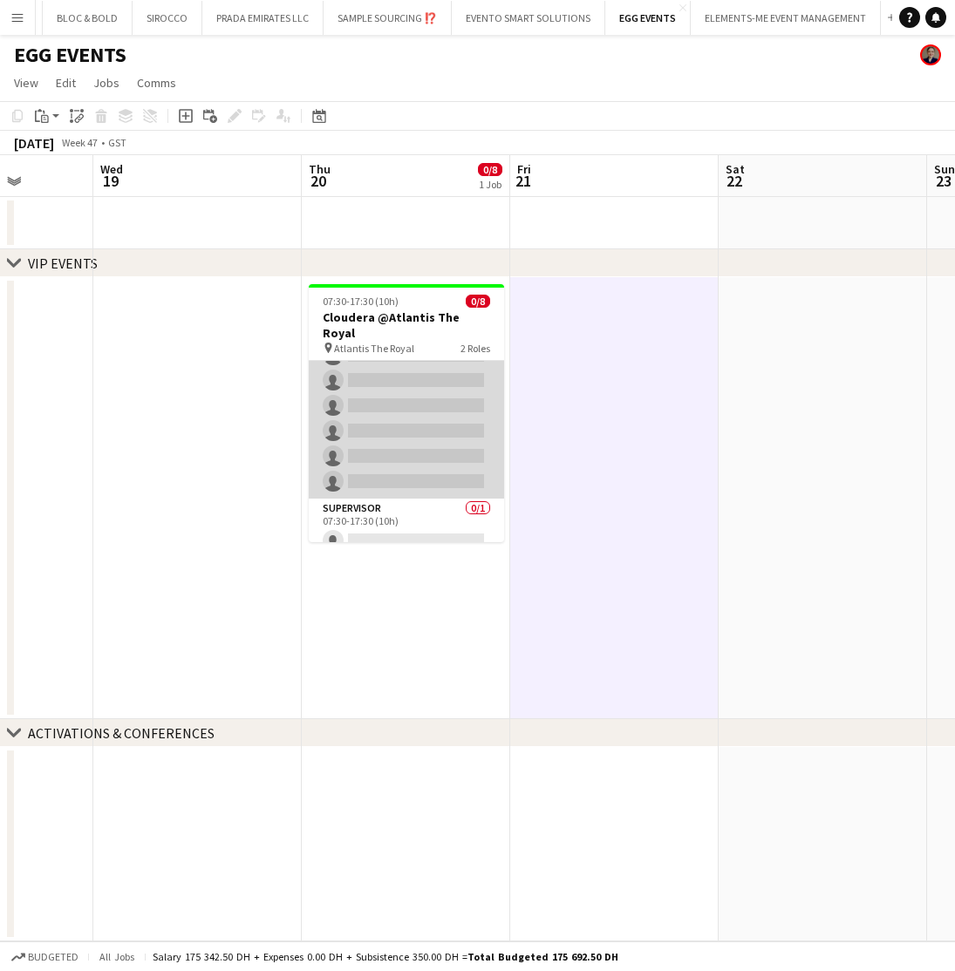
click at [412, 371] on app-card-role "Host/Hostess 8A 0/7 07:30-17:30 (10h) single-neutral-actions single-neutral-act…" at bounding box center [406, 393] width 195 height 211
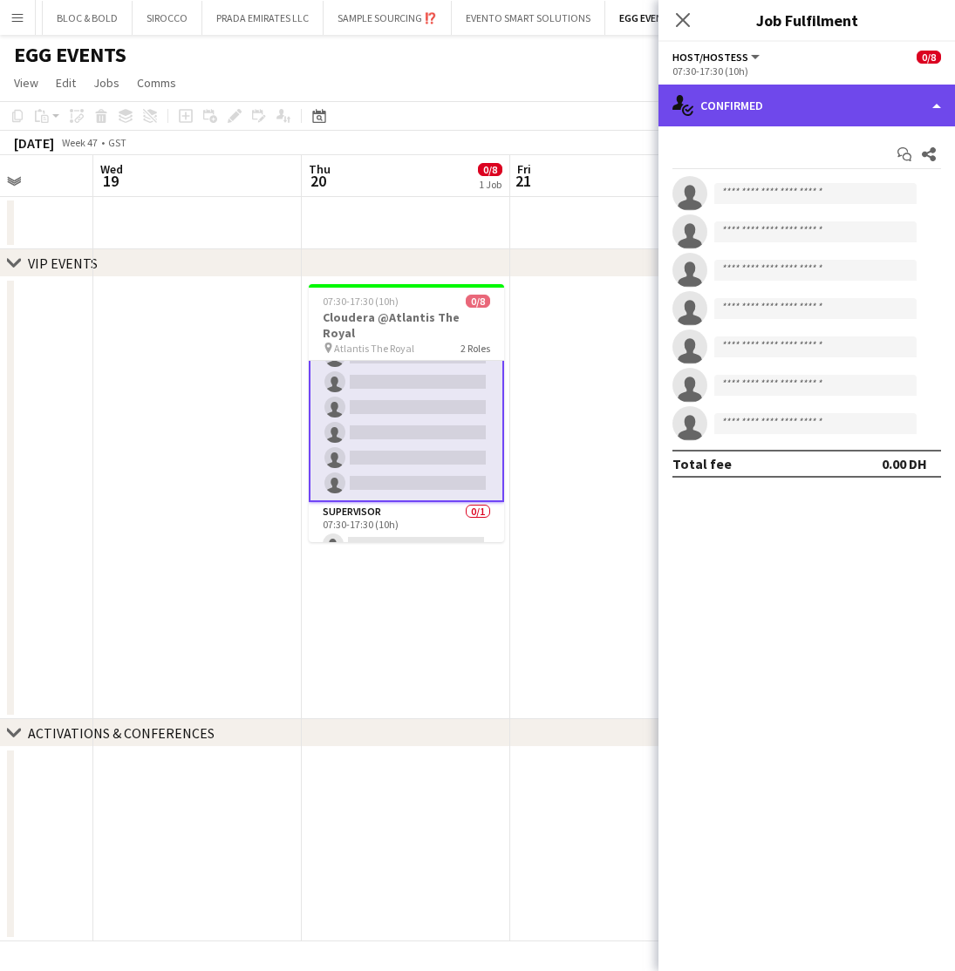
click at [822, 103] on div "single-neutral-actions-check-2 Confirmed" at bounding box center [806, 106] width 296 height 42
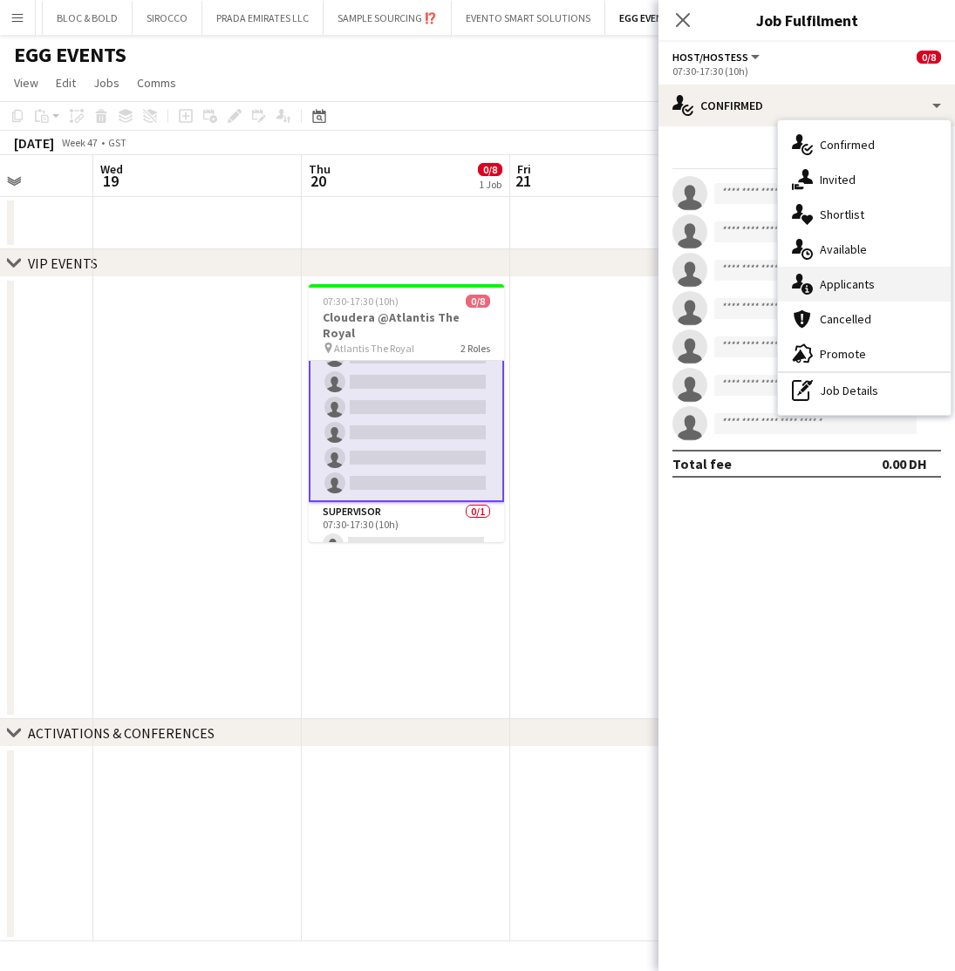
click at [845, 280] on span "Applicants" at bounding box center [847, 284] width 55 height 16
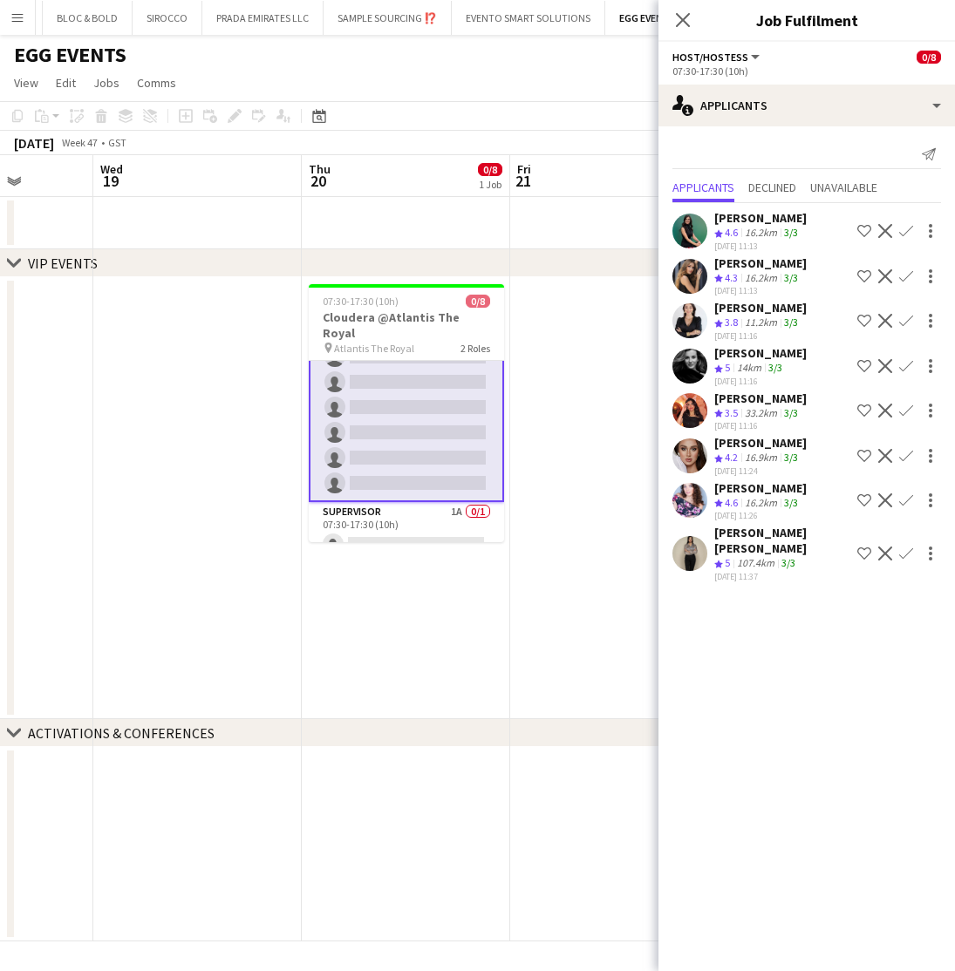
click at [792, 230] on app-skills-label "3/3" at bounding box center [791, 232] width 14 height 13
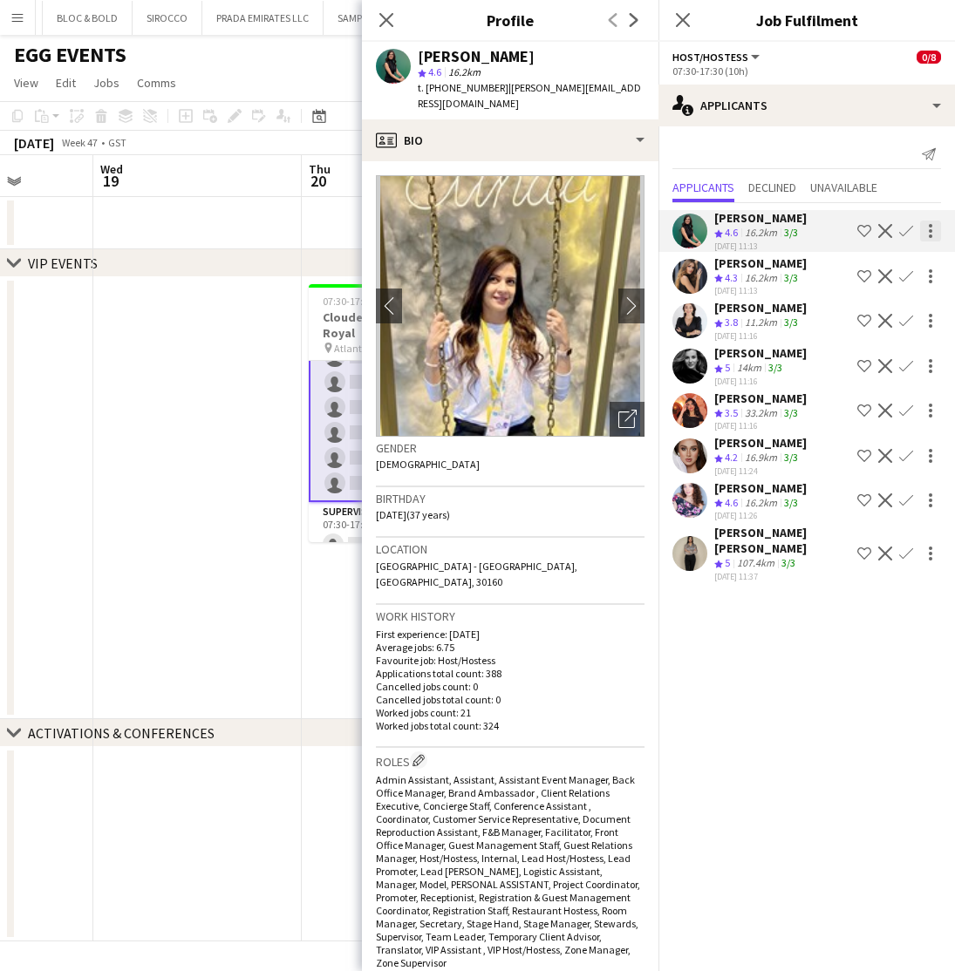
click at [934, 234] on div at bounding box center [930, 231] width 21 height 21
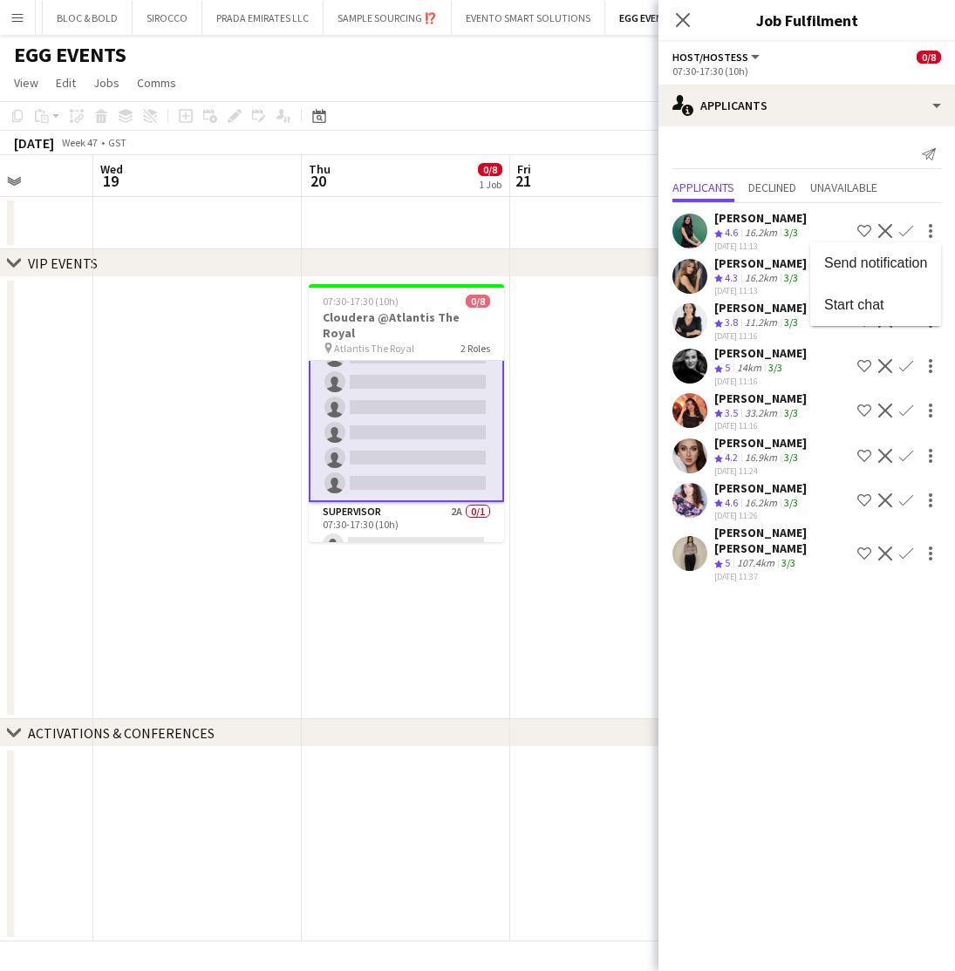
click at [730, 732] on div at bounding box center [477, 485] width 955 height 971
click at [741, 218] on div "Zineb Seghier" at bounding box center [760, 218] width 92 height 16
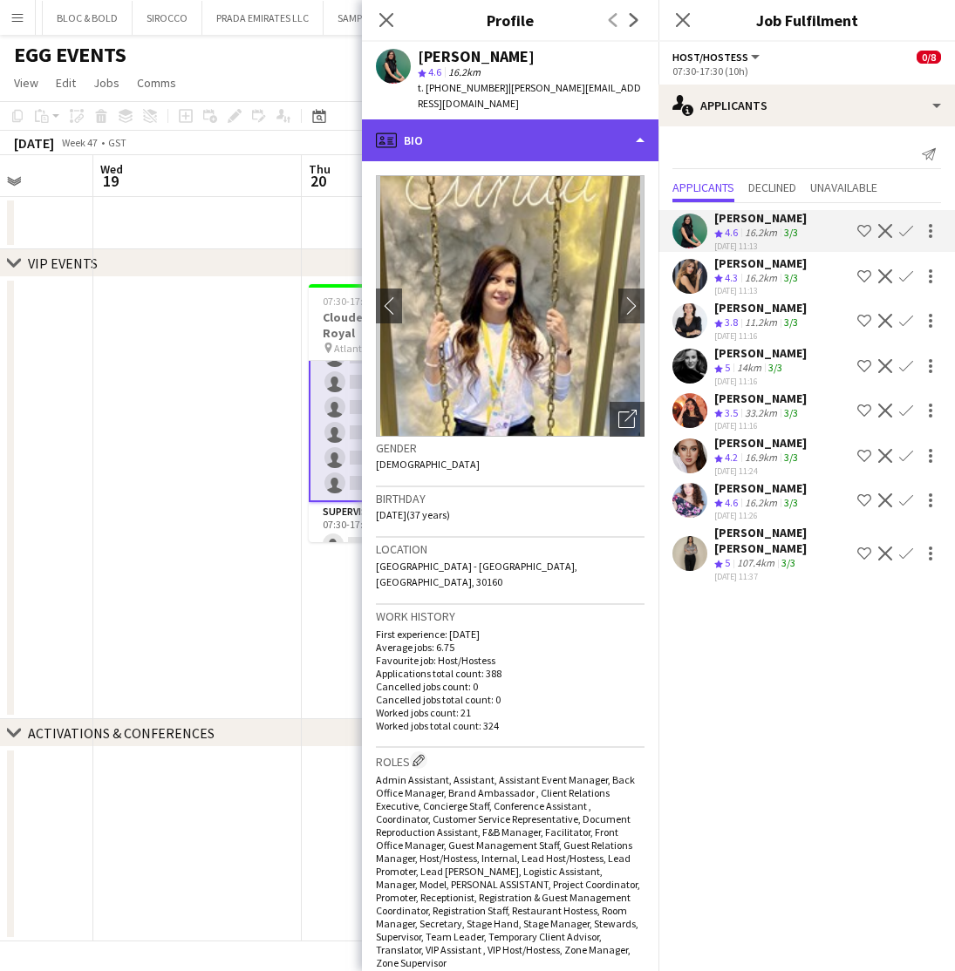
click at [535, 121] on div "profile Bio" at bounding box center [510, 140] width 296 height 42
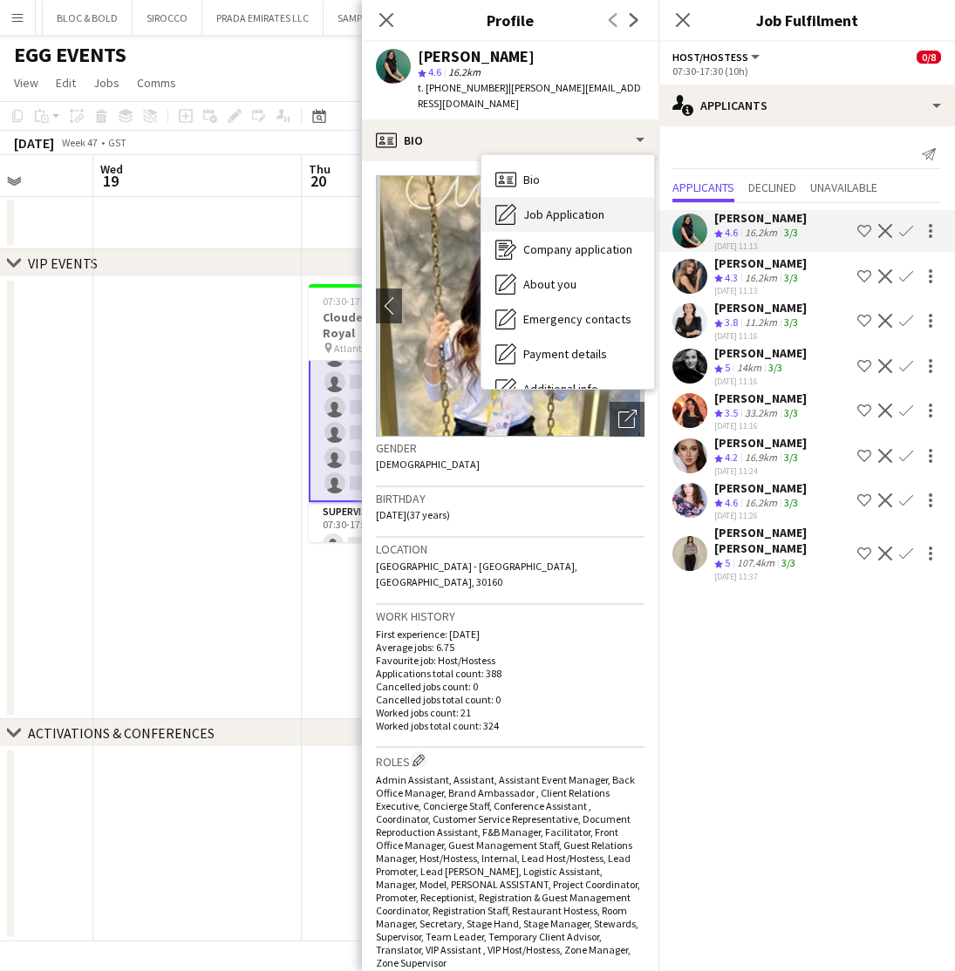
click at [529, 207] on span "Job Application" at bounding box center [563, 215] width 81 height 16
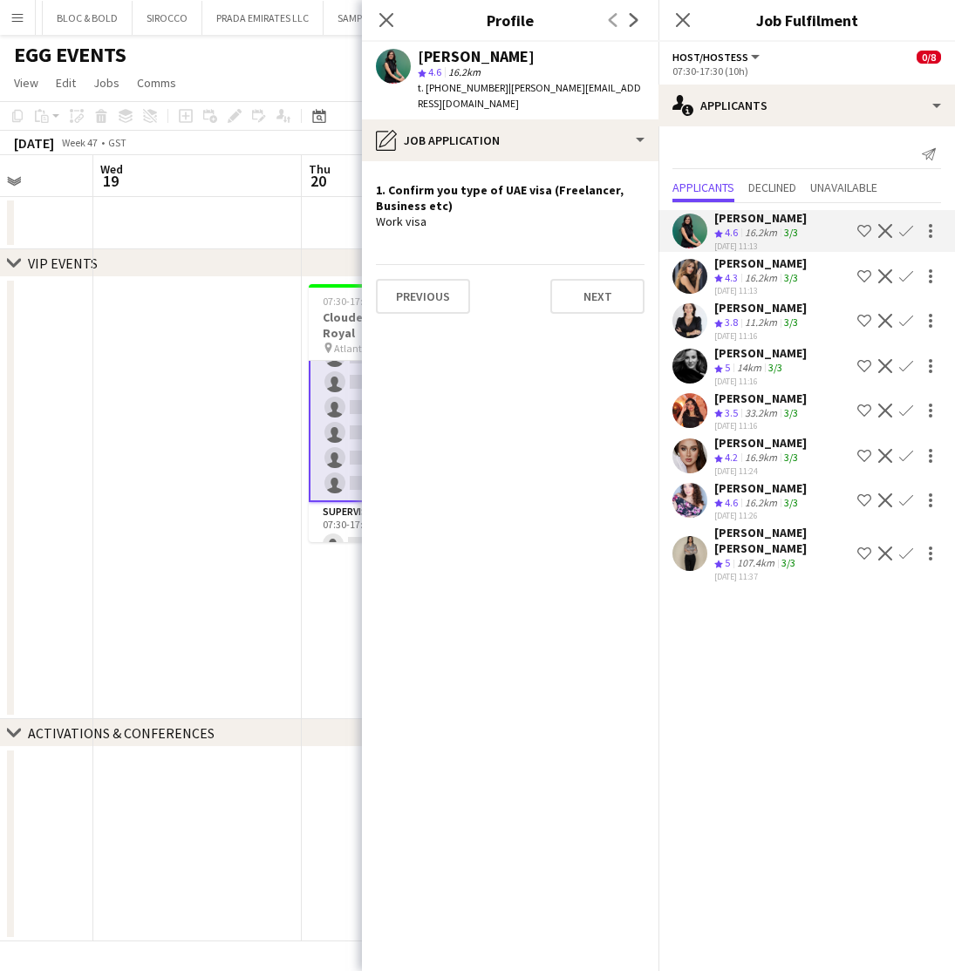
click at [767, 271] on div "16.2km" at bounding box center [760, 278] width 39 height 15
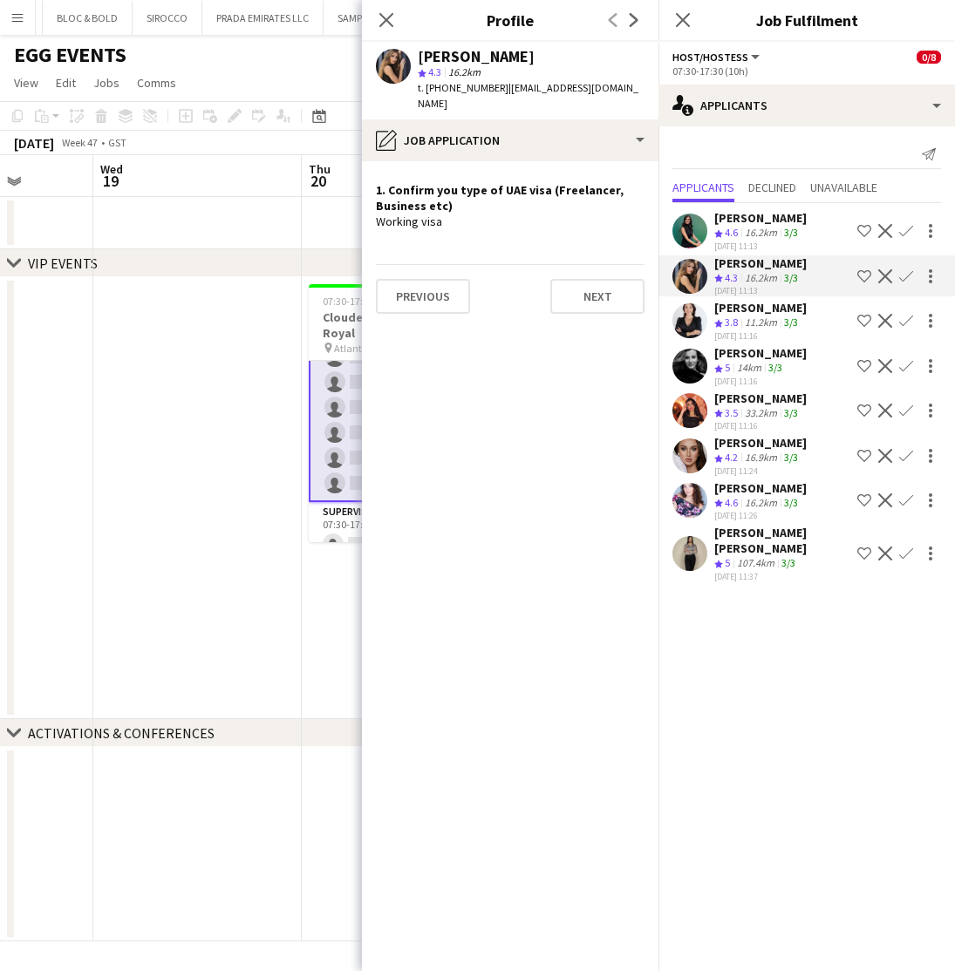
click at [761, 314] on div "Anastasia Nepeina" at bounding box center [760, 308] width 92 height 16
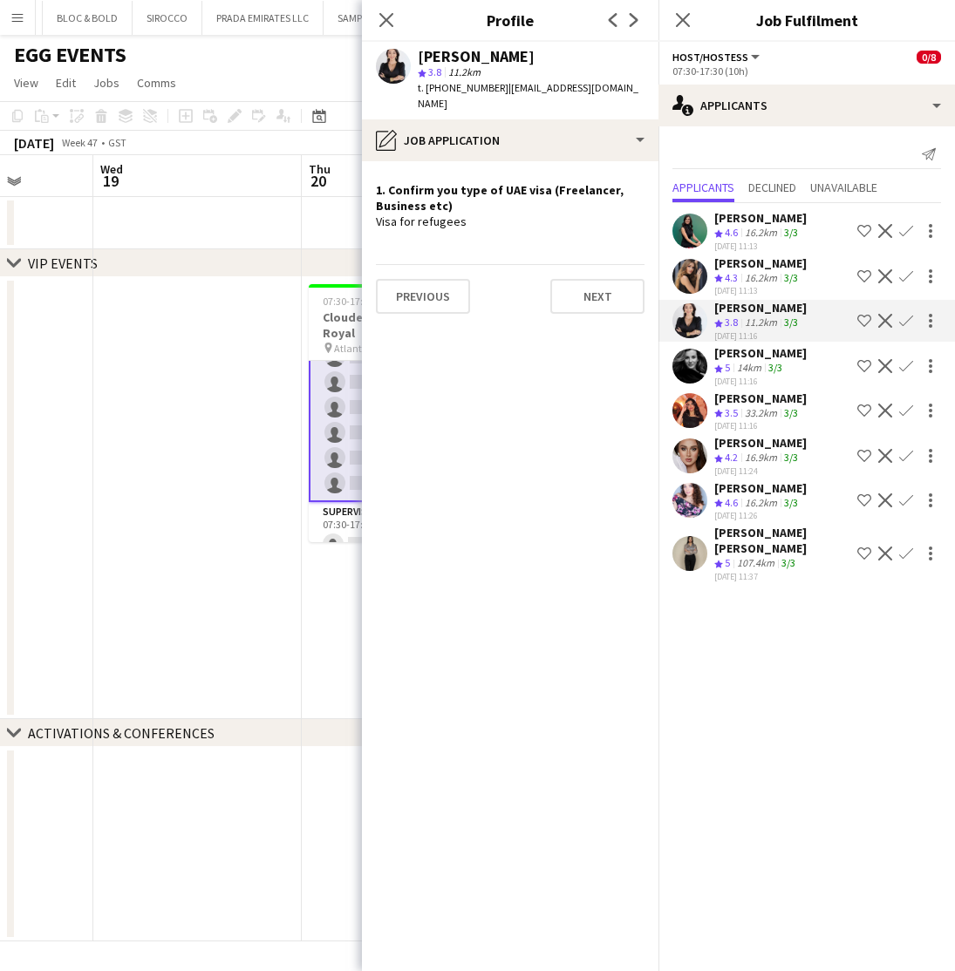
click at [754, 358] on div "Barbara Szep" at bounding box center [760, 353] width 92 height 16
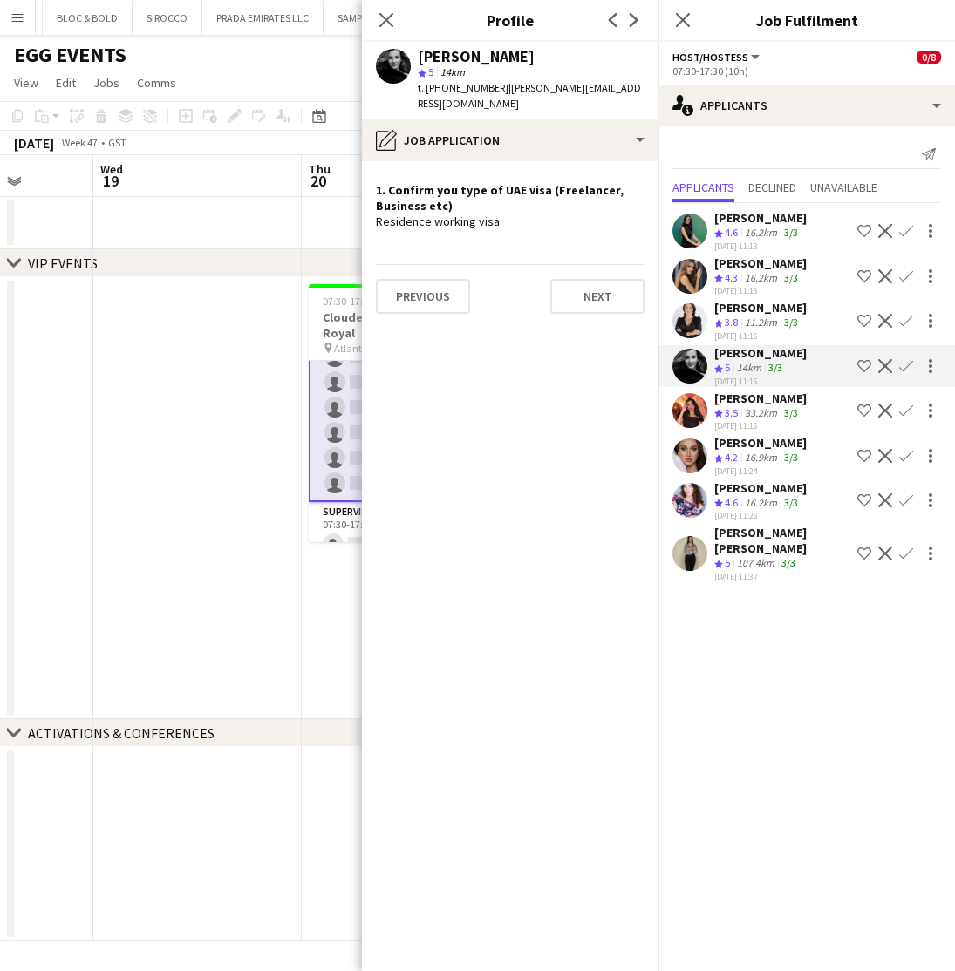
click at [745, 407] on div "33.2km" at bounding box center [760, 413] width 39 height 15
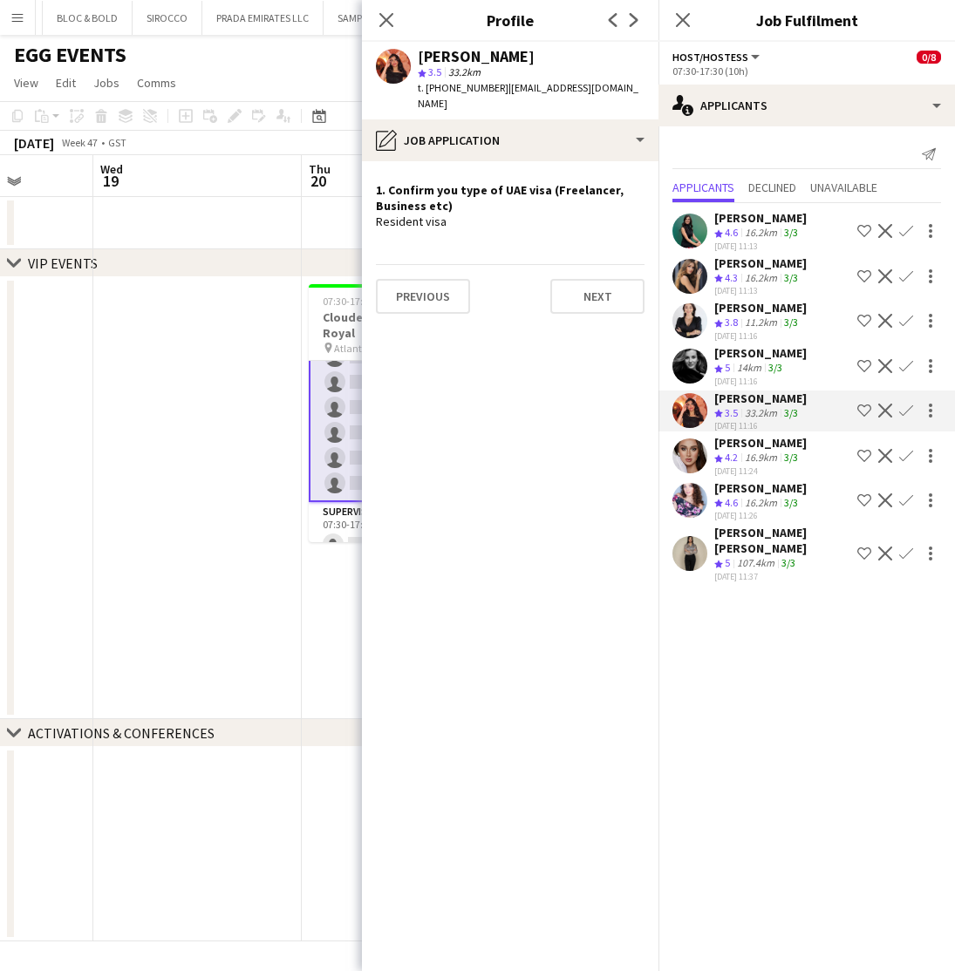
click at [739, 449] on div "Zinaida Bryk" at bounding box center [760, 443] width 92 height 16
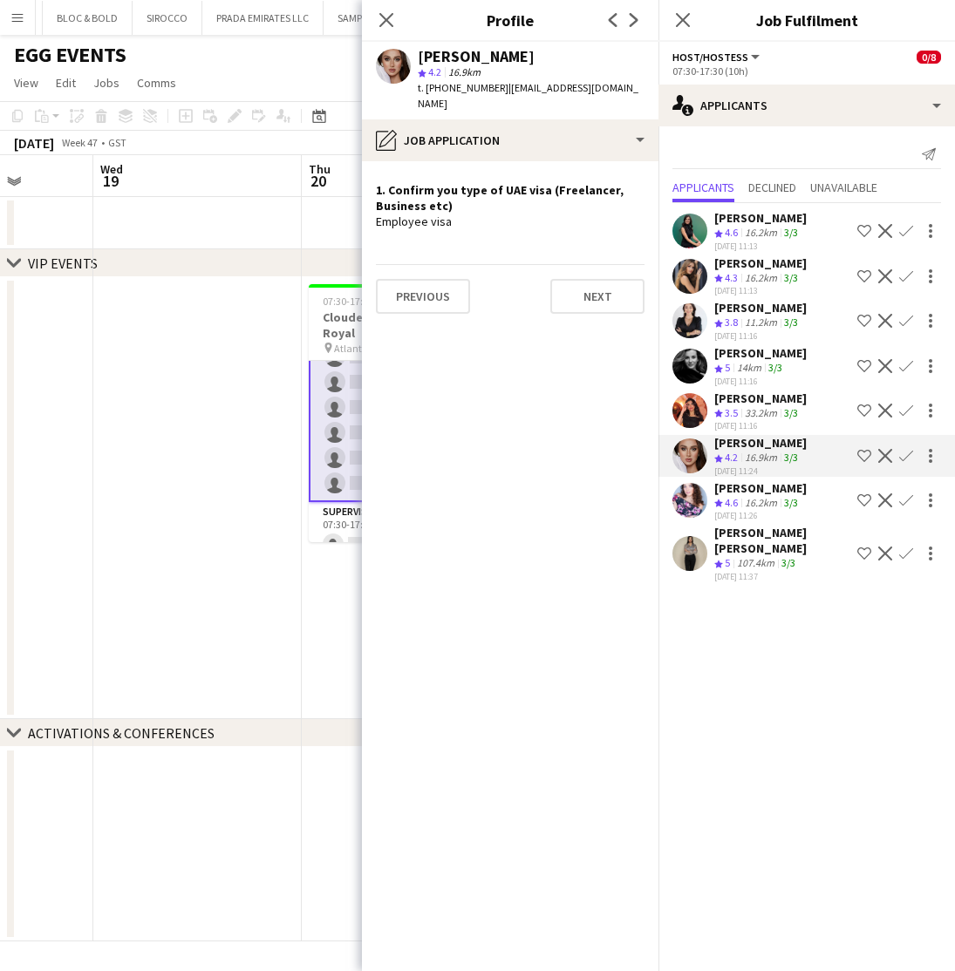
click at [744, 489] on div "Daria Ganzhura" at bounding box center [760, 488] width 92 height 16
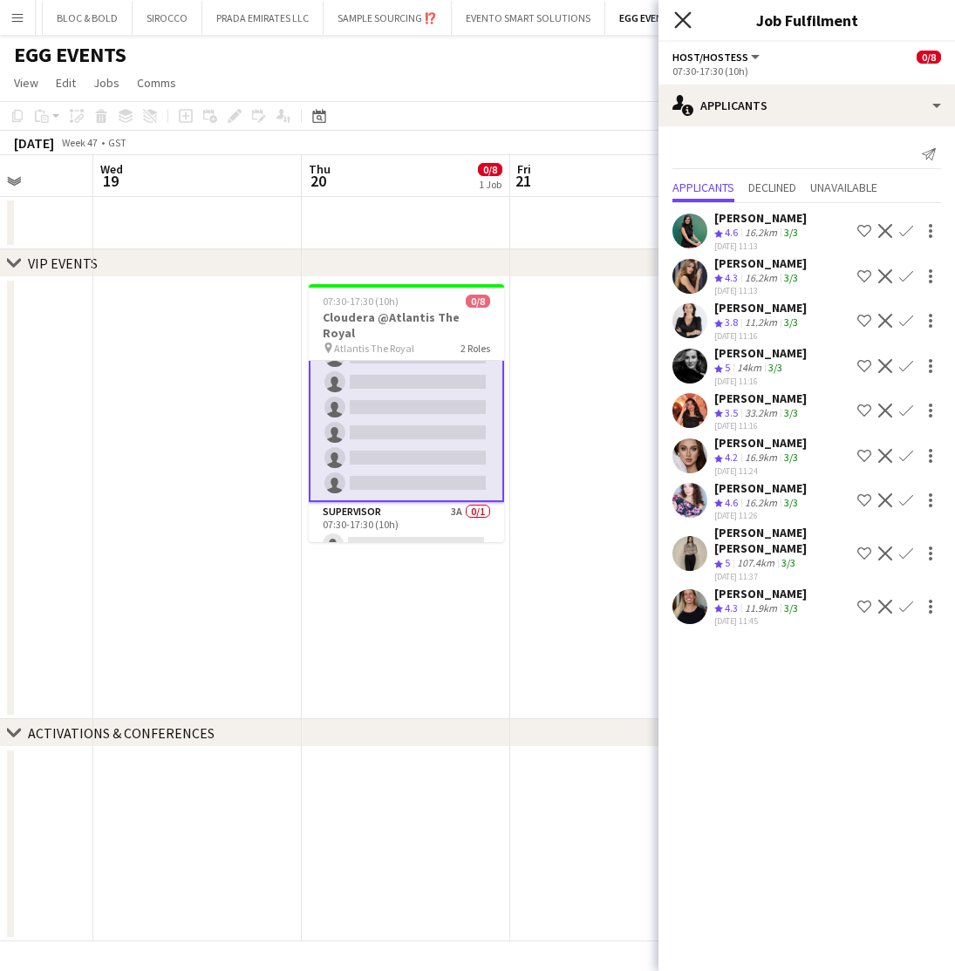
click at [685, 13] on icon "Close pop-in" at bounding box center [682, 19] width 17 height 17
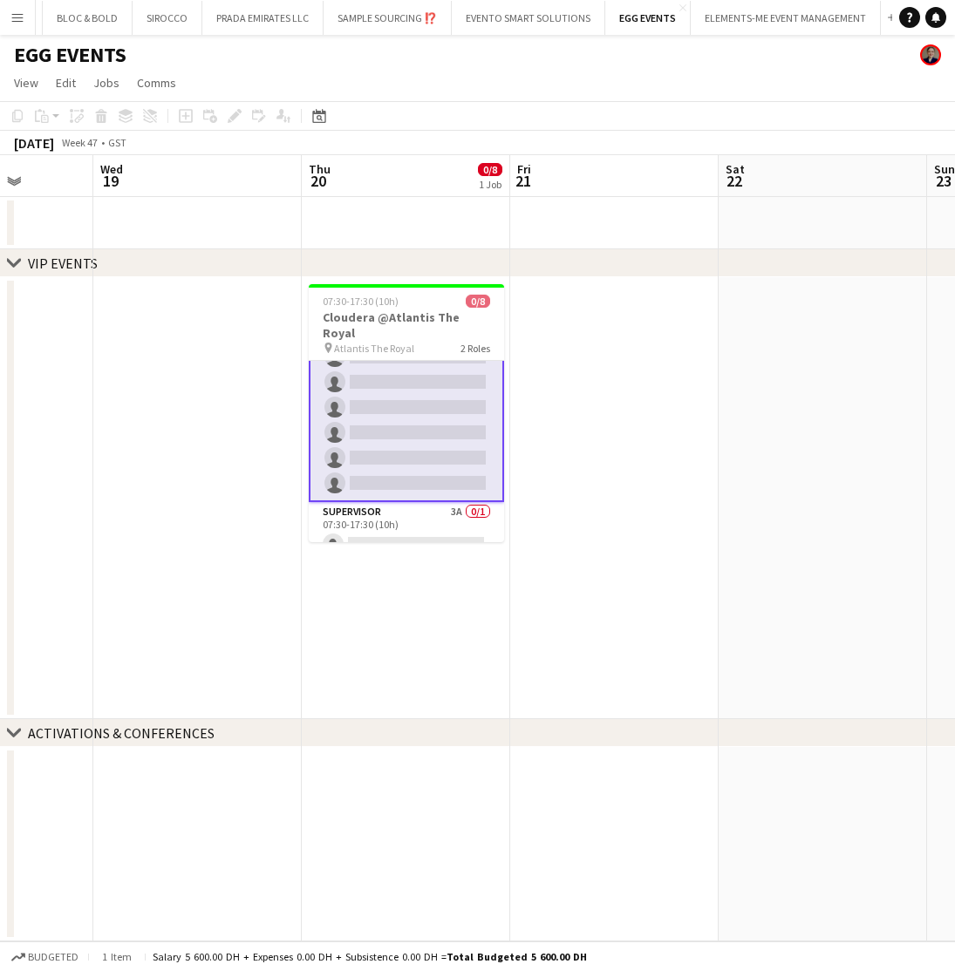
click at [20, 18] on app-icon "Menu" at bounding box center [17, 17] width 14 height 14
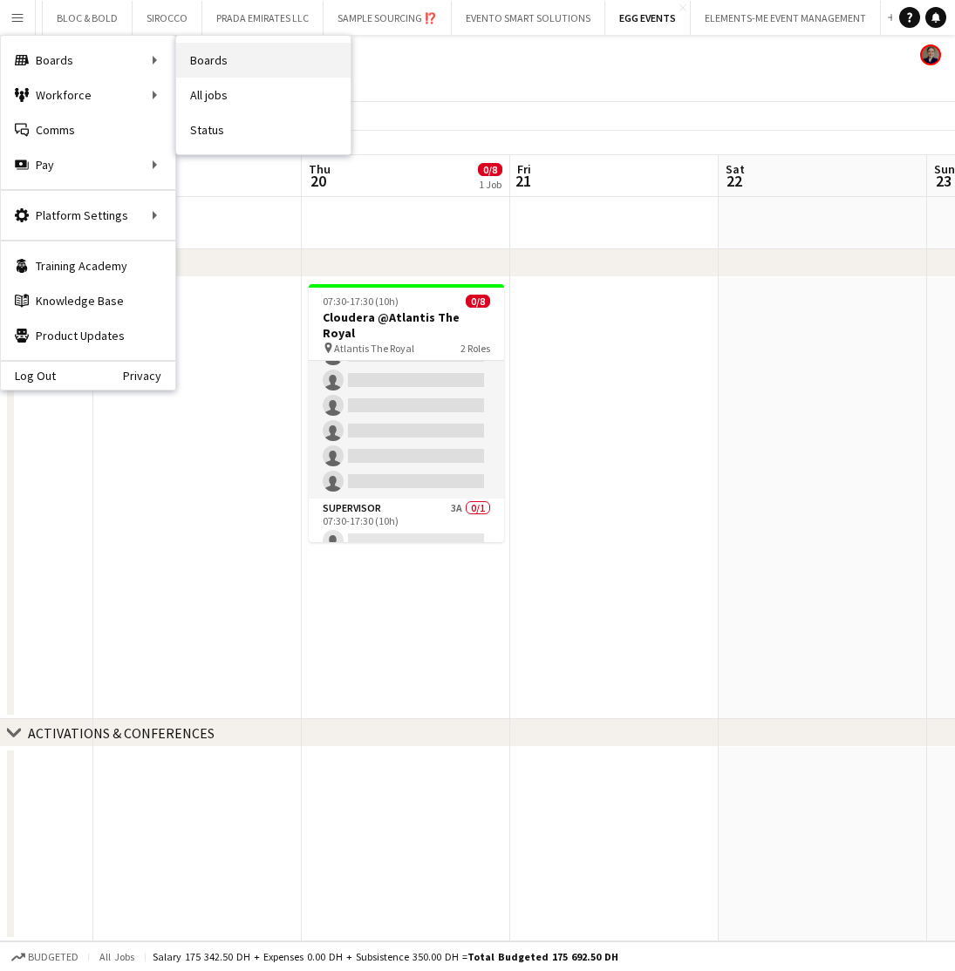
click at [213, 51] on link "Boards" at bounding box center [263, 60] width 174 height 35
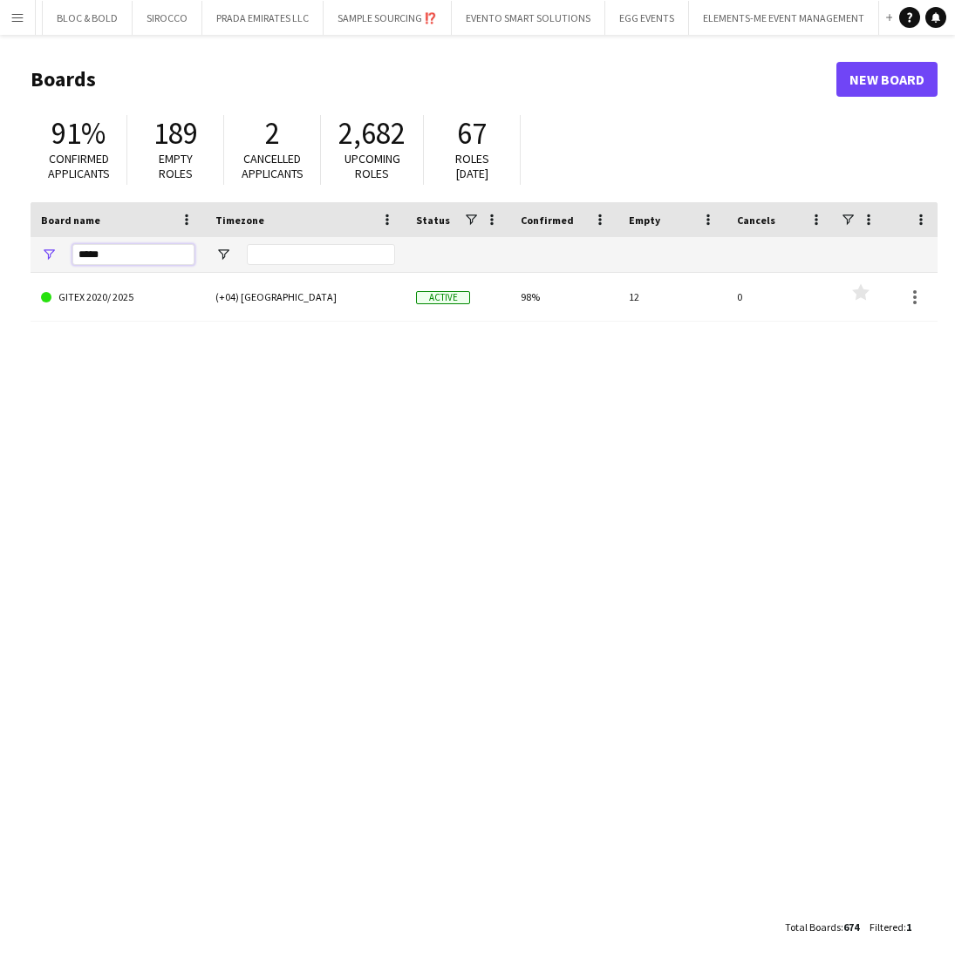
click at [115, 250] on input "*****" at bounding box center [133, 254] width 122 height 21
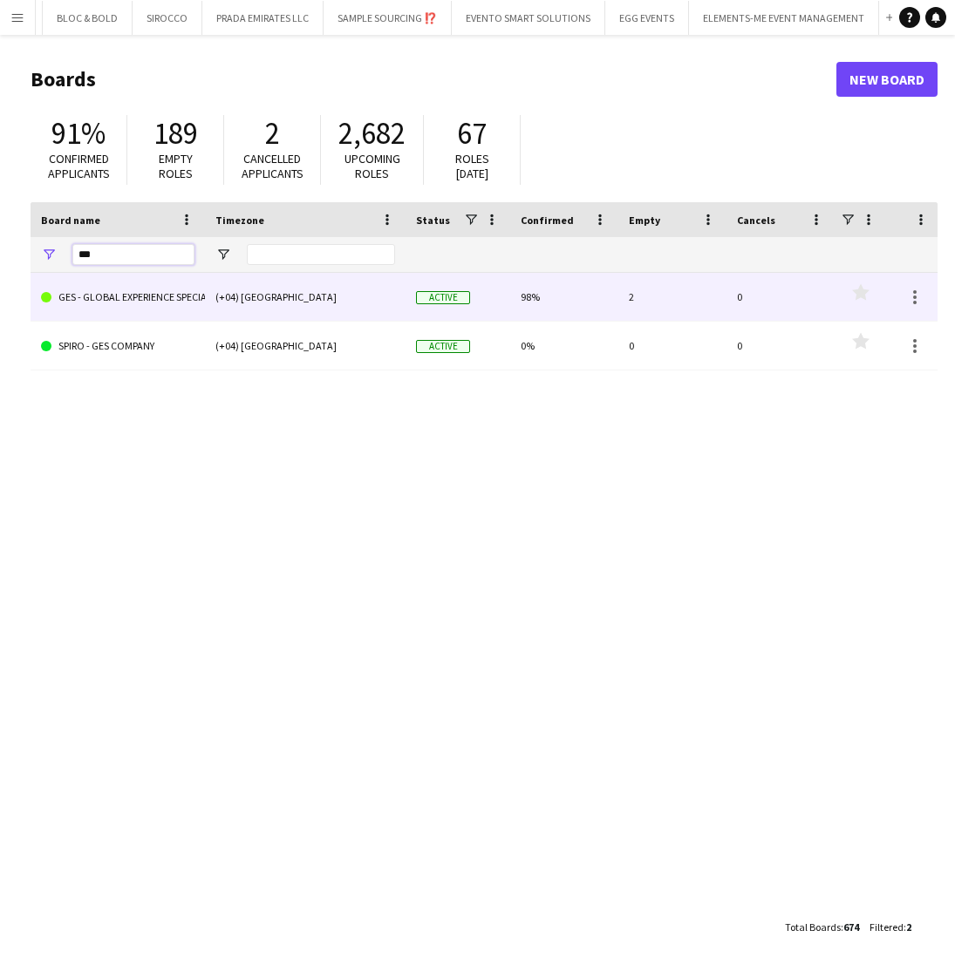
type input "***"
click at [144, 301] on link "GES - GLOBAL EXPERIENCE SPECIALIST" at bounding box center [117, 297] width 153 height 49
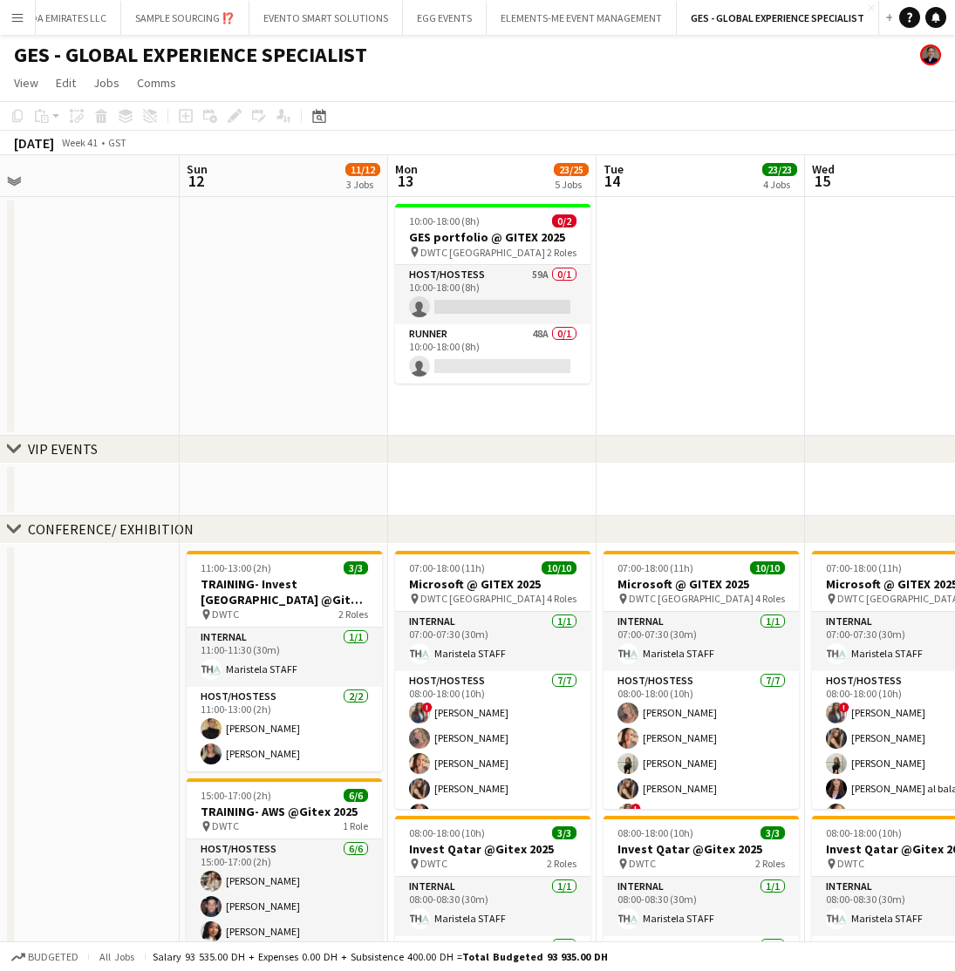
scroll to position [0, 660]
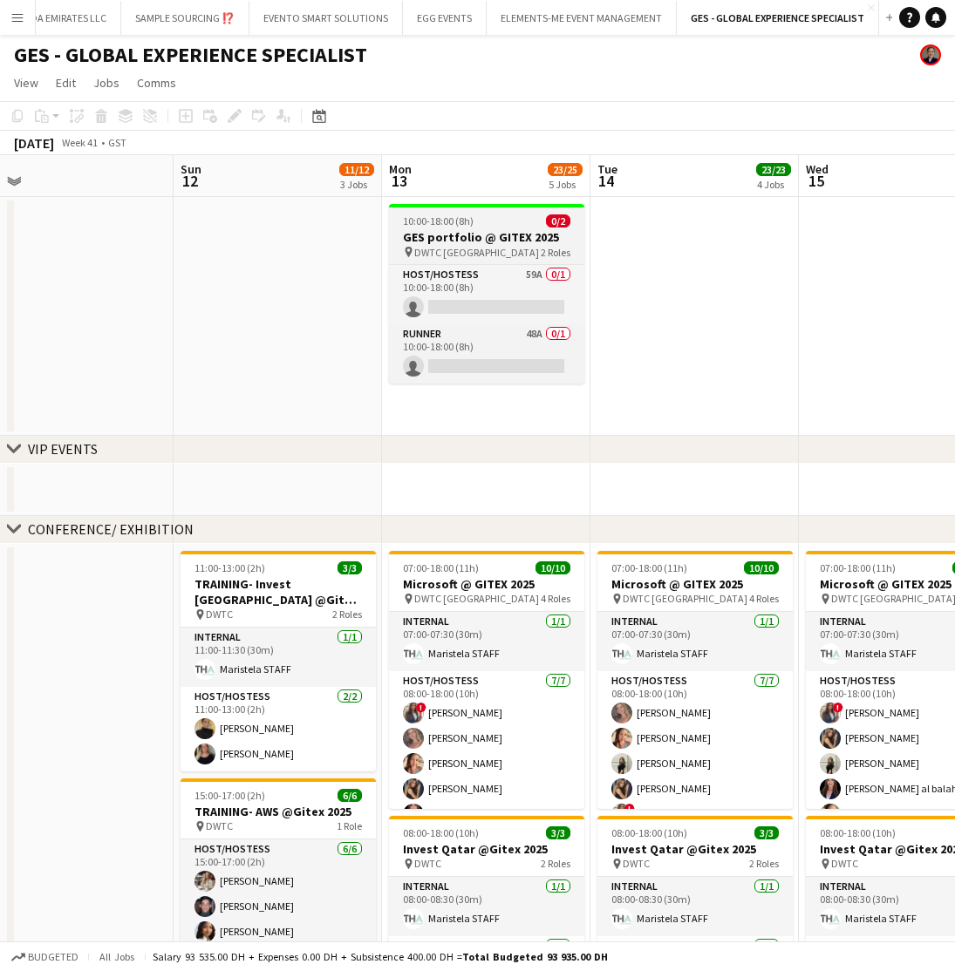
click at [485, 232] on h3 "GES portfolio @ GITEX 2025" at bounding box center [486, 237] width 195 height 16
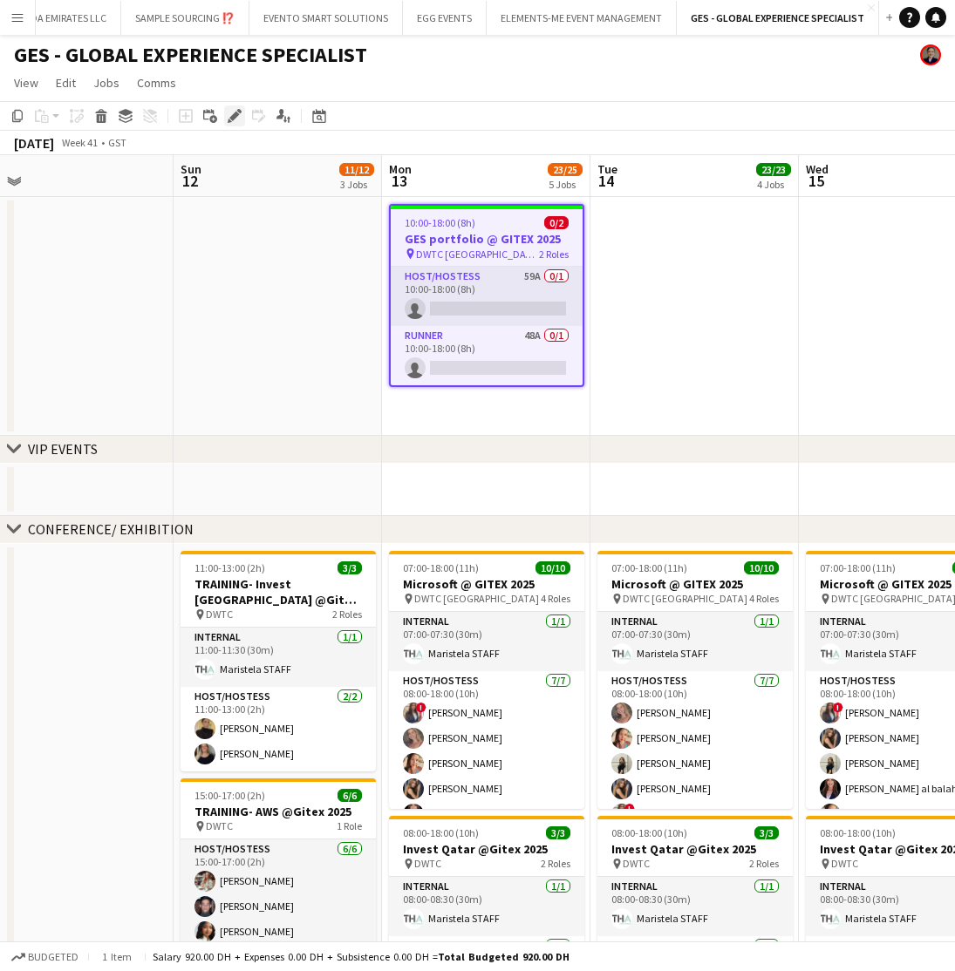
click at [231, 117] on icon at bounding box center [234, 117] width 10 height 10
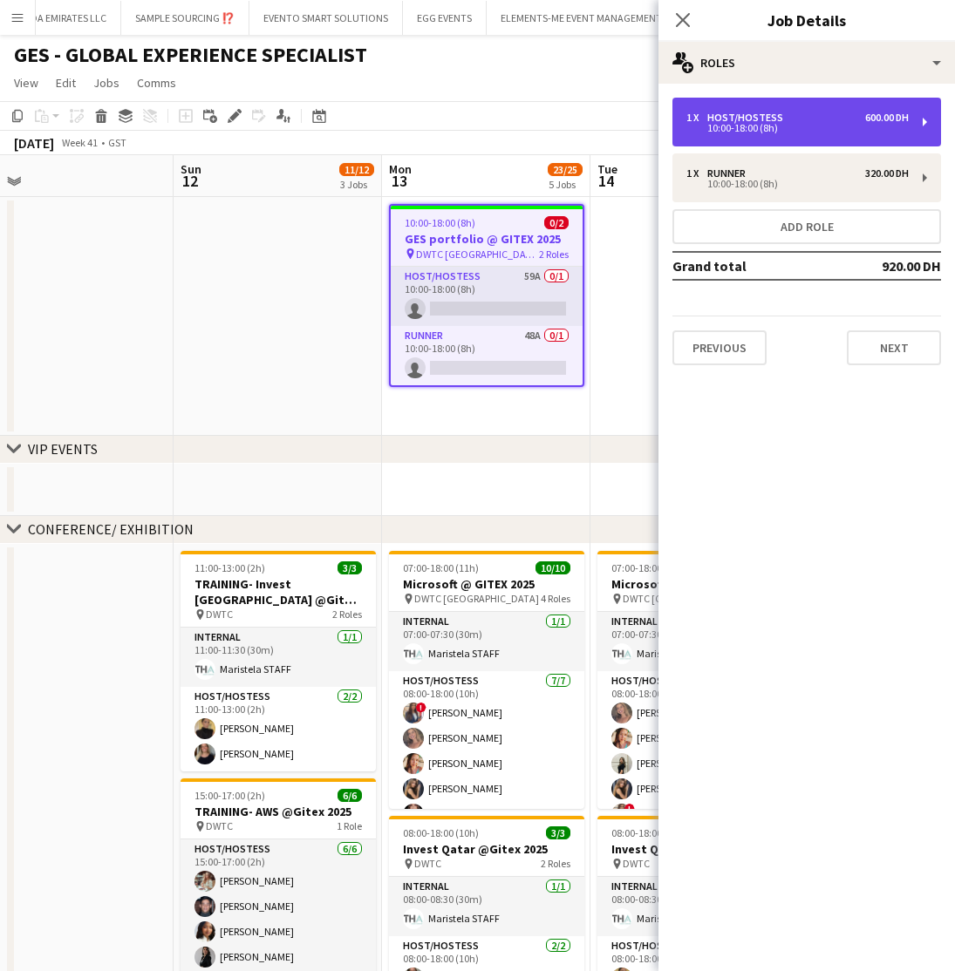
click at [862, 142] on div "1 x Host/Hostess 600.00 DH 10:00-18:00 (8h)" at bounding box center [806, 122] width 269 height 49
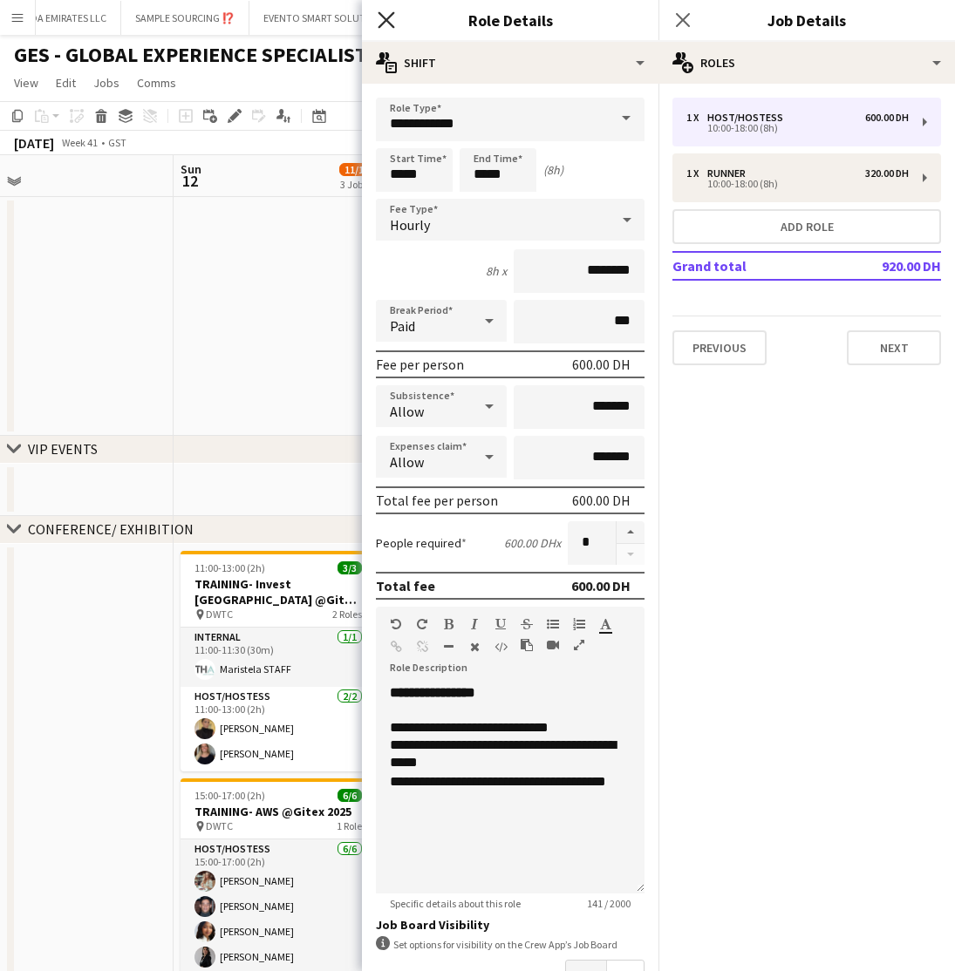
click at [385, 23] on icon at bounding box center [386, 19] width 17 height 17
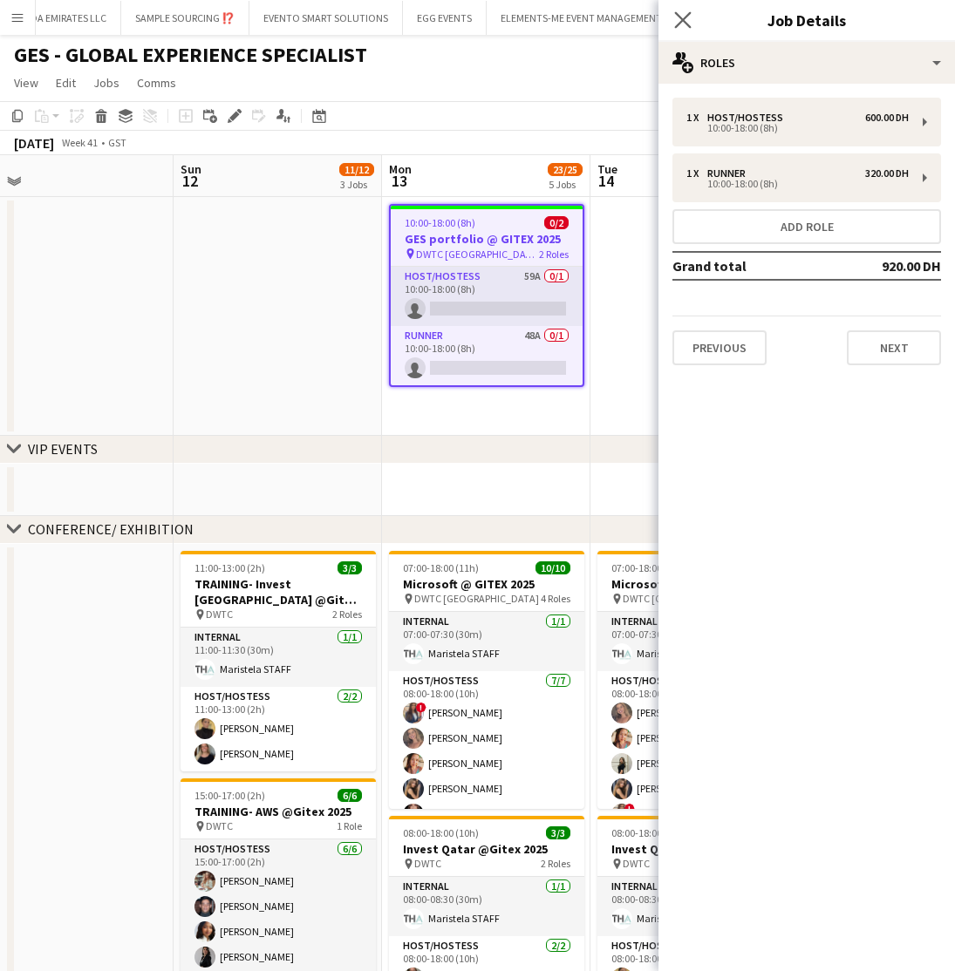
click at [671, 20] on app-icon "Close pop-in" at bounding box center [683, 20] width 25 height 25
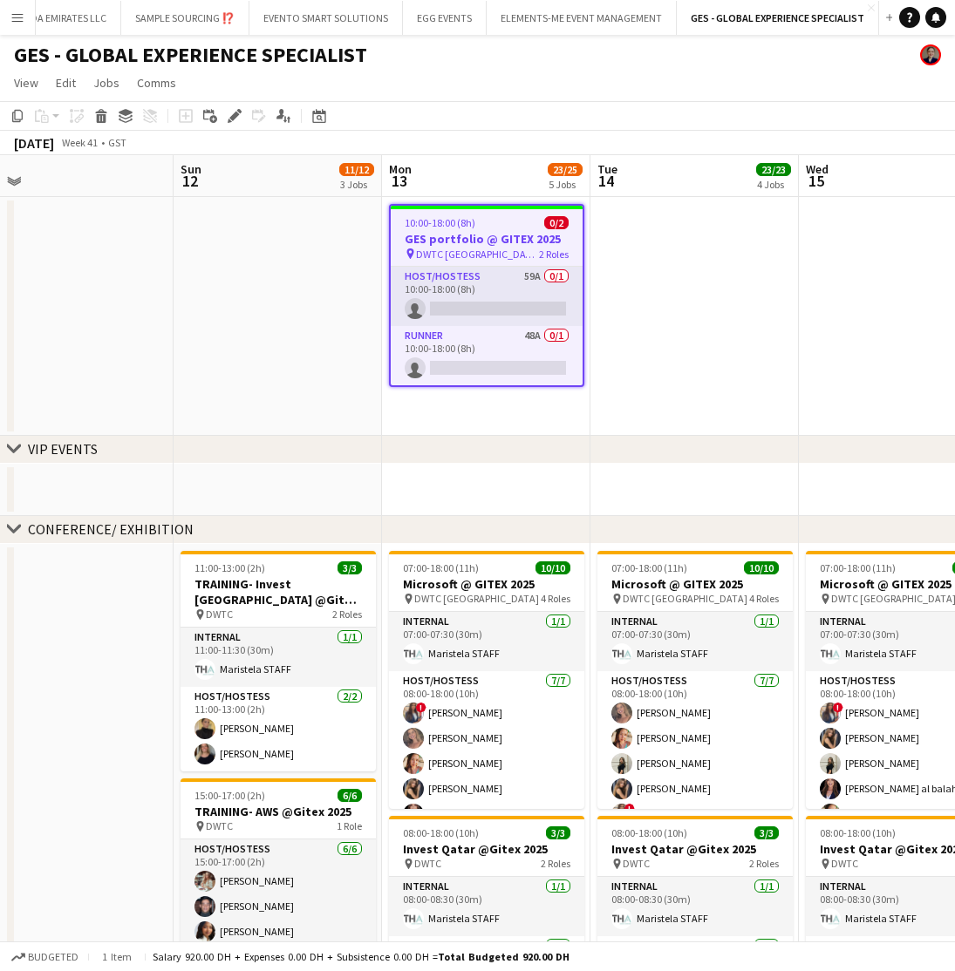
click at [711, 308] on app-date-cell at bounding box center [694, 316] width 208 height 239
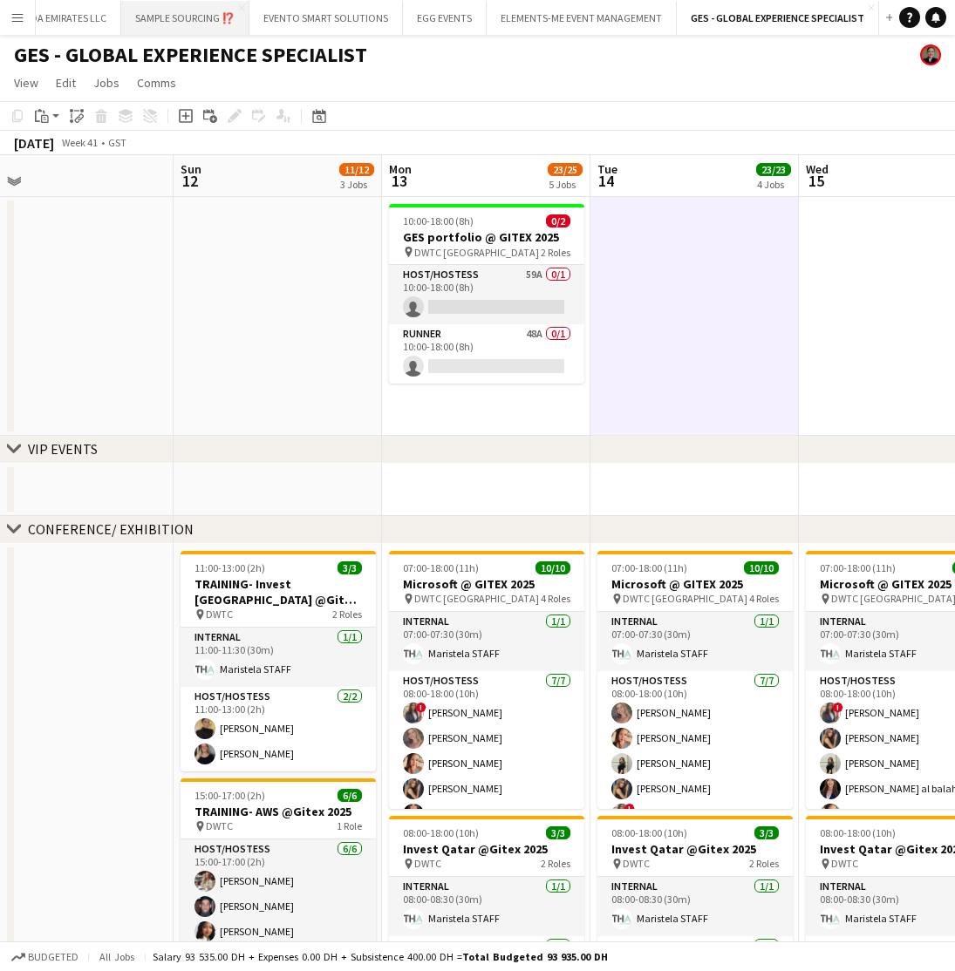
click at [193, 12] on button "SAMPLE SOURCING ⁉️ Close" at bounding box center [185, 18] width 128 height 34
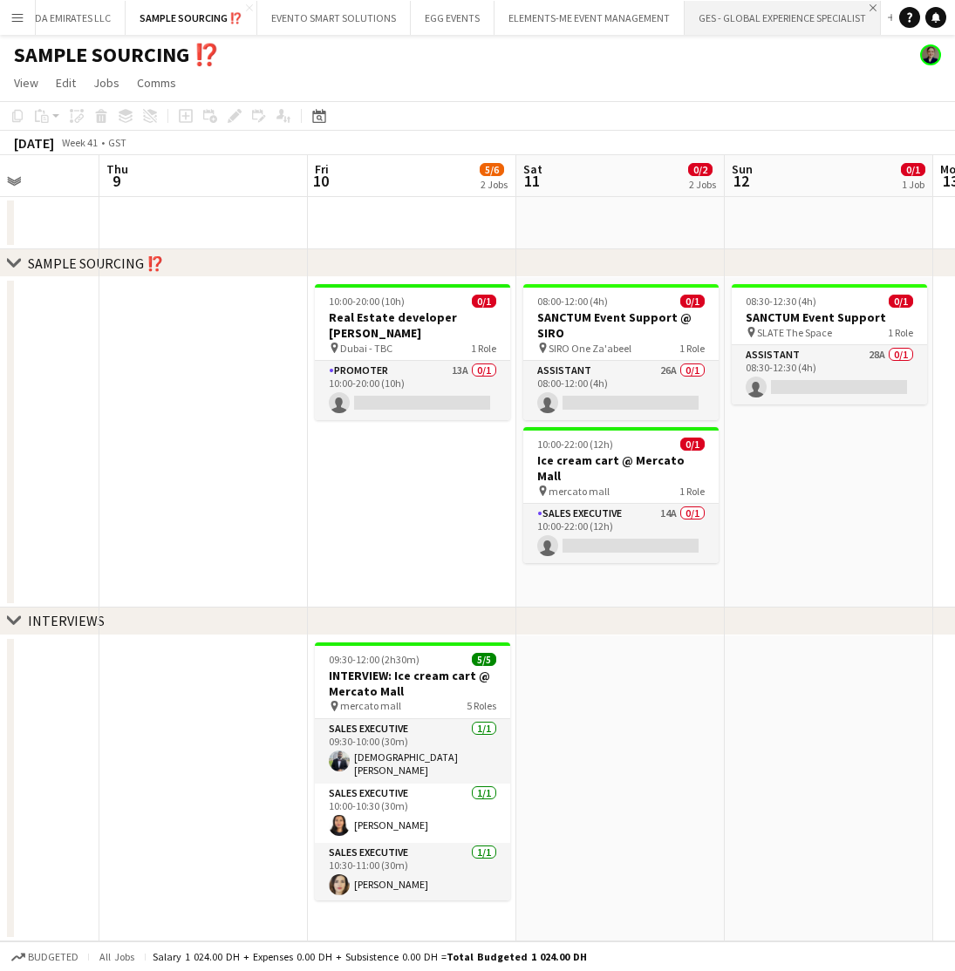
click at [869, 9] on app-icon "Close" at bounding box center [872, 7] width 7 height 7
click at [760, 14] on button "ELEMENTS-ME EVENT MANAGEMENT Close" at bounding box center [786, 18] width 190 height 34
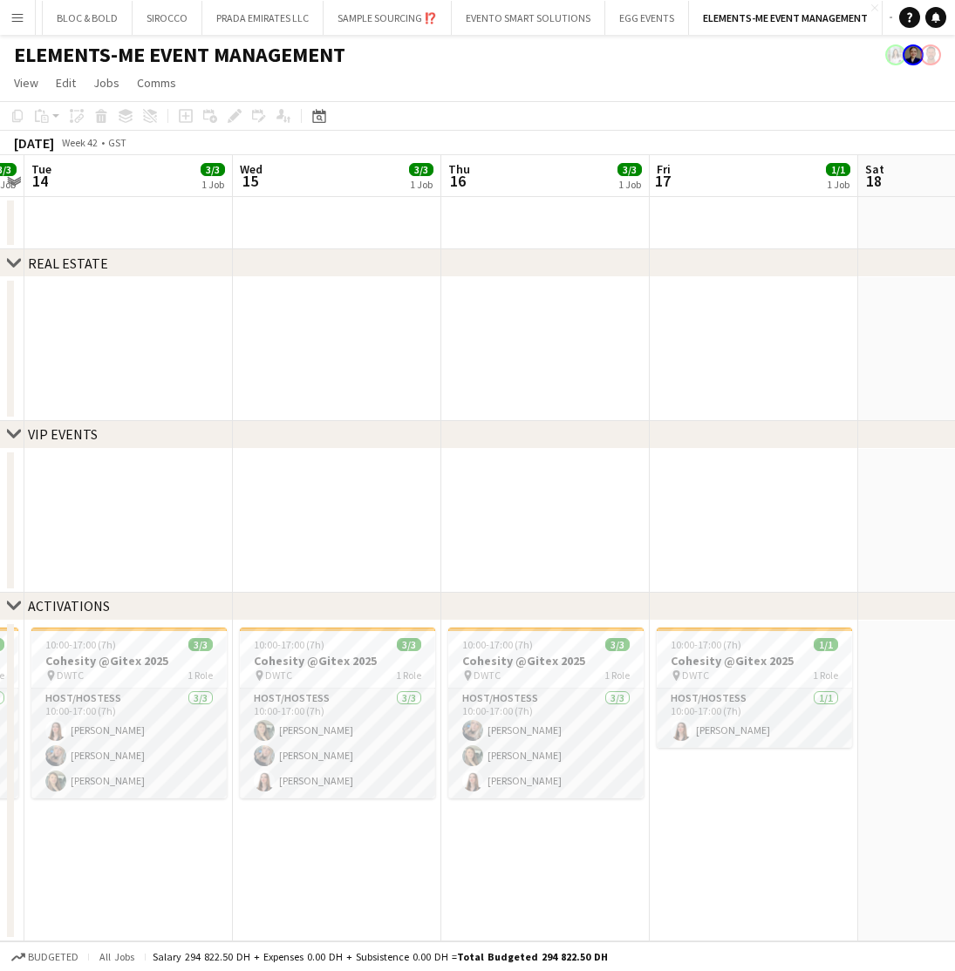
scroll to position [0, 603]
click at [871, 10] on app-icon "Close" at bounding box center [874, 7] width 7 height 7
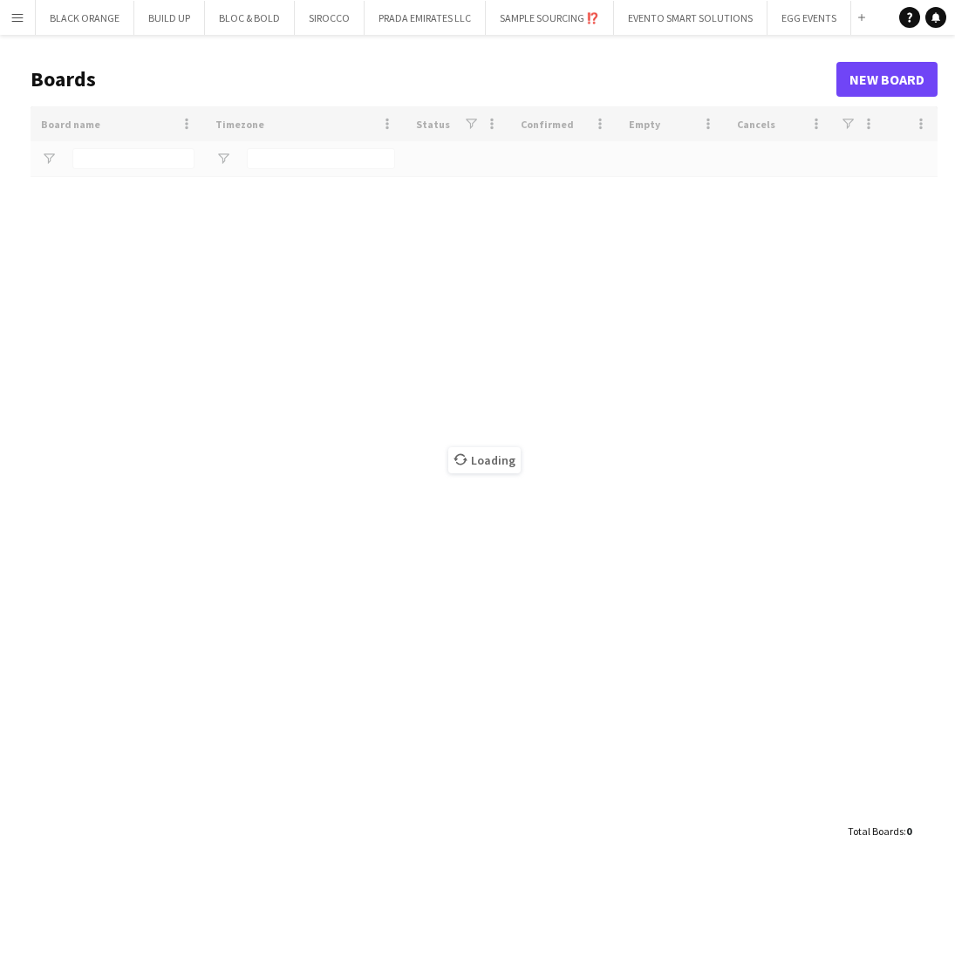
type input "***"
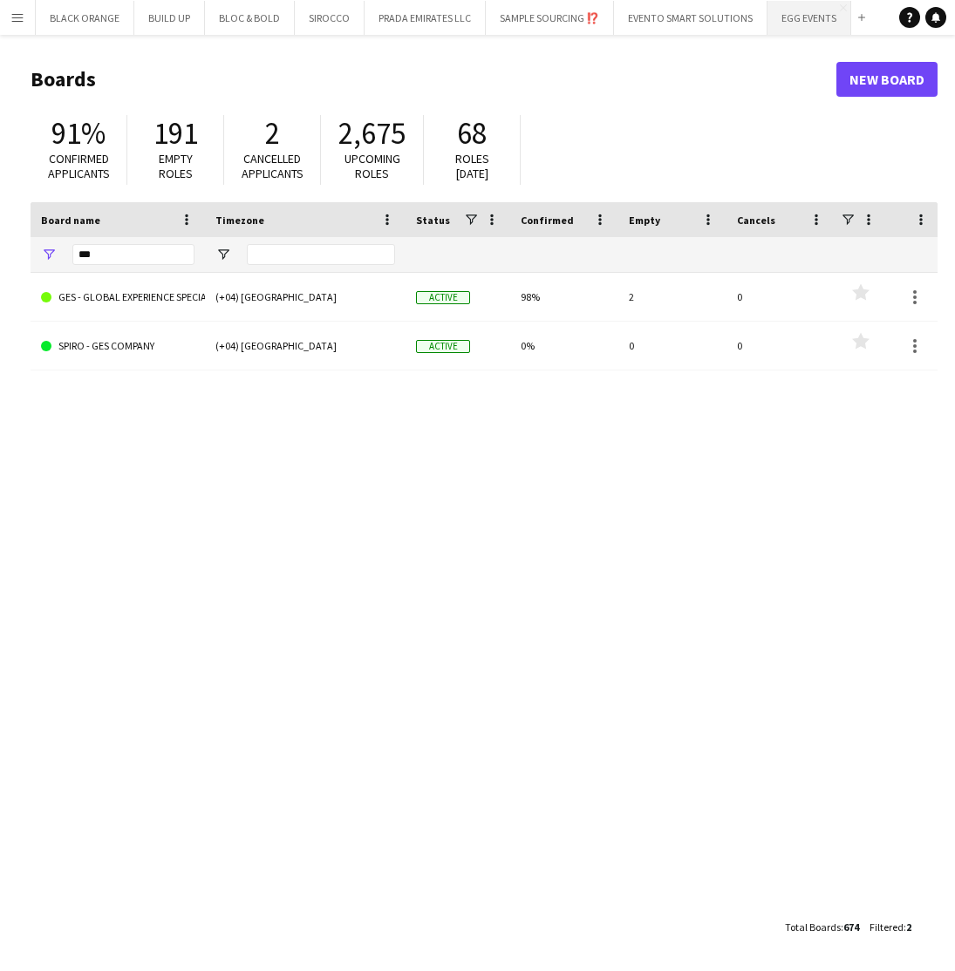
click at [807, 24] on button "EGG EVENTS Close" at bounding box center [809, 18] width 84 height 34
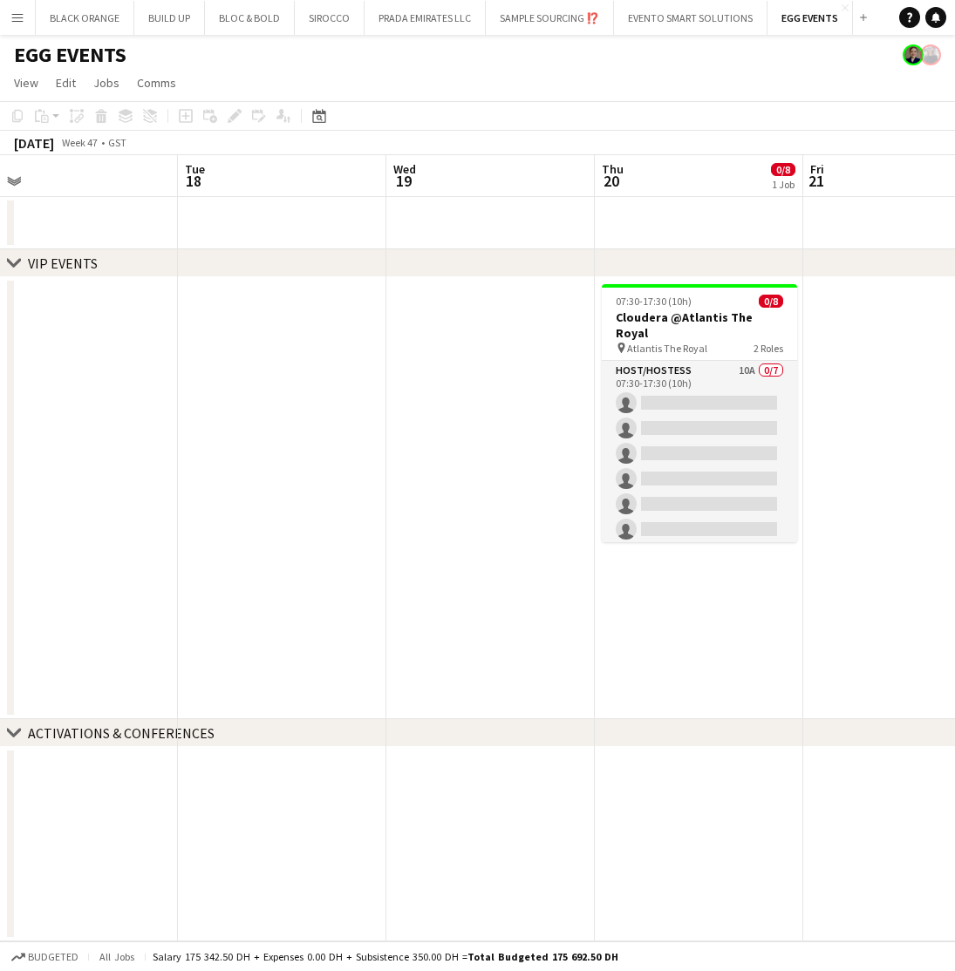
scroll to position [0, 446]
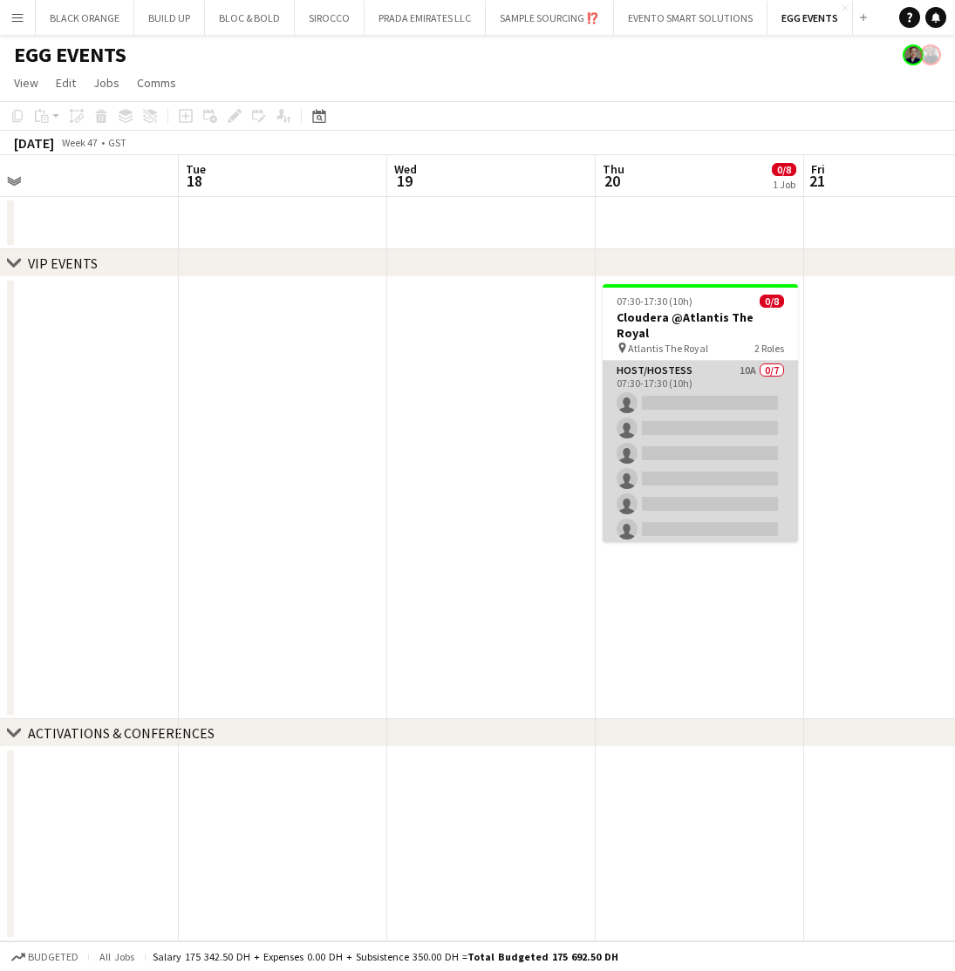
click at [714, 367] on app-card-role "Host/Hostess 10A 0/7 07:30-17:30 (10h) single-neutral-actions single-neutral-ac…" at bounding box center [700, 466] width 195 height 211
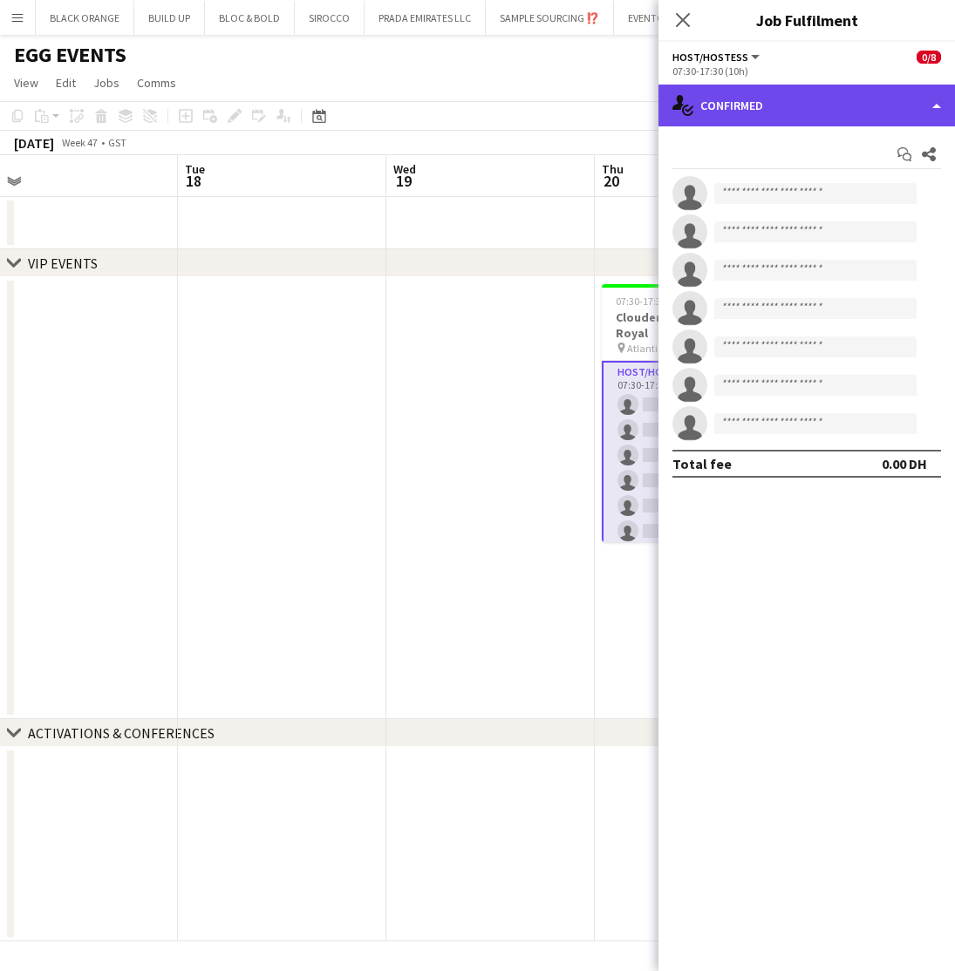
click at [814, 108] on div "single-neutral-actions-check-2 Confirmed" at bounding box center [806, 106] width 296 height 42
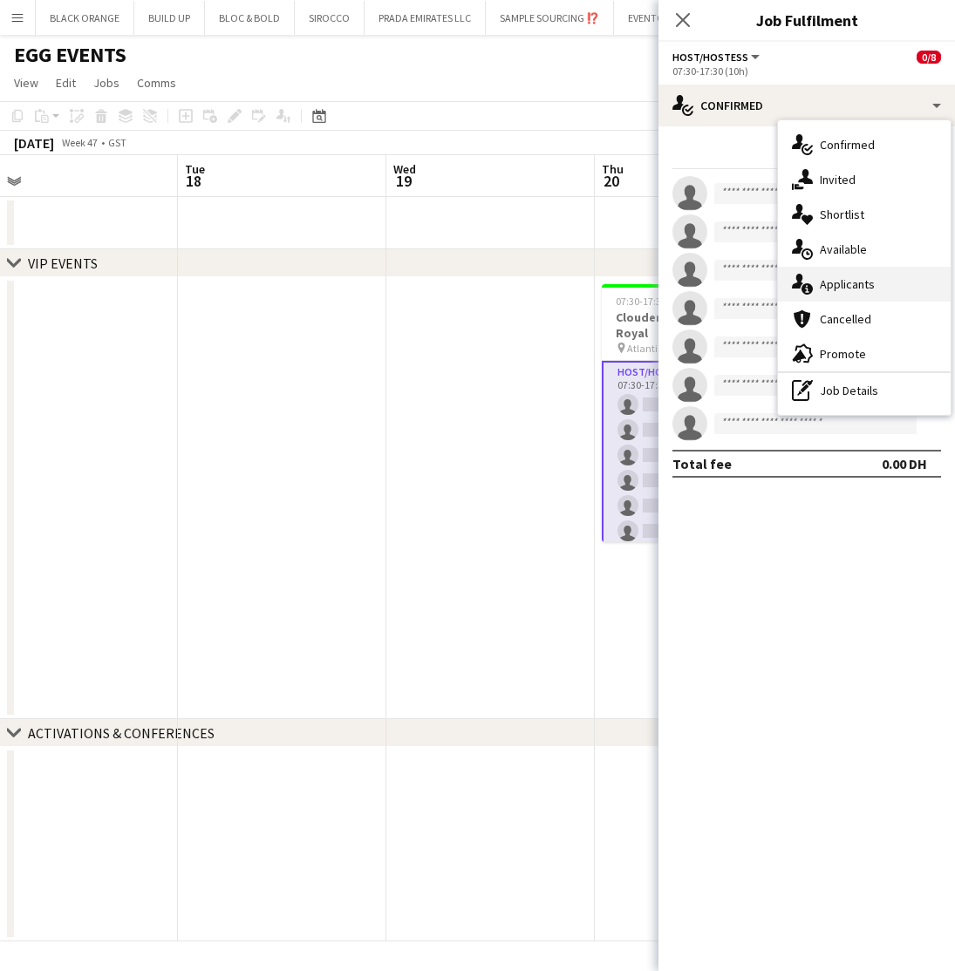
click at [835, 287] on span "Applicants" at bounding box center [847, 284] width 55 height 16
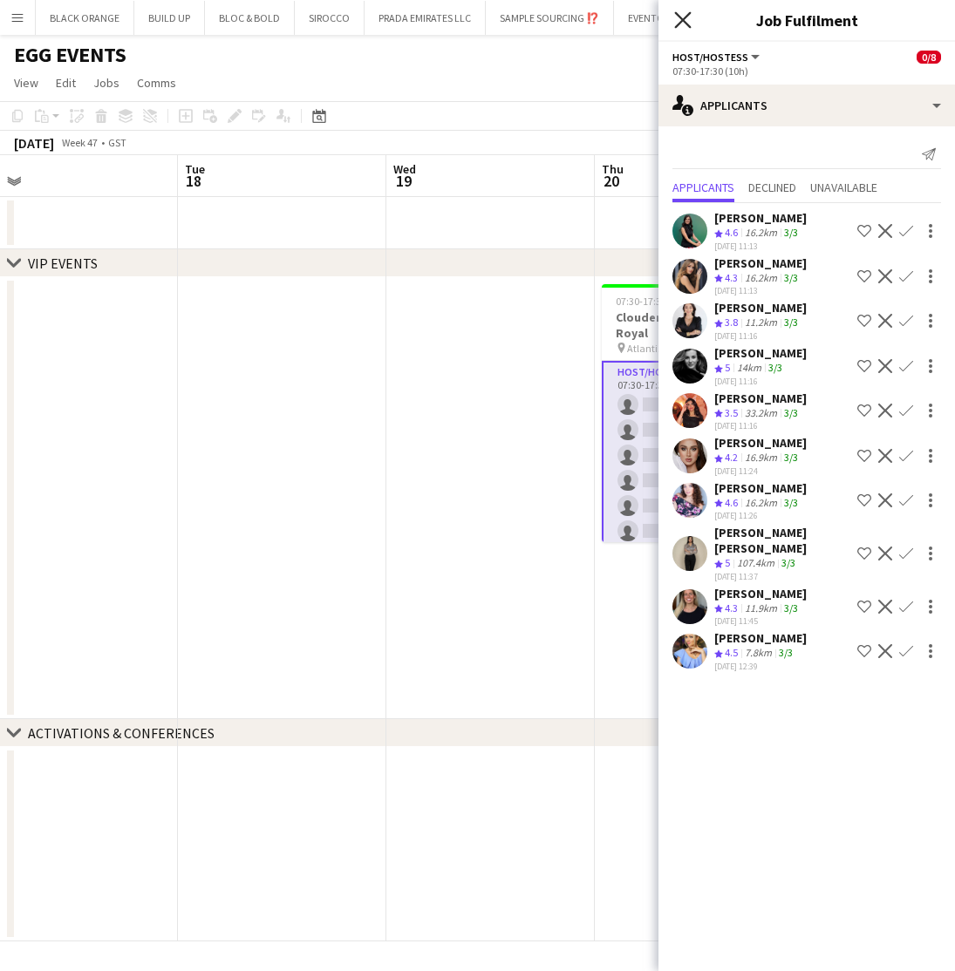
click at [685, 21] on icon at bounding box center [682, 19] width 17 height 17
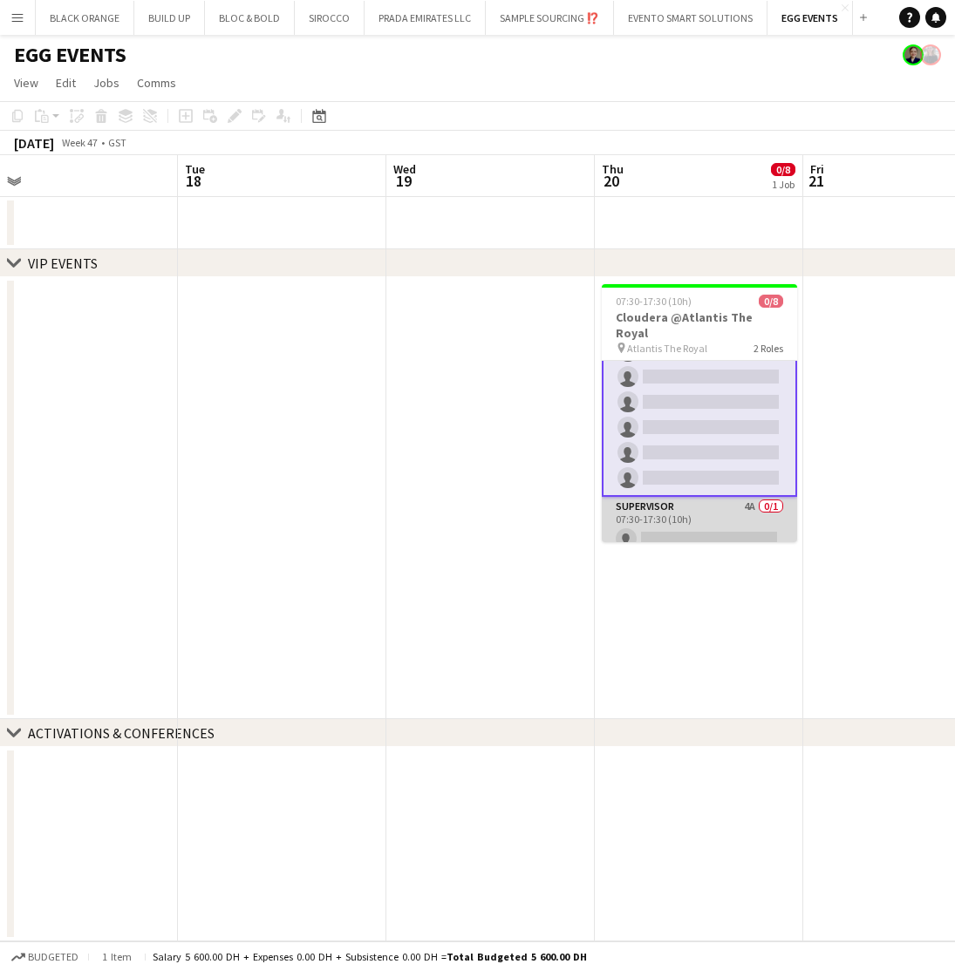
scroll to position [77, 0]
click at [696, 508] on app-card-role "Supervisor 4A 0/1 07:30-17:30 (10h) single-neutral-actions" at bounding box center [699, 528] width 195 height 59
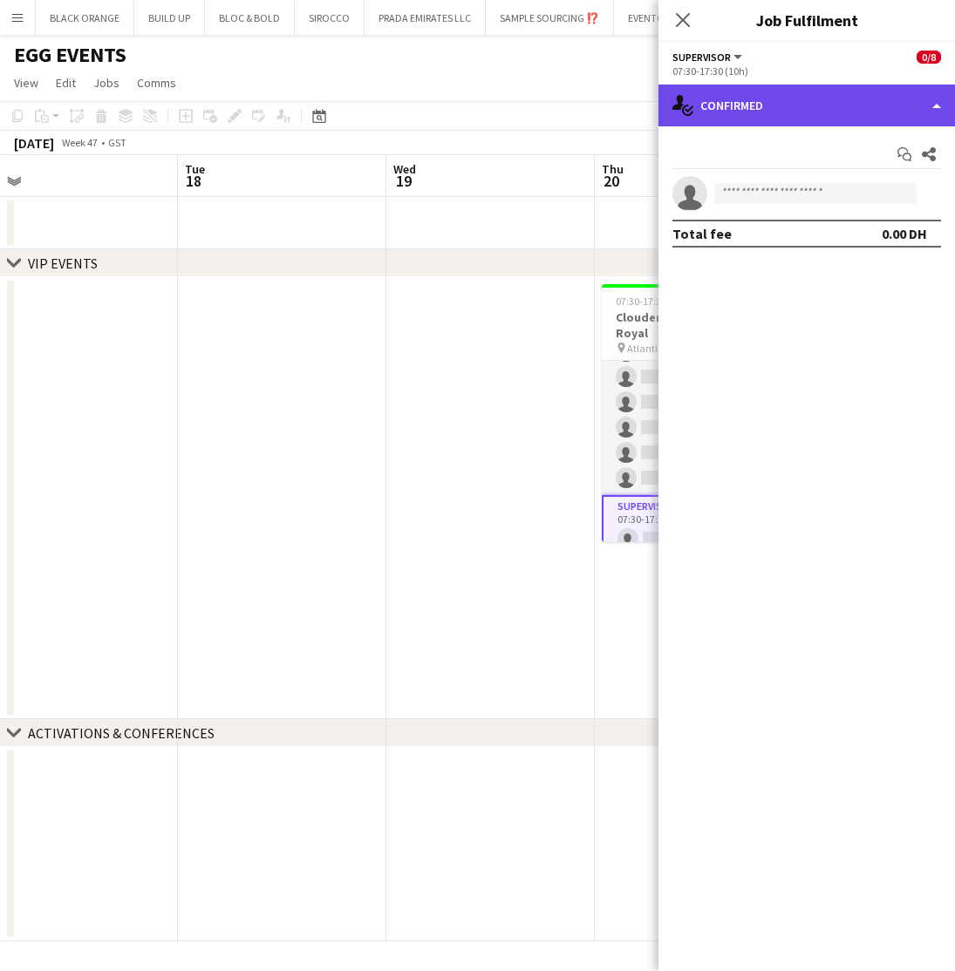
click at [862, 99] on div "single-neutral-actions-check-2 Confirmed" at bounding box center [806, 106] width 296 height 42
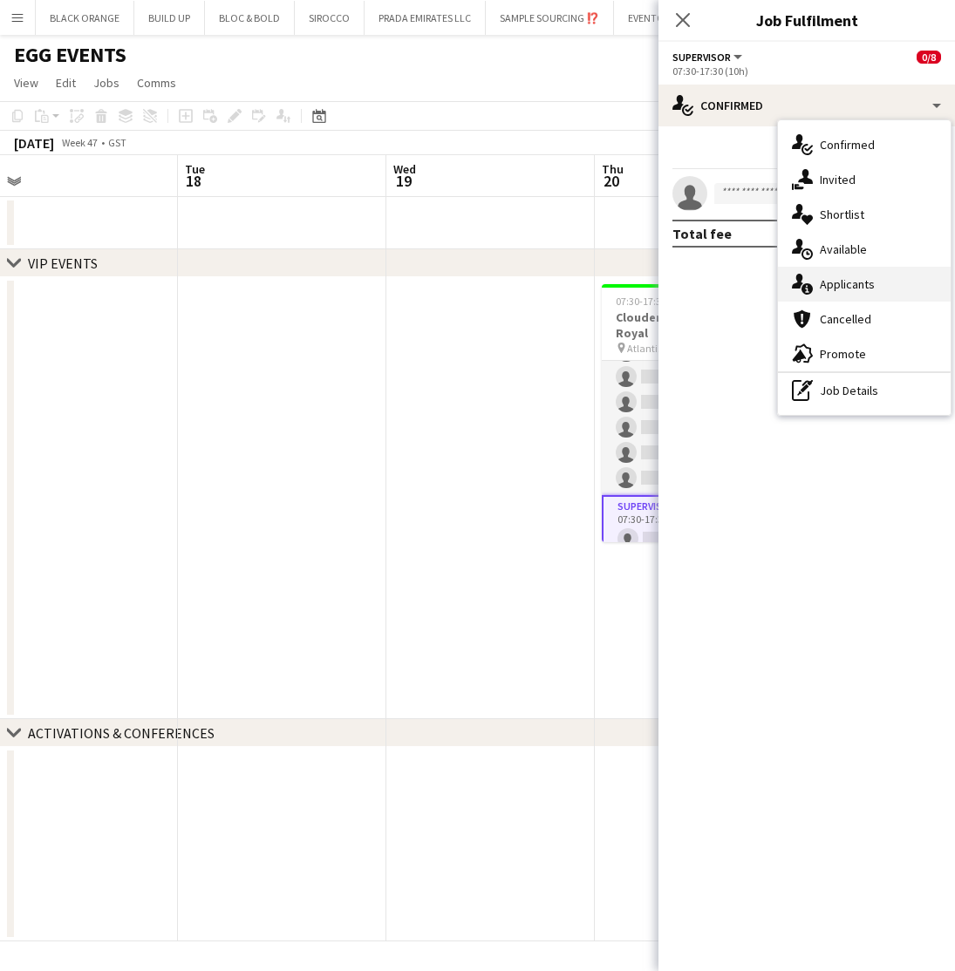
click at [835, 286] on span "Applicants" at bounding box center [847, 284] width 55 height 16
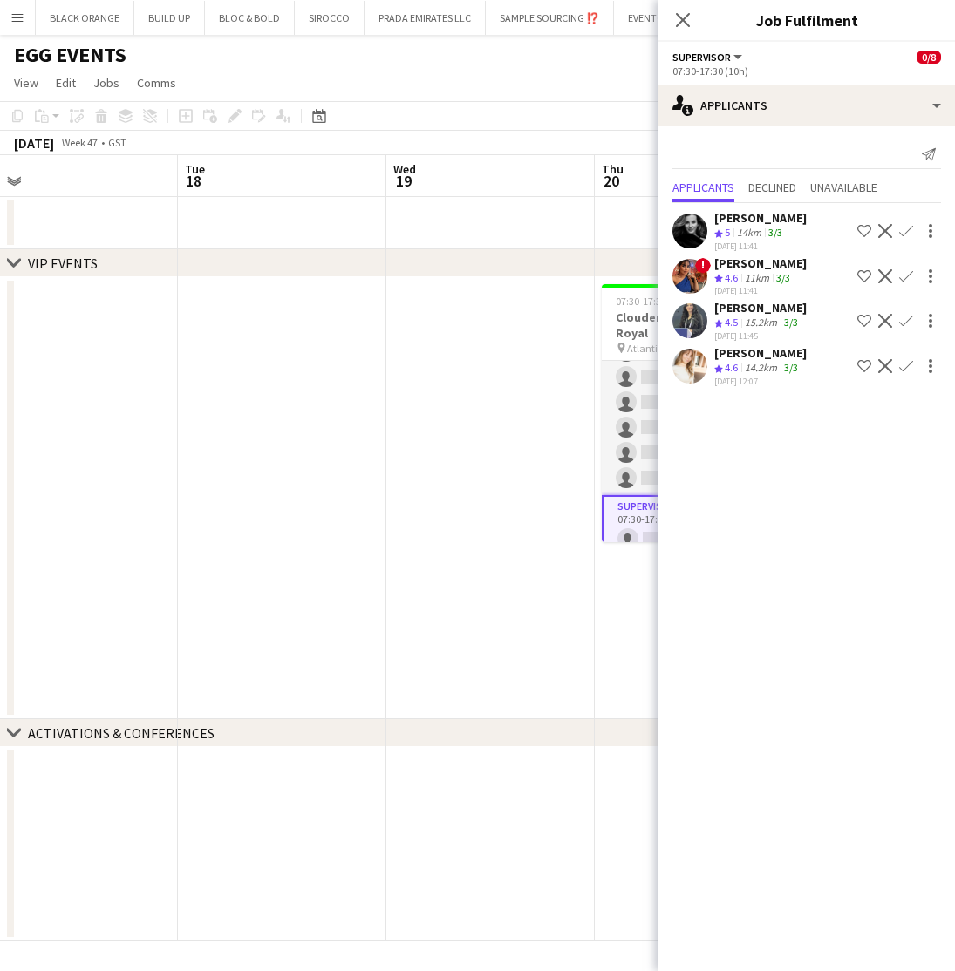
click at [864, 366] on app-icon "Shortlist crew" at bounding box center [864, 366] width 14 height 14
click at [618, 610] on app-date-cell "Updated 07:30-17:30 (10h) 0/8 Cloudera @Atlantis The Royal pin Atlantis The Roy…" at bounding box center [699, 498] width 208 height 442
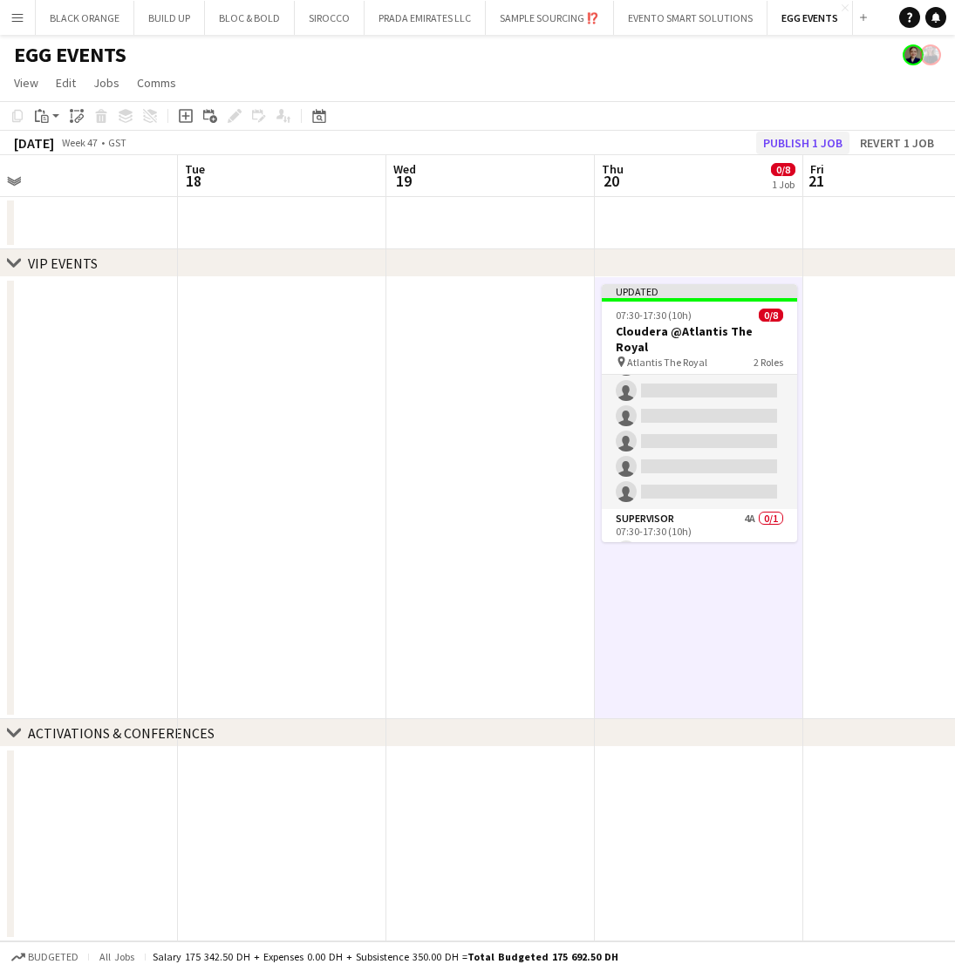
click at [803, 133] on button "Publish 1 job" at bounding box center [802, 143] width 93 height 23
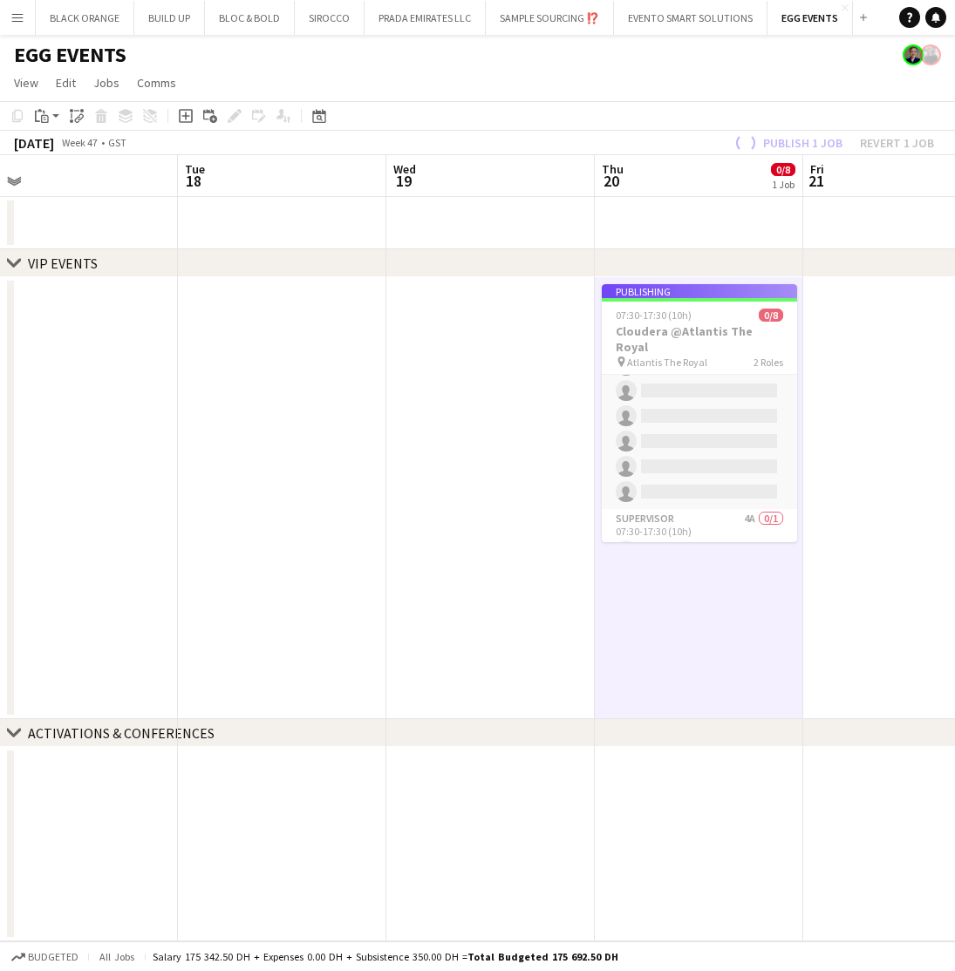
scroll to position [73, 0]
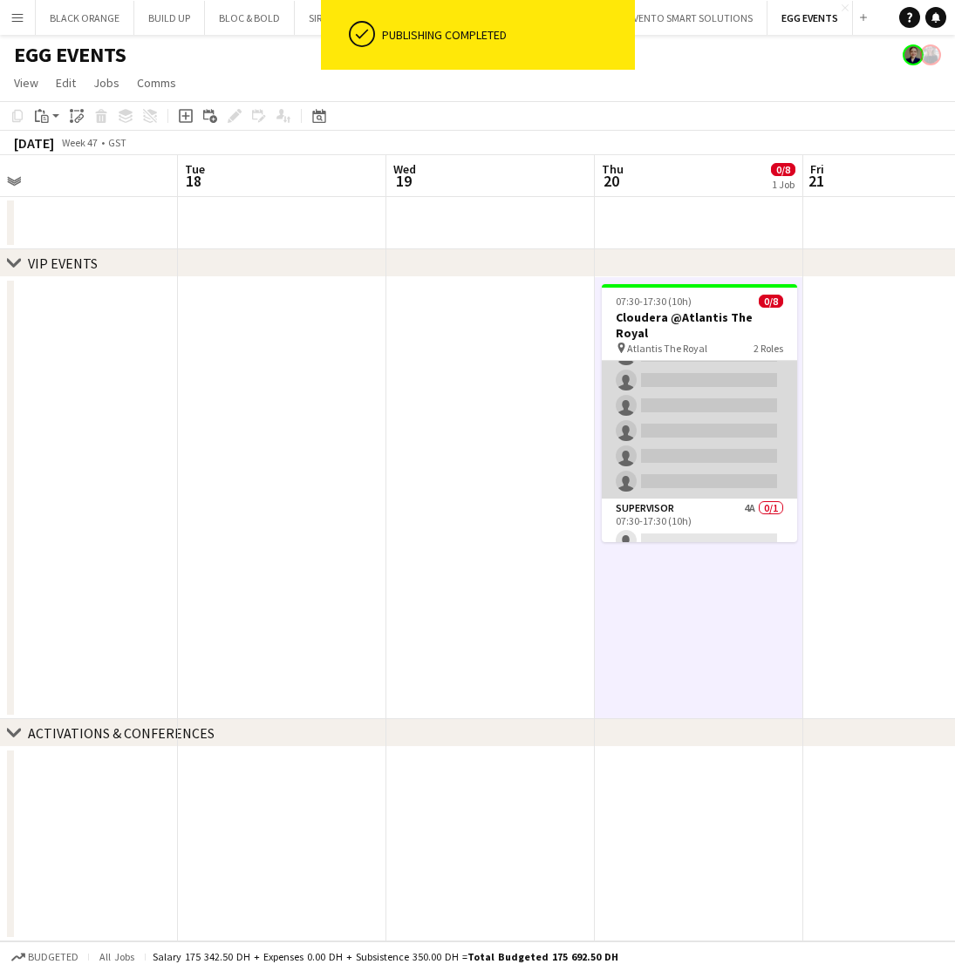
click at [688, 399] on app-card-role "Host/Hostess 10A 0/7 07:30-17:30 (10h) single-neutral-actions single-neutral-ac…" at bounding box center [699, 393] width 195 height 211
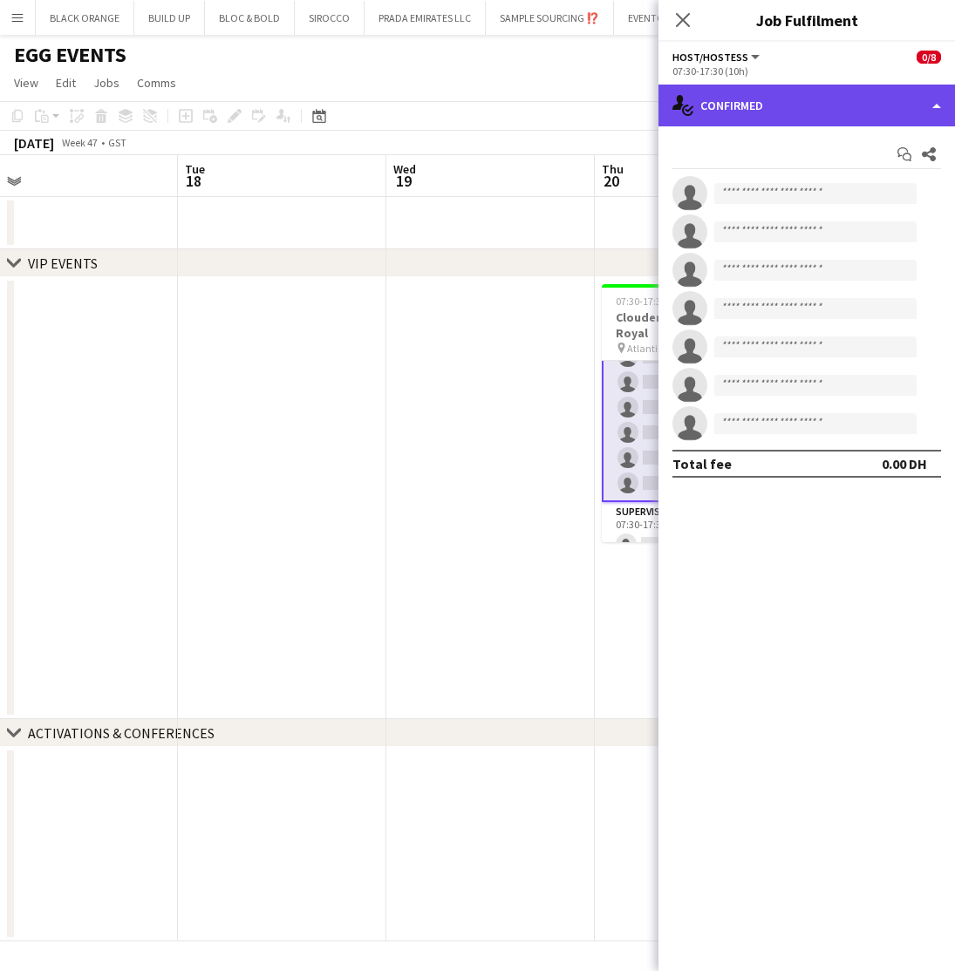
click at [796, 99] on div "single-neutral-actions-check-2 Confirmed" at bounding box center [806, 106] width 296 height 42
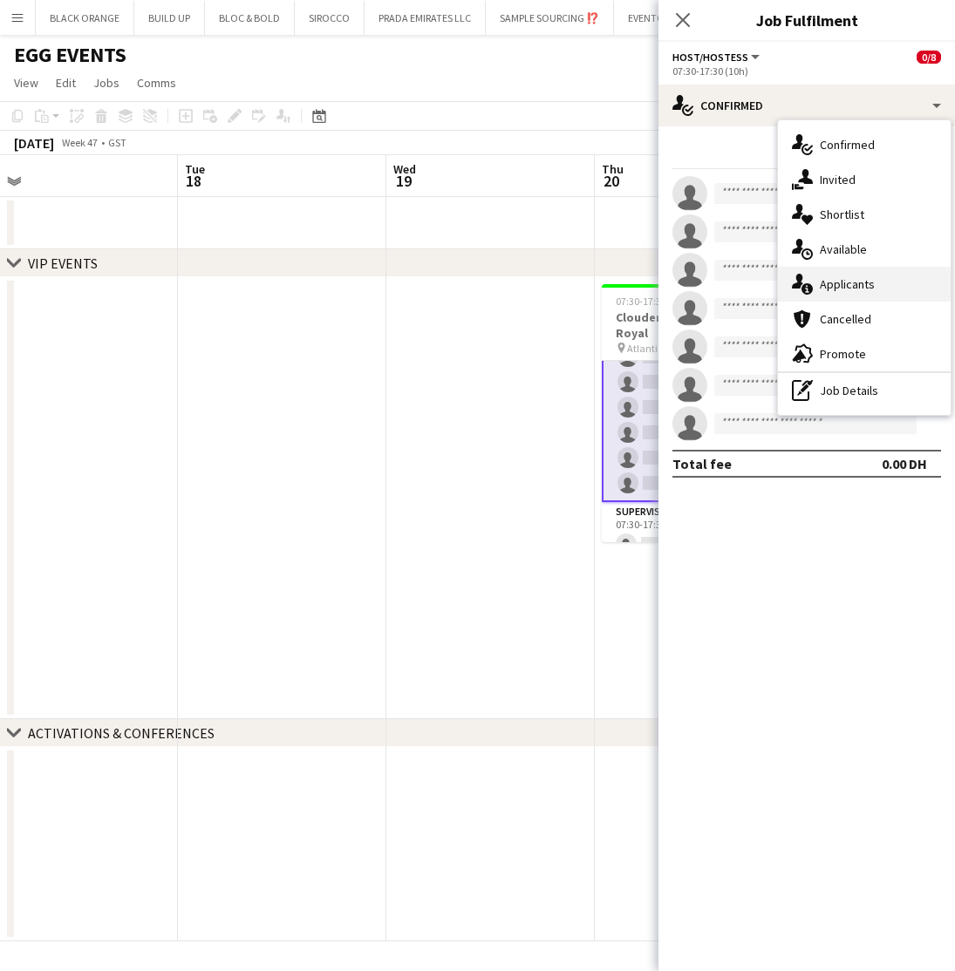
click at [837, 278] on span "Applicants" at bounding box center [847, 284] width 55 height 16
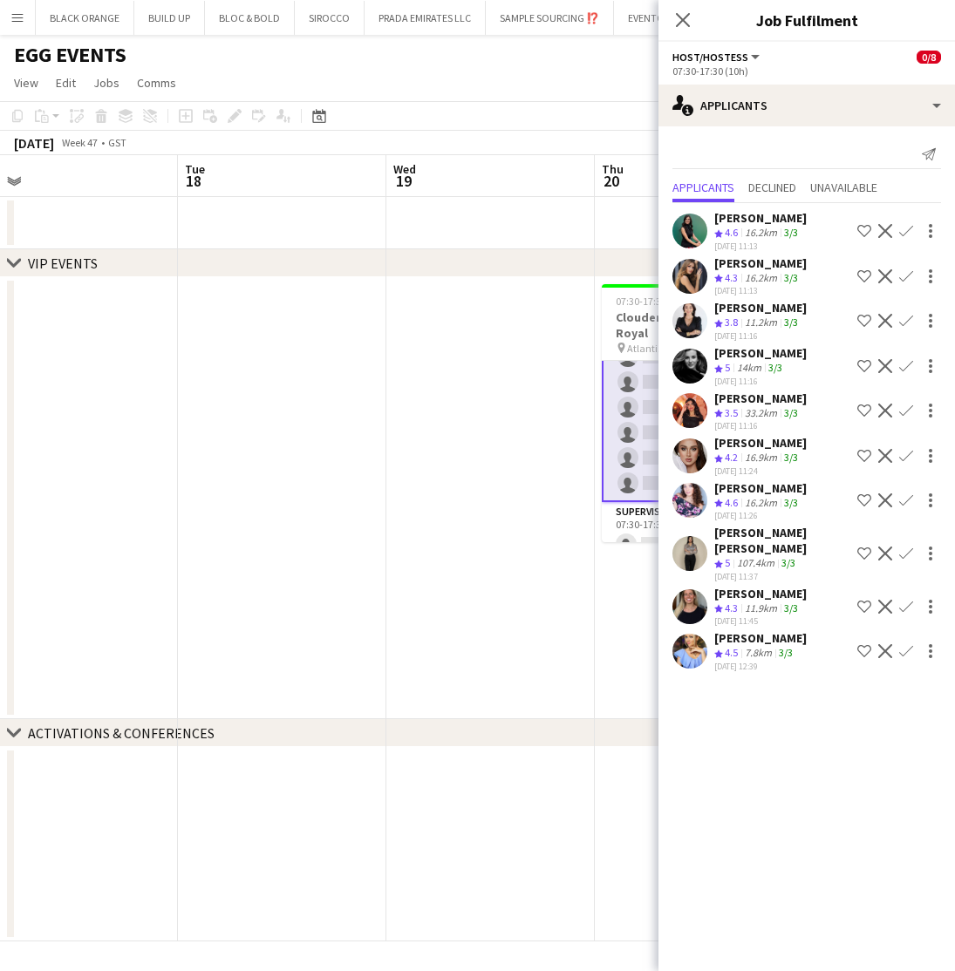
click at [747, 501] on div "16.2km" at bounding box center [760, 503] width 39 height 15
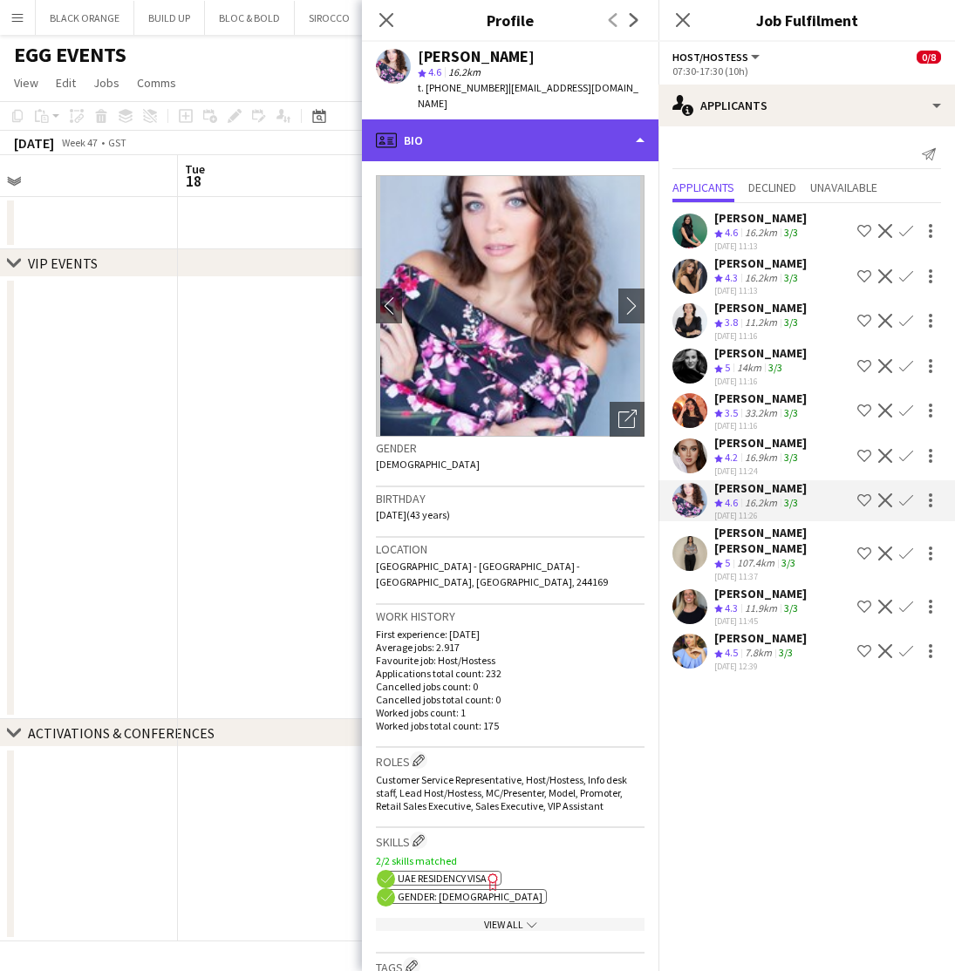
click at [524, 122] on div "profile Bio" at bounding box center [510, 140] width 296 height 42
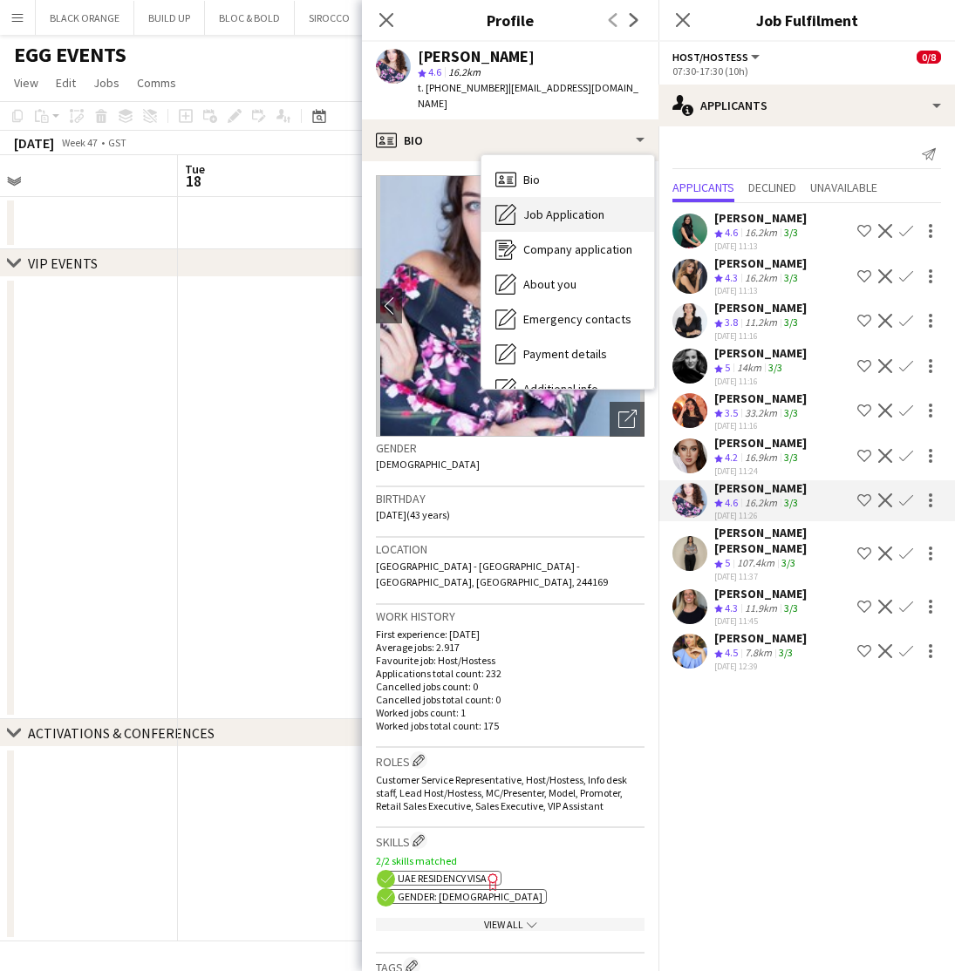
click at [536, 207] on span "Job Application" at bounding box center [563, 215] width 81 height 16
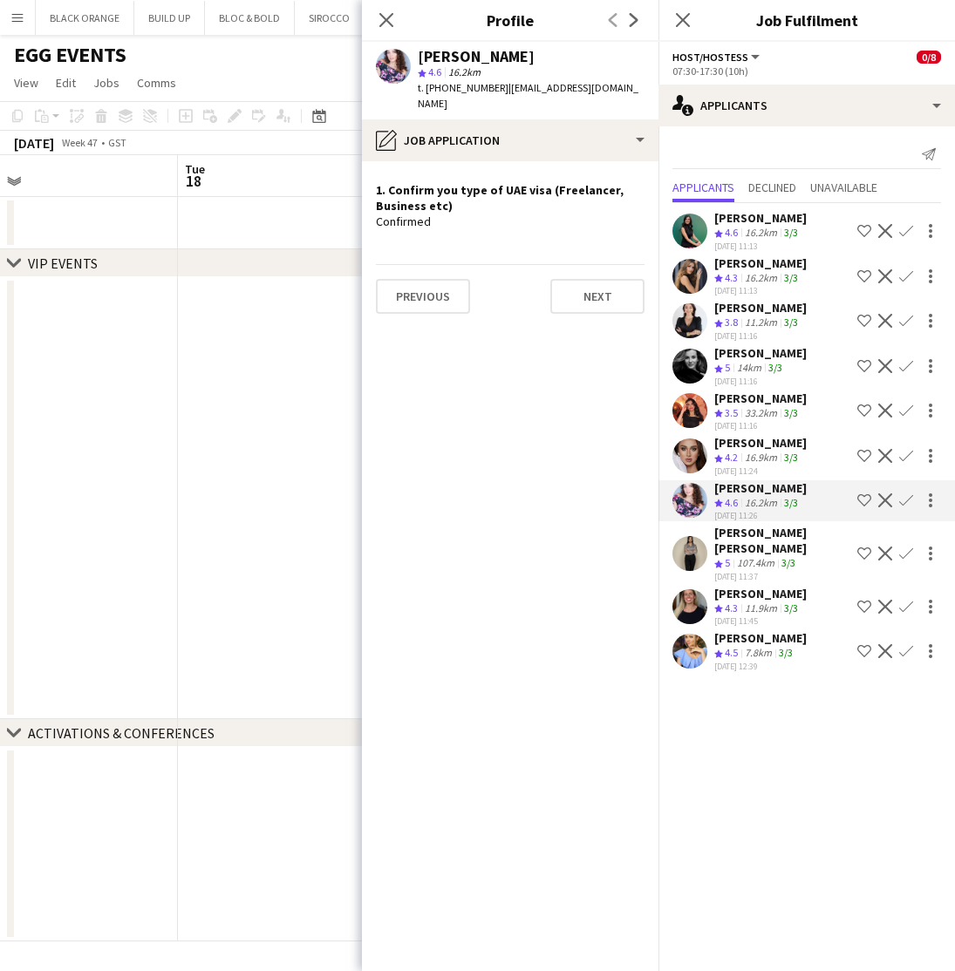
click at [743, 406] on div "33.2km" at bounding box center [760, 413] width 39 height 15
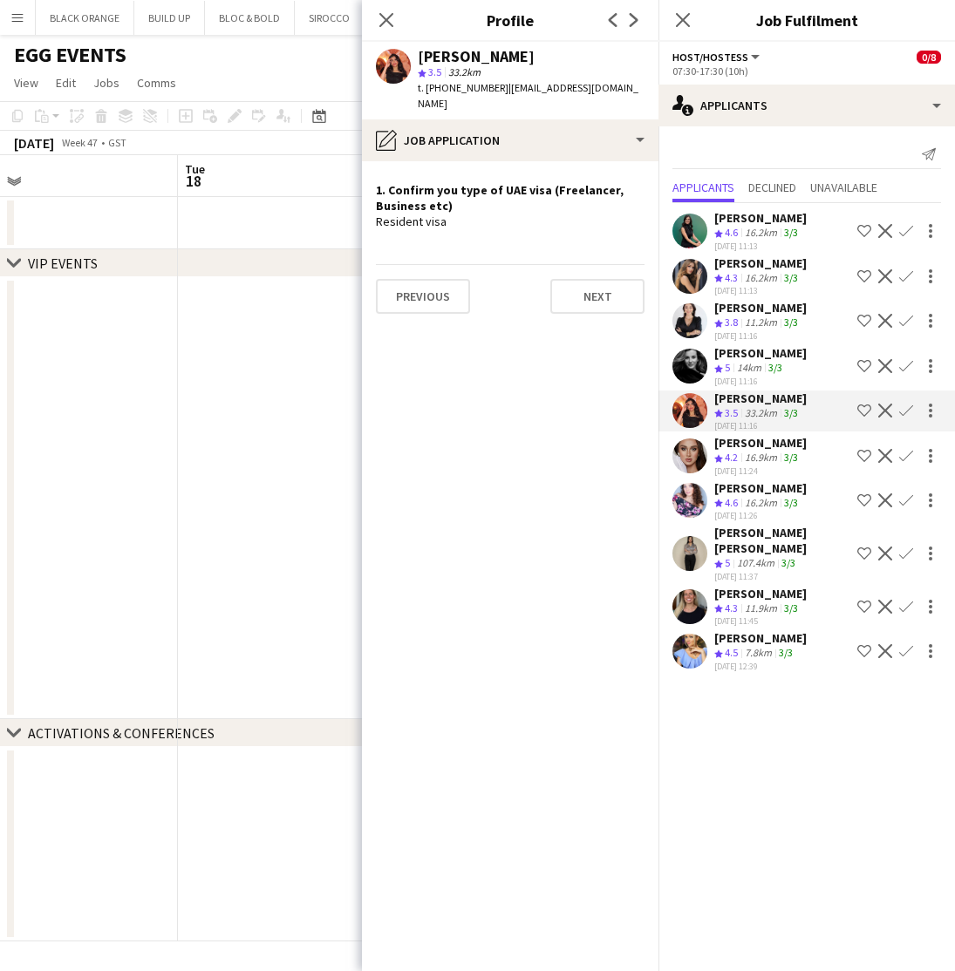
click at [728, 453] on span "4.2" at bounding box center [731, 457] width 13 height 13
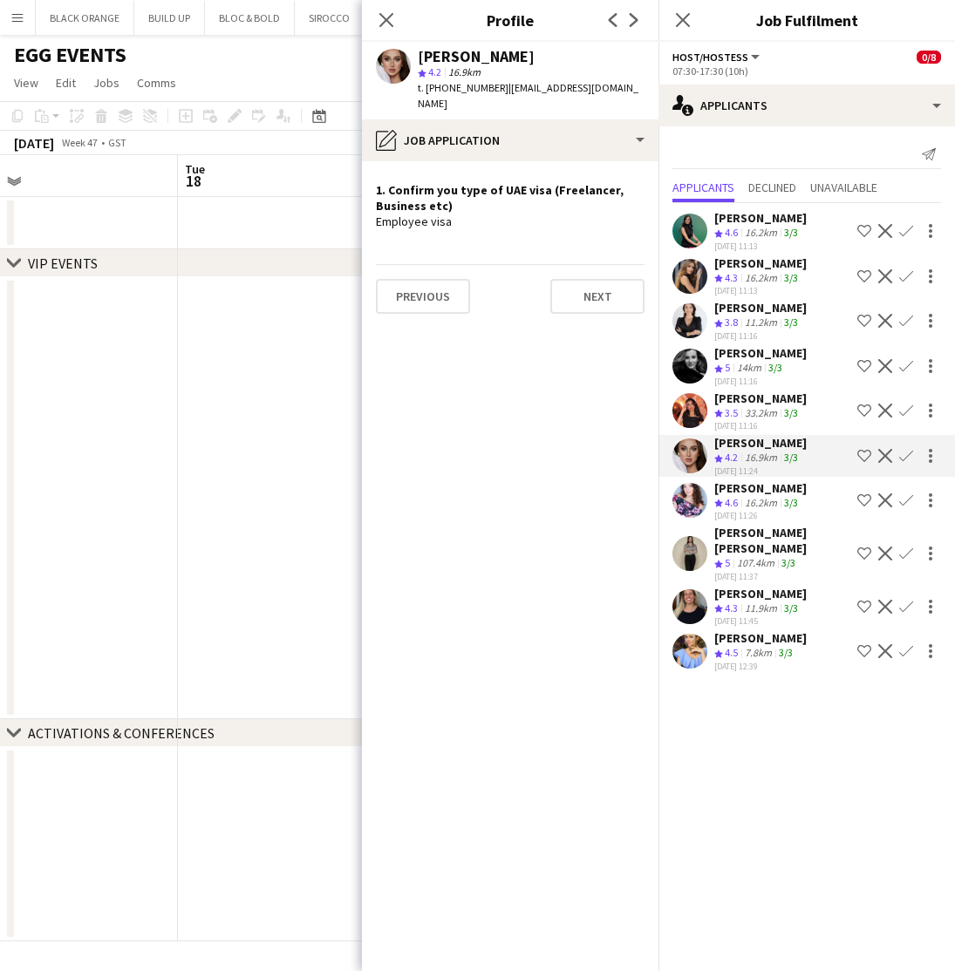
click at [736, 229] on span "4.6" at bounding box center [731, 232] width 13 height 13
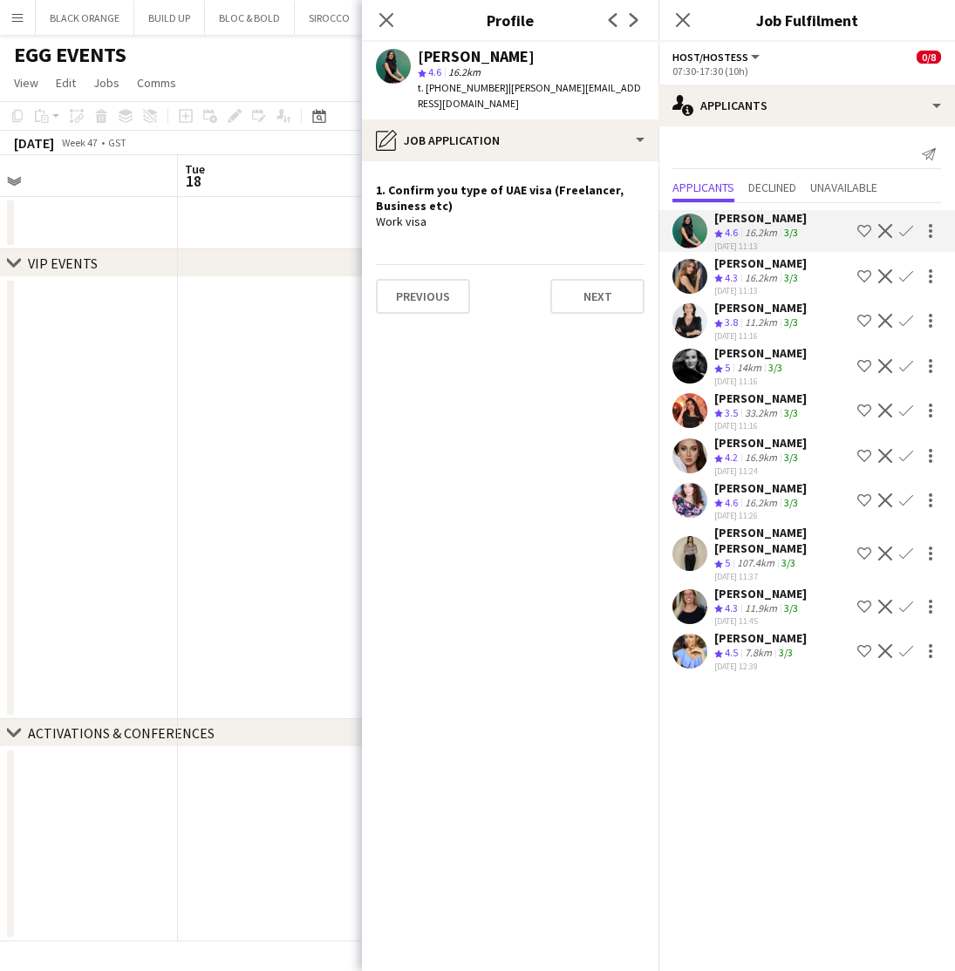
click at [745, 409] on div "33.2km" at bounding box center [760, 413] width 39 height 15
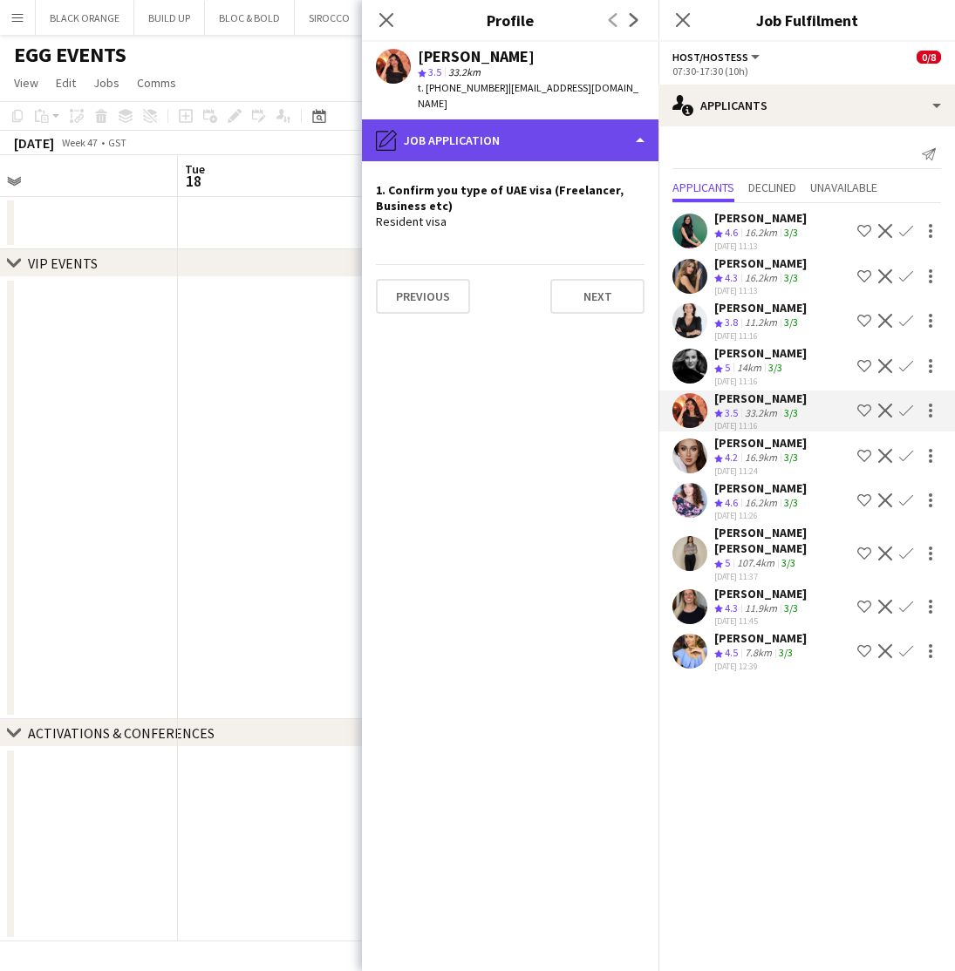
click at [511, 119] on div "pencil4 Job Application" at bounding box center [510, 140] width 296 height 42
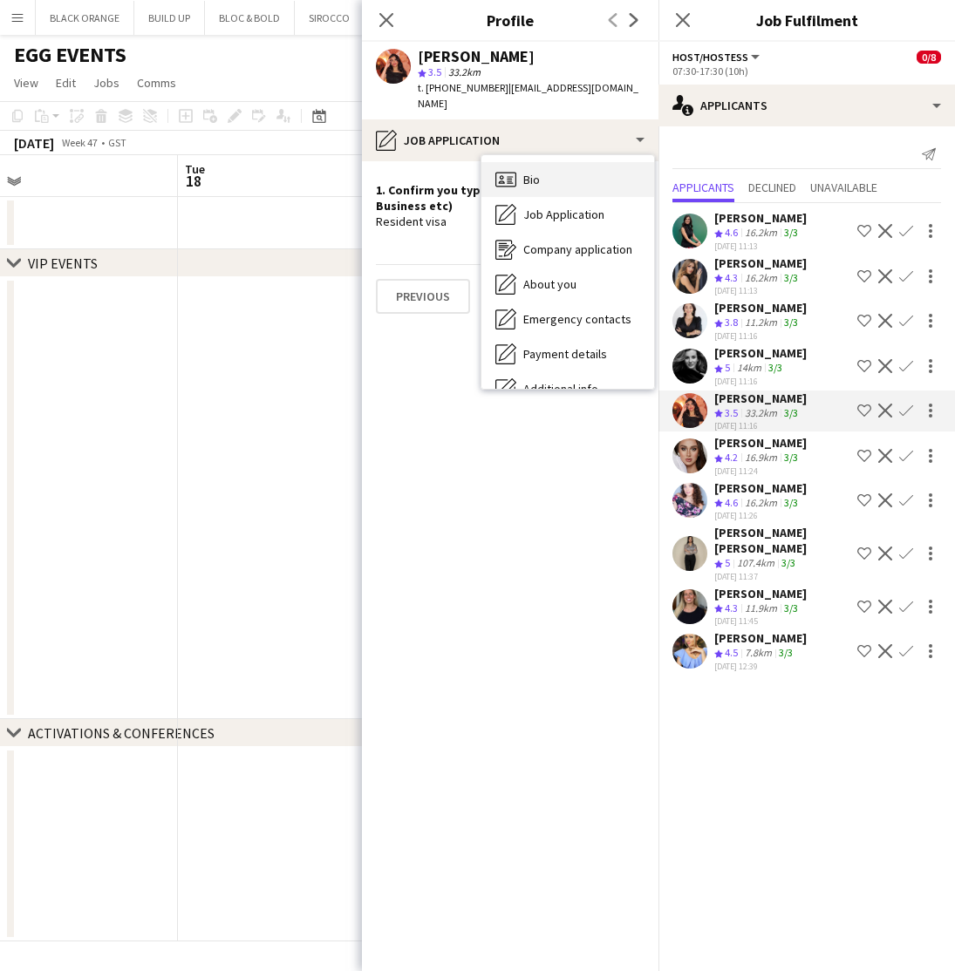
click at [522, 170] on div "Bio Bio" at bounding box center [567, 179] width 173 height 35
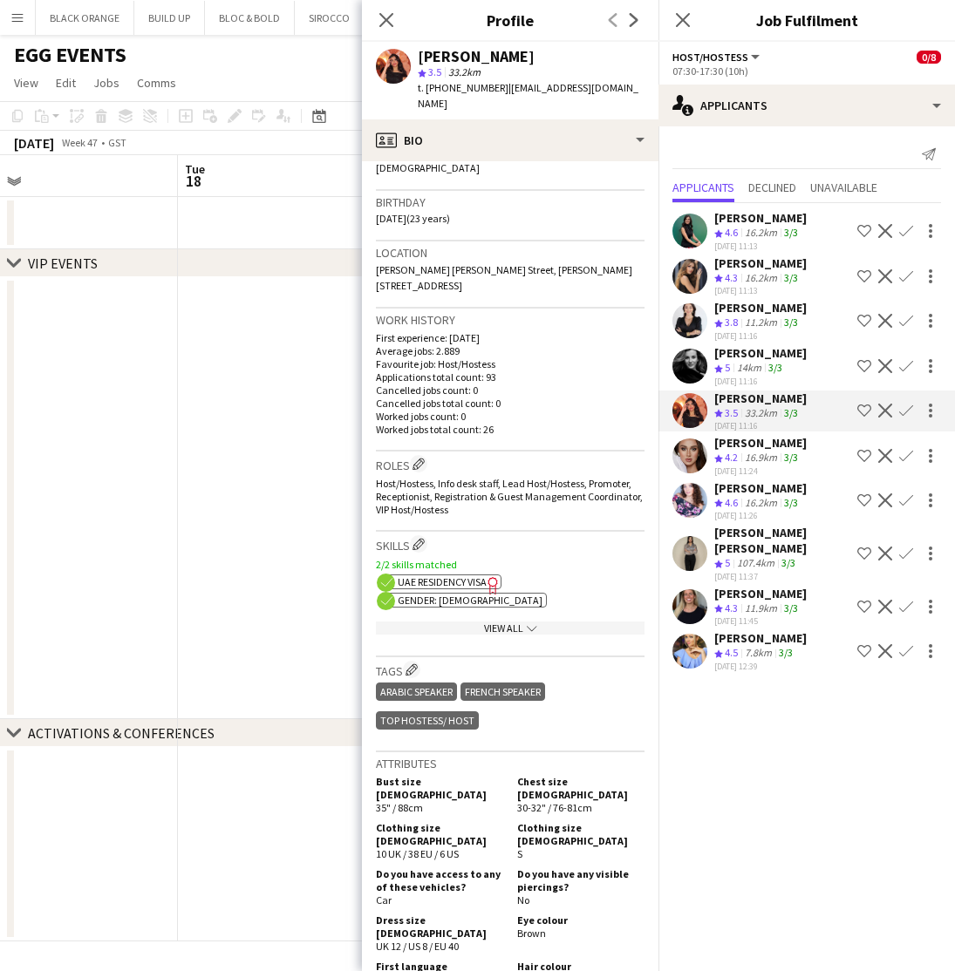
scroll to position [296, 0]
click at [418, 576] on span "UAE Residency Visa" at bounding box center [442, 582] width 89 height 13
click at [885, 407] on app-icon "Decline" at bounding box center [885, 411] width 14 height 14
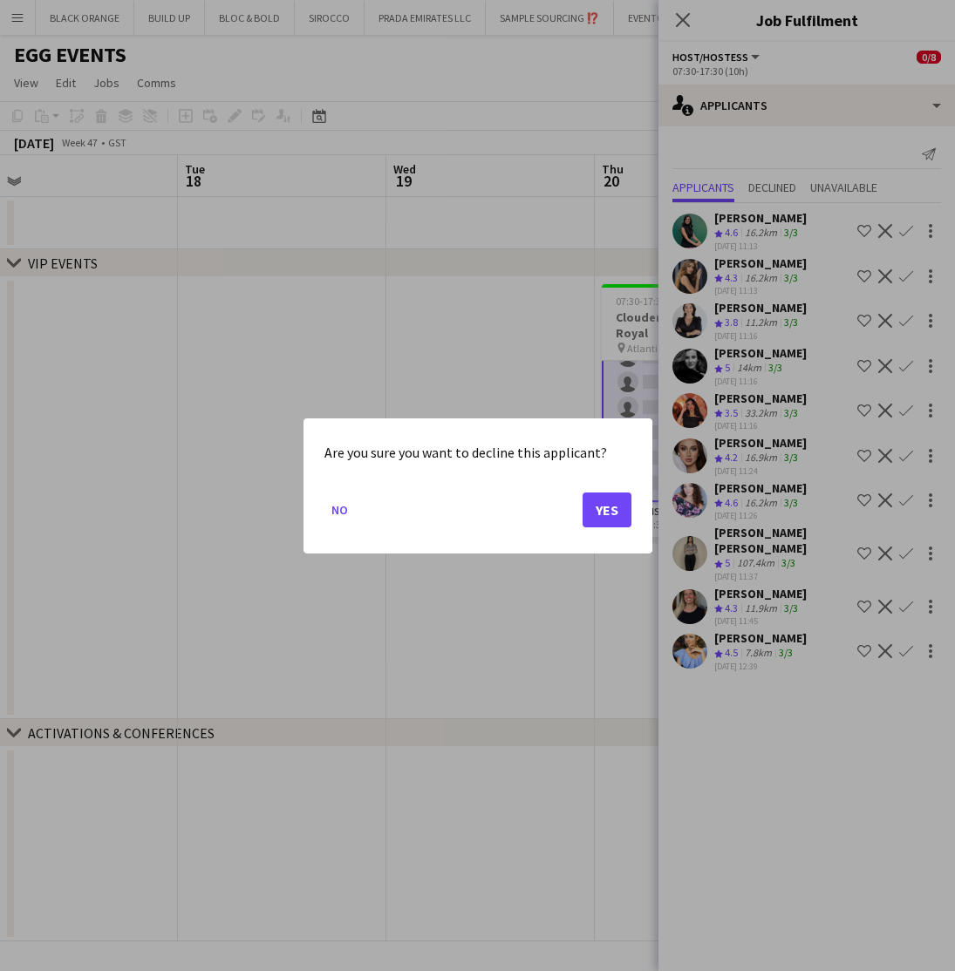
click at [605, 514] on button "Yes" at bounding box center [607, 509] width 49 height 35
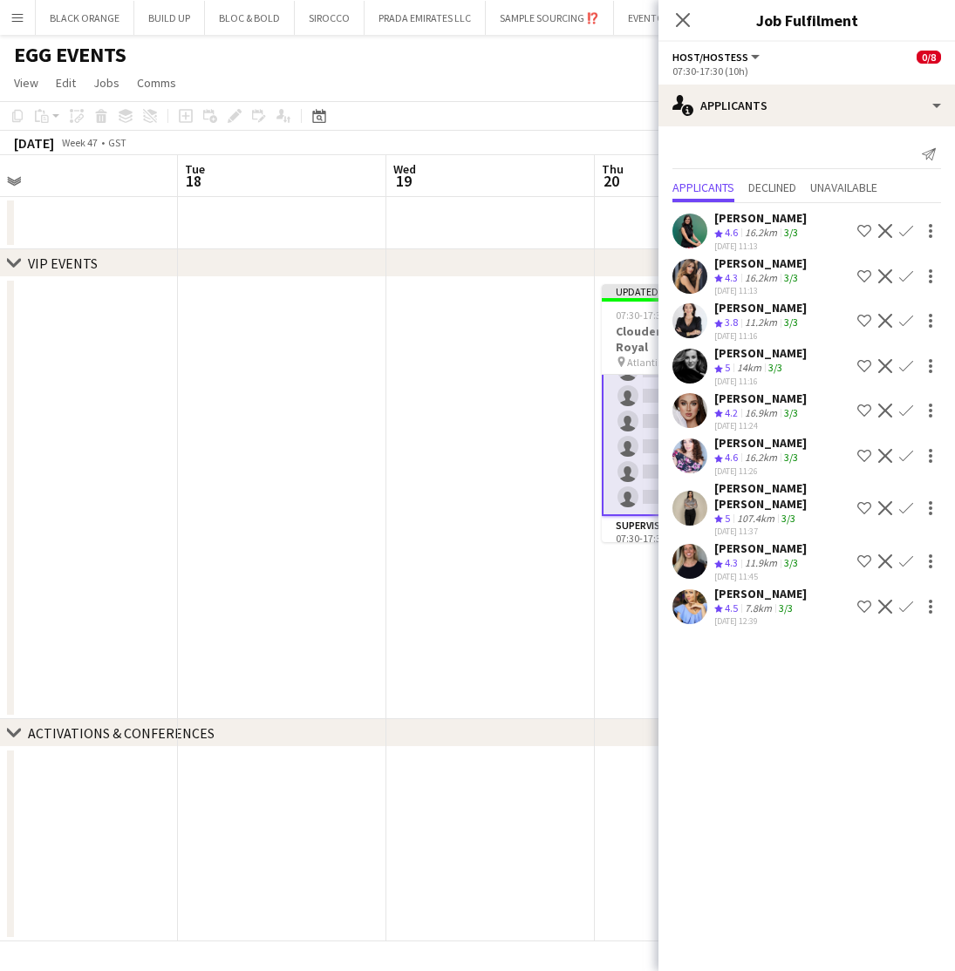
click at [740, 493] on div "Khadija Khadija" at bounding box center [782, 495] width 136 height 31
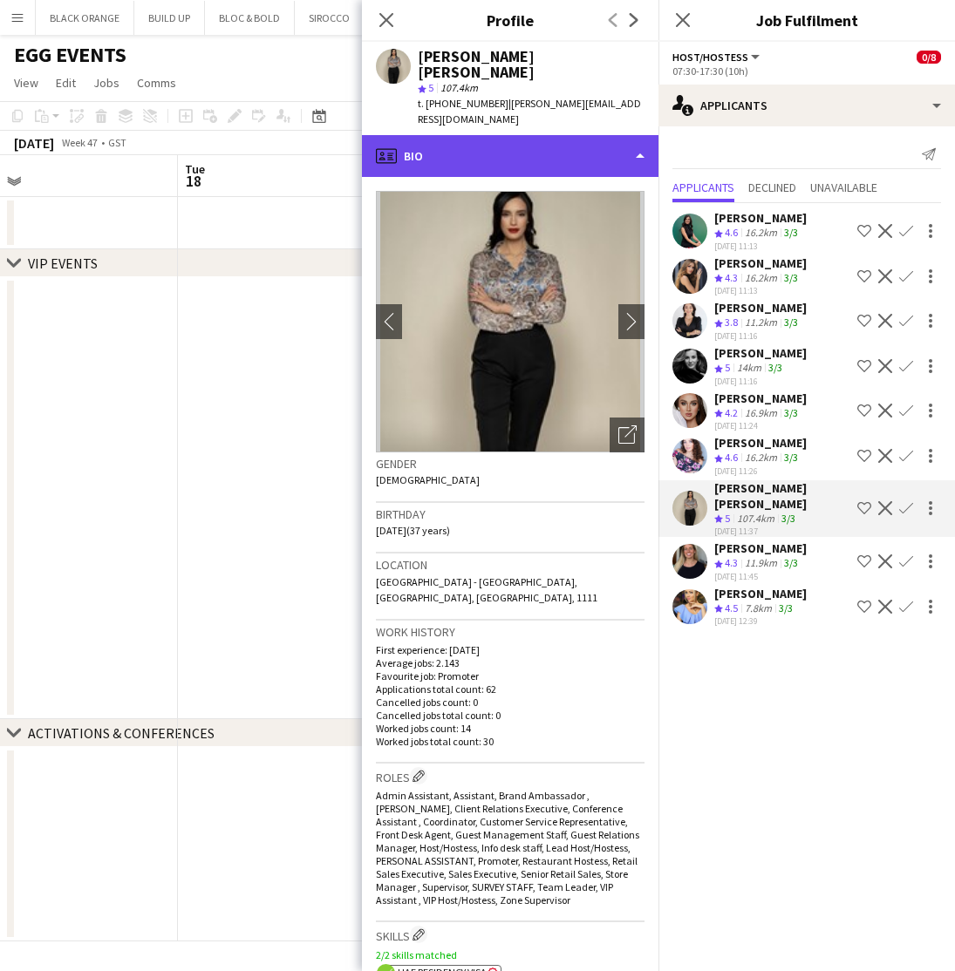
click at [510, 135] on div "profile Bio" at bounding box center [510, 156] width 296 height 42
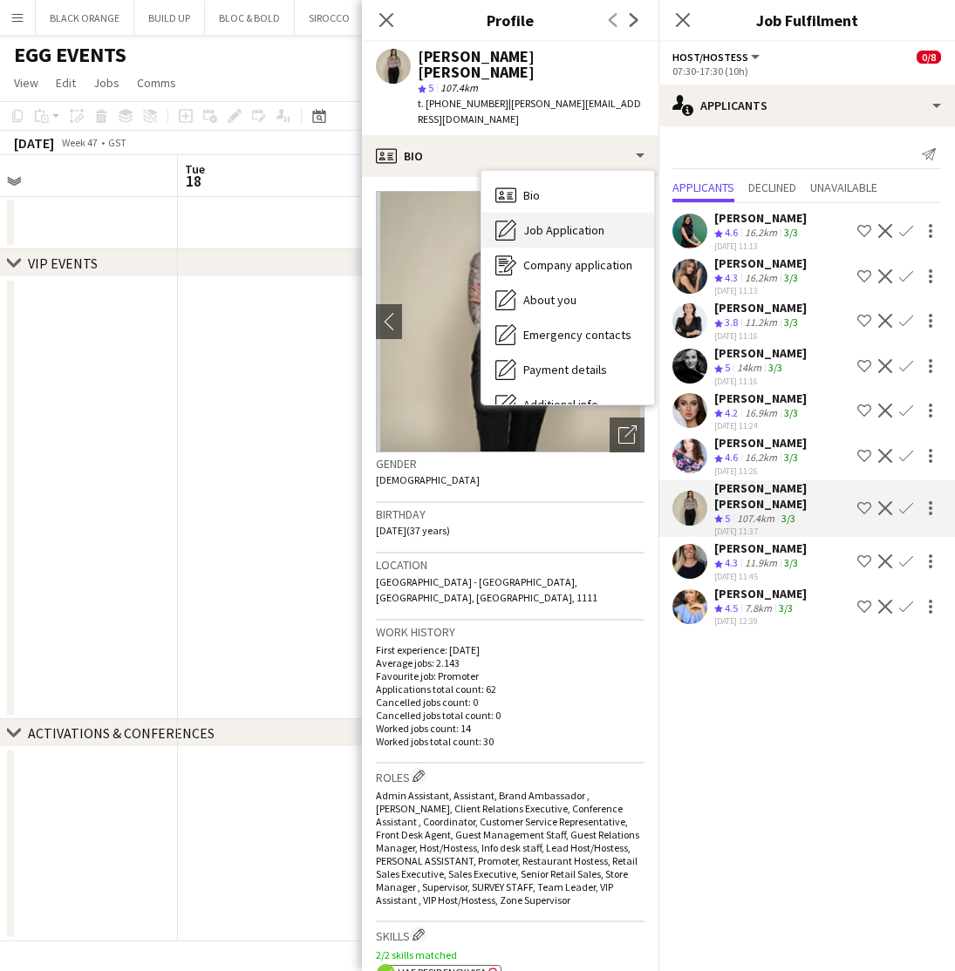
click at [541, 222] on span "Job Application" at bounding box center [563, 230] width 81 height 16
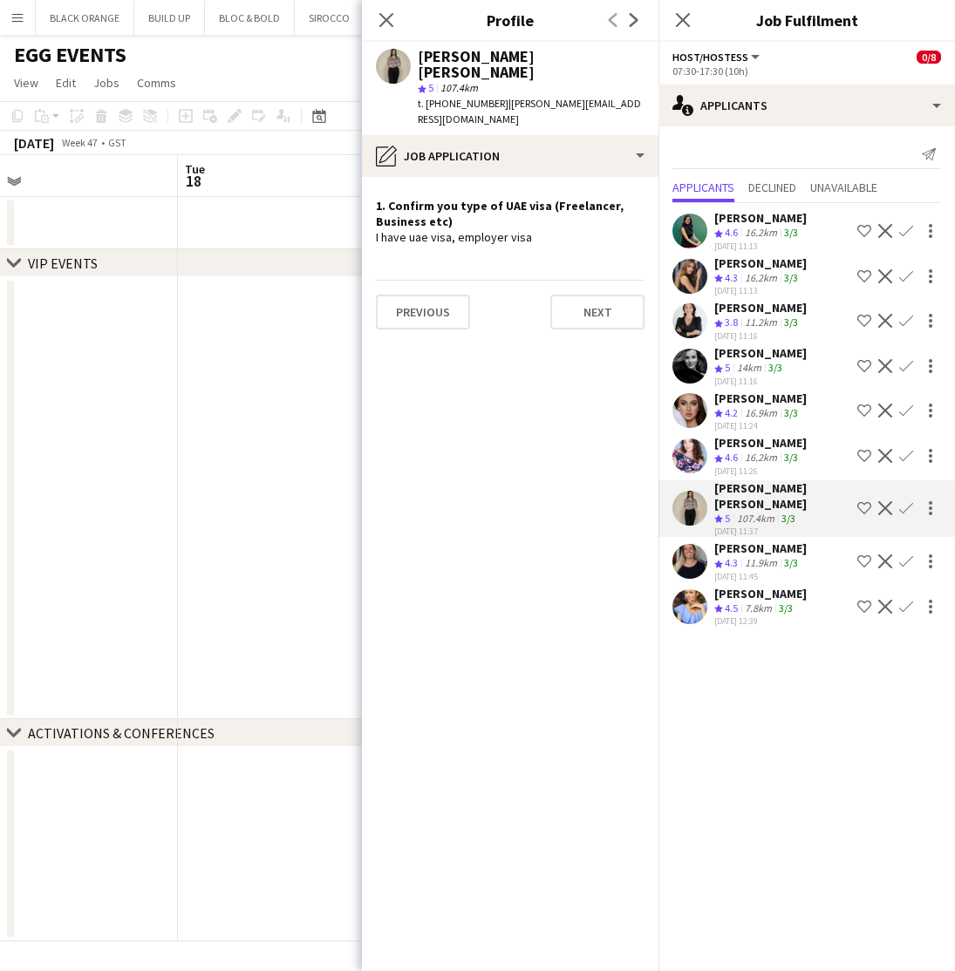
click at [746, 602] on div "7.8km" at bounding box center [758, 609] width 34 height 15
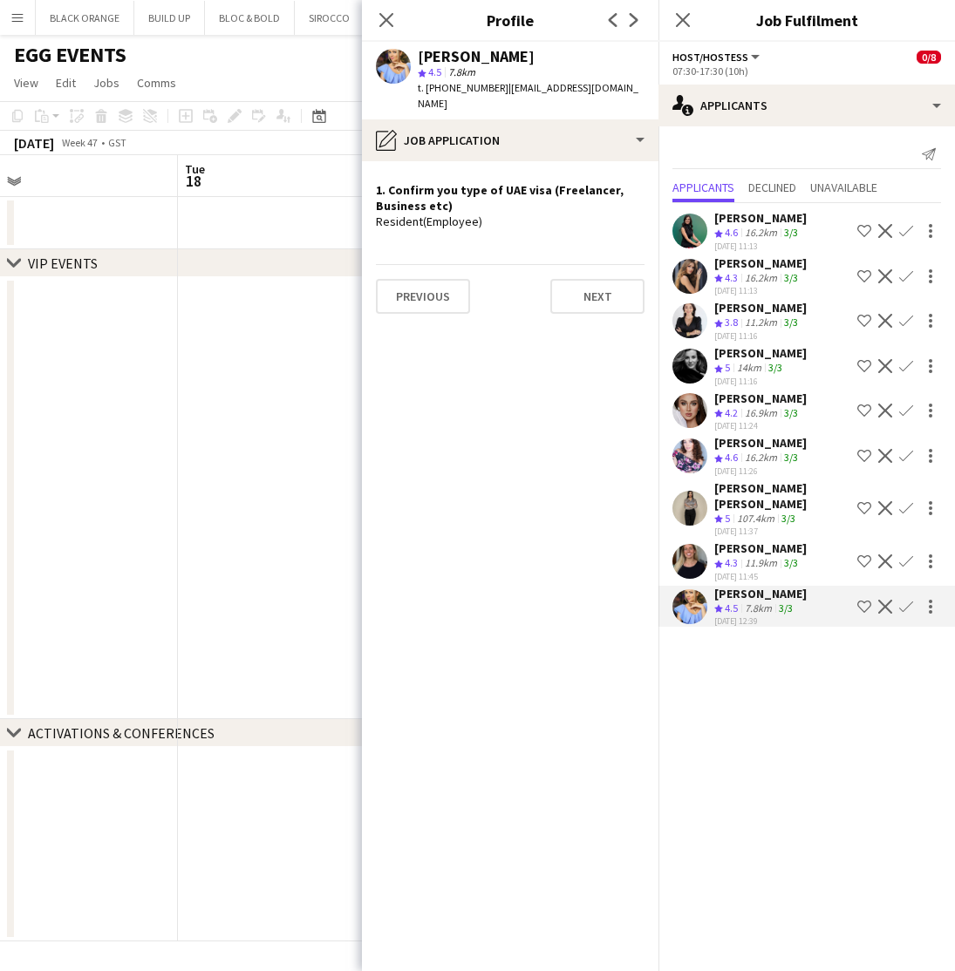
click at [735, 556] on span "4.3" at bounding box center [731, 562] width 13 height 13
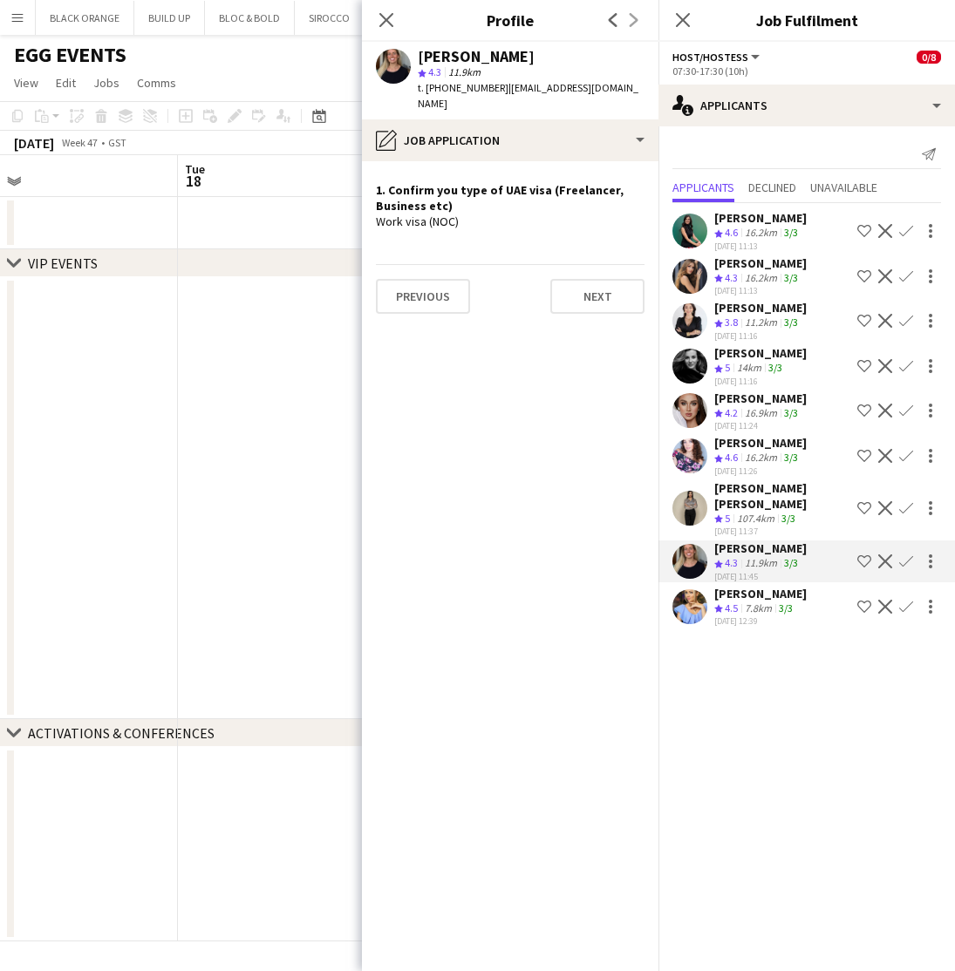
click at [753, 446] on div "Daria Ganzhura" at bounding box center [760, 443] width 92 height 16
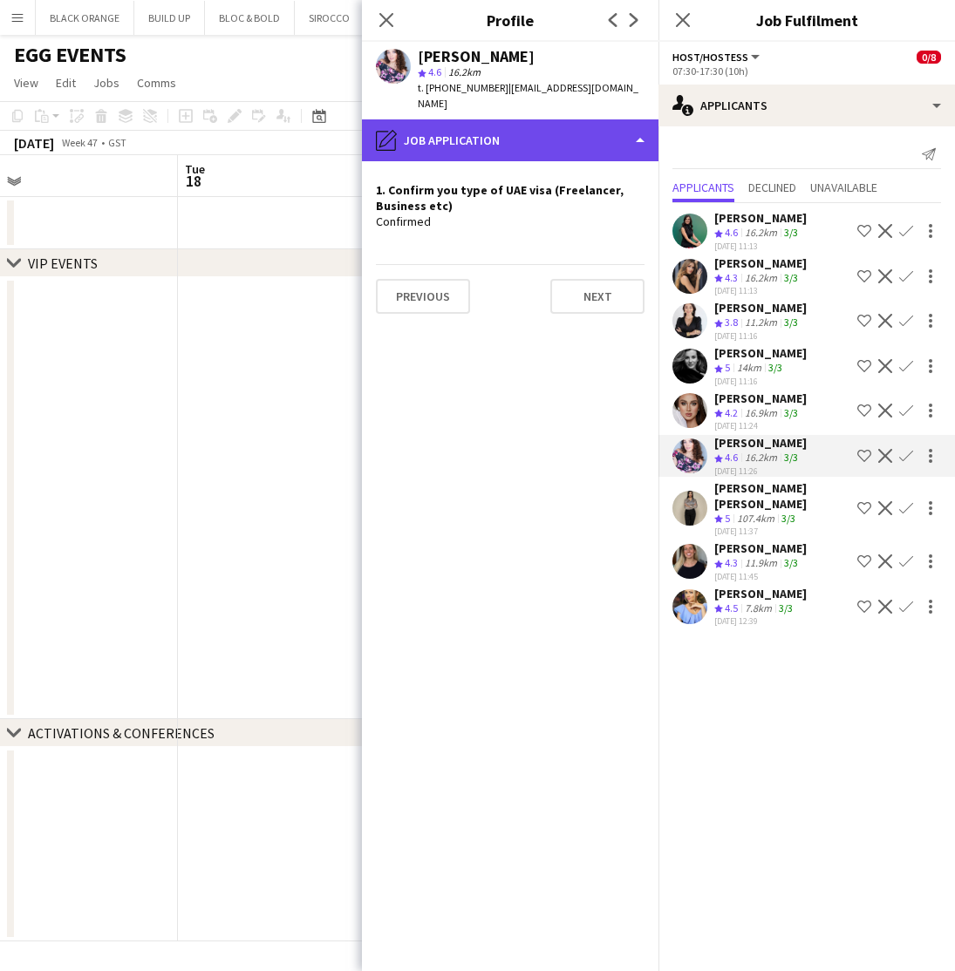
click at [488, 126] on div "pencil4 Job Application" at bounding box center [510, 140] width 296 height 42
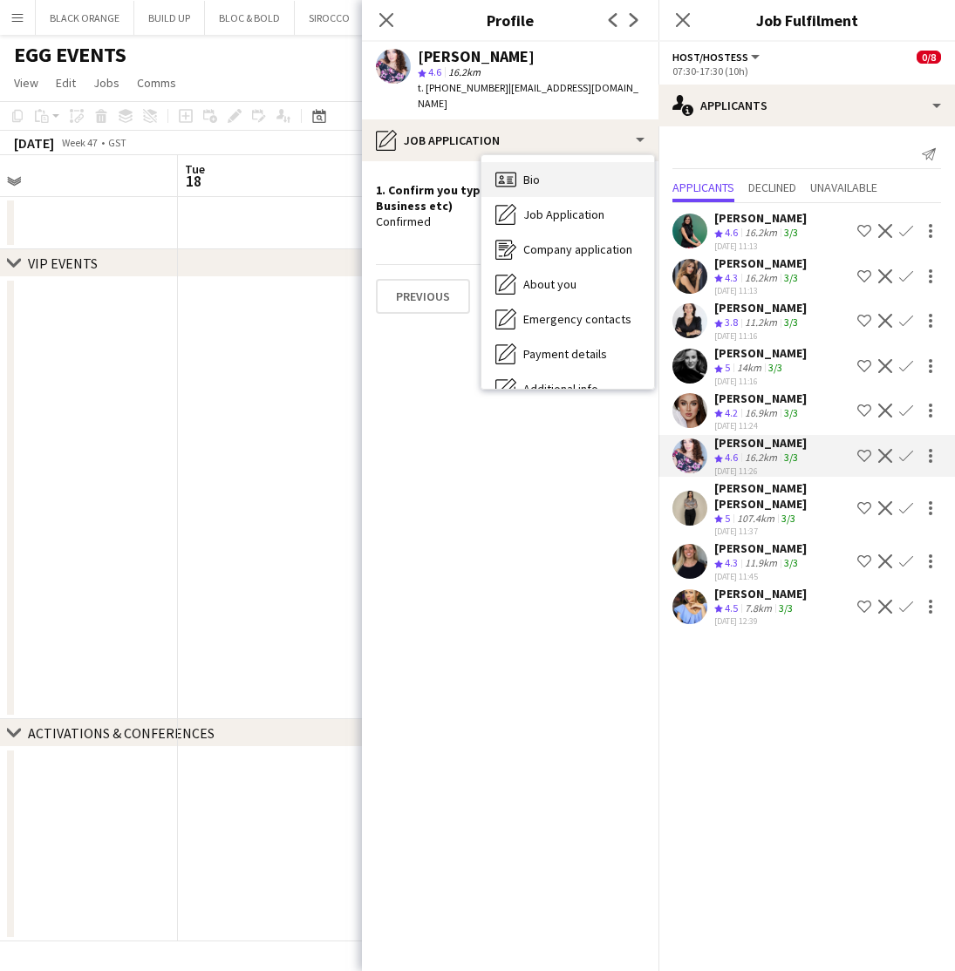
click at [529, 172] on span "Bio" at bounding box center [531, 180] width 17 height 16
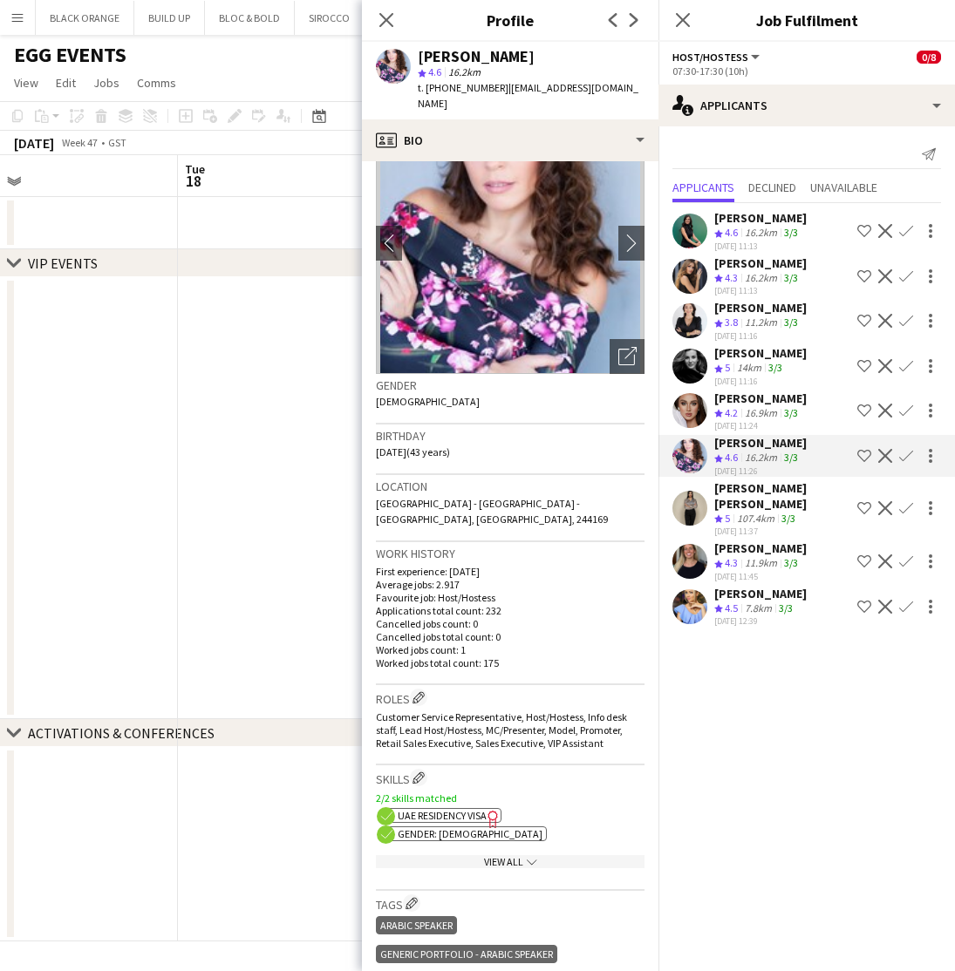
scroll to position [75, 0]
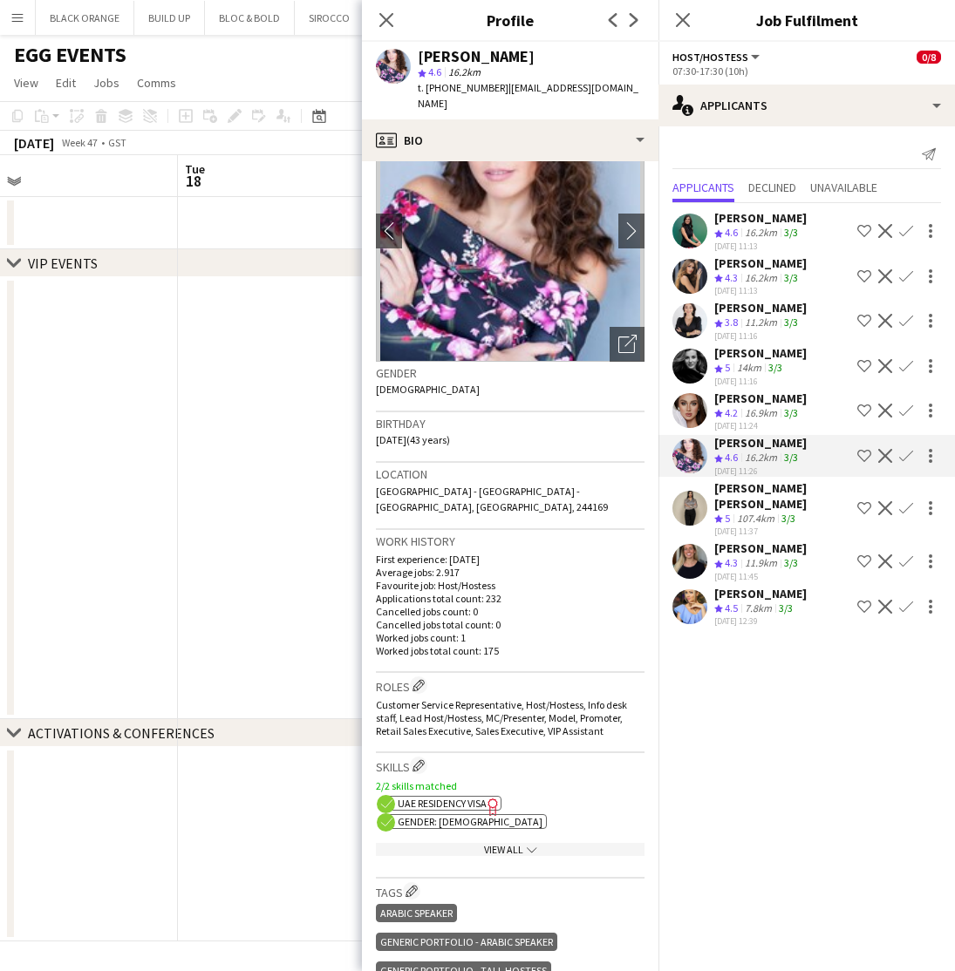
click at [467, 797] on span "UAE Residency Visa" at bounding box center [442, 803] width 89 height 13
click at [800, 779] on mat-expansion-panel "users2 Applicants Send notification Applicants Declined Unavailable Zineb Seghi…" at bounding box center [806, 548] width 296 height 845
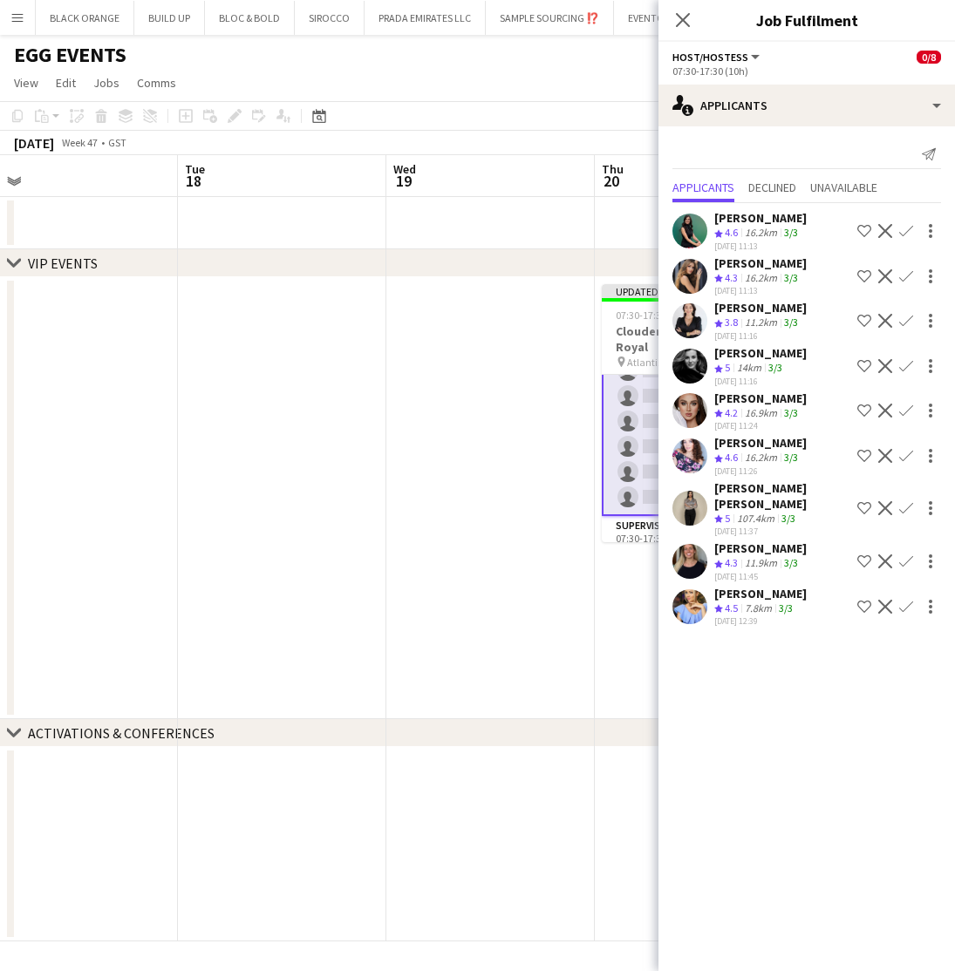
click at [859, 232] on app-icon "Shortlist crew" at bounding box center [864, 231] width 14 height 14
click at [862, 273] on app-icon "Shortlist crew" at bounding box center [864, 276] width 14 height 14
click at [862, 316] on app-icon "Shortlist crew" at bounding box center [864, 321] width 14 height 14
click at [858, 359] on app-icon "Shortlist crew" at bounding box center [864, 366] width 14 height 14
click at [864, 411] on app-icon "Shortlist crew" at bounding box center [864, 411] width 14 height 14
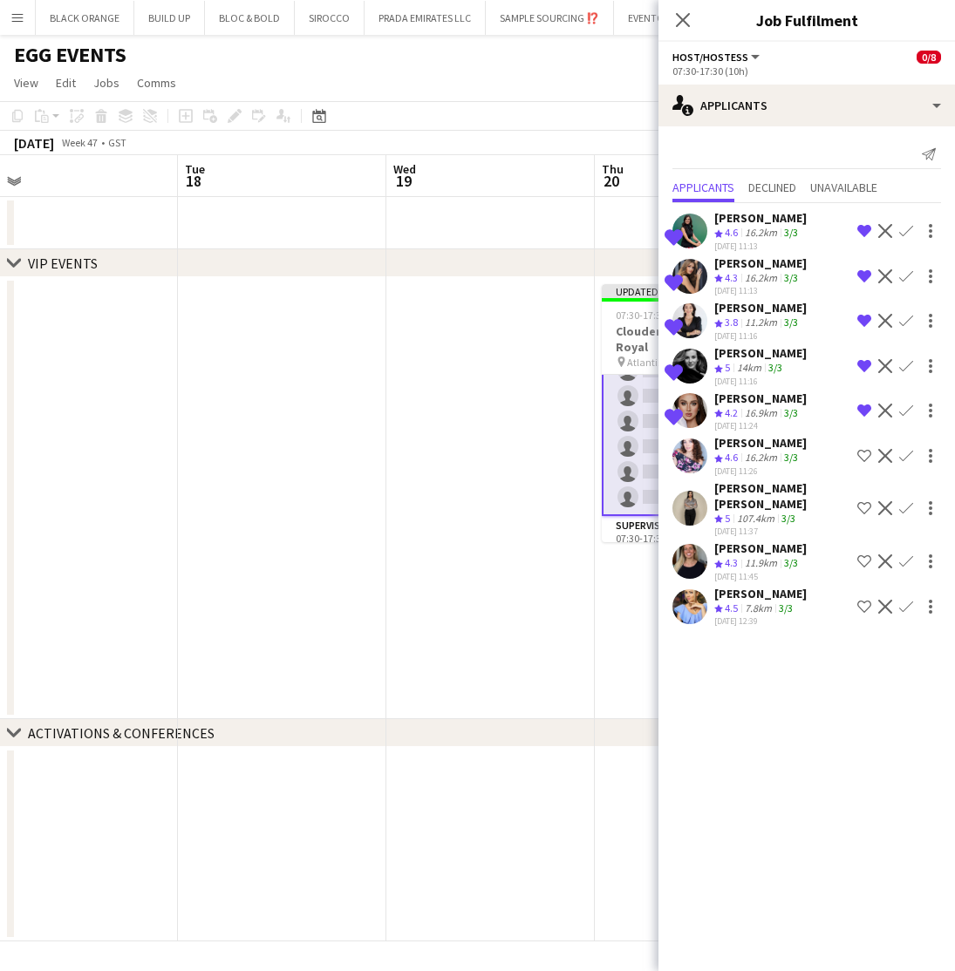
click at [863, 461] on app-icon "Shortlist crew" at bounding box center [864, 456] width 14 height 14
click at [863, 501] on app-icon "Shortlist crew" at bounding box center [864, 508] width 14 height 14
click at [862, 555] on app-icon "Shortlist crew" at bounding box center [864, 562] width 14 height 14
click at [862, 600] on app-icon "Shortlist crew" at bounding box center [864, 607] width 14 height 14
click at [677, 18] on icon "Close pop-in" at bounding box center [682, 19] width 17 height 17
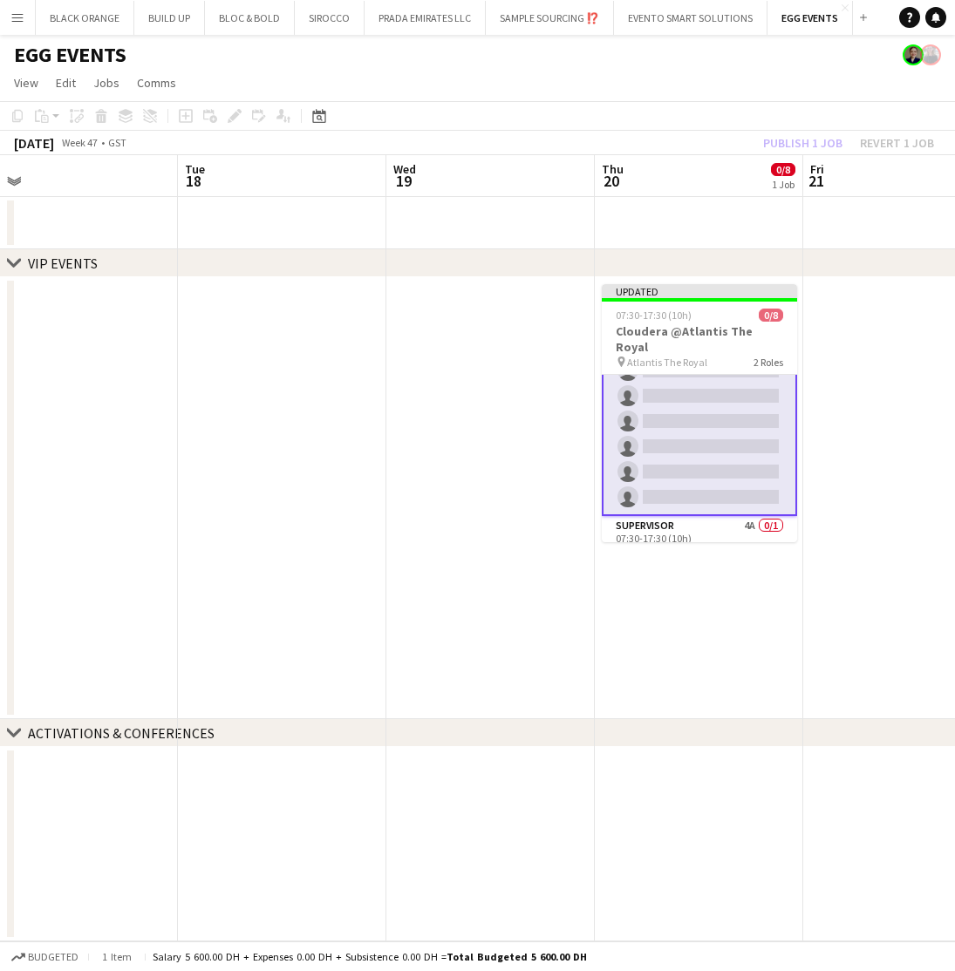
click at [704, 149] on div "November 2025 Week 47 • GST Publish 1 job Revert 1 job" at bounding box center [477, 143] width 955 height 24
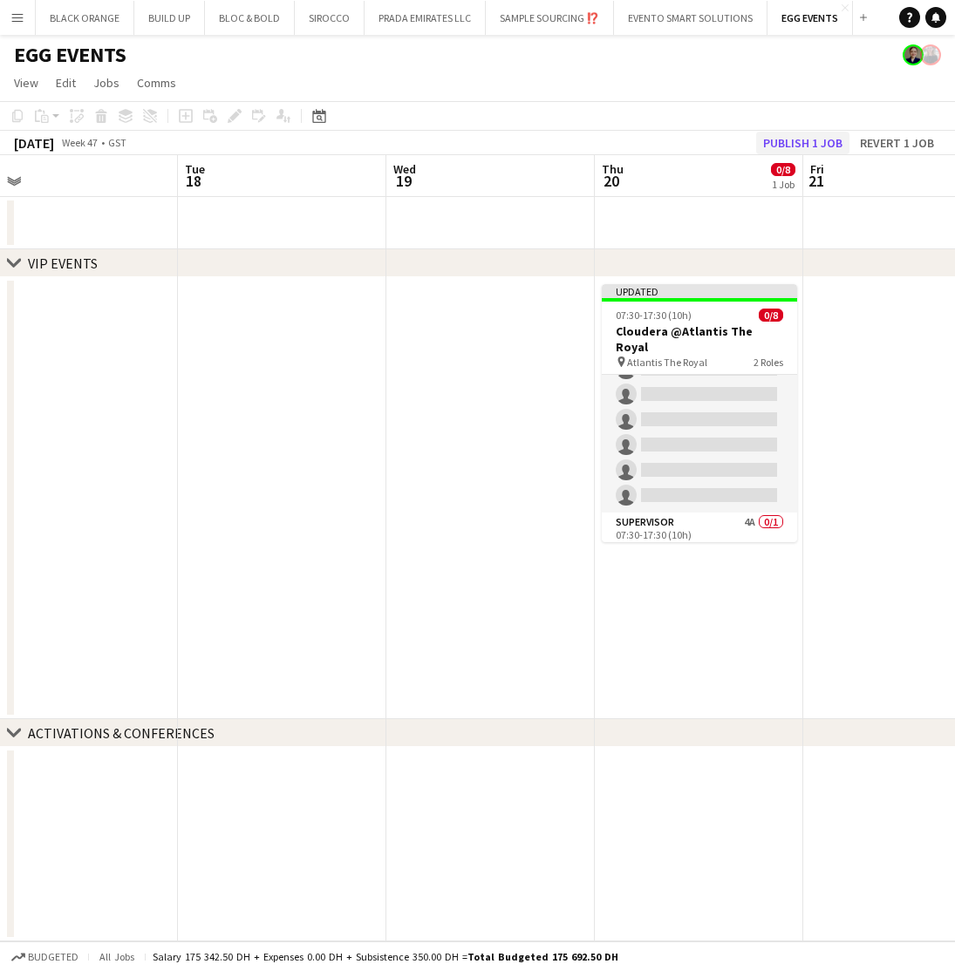
click at [795, 136] on button "Publish 1 job" at bounding box center [802, 143] width 93 height 23
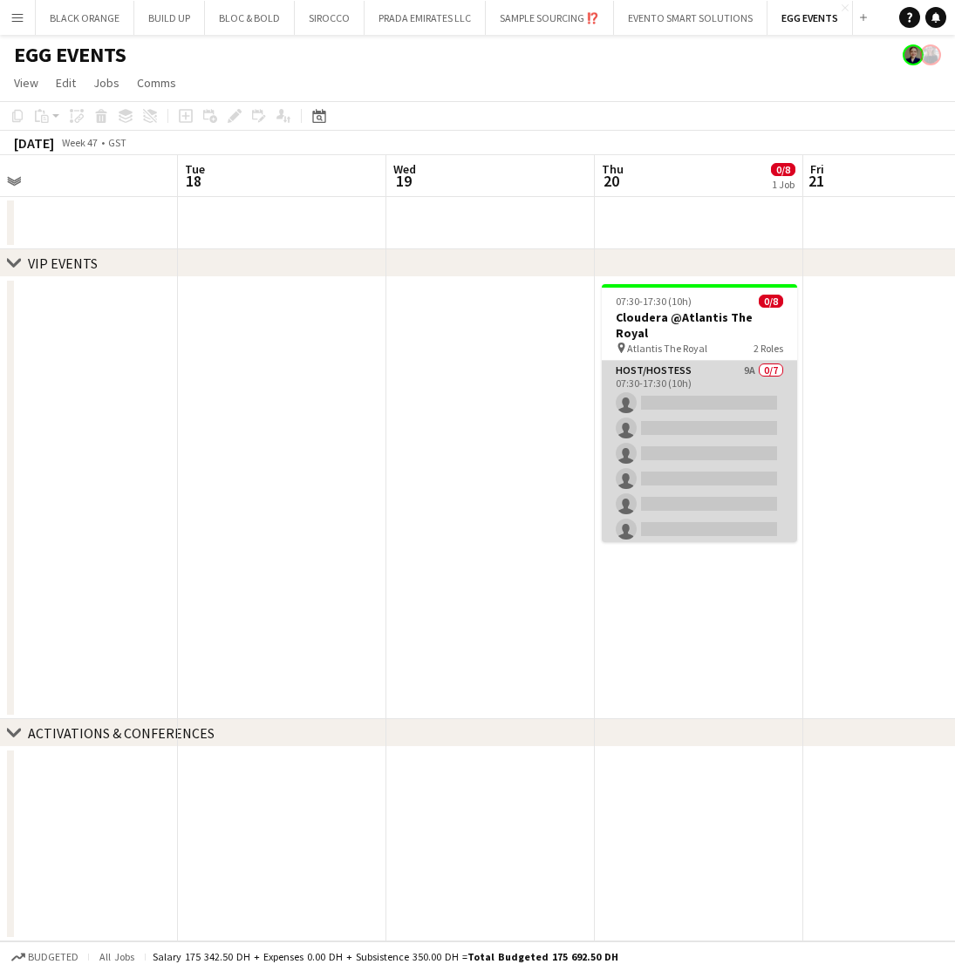
scroll to position [0, 0]
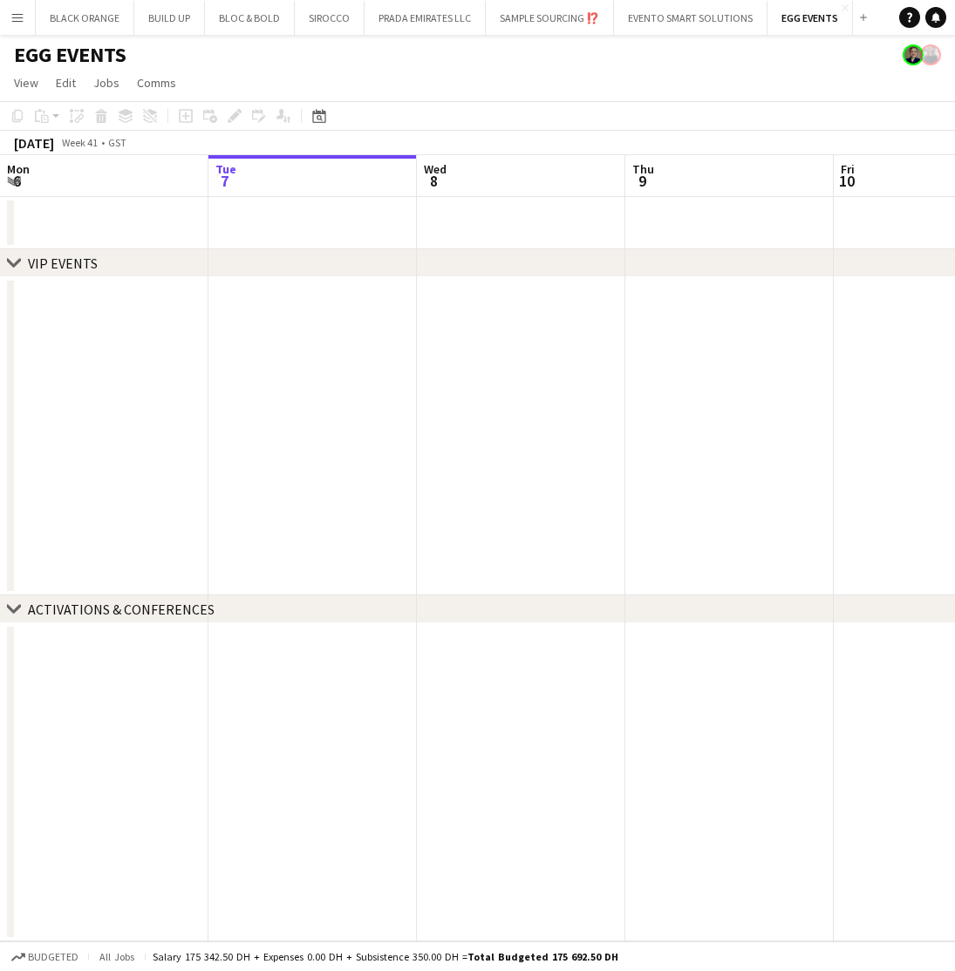
click at [17, 19] on app-icon "Menu" at bounding box center [17, 17] width 14 height 14
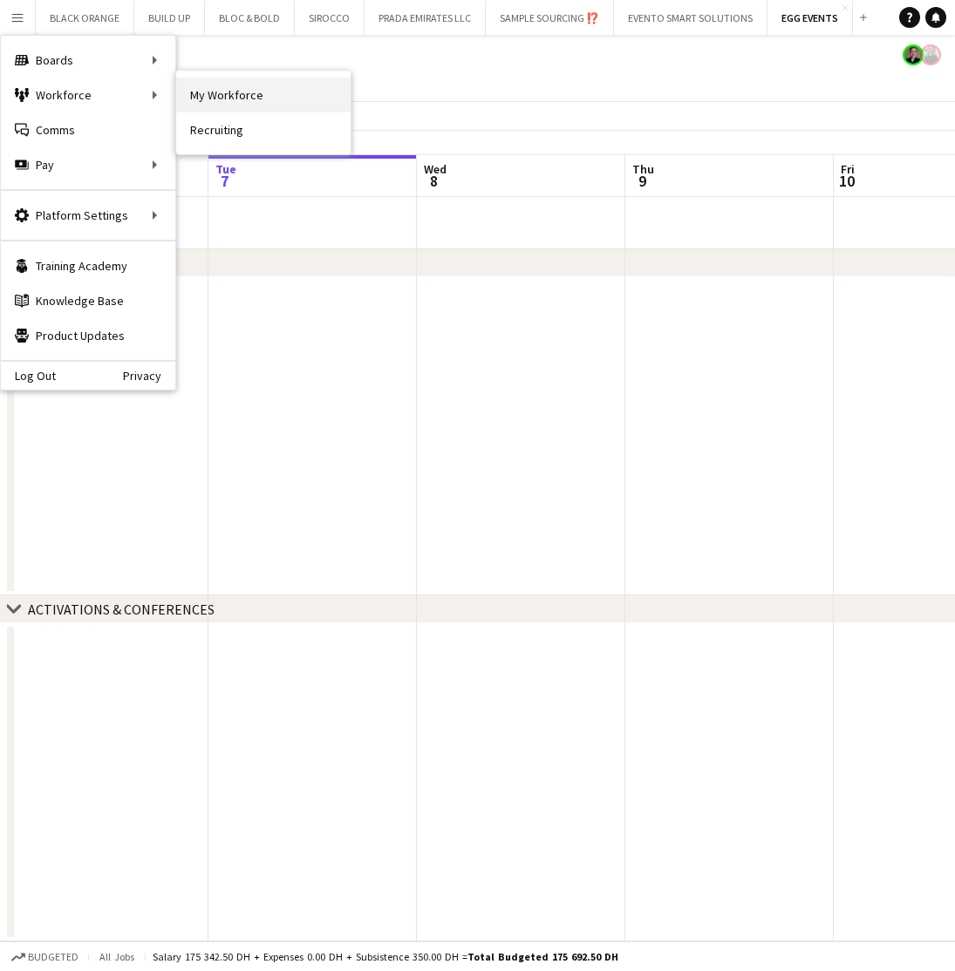
click at [220, 102] on link "My Workforce" at bounding box center [263, 95] width 174 height 35
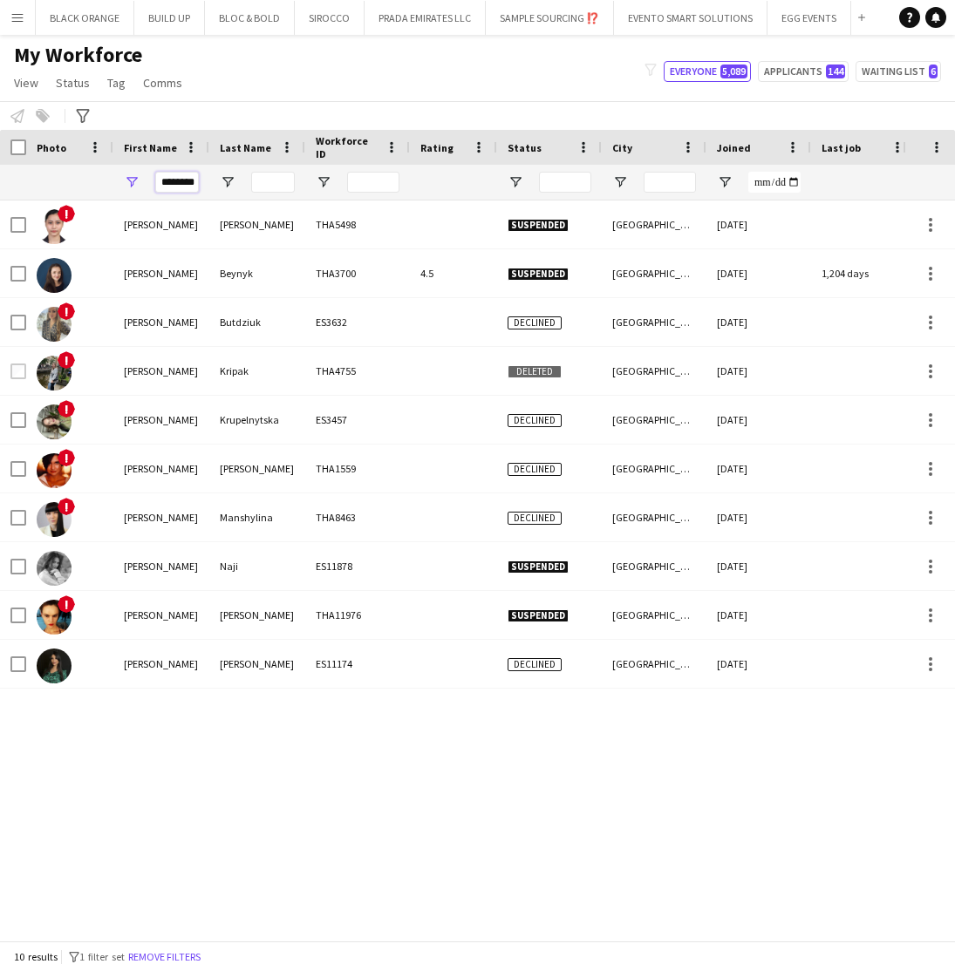
click at [189, 182] on input "********" at bounding box center [177, 182] width 44 height 21
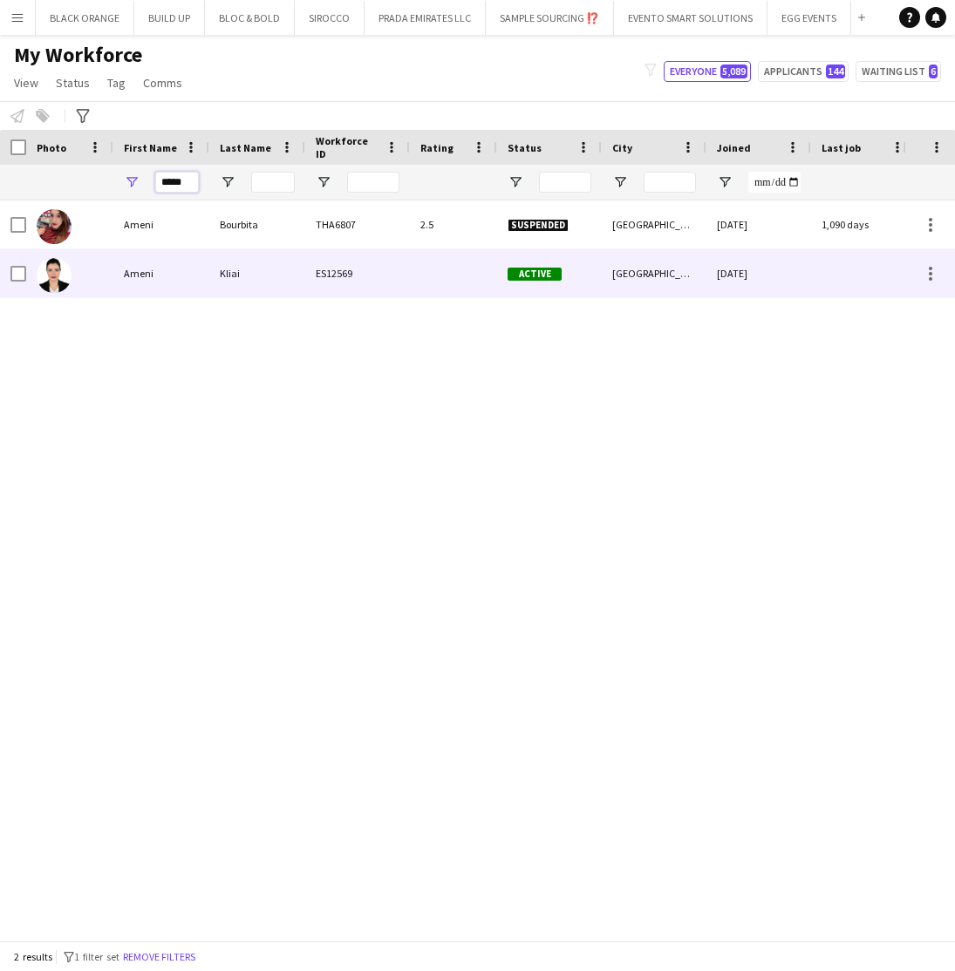
type input "*****"
click at [151, 271] on div "Ameni" at bounding box center [161, 273] width 96 height 48
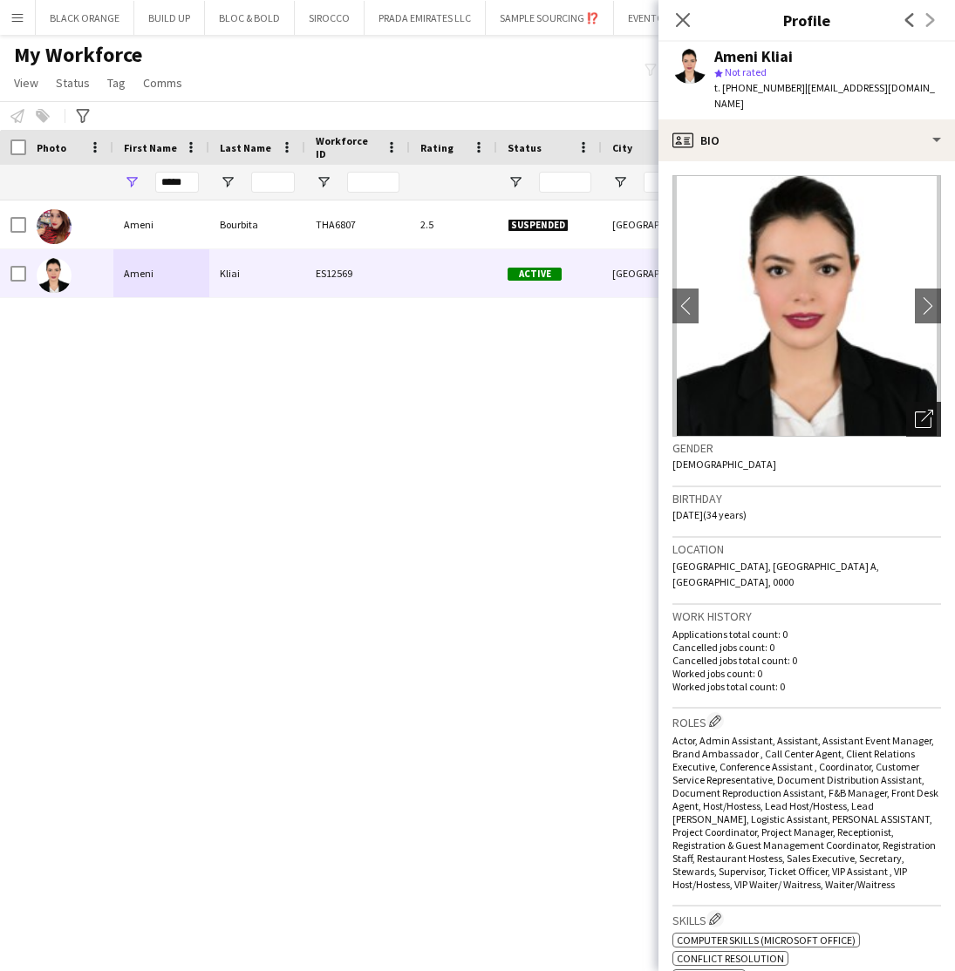
click at [925, 410] on icon "Open photos pop-in" at bounding box center [924, 419] width 18 height 18
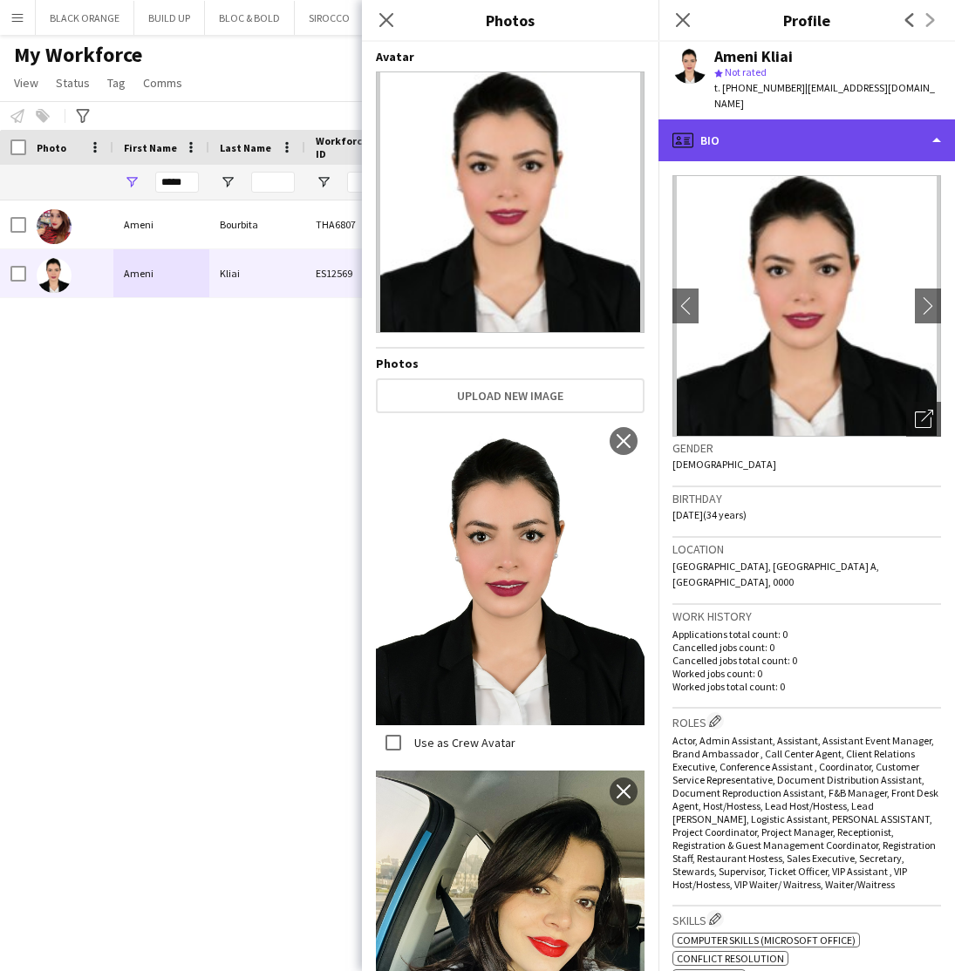
click at [824, 136] on div "profile Bio" at bounding box center [806, 140] width 296 height 42
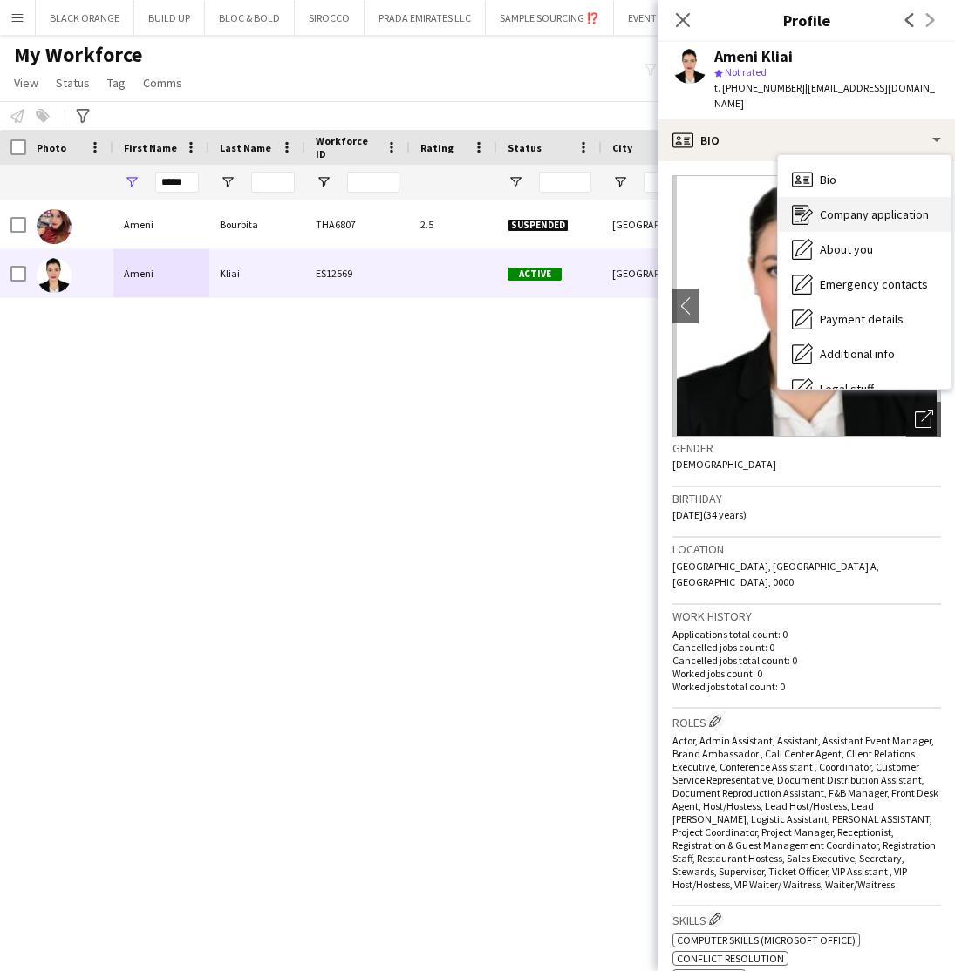
click at [834, 207] on span "Company application" at bounding box center [874, 215] width 109 height 16
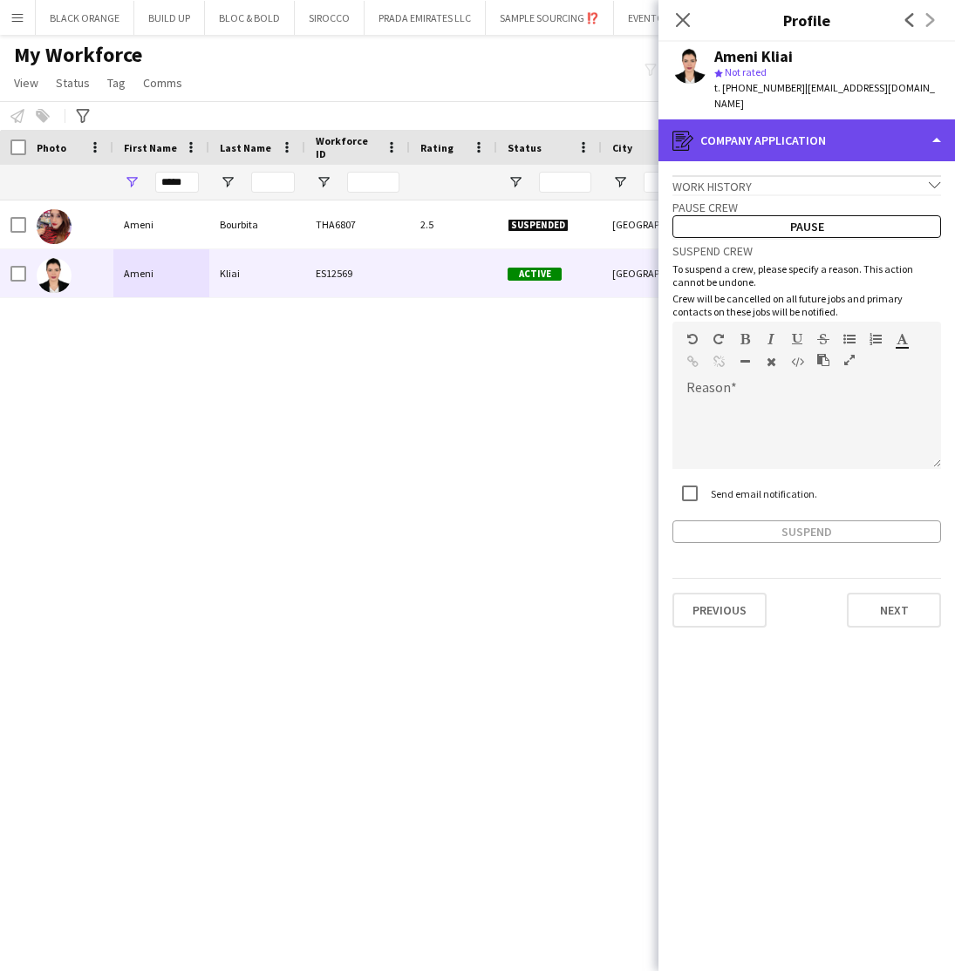
click at [786, 132] on div "register Company application" at bounding box center [806, 140] width 296 height 42
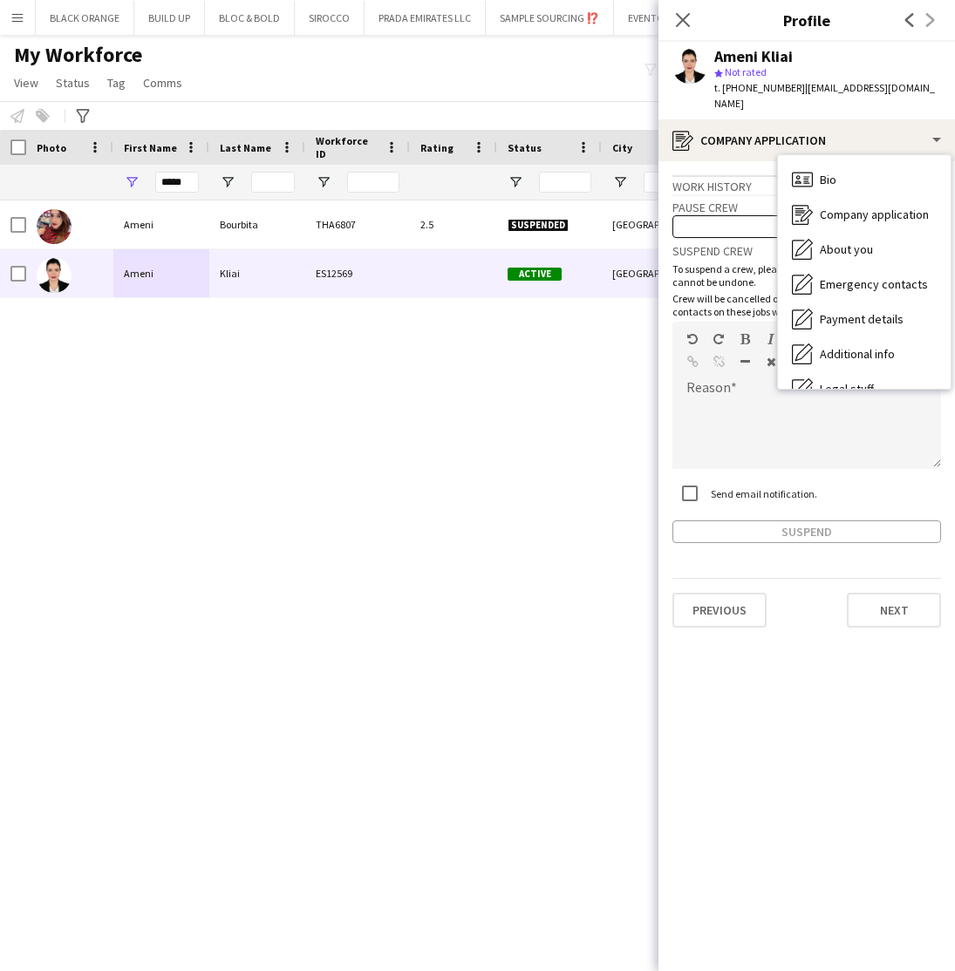
click at [702, 175] on div "Work history chevron-down" at bounding box center [806, 184] width 269 height 19
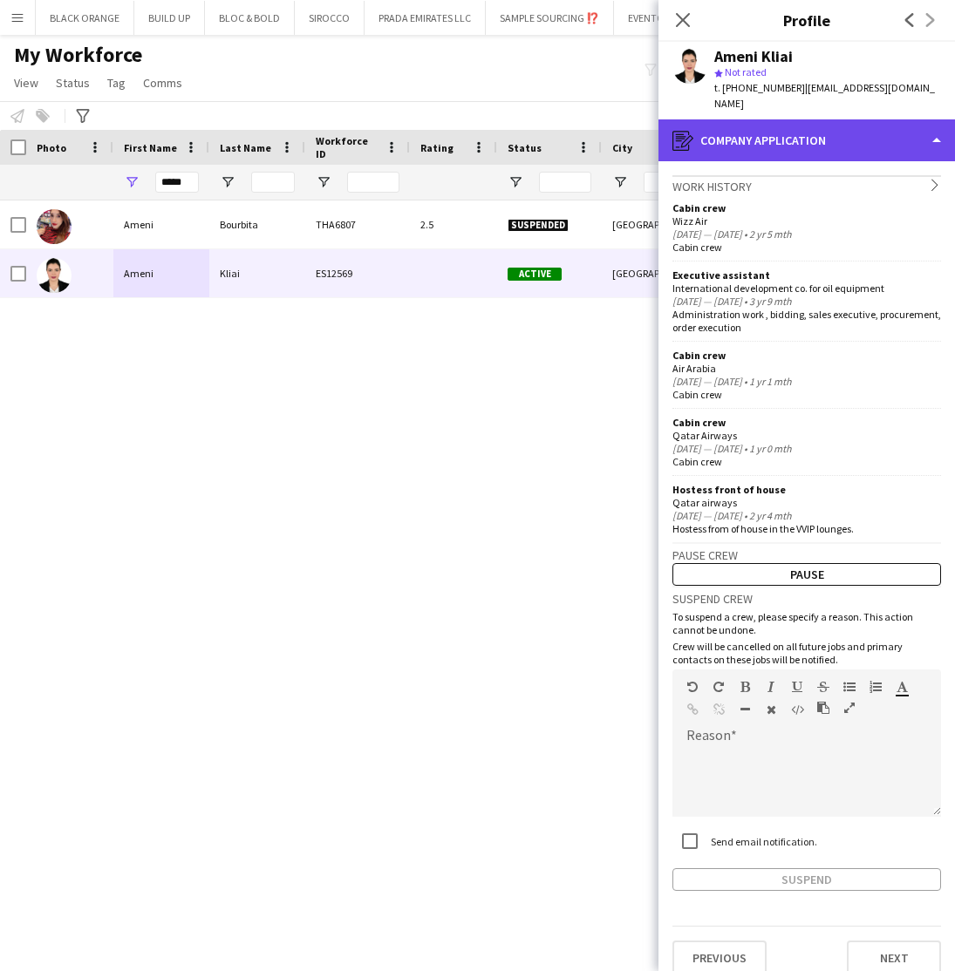
click at [880, 119] on div "register Company application" at bounding box center [806, 140] width 296 height 42
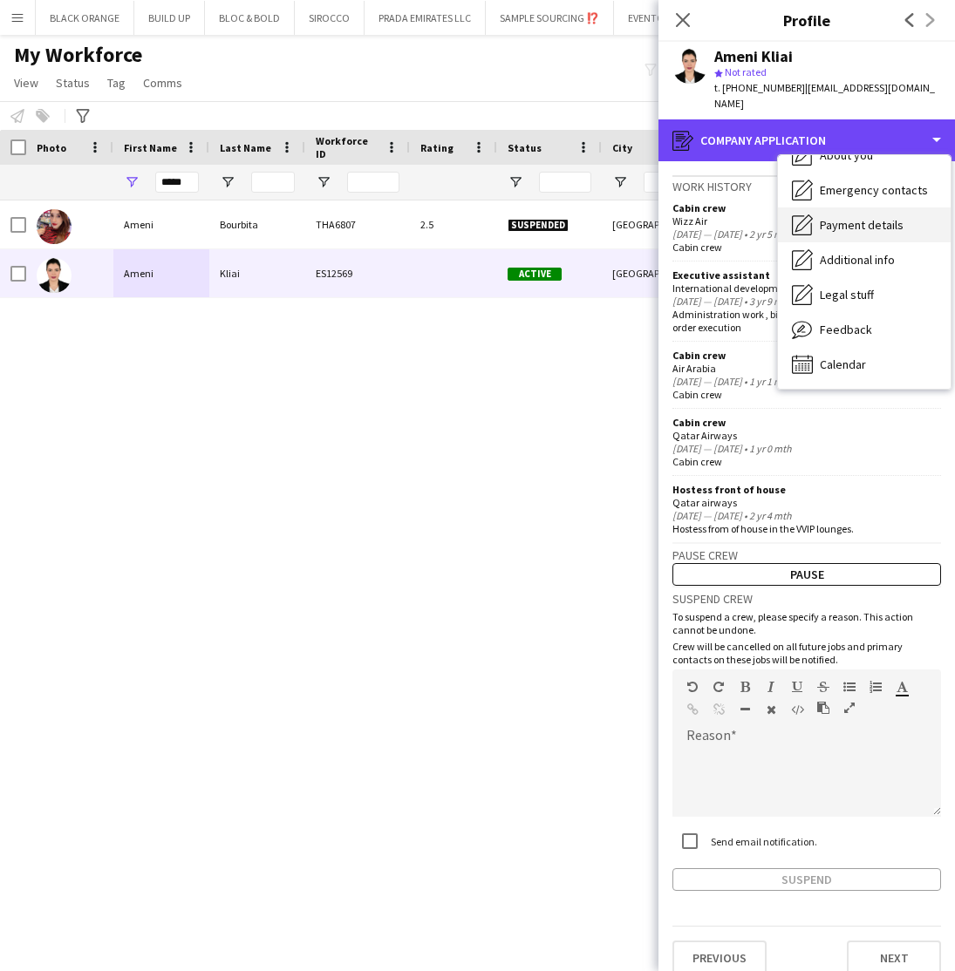
scroll to position [94, 0]
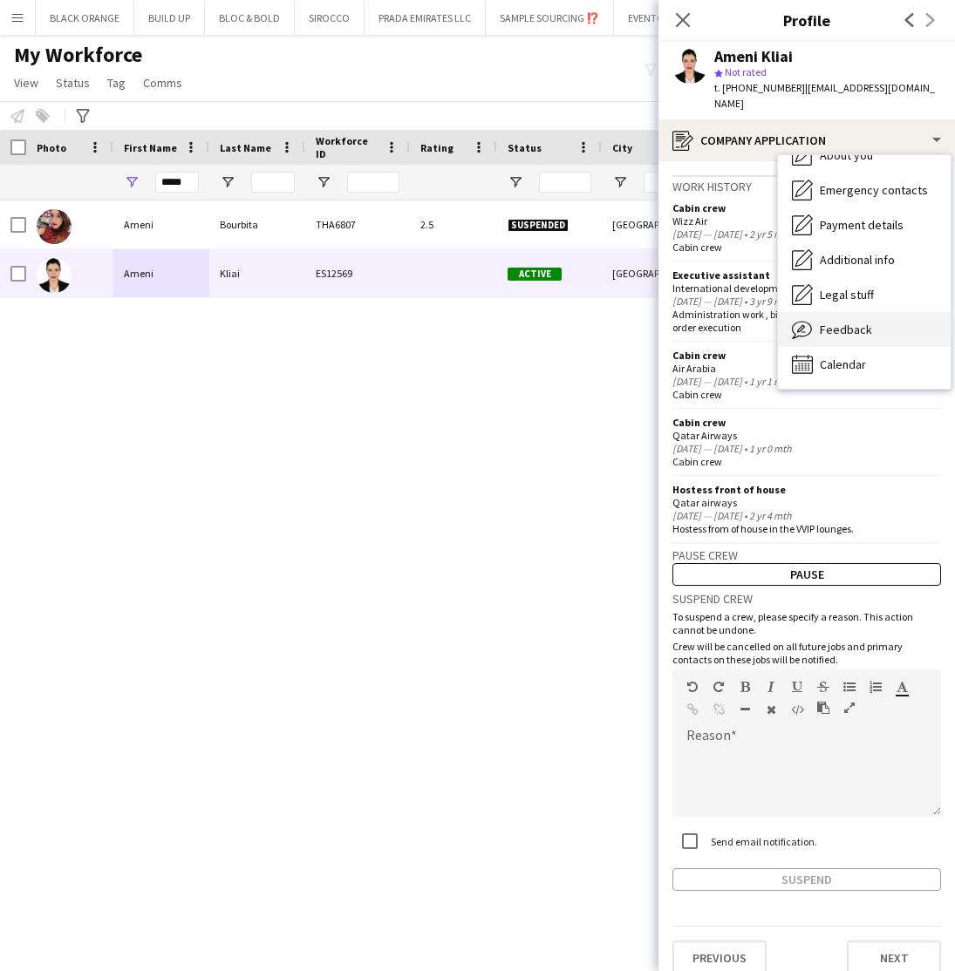
click at [832, 322] on span "Feedback" at bounding box center [846, 330] width 52 height 16
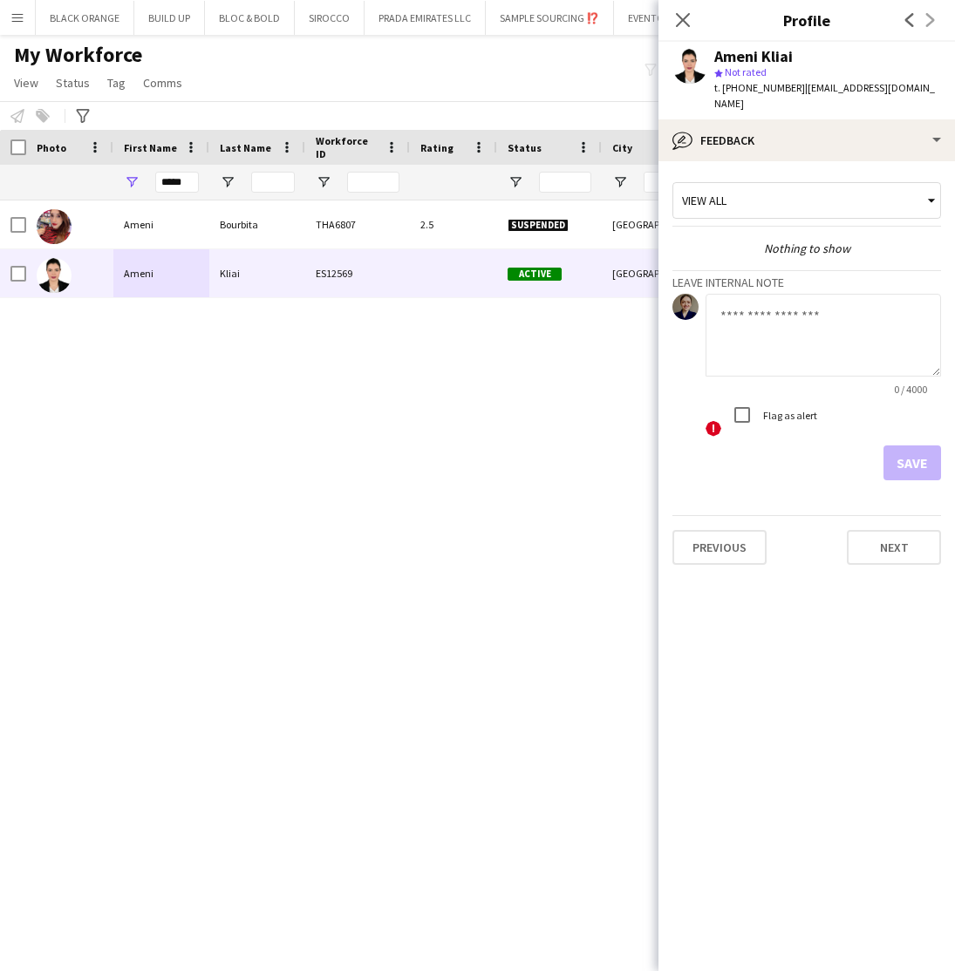
click at [855, 198] on div "View all" at bounding box center [797, 200] width 249 height 33
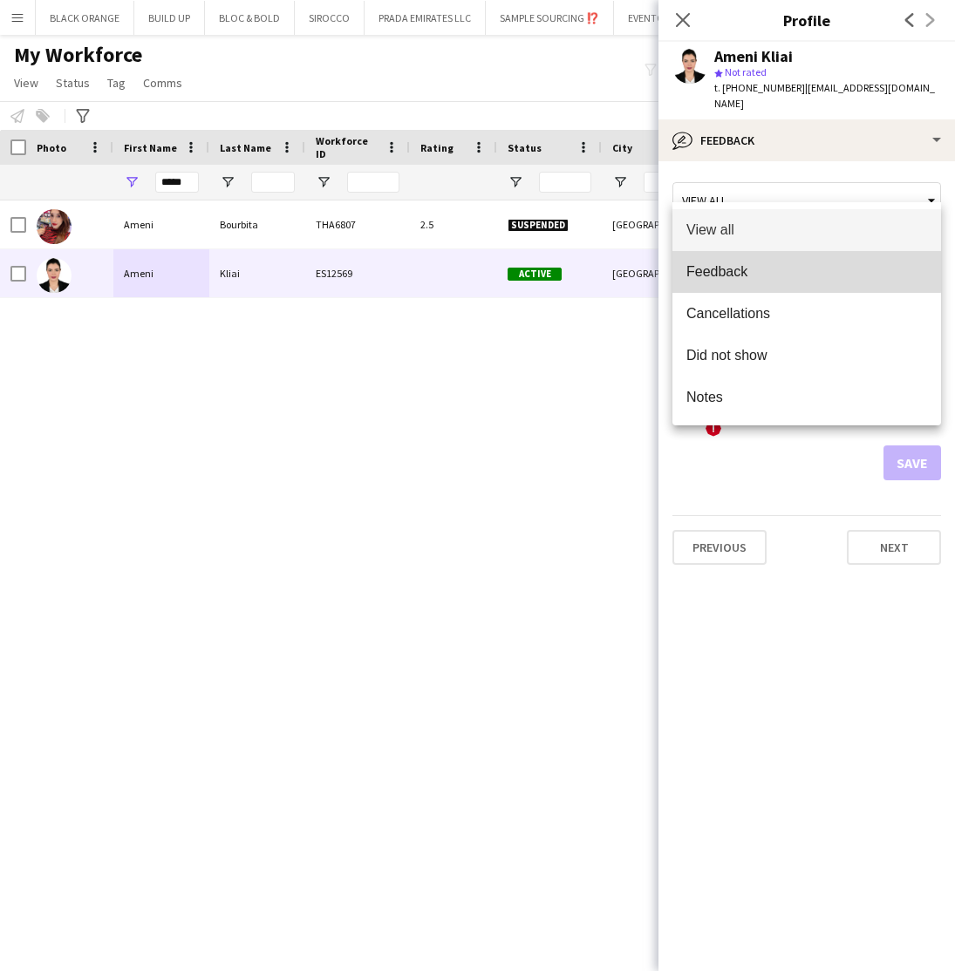
click at [705, 263] on span "Feedback" at bounding box center [806, 271] width 241 height 17
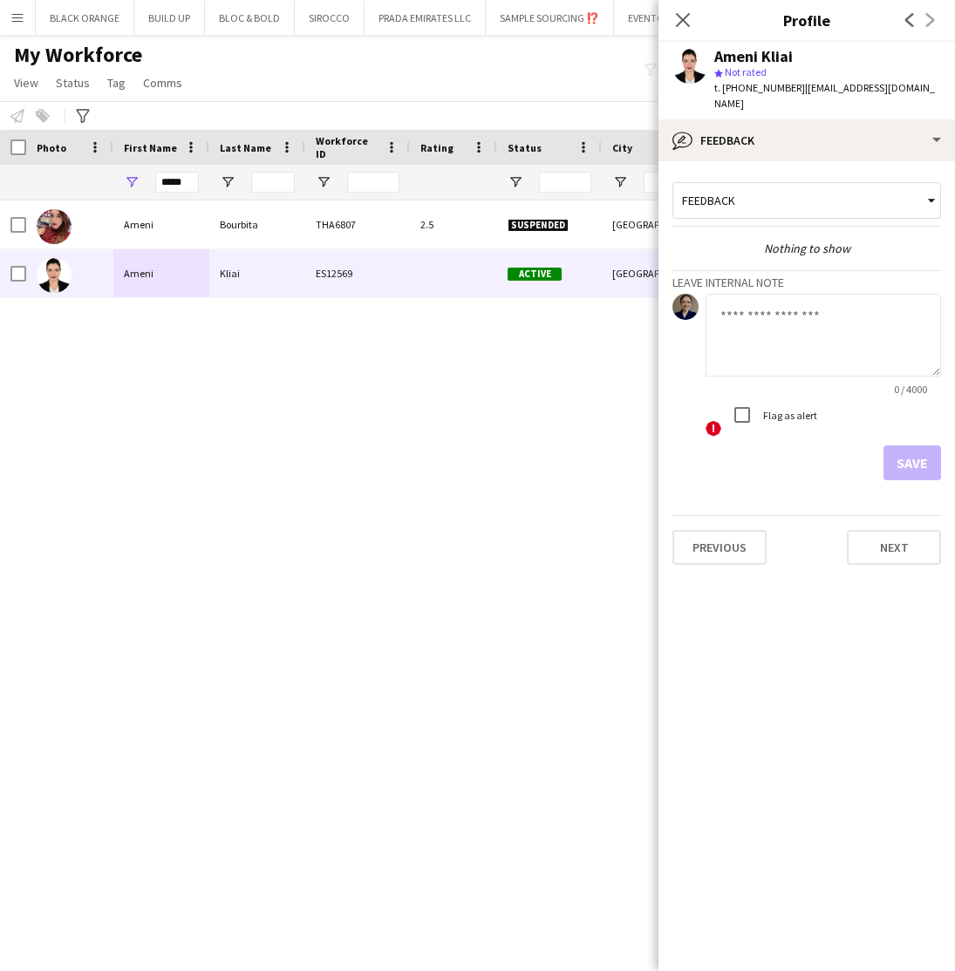
click at [737, 312] on textarea at bounding box center [822, 335] width 235 height 83
click at [787, 318] on textarea "**********" at bounding box center [822, 335] width 235 height 83
click at [878, 322] on textarea "**********" at bounding box center [822, 335] width 235 height 83
click at [762, 333] on textarea "**********" at bounding box center [822, 335] width 235 height 83
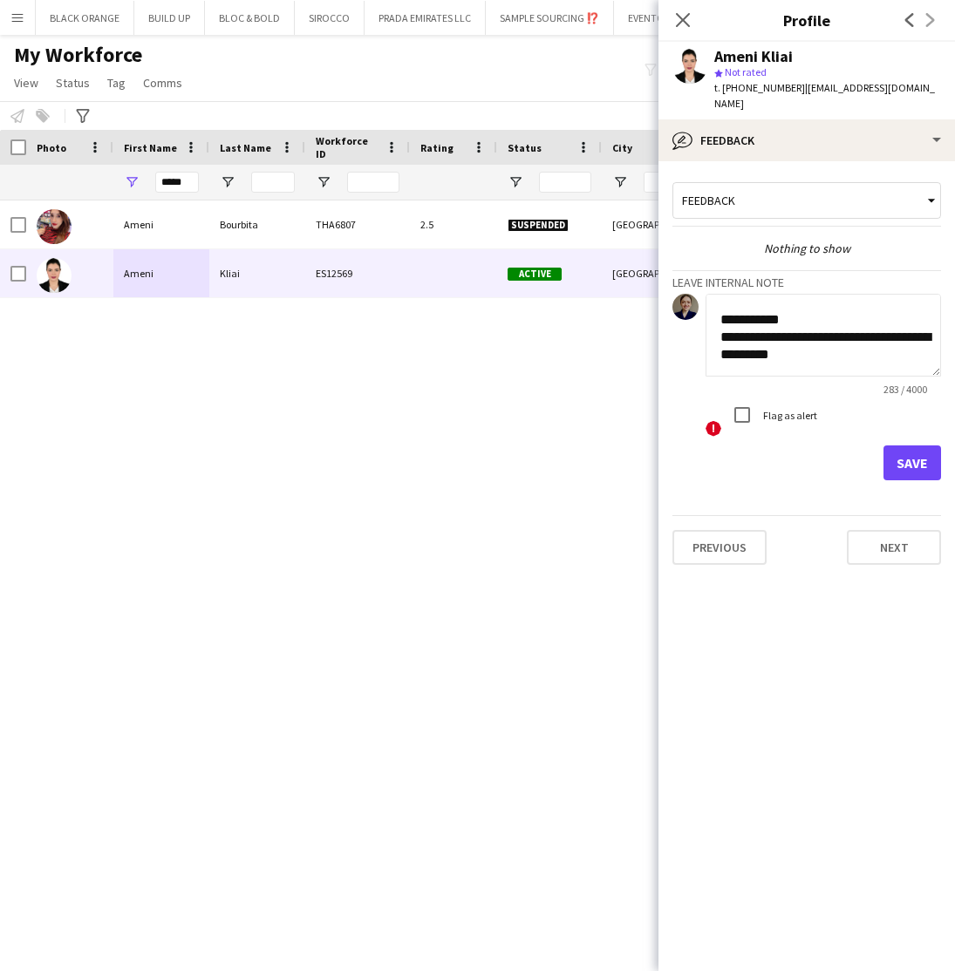
click at [760, 337] on textarea "**********" at bounding box center [822, 335] width 235 height 83
click at [828, 337] on textarea "**********" at bounding box center [822, 335] width 235 height 83
type textarea "**********"
click at [908, 454] on button "Save" at bounding box center [912, 463] width 58 height 35
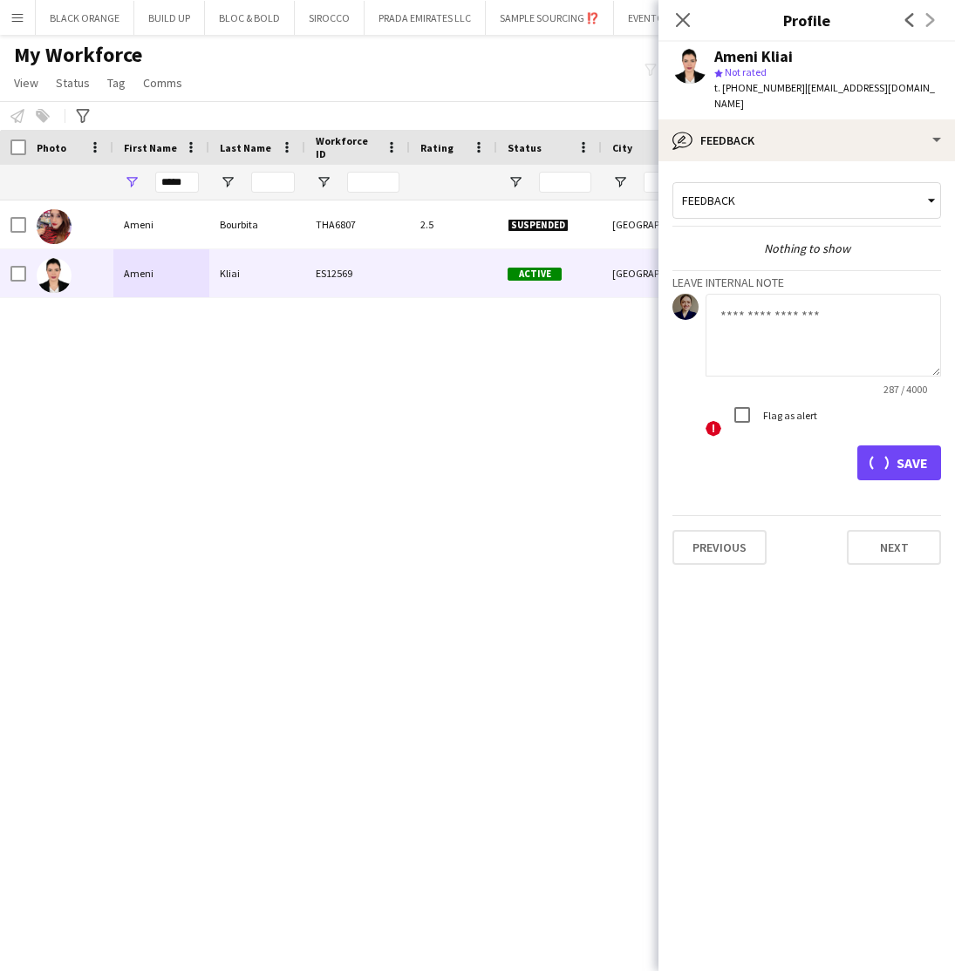
scroll to position [0, 0]
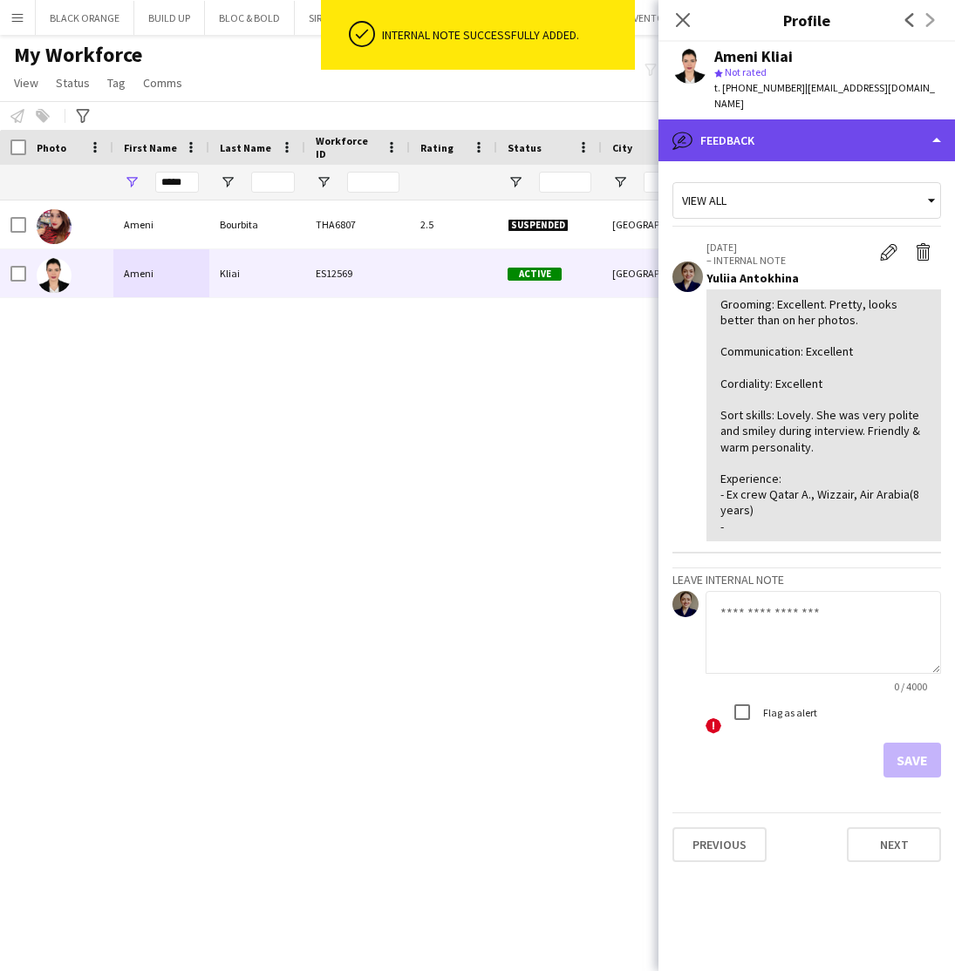
click at [756, 119] on div "bubble-pencil Feedback" at bounding box center [806, 140] width 296 height 42
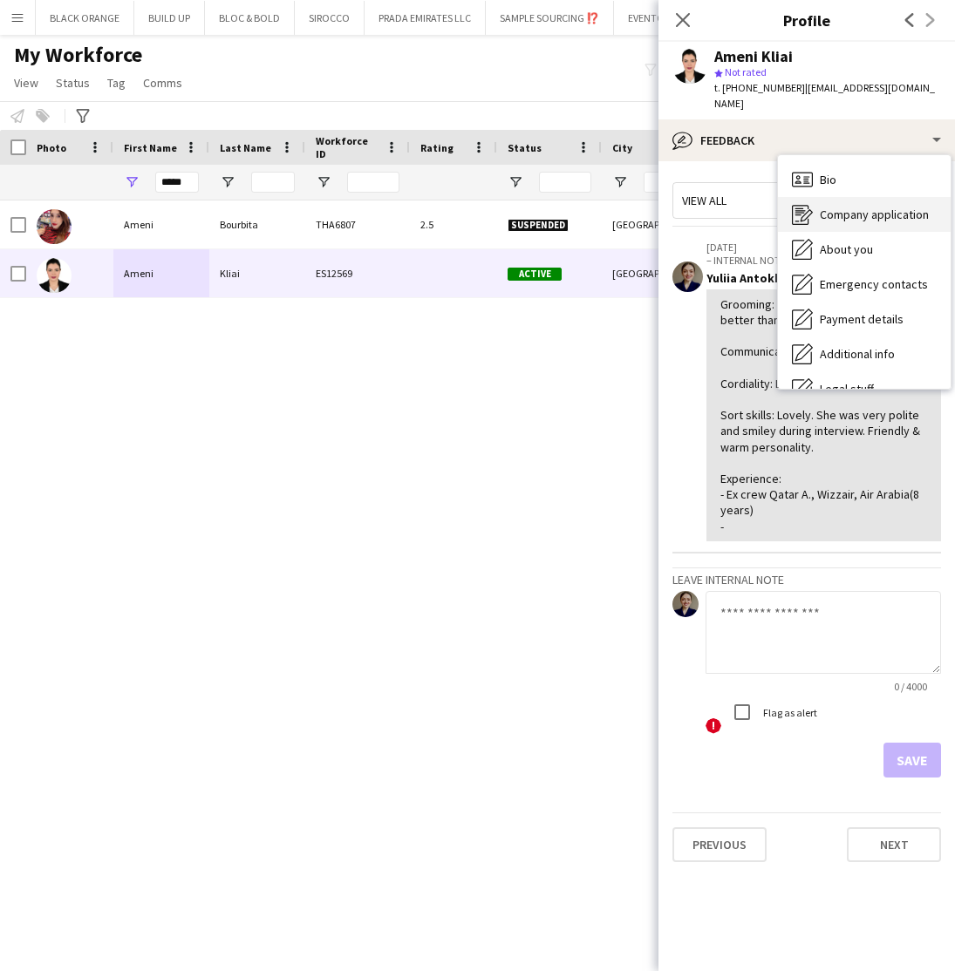
click at [835, 207] on span "Company application" at bounding box center [874, 215] width 109 height 16
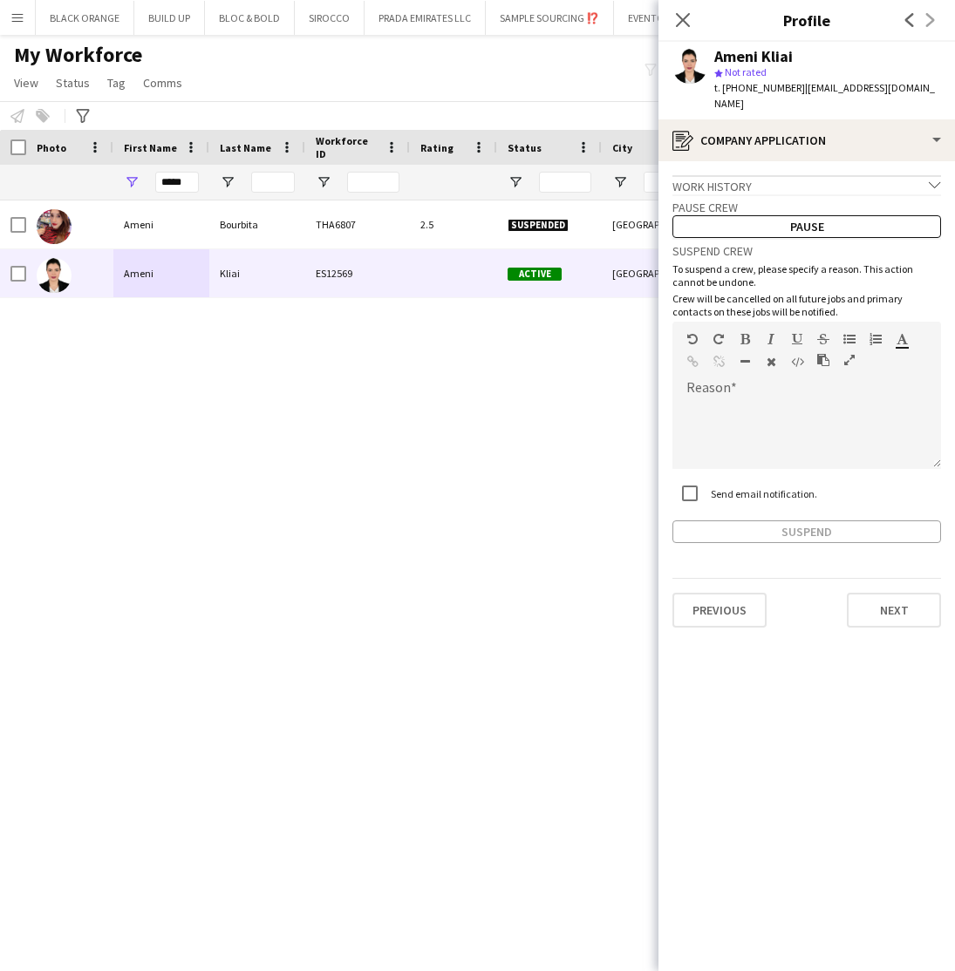
click at [801, 175] on div "Work history chevron-down" at bounding box center [806, 184] width 269 height 19
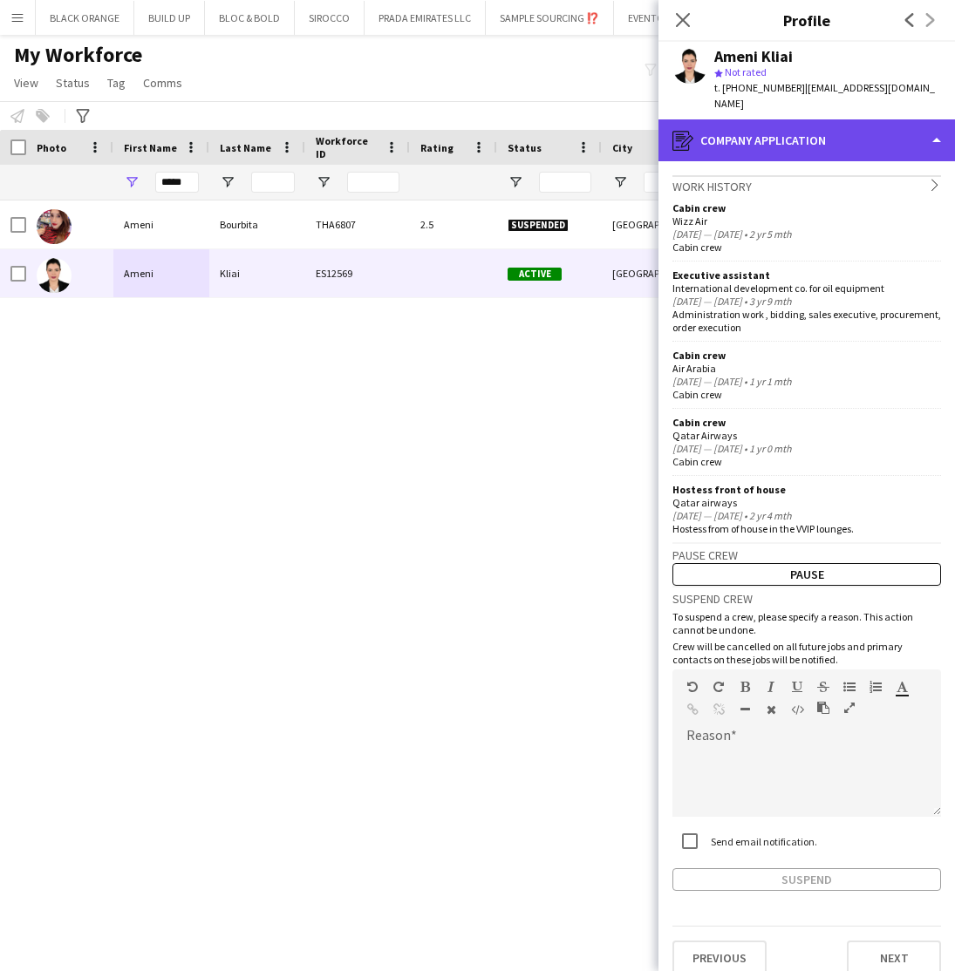
click at [803, 128] on div "register Company application" at bounding box center [806, 140] width 296 height 42
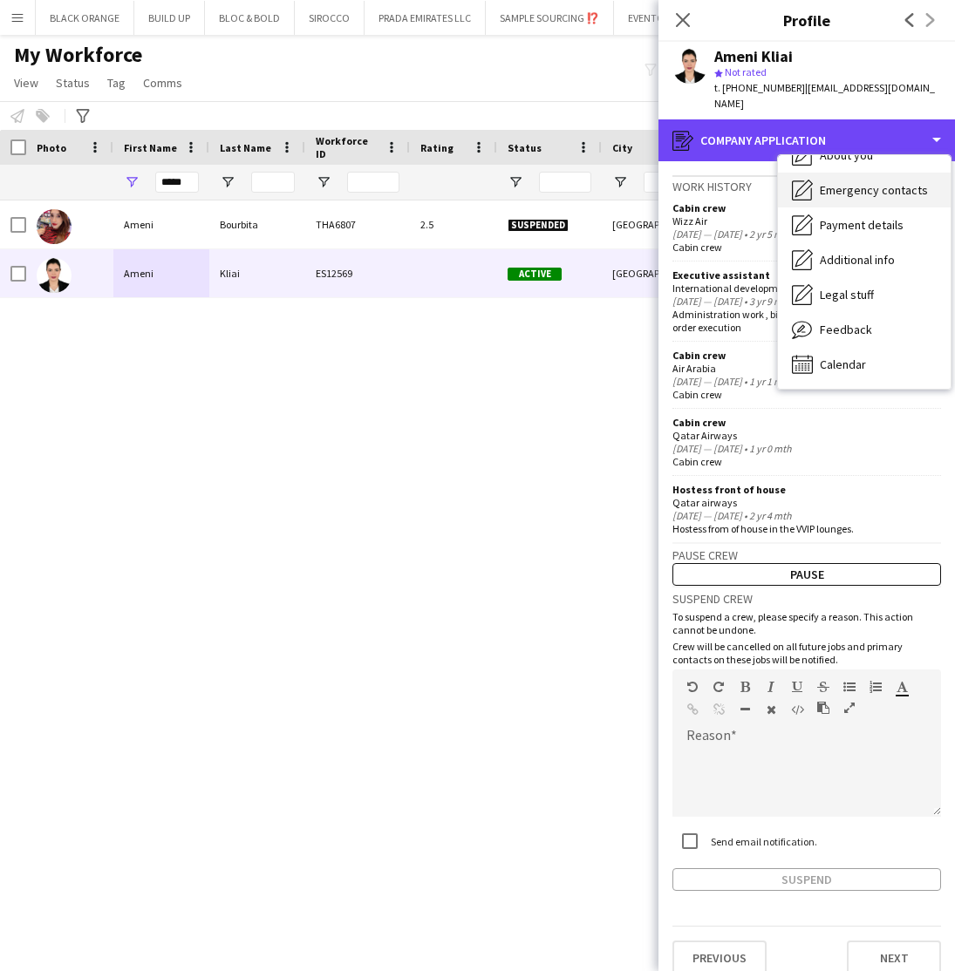
scroll to position [94, 0]
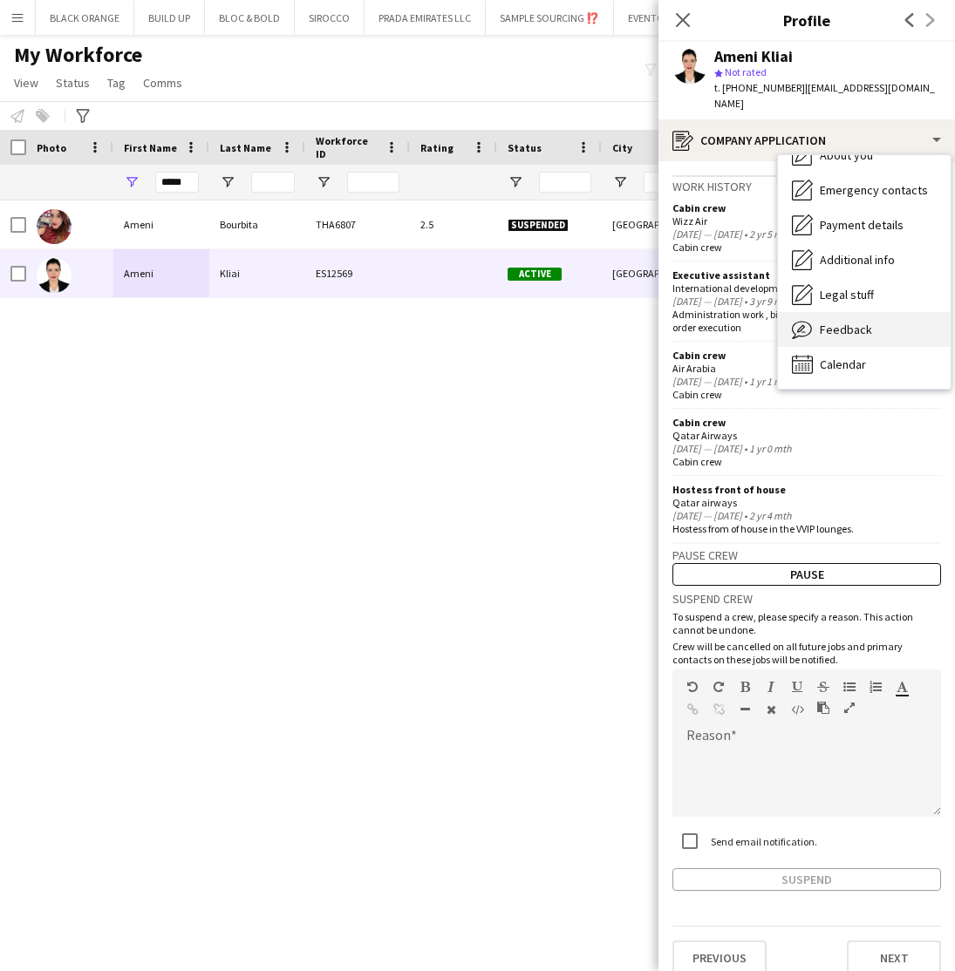
click at [840, 322] on span "Feedback" at bounding box center [846, 330] width 52 height 16
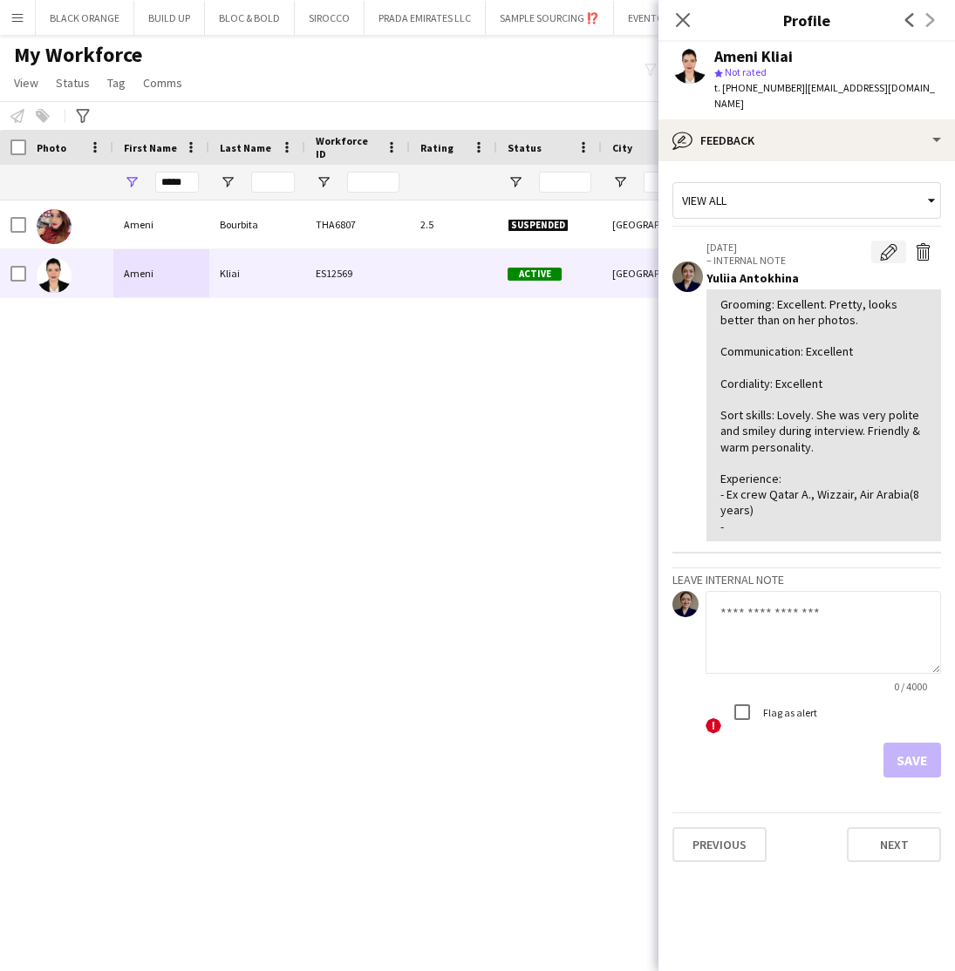
click at [884, 243] on app-icon "Edit internal note" at bounding box center [888, 251] width 17 height 17
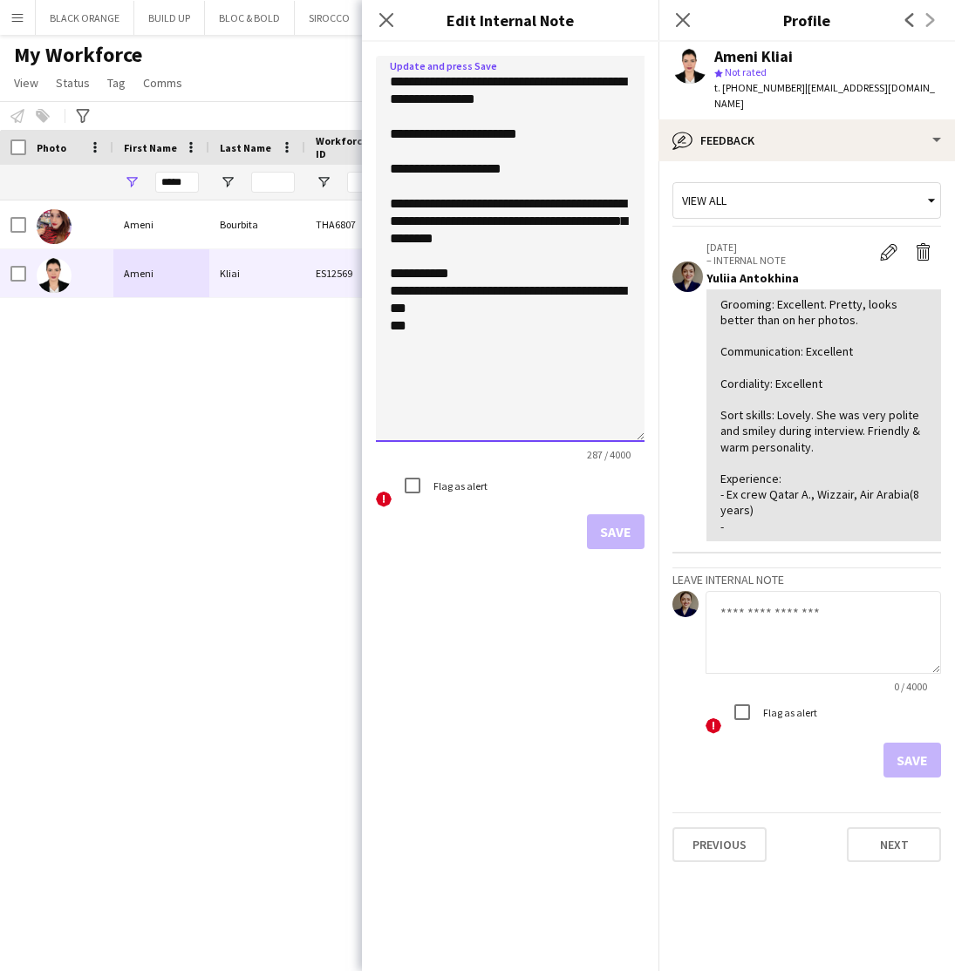
drag, startPoint x: 639, startPoint y: 155, endPoint x: 606, endPoint y: 440, distance: 287.1
click at [606, 441] on textarea "**********" at bounding box center [510, 249] width 269 height 386
click at [612, 292] on textarea "**********" at bounding box center [510, 251] width 269 height 391
click at [411, 329] on textarea "**********" at bounding box center [510, 251] width 269 height 391
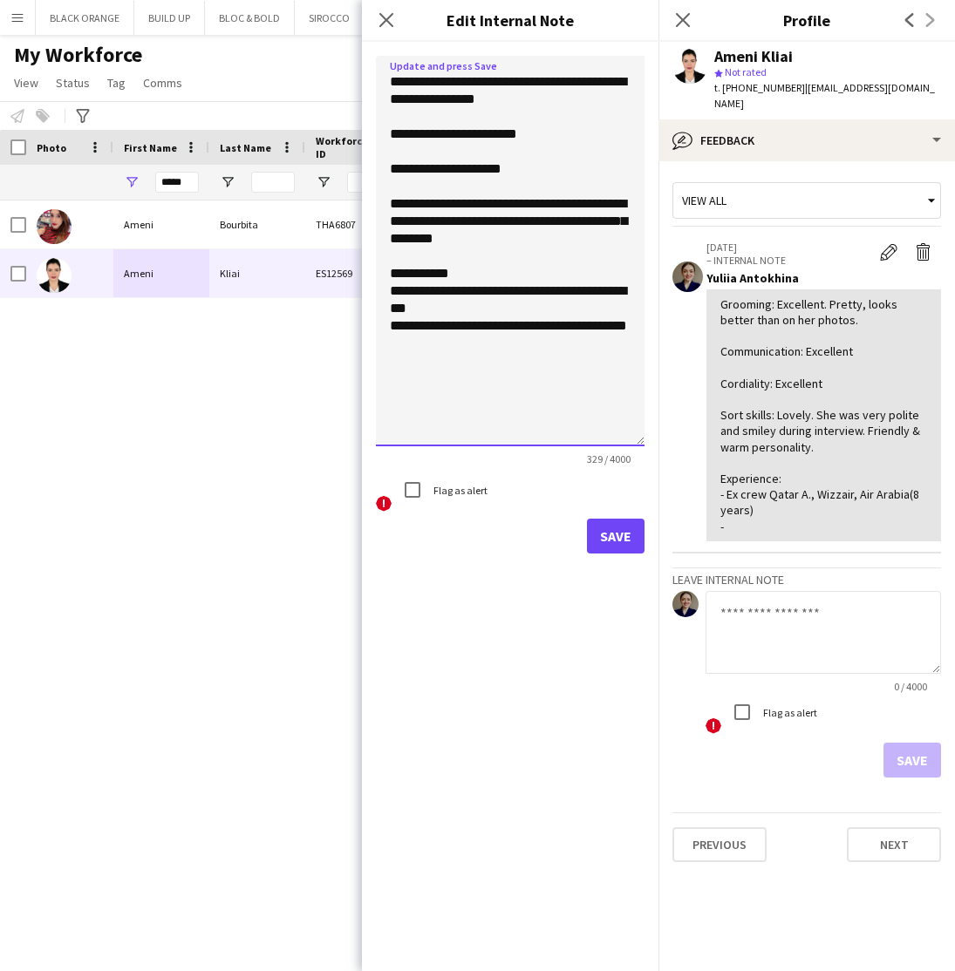
scroll to position [0, 0]
click at [506, 237] on textarea "**********" at bounding box center [510, 251] width 269 height 391
click at [515, 85] on textarea "**********" at bounding box center [510, 251] width 269 height 391
click at [508, 241] on textarea "**********" at bounding box center [510, 251] width 269 height 391
click at [634, 330] on textarea "**********" at bounding box center [510, 251] width 269 height 391
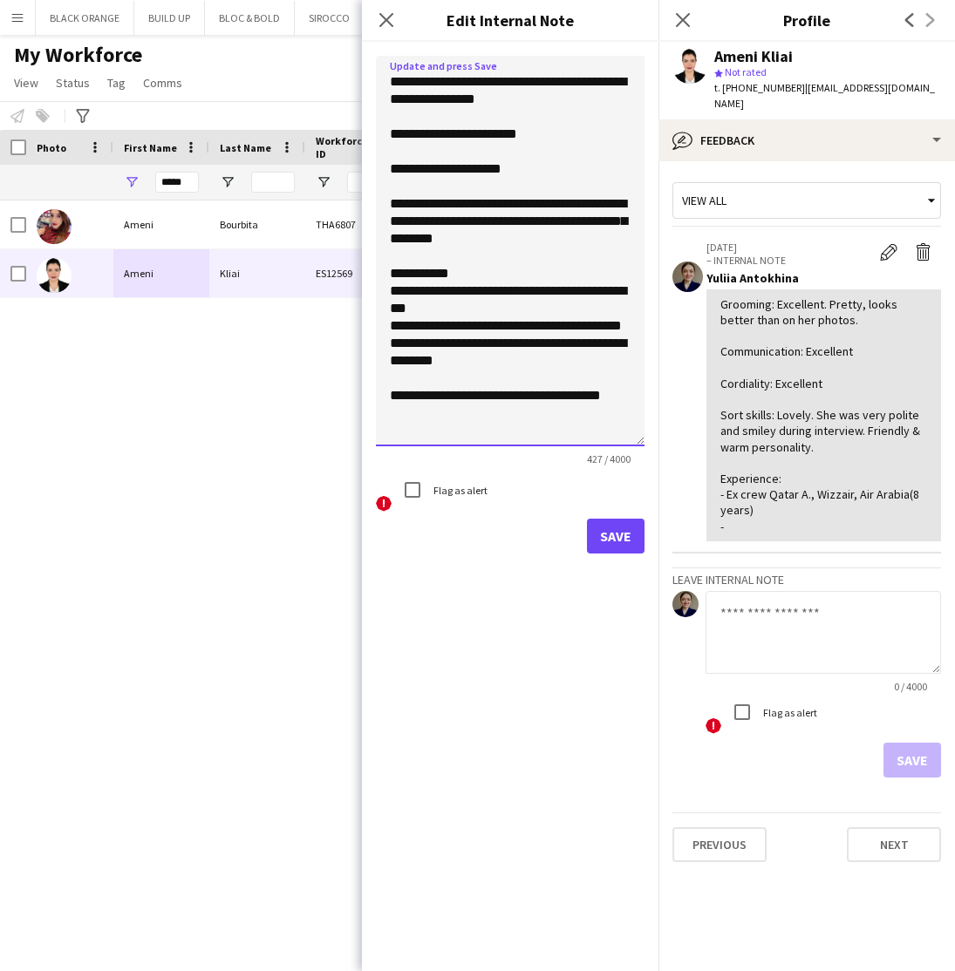
click at [504, 245] on textarea "**********" at bounding box center [510, 251] width 269 height 391
click at [614, 400] on textarea "**********" at bounding box center [510, 251] width 269 height 391
type textarea "**********"
click at [610, 535] on button "Save" at bounding box center [616, 536] width 58 height 35
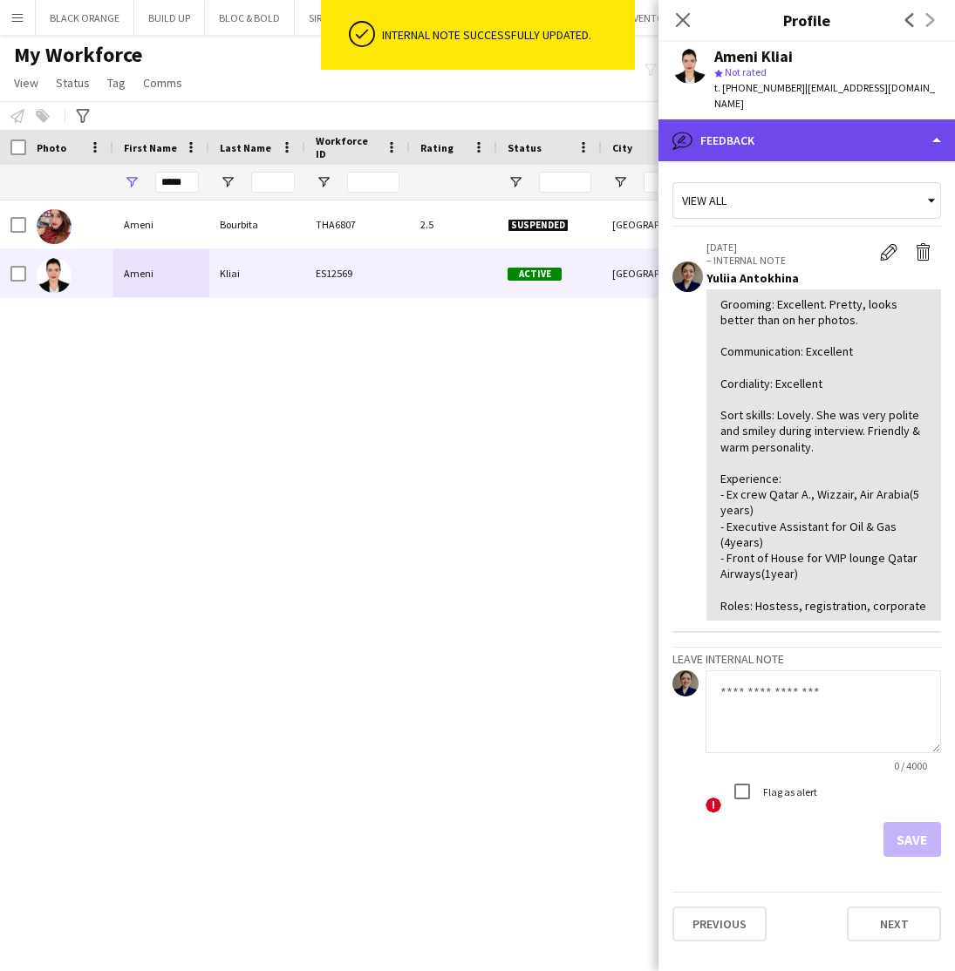
click at [782, 124] on div "bubble-pencil Feedback" at bounding box center [806, 140] width 296 height 42
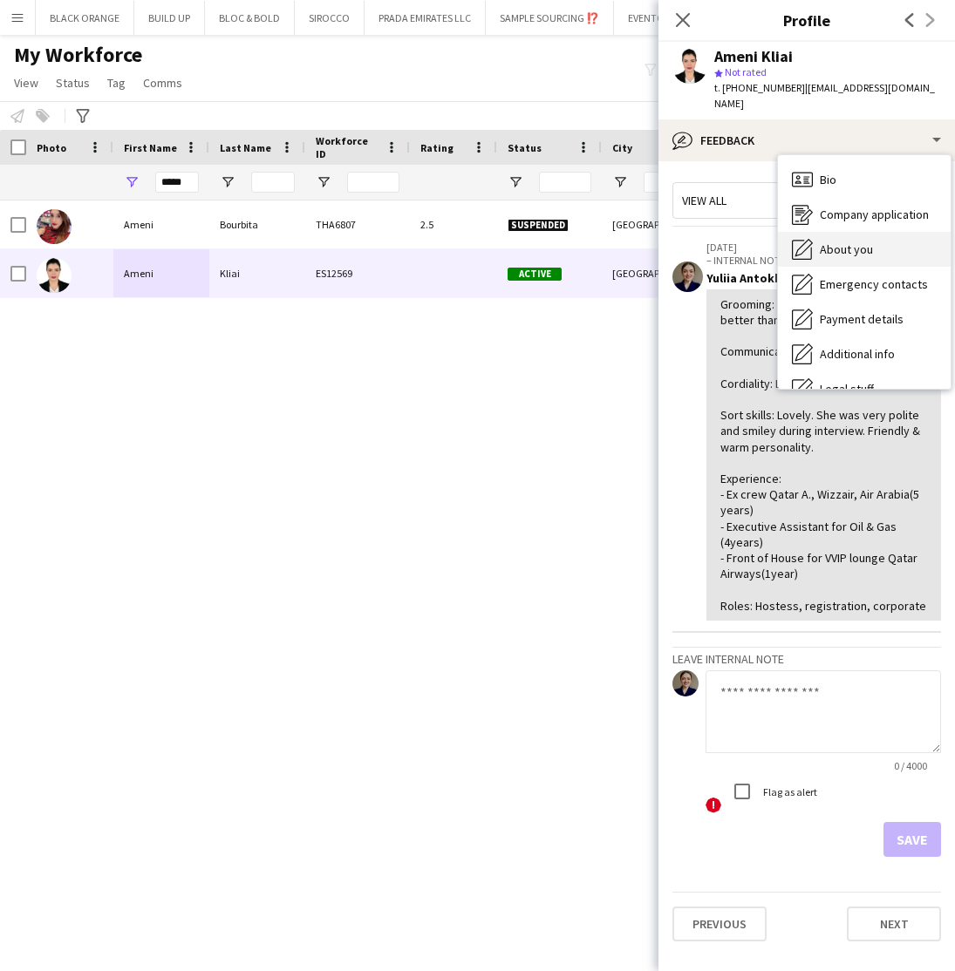
click at [845, 242] on span "About you" at bounding box center [846, 250] width 53 height 16
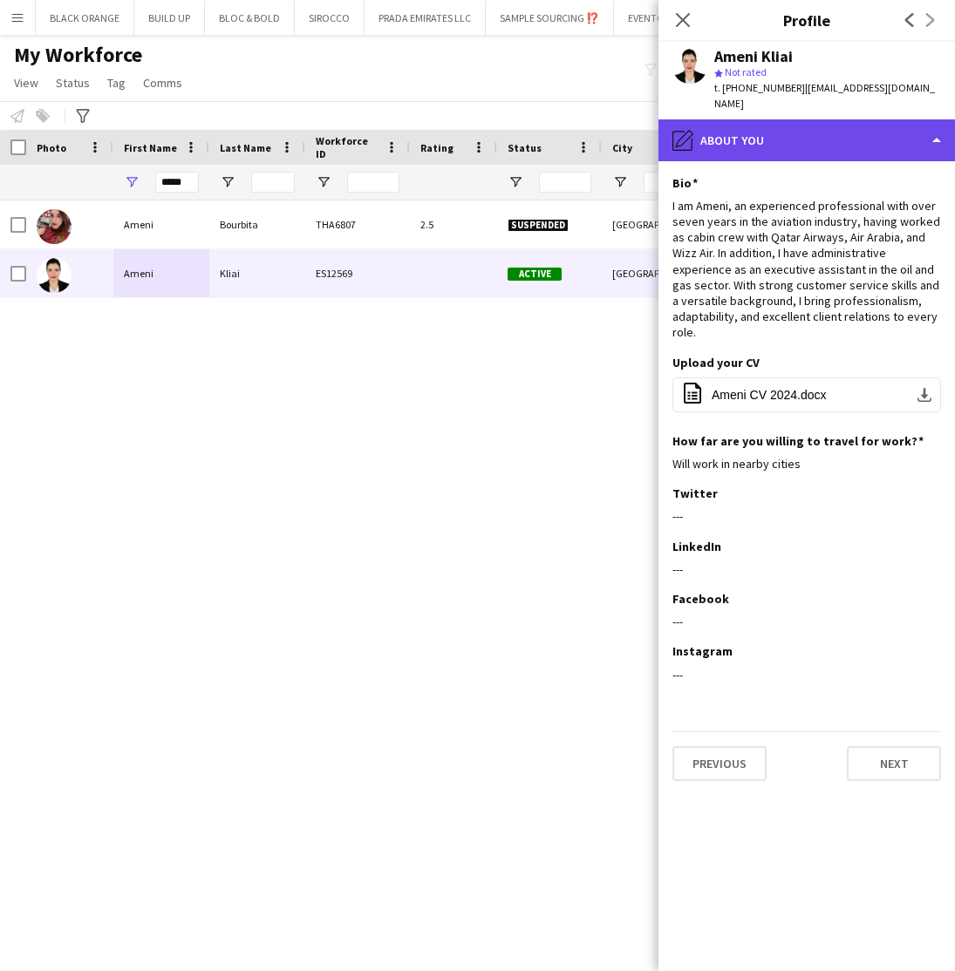
click at [830, 140] on div "pencil4 About you" at bounding box center [806, 140] width 296 height 42
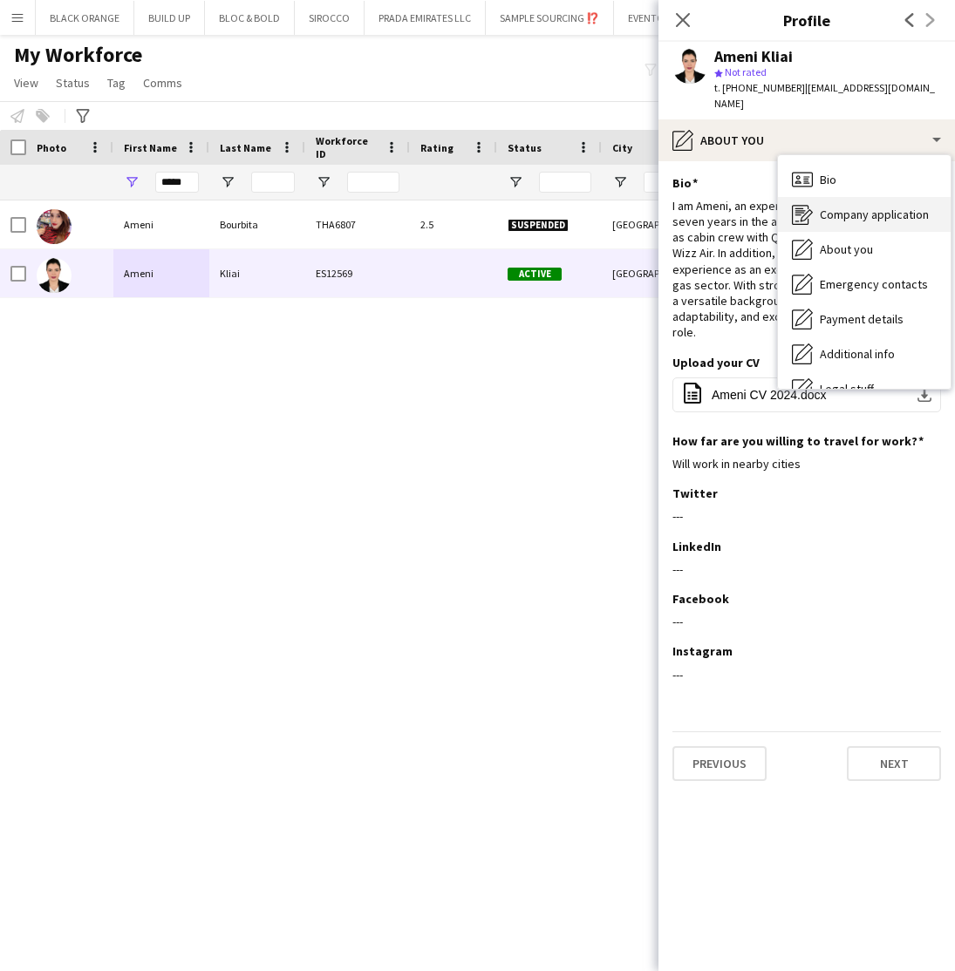
click at [832, 207] on span "Company application" at bounding box center [874, 215] width 109 height 16
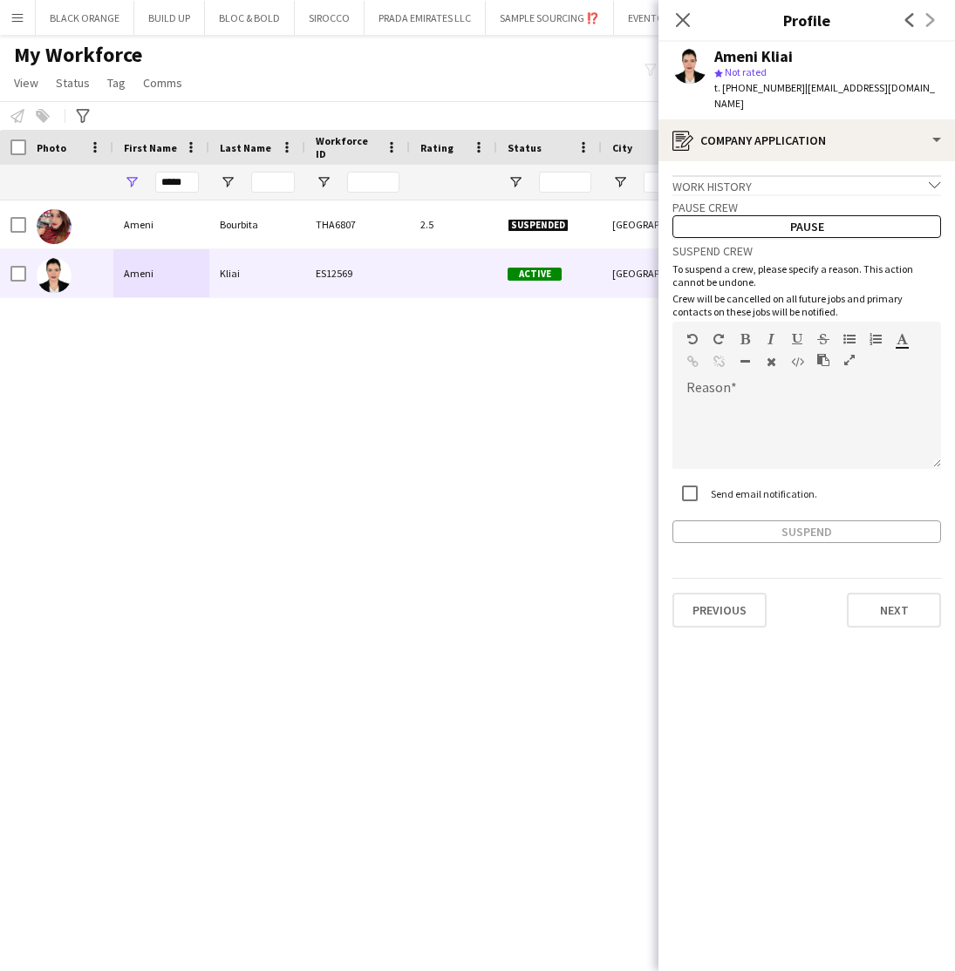
click at [801, 175] on div "Work history chevron-down" at bounding box center [806, 184] width 269 height 19
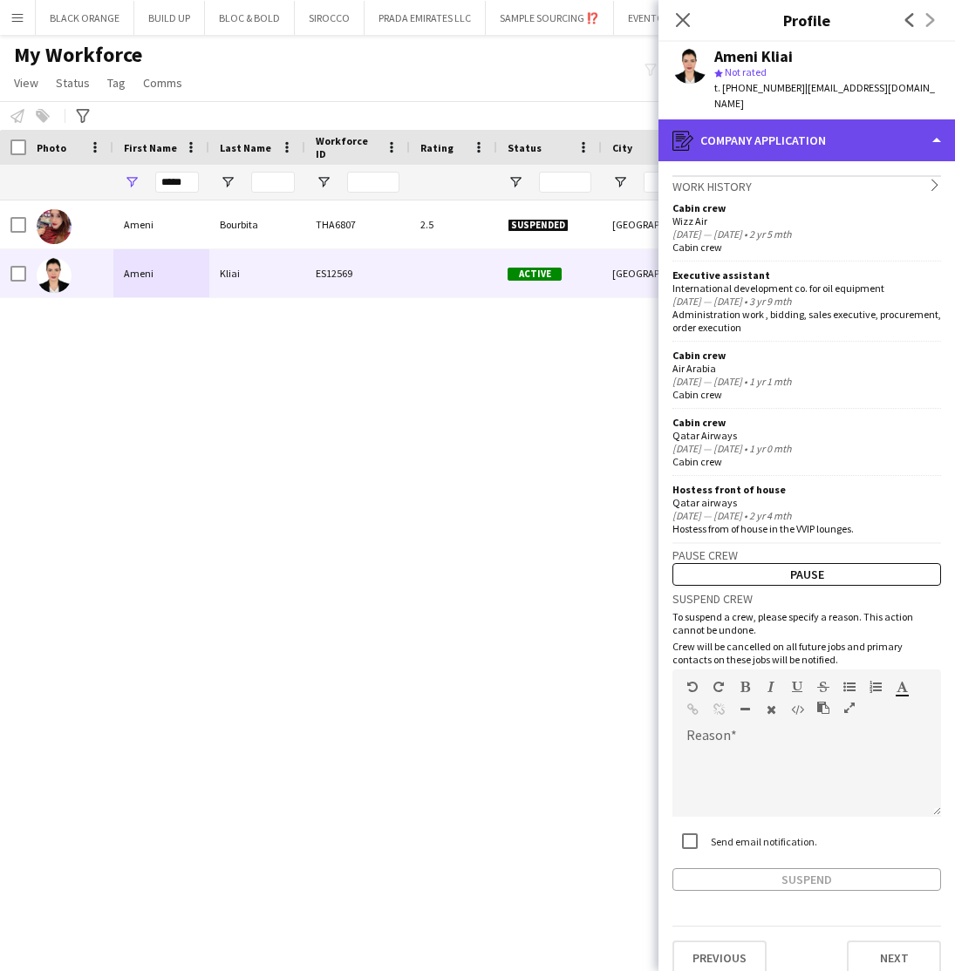
click at [821, 122] on div "register Company application" at bounding box center [806, 140] width 296 height 42
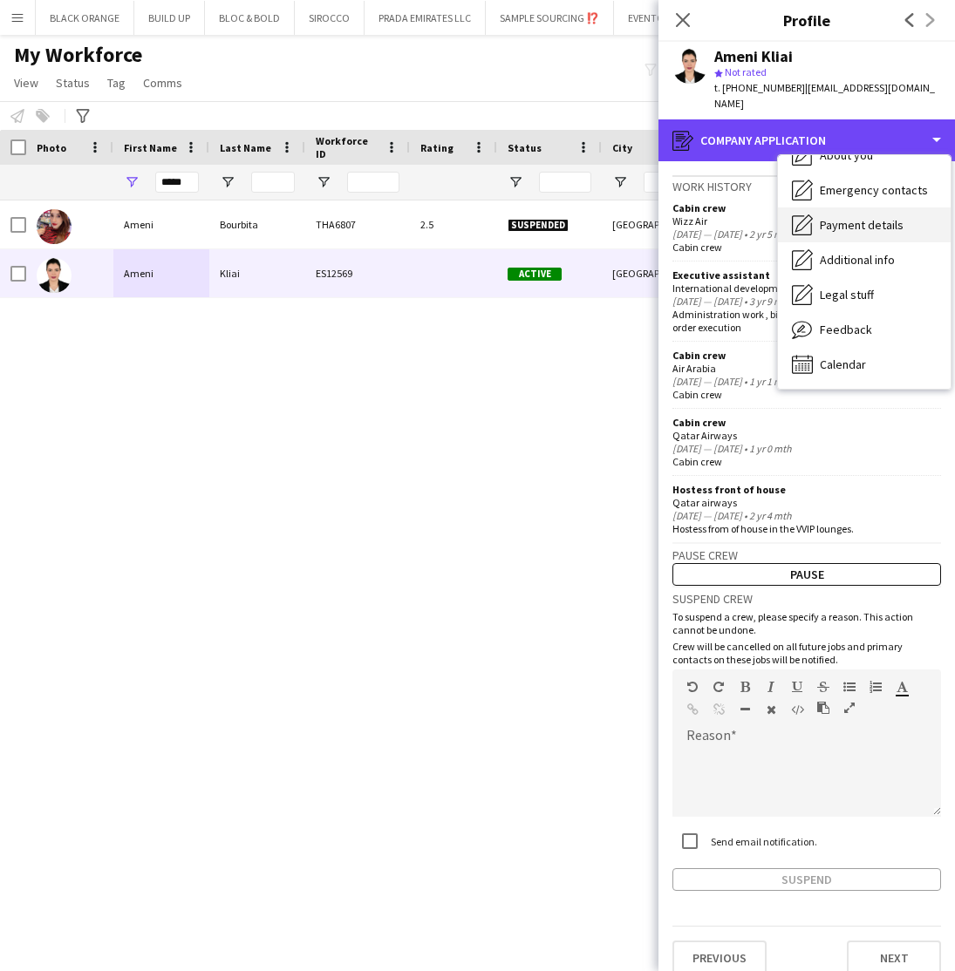
scroll to position [94, 0]
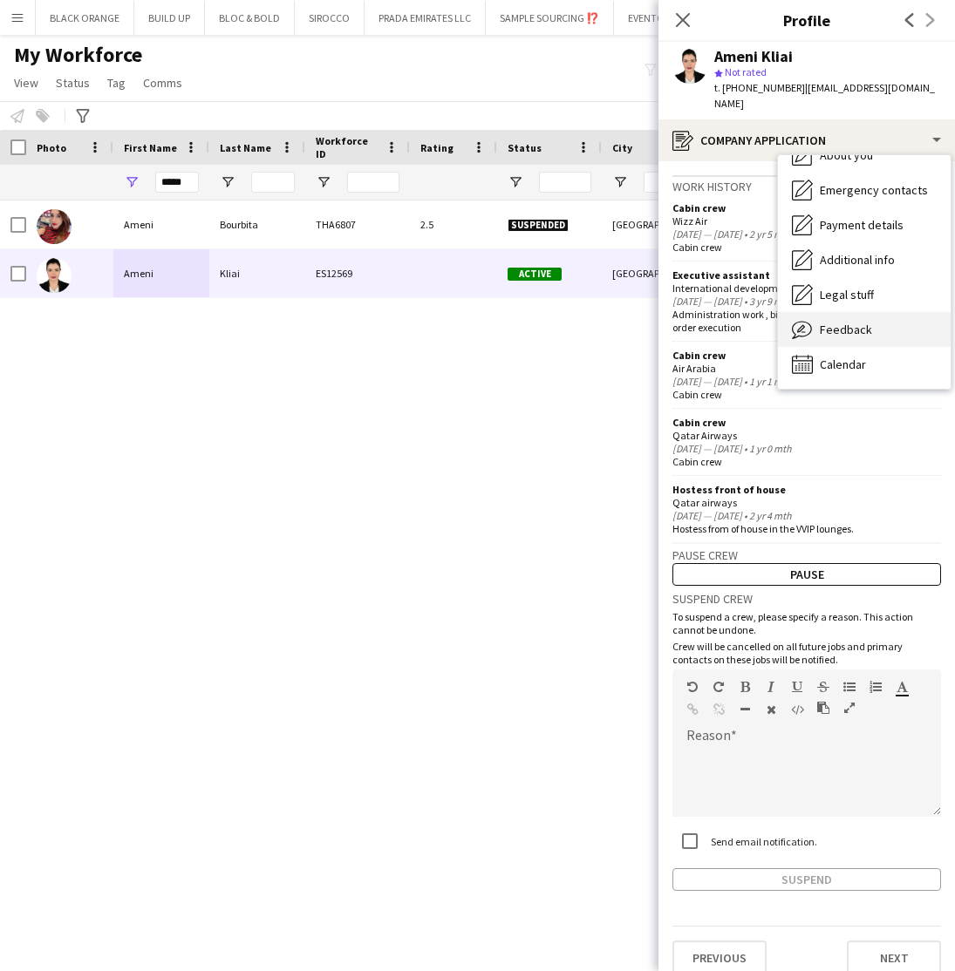
click at [845, 322] on span "Feedback" at bounding box center [846, 330] width 52 height 16
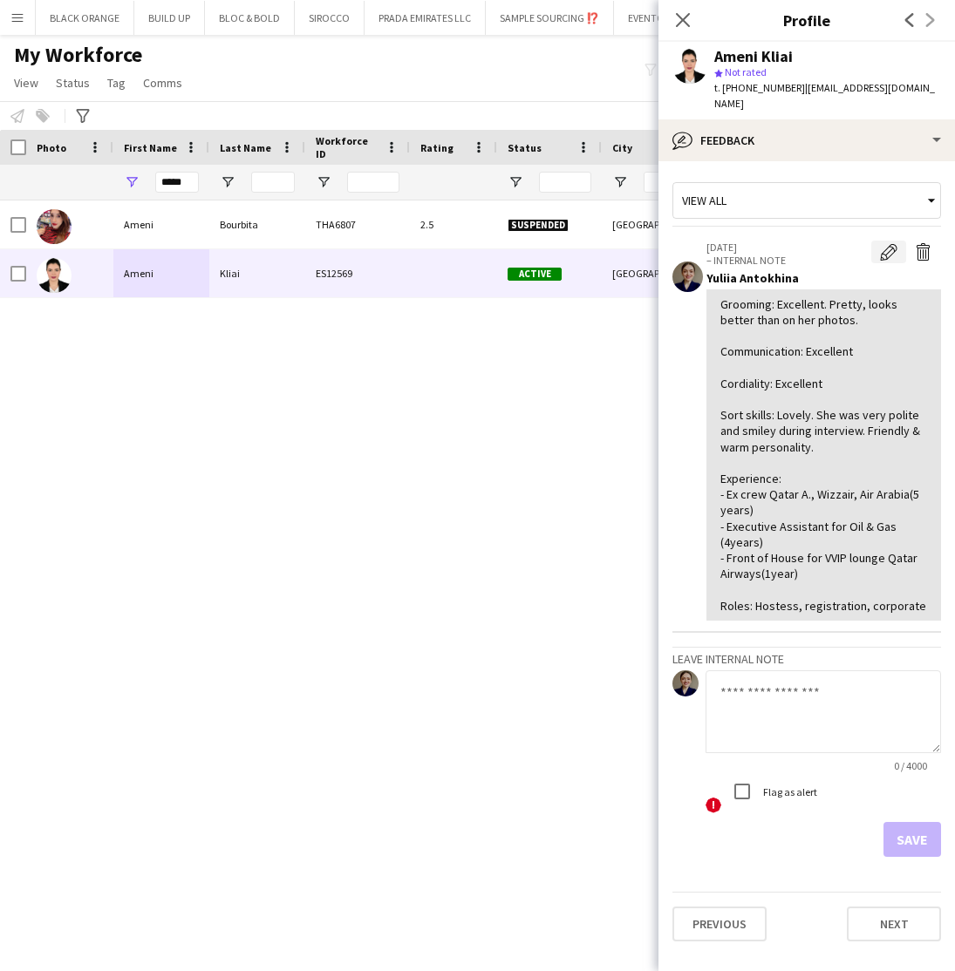
click at [884, 243] on app-icon "Edit internal note" at bounding box center [888, 251] width 17 height 17
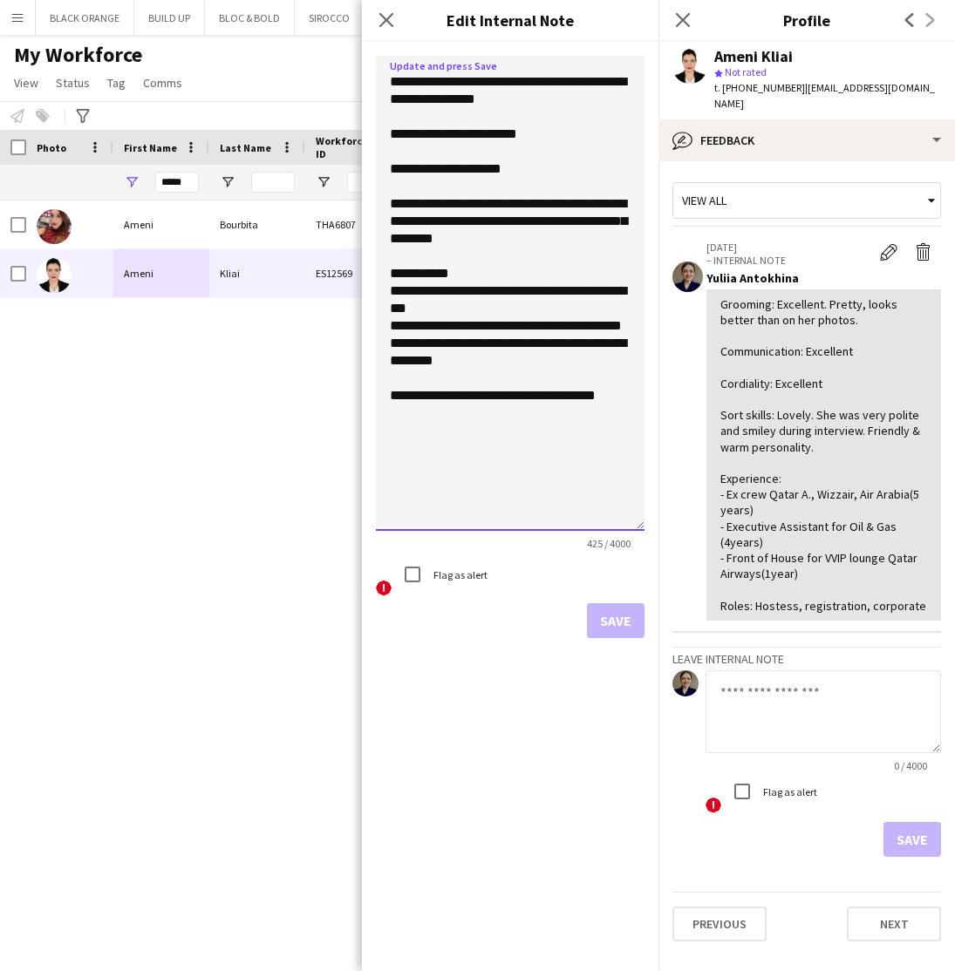
drag, startPoint x: 637, startPoint y: 158, endPoint x: 602, endPoint y: 529, distance: 373.1
click at [602, 529] on textarea "**********" at bounding box center [510, 293] width 269 height 475
click at [447, 360] on textarea "**********" at bounding box center [510, 294] width 269 height 476
click at [472, 364] on textarea "**********" at bounding box center [510, 294] width 269 height 476
click at [522, 363] on textarea "**********" at bounding box center [510, 294] width 269 height 476
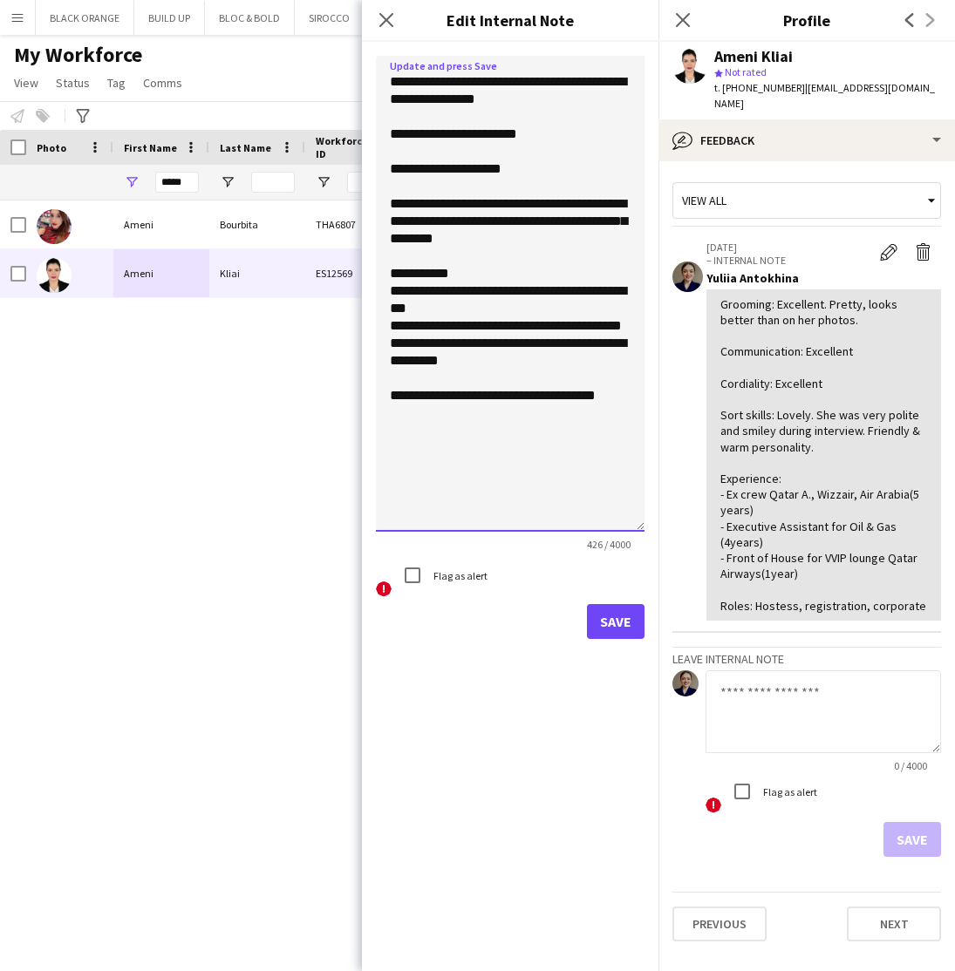
scroll to position [0, 0]
type textarea "**********"
click at [617, 621] on button "Save" at bounding box center [616, 621] width 58 height 35
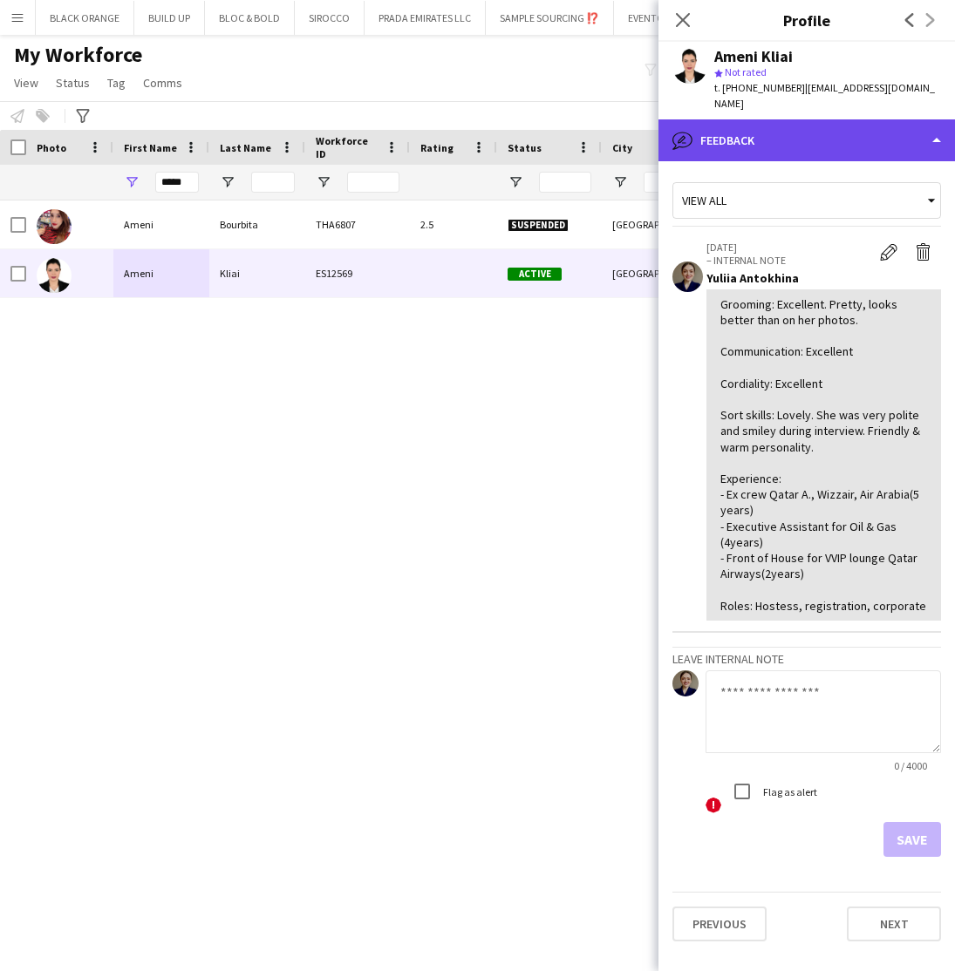
click at [789, 133] on div "bubble-pencil Feedback" at bounding box center [806, 140] width 296 height 42
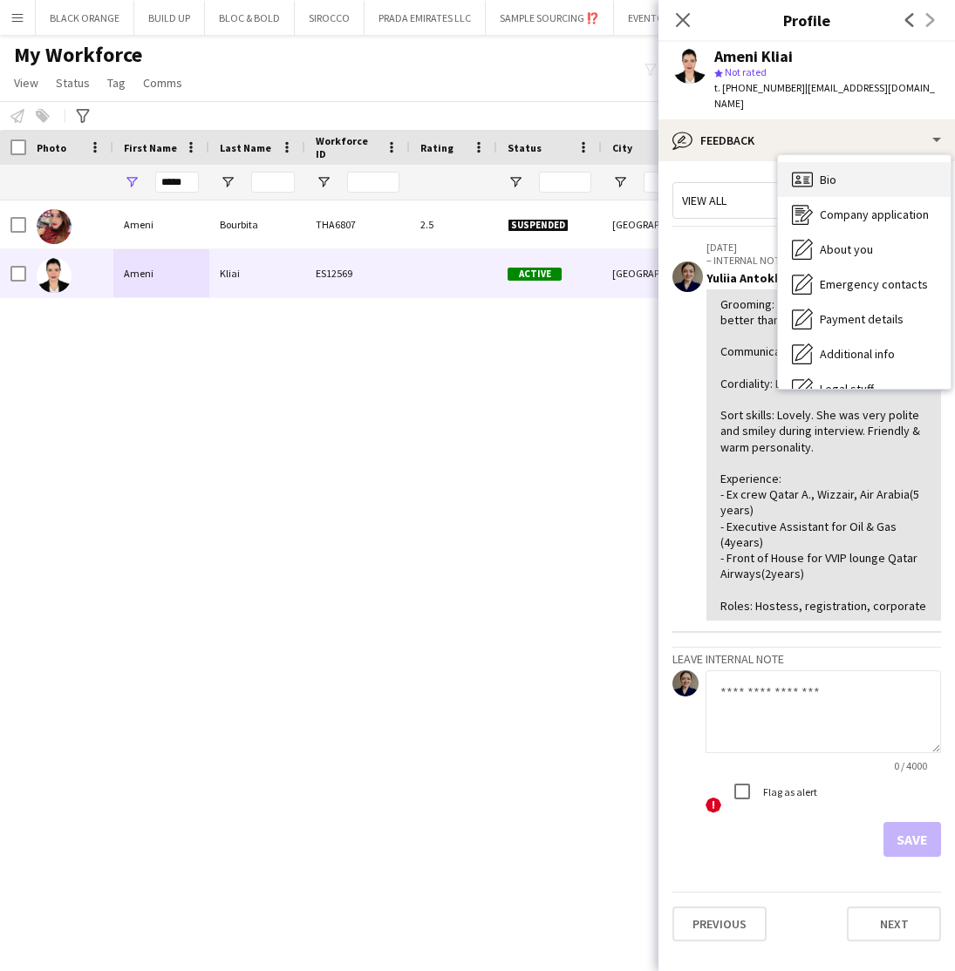
click at [842, 162] on div "Bio Bio" at bounding box center [864, 179] width 173 height 35
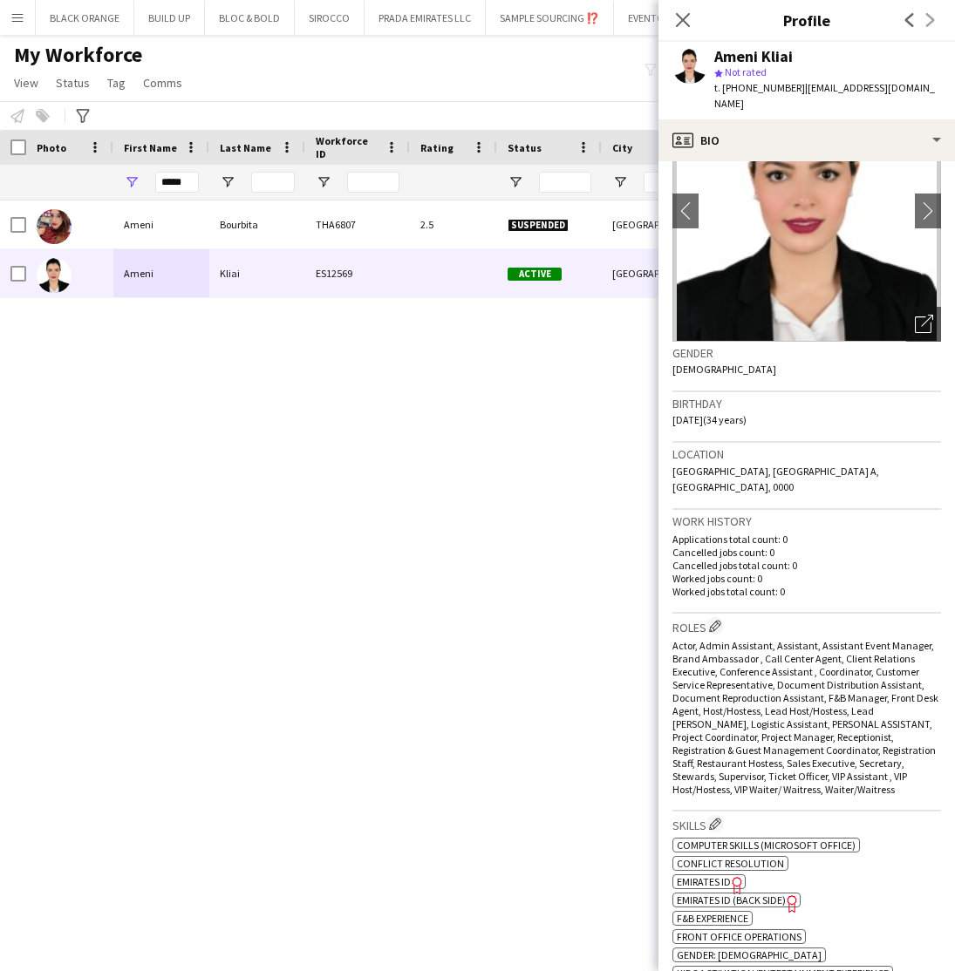
scroll to position [97, 0]
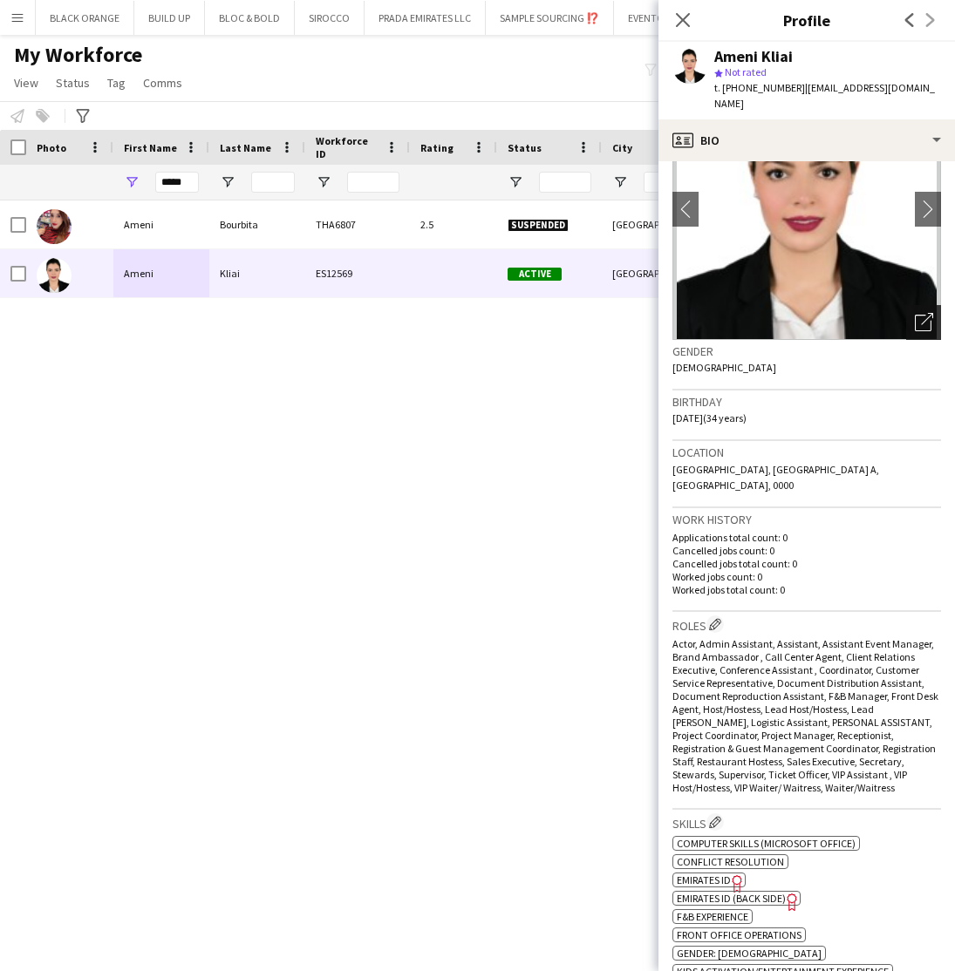
click at [926, 313] on icon "Open photos pop-in" at bounding box center [924, 322] width 18 height 18
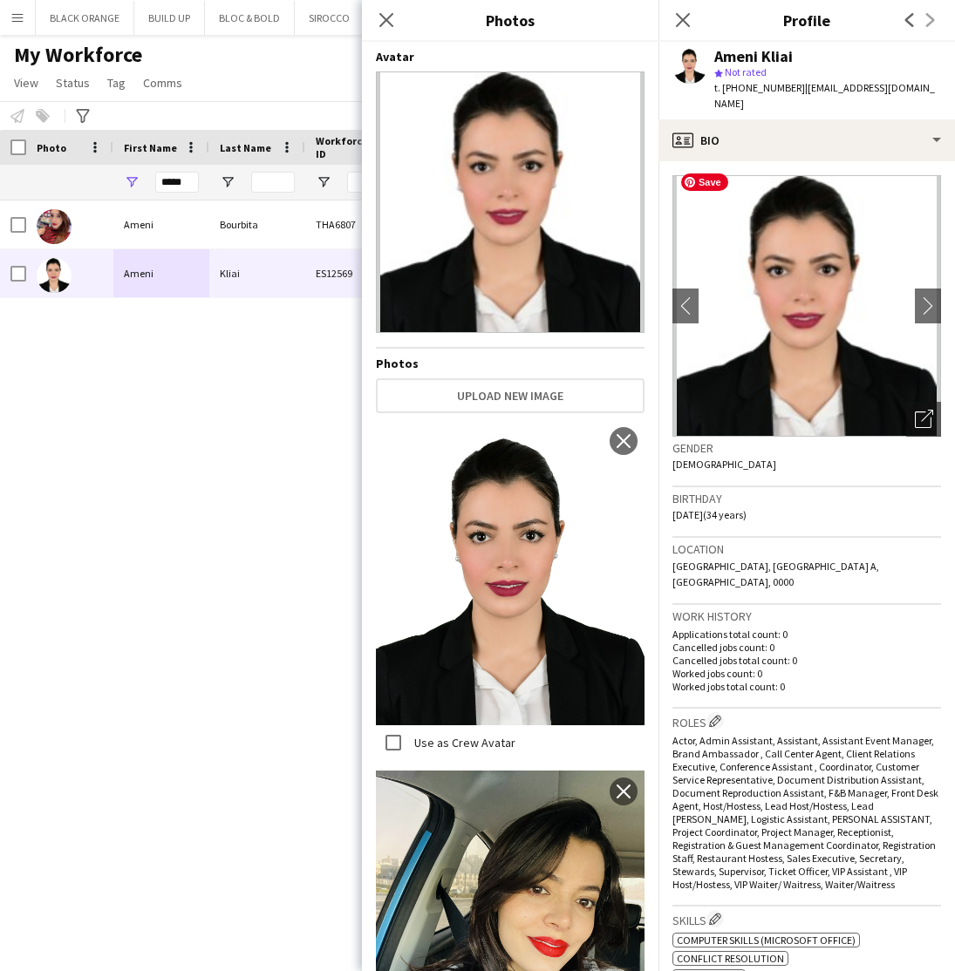
scroll to position [0, 0]
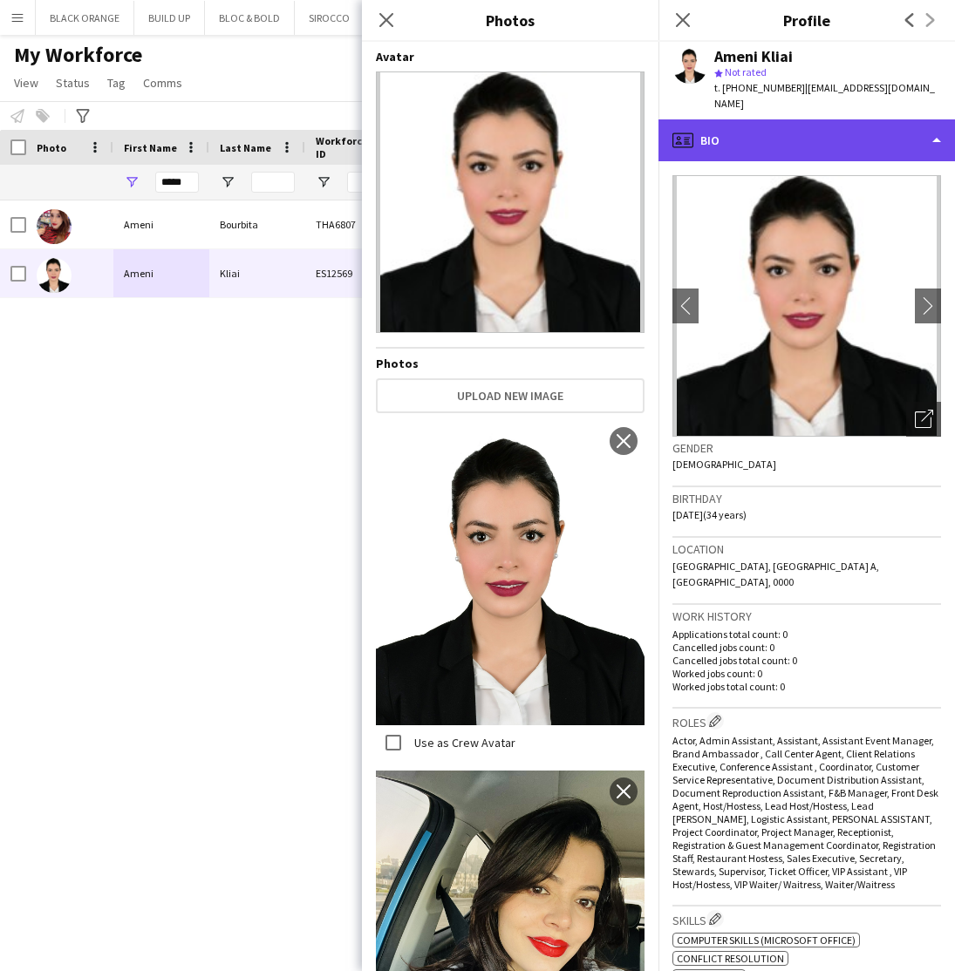
click at [858, 136] on div "profile Bio" at bounding box center [806, 140] width 296 height 42
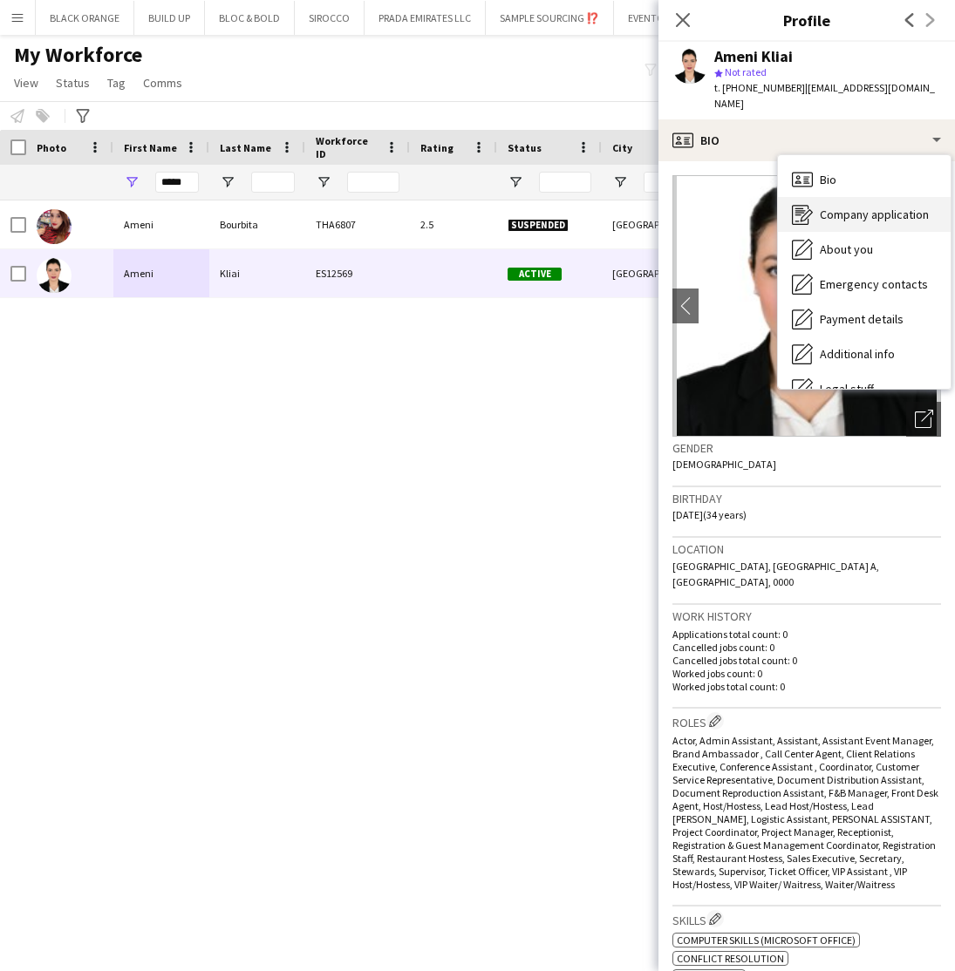
click at [848, 207] on span "Company application" at bounding box center [874, 215] width 109 height 16
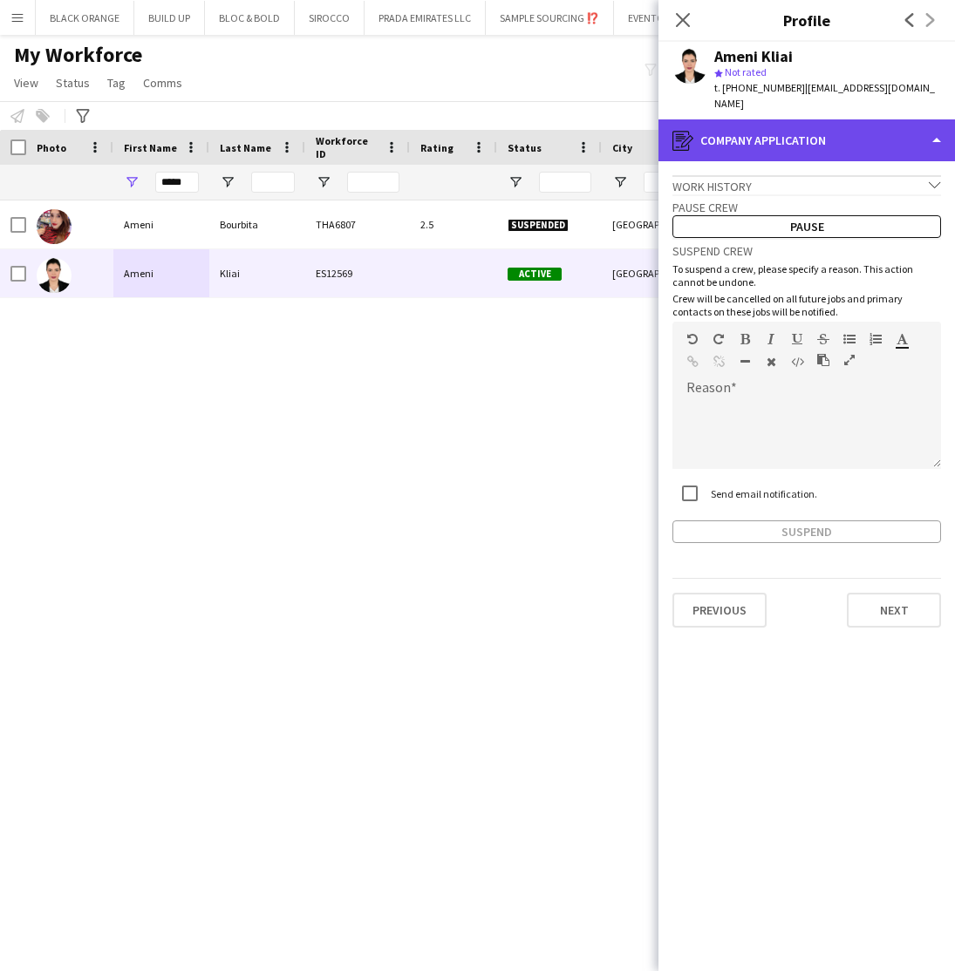
click at [776, 119] on div "register Company application" at bounding box center [806, 140] width 296 height 42
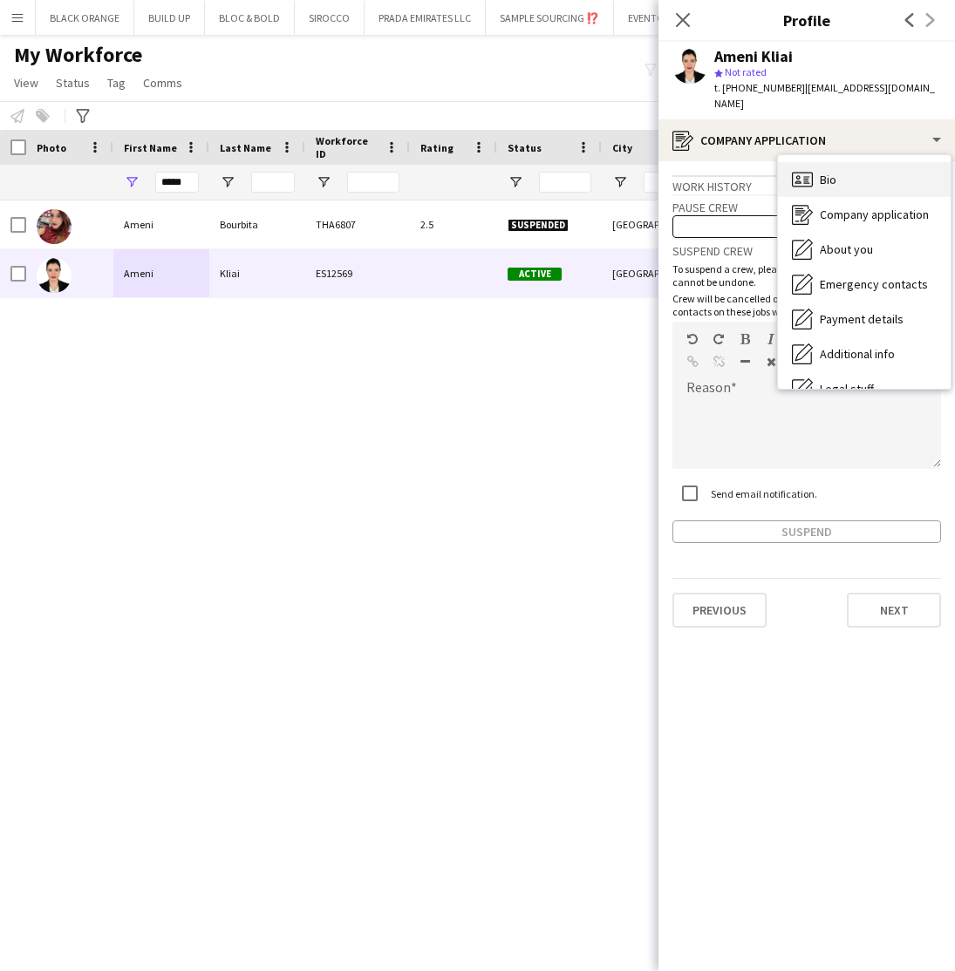
click at [822, 172] on span "Bio" at bounding box center [828, 180] width 17 height 16
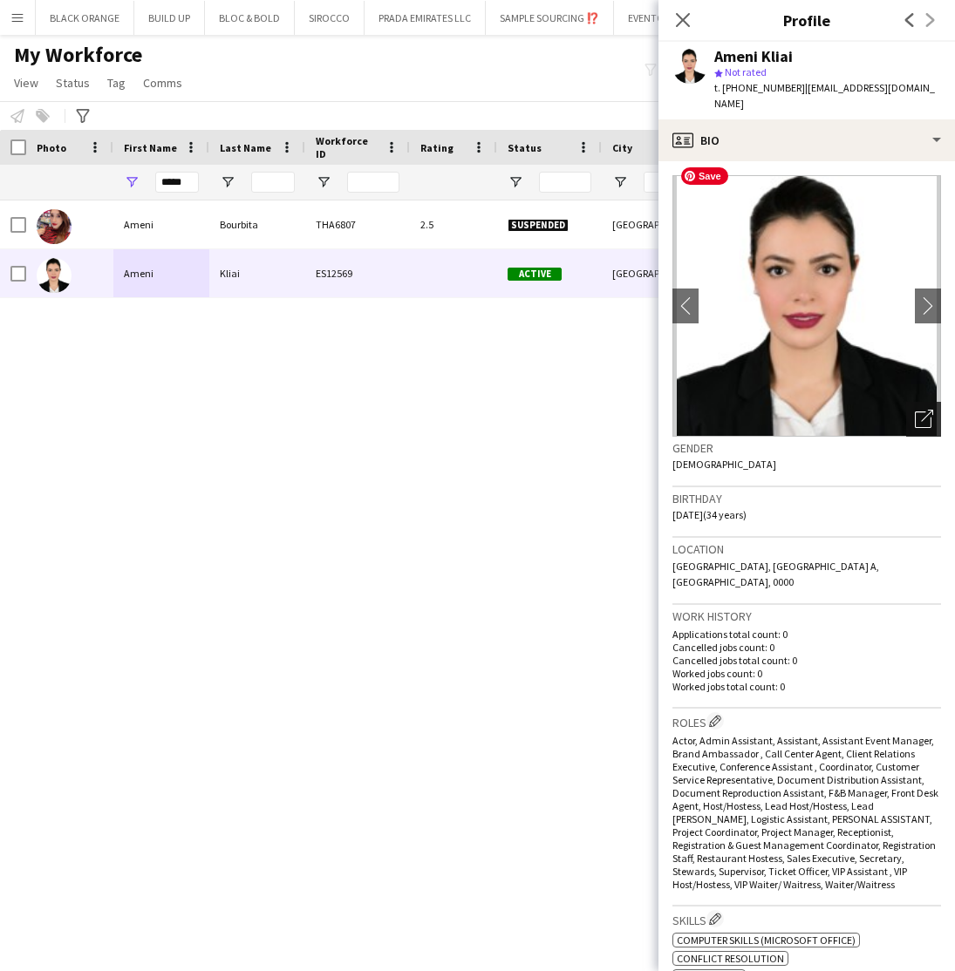
click at [930, 410] on icon "Open photos pop-in" at bounding box center [924, 419] width 18 height 18
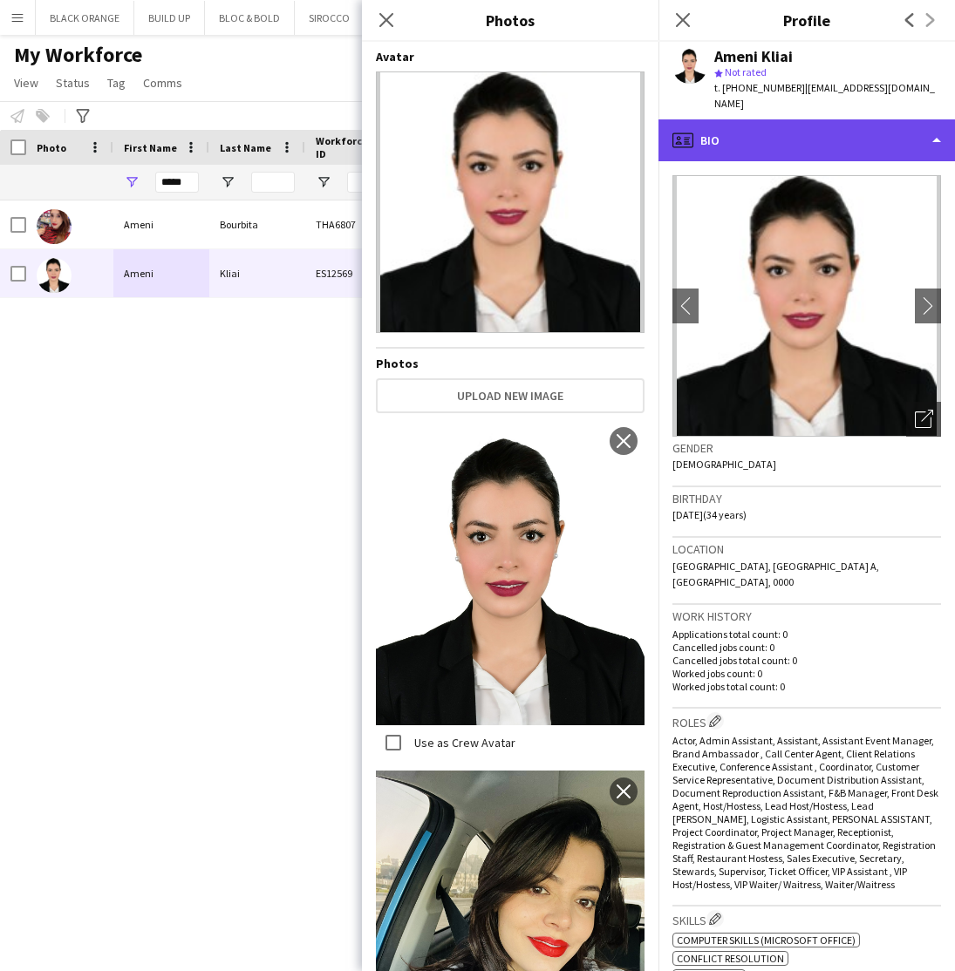
click at [905, 123] on div "profile Bio" at bounding box center [806, 140] width 296 height 42
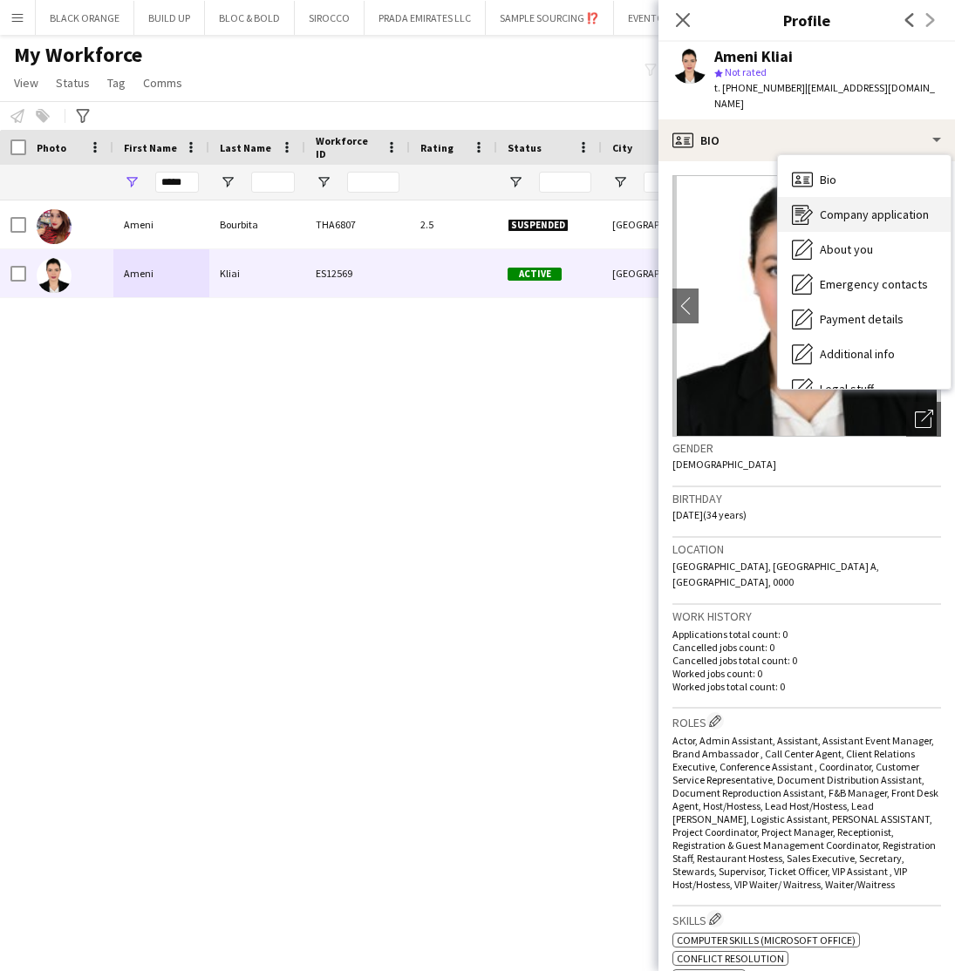
click at [846, 207] on span "Company application" at bounding box center [874, 215] width 109 height 16
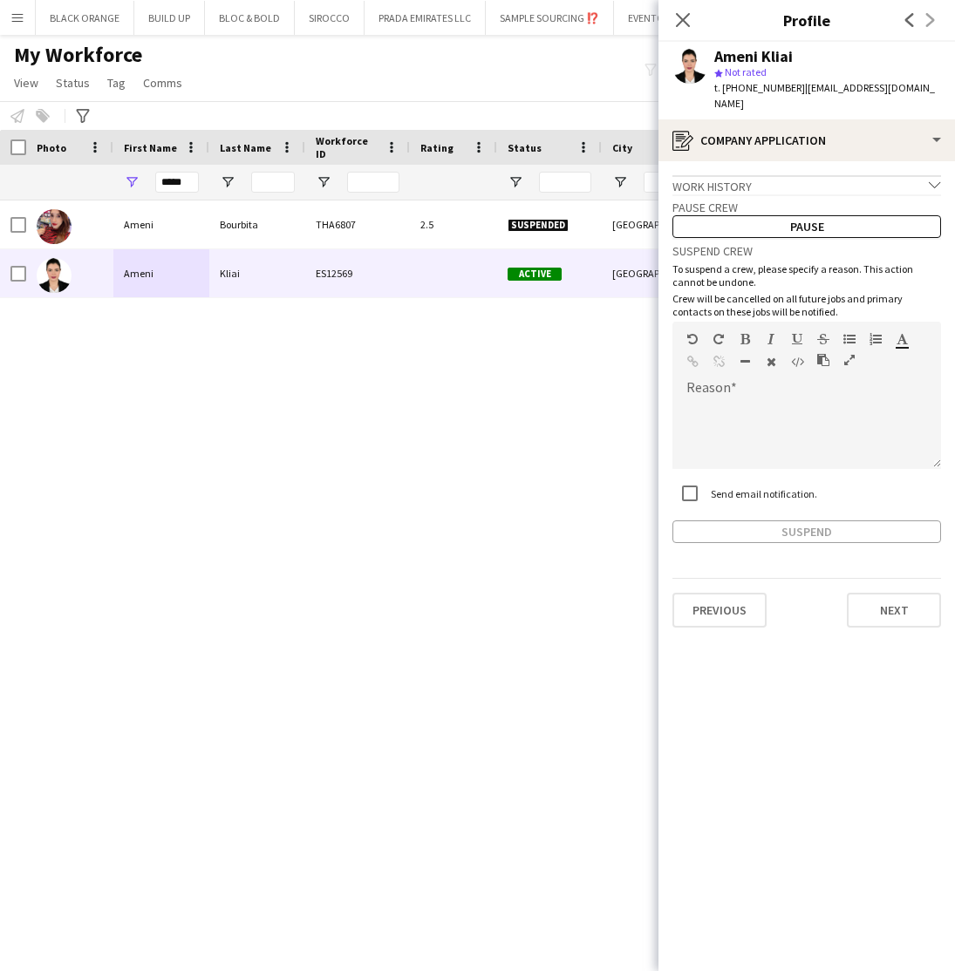
click at [791, 175] on div "Work history chevron-down" at bounding box center [806, 184] width 269 height 19
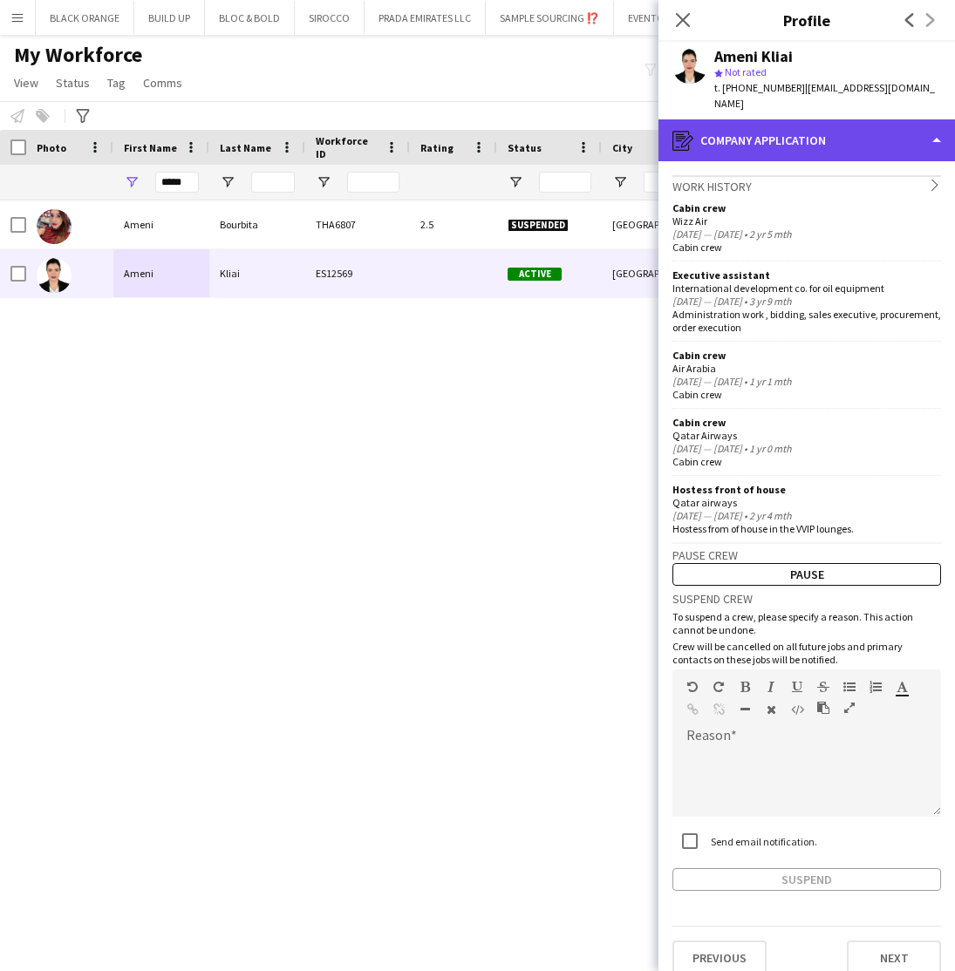
click at [856, 127] on div "register Company application" at bounding box center [806, 140] width 296 height 42
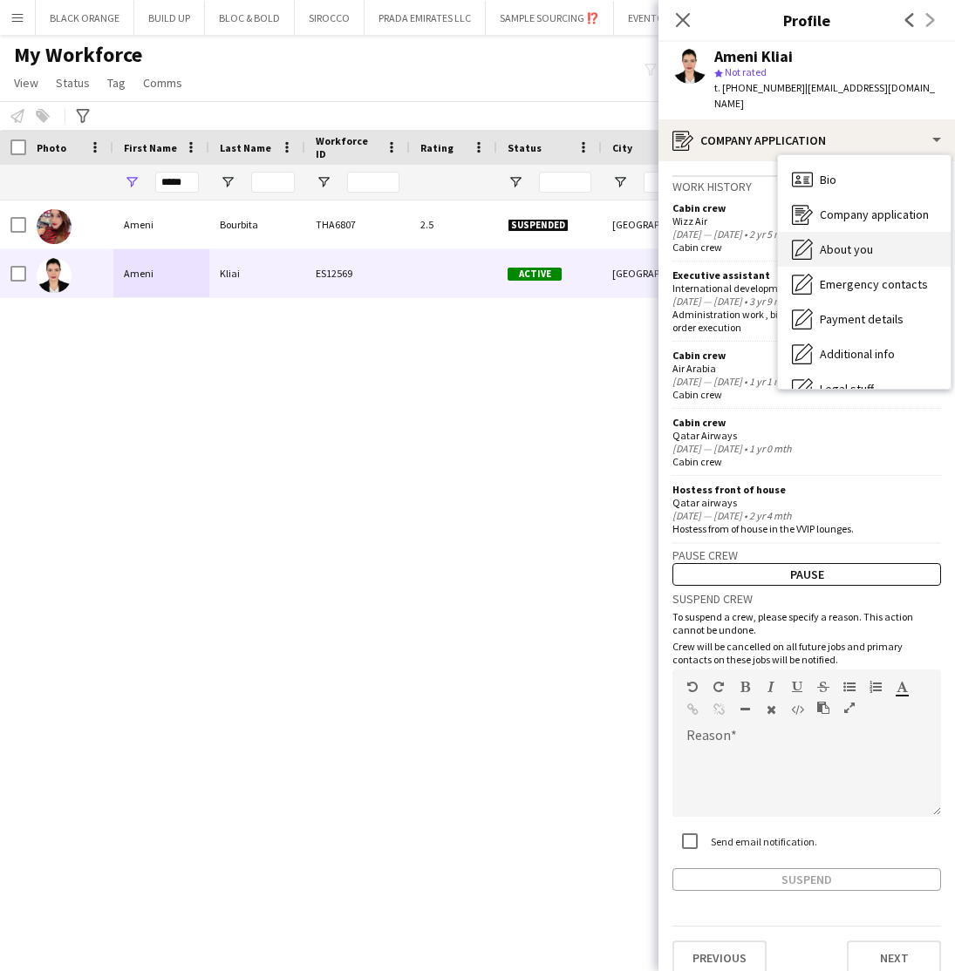
click at [854, 245] on div "About you About you" at bounding box center [864, 249] width 173 height 35
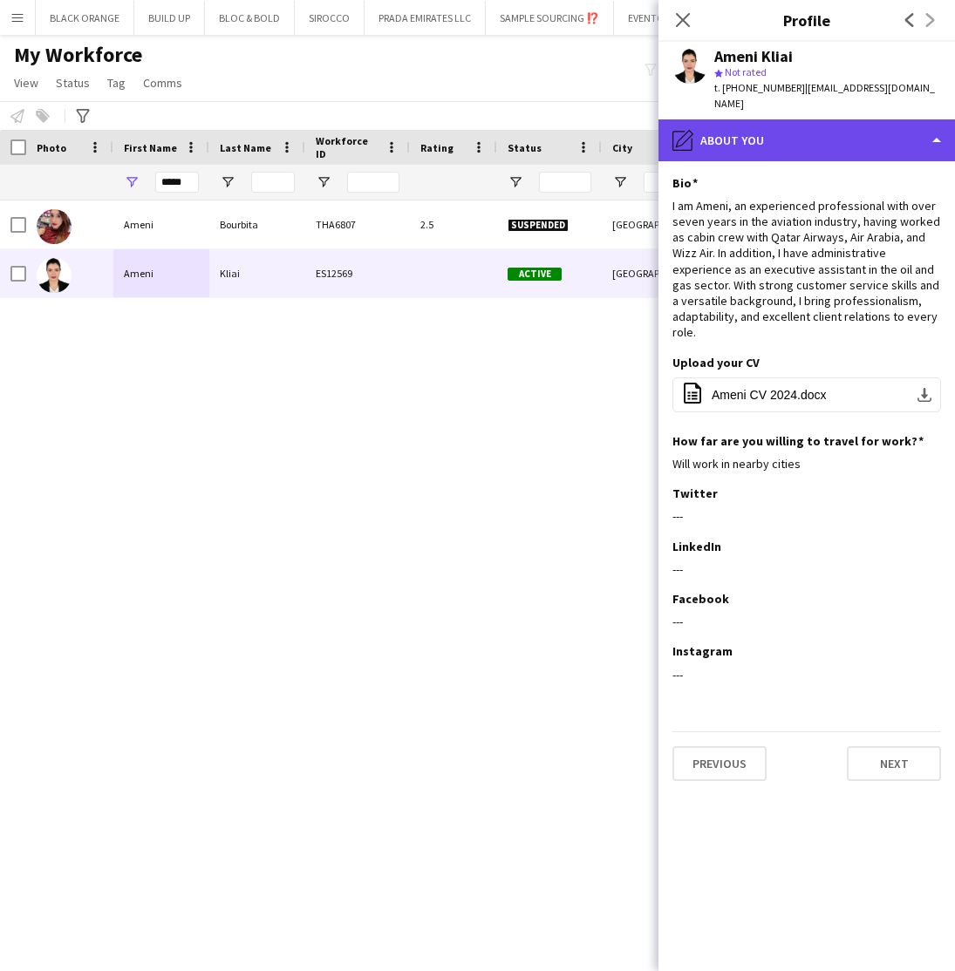
click at [752, 119] on div "pencil4 About you" at bounding box center [806, 140] width 296 height 42
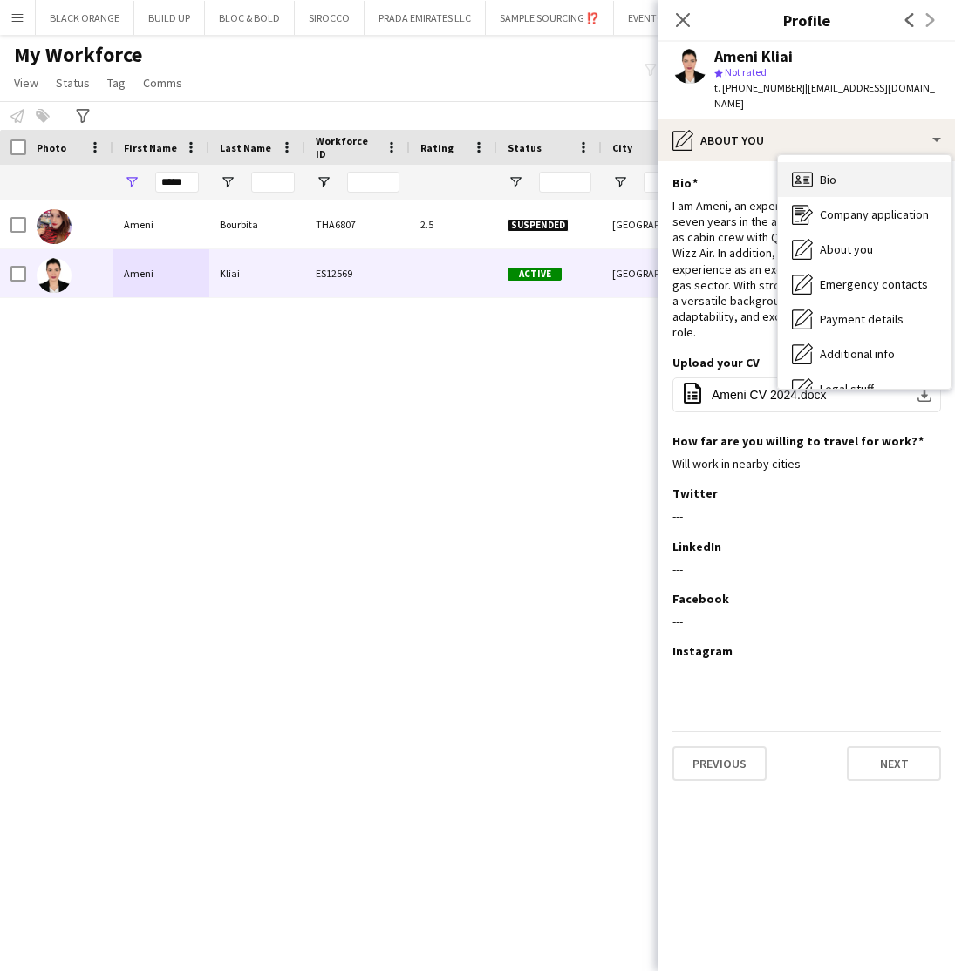
click at [821, 172] on span "Bio" at bounding box center [828, 180] width 17 height 16
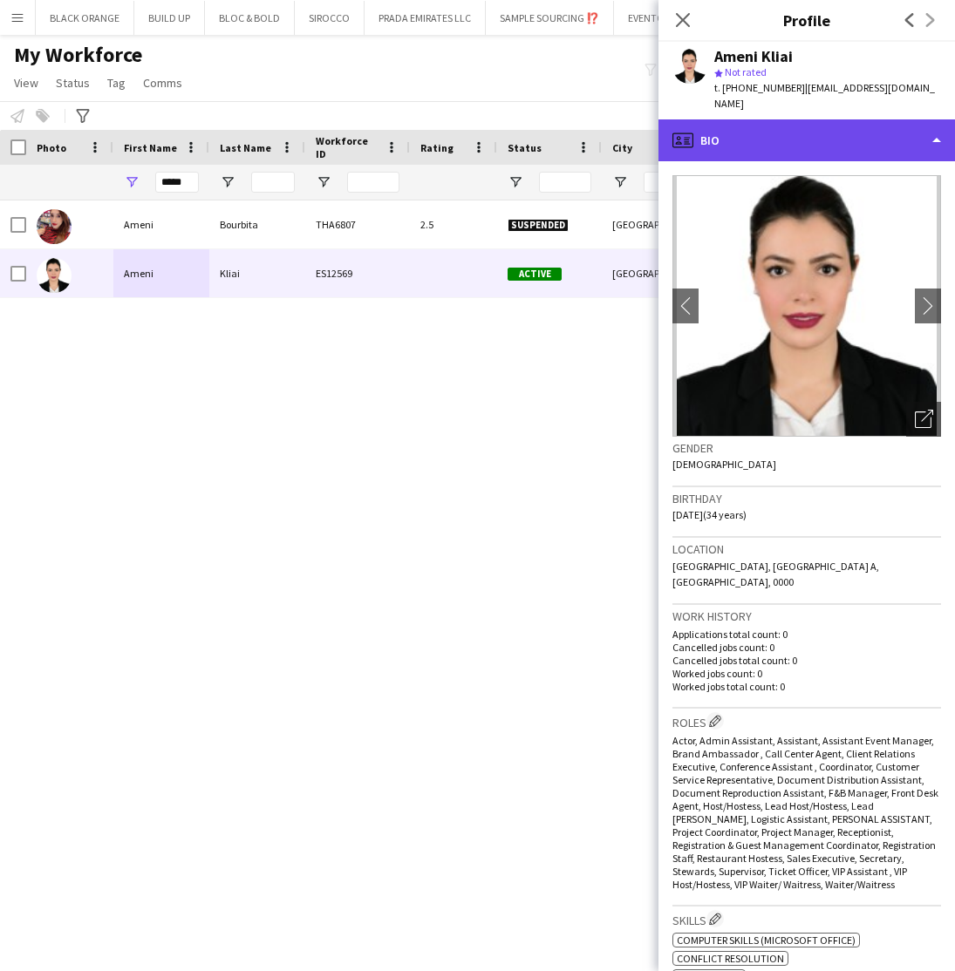
click at [877, 131] on div "profile Bio" at bounding box center [806, 140] width 296 height 42
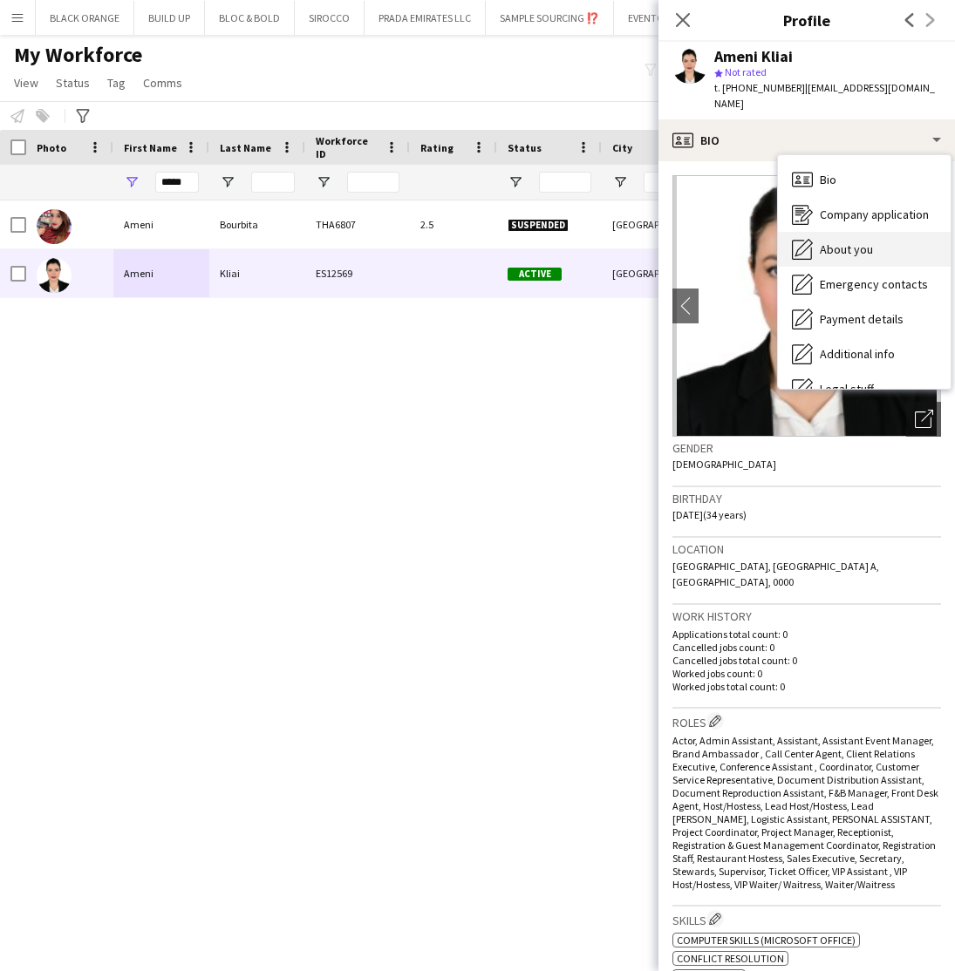
click at [850, 242] on span "About you" at bounding box center [846, 250] width 53 height 16
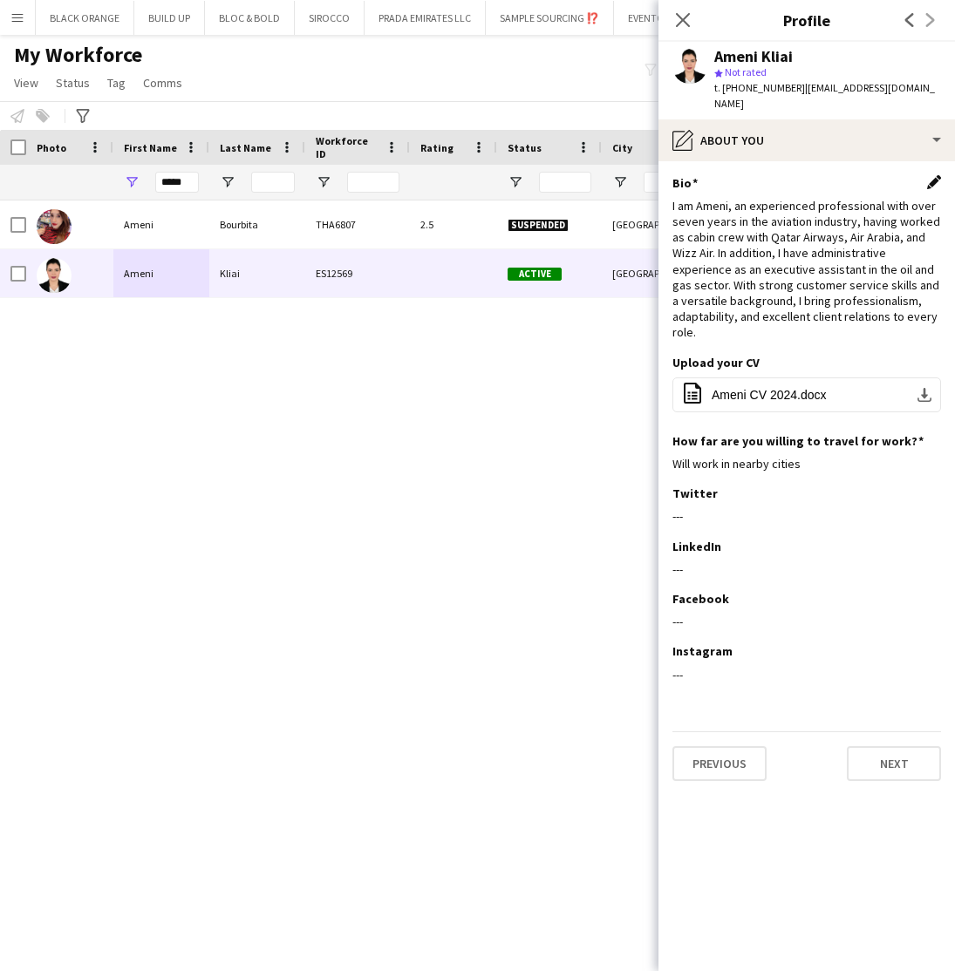
click at [934, 175] on app-icon "Edit this field" at bounding box center [934, 182] width 14 height 14
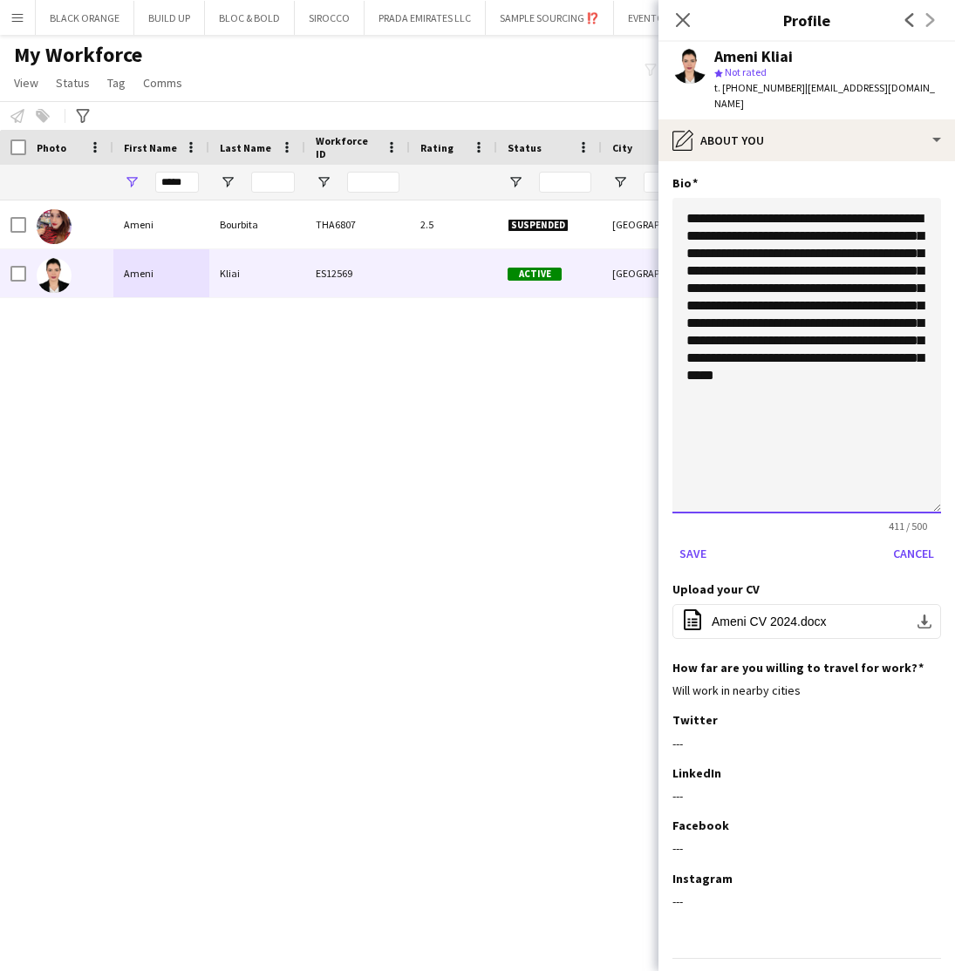
drag, startPoint x: 937, startPoint y: 276, endPoint x: 931, endPoint y: 494, distance: 218.1
click at [931, 495] on textarea "**********" at bounding box center [806, 356] width 269 height 316
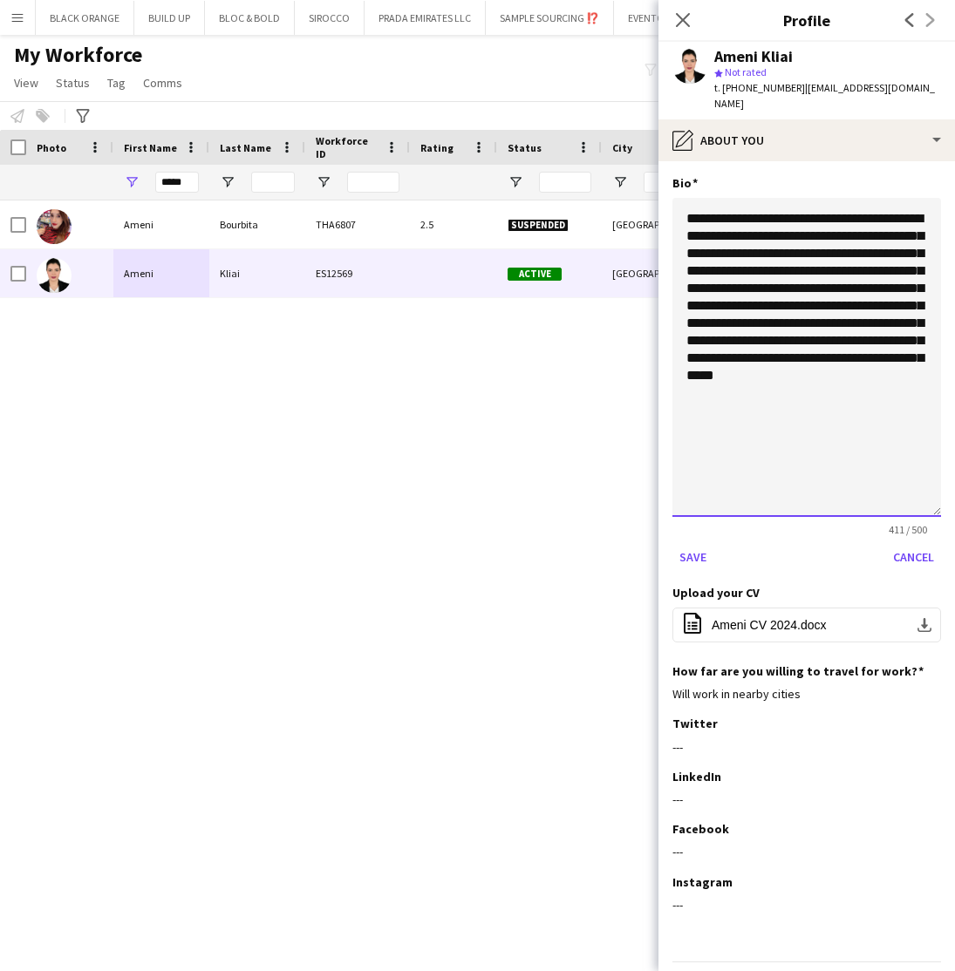
click at [760, 205] on textarea "**********" at bounding box center [806, 357] width 269 height 319
type textarea "**********"
click at [695, 543] on button "Save" at bounding box center [692, 557] width 41 height 28
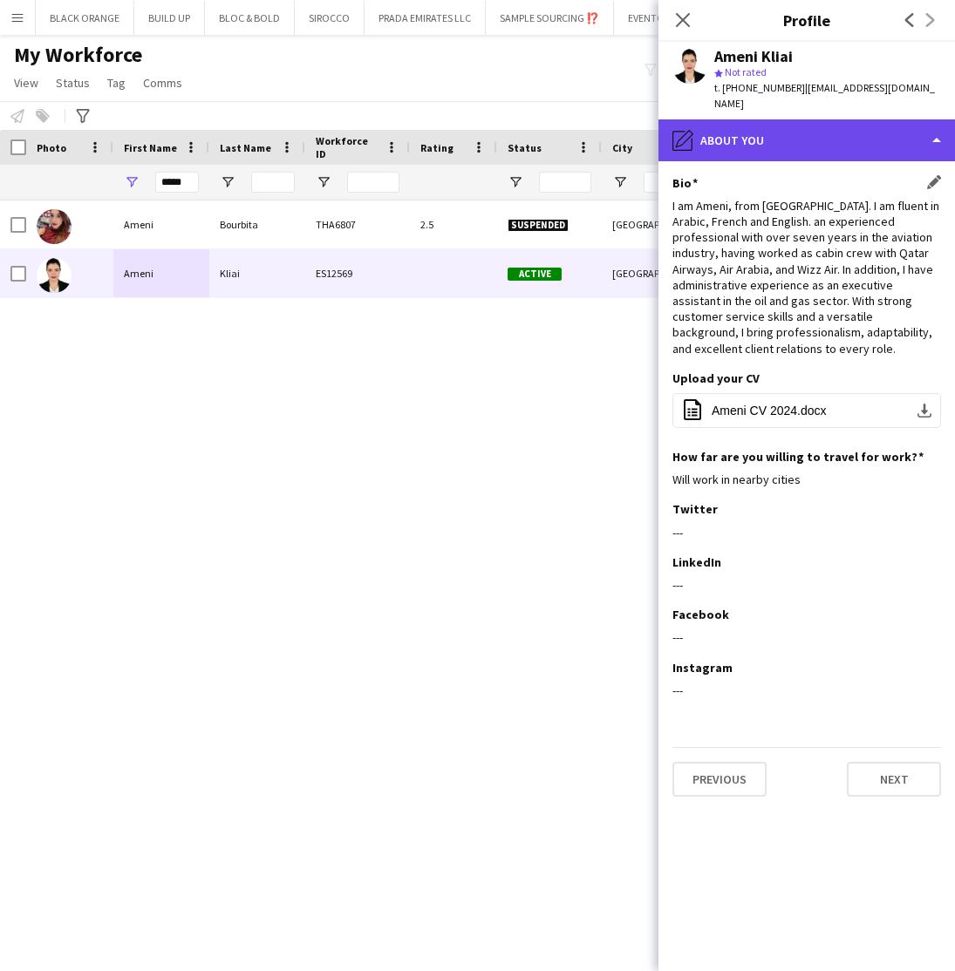
click at [702, 133] on div "pencil4 About you" at bounding box center [806, 140] width 296 height 42
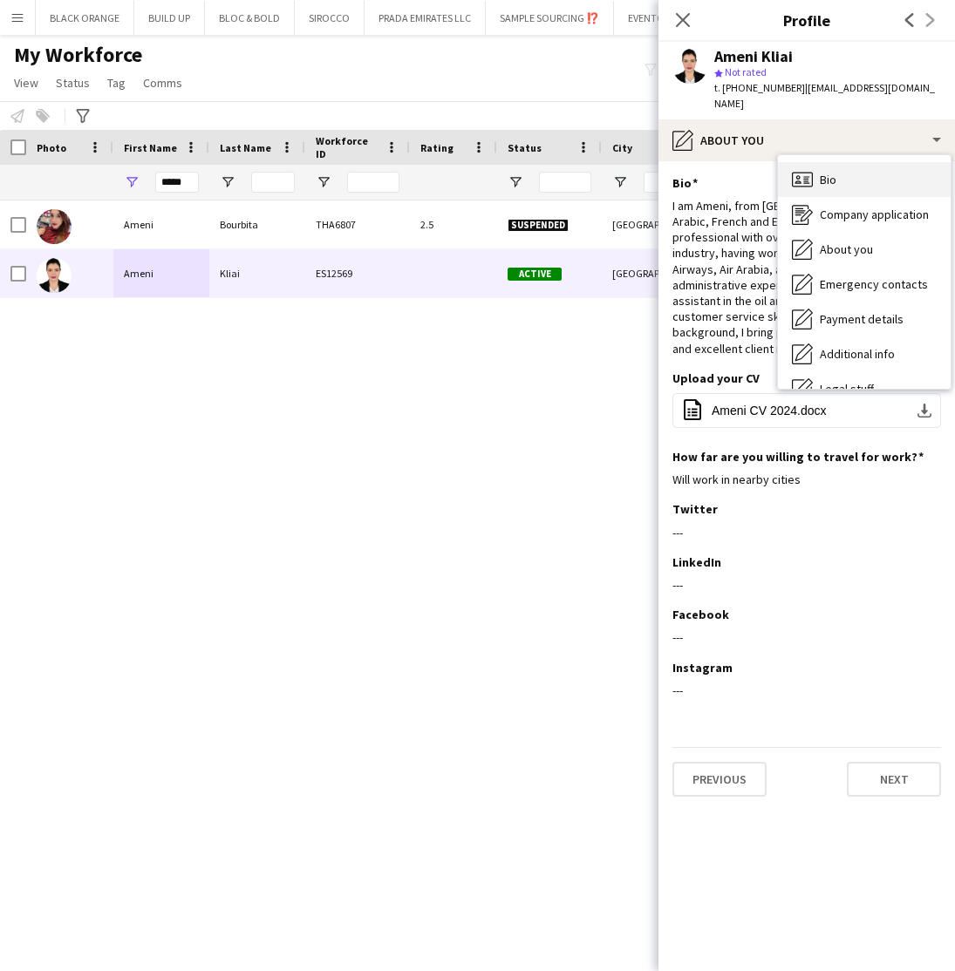
click at [835, 172] on span "Bio" at bounding box center [828, 180] width 17 height 16
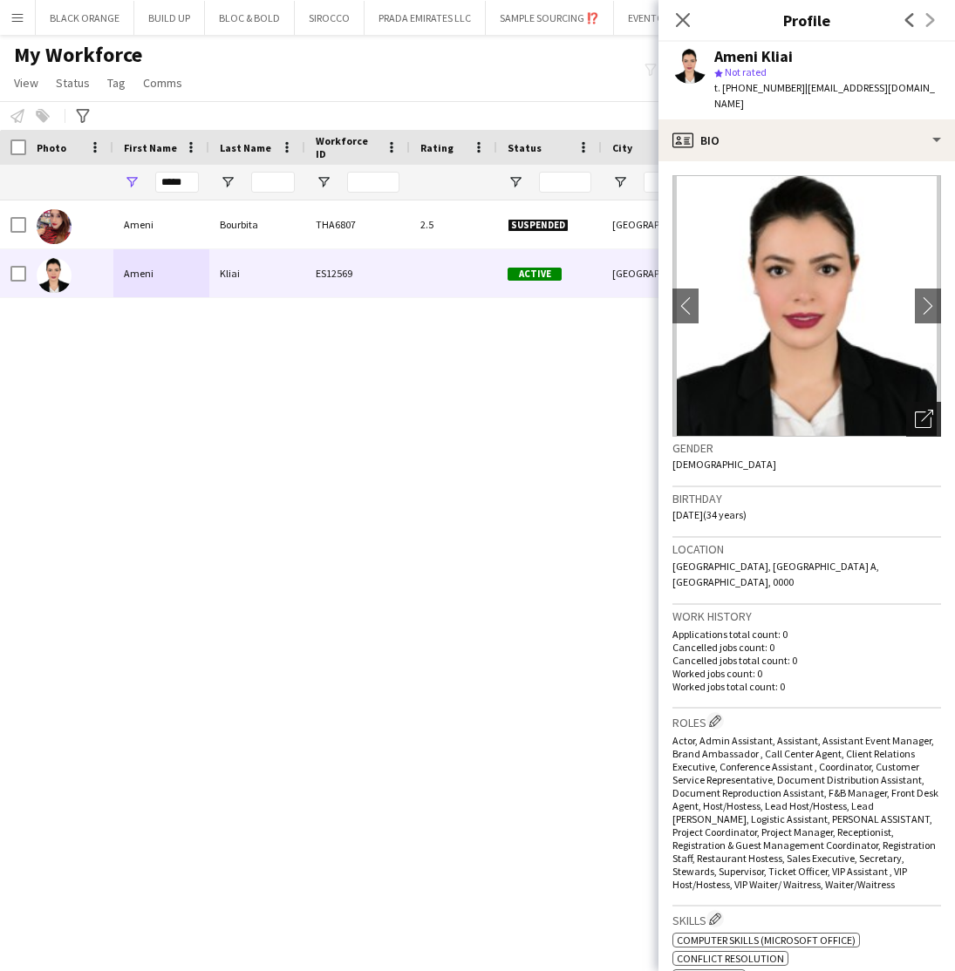
click at [923, 411] on icon "Open photos pop-in" at bounding box center [924, 419] width 18 height 18
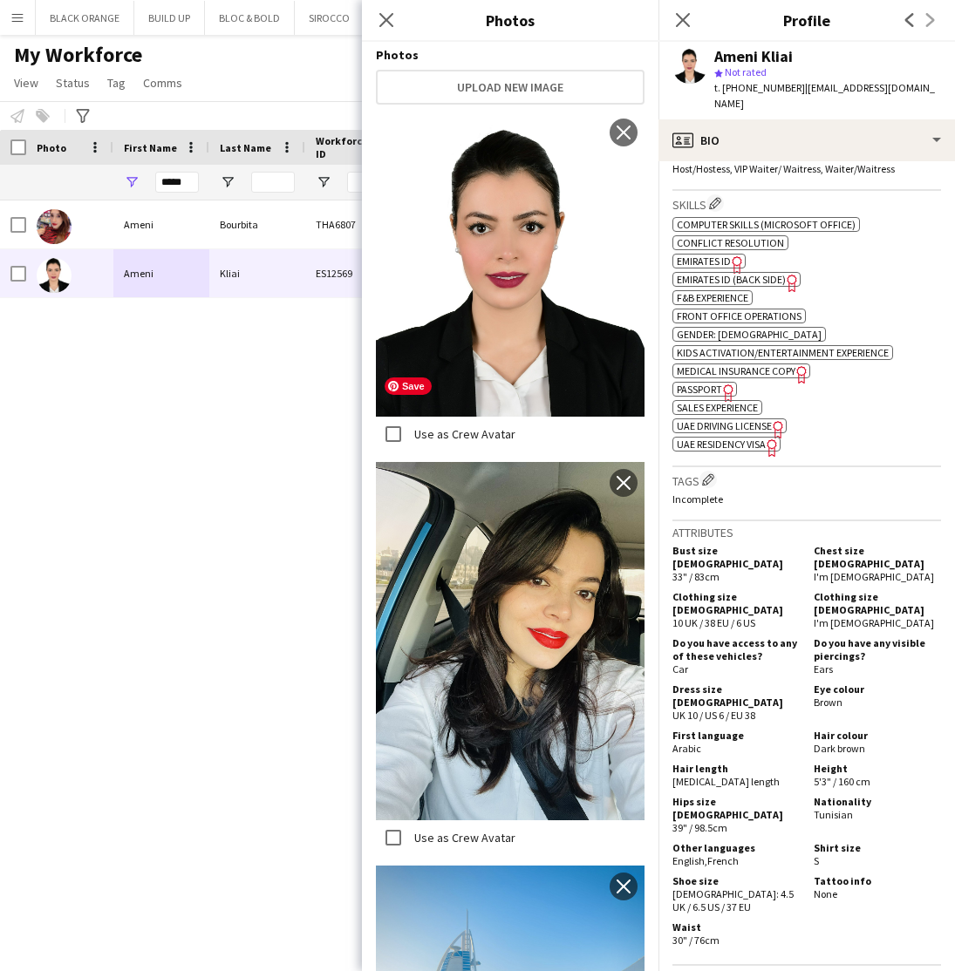
scroll to position [308, 0]
click at [797, 525] on h3 "Attributes" at bounding box center [806, 533] width 269 height 16
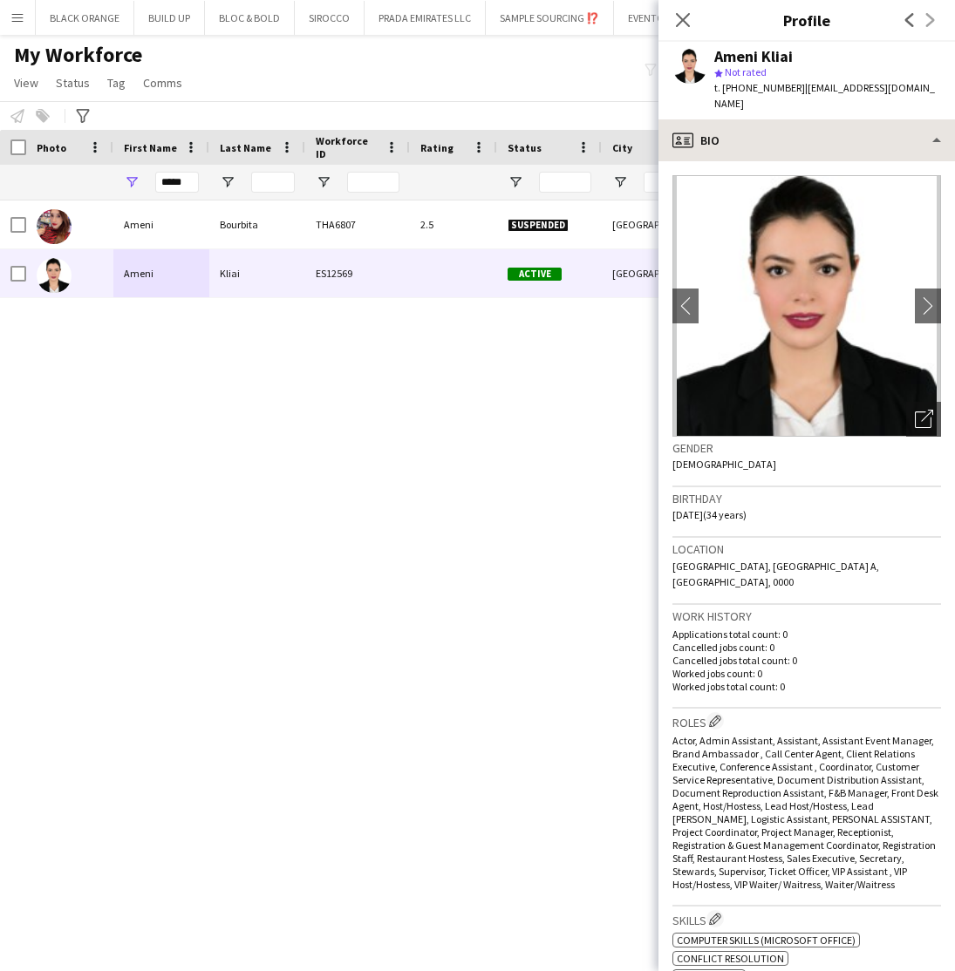
scroll to position [0, 0]
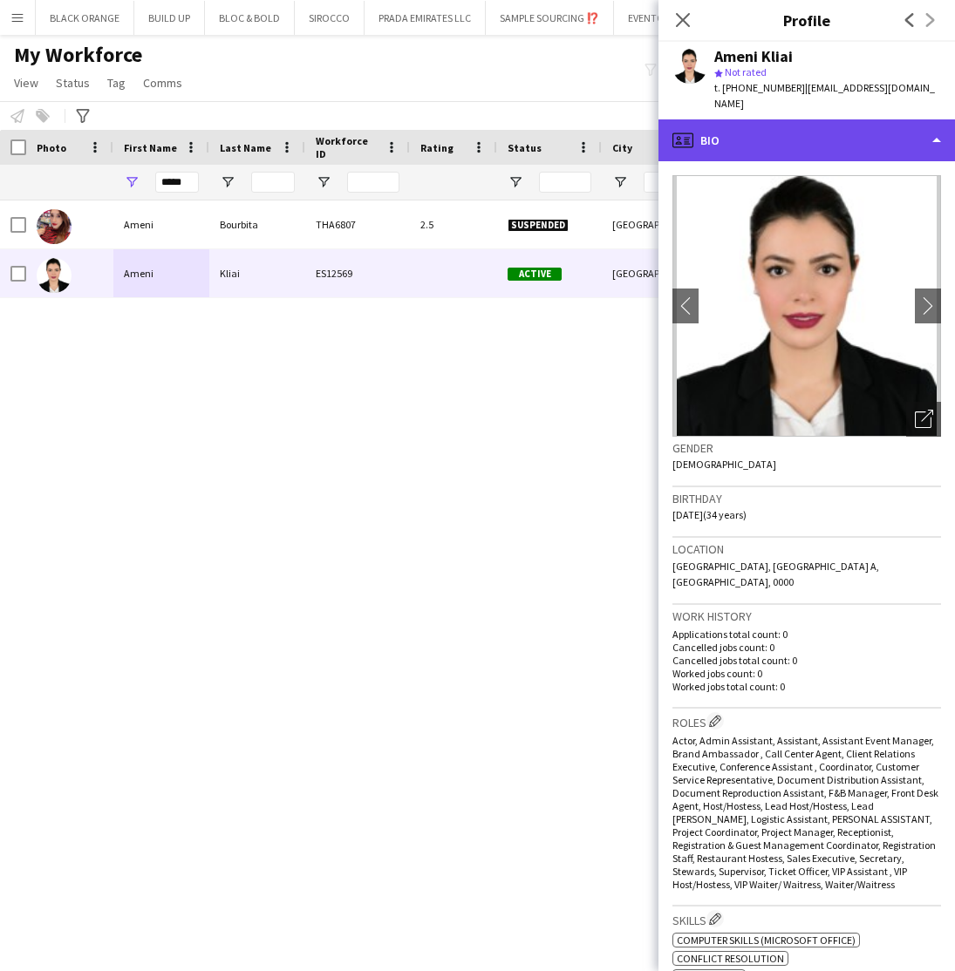
click at [850, 119] on div "profile Bio" at bounding box center [806, 140] width 296 height 42
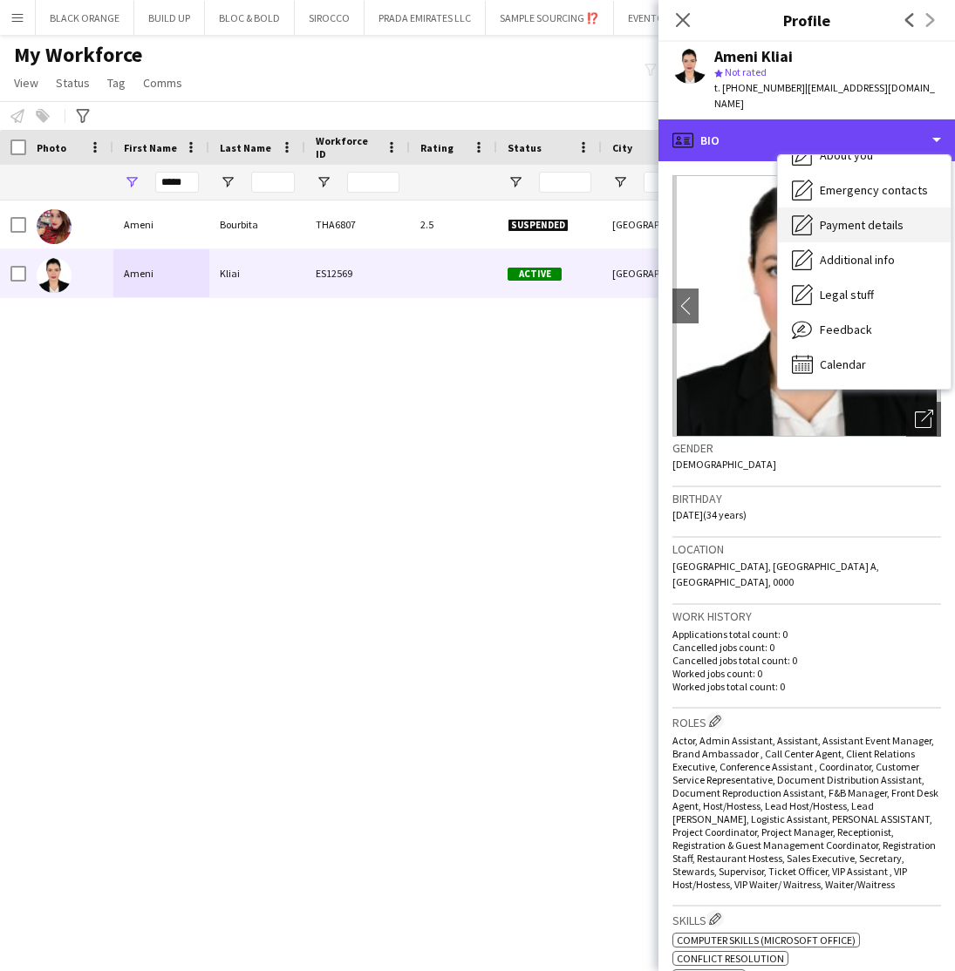
scroll to position [94, 0]
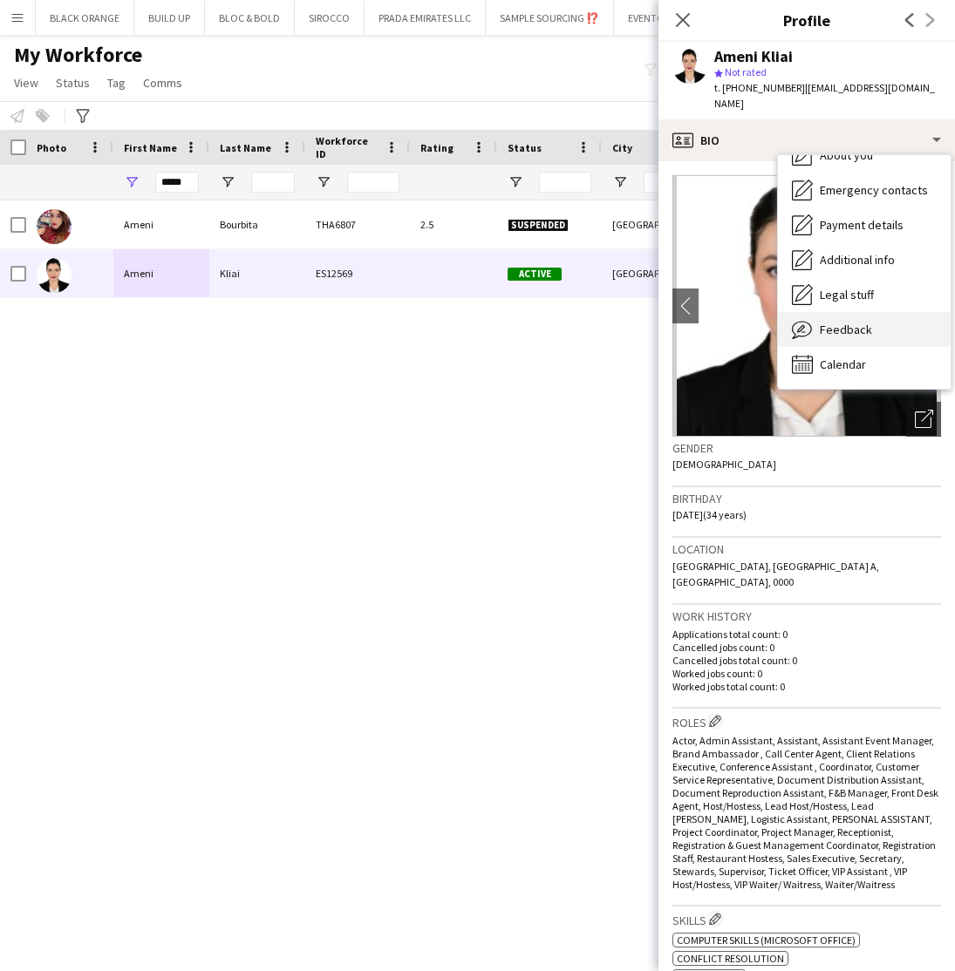
click at [849, 322] on span "Feedback" at bounding box center [846, 330] width 52 height 16
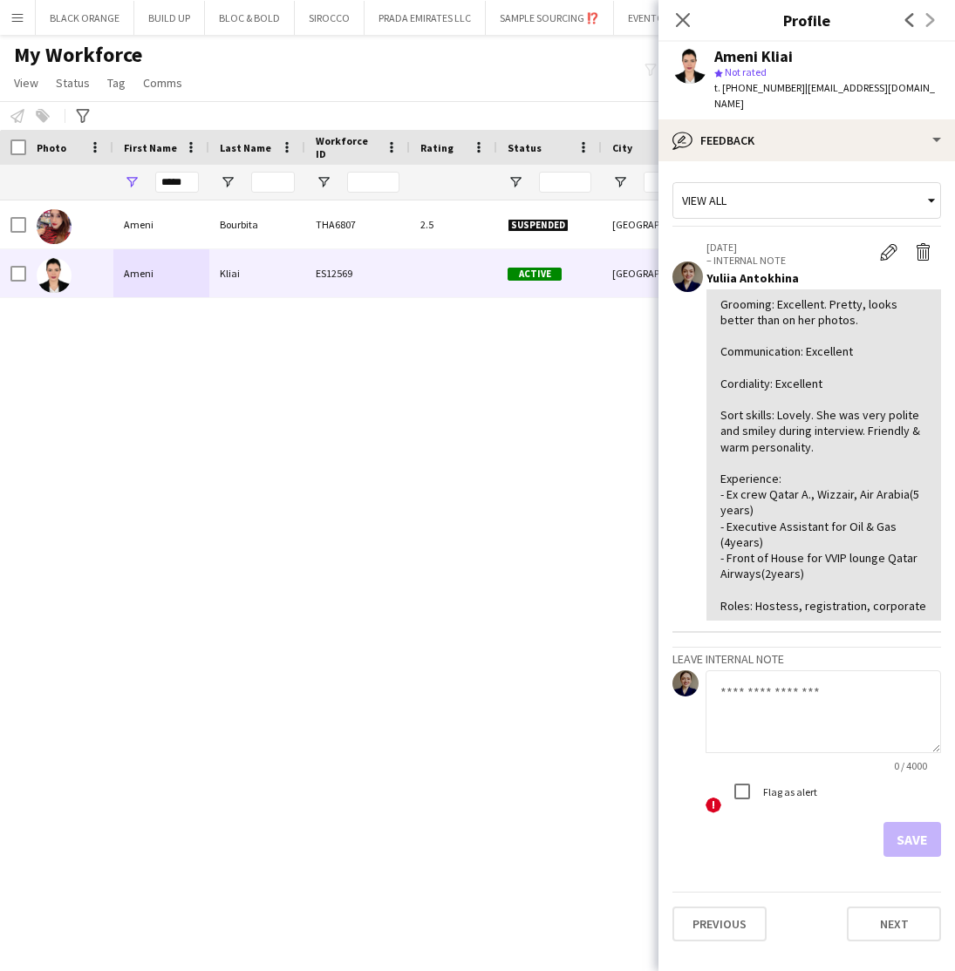
scroll to position [0, 0]
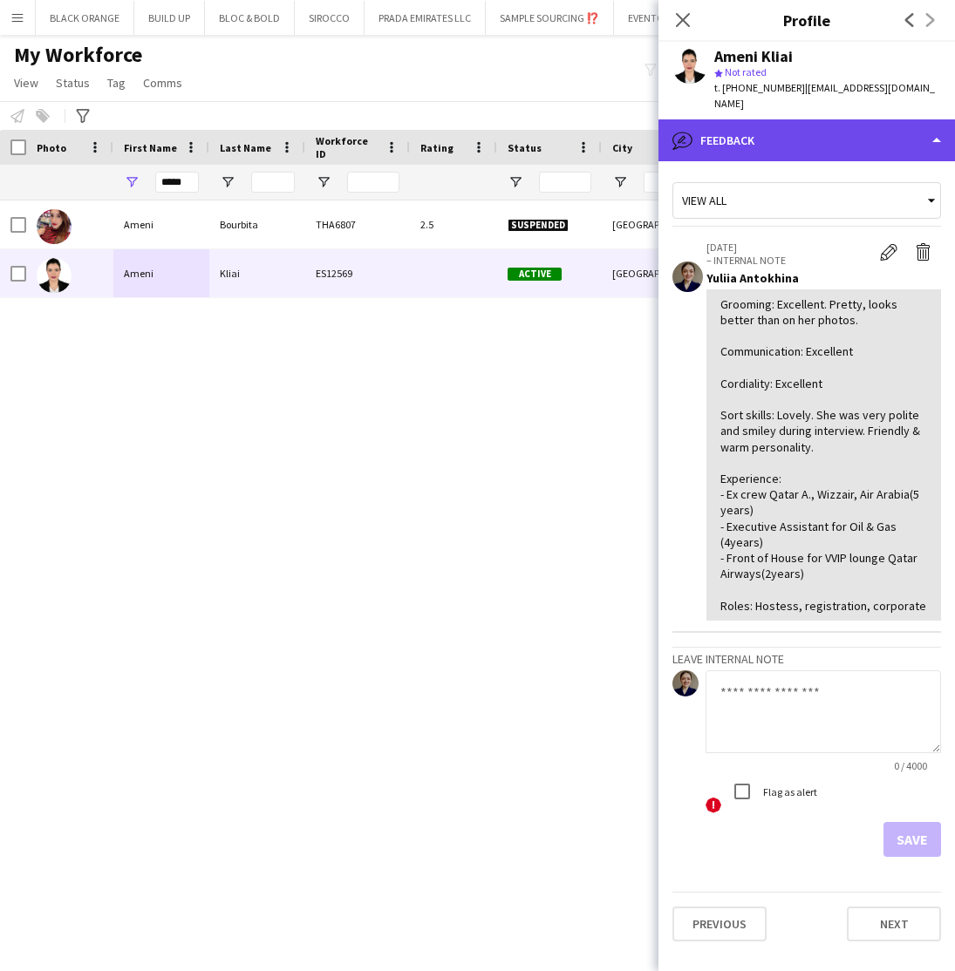
click at [784, 122] on div "bubble-pencil Feedback" at bounding box center [806, 140] width 296 height 42
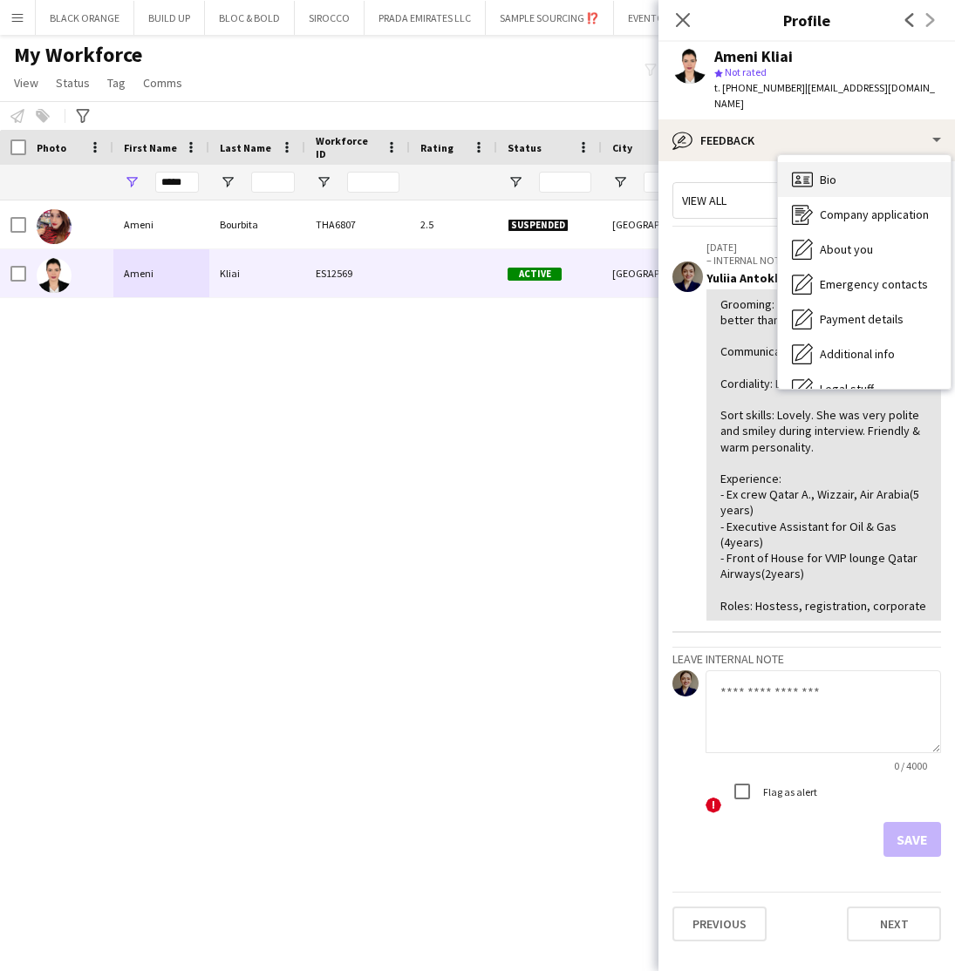
click at [822, 162] on div "Bio Bio" at bounding box center [864, 179] width 173 height 35
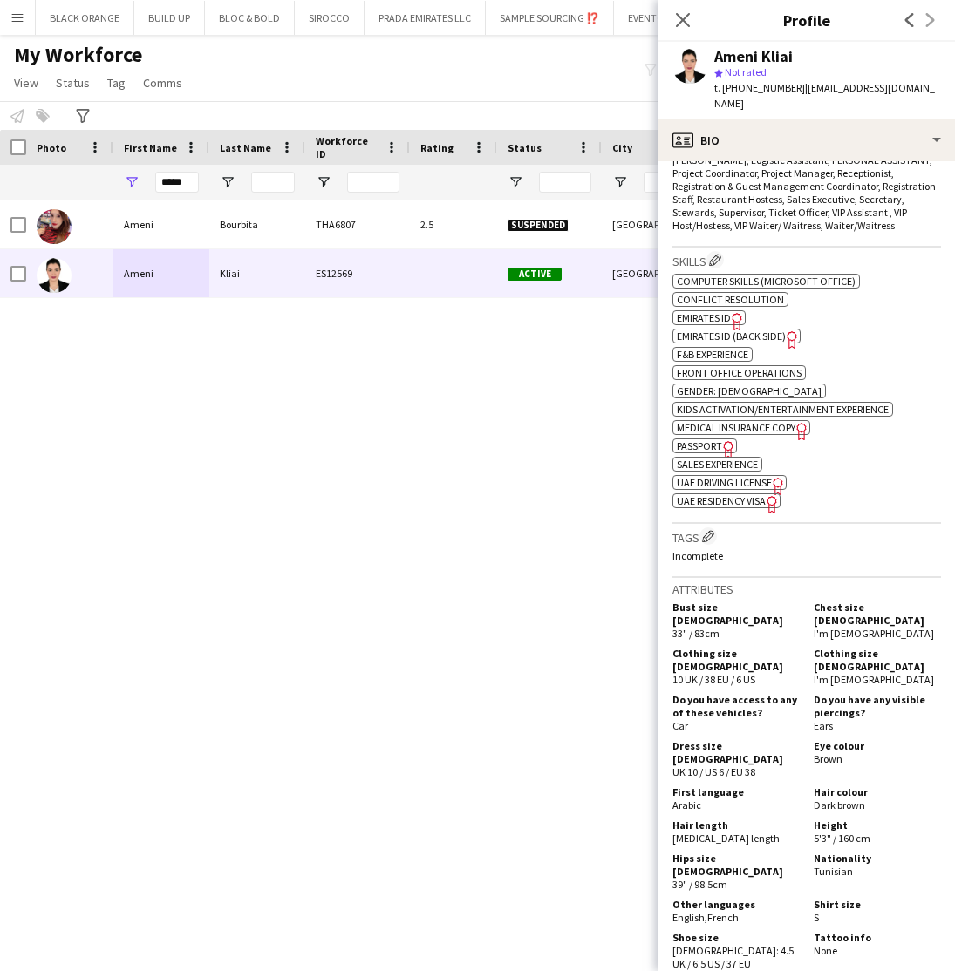
scroll to position [662, 0]
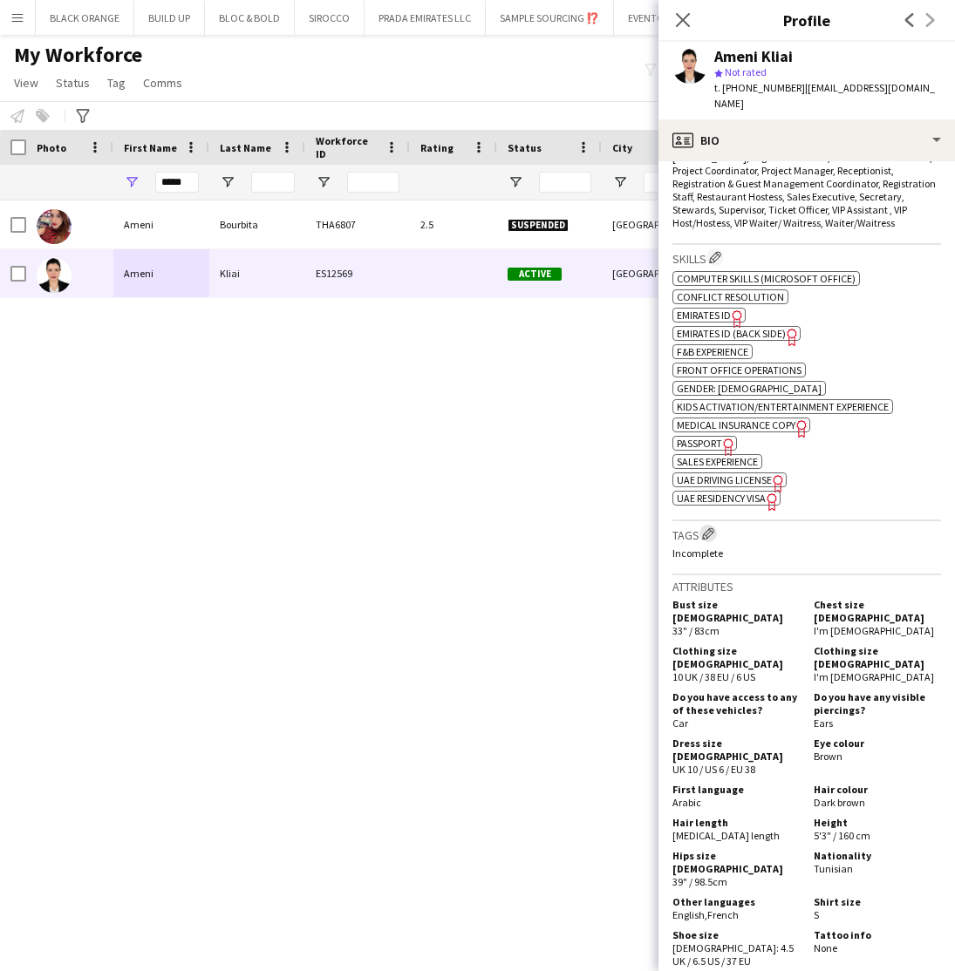
click at [712, 528] on app-icon "Edit crew company tags" at bounding box center [708, 534] width 12 height 12
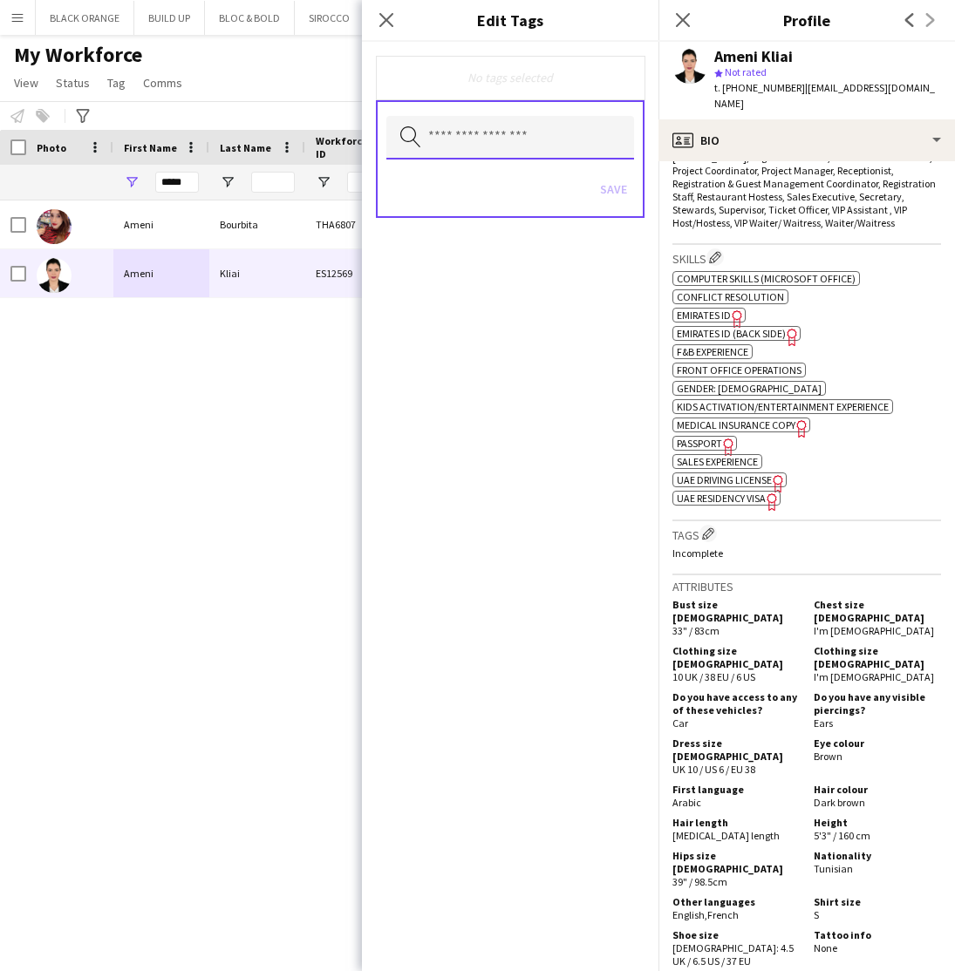
click at [534, 140] on input "text" at bounding box center [510, 138] width 248 height 44
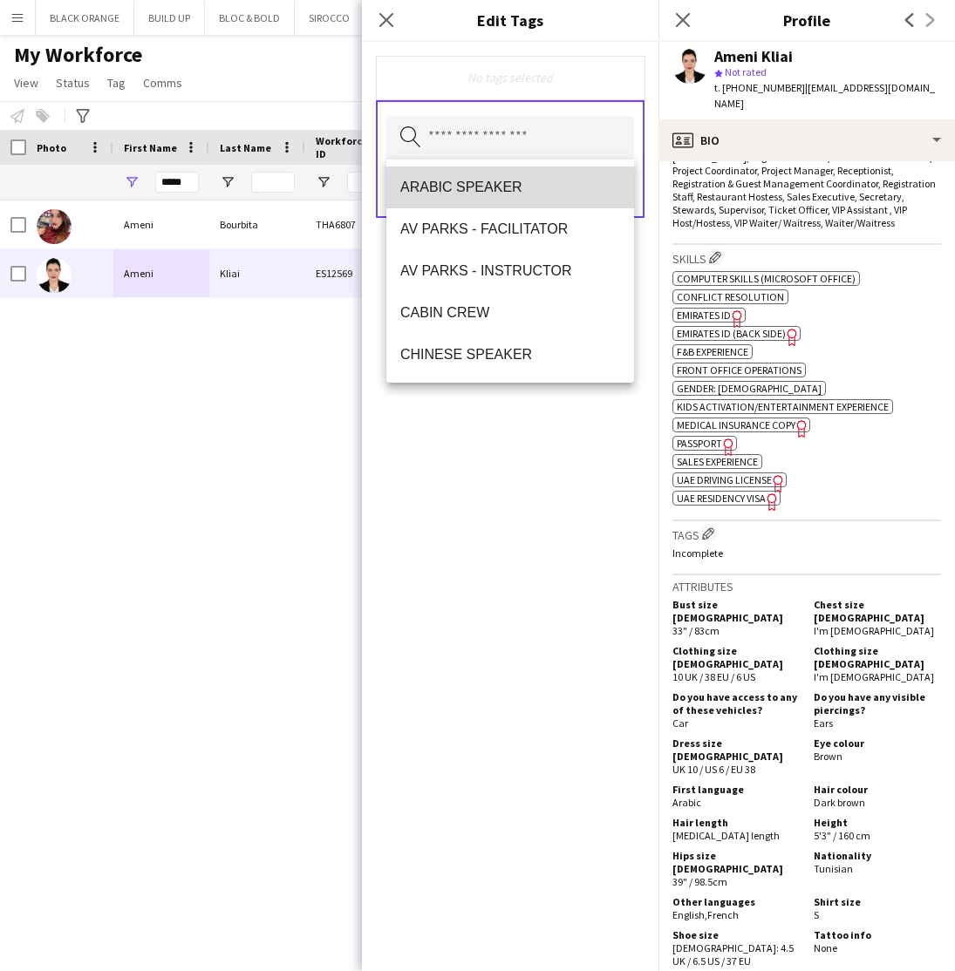
click at [497, 187] on span "ARABIC SPEAKER" at bounding box center [510, 187] width 220 height 17
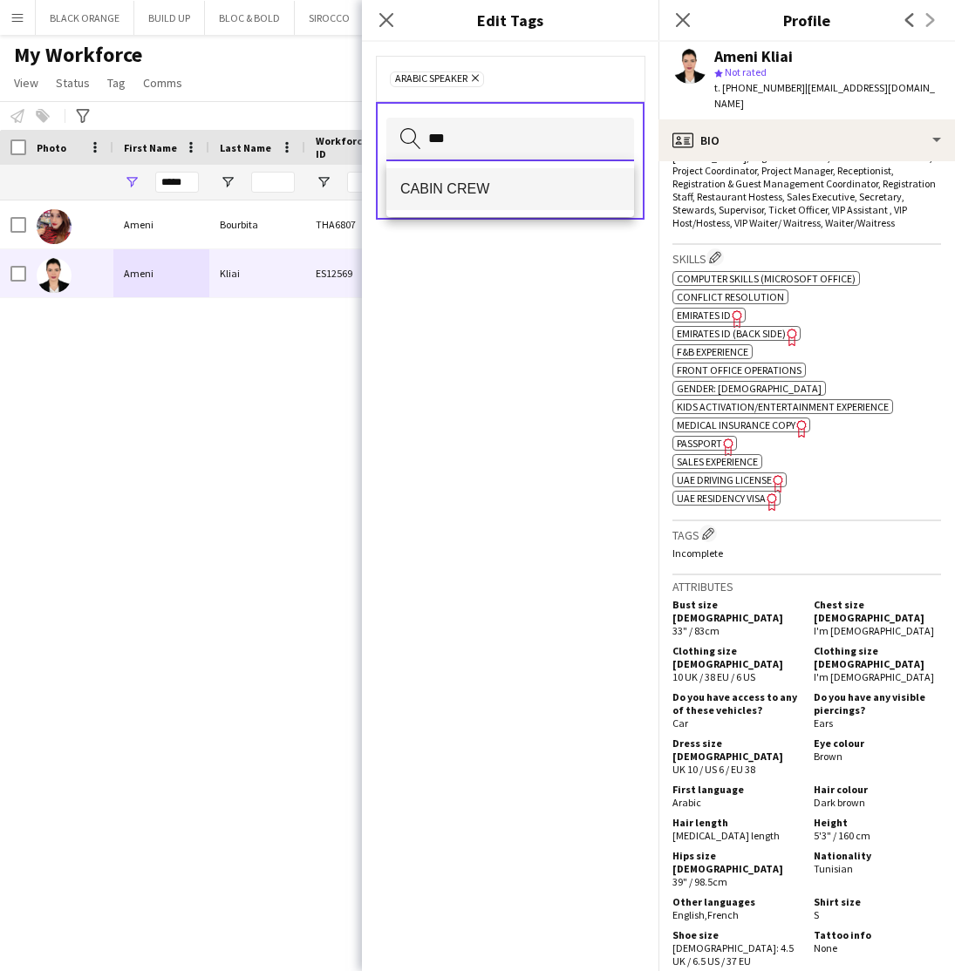
type input "***"
click at [470, 184] on span "CABIN CREW" at bounding box center [510, 189] width 220 height 17
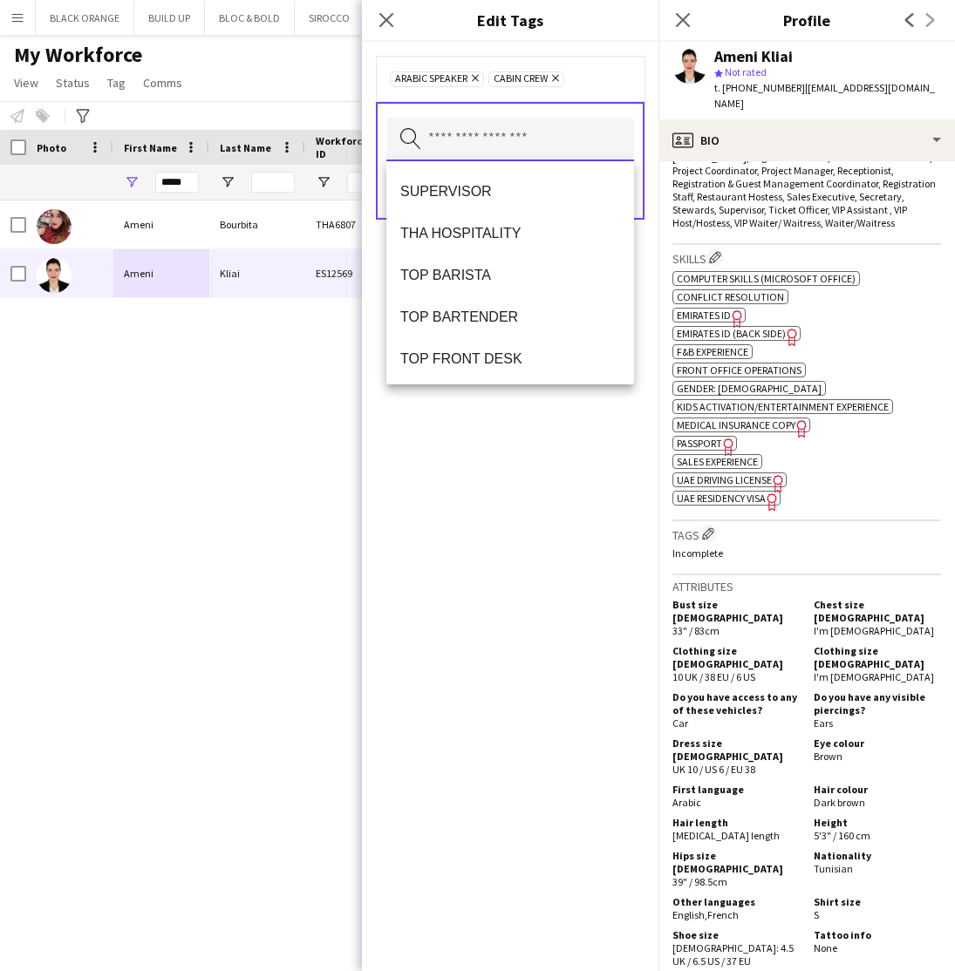
scroll to position [1380, 0]
click at [462, 224] on span "THA HOSPITALITY" at bounding box center [510, 232] width 220 height 17
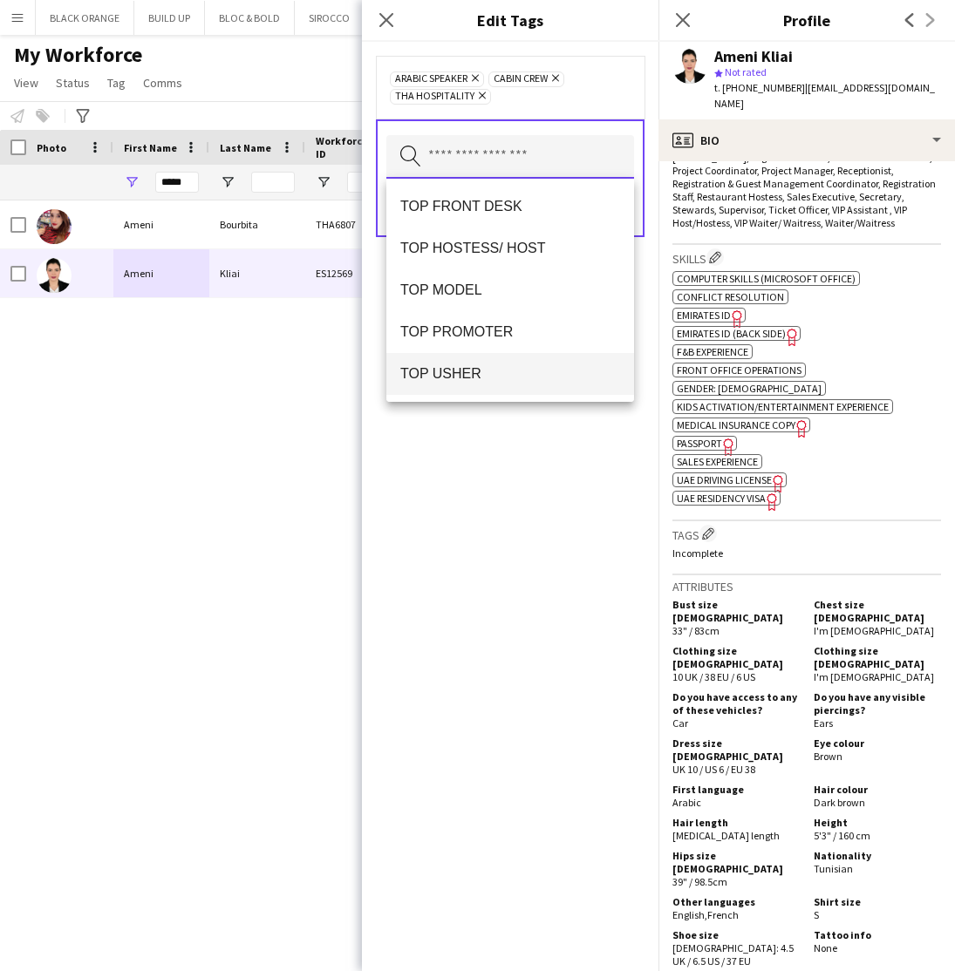
scroll to position [1496, 0]
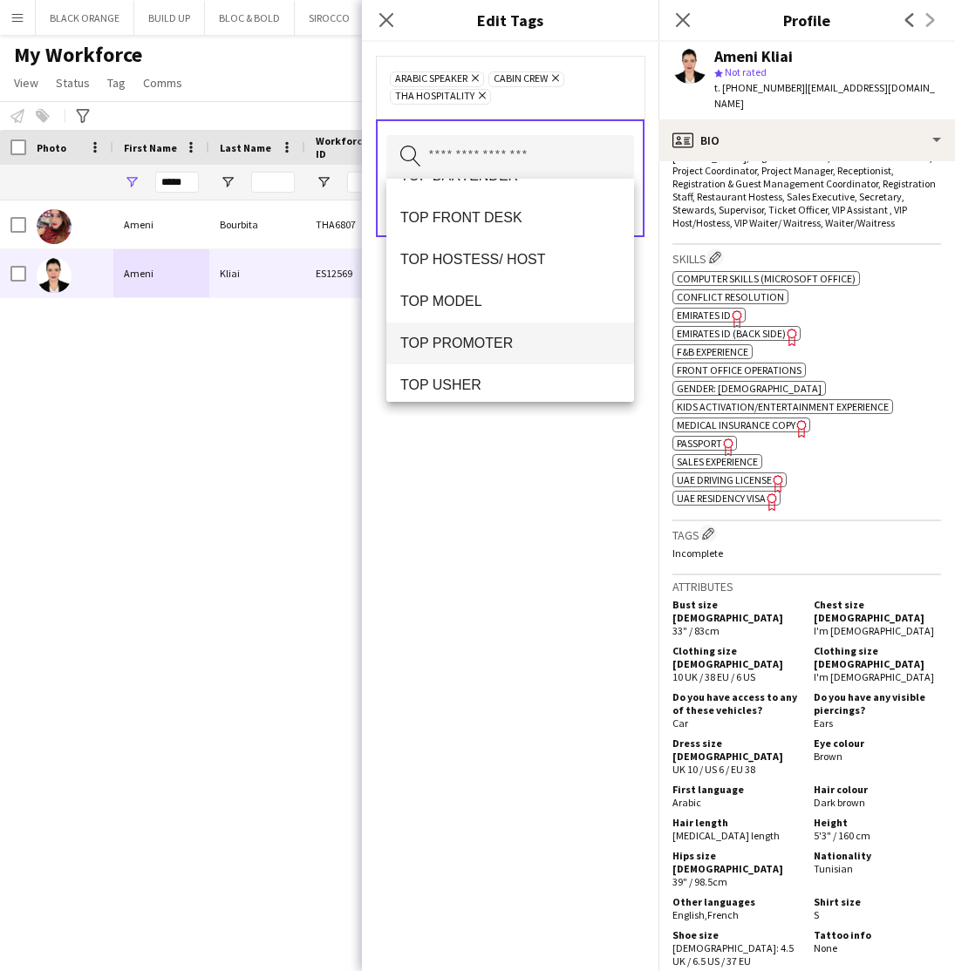
click at [483, 338] on span "TOP PROMOTER" at bounding box center [510, 343] width 220 height 17
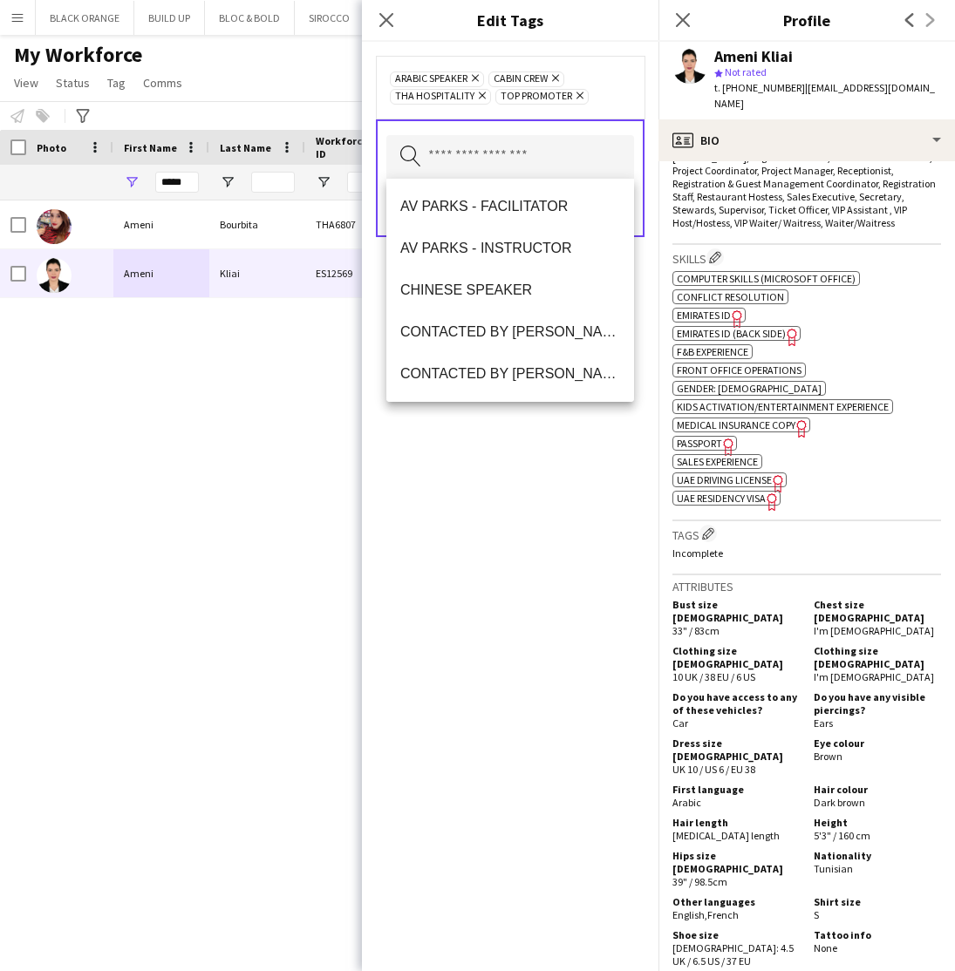
click at [521, 497] on div "ARABIC SPEAKER Remove CABIN CREW Remove THA HOSPITALITY Remove TOP PROMOTER Rem…" at bounding box center [510, 507] width 296 height 930
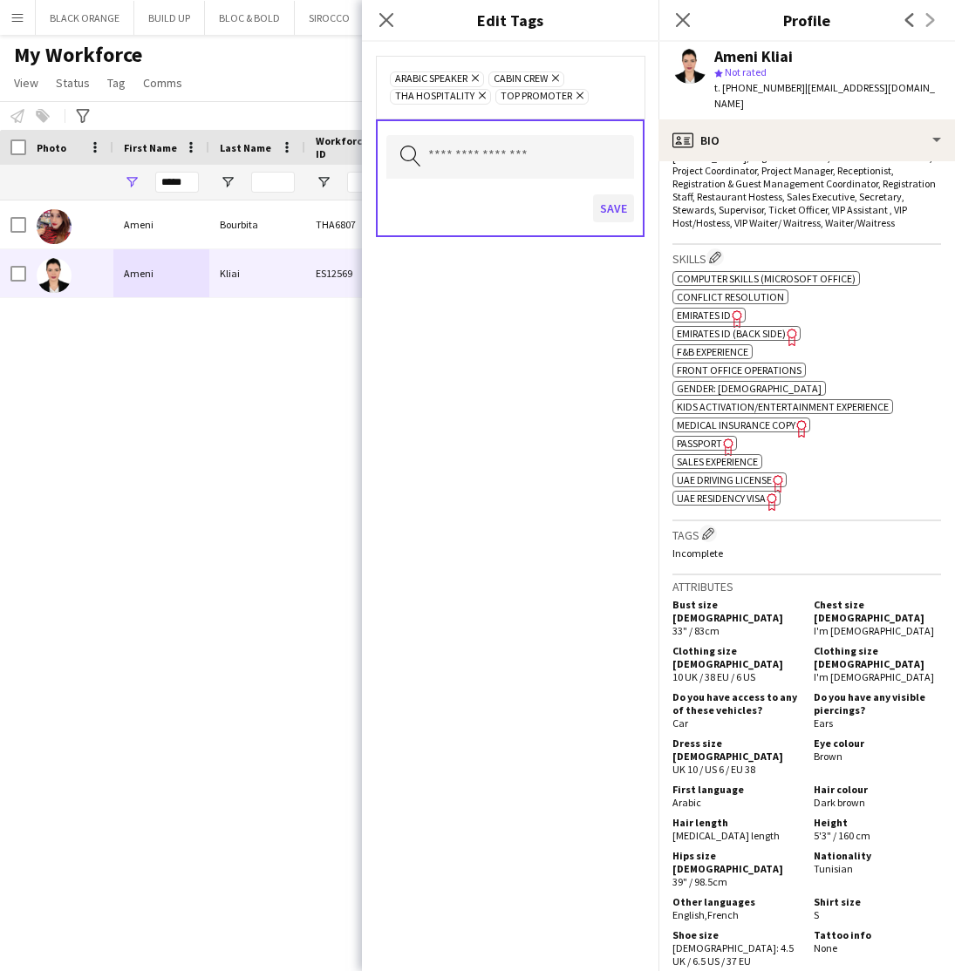
click at [595, 206] on button "Save" at bounding box center [613, 208] width 41 height 28
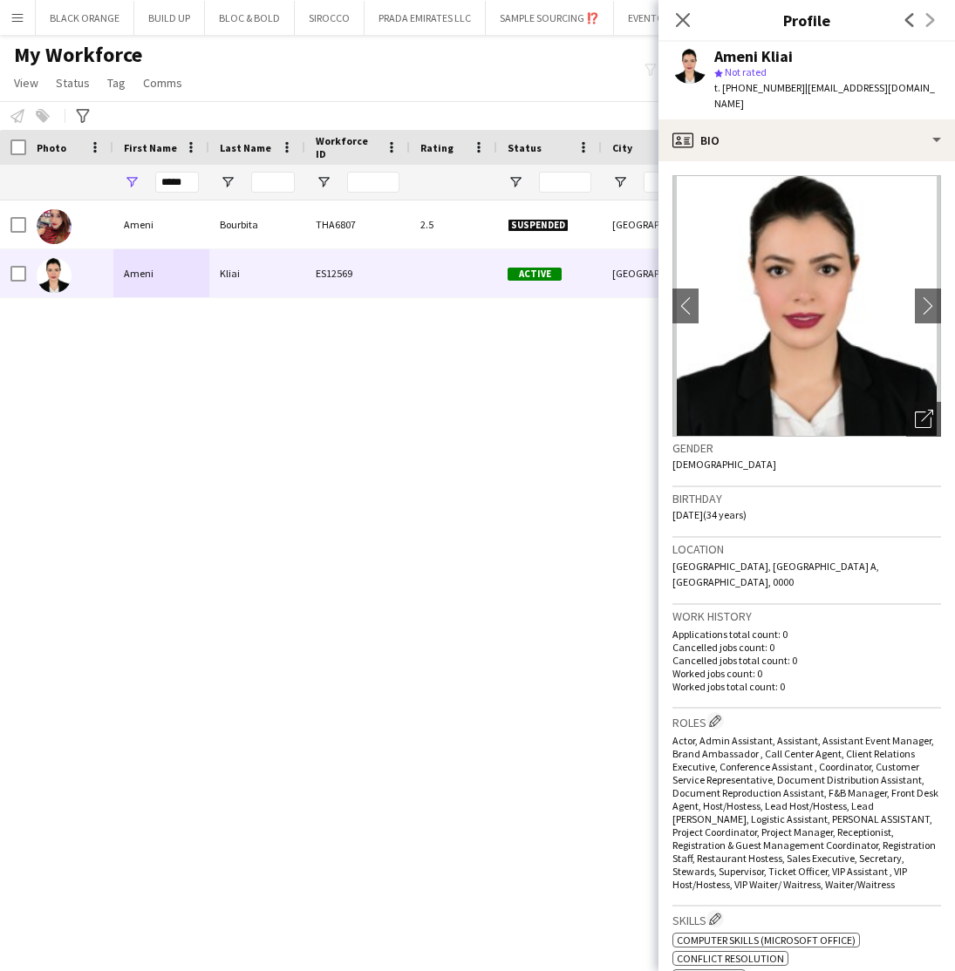
scroll to position [0, 0]
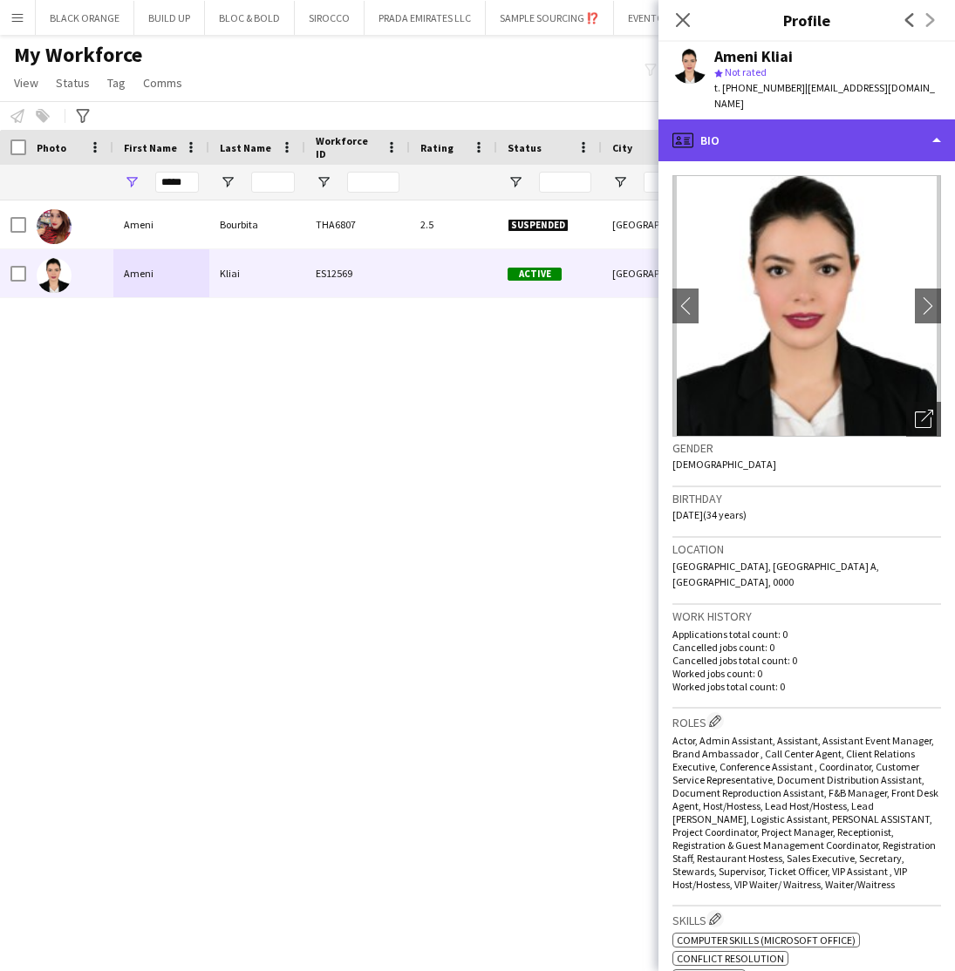
click at [792, 135] on div "profile Bio" at bounding box center [806, 140] width 296 height 42
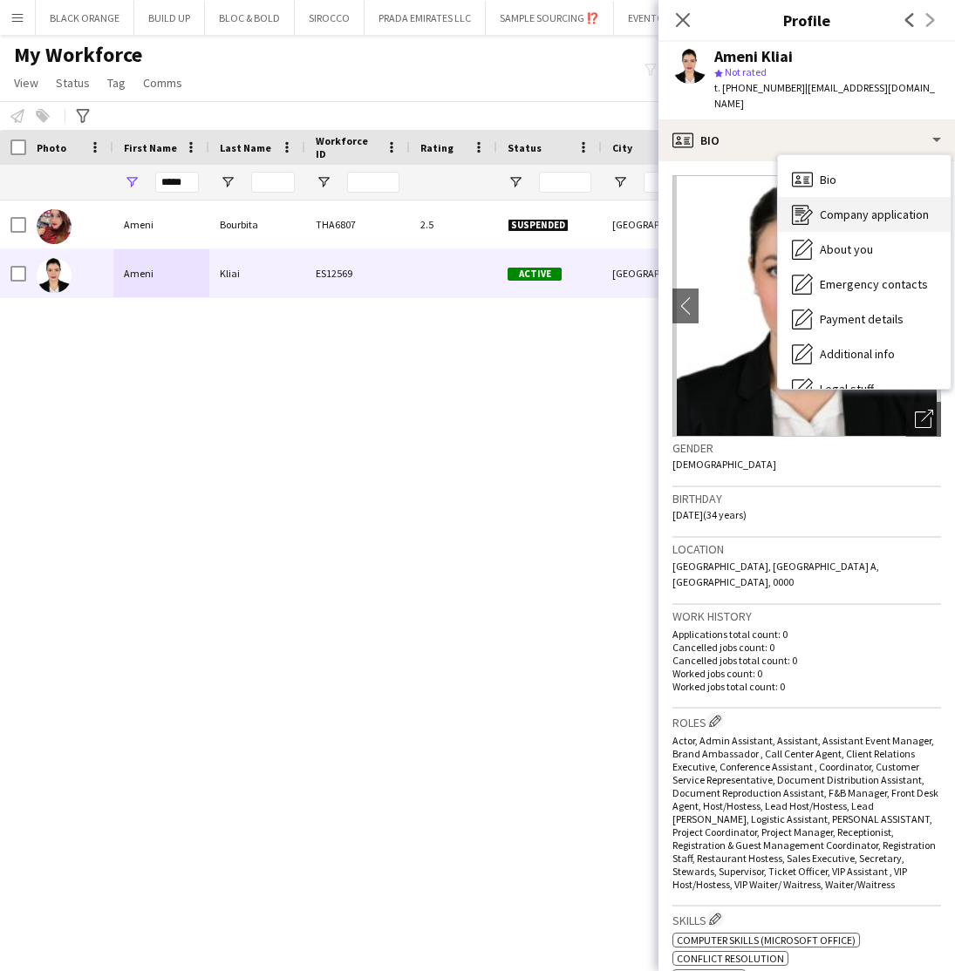
click at [848, 197] on div "Company application Company application" at bounding box center [864, 214] width 173 height 35
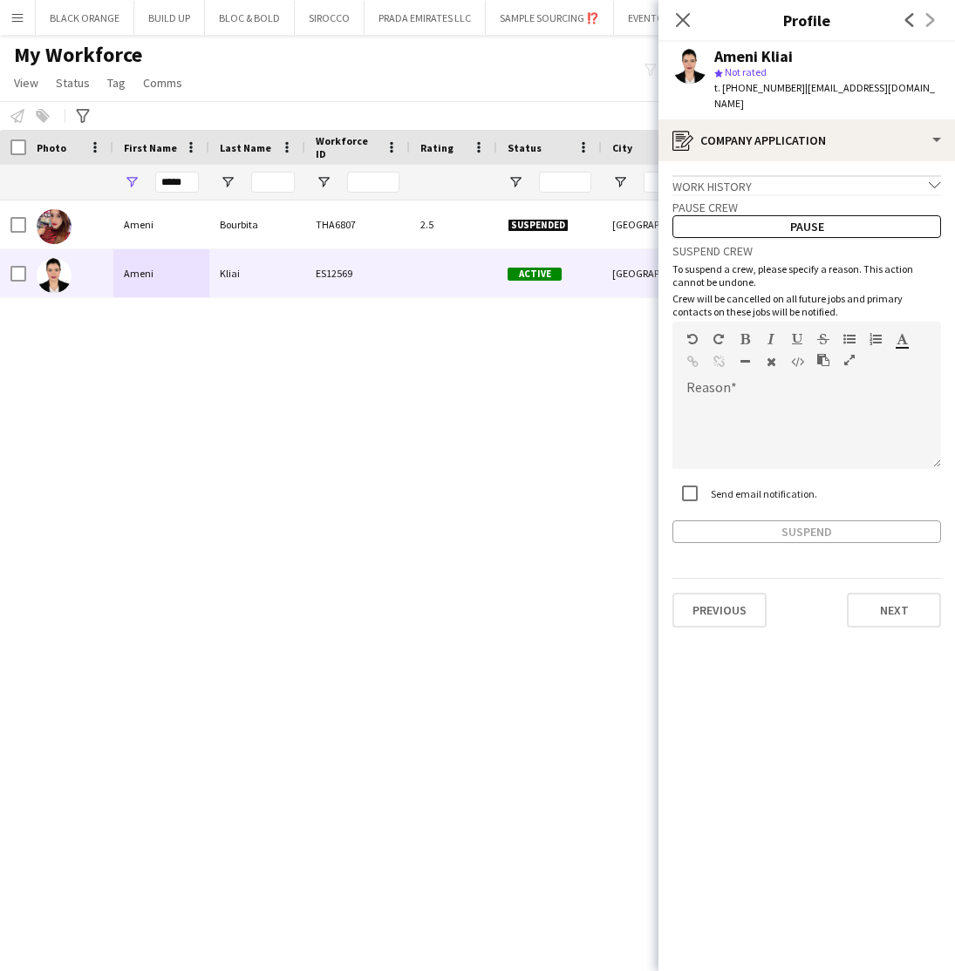
click at [792, 175] on div "Work history chevron-down" at bounding box center [806, 184] width 269 height 19
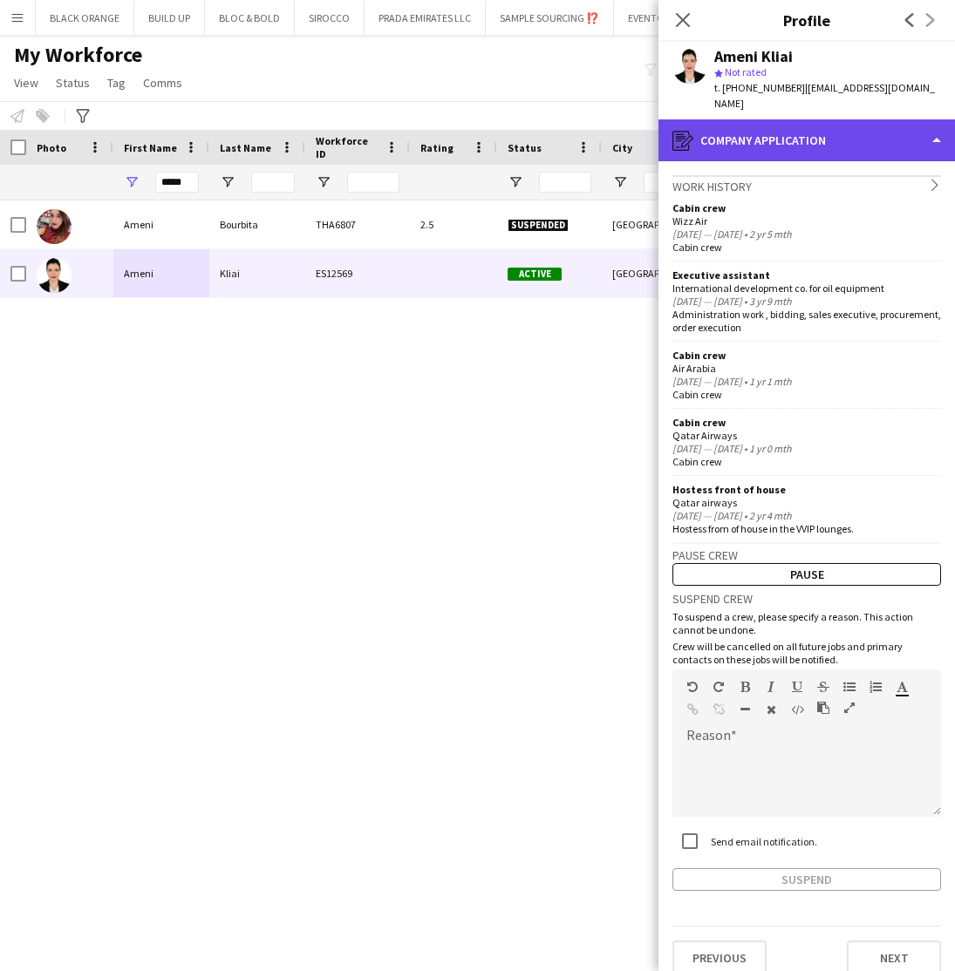
click at [821, 136] on div "register Company application" at bounding box center [806, 140] width 296 height 42
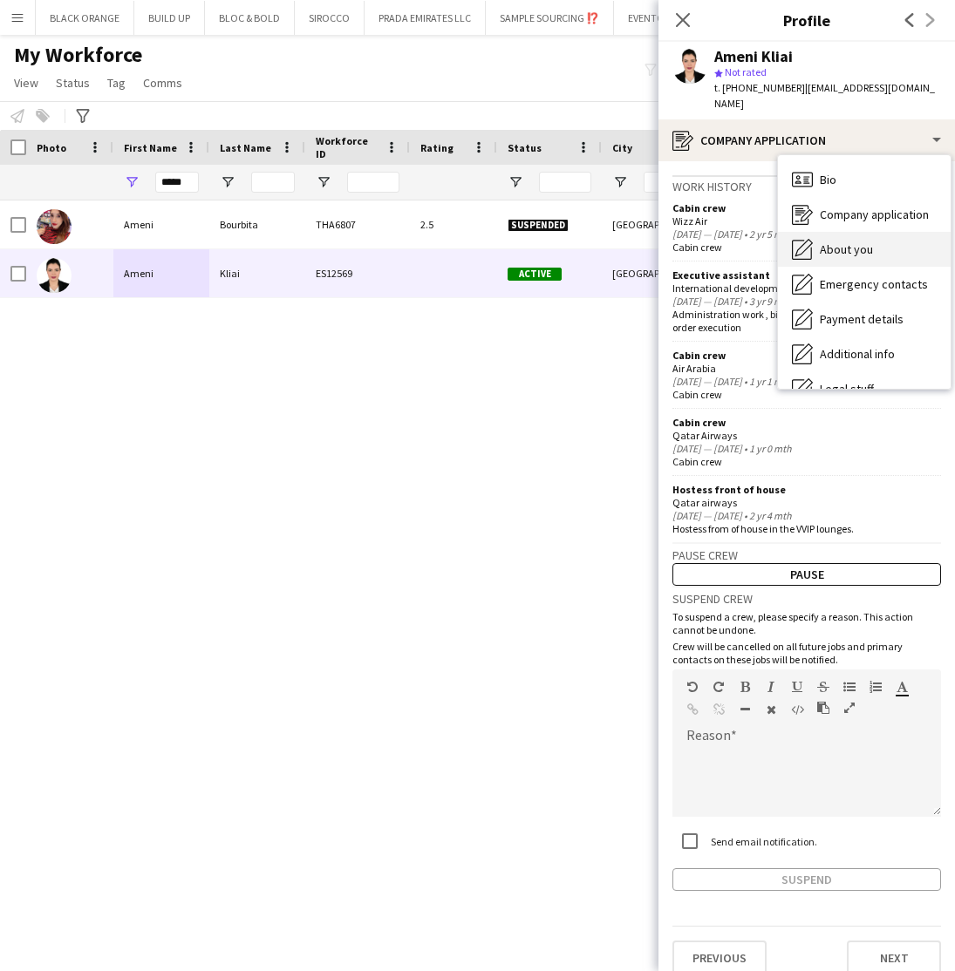
click at [834, 242] on span "About you" at bounding box center [846, 250] width 53 height 16
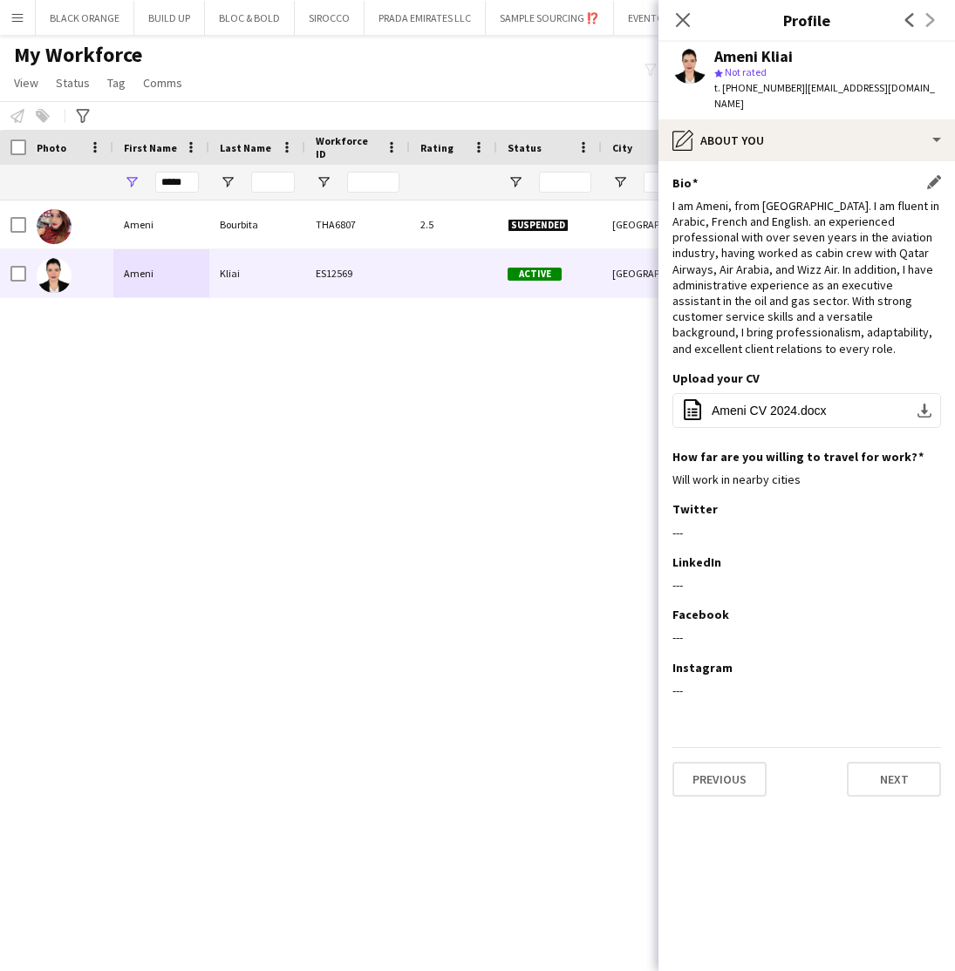
click at [925, 175] on div "Bio Edit this field" at bounding box center [806, 183] width 269 height 16
click at [937, 175] on app-icon "Edit this field" at bounding box center [934, 182] width 14 height 14
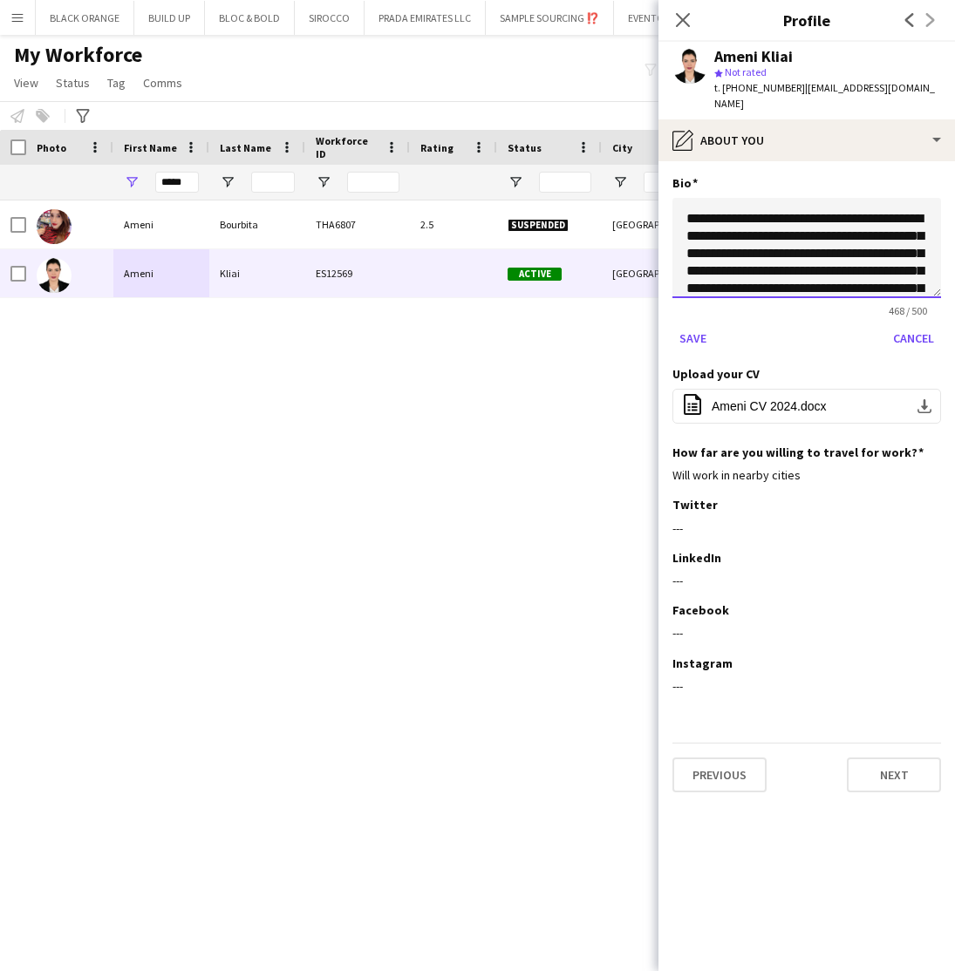
click at [846, 223] on textarea "**********" at bounding box center [806, 248] width 269 height 100
type textarea "**********"
click at [690, 324] on button "Save" at bounding box center [692, 338] width 41 height 28
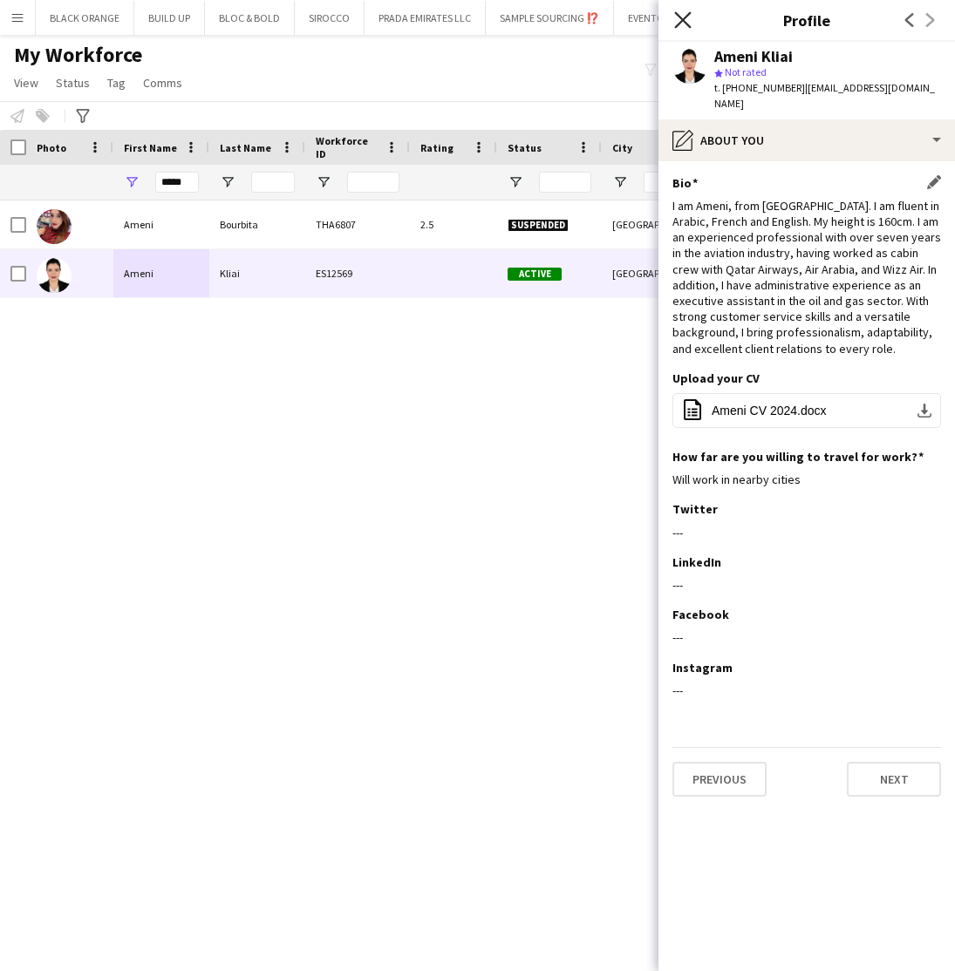
click at [679, 17] on icon at bounding box center [682, 19] width 17 height 17
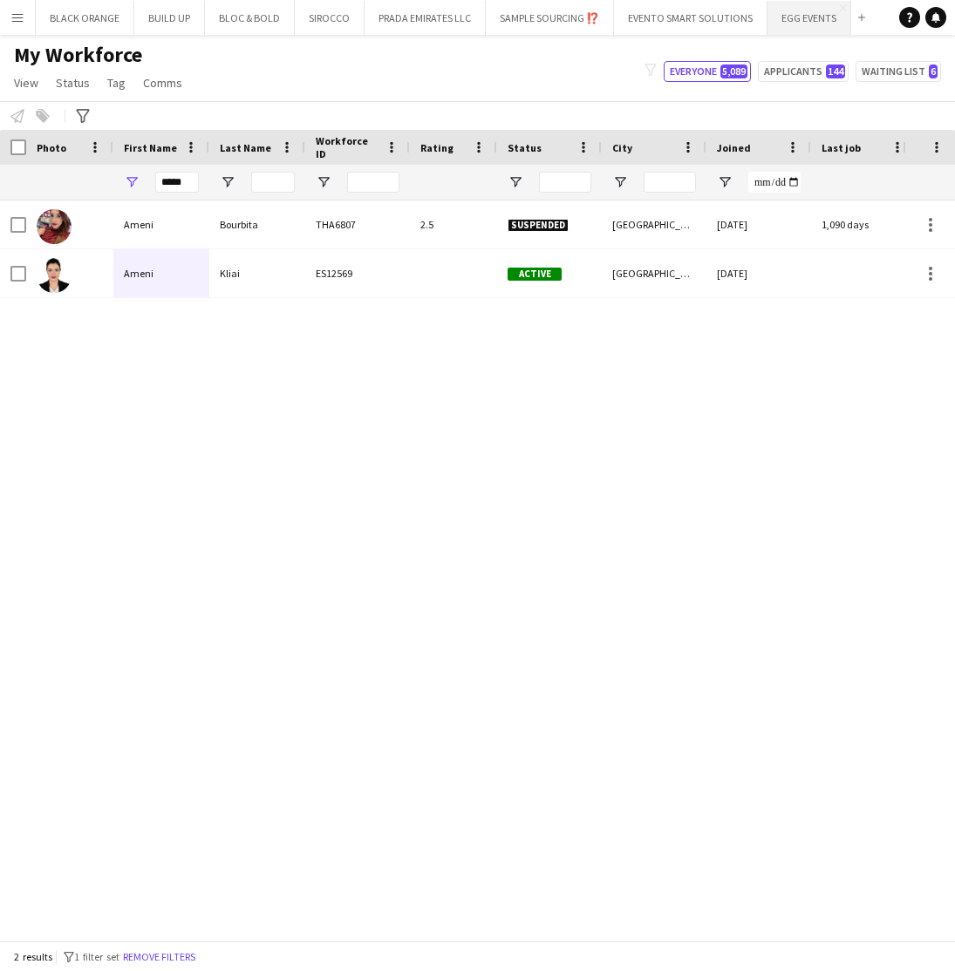
click at [802, 25] on button "EGG EVENTS Close" at bounding box center [809, 18] width 84 height 34
